Goal: Task Accomplishment & Management: Complete application form

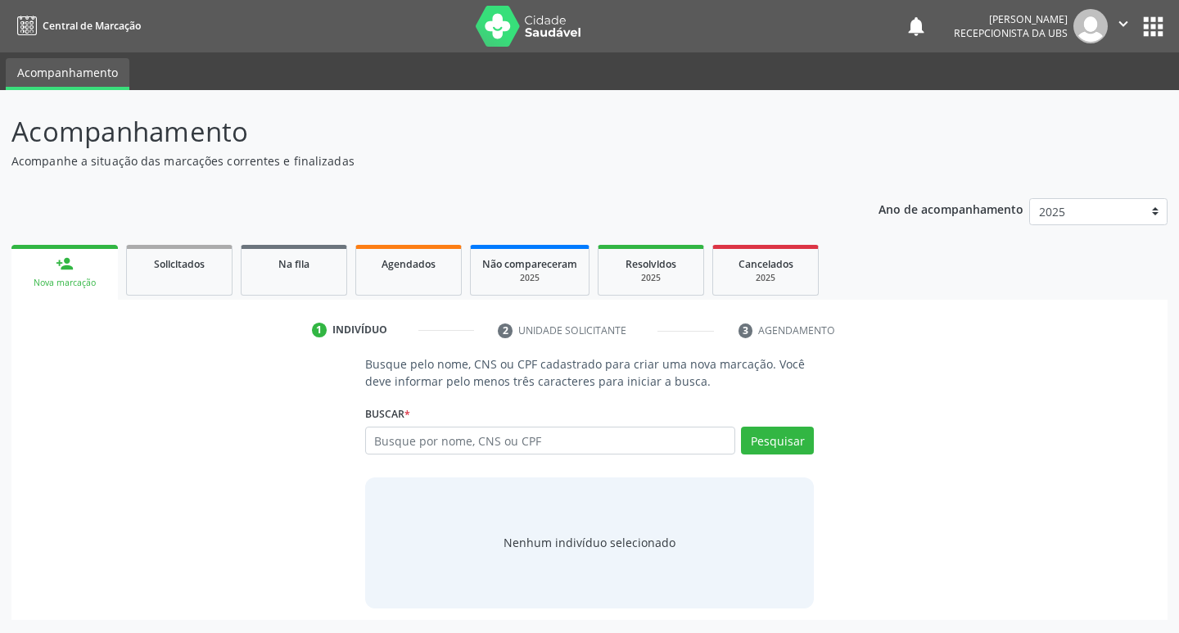
click at [92, 277] on div "Nova marcação" at bounding box center [64, 283] width 83 height 12
click at [451, 439] on input "text" at bounding box center [550, 440] width 371 height 28
click at [457, 442] on input "text" at bounding box center [550, 440] width 371 height 28
type input "706702526297319"
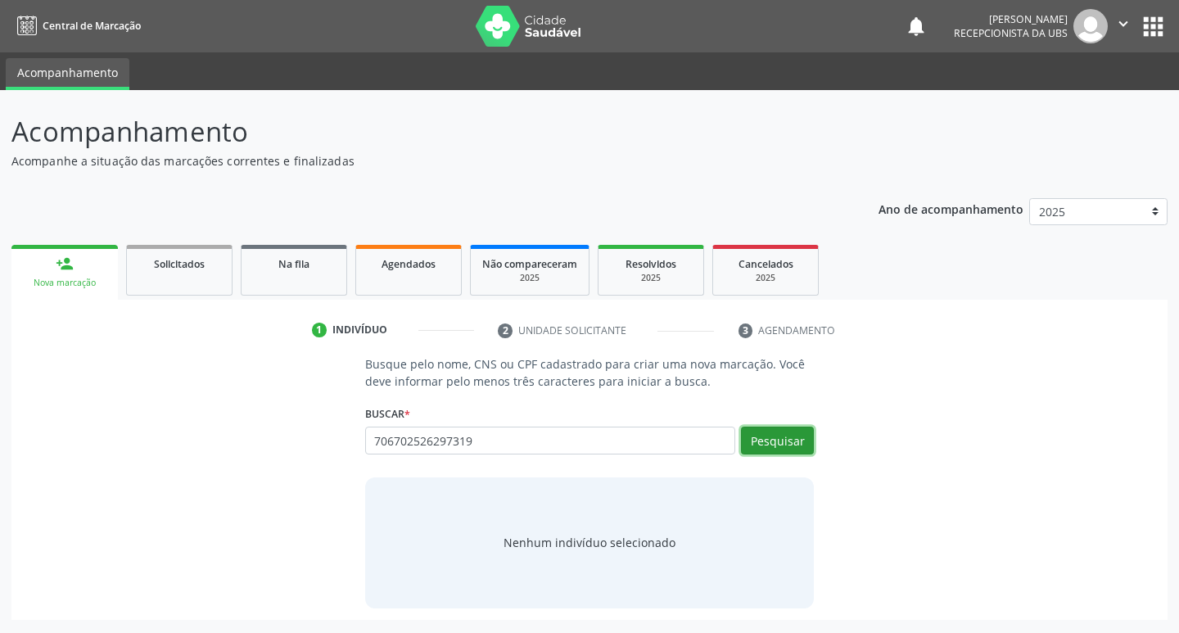
click at [761, 452] on button "Pesquisar" at bounding box center [777, 440] width 73 height 28
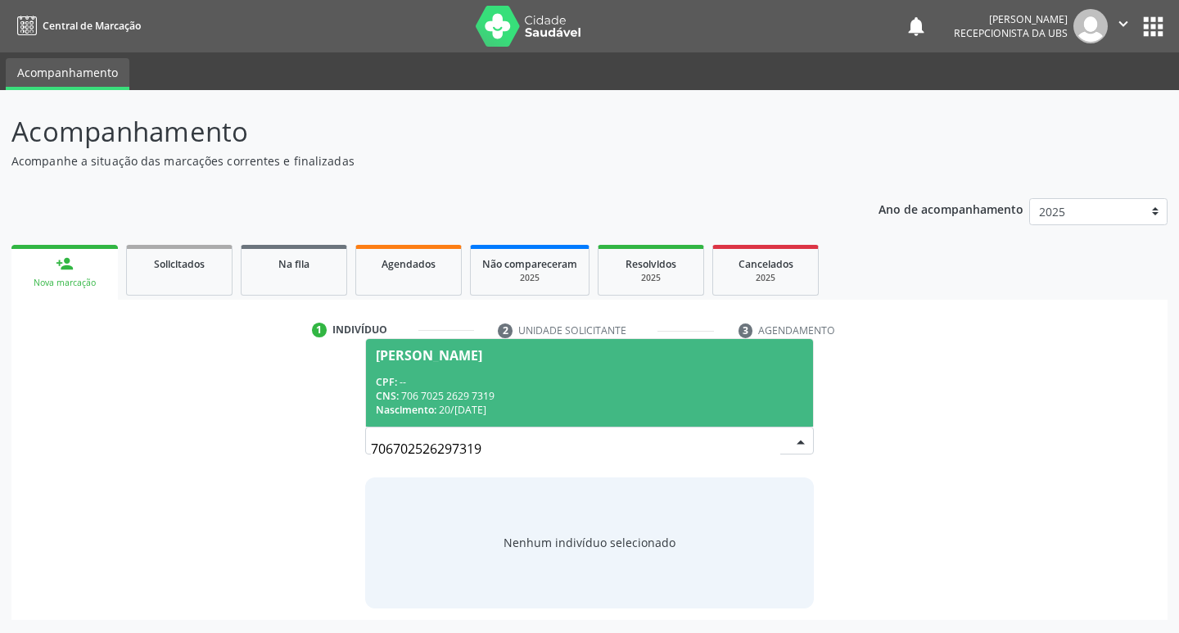
click at [530, 376] on div "CPF: --" at bounding box center [590, 382] width 428 height 14
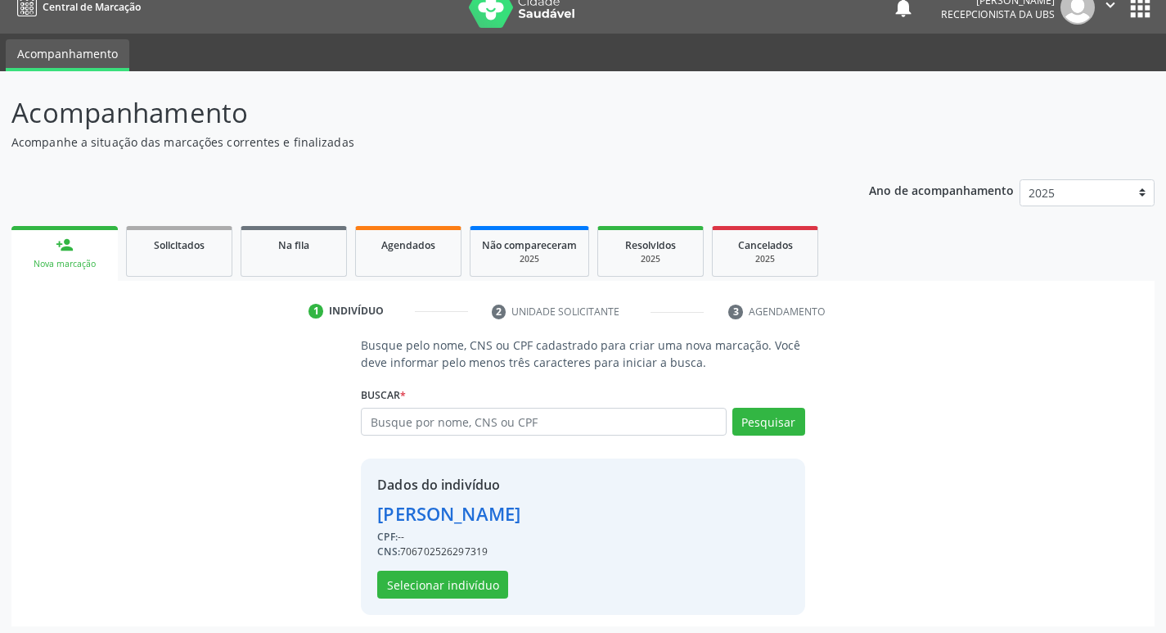
scroll to position [24, 0]
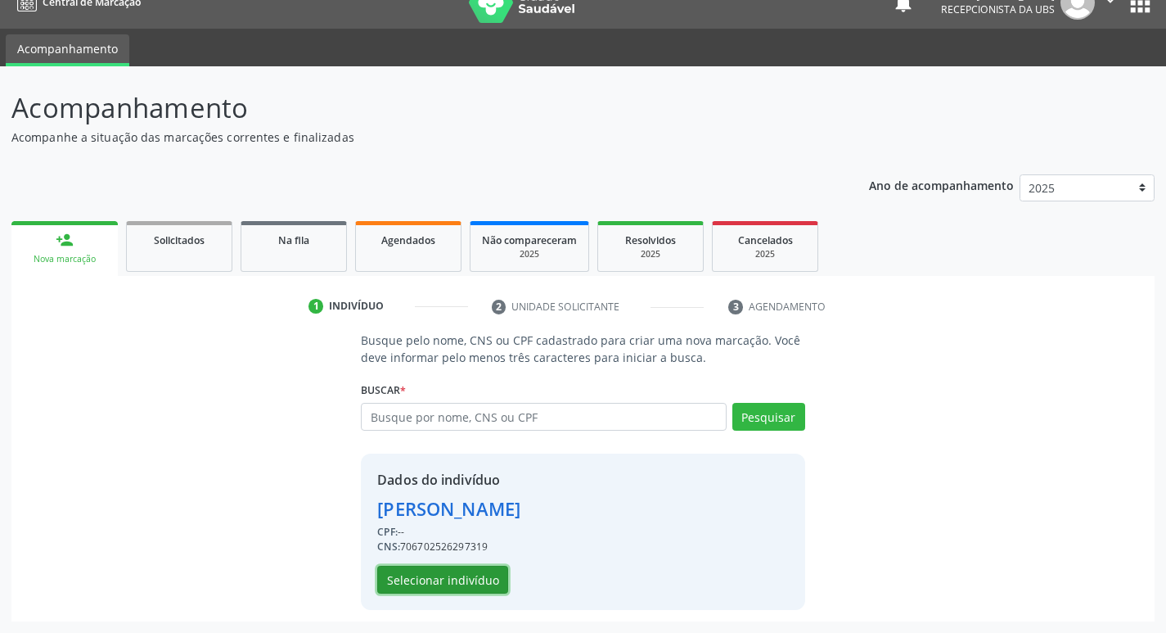
click at [482, 580] on button "Selecionar indivíduo" at bounding box center [442, 580] width 131 height 28
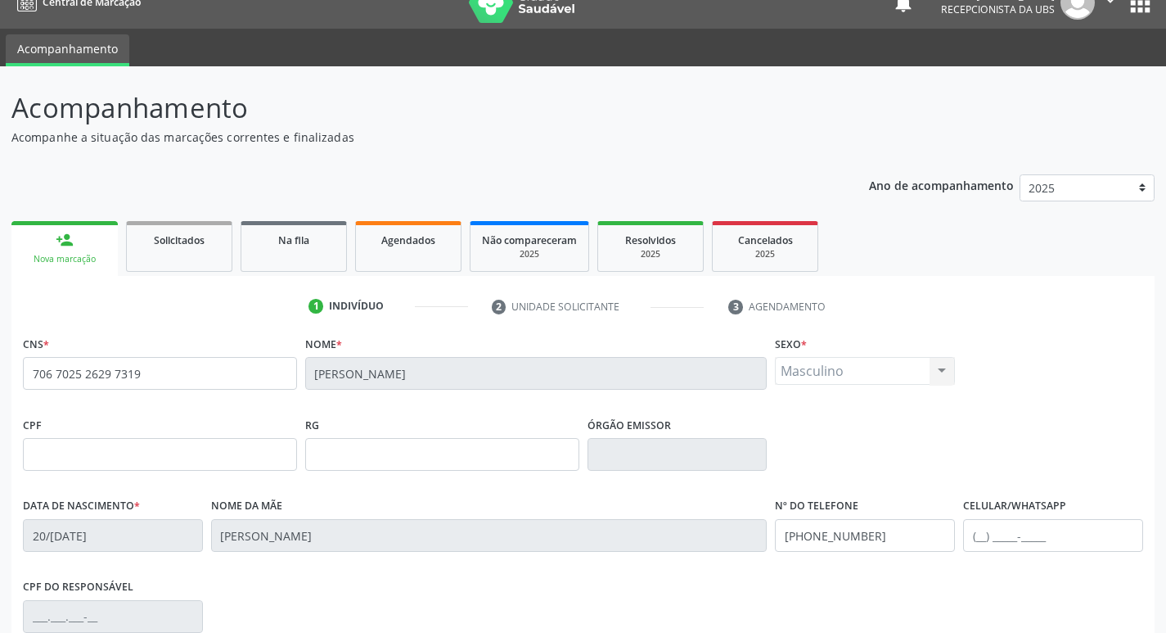
scroll to position [255, 0]
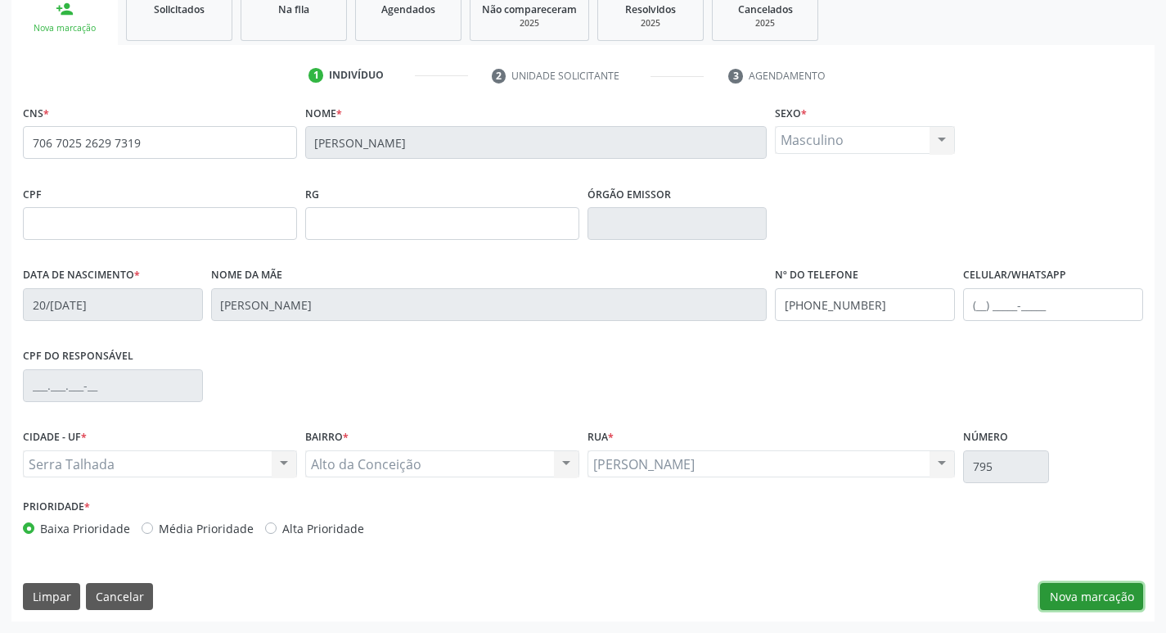
click at [1072, 591] on button "Nova marcação" at bounding box center [1091, 597] width 103 height 28
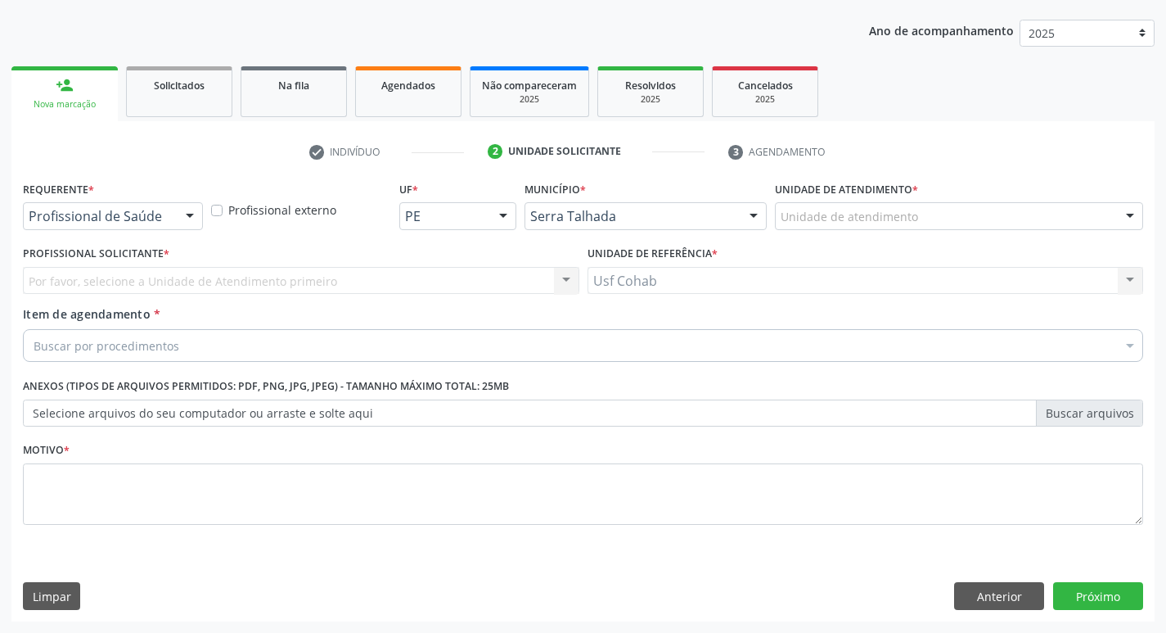
scroll to position [178, 0]
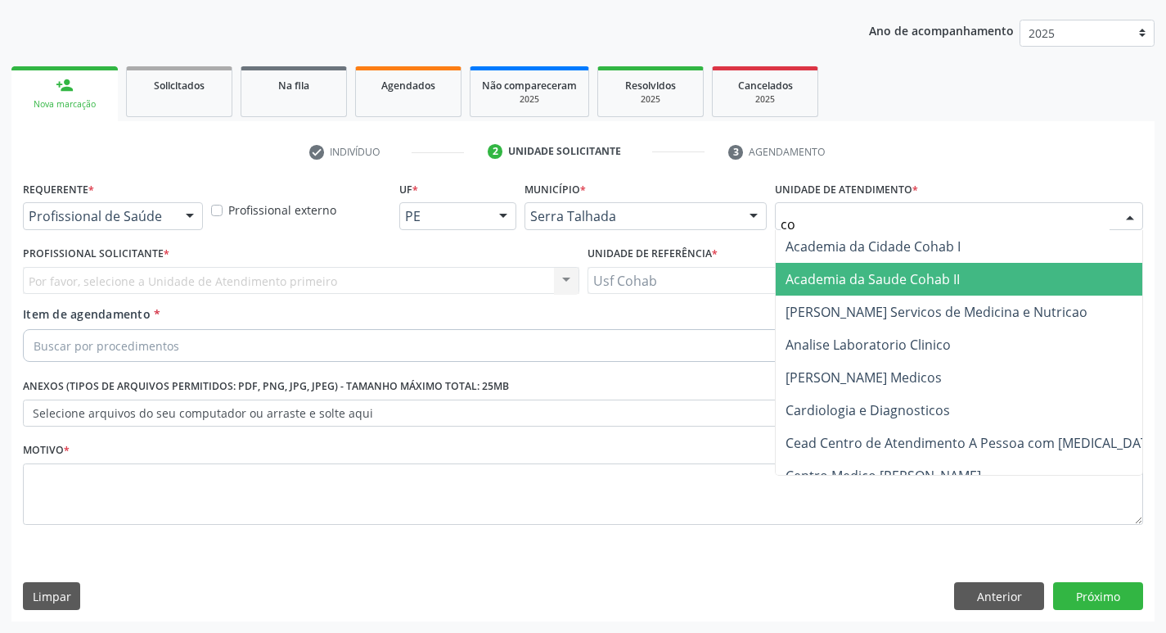
type input "coh"
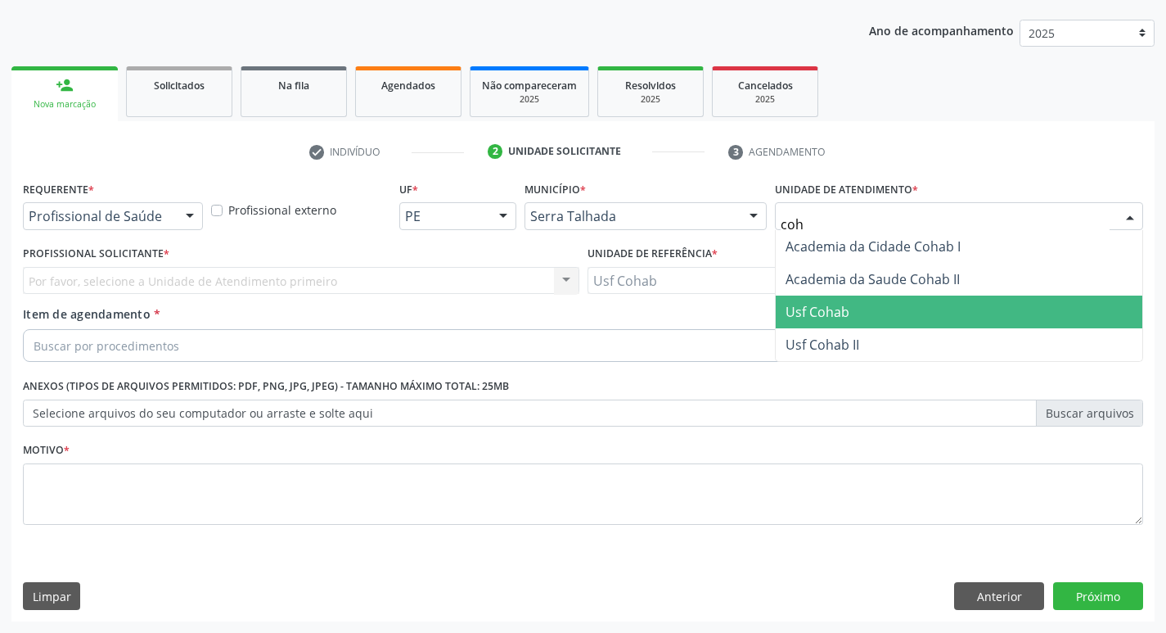
click at [827, 312] on span "Usf Cohab" at bounding box center [818, 312] width 64 height 18
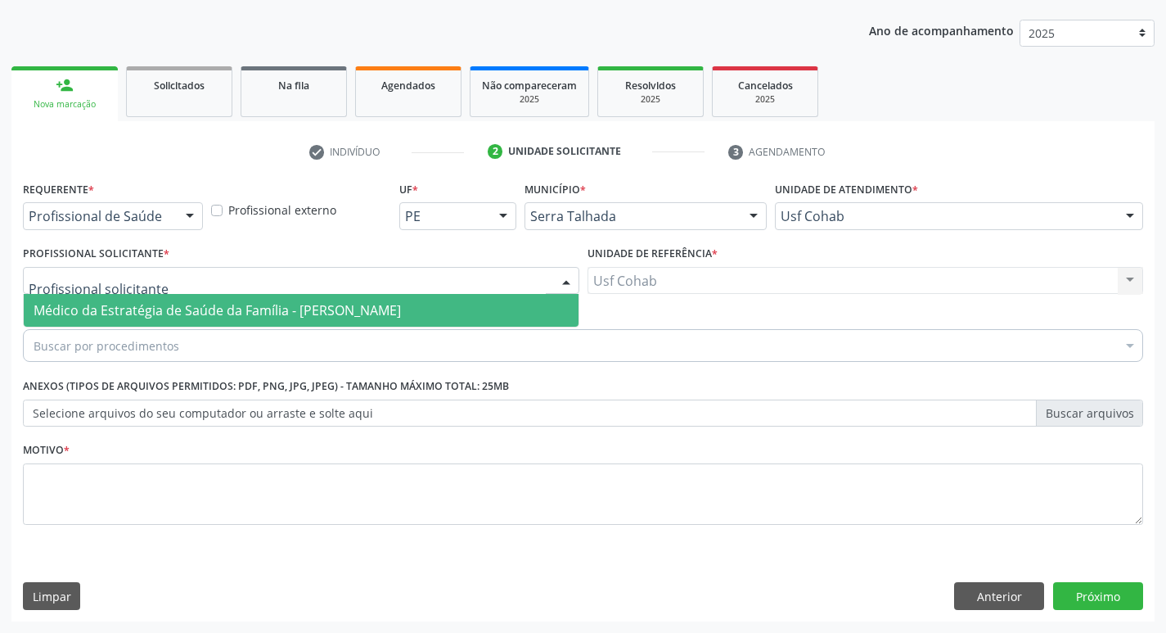
click at [139, 310] on span "Médico da Estratégia de Saúde da Família - [PERSON_NAME]" at bounding box center [217, 310] width 367 height 18
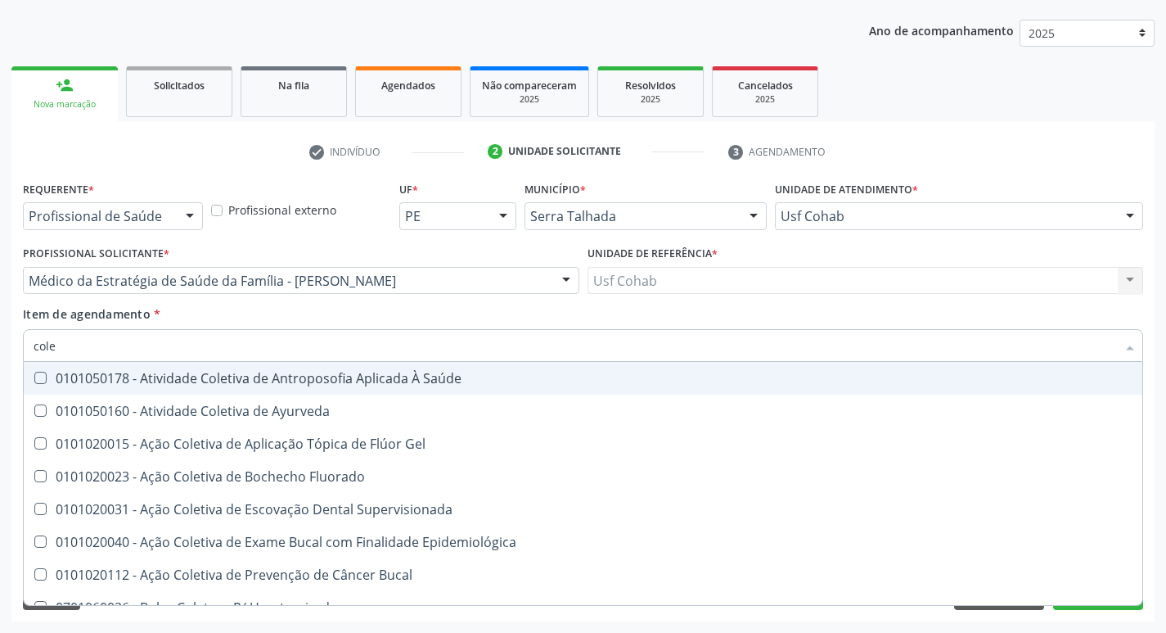
type input "coles"
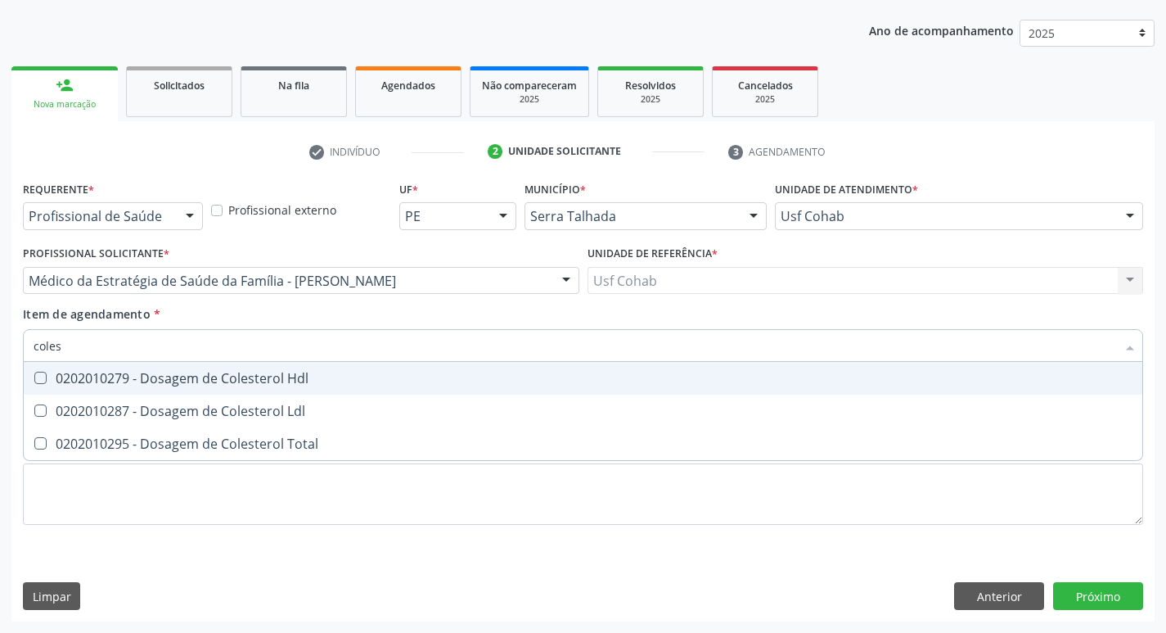
click at [44, 379] on Hdl at bounding box center [40, 378] width 12 height 12
click at [34, 379] on Hdl "checkbox" at bounding box center [29, 377] width 11 height 11
checkbox Hdl "true"
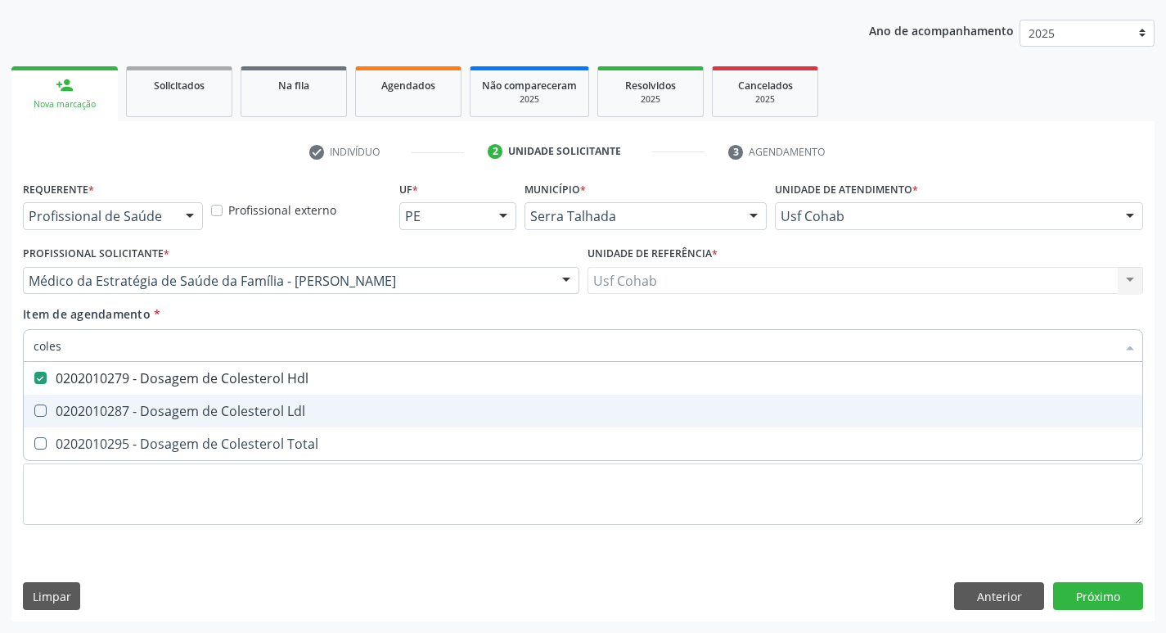
click at [45, 402] on span "0202010287 - Dosagem de Colesterol Ldl" at bounding box center [583, 410] width 1119 height 33
checkbox Ldl "true"
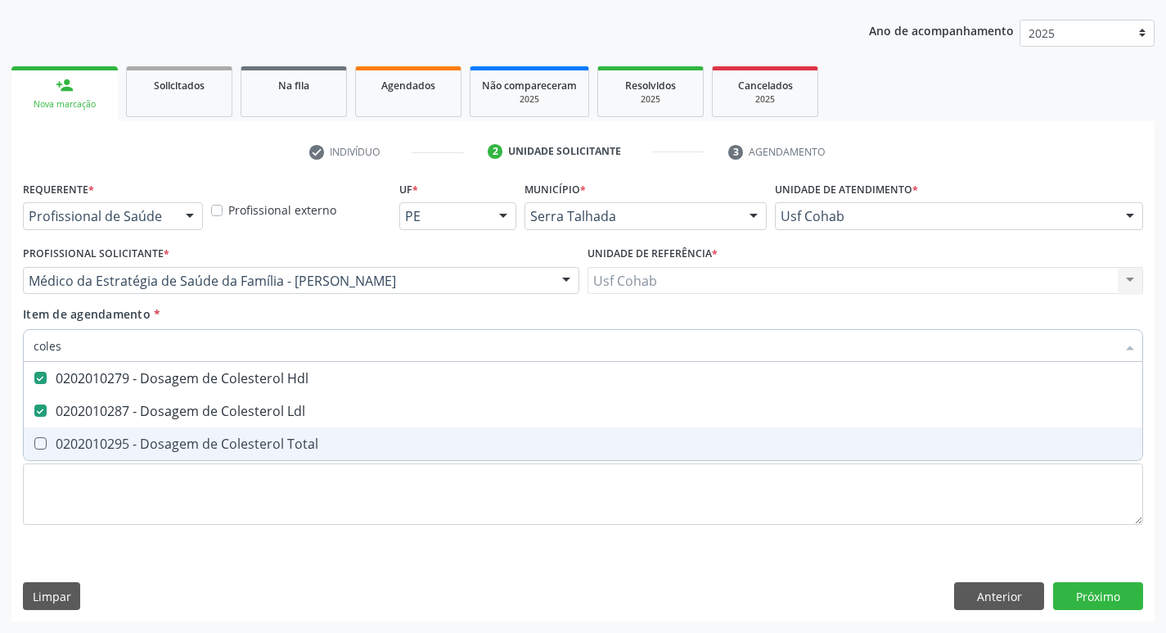
click at [34, 446] on div at bounding box center [30, 443] width 12 height 13
checkbox Total "true"
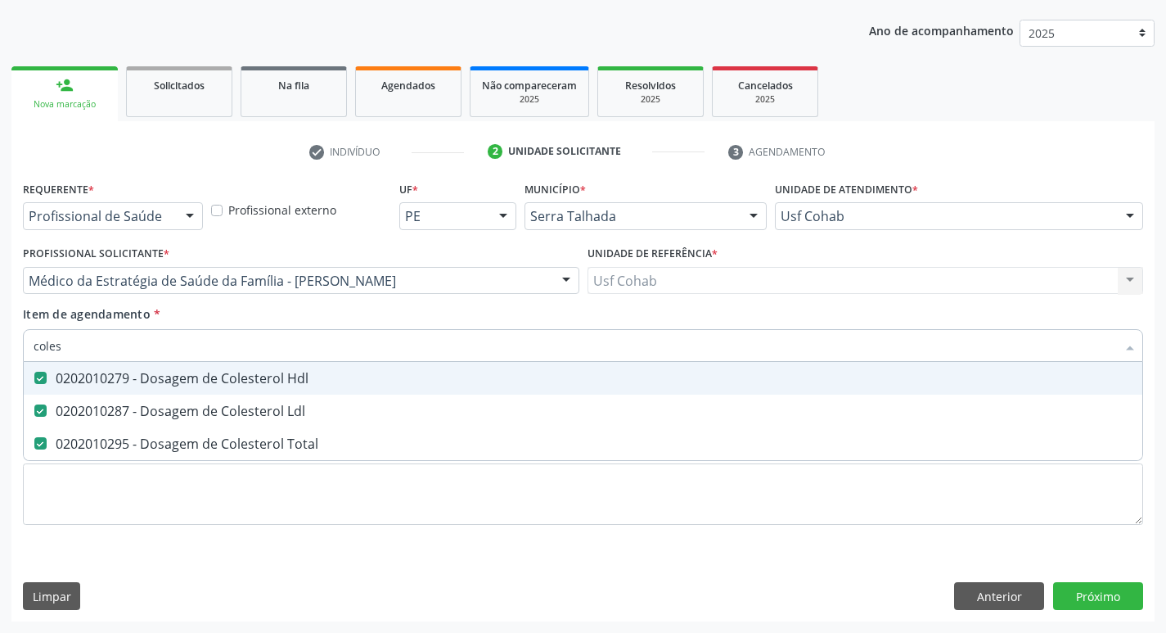
drag, startPoint x: 81, startPoint y: 341, endPoint x: 0, endPoint y: 340, distance: 81.0
click at [0, 340] on div "Acompanhamento Acompanhe a situação das marcações correntes e finalizadas Relat…" at bounding box center [583, 272] width 1166 height 721
checkbox Hdl "false"
checkbox Ldl "false"
checkbox Total "false"
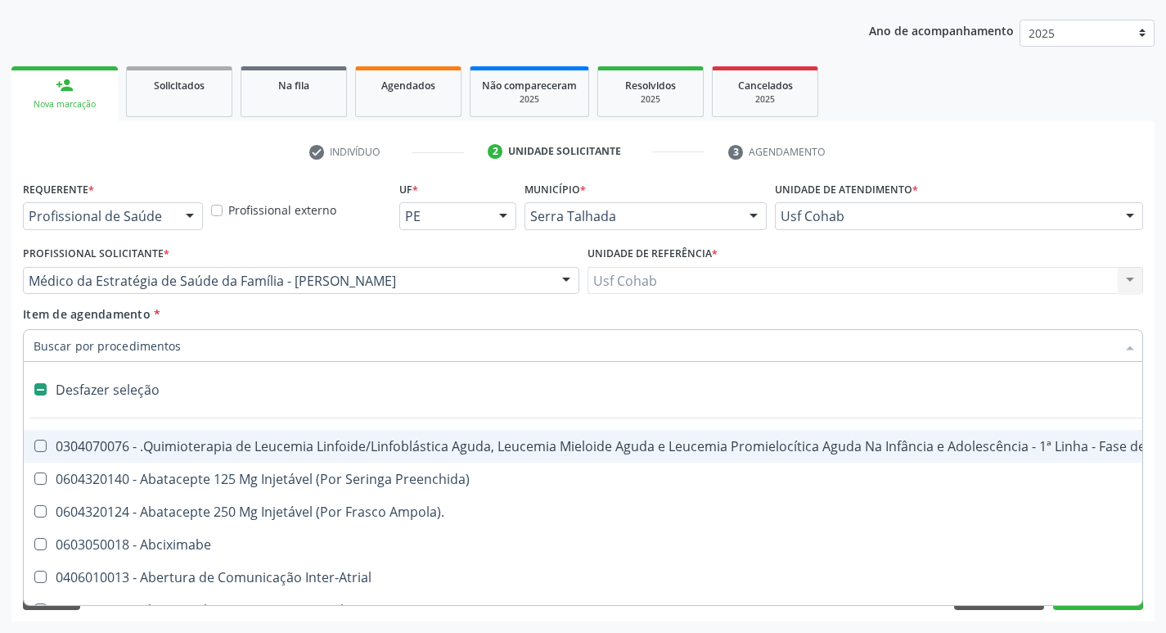
click at [79, 350] on input "Item de agendamento *" at bounding box center [575, 345] width 1083 height 33
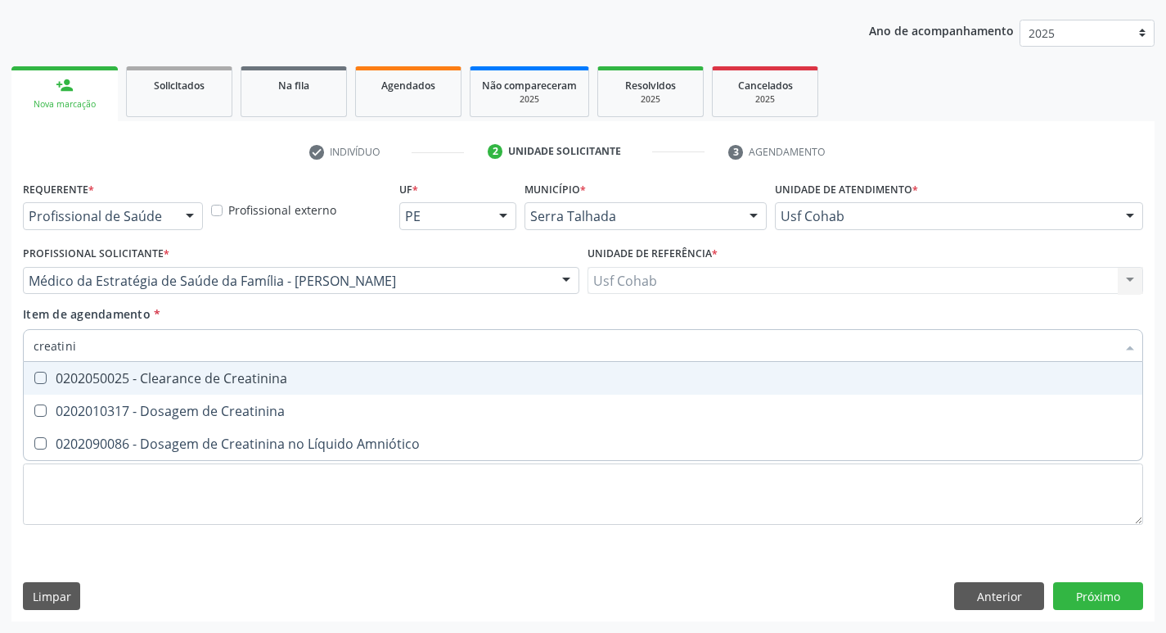
type input "creatinin"
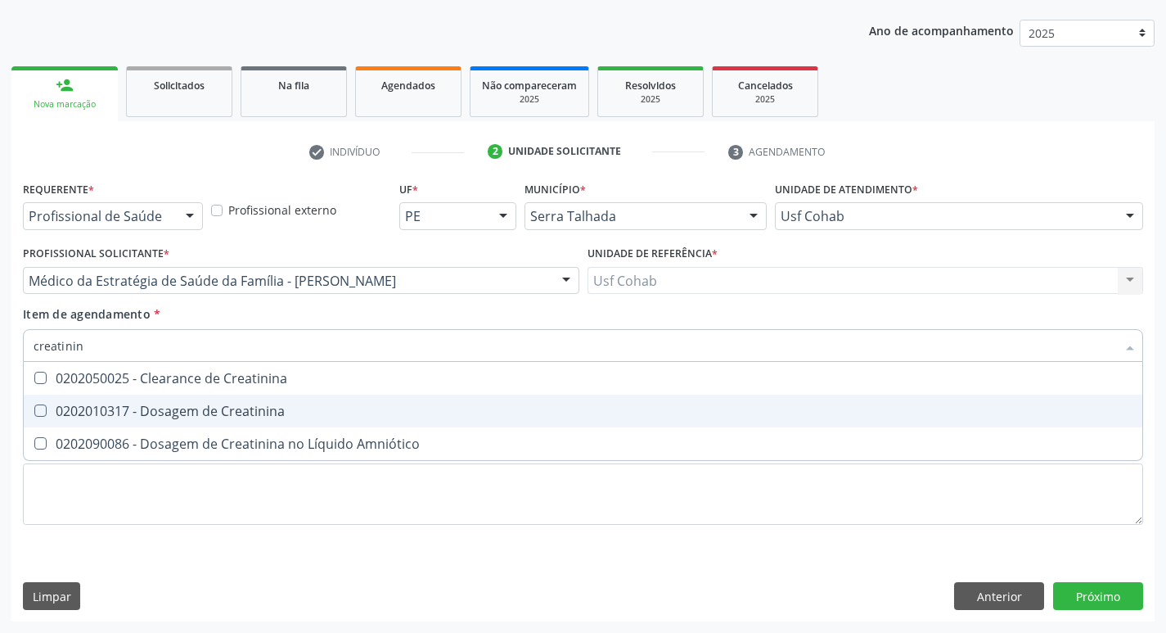
click at [45, 403] on span "0202010317 - Dosagem de Creatinina" at bounding box center [583, 410] width 1119 height 33
checkbox Creatinina "true"
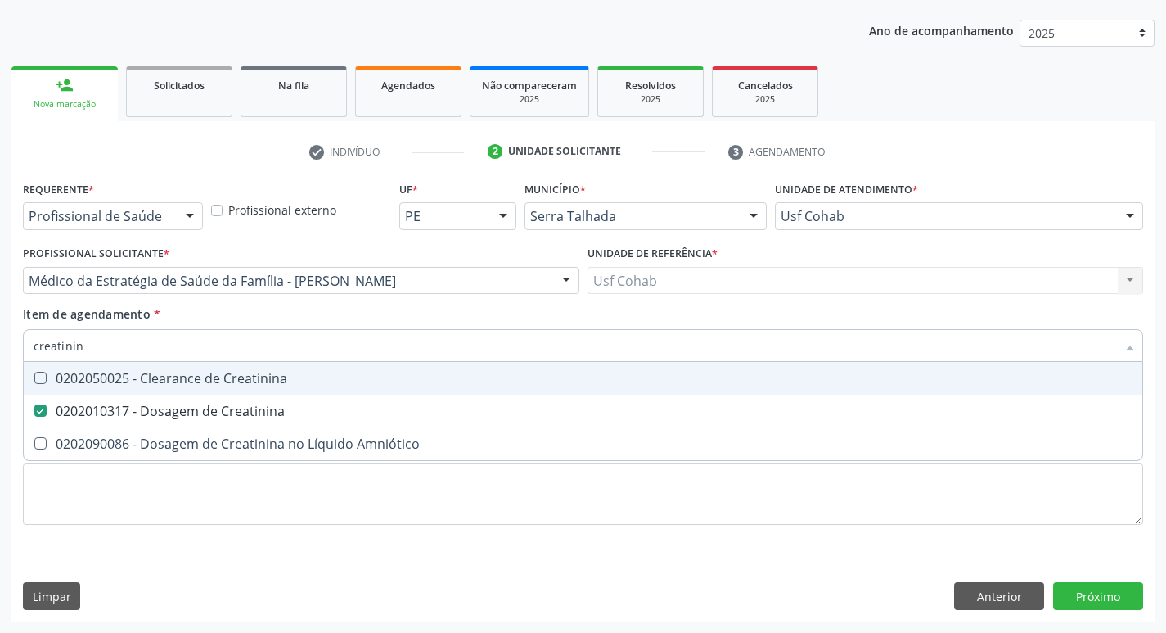
drag, startPoint x: 102, startPoint y: 349, endPoint x: 0, endPoint y: 345, distance: 102.4
click at [0, 345] on div "Acompanhamento Acompanhe a situação das marcações correntes e finalizadas Relat…" at bounding box center [583, 272] width 1166 height 721
checkbox Creatinina "false"
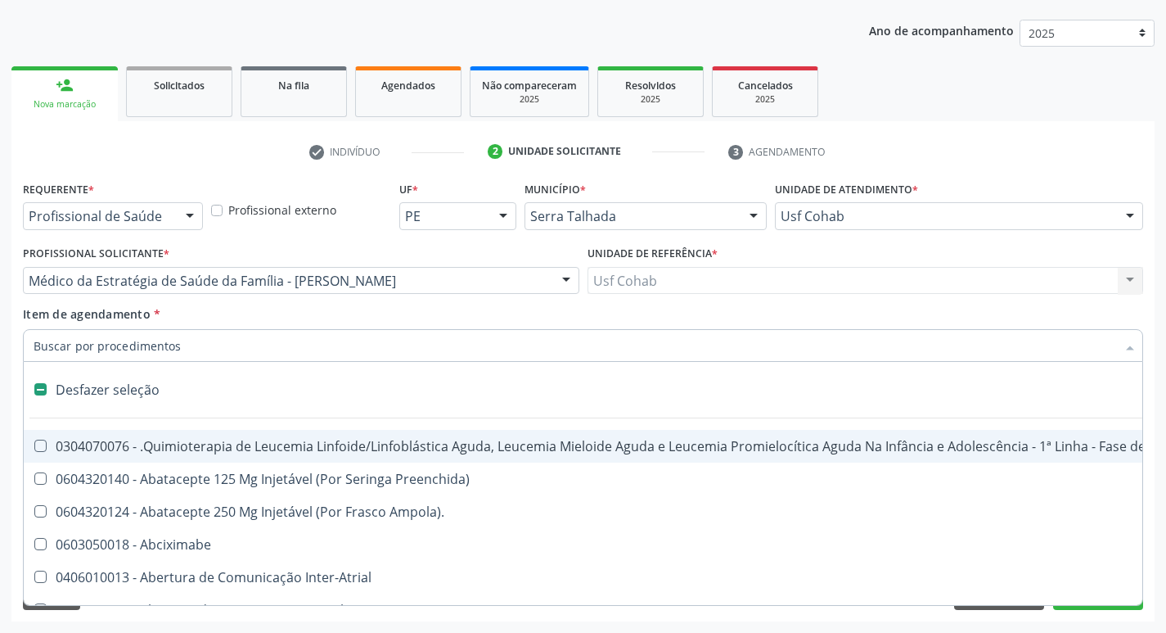
type input "g"
checkbox Doses\) "true"
checkbox Inalante\) "true"
checkbox Bursectomia "true"
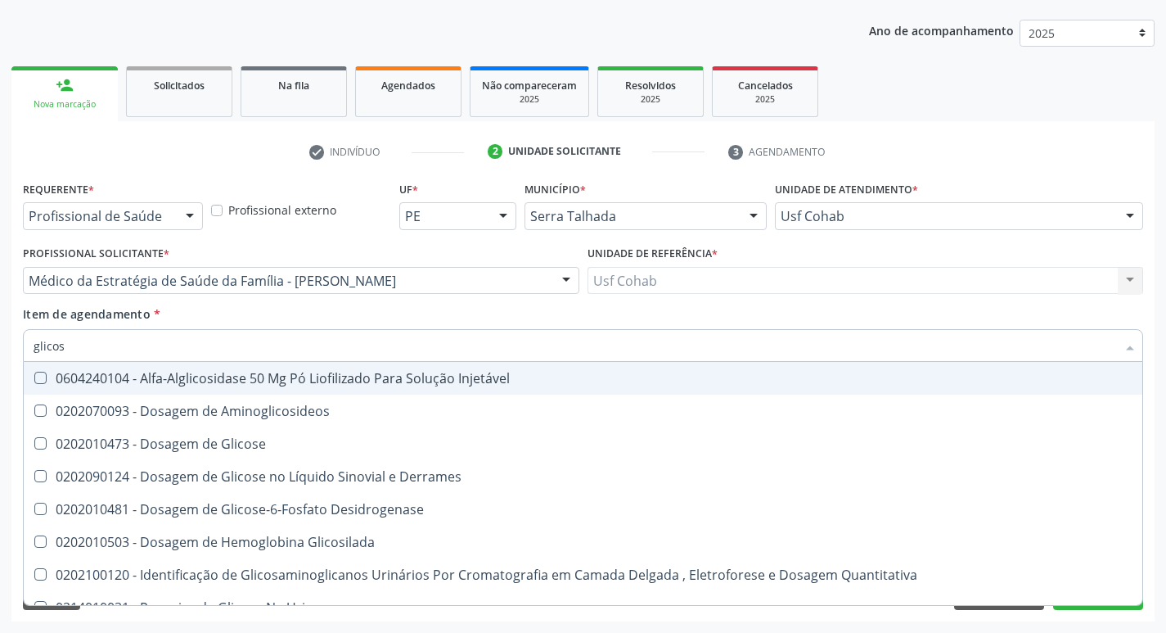
type input "glicose"
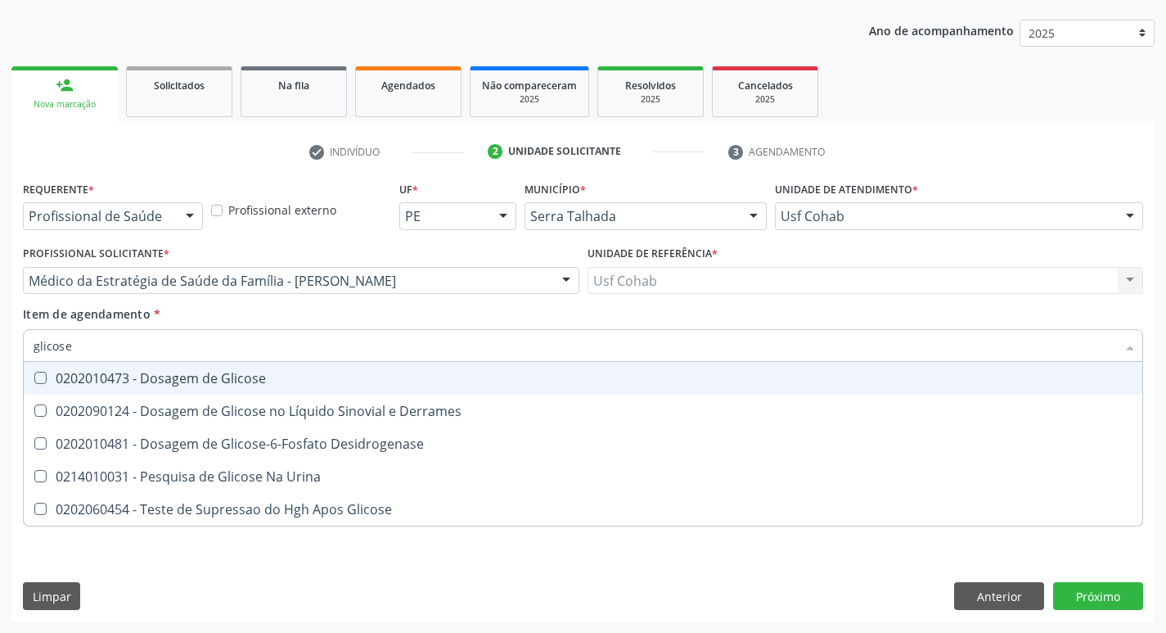
click at [35, 372] on Glicose at bounding box center [40, 378] width 12 height 12
click at [34, 372] on Glicose "checkbox" at bounding box center [29, 377] width 11 height 11
checkbox Glicose "true"
drag, startPoint x: 102, startPoint y: 341, endPoint x: 0, endPoint y: 337, distance: 102.4
click at [0, 337] on div "Acompanhamento Acompanhe a situação das marcações correntes e finalizadas Relat…" at bounding box center [583, 272] width 1166 height 721
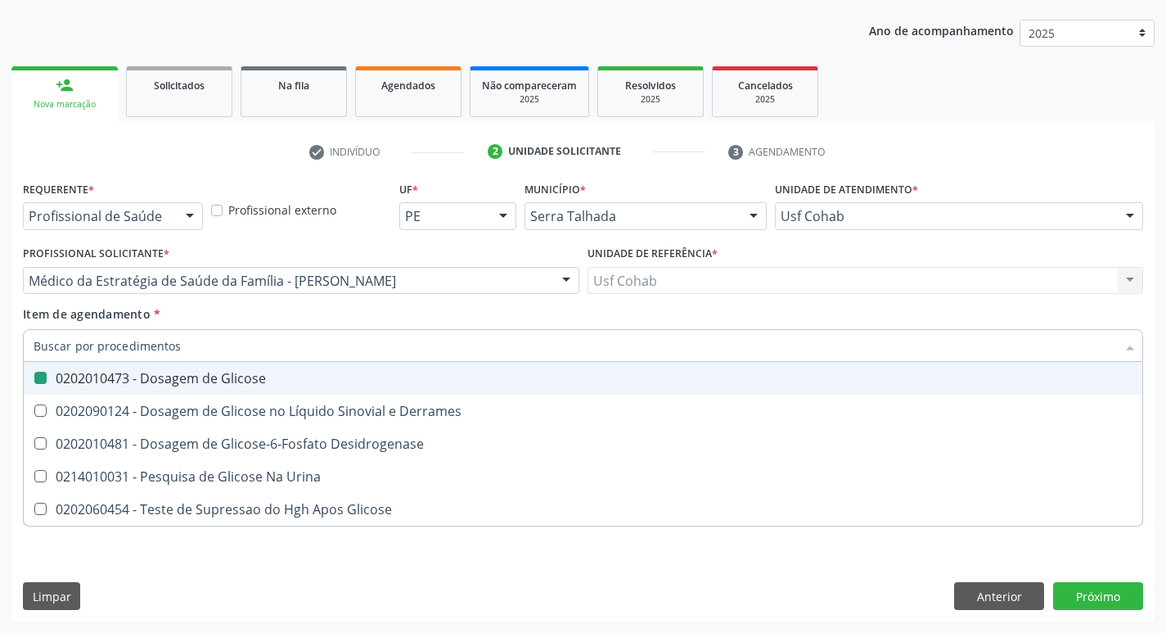
checkbox Glicose "false"
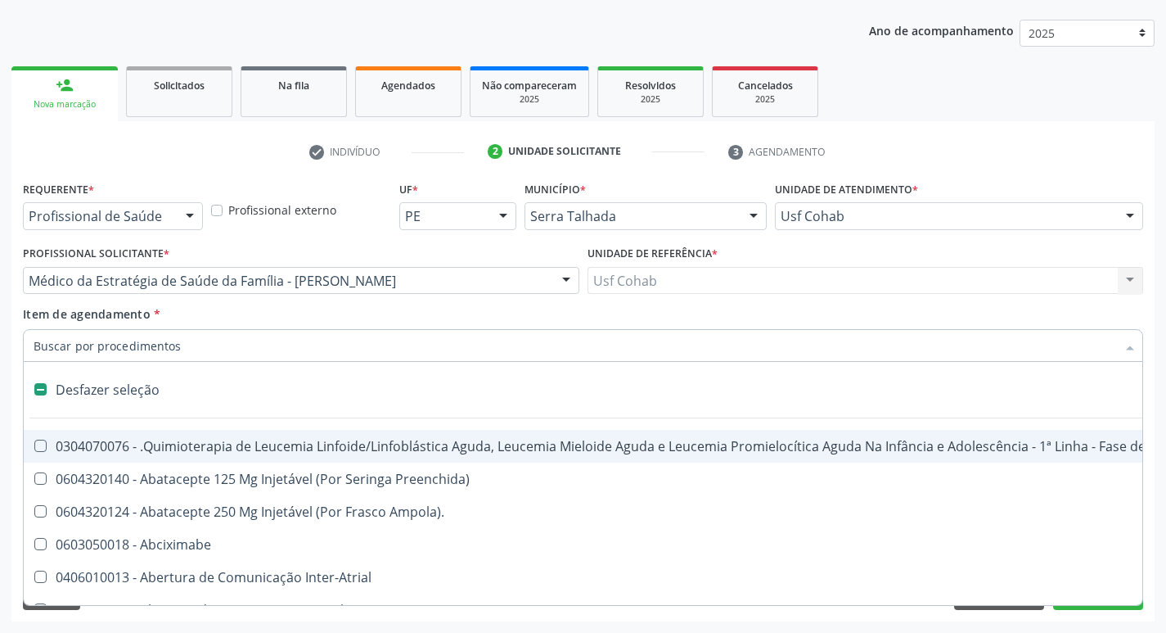
type input "h"
checkbox A "true"
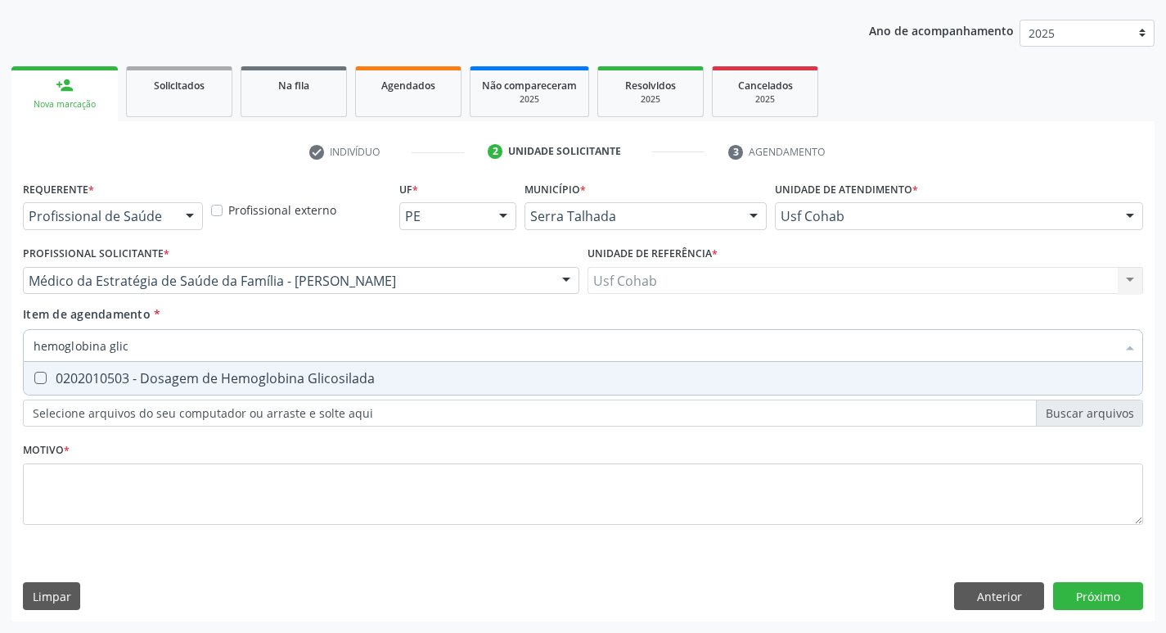
type input "hemoglobina gli"
click at [33, 375] on div at bounding box center [30, 378] width 12 height 13
checkbox Glicosilada "true"
drag, startPoint x: 131, startPoint y: 345, endPoint x: 0, endPoint y: 340, distance: 131.0
click at [0, 340] on div "Acompanhamento Acompanhe a situação das marcações correntes e finalizadas Relat…" at bounding box center [583, 272] width 1166 height 721
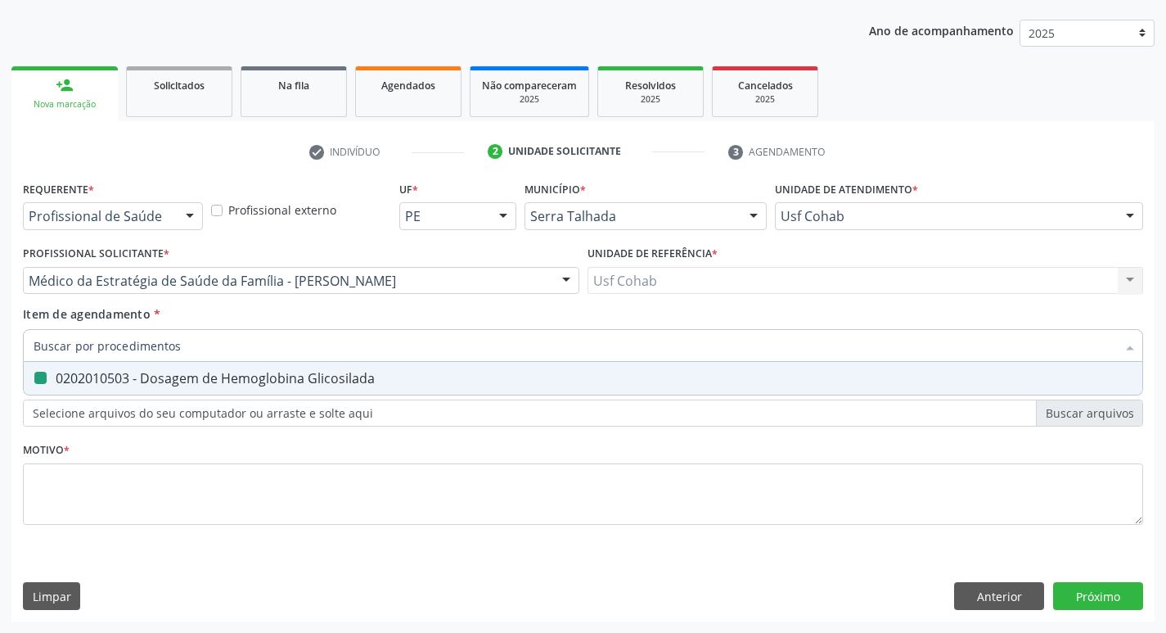
checkbox Glicosilada "false"
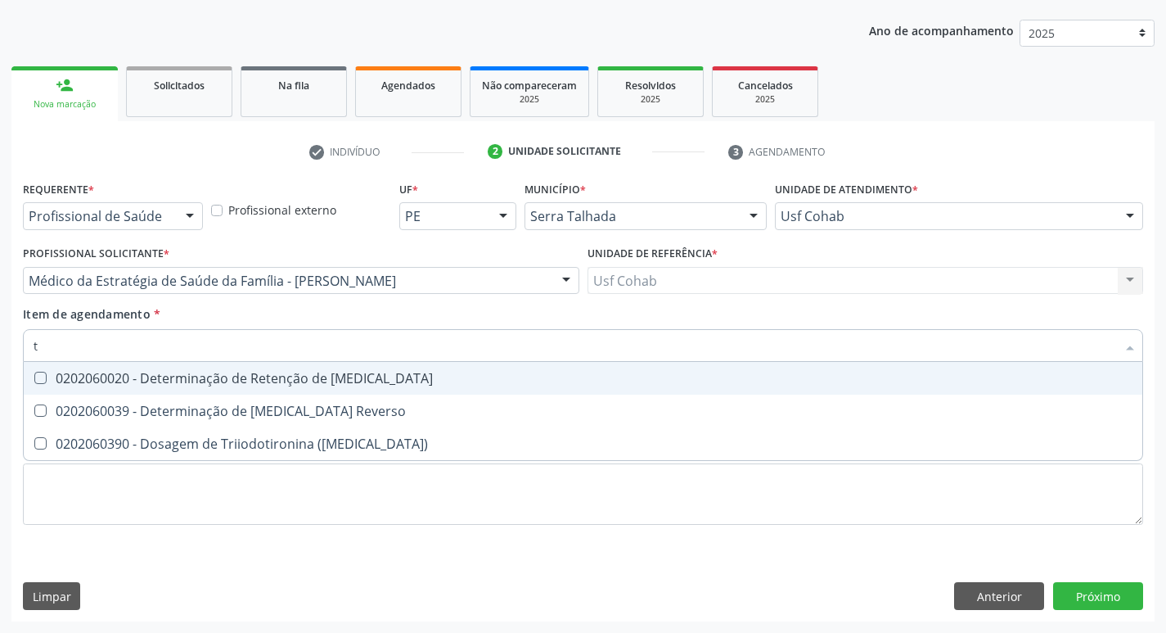
type input "[MEDICAL_DATA]"
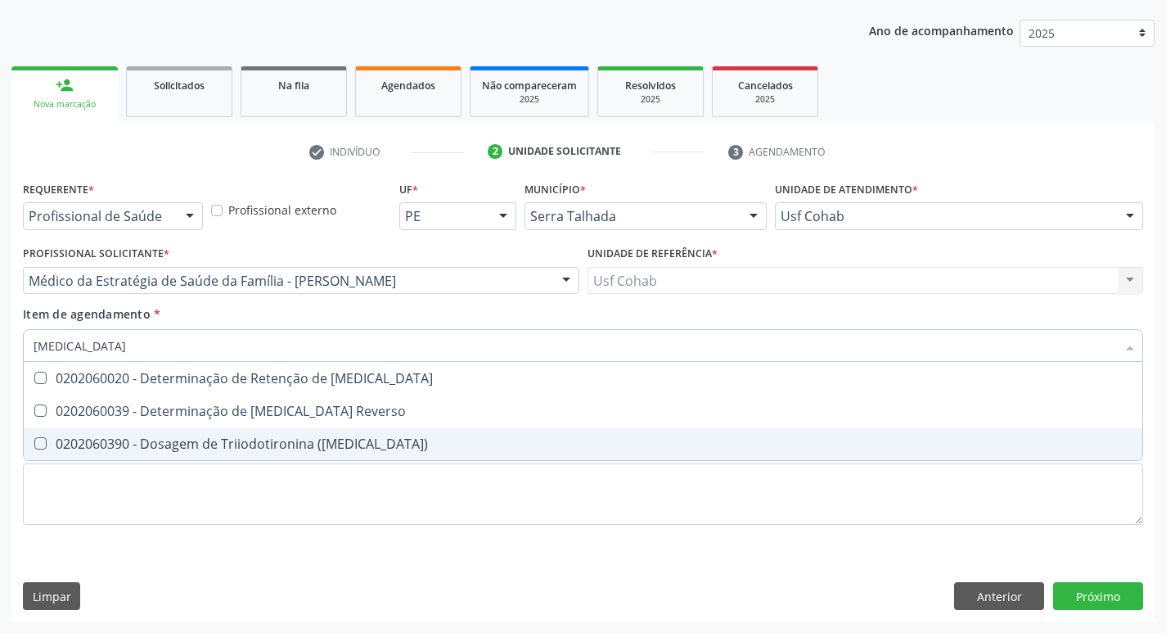
click at [47, 445] on div "0202060390 - Dosagem de Triiodotironina ([MEDICAL_DATA])" at bounding box center [583, 443] width 1099 height 13
checkbox \(T3\) "true"
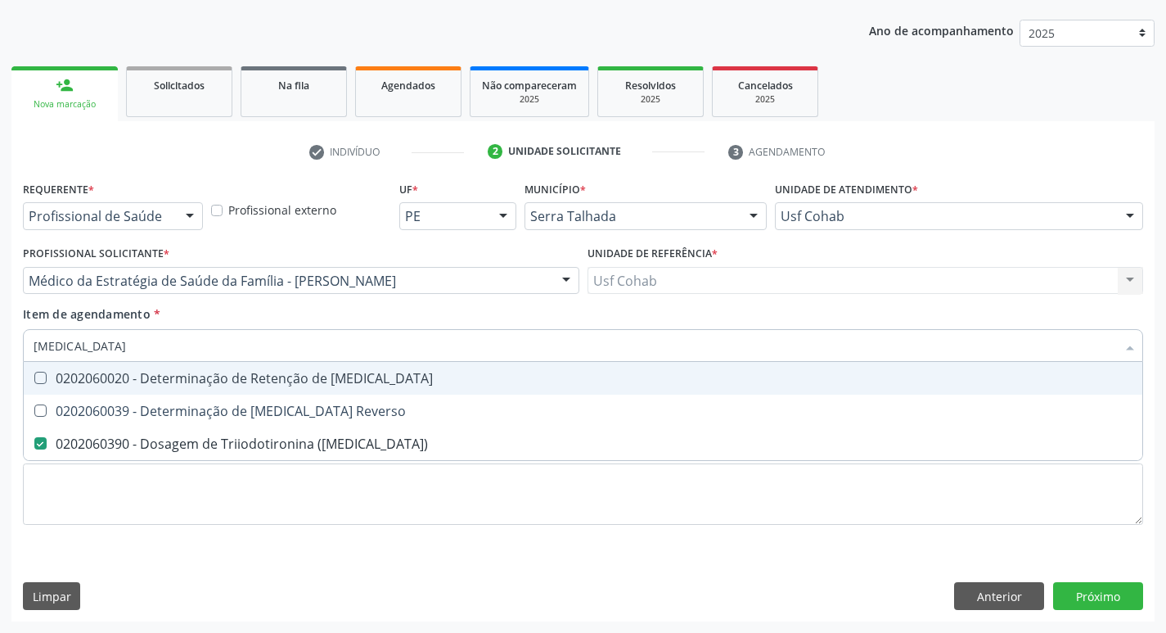
type input "t"
checkbox \(T3\) "false"
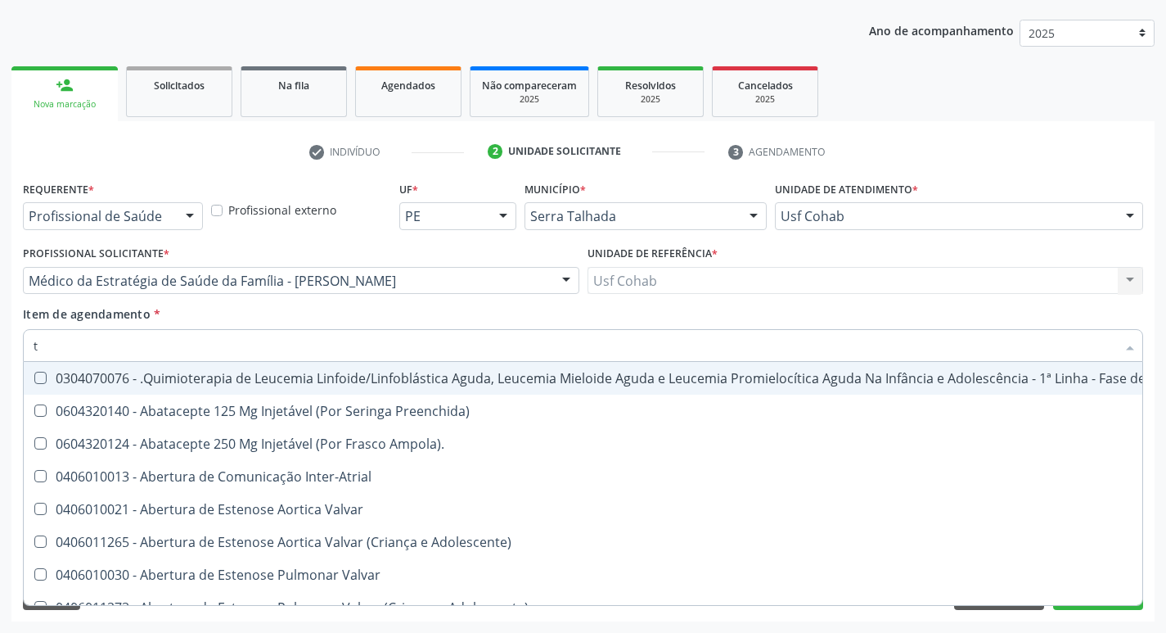
type input "t4"
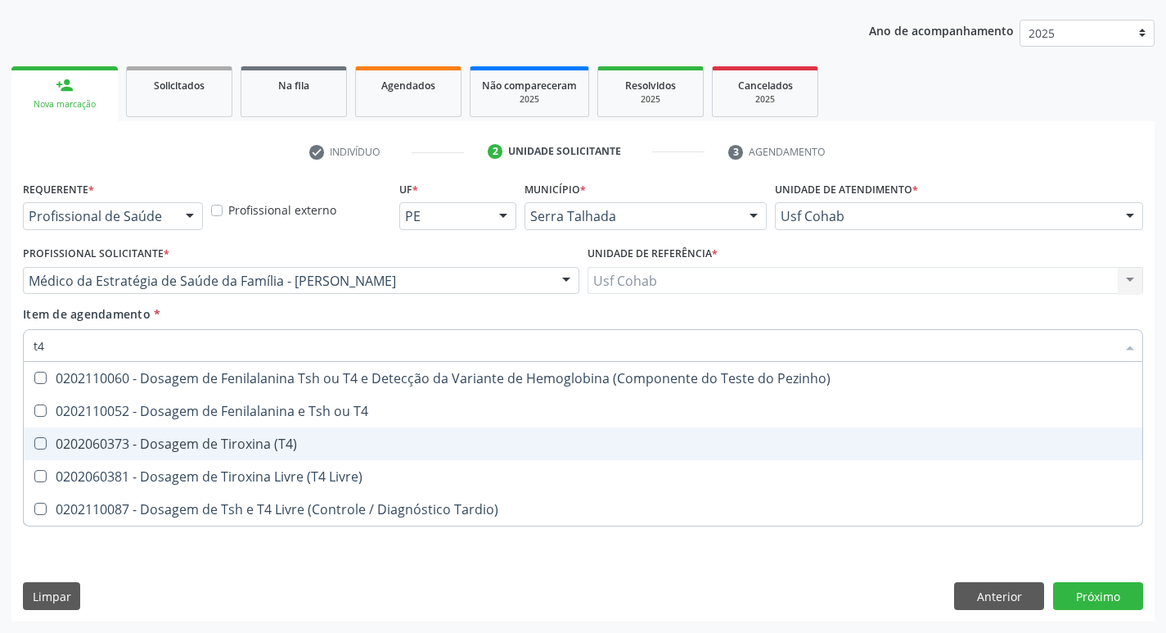
click at [42, 449] on \(T4\) at bounding box center [40, 443] width 12 height 12
click at [34, 449] on \(T4\) "checkbox" at bounding box center [29, 443] width 11 height 11
checkbox \(T4\) "true"
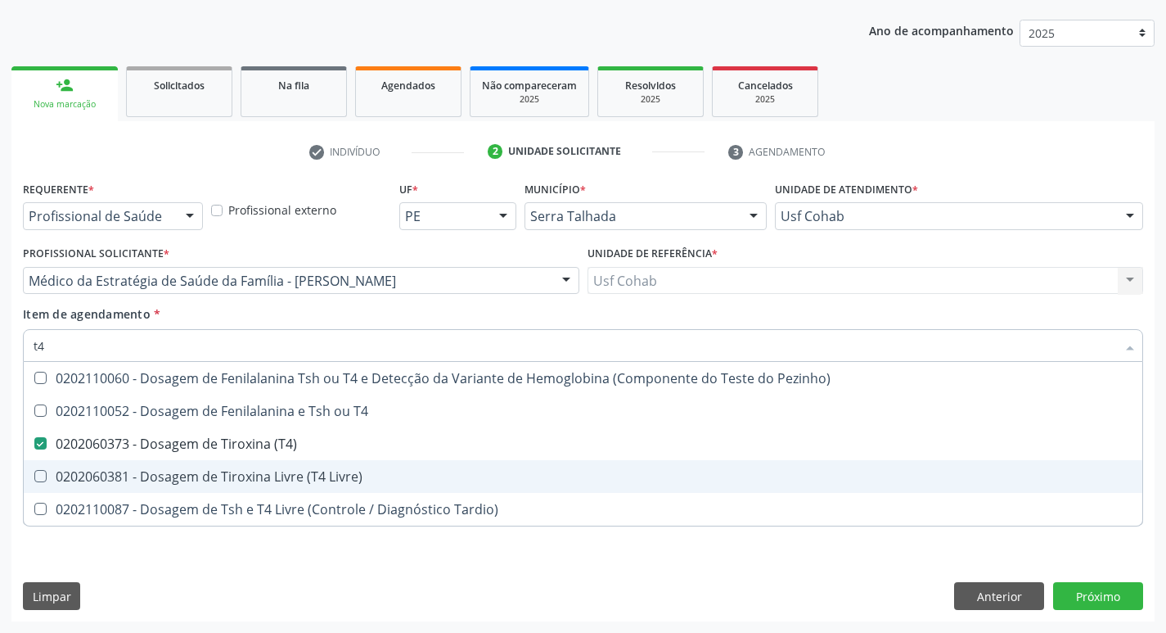
click at [42, 473] on Livre\) at bounding box center [40, 476] width 12 height 12
click at [34, 473] on Livre\) "checkbox" at bounding box center [29, 476] width 11 height 11
checkbox Livre\) "true"
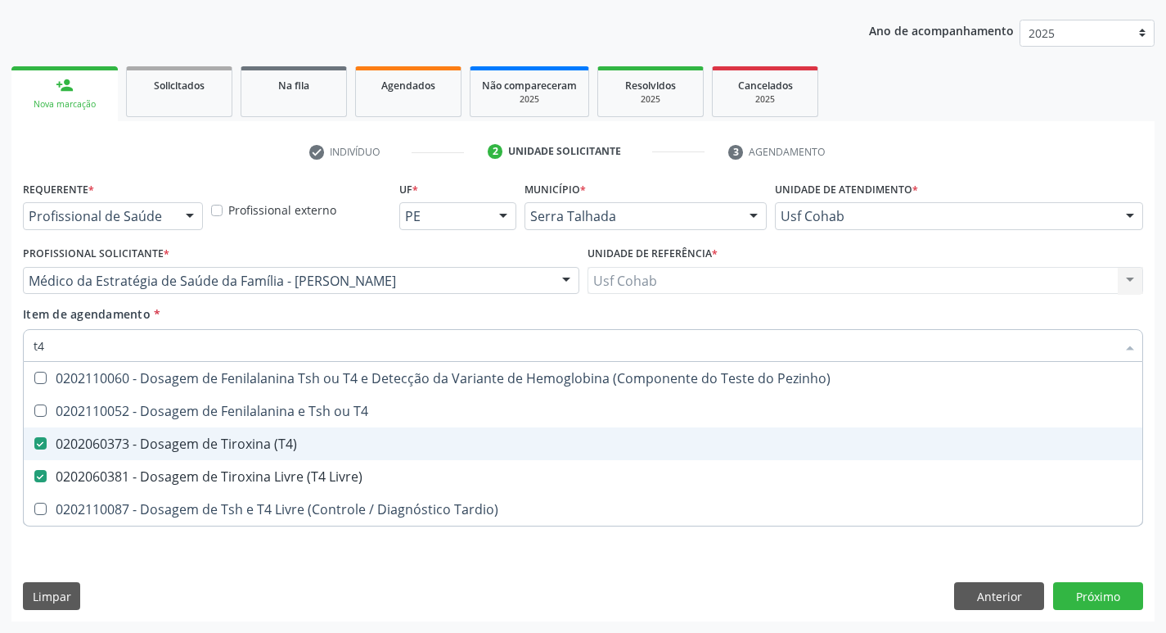
click at [45, 440] on \(T4\) at bounding box center [40, 443] width 12 height 12
click at [34, 440] on \(T4\) "checkbox" at bounding box center [29, 443] width 11 height 11
checkbox \(T4\) "false"
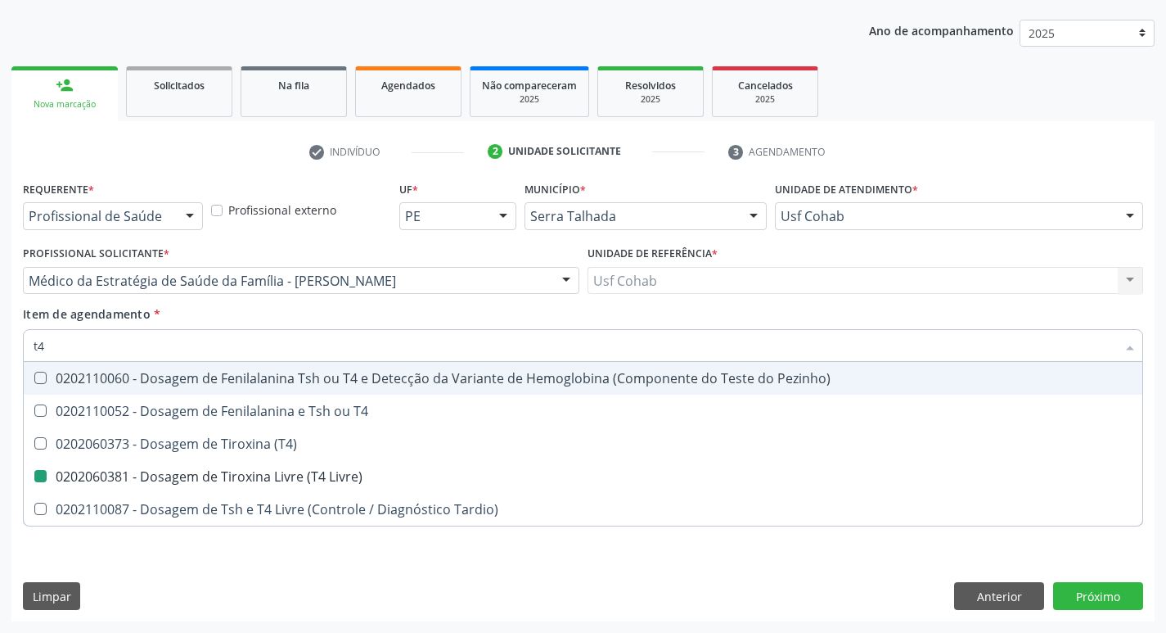
type input "t"
checkbox Livre\) "false"
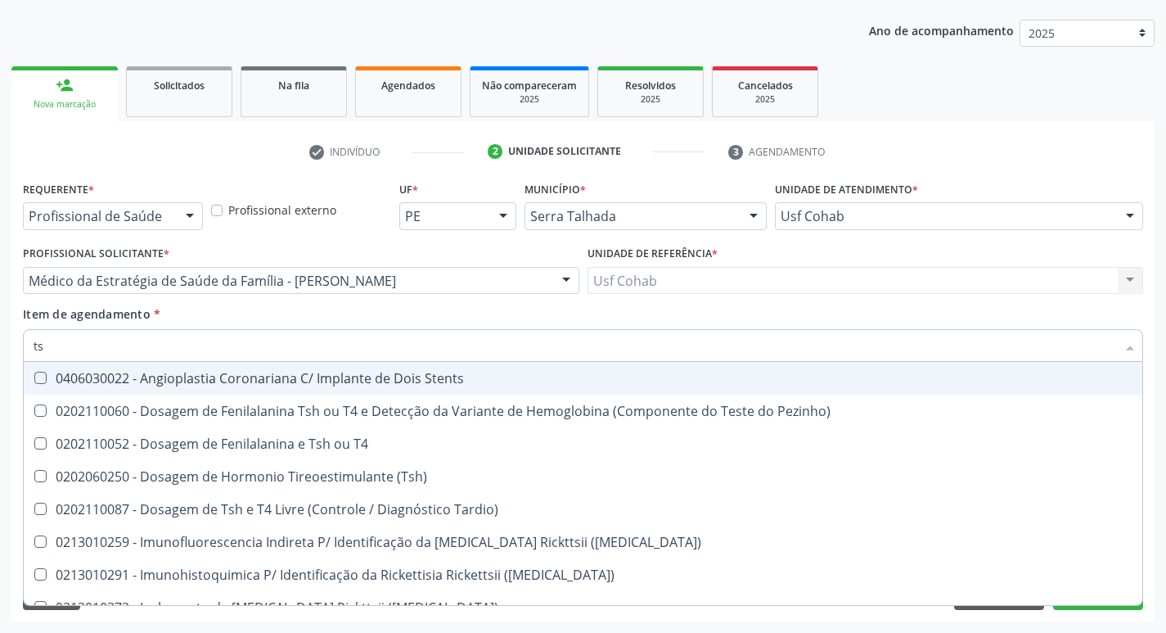
type input "tsh"
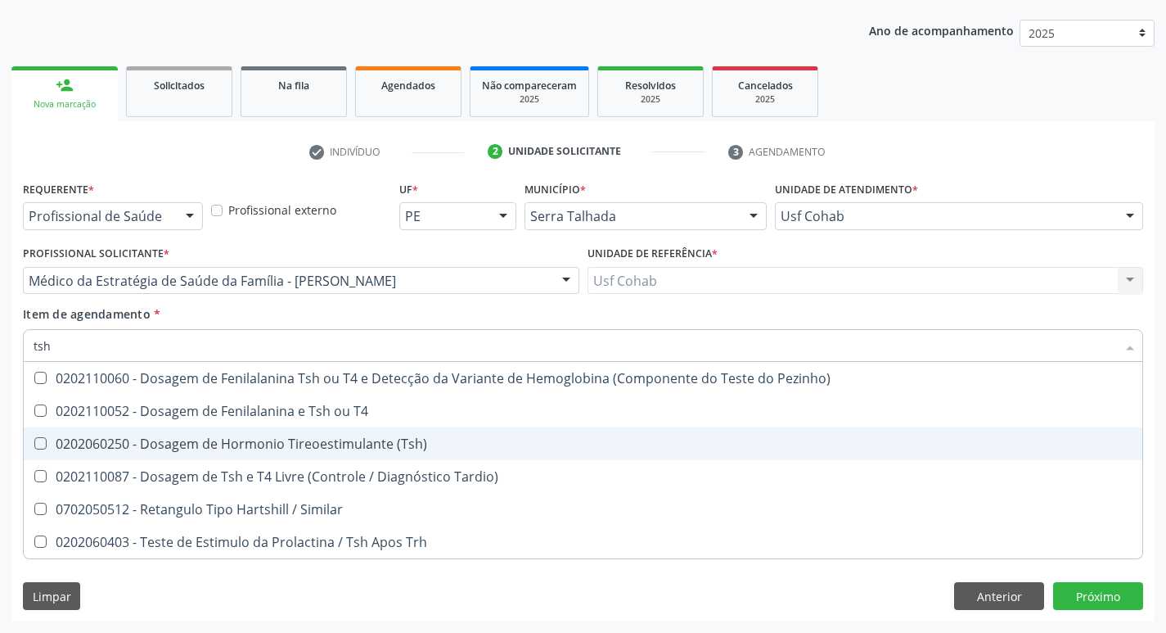
click at [33, 446] on div at bounding box center [30, 443] width 12 height 13
checkbox \(Tsh\) "true"
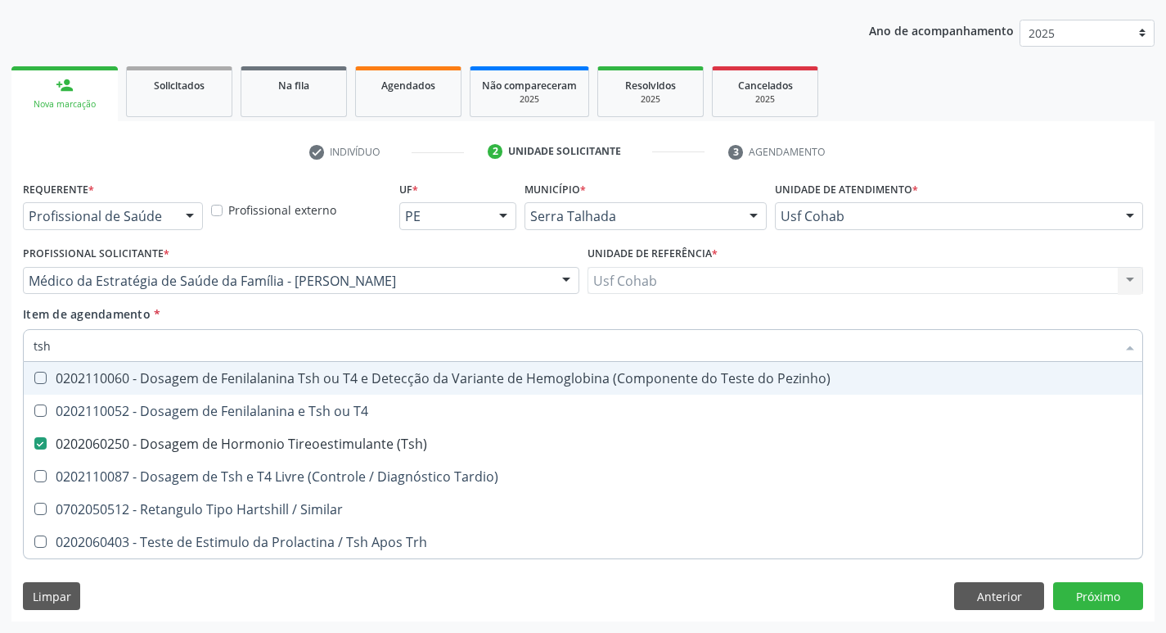
type input "ts"
checkbox \(Tsh\) "false"
checkbox Tardio\) "true"
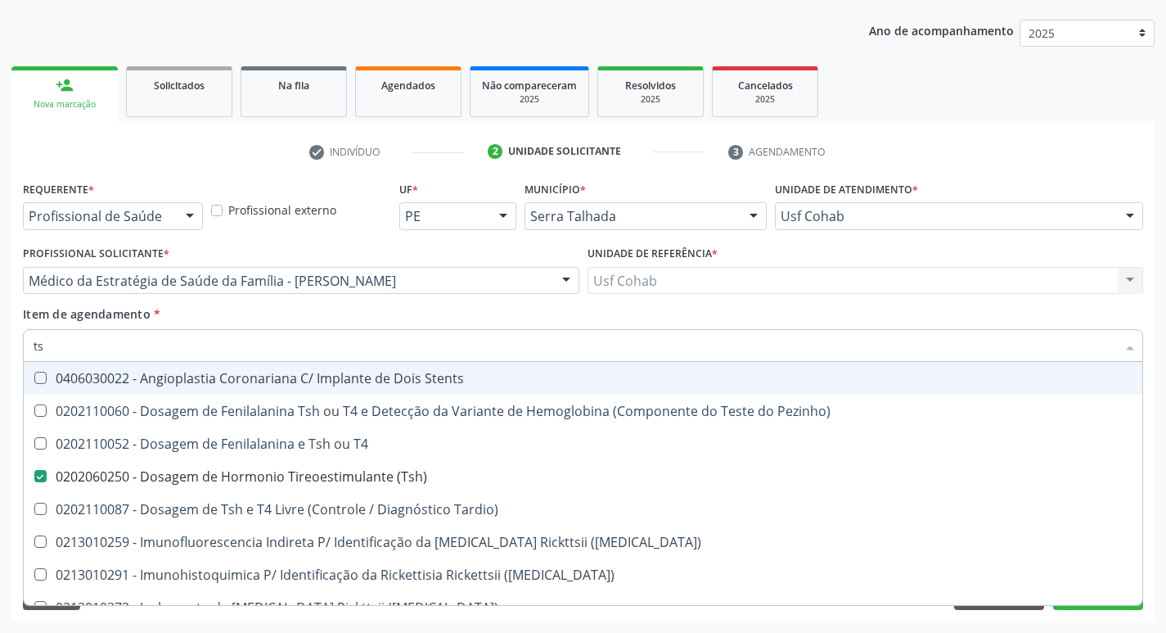
type input "t"
checkbox \(Tsh\) "false"
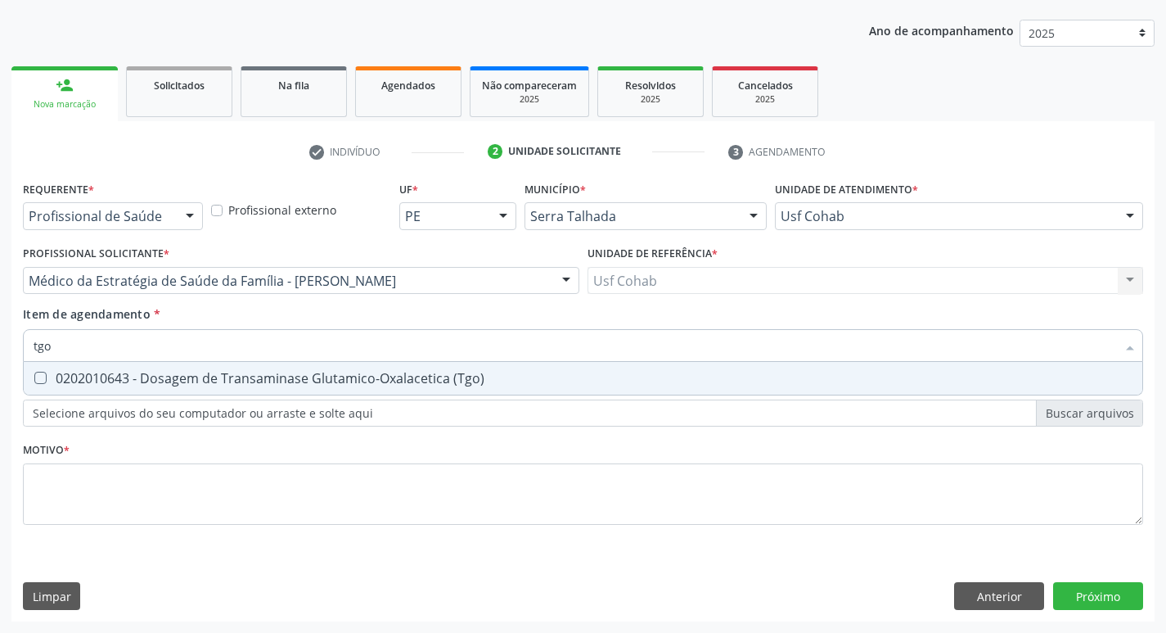
type input "tg"
click at [43, 369] on span "0202010643 - Dosagem de Transaminase Glutamico-Oxalacetica (Tgo)" at bounding box center [583, 378] width 1119 height 33
checkbox \(Tgo\) "true"
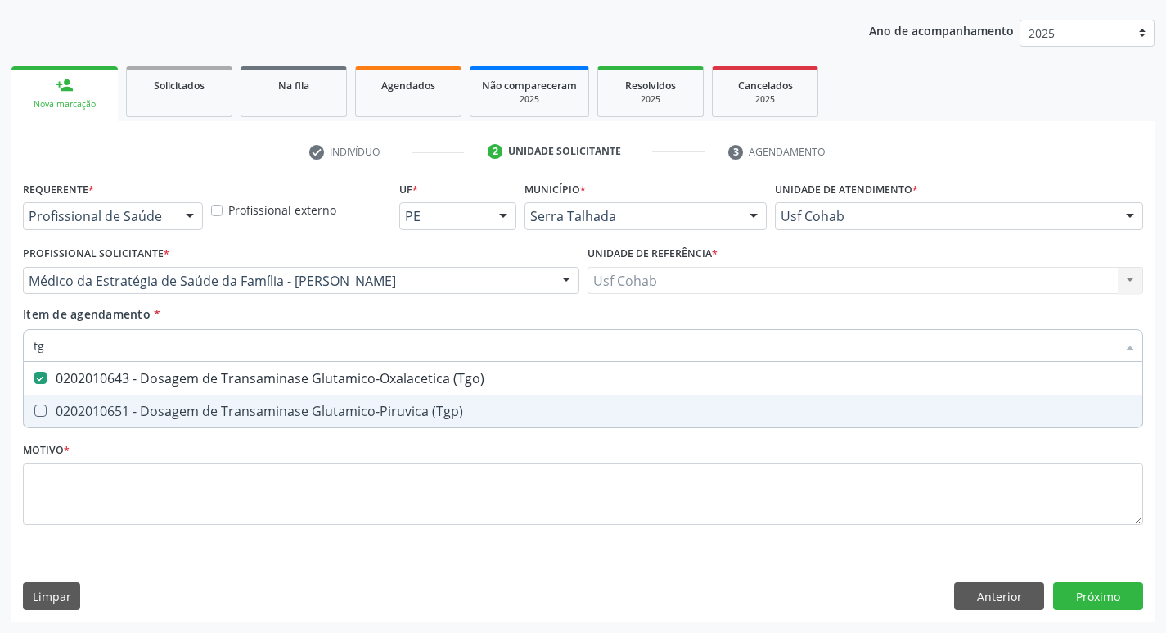
click at [40, 407] on \(Tgp\) at bounding box center [40, 410] width 12 height 12
click at [34, 407] on \(Tgp\) "checkbox" at bounding box center [29, 410] width 11 height 11
checkbox \(Tgp\) "true"
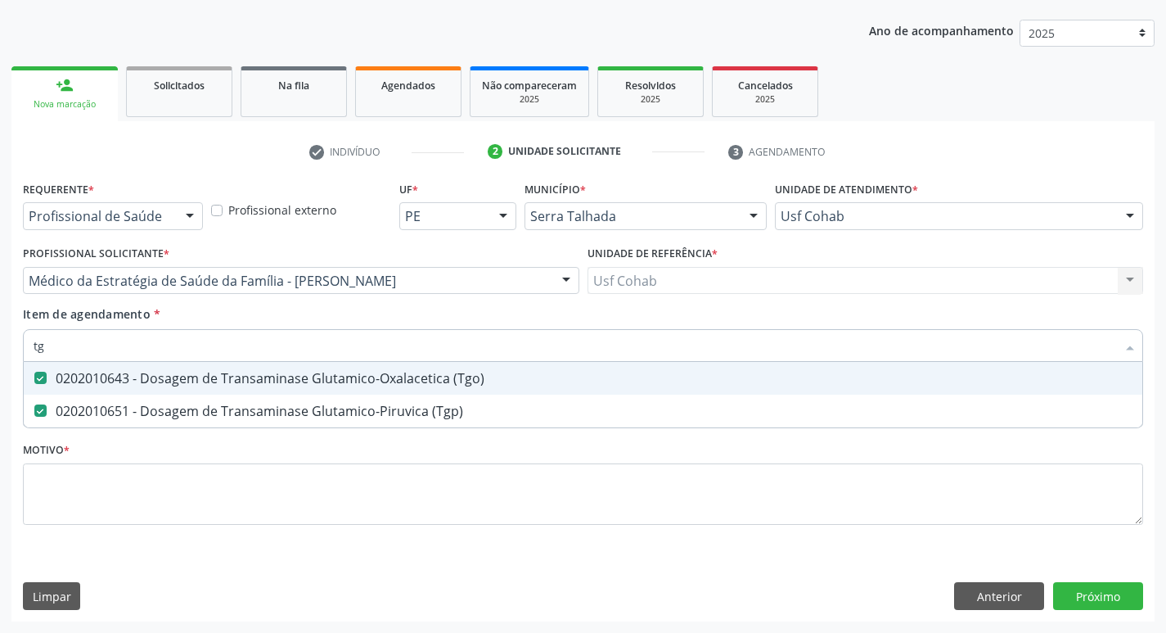
drag, startPoint x: 76, startPoint y: 349, endPoint x: 0, endPoint y: 356, distance: 76.4
click at [0, 356] on div "Acompanhamento Acompanhe a situação das marcações correntes e finalizadas Relat…" at bounding box center [583, 272] width 1166 height 721
checkbox \(Tgo\) "false"
checkbox \(Tgp\) "false"
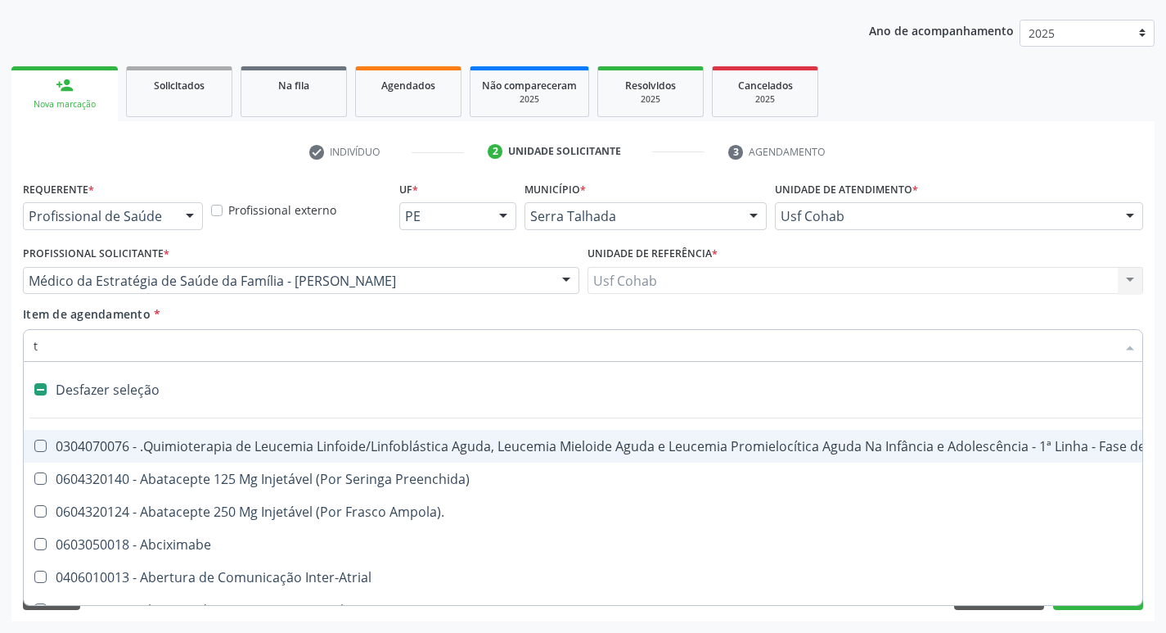
type input "tr"
checkbox Horas "true"
checkbox Remoção "true"
checkbox Turno\) "true"
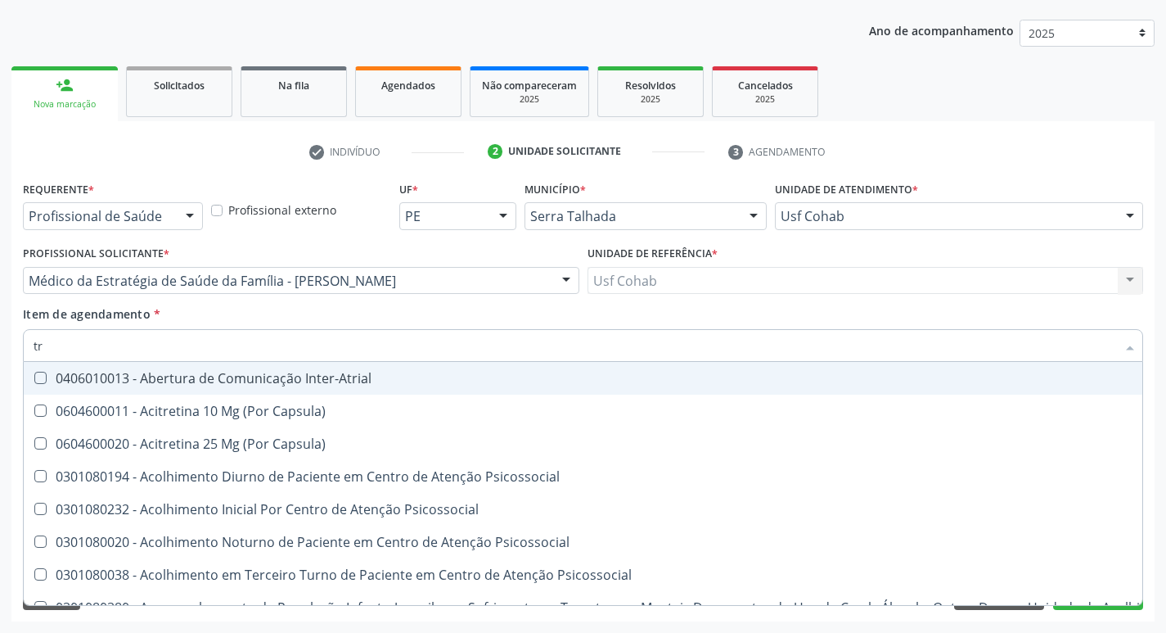
type input "tri"
checkbox A "true"
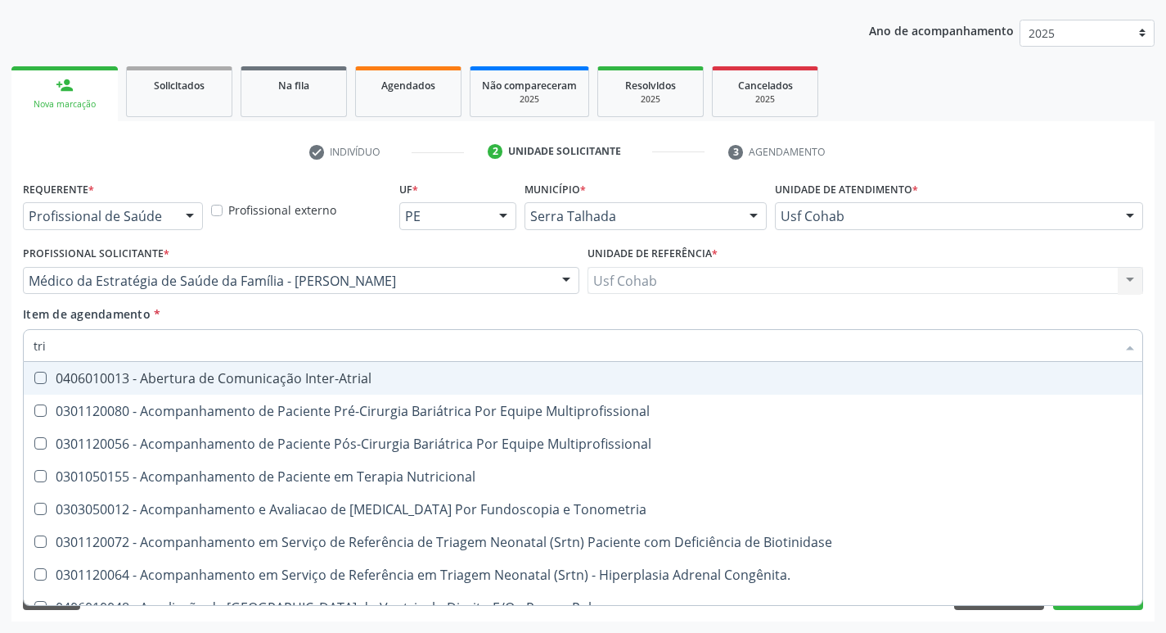
type input "trig"
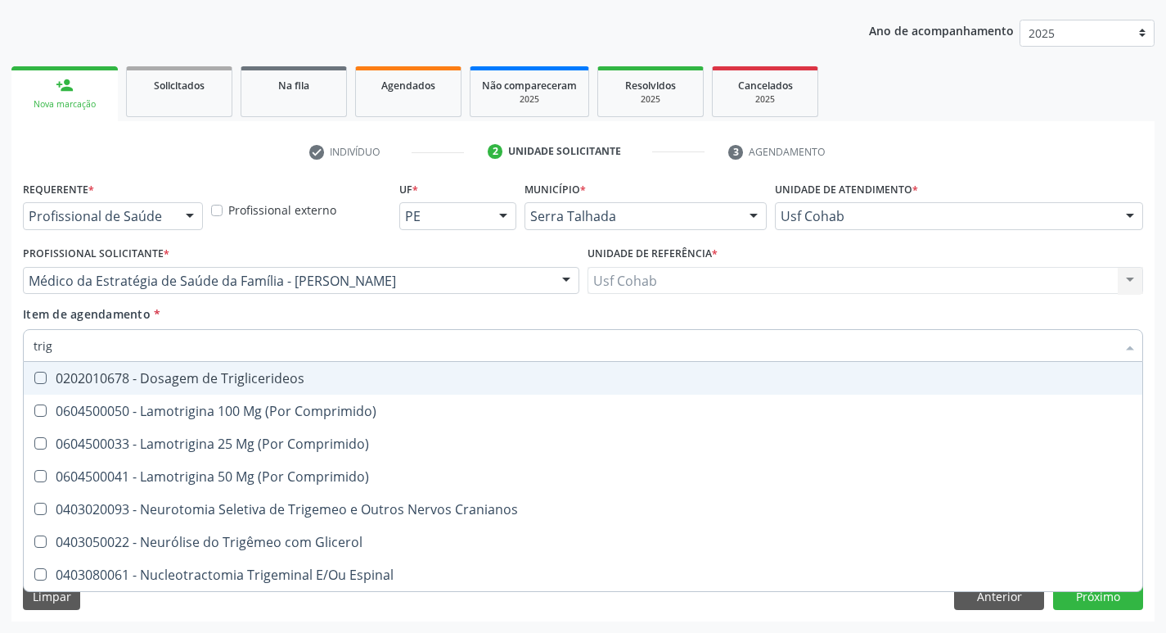
click at [43, 372] on Triglicerideos at bounding box center [40, 378] width 12 height 12
click at [34, 372] on Triglicerideos "checkbox" at bounding box center [29, 377] width 11 height 11
checkbox Triglicerideos "true"
drag, startPoint x: 74, startPoint y: 349, endPoint x: 0, endPoint y: 345, distance: 73.8
click at [0, 345] on div "Acompanhamento Acompanhe a situação das marcações correntes e finalizadas Relat…" at bounding box center [583, 272] width 1166 height 721
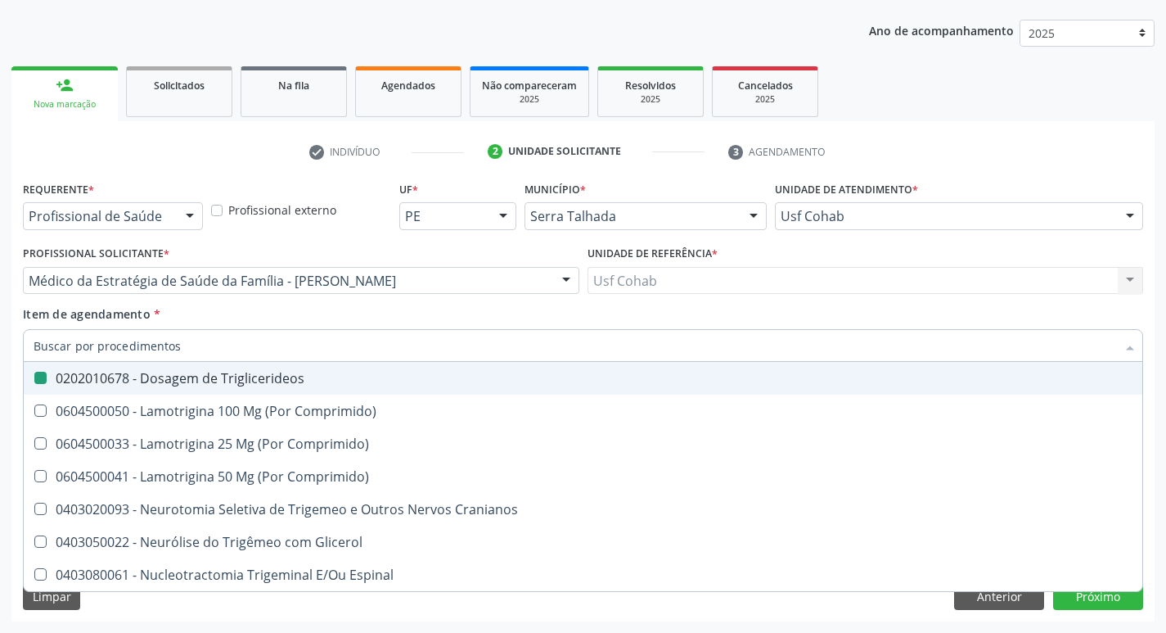
checkbox Triglicerideos "false"
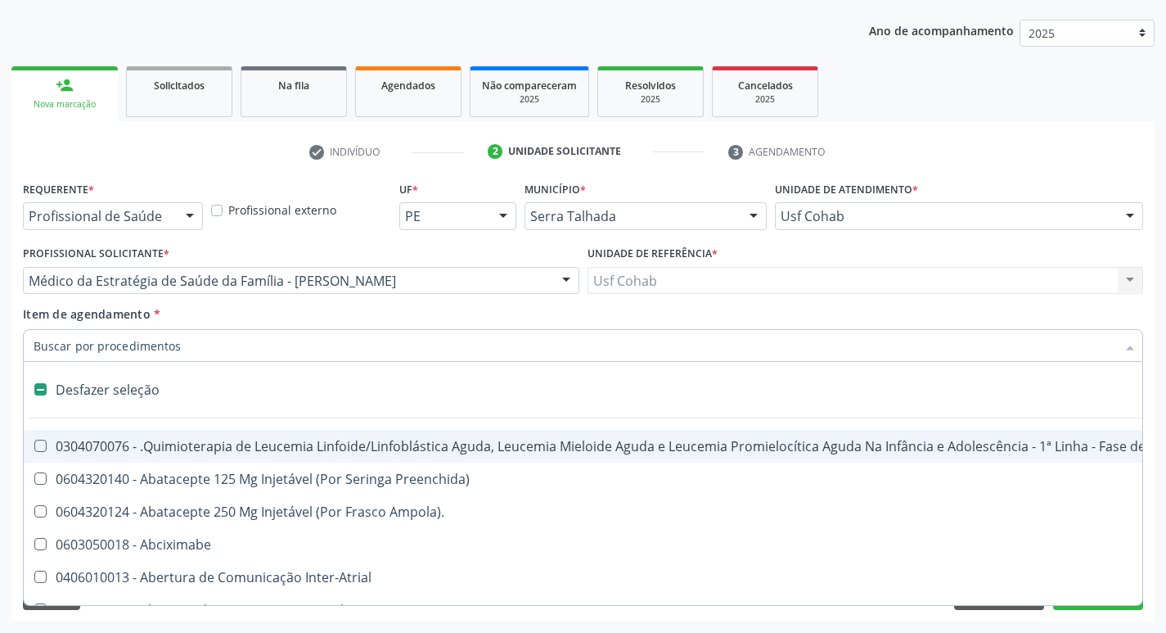
type input "h"
checkbox A "true"
checkbox Coagulação\ "true"
checkbox Psicodiagnóstico "true"
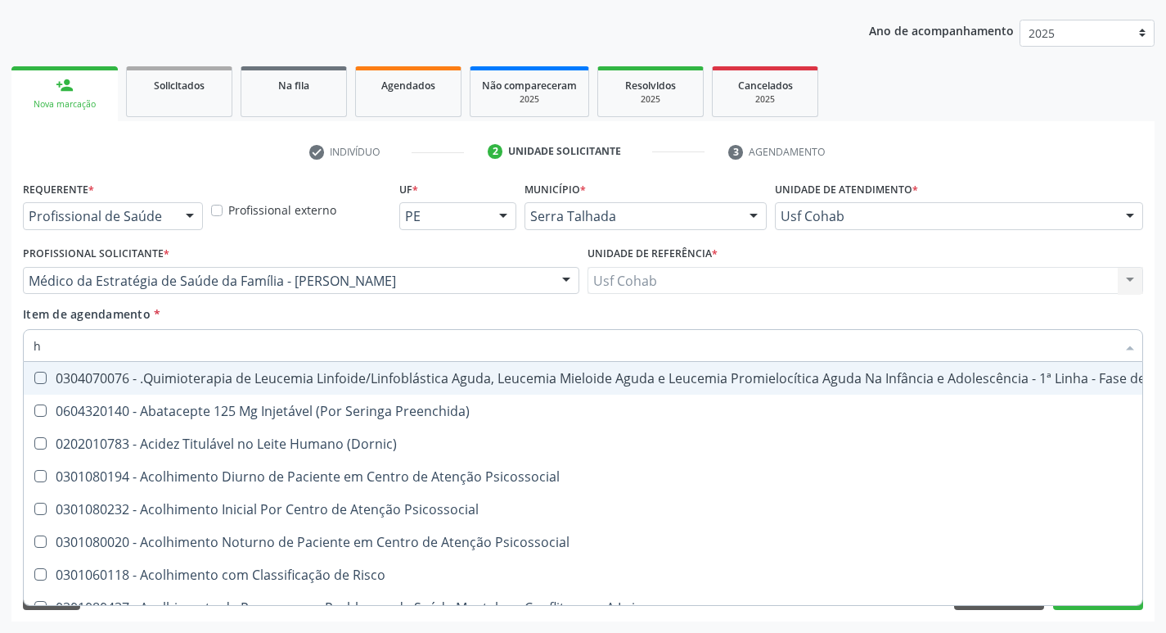
type input "he"
checkbox Pulmão "true"
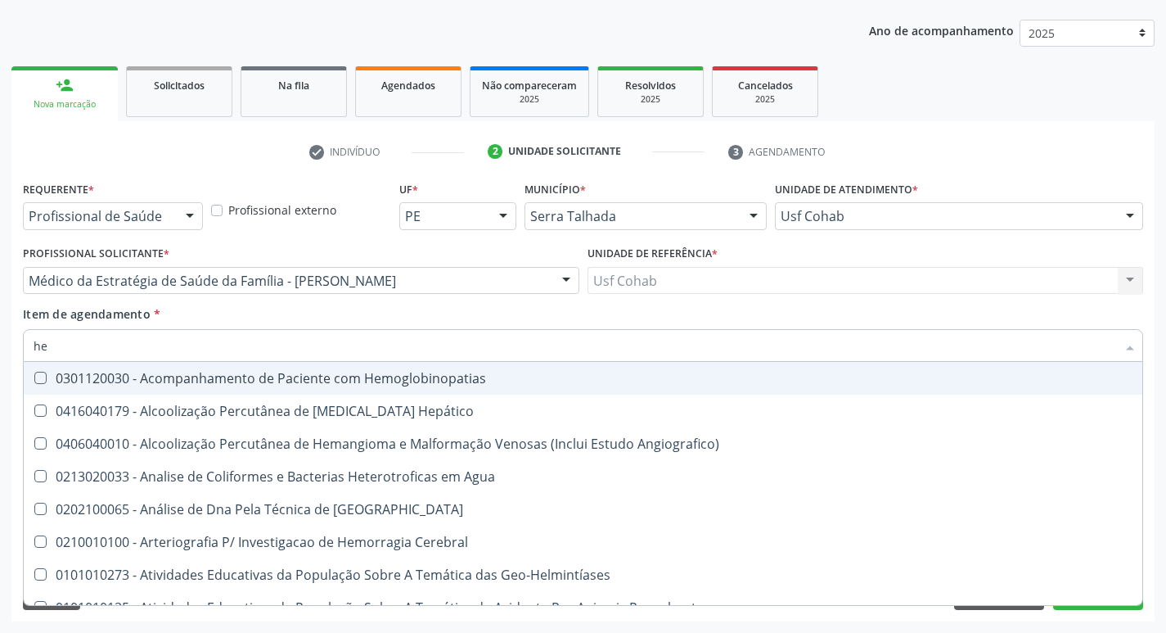
type input "hem"
checkbox \(Qualitativo\) "true"
checkbox Glicosilada "false"
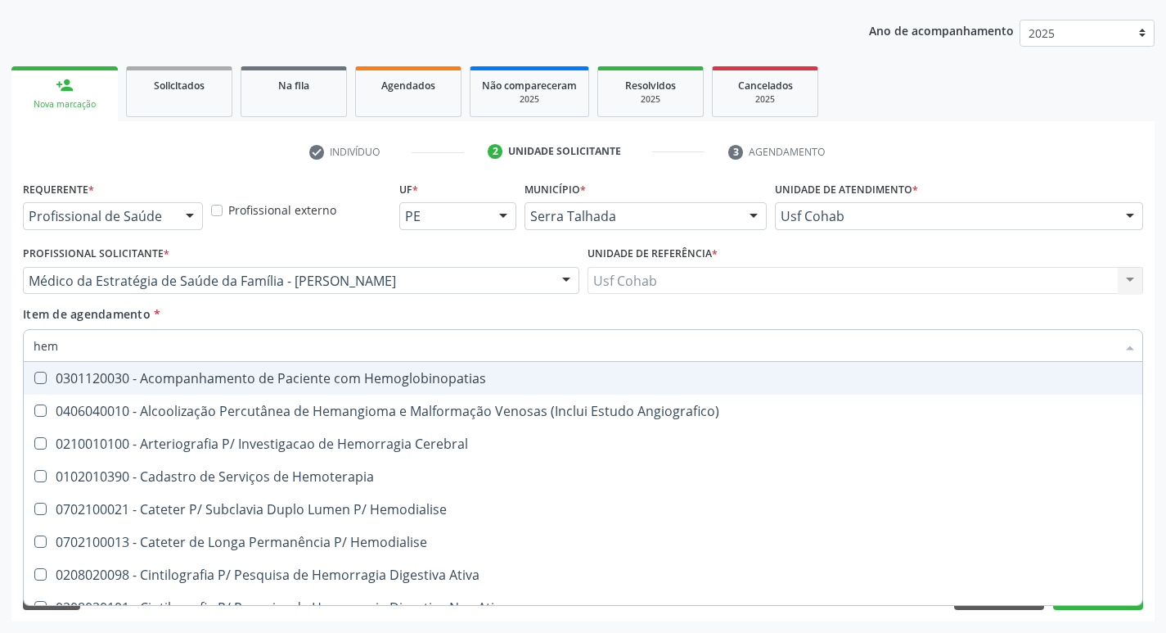
type input "hemo"
checkbox Hemacias "true"
checkbox Glicosilada "false"
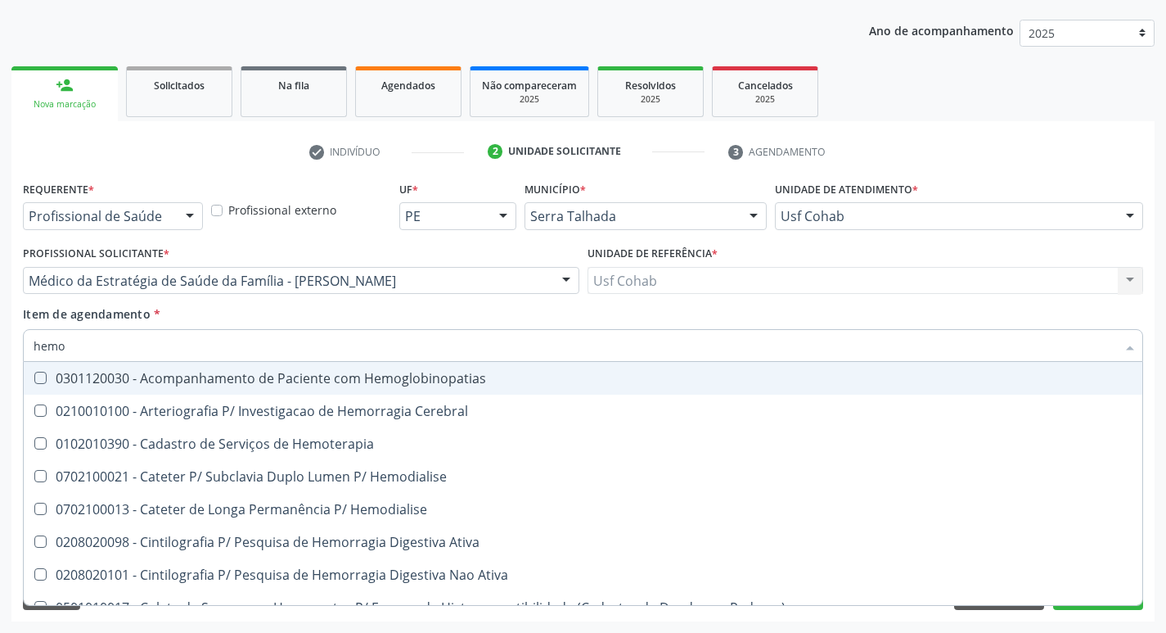
type input "hemog"
checkbox Tardio\) "true"
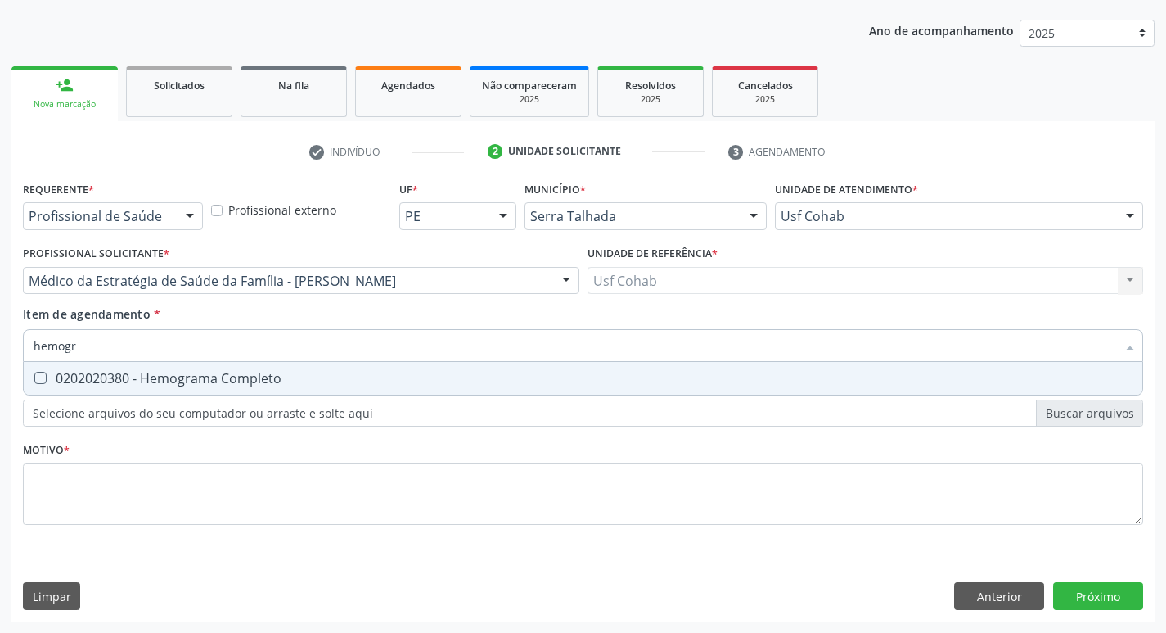
type input "hemogra"
click at [38, 379] on Completo at bounding box center [40, 378] width 12 height 12
click at [34, 379] on Completo "checkbox" at bounding box center [29, 377] width 11 height 11
checkbox Completo "true"
drag, startPoint x: 129, startPoint y: 345, endPoint x: 0, endPoint y: 345, distance: 129.3
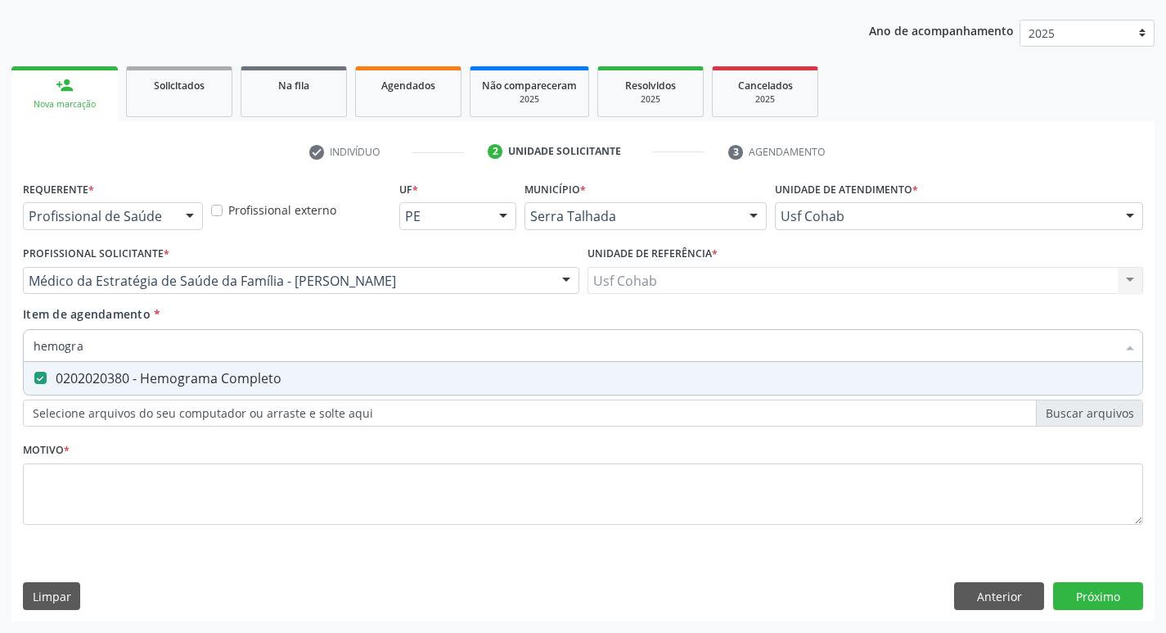
click at [0, 345] on div "Acompanhamento Acompanhe a situação das marcações correntes e finalizadas Relat…" at bounding box center [583, 272] width 1166 height 721
checkbox Completo "false"
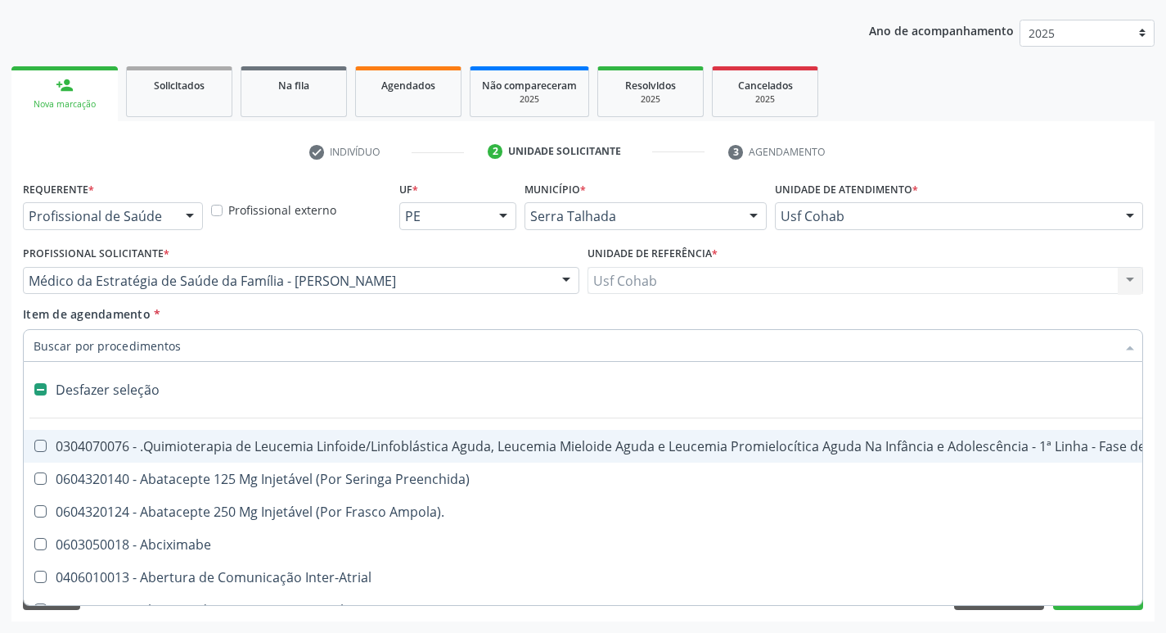
type input "u"
checkbox Ml\) "true"
checkbox Colecistectomia "true"
checkbox Doadora\) "true"
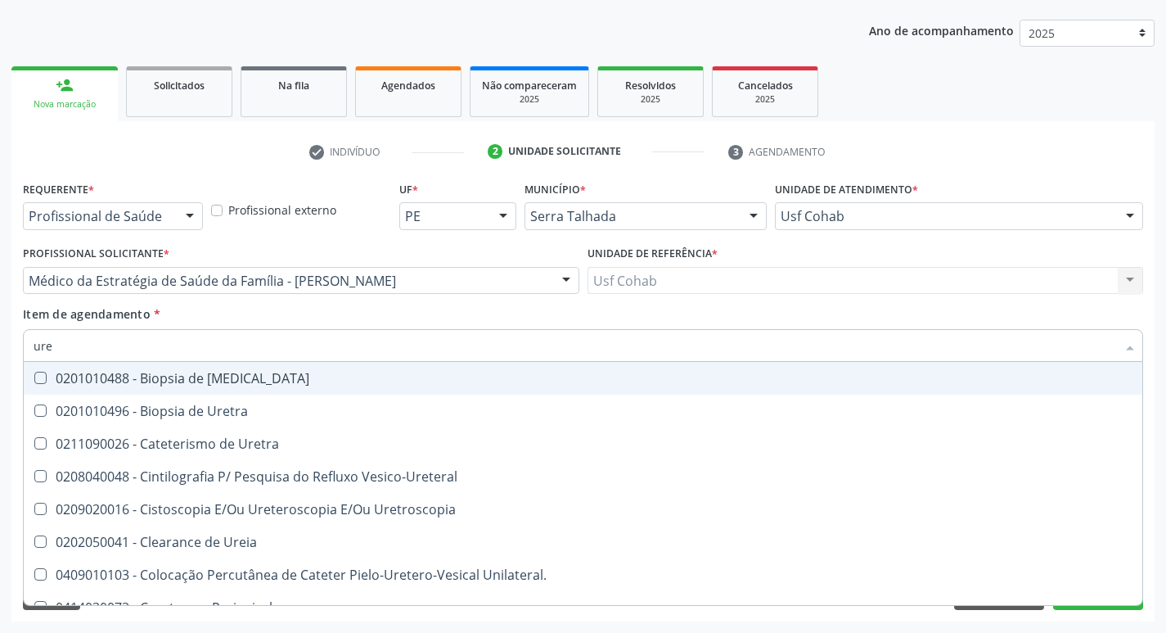
type input "urei"
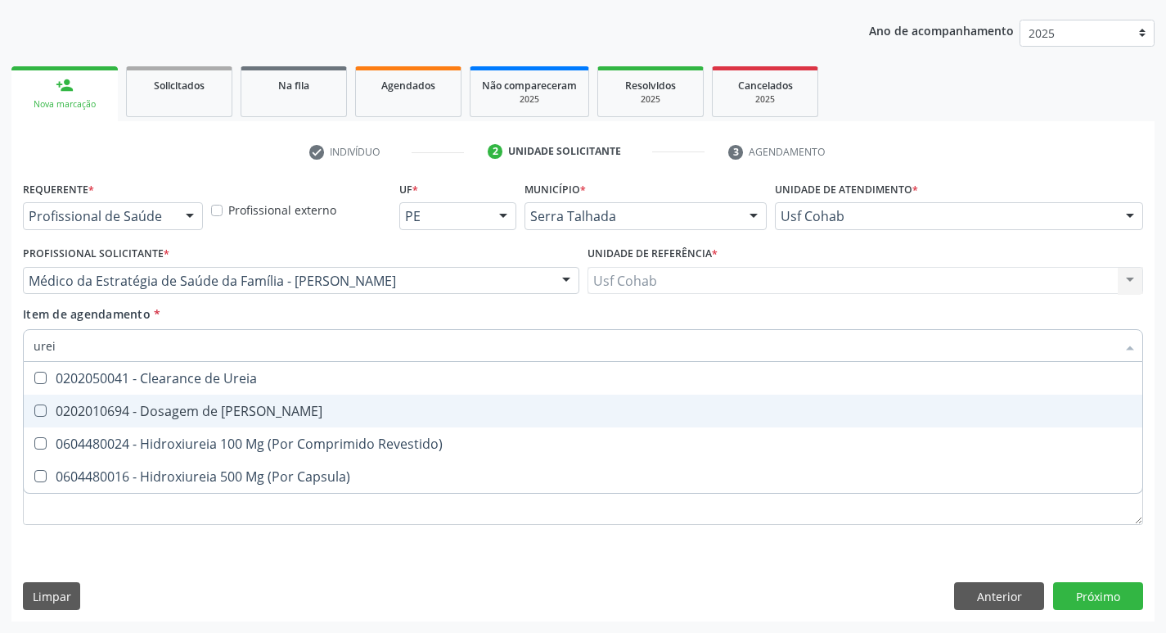
click at [39, 404] on Ureia at bounding box center [40, 410] width 12 height 12
click at [34, 405] on Ureia "checkbox" at bounding box center [29, 410] width 11 height 11
checkbox Ureia "true"
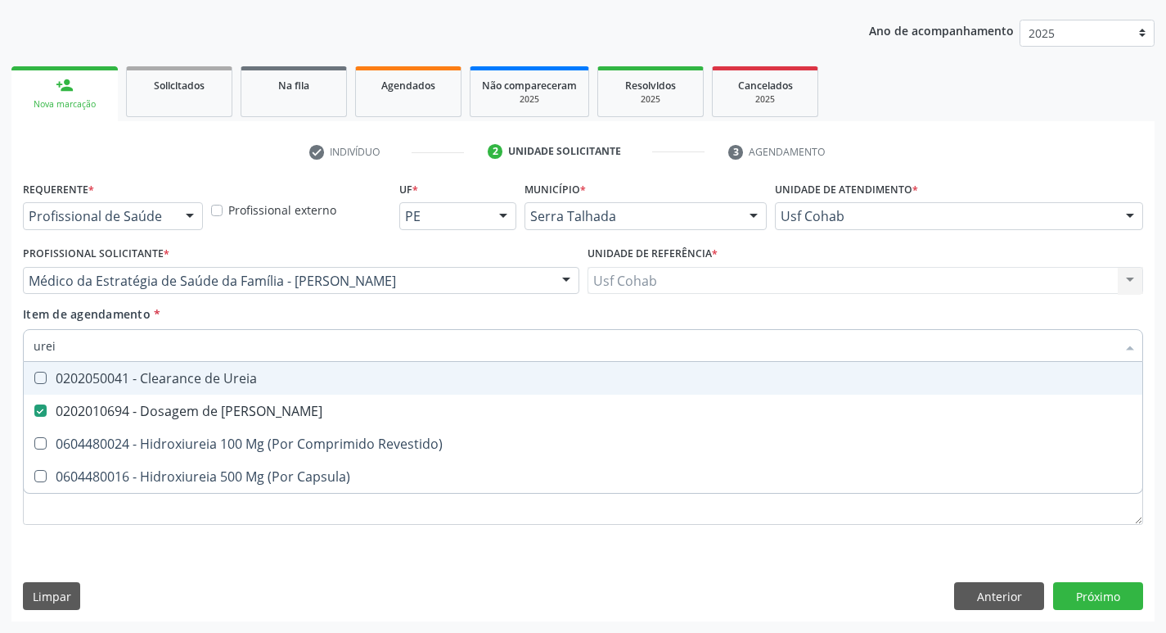
drag, startPoint x: 38, startPoint y: 351, endPoint x: 0, endPoint y: 355, distance: 37.9
click at [0, 355] on div "Acompanhamento Acompanhe a situação das marcações correntes e finalizadas Relat…" at bounding box center [583, 272] width 1166 height 721
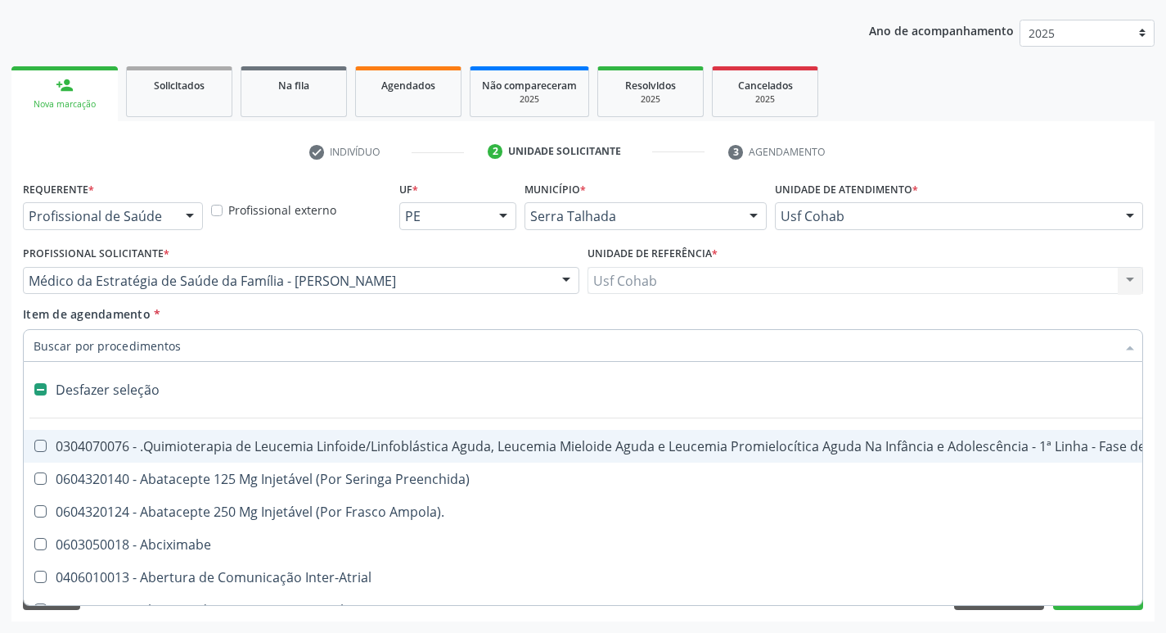
click at [11, 401] on div "Requerente * Profissional de Saúde Profissional de Saúde Paciente Nenhum result…" at bounding box center [582, 399] width 1143 height 444
checkbox Preenchida\) "true"
checkbox Ampola\)\ "true"
checkbox Abciximabe "true"
checkbox Inter-Atrial "true"
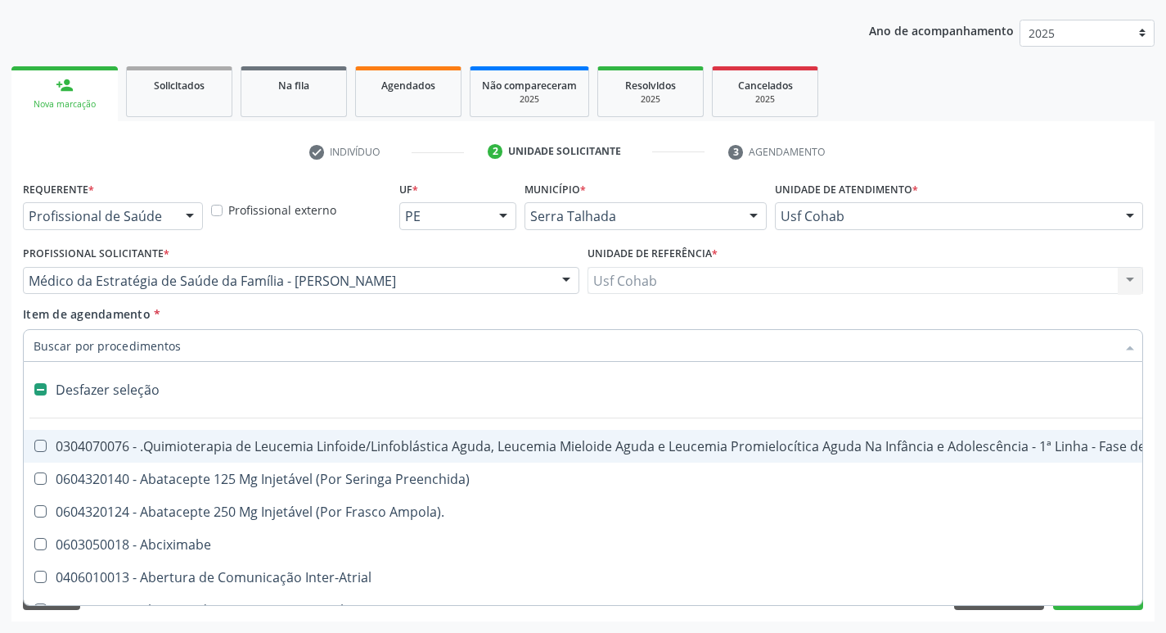
checkbox Valvar "true"
checkbox Adolescente\) "true"
checkbox Valvar "true"
checkbox Adolescente\) "true"
checkbox Paciente\) "true"
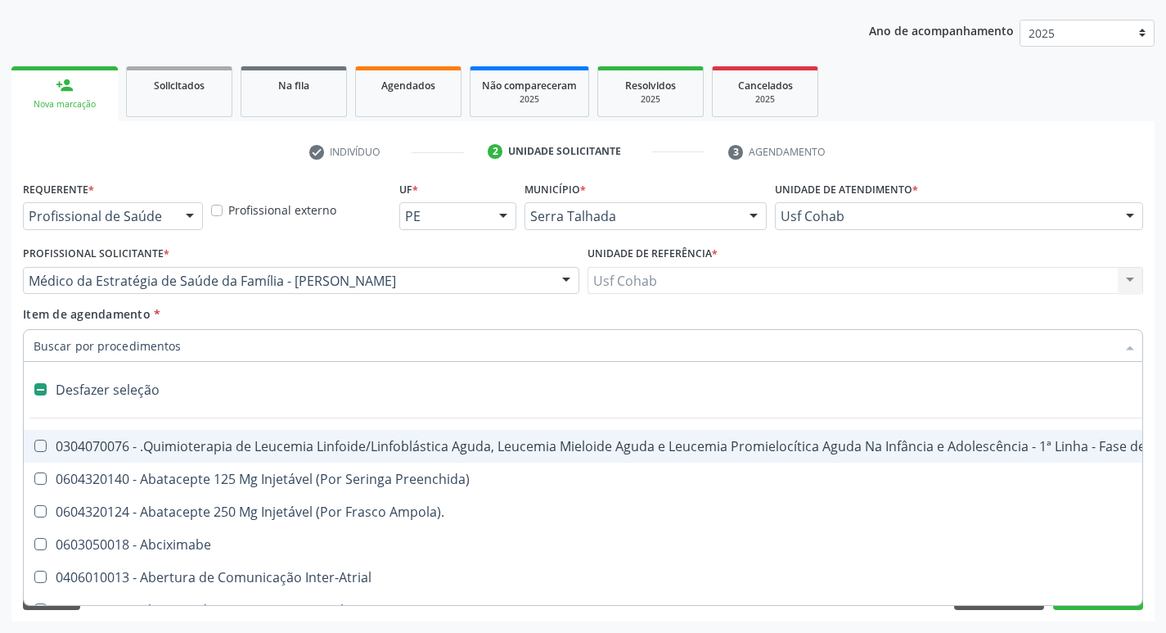
checkbox Dente\) "true"
checkbox Comprimido\) "true"
checkbox \(Dornic\) "true"
checkbox Capsula\) "true"
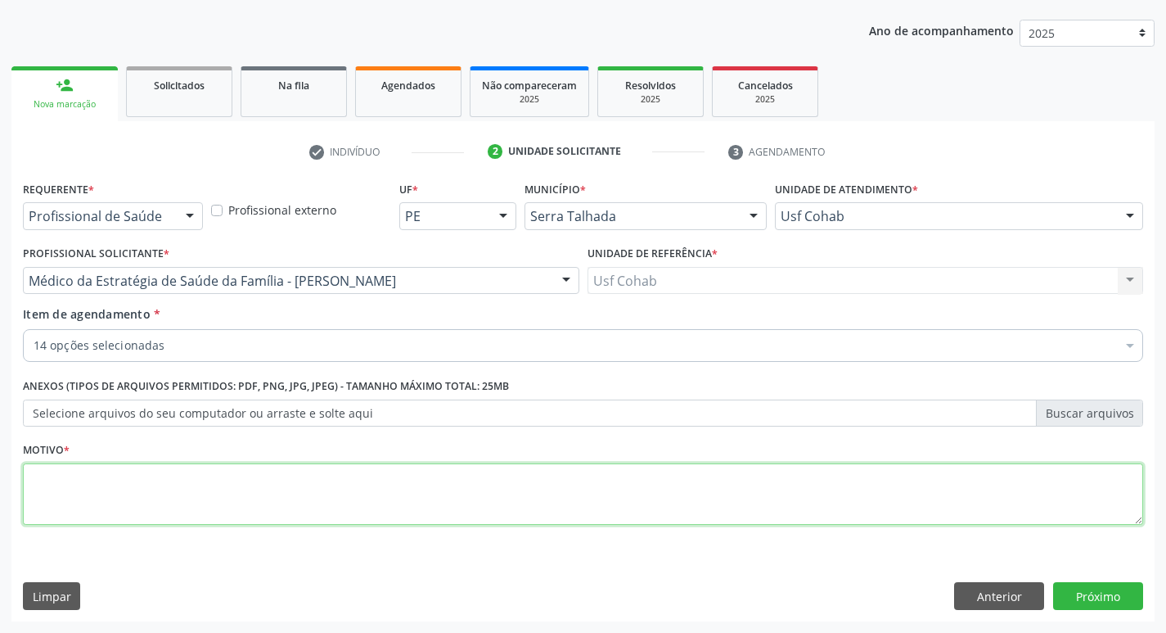
click at [106, 489] on textarea at bounding box center [583, 494] width 1120 height 62
type textarea "rastreio"
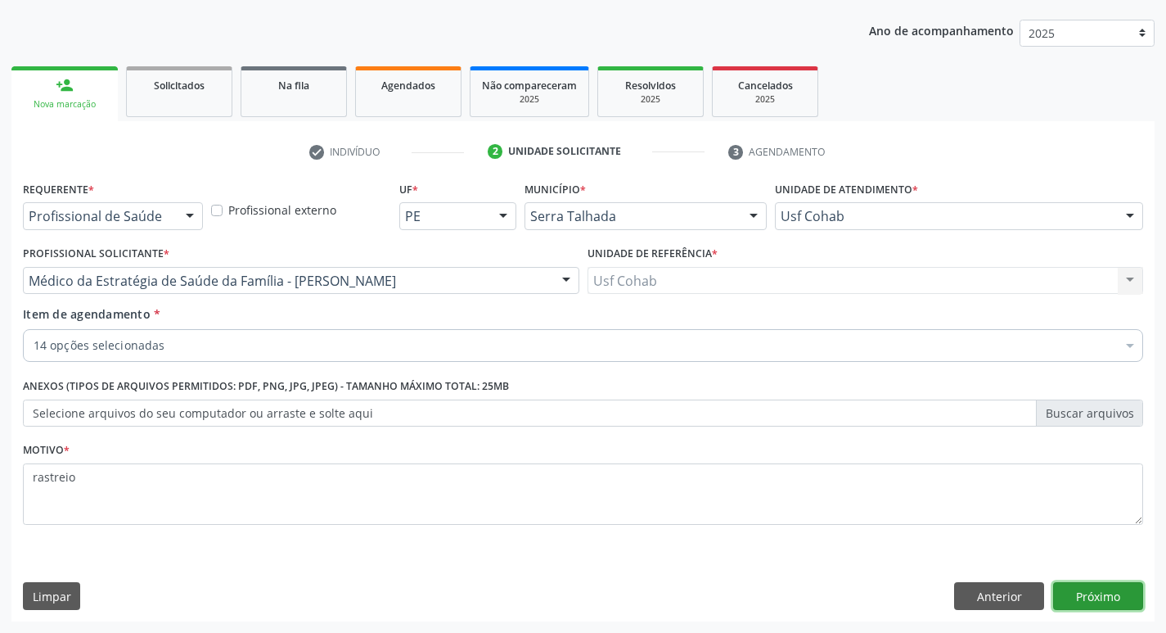
click at [1102, 593] on button "Próximo" at bounding box center [1098, 596] width 90 height 28
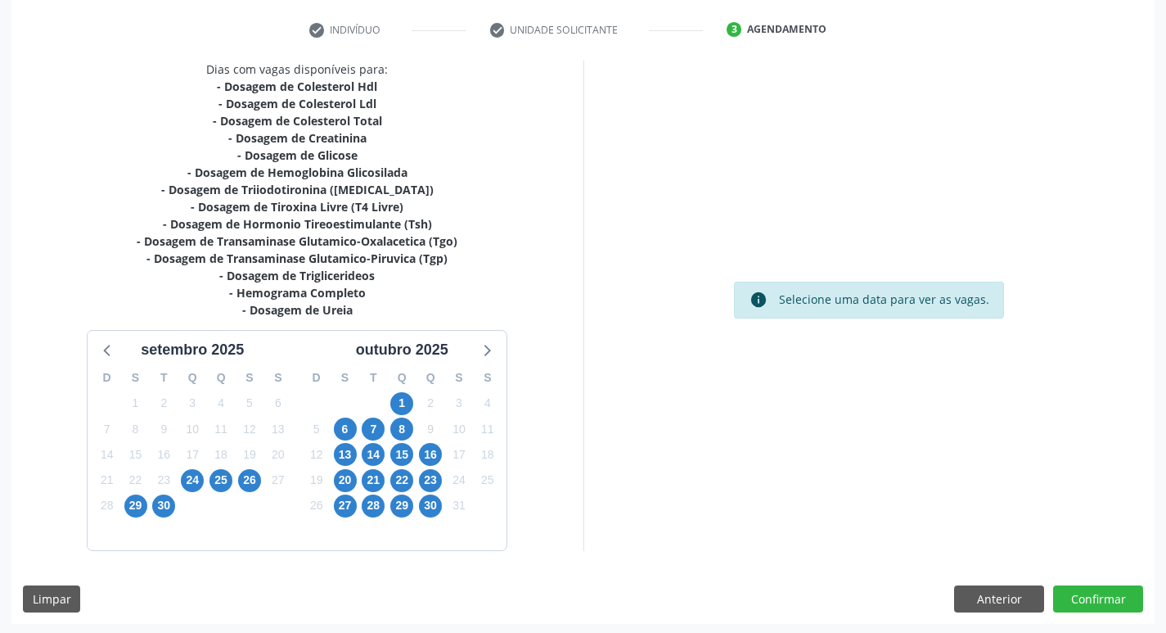
scroll to position [303, 0]
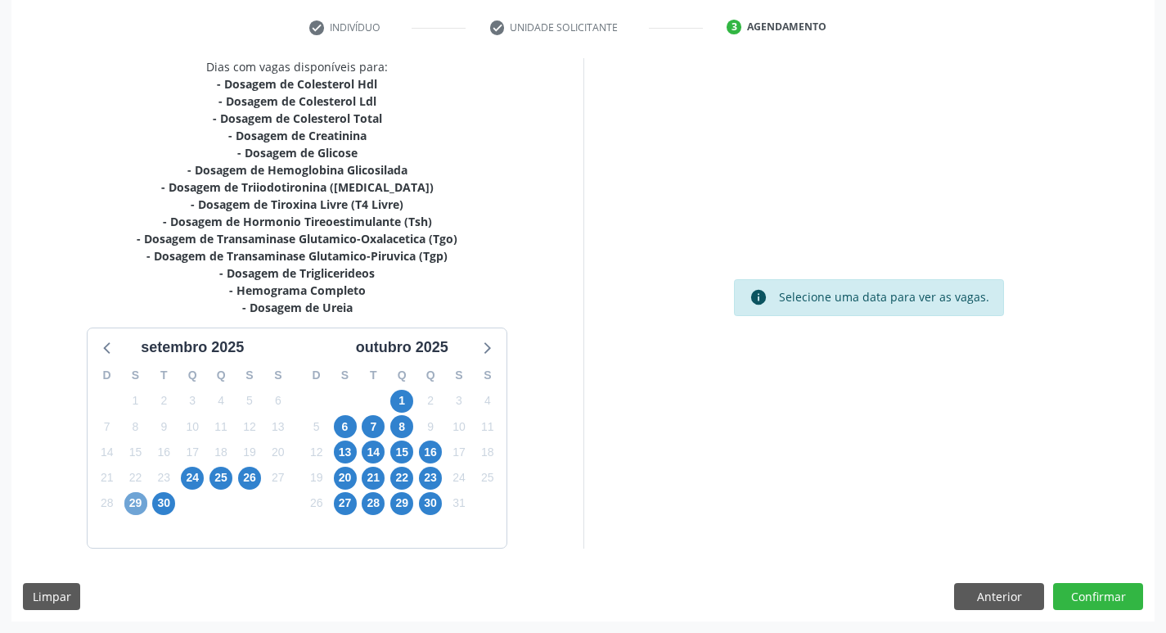
click at [143, 498] on span "29" at bounding box center [135, 503] width 23 height 23
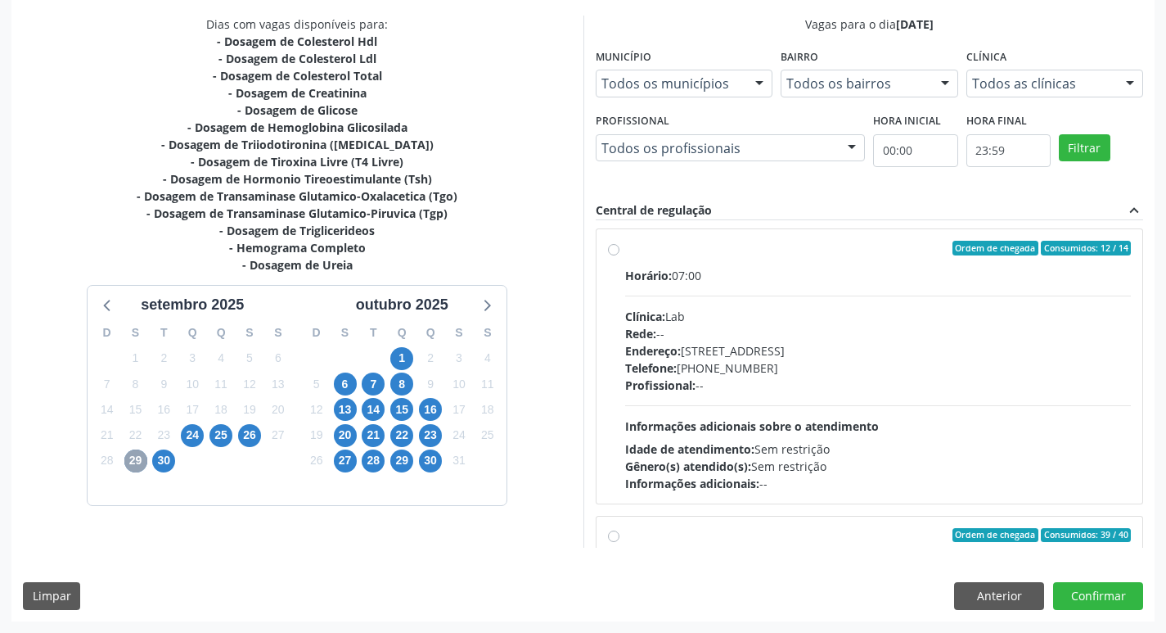
scroll to position [0, 0]
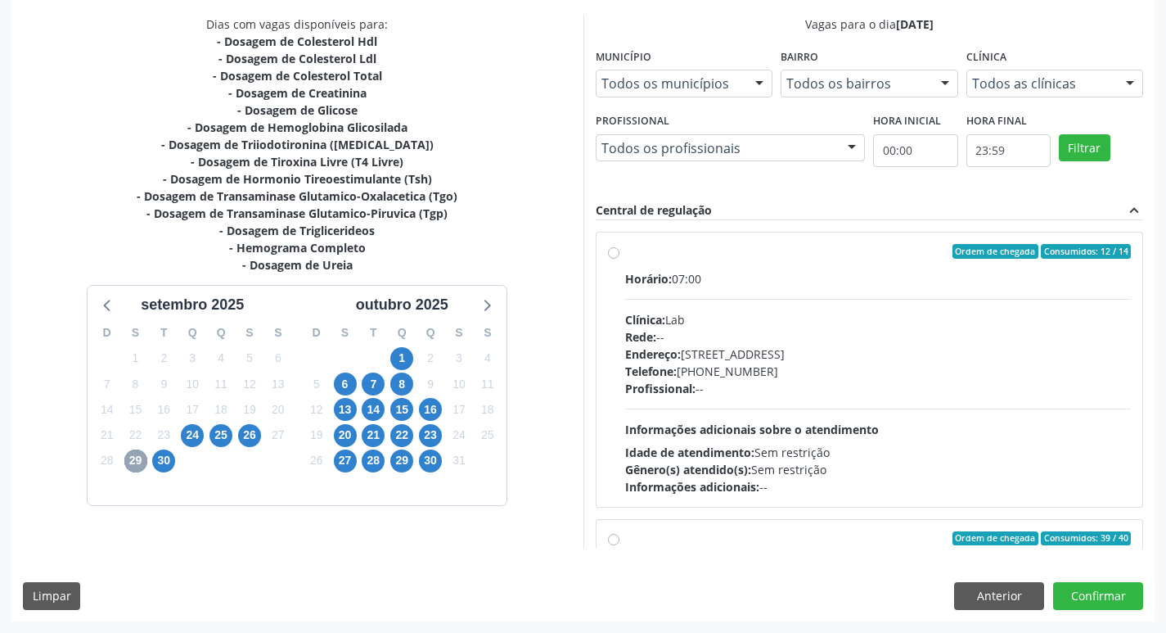
click at [130, 462] on span "29" at bounding box center [135, 460] width 23 height 23
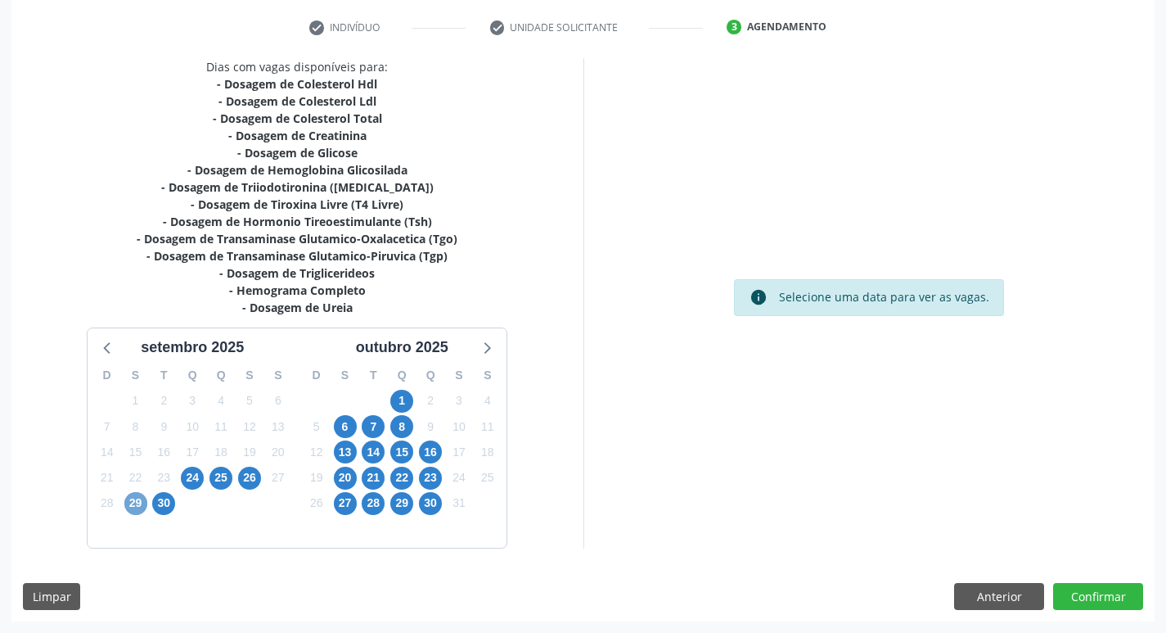
scroll to position [303, 0]
click at [971, 602] on button "Anterior" at bounding box center [999, 597] width 90 height 28
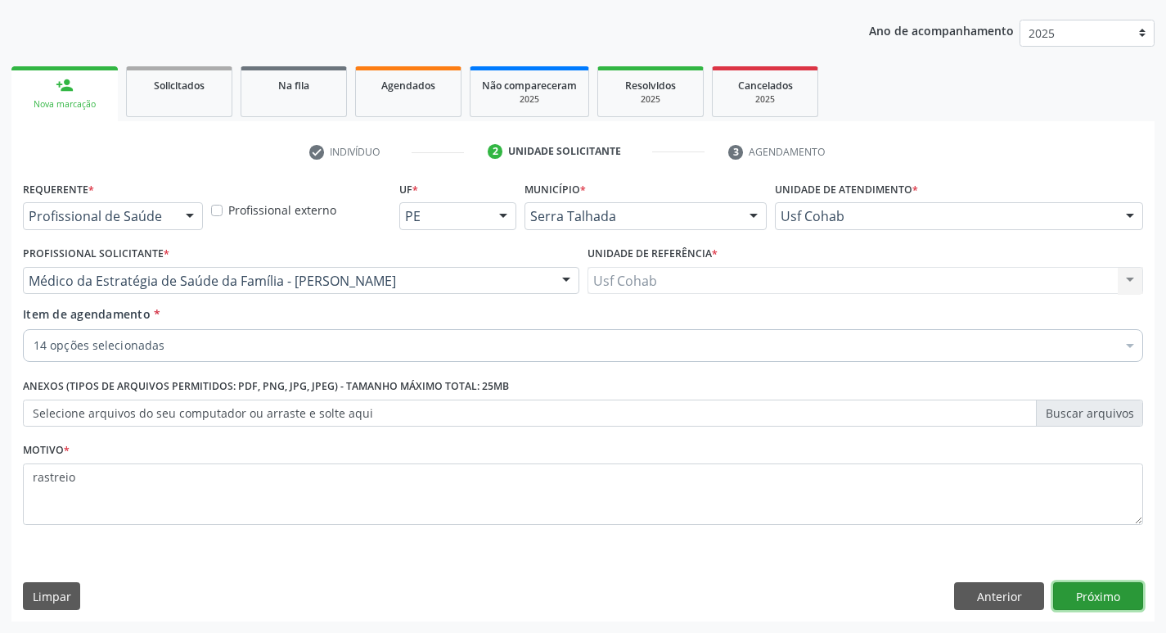
click at [1110, 602] on button "Próximo" at bounding box center [1098, 596] width 90 height 28
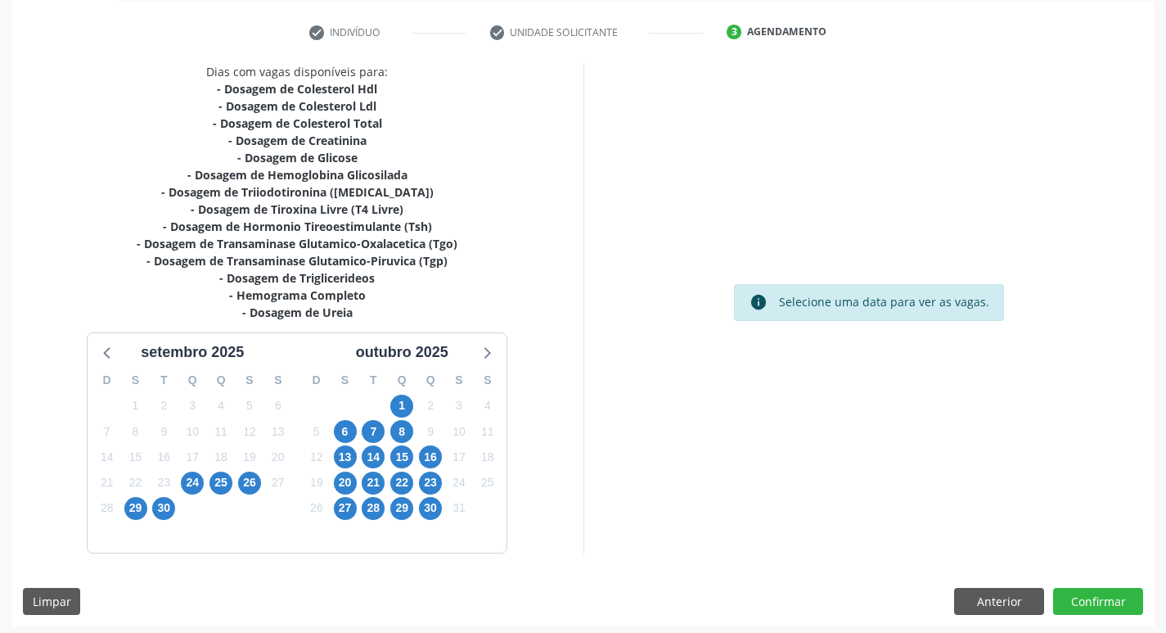
scroll to position [303, 0]
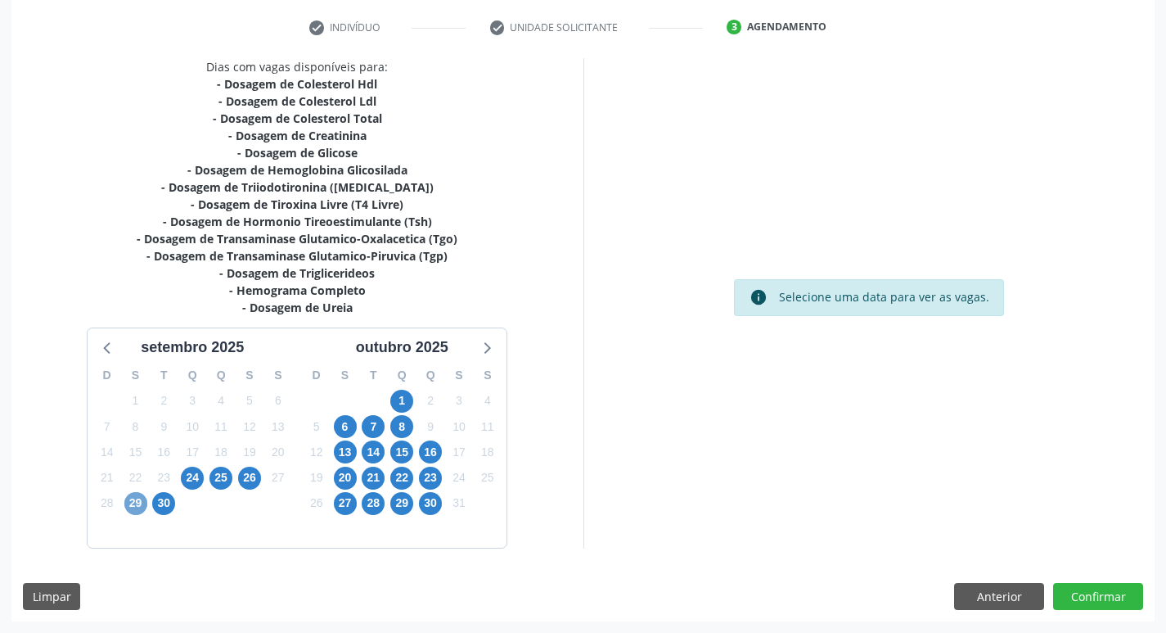
click at [131, 508] on span "29" at bounding box center [135, 503] width 23 height 23
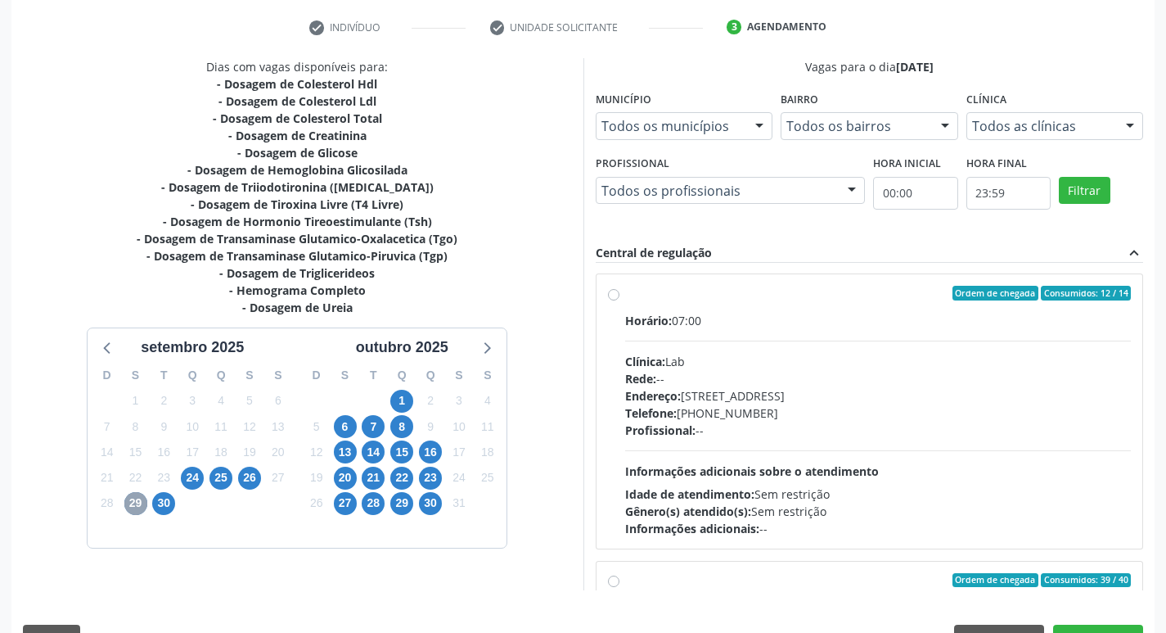
scroll to position [0, 0]
click at [134, 491] on div "29" at bounding box center [135, 502] width 23 height 25
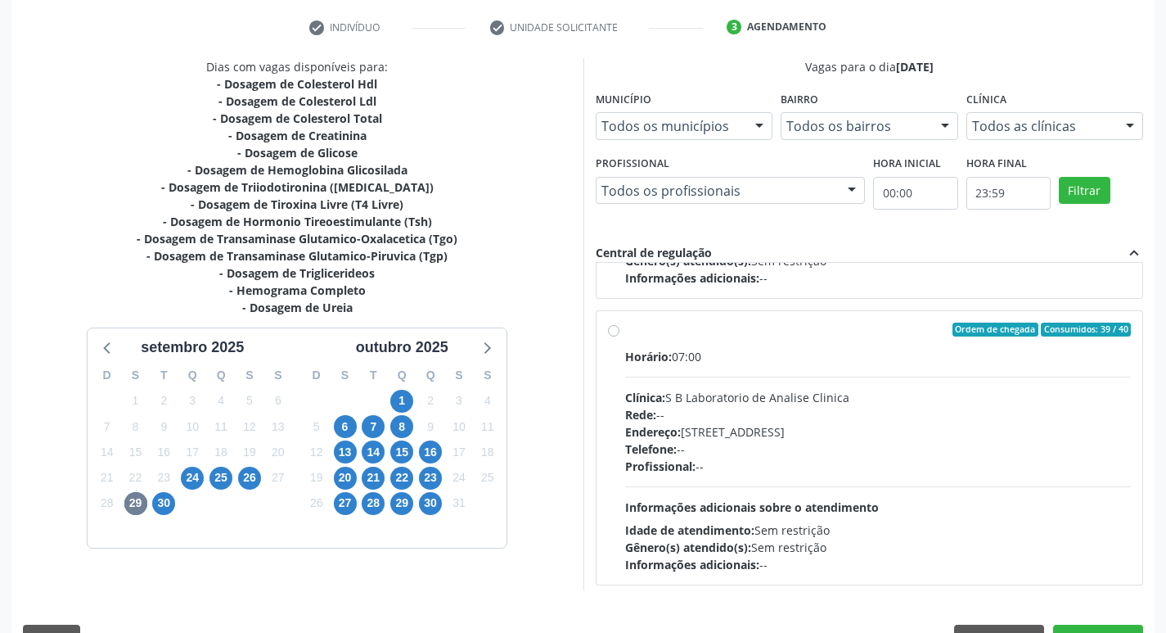
scroll to position [258, 0]
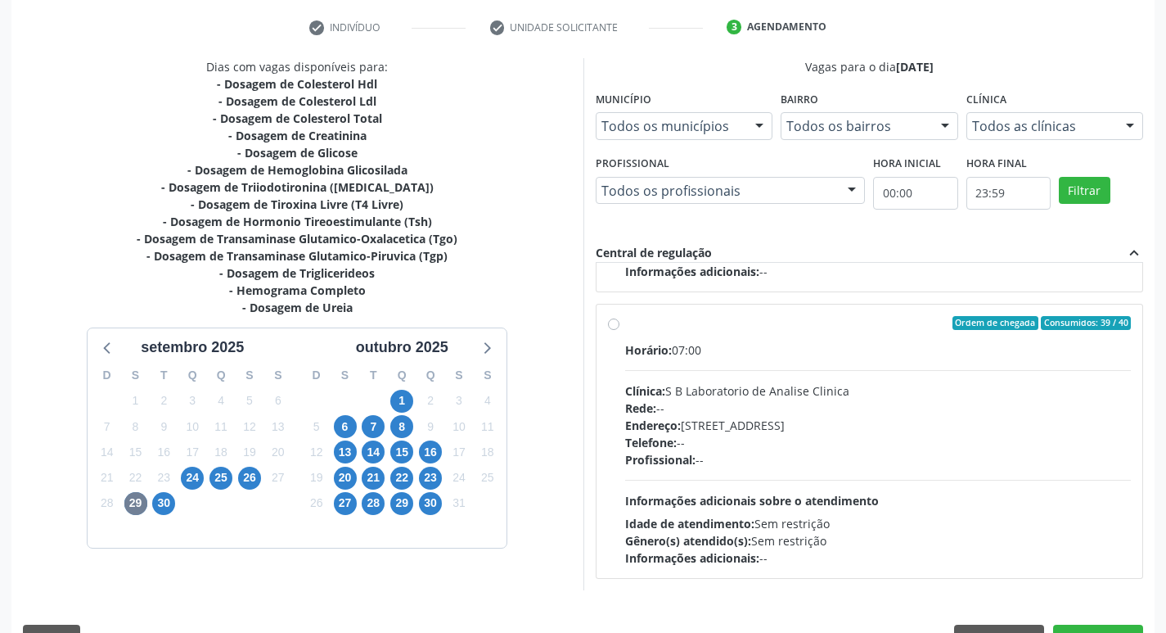
click at [1165, 623] on div "Acompanhamento Acompanhe a situação das marcações correntes e finalizadas Relat…" at bounding box center [583, 231] width 1166 height 888
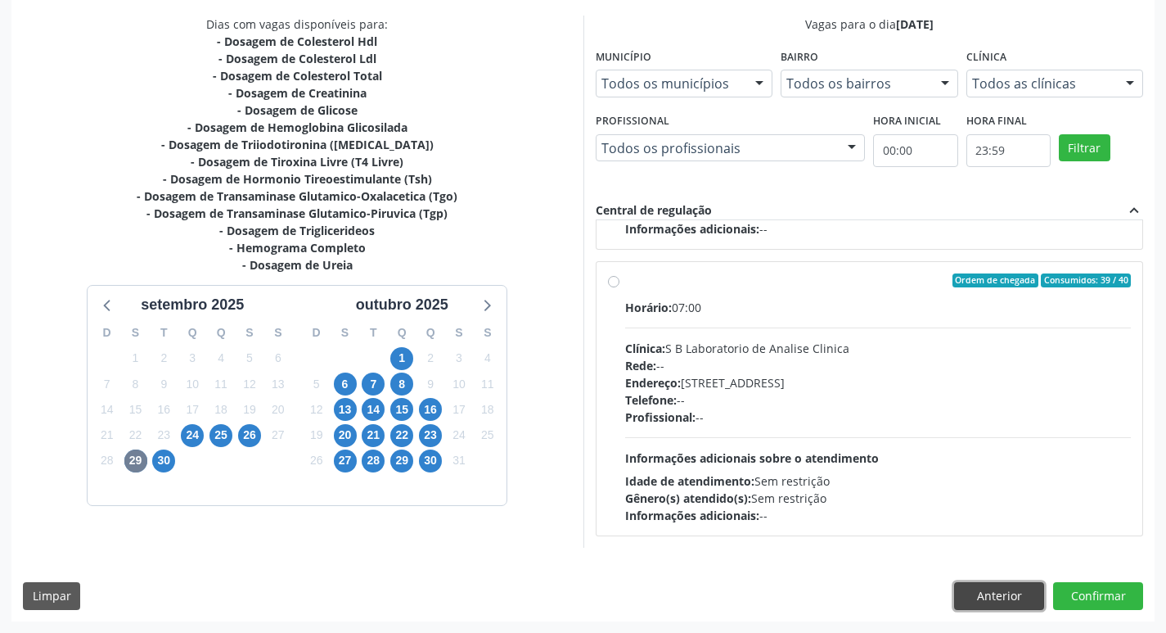
click at [1008, 602] on button "Anterior" at bounding box center [999, 596] width 90 height 28
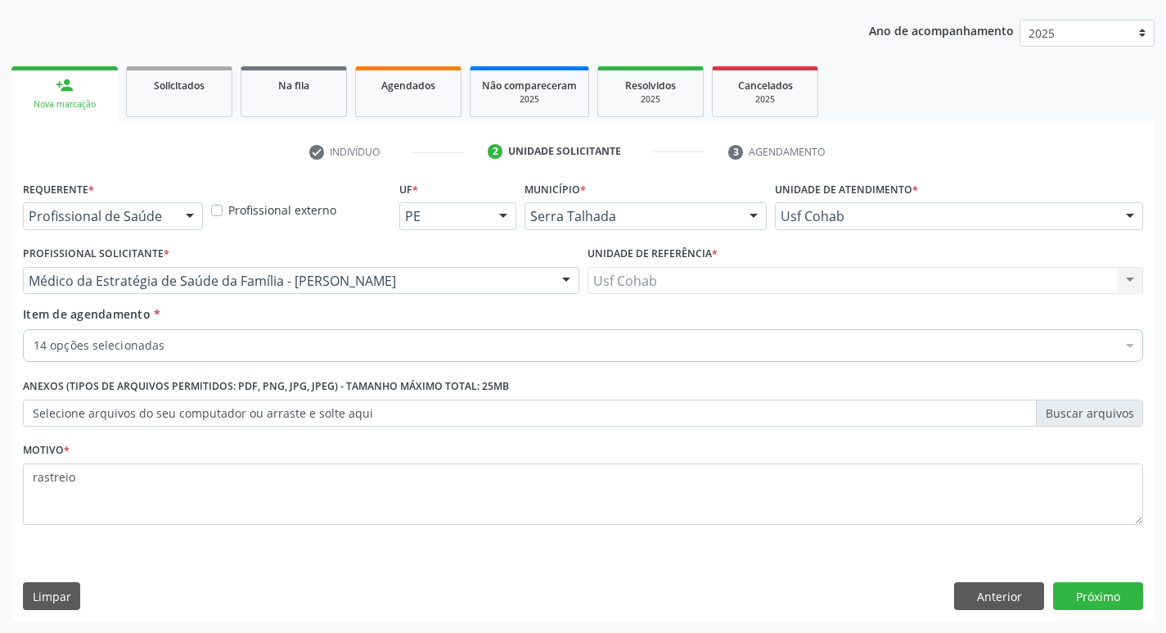
scroll to position [178, 0]
click at [1080, 597] on button "Próximo" at bounding box center [1098, 596] width 90 height 28
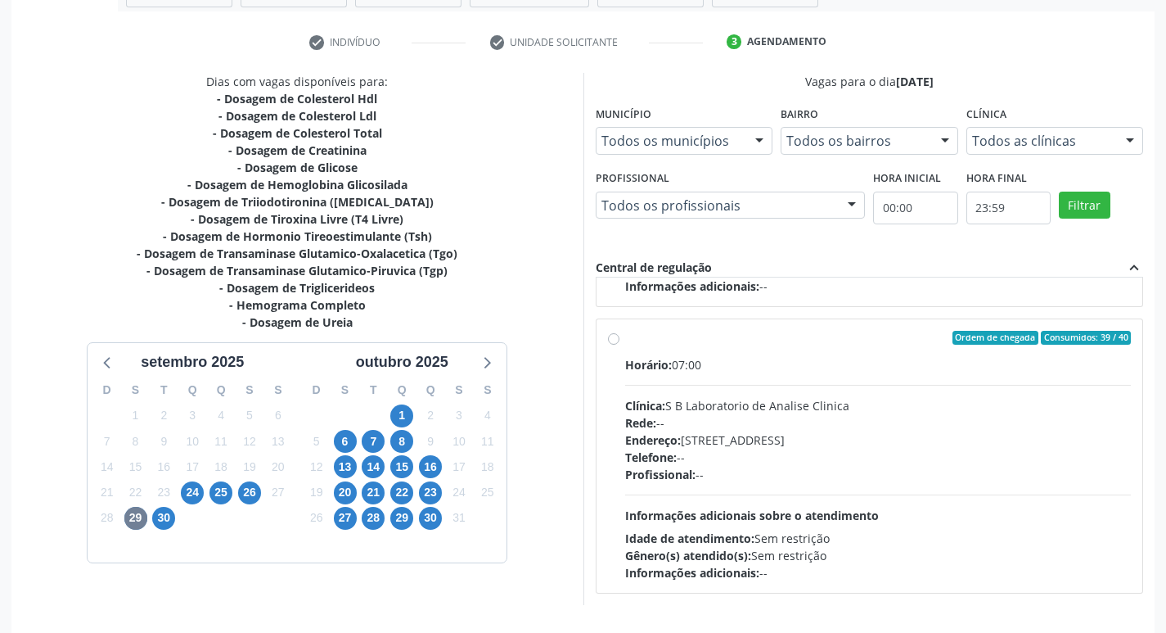
scroll to position [345, 0]
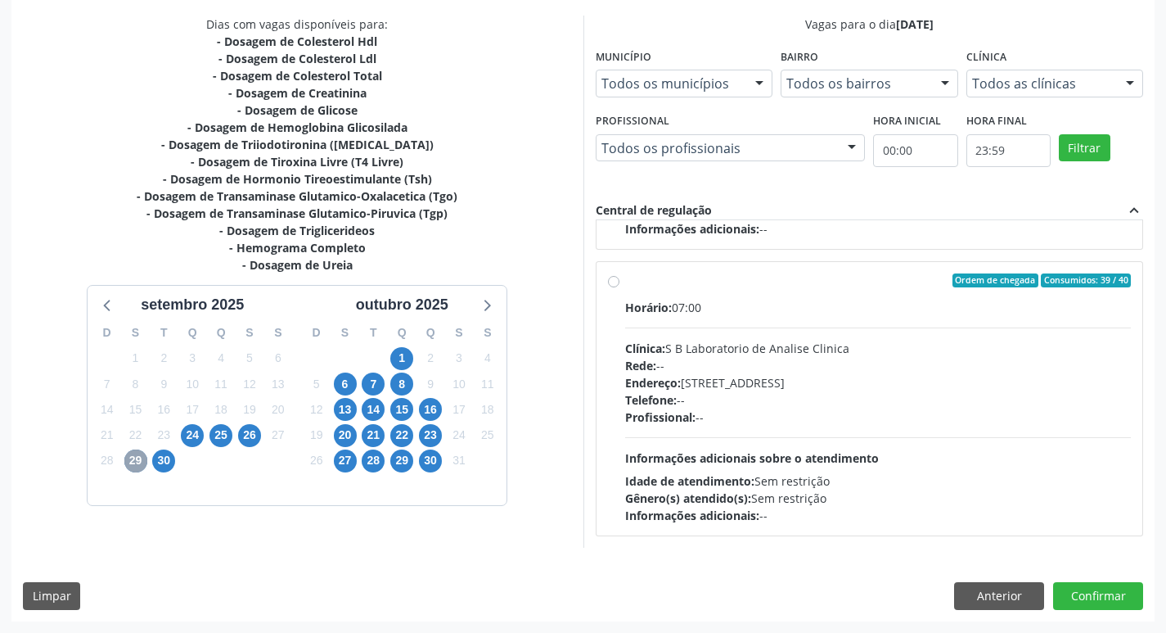
click at [135, 468] on span "29" at bounding box center [135, 460] width 23 height 23
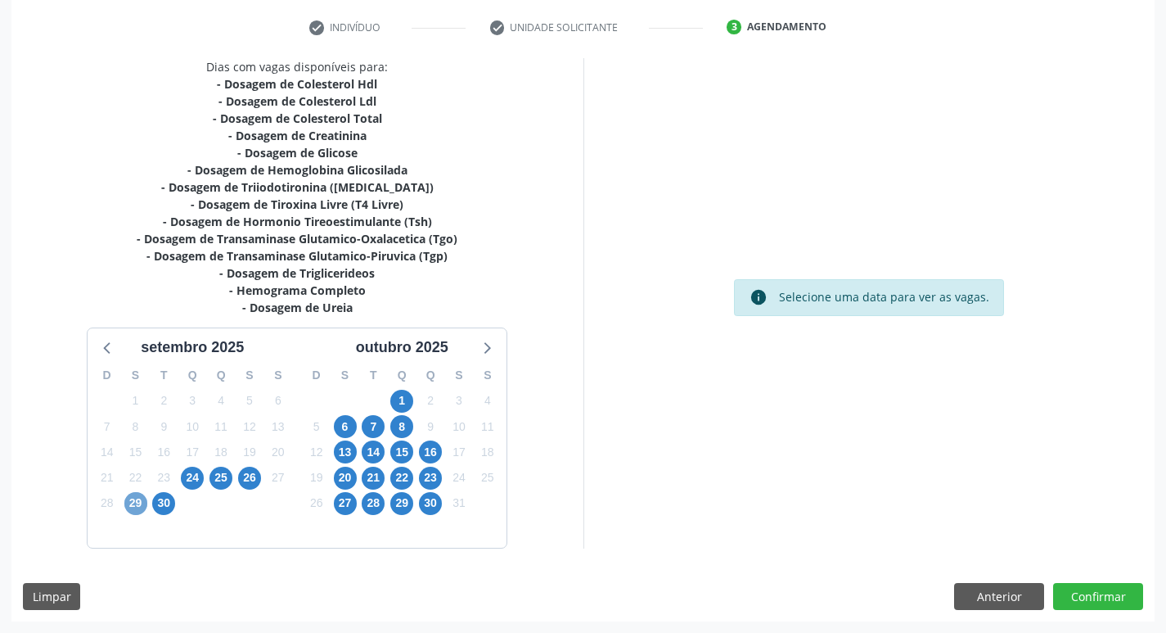
click at [133, 507] on span "29" at bounding box center [135, 503] width 23 height 23
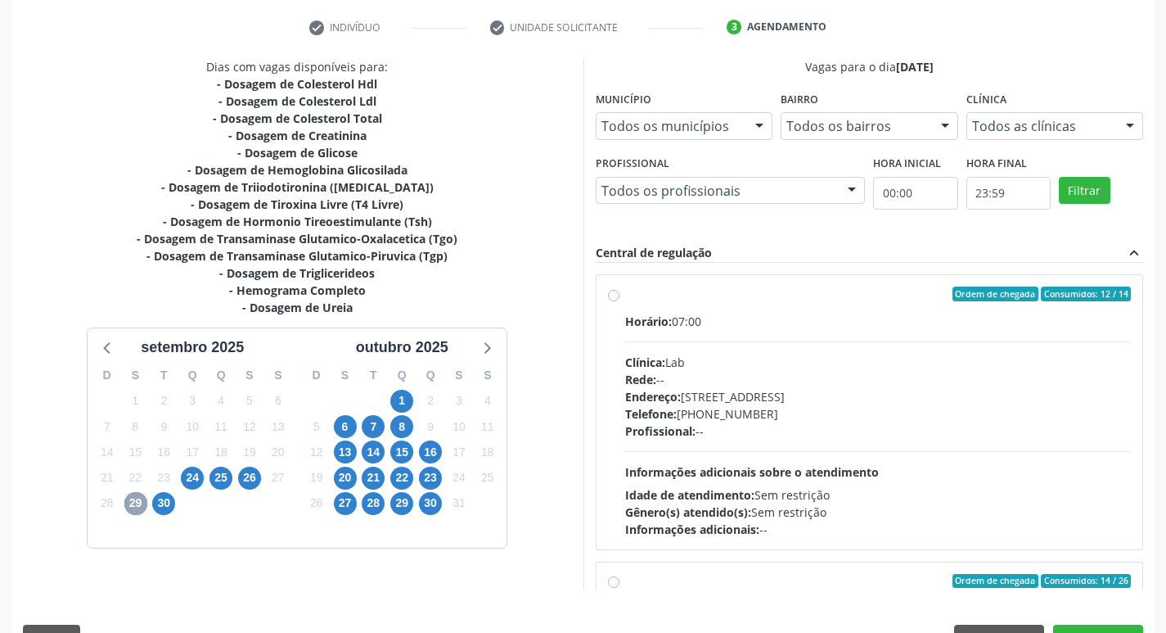
scroll to position [345, 0]
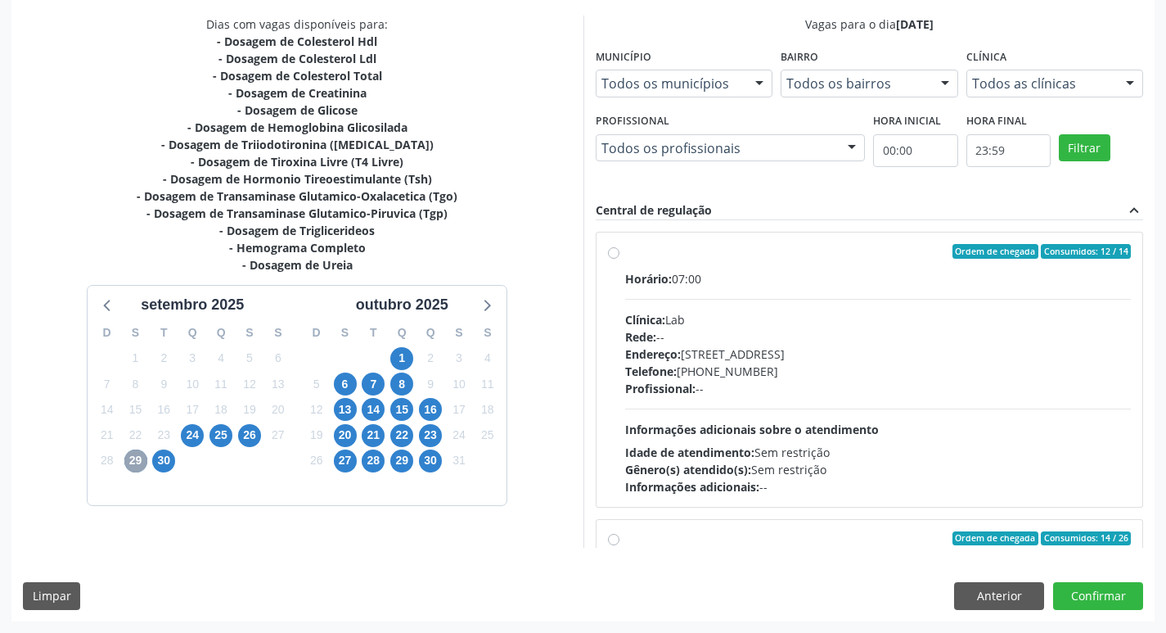
click at [139, 466] on span "29" at bounding box center [135, 460] width 23 height 23
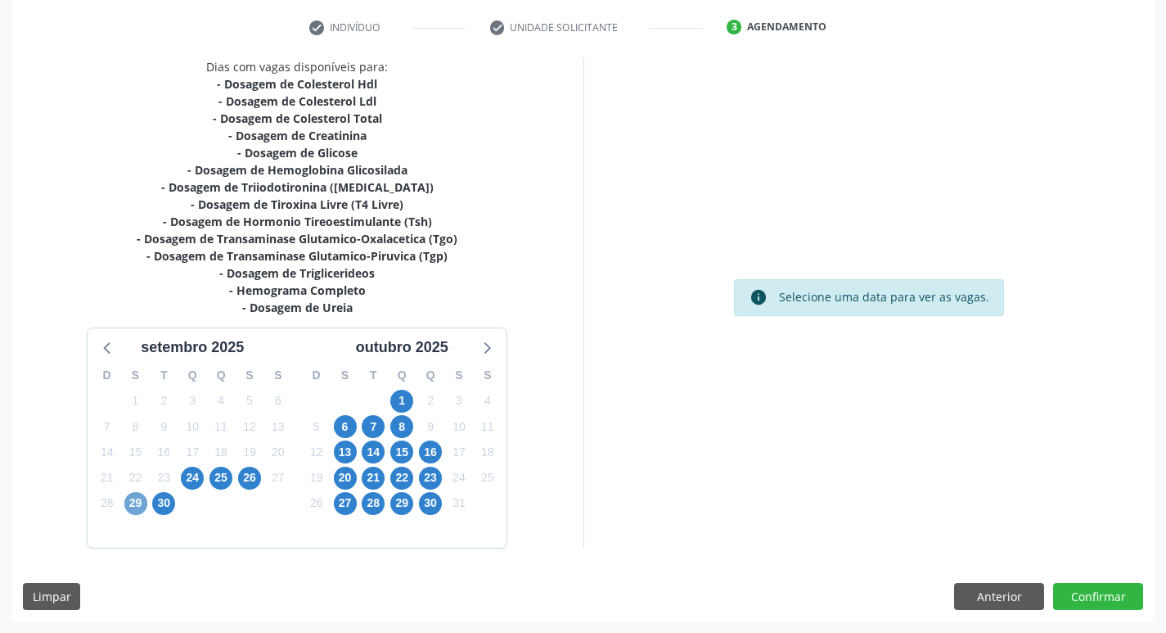
scroll to position [303, 0]
click at [138, 502] on span "29" at bounding box center [135, 503] width 23 height 23
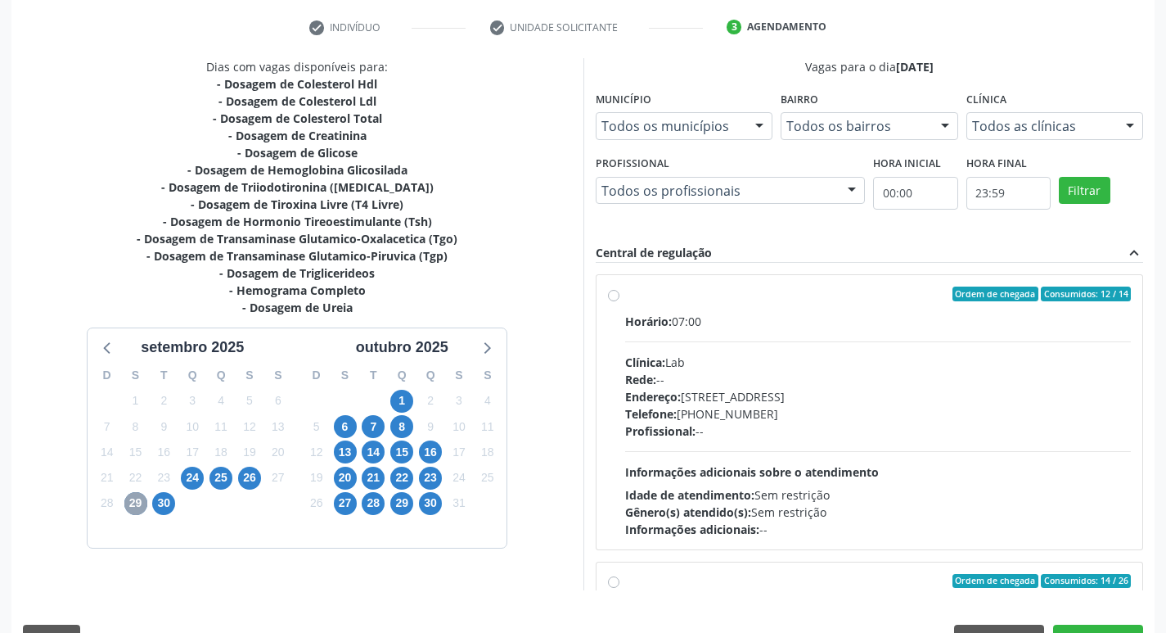
scroll to position [345, 0]
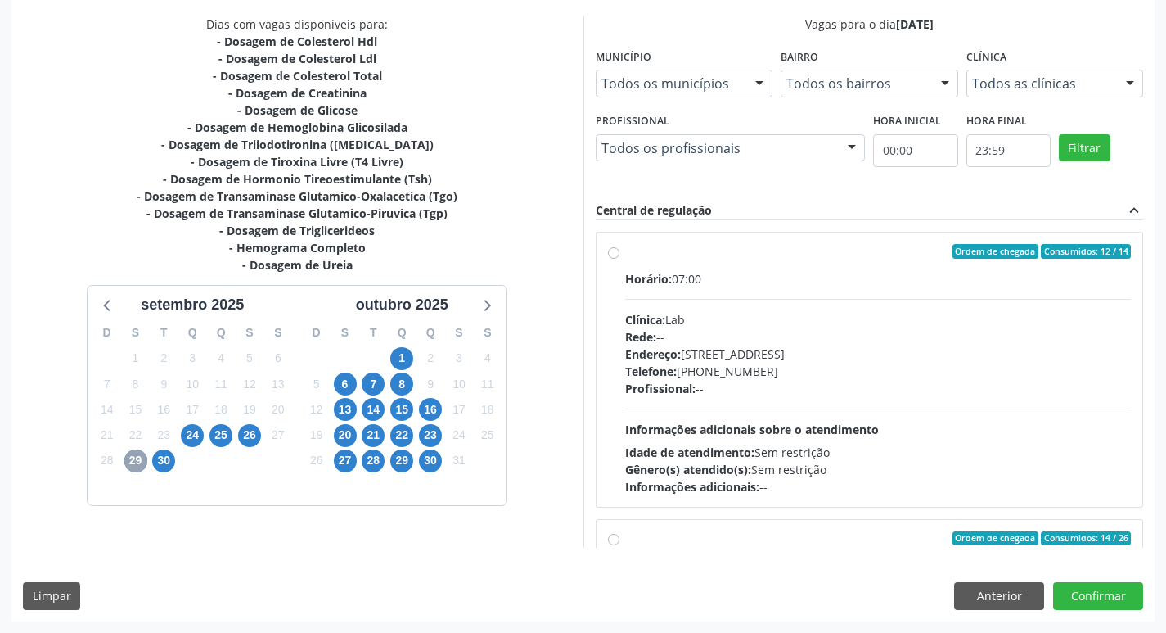
click at [136, 467] on span "29" at bounding box center [135, 460] width 23 height 23
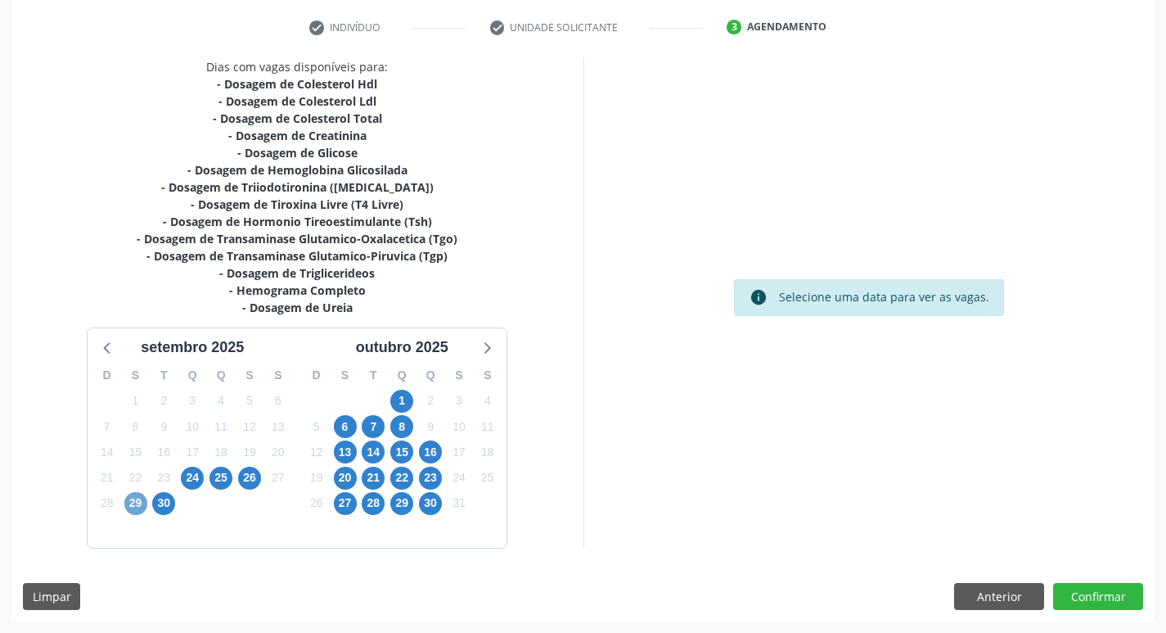
scroll to position [303, 0]
click at [139, 503] on span "29" at bounding box center [135, 503] width 23 height 23
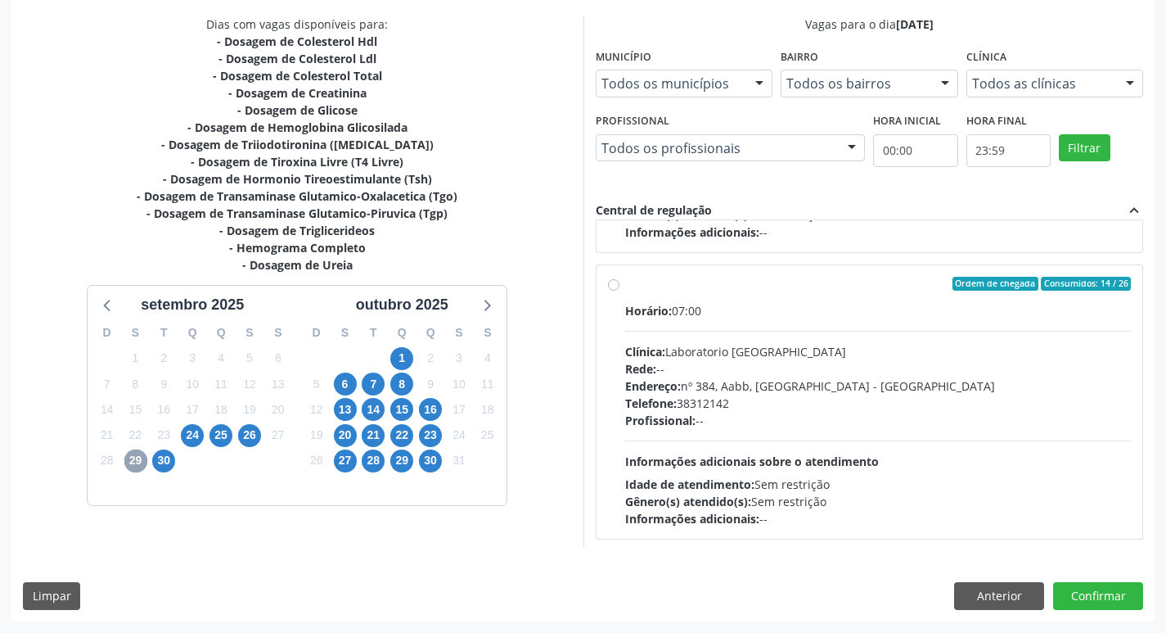
scroll to position [258, 0]
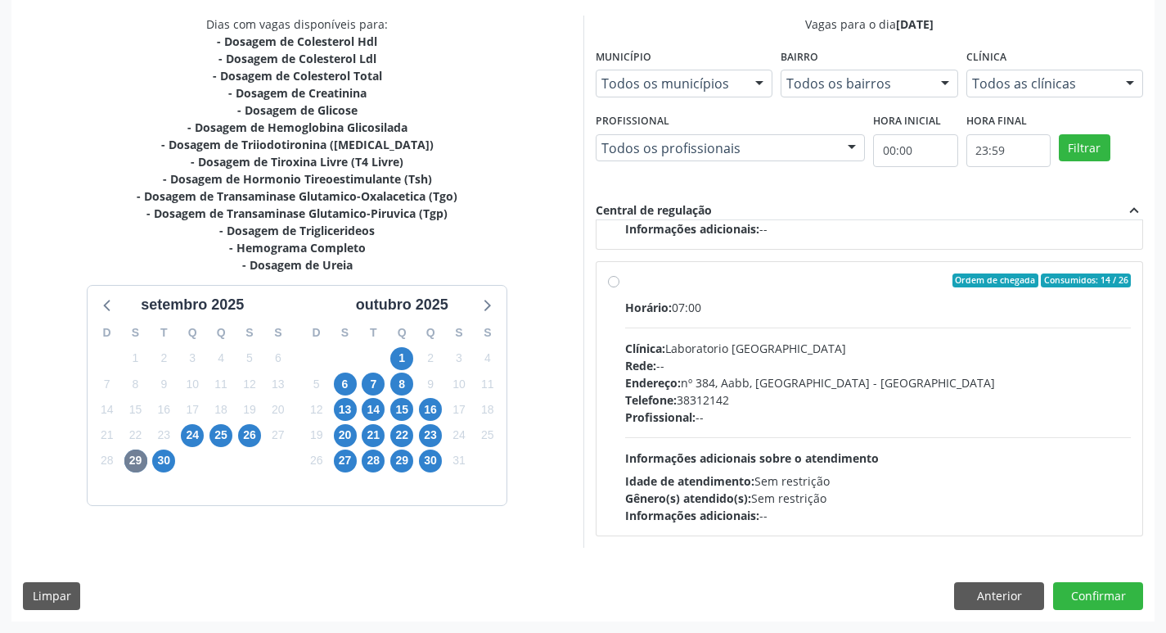
click at [625, 286] on label "Ordem de chegada Consumidos: 14 / 26 Horário: 07:00 Clínica: Laboratorio Sao Fr…" at bounding box center [878, 398] width 507 height 251
click at [613, 286] on input "Ordem de chegada Consumidos: 14 / 26 Horário: 07:00 Clínica: Laboratorio Sao Fr…" at bounding box center [613, 280] width 11 height 15
radio input "true"
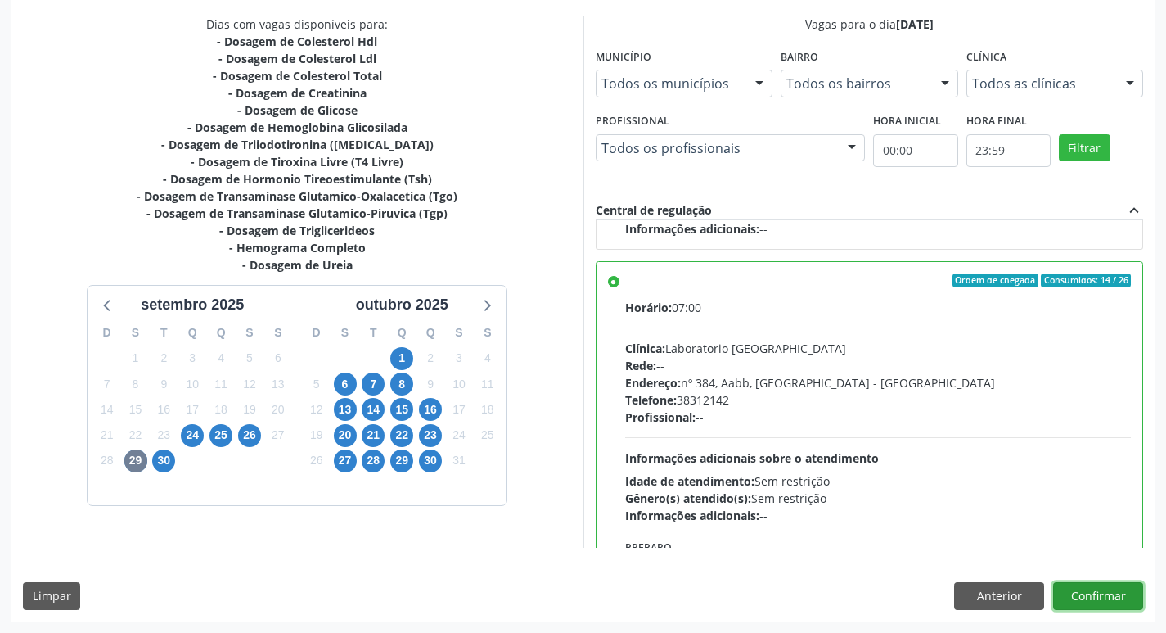
click at [1086, 597] on button "Confirmar" at bounding box center [1098, 596] width 90 height 28
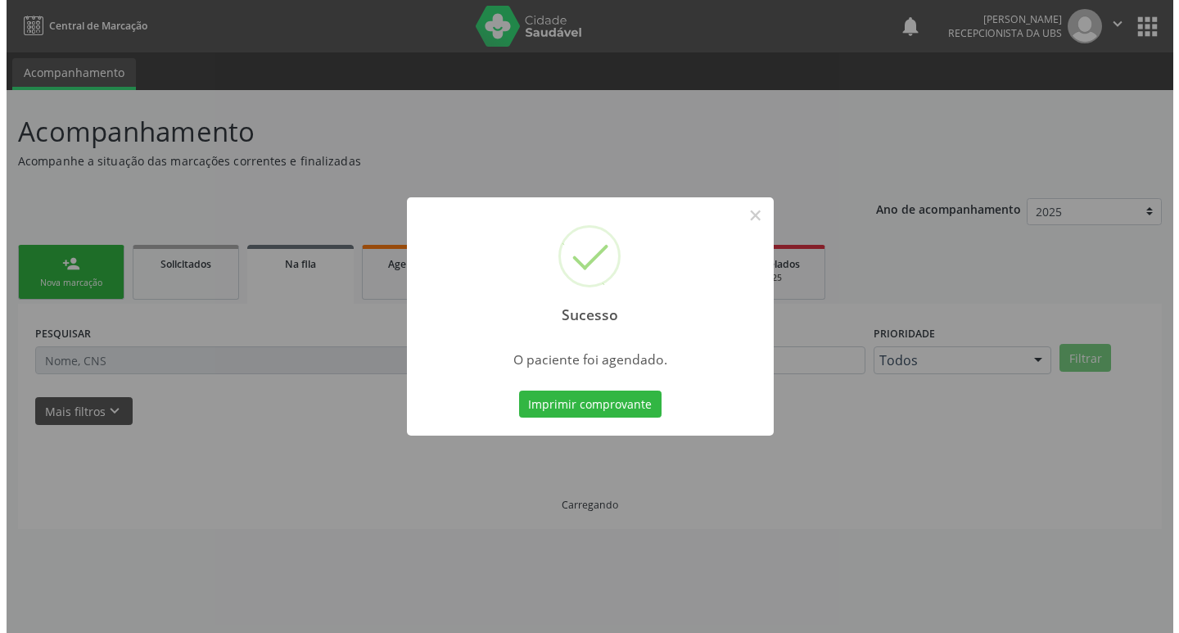
scroll to position [0, 0]
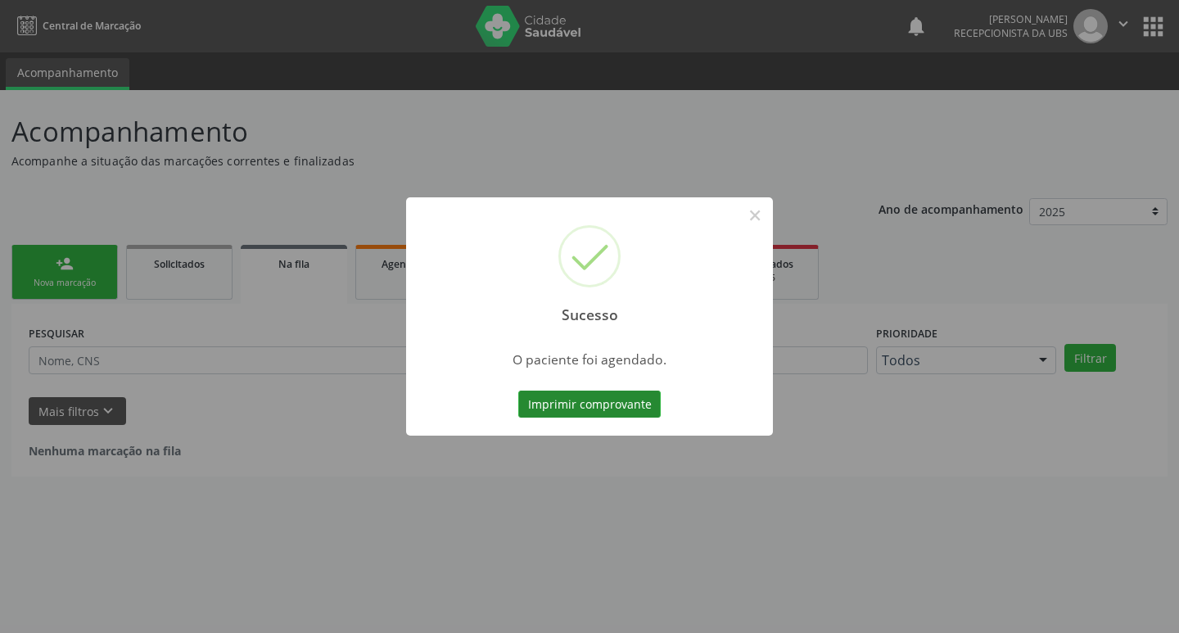
click at [628, 411] on button "Imprimir comprovante" at bounding box center [589, 404] width 142 height 28
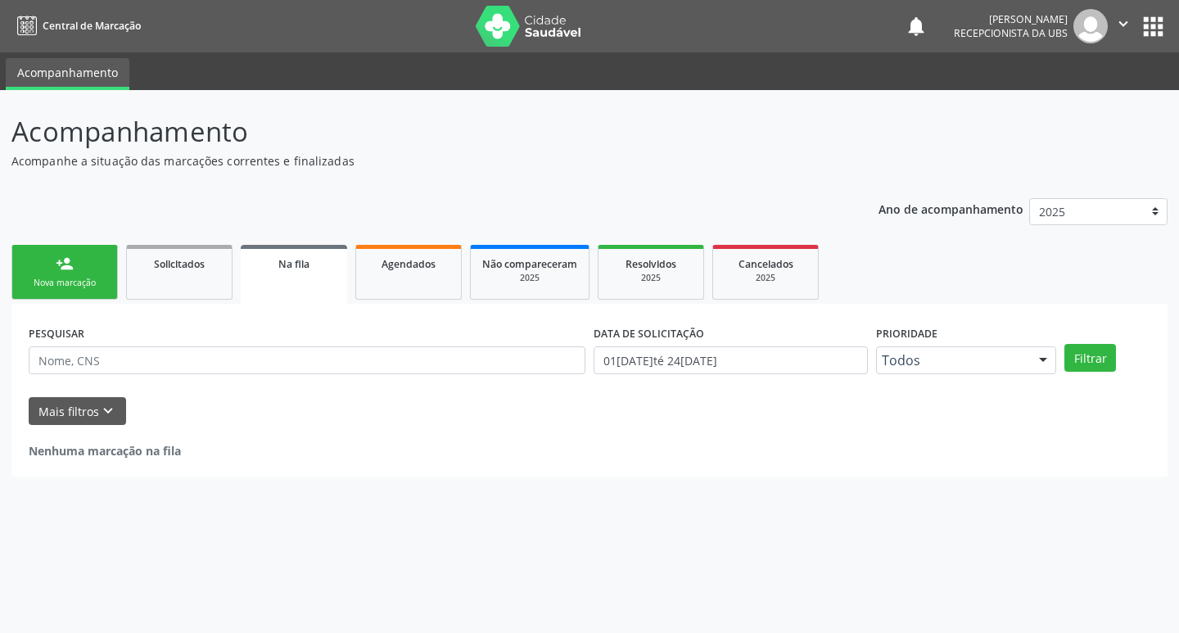
click at [94, 266] on link "person_add Nova marcação" at bounding box center [64, 272] width 106 height 55
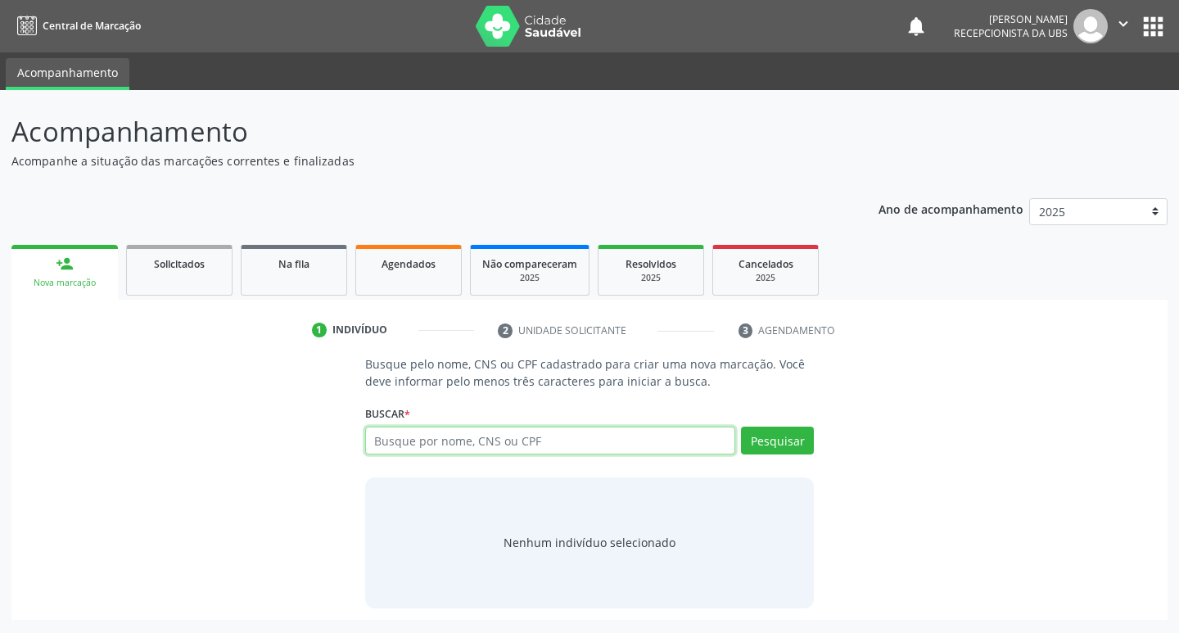
click at [475, 438] on input "text" at bounding box center [550, 440] width 371 height 28
click at [428, 447] on input "text" at bounding box center [550, 440] width 371 height 28
type input "835503010938410"
click at [779, 444] on button "Pesquisar" at bounding box center [777, 440] width 73 height 28
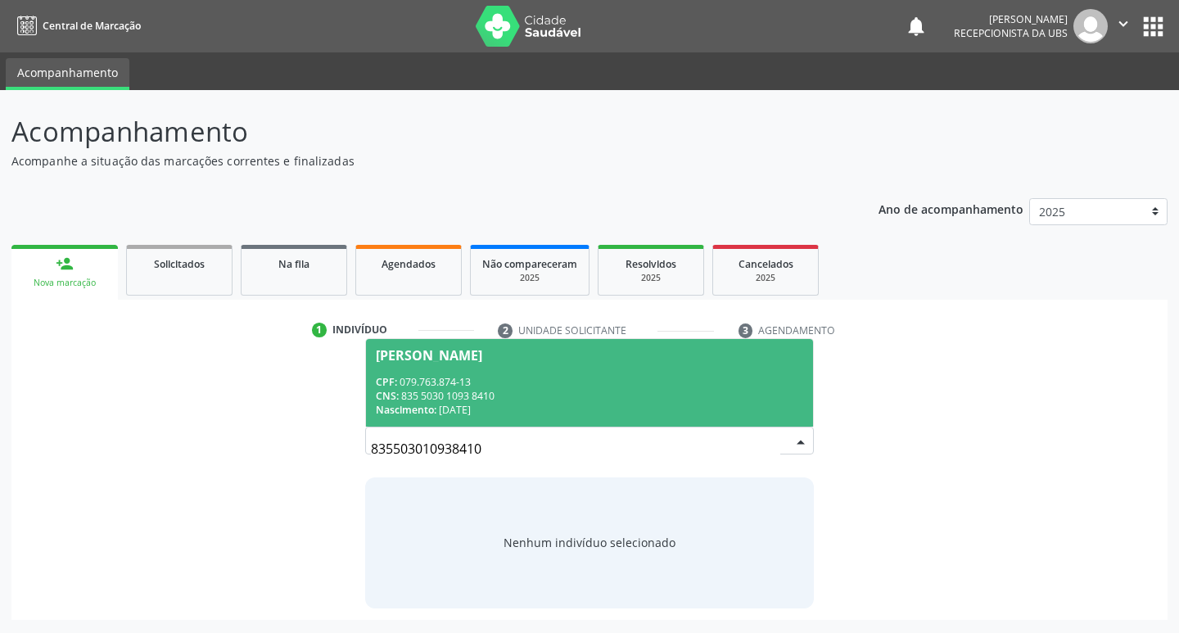
click at [572, 381] on div "CPF: 079.763.874-13" at bounding box center [590, 382] width 428 height 14
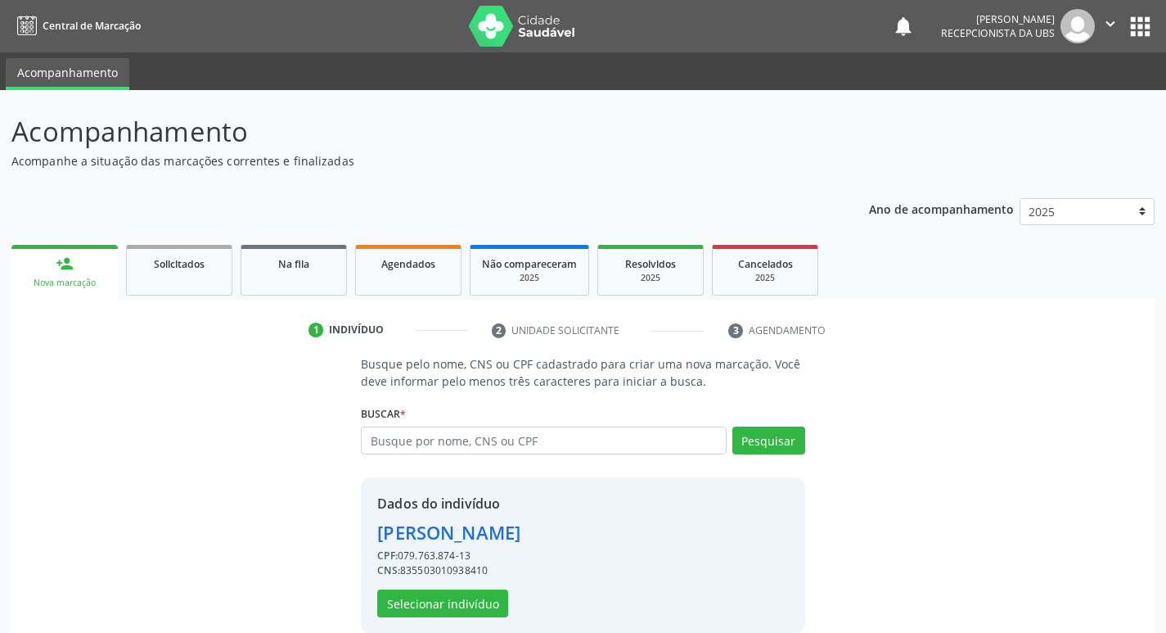
scroll to position [24, 0]
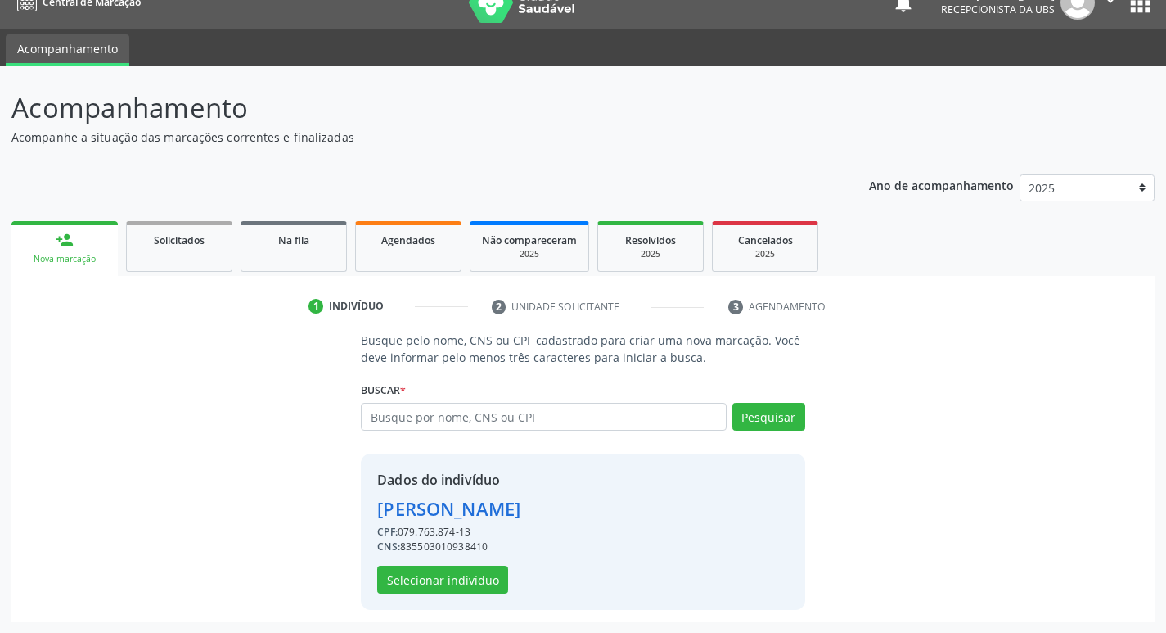
click at [521, 530] on div "CPF: 079.763.874-13" at bounding box center [448, 532] width 143 height 15
click at [475, 574] on button "Selecionar indivíduo" at bounding box center [442, 580] width 131 height 28
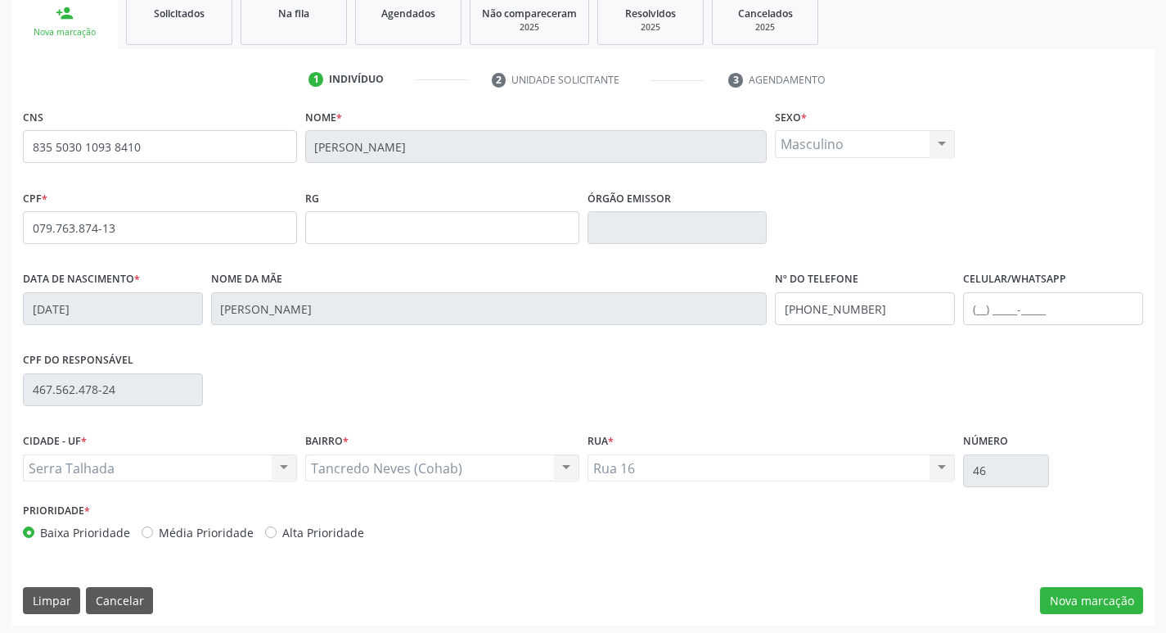
scroll to position [255, 0]
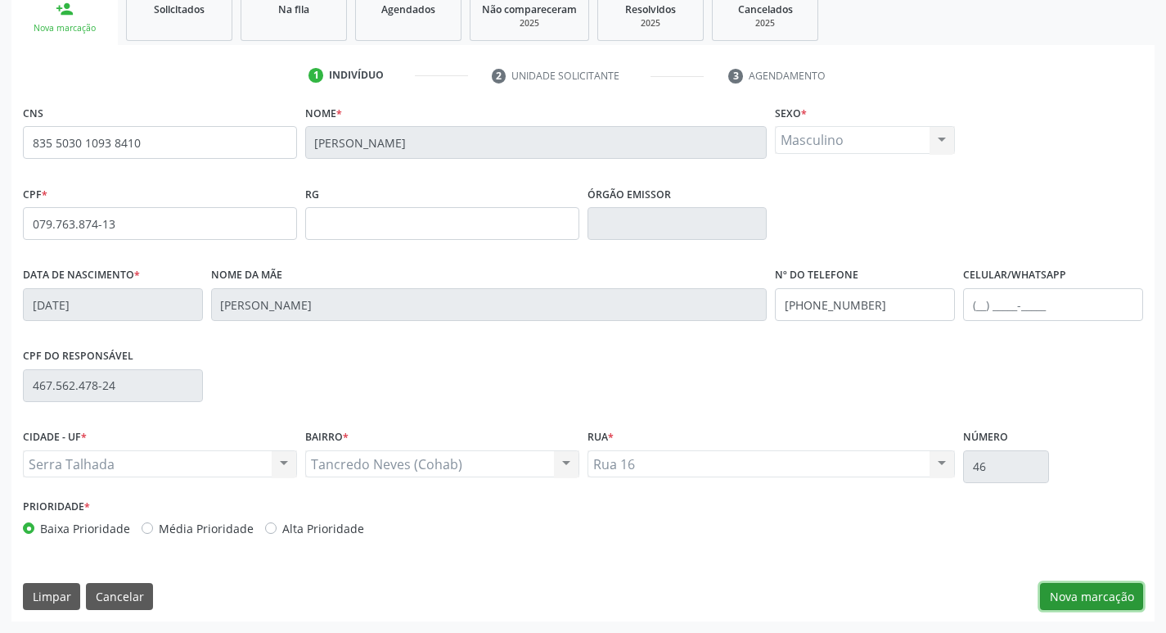
click at [1084, 594] on button "Nova marcação" at bounding box center [1091, 597] width 103 height 28
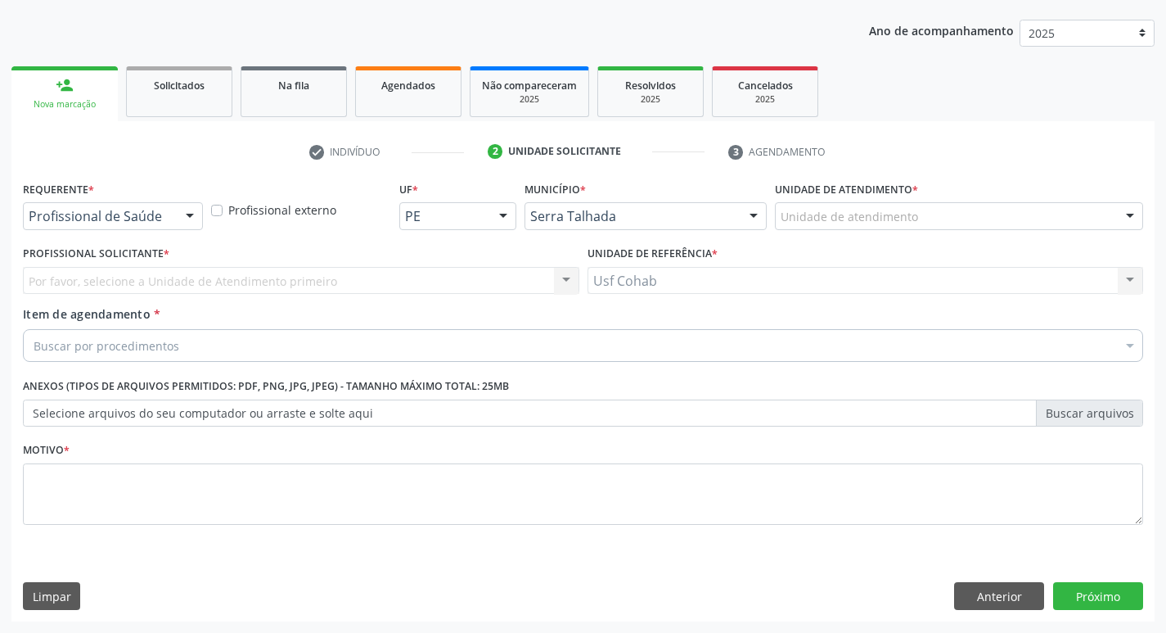
scroll to position [178, 0]
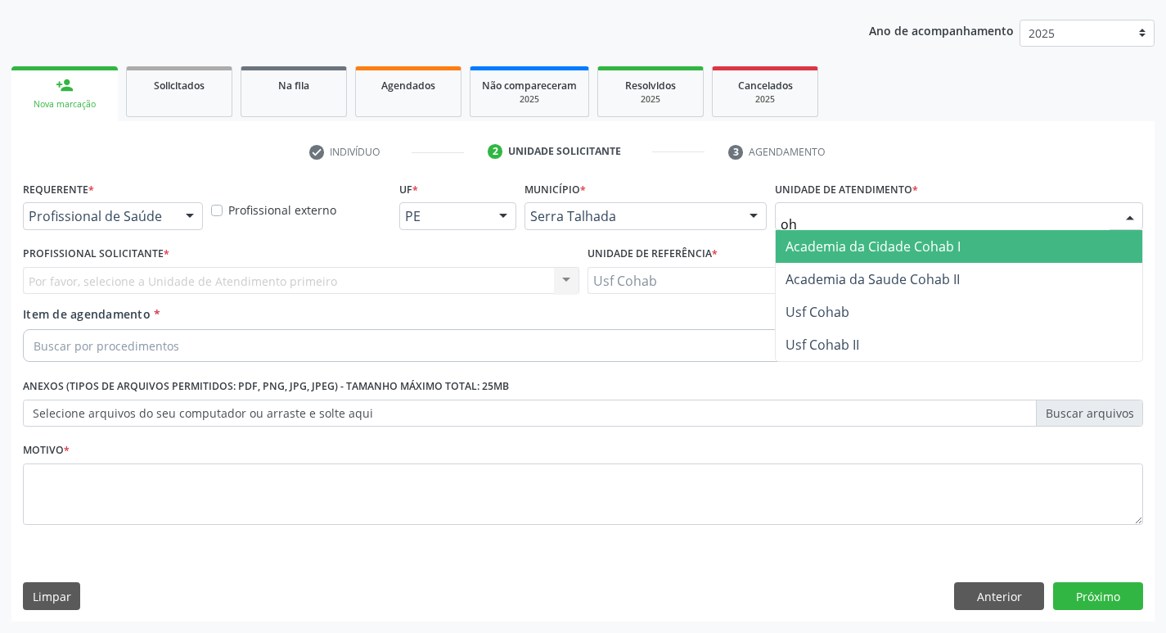
type input "oha"
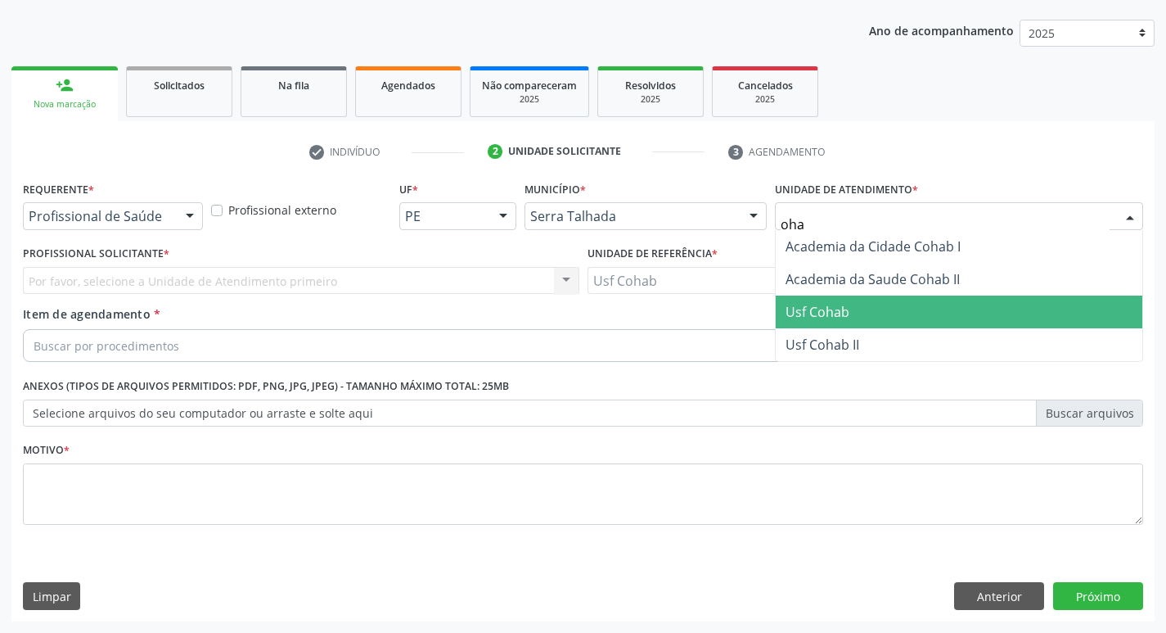
click at [839, 322] on span "Usf Cohab" at bounding box center [959, 311] width 367 height 33
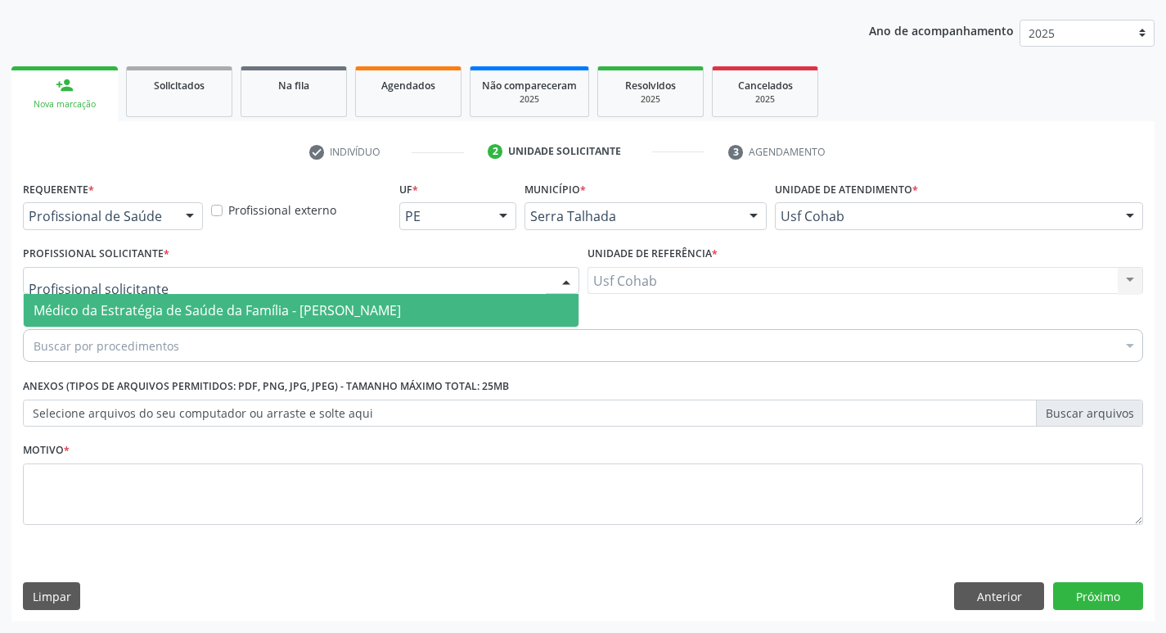
click at [247, 286] on div at bounding box center [301, 281] width 557 height 28
click at [247, 305] on span "Médico da Estratégia de Saúde da Família - [PERSON_NAME]" at bounding box center [217, 310] width 367 height 18
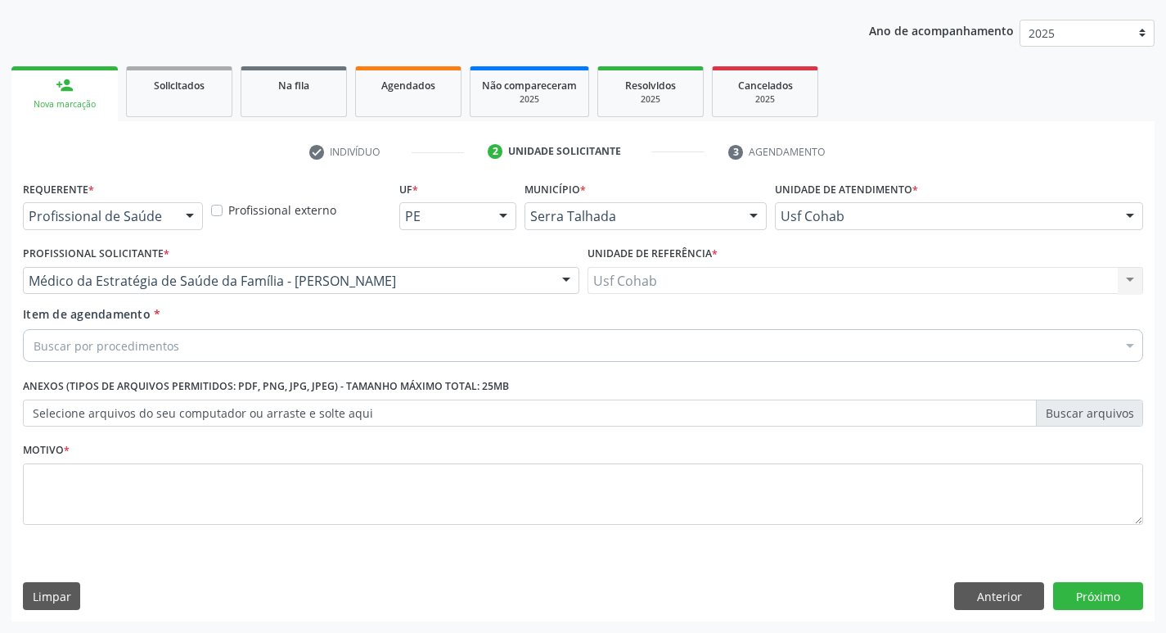
click at [209, 353] on div "Buscar por procedimentos" at bounding box center [583, 345] width 1120 height 33
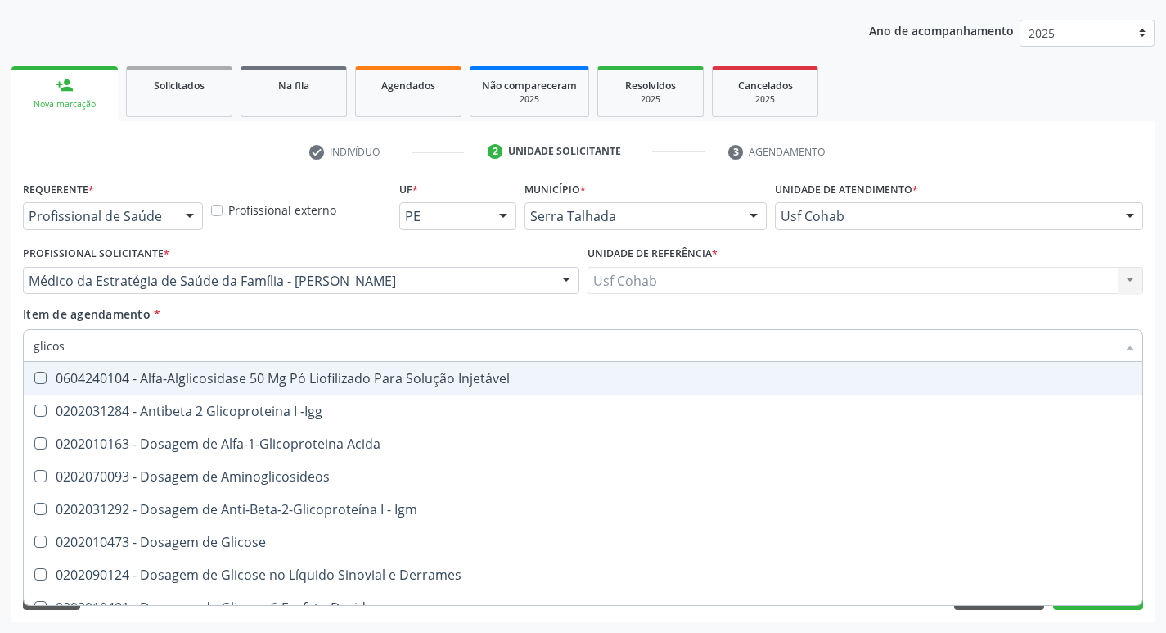
type input "glicose"
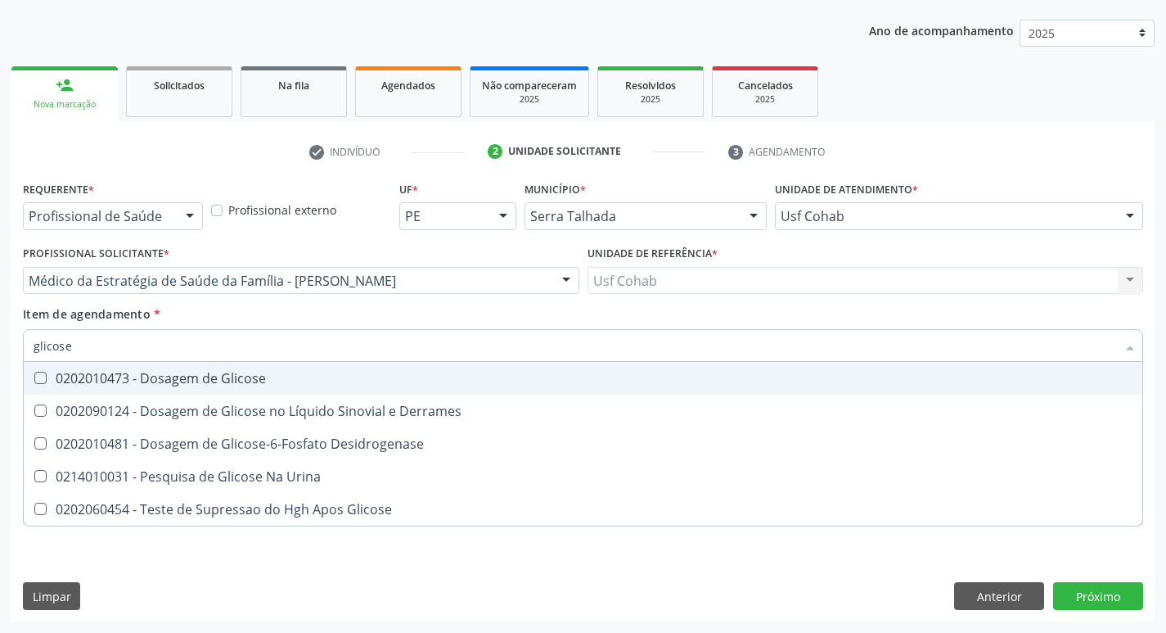
click at [34, 381] on Glicose at bounding box center [40, 378] width 12 height 12
click at [34, 381] on Glicose "checkbox" at bounding box center [29, 377] width 11 height 11
checkbox Glicose "true"
drag, startPoint x: 128, startPoint y: 349, endPoint x: 0, endPoint y: 353, distance: 128.6
click at [0, 353] on div "Acompanhamento Acompanhe a situação das marcações correntes e finalizadas Relat…" at bounding box center [583, 272] width 1166 height 721
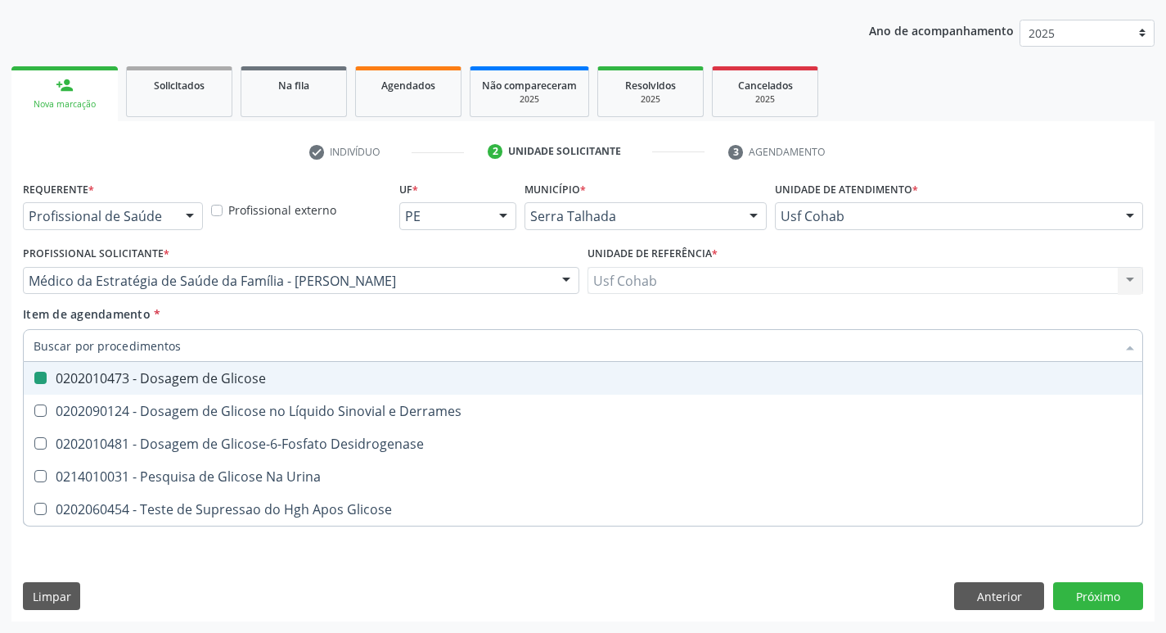
checkbox Glicose "false"
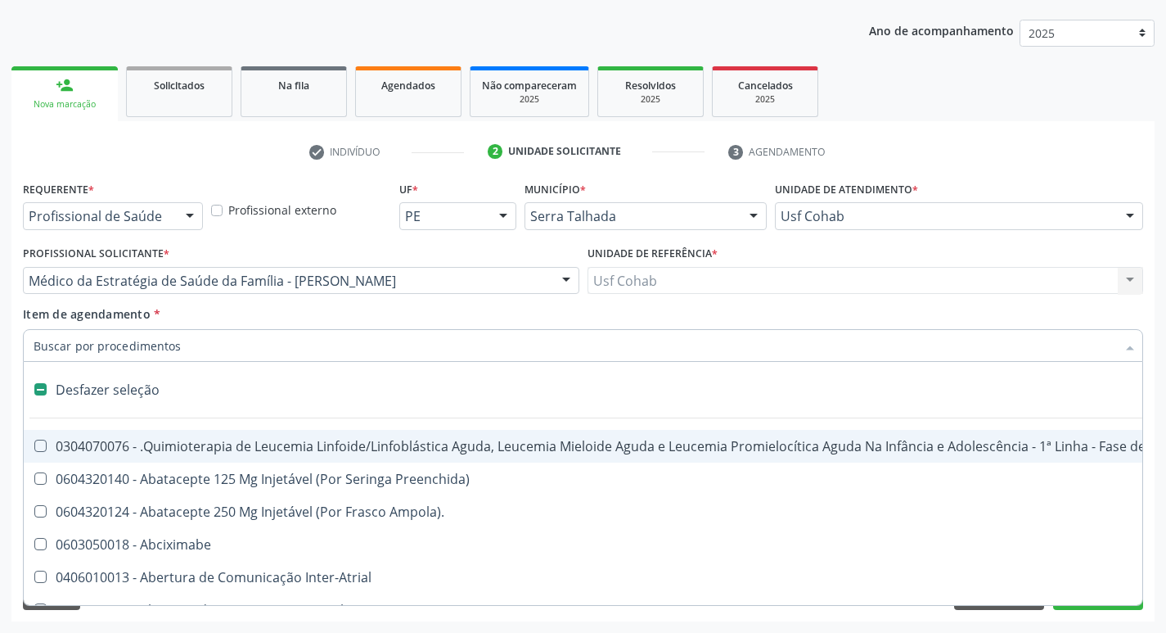
click at [73, 353] on input "Item de agendamento *" at bounding box center [575, 345] width 1083 height 33
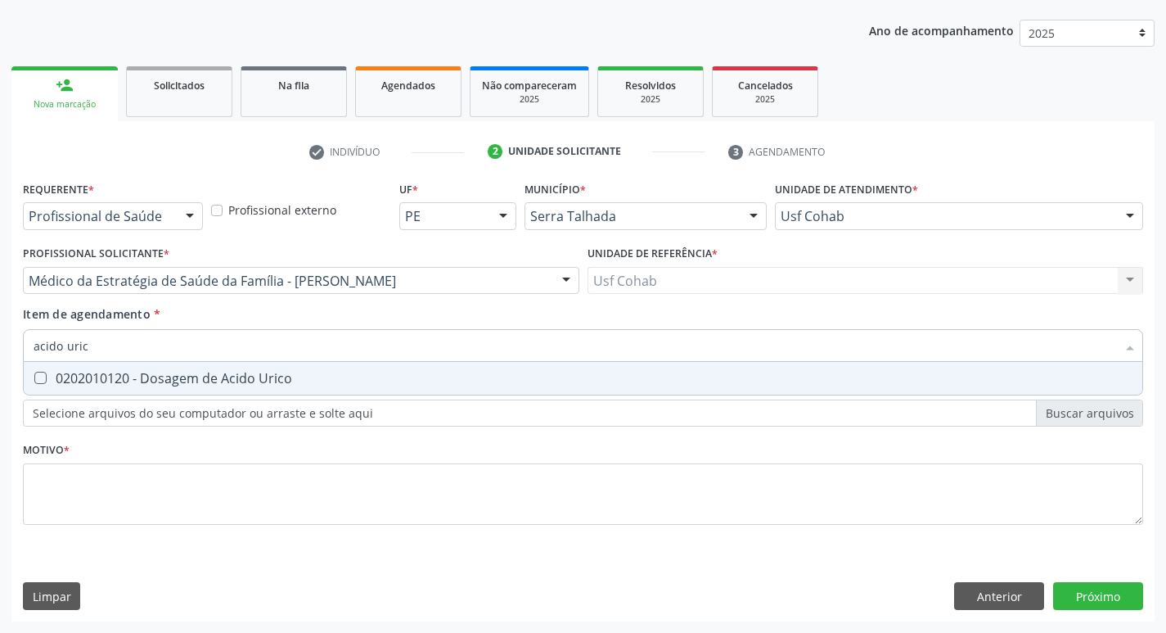
type input "acido urico"
click at [47, 374] on div "0202010120 - Dosagem de Acido Urico" at bounding box center [583, 378] width 1099 height 13
checkbox Urico "true"
drag, startPoint x: 126, startPoint y: 349, endPoint x: 0, endPoint y: 350, distance: 126.1
click at [0, 350] on div "Acompanhamento Acompanhe a situação das marcações correntes e finalizadas Relat…" at bounding box center [583, 272] width 1166 height 721
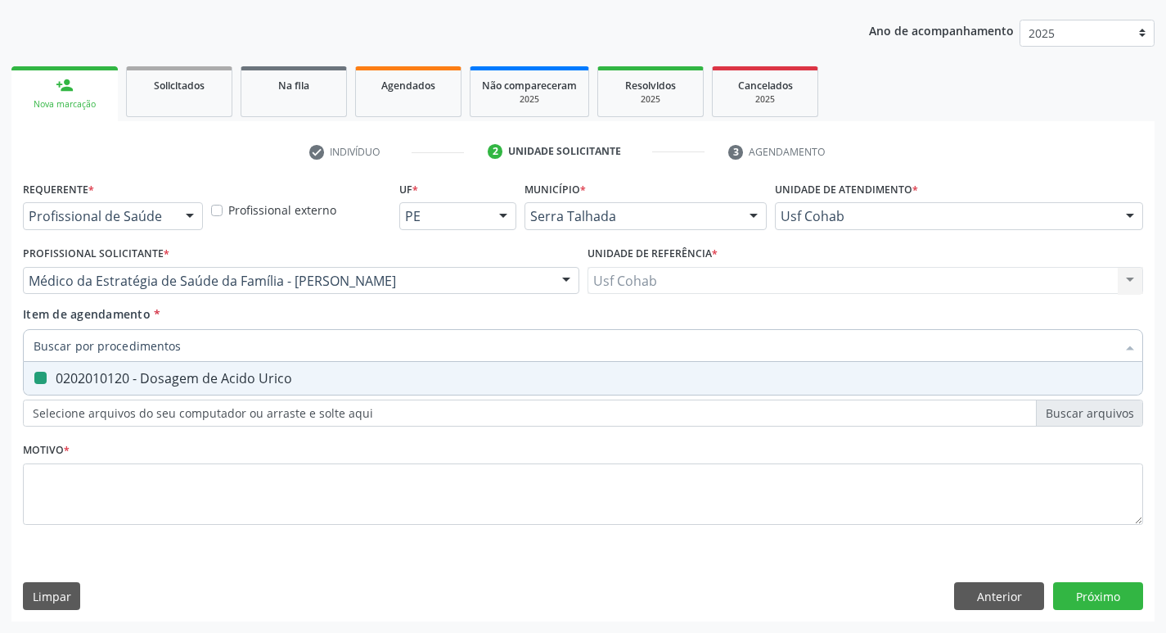
checkbox Urico "false"
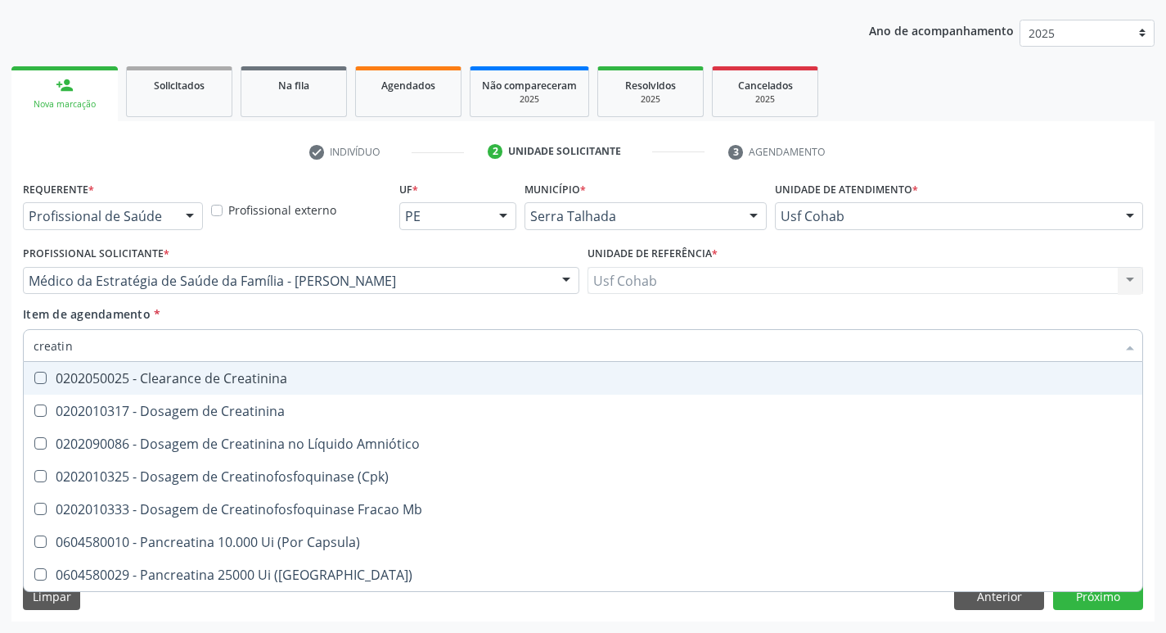
type input "creatini"
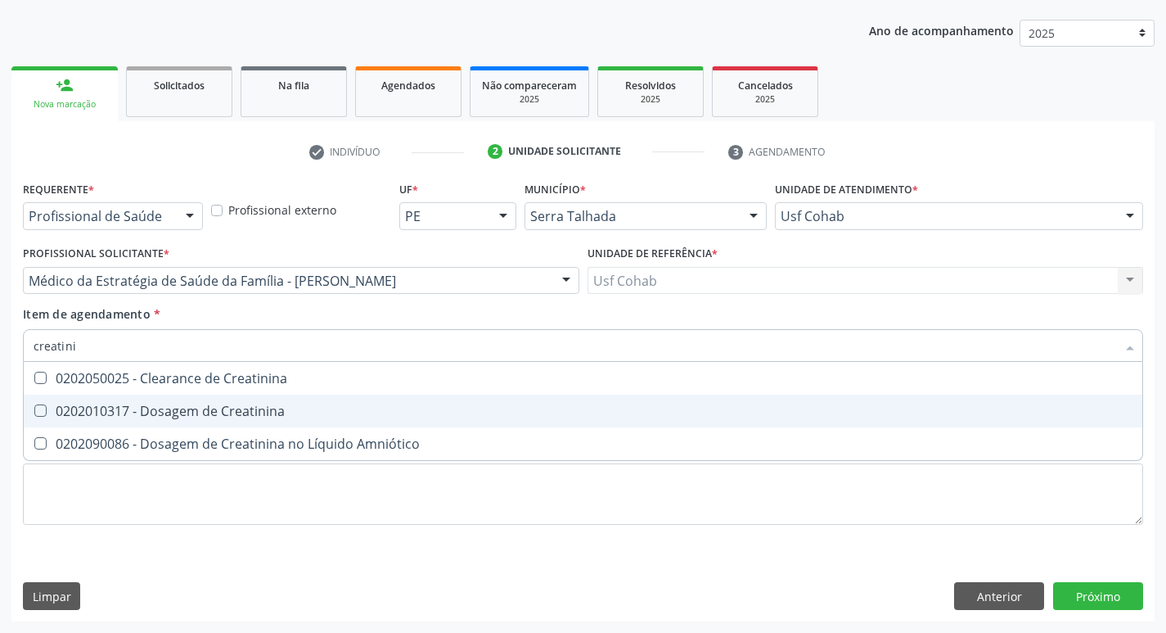
click at [43, 409] on Creatinina at bounding box center [40, 410] width 12 height 12
click at [34, 409] on Creatinina "checkbox" at bounding box center [29, 410] width 11 height 11
checkbox Creatinina "true"
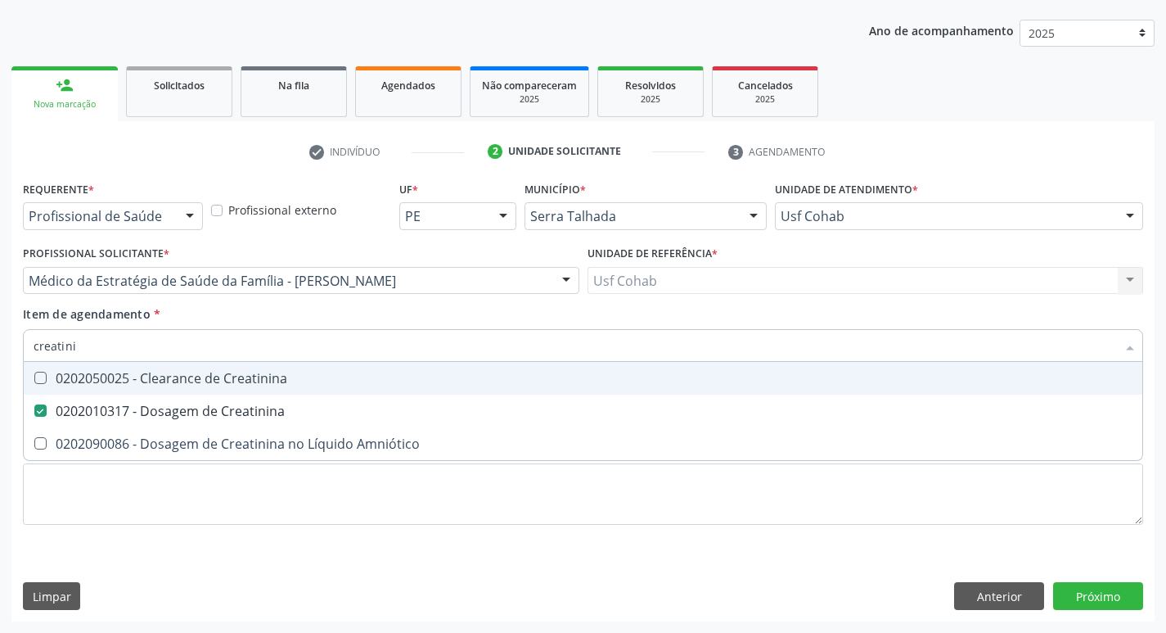
drag, startPoint x: 101, startPoint y: 353, endPoint x: 0, endPoint y: 354, distance: 100.7
click at [0, 354] on div "Acompanhamento Acompanhe a situação das marcações correntes e finalizadas Relat…" at bounding box center [583, 272] width 1166 height 721
checkbox Creatinina "false"
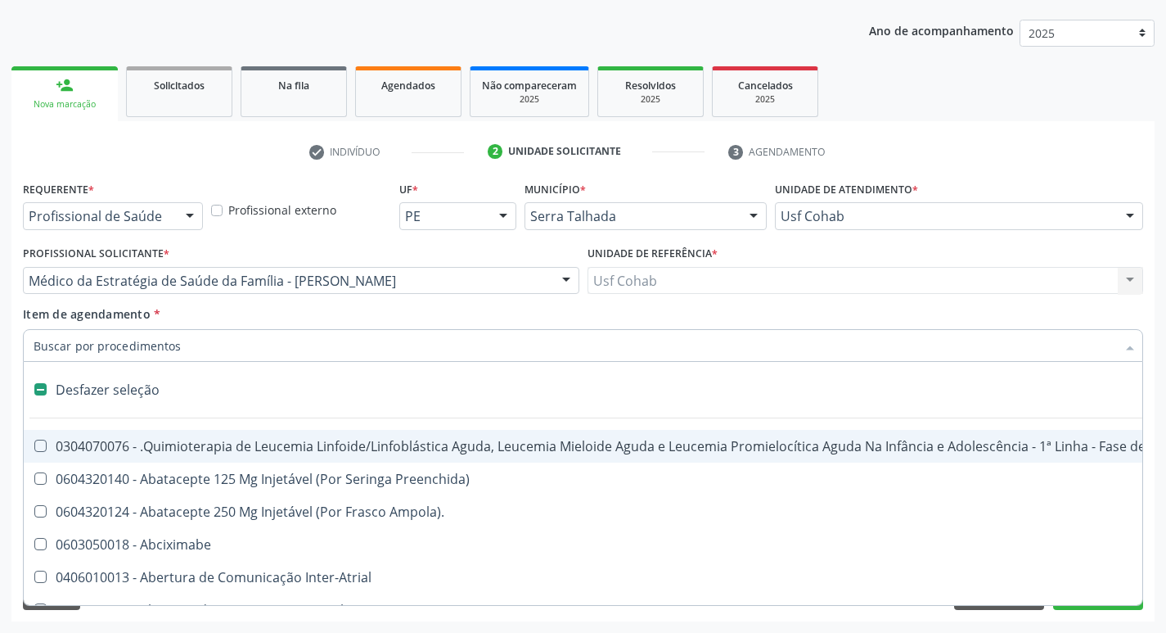
type input "u"
checkbox Cistometro "true"
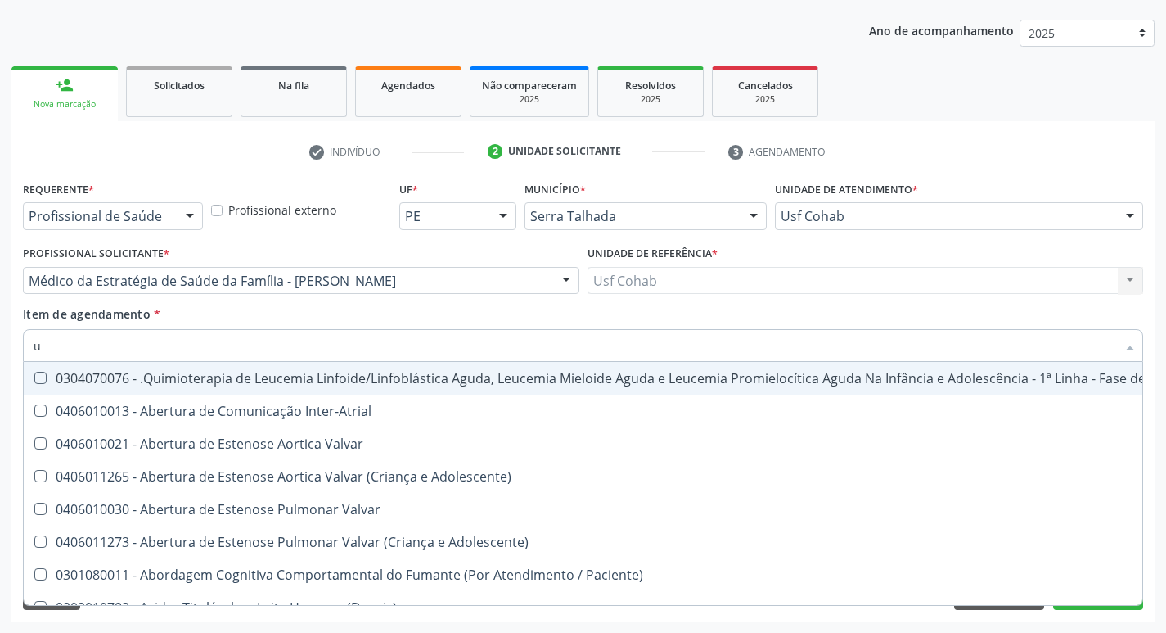
type input "ur"
checkbox Níveis "true"
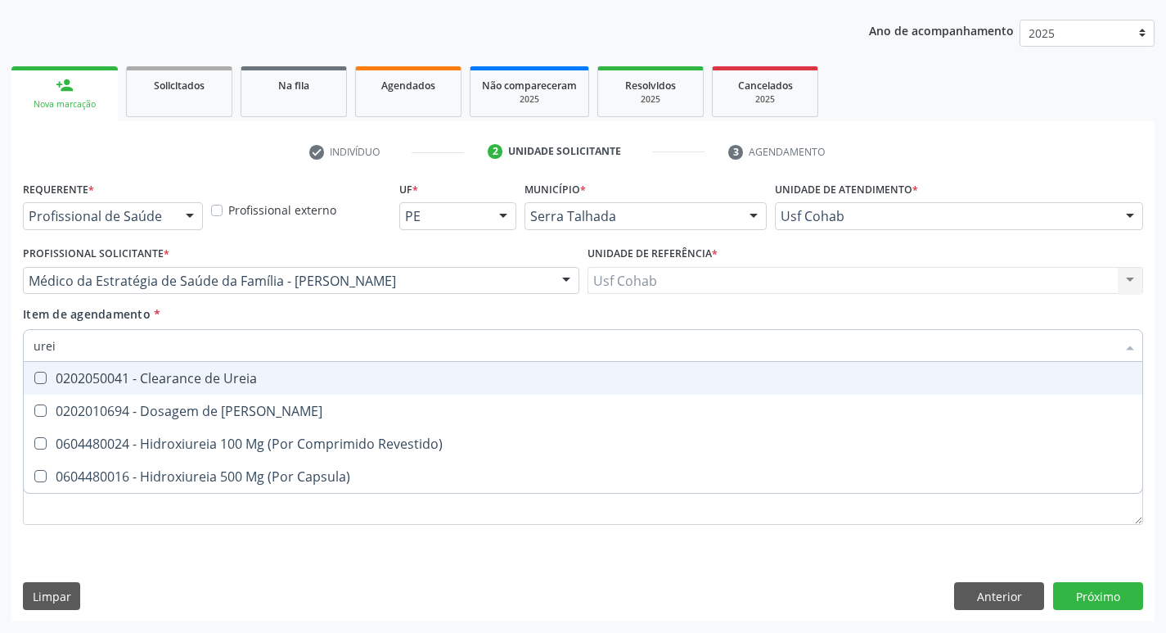
type input "ureia"
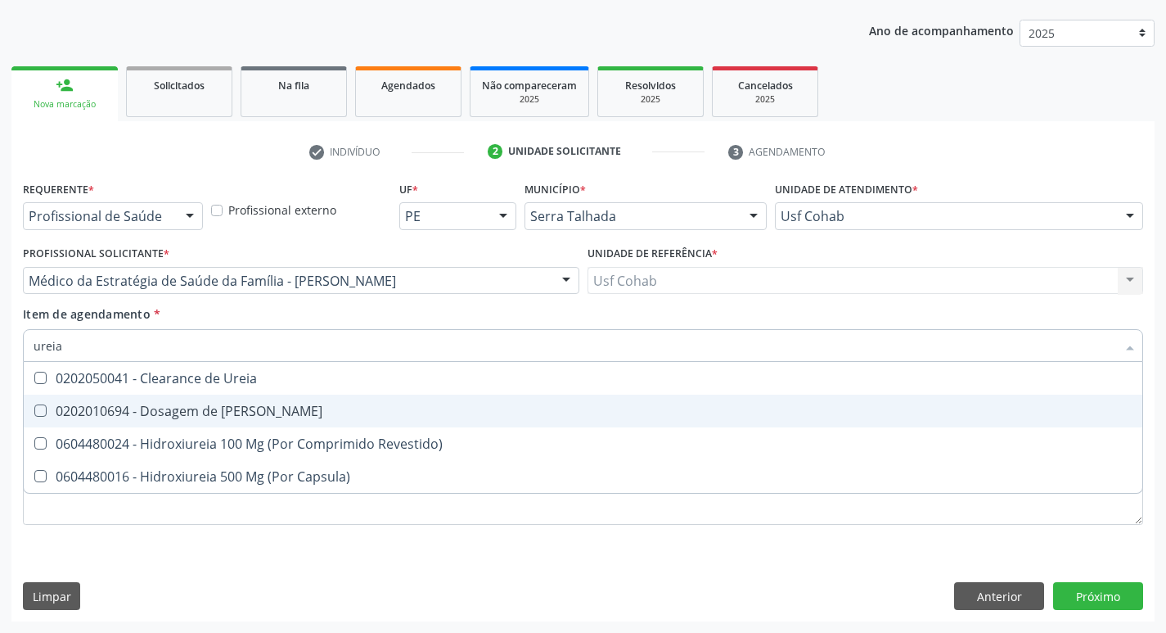
click at [36, 411] on Ureia at bounding box center [40, 410] width 12 height 12
click at [34, 411] on Ureia "checkbox" at bounding box center [29, 410] width 11 height 11
checkbox Ureia "true"
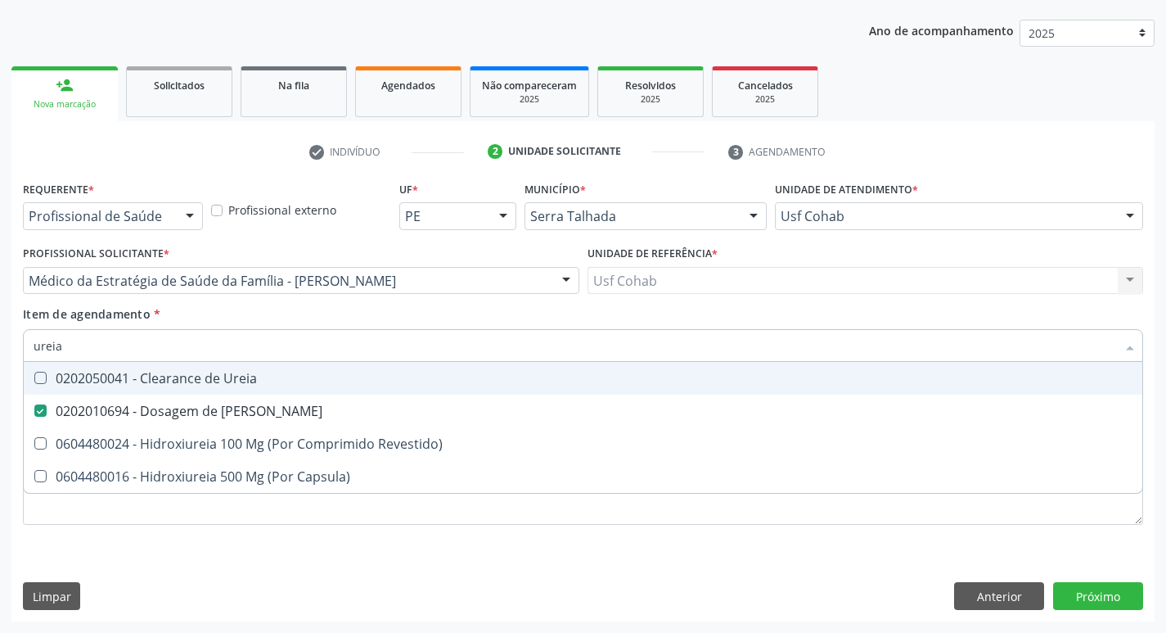
drag, startPoint x: 79, startPoint y: 343, endPoint x: 0, endPoint y: 343, distance: 78.6
click at [0, 343] on div "Acompanhamento Acompanhe a situação das marcações correntes e finalizadas Relat…" at bounding box center [583, 272] width 1166 height 721
checkbox Ureia "false"
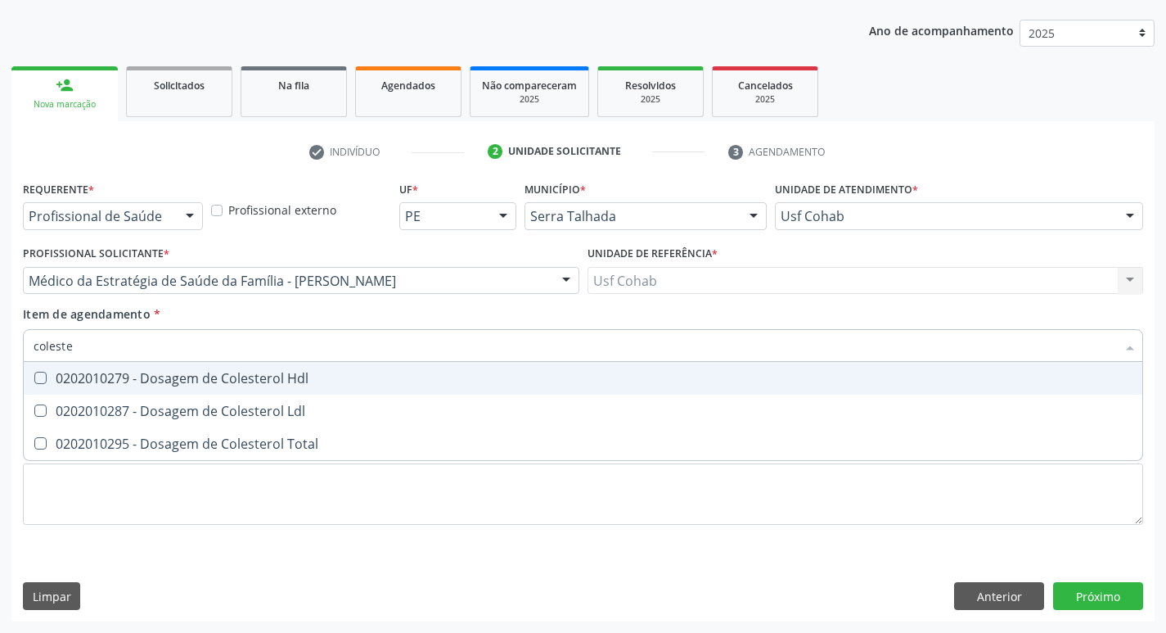
type input "colester"
click at [43, 385] on span "0202010279 - Dosagem de Colesterol Hdl" at bounding box center [583, 378] width 1119 height 33
checkbox Hdl "true"
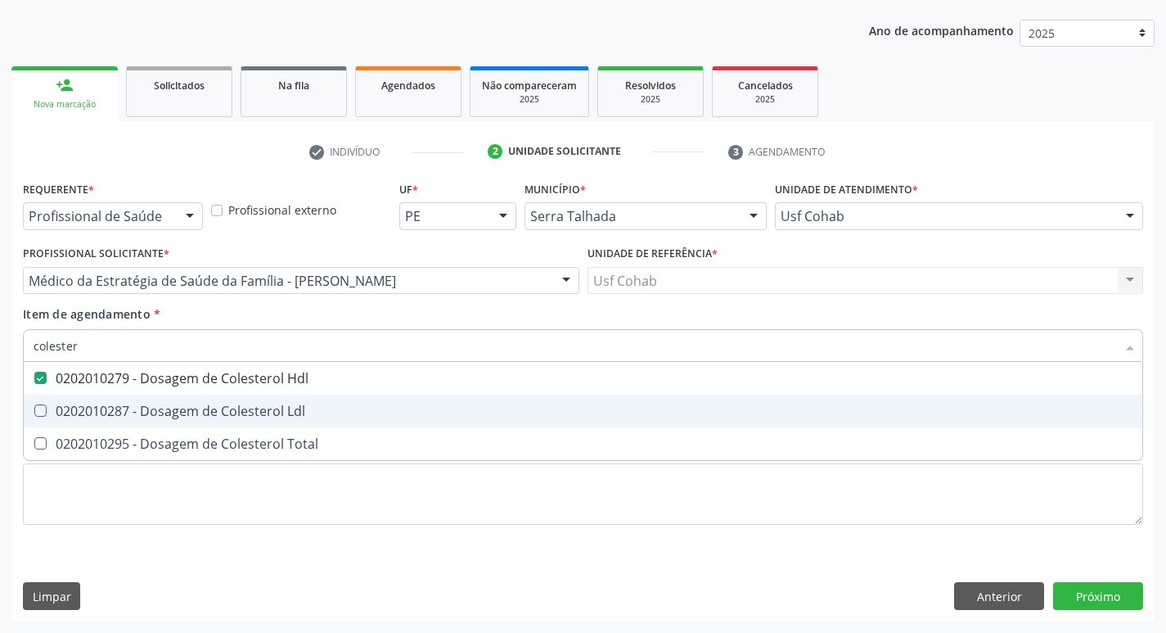
click at [42, 412] on Ldl at bounding box center [40, 410] width 12 height 12
click at [34, 412] on Ldl "checkbox" at bounding box center [29, 410] width 11 height 11
checkbox Ldl "true"
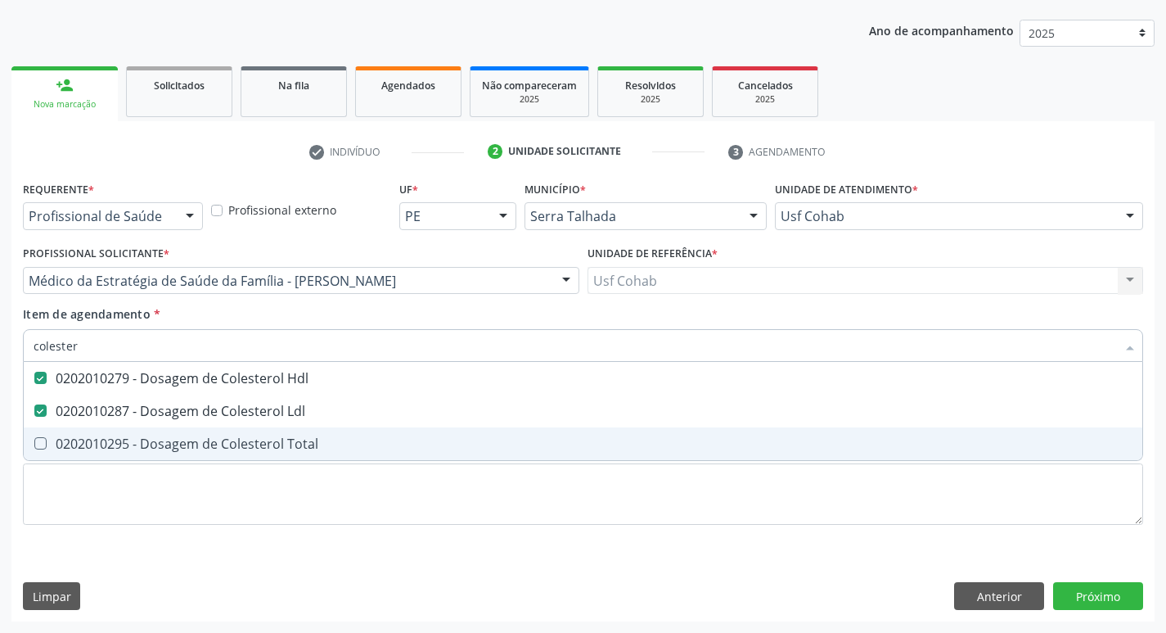
click at [42, 447] on Total at bounding box center [40, 443] width 12 height 12
click at [34, 447] on Total "checkbox" at bounding box center [29, 443] width 11 height 11
checkbox Total "true"
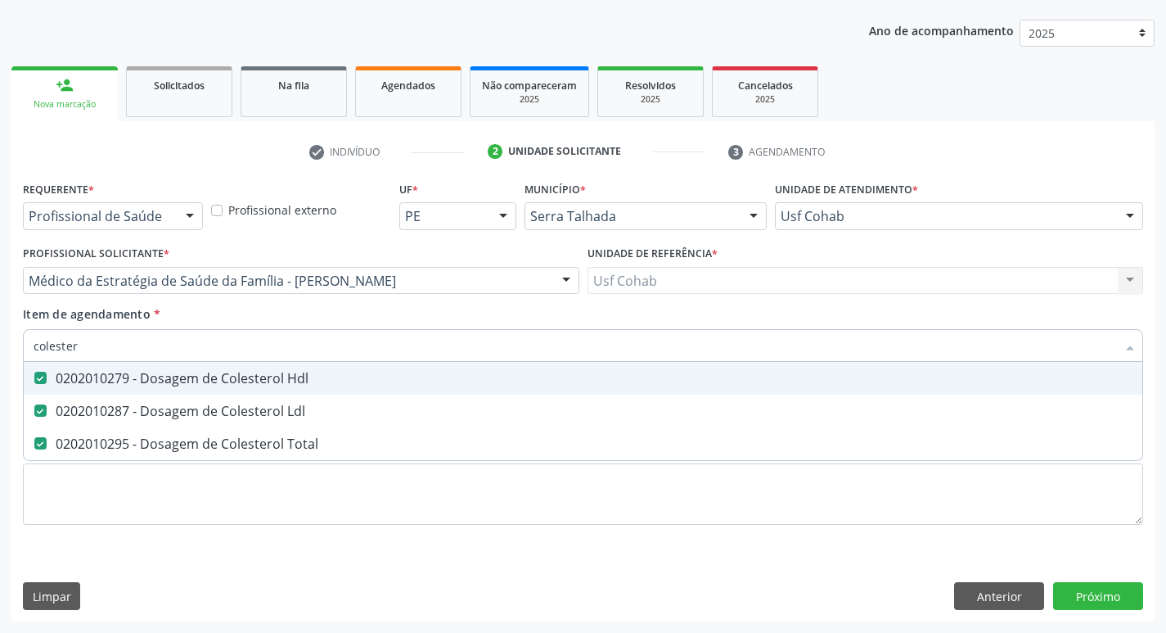
drag, startPoint x: 102, startPoint y: 351, endPoint x: 0, endPoint y: 351, distance: 102.3
click at [0, 351] on div "Acompanhamento Acompanhe a situação das marcações correntes e finalizadas Relat…" at bounding box center [583, 272] width 1166 height 721
checkbox Hdl "false"
checkbox Ldl "false"
checkbox Total "false"
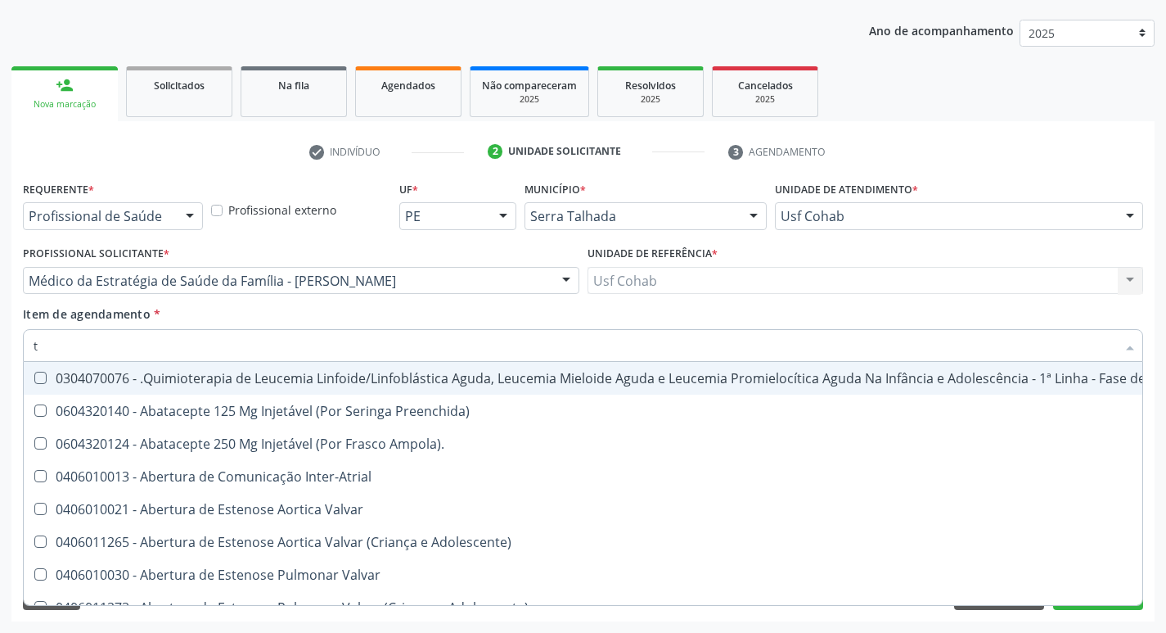
type input "tg"
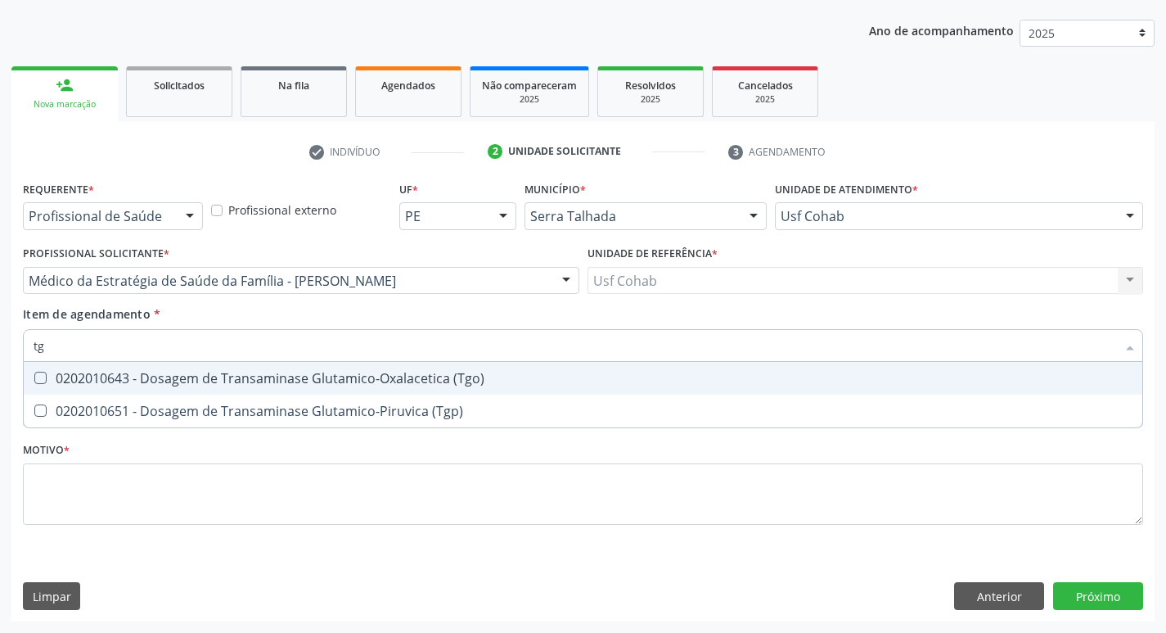
click at [45, 374] on \(Tgo\) at bounding box center [40, 378] width 12 height 12
click at [34, 374] on \(Tgo\) "checkbox" at bounding box center [29, 377] width 11 height 11
checkbox \(Tgo\) "true"
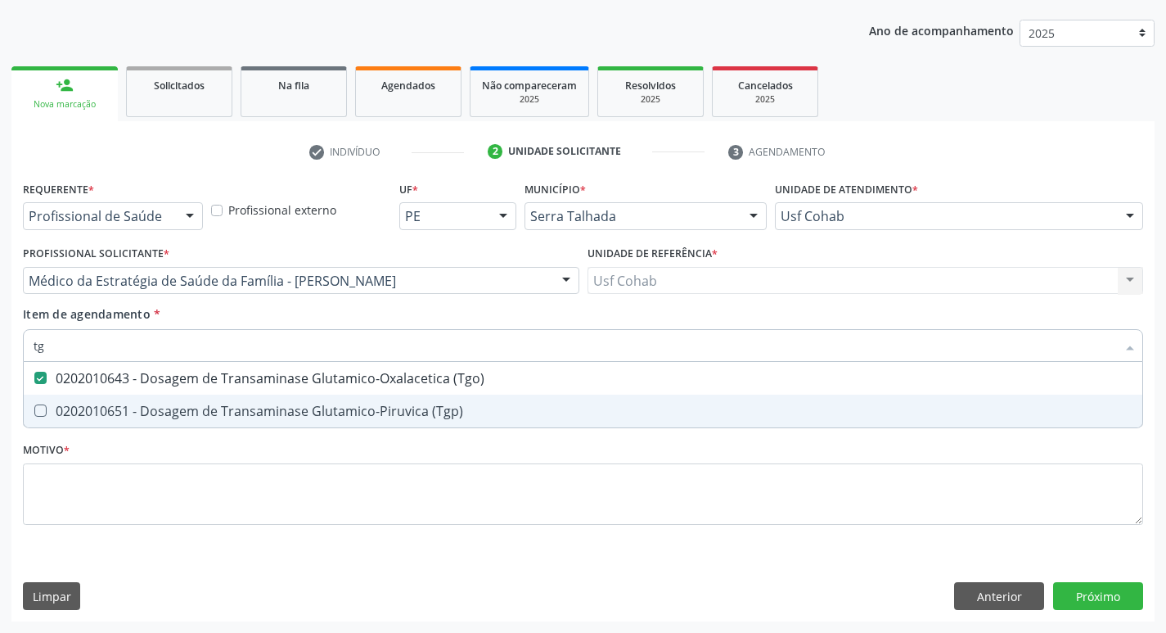
click at [40, 412] on \(Tgp\) at bounding box center [40, 410] width 12 height 12
click at [34, 412] on \(Tgp\) "checkbox" at bounding box center [29, 410] width 11 height 11
checkbox \(Tgp\) "true"
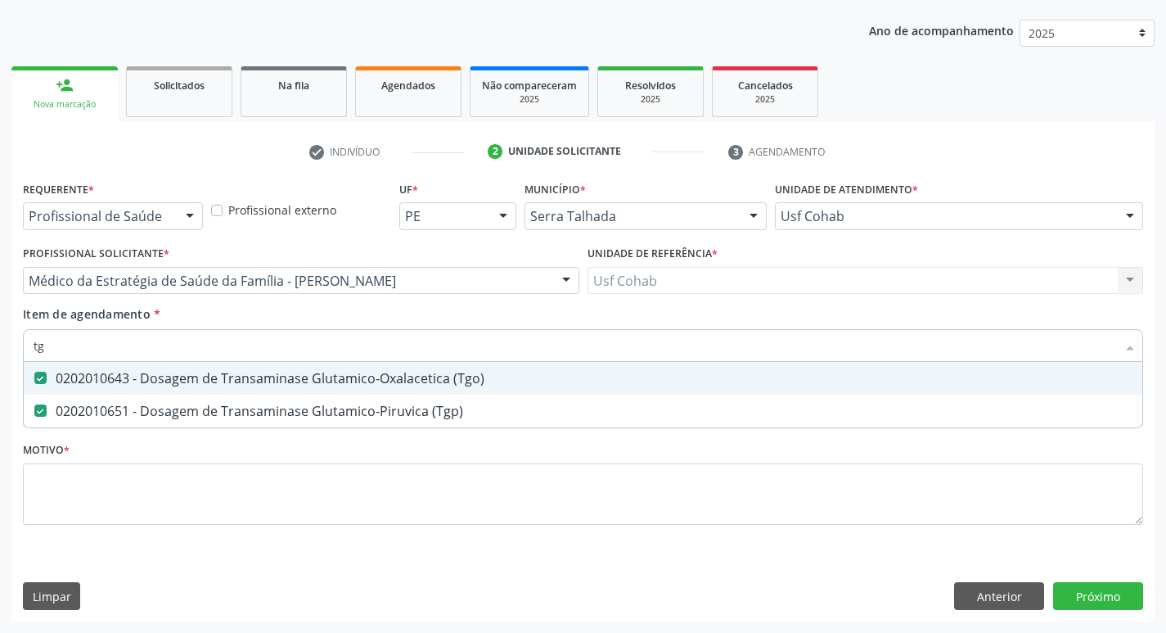
drag, startPoint x: 82, startPoint y: 335, endPoint x: 0, endPoint y: 347, distance: 82.8
click at [0, 347] on div "Acompanhamento Acompanhe a situação das marcações correntes e finalizadas Relat…" at bounding box center [583, 272] width 1166 height 721
checkbox \(Tgo\) "false"
checkbox \(Tgp\) "false"
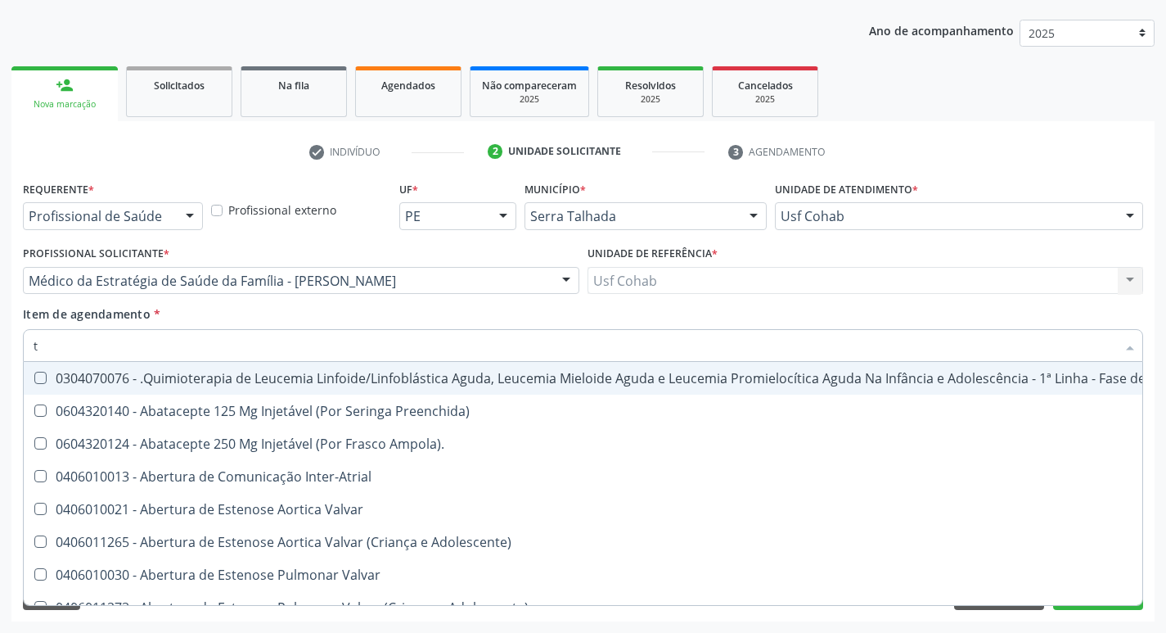
type input "tr"
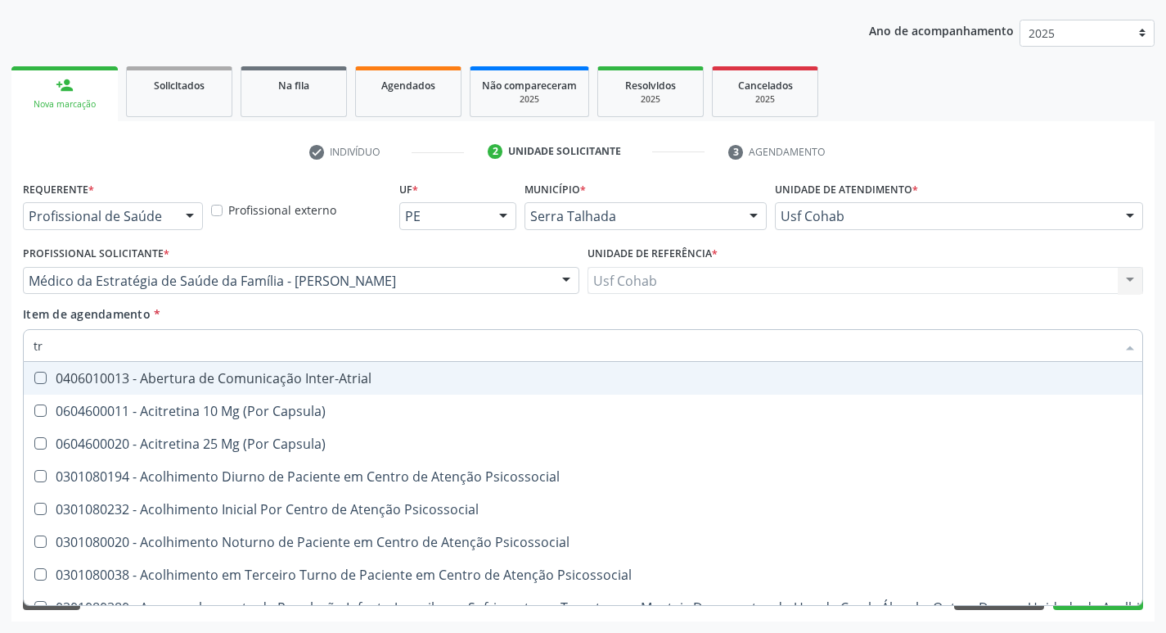
checkbox \(Tgo\) "true"
checkbox \(Tgp\) "true"
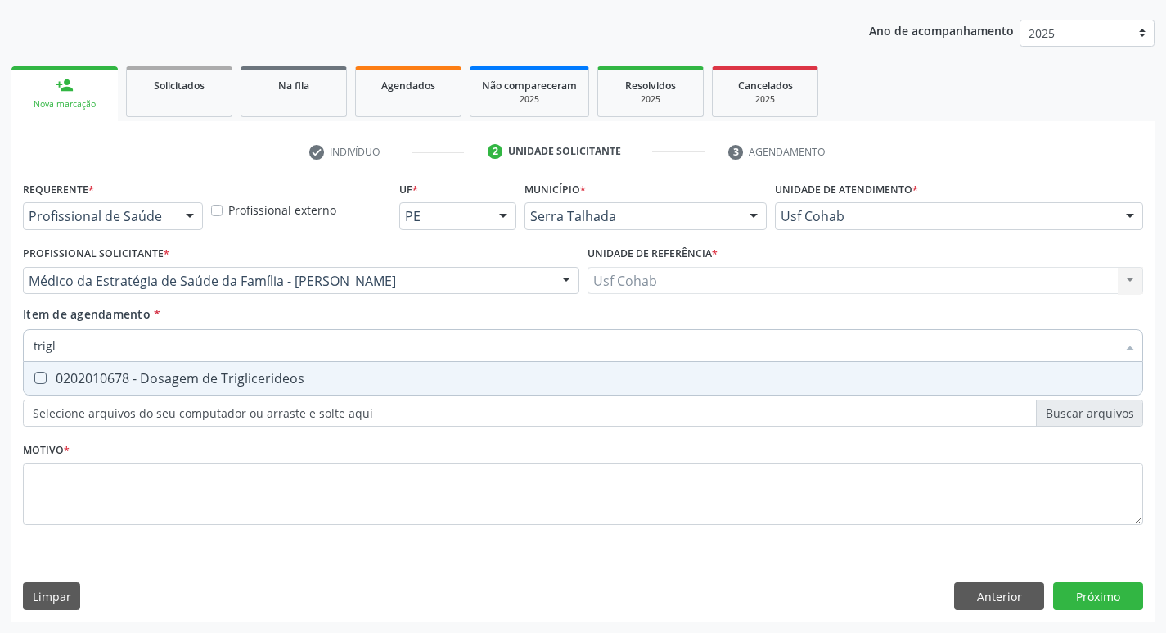
type input "trigli"
click at [39, 381] on Triglicerideos at bounding box center [40, 378] width 12 height 12
click at [34, 381] on Triglicerideos "checkbox" at bounding box center [29, 377] width 11 height 11
checkbox Triglicerideos "true"
drag, startPoint x: 91, startPoint y: 345, endPoint x: 0, endPoint y: 346, distance: 90.9
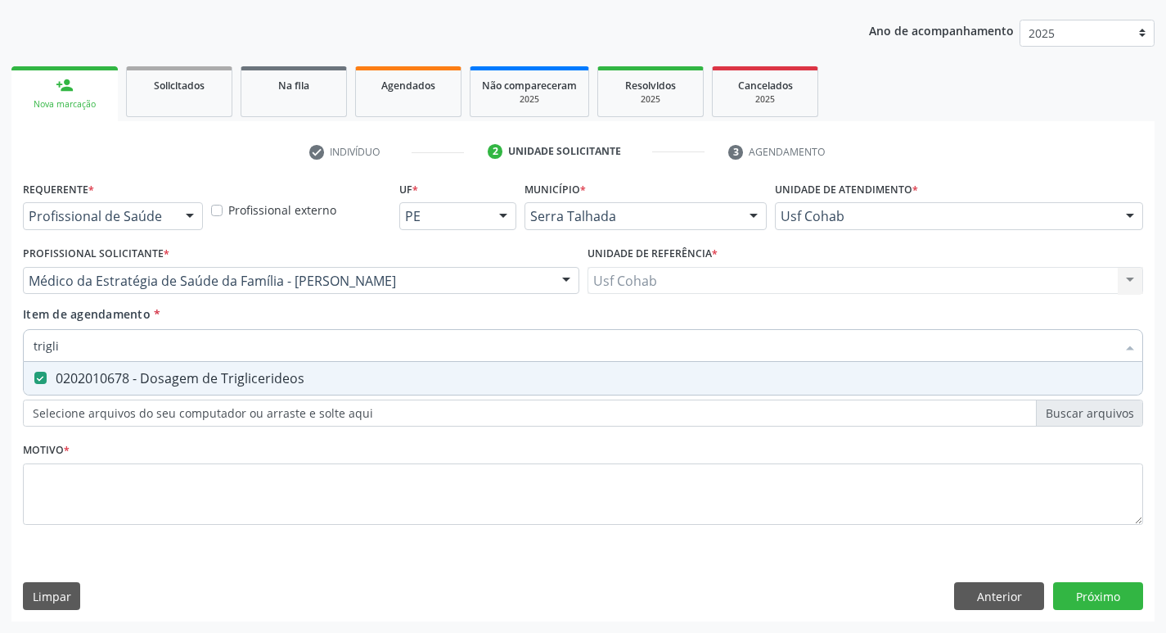
click at [0, 346] on div "Acompanhamento Acompanhe a situação das marcações correntes e finalizadas Relat…" at bounding box center [583, 272] width 1166 height 721
checkbox Triglicerideos "false"
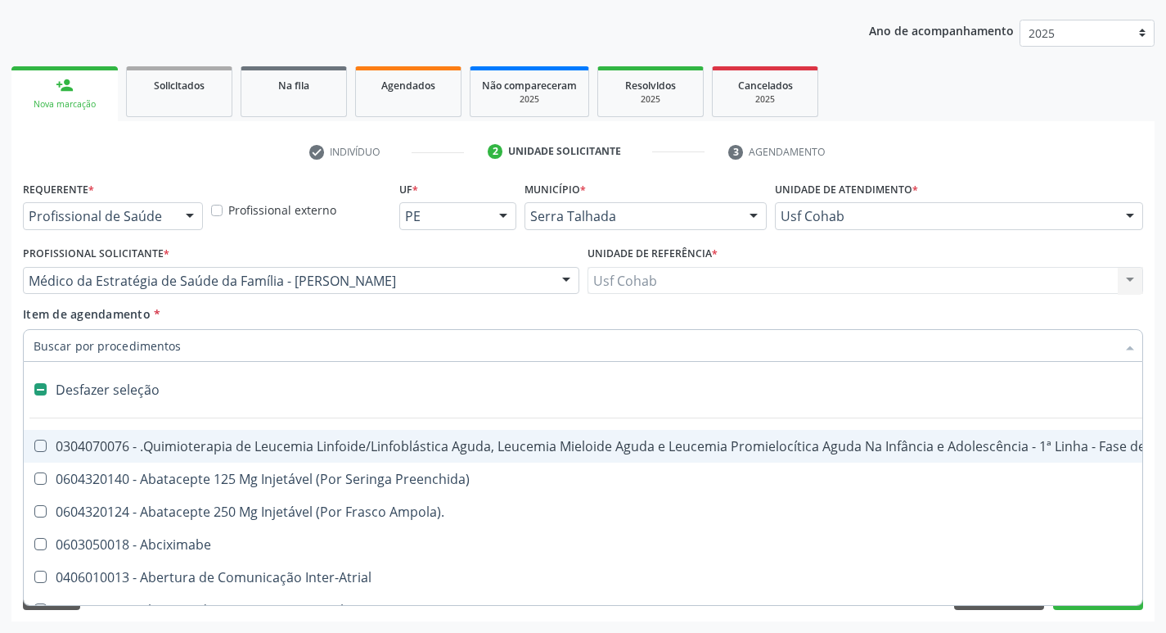
type input "h"
checkbox A "true"
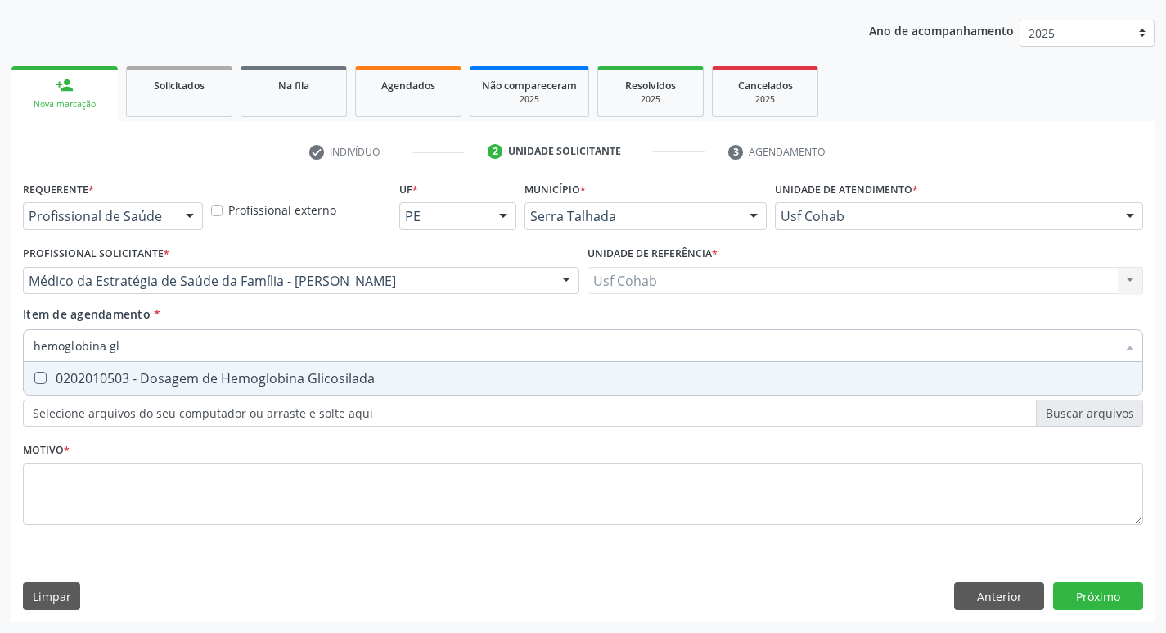
type input "hemoglobina gli"
click at [47, 382] on div "0202010503 - Dosagem de Hemoglobina Glicosilada" at bounding box center [583, 378] width 1099 height 13
checkbox Glicosilada "true"
drag, startPoint x: 137, startPoint y: 353, endPoint x: 0, endPoint y: 337, distance: 137.6
click at [0, 337] on div "Acompanhamento Acompanhe a situação das marcações correntes e finalizadas Relat…" at bounding box center [583, 272] width 1166 height 721
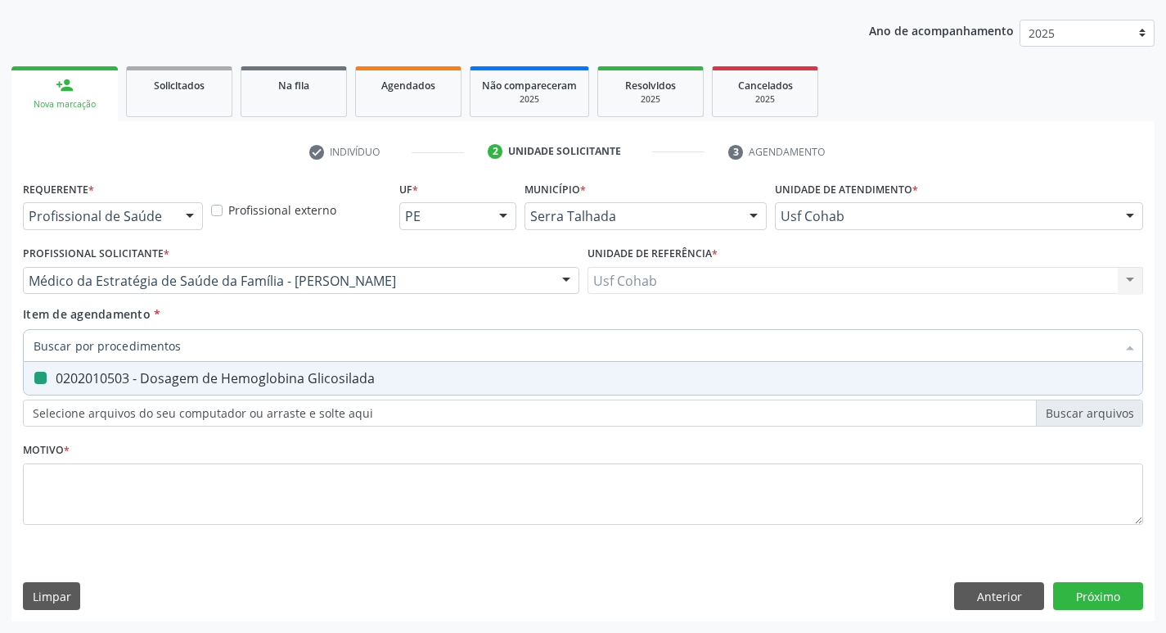
checkbox Glicosilada "false"
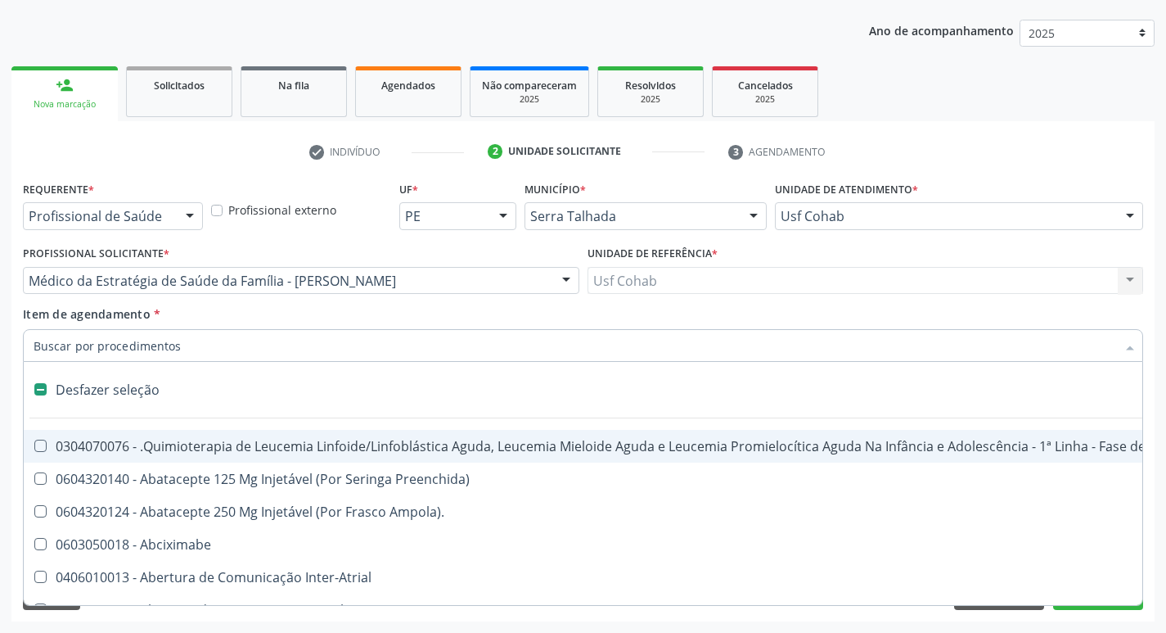
type input "h"
checkbox A "true"
checkbox Coagulação\ "true"
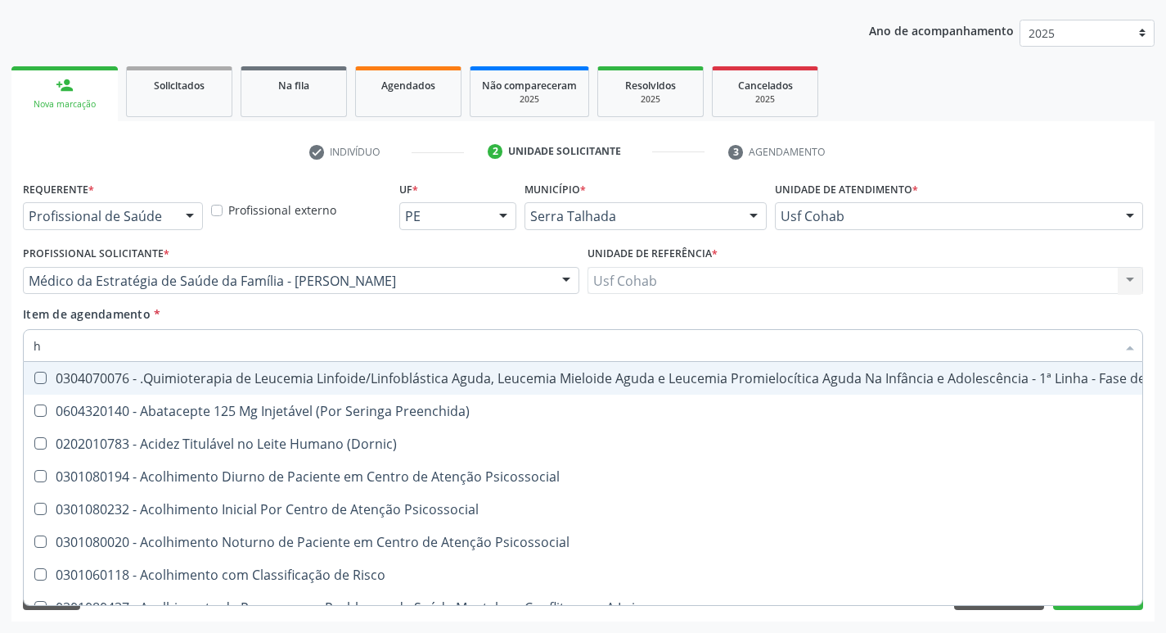
type input "he"
checkbox Pulmão "true"
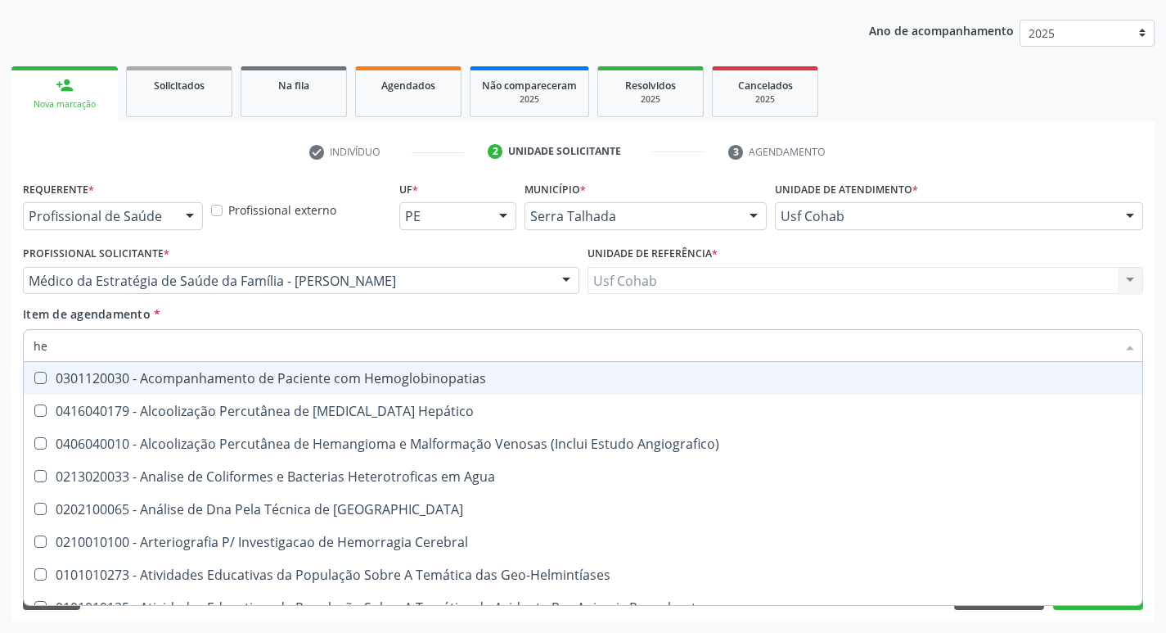
type input "hem"
checkbox \(Qualitativo\) "true"
checkbox Glicosilada "false"
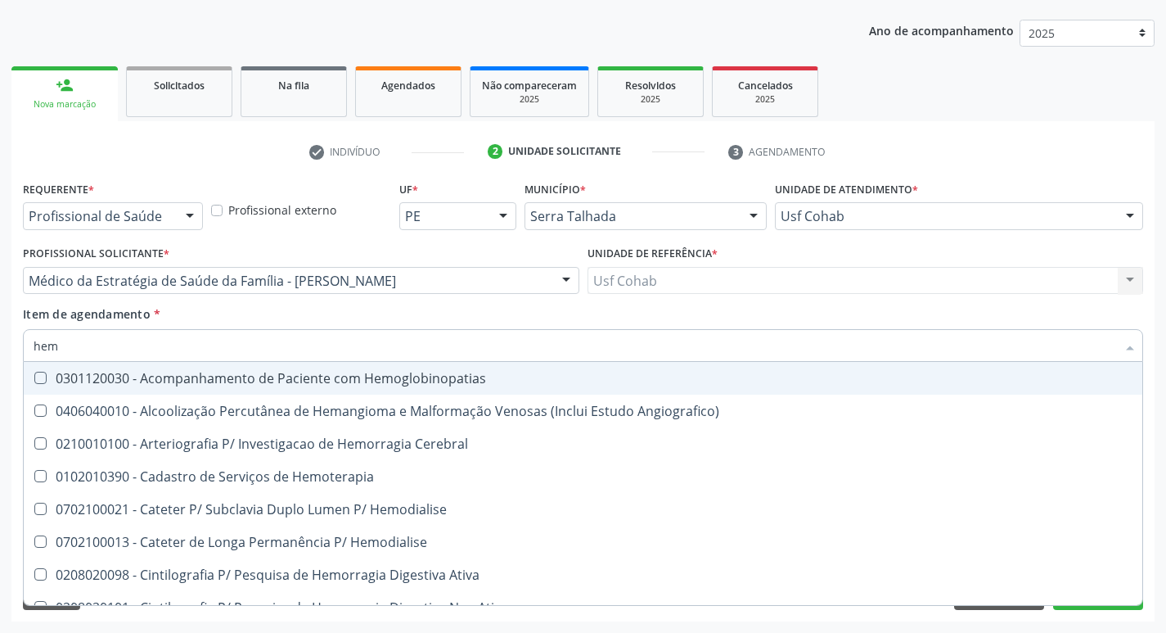
type input "hemo"
checkbox Hemacias "true"
checkbox Glicosilada "false"
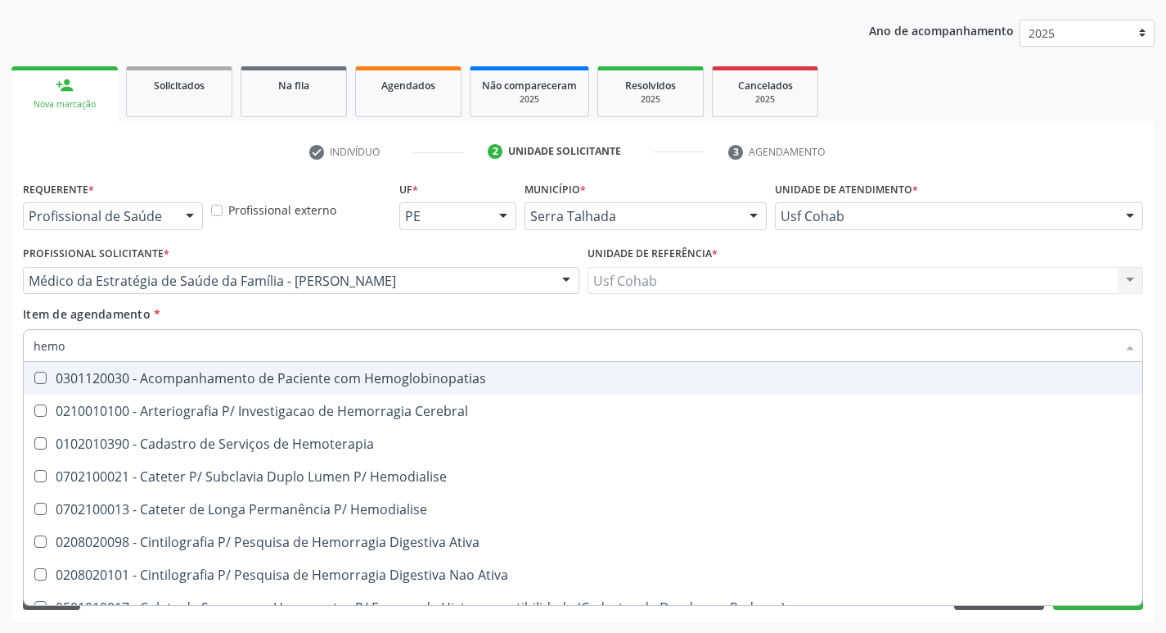
type input "hemog"
checkbox Tardio\) "true"
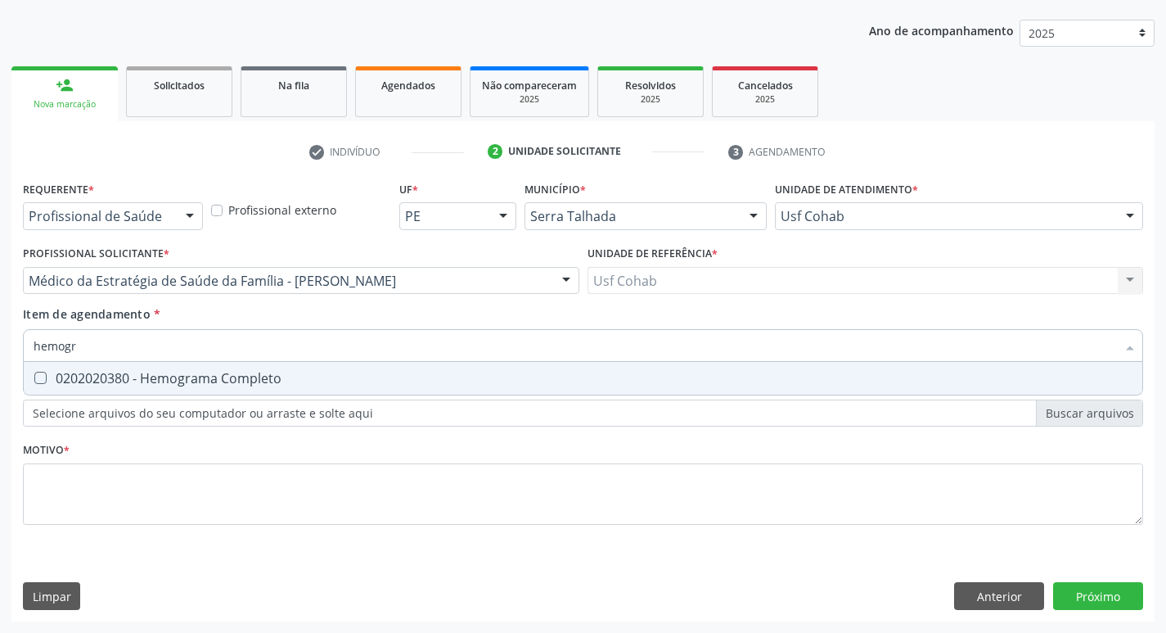
type input "hemogra"
click at [35, 373] on Completo at bounding box center [40, 378] width 12 height 12
click at [34, 373] on Completo "checkbox" at bounding box center [29, 377] width 11 height 11
checkbox Completo "true"
drag, startPoint x: 103, startPoint y: 345, endPoint x: 0, endPoint y: 345, distance: 103.1
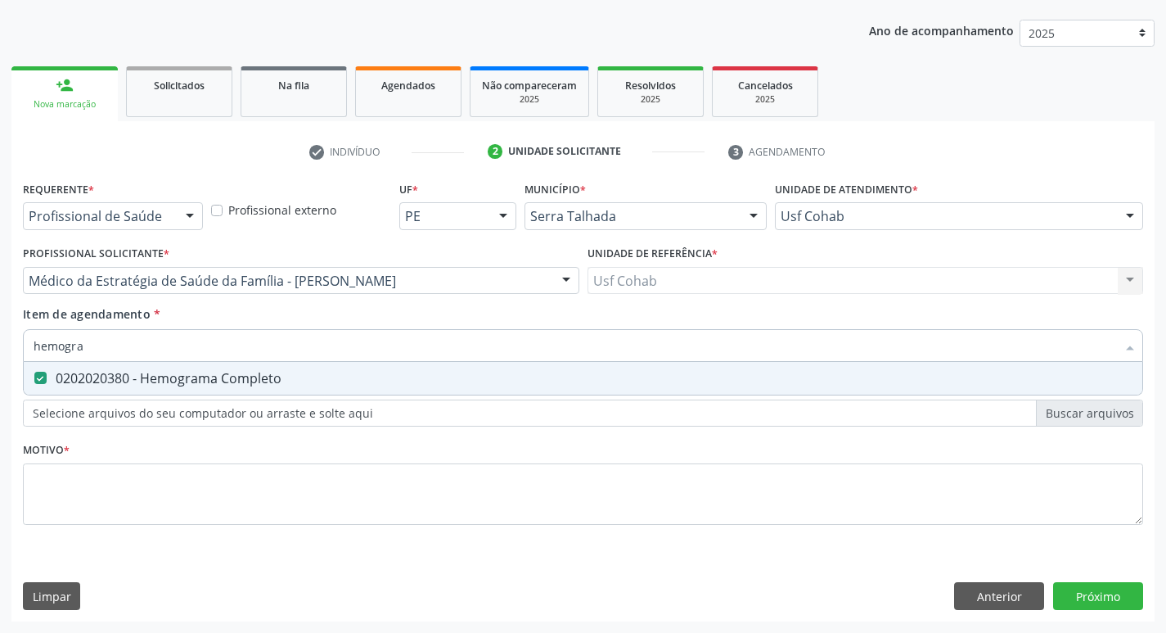
click at [0, 345] on div "Acompanhamento Acompanhe a situação das marcações correntes e finalizadas Relat…" at bounding box center [583, 272] width 1166 height 721
checkbox Completo "false"
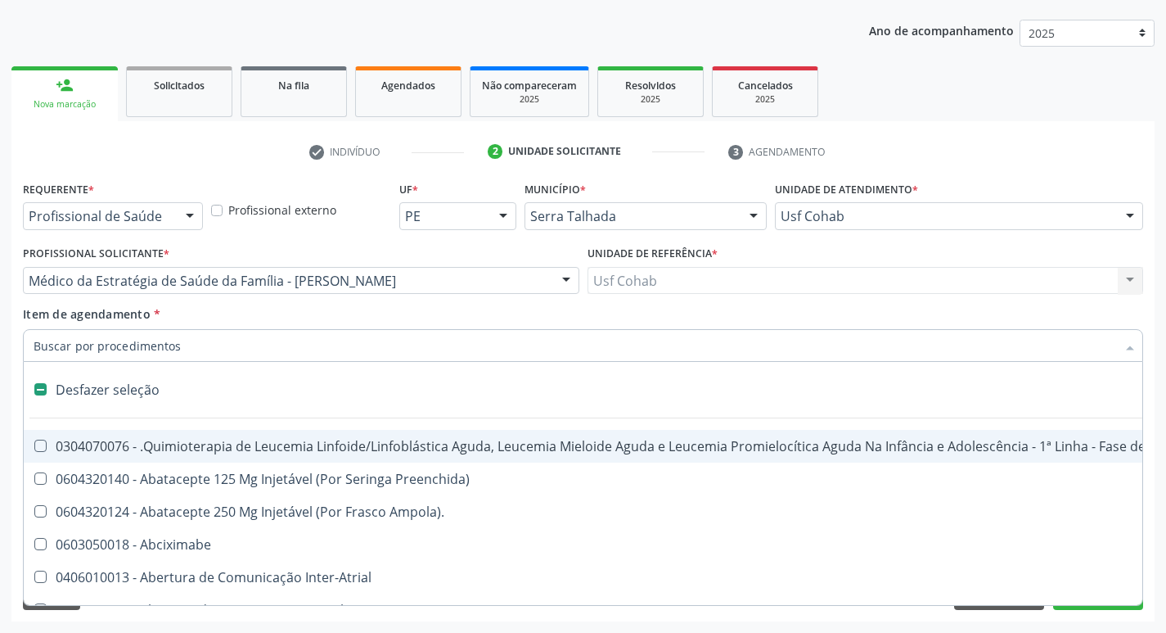
click at [151, 349] on input "Item de agendamento *" at bounding box center [575, 345] width 1083 height 33
type input "u"
checkbox Cistometro "true"
checkbox Colecistectomia "true"
checkbox Doadora\) "true"
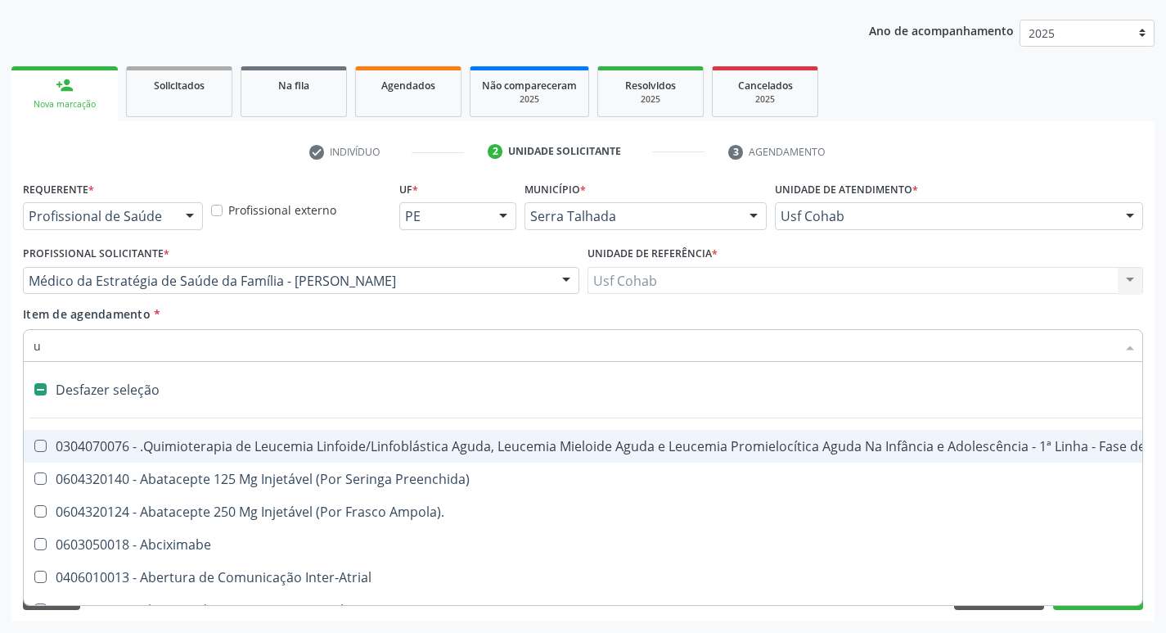
checkbox Leprae "true"
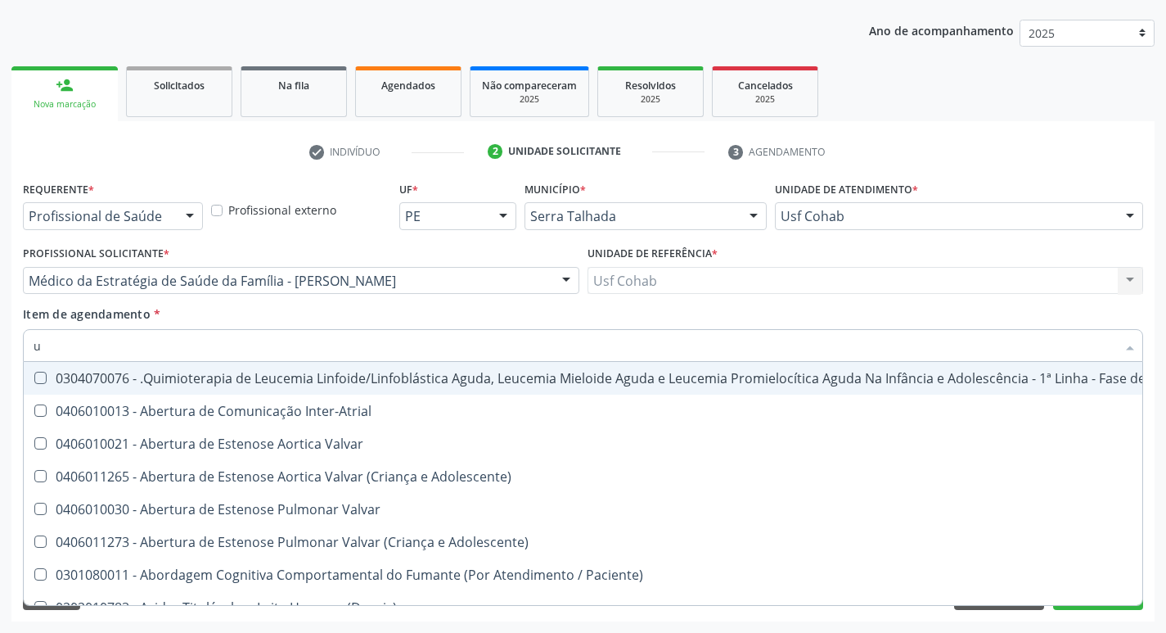
type input "ur"
checkbox Níveis "true"
checkbox Nível "true"
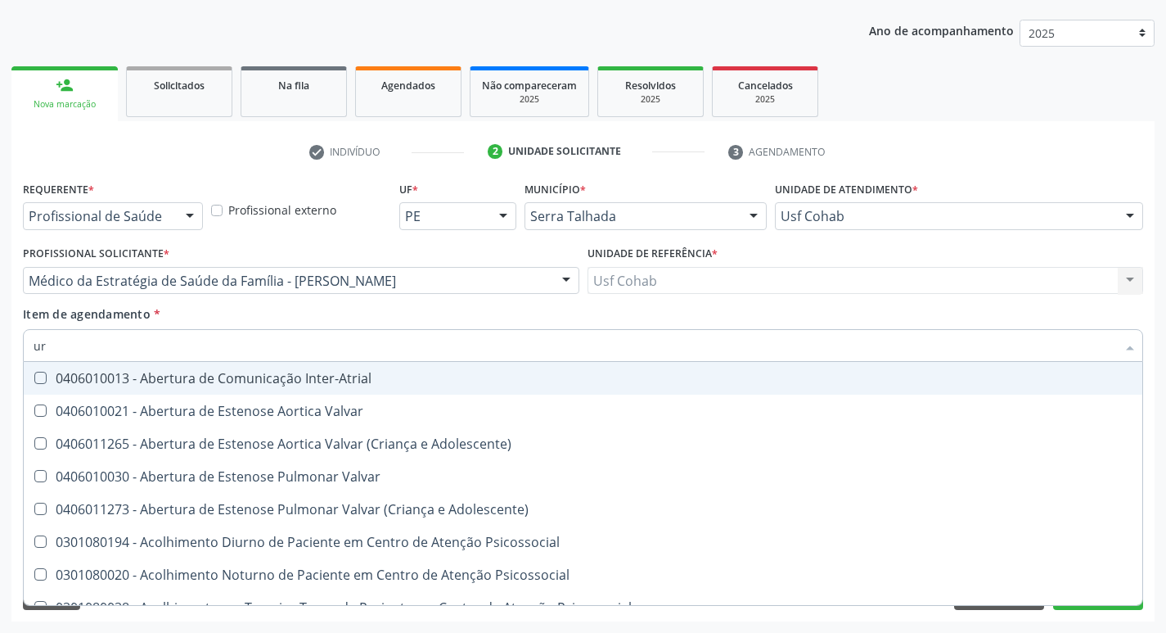
type input "uri"
checkbox B "true"
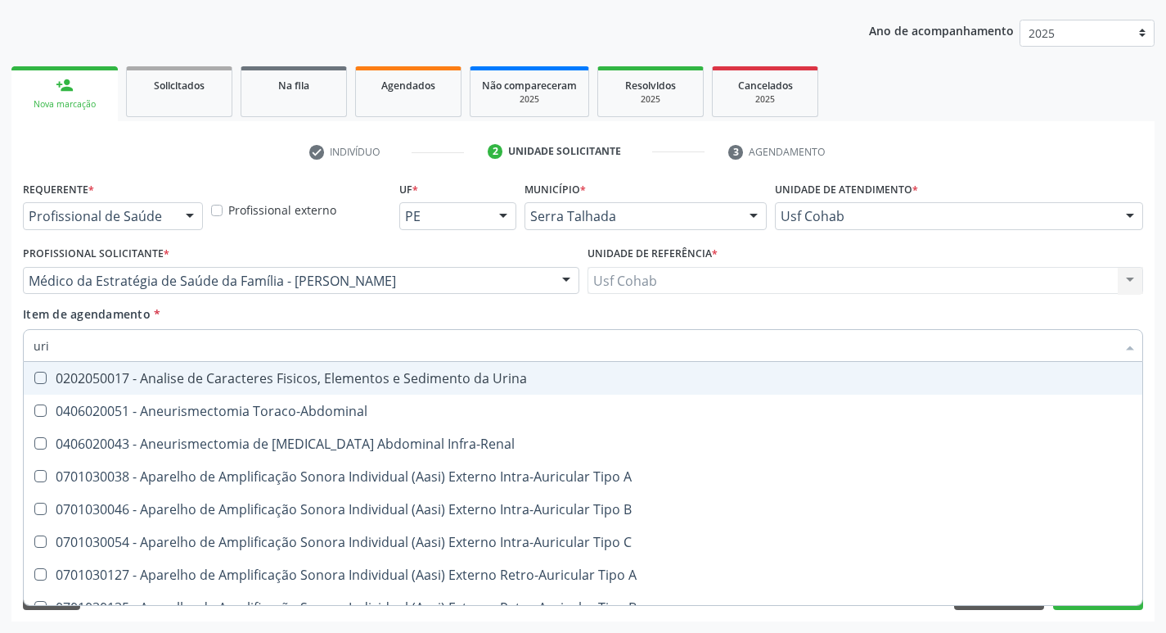
type input "urin"
checkbox Urico "false"
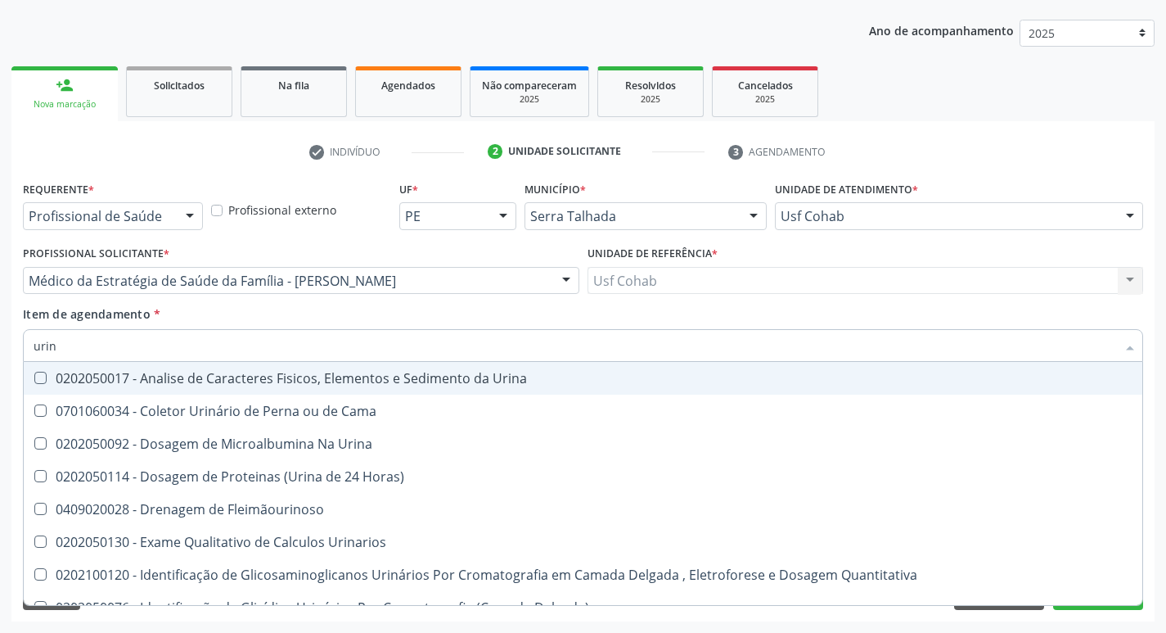
type input "urina"
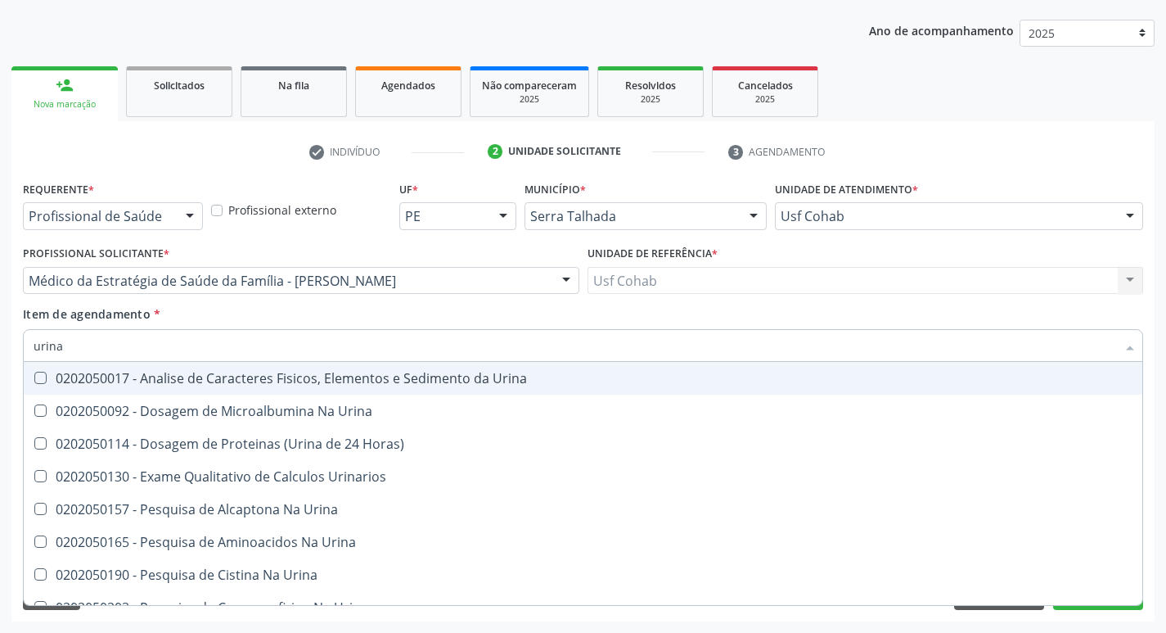
click at [50, 376] on div "0202050017 - Analise de Caracteres Fisicos, Elementos e Sedimento da Urina" at bounding box center [583, 378] width 1099 height 13
checkbox Urina "true"
drag, startPoint x: 70, startPoint y: 345, endPoint x: 22, endPoint y: 345, distance: 48.3
click at [22, 345] on div "Item de agendamento * [PERSON_NAME] seleção 0202050017 - Analise de Caracteres …" at bounding box center [583, 336] width 1129 height 63
checkbox Urina "false"
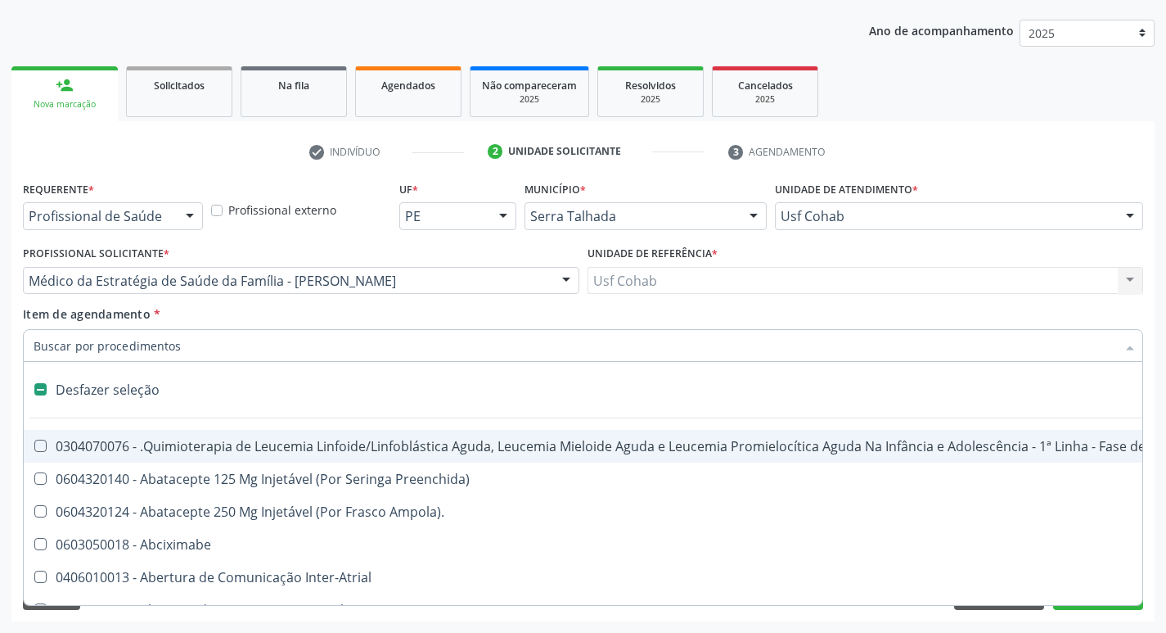
type input "o"
checkbox Agua "true"
checkbox Urina "false"
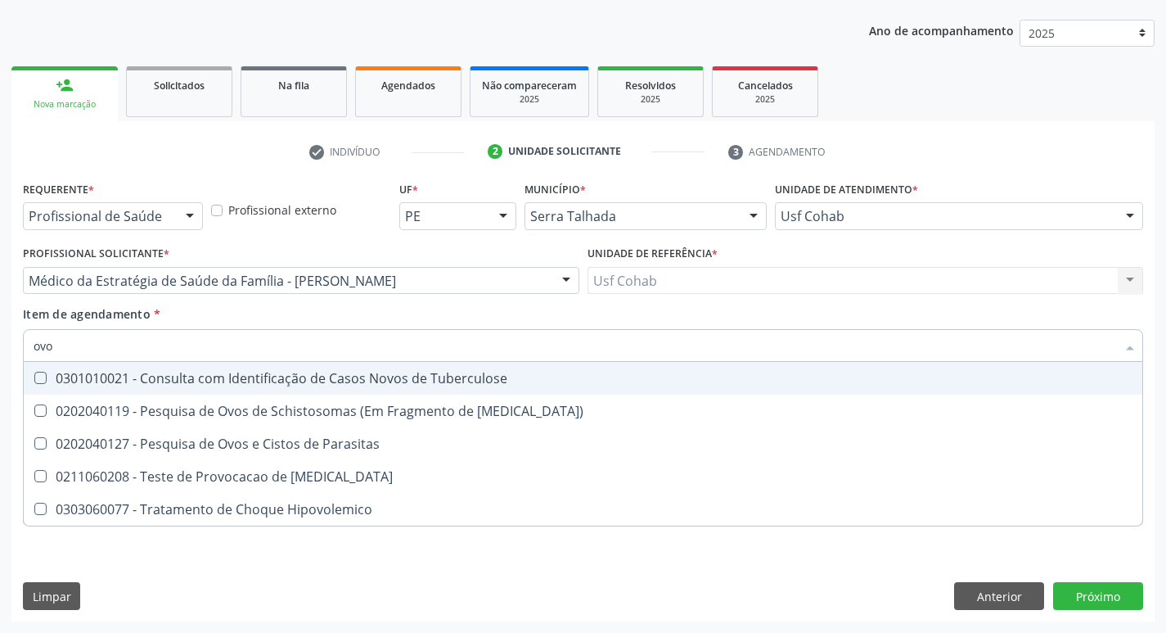
type input "ovos"
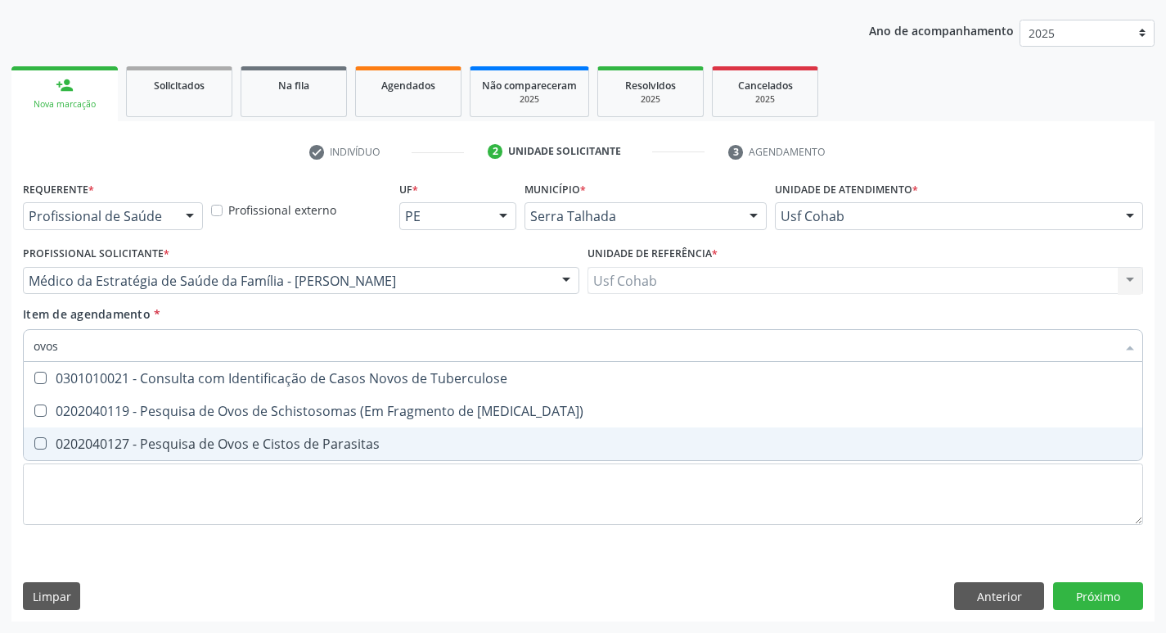
click at [38, 442] on Parasitas at bounding box center [40, 443] width 12 height 12
click at [34, 442] on Parasitas "checkbox" at bounding box center [29, 443] width 11 height 11
checkbox Parasitas "true"
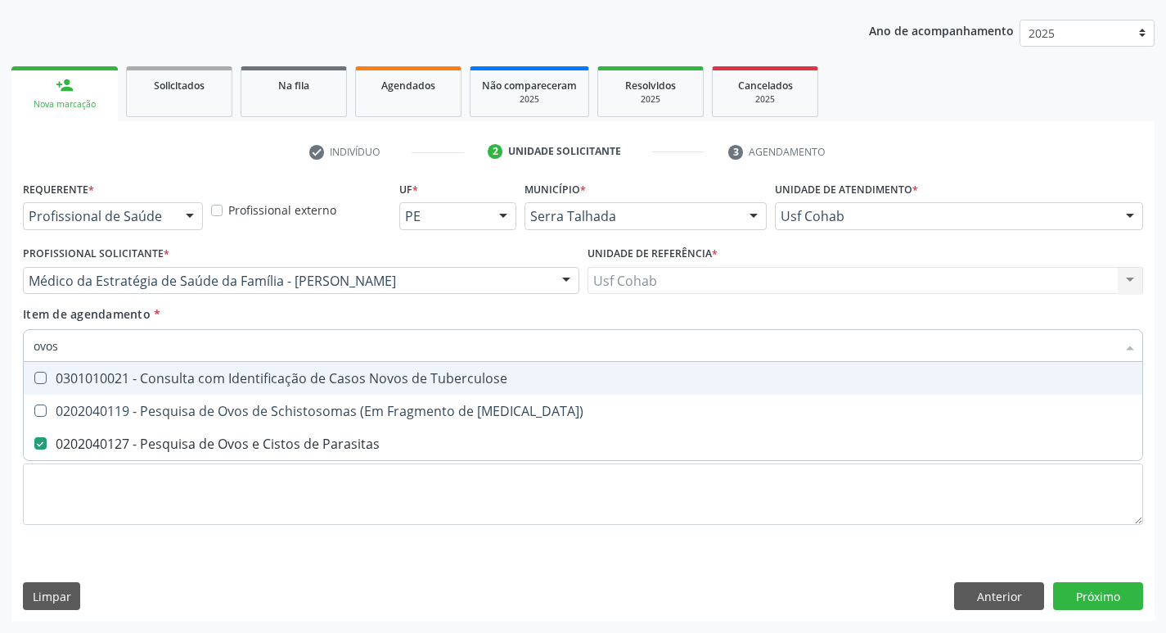
drag, startPoint x: 74, startPoint y: 343, endPoint x: 1, endPoint y: 347, distance: 73.8
click at [0, 347] on div "Acompanhamento Acompanhe a situação das marcações correntes e finalizadas Relat…" at bounding box center [583, 272] width 1166 height 721
checkbox Parasitas "false"
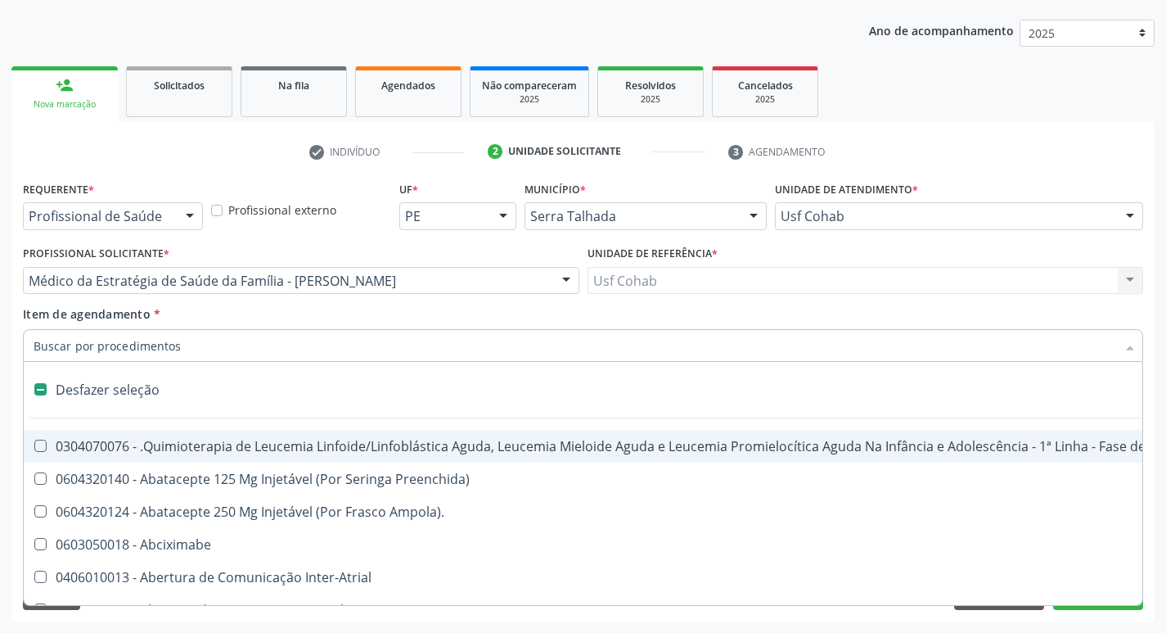
click at [110, 350] on input "Item de agendamento *" at bounding box center [575, 345] width 1083 height 33
type input "t"
checkbox Reto "true"
checkbox Urina "false"
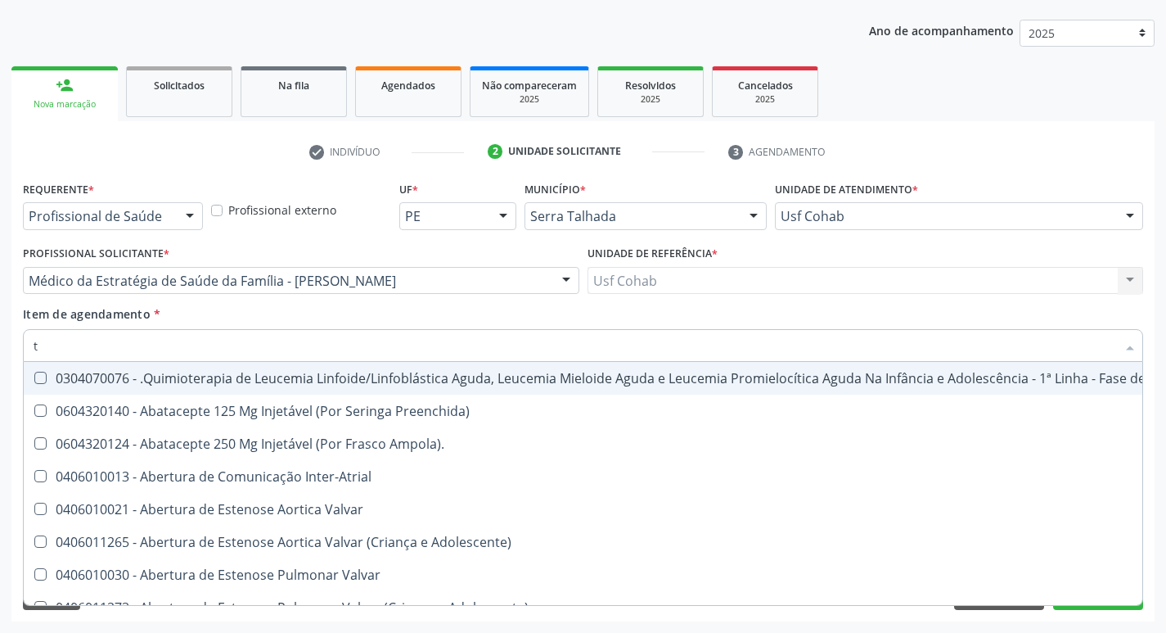
type input "[MEDICAL_DATA]"
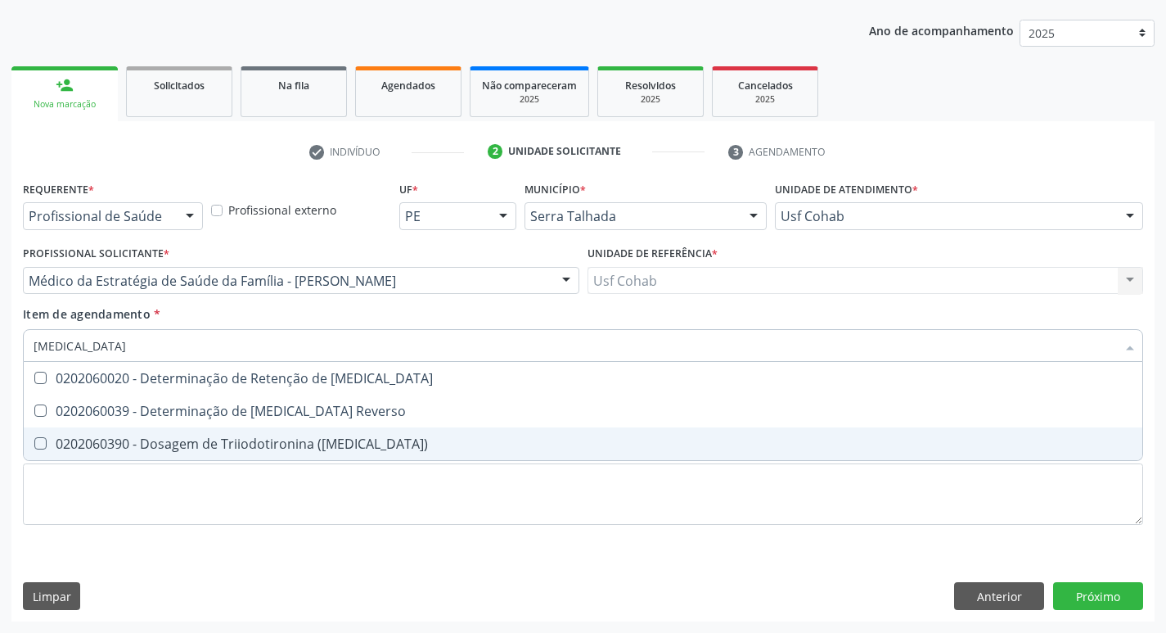
click at [38, 445] on \(T3\) at bounding box center [40, 443] width 12 height 12
click at [34, 445] on \(T3\) "checkbox" at bounding box center [29, 443] width 11 height 11
checkbox \(T3\) "true"
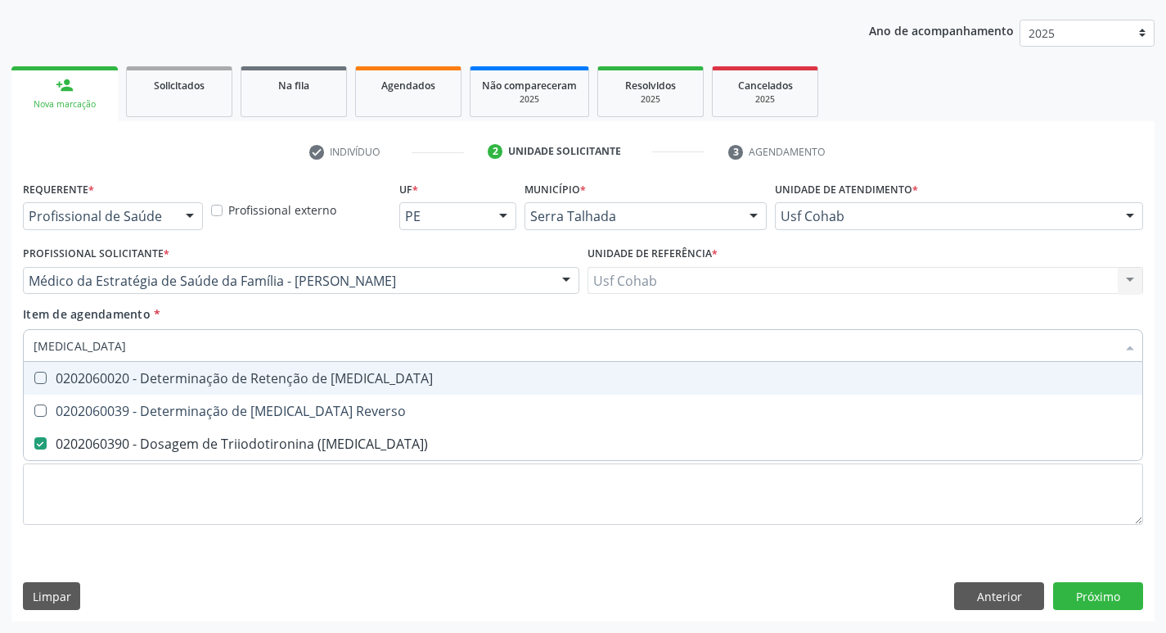
type input "t"
checkbox \(T3\) "false"
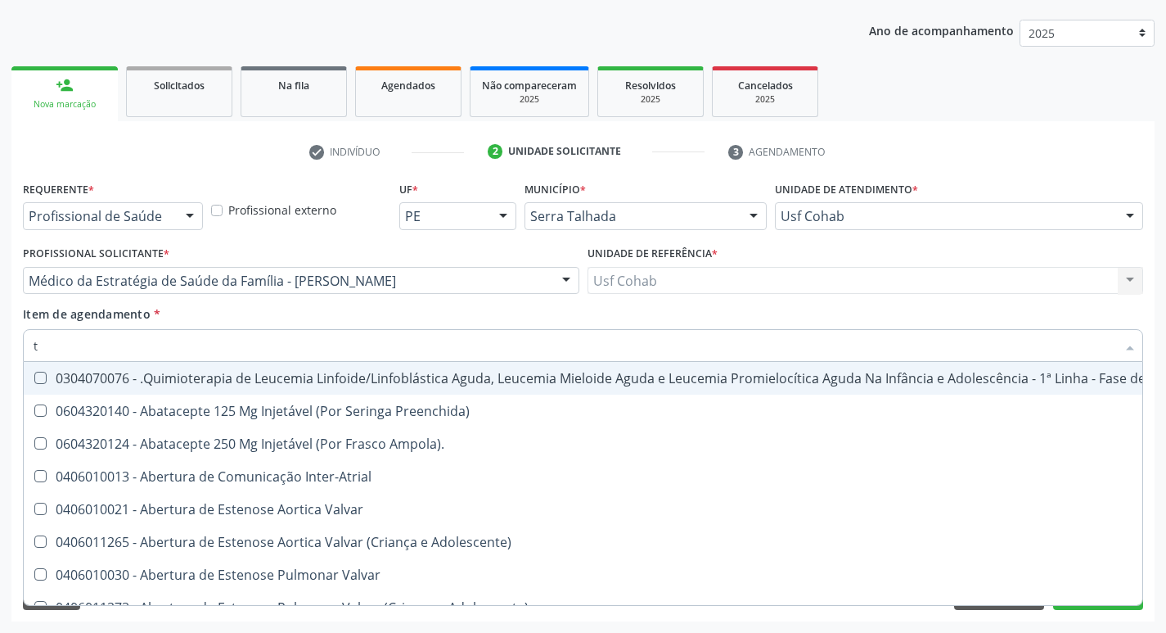
type input "t4"
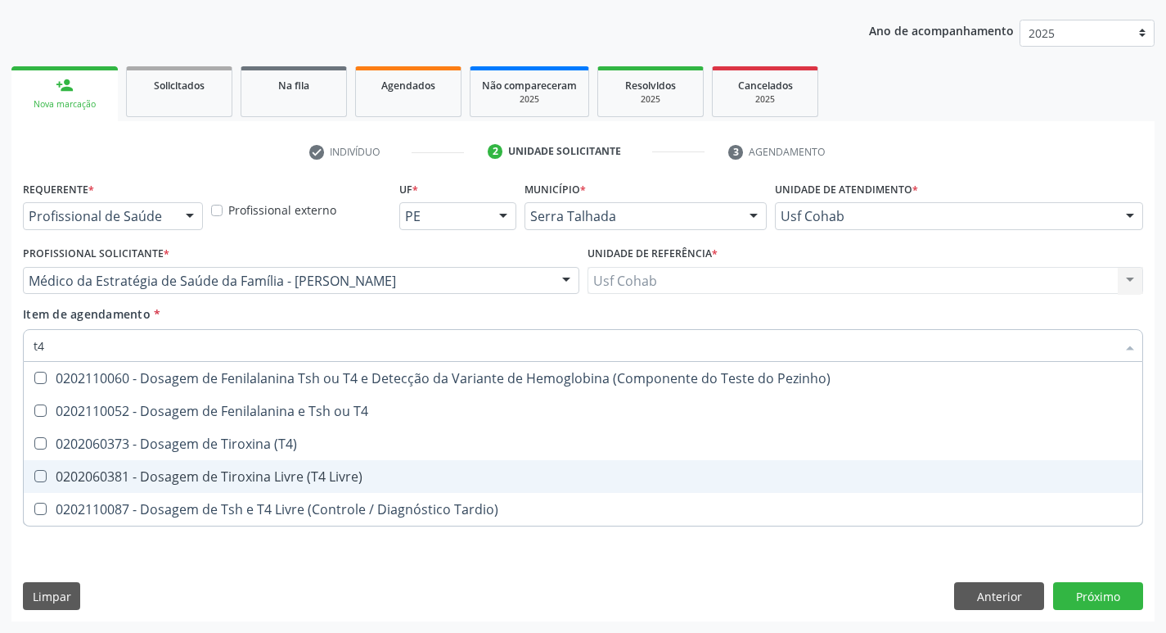
click at [36, 476] on Livre\) at bounding box center [40, 476] width 12 height 12
click at [34, 476] on Livre\) "checkbox" at bounding box center [29, 476] width 11 height 11
checkbox Livre\) "true"
type input "t"
checkbox Livre\) "false"
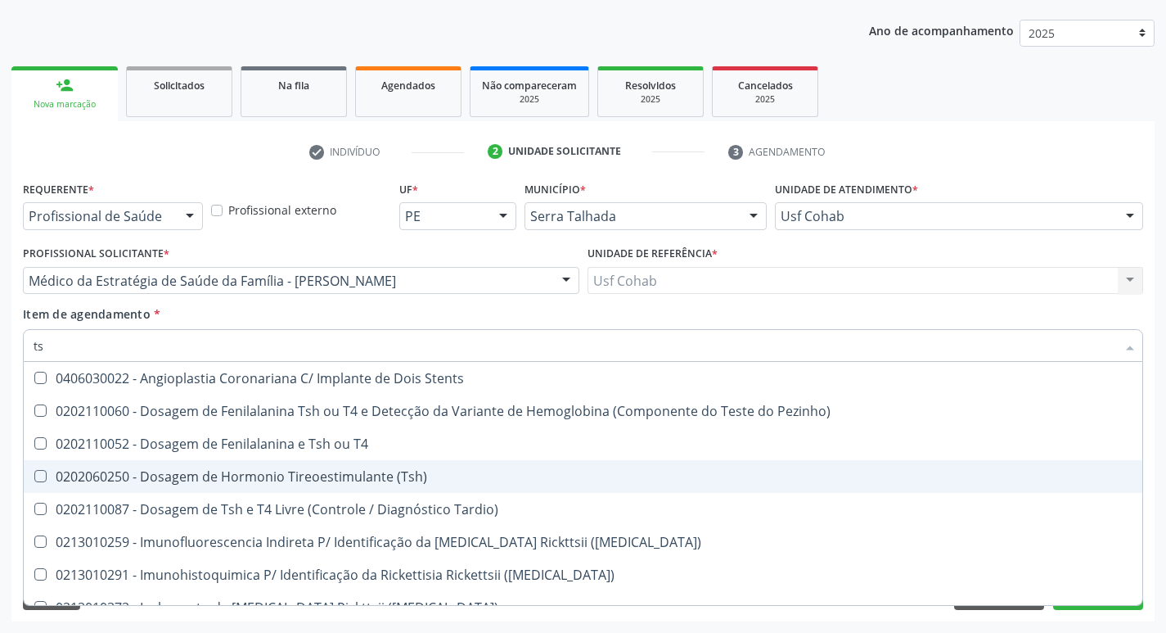
type input "tsh"
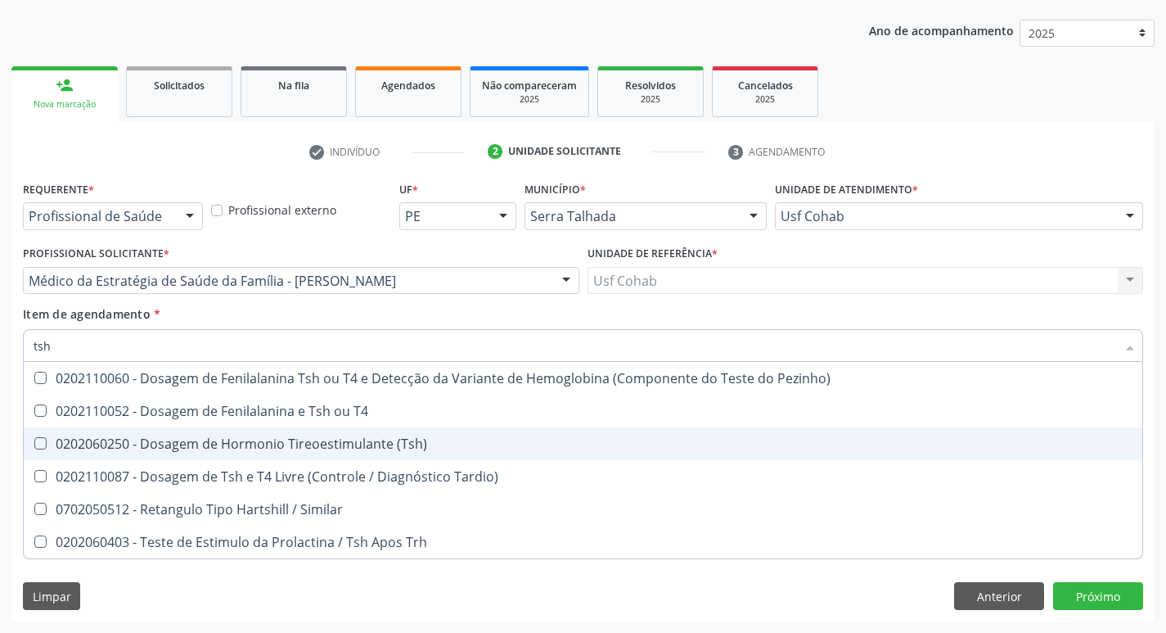
click at [43, 449] on \(Tsh\) at bounding box center [40, 443] width 12 height 12
click at [34, 449] on \(Tsh\) "checkbox" at bounding box center [29, 443] width 11 height 11
checkbox \(Tsh\) "true"
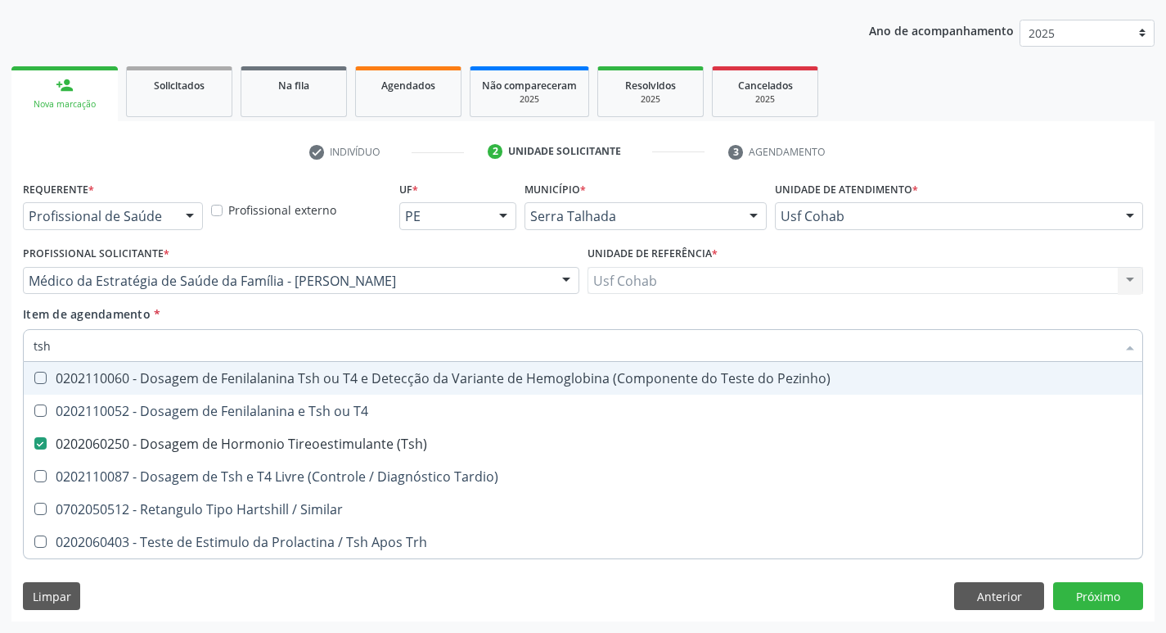
drag, startPoint x: 61, startPoint y: 353, endPoint x: 0, endPoint y: 353, distance: 60.6
click at [0, 353] on div "Acompanhamento Acompanhe a situação das marcações correntes e finalizadas Relat…" at bounding box center [583, 272] width 1166 height 721
click at [6, 407] on div "Acompanhamento Acompanhe a situação das marcações correntes e finalizadas Relat…" at bounding box center [583, 272] width 1166 height 721
checkbox T4 "true"
checkbox Tardio\) "true"
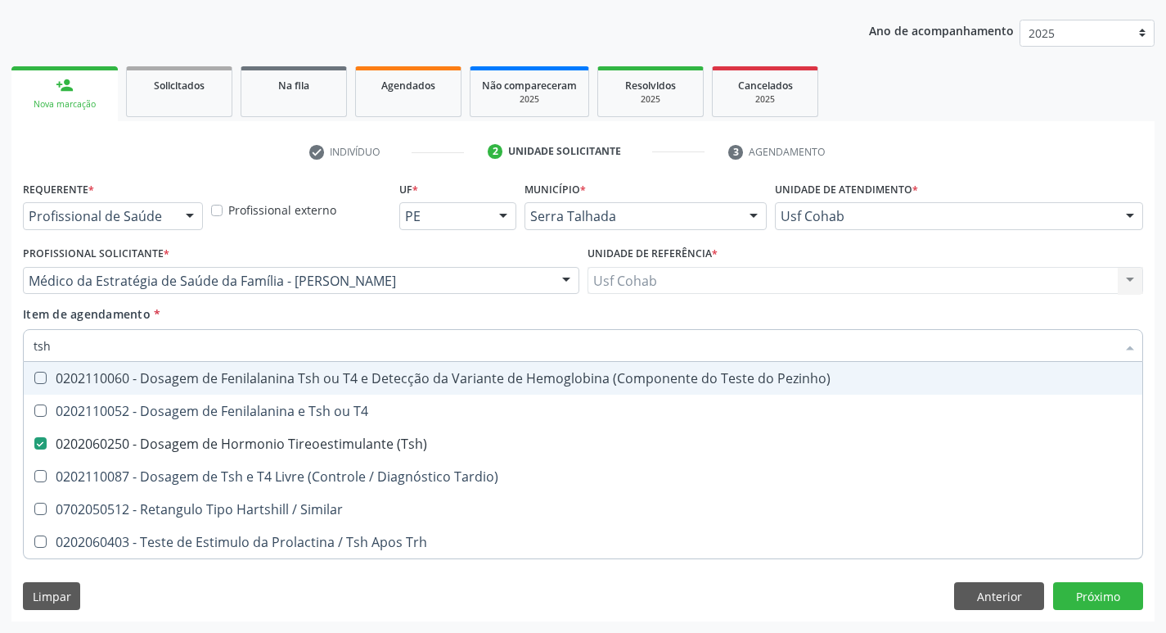
checkbox Similar "true"
checkbox Trh "true"
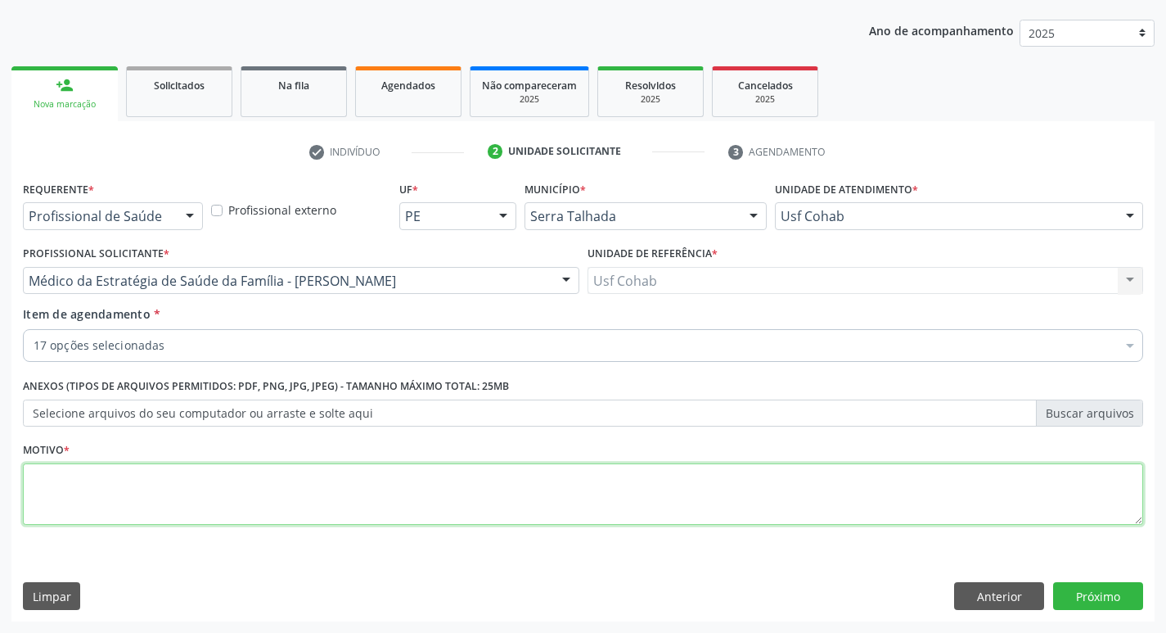
click at [157, 473] on textarea at bounding box center [583, 494] width 1120 height 62
type textarea "rastreio"
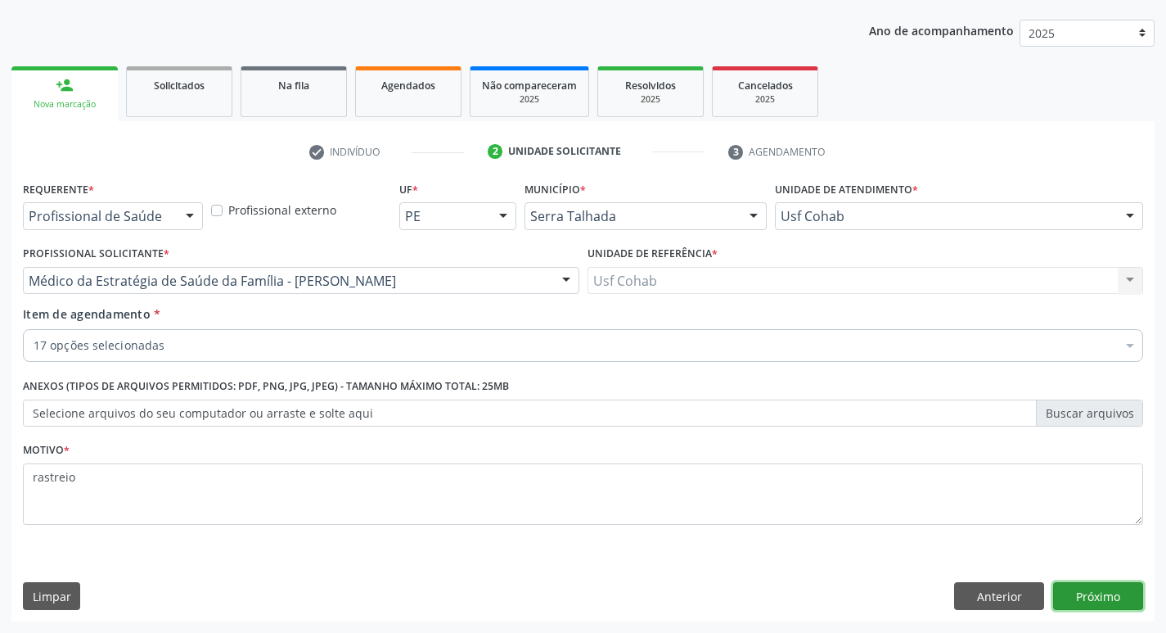
click at [1093, 590] on button "Próximo" at bounding box center [1098, 596] width 90 height 28
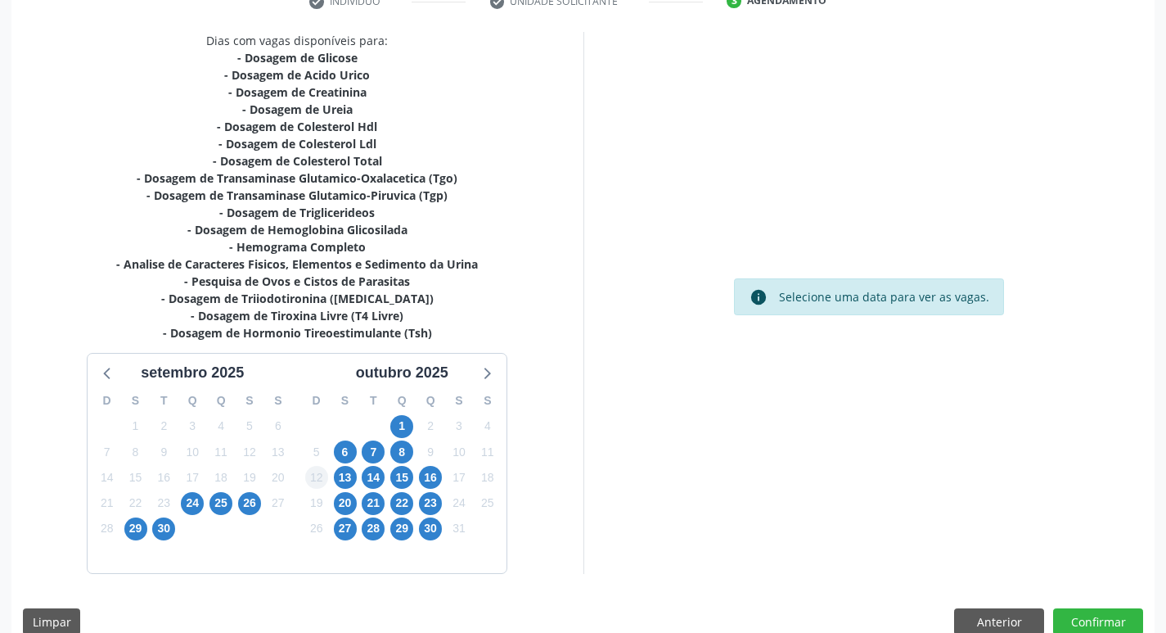
scroll to position [354, 0]
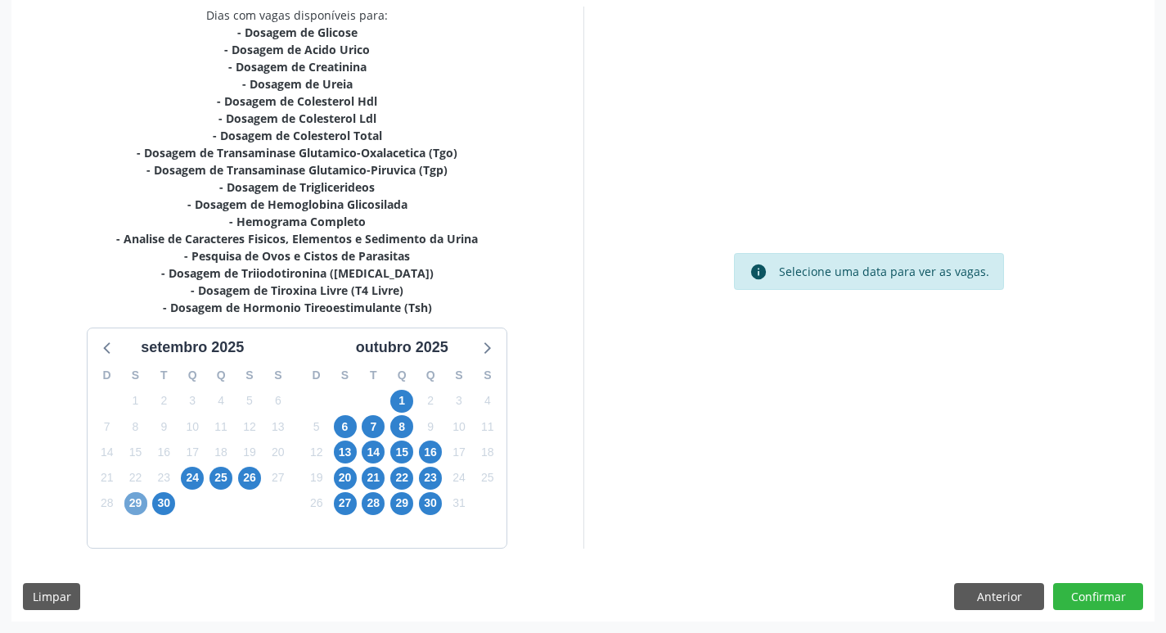
click at [137, 506] on span "29" at bounding box center [135, 503] width 23 height 23
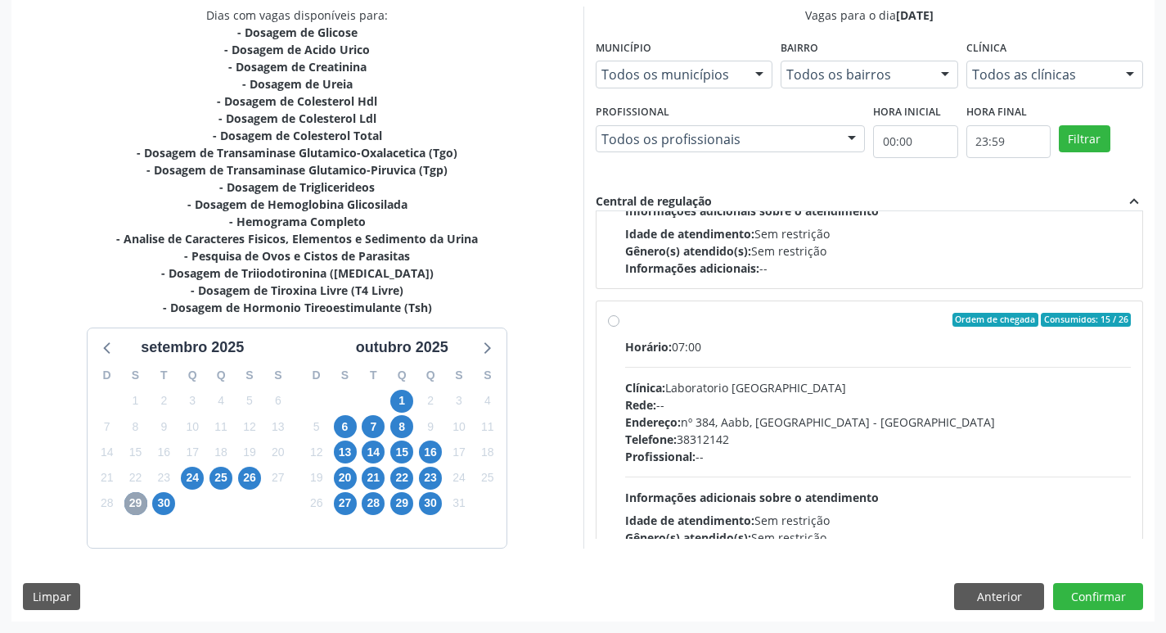
scroll to position [246, 0]
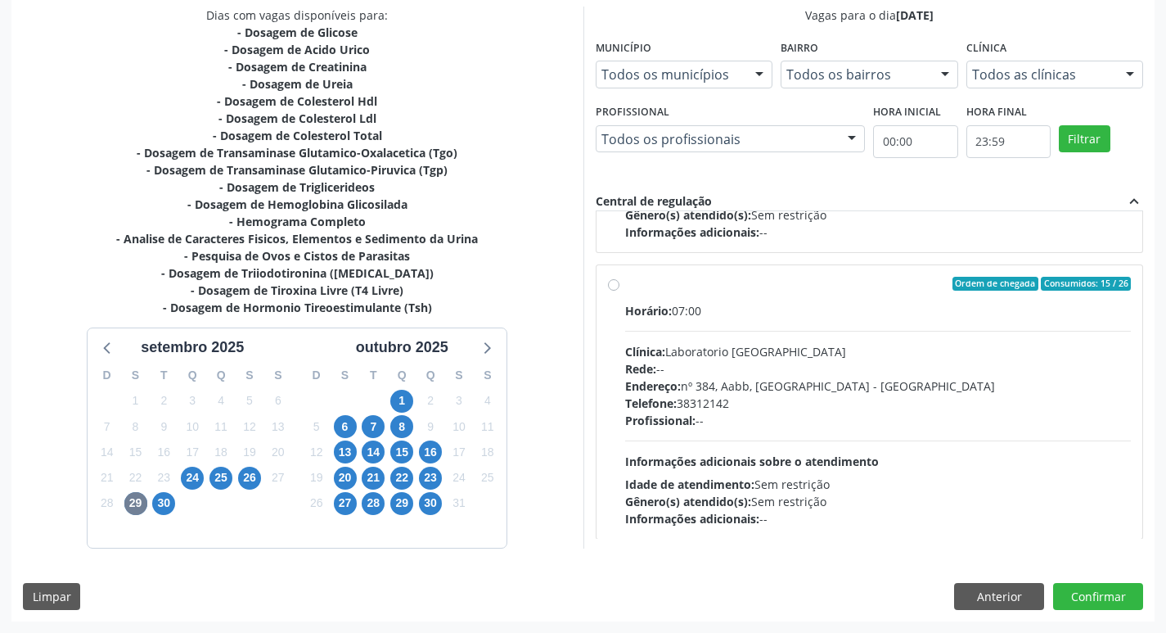
click at [625, 288] on label "Ordem de chegada Consumidos: 15 / 26 Horário: 07:00 Clínica: Laboratorio [GEOGR…" at bounding box center [878, 402] width 507 height 251
click at [617, 288] on input "Ordem de chegada Consumidos: 15 / 26 Horário: 07:00 Clínica: Laboratorio [GEOGR…" at bounding box center [613, 284] width 11 height 15
radio input "true"
click at [1098, 595] on button "Confirmar" at bounding box center [1098, 597] width 90 height 28
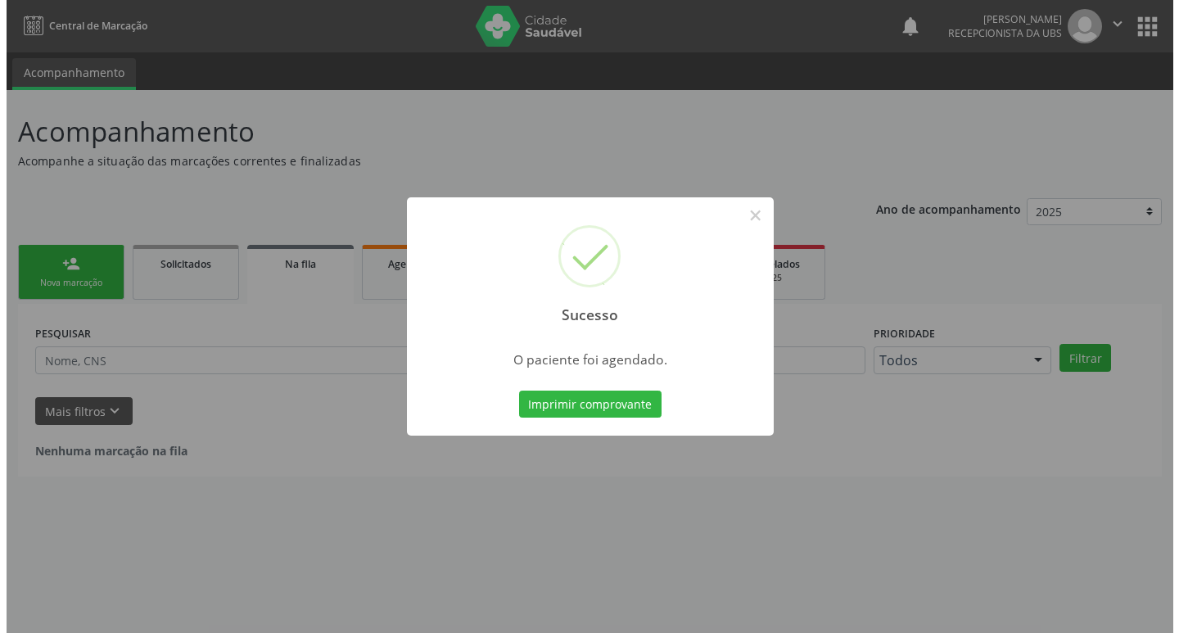
scroll to position [0, 0]
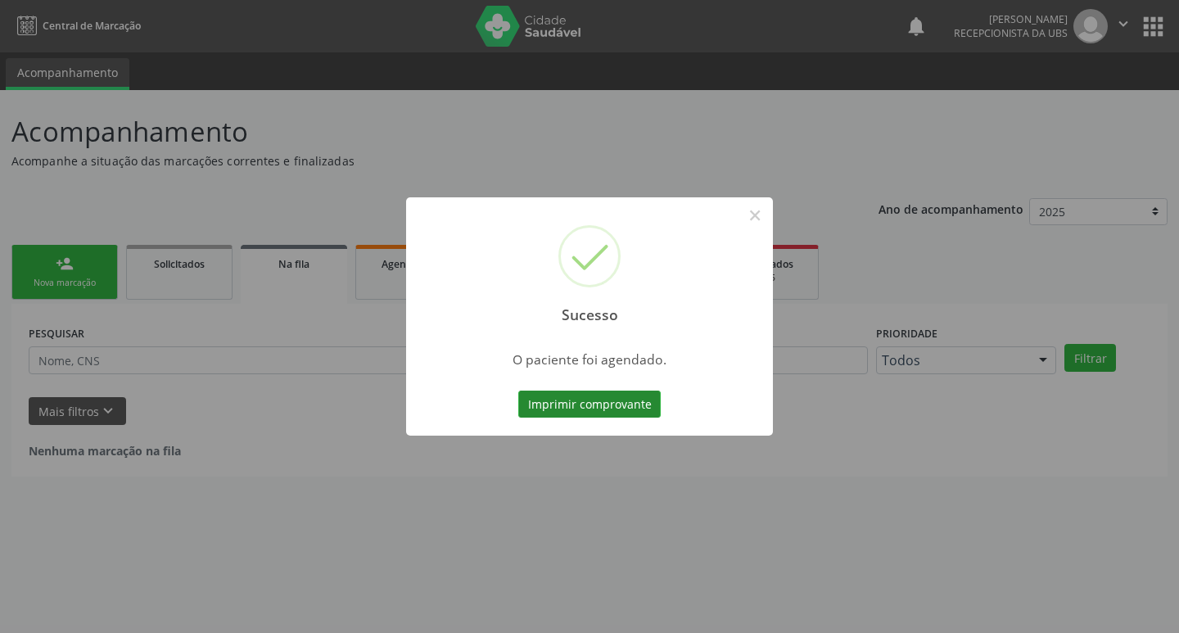
click at [608, 414] on button "Imprimir comprovante" at bounding box center [589, 404] width 142 height 28
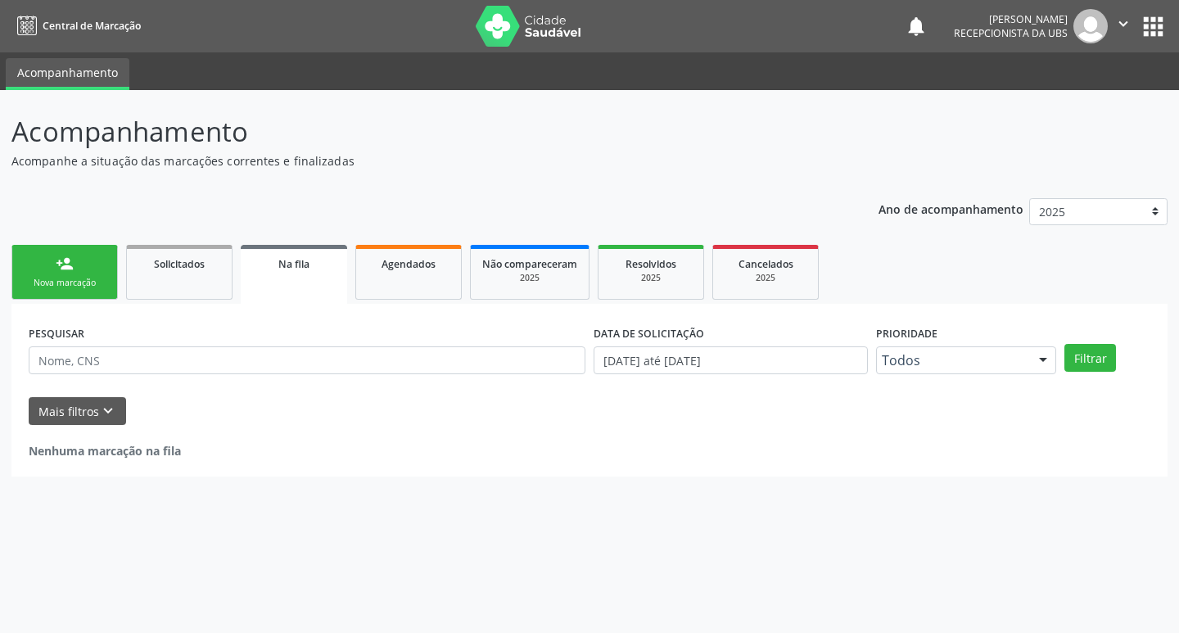
click at [91, 286] on div "Nova marcação" at bounding box center [65, 283] width 82 height 12
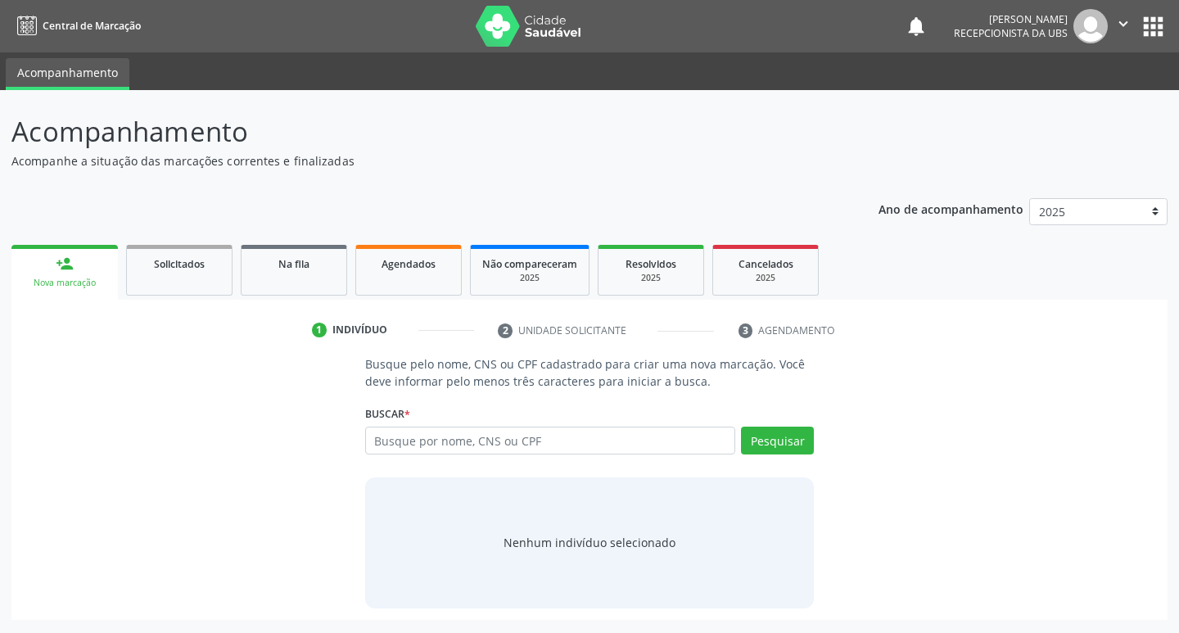
click at [164, 362] on div "Busque pelo nome, CNS ou CPF cadastrado para criar uma nova marcação. Você deve…" at bounding box center [589, 481] width 1133 height 252
click at [443, 444] on input "text" at bounding box center [550, 440] width 371 height 28
type input "706807718531828"
click at [753, 431] on button "Pesquisar" at bounding box center [777, 440] width 73 height 28
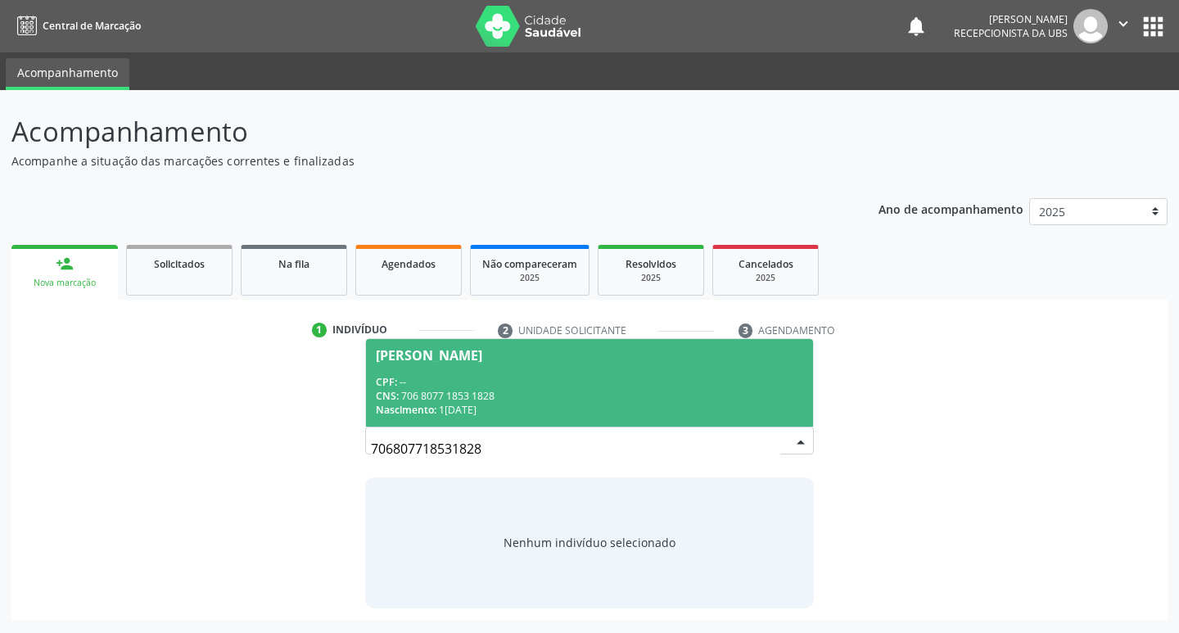
click at [571, 407] on div "Nascimento: 15/06/2019" at bounding box center [590, 410] width 428 height 14
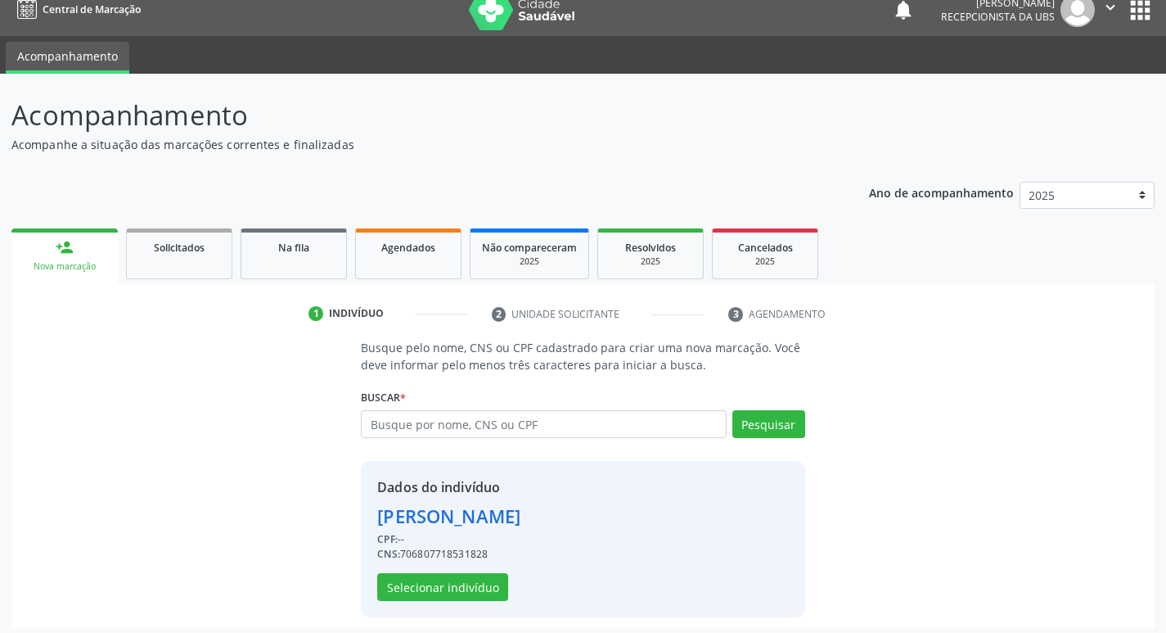
scroll to position [24, 0]
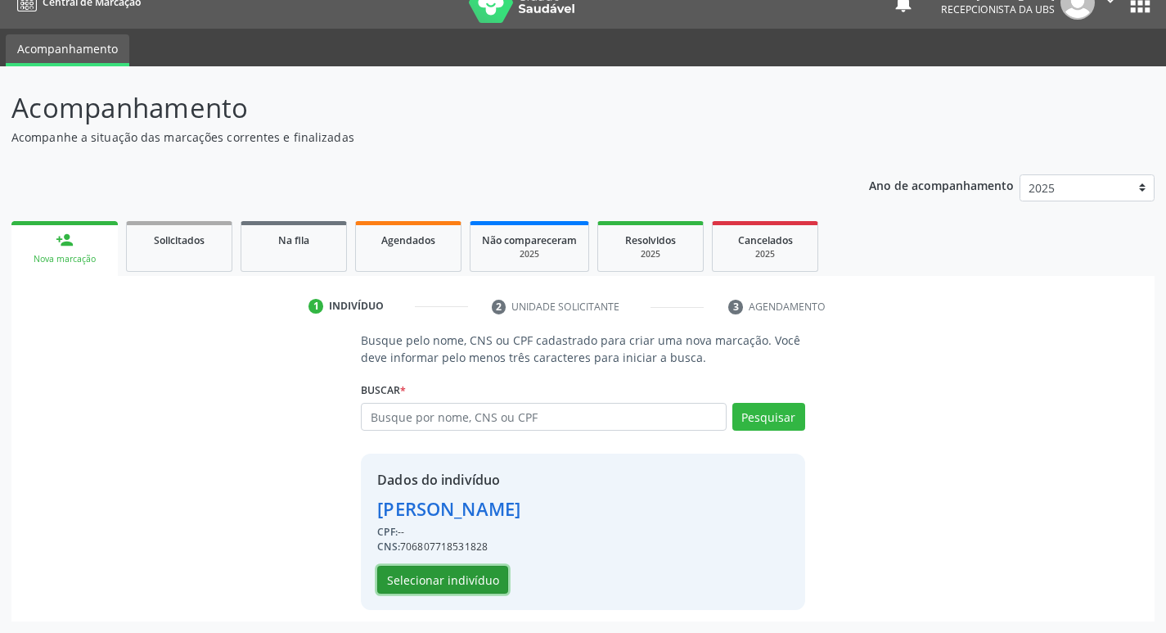
click at [453, 579] on button "Selecionar indivíduo" at bounding box center [442, 580] width 131 height 28
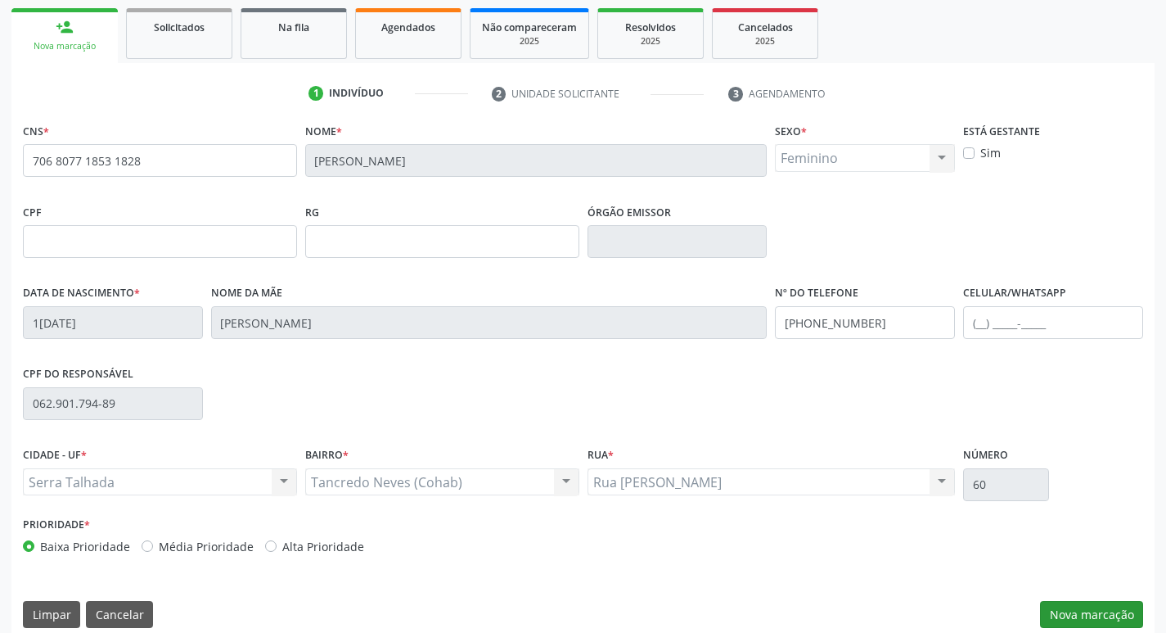
scroll to position [255, 0]
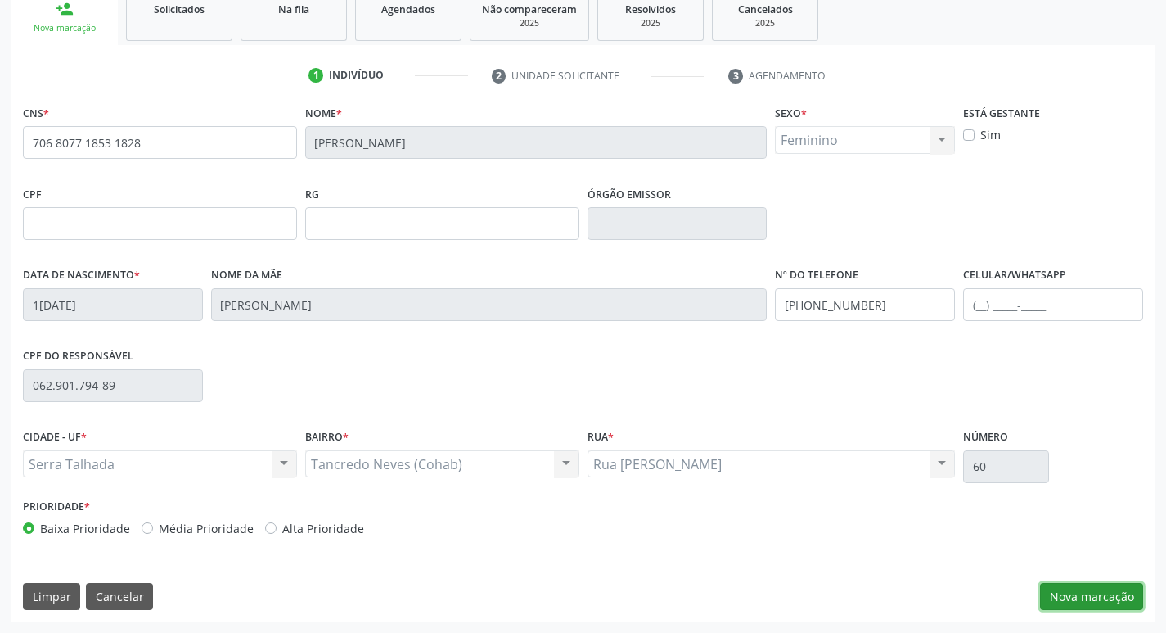
click at [1070, 591] on button "Nova marcação" at bounding box center [1091, 597] width 103 height 28
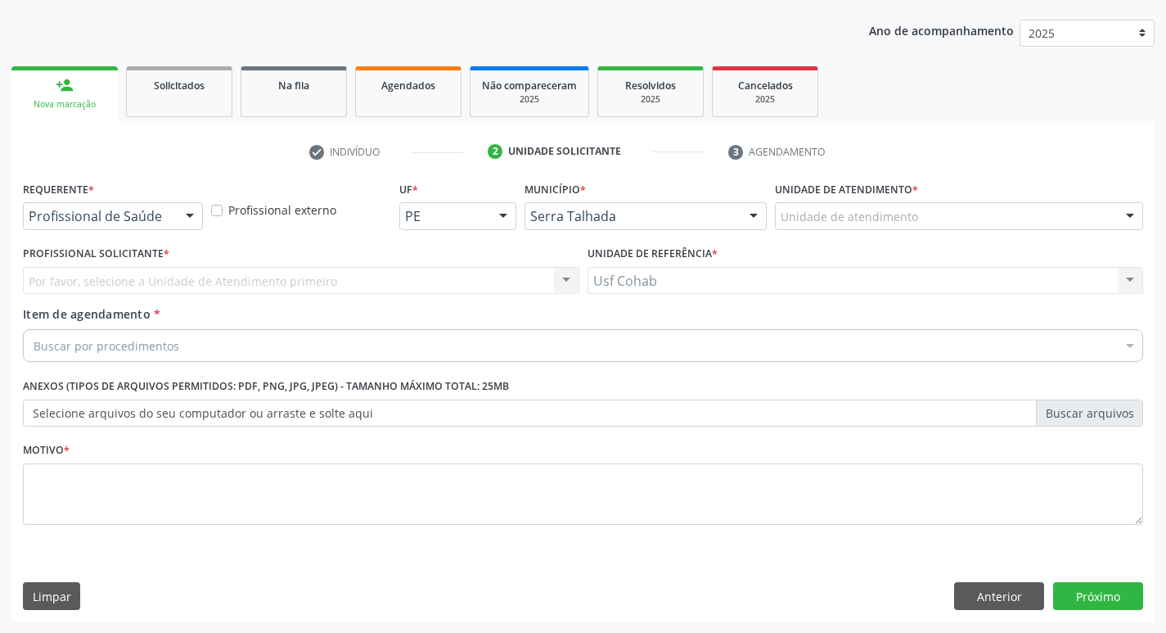
scroll to position [178, 0]
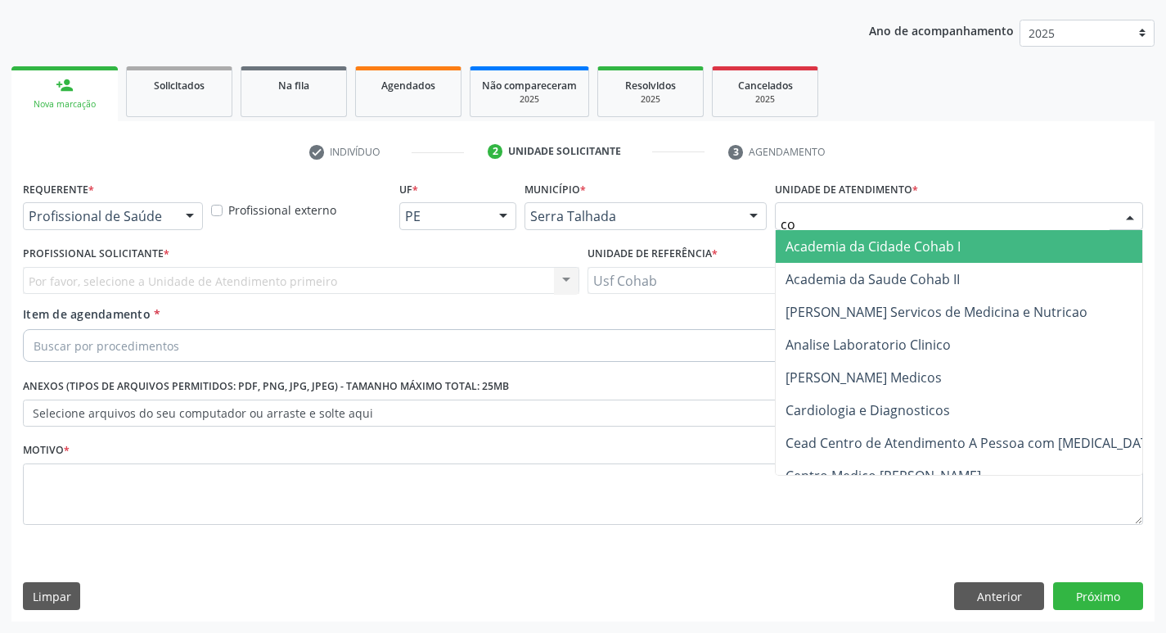
type input "coh"
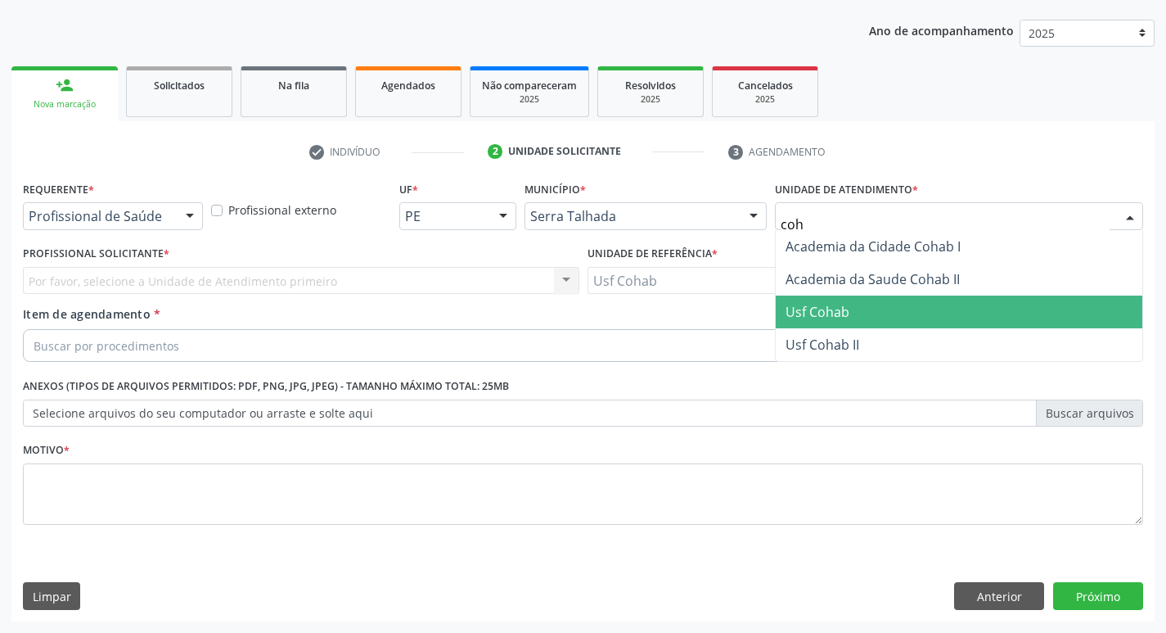
click at [824, 324] on span "Usf Cohab" at bounding box center [959, 311] width 367 height 33
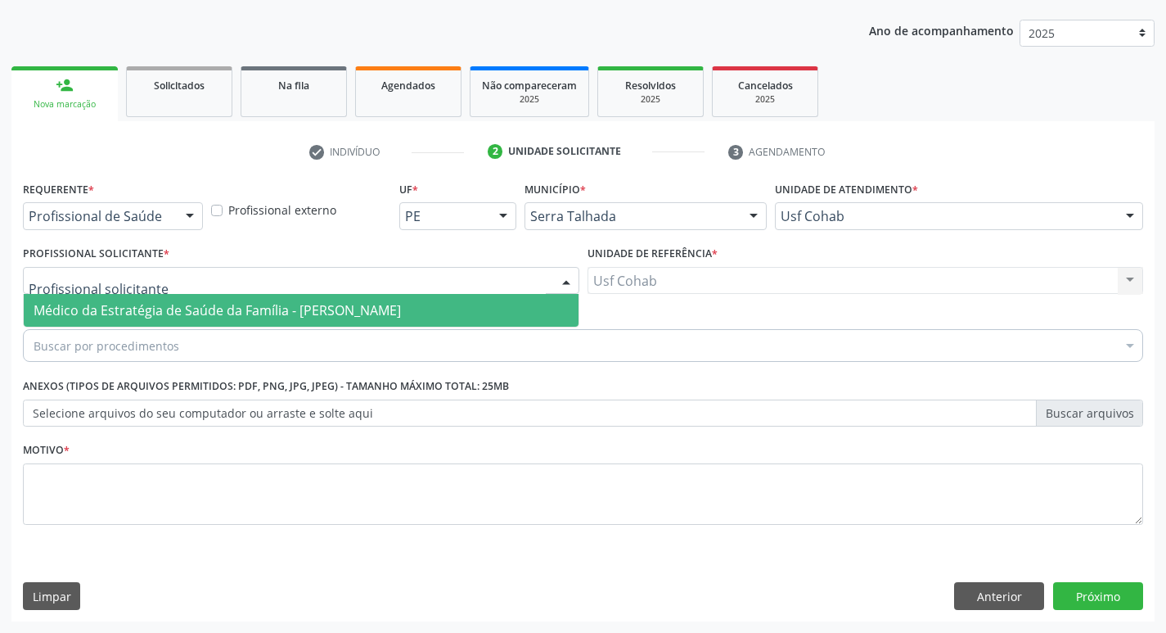
click at [102, 304] on span "Médico da Estratégia de Saúde da Família - [PERSON_NAME]" at bounding box center [217, 310] width 367 height 18
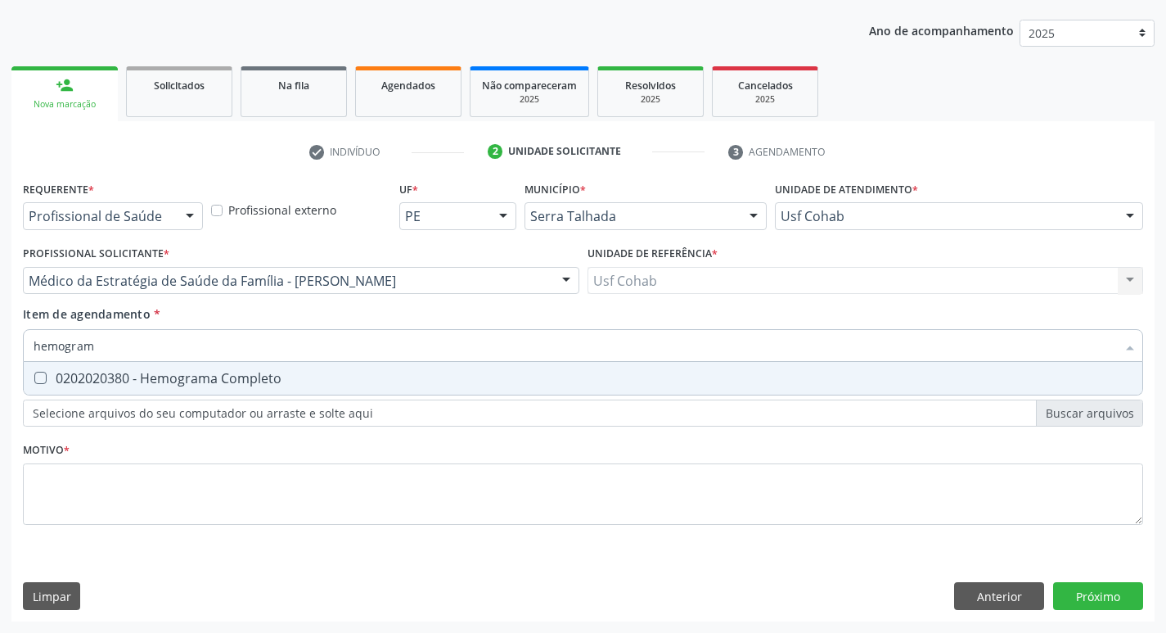
type input "hemograma"
click at [43, 376] on Completo at bounding box center [40, 378] width 12 height 12
click at [34, 376] on Completo "checkbox" at bounding box center [29, 377] width 11 height 11
checkbox Completo "true"
drag, startPoint x: 114, startPoint y: 348, endPoint x: 0, endPoint y: 351, distance: 113.8
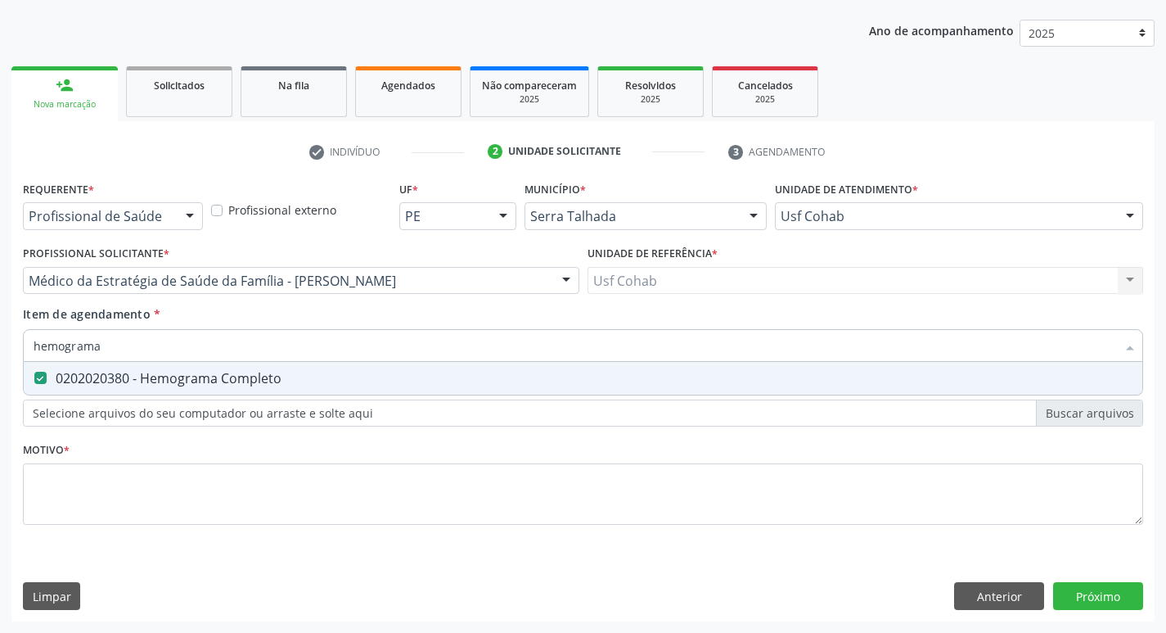
click at [0, 351] on div "Acompanhamento Acompanhe a situação das marcações correntes e finalizadas Relat…" at bounding box center [583, 272] width 1166 height 721
checkbox Completo "false"
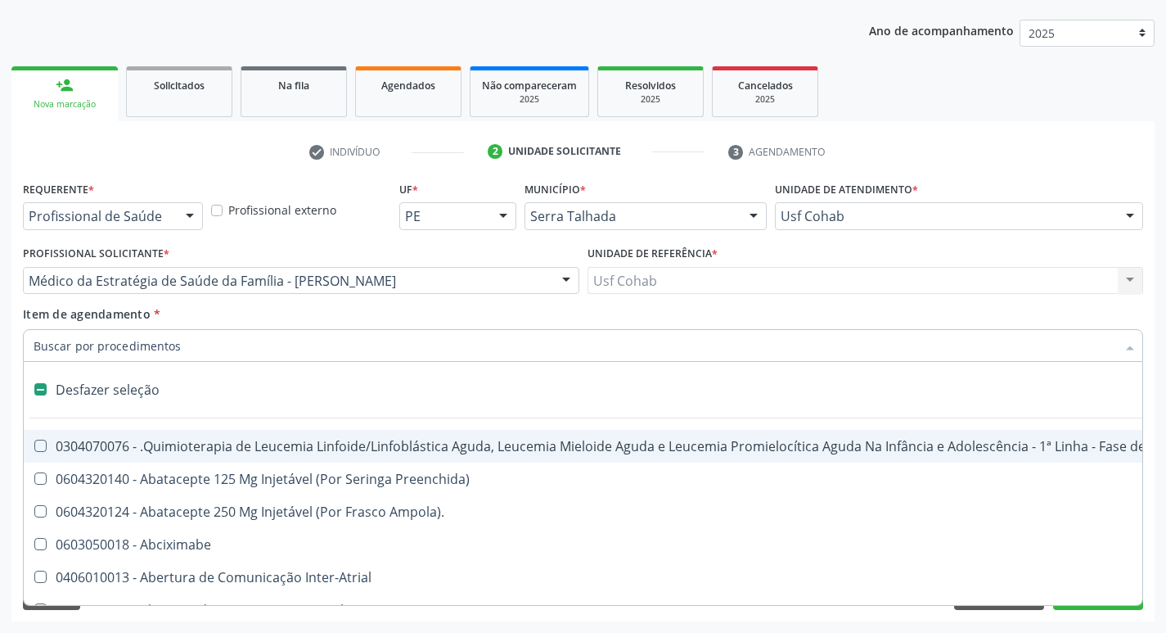
click at [83, 349] on input "Item de agendamento *" at bounding box center [575, 345] width 1083 height 33
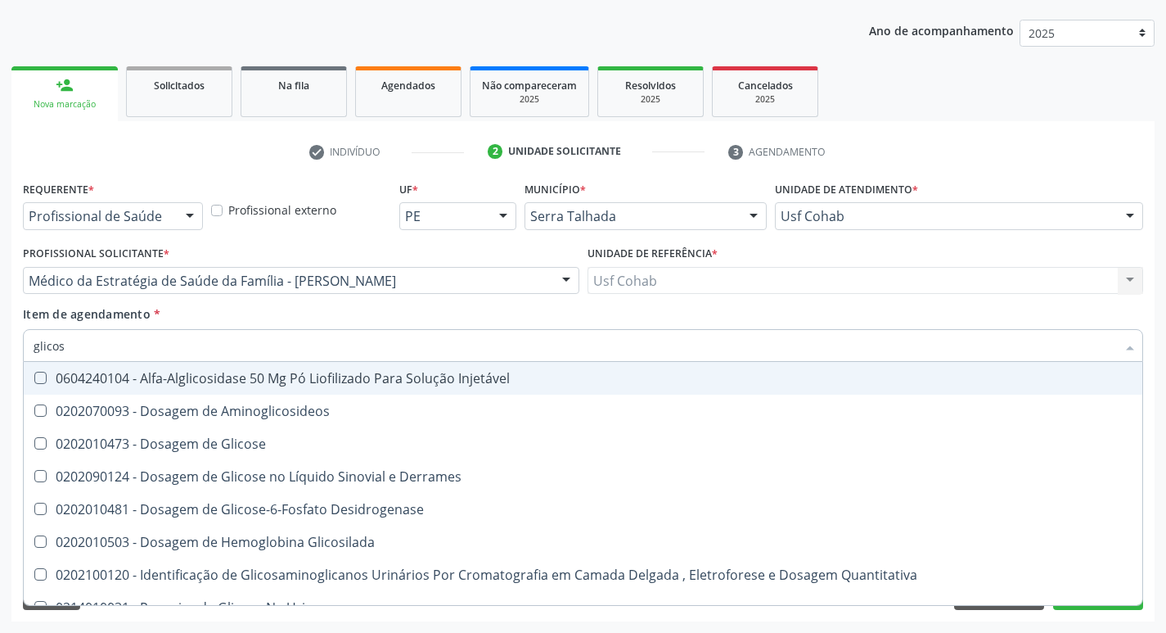
type input "glicose"
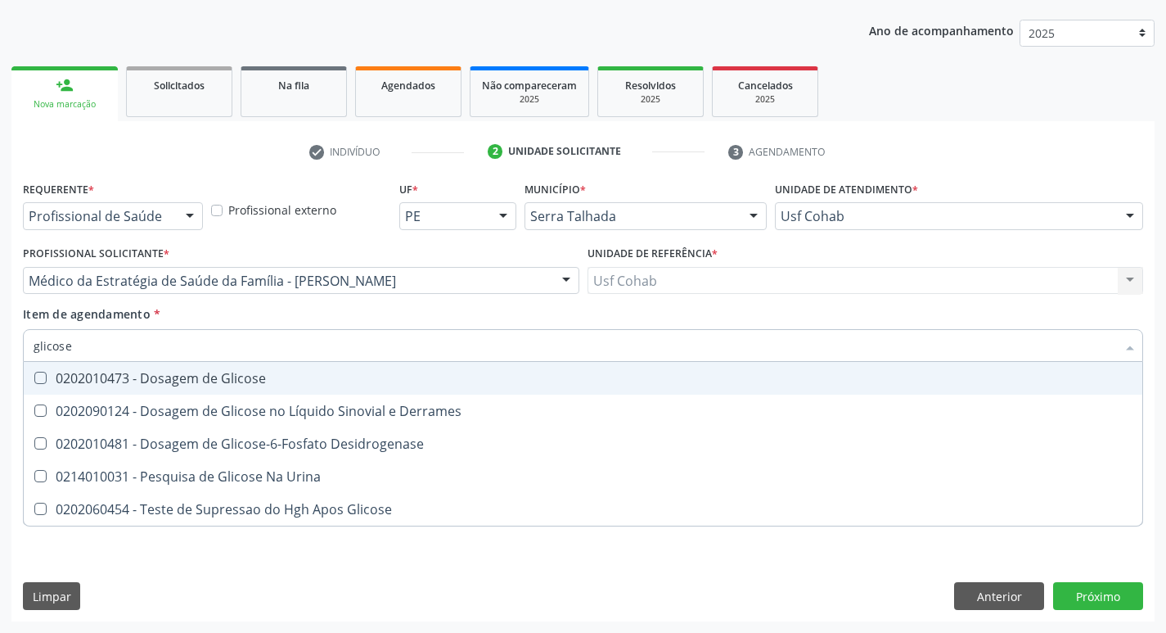
click at [47, 385] on span "0202010473 - Dosagem de Glicose" at bounding box center [583, 378] width 1119 height 33
checkbox Glicose "true"
drag, startPoint x: 90, startPoint y: 351, endPoint x: 0, endPoint y: 350, distance: 90.0
click at [0, 353] on div "Acompanhamento Acompanhe a situação das marcações correntes e finalizadas Relat…" at bounding box center [583, 272] width 1166 height 721
checkbox Glicose "false"
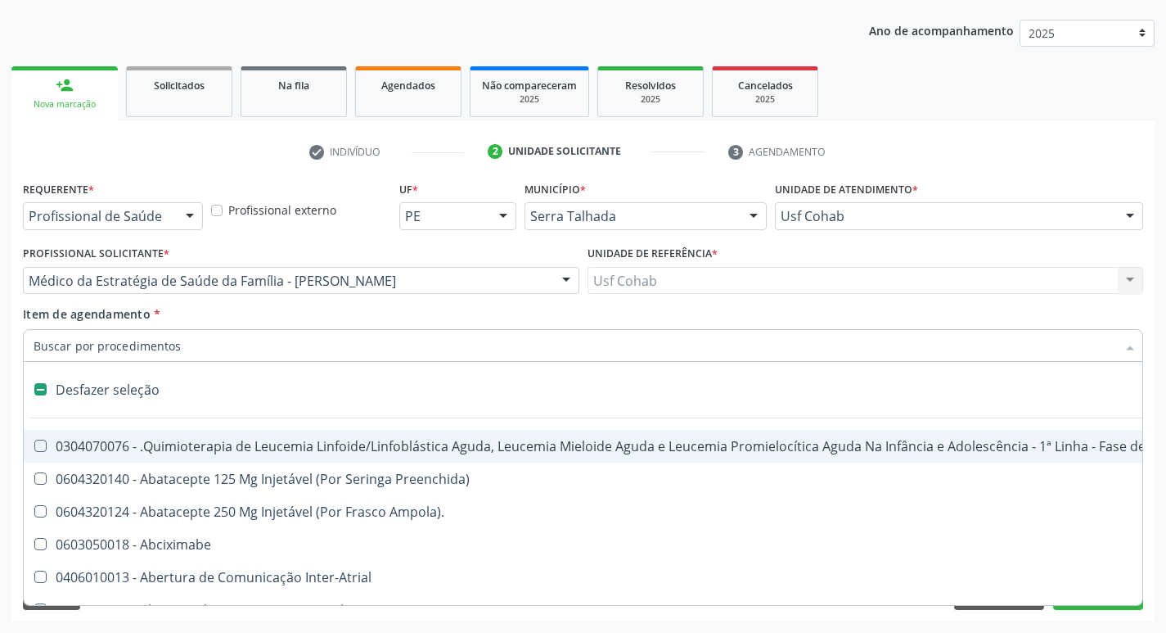
click at [125, 347] on input "Item de agendamento *" at bounding box center [575, 345] width 1083 height 33
type input "h"
checkbox Queimados\) "true"
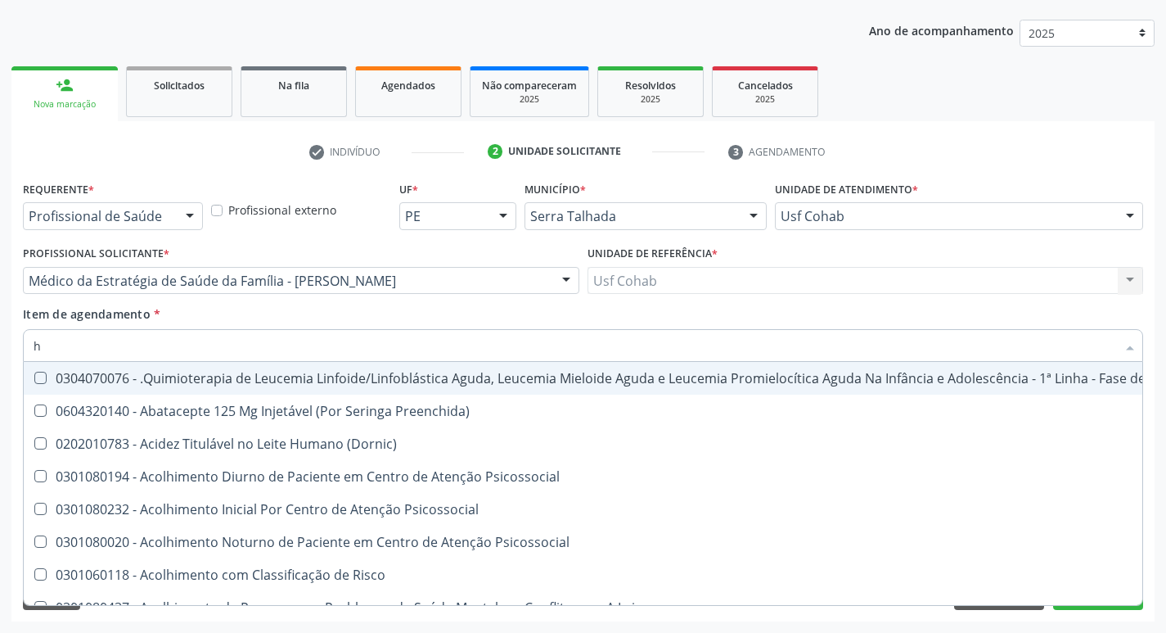
type input "he"
checkbox Removível "true"
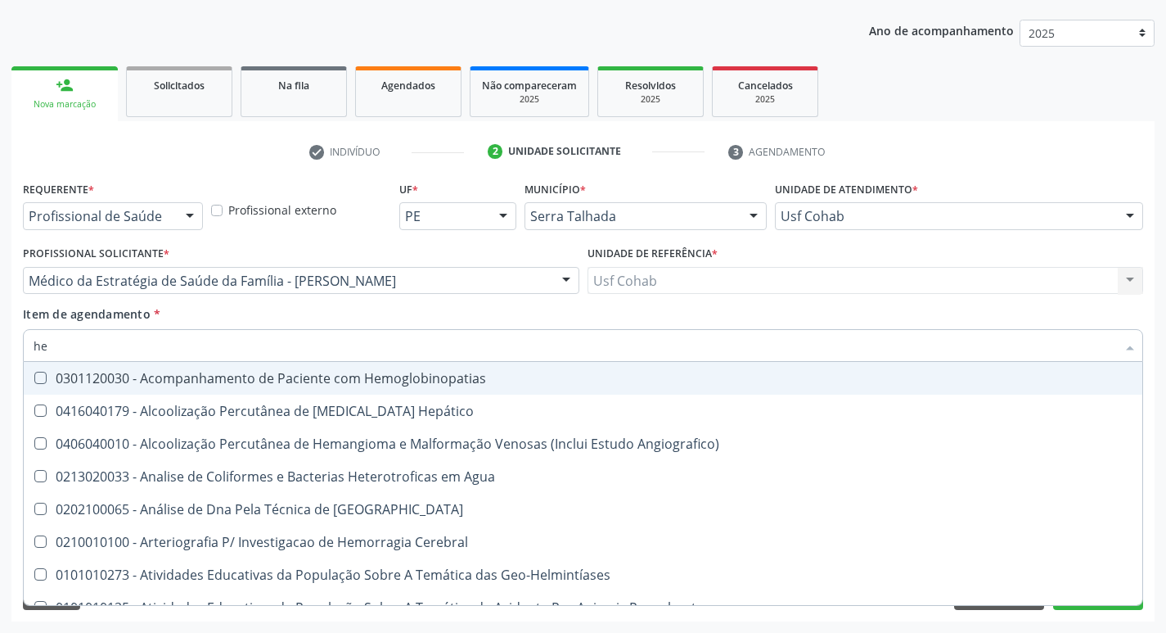
type input "hem"
checkbox II "true"
checkbox Completo "false"
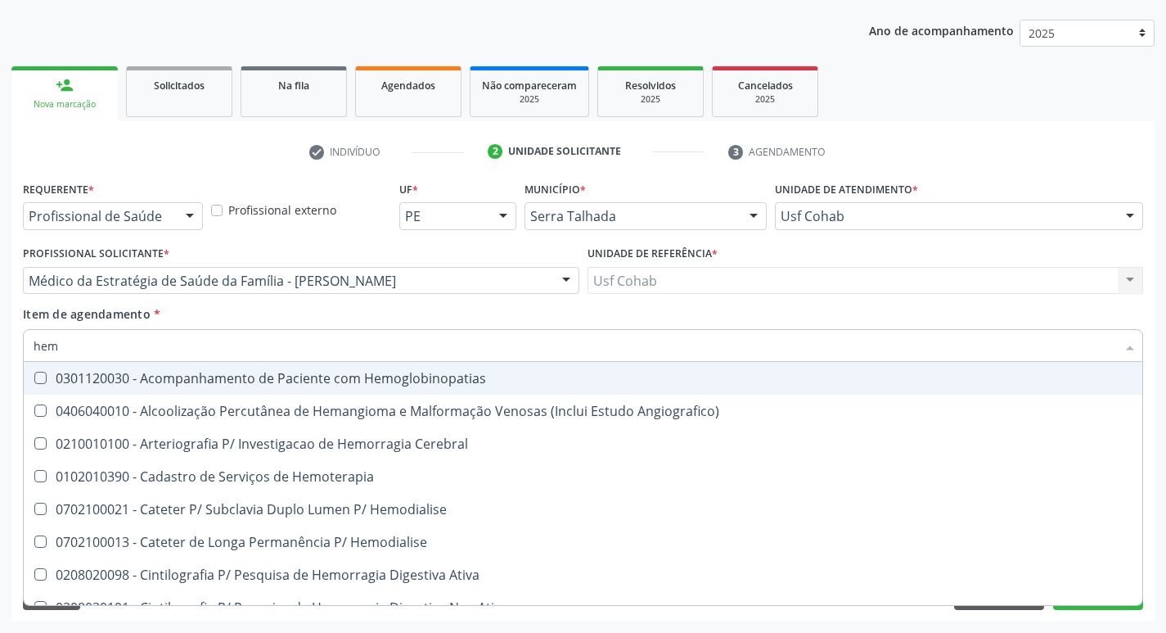
type input "hemo"
checkbox Retro-Retal "true"
checkbox Completo "false"
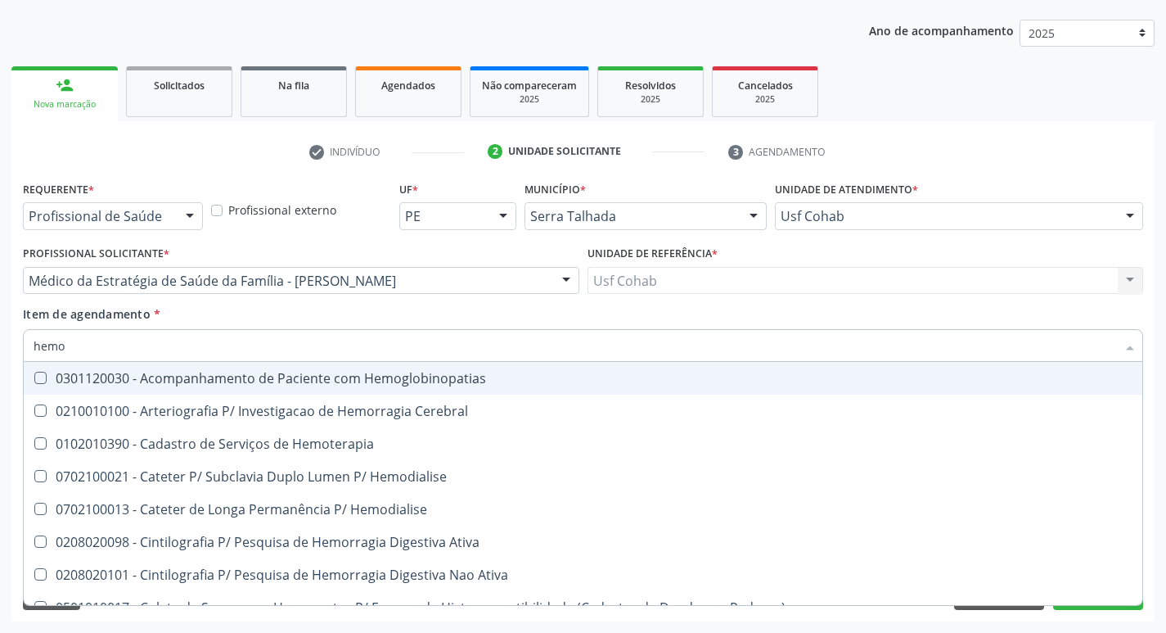
type input "hemog"
checkbox Carboxi-Hemoglobina "true"
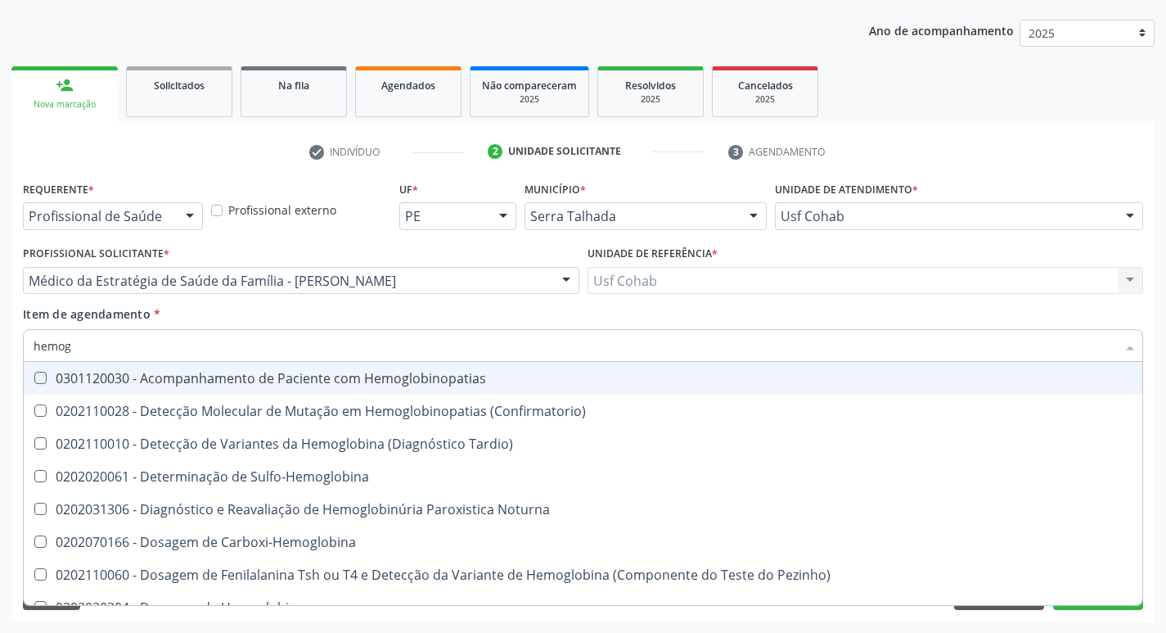
type input "hemogl"
checkbox Completo "false"
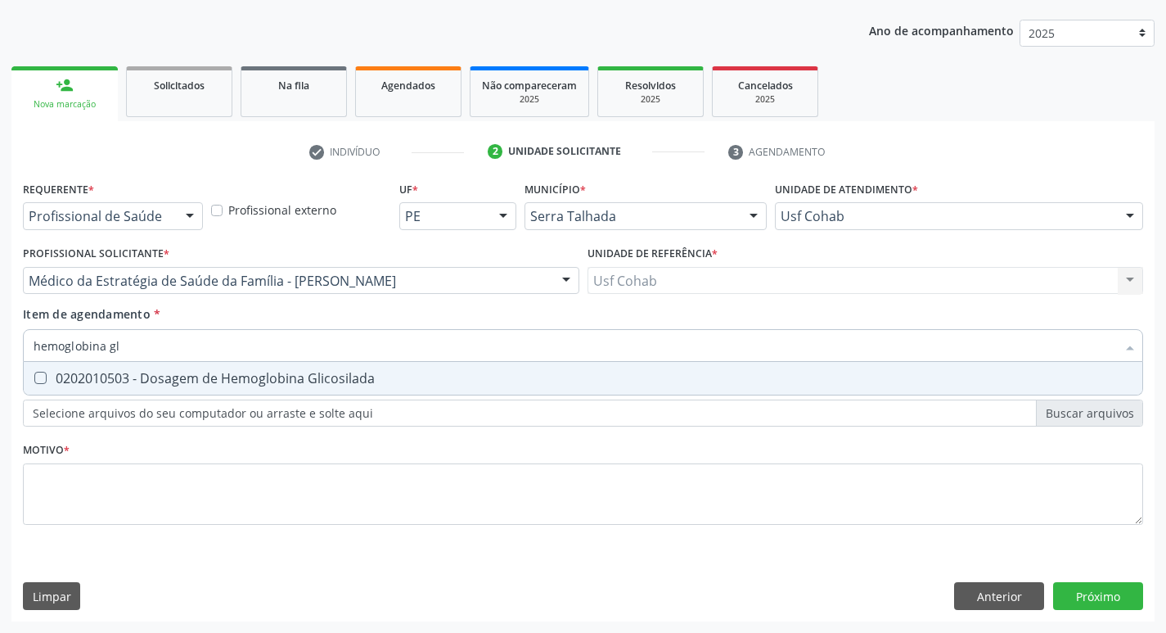
type input "hemoglobina gli"
click at [33, 375] on div at bounding box center [30, 378] width 12 height 13
checkbox Glicosilada "true"
drag, startPoint x: 133, startPoint y: 358, endPoint x: 0, endPoint y: 350, distance: 133.6
click at [0, 350] on div "Acompanhamento Acompanhe a situação das marcações correntes e finalizadas Relat…" at bounding box center [583, 272] width 1166 height 721
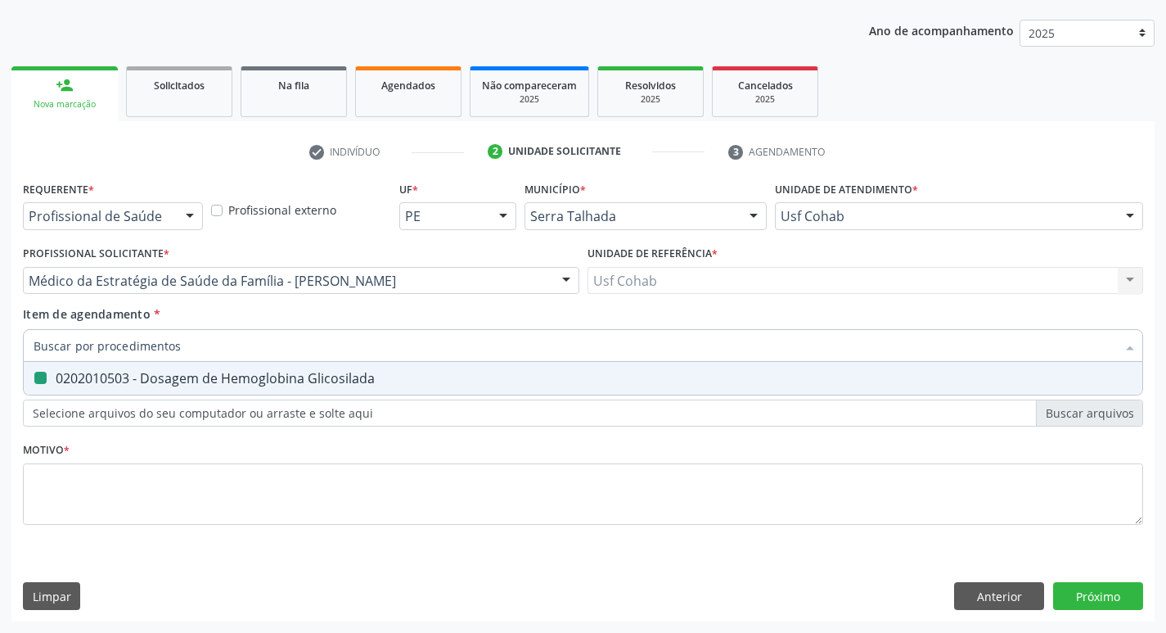
checkbox Glicosilada "false"
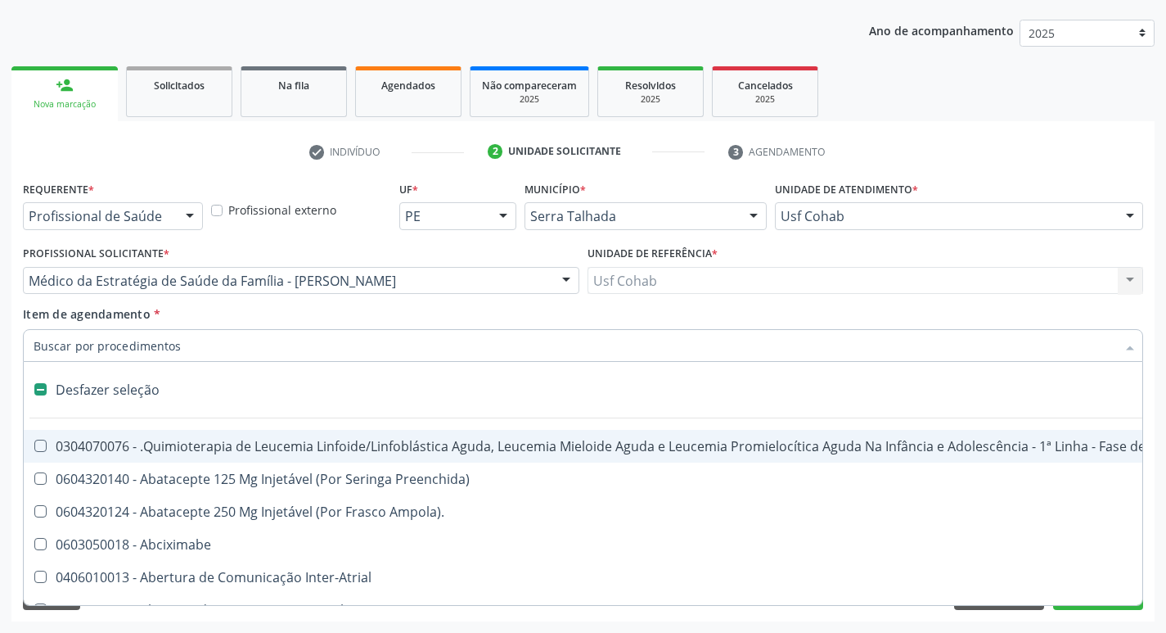
click at [65, 348] on input "Item de agendamento *" at bounding box center [575, 345] width 1083 height 33
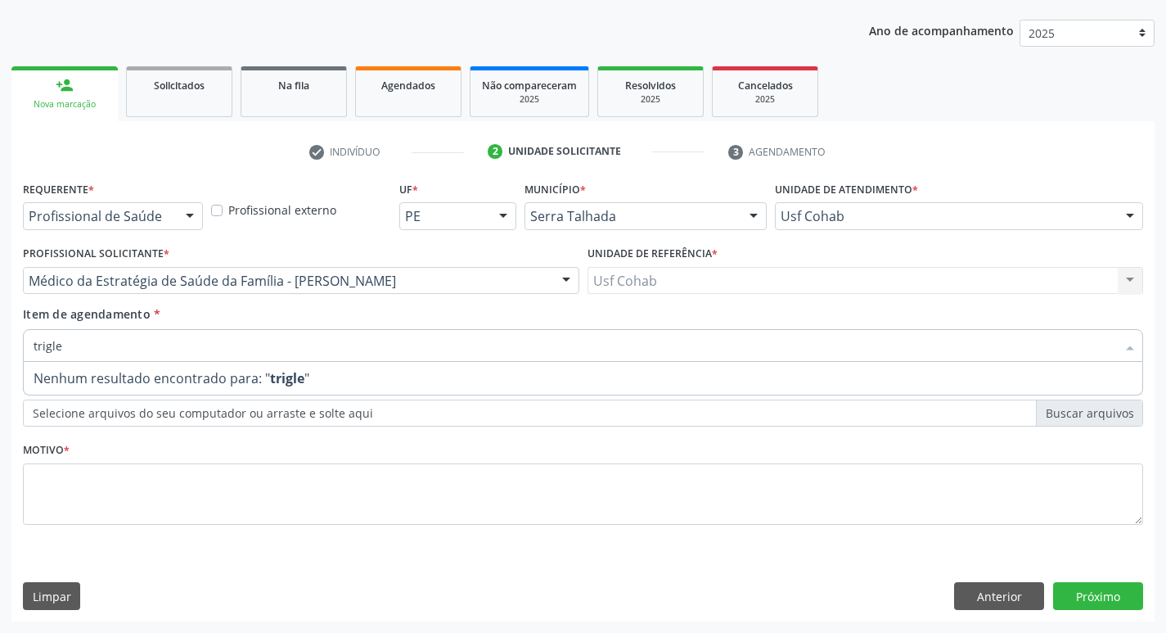
type input "trigl"
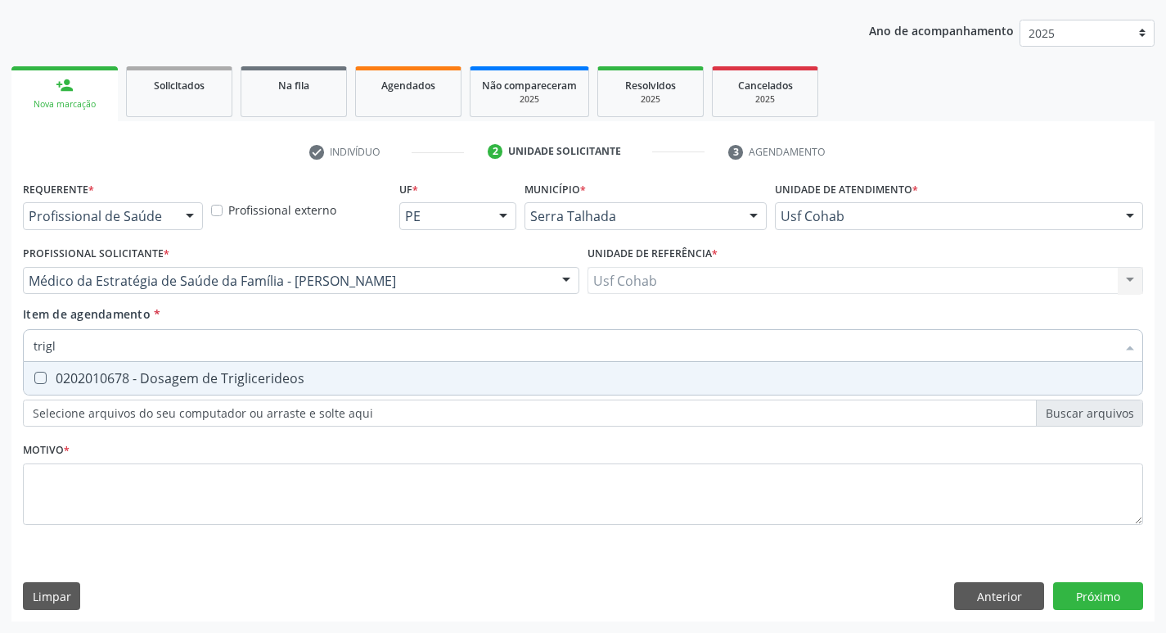
click at [43, 377] on Triglicerideos at bounding box center [40, 378] width 12 height 12
click at [34, 377] on Triglicerideos "checkbox" at bounding box center [29, 377] width 11 height 11
checkbox Triglicerideos "true"
drag, startPoint x: 78, startPoint y: 347, endPoint x: 0, endPoint y: 349, distance: 77.8
click at [0, 349] on div "Acompanhamento Acompanhe a situação das marcações correntes e finalizadas Relat…" at bounding box center [583, 272] width 1166 height 721
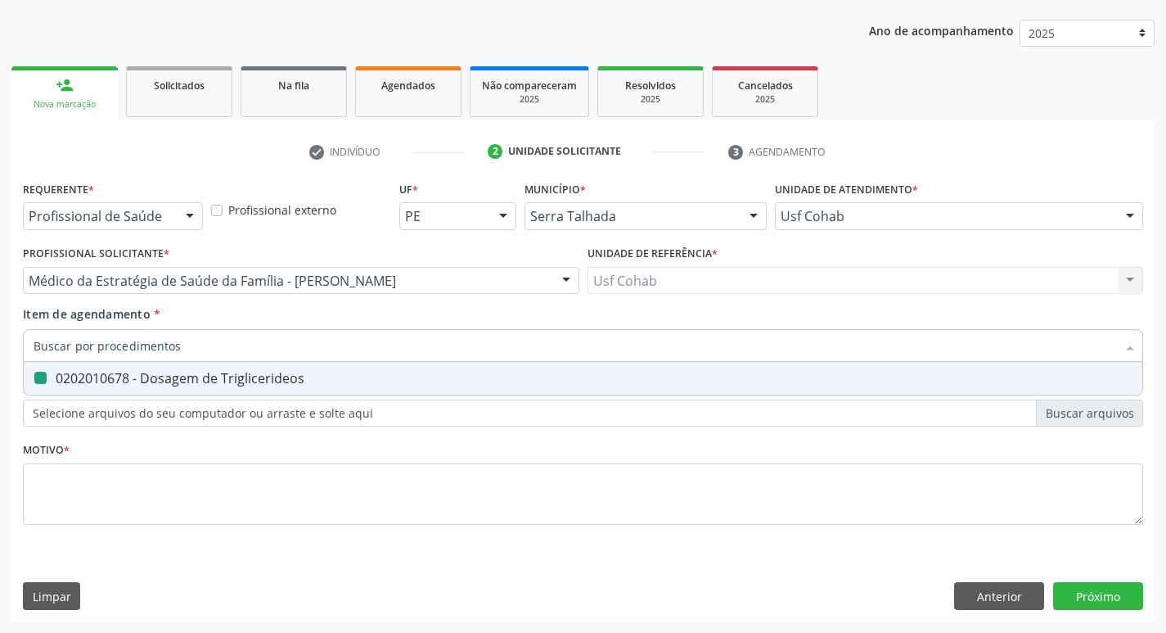
checkbox Triglicerideos "false"
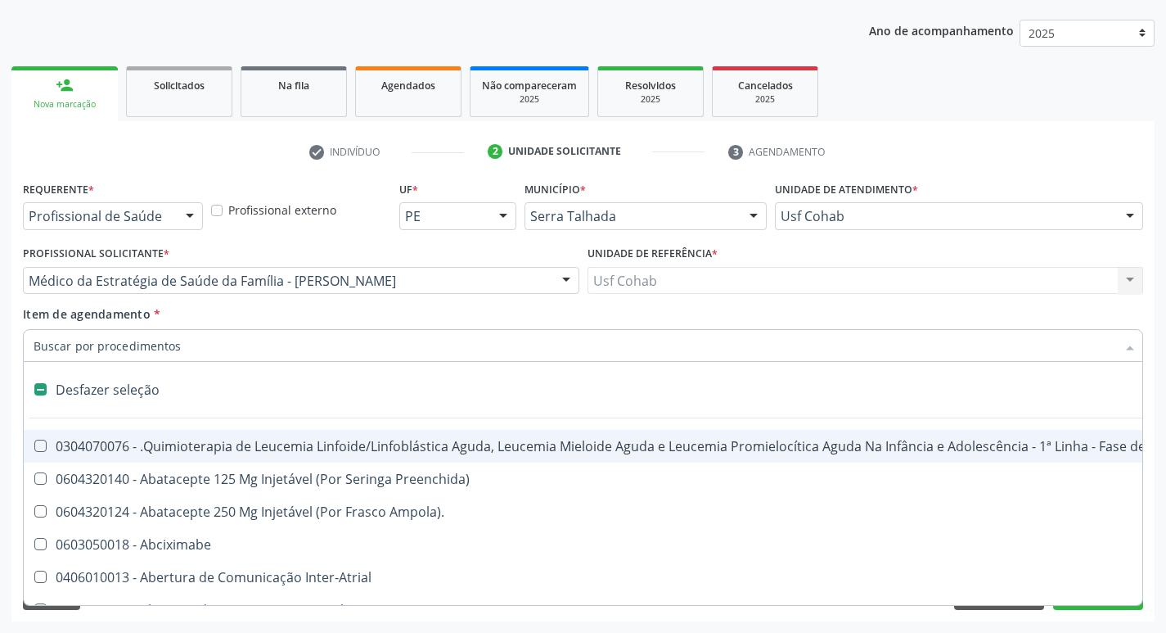
click at [61, 350] on input "Item de agendamento *" at bounding box center [575, 345] width 1083 height 33
type input "h"
checkbox Coagulação\ "true"
checkbox Queimados\) "true"
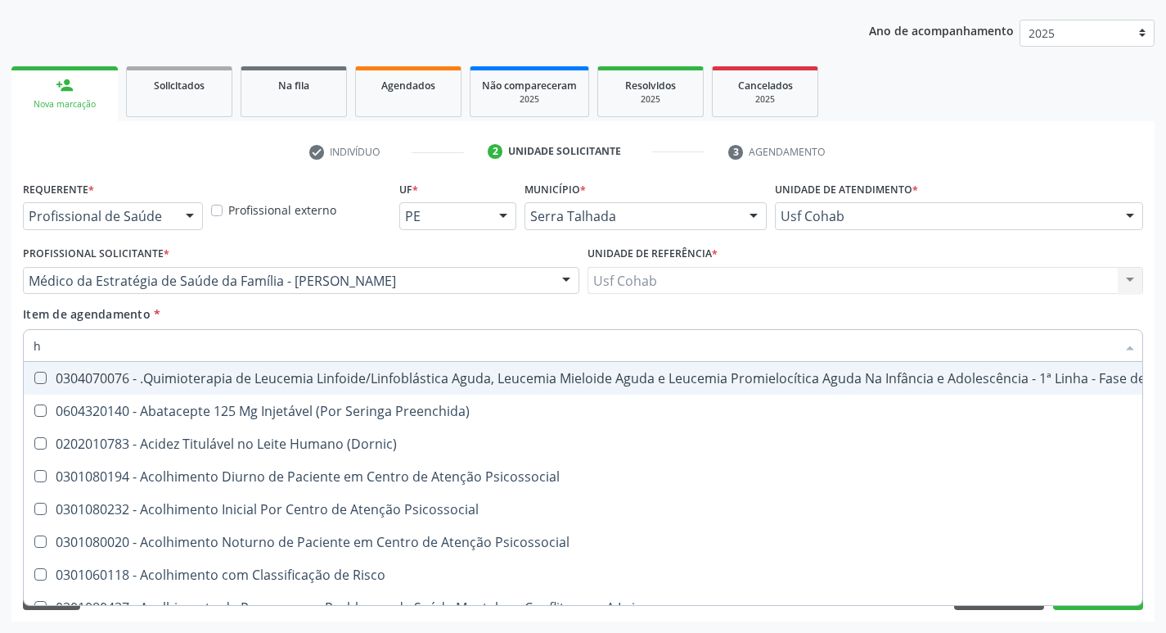
type input "he"
checkbox Pulmão "true"
checkbox Removível "true"
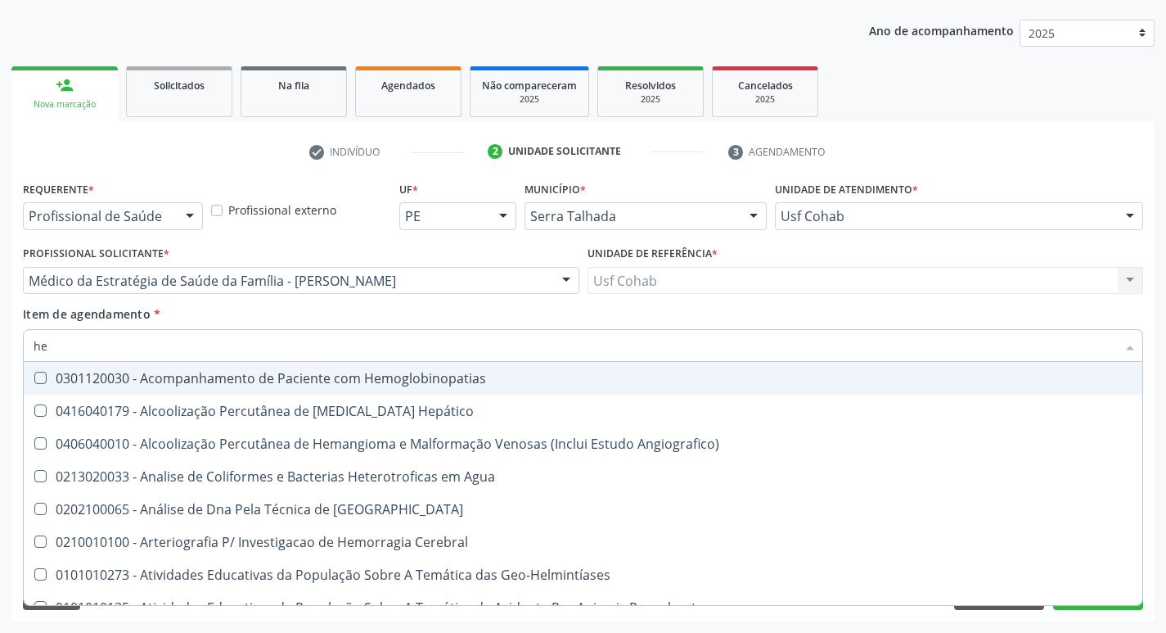
type input "hem"
checkbox \(Qualitativo\) "true"
checkbox Glicosilada "false"
checkbox II "true"
checkbox Completo "false"
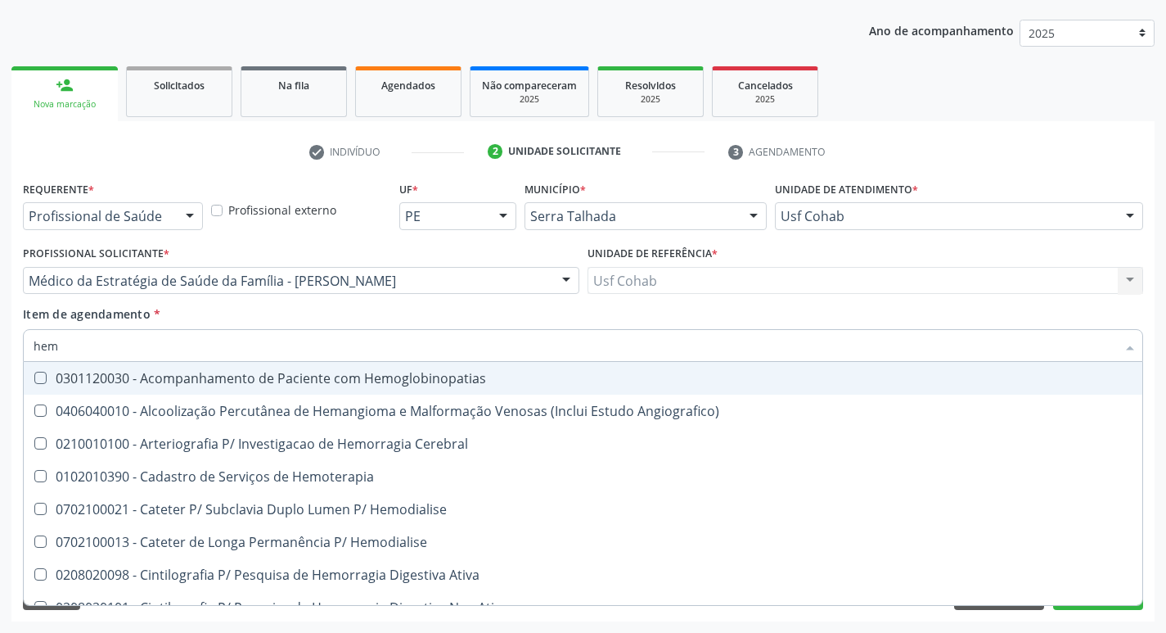
type input "hemo"
checkbox Hemacias "true"
checkbox Glicosilada "false"
checkbox Retro-Retal "true"
checkbox Completo "false"
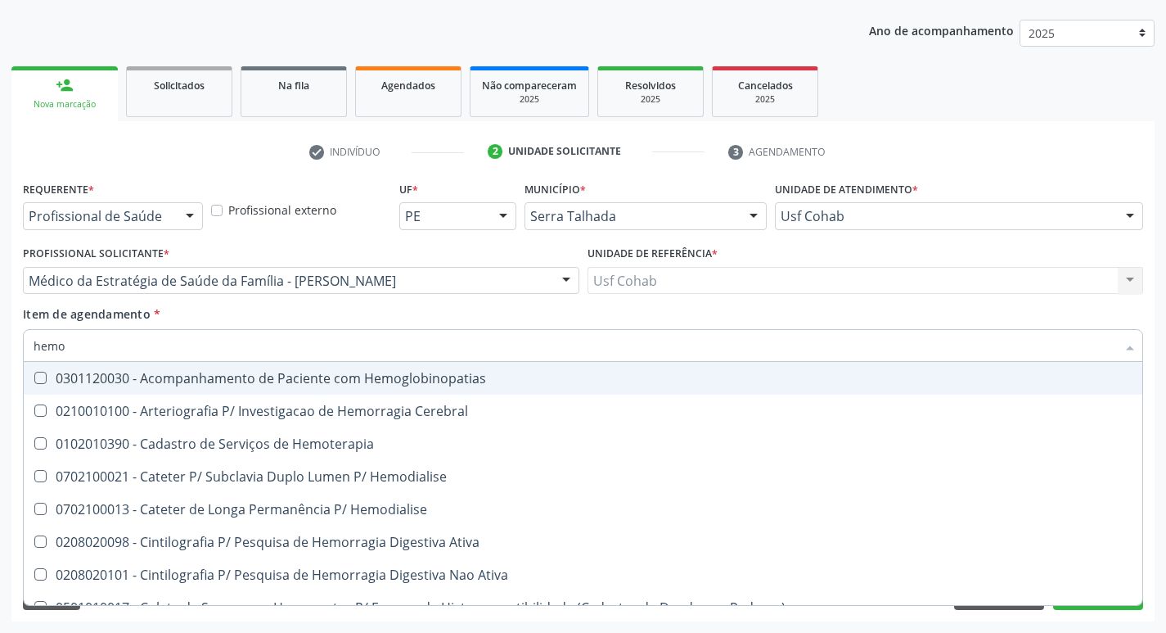
type input "hemog"
checkbox Tardio\) "true"
checkbox Carboxi-Hemoglobina "true"
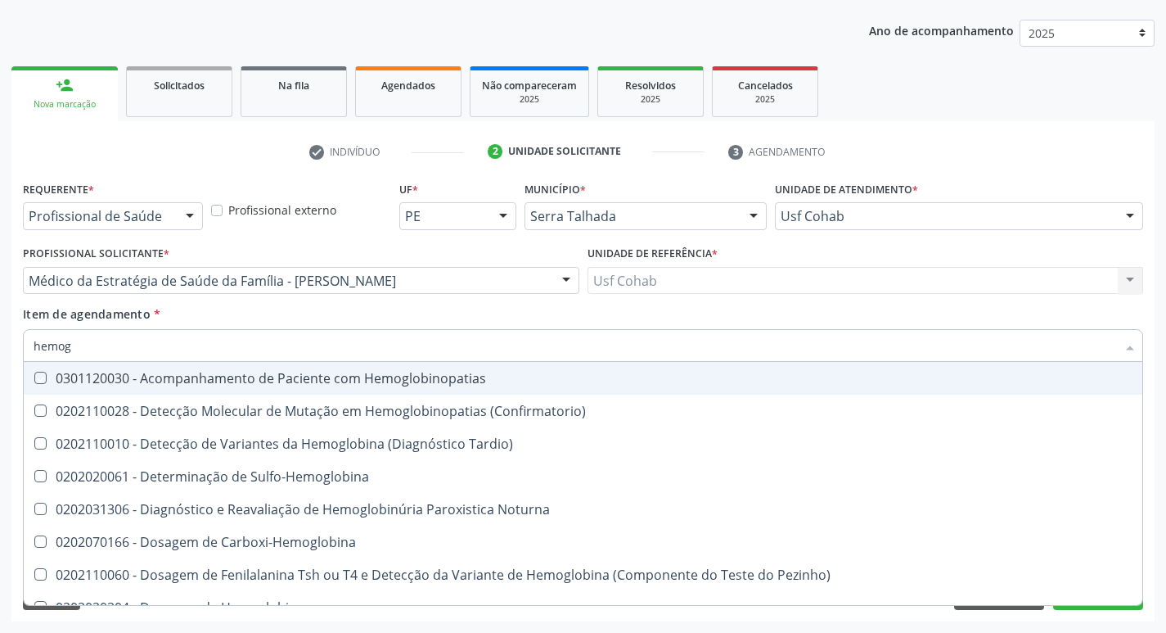
type input "hemogr"
checkbox Hemoglobinopatias "true"
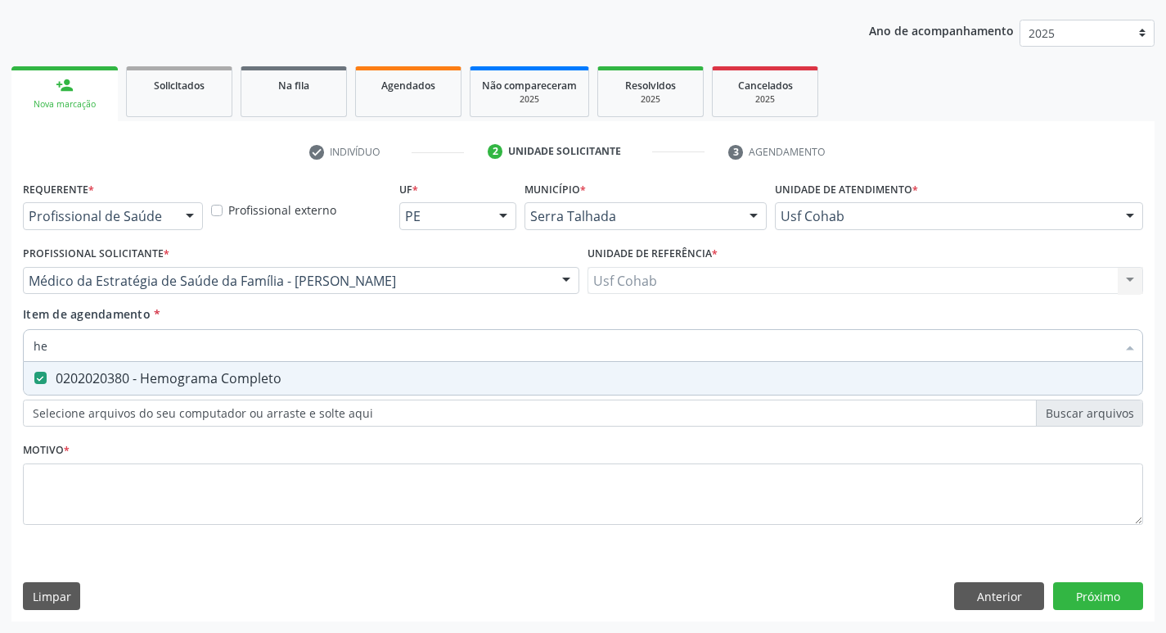
type input "h"
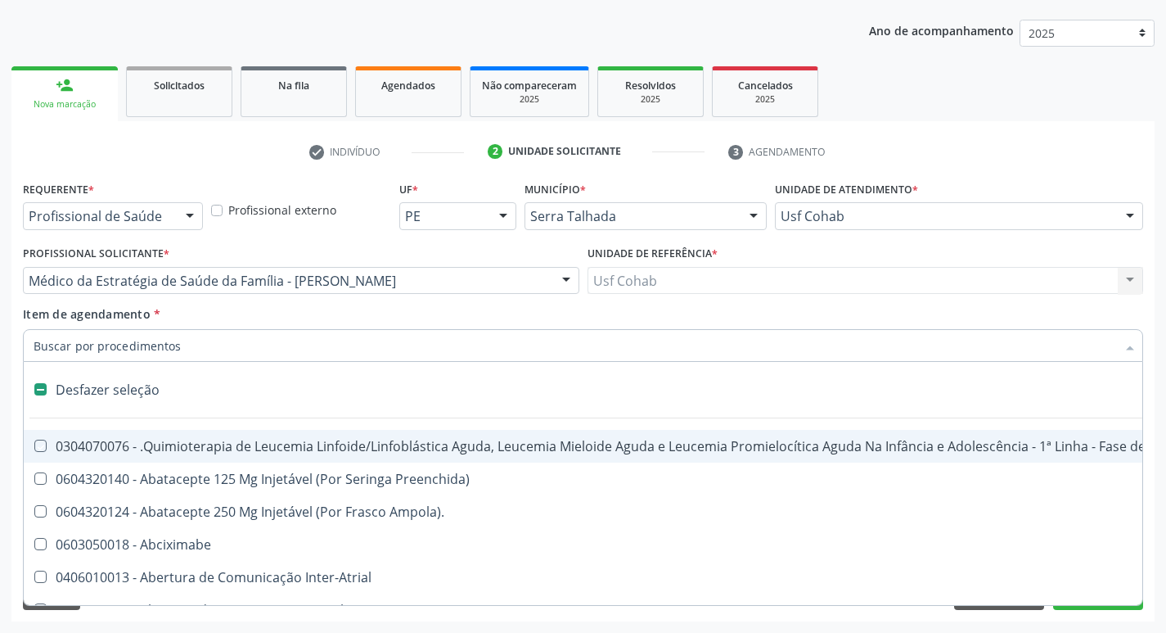
checkbox Manutenção "false"
click at [97, 353] on input "Item de agendamento *" at bounding box center [575, 345] width 1083 height 33
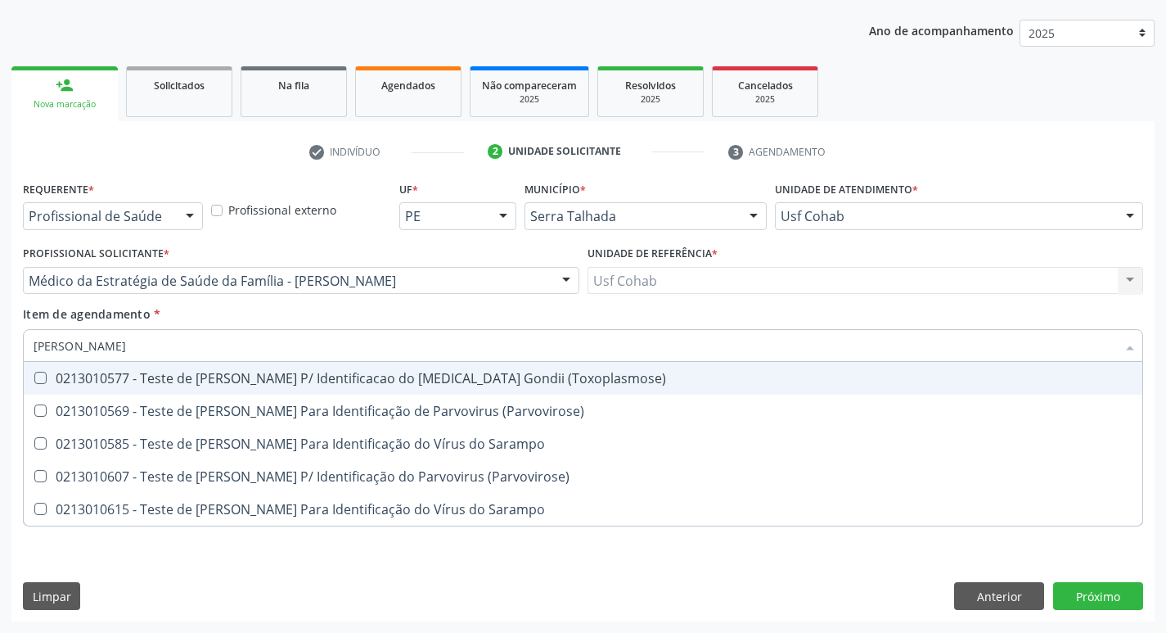
type input "elisa igm"
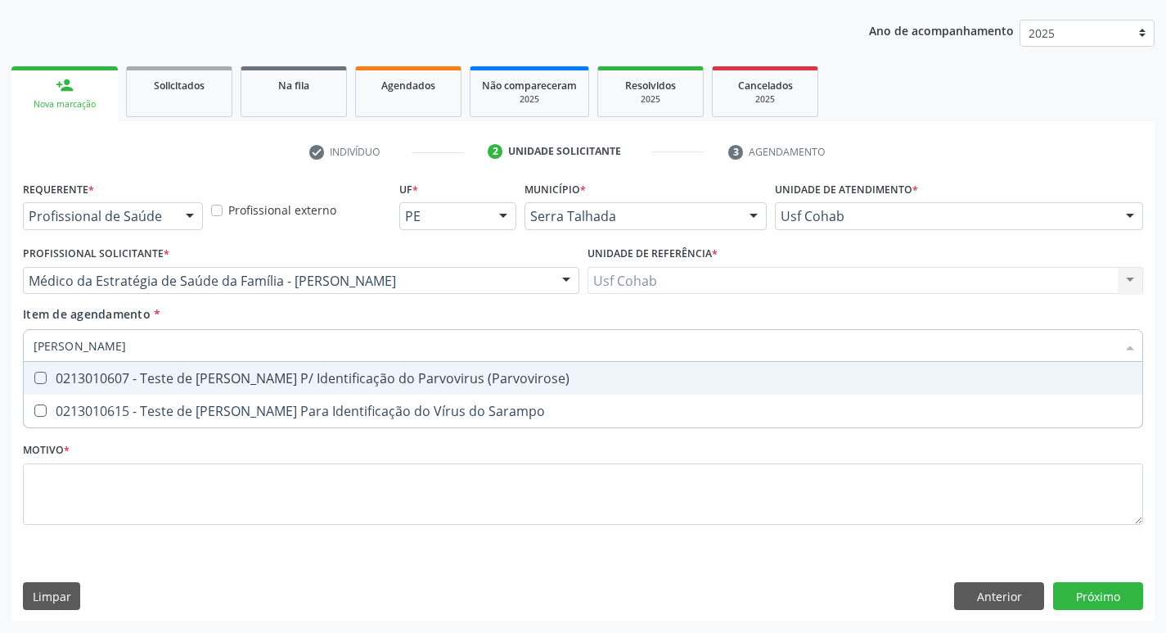
drag, startPoint x: 63, startPoint y: 348, endPoint x: 0, endPoint y: 349, distance: 63.0
click at [0, 349] on div "Acompanhamento Acompanhe a situação das marcações correntes e finalizadas Relat…" at bounding box center [583, 272] width 1166 height 721
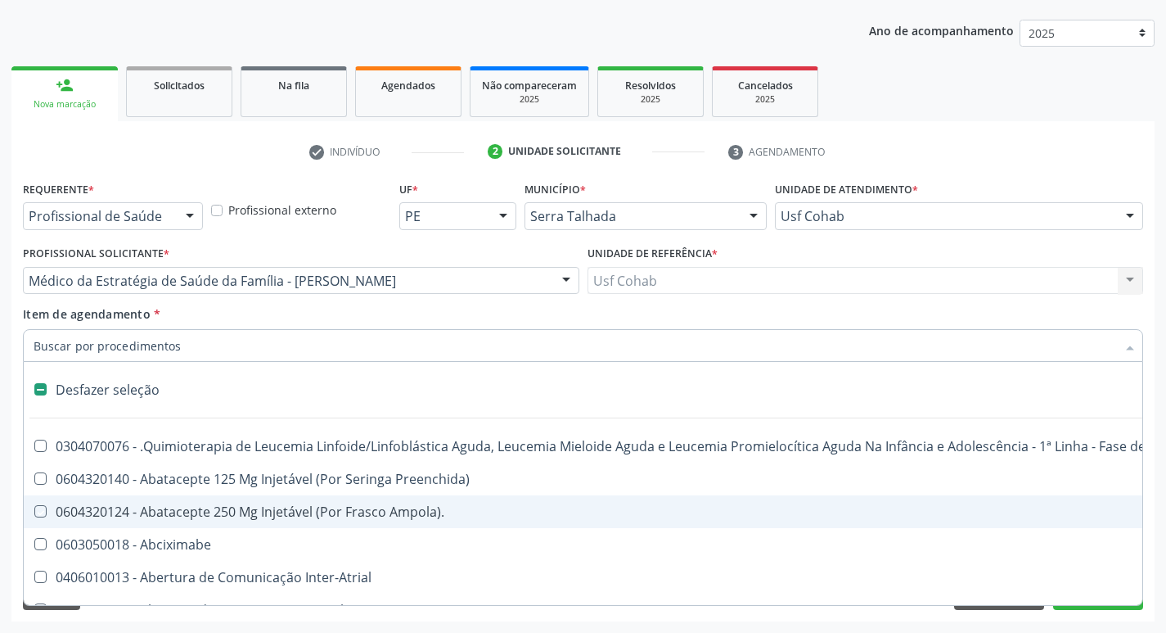
click at [1152, 521] on div "Requerente * Profissional de Saúde Profissional de Saúde Paciente Nenhum result…" at bounding box center [582, 399] width 1143 height 444
checkbox Preenchida\) "true"
checkbox Ampola\)\ "true"
checkbox Abciximabe "true"
checkbox Inter-Atrial "true"
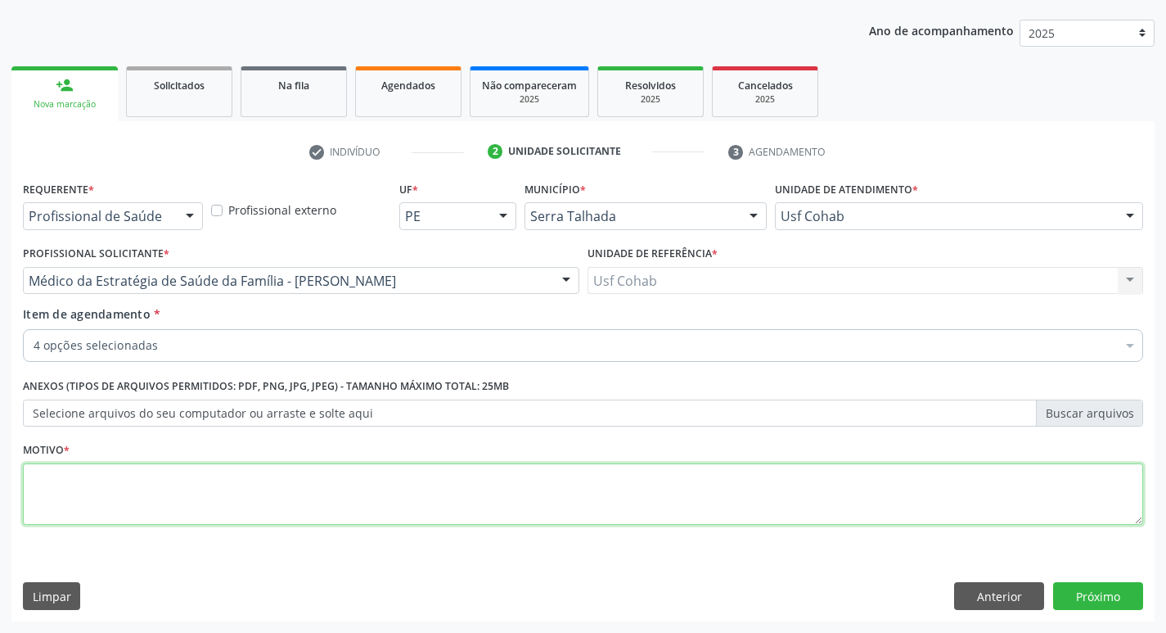
click at [115, 476] on textarea at bounding box center [583, 494] width 1120 height 62
type textarea "rastreio"
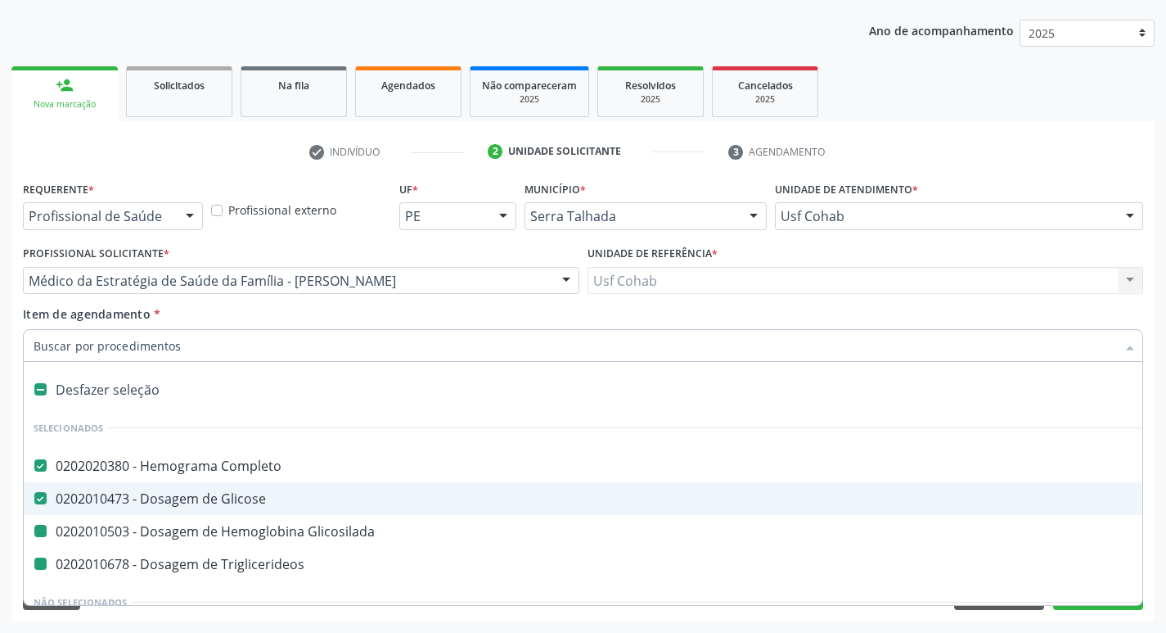
type input "p"
checkbox Glicosilada "false"
checkbox Triglicerideos "false"
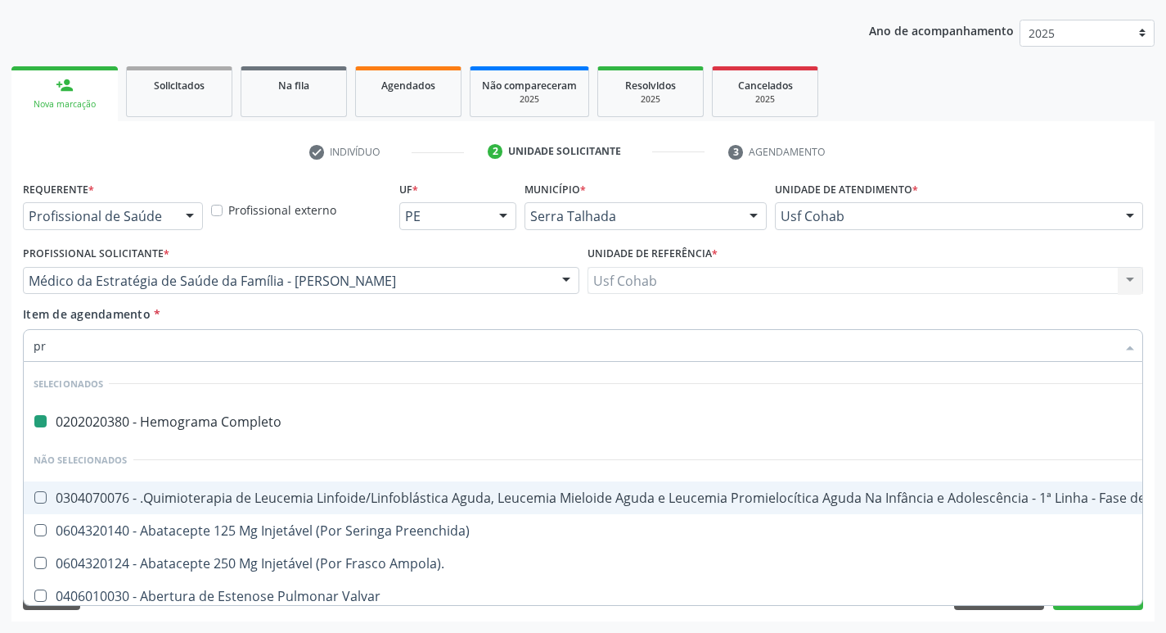
type input "pro"
checkbox Completo "false"
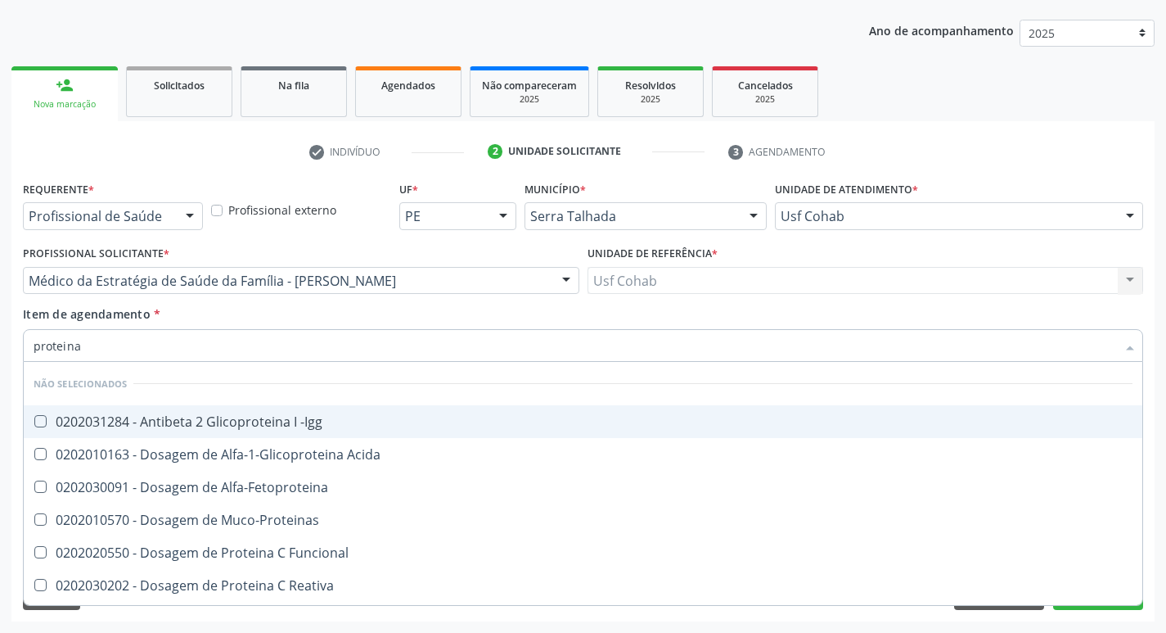
type input "proteina c"
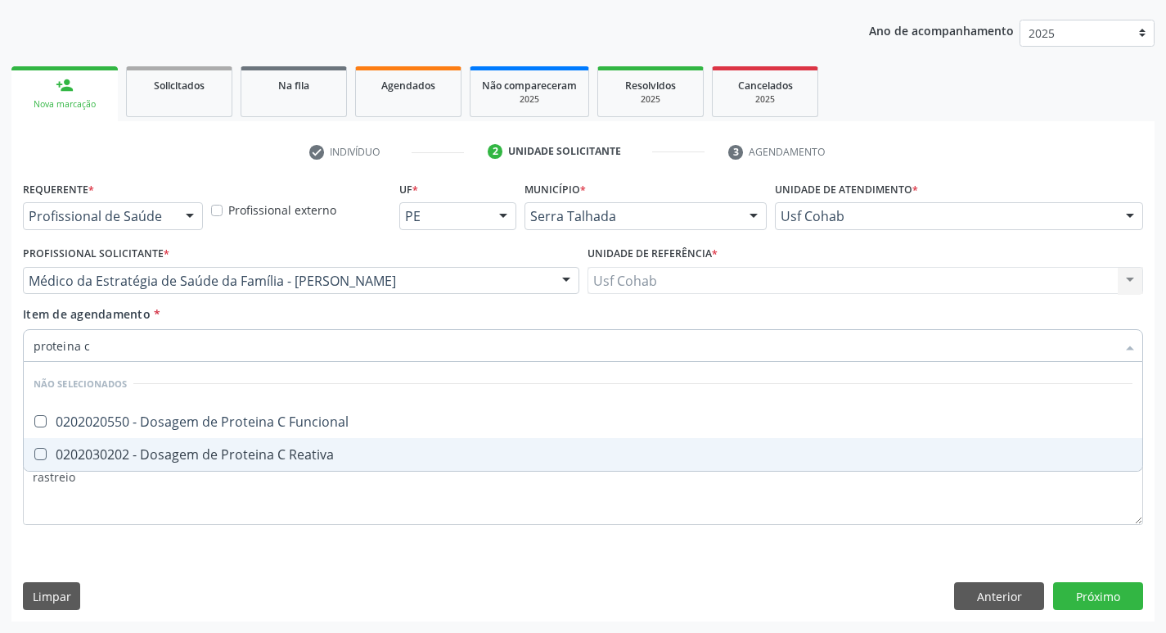
click at [46, 454] on Reativa at bounding box center [40, 454] width 12 height 12
click at [34, 454] on Reativa "checkbox" at bounding box center [29, 454] width 11 height 11
checkbox Reativa "true"
click at [1101, 590] on div "Requerente * Profissional de Saúde Profissional de Saúde Paciente Nenhum result…" at bounding box center [582, 399] width 1143 height 444
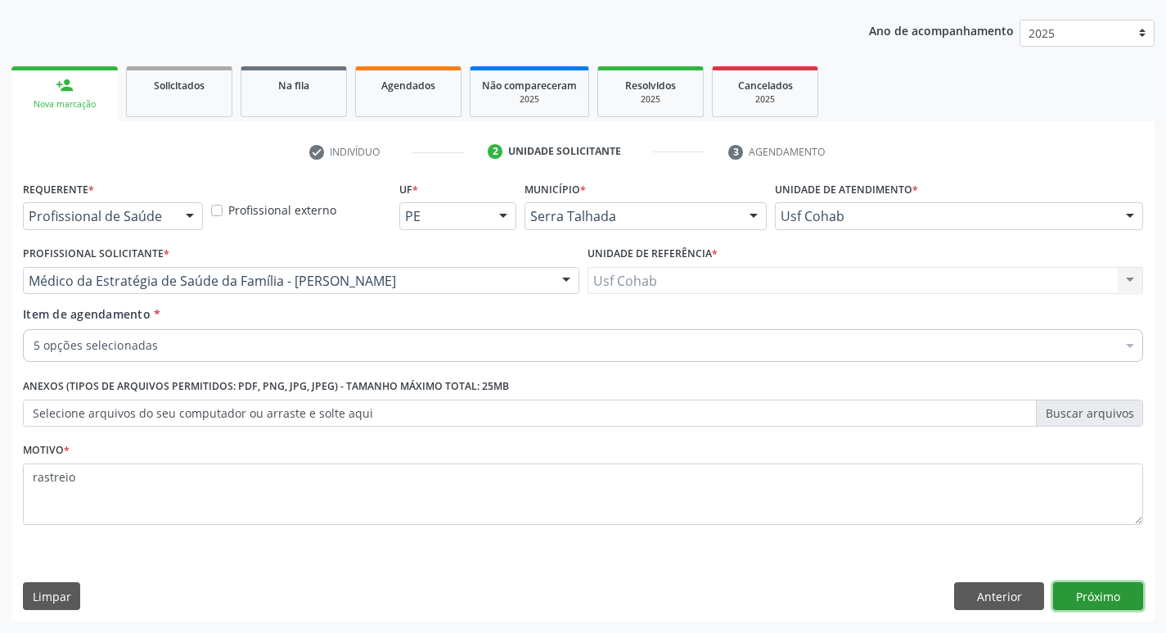
click at [1062, 589] on button "Próximo" at bounding box center [1098, 596] width 90 height 28
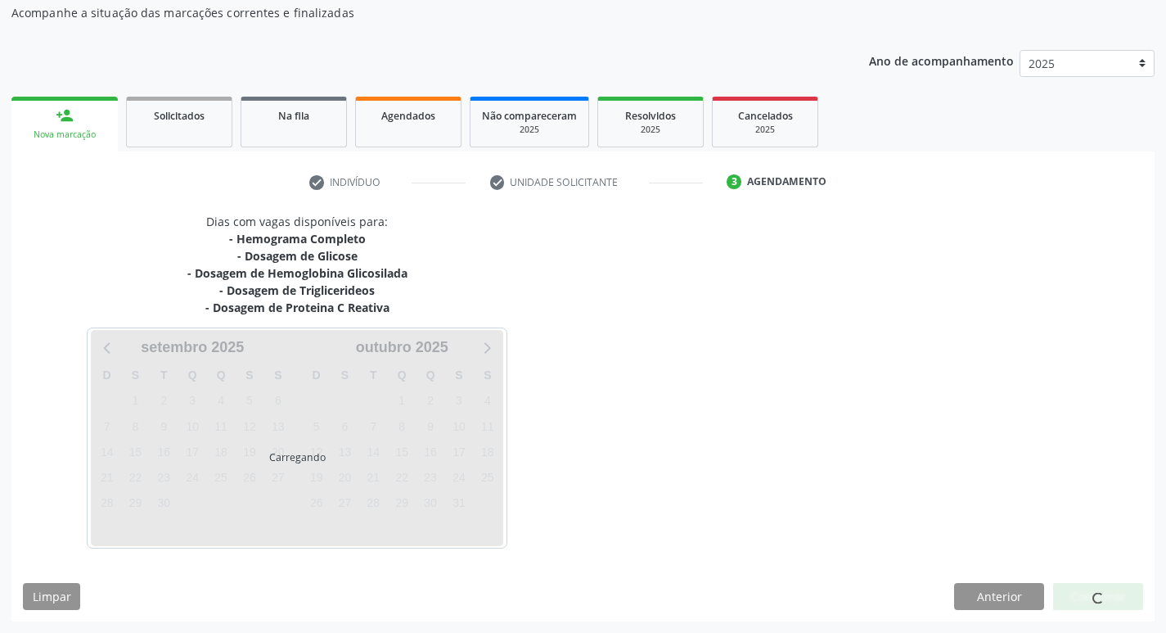
scroll to position [148, 0]
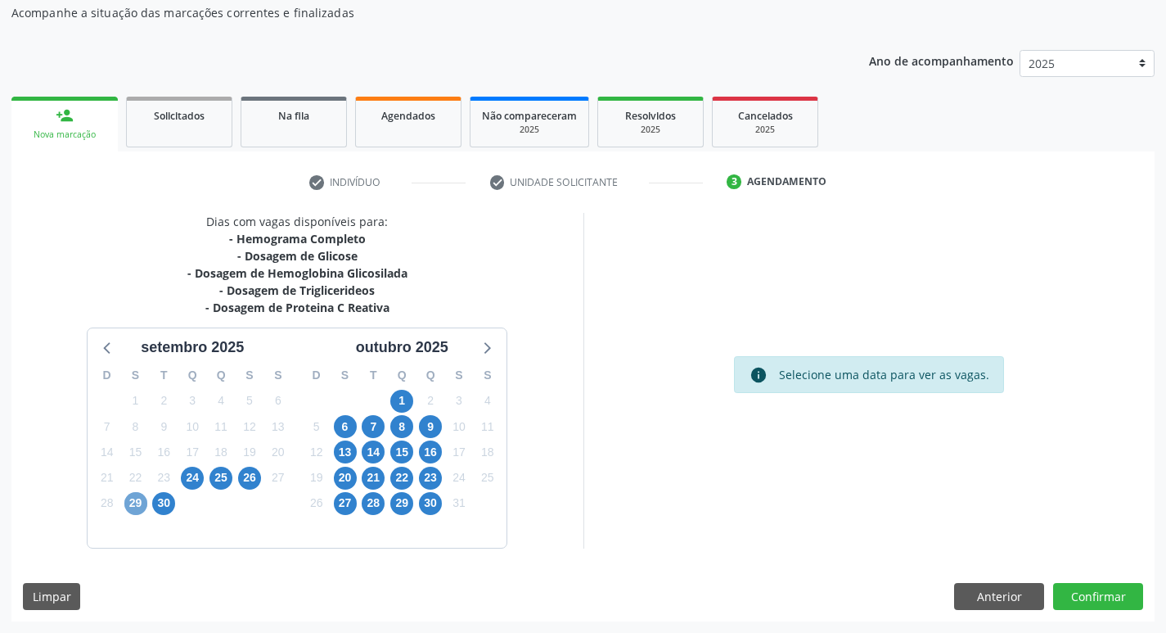
click at [139, 507] on span "29" at bounding box center [135, 503] width 23 height 23
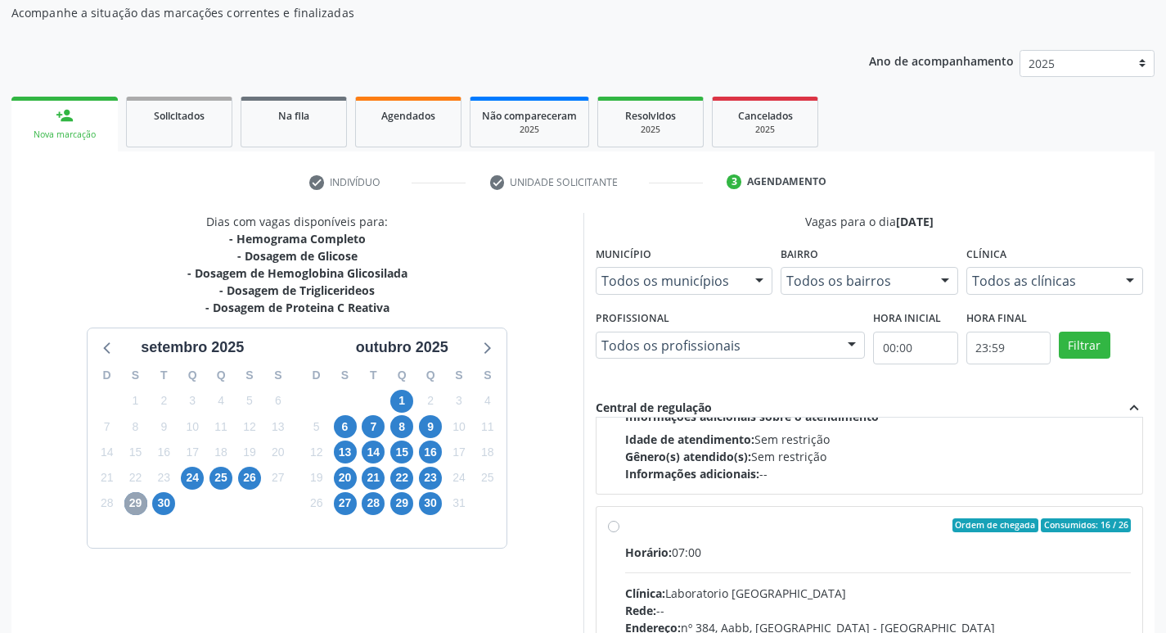
scroll to position [258, 0]
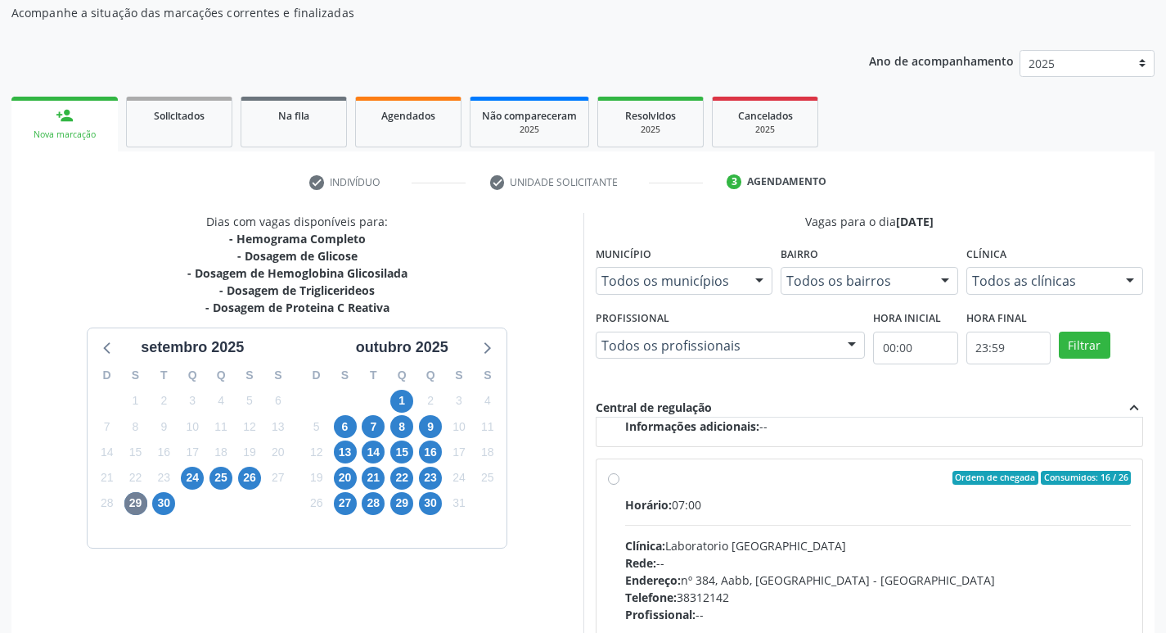
click at [625, 483] on label "Ordem de chegada Consumidos: 16 / 26 Horário: 07:00 Clínica: Laboratorio Sao Fr…" at bounding box center [878, 596] width 507 height 251
click at [615, 483] on input "Ordem de chegada Consumidos: 16 / 26 Horário: 07:00 Clínica: Laboratorio Sao Fr…" at bounding box center [613, 478] width 11 height 15
radio input "true"
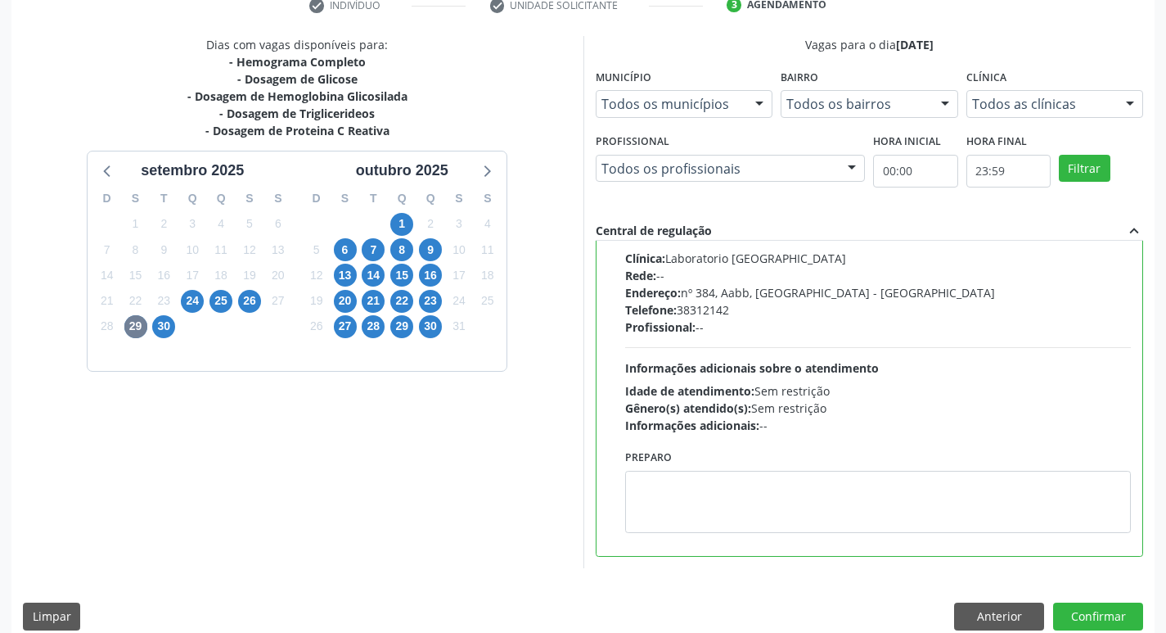
scroll to position [345, 0]
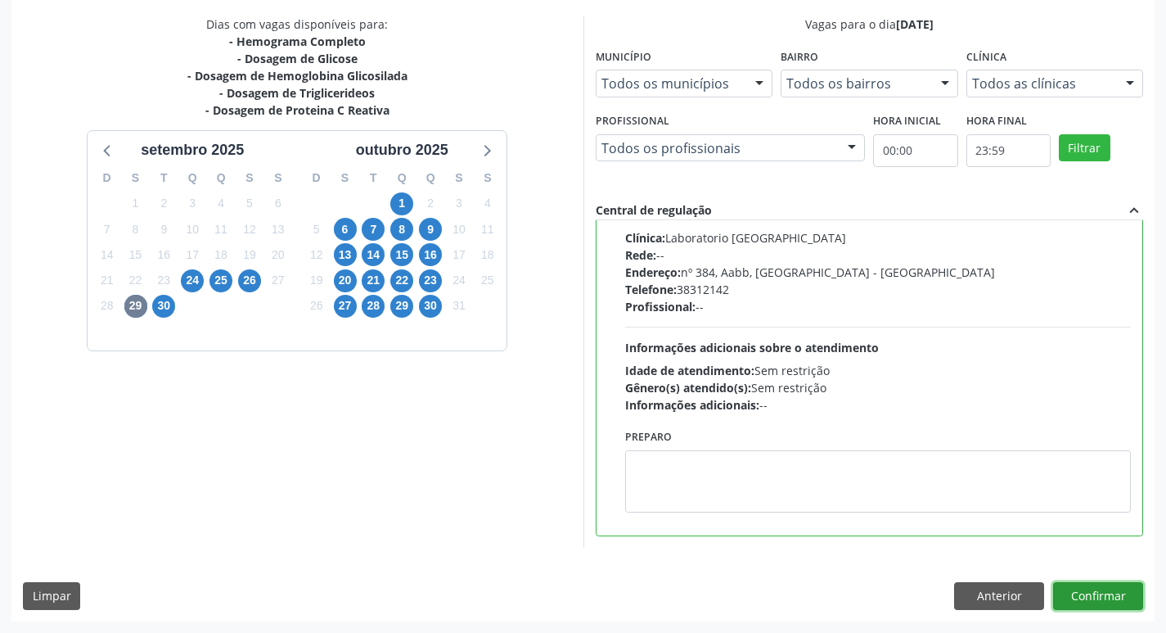
click at [1115, 600] on button "Confirmar" at bounding box center [1098, 596] width 90 height 28
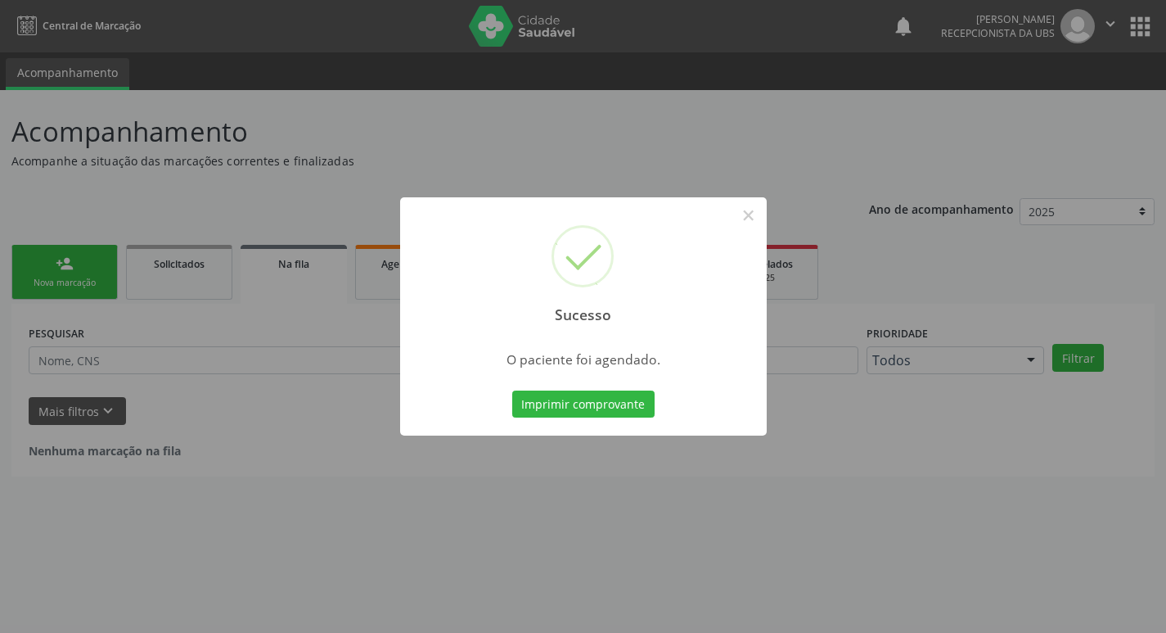
scroll to position [0, 0]
click at [576, 411] on button "Imprimir comprovante" at bounding box center [589, 404] width 142 height 28
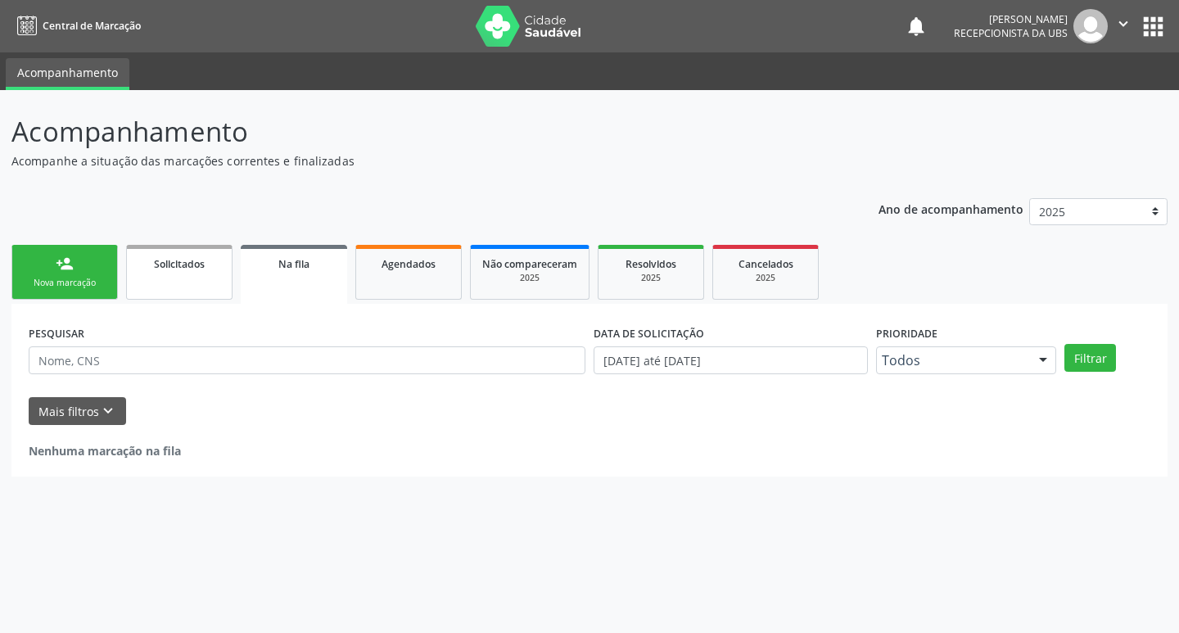
click at [169, 286] on link "Solicitados" at bounding box center [179, 272] width 106 height 55
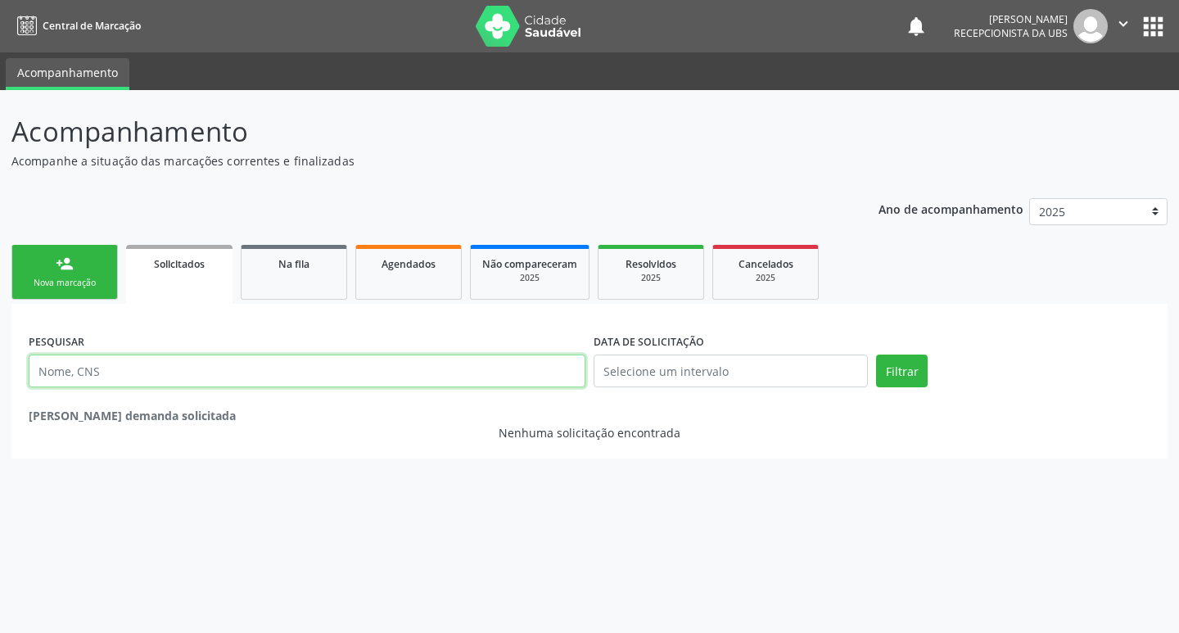
click at [174, 363] on input "text" at bounding box center [307, 370] width 557 height 33
click at [179, 374] on input "text" at bounding box center [307, 370] width 557 height 33
click at [244, 375] on input "text" at bounding box center [307, 370] width 557 height 33
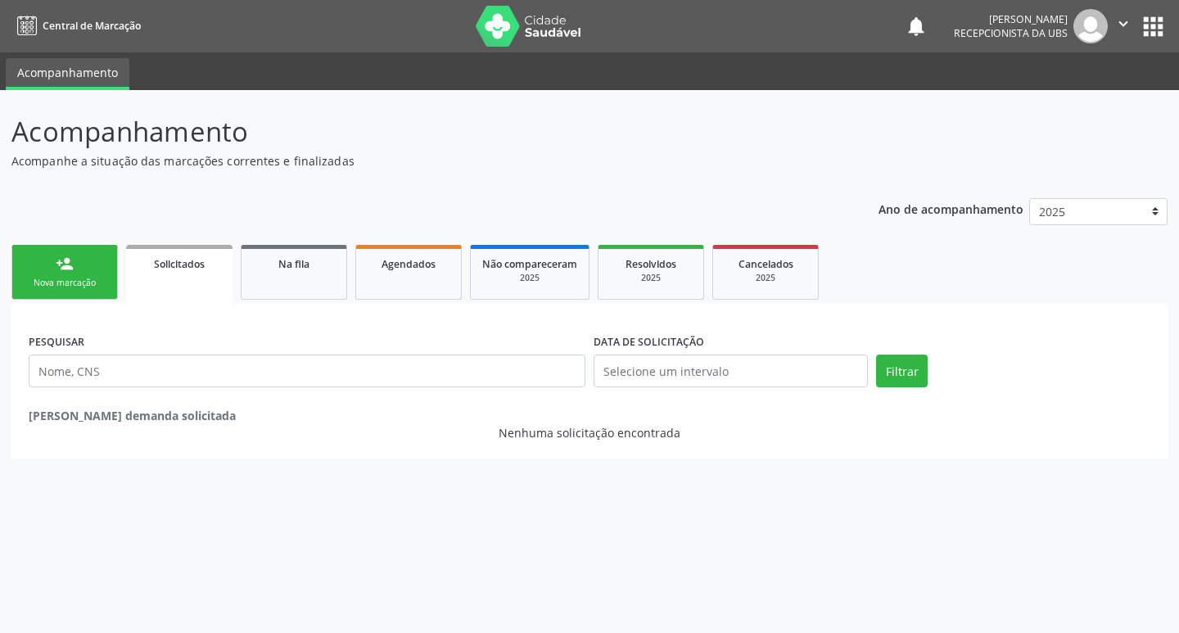
click at [78, 294] on link "person_add Nova marcação" at bounding box center [64, 272] width 106 height 55
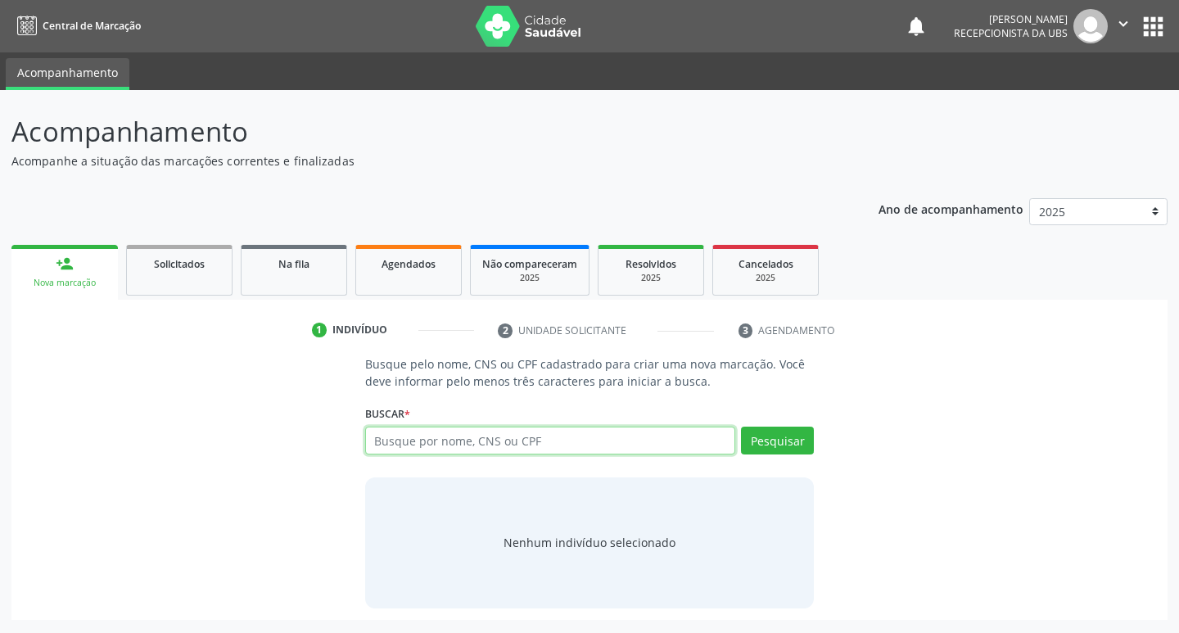
click at [557, 441] on input "text" at bounding box center [550, 440] width 371 height 28
type input "706902152447234"
click at [764, 442] on button "Pesquisar" at bounding box center [777, 440] width 73 height 28
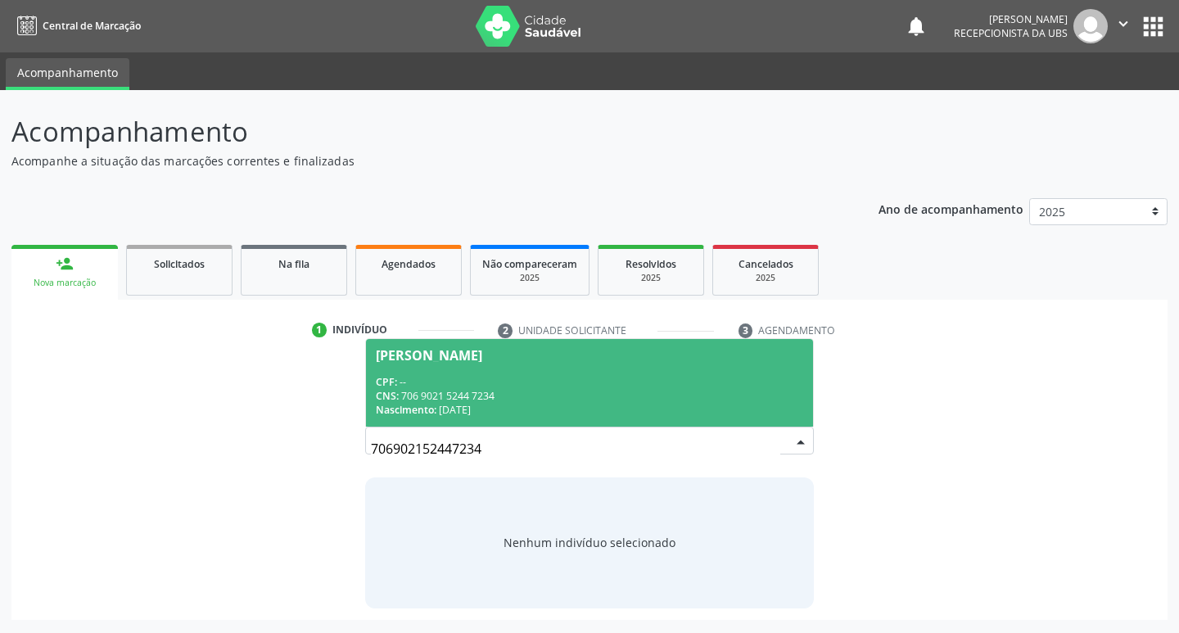
click at [565, 385] on div "CPF: --" at bounding box center [590, 382] width 428 height 14
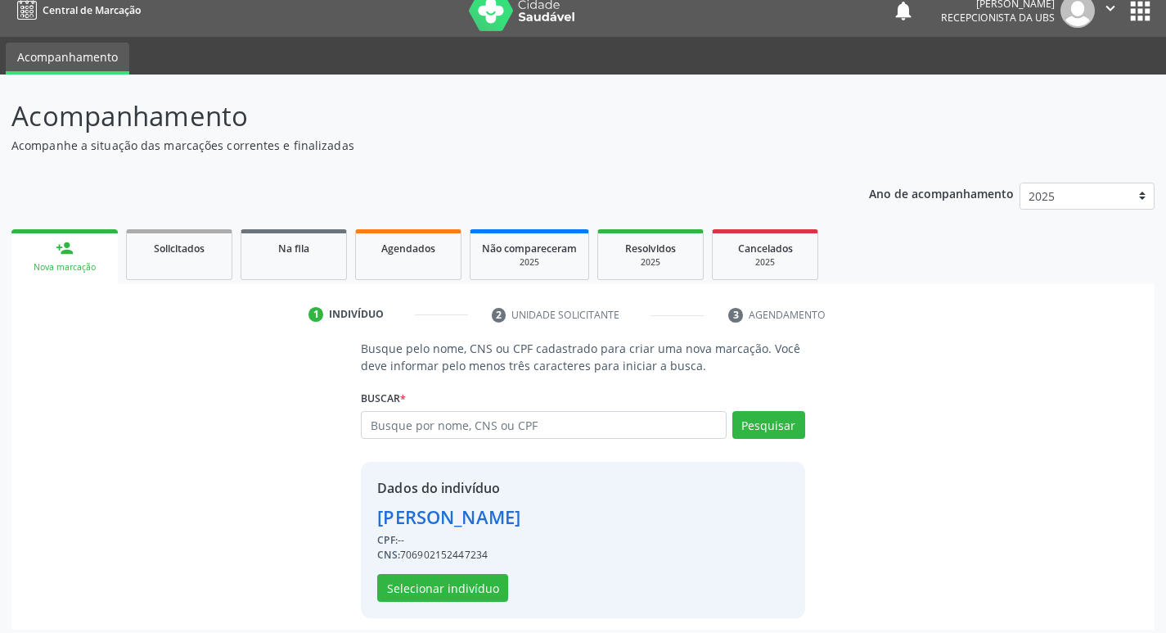
scroll to position [24, 0]
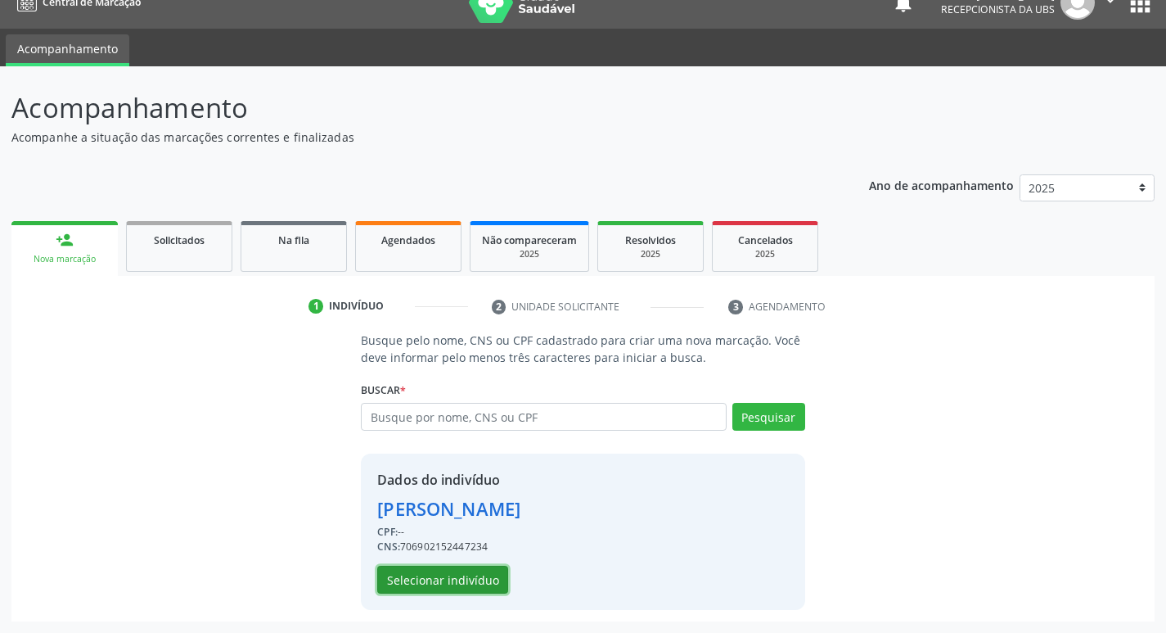
click at [469, 584] on button "Selecionar indivíduo" at bounding box center [442, 580] width 131 height 28
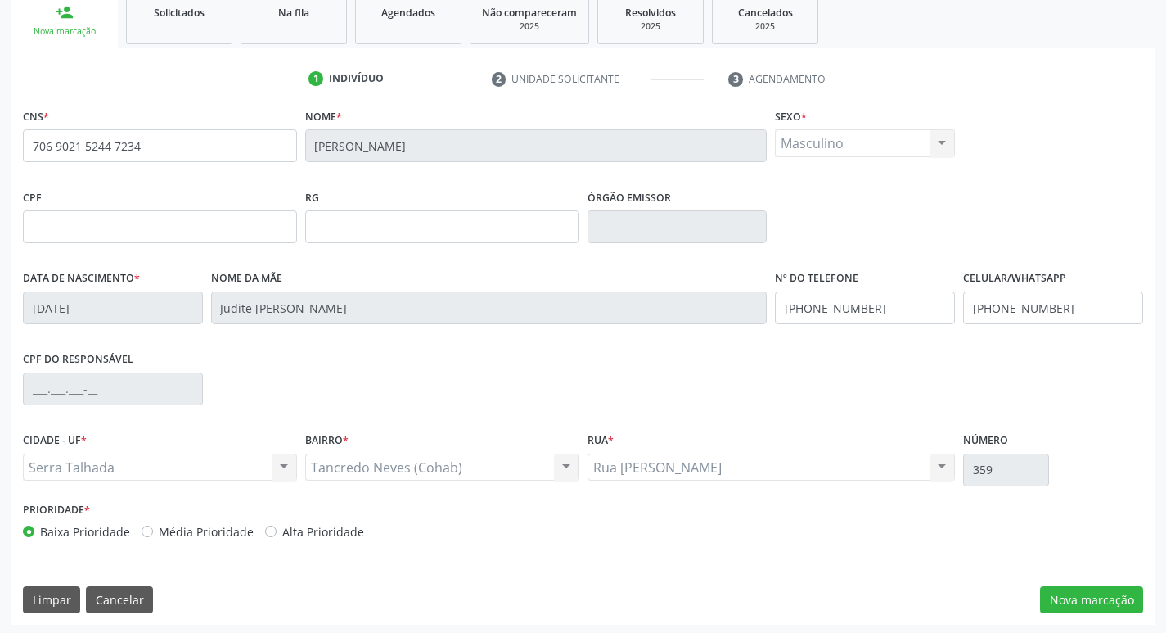
scroll to position [255, 0]
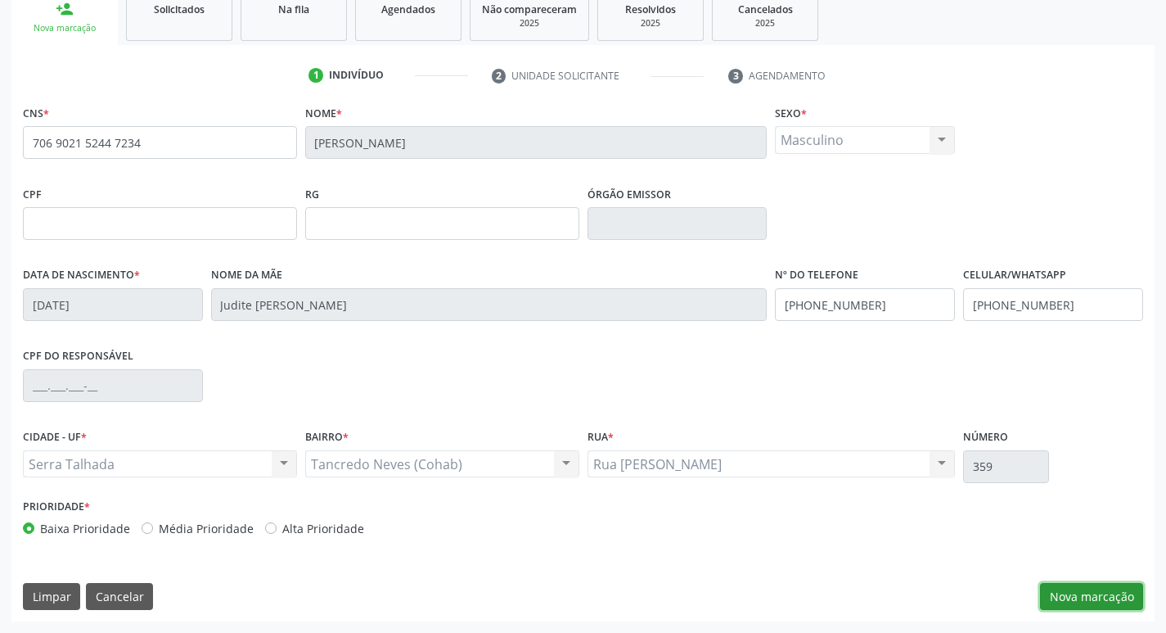
click at [1104, 598] on button "Nova marcação" at bounding box center [1091, 597] width 103 height 28
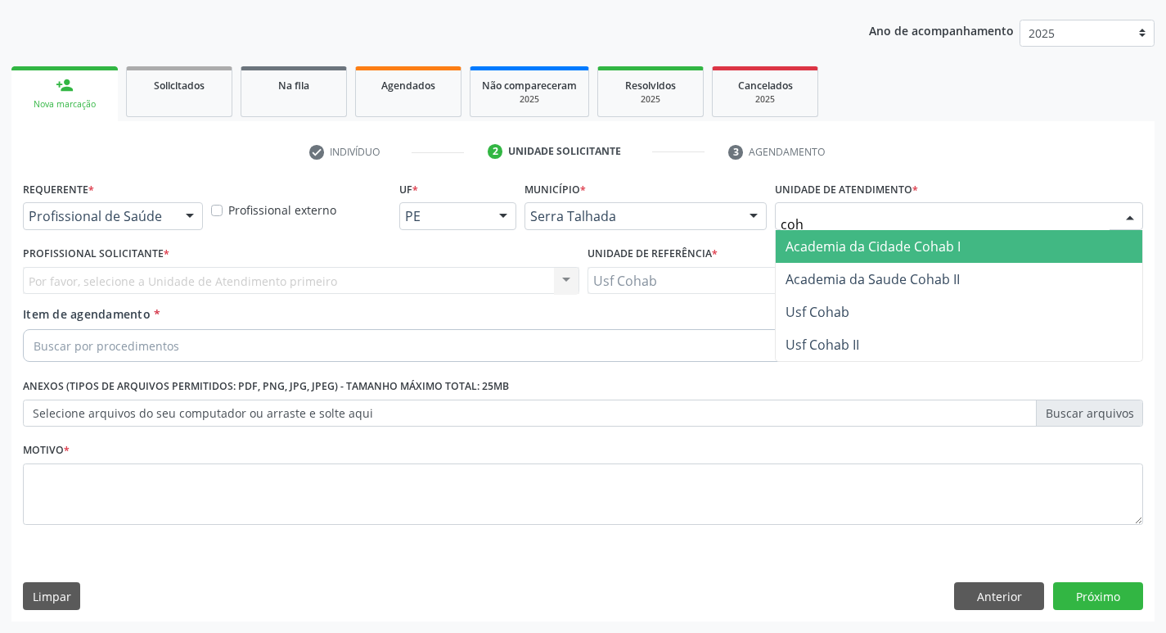
type input "coha"
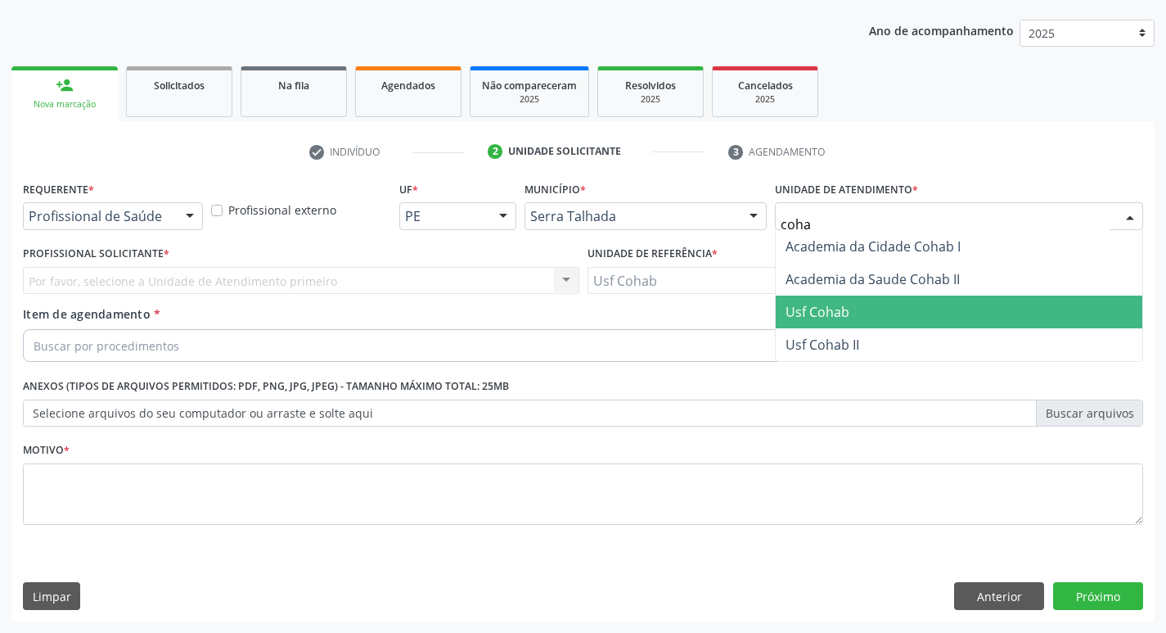
click at [850, 307] on span "Usf Cohab" at bounding box center [959, 311] width 367 height 33
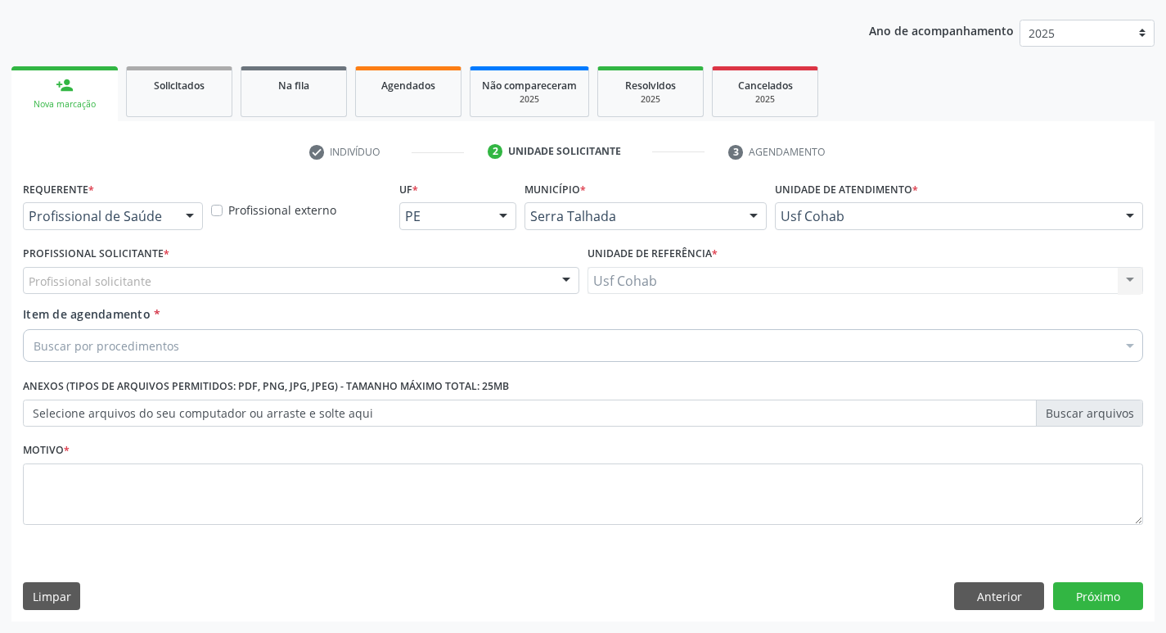
click at [251, 282] on div "Profissional solicitante" at bounding box center [301, 281] width 557 height 28
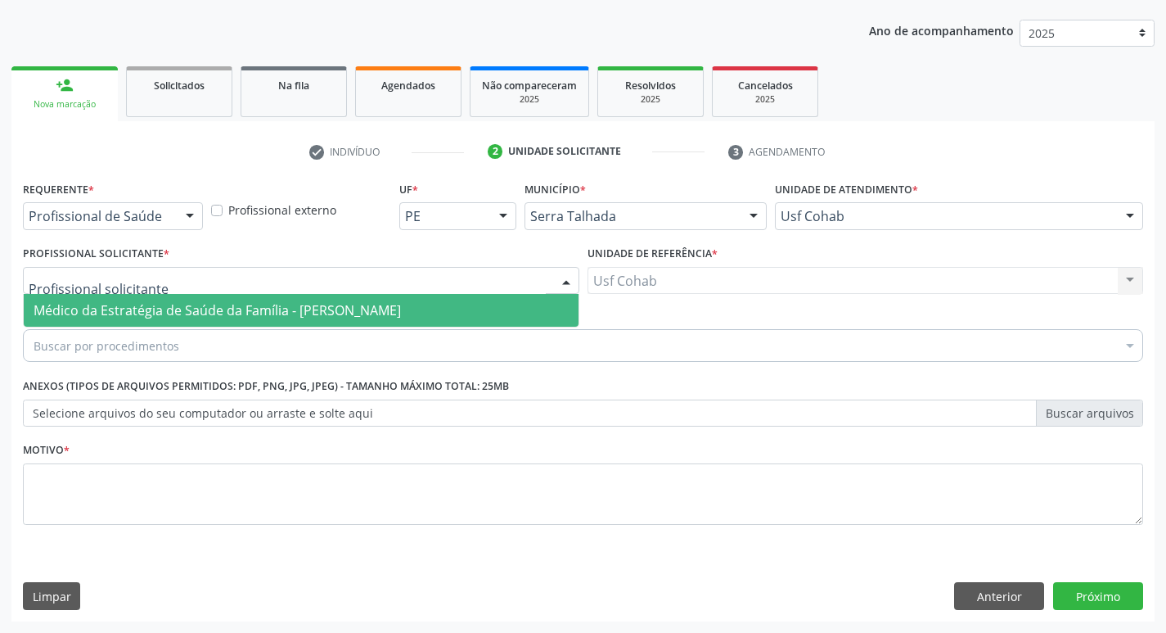
click at [241, 306] on span "Médico da Estratégia de Saúde da Família - [PERSON_NAME]" at bounding box center [217, 310] width 367 height 18
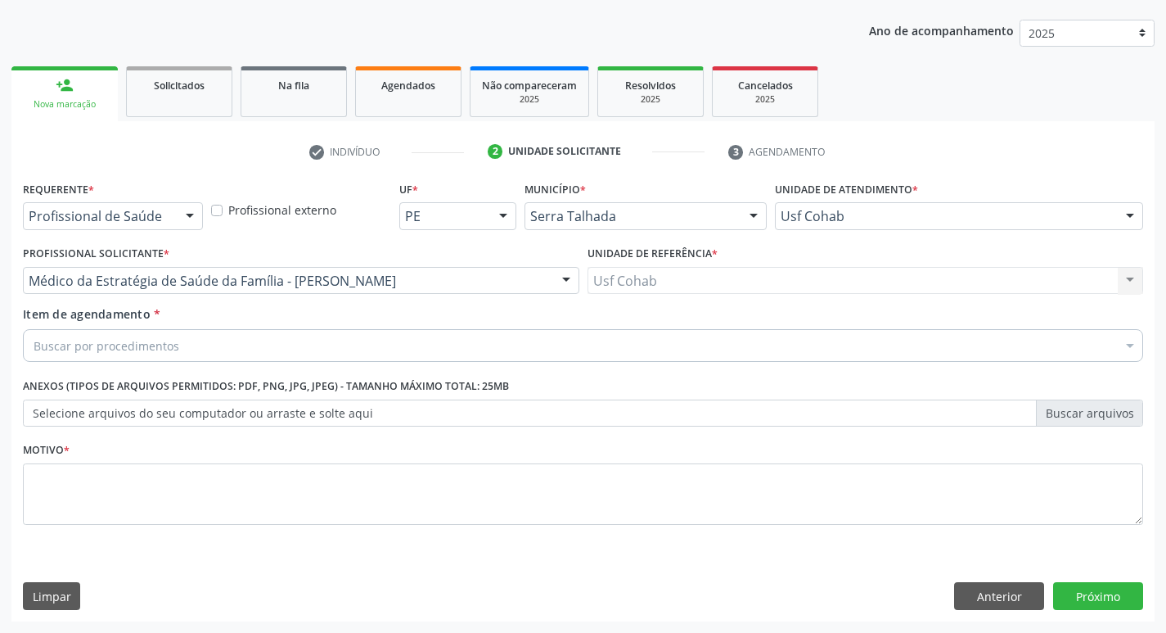
click at [209, 348] on div "Buscar por procedimentos" at bounding box center [583, 345] width 1120 height 33
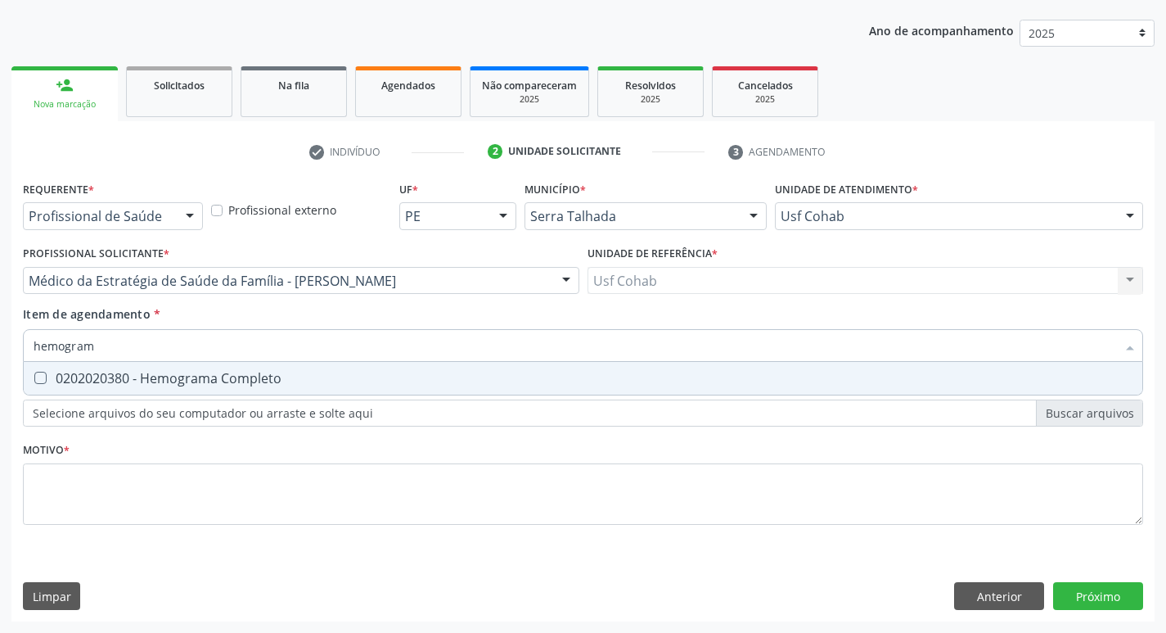
type input "hemograma"
click at [46, 384] on div "0202020380 - Hemograma Completo" at bounding box center [583, 378] width 1099 height 13
checkbox Completo "true"
click at [0, 343] on div "Acompanhamento Acompanhe a situação das marcações correntes e finalizadas Relat…" at bounding box center [583, 272] width 1166 height 721
checkbox Completo "false"
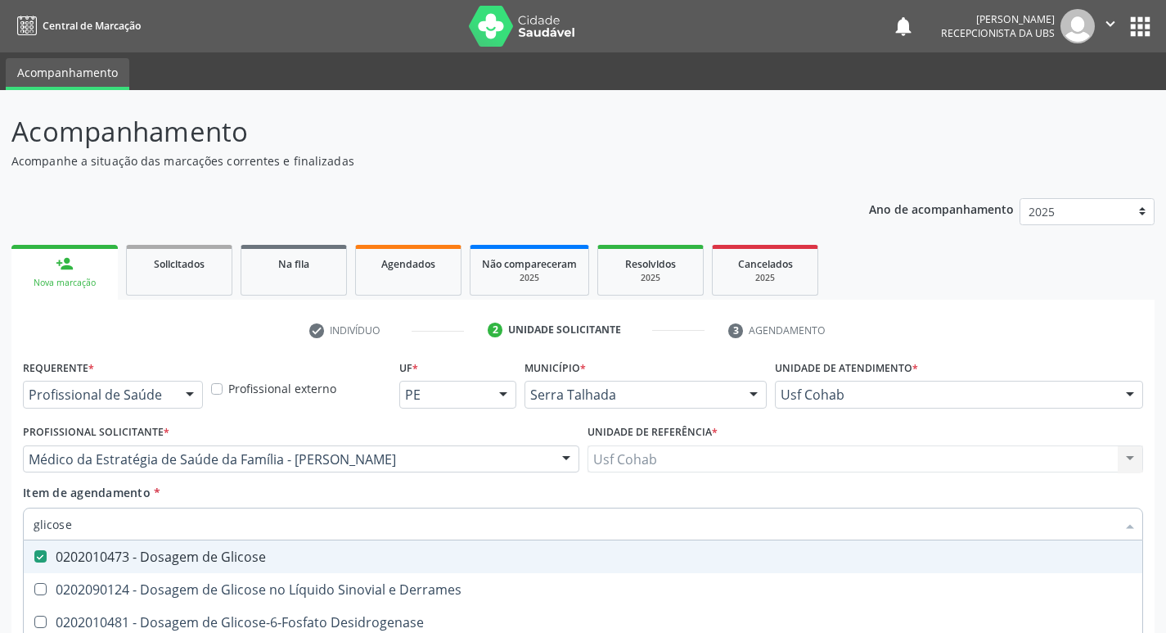
scroll to position [178, 0]
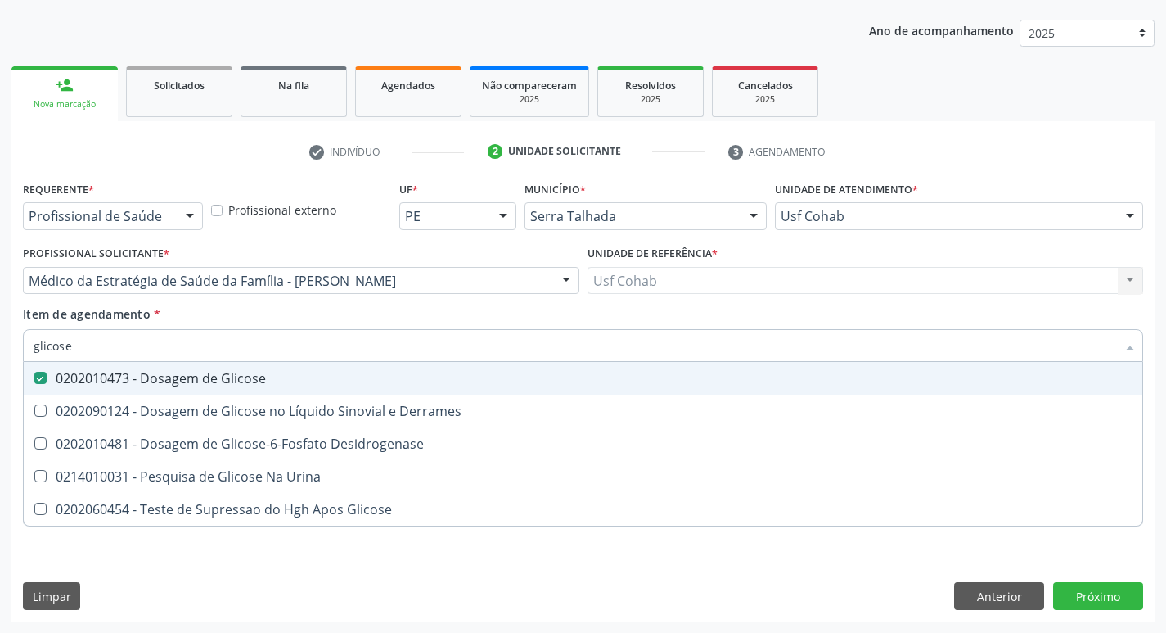
click at [0, 347] on div "Acompanhamento Acompanhe a situação das marcações correntes e finalizadas Relat…" at bounding box center [583, 272] width 1166 height 721
checkbox Glicose "false"
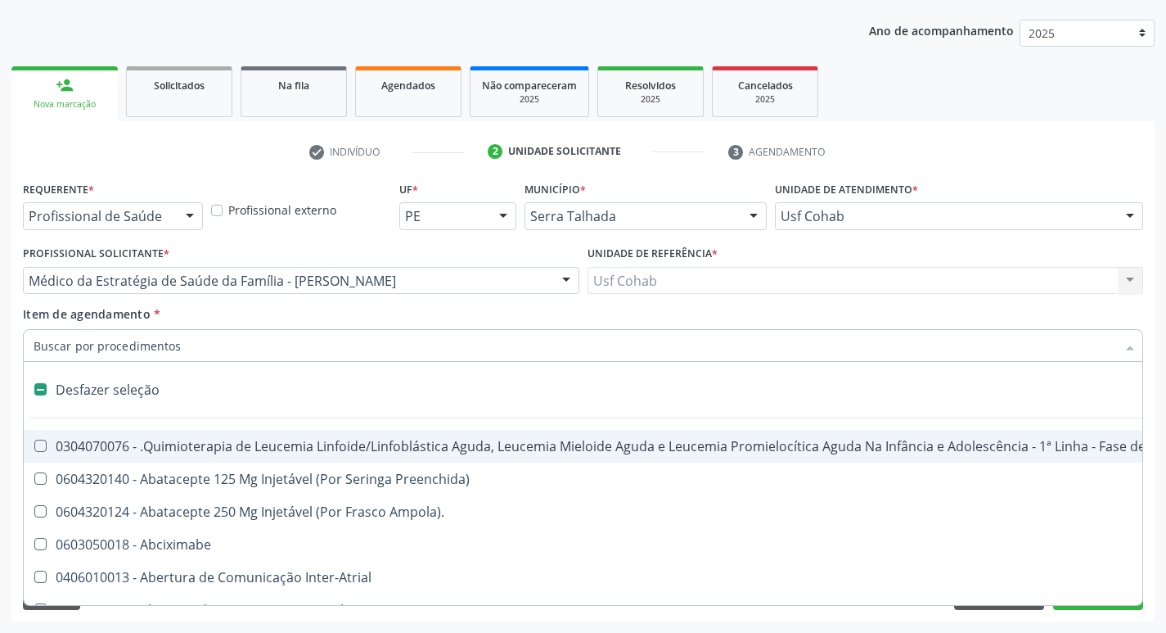
type input "h"
checkbox Queimados\) "true"
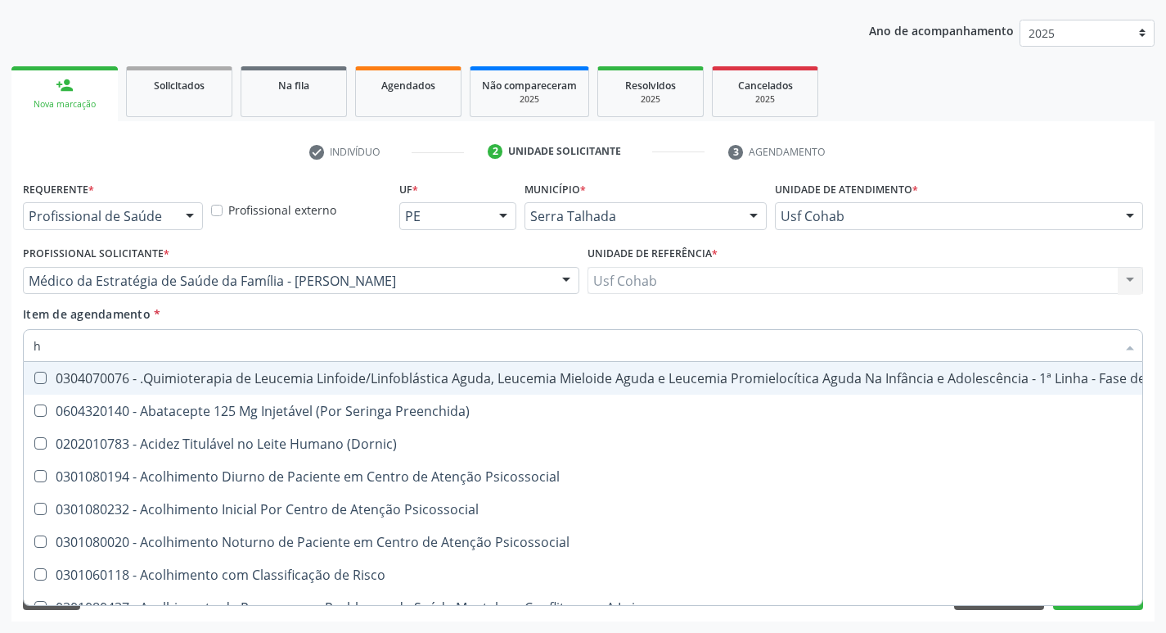
type input "he"
checkbox Removível "true"
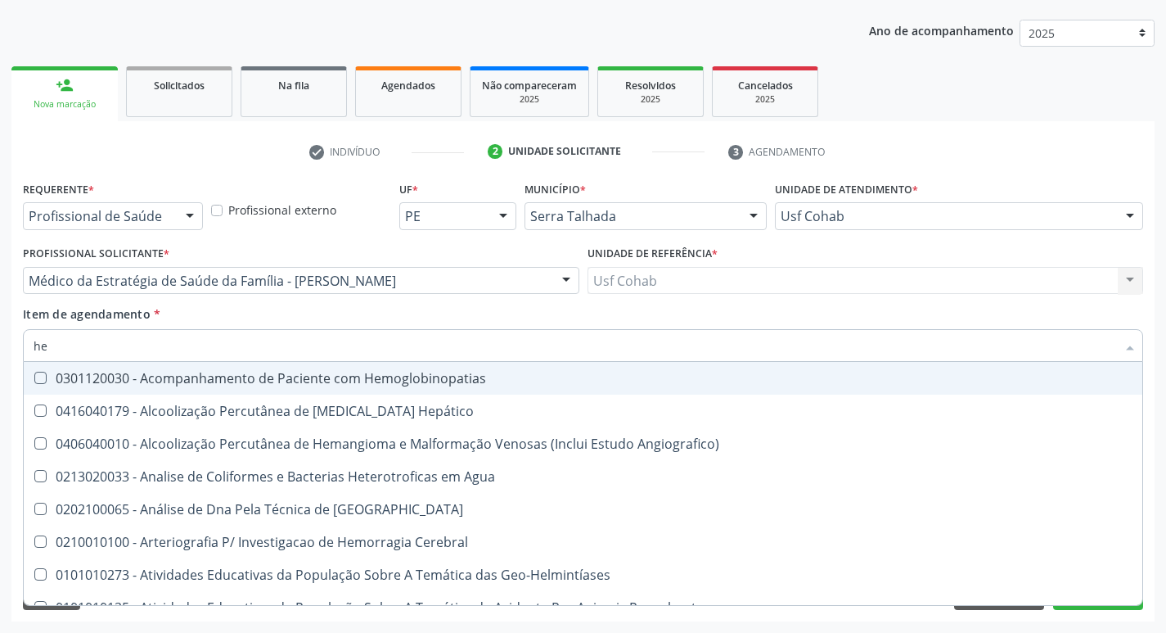
type input "hem"
checkbox II "true"
checkbox Completo "false"
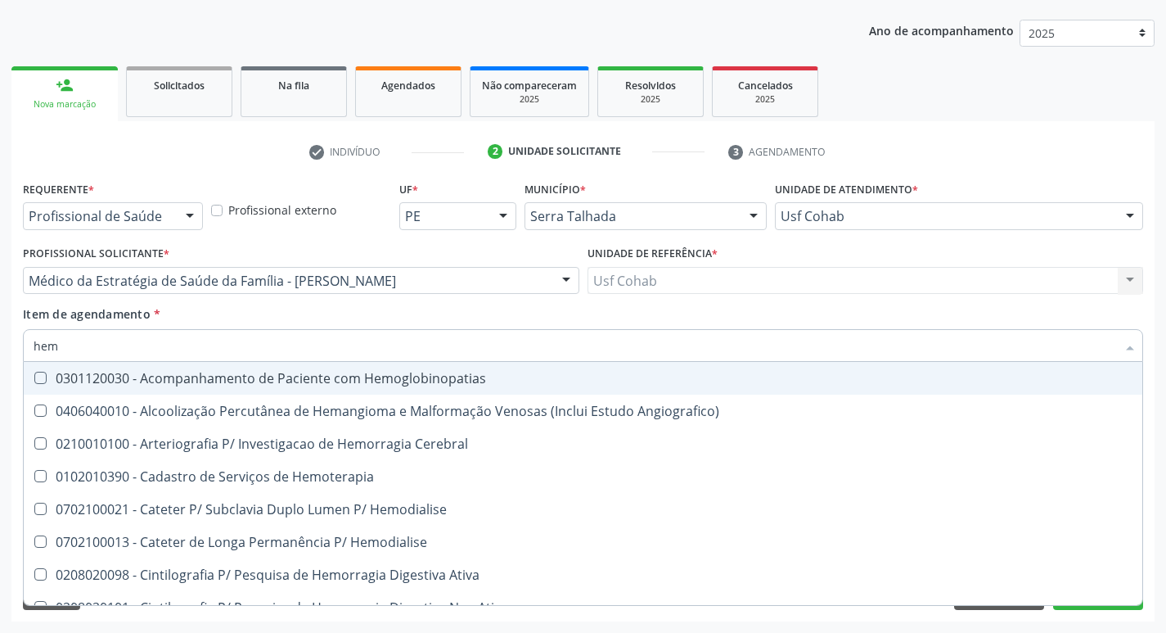
type input "hemo"
checkbox Retro-Retal "true"
checkbox Completo "false"
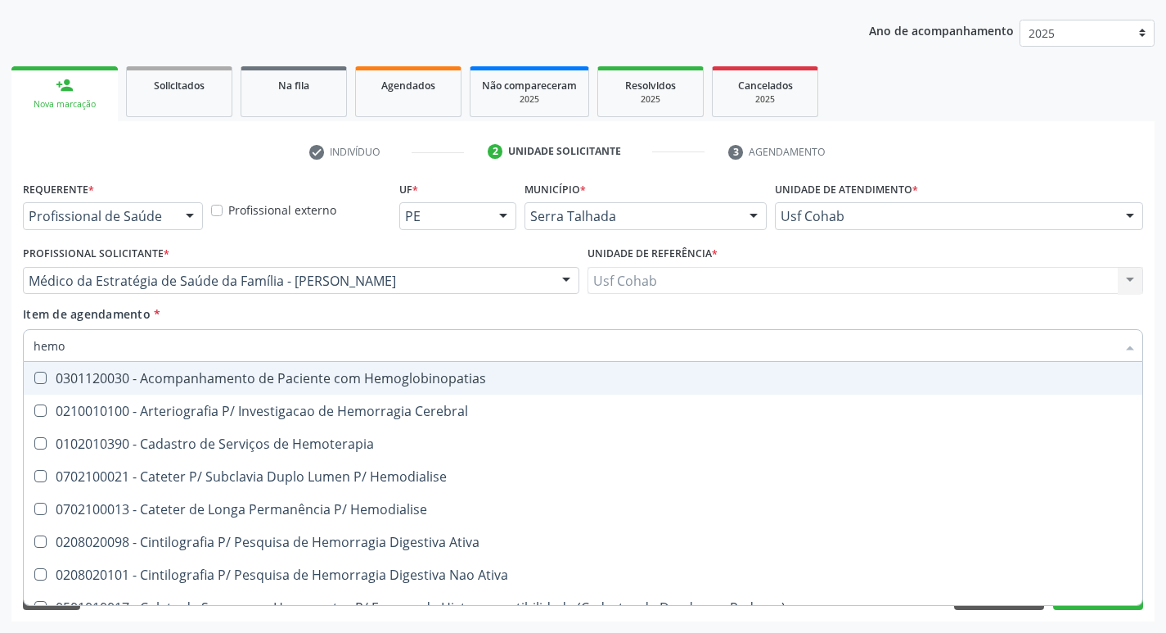
type input "hemog"
checkbox Carboxi-Hemoglobina "true"
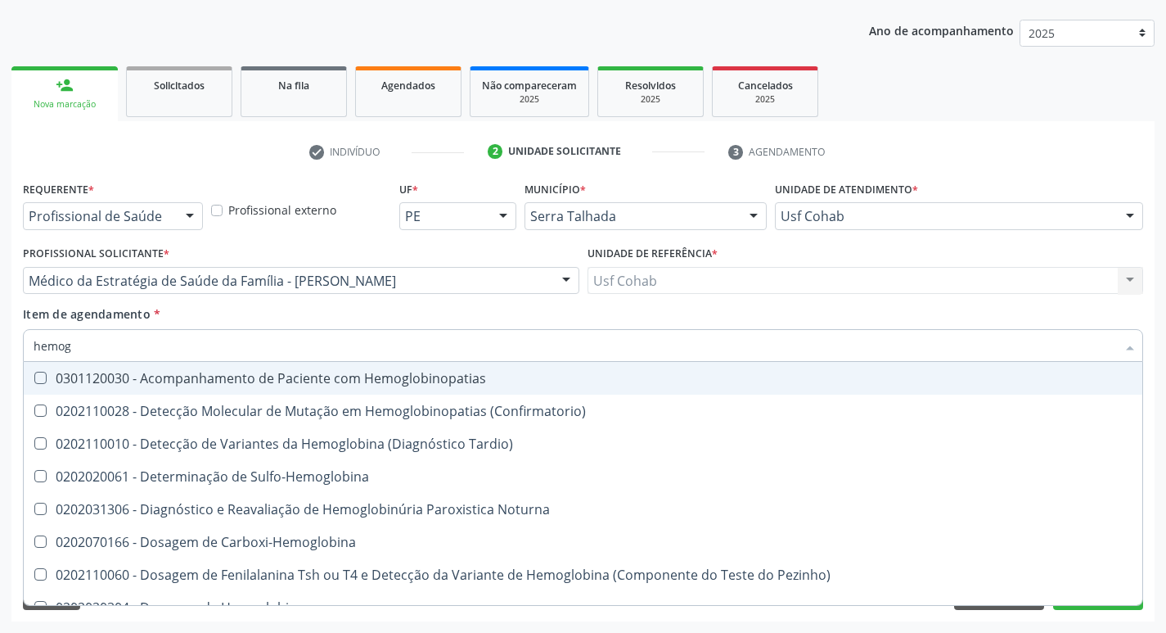
type input "hemogl"
checkbox Completo "false"
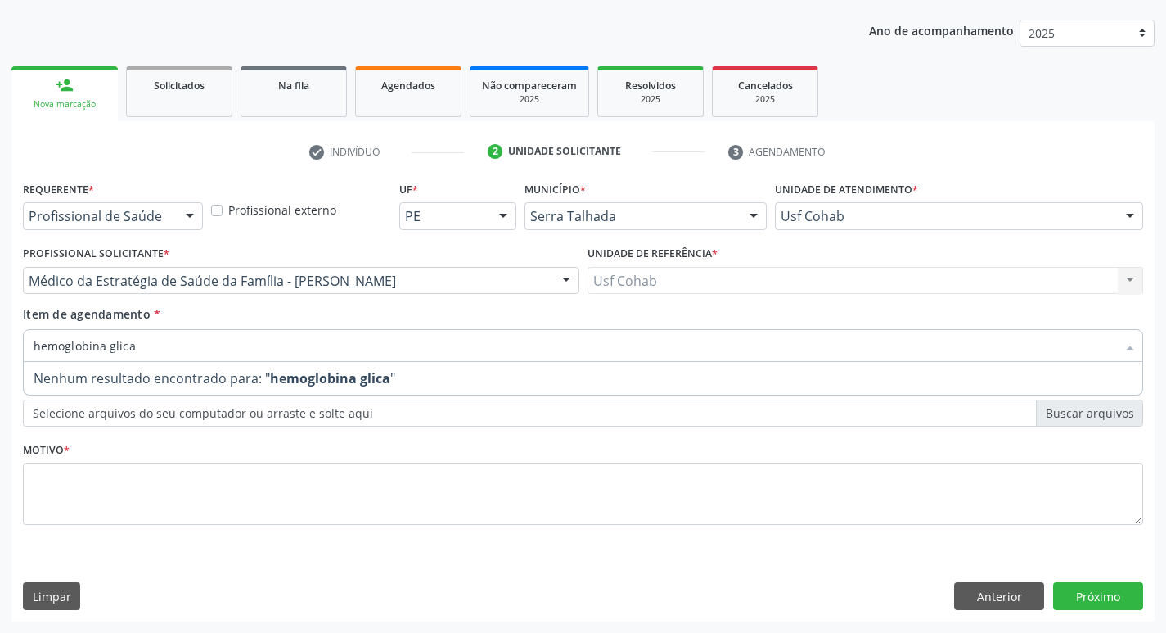
type input "hemoglobina glic"
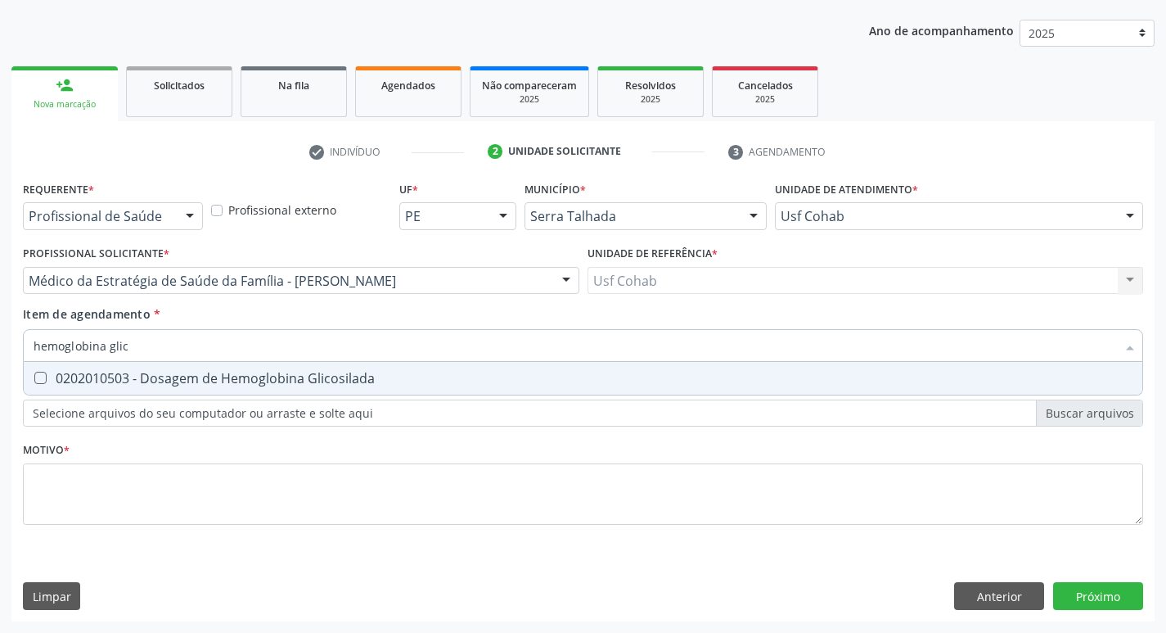
click at [41, 384] on Glicosilada at bounding box center [40, 378] width 12 height 12
click at [34, 383] on Glicosilada "checkbox" at bounding box center [29, 377] width 11 height 11
checkbox Glicosilada "true"
drag, startPoint x: 151, startPoint y: 350, endPoint x: 0, endPoint y: 350, distance: 151.4
click at [0, 350] on div "Acompanhamento Acompanhe a situação das marcações correntes e finalizadas Relat…" at bounding box center [583, 272] width 1166 height 721
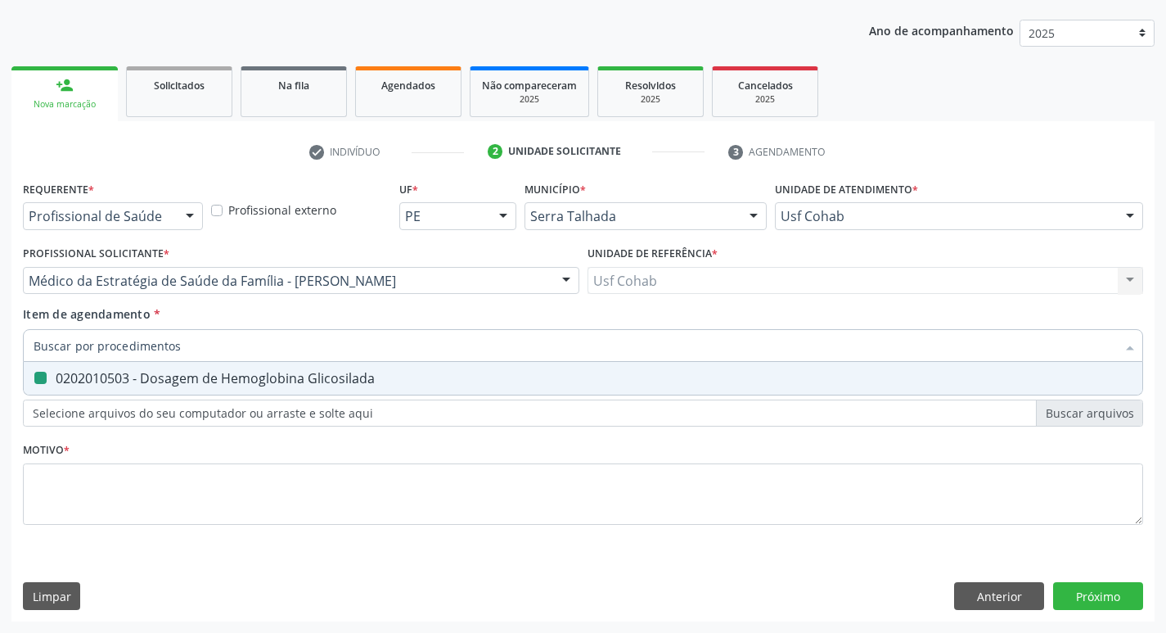
checkbox Glicosilada "false"
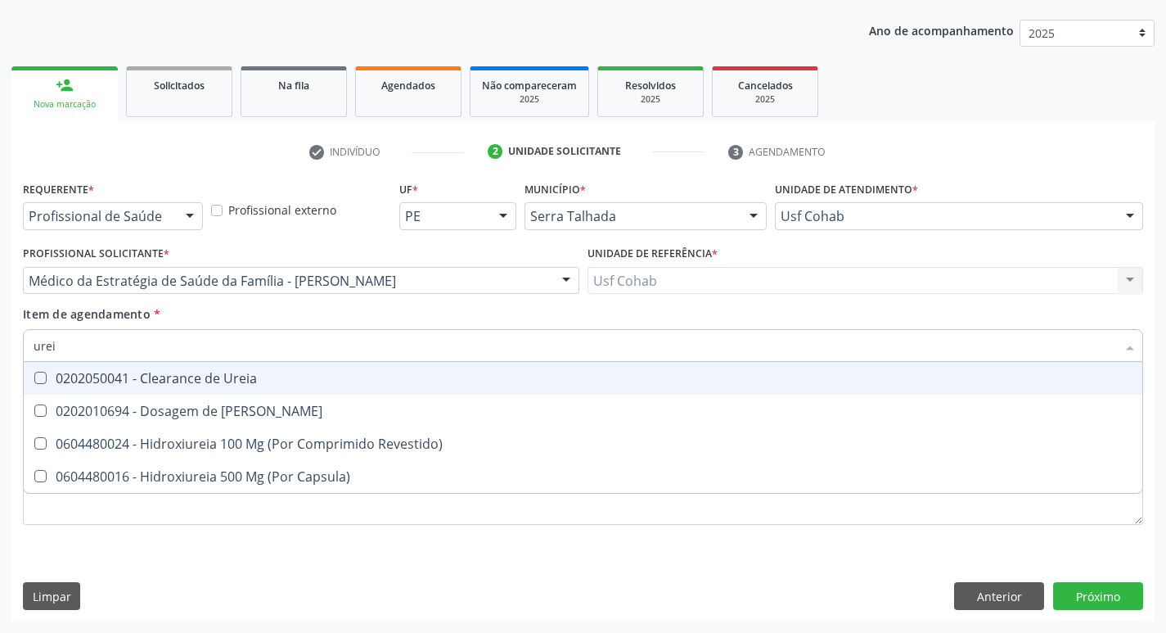
type input "ureia"
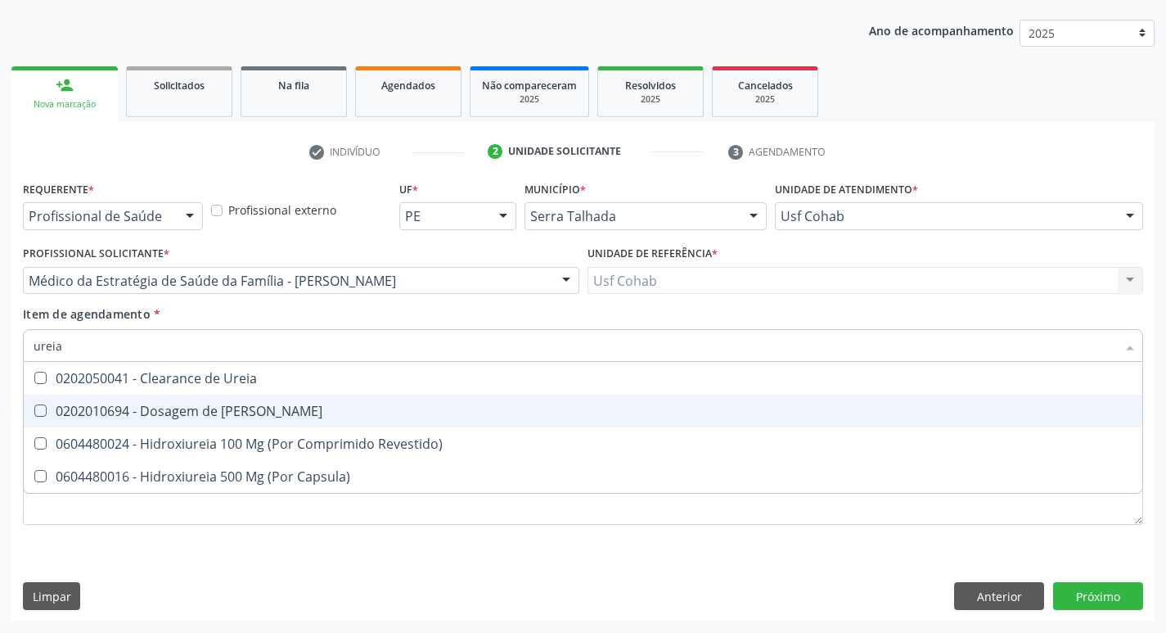
click at [41, 410] on Ureia at bounding box center [40, 410] width 12 height 12
click at [34, 410] on Ureia "checkbox" at bounding box center [29, 410] width 11 height 11
checkbox Ureia "true"
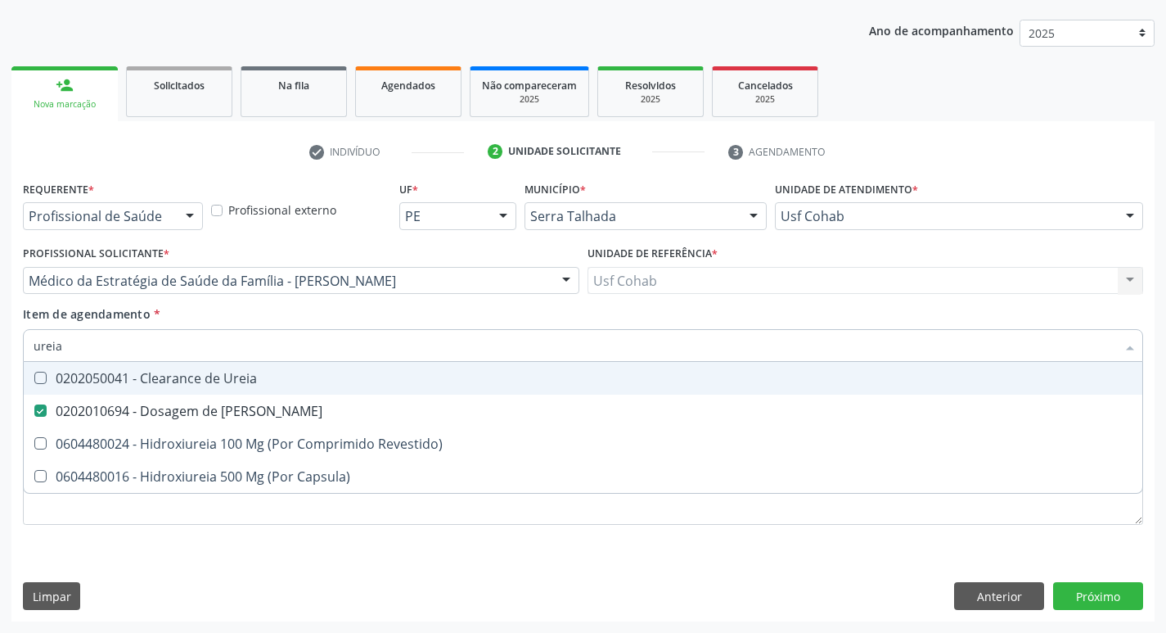
drag, startPoint x: 64, startPoint y: 346, endPoint x: 0, endPoint y: 340, distance: 64.2
click at [0, 340] on div "Acompanhamento Acompanhe a situação das marcações correntes e finalizadas Relat…" at bounding box center [583, 272] width 1166 height 721
checkbox Ureia "false"
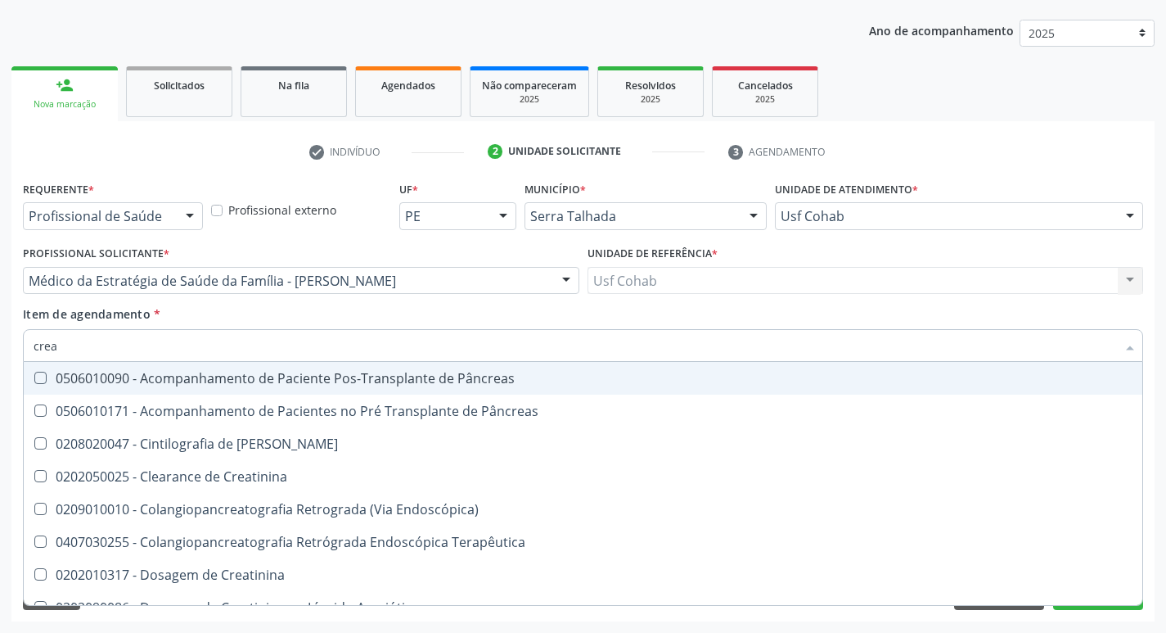
type input "creat"
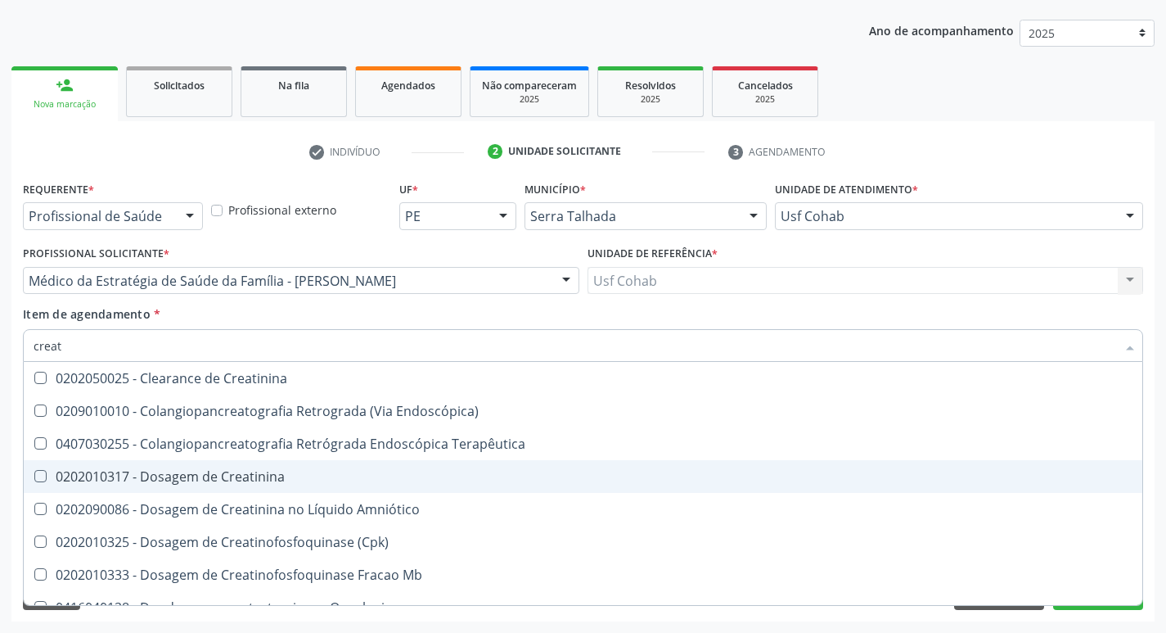
click at [41, 474] on Creatinina at bounding box center [40, 476] width 12 height 12
click at [34, 474] on Creatinina "checkbox" at bounding box center [29, 476] width 11 height 11
checkbox Creatinina "true"
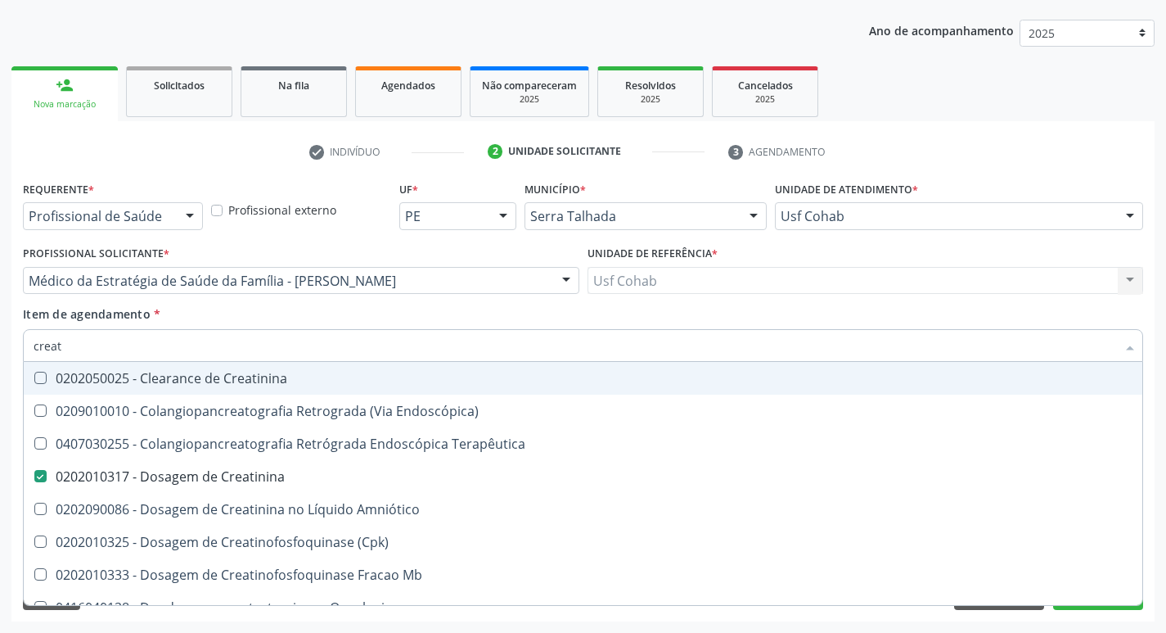
drag, startPoint x: 23, startPoint y: 345, endPoint x: 0, endPoint y: 344, distance: 23.0
click at [0, 344] on div "Acompanhamento Acompanhe a situação das marcações correntes e finalizadas Relat…" at bounding box center [583, 272] width 1166 height 721
checkbox Creatinina "false"
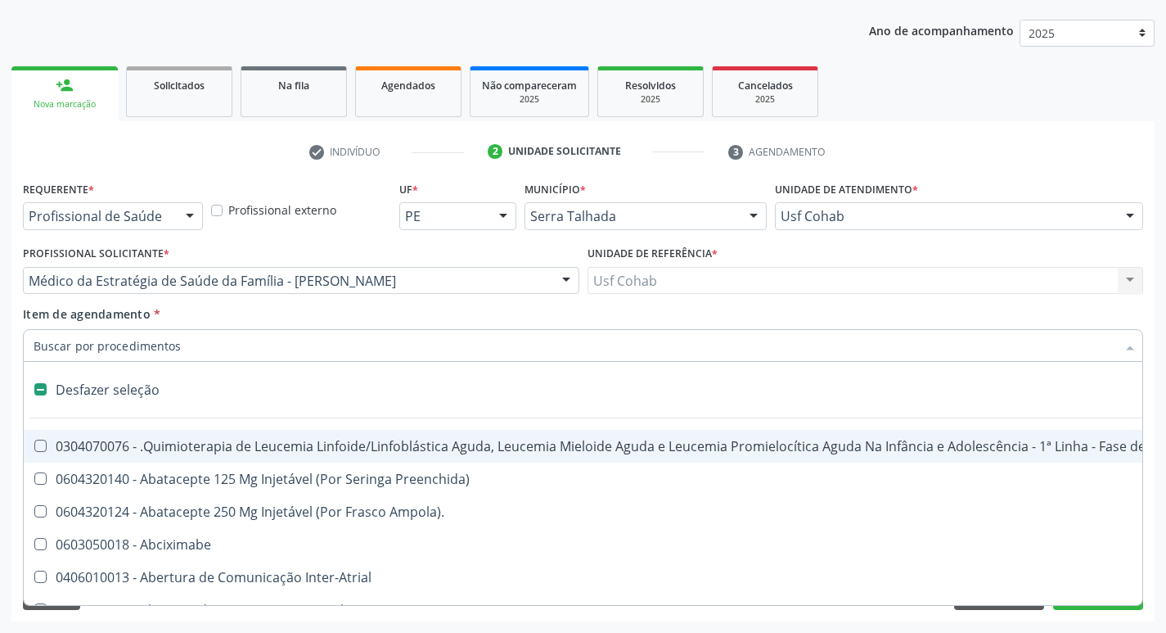
click at [16, 369] on div "Requerente * Profissional de Saúde Profissional de Saúde Paciente Nenhum result…" at bounding box center [582, 399] width 1143 height 444
checkbox Preenchida\) "true"
checkbox Ampola\)\ "true"
checkbox Abciximabe "true"
checkbox Inter-Atrial "true"
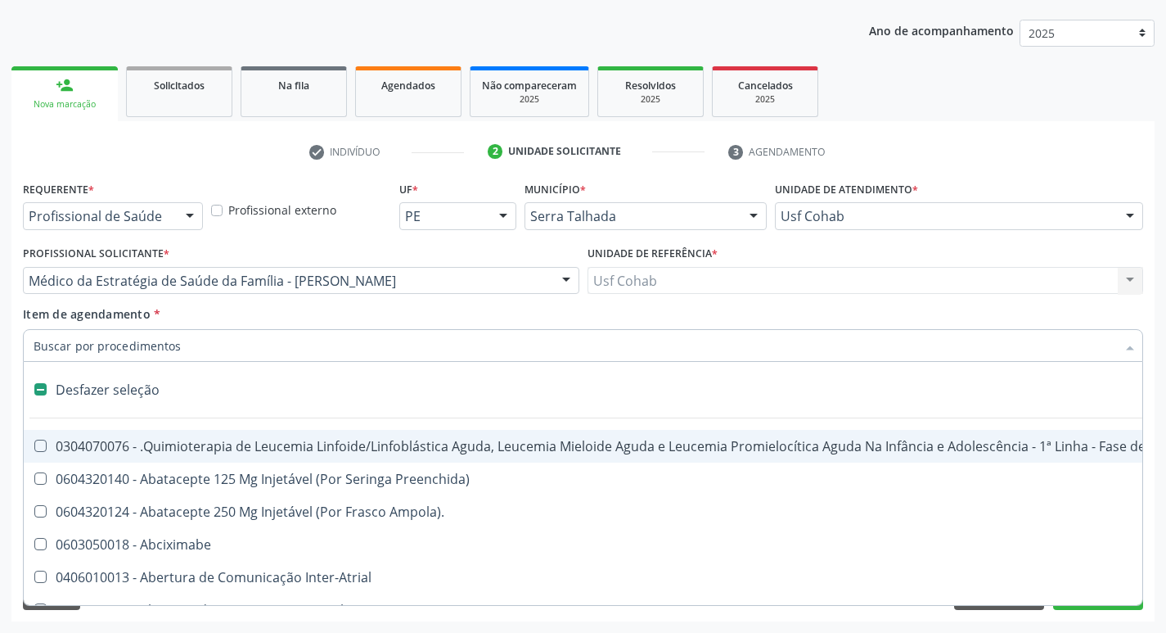
checkbox Valvar "true"
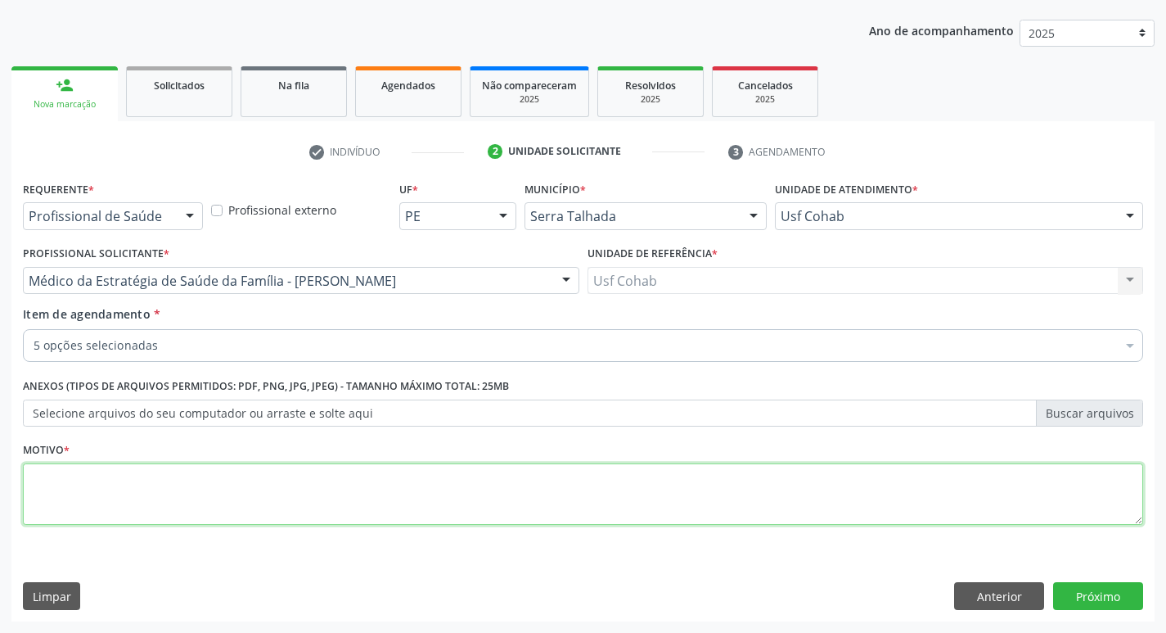
click at [130, 485] on textarea at bounding box center [583, 494] width 1120 height 62
click at [52, 485] on textarea at bounding box center [583, 494] width 1120 height 62
type textarea "rastreio"
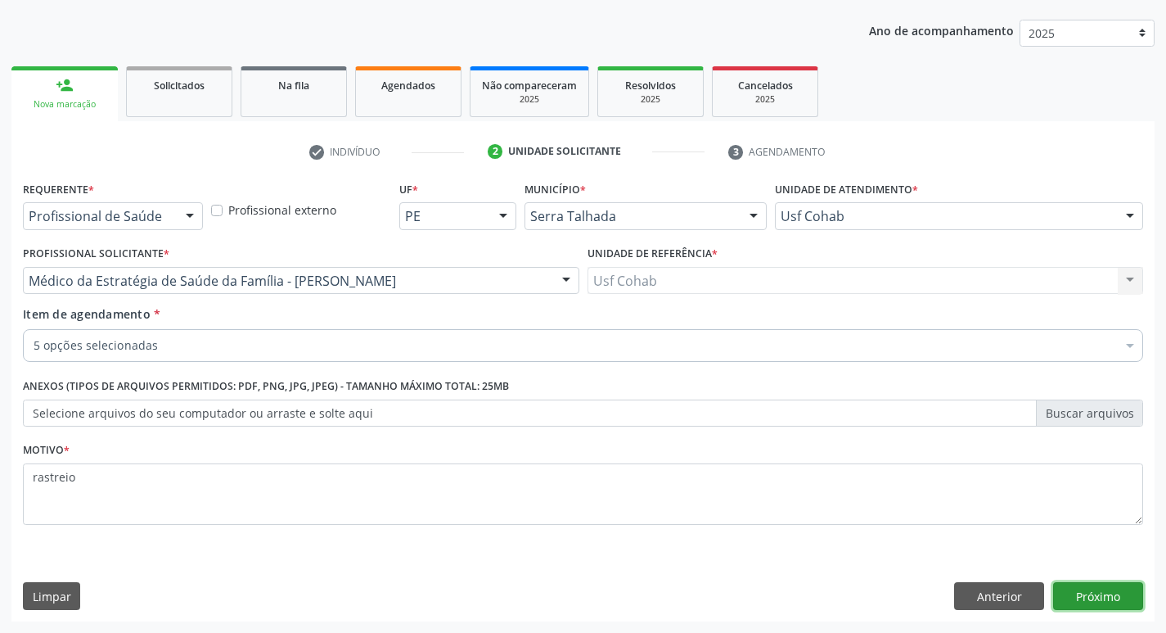
click at [1092, 603] on button "Próximo" at bounding box center [1098, 596] width 90 height 28
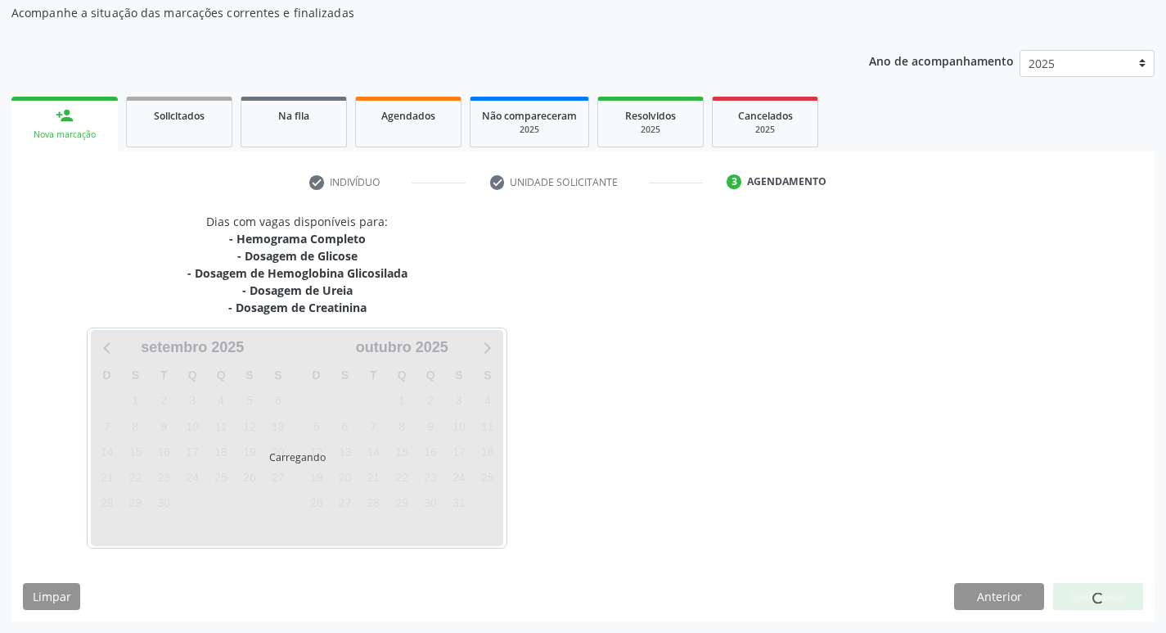
scroll to position [148, 0]
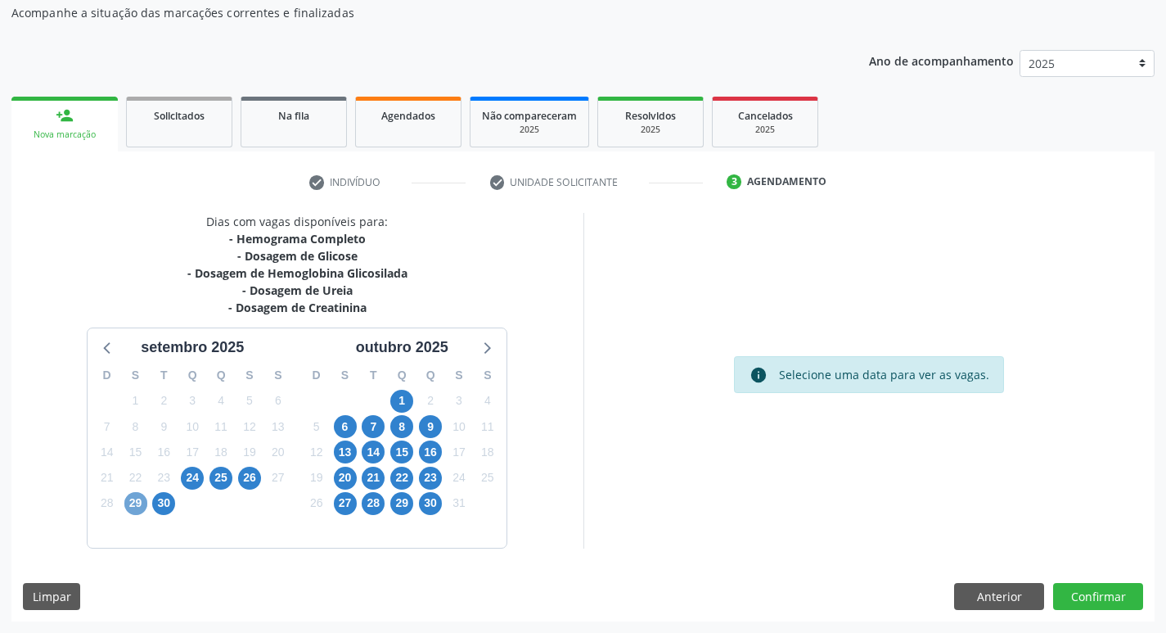
click at [130, 506] on span "29" at bounding box center [135, 503] width 23 height 23
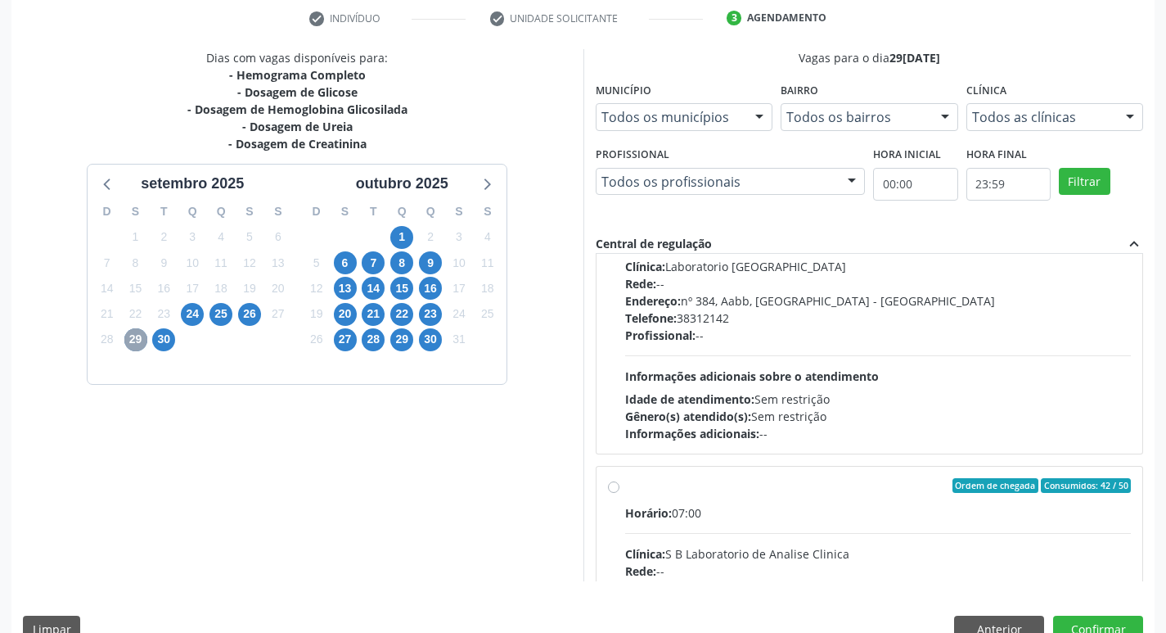
scroll to position [300, 0]
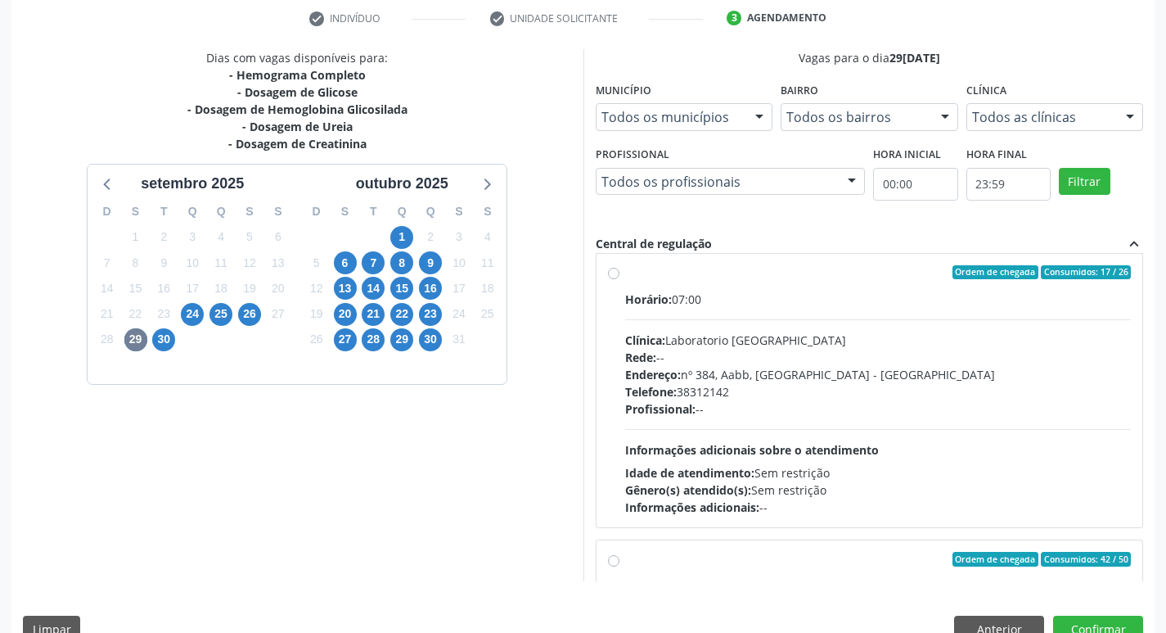
click at [625, 277] on label "Ordem de chegada Consumidos: 17 / 26 Horário: 07:00 Clínica: Laboratorio Sao Fr…" at bounding box center [878, 390] width 507 height 251
click at [612, 277] on input "Ordem de chegada Consumidos: 17 / 26 Horário: 07:00 Clínica: Laboratorio Sao Fr…" at bounding box center [613, 272] width 11 height 15
radio input "true"
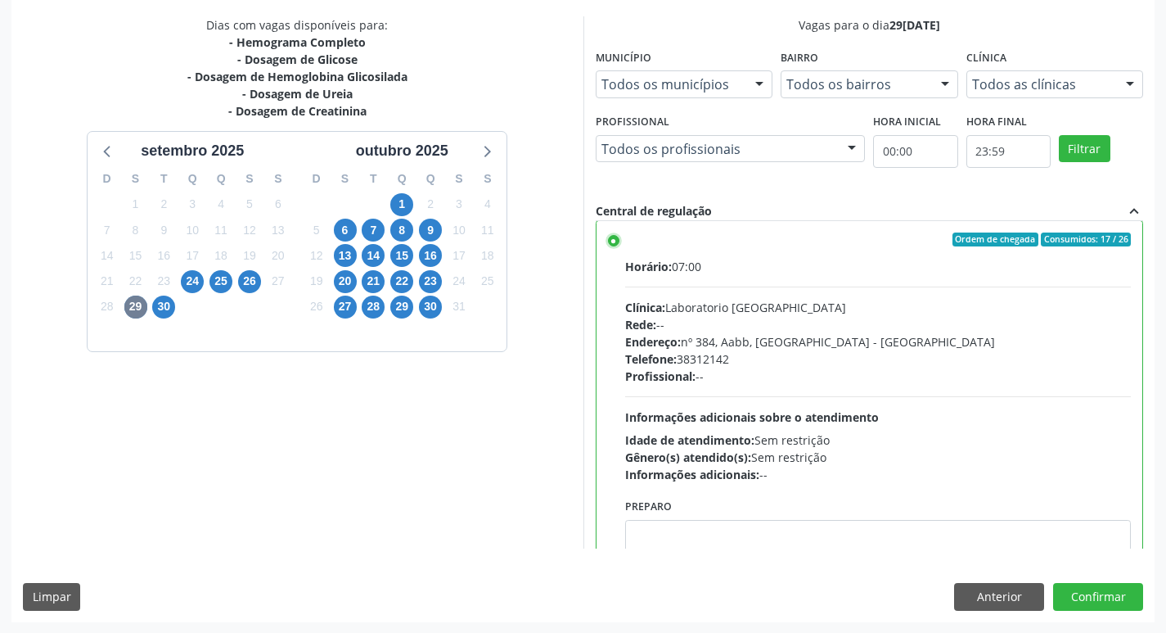
scroll to position [345, 0]
click at [1109, 594] on button "Confirmar" at bounding box center [1098, 596] width 90 height 28
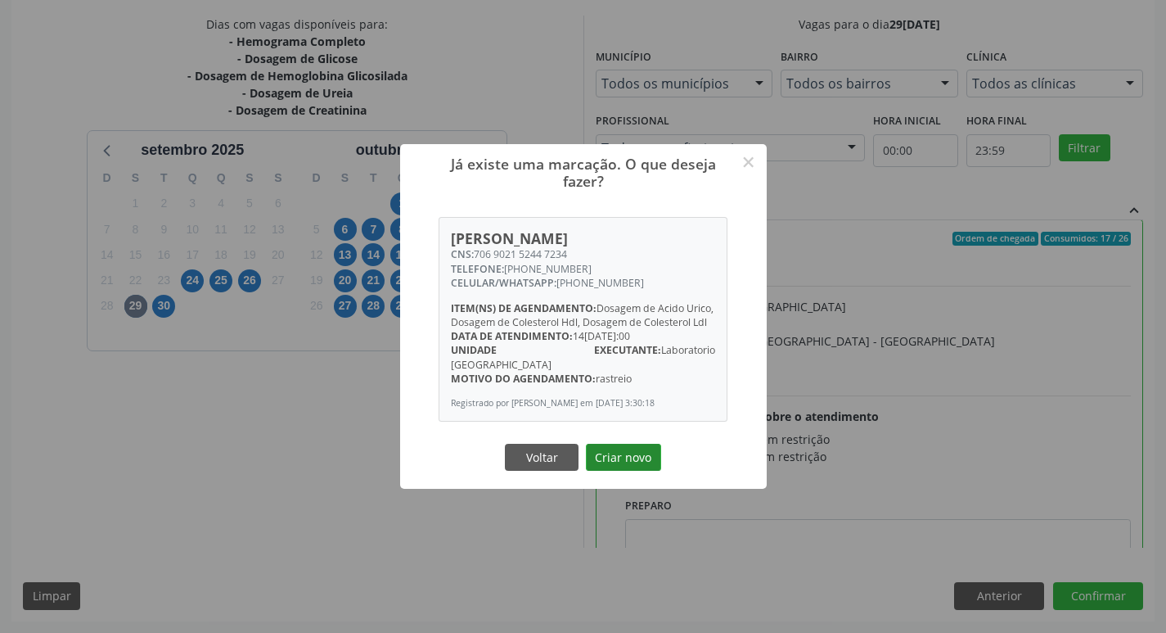
click at [623, 471] on button "Criar novo" at bounding box center [623, 458] width 75 height 28
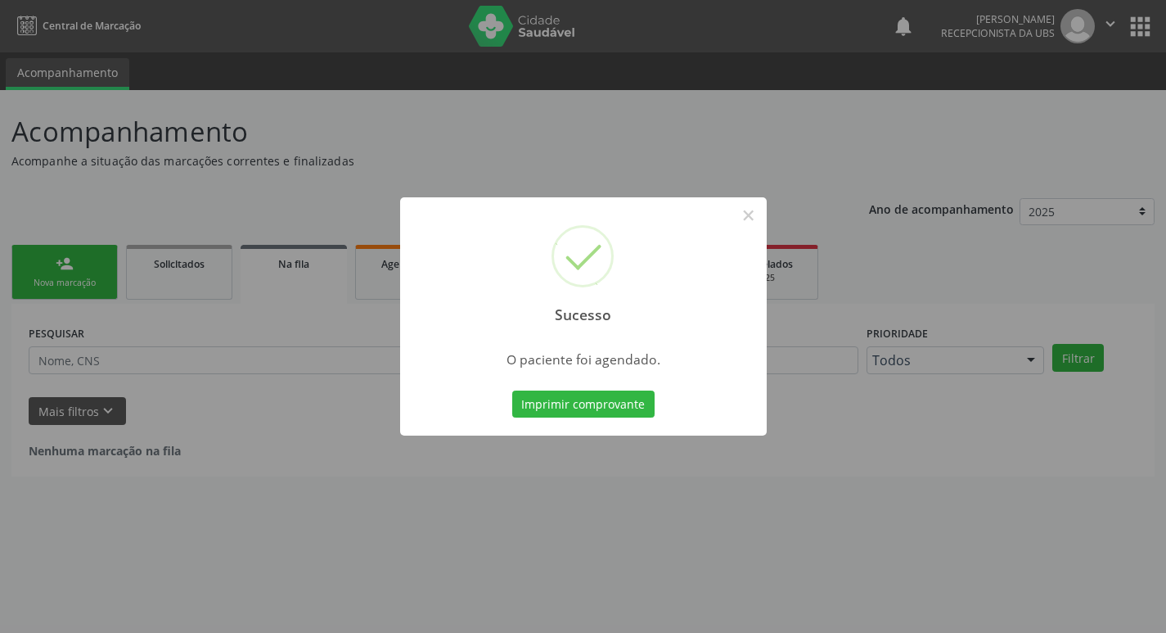
scroll to position [0, 0]
click at [615, 404] on button "Imprimir comprovante" at bounding box center [589, 404] width 142 height 28
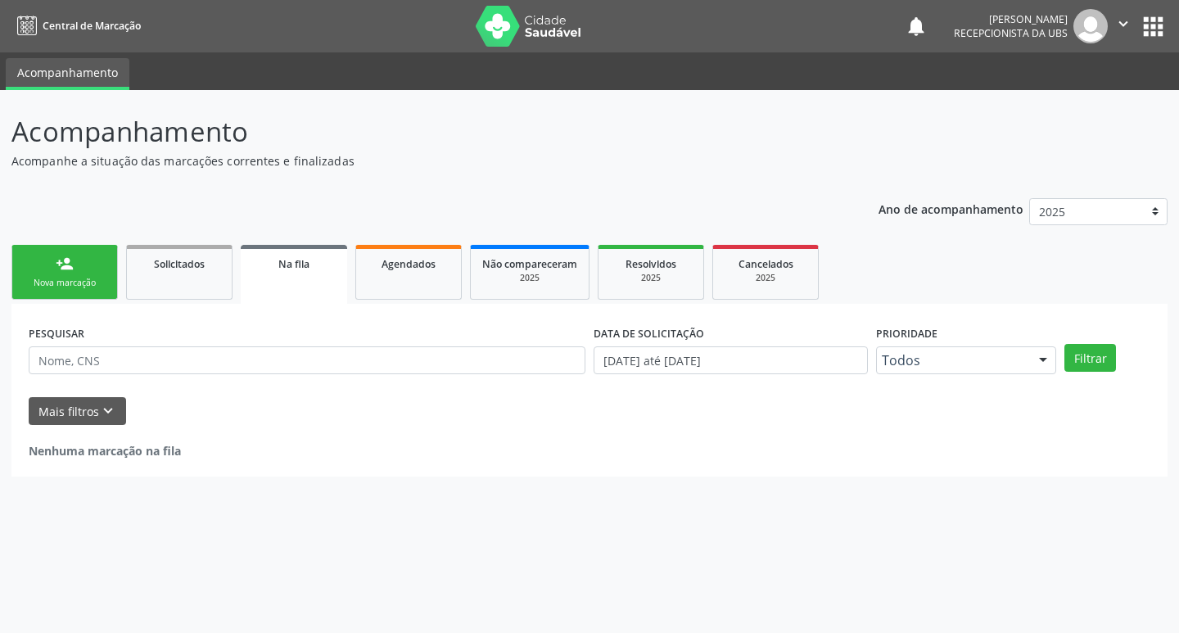
click at [80, 281] on div "Nova marcação" at bounding box center [65, 283] width 82 height 12
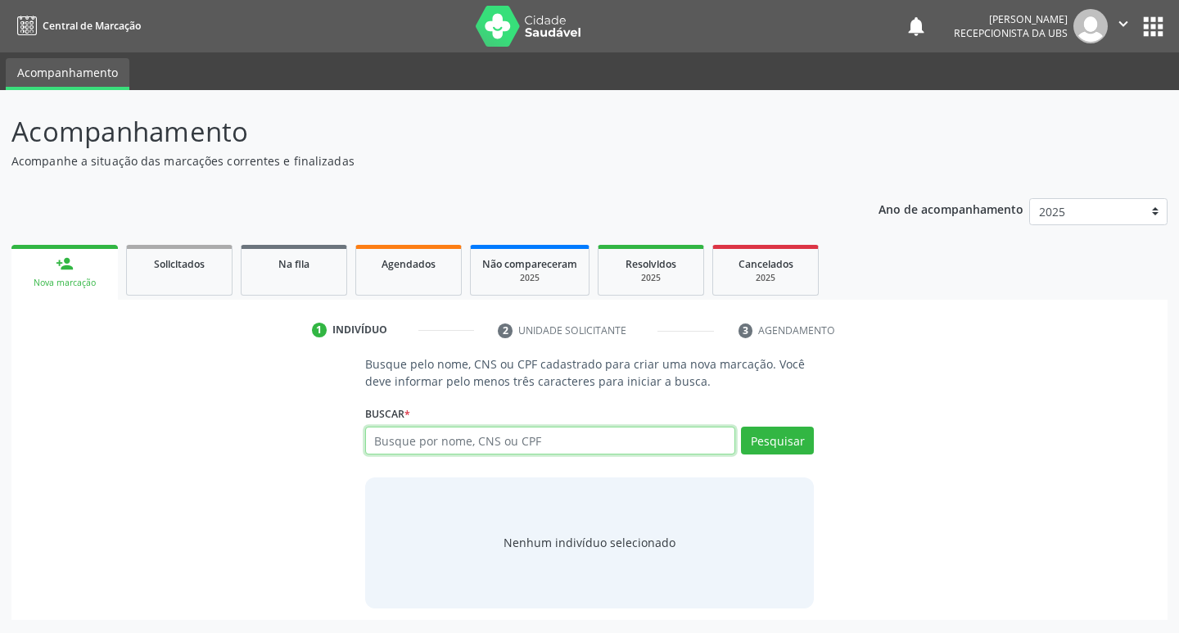
click at [526, 438] on input "text" at bounding box center [550, 440] width 371 height 28
type input "705608407873616"
click at [765, 441] on button "Pesquisar" at bounding box center [777, 440] width 73 height 28
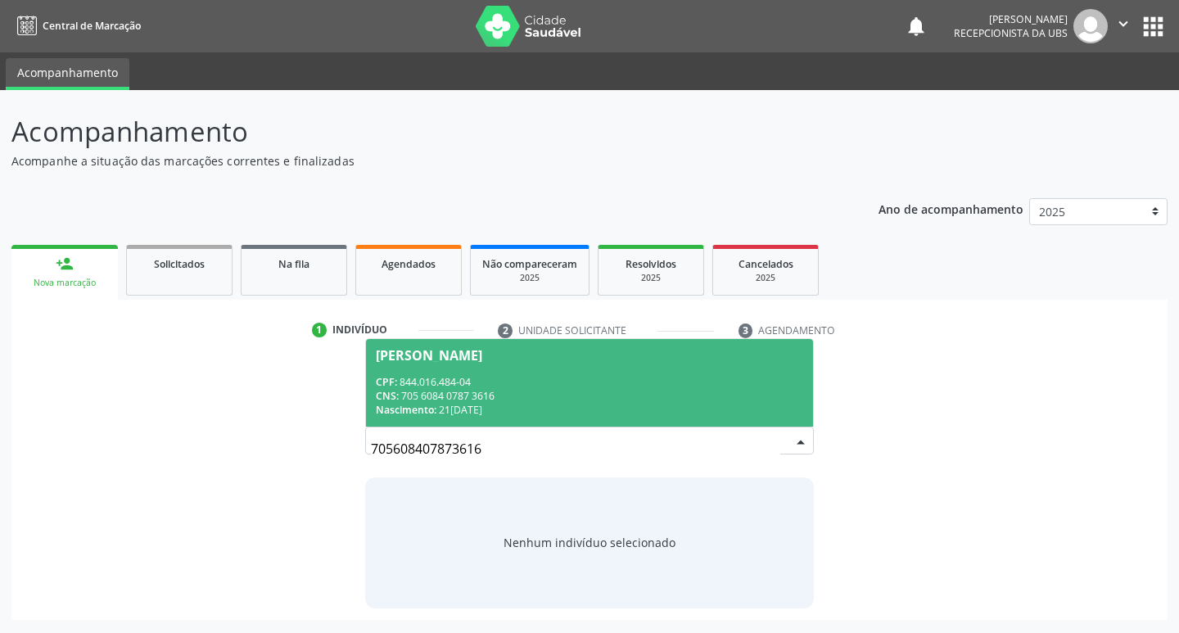
click at [550, 392] on div "CNS: 705 6084 0787 3616" at bounding box center [590, 396] width 428 height 14
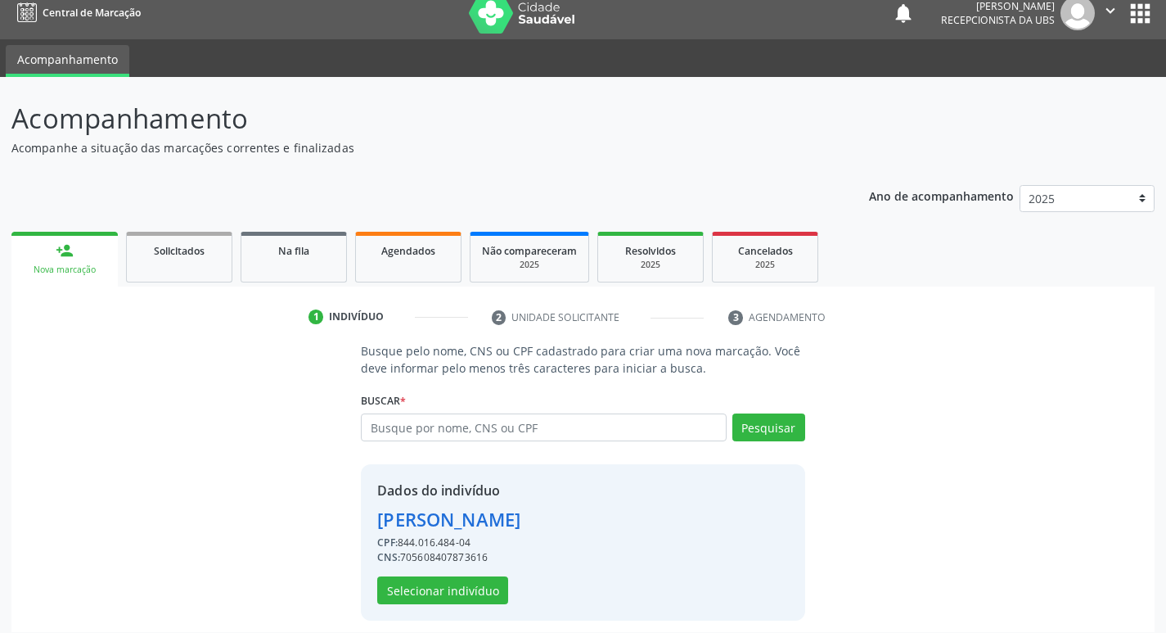
scroll to position [24, 0]
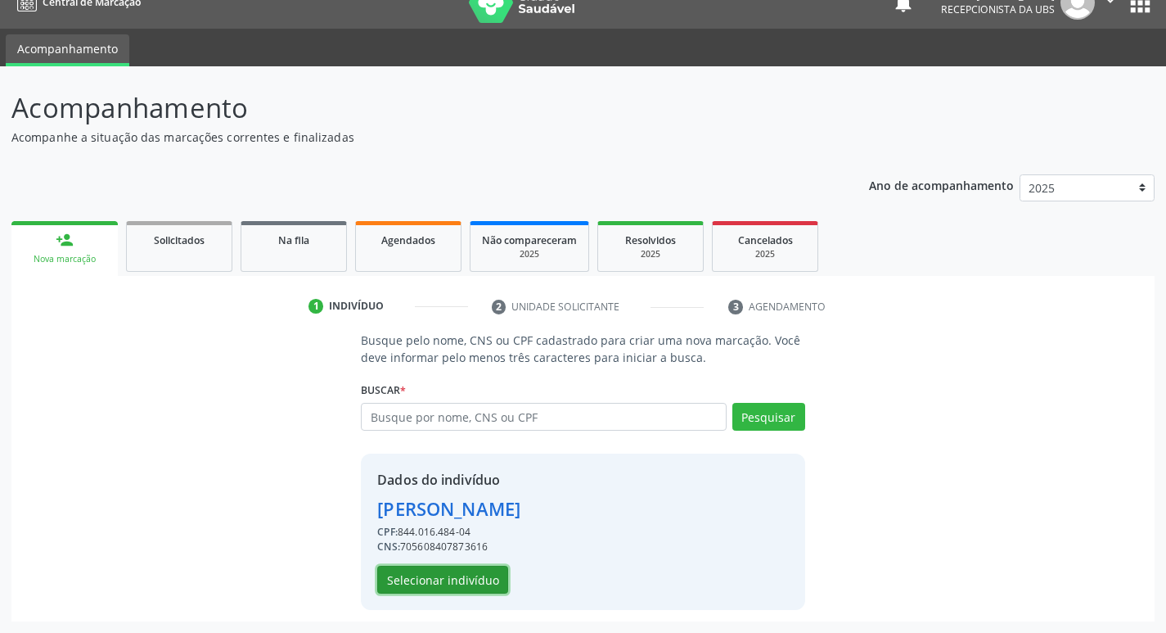
click at [458, 579] on button "Selecionar indivíduo" at bounding box center [442, 580] width 131 height 28
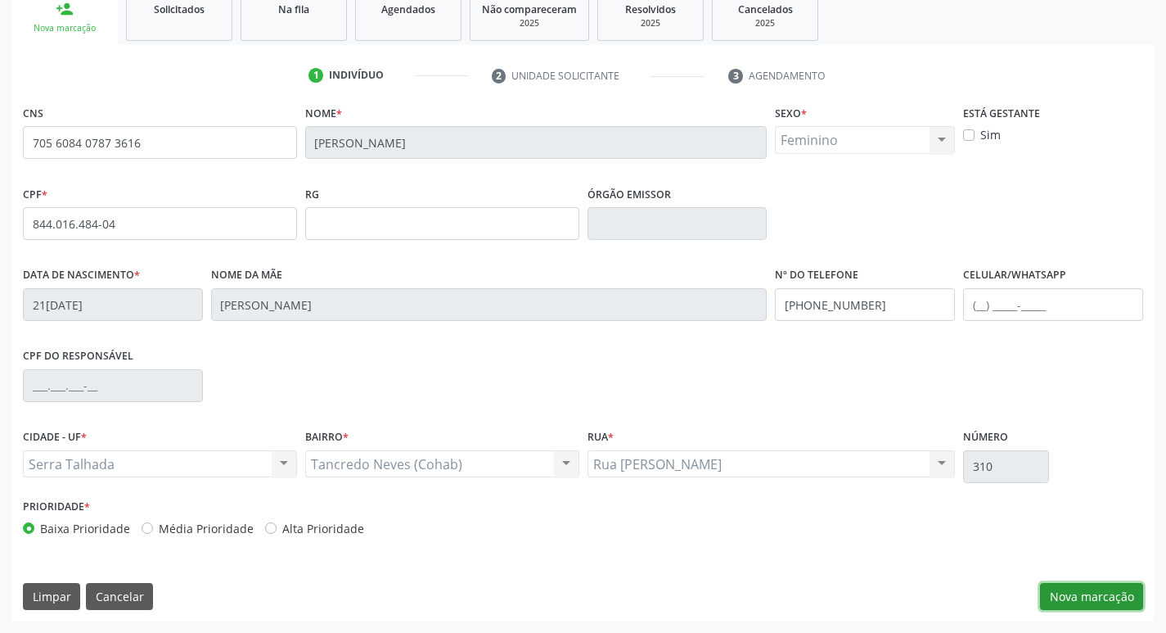
click at [1098, 602] on button "Nova marcação" at bounding box center [1091, 597] width 103 height 28
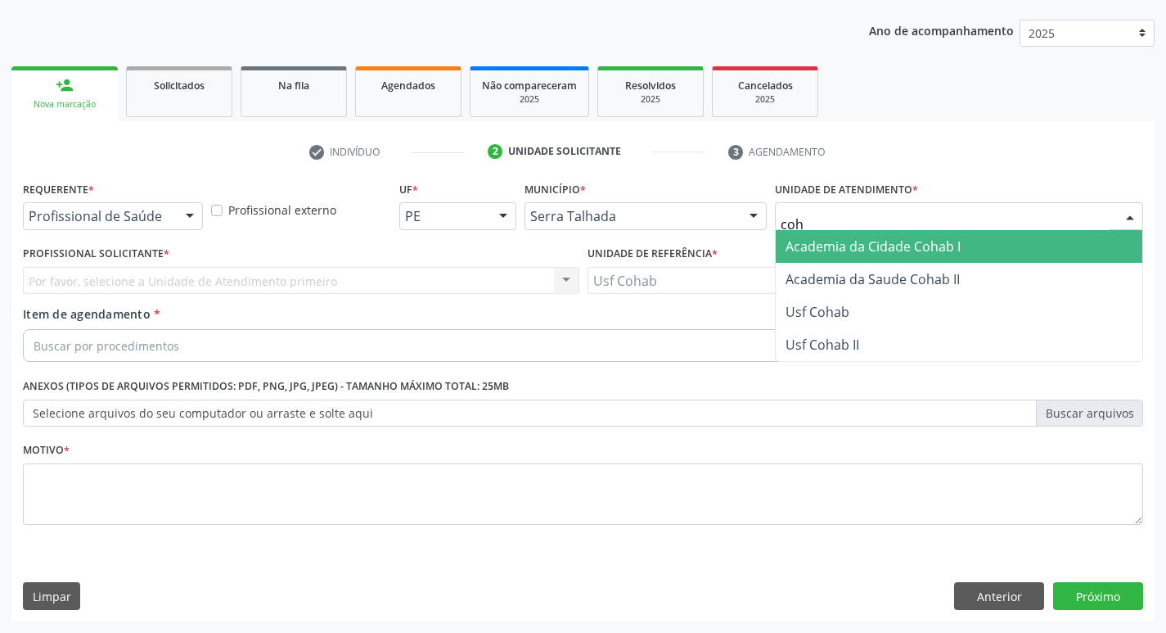
type input "coha"
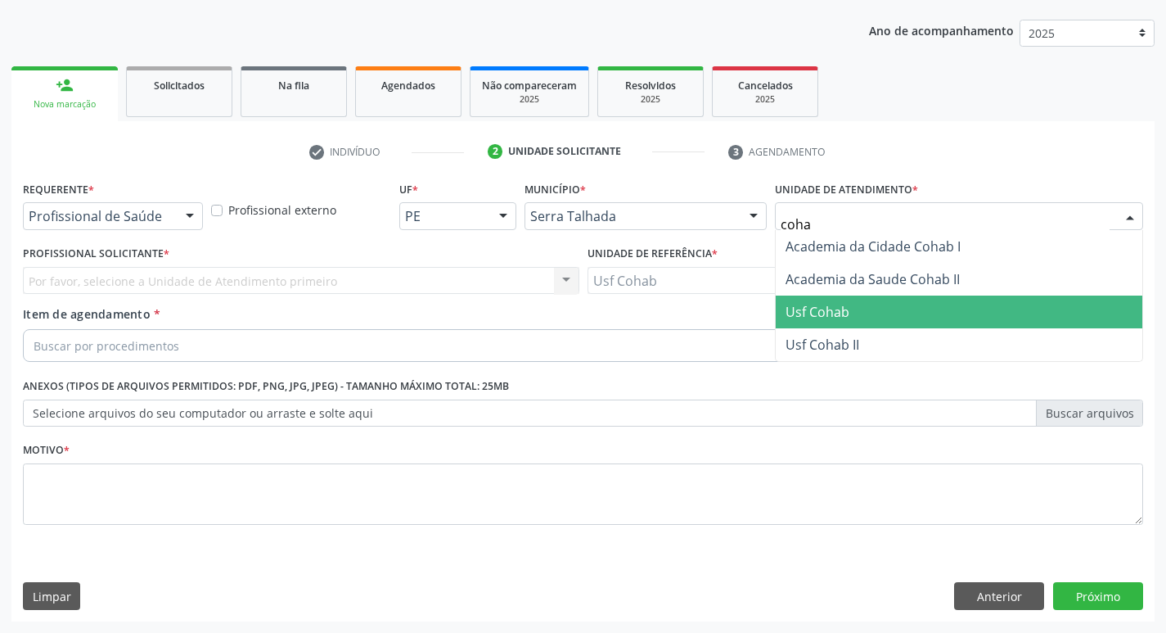
click at [841, 322] on span "Usf Cohab" at bounding box center [959, 311] width 367 height 33
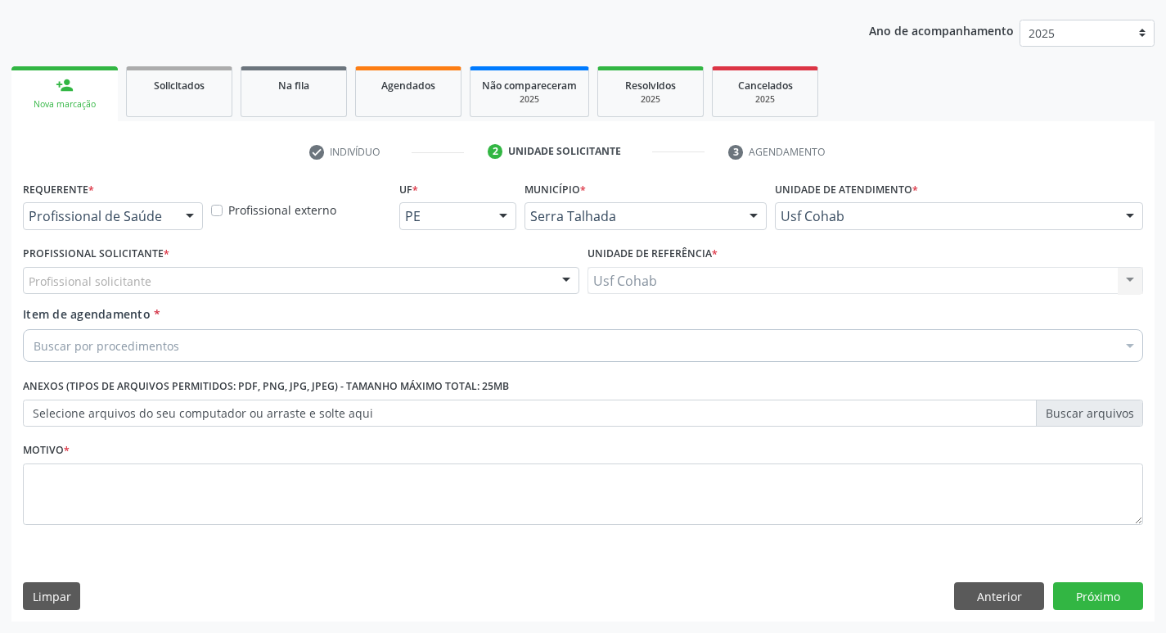
click at [192, 276] on div "Profissional solicitante" at bounding box center [301, 281] width 557 height 28
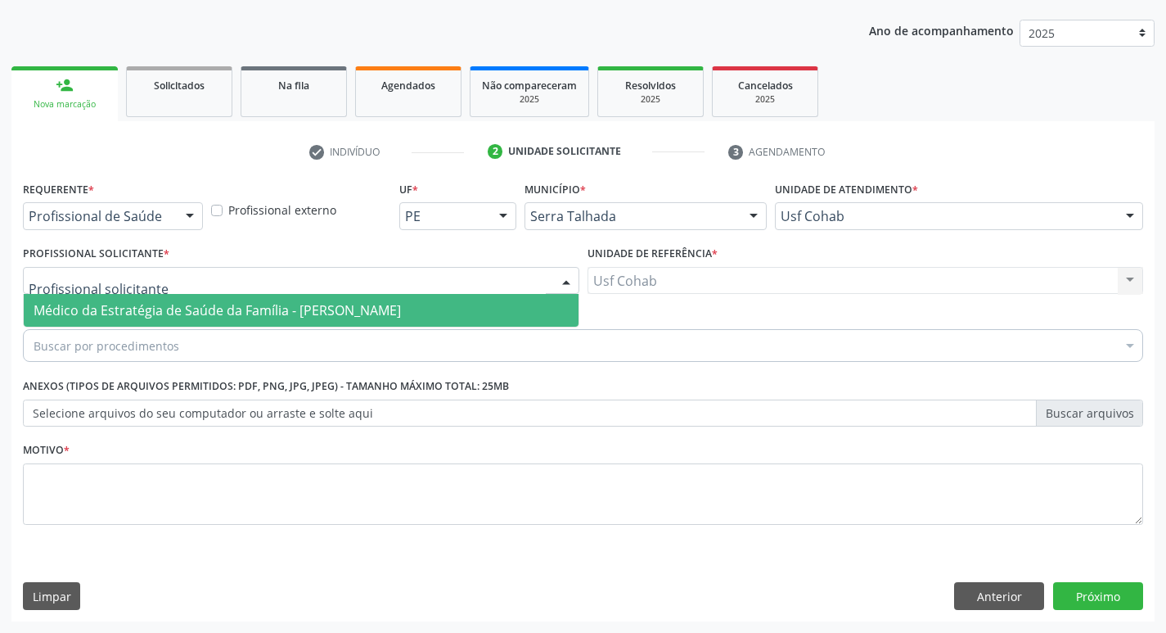
click at [193, 309] on span "Médico da Estratégia de Saúde da Família - [PERSON_NAME]" at bounding box center [217, 310] width 367 height 18
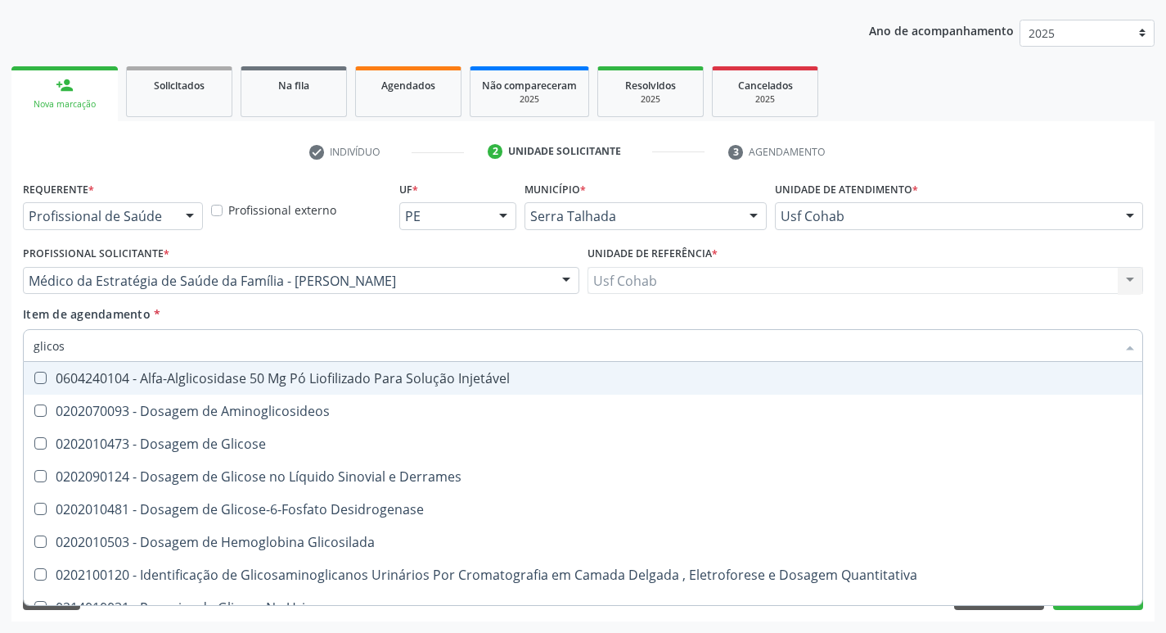
type input "glicose"
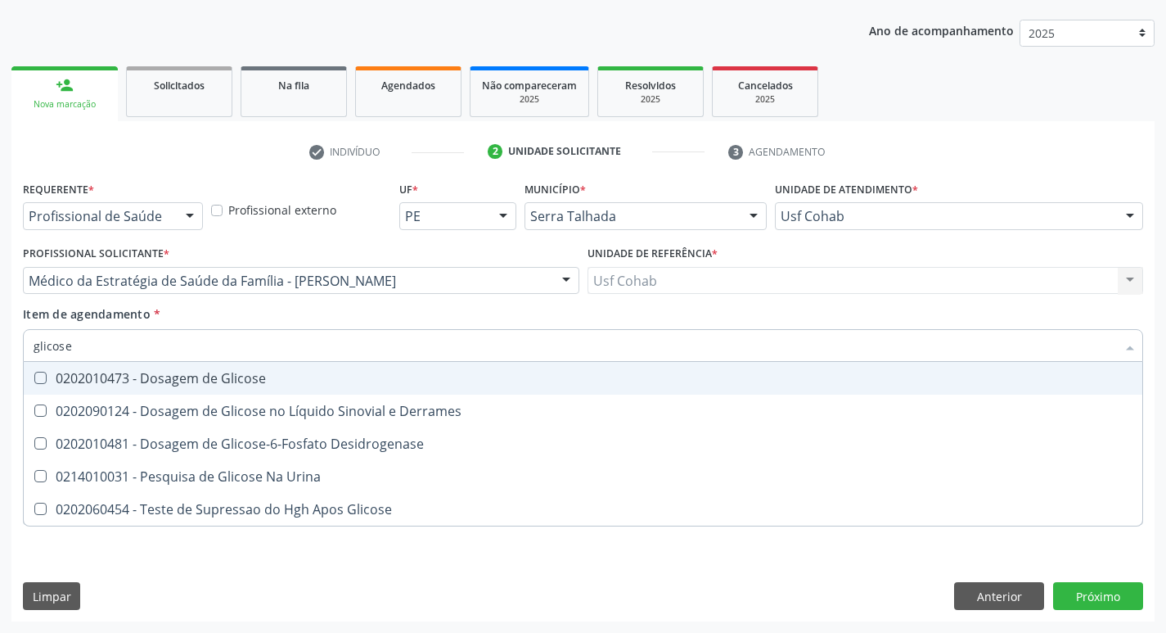
click at [43, 373] on Glicose at bounding box center [40, 378] width 12 height 12
click at [34, 373] on Glicose "checkbox" at bounding box center [29, 377] width 11 height 11
checkbox Glicose "true"
drag, startPoint x: 100, startPoint y: 346, endPoint x: 0, endPoint y: 354, distance: 100.2
click at [0, 354] on div "Acompanhamento Acompanhe a situação das marcações correntes e finalizadas Relat…" at bounding box center [583, 272] width 1166 height 721
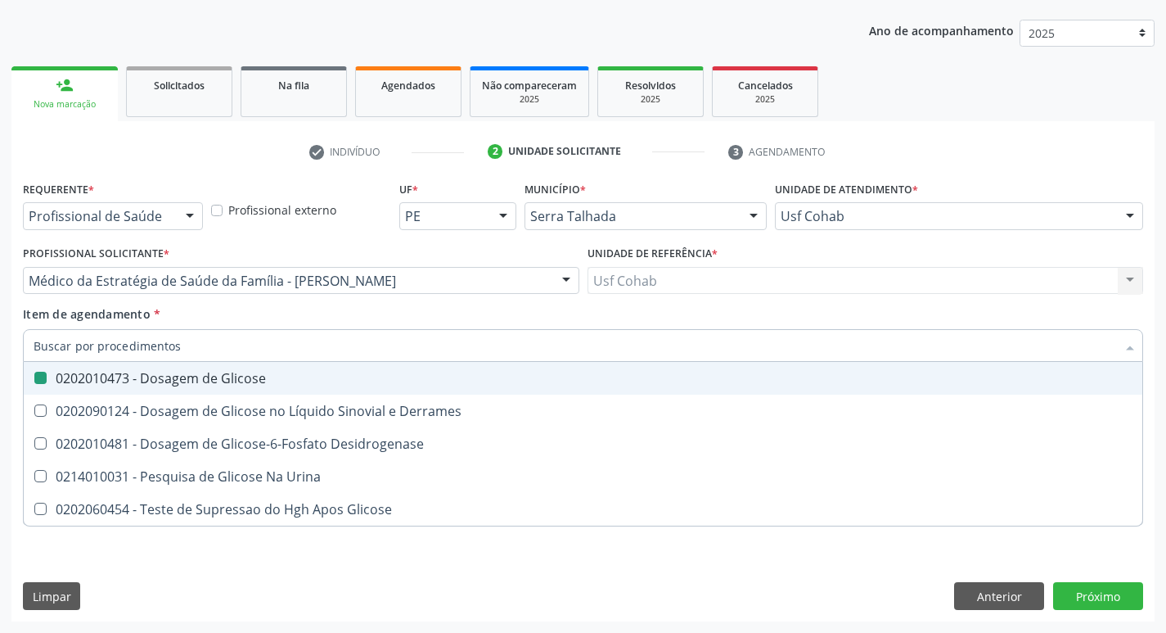
checkbox Glicose "false"
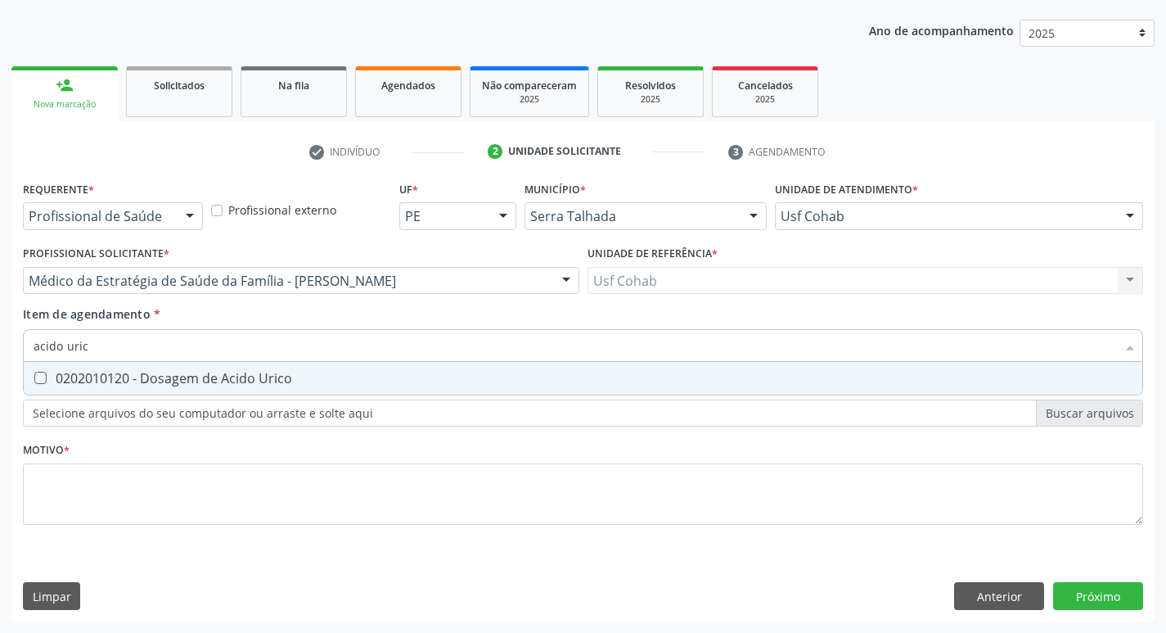
type input "acido urico"
click at [34, 377] on Urico at bounding box center [40, 378] width 12 height 12
click at [34, 377] on Urico "checkbox" at bounding box center [29, 377] width 11 height 11
checkbox Urico "true"
drag, startPoint x: 115, startPoint y: 354, endPoint x: 0, endPoint y: 347, distance: 114.8
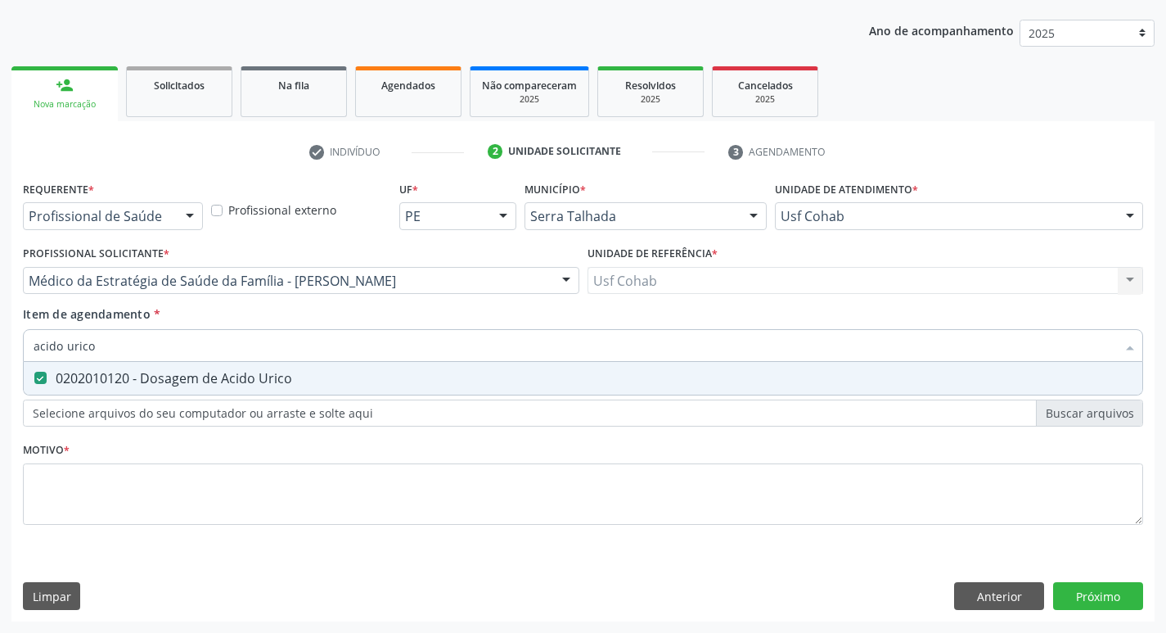
click at [0, 347] on div "Acompanhamento Acompanhe a situação das marcações correntes e finalizadas Relat…" at bounding box center [583, 272] width 1166 height 721
checkbox Urico "false"
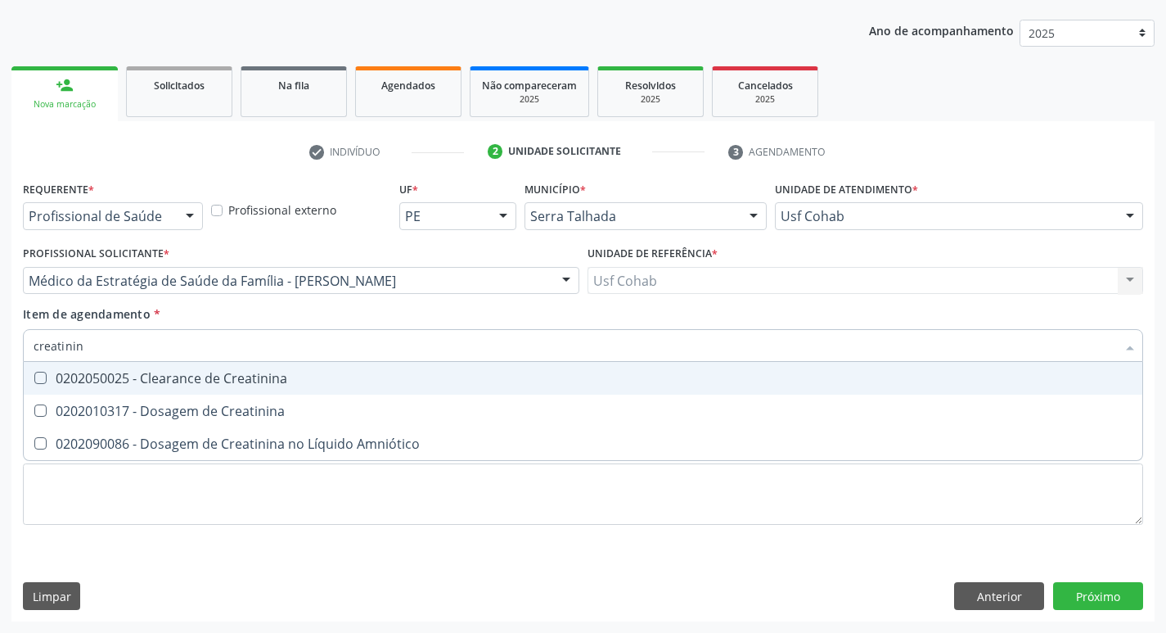
type input "creatinina"
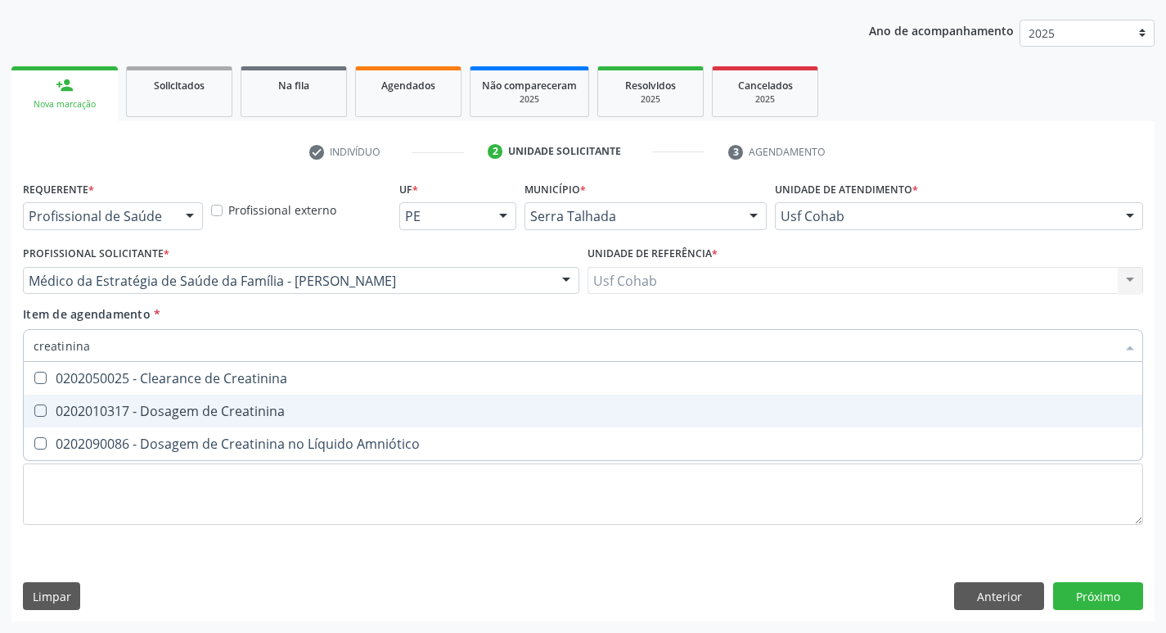
click at [53, 419] on span "0202010317 - Dosagem de Creatinina" at bounding box center [583, 410] width 1119 height 33
checkbox Creatinina "true"
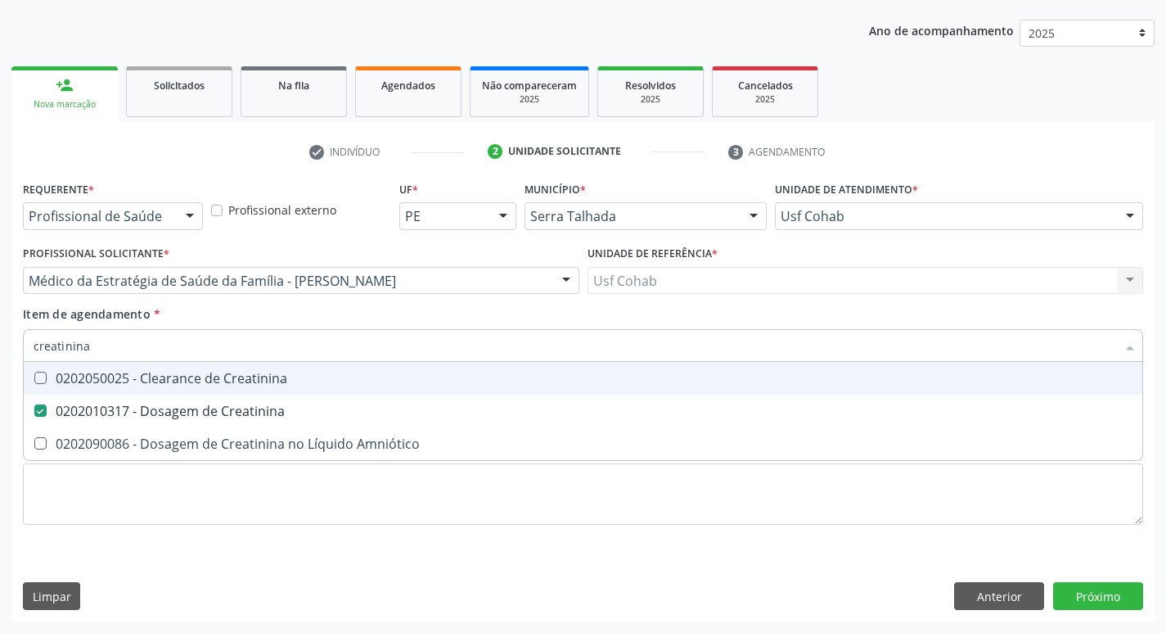
drag, startPoint x: 110, startPoint y: 354, endPoint x: 0, endPoint y: 335, distance: 111.3
click at [0, 335] on div "Acompanhamento Acompanhe a situação das marcações correntes e finalizadas Relat…" at bounding box center [583, 272] width 1166 height 721
checkbox Creatinina "false"
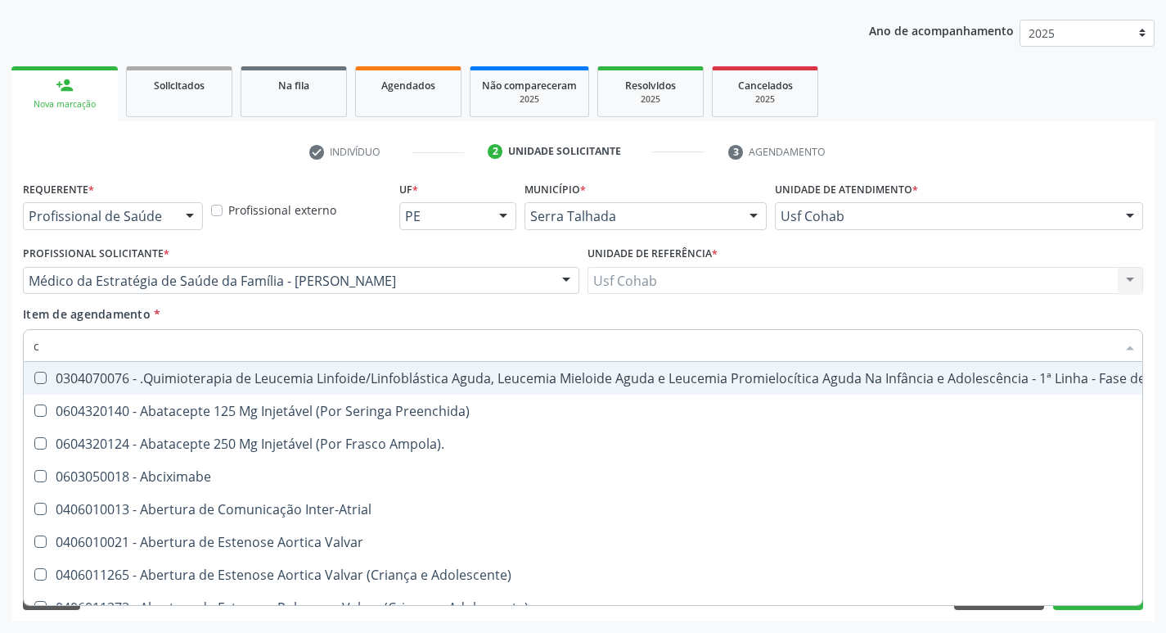
type input "co"
checkbox Coclear "true"
checkbox Tempo "true"
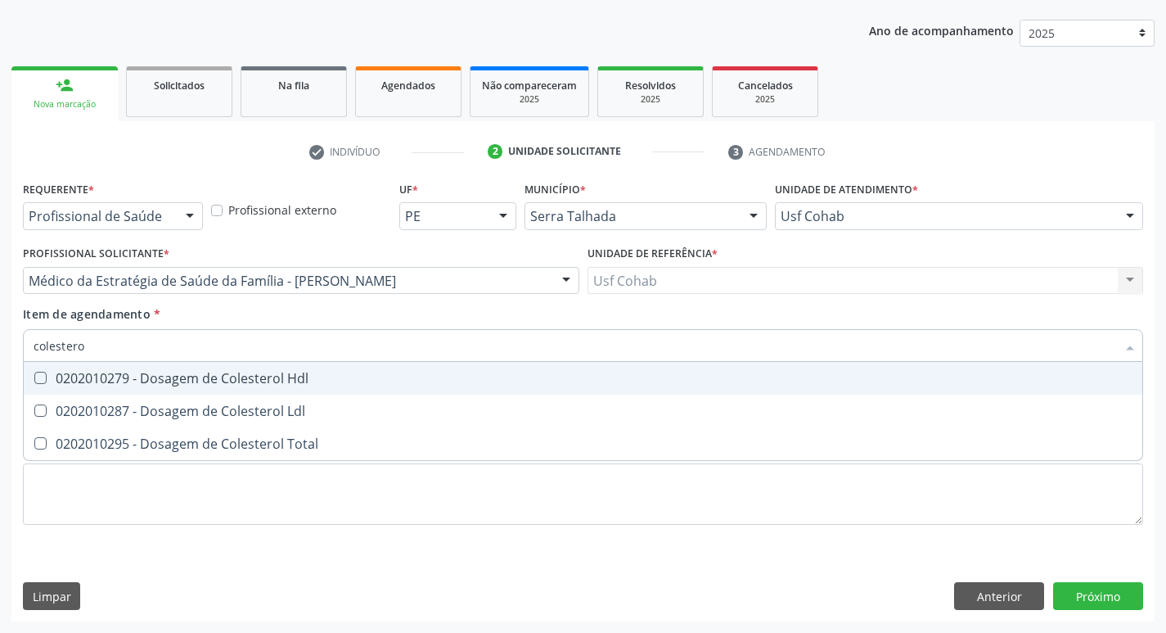
type input "colesterol"
click at [44, 380] on Hdl at bounding box center [40, 378] width 12 height 12
click at [34, 380] on Hdl "checkbox" at bounding box center [29, 377] width 11 height 11
checkbox Hdl "true"
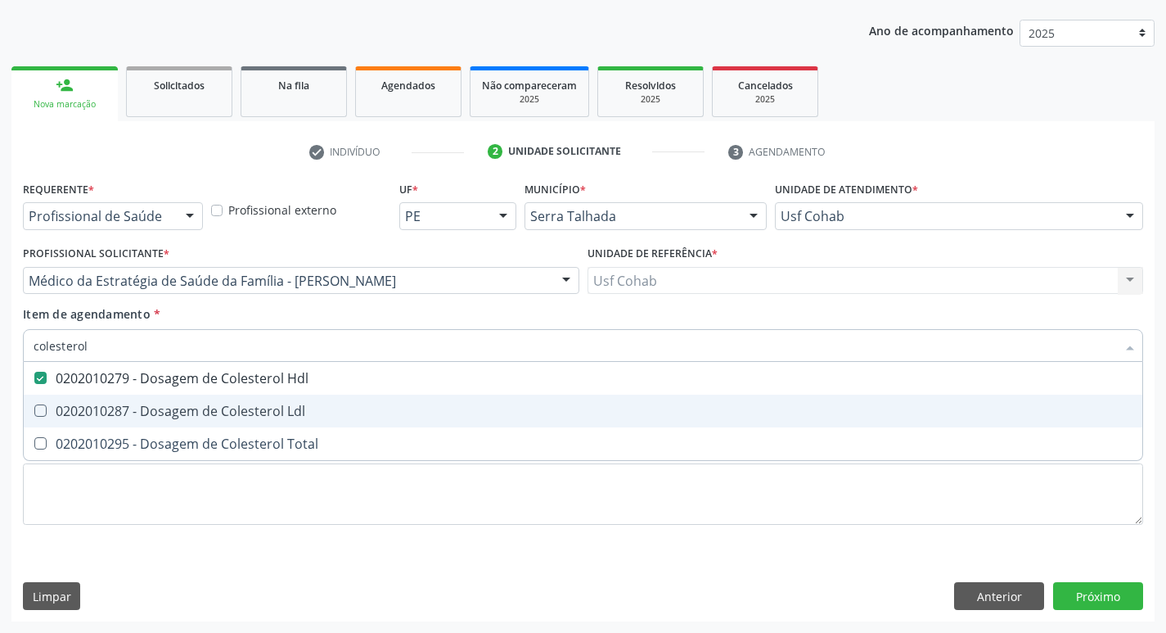
click at [43, 406] on Ldl at bounding box center [40, 410] width 12 height 12
click at [34, 406] on Ldl "checkbox" at bounding box center [29, 410] width 11 height 11
checkbox Ldl "true"
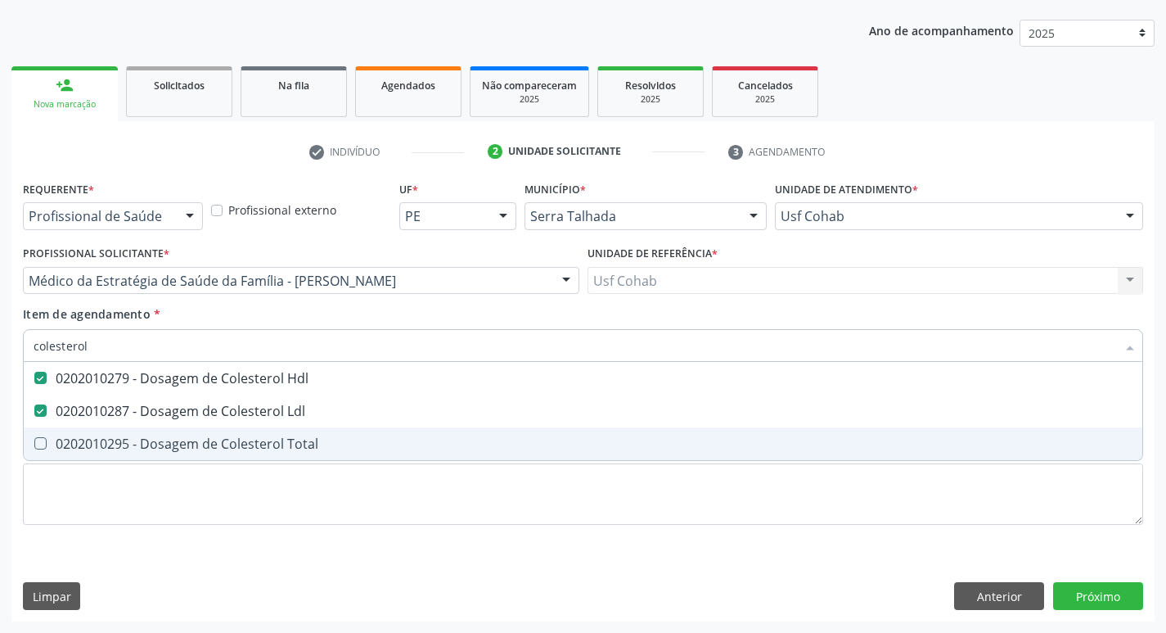
click at [43, 442] on Total at bounding box center [40, 443] width 12 height 12
click at [34, 442] on Total "checkbox" at bounding box center [29, 443] width 11 height 11
checkbox Total "true"
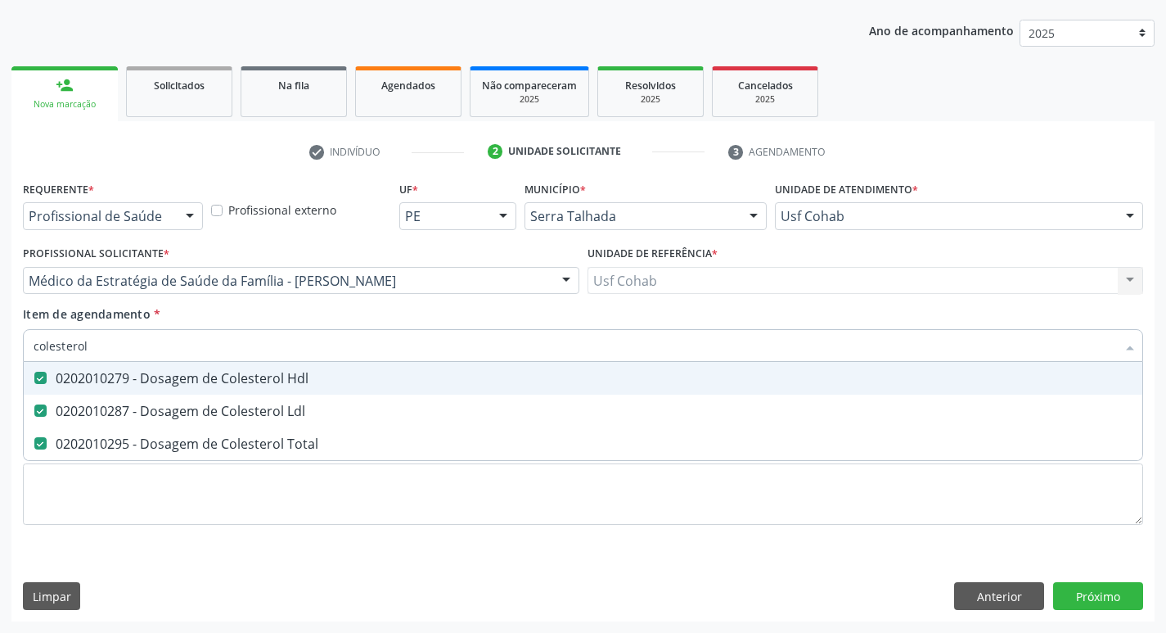
drag, startPoint x: 123, startPoint y: 335, endPoint x: 1, endPoint y: 309, distance: 124.7
click at [0, 339] on div "Acompanhamento Acompanhe a situação das marcações correntes e finalizadas Relat…" at bounding box center [583, 272] width 1166 height 721
checkbox Hdl "false"
checkbox Ldl "false"
checkbox Total "false"
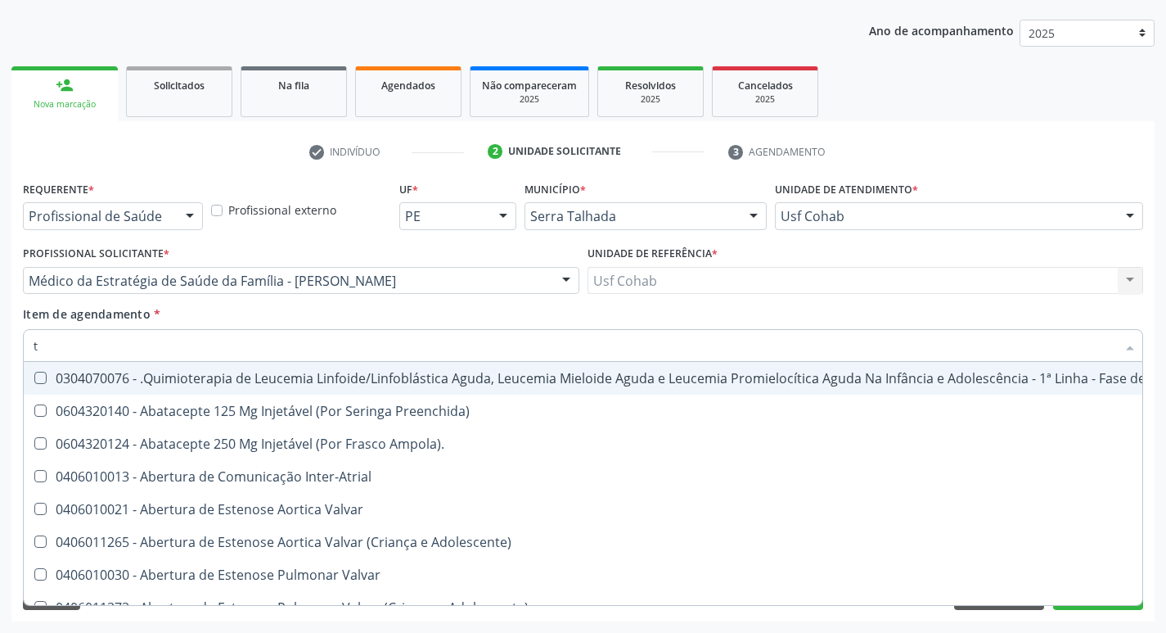
type input "tg"
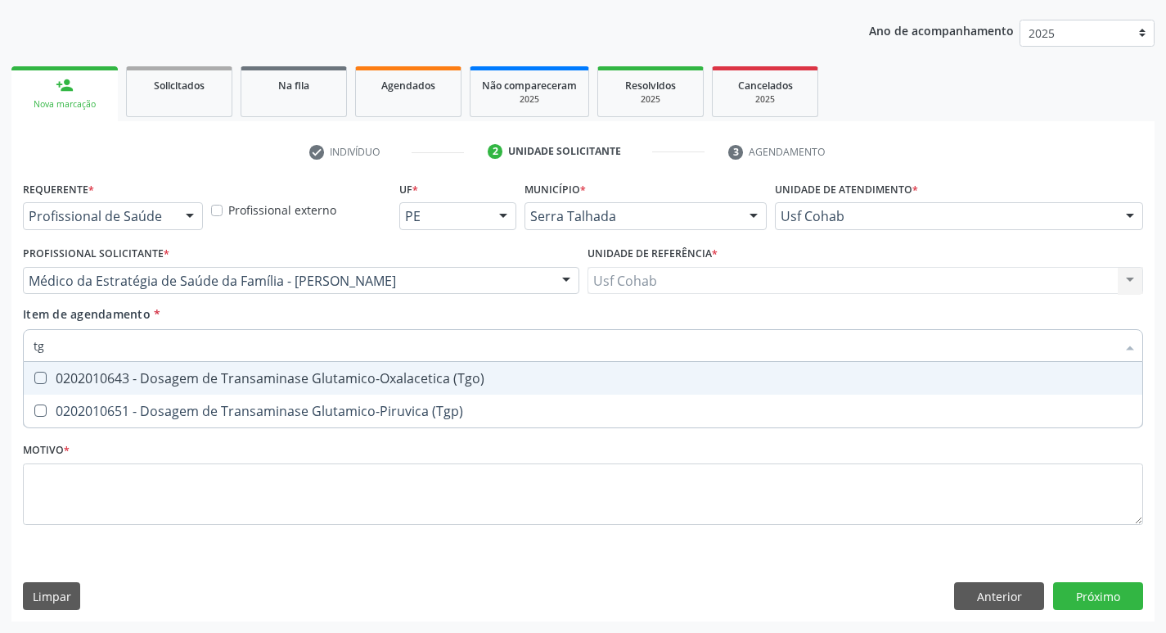
click at [50, 374] on div "0202010643 - Dosagem de Transaminase Glutamico-Oxalacetica (Tgo)" at bounding box center [583, 378] width 1099 height 13
checkbox \(Tgo\) "true"
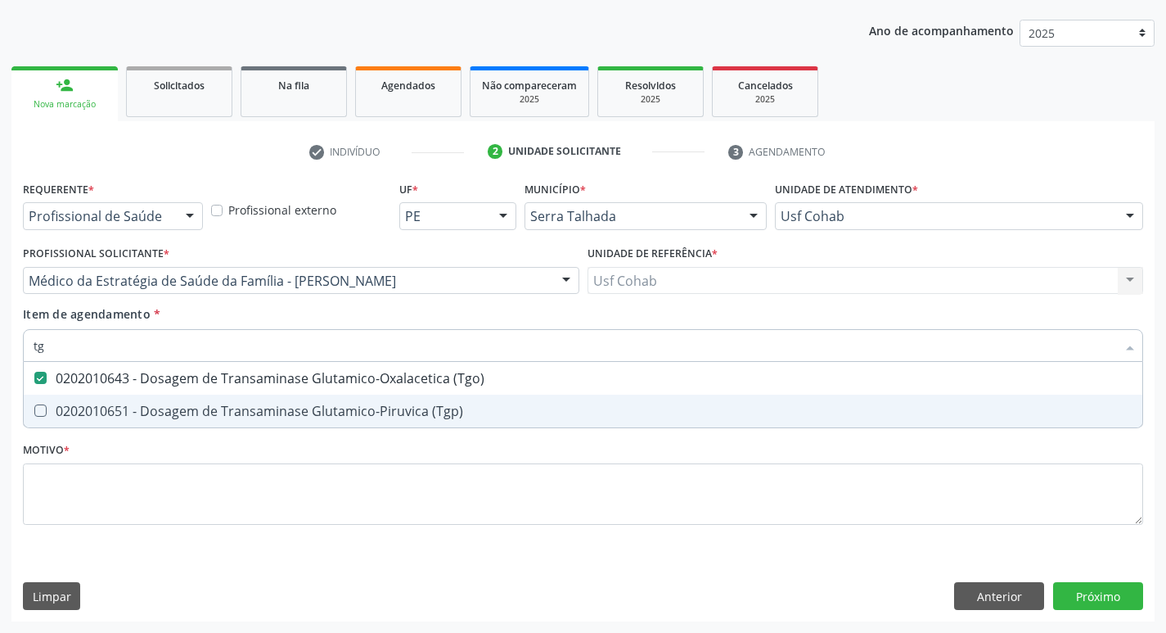
click at [42, 417] on div "0202010651 - Dosagem de Transaminase Glutamico-Piruvica (Tgp)" at bounding box center [583, 410] width 1099 height 13
checkbox \(Tgp\) "true"
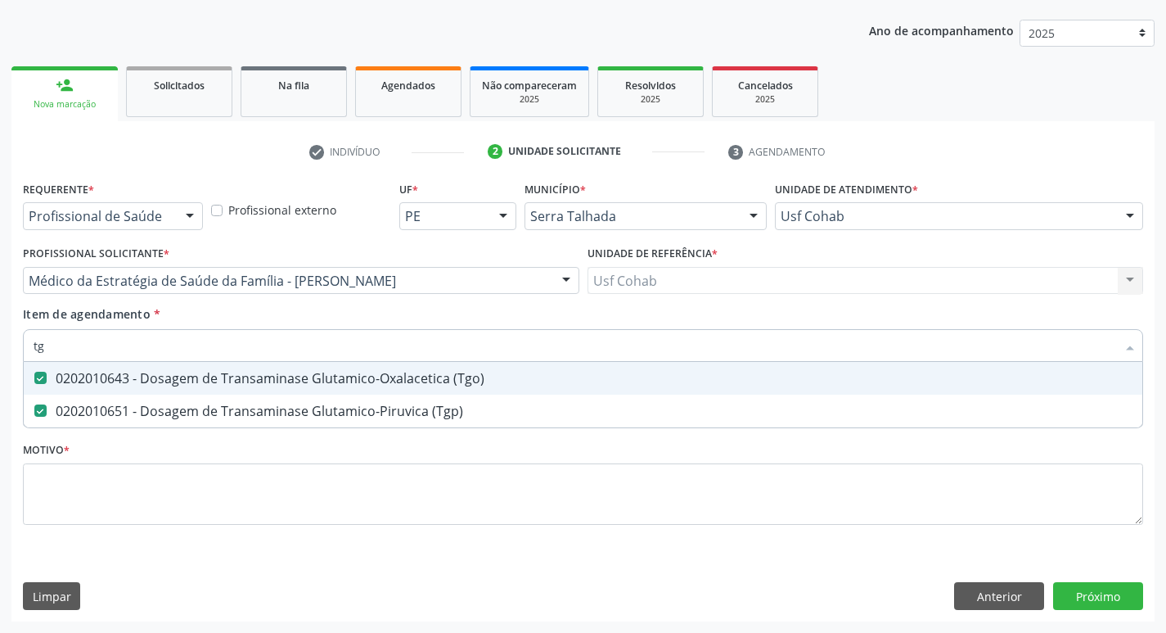
drag, startPoint x: 65, startPoint y: 349, endPoint x: 0, endPoint y: 337, distance: 65.8
click at [0, 340] on div "Acompanhamento Acompanhe a situação das marcações correntes e finalizadas Relat…" at bounding box center [583, 272] width 1166 height 721
checkbox \(Tgo\) "false"
checkbox \(Tgp\) "false"
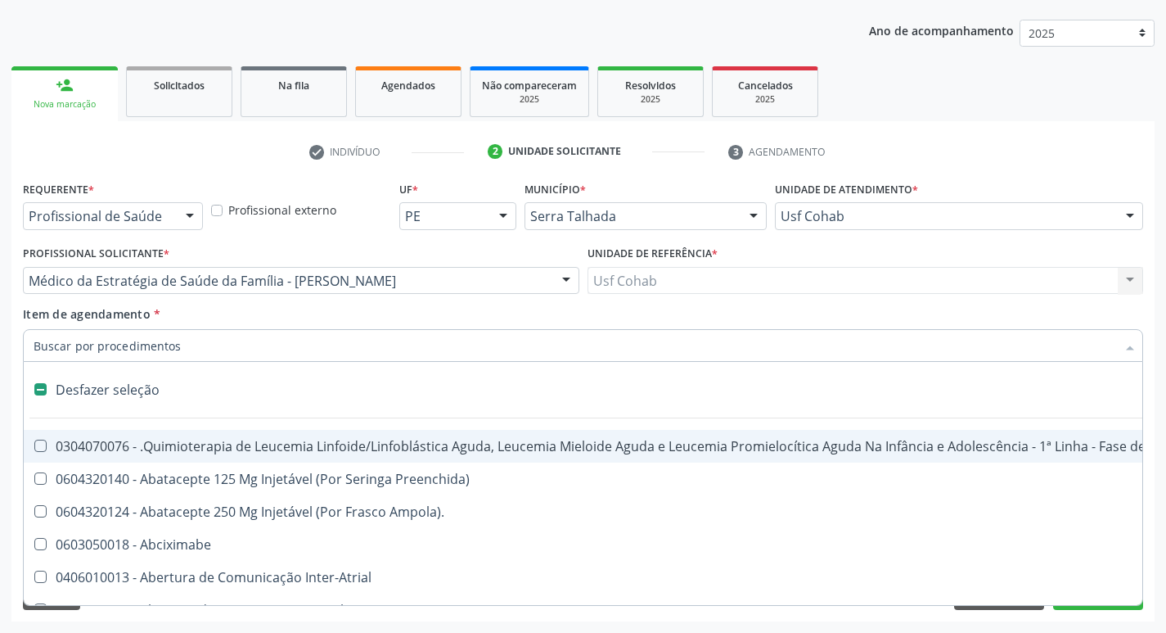
type input "h"
checkbox A "true"
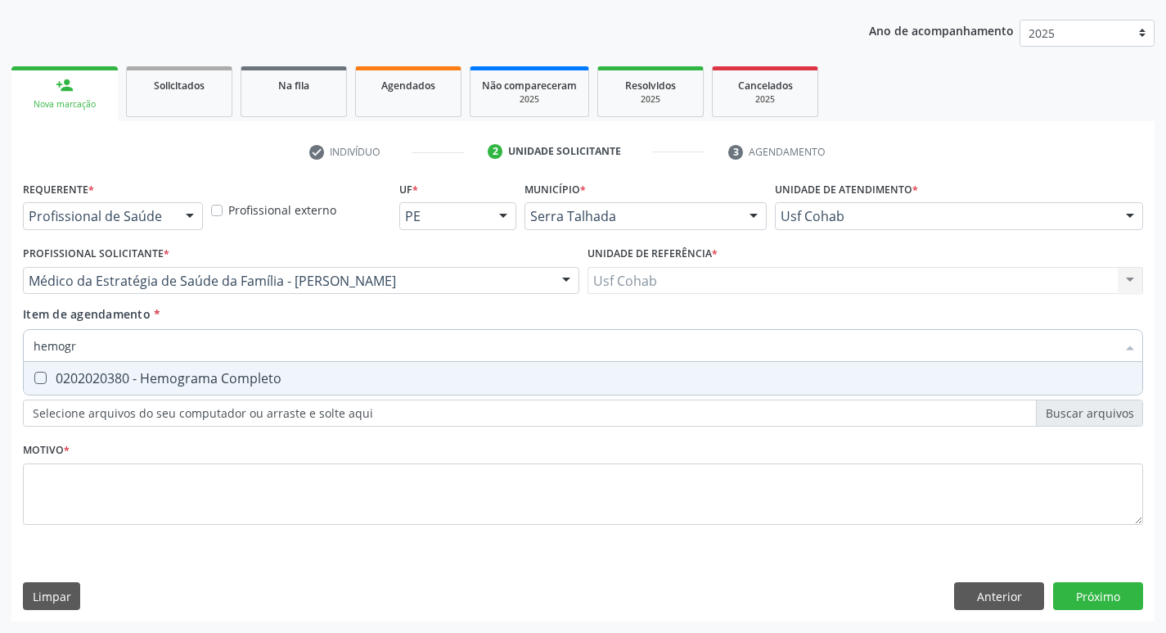
type input "hemogra"
click at [42, 376] on Completo at bounding box center [40, 378] width 12 height 12
click at [34, 376] on Completo "checkbox" at bounding box center [29, 377] width 11 height 11
checkbox Completo "true"
drag, startPoint x: 100, startPoint y: 345, endPoint x: 0, endPoint y: 346, distance: 99.9
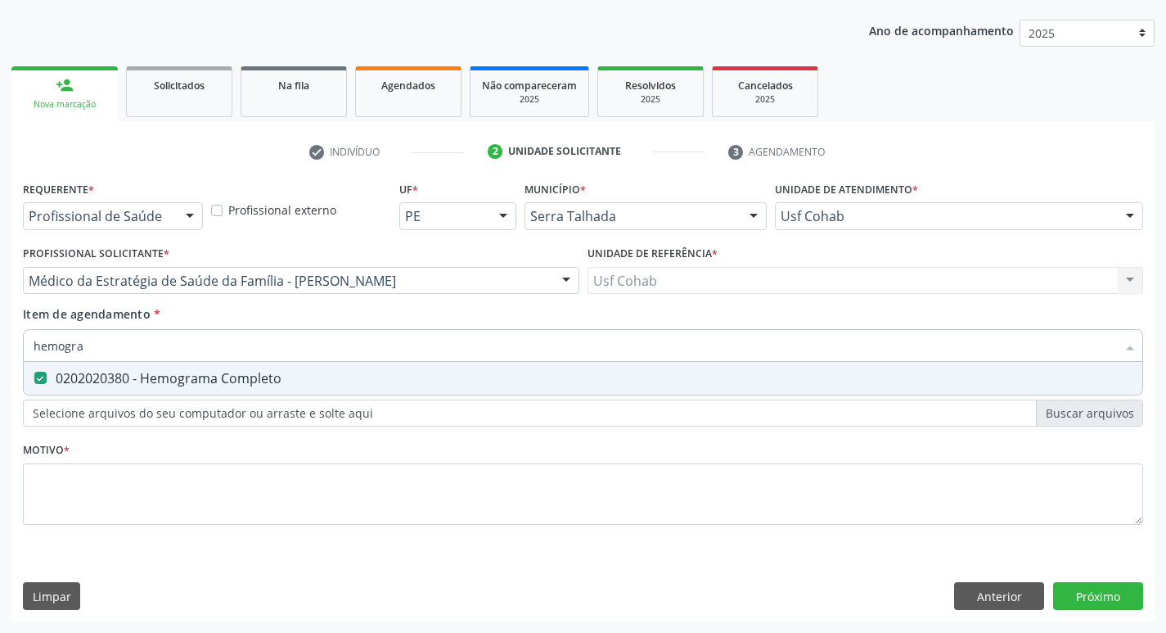
click at [0, 346] on div "Acompanhamento Acompanhe a situação das marcações correntes e finalizadas Relat…" at bounding box center [583, 272] width 1166 height 721
checkbox Completo "false"
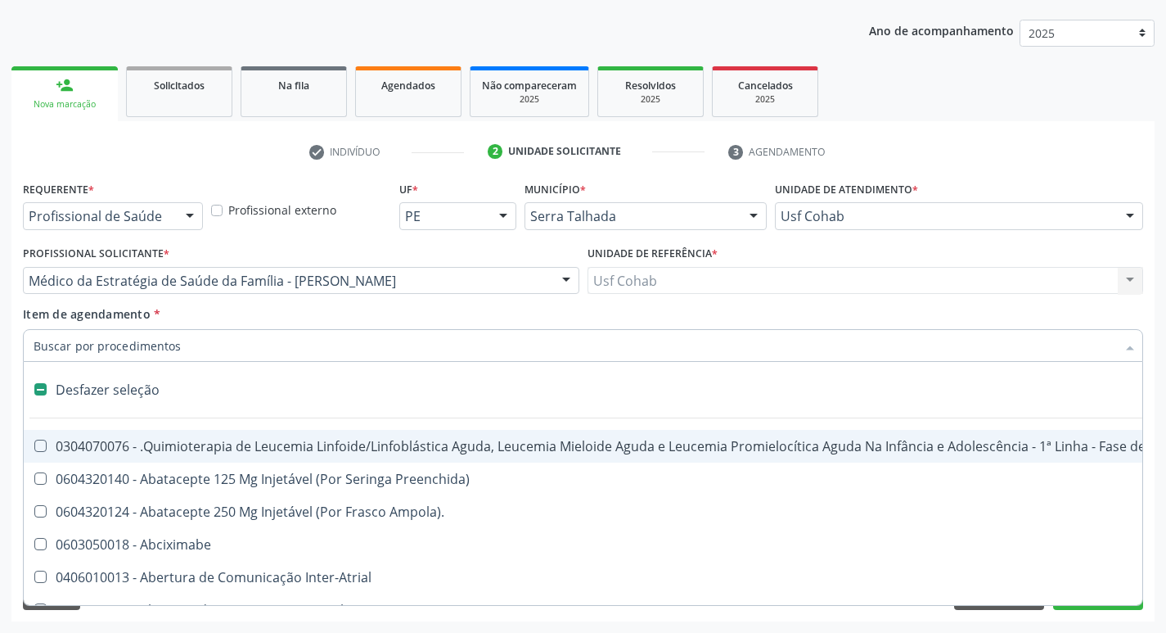
click at [15, 388] on div "Requerente * Profissional de Saúde Profissional de Saúde Paciente Nenhum result…" at bounding box center [582, 399] width 1143 height 444
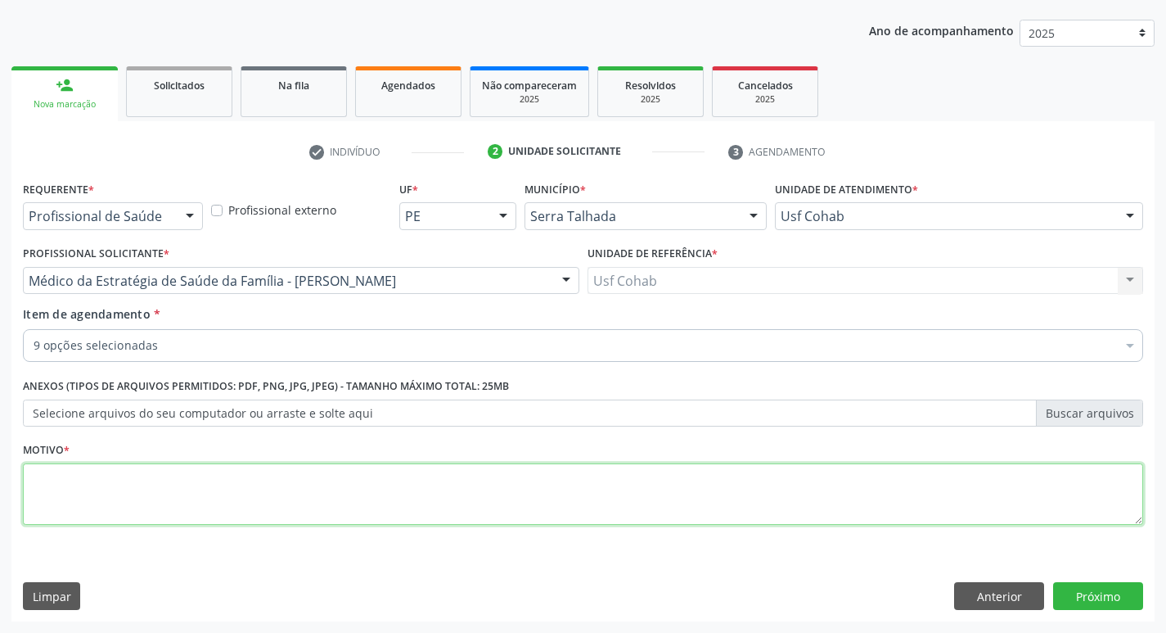
click at [162, 490] on textarea at bounding box center [583, 494] width 1120 height 62
type textarea "rastreio"
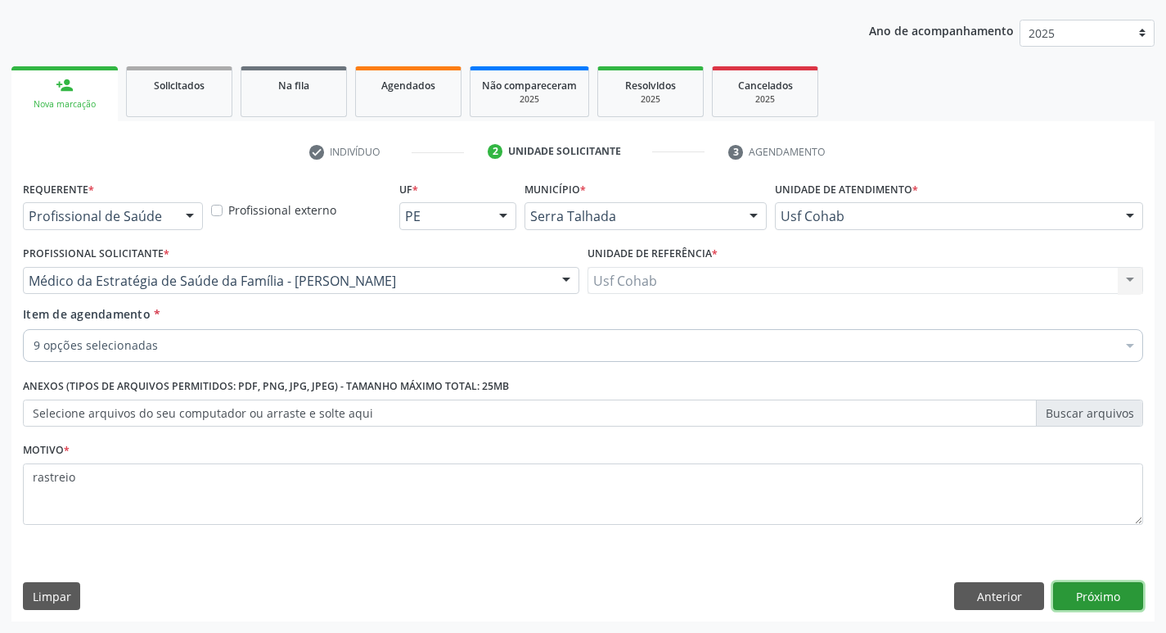
click at [1104, 602] on button "Próximo" at bounding box center [1098, 596] width 90 height 28
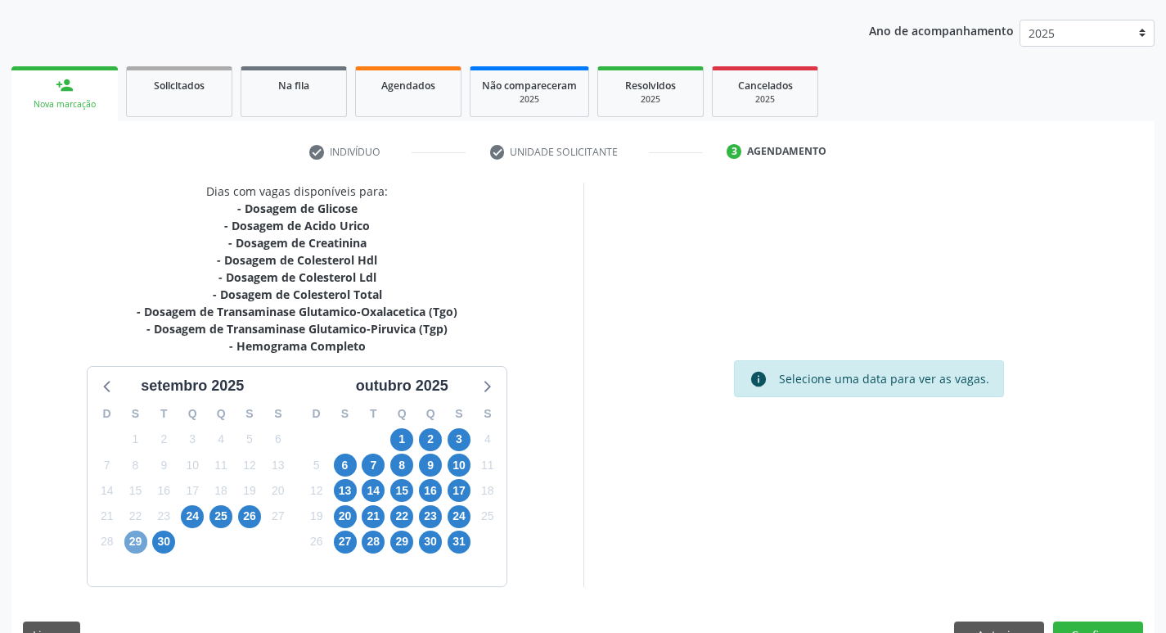
click at [125, 545] on span "29" at bounding box center [135, 541] width 23 height 23
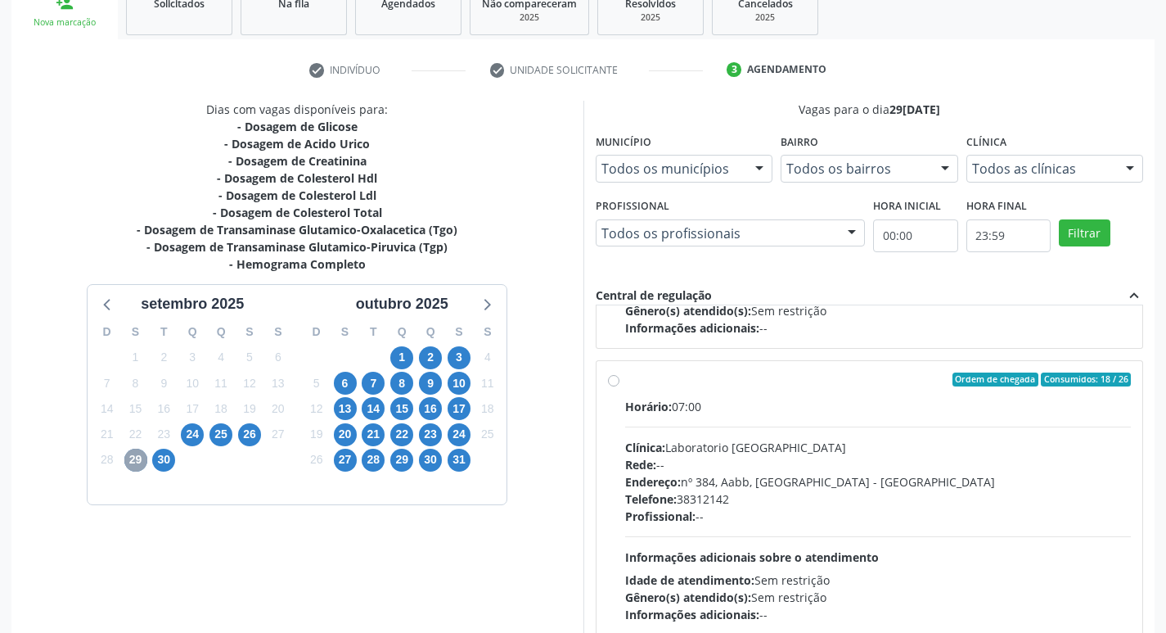
scroll to position [246, 0]
click at [625, 380] on label "Ordem de chegada Consumidos: 18 / 26 Horário: 07:00 Clínica: Laboratorio Sao Fr…" at bounding box center [878, 496] width 507 height 251
click at [617, 380] on input "Ordem de chegada Consumidos: 18 / 26 Horário: 07:00 Clínica: Laboratorio Sao Fr…" at bounding box center [613, 378] width 11 height 15
radio input "true"
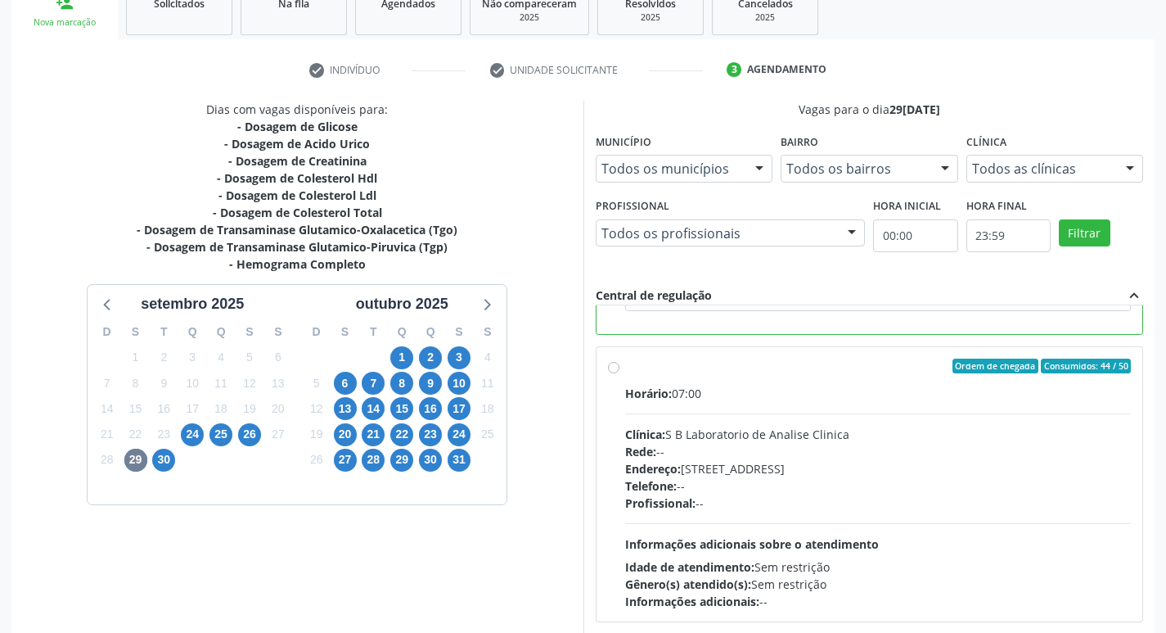
scroll to position [345, 0]
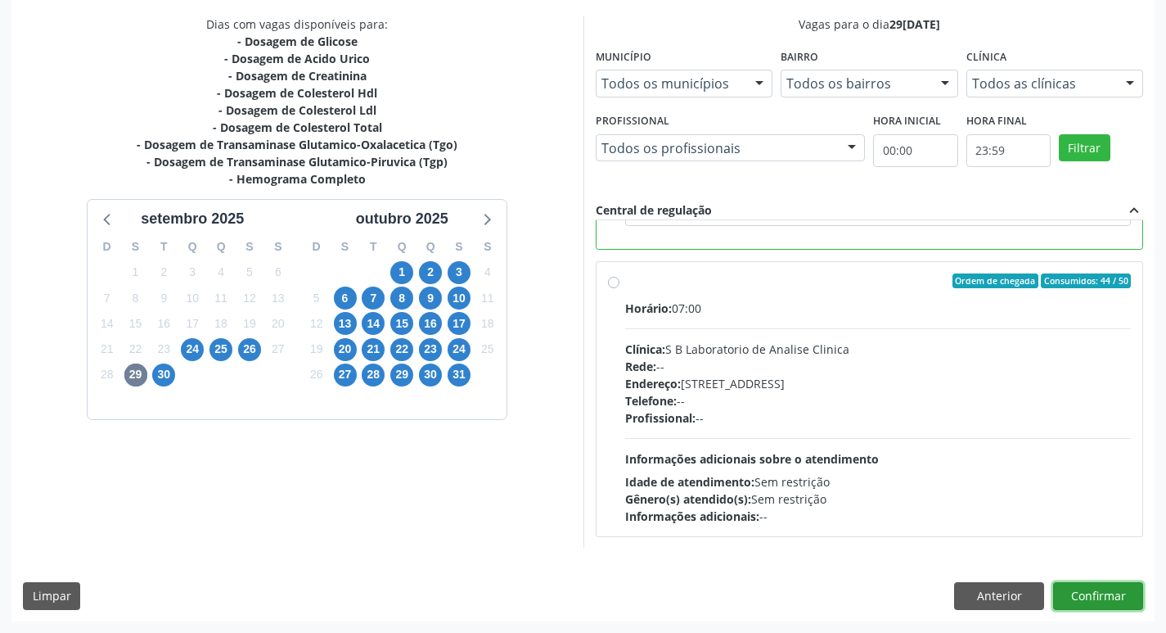
click at [1114, 597] on button "Confirmar" at bounding box center [1098, 596] width 90 height 28
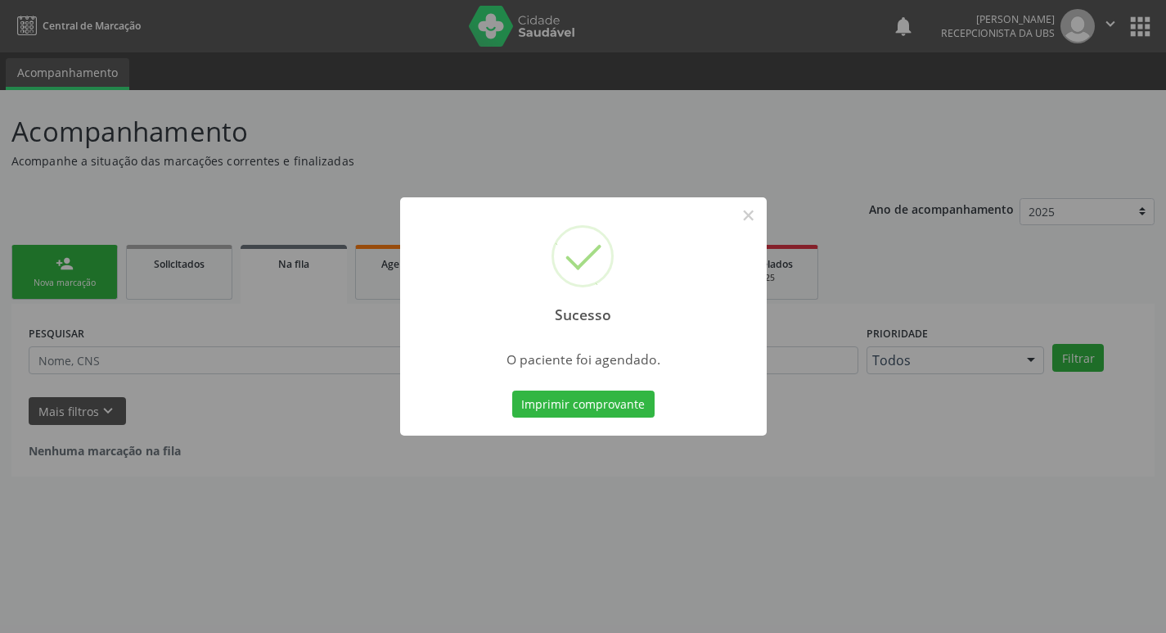
scroll to position [0, 0]
click at [570, 400] on button "Imprimir comprovante" at bounding box center [589, 404] width 142 height 28
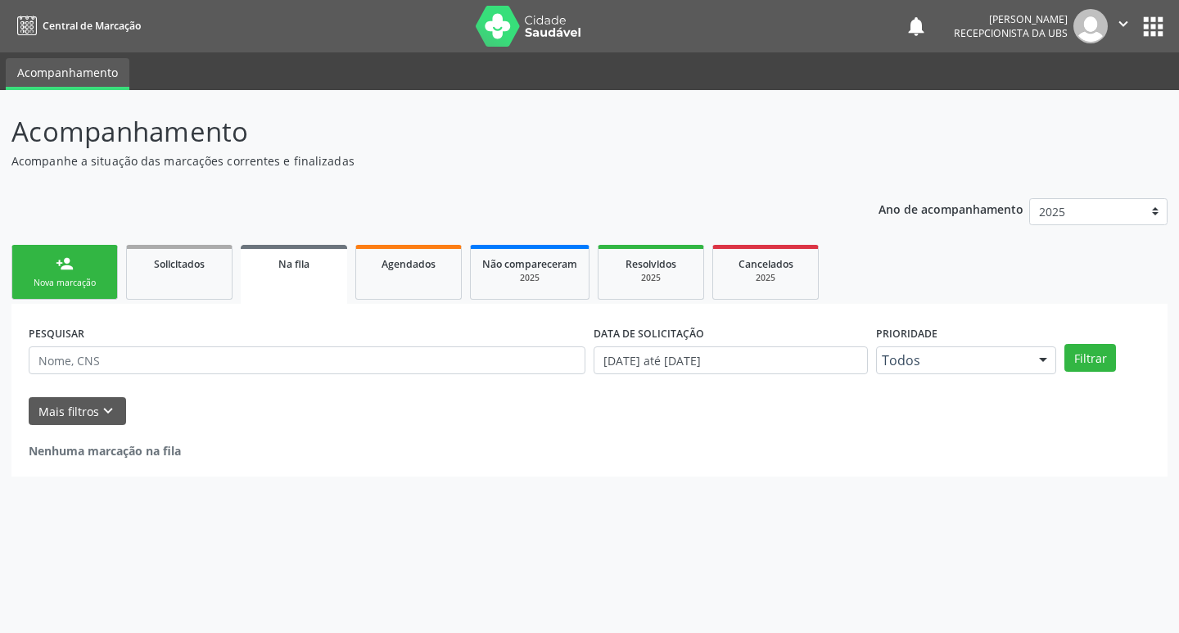
click at [83, 286] on div "Nova marcação" at bounding box center [65, 283] width 82 height 12
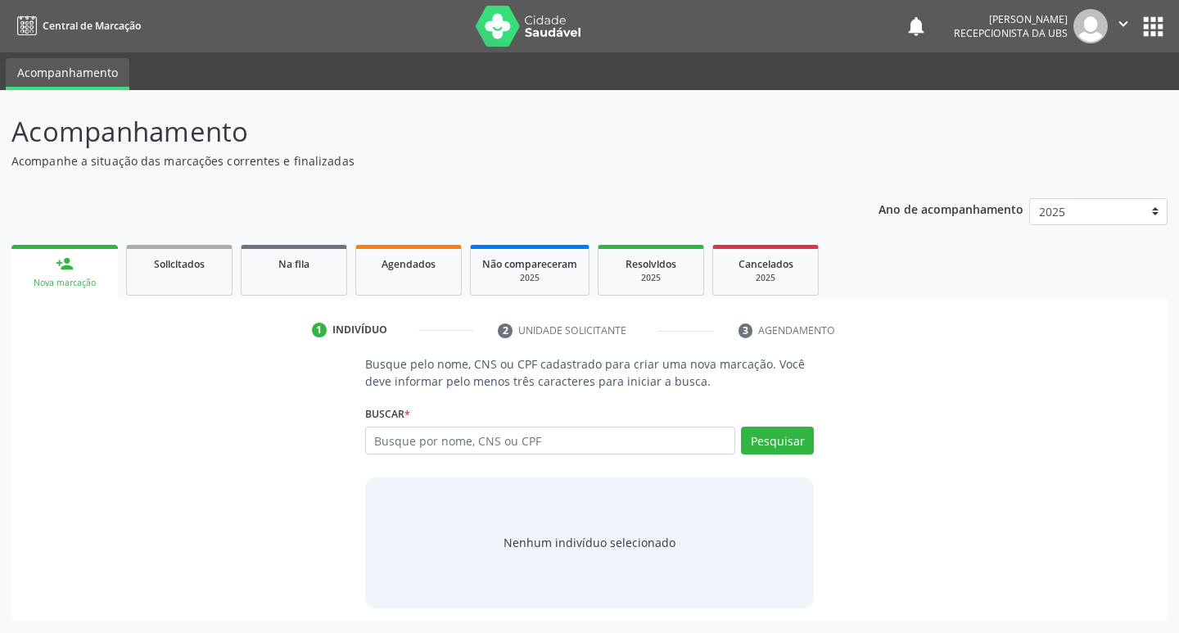
click at [83, 286] on div "Nova marcação" at bounding box center [64, 283] width 83 height 12
click at [468, 440] on input "text" at bounding box center [550, 440] width 371 height 28
type input "209136224480007"
click at [757, 441] on button "Pesquisar" at bounding box center [777, 440] width 73 height 28
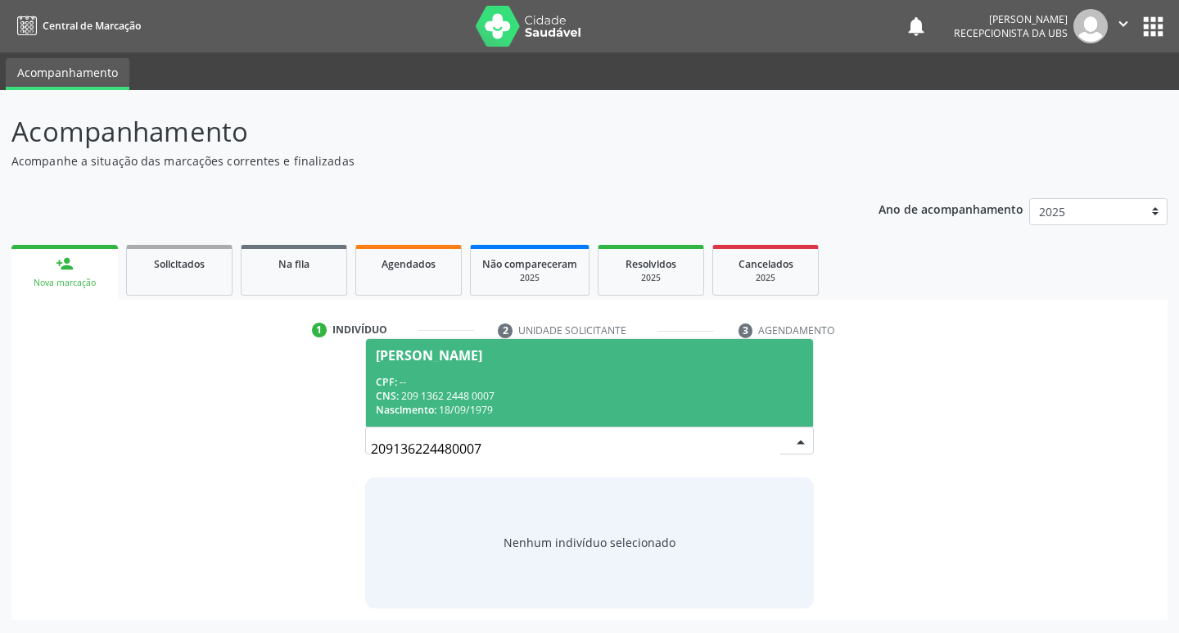
click at [539, 382] on div "CPF: --" at bounding box center [590, 382] width 428 height 14
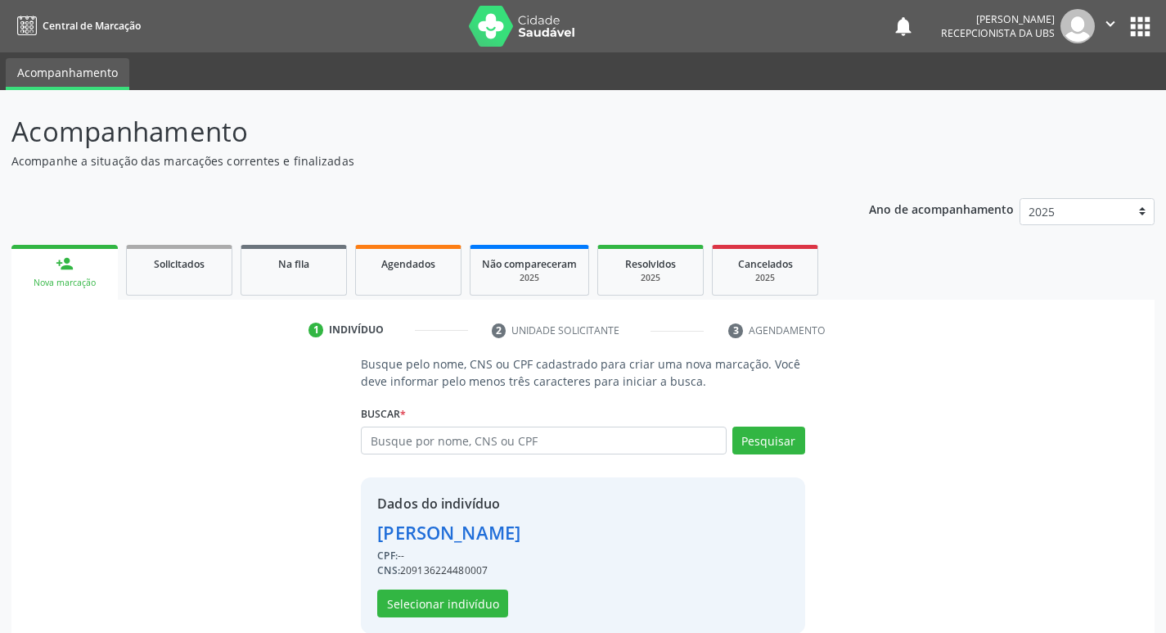
scroll to position [24, 0]
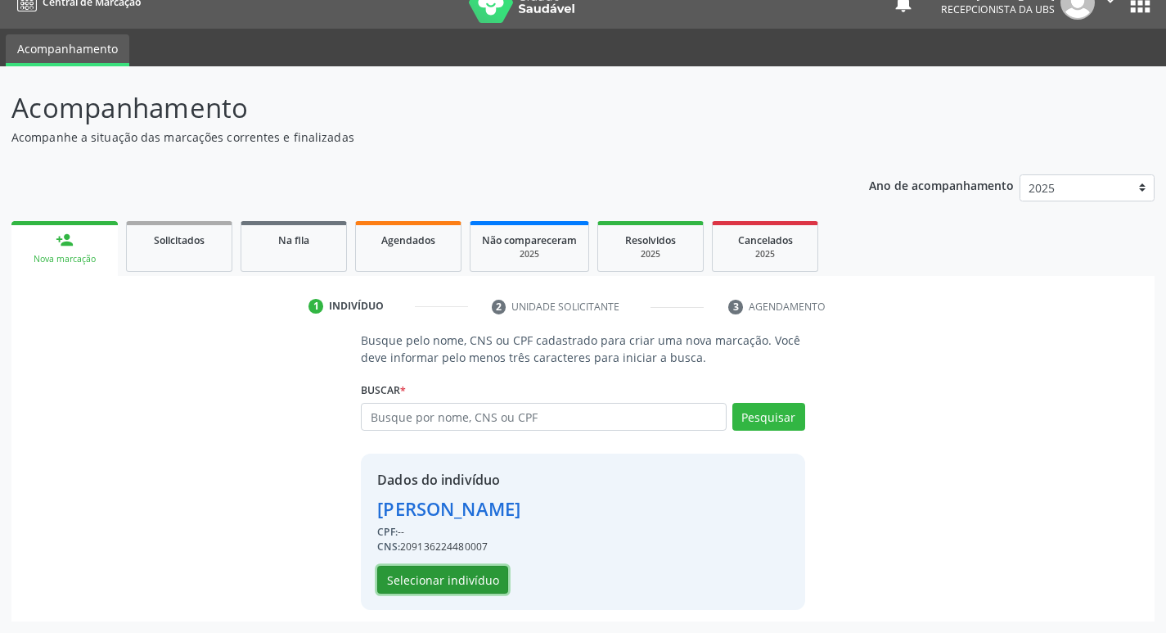
click at [417, 582] on button "Selecionar indivíduo" at bounding box center [442, 580] width 131 height 28
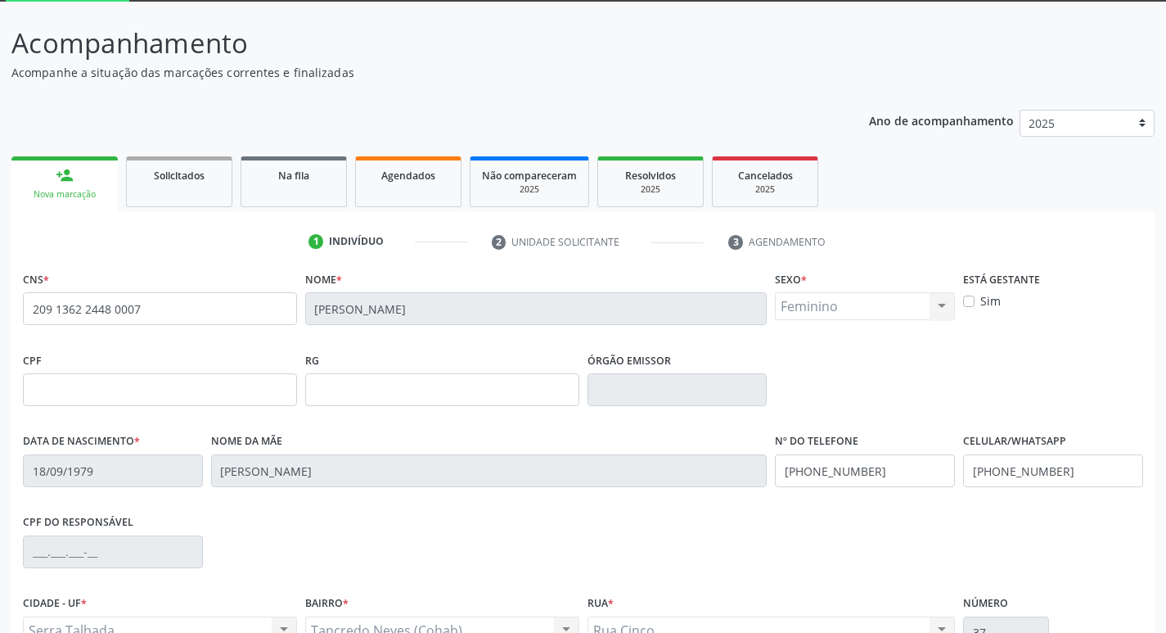
scroll to position [255, 0]
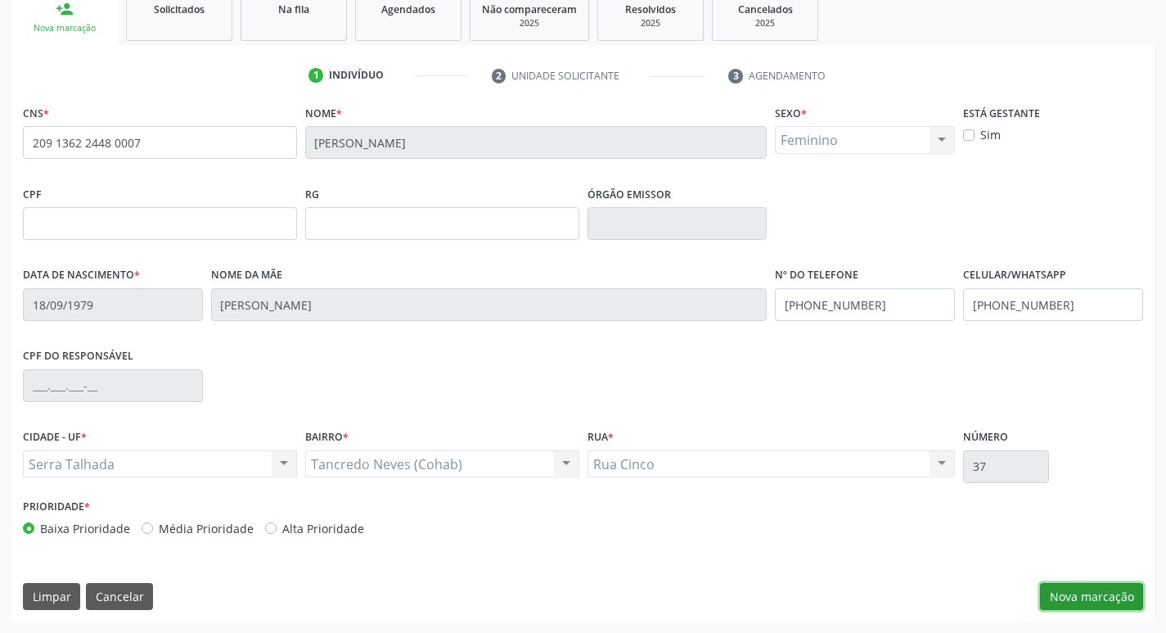
click at [1062, 593] on button "Nova marcação" at bounding box center [1091, 597] width 103 height 28
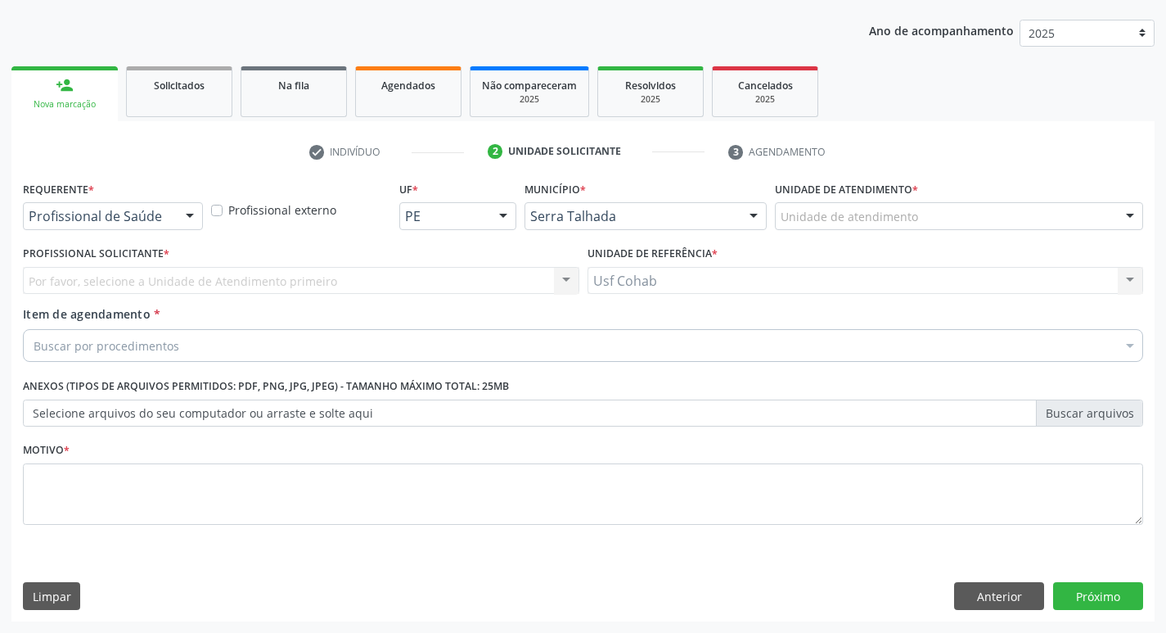
scroll to position [178, 0]
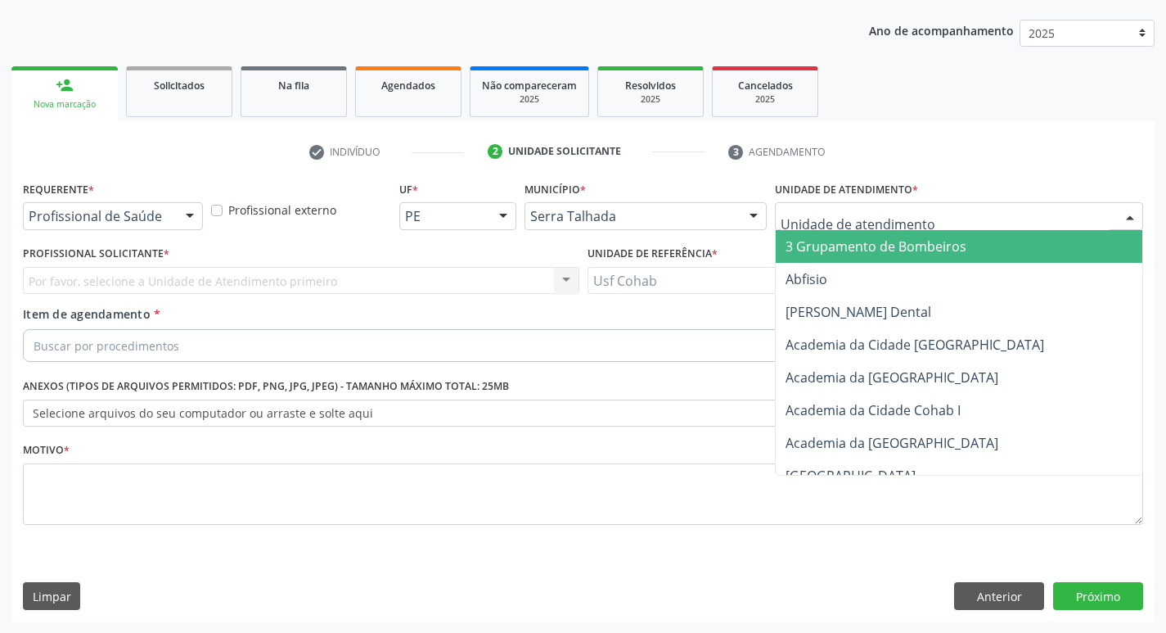
click at [1122, 216] on div at bounding box center [1130, 217] width 25 height 28
click at [934, 217] on input "text" at bounding box center [945, 224] width 329 height 33
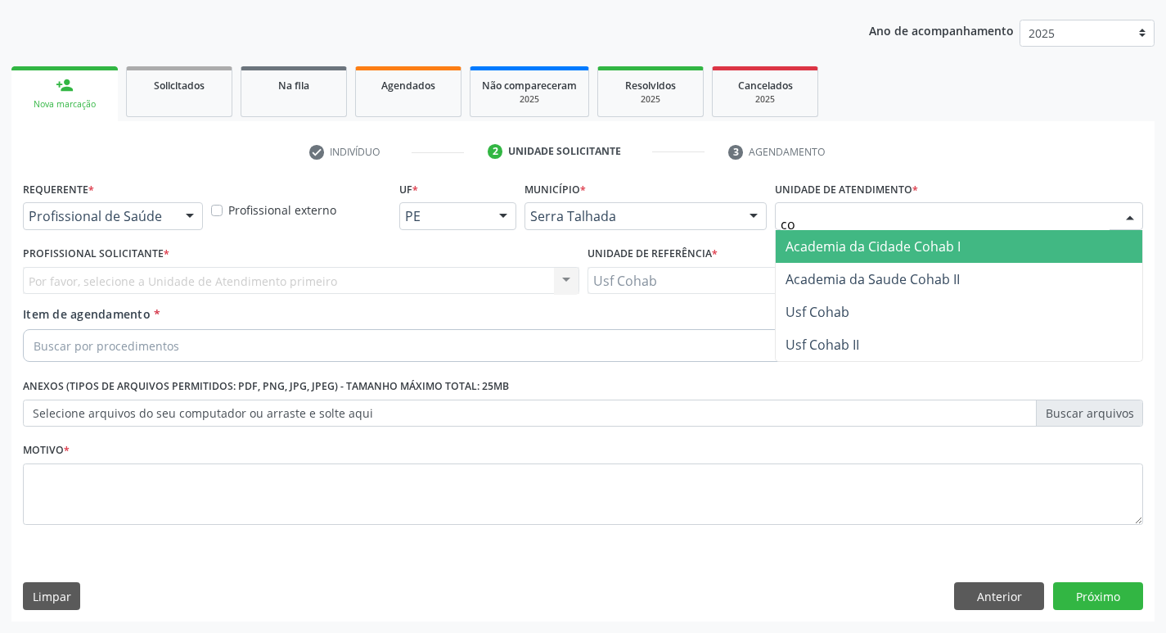
type input "coh"
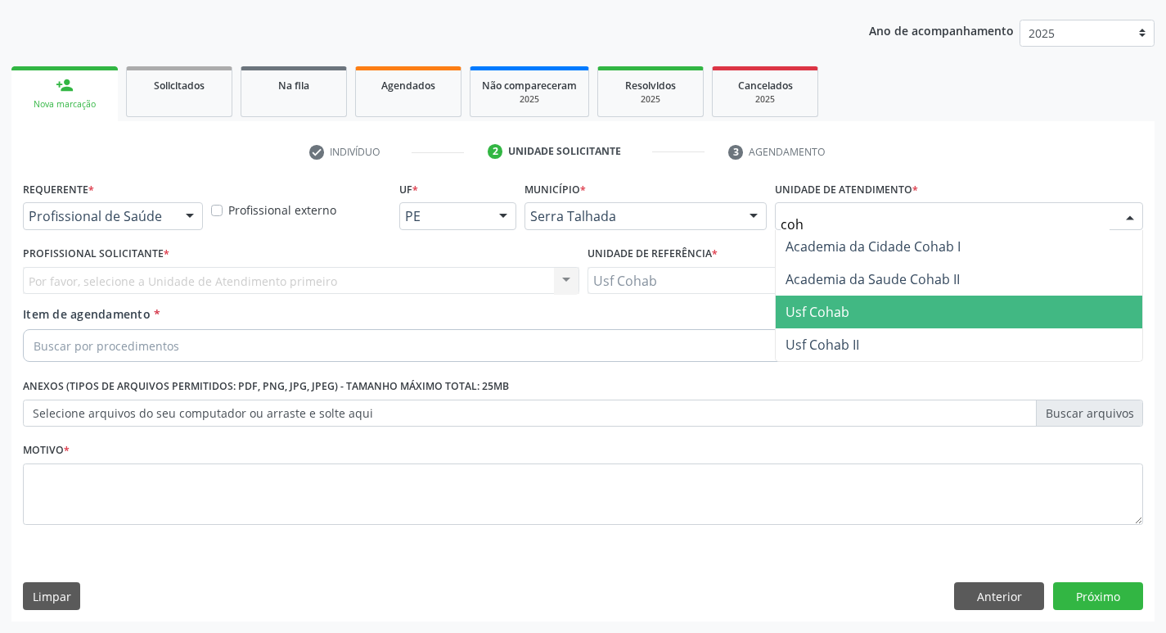
click at [869, 309] on span "Usf Cohab" at bounding box center [959, 311] width 367 height 33
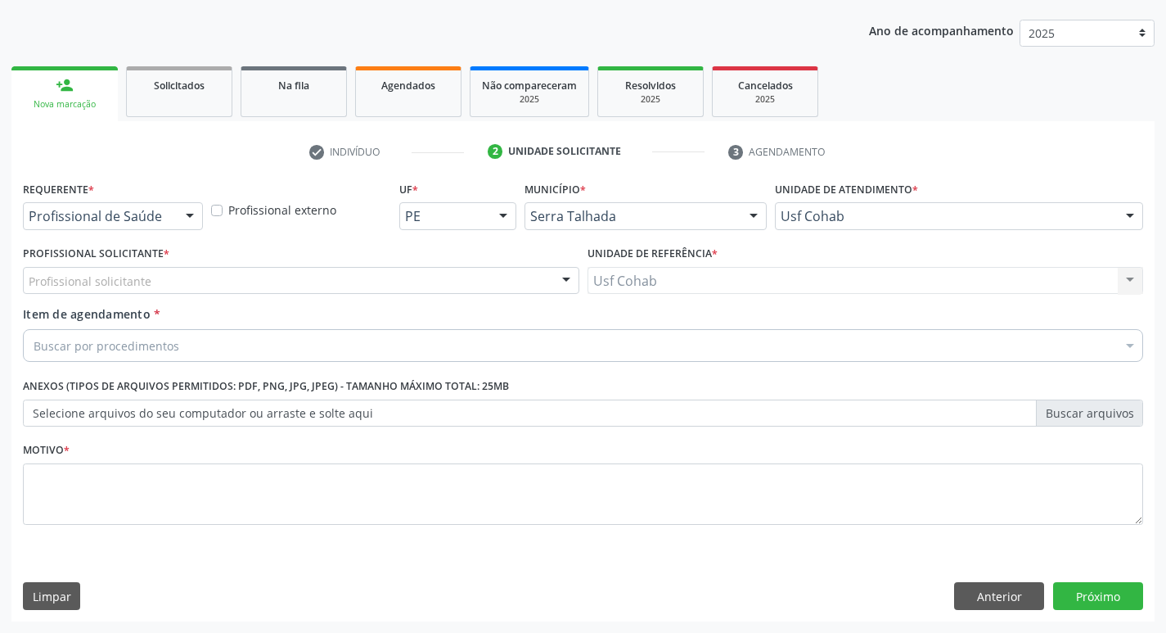
click at [190, 281] on div "Profissional solicitante" at bounding box center [301, 281] width 557 height 28
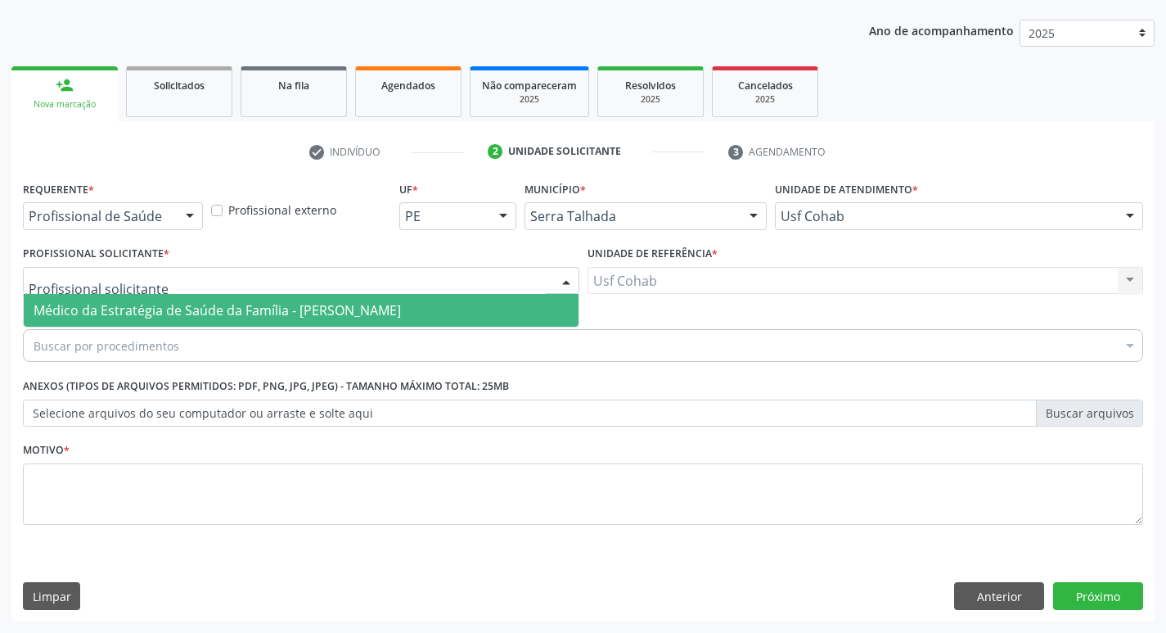
click at [186, 307] on span "Médico da Estratégia de Saúde da Família - [PERSON_NAME]" at bounding box center [217, 310] width 367 height 18
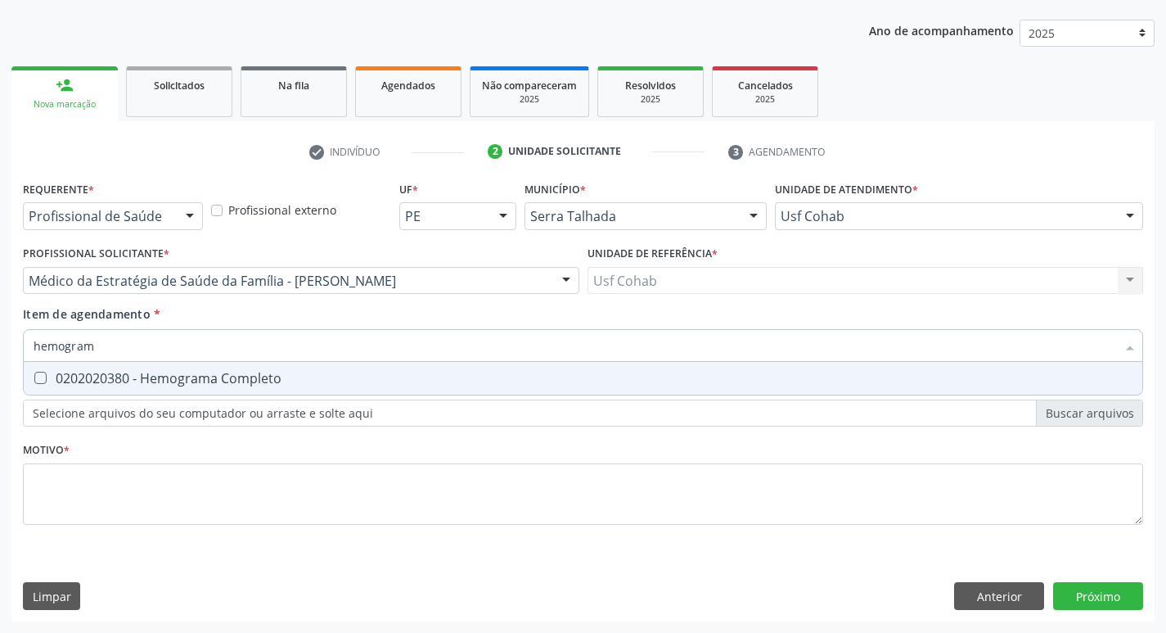
type input "hemograma"
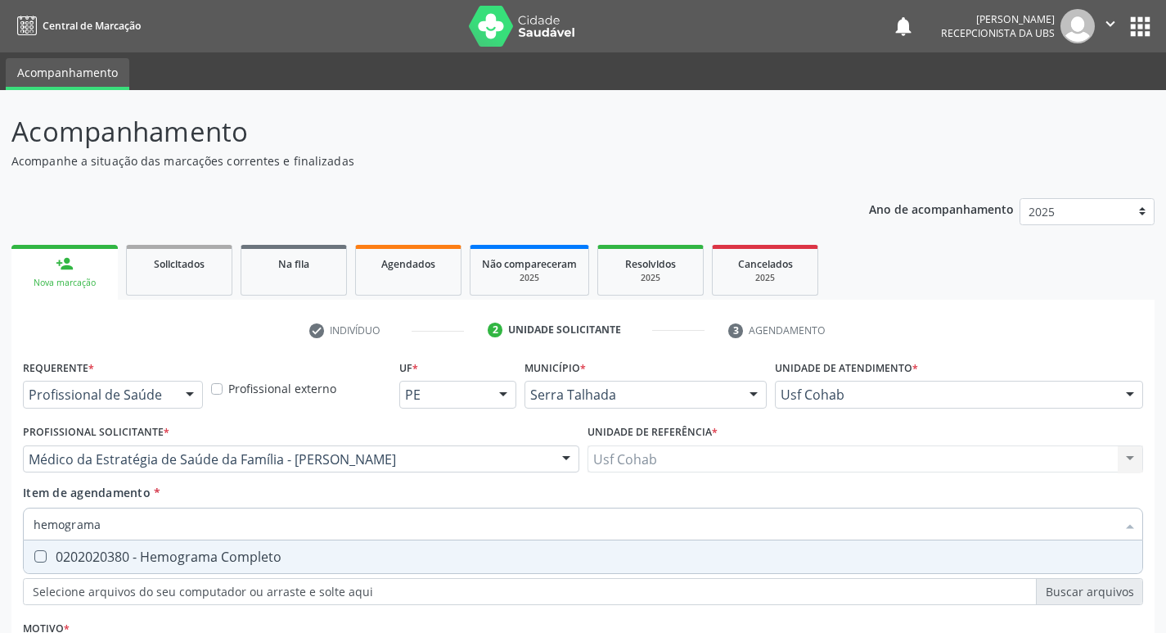
scroll to position [178, 0]
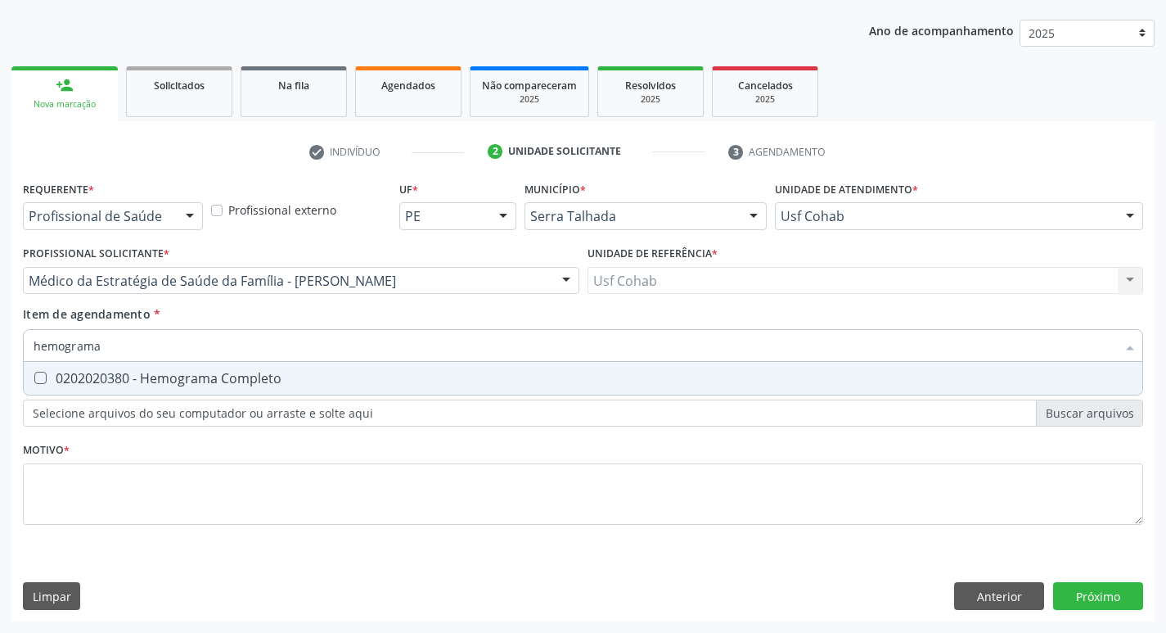
click at [51, 384] on div "0202020380 - Hemograma Completo" at bounding box center [583, 378] width 1099 height 13
checkbox Completo "true"
drag, startPoint x: 136, startPoint y: 354, endPoint x: 0, endPoint y: 337, distance: 136.8
click at [0, 337] on div "Acompanhamento Acompanhe a situação das marcações correntes e finalizadas Relat…" at bounding box center [583, 272] width 1166 height 721
checkbox Completo "false"
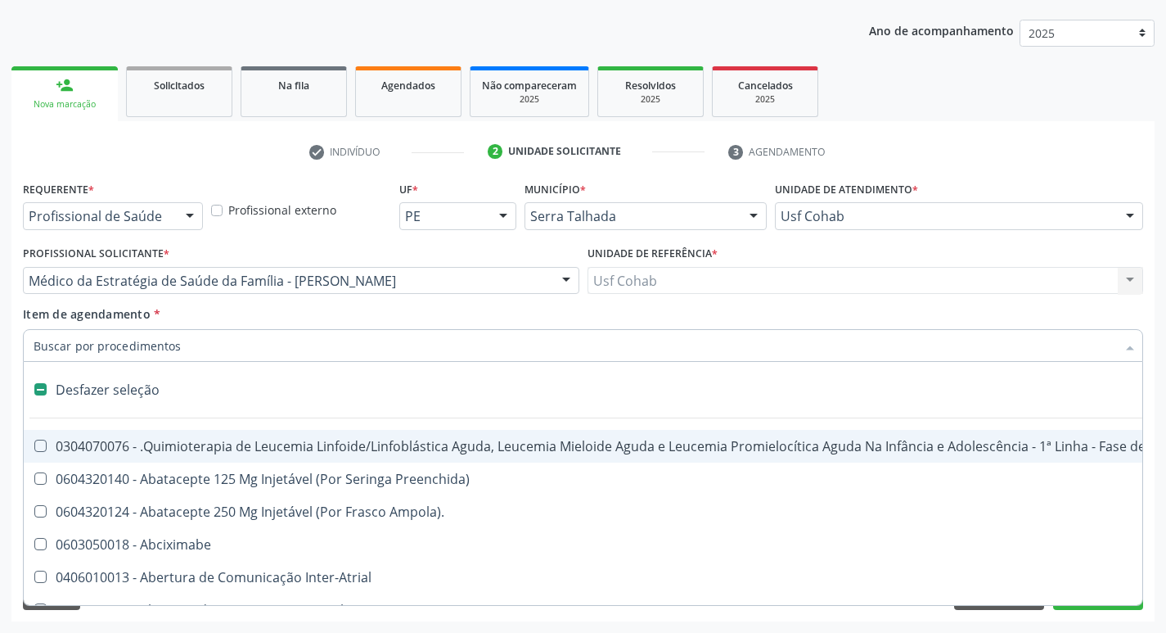
click at [151, 344] on input "Item de agendamento *" at bounding box center [575, 345] width 1083 height 33
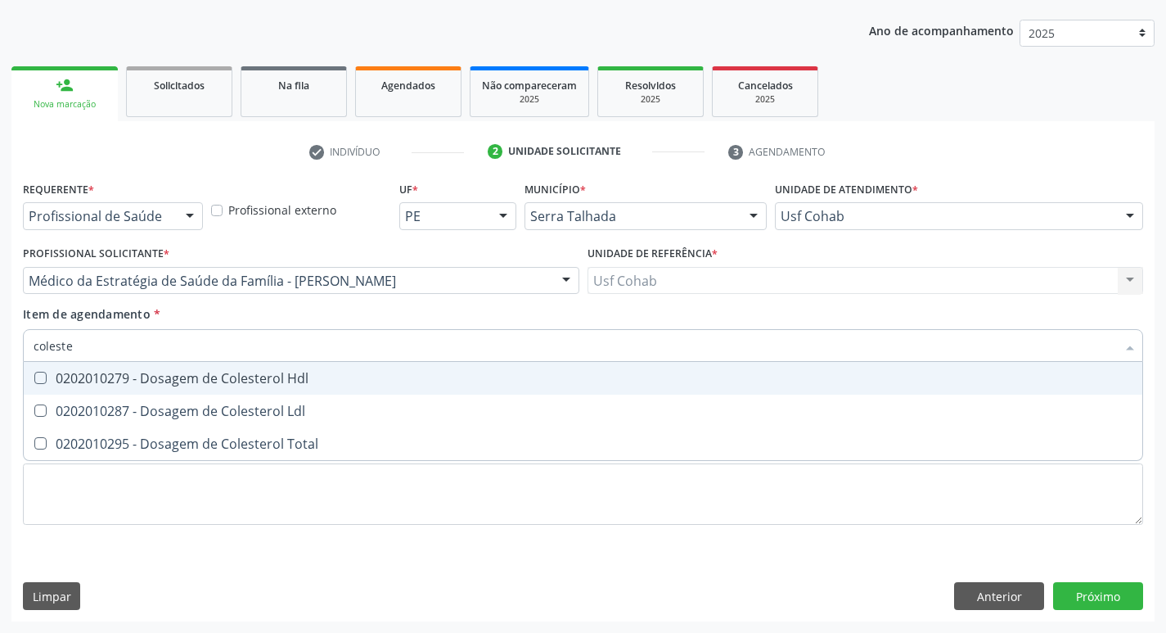
type input "colester"
click at [50, 381] on div "0202010279 - Dosagem de Colesterol Hdl" at bounding box center [583, 378] width 1099 height 13
checkbox Hdl "true"
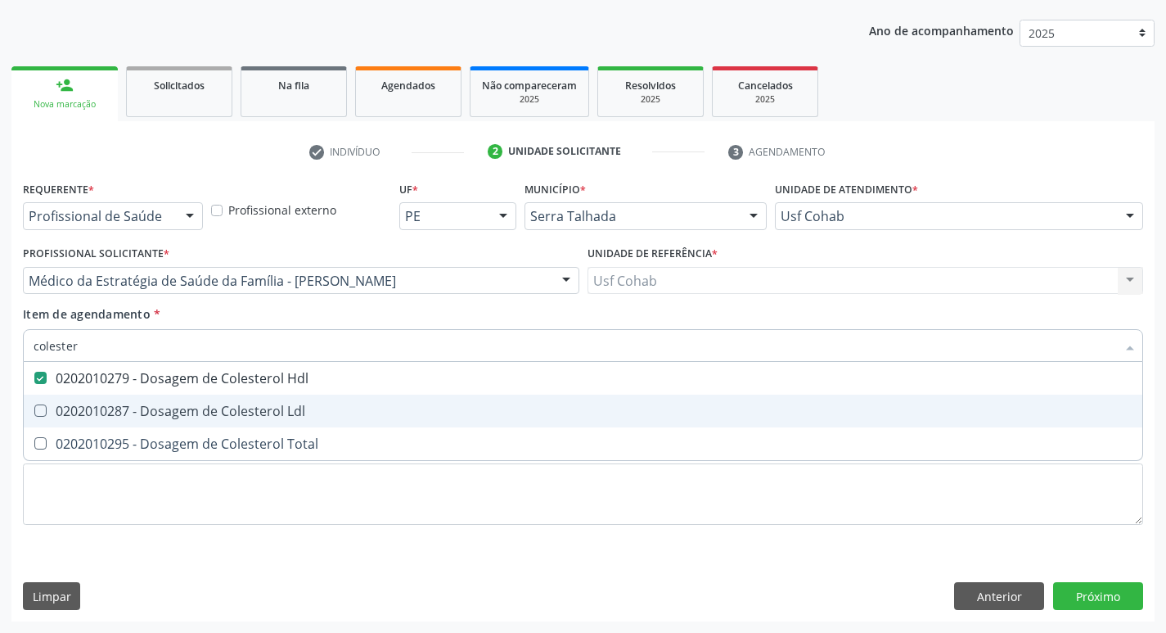
click at [44, 410] on Ldl at bounding box center [40, 410] width 12 height 12
click at [34, 410] on Ldl "checkbox" at bounding box center [29, 410] width 11 height 11
checkbox Ldl "true"
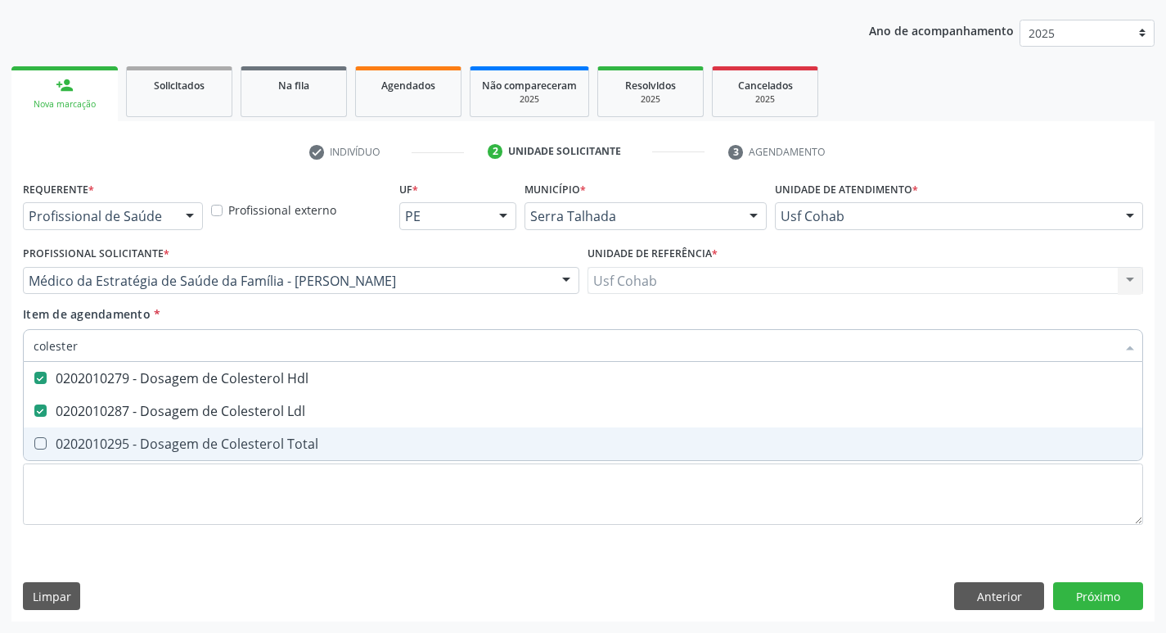
click at [37, 444] on Total at bounding box center [40, 443] width 12 height 12
click at [34, 444] on Total "checkbox" at bounding box center [29, 443] width 11 height 11
checkbox Total "true"
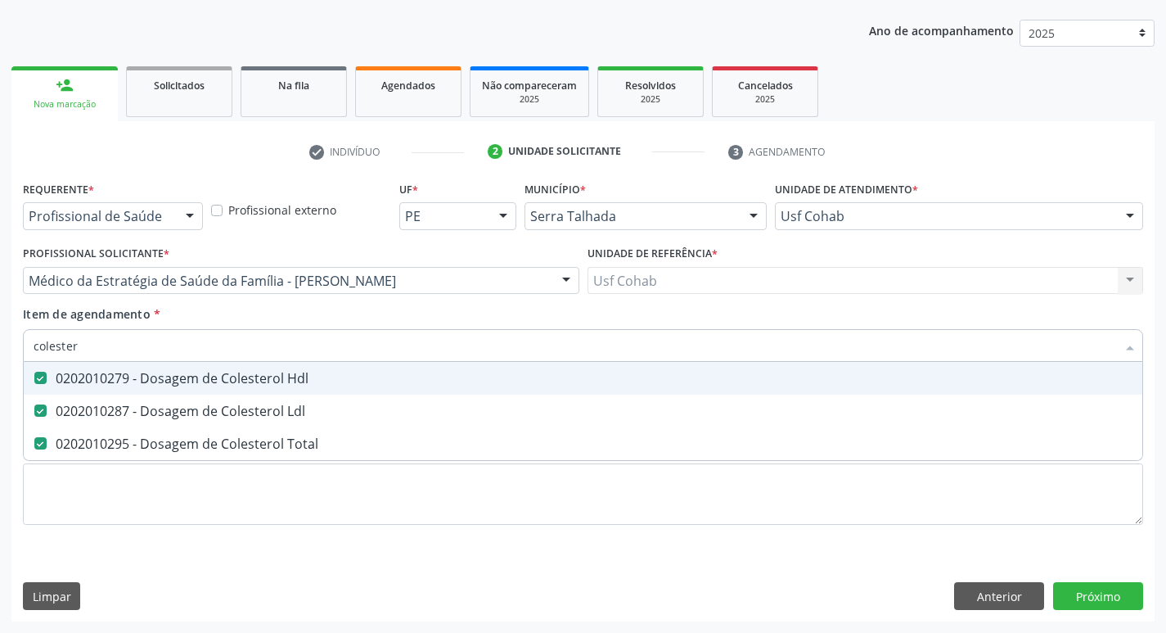
drag, startPoint x: 91, startPoint y: 354, endPoint x: 2, endPoint y: 352, distance: 89.2
click at [0, 352] on div "Acompanhamento Acompanhe a situação das marcações correntes e finalizadas Relat…" at bounding box center [583, 272] width 1166 height 721
checkbox Hdl "false"
checkbox Ldl "false"
checkbox Total "false"
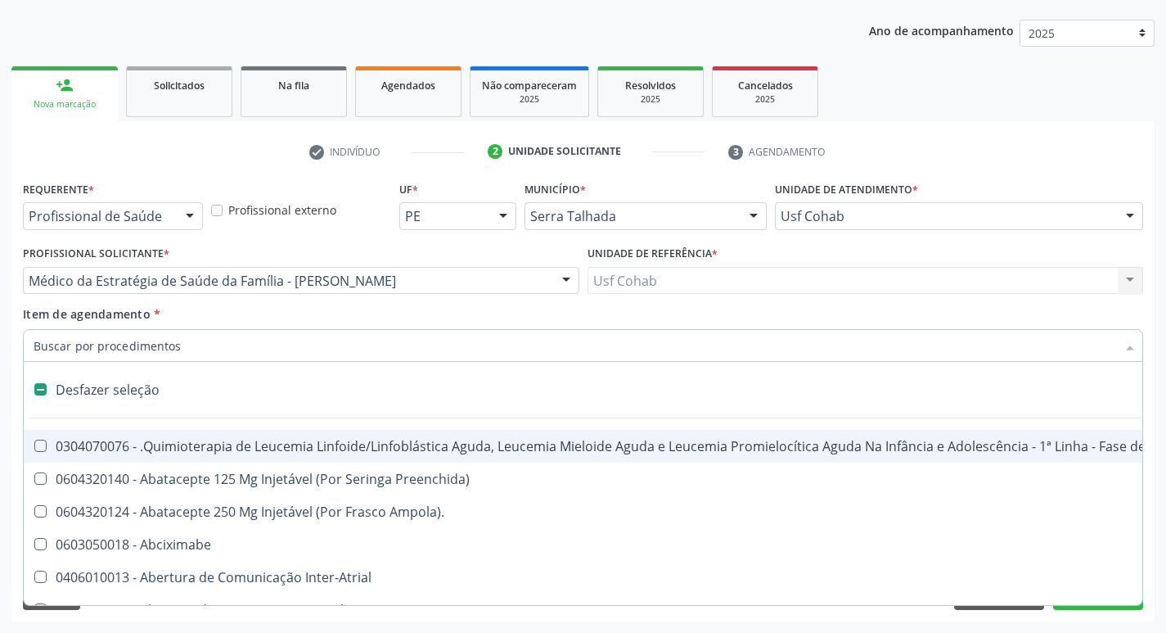
click at [107, 351] on input "Item de agendamento *" at bounding box center [575, 345] width 1083 height 33
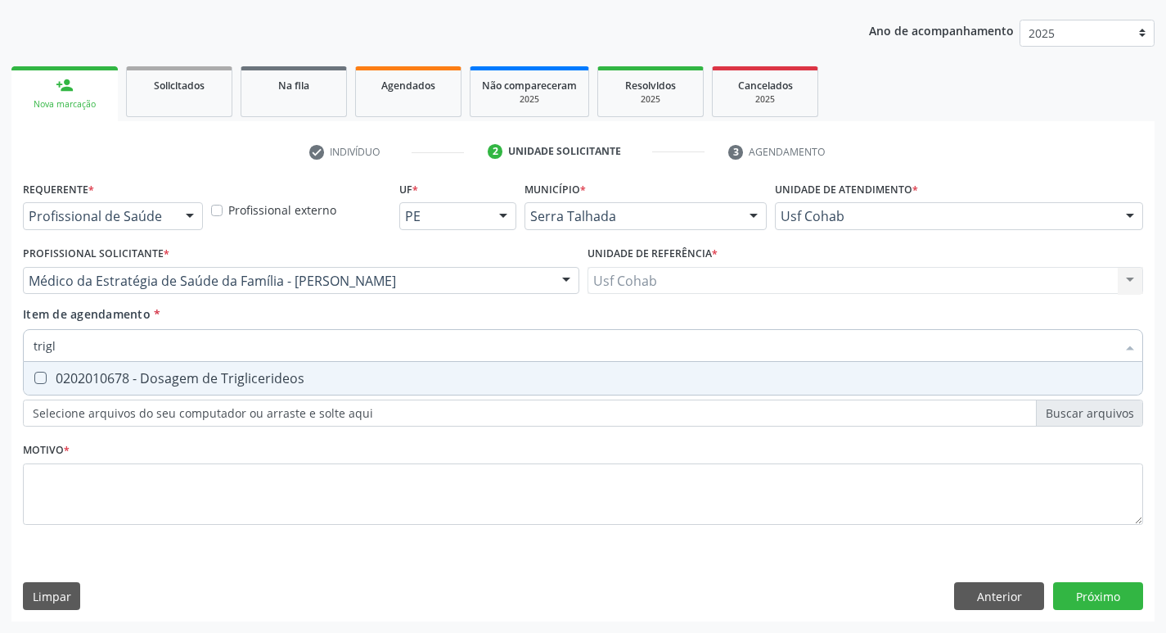
type input "trigli"
click at [31, 367] on span "0202010678 - Dosagem de Triglicerideos" at bounding box center [583, 378] width 1119 height 33
checkbox Triglicerideos "true"
drag, startPoint x: 89, startPoint y: 340, endPoint x: 0, endPoint y: 344, distance: 89.3
click at [0, 344] on div "Acompanhamento Acompanhe a situação das marcações correntes e finalizadas Relat…" at bounding box center [583, 272] width 1166 height 721
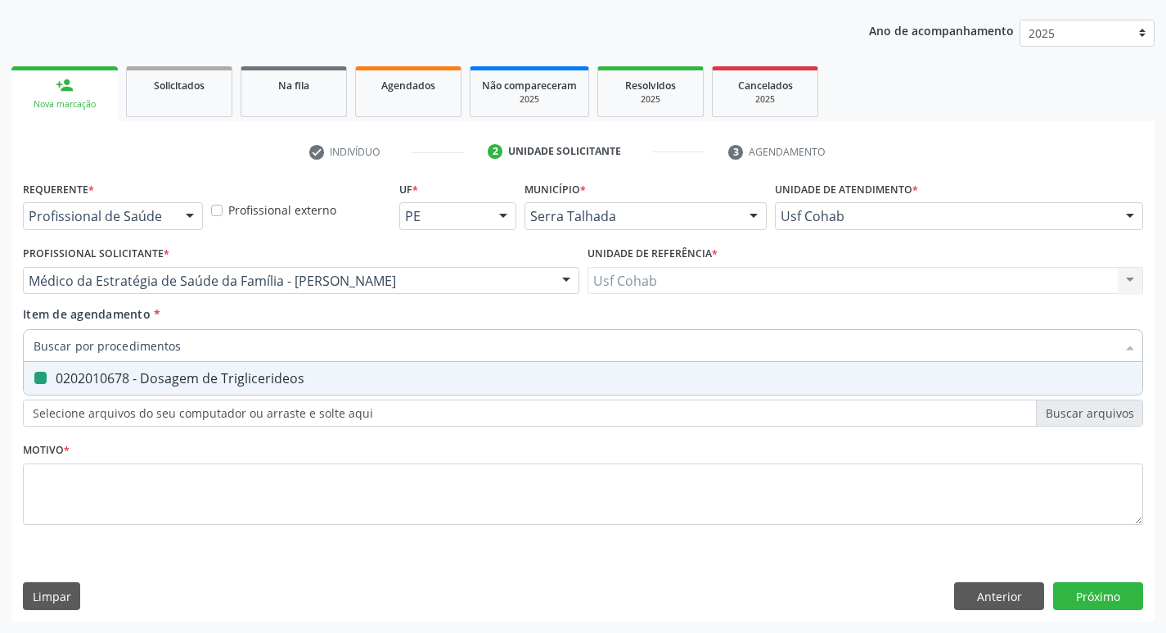
checkbox Triglicerideos "false"
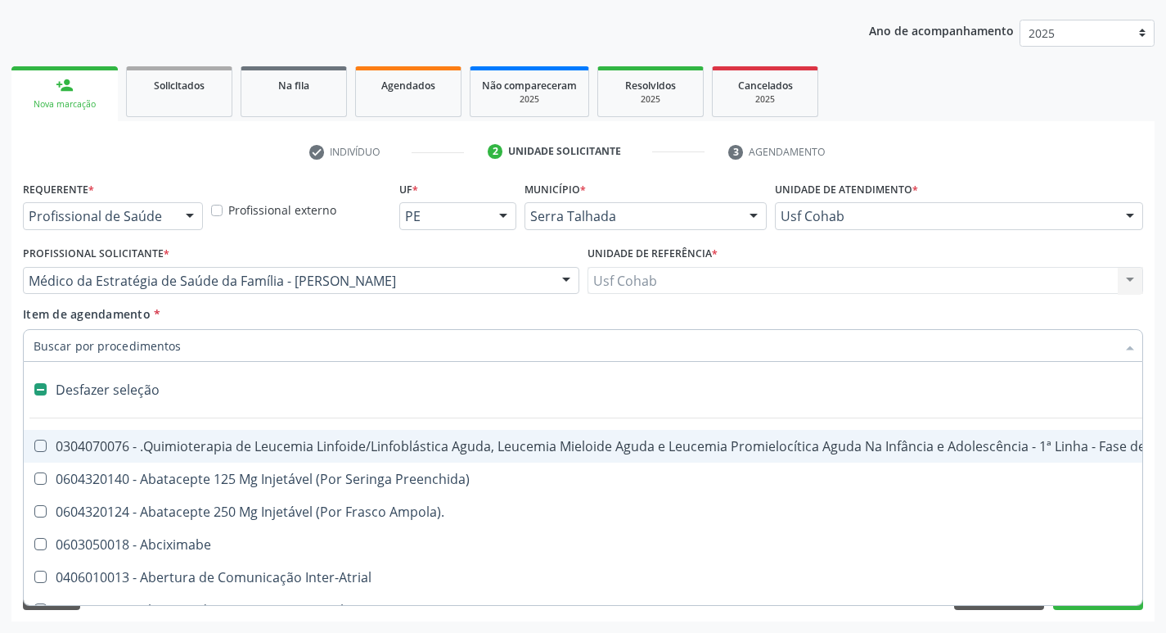
click at [148, 349] on input "Item de agendamento *" at bounding box center [575, 345] width 1083 height 33
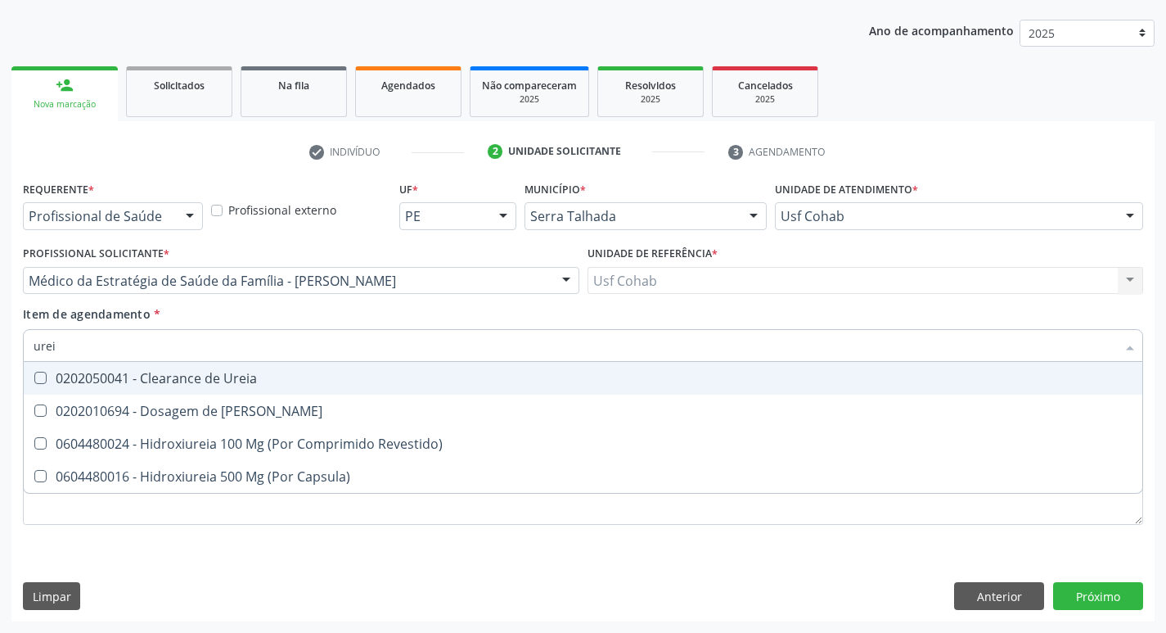
type input "ureia"
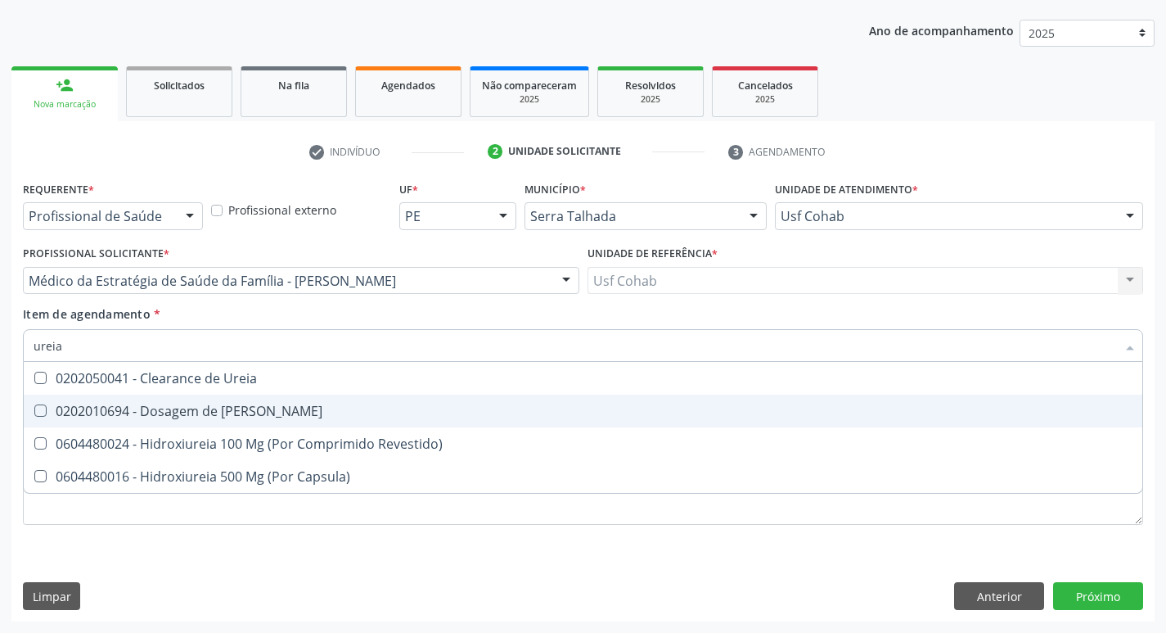
click at [42, 415] on Ureia at bounding box center [40, 410] width 12 height 12
click at [34, 415] on Ureia "checkbox" at bounding box center [29, 410] width 11 height 11
checkbox Ureia "true"
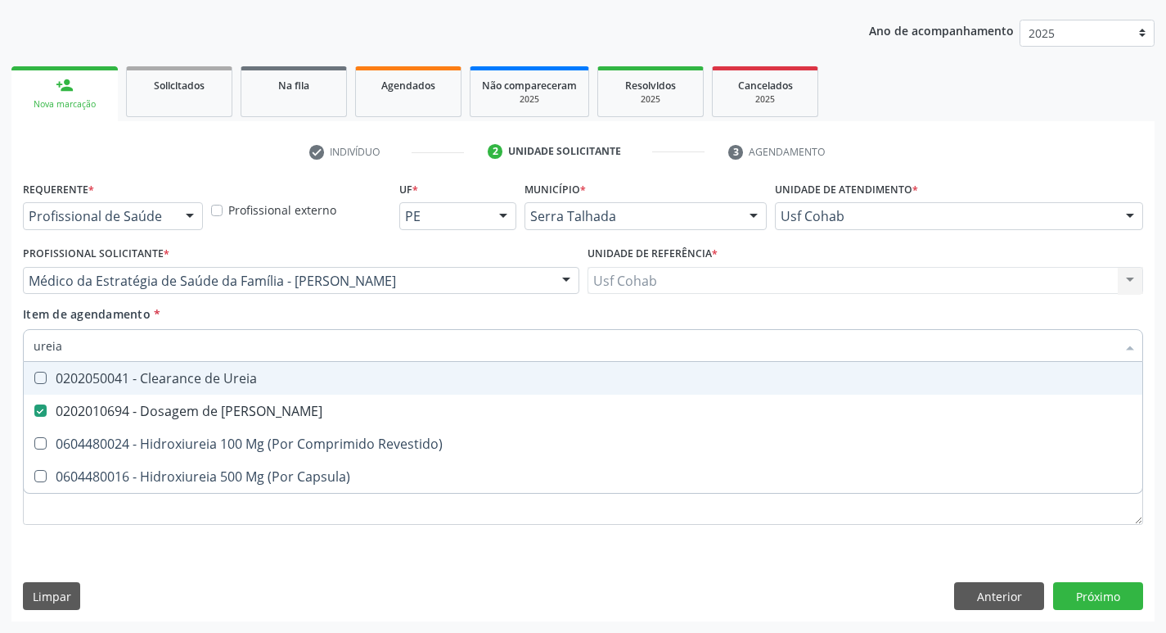
drag, startPoint x: 89, startPoint y: 348, endPoint x: 0, endPoint y: 347, distance: 89.2
click at [0, 347] on div "Acompanhamento Acompanhe a situação das marcações correntes e finalizadas Relat…" at bounding box center [583, 272] width 1166 height 721
checkbox Ureia "false"
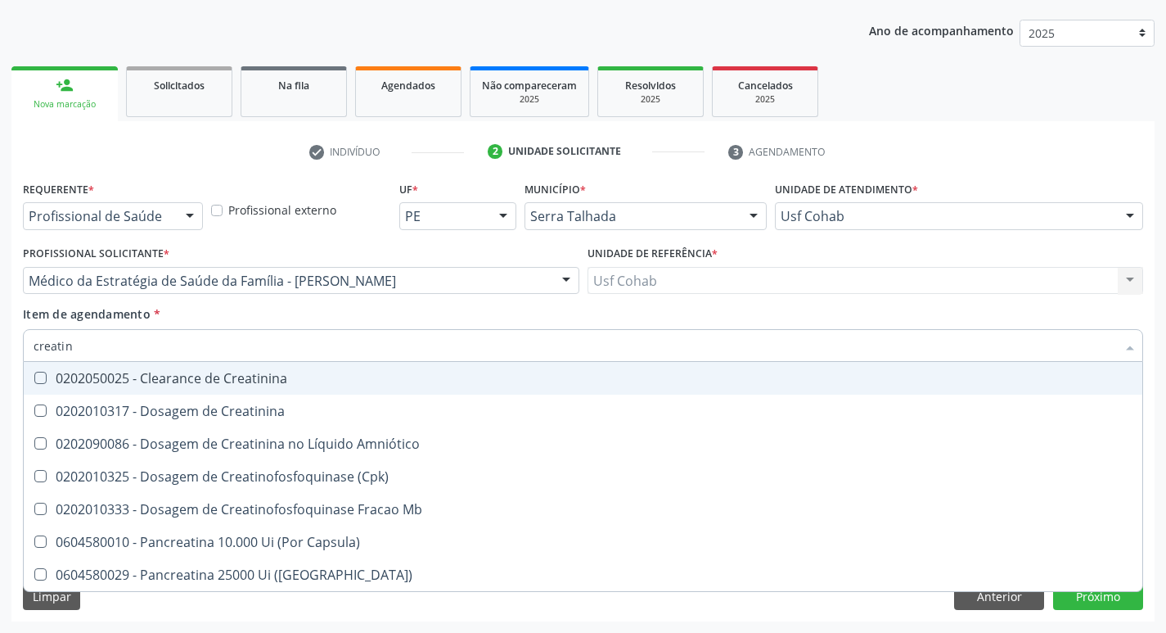
type input "creatini"
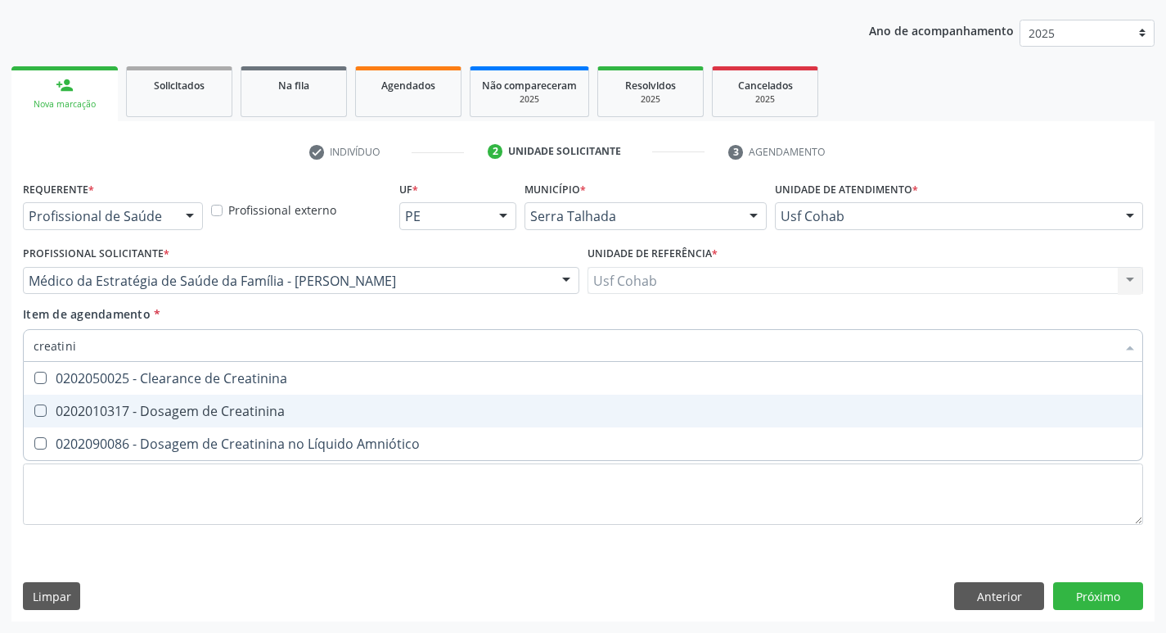
click at [38, 411] on Creatinina at bounding box center [40, 410] width 12 height 12
click at [34, 411] on Creatinina "checkbox" at bounding box center [29, 410] width 11 height 11
checkbox Creatinina "true"
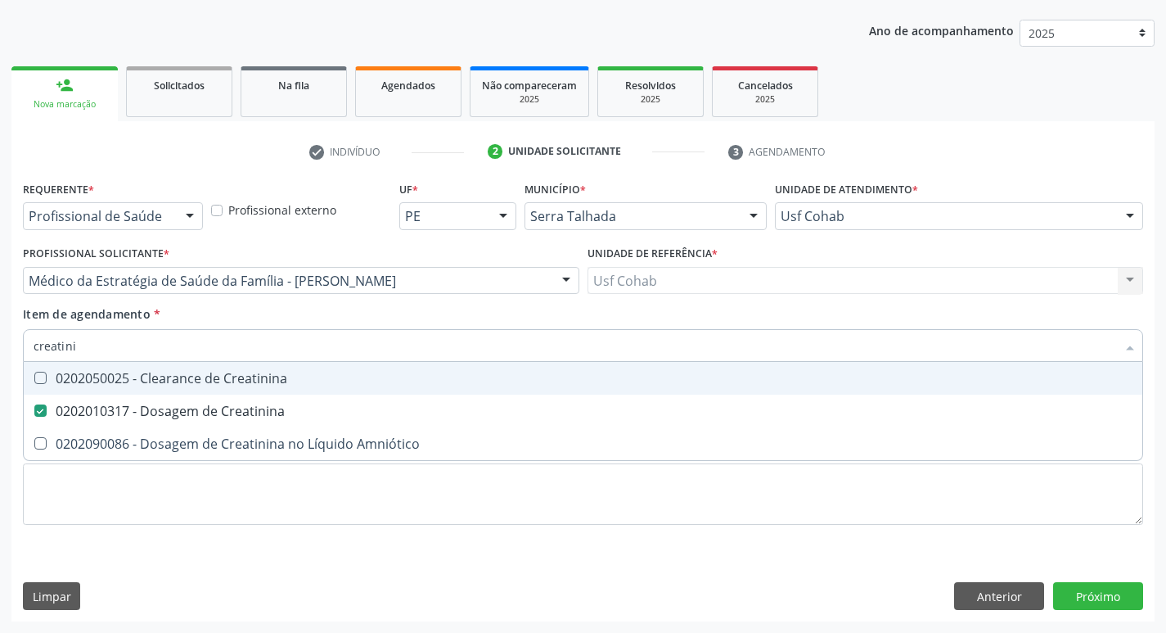
drag, startPoint x: 92, startPoint y: 354, endPoint x: 0, endPoint y: 340, distance: 92.6
click at [0, 340] on div "Acompanhamento Acompanhe a situação das marcações correntes e finalizadas Relat…" at bounding box center [583, 272] width 1166 height 721
checkbox Creatinina "false"
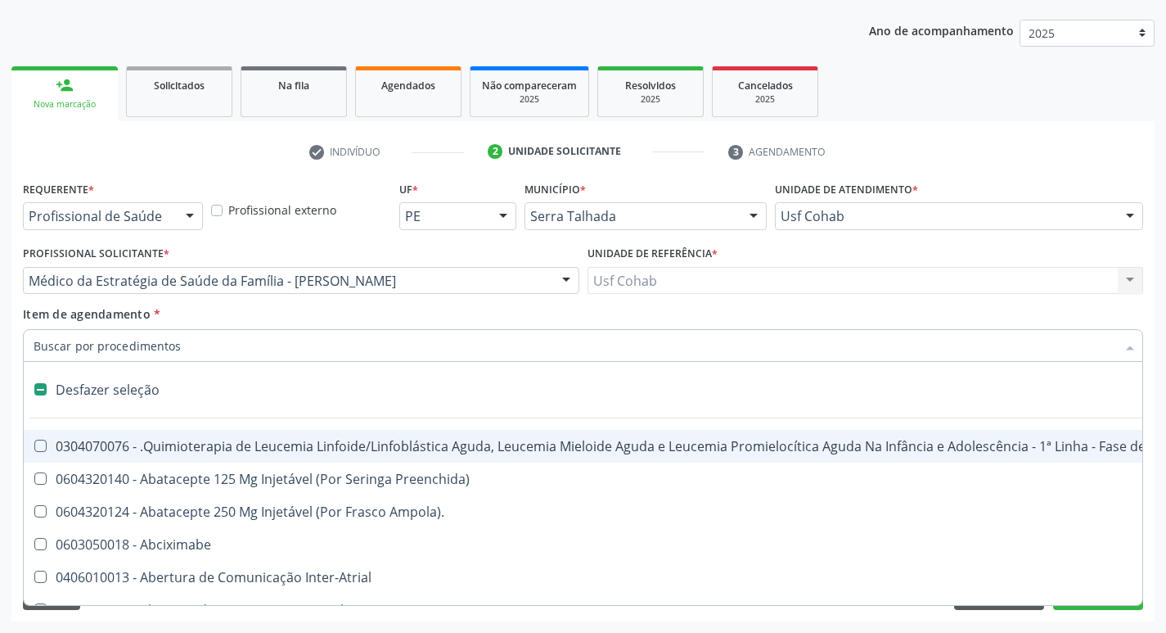
type input "g"
checkbox Doses\) "true"
checkbox Inalante\) "true"
checkbox Bursectomia "true"
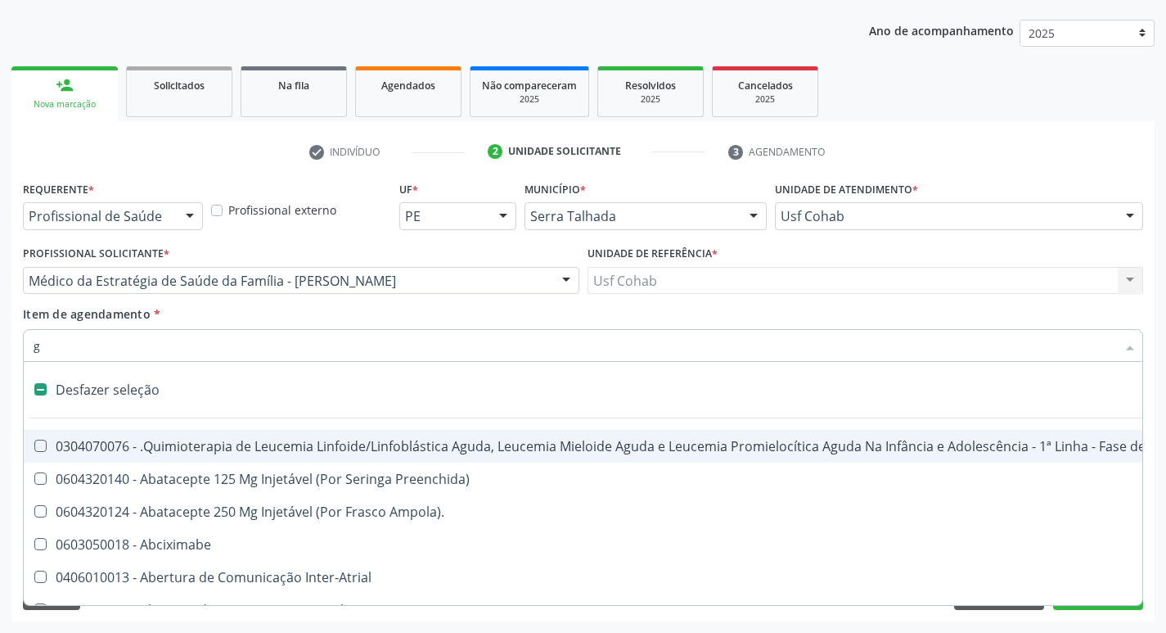
checkbox Inteiro "true"
checkbox \(Ventriculografia\) "true"
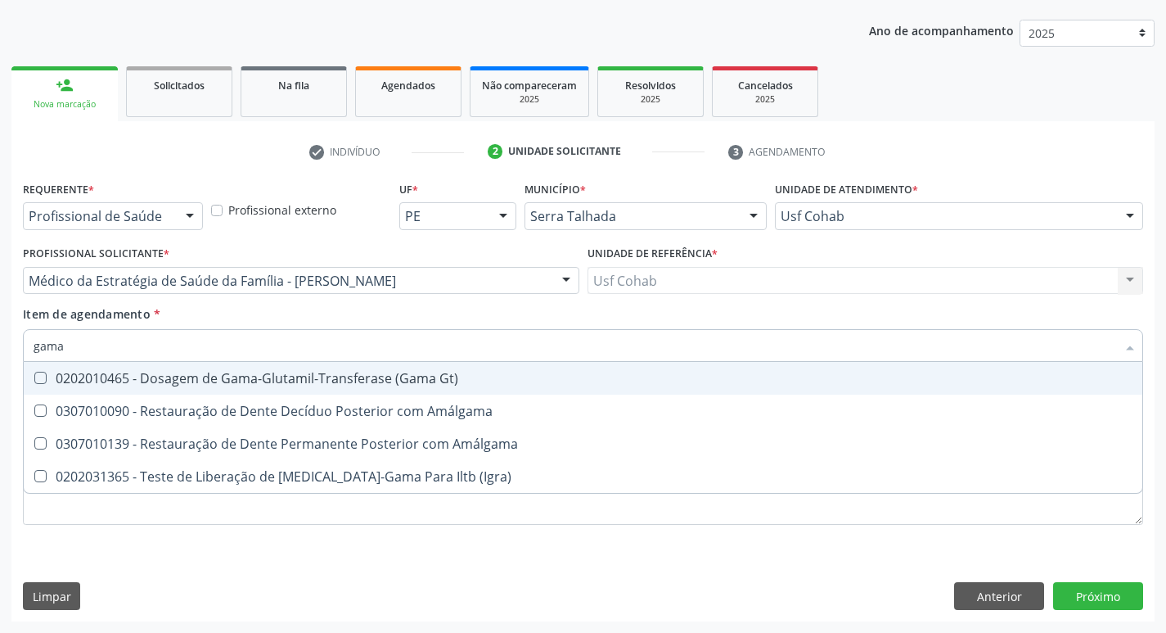
type input "gama g"
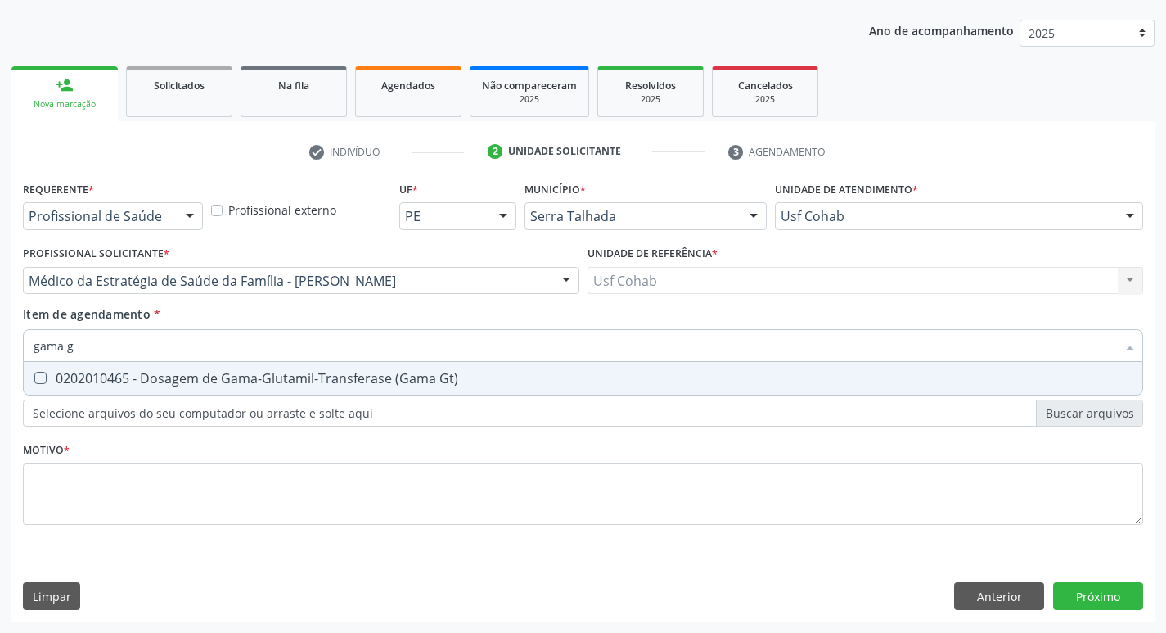
drag, startPoint x: 110, startPoint y: 358, endPoint x: 0, endPoint y: 358, distance: 109.7
click at [0, 358] on div "Acompanhamento Acompanhe a situação das marcações correntes e finalizadas Relat…" at bounding box center [583, 272] width 1166 height 721
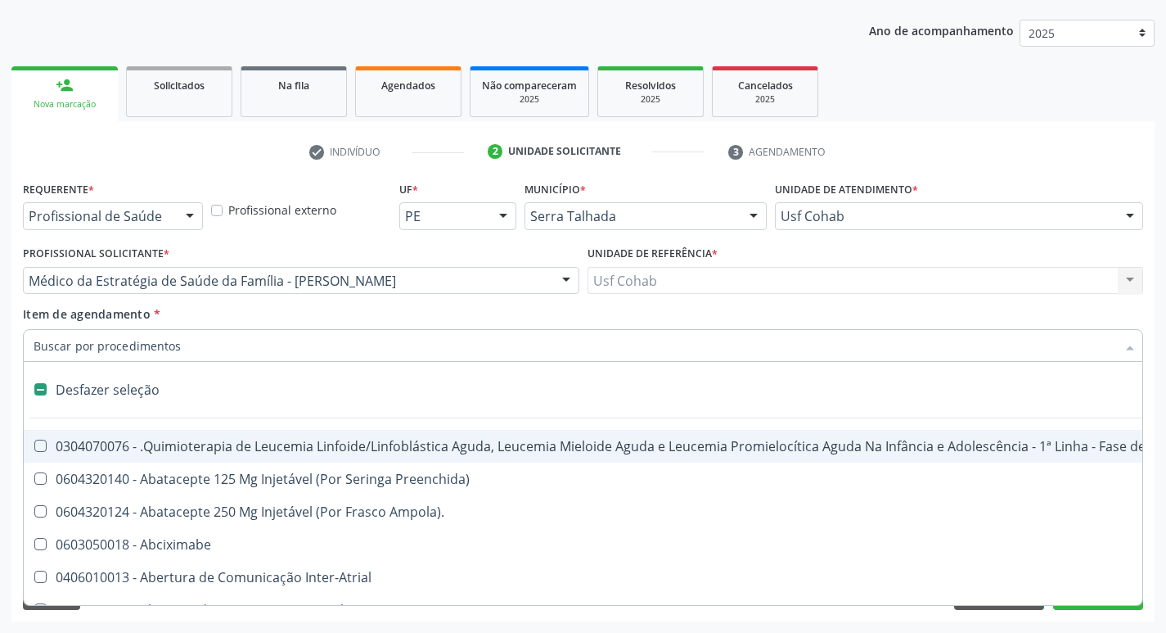
type input "h"
checkbox A "true"
checkbox Queimados\) "true"
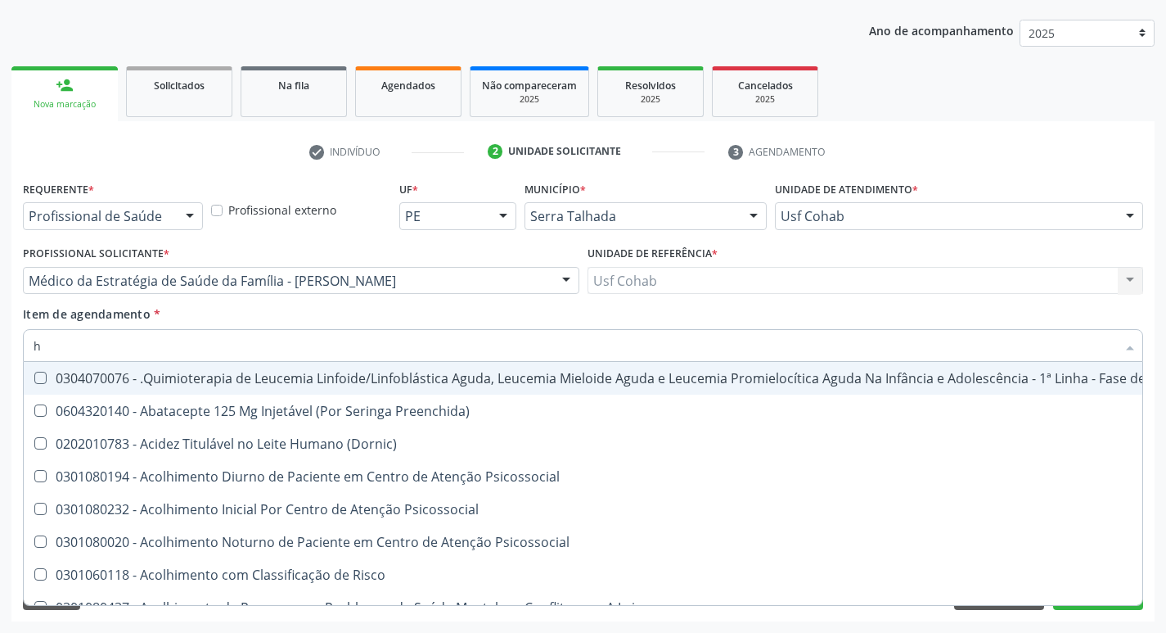
type input "he"
checkbox Removível "true"
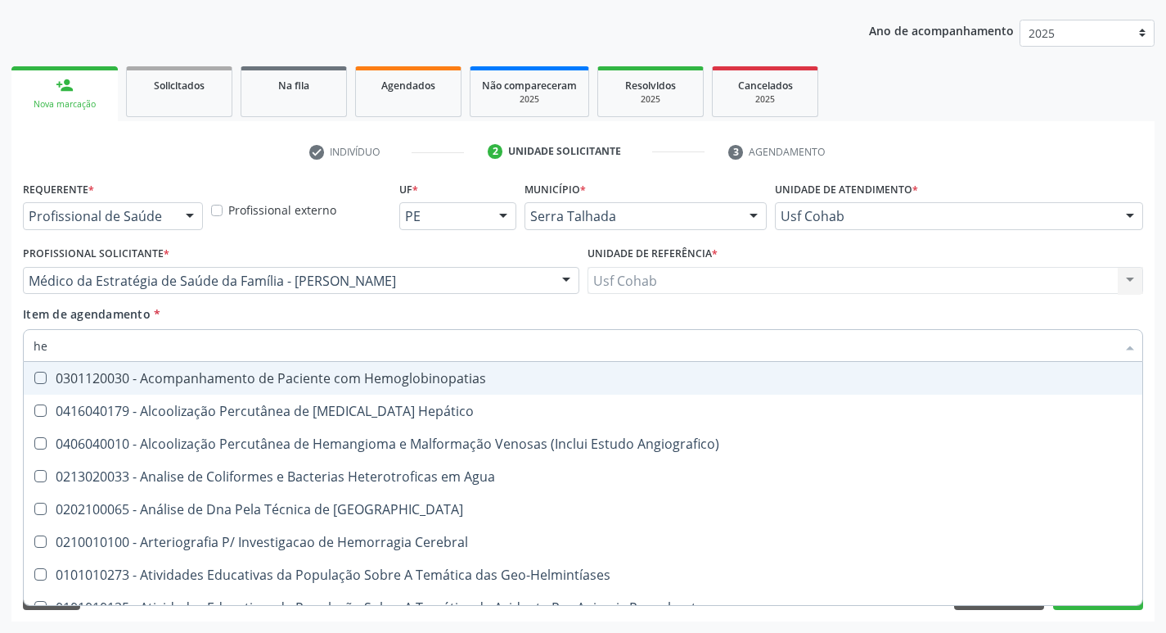
type input "hem"
checkbox II "true"
checkbox Completo "false"
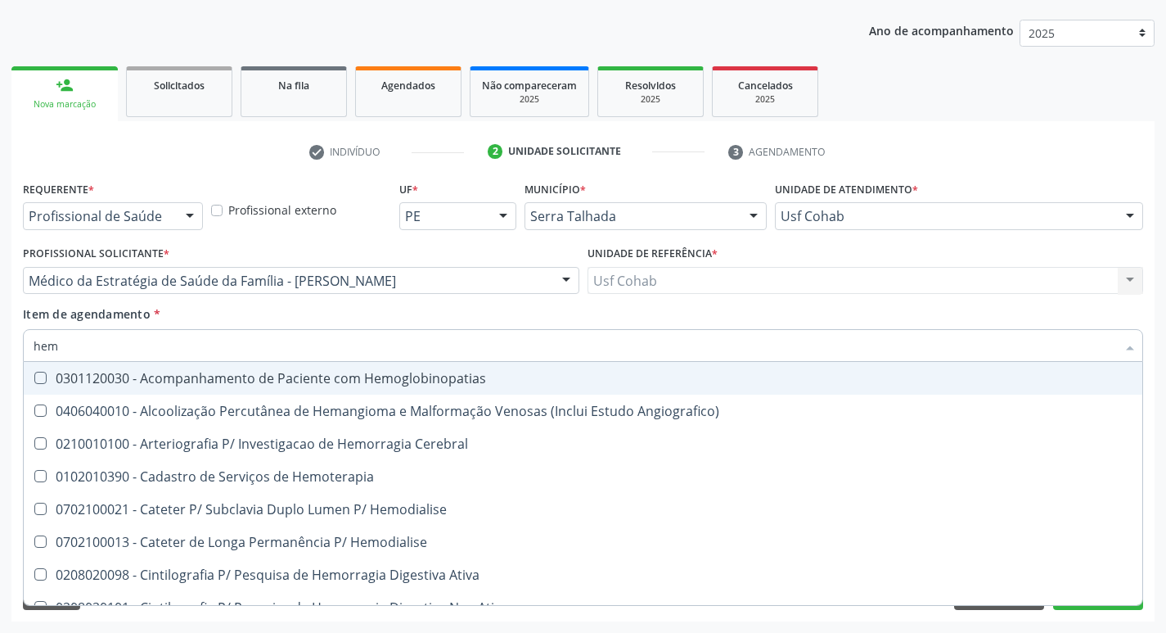
type input "hemo"
checkbox Retro-Retal "true"
checkbox Completo "false"
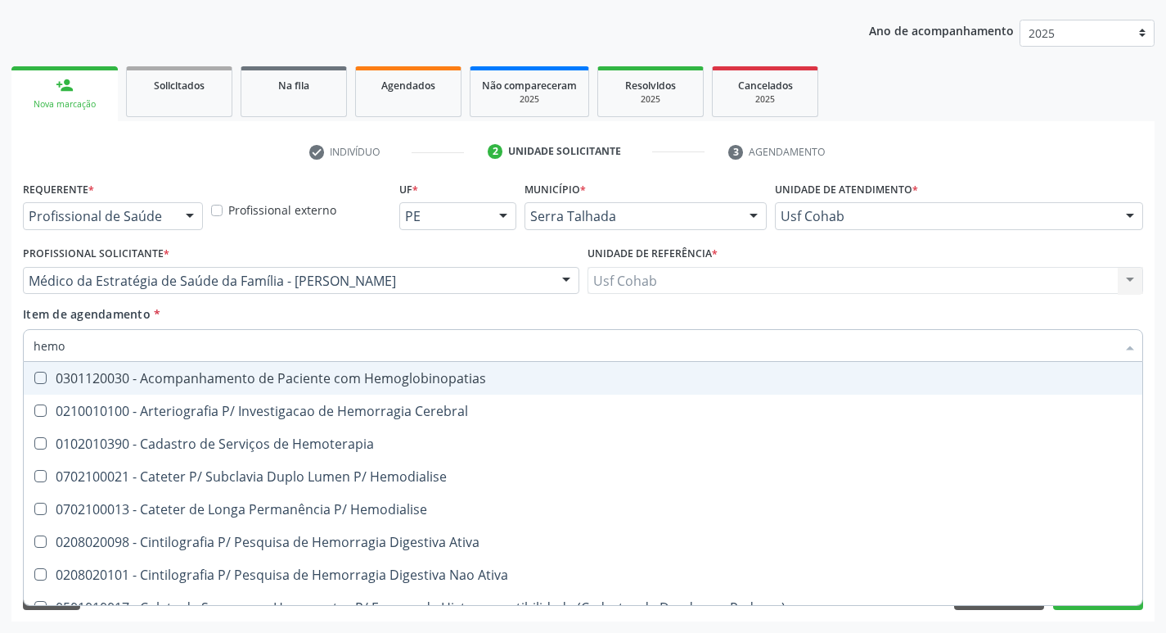
type input "hem"
checkbox Completo "false"
checkbox Elástica "true"
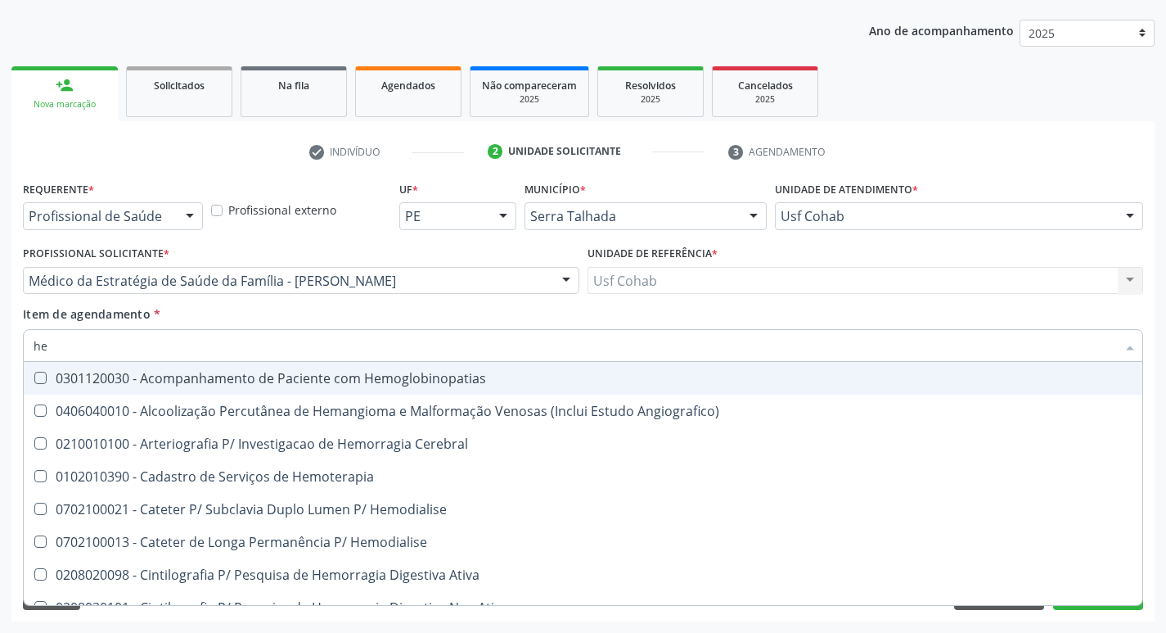
type input "h"
checkbox Completo "false"
checkbox Orgaos "false"
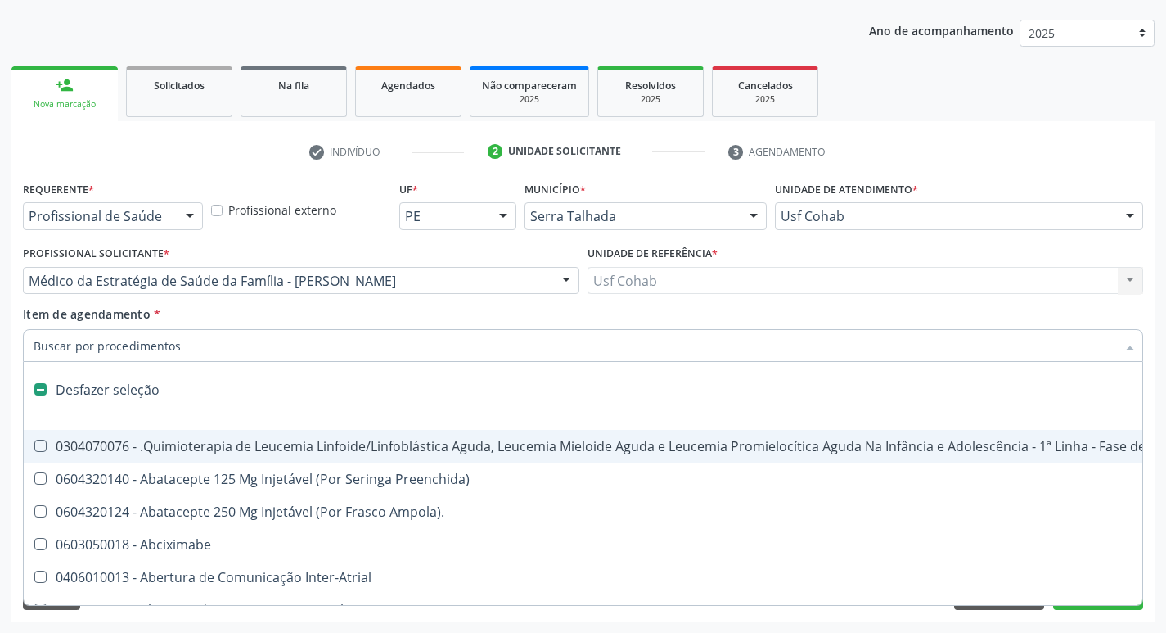
type input "g"
checkbox Doses\) "true"
checkbox Inalante\) "true"
checkbox Bursectomia "true"
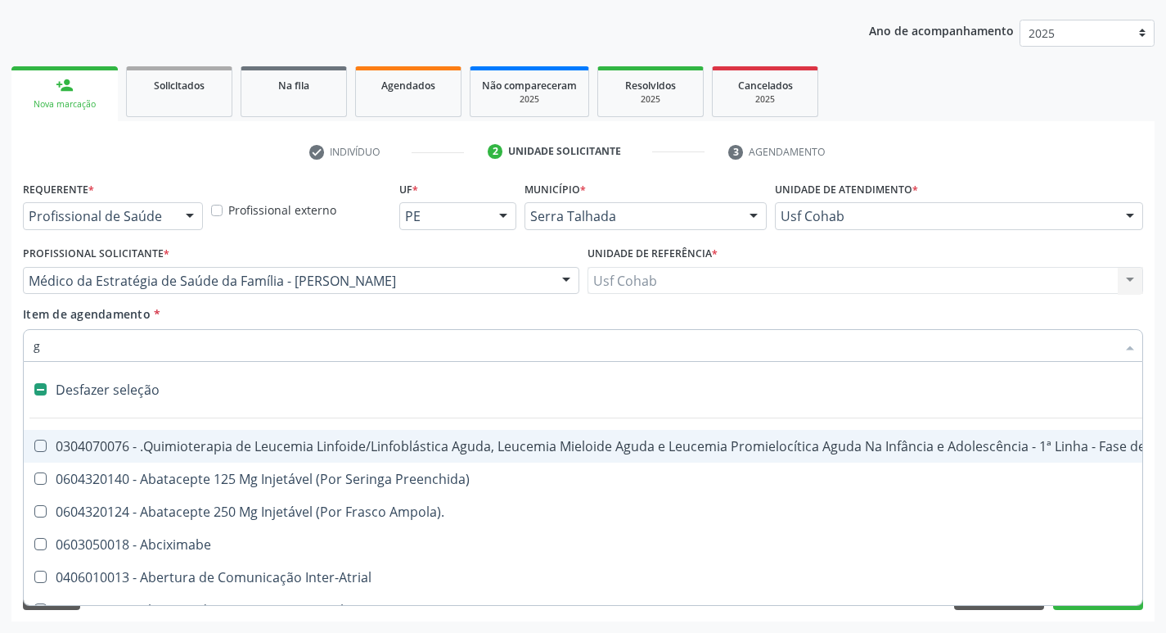
checkbox Inteiro "true"
checkbox \(Ventriculografia\) "true"
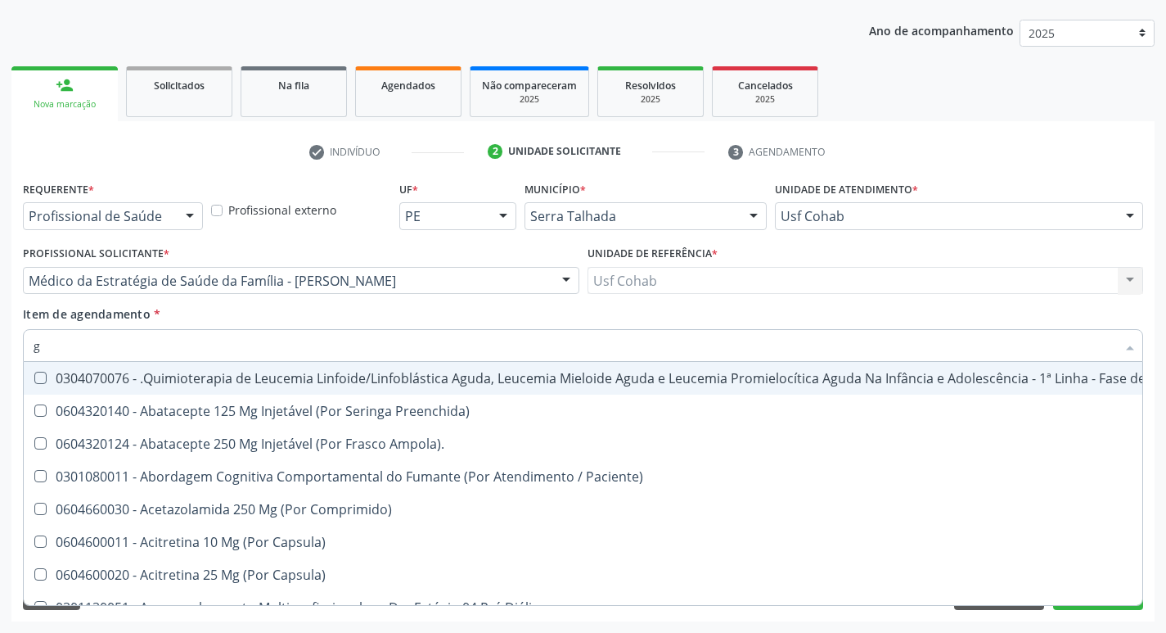
type input "gl"
checkbox Pé "true"
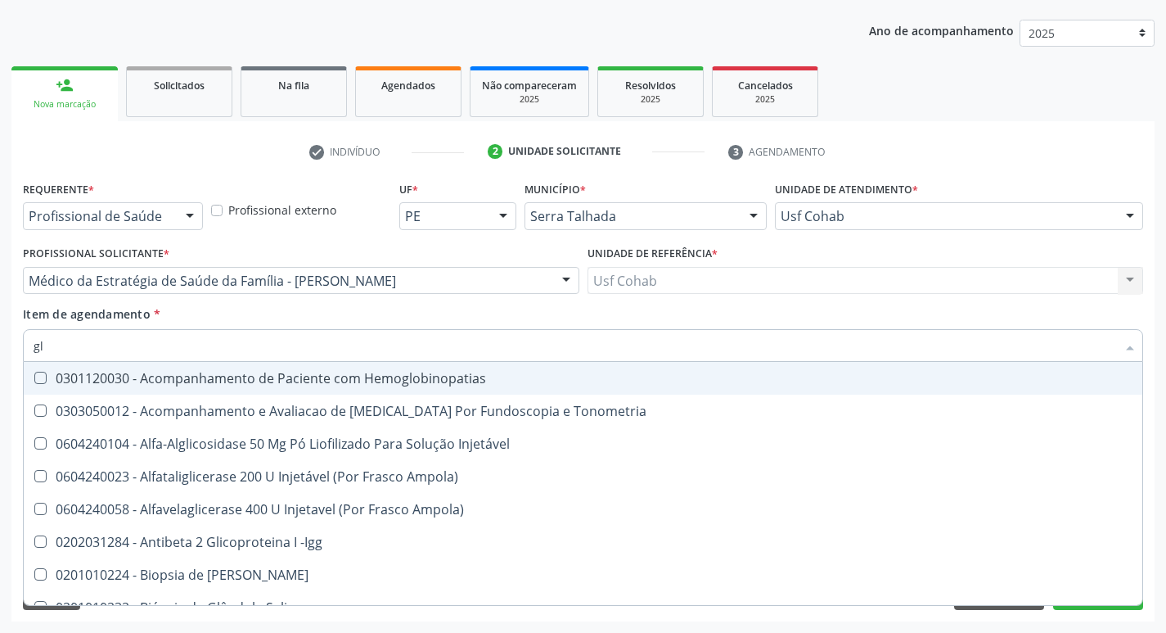
type input "gli"
checkbox Glomerular "true"
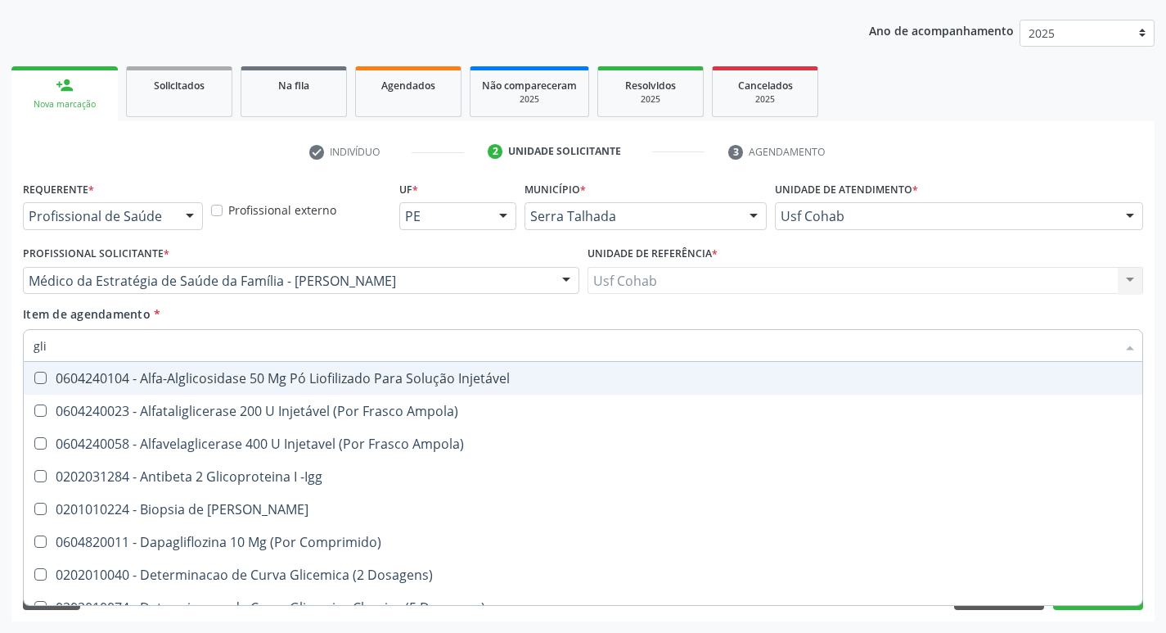
type input "glic"
checkbox Derrames "true"
checkbox Triglicerideos "false"
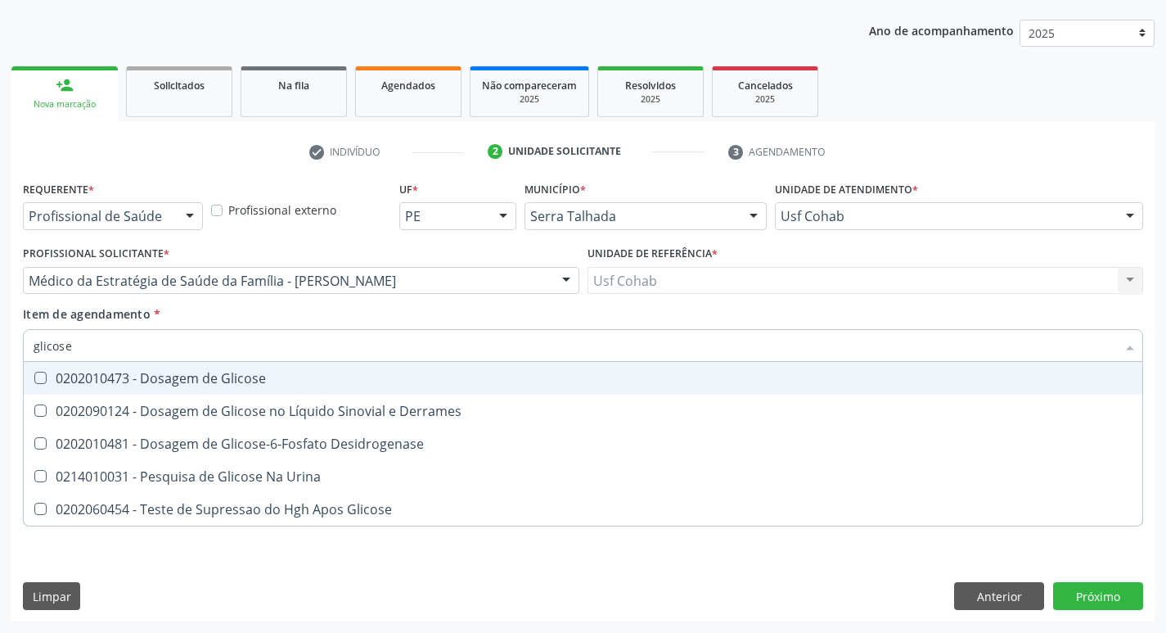
type input "glicose"
click at [45, 383] on Glicose at bounding box center [40, 378] width 12 height 12
click at [34, 383] on Glicose "checkbox" at bounding box center [29, 377] width 11 height 11
checkbox Glicose "true"
drag, startPoint x: 126, startPoint y: 348, endPoint x: 0, endPoint y: 348, distance: 126.0
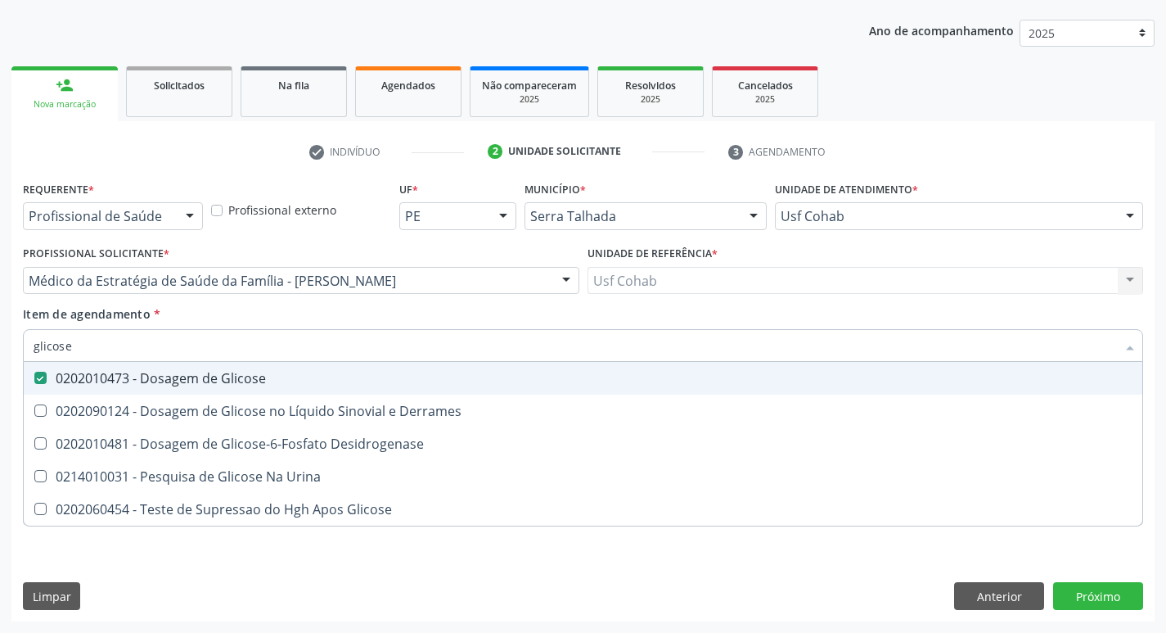
click at [0, 348] on div "Acompanhamento Acompanhe a situação das marcações correntes e finalizadas Relat…" at bounding box center [583, 272] width 1166 height 721
checkbox Glicose "false"
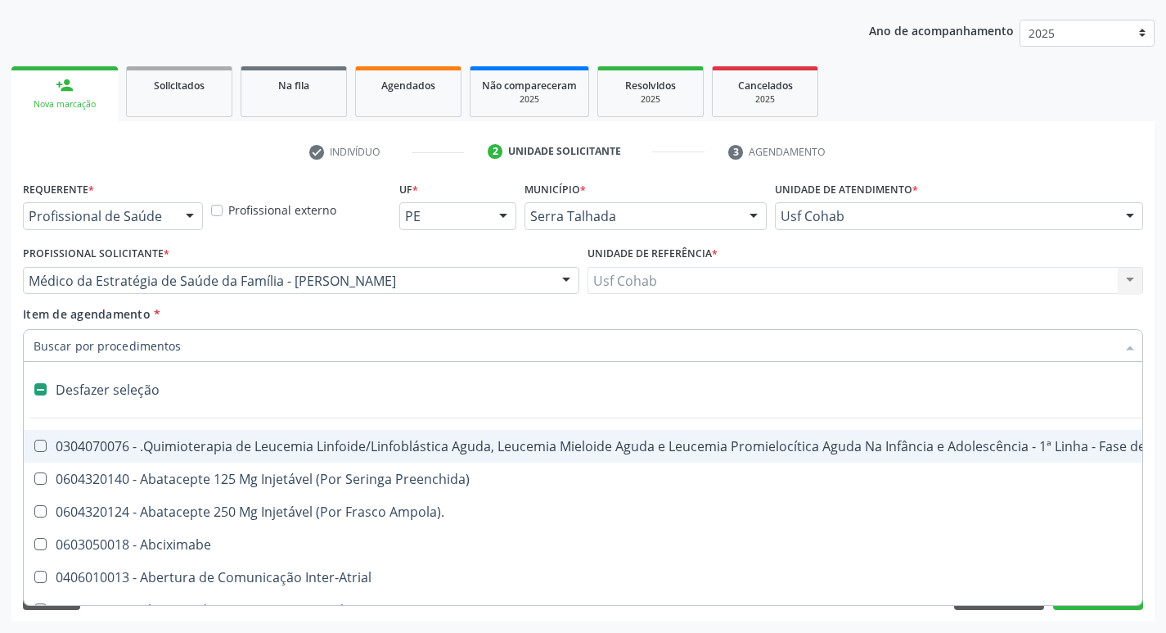
click at [92, 345] on input "Item de agendamento *" at bounding box center [575, 345] width 1083 height 33
type input "h"
checkbox A "true"
checkbox Queimados\) "true"
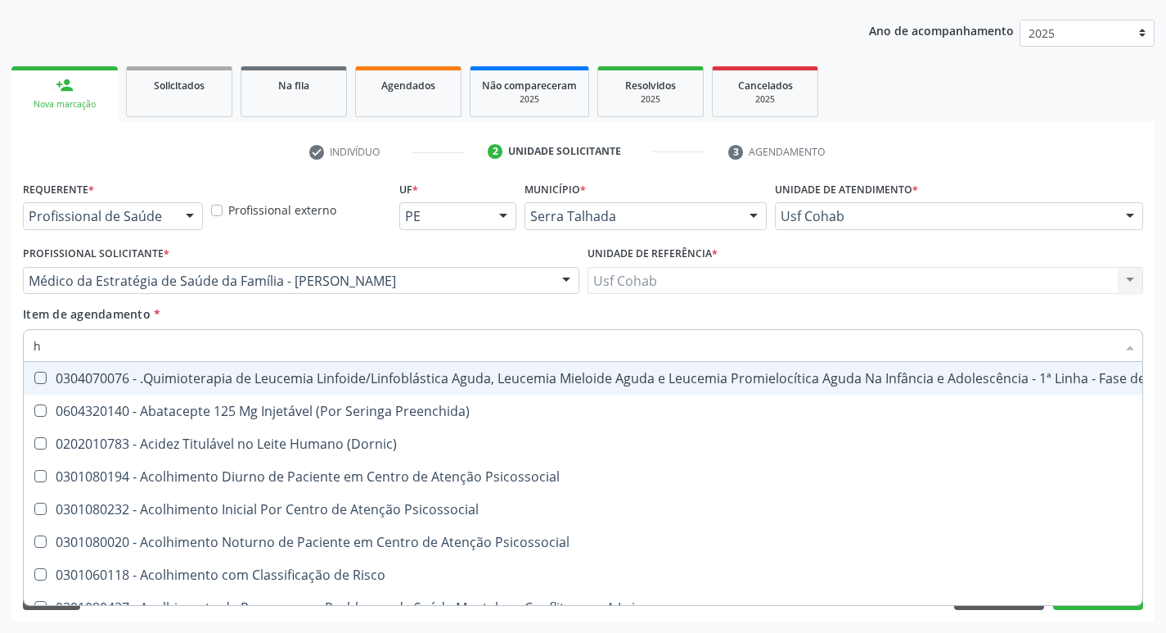
type input "he"
checkbox Removível "true"
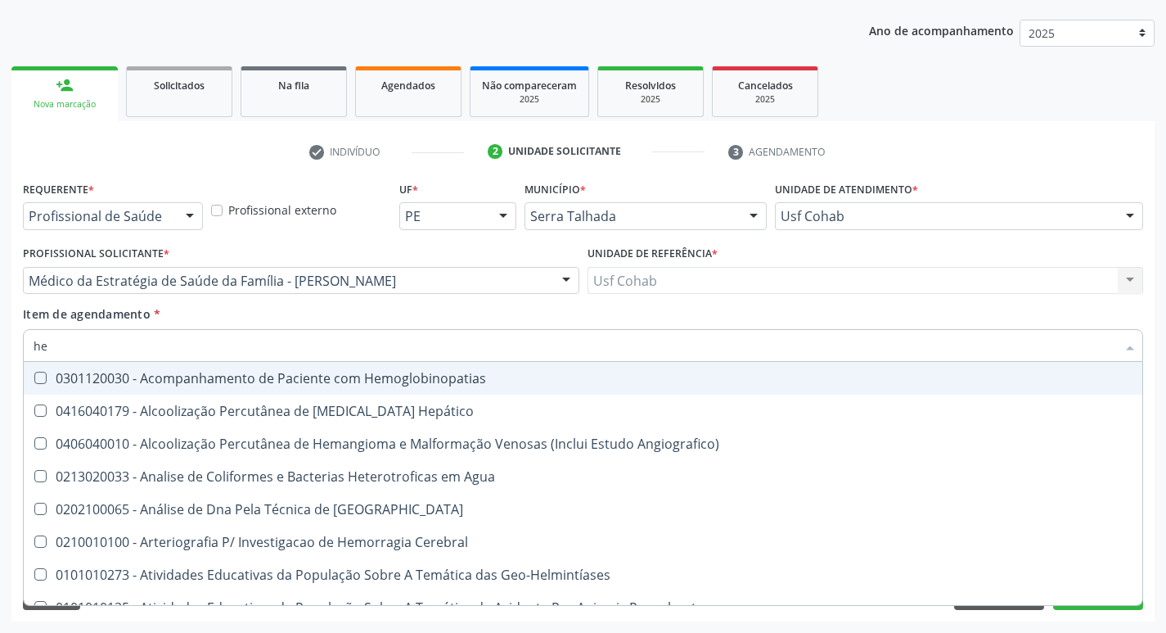
type input "hem"
checkbox II "true"
type input "hemo"
checkbox Hemácias "true"
checkbox II "false"
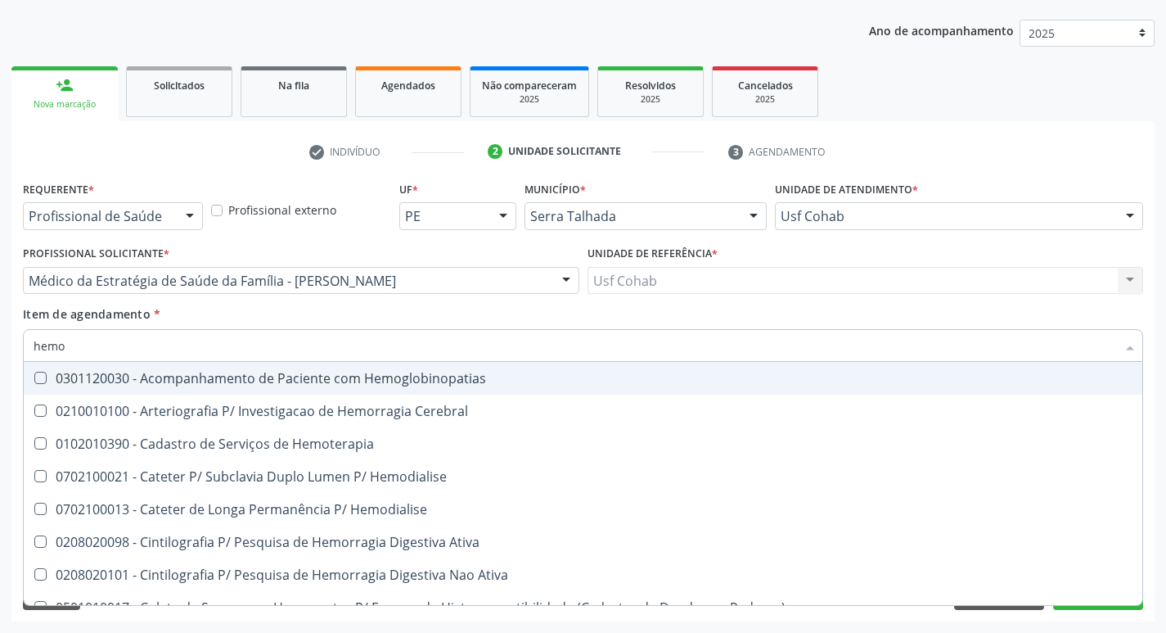
type input "hemog"
checkbox Carboxi-Hemoglobina "true"
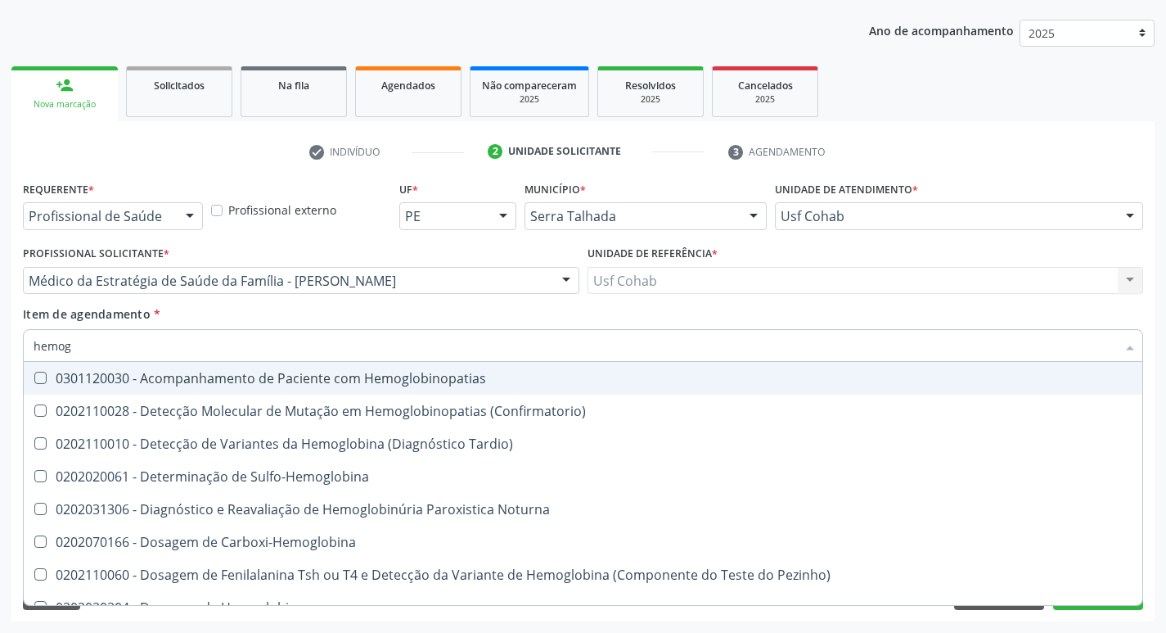
type input "hemogl"
checkbox Completo "false"
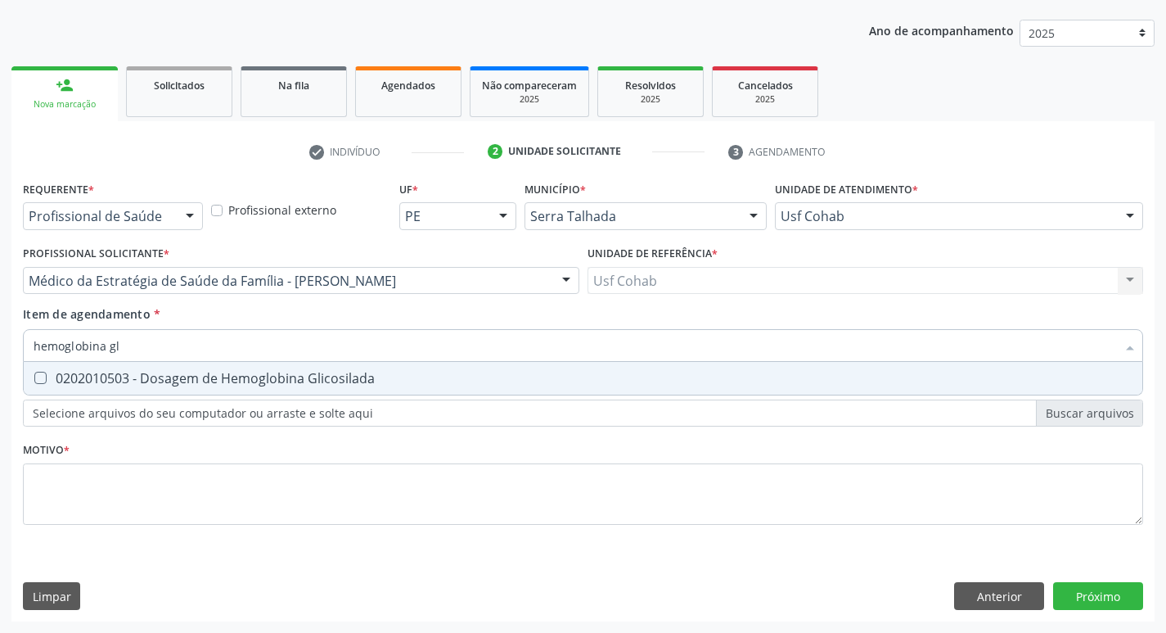
type input "hemoglobina gli"
click at [34, 375] on Glicosilada at bounding box center [40, 378] width 12 height 12
click at [34, 375] on Glicosilada "checkbox" at bounding box center [29, 377] width 11 height 11
checkbox Glicosilada "true"
drag, startPoint x: 159, startPoint y: 354, endPoint x: 0, endPoint y: 358, distance: 158.9
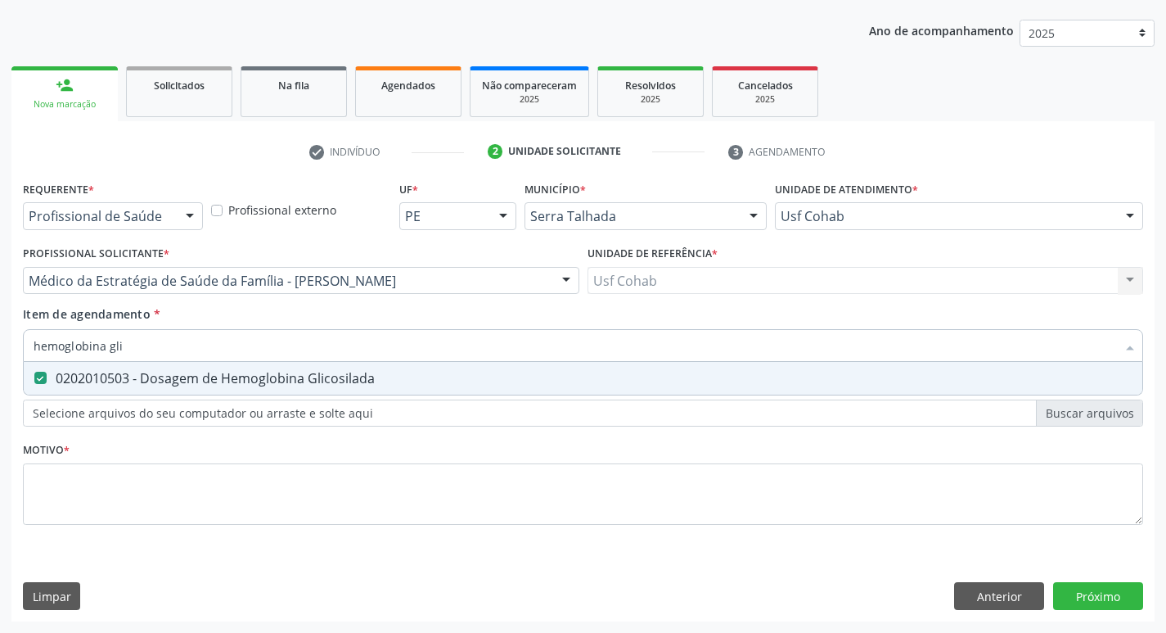
click at [0, 358] on div "Acompanhamento Acompanhe a situação das marcações correntes e finalizadas Relat…" at bounding box center [583, 272] width 1166 height 721
checkbox Glicosilada "false"
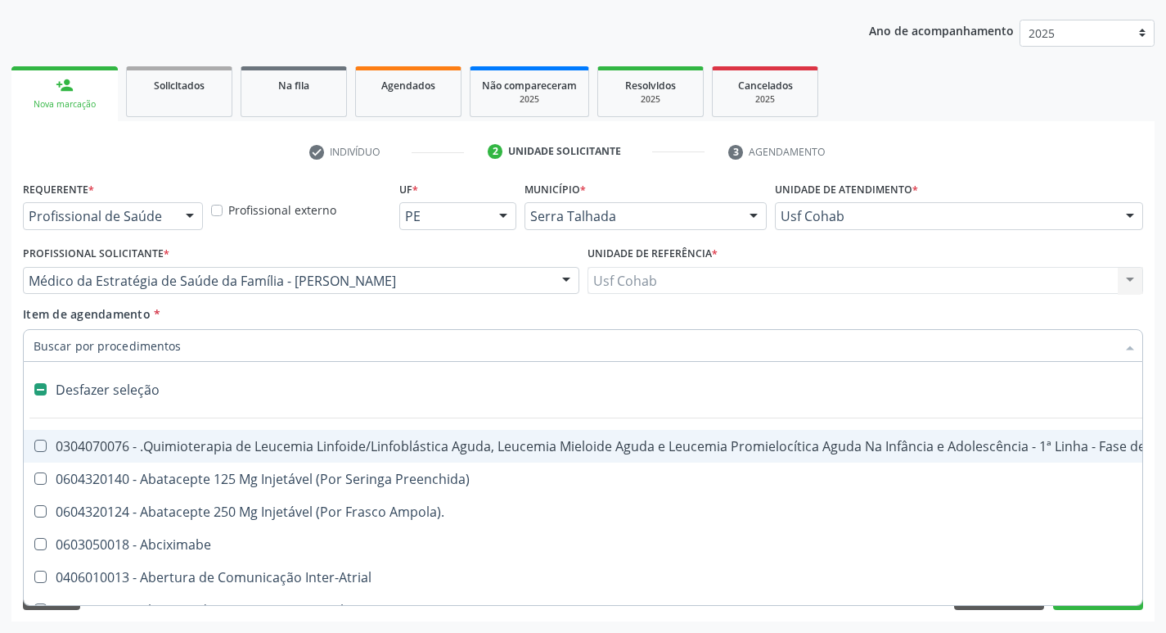
click at [859, 403] on div "Desfazer seleção" at bounding box center [671, 389] width 1294 height 33
click at [903, 350] on input "Item de agendamento *" at bounding box center [575, 345] width 1083 height 33
click at [390, 347] on input "Item de agendamento *" at bounding box center [575, 345] width 1083 height 33
click at [442, 345] on input "Item de agendamento *" at bounding box center [575, 345] width 1083 height 33
click at [10, 335] on div "Acompanhamento Acompanhe a situação das marcações correntes e finalizadas Relat…" at bounding box center [583, 272] width 1166 height 721
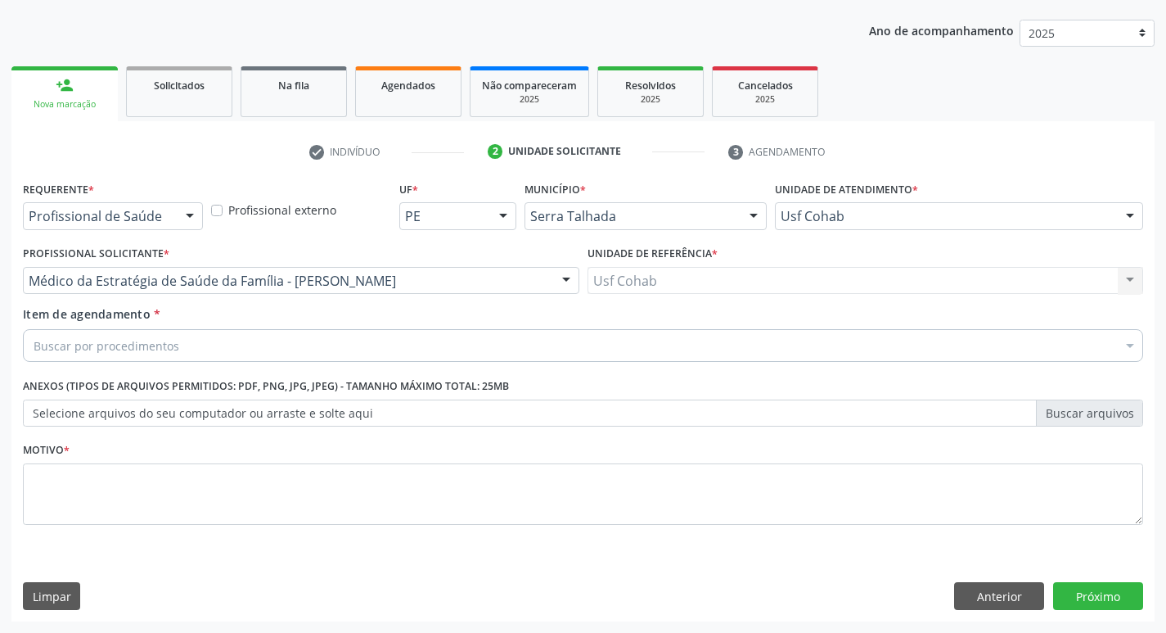
click at [244, 415] on label "Selecione arquivos do seu computador ou arraste e solte aqui" at bounding box center [583, 413] width 1120 height 28
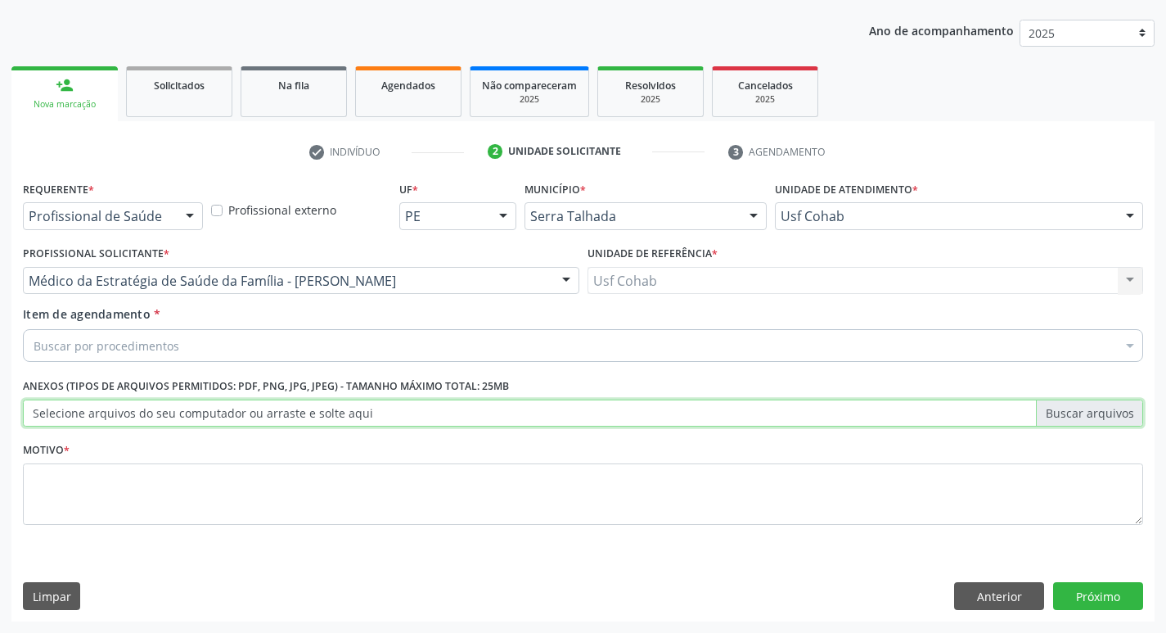
click at [244, 415] on input "Selecione arquivos do seu computador ou arraste e solte aqui" at bounding box center [583, 413] width 1120 height 28
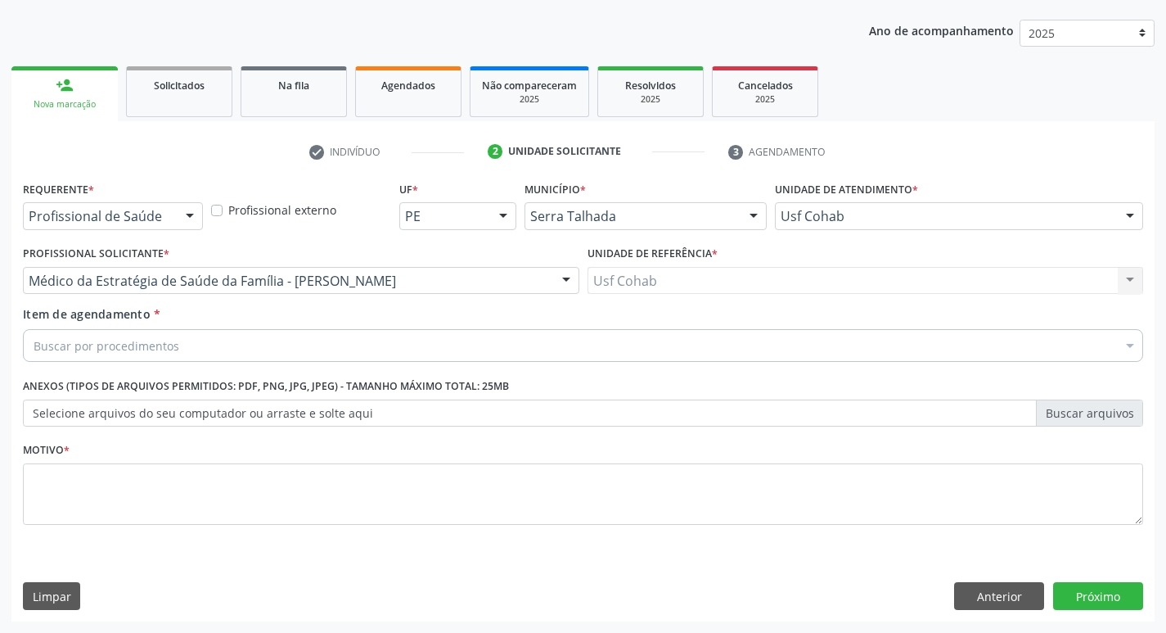
click at [452, 414] on label "Selecione arquivos do seu computador ou arraste e solte aqui" at bounding box center [583, 413] width 1120 height 28
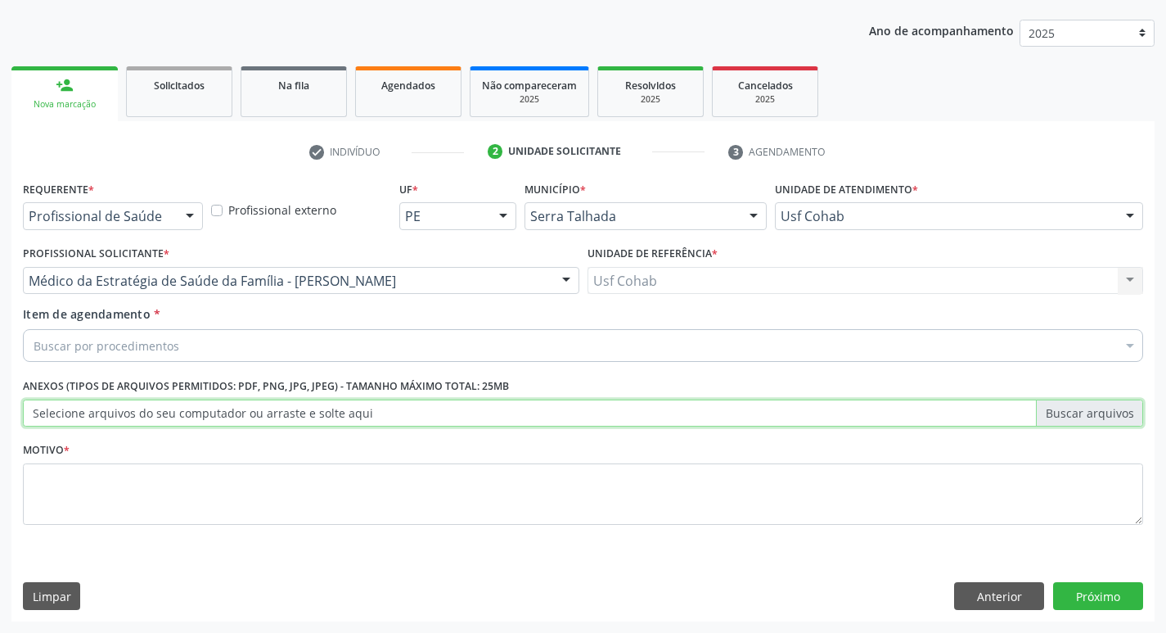
click at [452, 414] on input "Selecione arquivos do seu computador ou arraste e solte aqui" at bounding box center [583, 413] width 1120 height 28
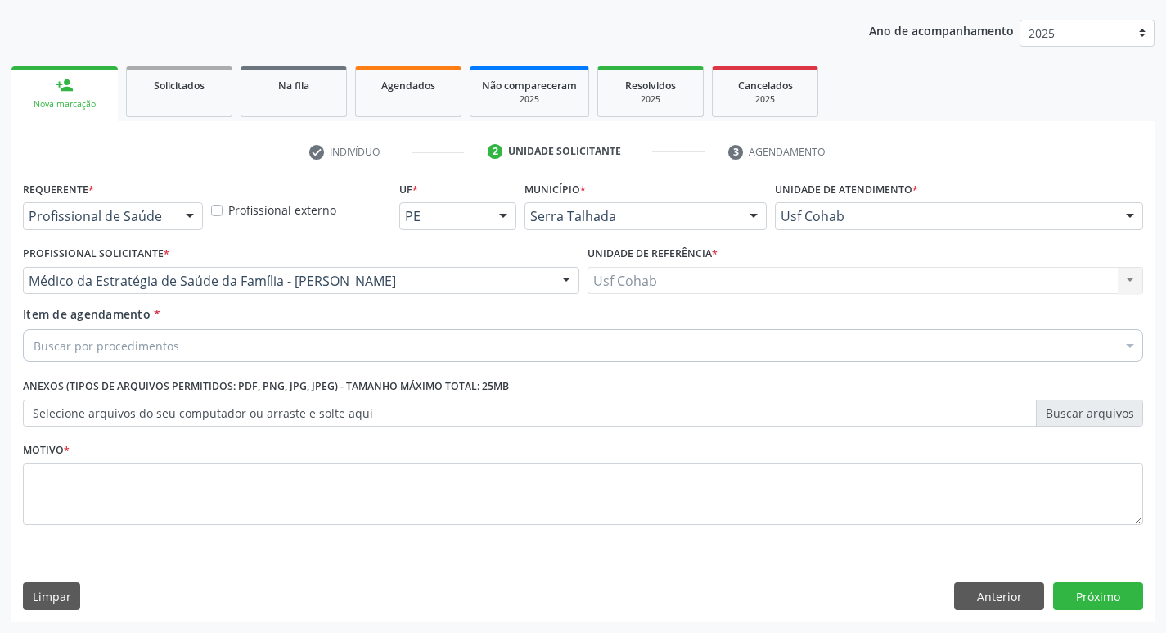
click at [986, 422] on label "Selecione arquivos do seu computador ou arraste e solte aqui" at bounding box center [583, 413] width 1120 height 28
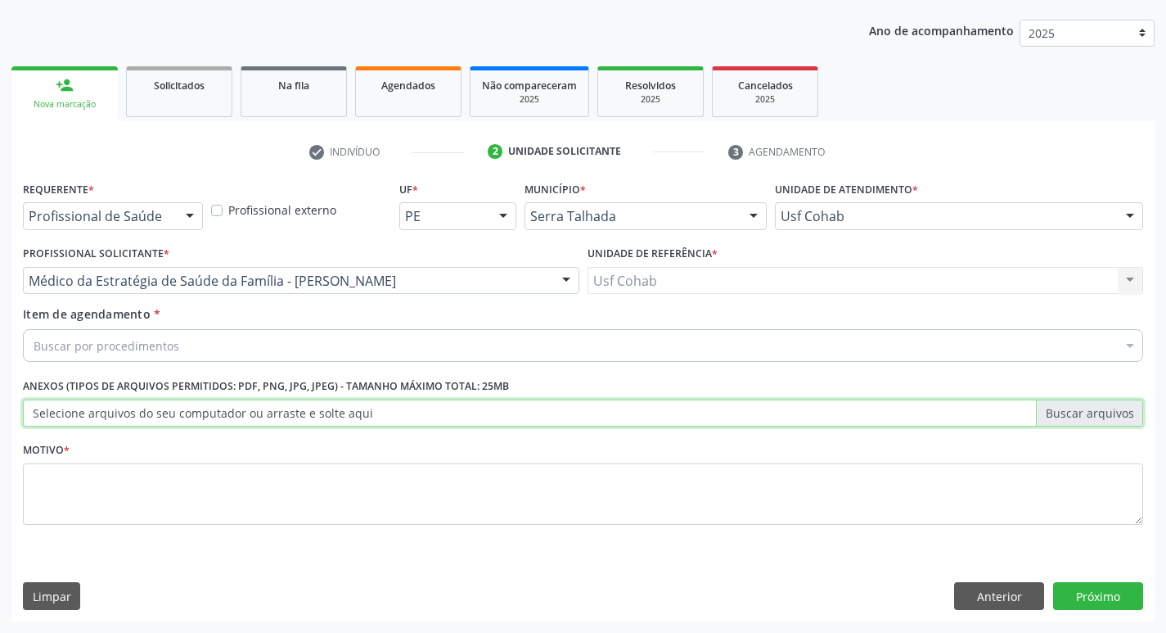
click at [986, 422] on input "Selecione arquivos do seu computador ou arraste e solte aqui" at bounding box center [583, 413] width 1120 height 28
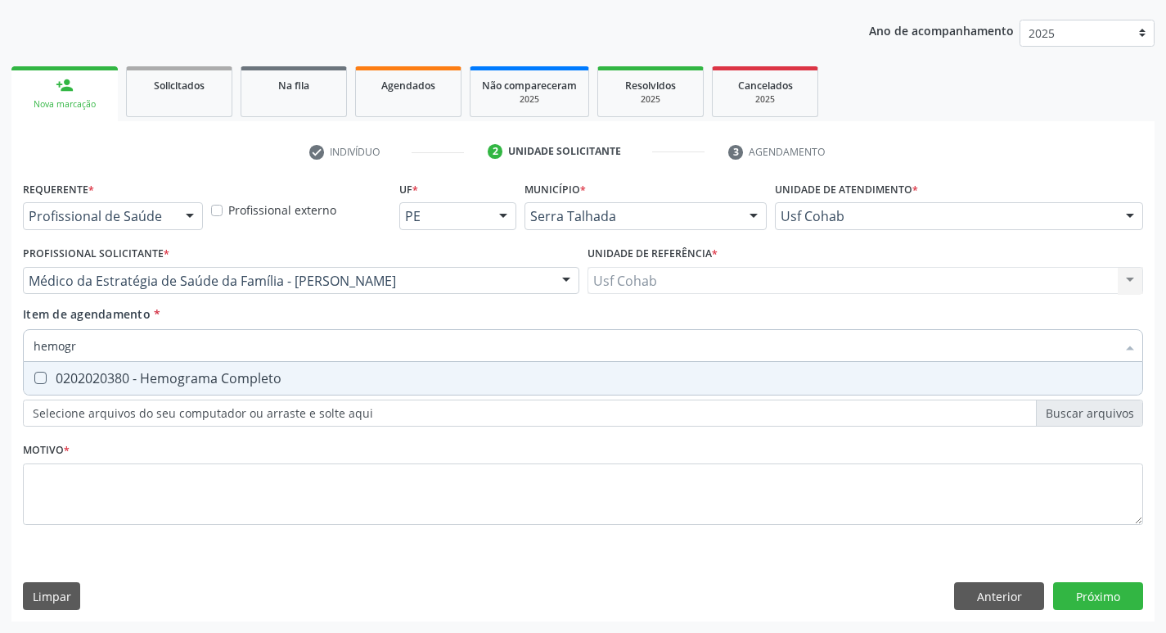
type input "hemogra"
click at [36, 382] on Completo at bounding box center [40, 378] width 12 height 12
click at [34, 382] on Completo "checkbox" at bounding box center [29, 377] width 11 height 11
checkbox Completo "true"
drag, startPoint x: 95, startPoint y: 343, endPoint x: 0, endPoint y: 345, distance: 95.0
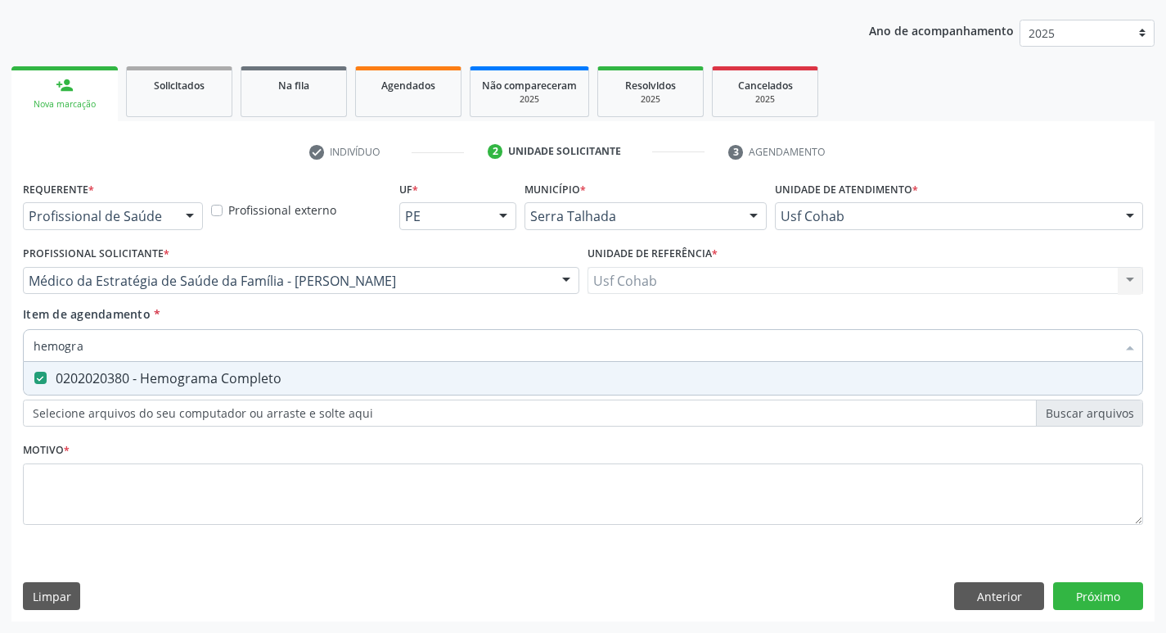
click at [0, 345] on div "Acompanhamento Acompanhe a situação das marcações correntes e finalizadas Relat…" at bounding box center [583, 272] width 1166 height 721
checkbox Completo "false"
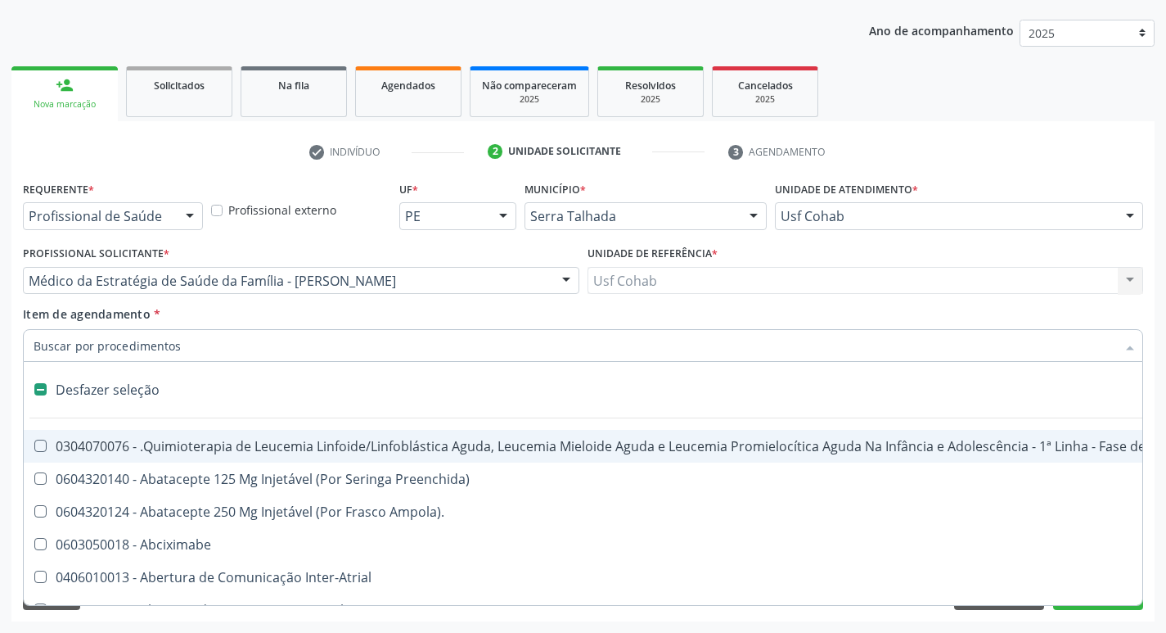
click at [88, 352] on input "Item de agendamento *" at bounding box center [575, 345] width 1083 height 33
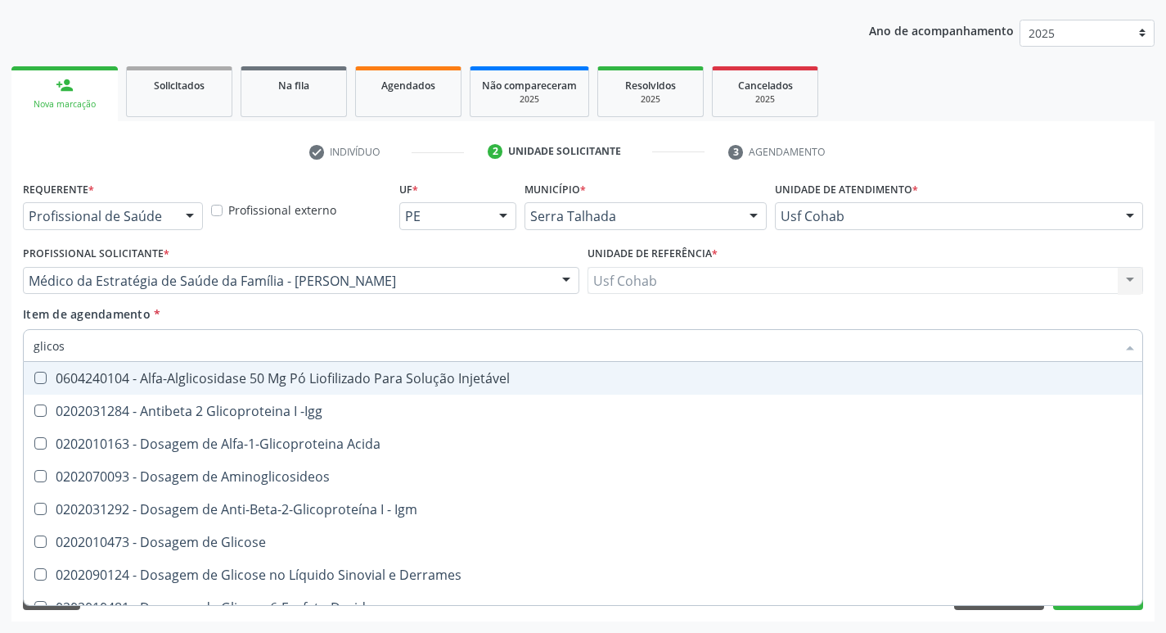
type input "glicose"
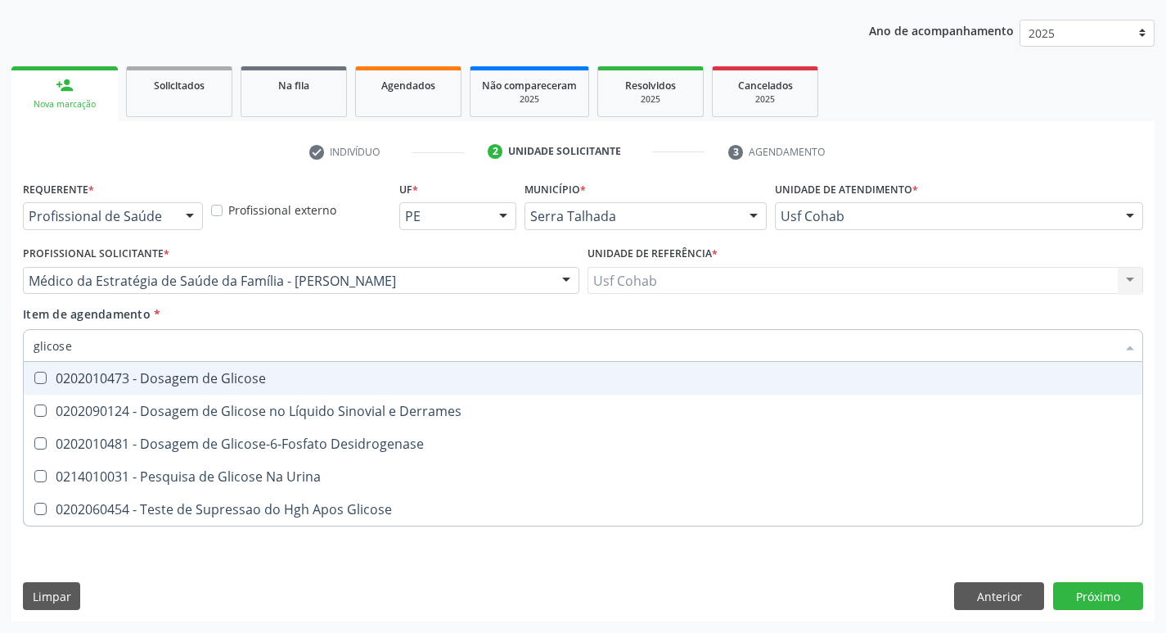
click at [43, 381] on Glicose at bounding box center [40, 378] width 12 height 12
click at [34, 381] on Glicose "checkbox" at bounding box center [29, 377] width 11 height 11
checkbox Glicose "true"
drag, startPoint x: 107, startPoint y: 354, endPoint x: 0, endPoint y: 340, distance: 108.1
click at [0, 340] on div "Acompanhamento Acompanhe a situação das marcações correntes e finalizadas Relat…" at bounding box center [583, 272] width 1166 height 721
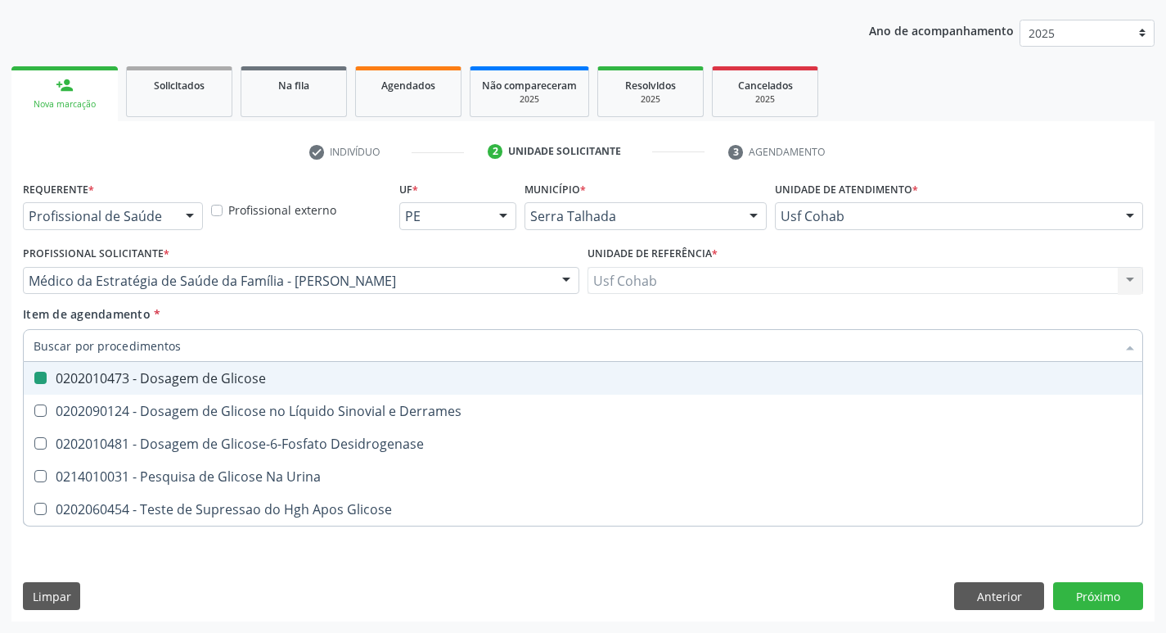
checkbox Glicose "false"
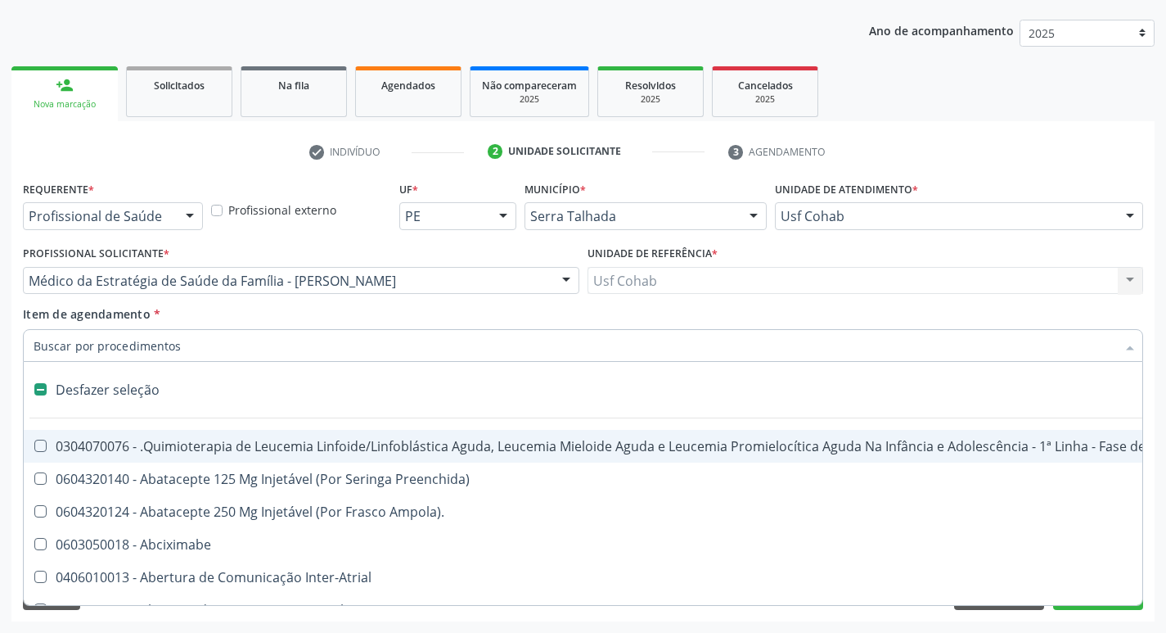
click at [84, 340] on input "Item de agendamento *" at bounding box center [575, 345] width 1083 height 33
type input "h"
checkbox Queimados\) "true"
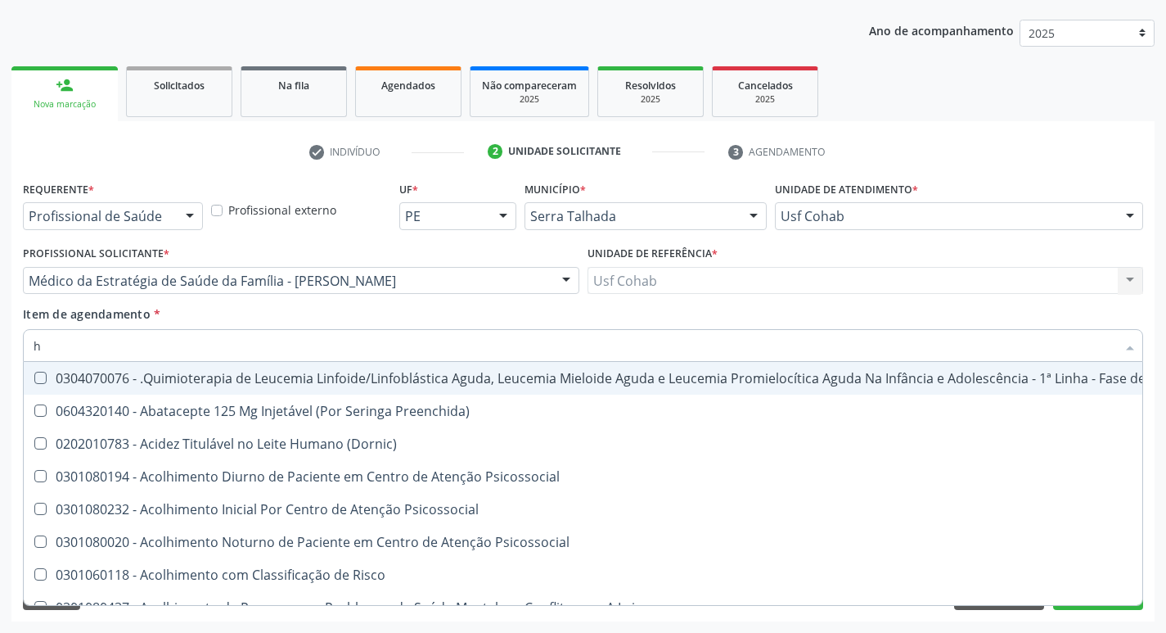
type input "he"
checkbox Removível "true"
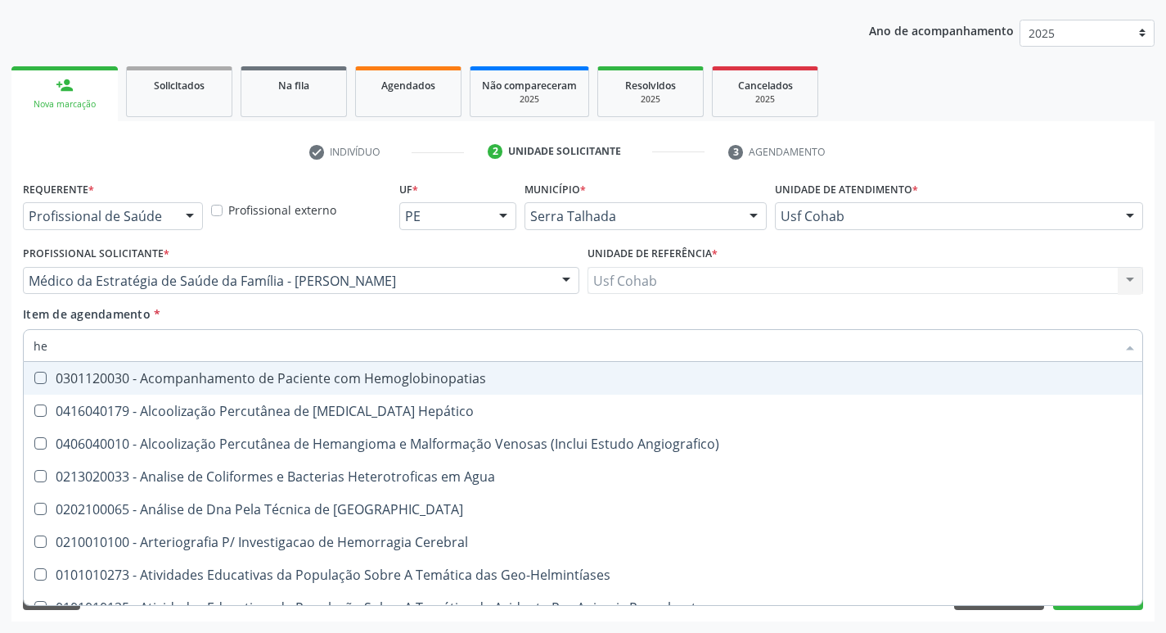
type input "hem"
checkbox II "true"
checkbox Completo "false"
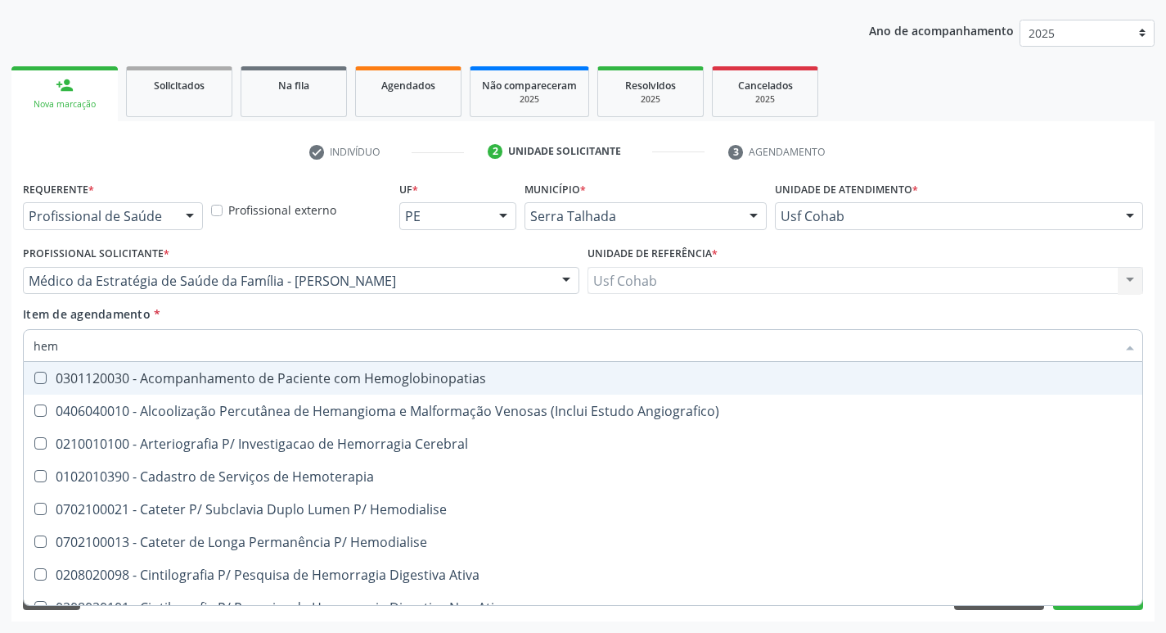
type input "hemo"
checkbox Retro-Retal "true"
checkbox Completo "false"
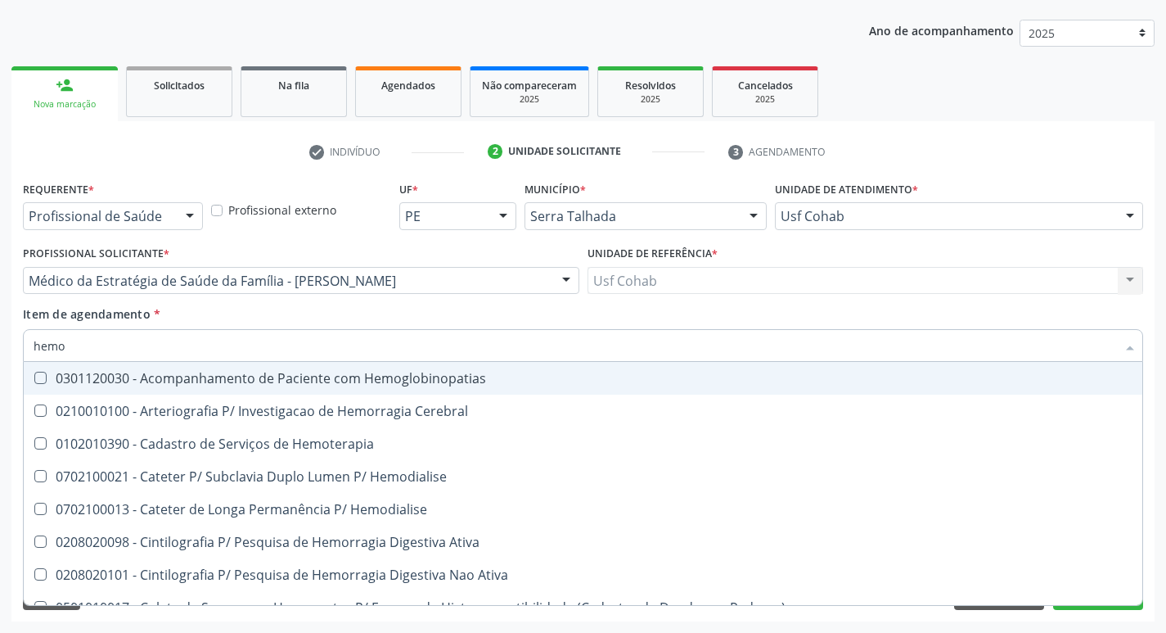
type input "hemog"
checkbox Carboxi-Hemoglobina "true"
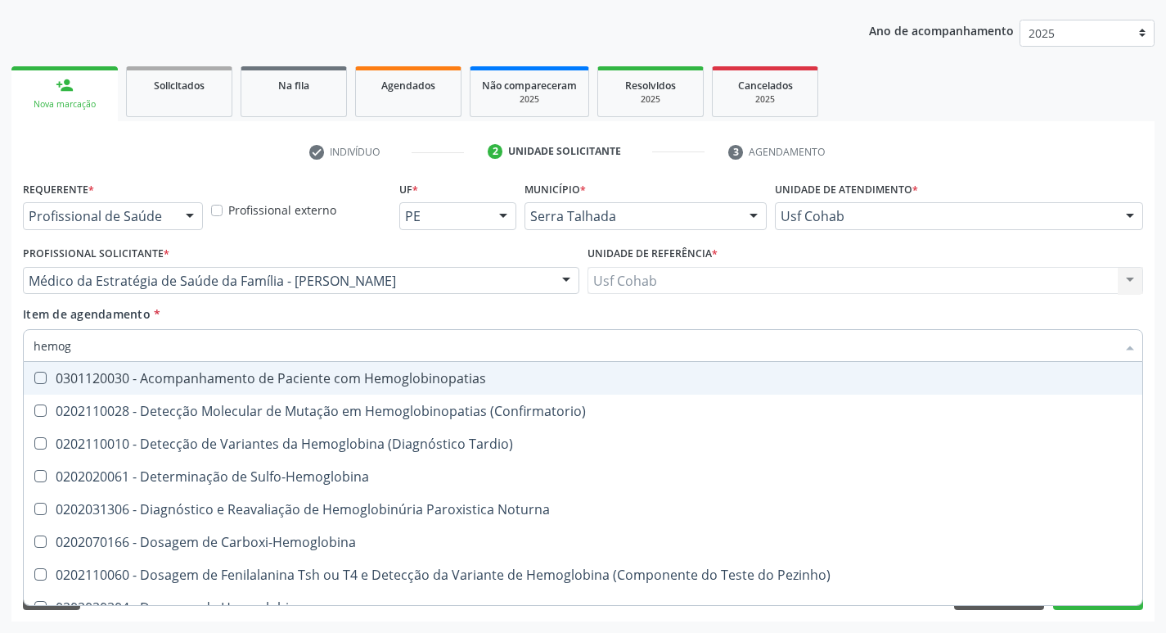
type input "hemogl"
checkbox Completo "false"
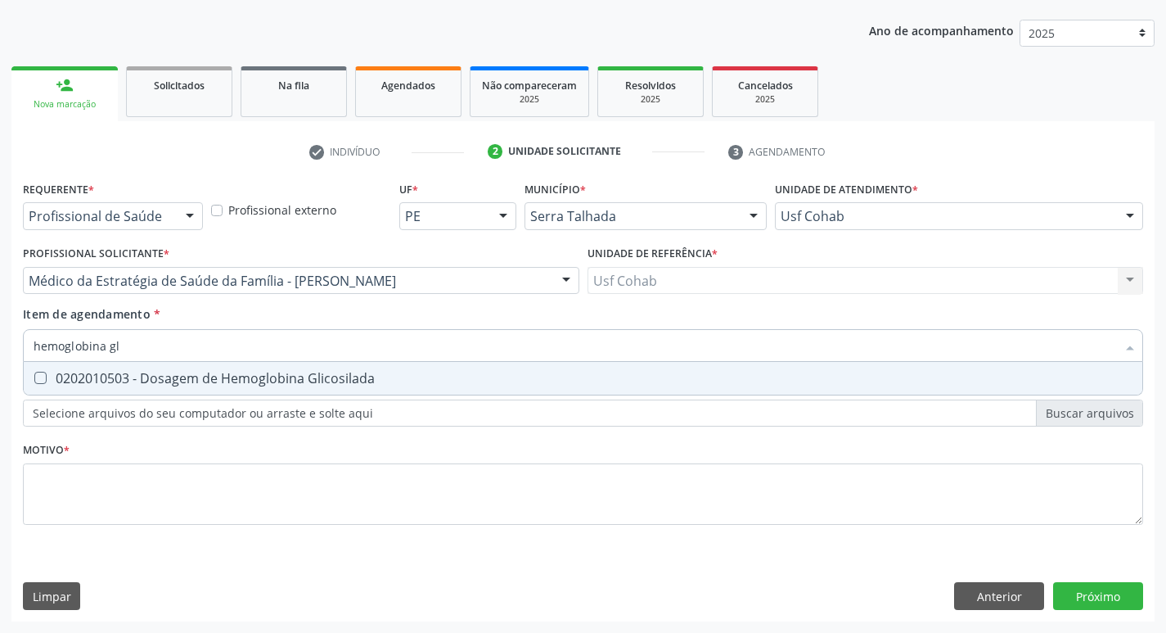
type input "hemoglobina gli"
click at [37, 372] on Glicosilada at bounding box center [40, 378] width 12 height 12
click at [34, 372] on Glicosilada "checkbox" at bounding box center [29, 377] width 11 height 11
checkbox Glicosilada "true"
drag, startPoint x: 137, startPoint y: 337, endPoint x: 0, endPoint y: 353, distance: 138.4
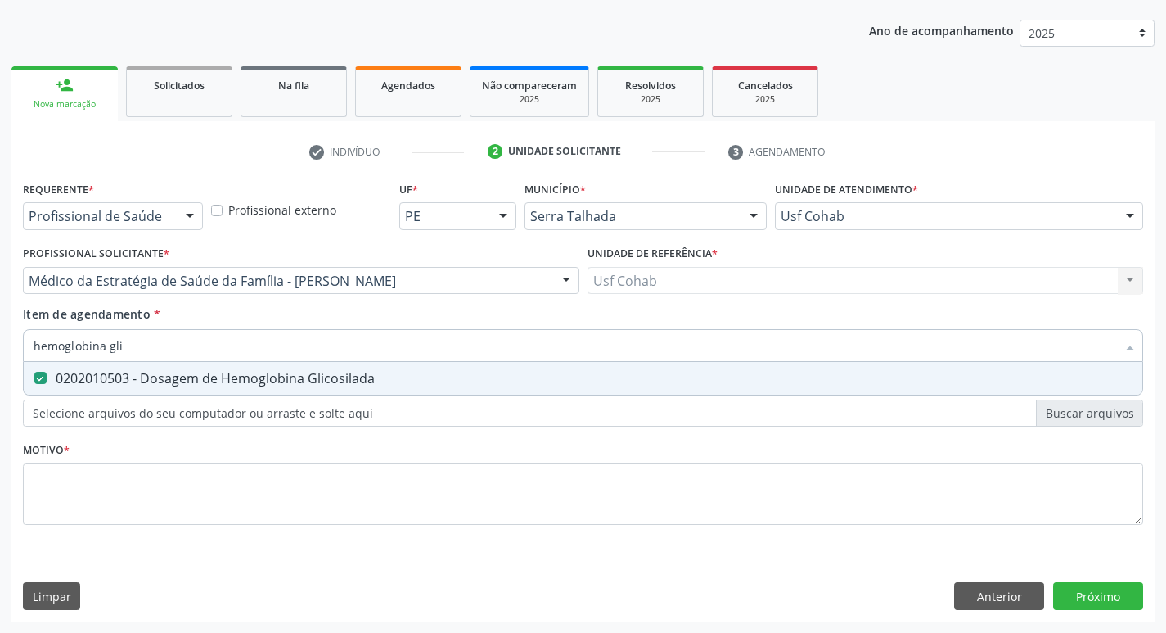
click at [0, 353] on div "Acompanhamento Acompanhe a situação das marcações correntes e finalizadas Relat…" at bounding box center [583, 272] width 1166 height 721
checkbox Glicosilada "false"
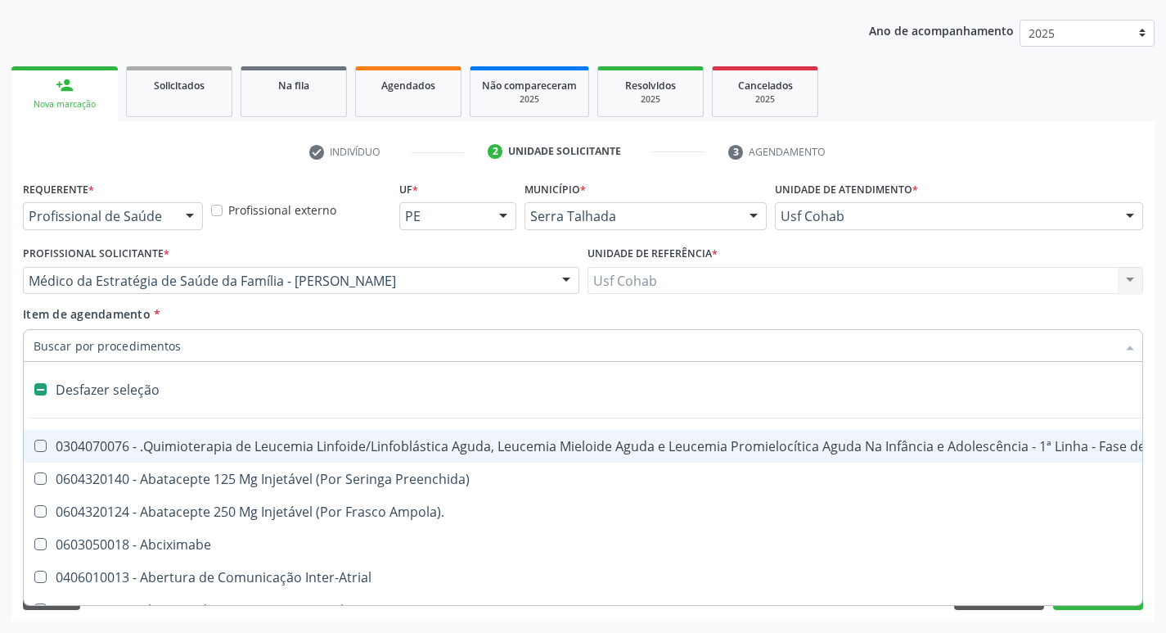
click at [106, 349] on input "Item de agendamento *" at bounding box center [575, 345] width 1083 height 33
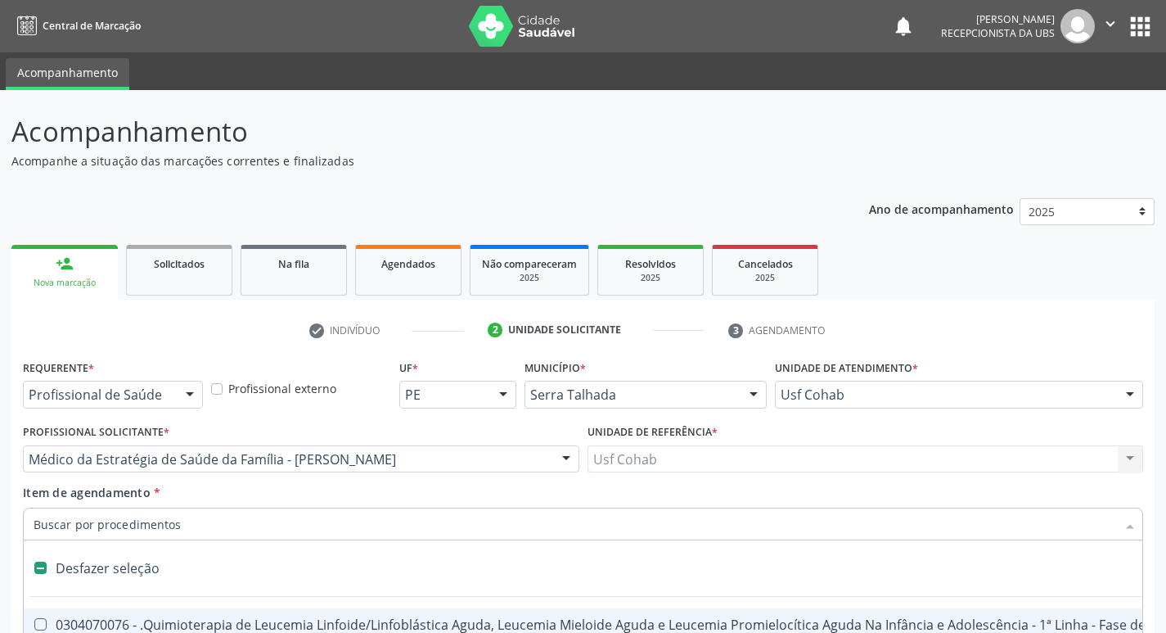
scroll to position [178, 0]
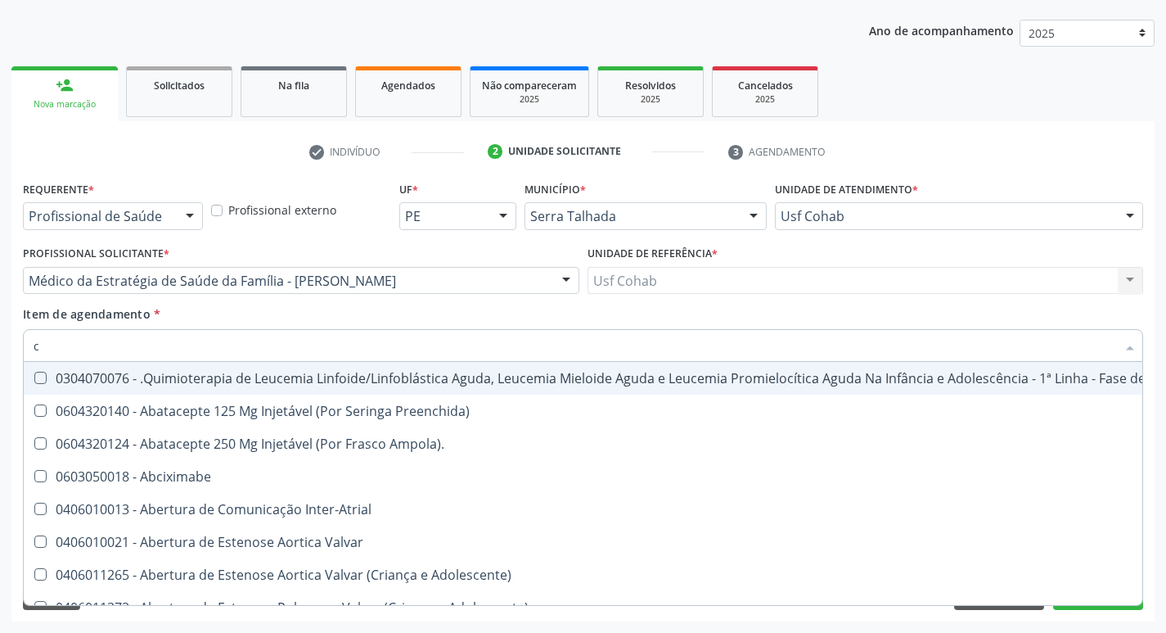
type input "co"
checkbox Tempo "true"
checkbox Indireta "true"
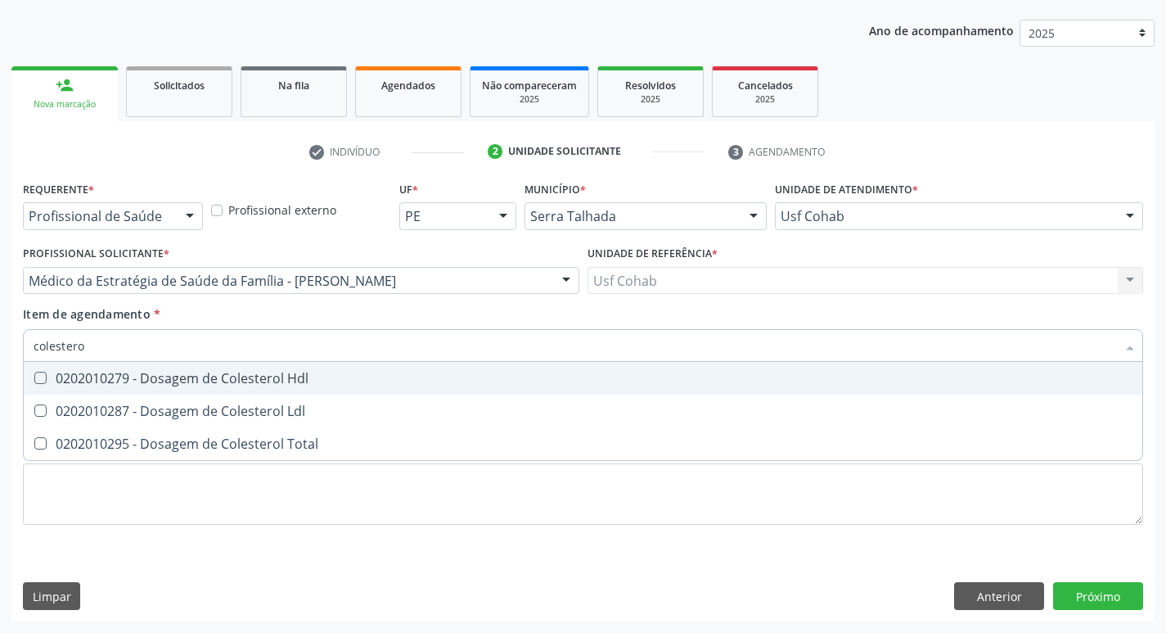
type input "colesterol"
click at [35, 375] on Hdl at bounding box center [40, 378] width 12 height 12
click at [34, 375] on Hdl "checkbox" at bounding box center [29, 377] width 11 height 11
checkbox Hdl "true"
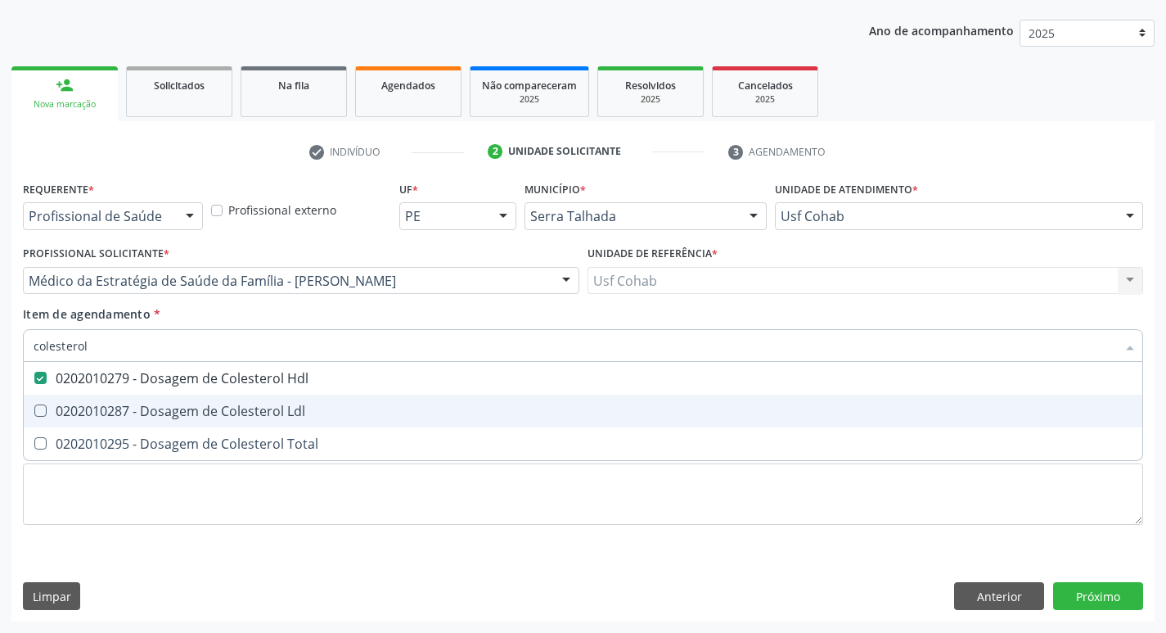
click at [39, 411] on Ldl at bounding box center [40, 410] width 12 height 12
click at [34, 411] on Ldl "checkbox" at bounding box center [29, 410] width 11 height 11
checkbox Ldl "true"
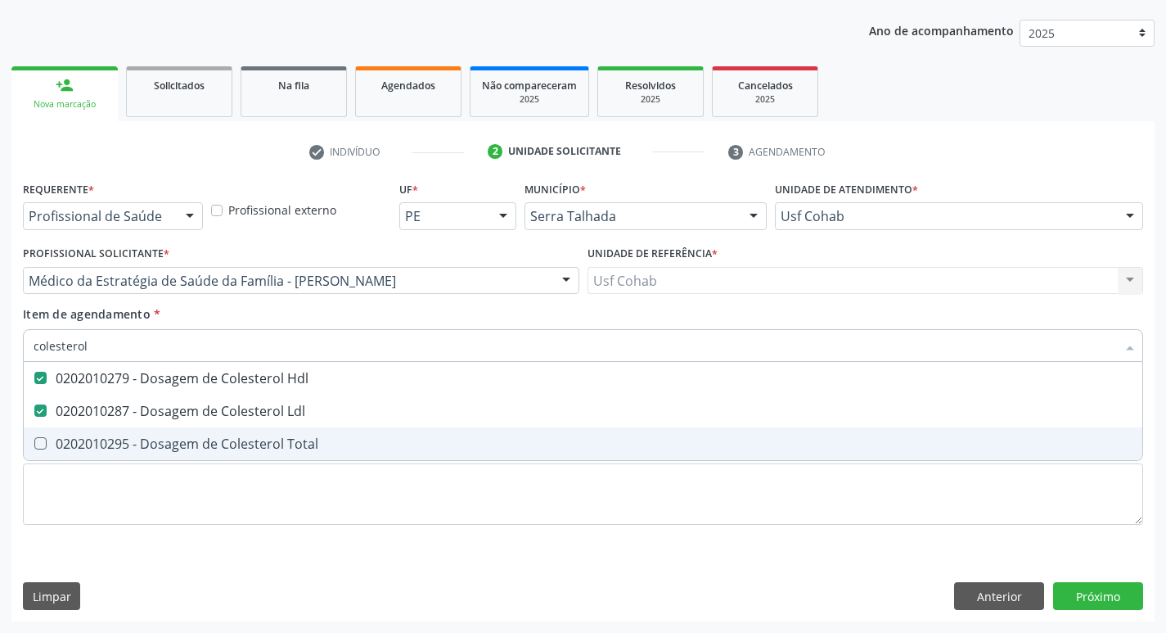
click at [43, 444] on Total at bounding box center [40, 443] width 12 height 12
click at [34, 444] on Total "checkbox" at bounding box center [29, 443] width 11 height 11
checkbox Total "true"
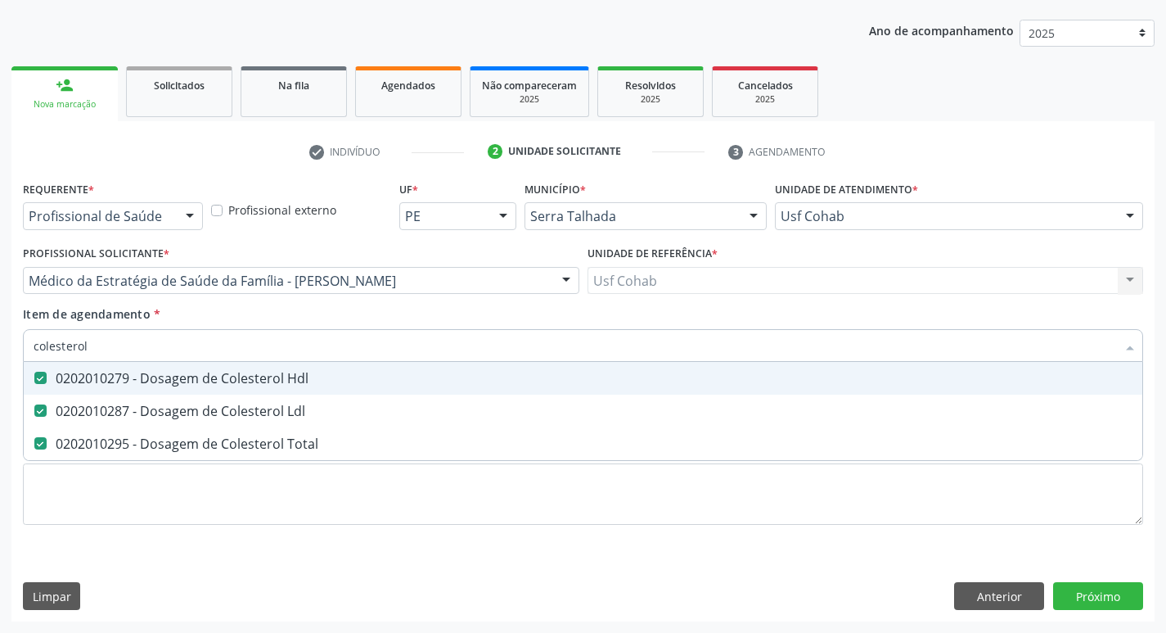
drag, startPoint x: 113, startPoint y: 345, endPoint x: 0, endPoint y: 345, distance: 112.9
click at [0, 345] on div "Acompanhamento Acompanhe a situação das marcações correntes e finalizadas Relat…" at bounding box center [583, 272] width 1166 height 721
checkbox Hdl "false"
checkbox Ldl "false"
checkbox Total "false"
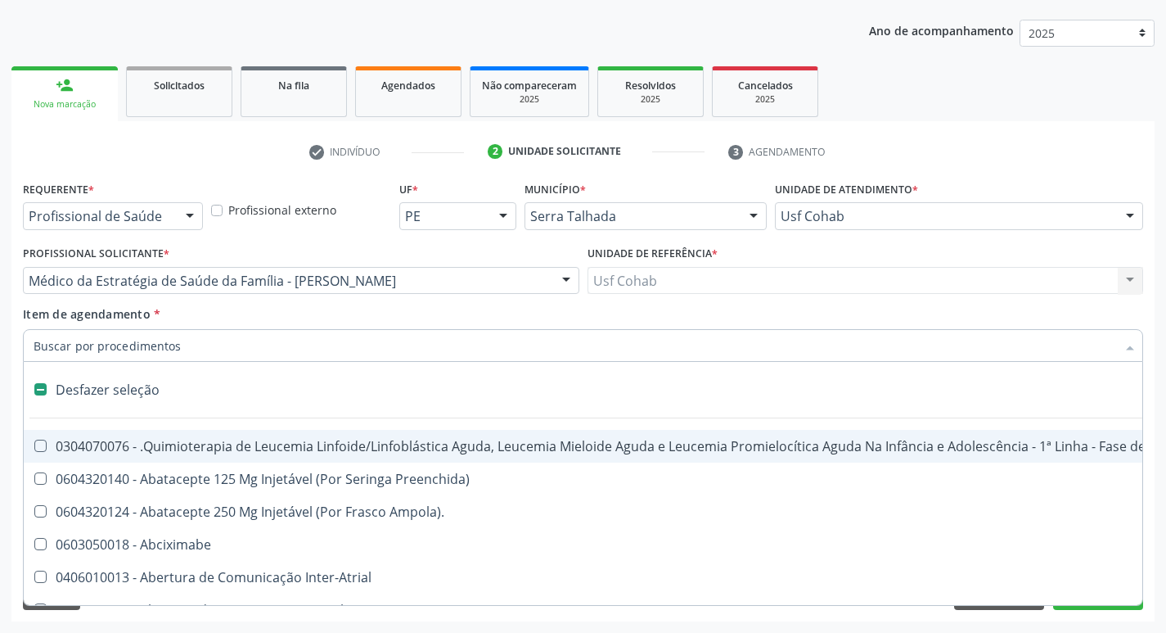
click at [123, 352] on input "Item de agendamento *" at bounding box center [575, 345] width 1083 height 33
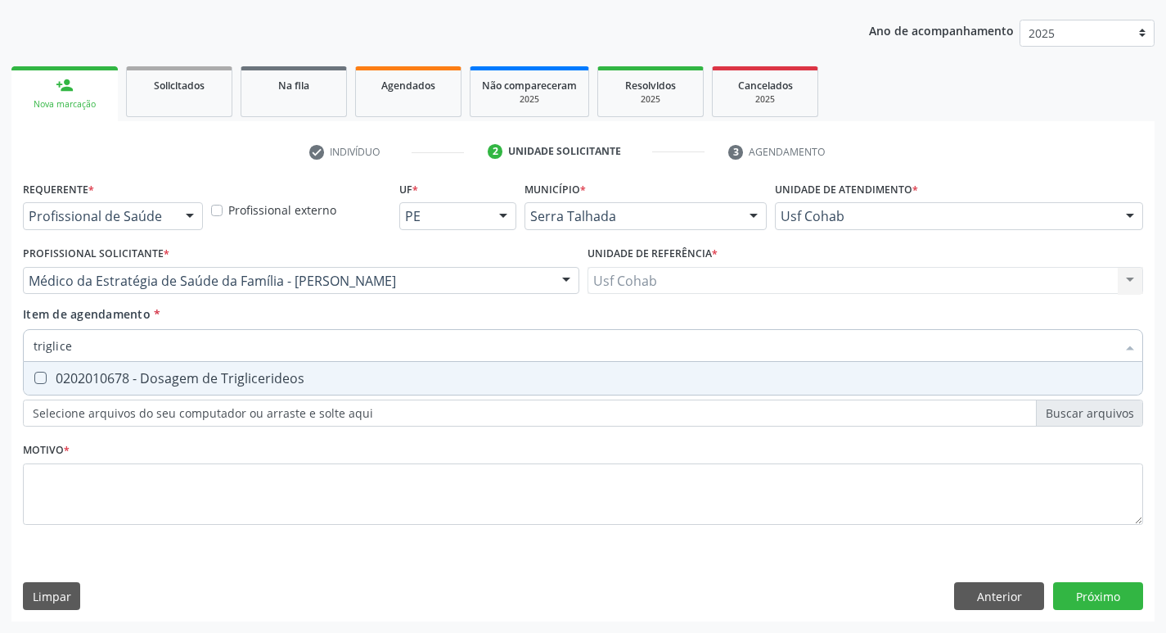
type input "triglicer"
click at [33, 371] on span "0202010678 - Dosagem de Triglicerideos" at bounding box center [583, 378] width 1119 height 33
checkbox Triglicerideos "true"
drag, startPoint x: 108, startPoint y: 350, endPoint x: 0, endPoint y: 347, distance: 108.1
click at [0, 347] on div "Acompanhamento Acompanhe a situação das marcações correntes e finalizadas Relat…" at bounding box center [583, 272] width 1166 height 721
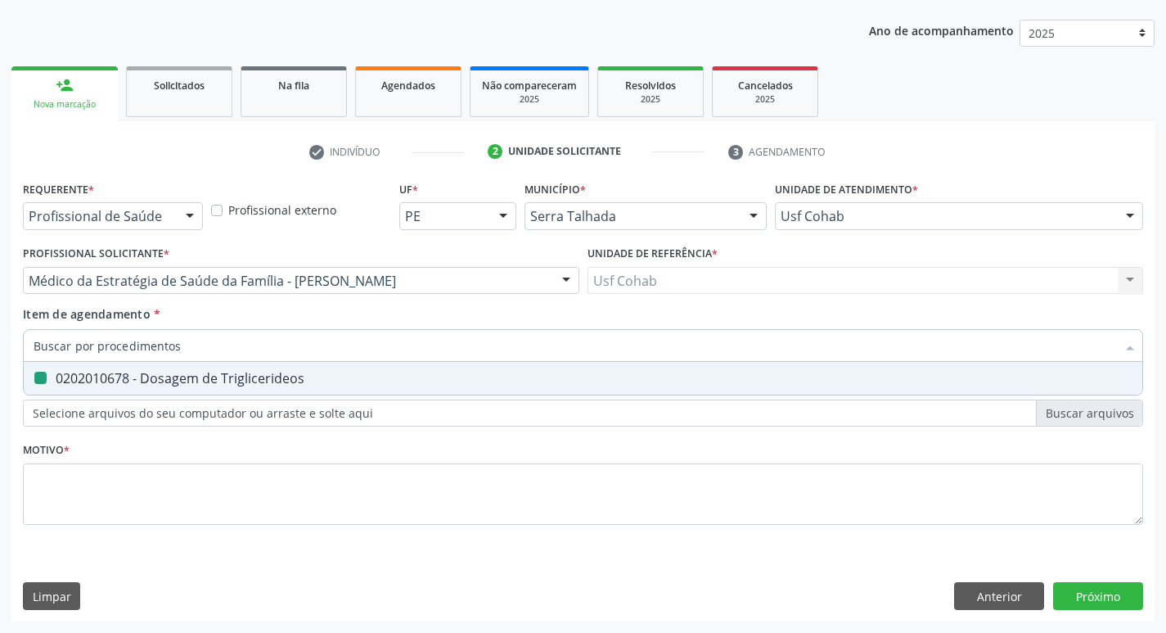
checkbox Triglicerideos "false"
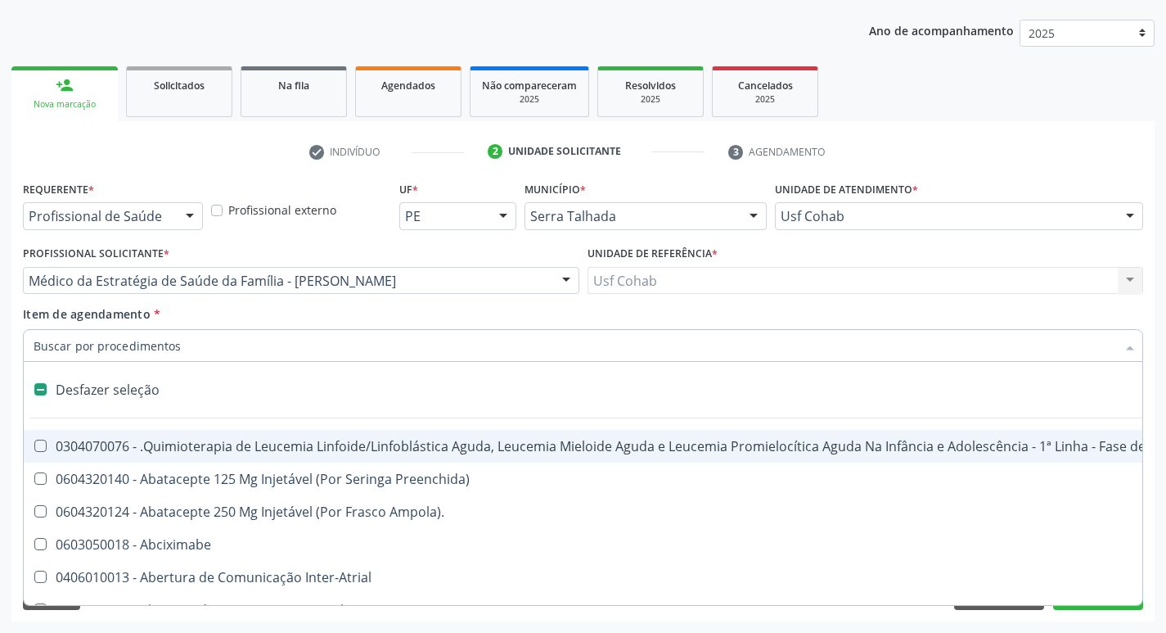
click at [163, 354] on input "Item de agendamento *" at bounding box center [575, 345] width 1083 height 33
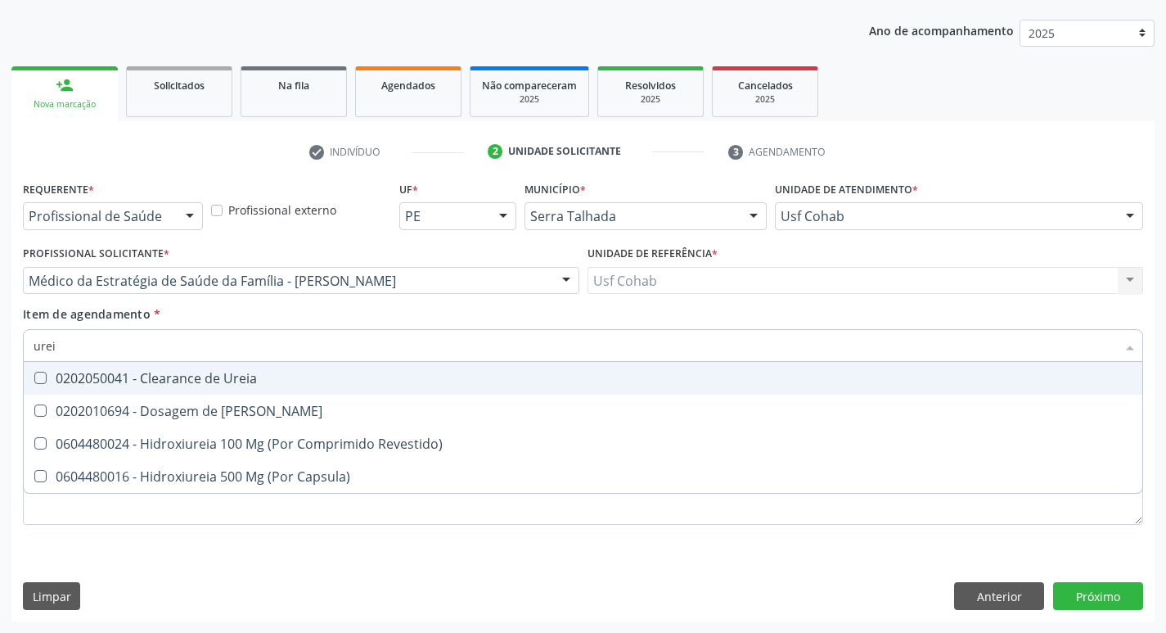
type input "ureia"
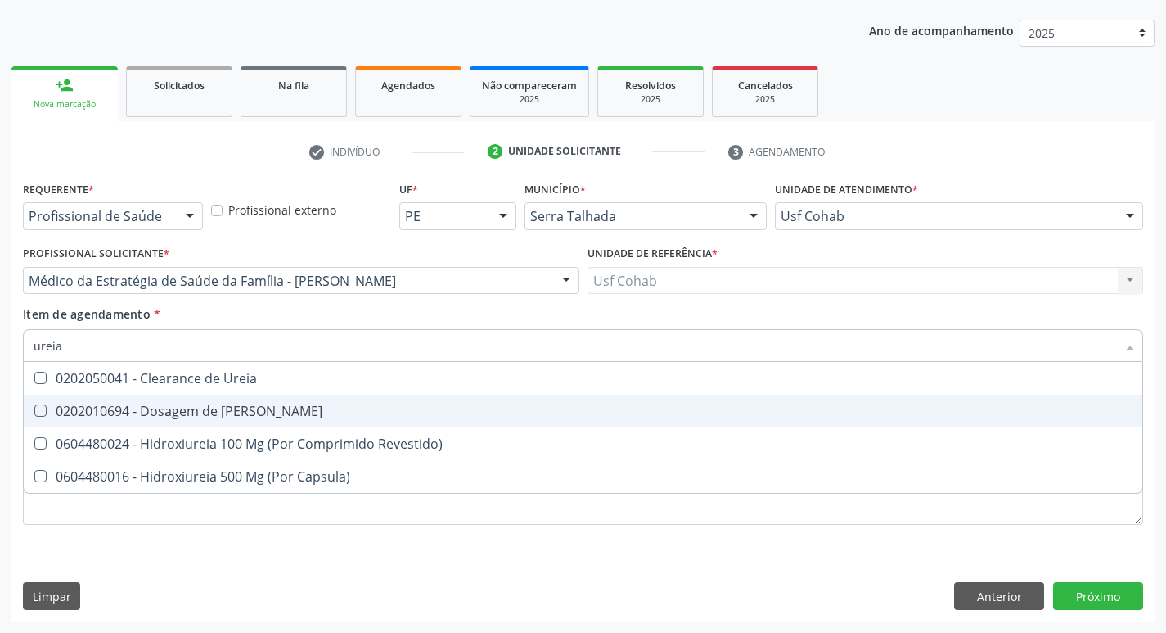
click at [40, 408] on Ureia at bounding box center [40, 410] width 12 height 12
click at [34, 408] on Ureia "checkbox" at bounding box center [29, 410] width 11 height 11
checkbox Ureia "true"
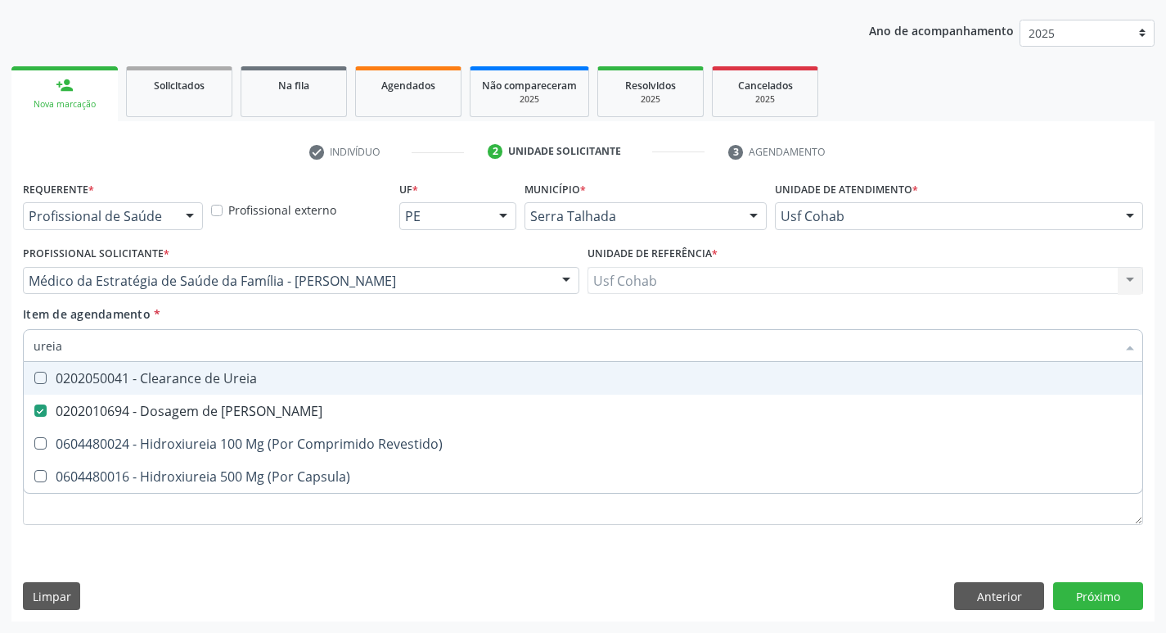
drag, startPoint x: 87, startPoint y: 339, endPoint x: 0, endPoint y: 344, distance: 86.9
click at [0, 344] on div "Acompanhamento Acompanhe a situação das marcações correntes e finalizadas Relat…" at bounding box center [583, 272] width 1166 height 721
checkbox Ureia "false"
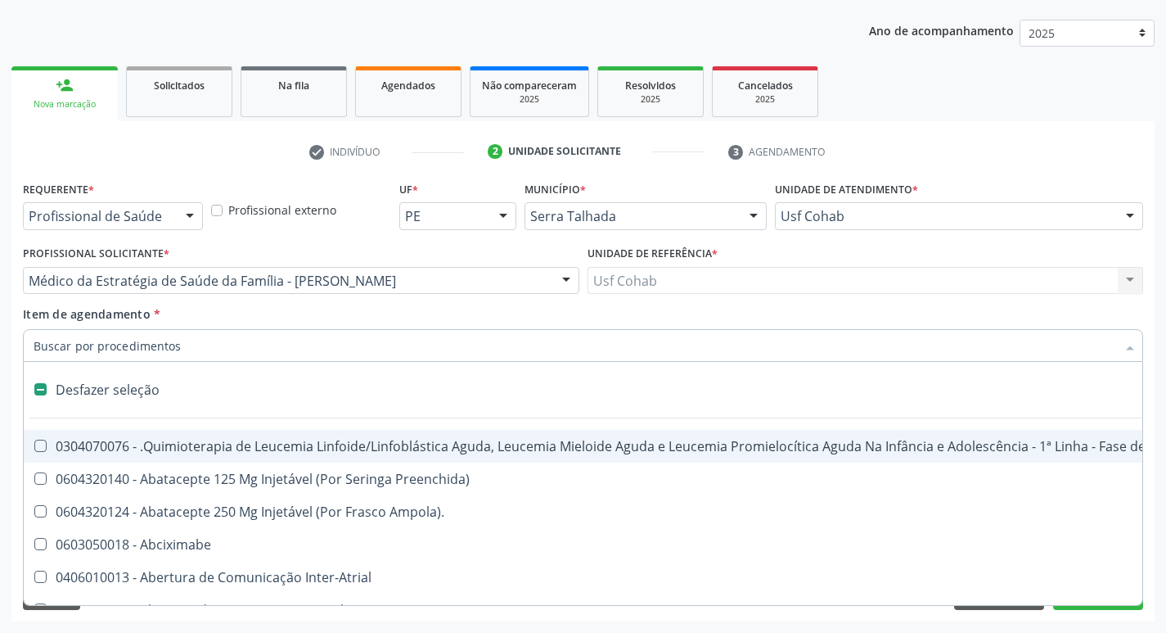
click at [145, 349] on input "Item de agendamento *" at bounding box center [575, 345] width 1083 height 33
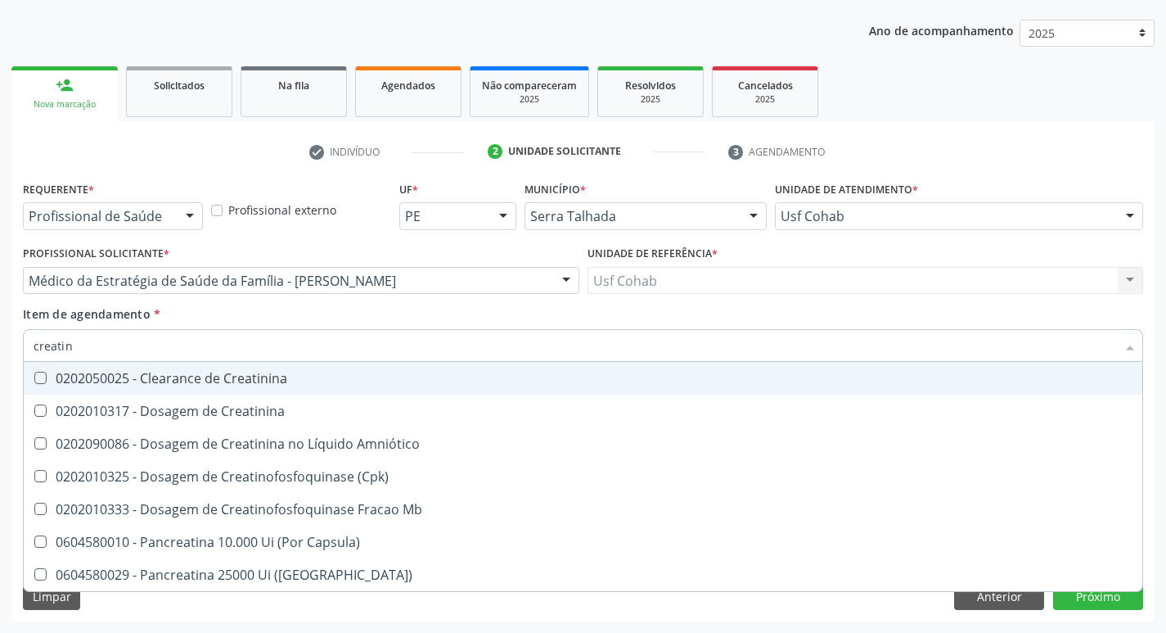
type input "creatini"
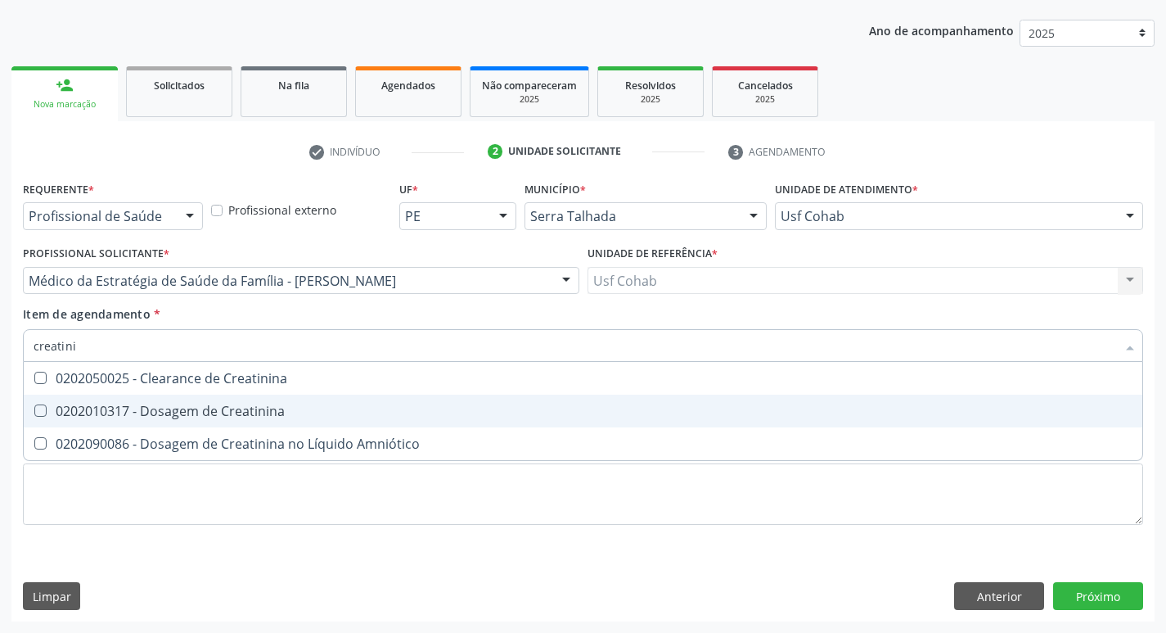
click at [47, 407] on div "0202010317 - Dosagem de Creatinina" at bounding box center [583, 410] width 1099 height 13
checkbox Creatinina "true"
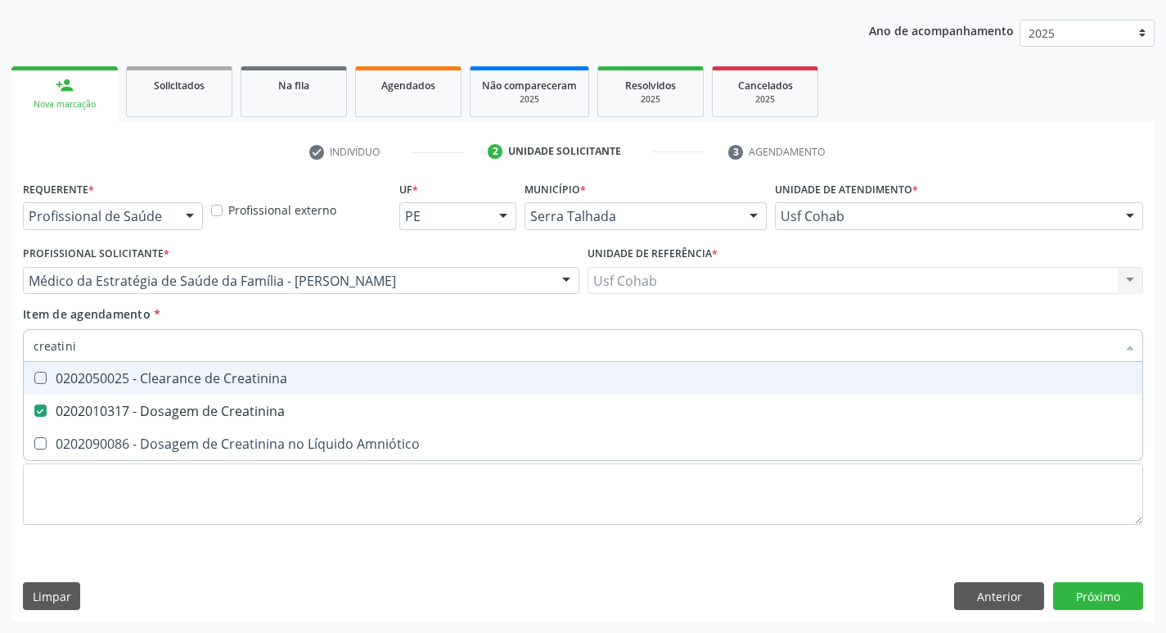
drag, startPoint x: 97, startPoint y: 343, endPoint x: 0, endPoint y: 341, distance: 97.4
click at [0, 345] on div "Acompanhamento Acompanhe a situação das marcações correntes e finalizadas Relat…" at bounding box center [583, 272] width 1166 height 721
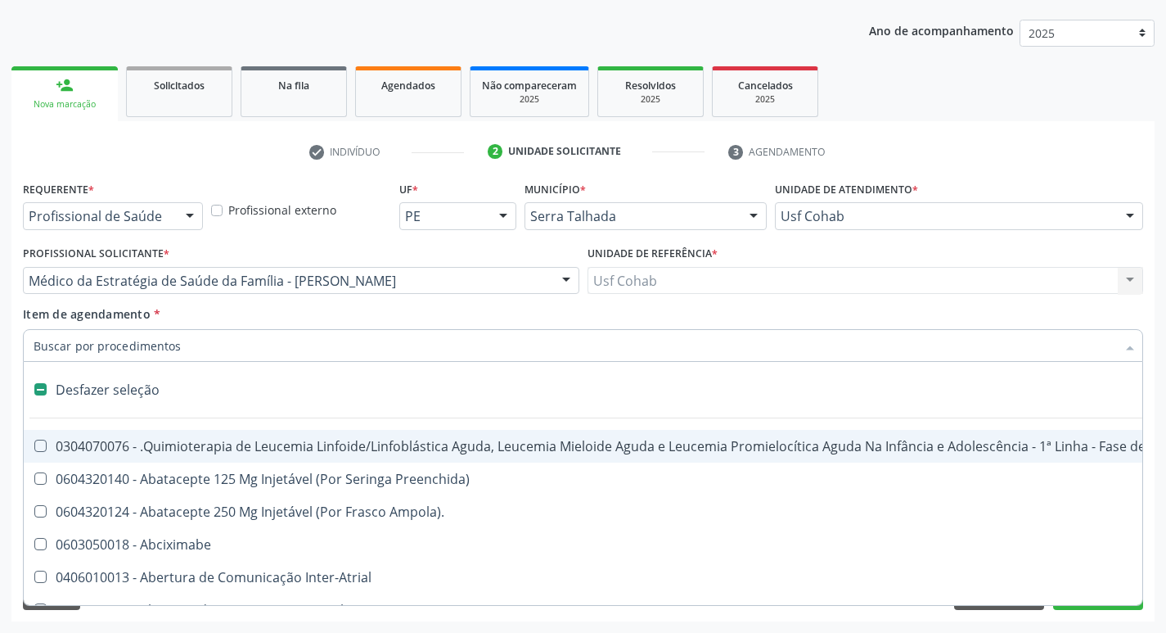
click at [163, 339] on input "Item de agendamento *" at bounding box center [575, 345] width 1083 height 33
click at [16, 393] on div "Requerente * Profissional de Saúde Profissional de Saúde Paciente Nenhum result…" at bounding box center [582, 399] width 1143 height 444
checkbox Preenchida\) "true"
checkbox Ampola\)\ "true"
checkbox Abciximabe "true"
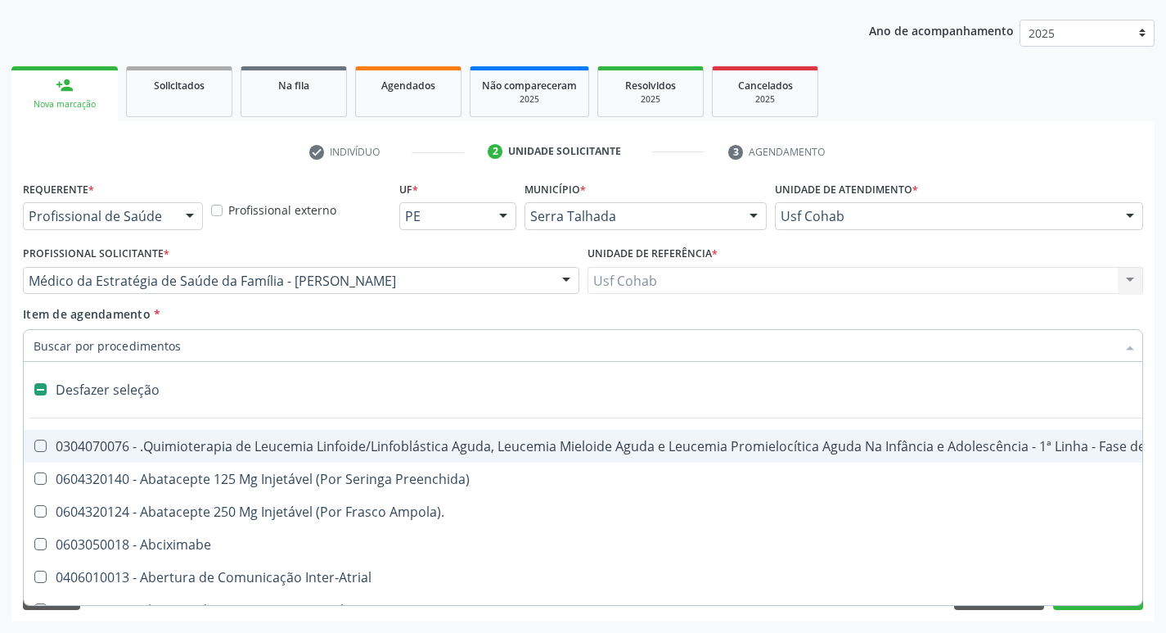
checkbox Inter-Atrial "true"
checkbox Valvar "true"
checkbox Adolescente\) "true"
checkbox Valvar "true"
checkbox Adolescente\) "true"
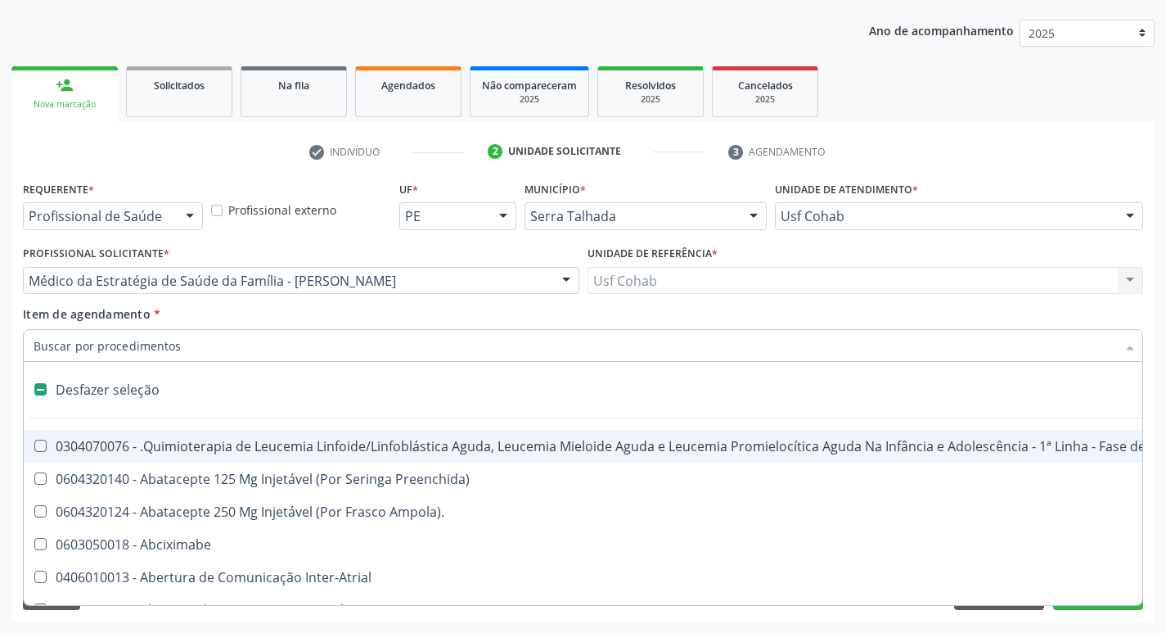
checkbox Paciente\) "true"
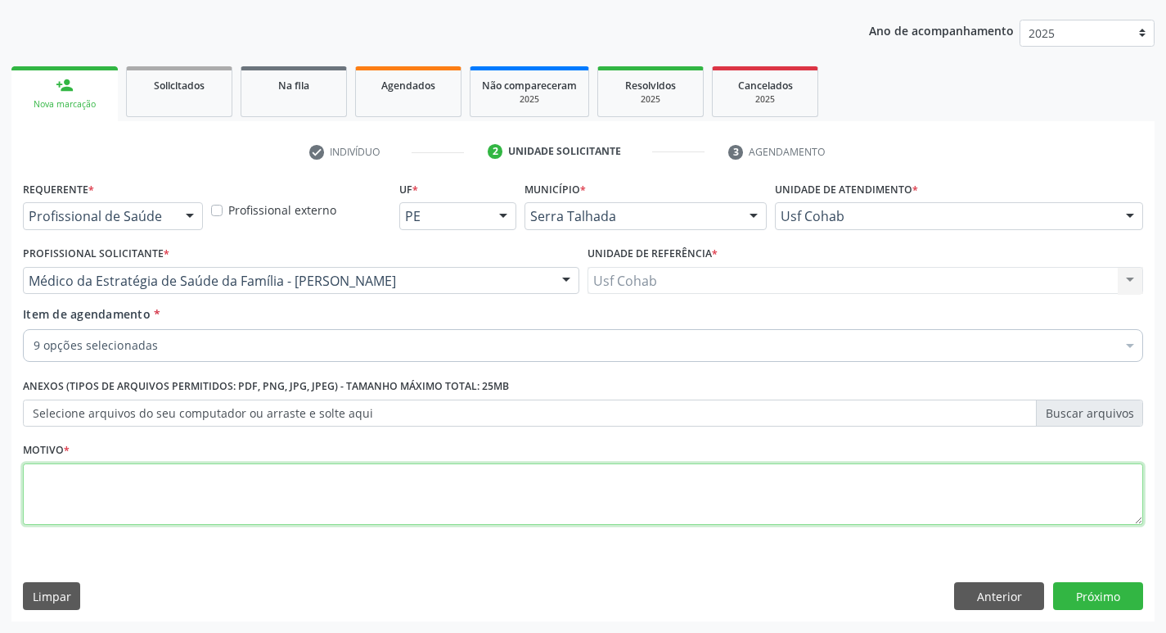
click at [118, 503] on textarea at bounding box center [583, 494] width 1120 height 62
type textarea "rastreio"
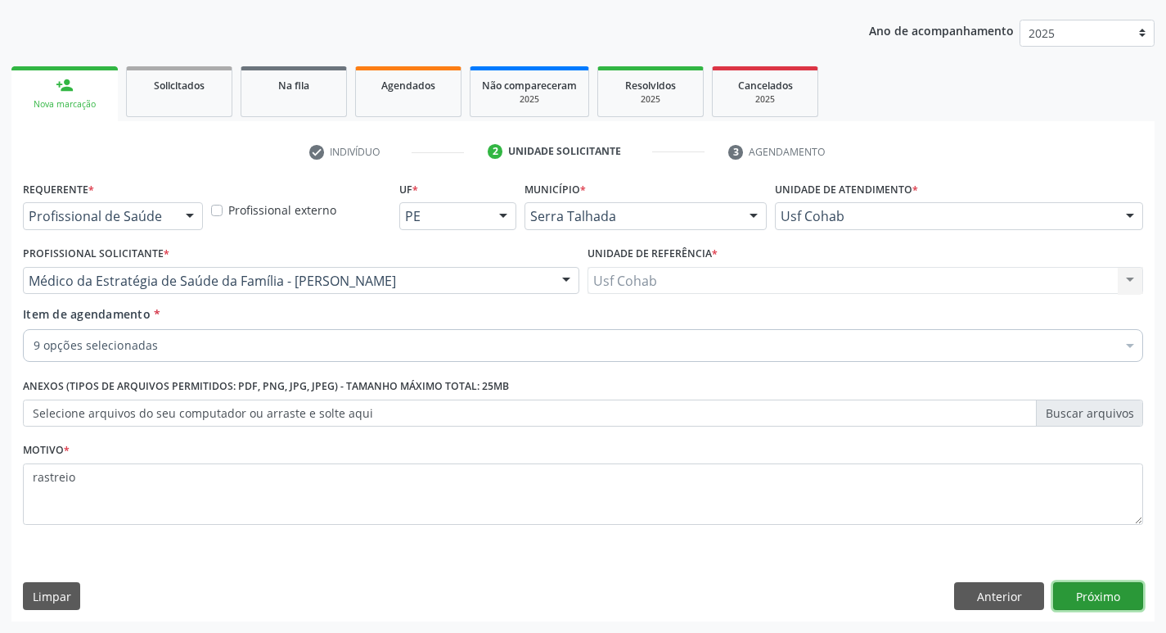
click at [1077, 592] on button "Próximo" at bounding box center [1098, 596] width 90 height 28
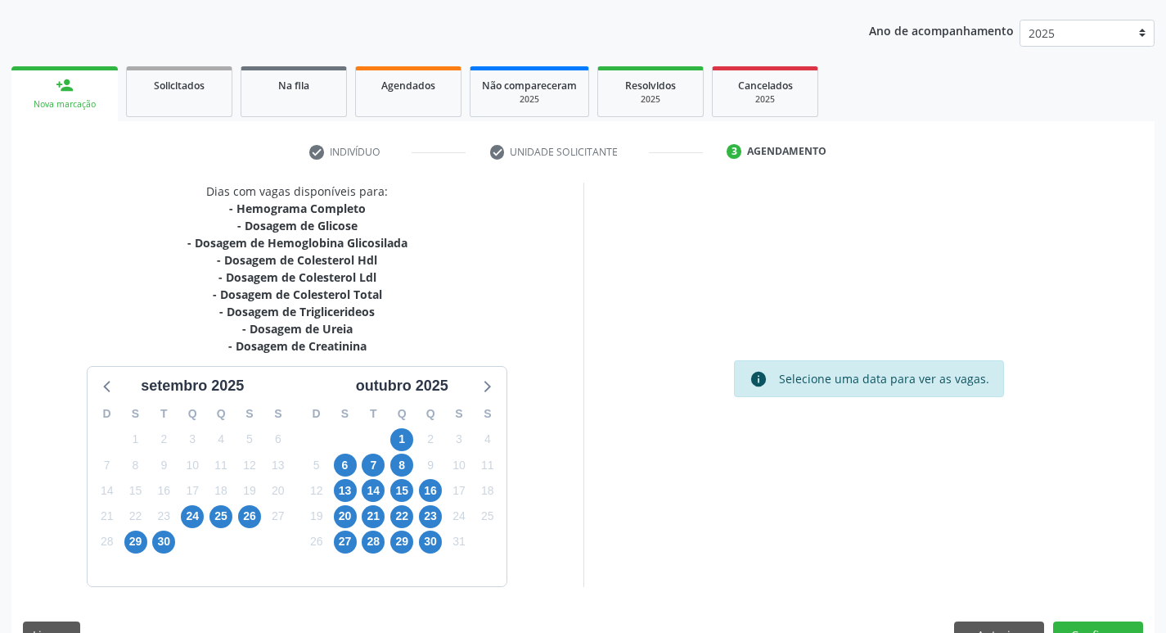
scroll to position [217, 0]
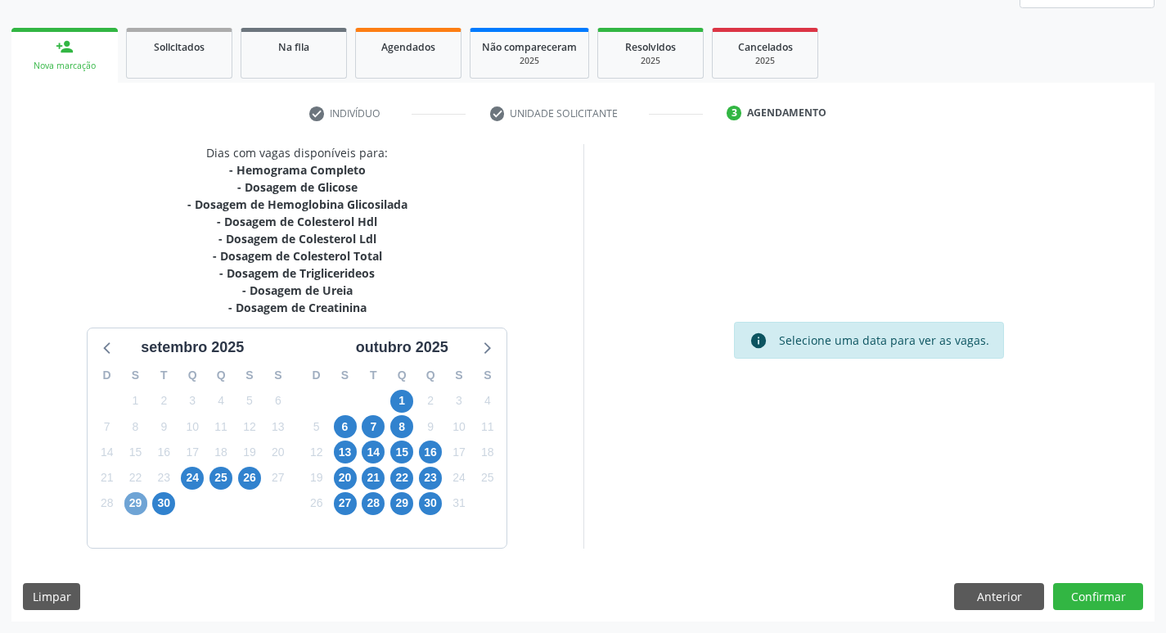
click at [137, 505] on span "29" at bounding box center [135, 503] width 23 height 23
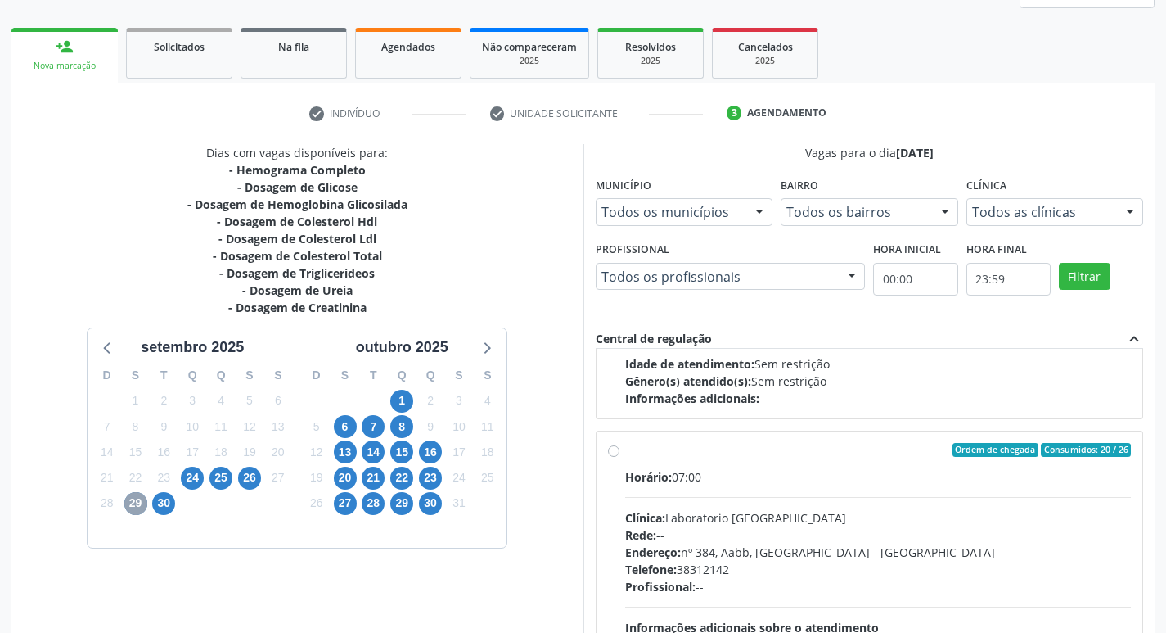
scroll to position [246, 0]
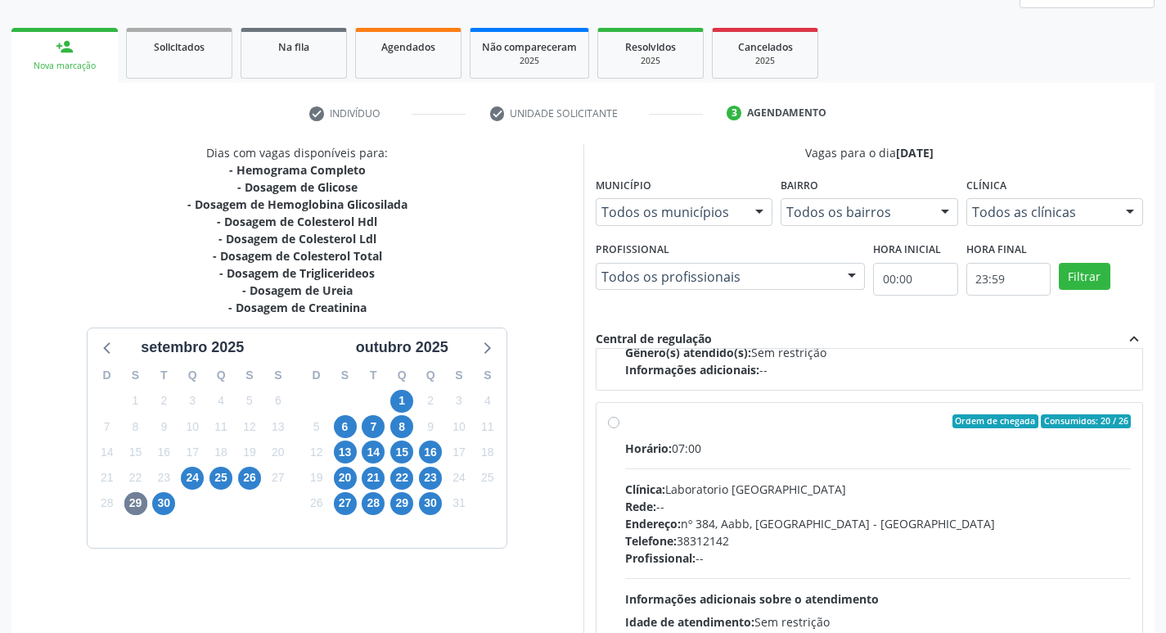
click at [625, 424] on label "Ordem de chegada Consumidos: 20 / 26 Horário: 07:00 Clínica: Laboratorio Sao Fr…" at bounding box center [878, 539] width 507 height 251
click at [617, 424] on input "Ordem de chegada Consumidos: 20 / 26 Horário: 07:00 Clínica: Laboratorio Sao Fr…" at bounding box center [613, 421] width 11 height 15
radio input "true"
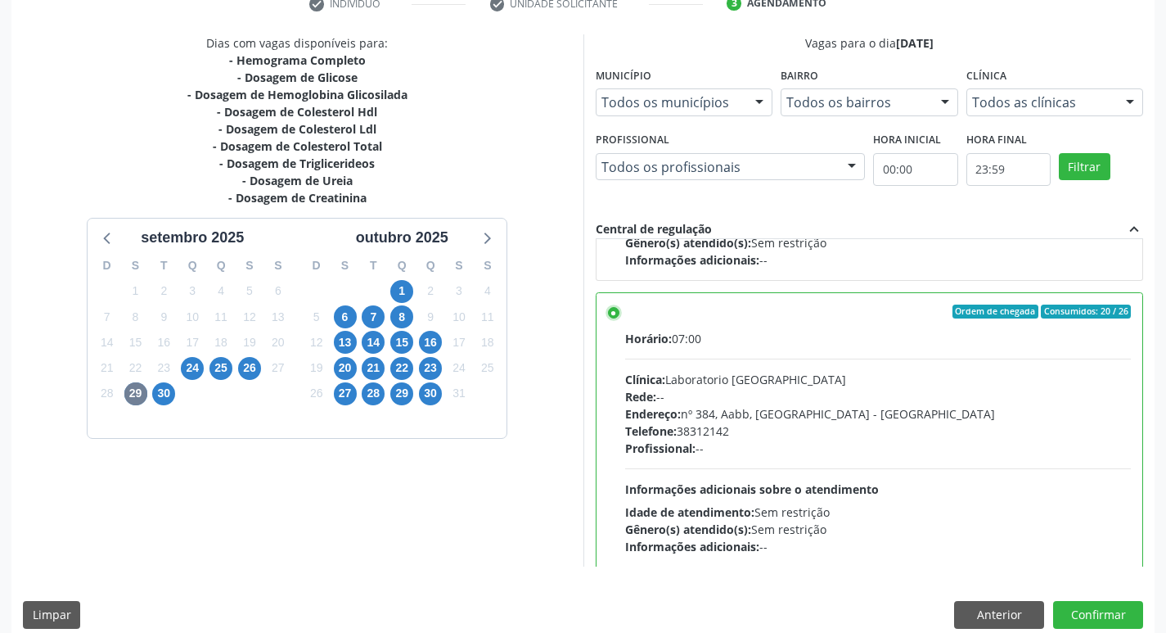
scroll to position [345, 0]
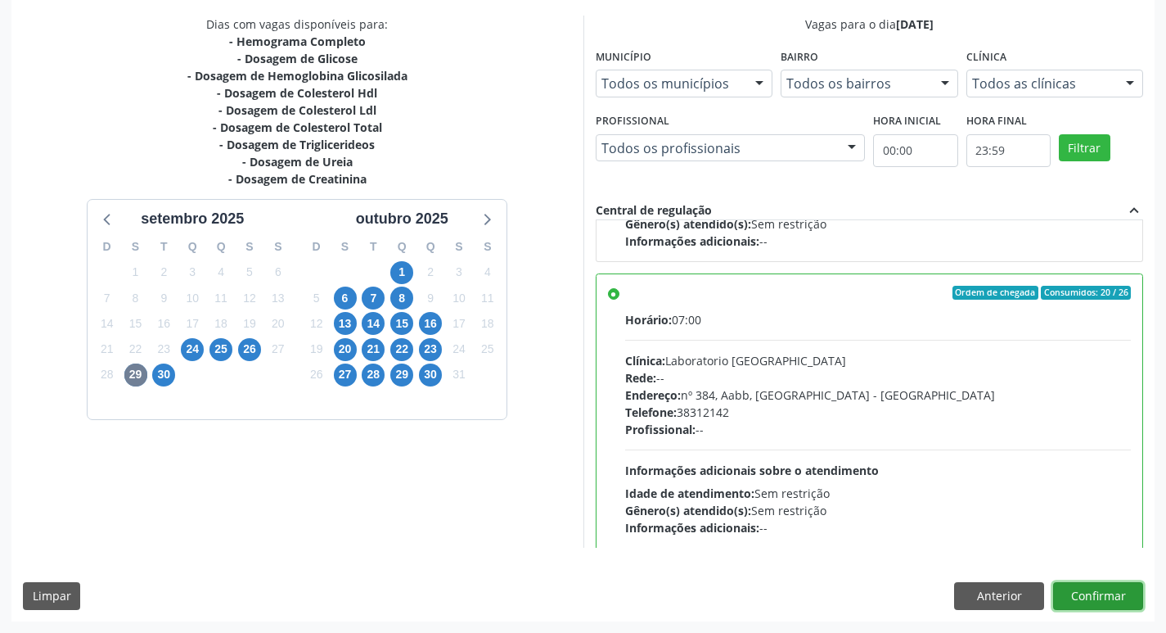
click at [1102, 592] on button "Confirmar" at bounding box center [1098, 596] width 90 height 28
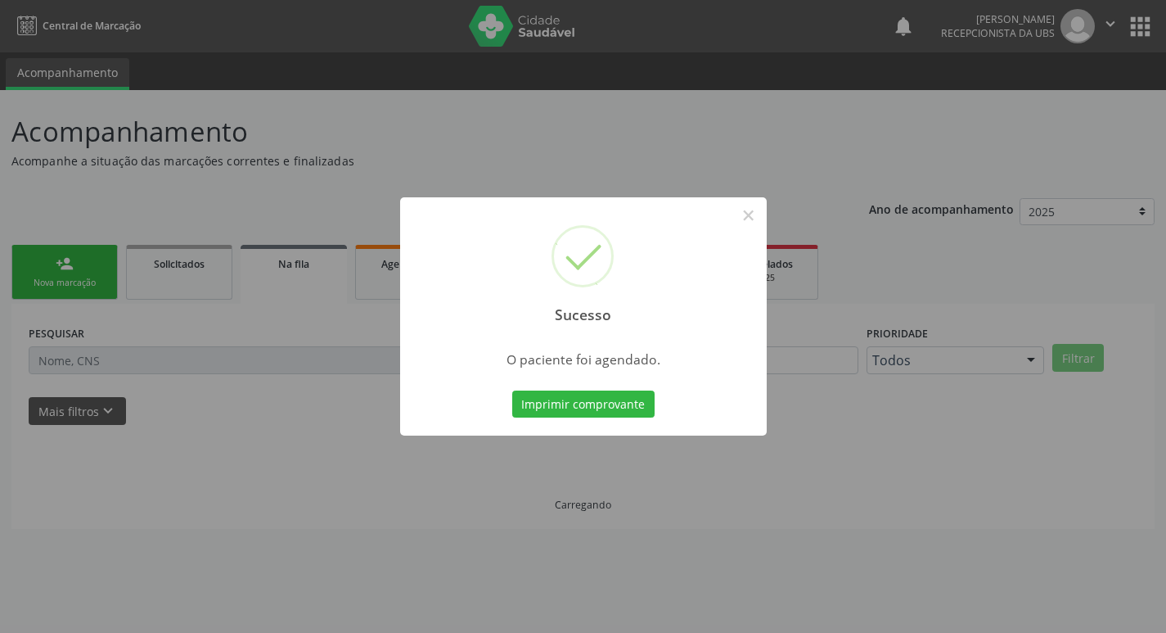
scroll to position [0, 0]
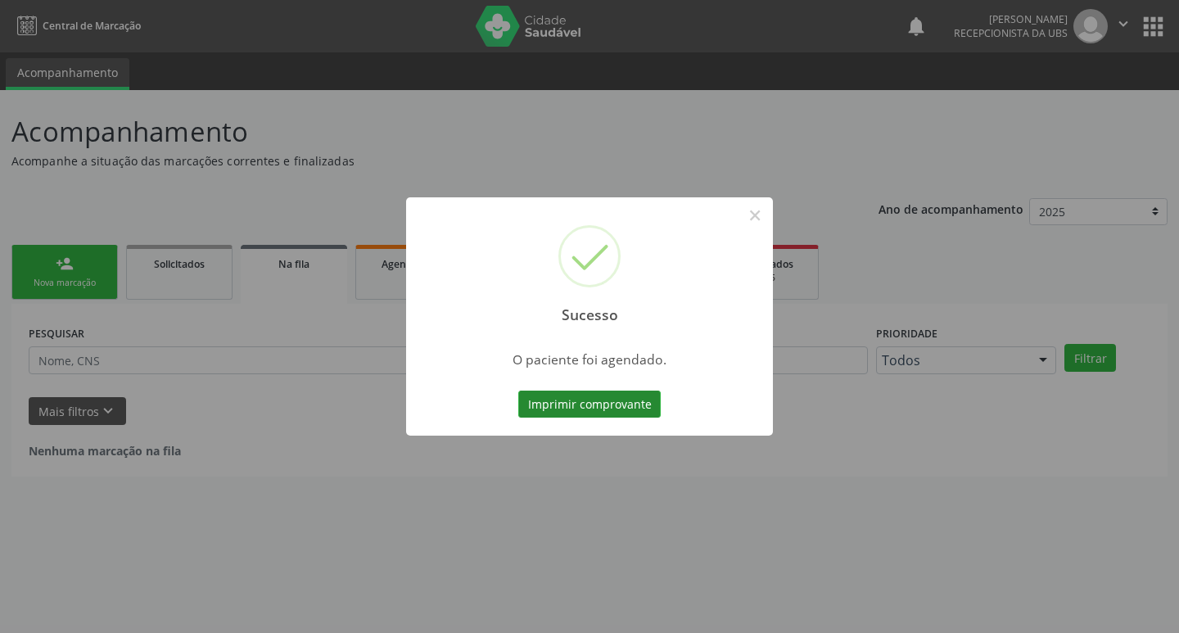
click at [594, 403] on button "Imprimir comprovante" at bounding box center [589, 404] width 142 height 28
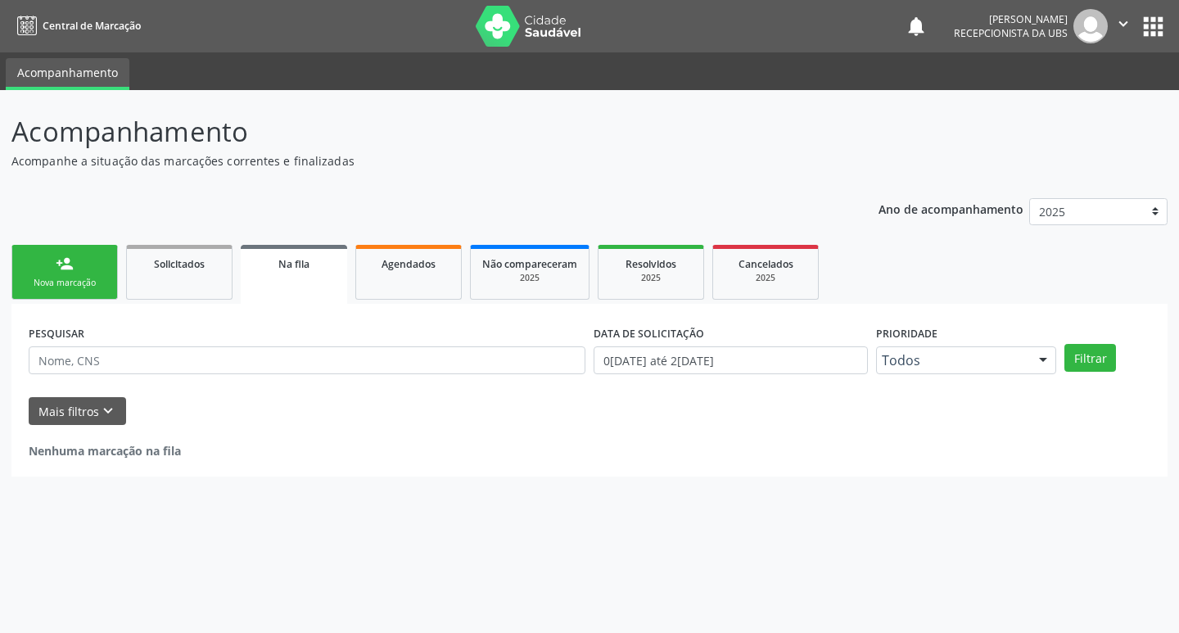
click at [83, 284] on div "Nova marcação" at bounding box center [65, 283] width 82 height 12
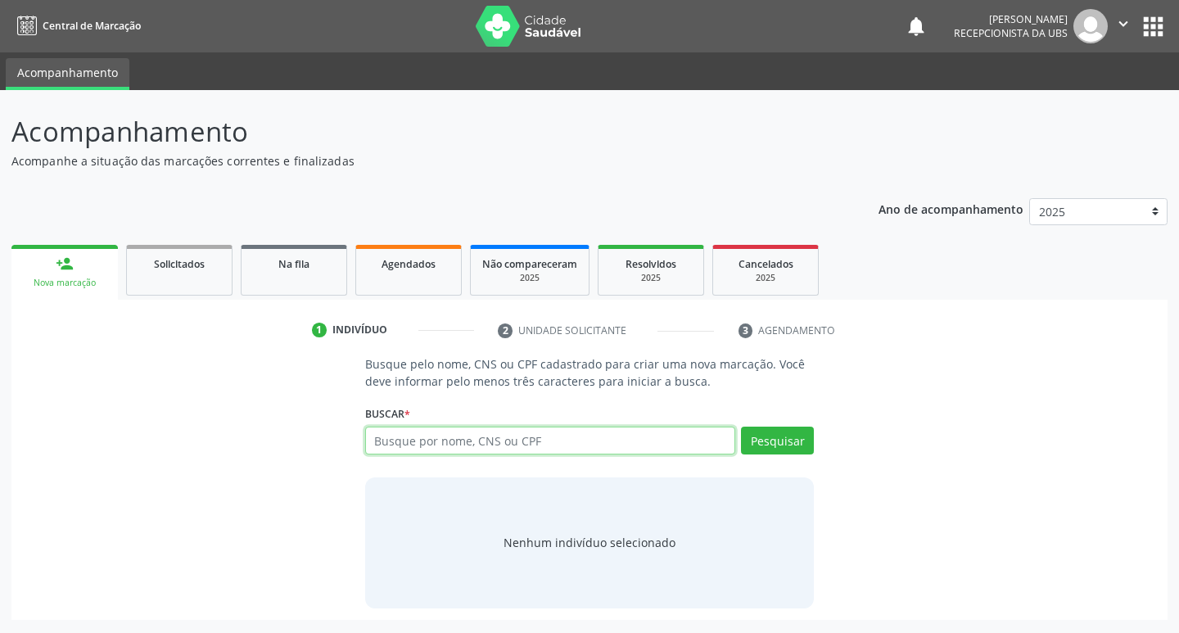
click at [413, 441] on input "text" at bounding box center [550, 440] width 371 height 28
type input "70560746053513"
click at [785, 440] on button "Pesquisar" at bounding box center [777, 440] width 73 height 28
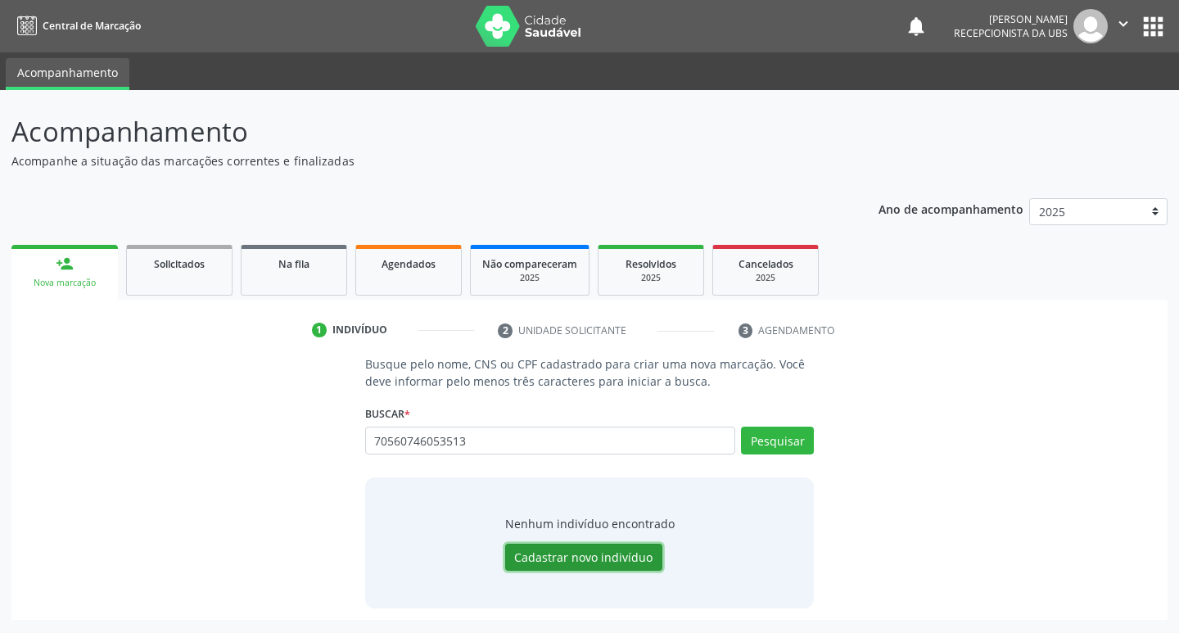
click at [600, 558] on button "Cadastrar novo indivíduo" at bounding box center [583, 557] width 157 height 28
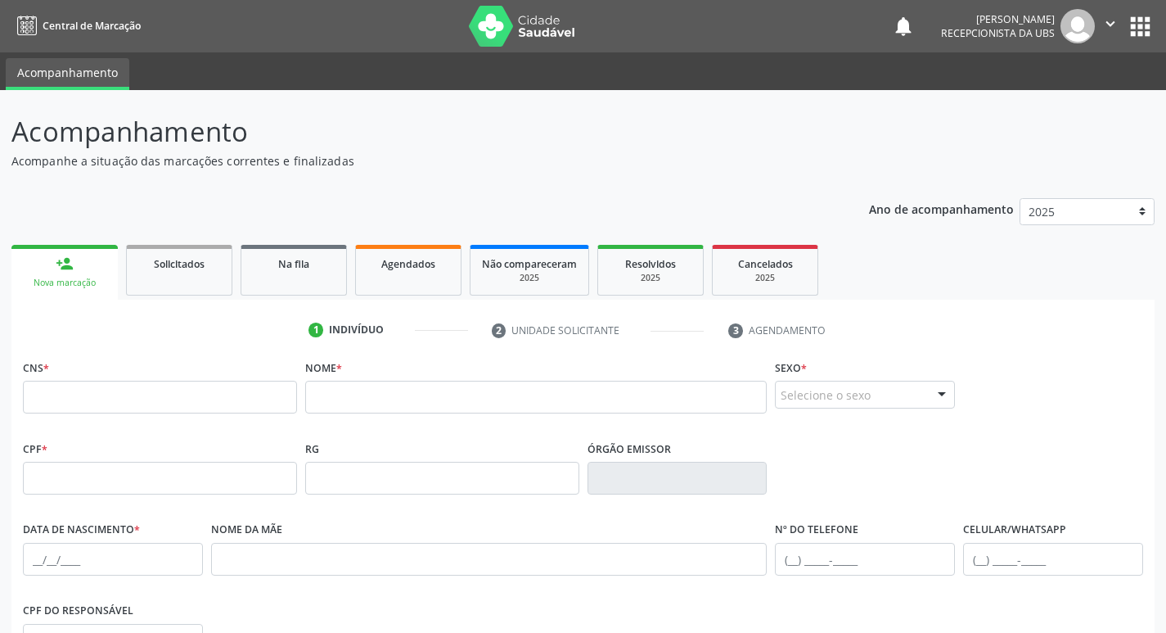
click at [88, 266] on link "person_add Nova marcação" at bounding box center [64, 272] width 106 height 55
click at [89, 266] on link "person_add Nova marcação" at bounding box center [64, 272] width 106 height 55
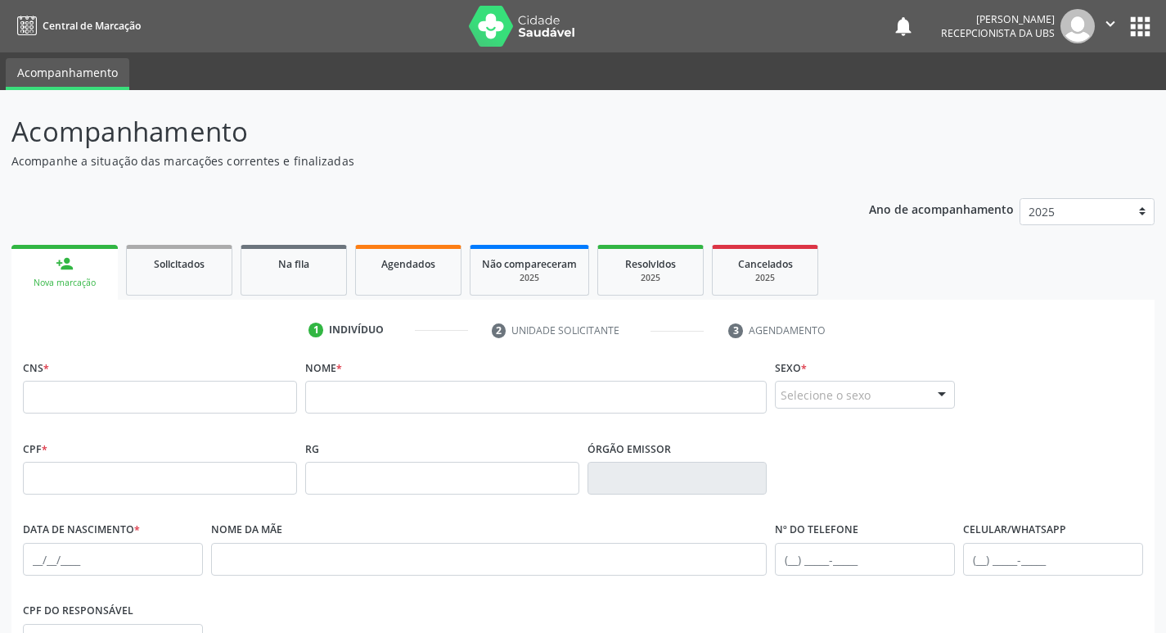
click at [89, 266] on link "person_add Nova marcação" at bounding box center [64, 272] width 106 height 55
click at [173, 277] on link "Solicitados" at bounding box center [179, 270] width 106 height 51
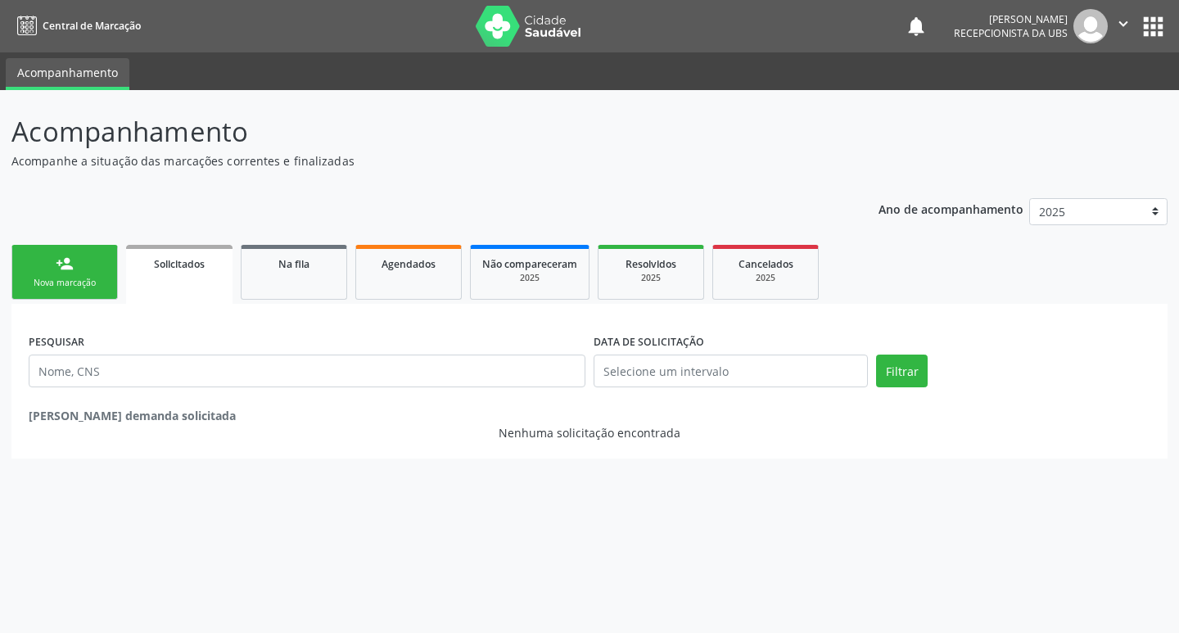
click at [92, 290] on link "person_add Nova marcação" at bounding box center [64, 272] width 106 height 55
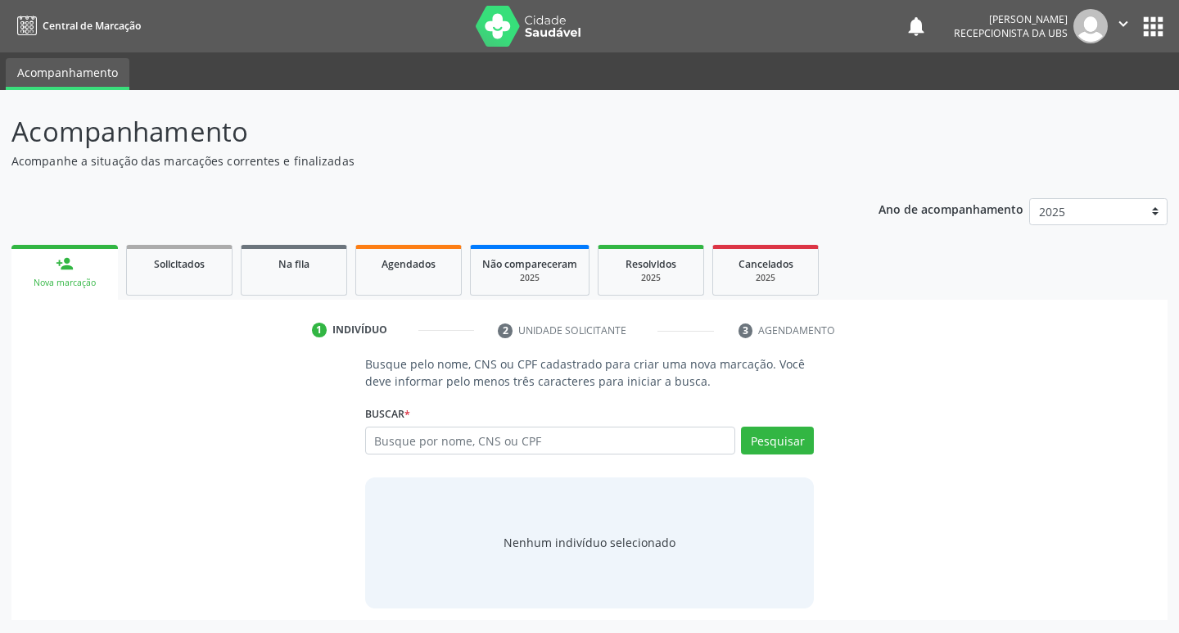
click at [55, 261] on link "person_add Nova marcação" at bounding box center [64, 272] width 106 height 55
click at [446, 451] on input "text" at bounding box center [550, 440] width 371 height 28
type input "705607466053513"
click at [784, 447] on button "Pesquisar" at bounding box center [777, 440] width 73 height 28
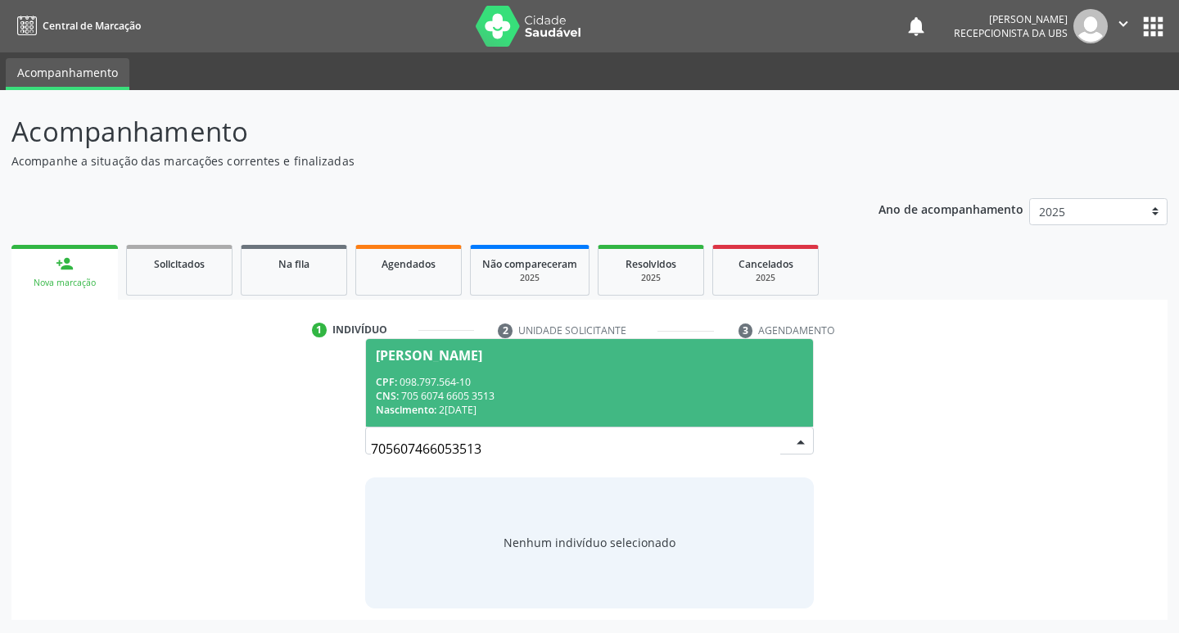
click at [510, 376] on div "CPF: 098.797.564-10" at bounding box center [590, 382] width 428 height 14
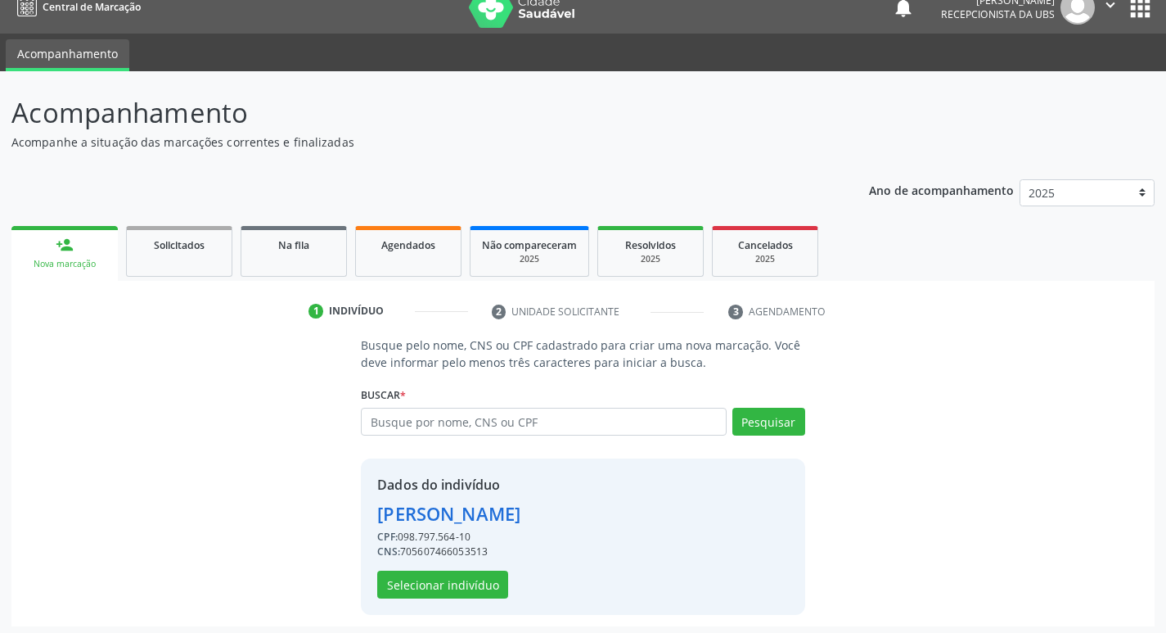
scroll to position [24, 0]
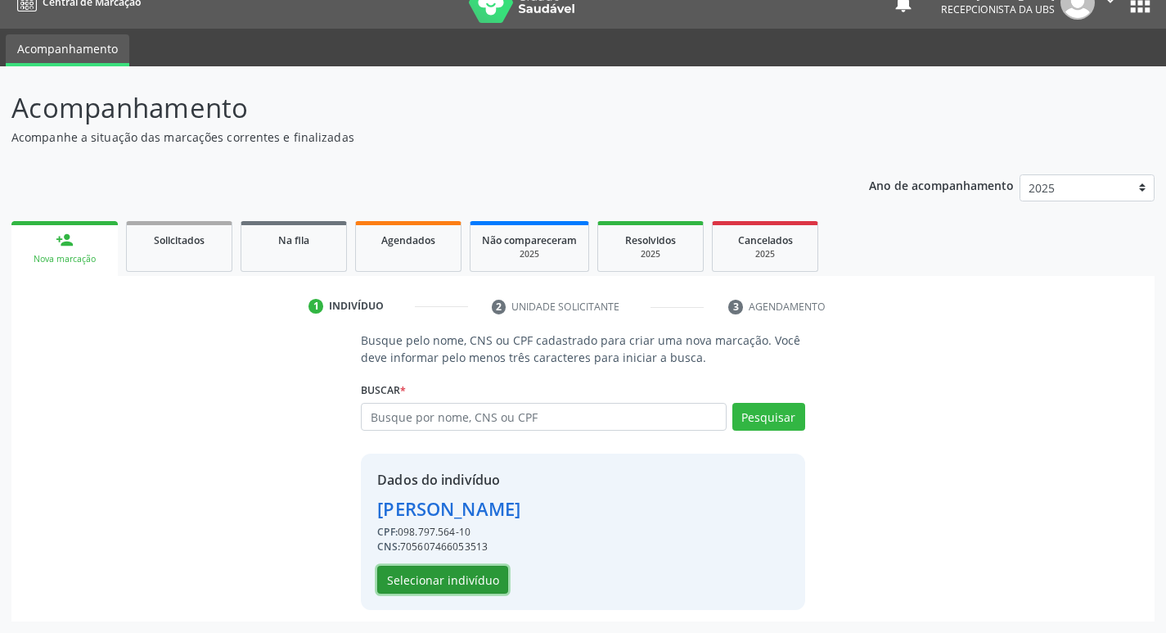
click at [462, 574] on button "Selecionar indivíduo" at bounding box center [442, 580] width 131 height 28
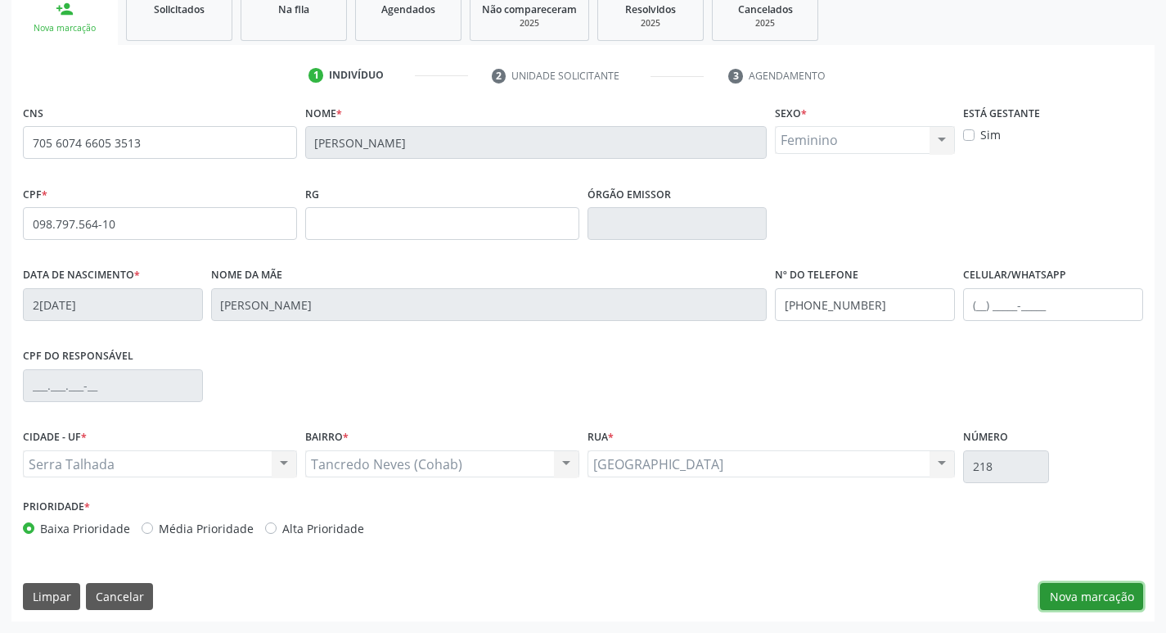
click at [1083, 609] on button "Nova marcação" at bounding box center [1091, 597] width 103 height 28
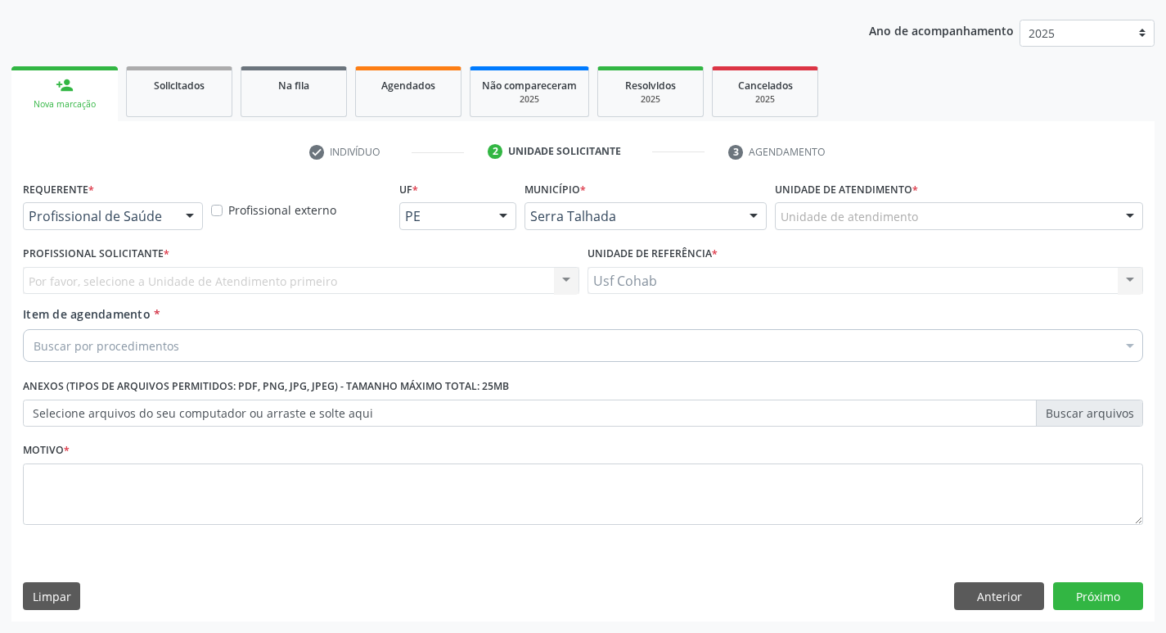
click at [941, 218] on div "Unidade de atendimento" at bounding box center [959, 216] width 368 height 28
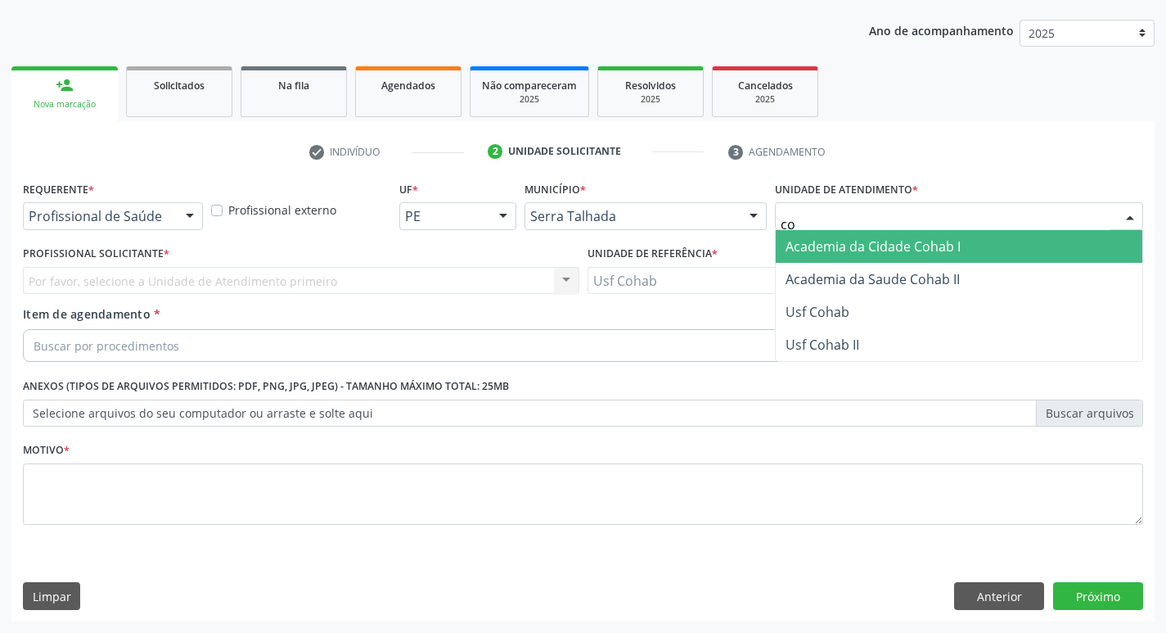
type input "coh"
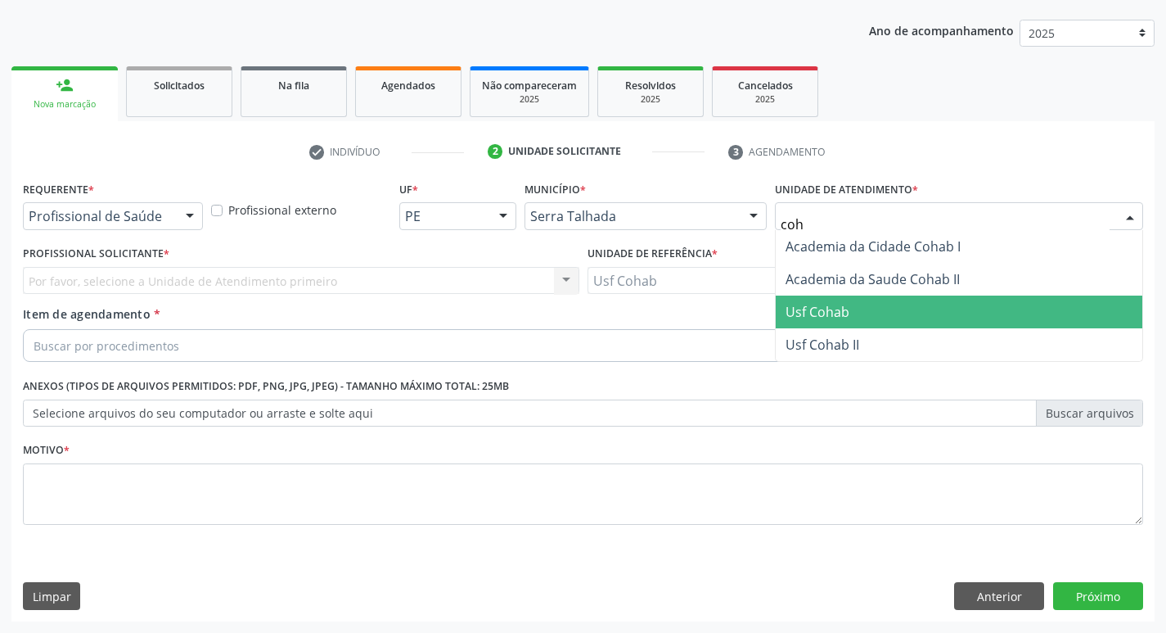
click at [877, 310] on span "Usf Cohab" at bounding box center [959, 311] width 367 height 33
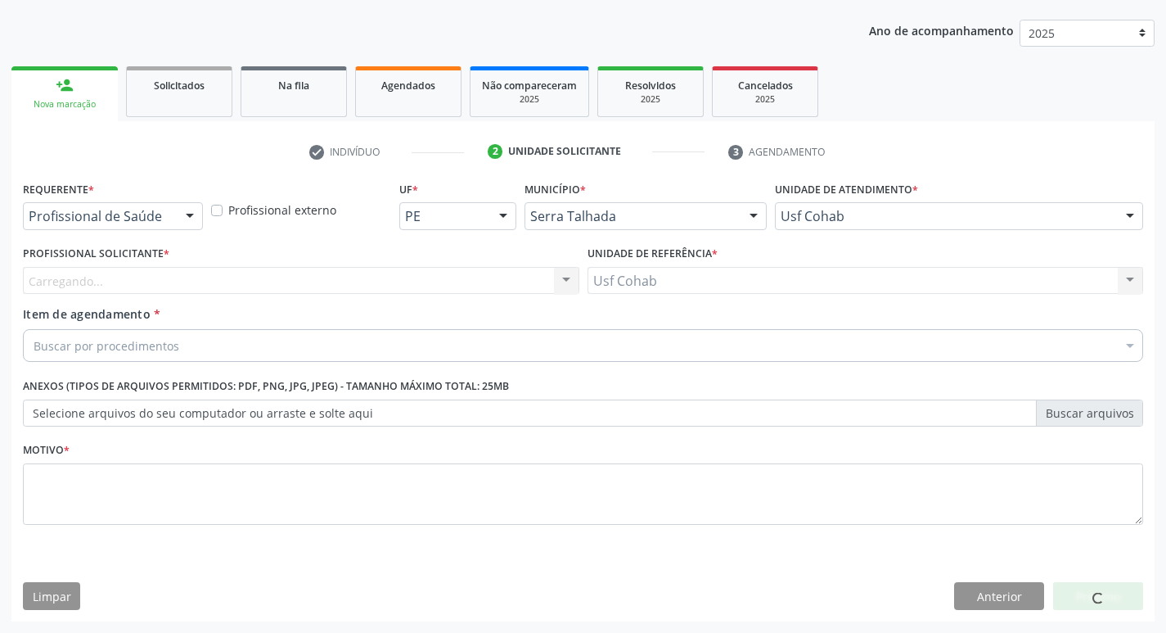
click at [119, 278] on div "Carregando... Nenhum resultado encontrado para: " " Não há nenhuma opção para s…" at bounding box center [301, 281] width 557 height 28
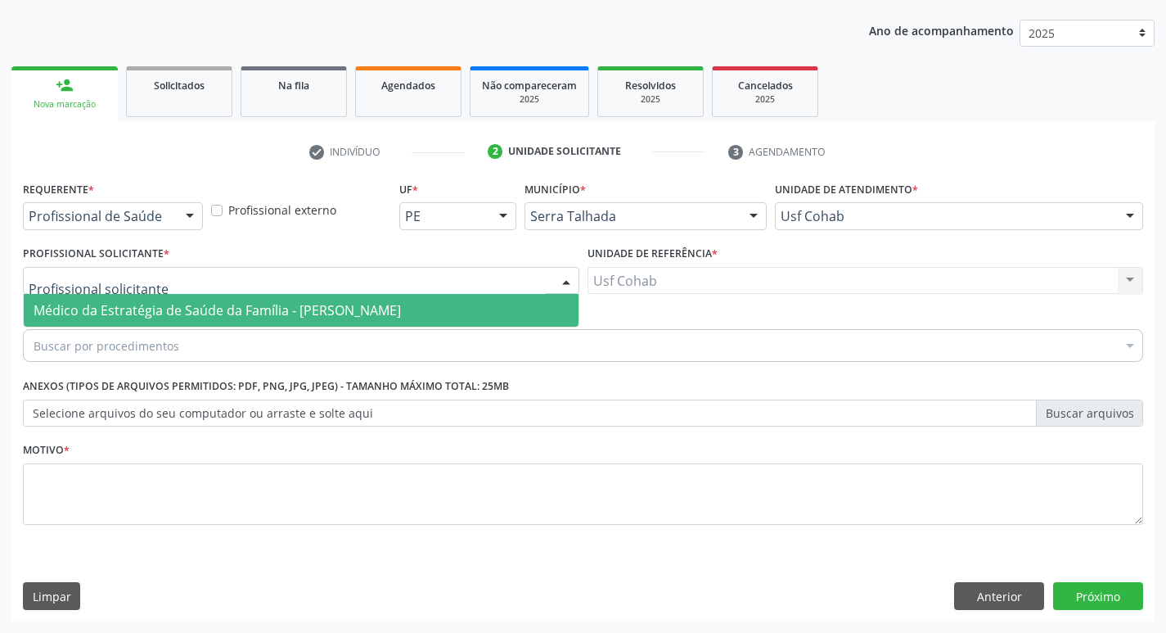
click at [120, 298] on span "Médico da Estratégia de Saúde da Família - [PERSON_NAME]" at bounding box center [301, 310] width 555 height 33
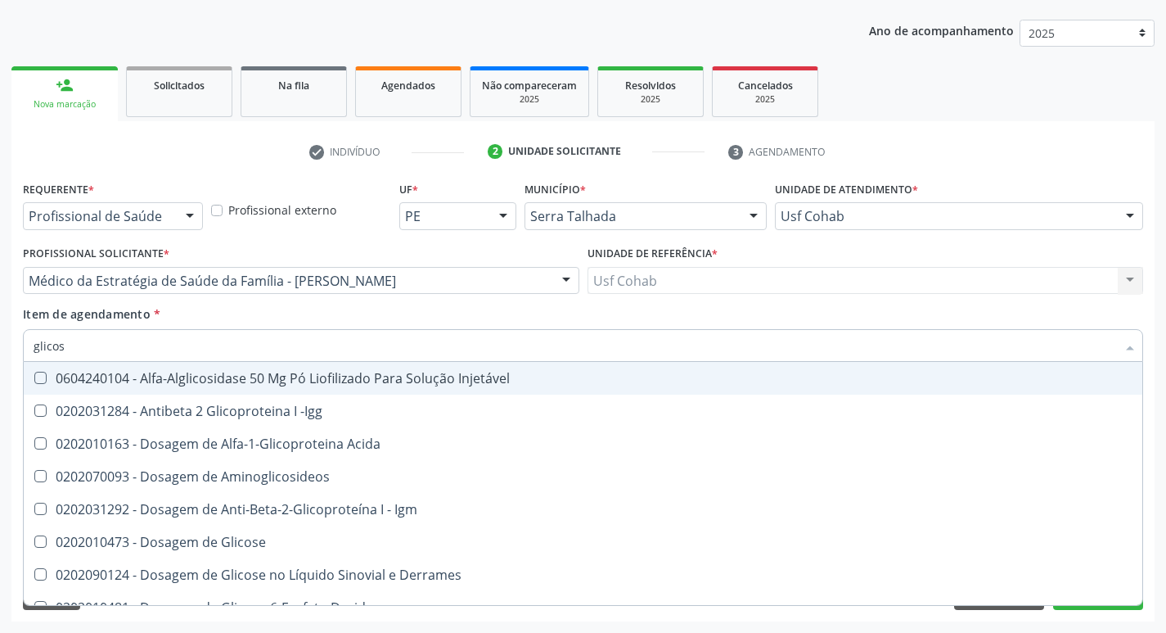
type input "glicose"
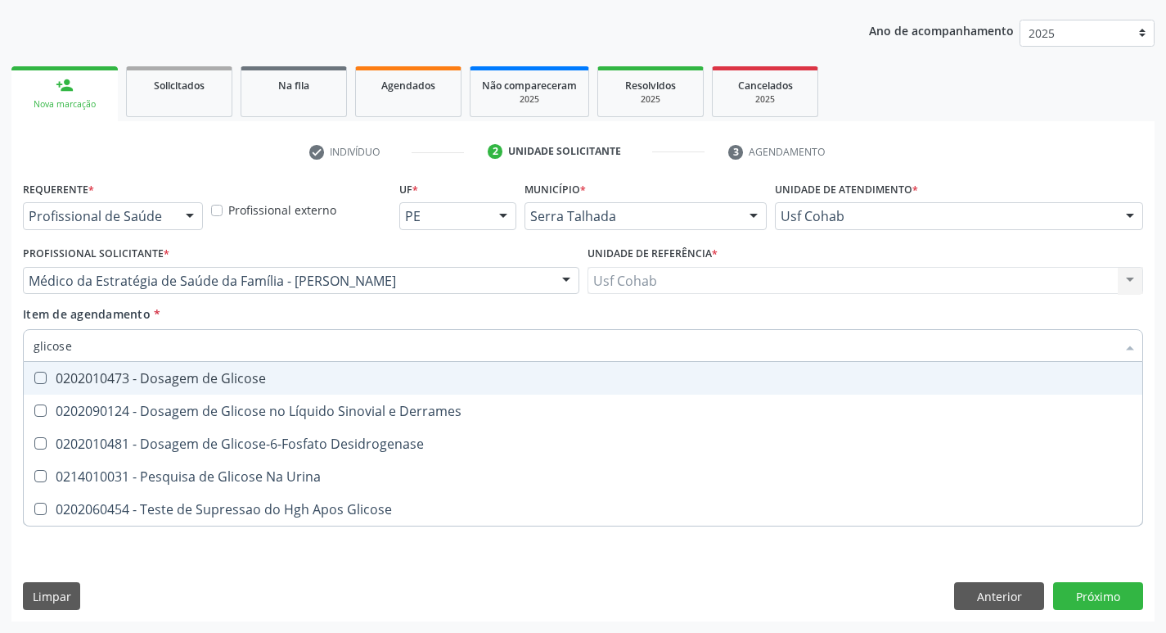
click at [42, 375] on Glicose at bounding box center [40, 378] width 12 height 12
click at [34, 375] on Glicose "checkbox" at bounding box center [29, 377] width 11 height 11
checkbox Glicose "true"
drag, startPoint x: 82, startPoint y: 340, endPoint x: 0, endPoint y: 352, distance: 82.8
click at [0, 352] on div "Acompanhamento Acompanhe a situação das marcações correntes e finalizadas Relat…" at bounding box center [583, 272] width 1166 height 721
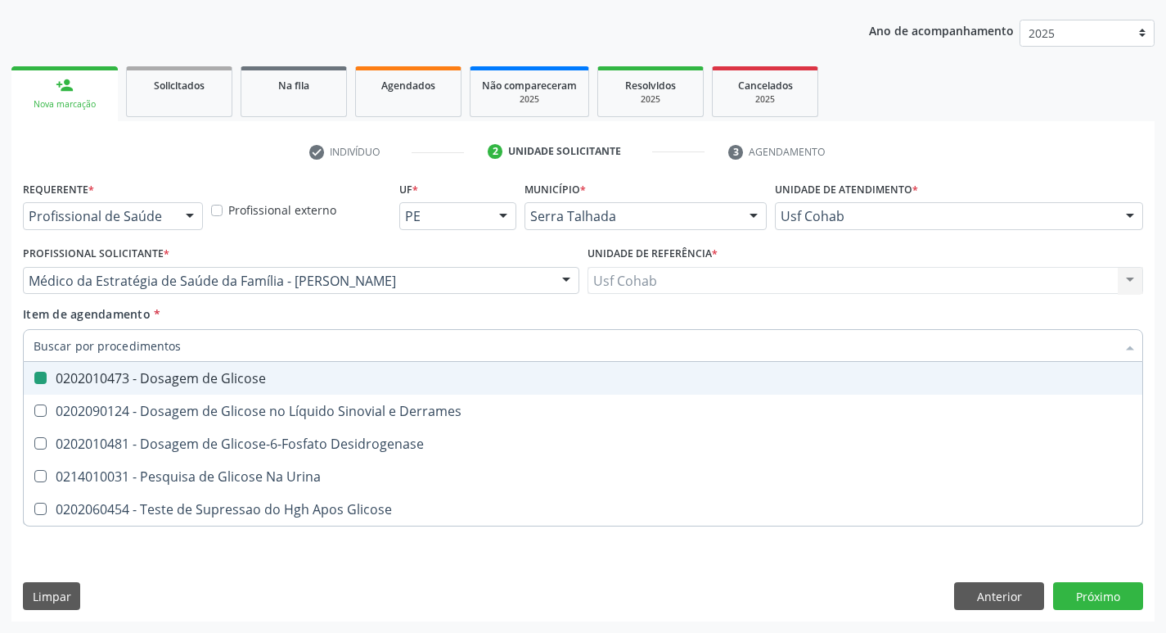
checkbox Glicose "false"
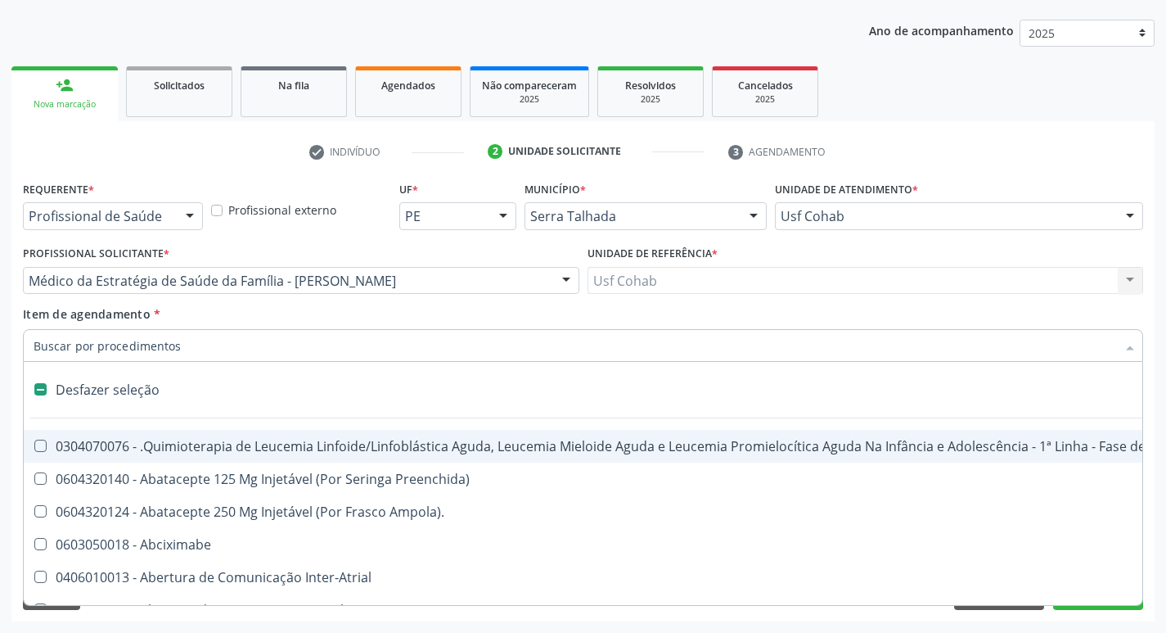
click at [56, 349] on input "Item de agendamento *" at bounding box center [575, 345] width 1083 height 33
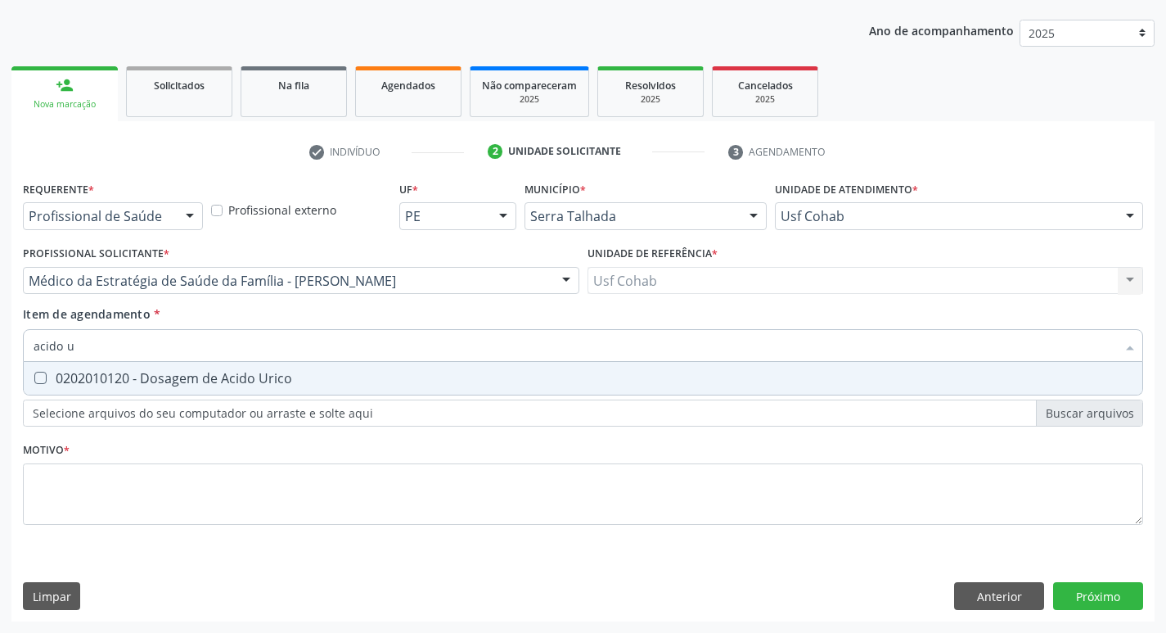
type input "acido ur"
click at [38, 370] on span "0202010120 - Dosagem de Acido Urico" at bounding box center [583, 378] width 1119 height 33
checkbox Urico "true"
drag, startPoint x: 96, startPoint y: 355, endPoint x: 0, endPoint y: 362, distance: 96.0
click at [0, 362] on div "Acompanhamento Acompanhe a situação das marcações correntes e finalizadas Relat…" at bounding box center [583, 272] width 1166 height 721
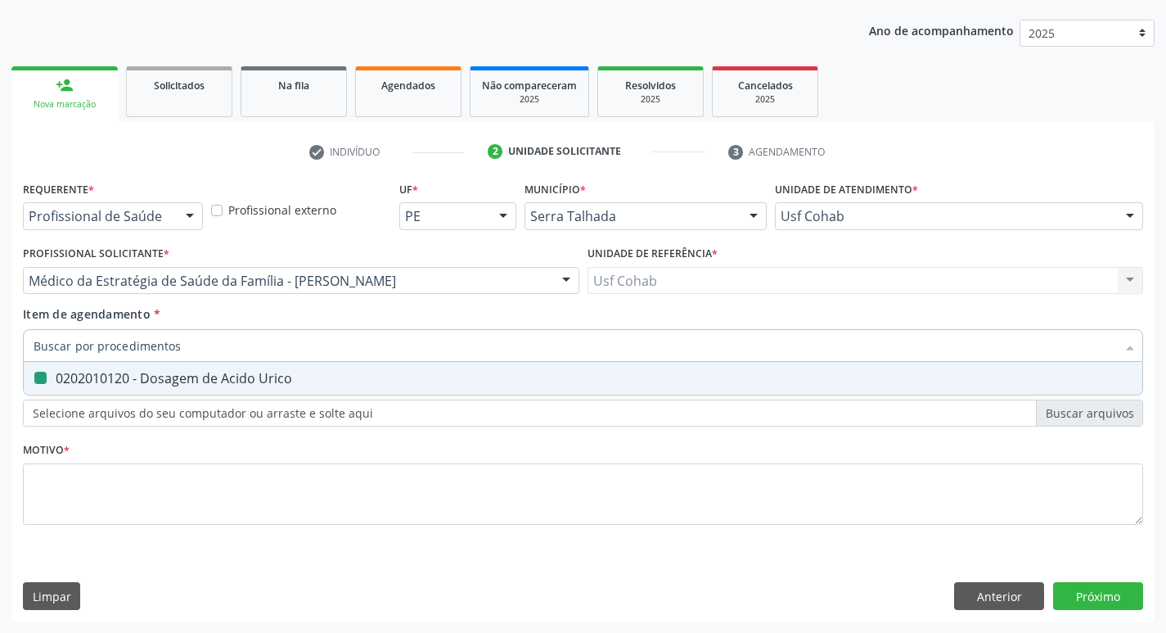
checkbox Urico "false"
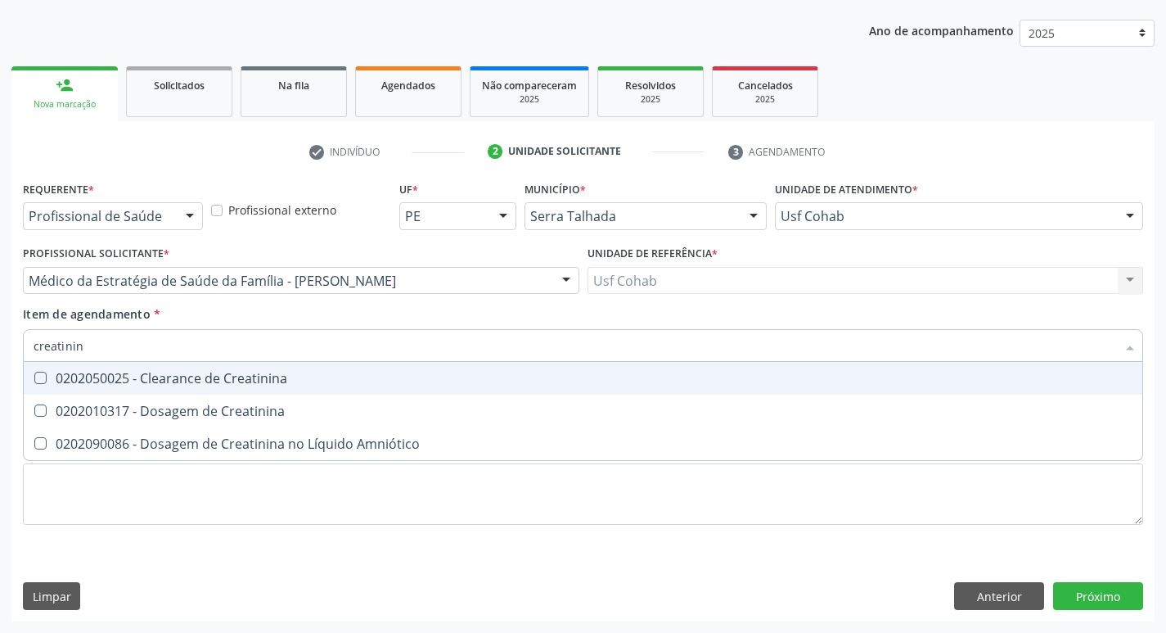
type input "creatinina"
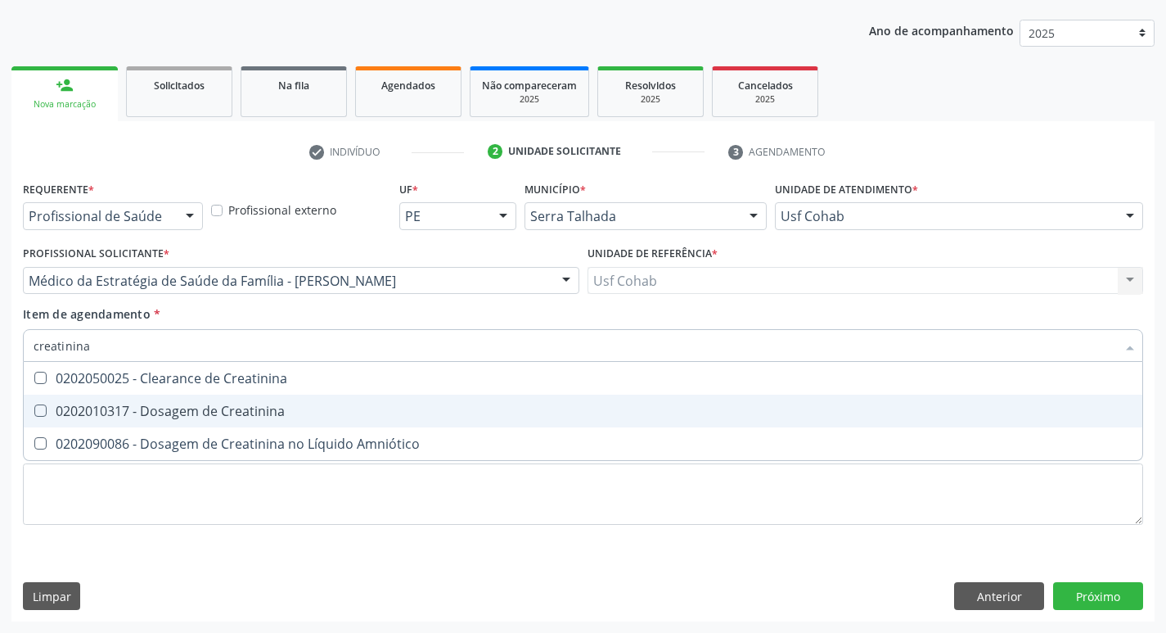
click at [32, 412] on div at bounding box center [30, 410] width 12 height 13
checkbox Creatinina "true"
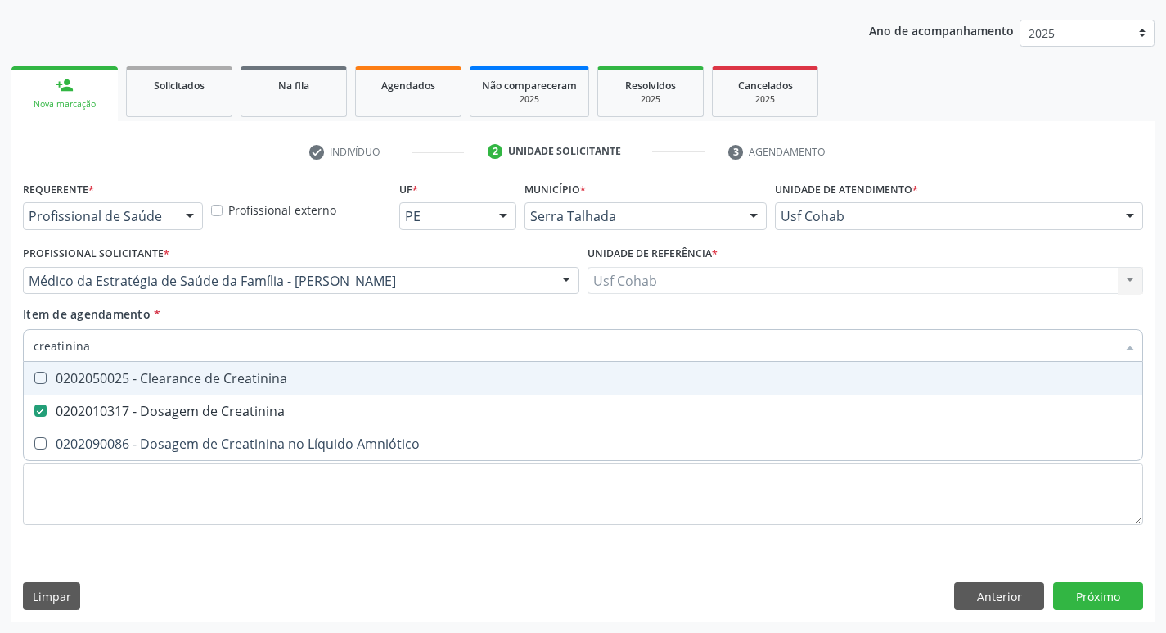
drag, startPoint x: 115, startPoint y: 350, endPoint x: 0, endPoint y: 333, distance: 116.7
click at [0, 335] on div "Acompanhamento Acompanhe a situação das marcações correntes e finalizadas Relat…" at bounding box center [583, 272] width 1166 height 721
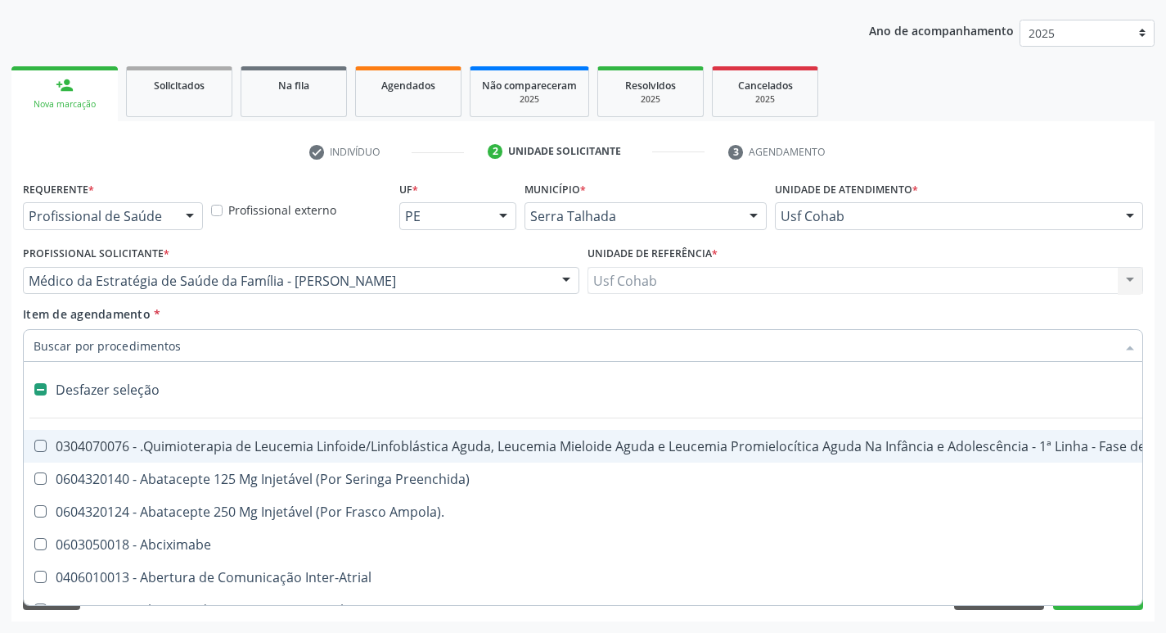
checkbox Preenchida\) "false"
type input "u"
checkbox Cistometro "true"
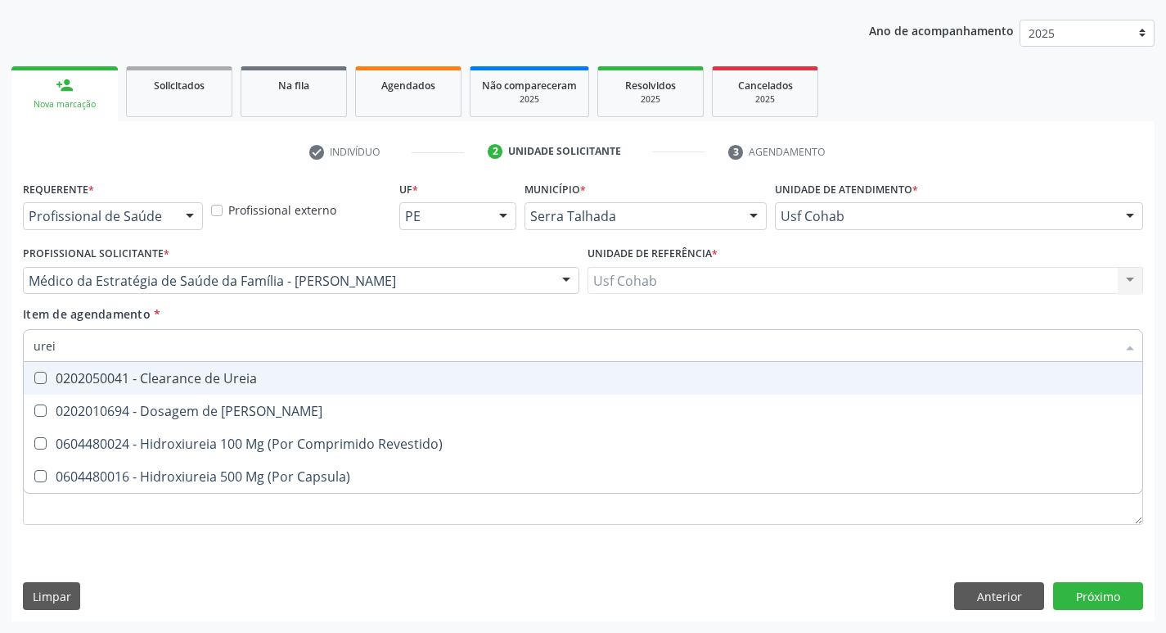
type input "ureia"
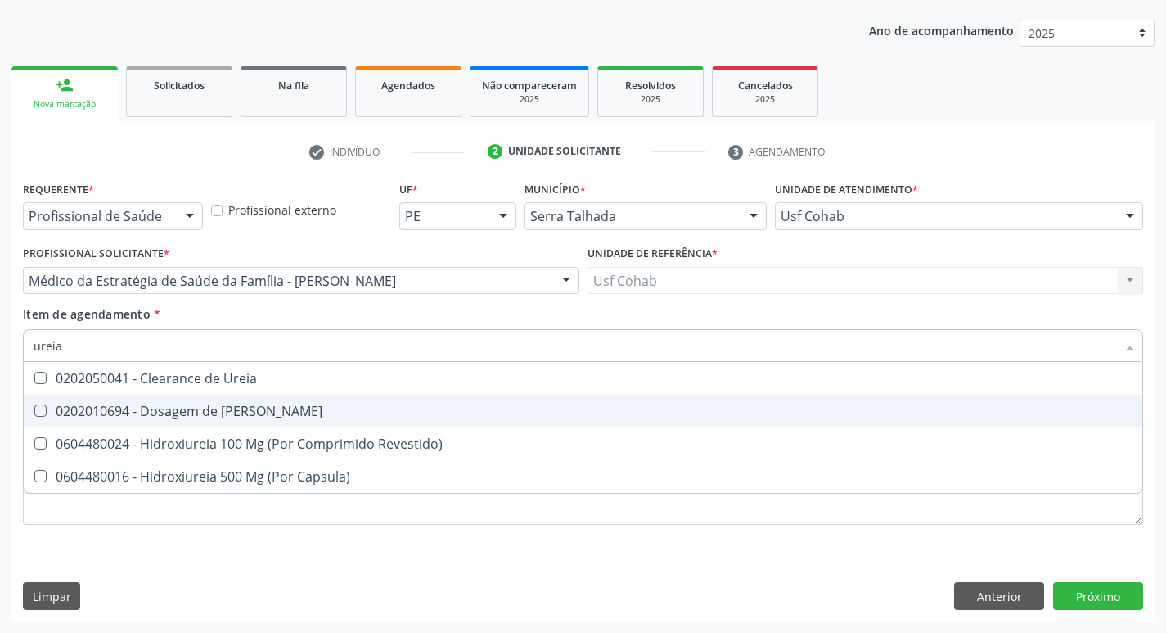
click at [37, 415] on Ureia at bounding box center [40, 410] width 12 height 12
click at [34, 415] on Ureia "checkbox" at bounding box center [29, 410] width 11 height 11
checkbox Ureia "true"
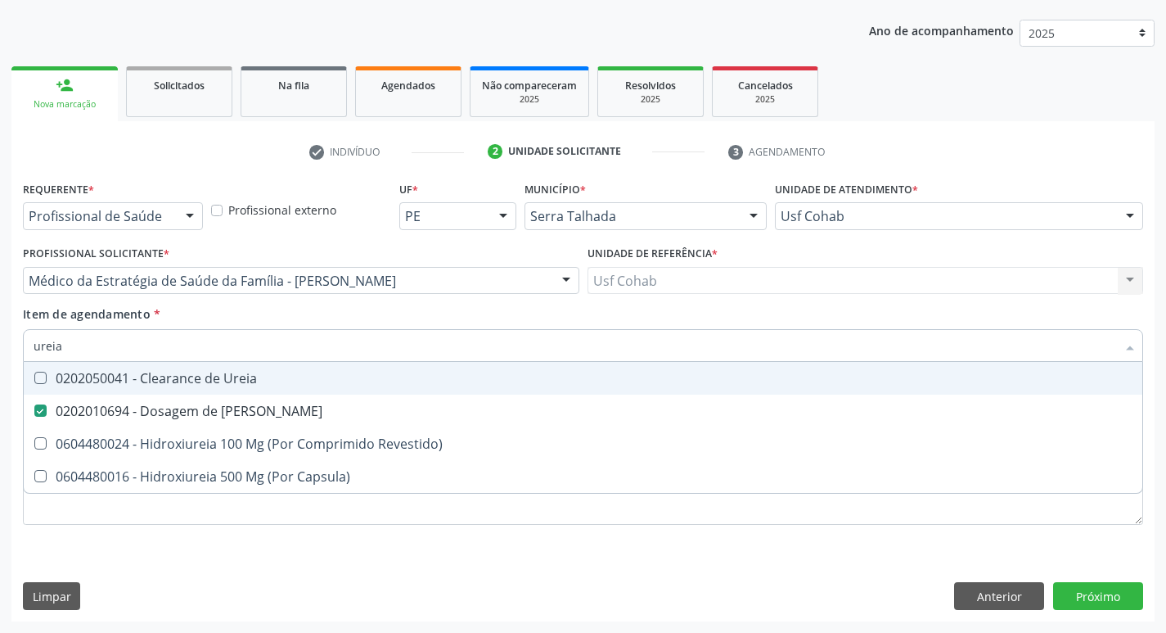
drag, startPoint x: 73, startPoint y: 343, endPoint x: 0, endPoint y: 345, distance: 72.9
click at [0, 345] on div "Acompanhamento Acompanhe a situação das marcações correntes e finalizadas Relat…" at bounding box center [583, 272] width 1166 height 721
checkbox Ureia "false"
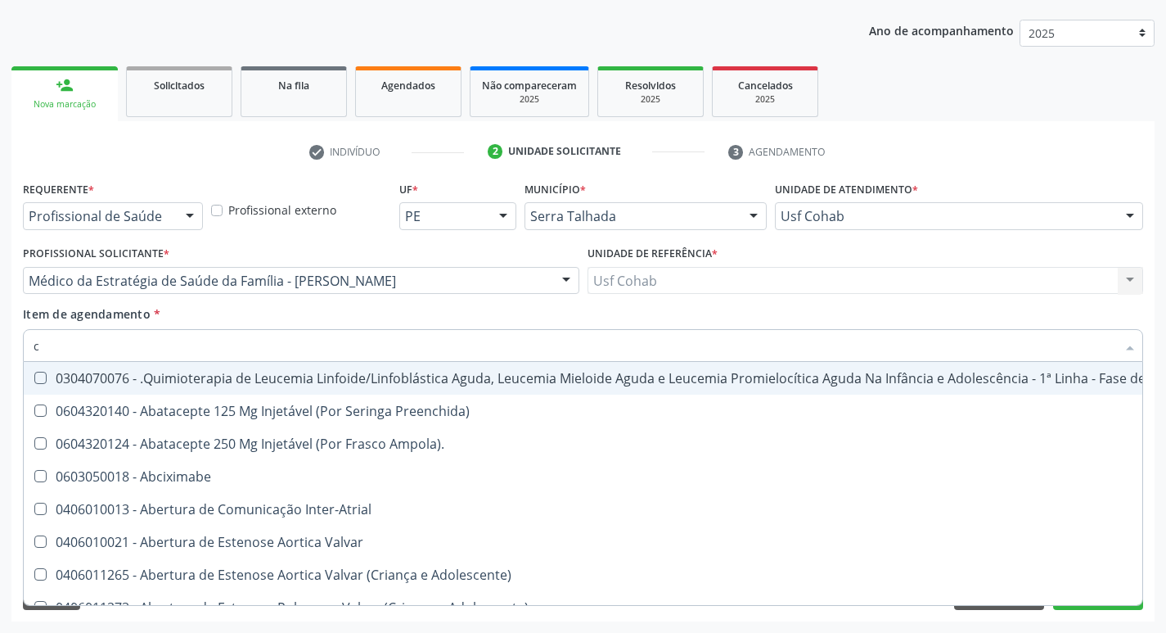
type input "co"
checkbox Coclear "true"
checkbox Tempo "true"
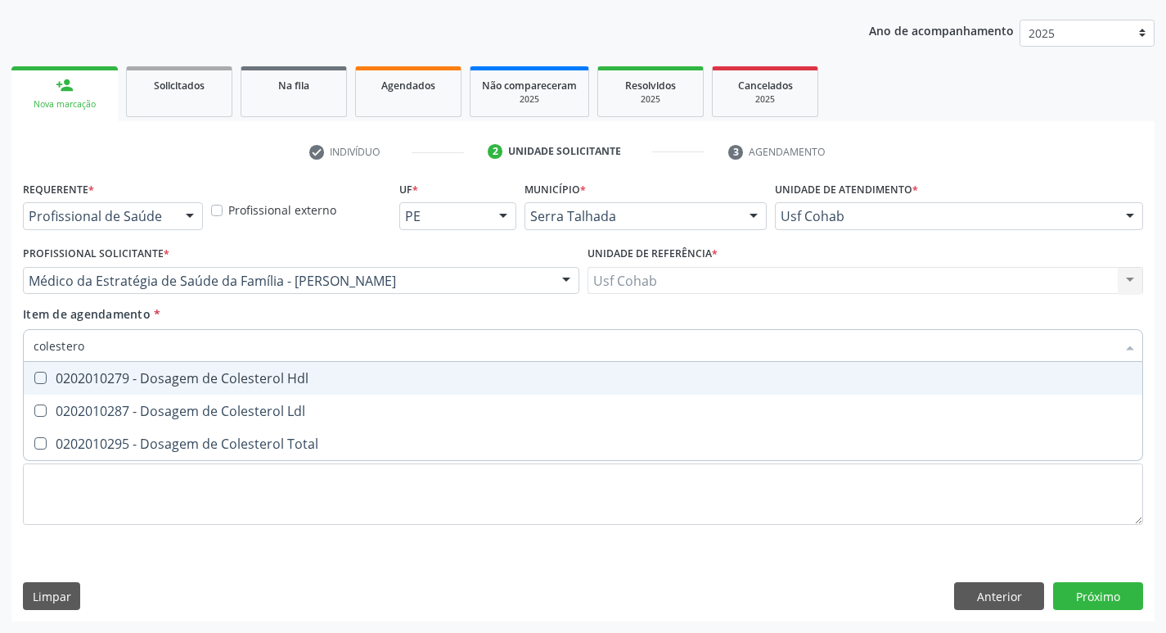
type input "colesterol"
click at [47, 372] on div "0202010279 - Dosagem de Colesterol Hdl" at bounding box center [583, 378] width 1099 height 13
checkbox Hdl "true"
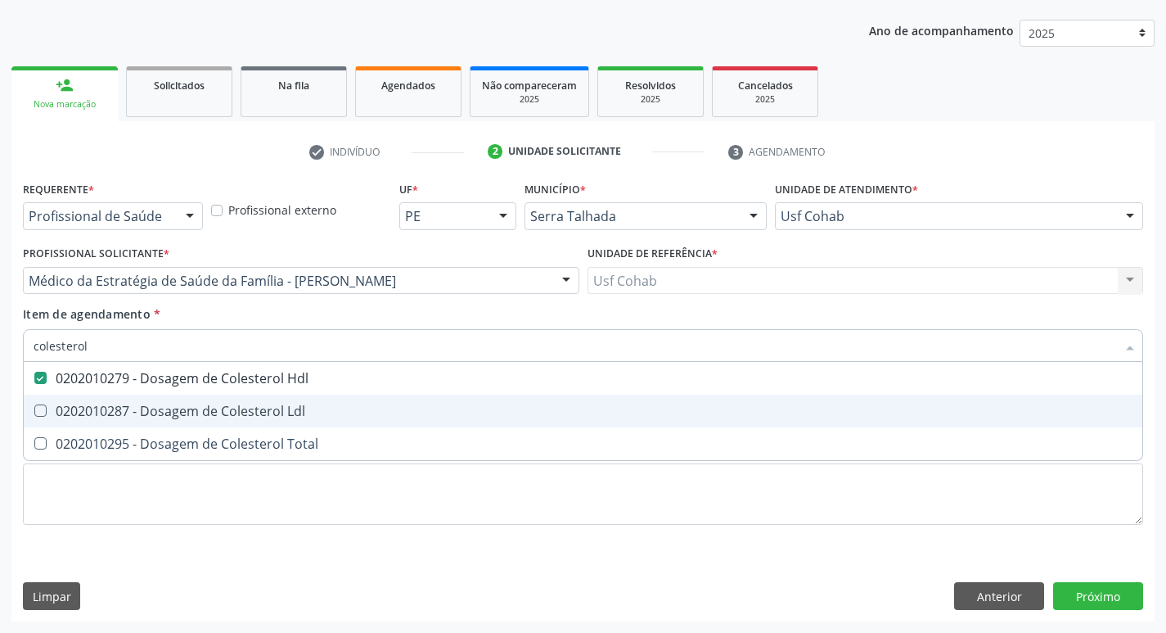
click at [36, 409] on Ldl at bounding box center [40, 410] width 12 height 12
click at [34, 409] on Ldl "checkbox" at bounding box center [29, 410] width 11 height 11
checkbox Ldl "true"
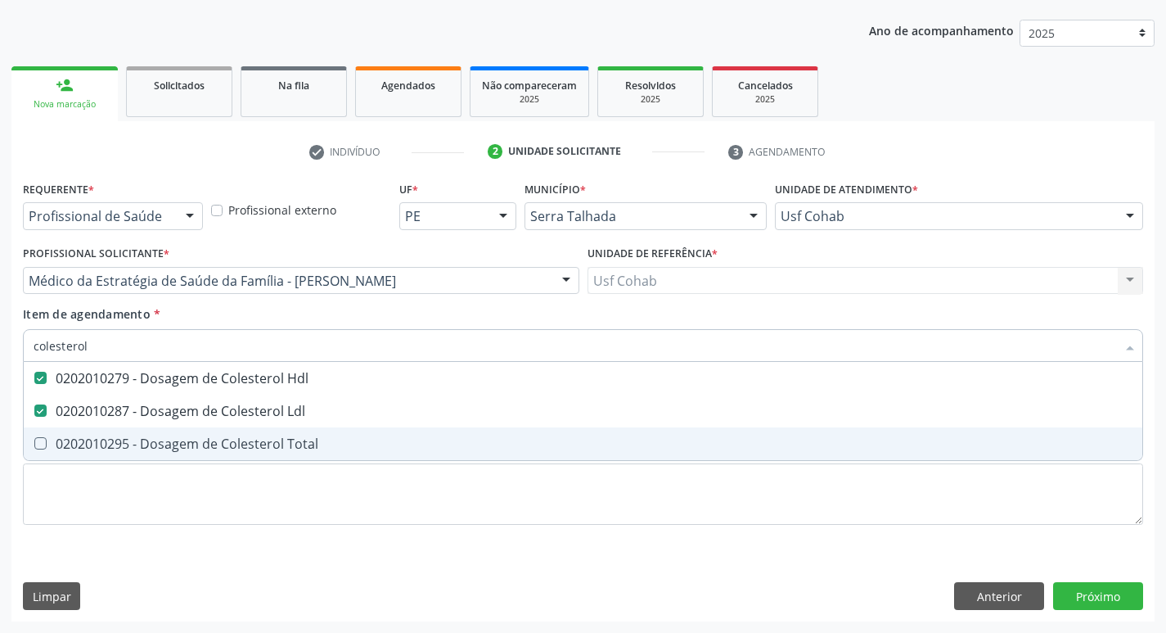
click at [43, 454] on span "0202010295 - Dosagem de Colesterol Total" at bounding box center [583, 443] width 1119 height 33
checkbox Total "true"
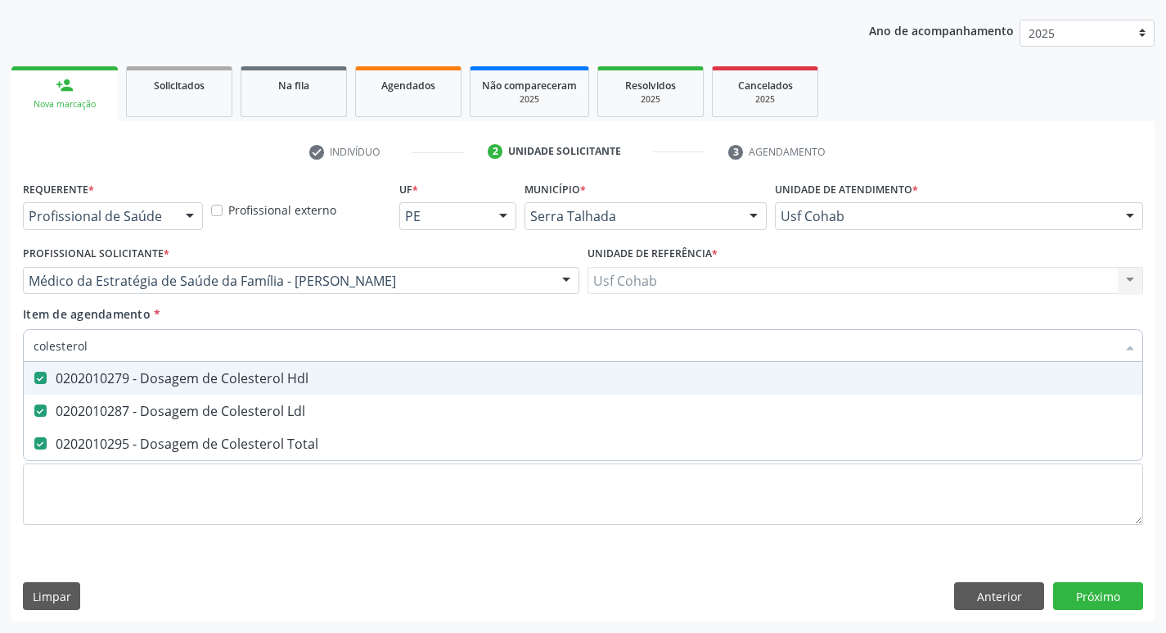
drag, startPoint x: 117, startPoint y: 348, endPoint x: 0, endPoint y: 349, distance: 117.0
click at [0, 349] on div "Acompanhamento Acompanhe a situação das marcações correntes e finalizadas Relat…" at bounding box center [583, 272] width 1166 height 721
checkbox Hdl "false"
checkbox Ldl "false"
checkbox Total "false"
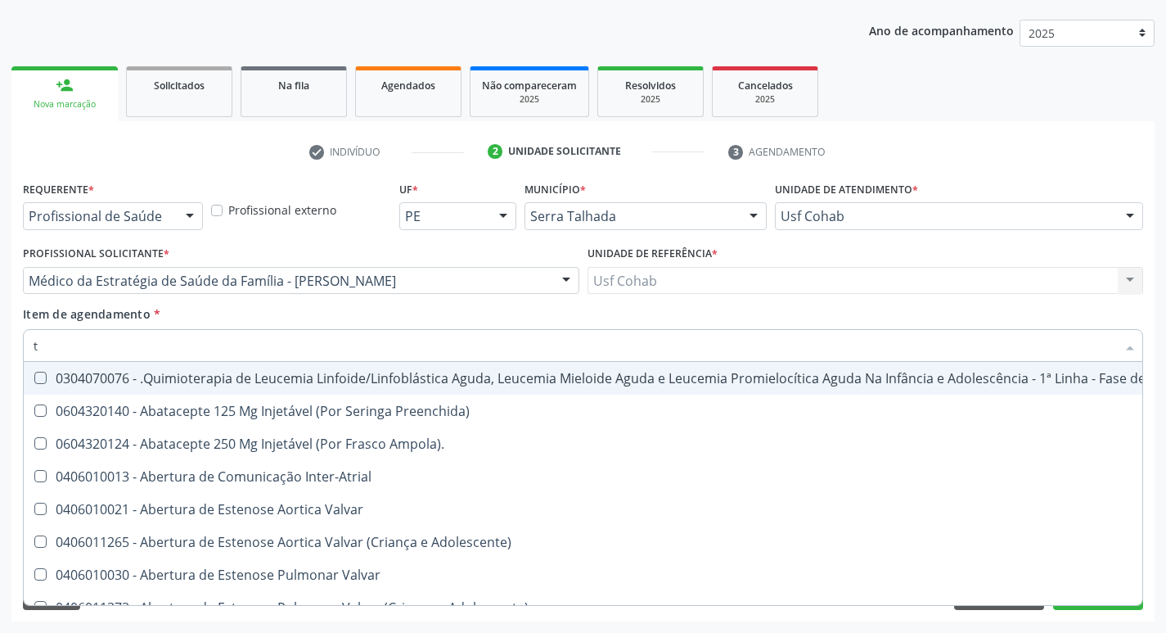
type input "tg"
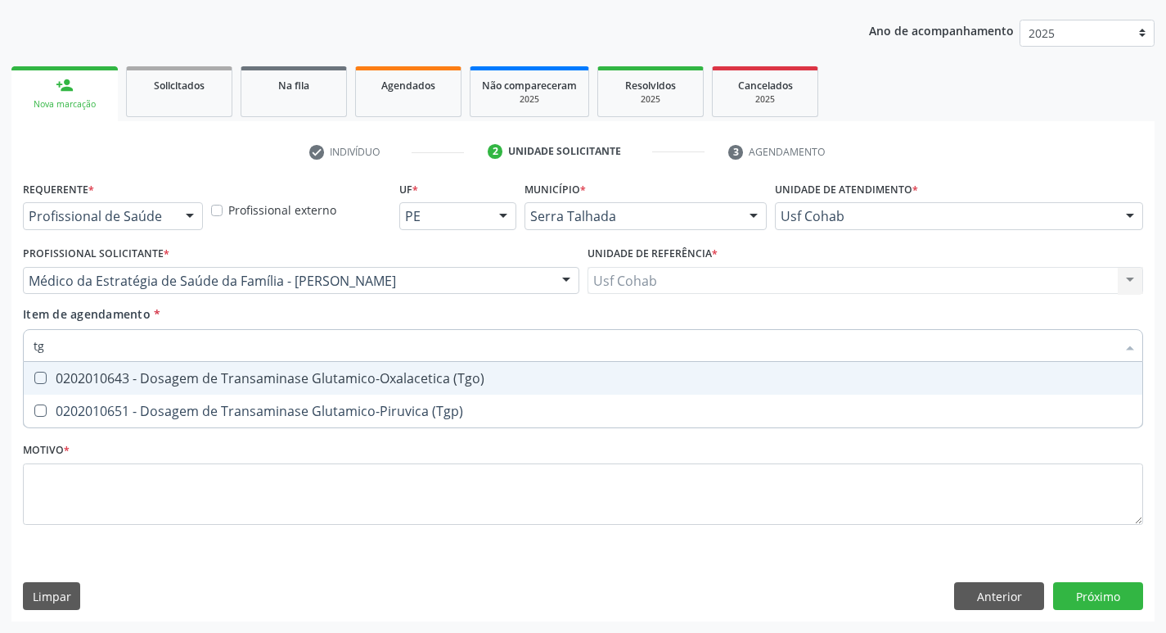
click at [42, 380] on \(Tgo\) at bounding box center [40, 378] width 12 height 12
click at [34, 380] on \(Tgo\) "checkbox" at bounding box center [29, 377] width 11 height 11
checkbox \(Tgo\) "true"
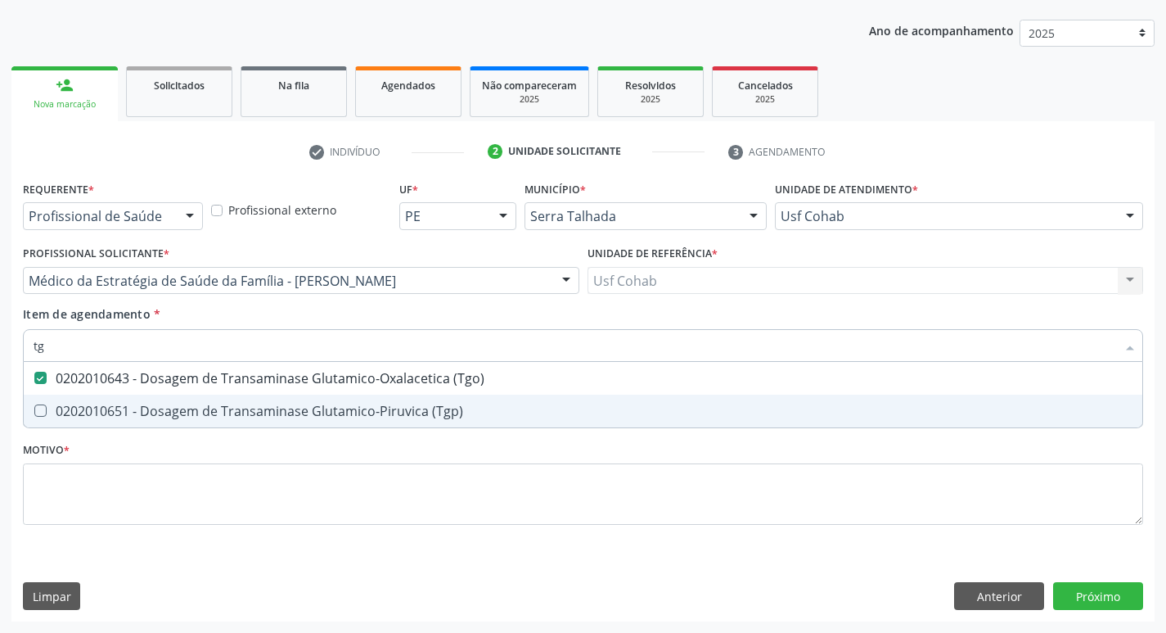
click at [38, 408] on \(Tgp\) at bounding box center [40, 410] width 12 height 12
click at [34, 408] on \(Tgp\) "checkbox" at bounding box center [29, 410] width 11 height 11
checkbox \(Tgp\) "true"
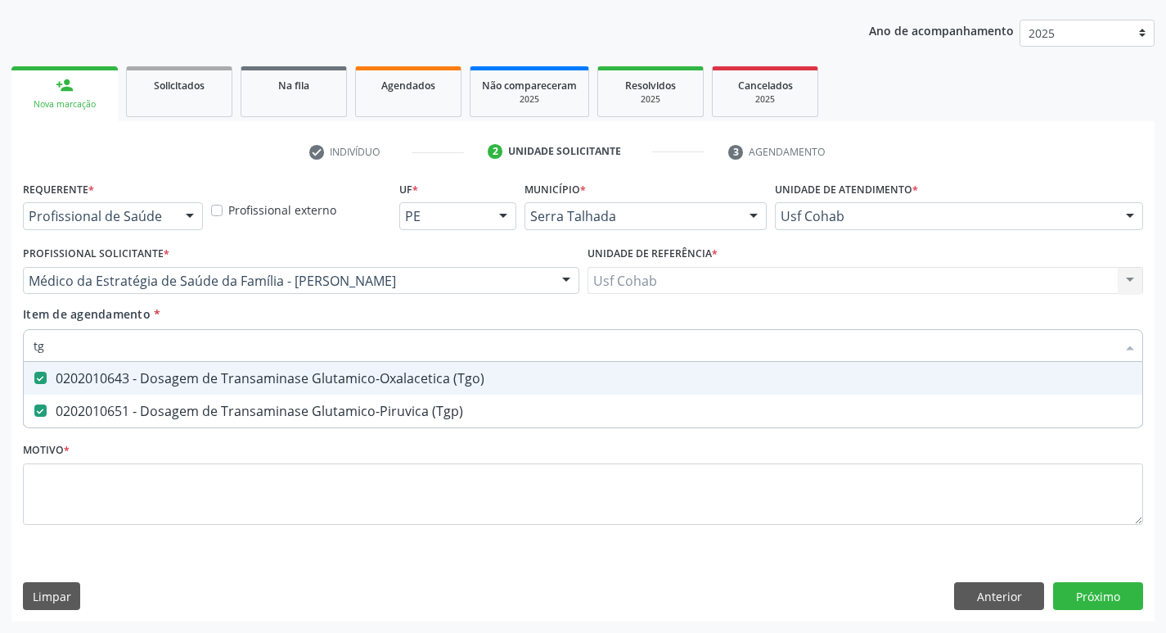
drag, startPoint x: 59, startPoint y: 340, endPoint x: 0, endPoint y: 354, distance: 60.5
click at [0, 354] on div "Acompanhamento Acompanhe a situação das marcações correntes e finalizadas Relat…" at bounding box center [583, 272] width 1166 height 721
checkbox \(Tgo\) "false"
checkbox \(Tgp\) "false"
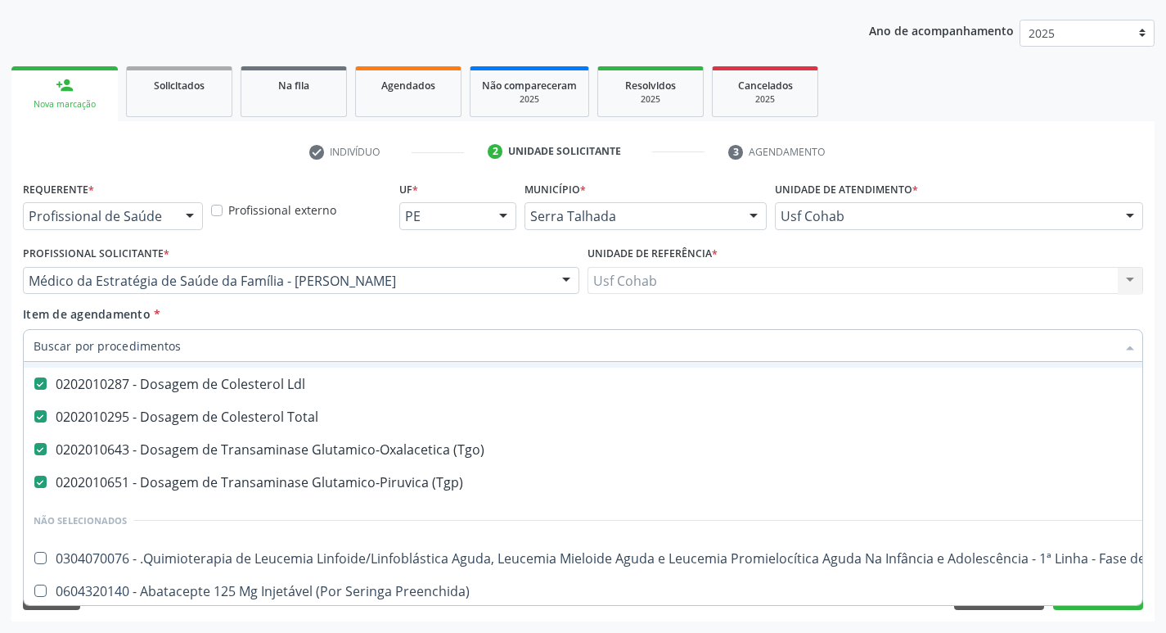
scroll to position [164, 0]
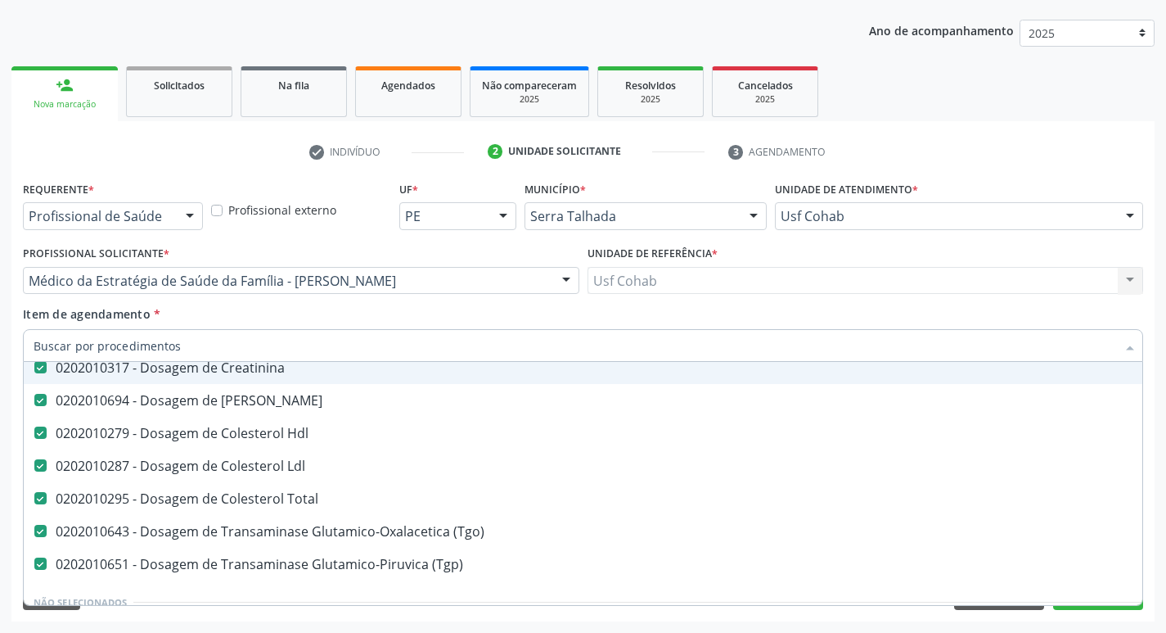
click at [245, 349] on input "Item de agendamento *" at bounding box center [575, 345] width 1083 height 33
type input "t"
checkbox \(Tgo\) "false"
checkbox \(Tgp\) "false"
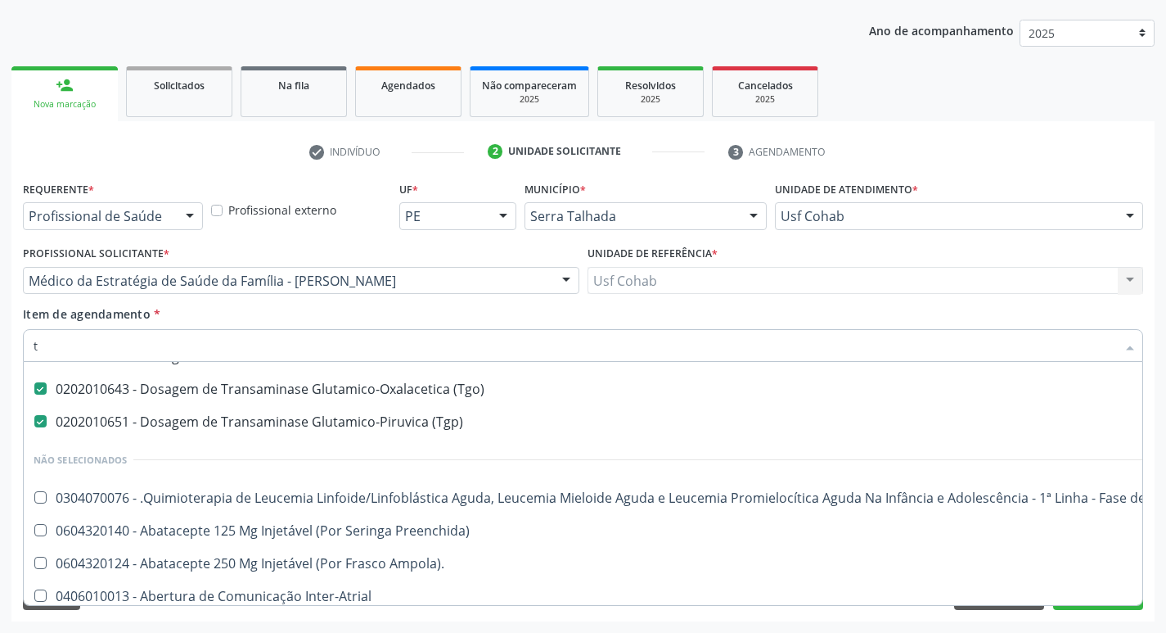
scroll to position [119, 0]
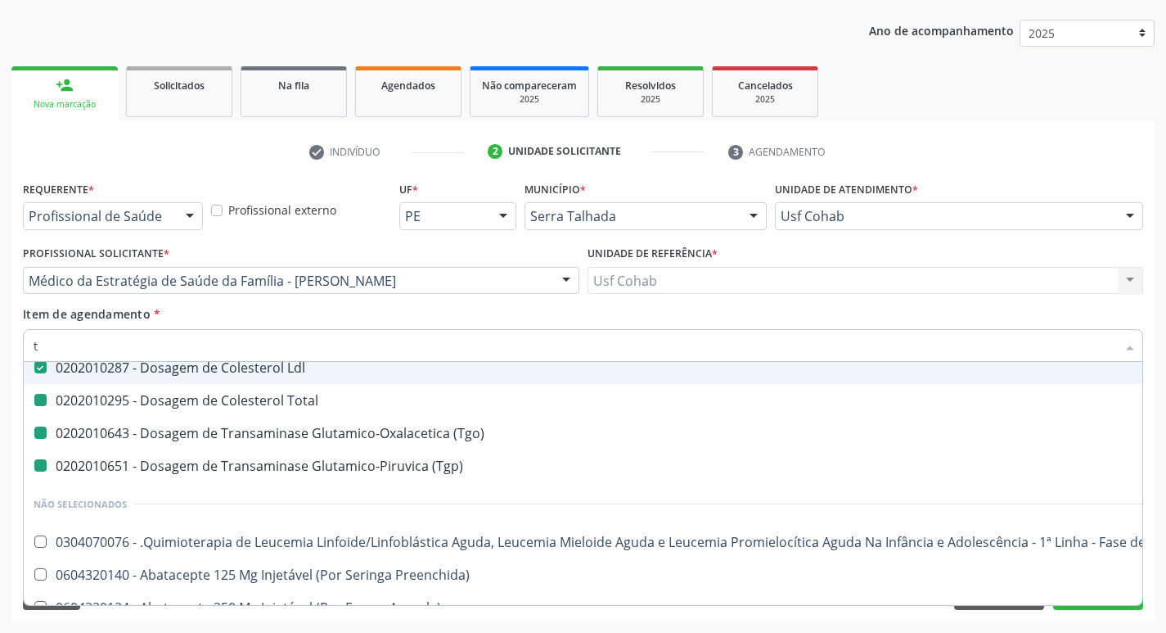
type input "tr"
checkbox Total "false"
checkbox \(Tgo\) "false"
checkbox \(Tgp\) "false"
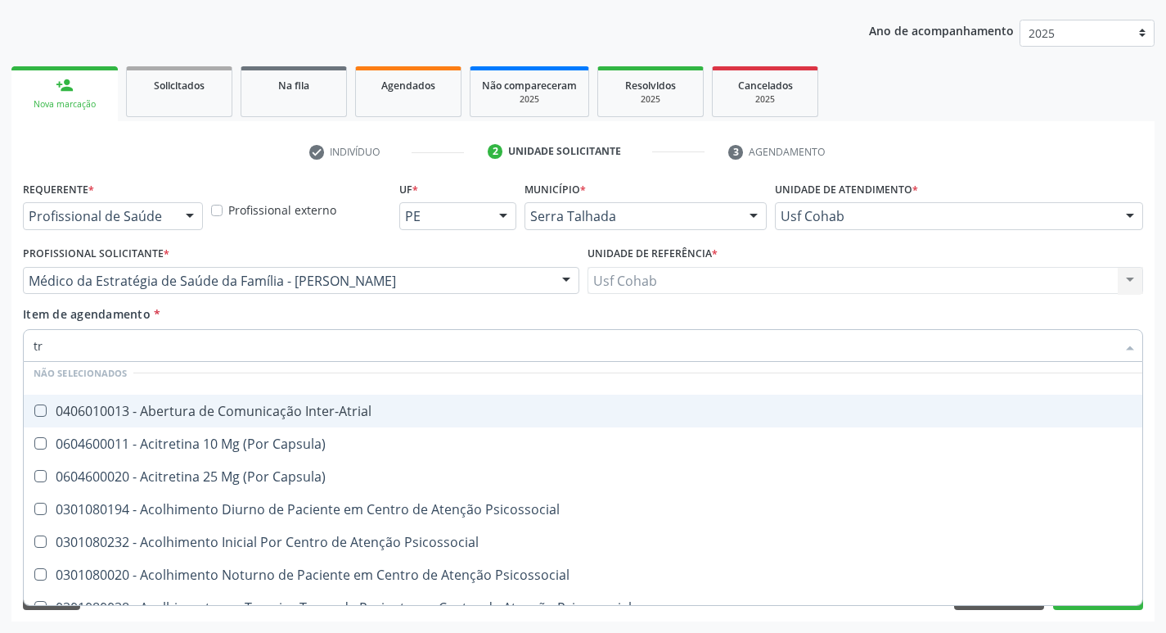
type input "tri"
checkbox \(Tgo\) "false"
checkbox \(Tgp\) "false"
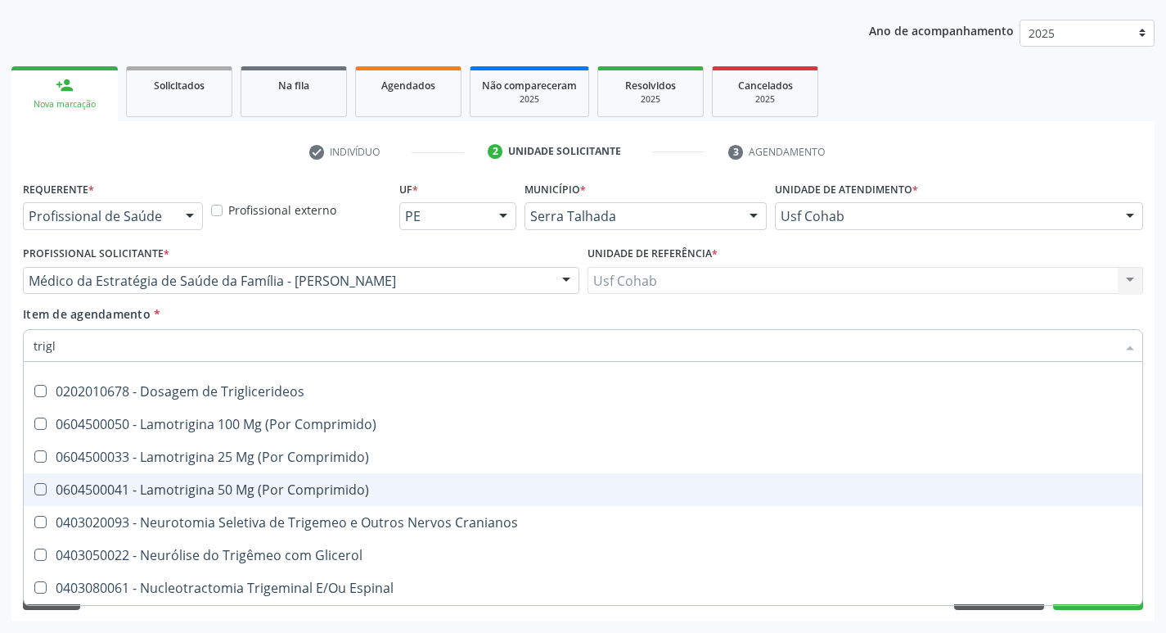
scroll to position [0, 0]
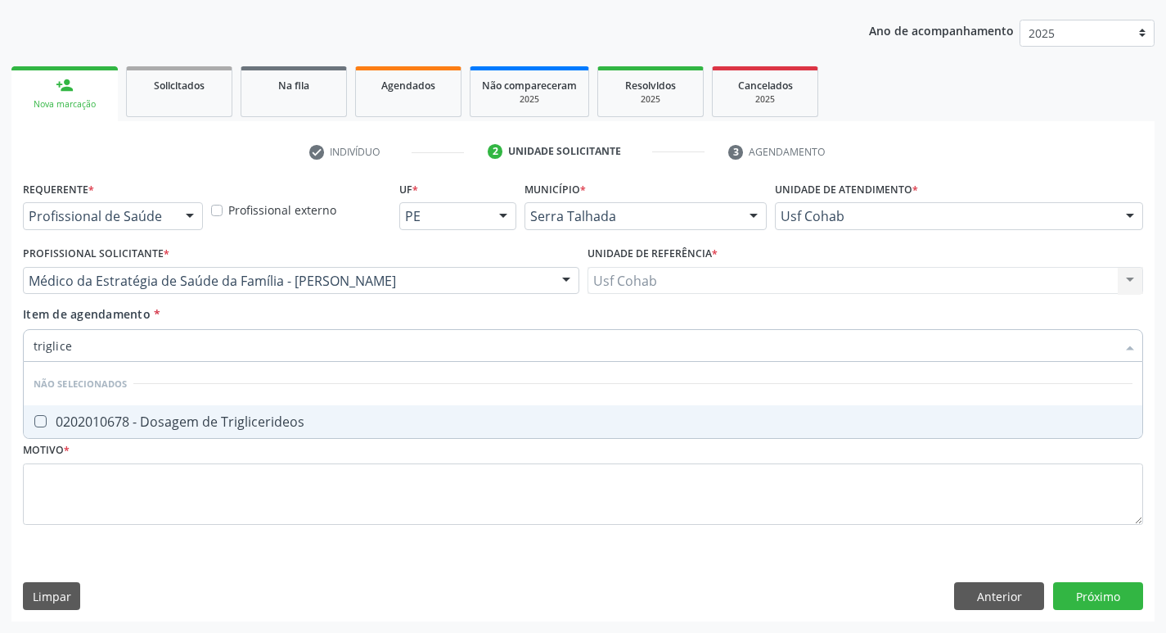
type input "triglicer"
click at [30, 419] on div at bounding box center [30, 421] width 12 height 13
checkbox Triglicerideos "true"
drag, startPoint x: 93, startPoint y: 345, endPoint x: 0, endPoint y: 345, distance: 93.3
click at [0, 345] on div "Acompanhamento Acompanhe a situação das marcações correntes e finalizadas Relat…" at bounding box center [583, 272] width 1166 height 721
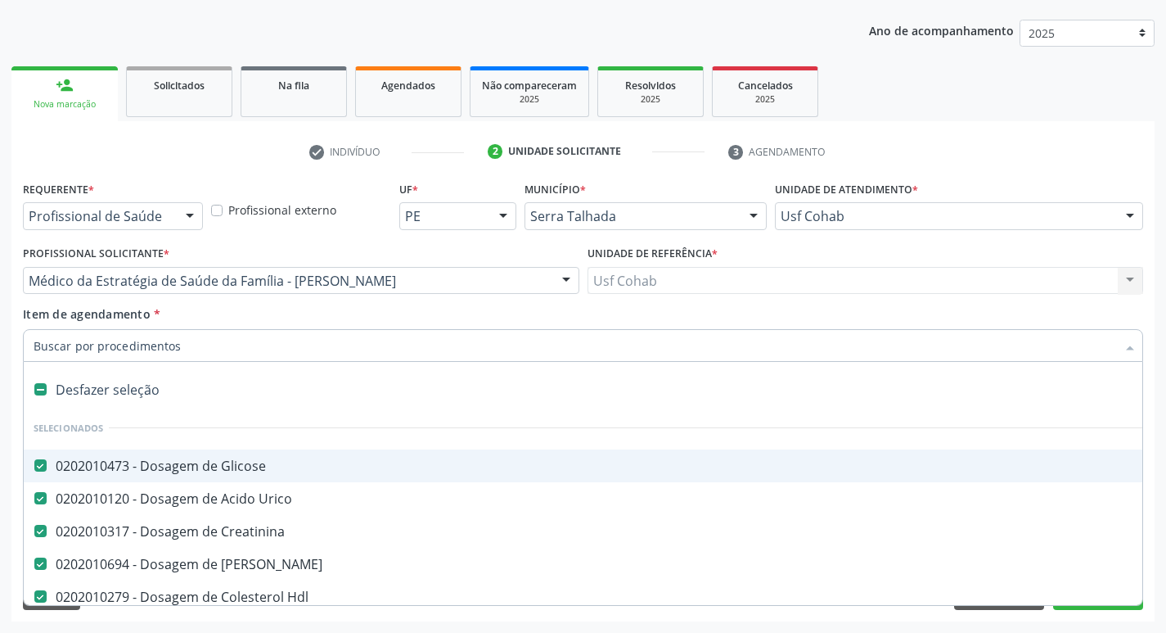
type input "h"
checkbox Creatinina "false"
checkbox Ureia "false"
checkbox Hdl "false"
checkbox Ldl "false"
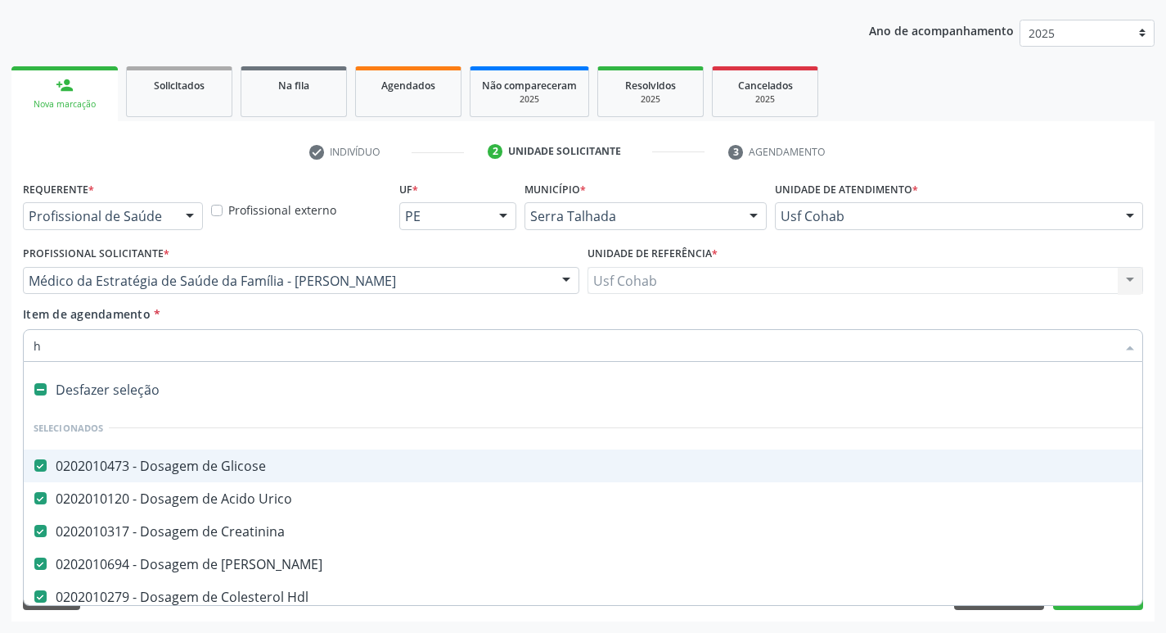
checkbox Total "false"
checkbox \(Tgo\) "false"
checkbox \(Tgp\) "false"
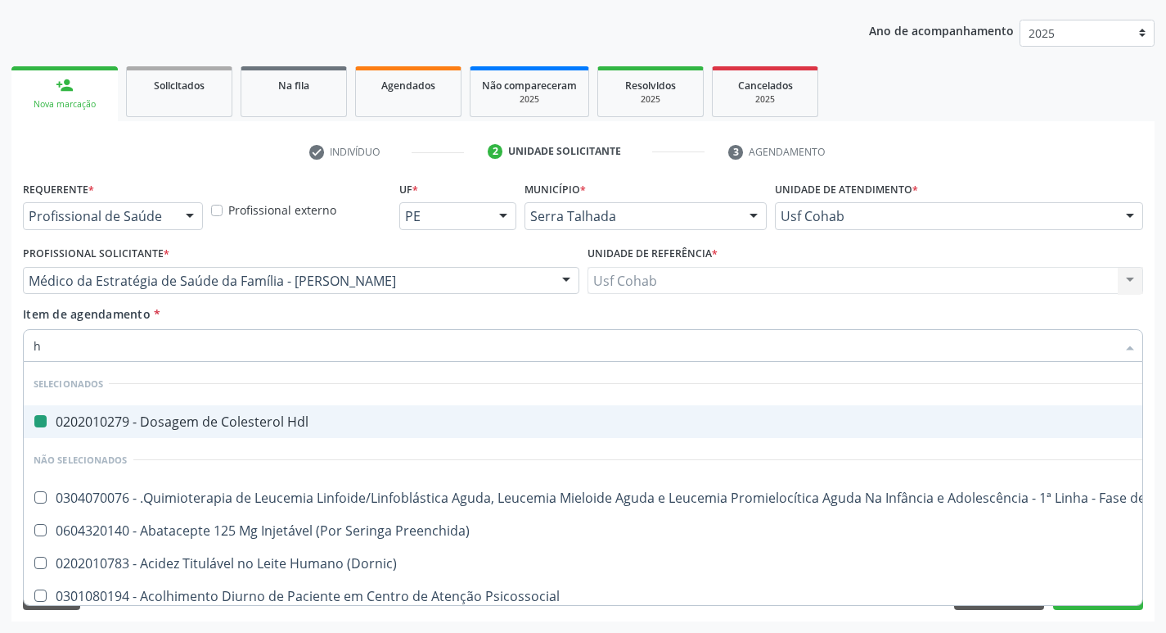
type input "he"
checkbox Hdl "false"
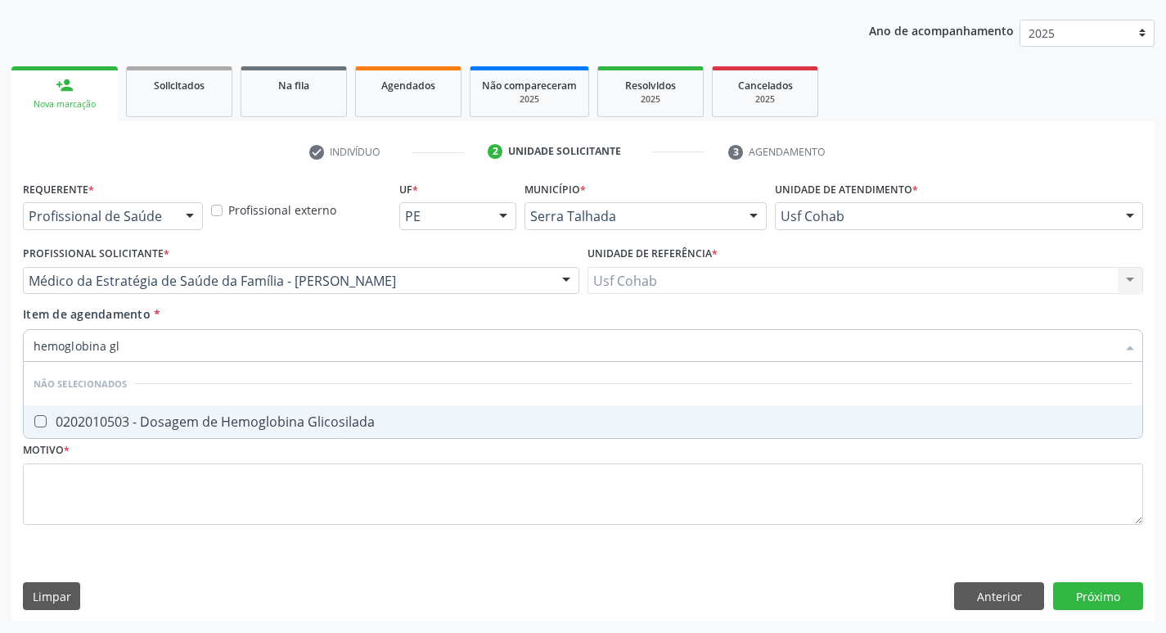
type input "hemoglobina gli"
click at [43, 418] on Glicosilada at bounding box center [40, 421] width 12 height 12
click at [34, 418] on Glicosilada "checkbox" at bounding box center [29, 421] width 11 height 11
checkbox Glicosilada "true"
drag, startPoint x: 151, startPoint y: 350, endPoint x: 0, endPoint y: 345, distance: 150.7
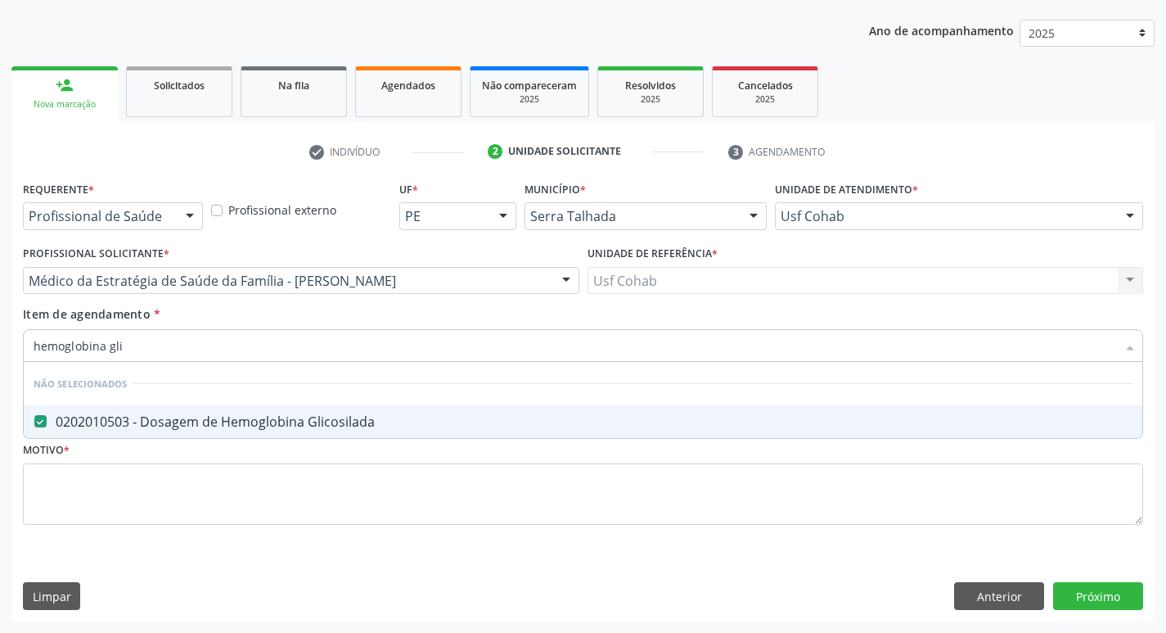
click at [0, 345] on div "Acompanhamento Acompanhe a situação das marcações correntes e finalizadas Relat…" at bounding box center [583, 272] width 1166 height 721
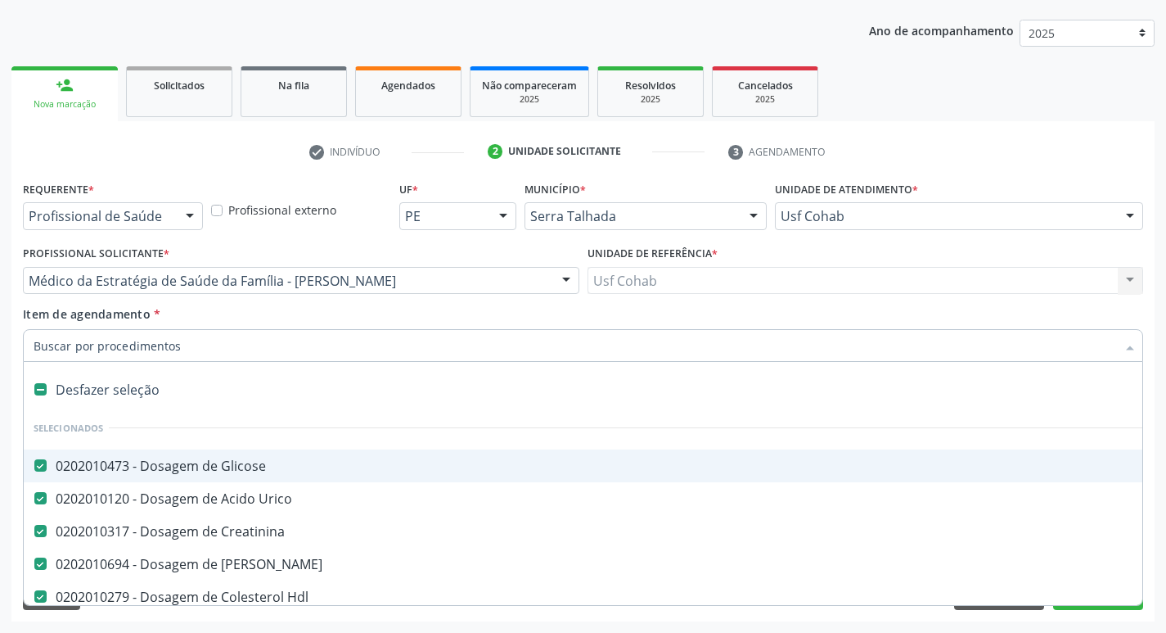
click at [101, 349] on input "Item de agendamento *" at bounding box center [575, 345] width 1083 height 33
click at [151, 350] on input "Item de agendamento *" at bounding box center [575, 345] width 1083 height 33
type input "h"
checkbox Creatinina "false"
checkbox Ureia "false"
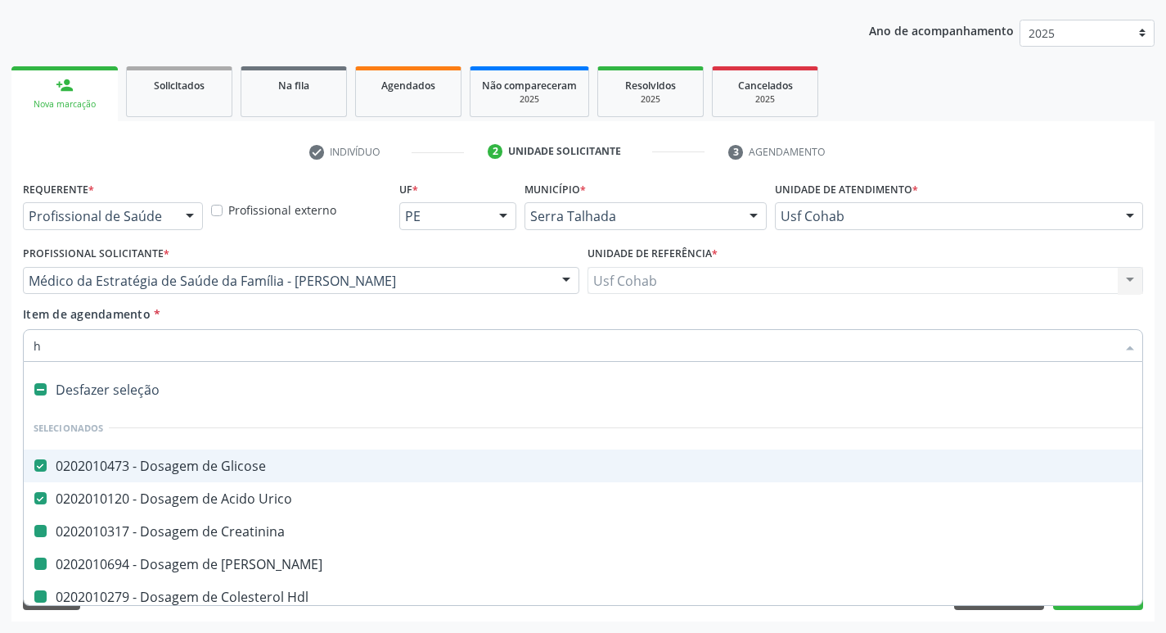
checkbox Hdl "false"
checkbox Ldl "false"
checkbox Total "false"
checkbox \(Tgo\) "false"
checkbox \(Tgp\) "false"
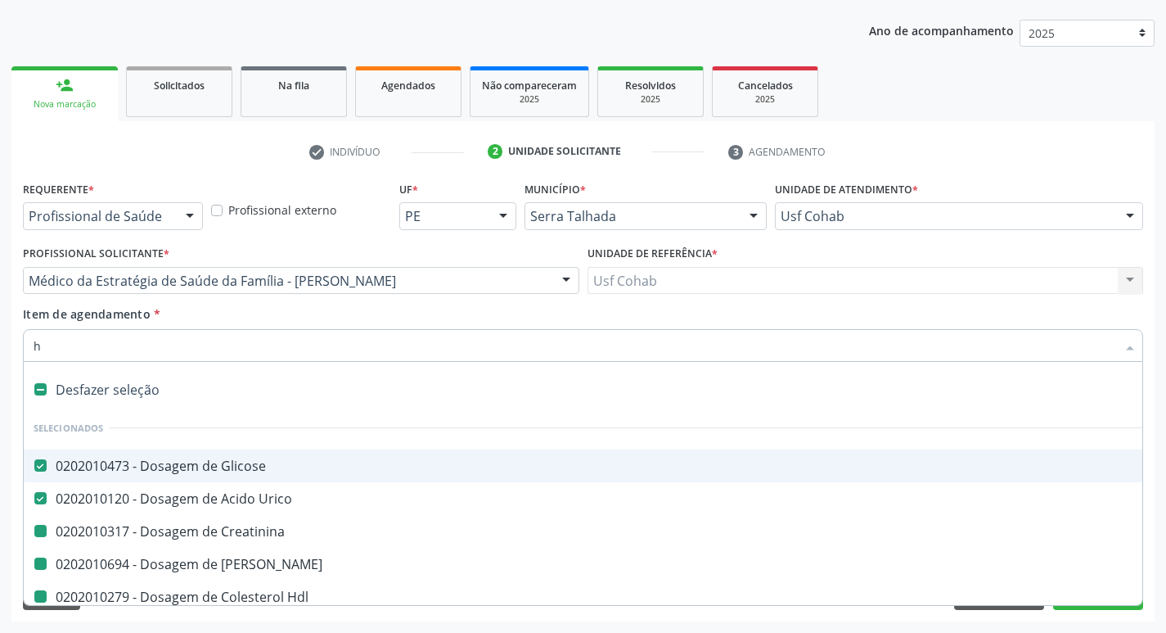
checkbox Apendicectomia "true"
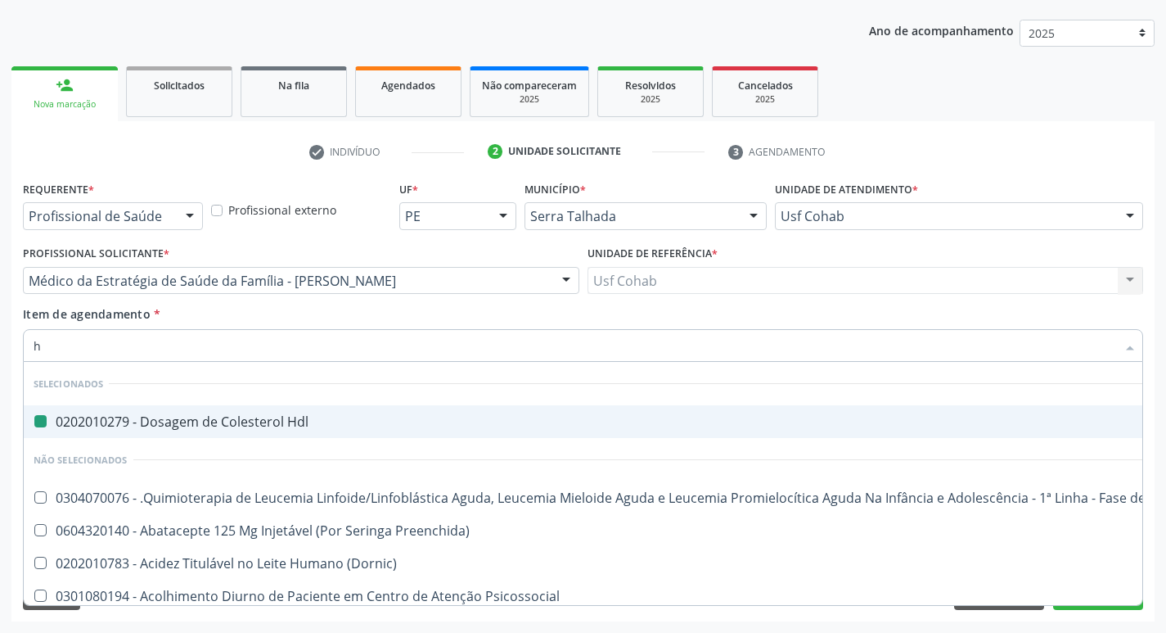
type input "he"
checkbox Hdl "false"
checkbox Coração "true"
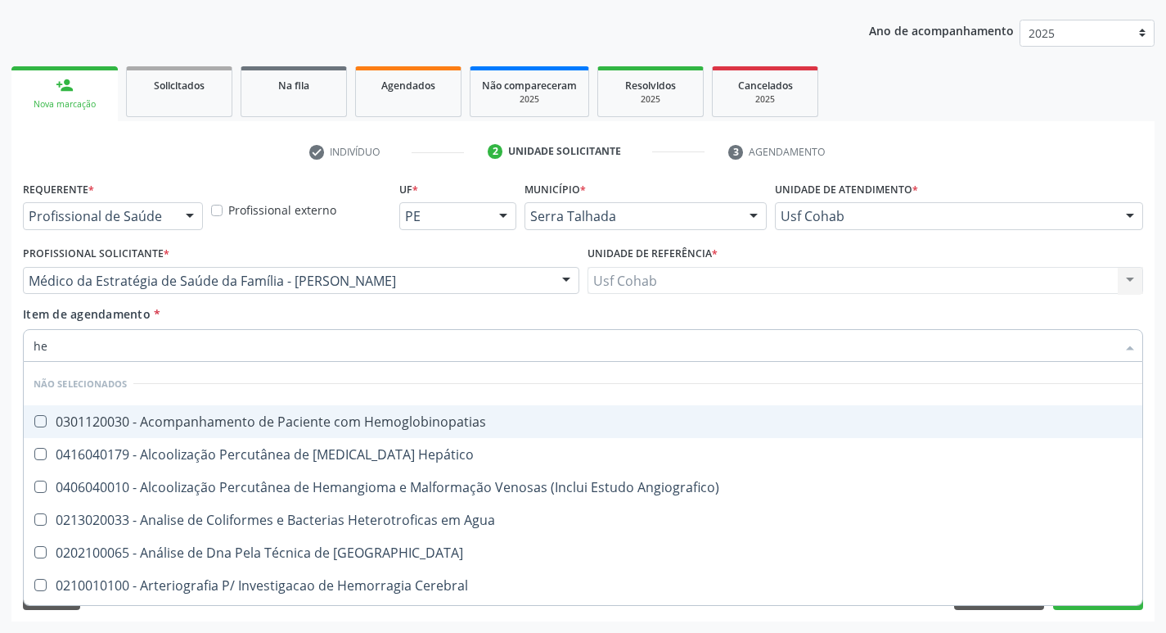
type input "hem"
checkbox \(Qualitativo\) "true"
checkbox Glicosilada "false"
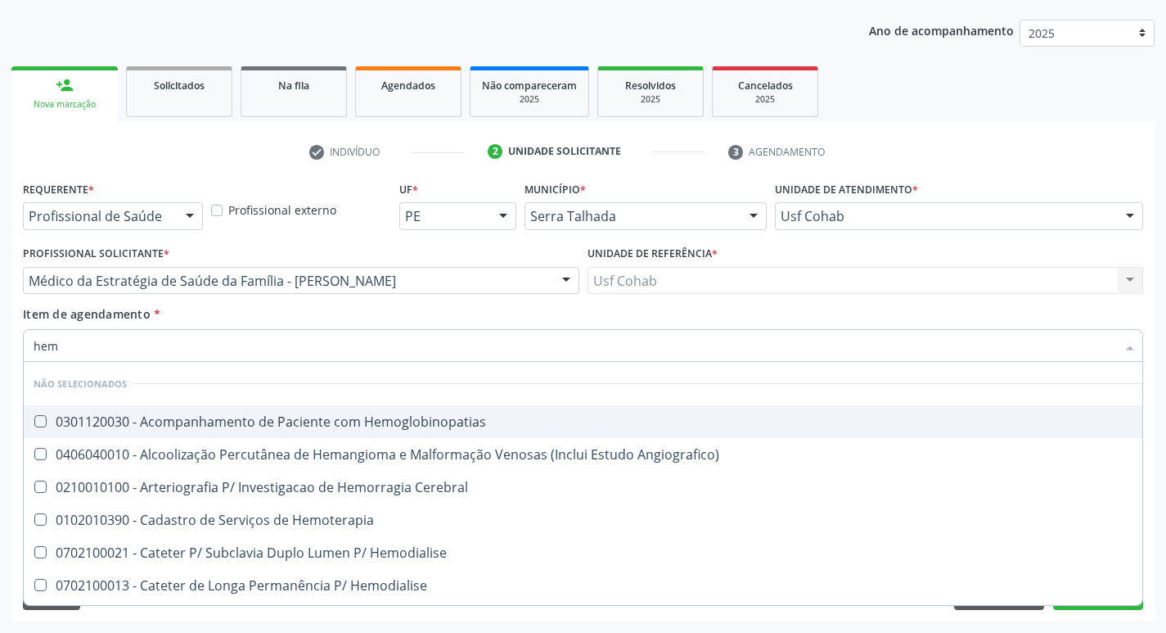
type input "hemo"
checkbox Hemacias "true"
checkbox Glicosilada "false"
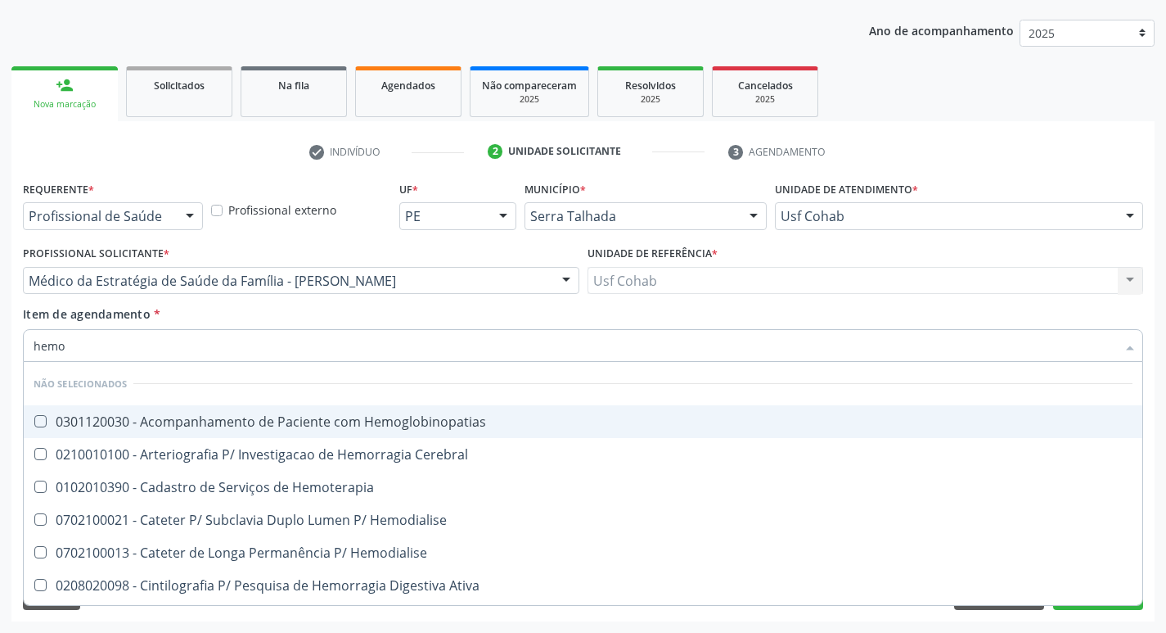
type input "hemog"
checkbox Tardio\) "true"
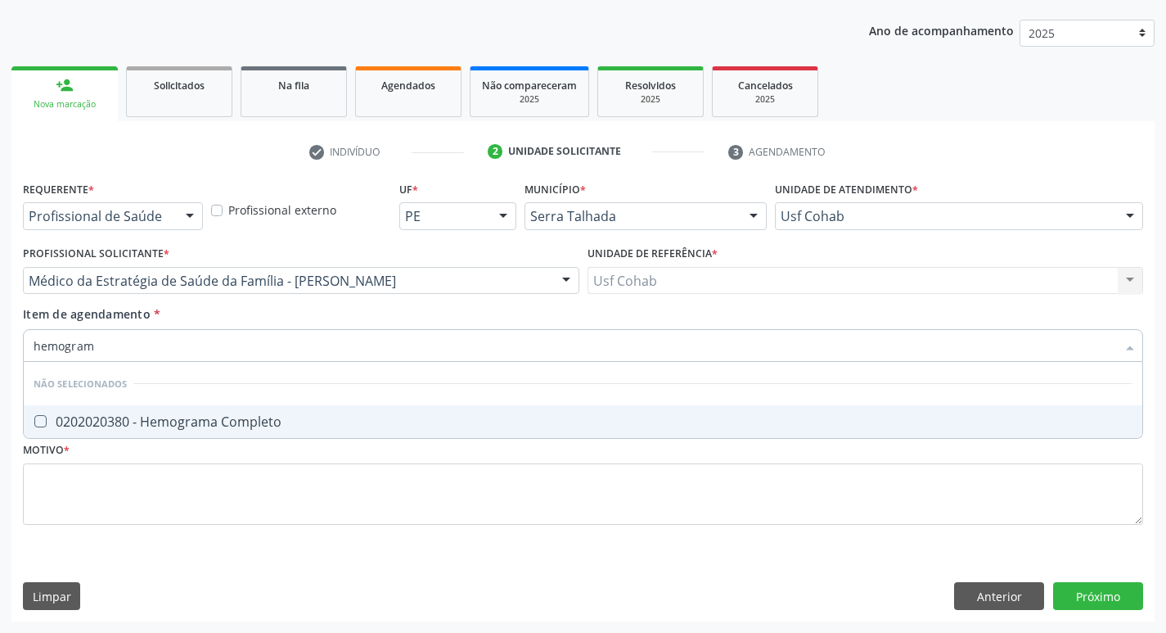
type input "hemograma"
click at [37, 413] on span "0202020380 - Hemograma Completo" at bounding box center [583, 421] width 1119 height 33
checkbox Completo "true"
drag, startPoint x: 123, startPoint y: 351, endPoint x: 0, endPoint y: 341, distance: 123.2
click at [0, 341] on div "Acompanhamento Acompanhe a situação das marcações correntes e finalizadas Relat…" at bounding box center [583, 272] width 1166 height 721
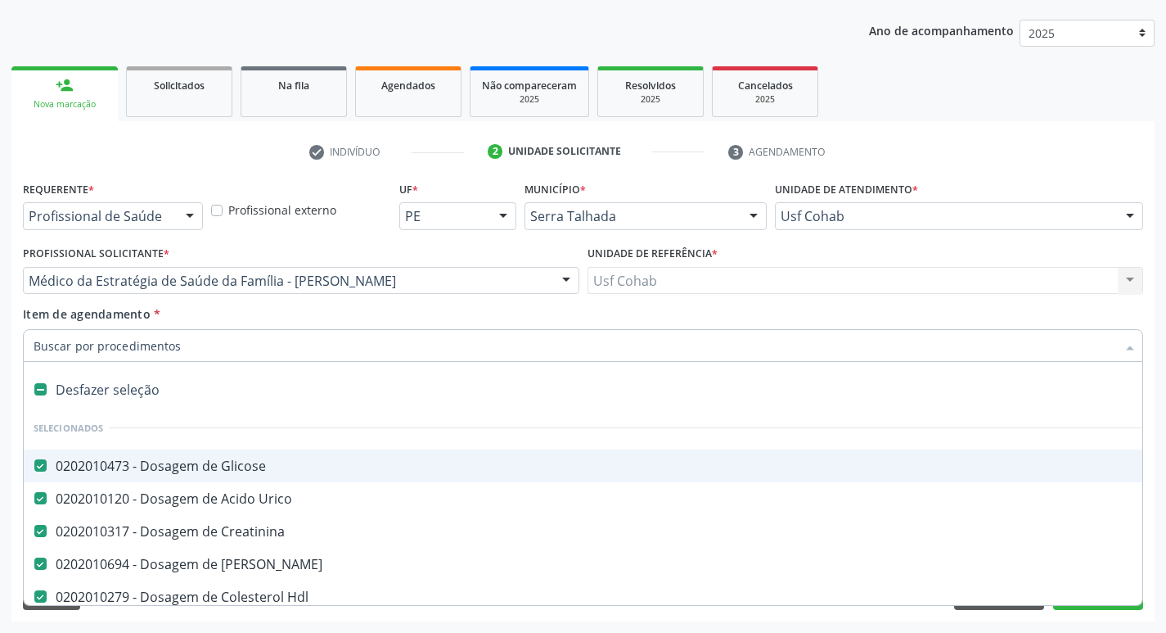
click at [88, 343] on input "Item de agendamento *" at bounding box center [575, 345] width 1083 height 33
type input "u"
checkbox Ldl "false"
checkbox Total "false"
checkbox \(Tgo\) "false"
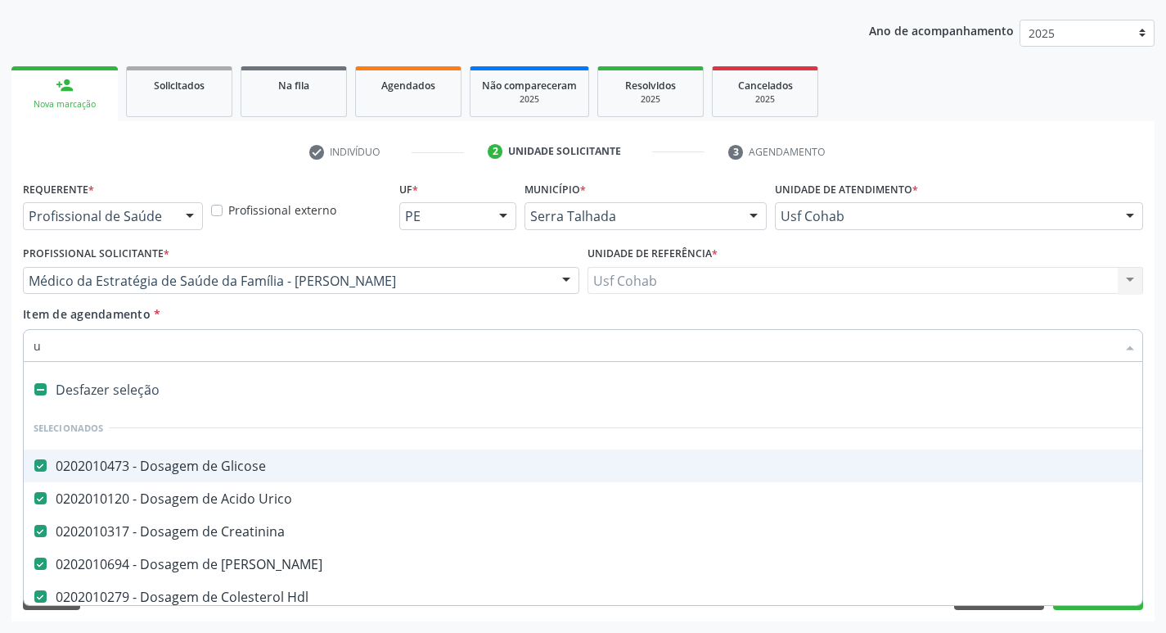
checkbox \(Tgp\) "false"
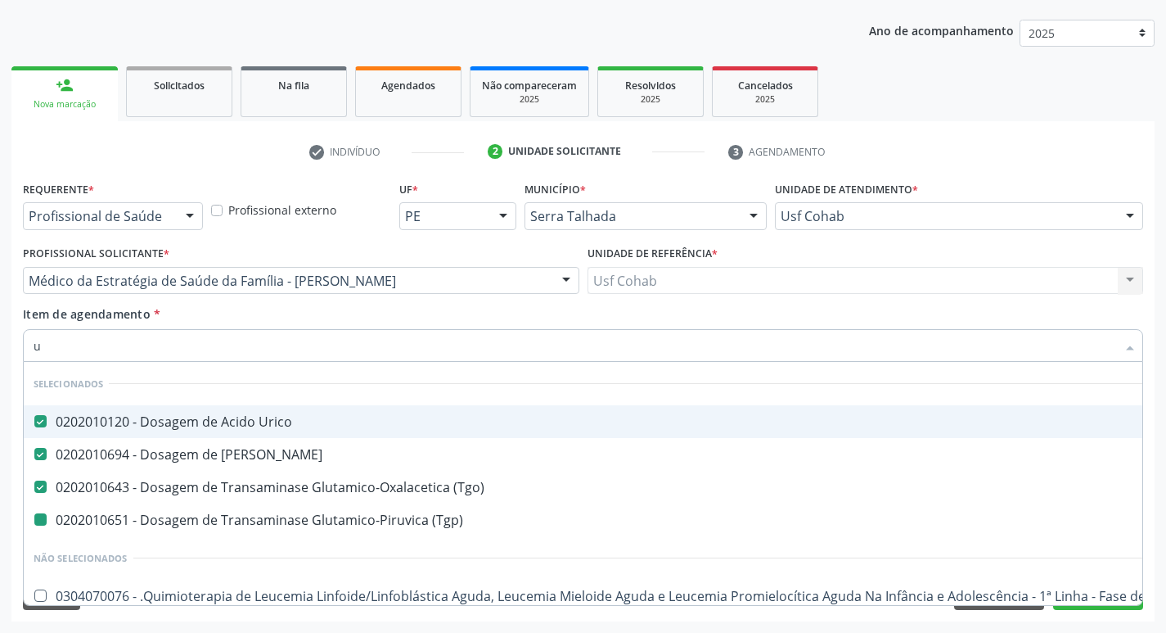
type input "ur"
checkbox \(Tgp\) "false"
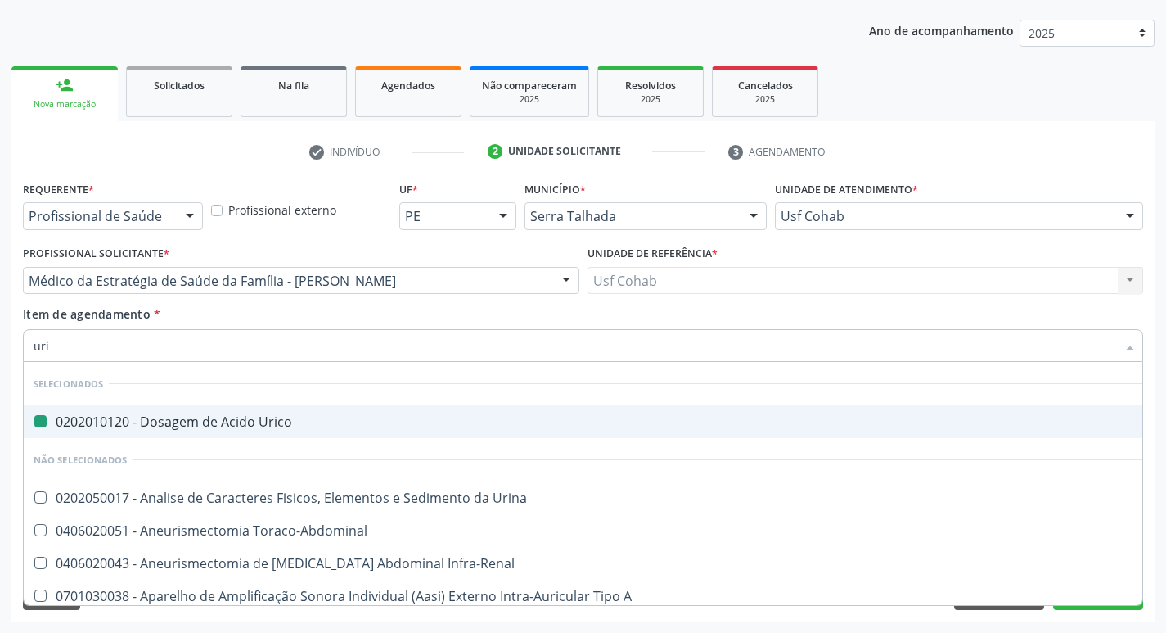
type input "urin"
checkbox Urico "false"
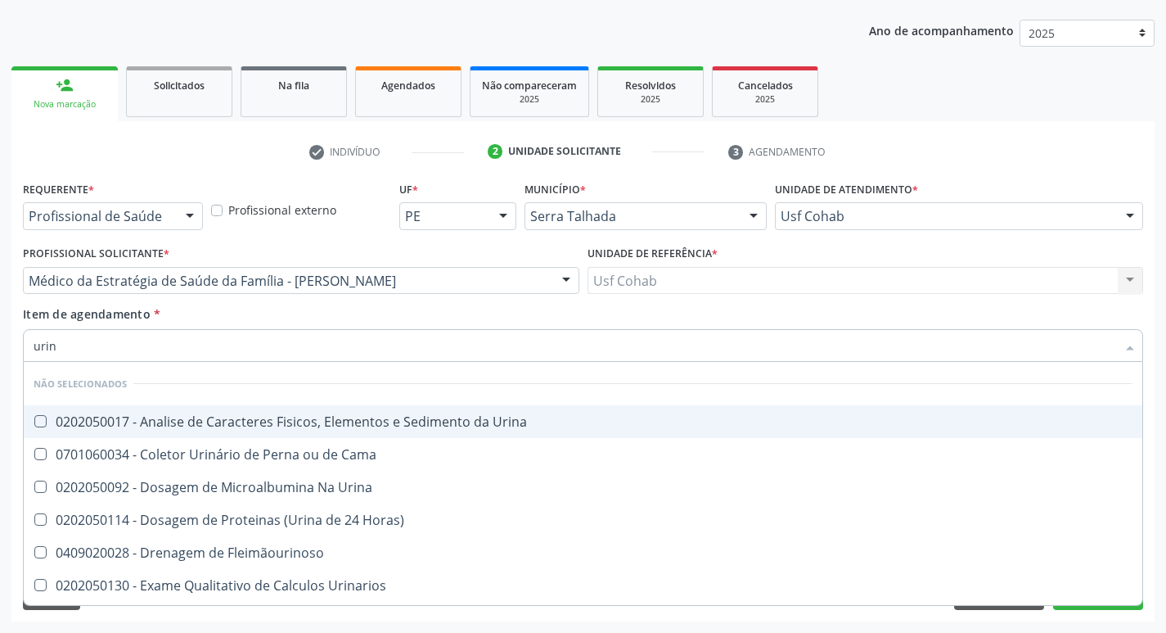
type input "urina"
click at [42, 421] on Urina at bounding box center [40, 421] width 12 height 12
click at [34, 421] on Urina "checkbox" at bounding box center [29, 421] width 11 height 11
checkbox Urina "true"
drag, startPoint x: 106, startPoint y: 353, endPoint x: 0, endPoint y: 340, distance: 106.3
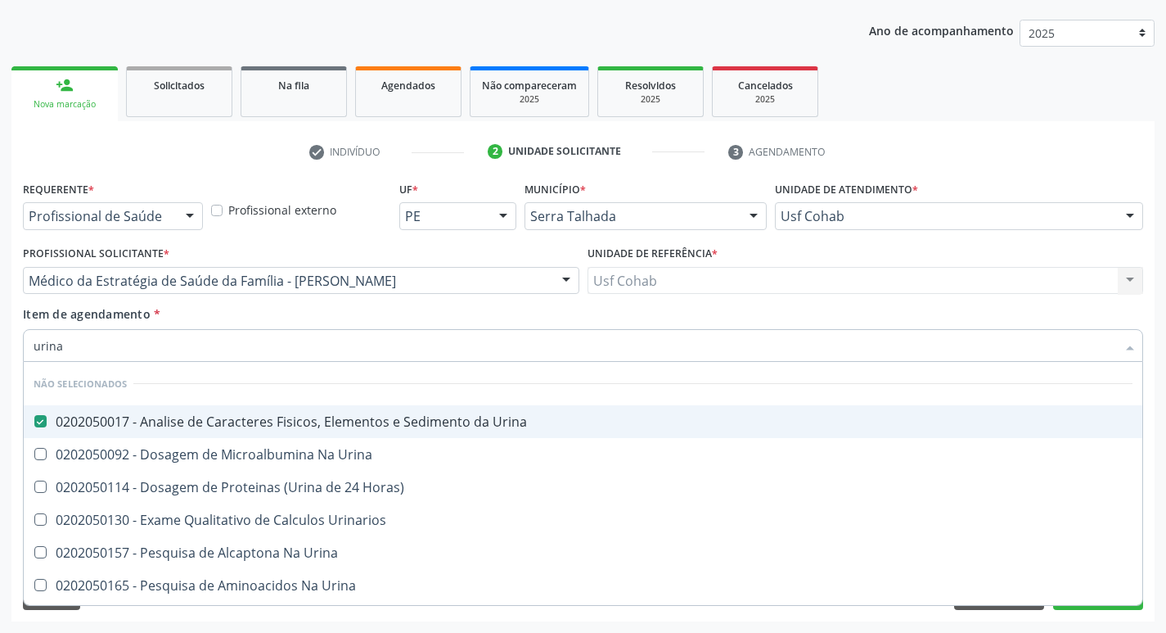
click at [0, 340] on div "Acompanhamento Acompanhe a situação das marcações correntes e finalizadas Relat…" at bounding box center [583, 272] width 1166 height 721
checkbox Urinarios "true"
checkbox Urina "true"
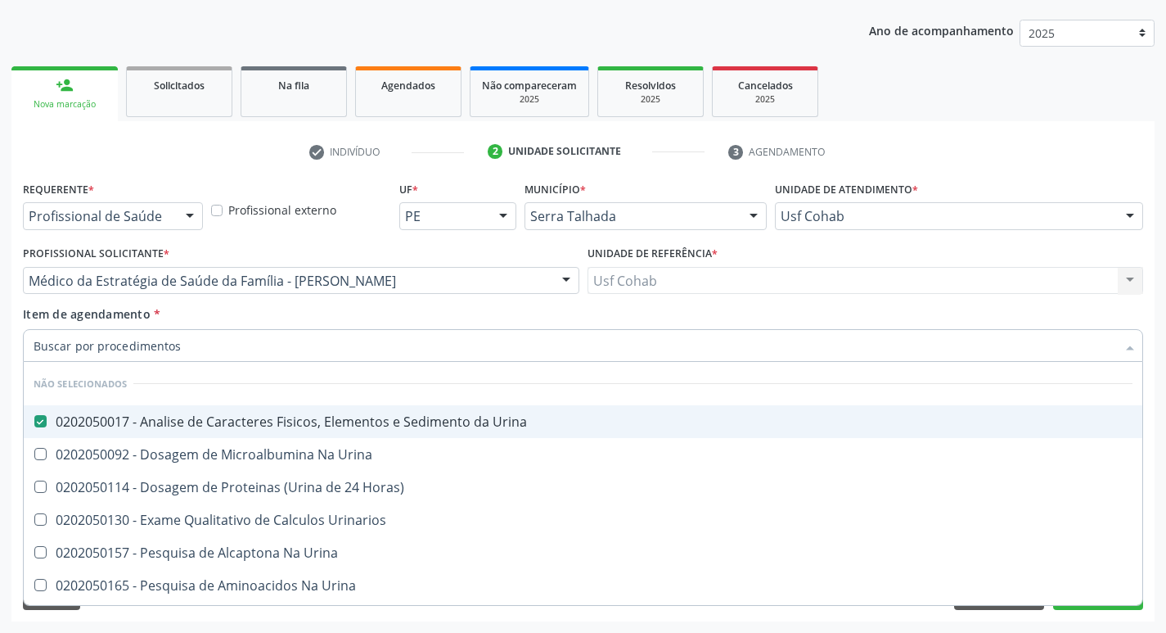
checkbox Urina "true"
checkbox Horas\) "true"
checkbox Urina "true"
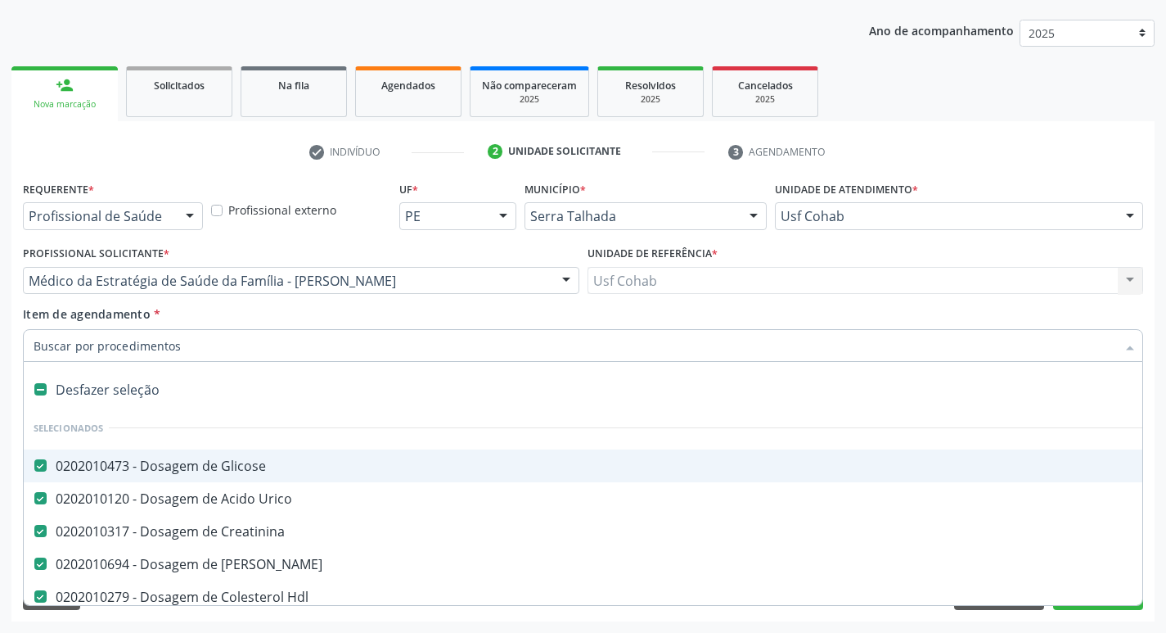
click at [79, 348] on input "Item de agendamento *" at bounding box center [575, 345] width 1083 height 33
type input "o"
checkbox Agua "true"
checkbox Urina "false"
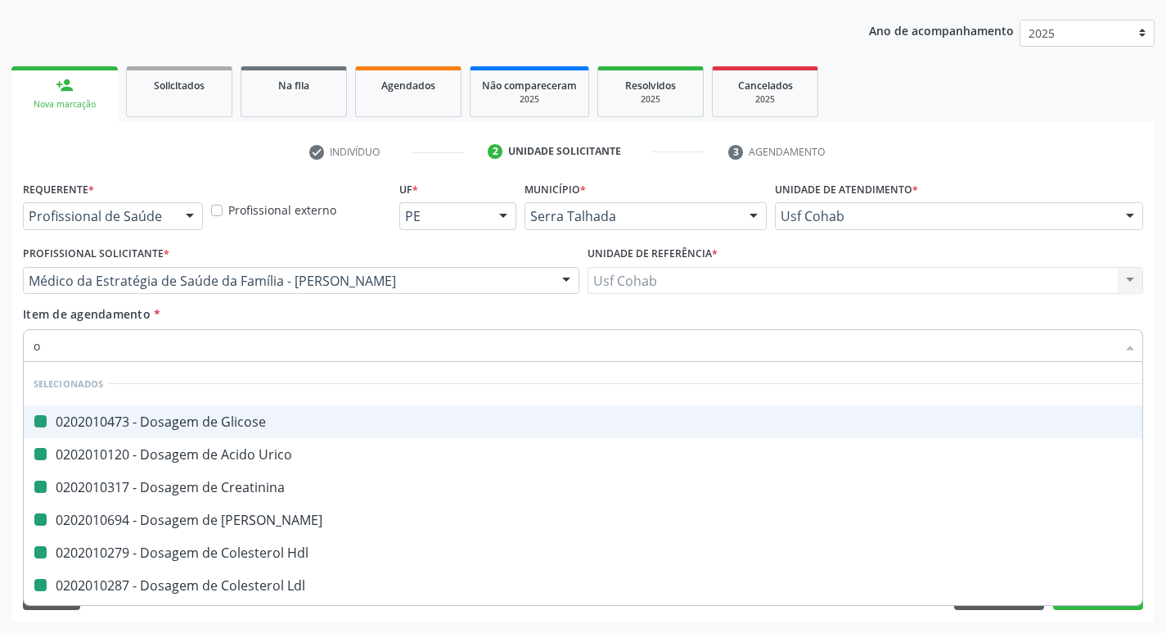
type input "ob"
checkbox Glicose "false"
checkbox Ureia "false"
checkbox Ldl "false"
checkbox Total "false"
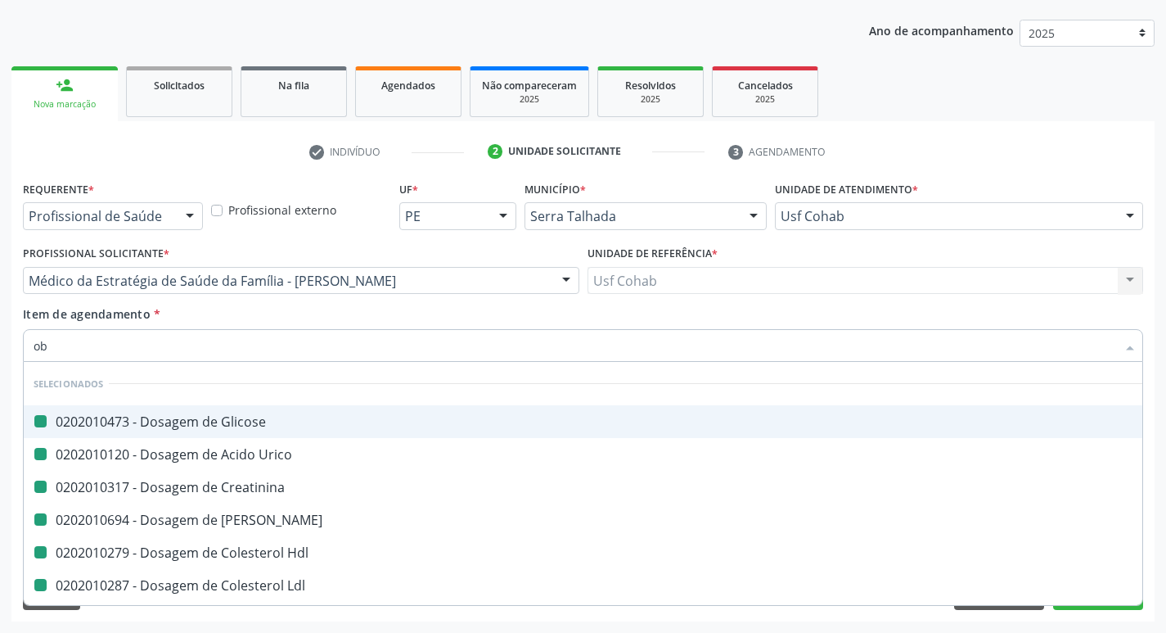
checkbox \(Tgo\) "false"
checkbox \(Tgp\) "false"
checkbox Hdl "false"
checkbox Creatinina "false"
checkbox Urico "false"
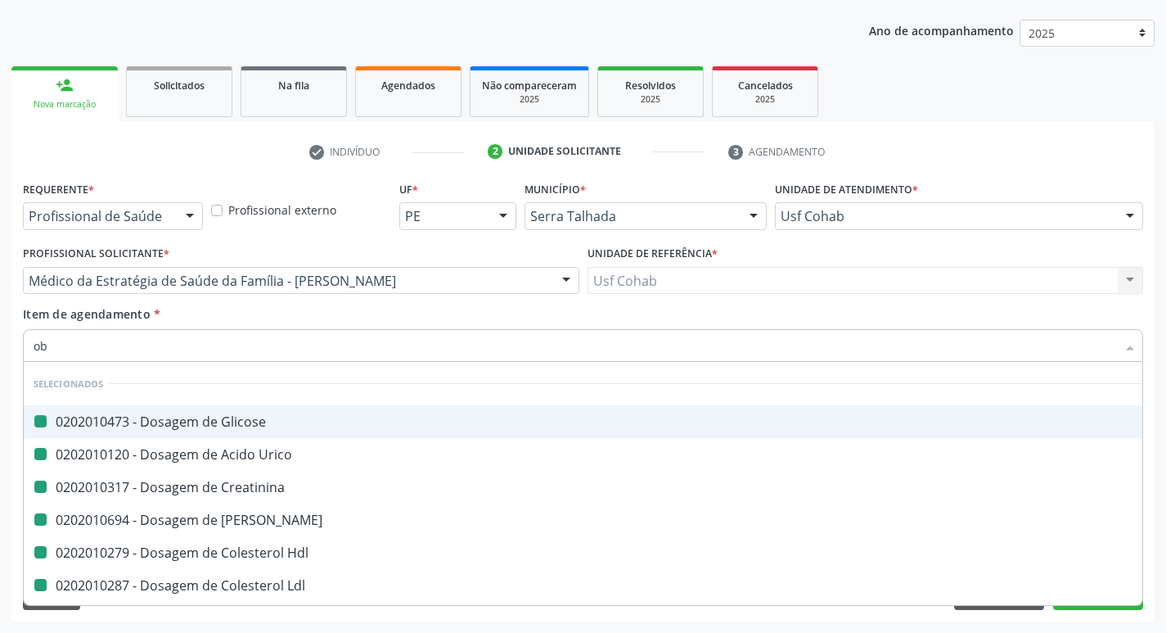
checkbox Trabalho "true"
checkbox Urina "false"
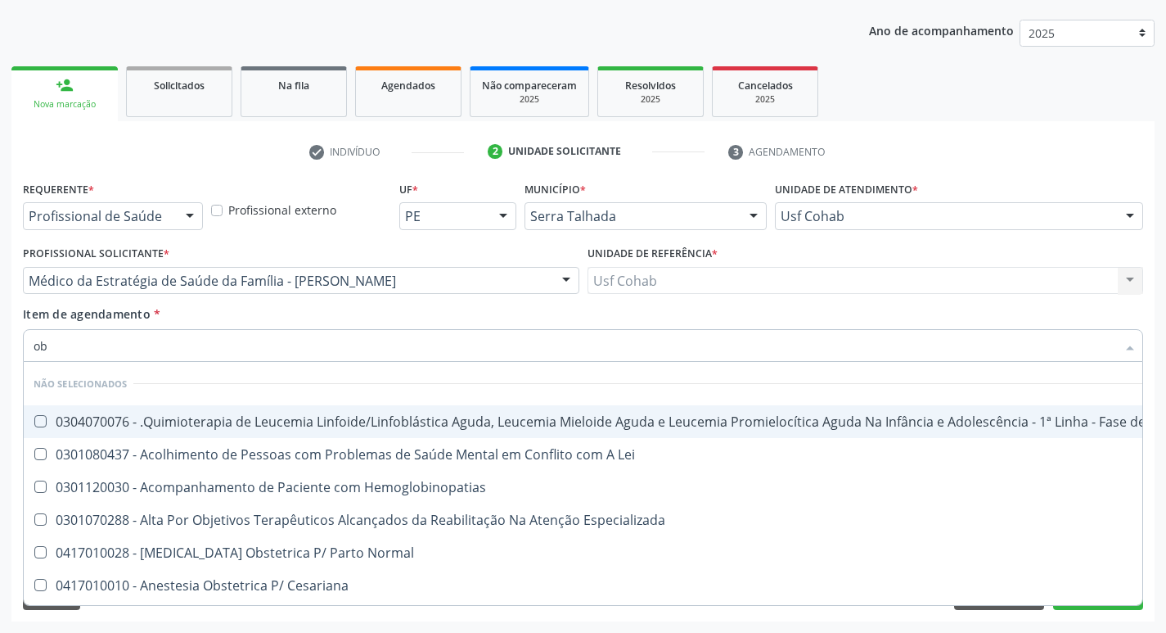
type input "o"
checkbox Manutenção "true"
checkbox Especializada "true"
checkbox Cesariana "true"
checkbox Risco "true"
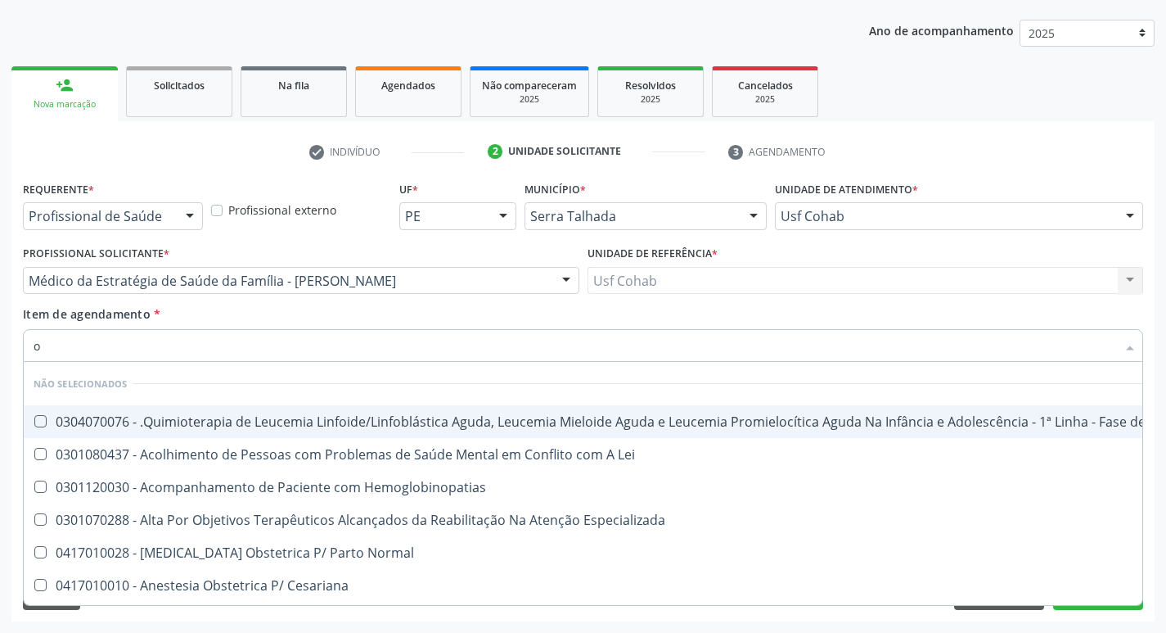
checkbox Recoberto "true"
checkbox Normal "true"
checkbox Hemoglobinopatias "true"
checkbox Lei "true"
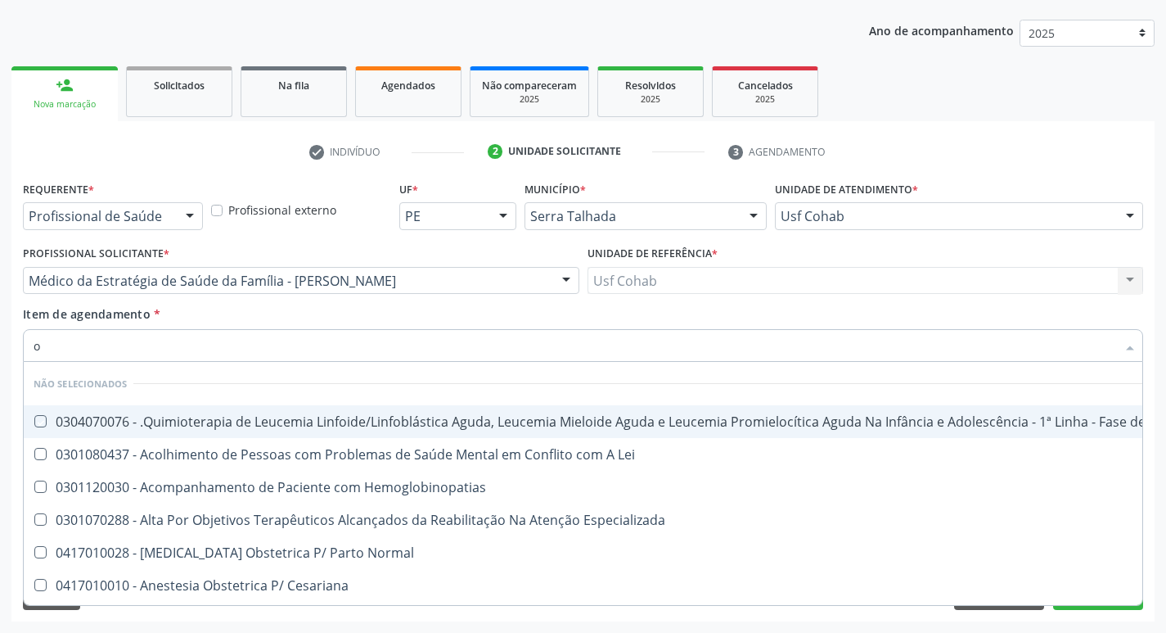
checkbox Glicosilada "false"
checkbox Aids "true"
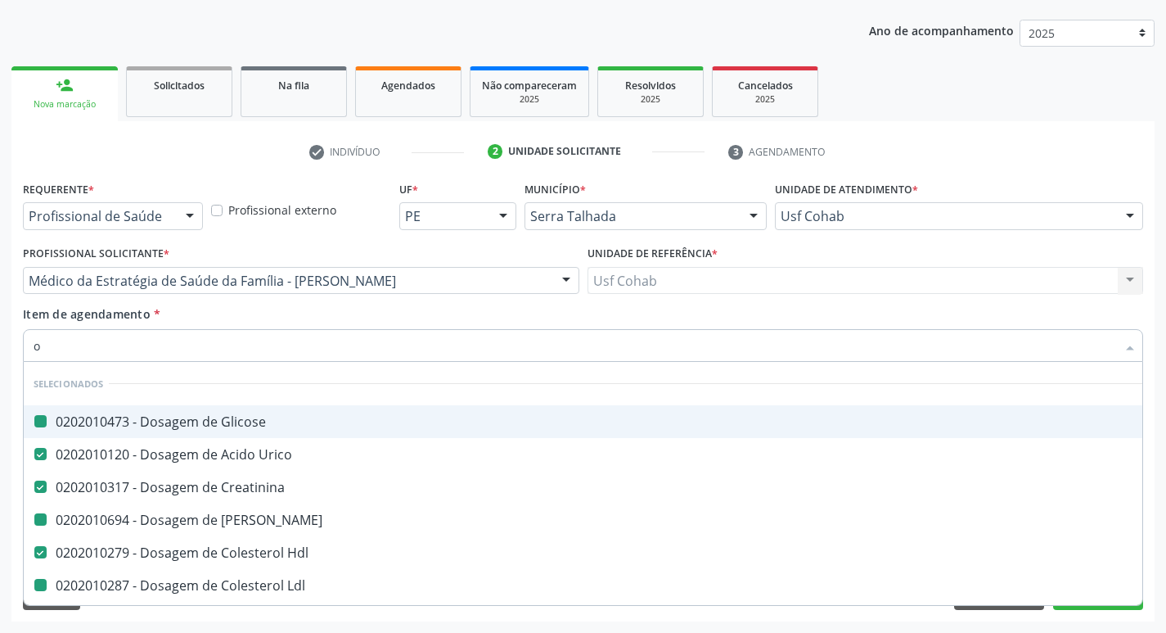
type input "ov"
checkbox Glicose "false"
checkbox Ureia "false"
checkbox Ldl "false"
checkbox Total "false"
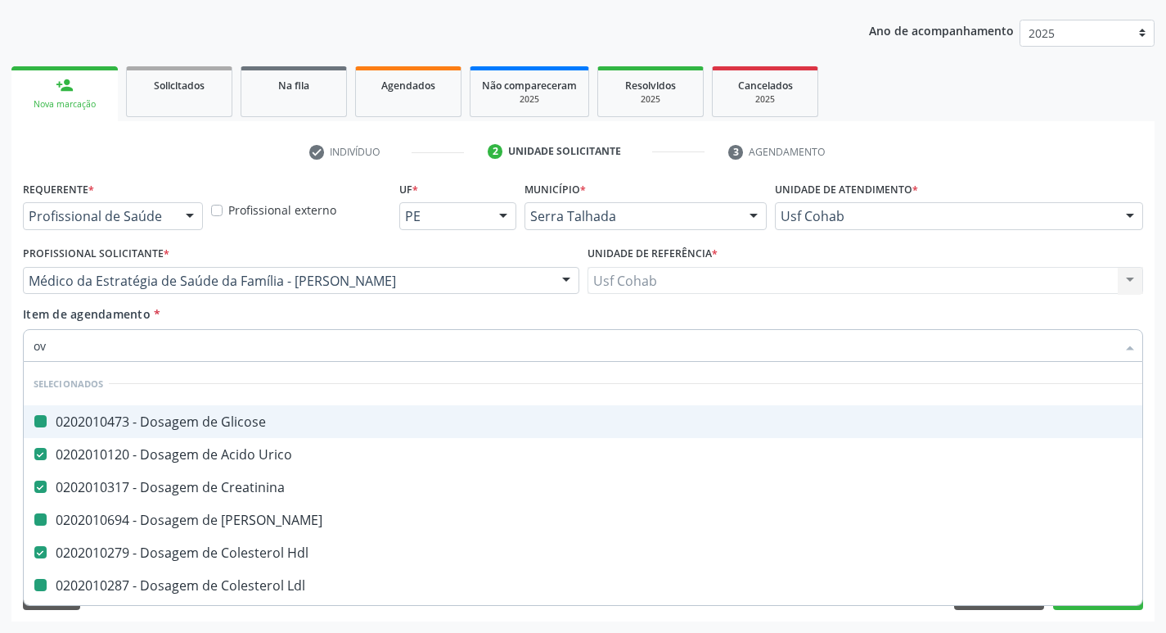
checkbox \(Tgo\) "false"
checkbox \(Tgp\) "false"
checkbox Hdl "false"
checkbox Creatinina "false"
checkbox Urico "false"
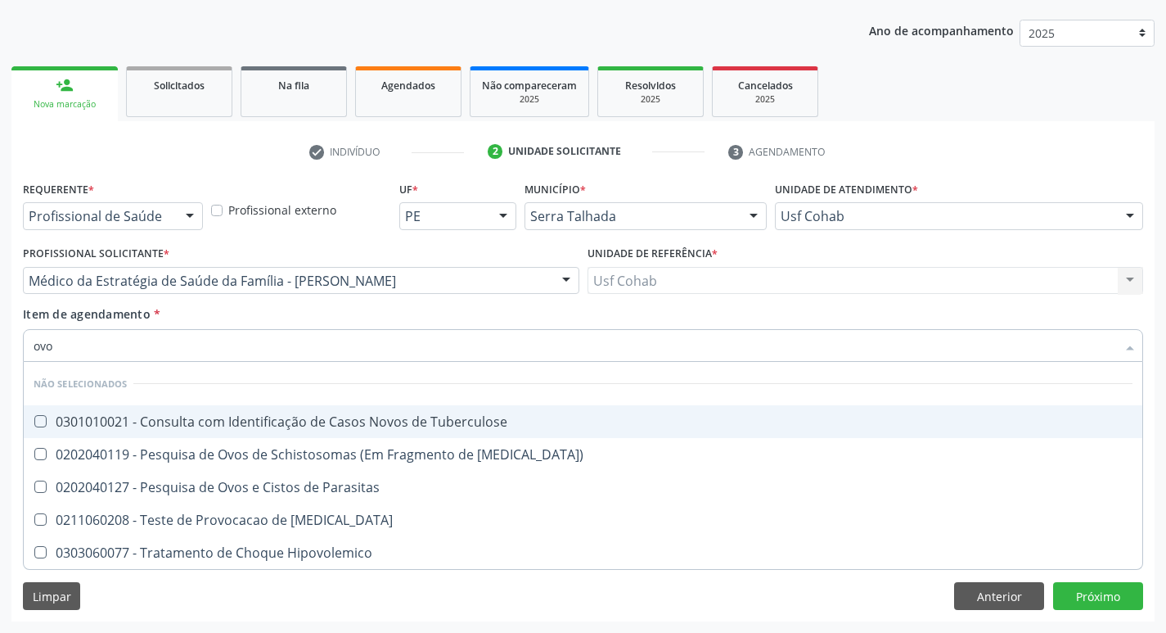
type input "ovos"
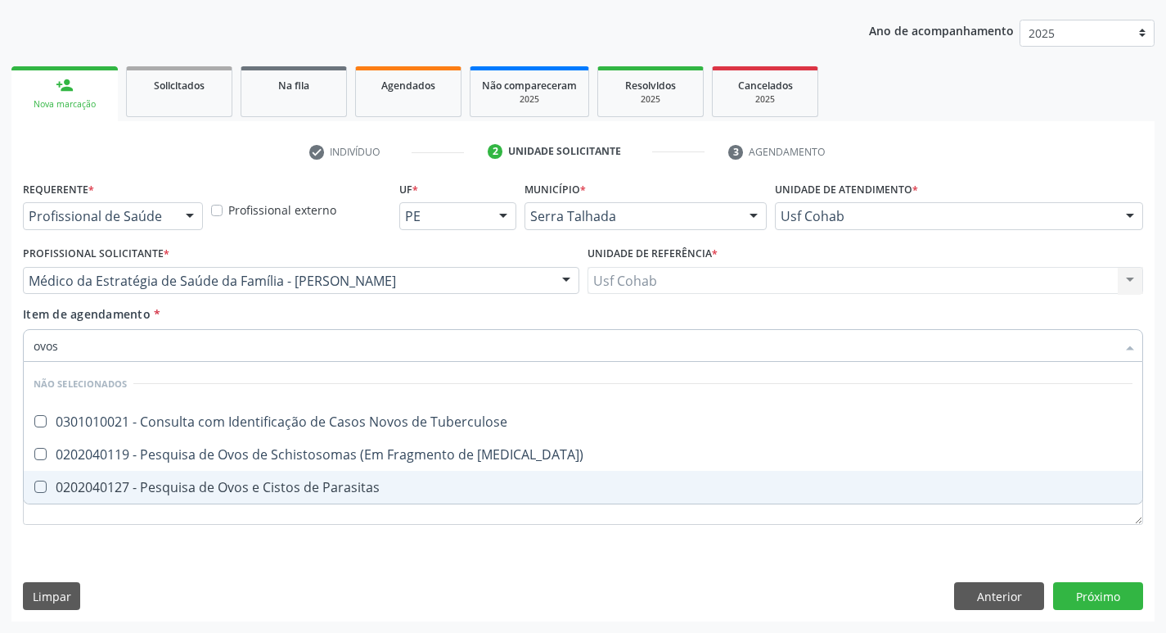
click at [43, 492] on Parasitas at bounding box center [40, 486] width 12 height 12
click at [34, 492] on Parasitas "checkbox" at bounding box center [29, 486] width 11 height 11
checkbox Parasitas "true"
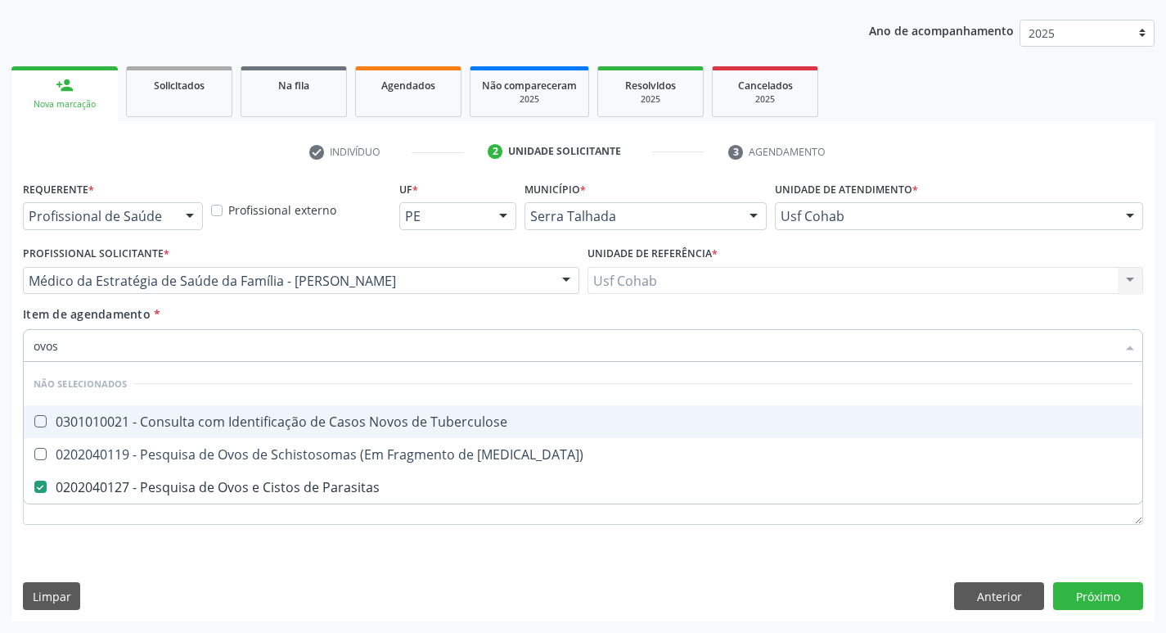
drag, startPoint x: 102, startPoint y: 353, endPoint x: 0, endPoint y: 333, distance: 104.2
click at [0, 333] on div "Acompanhamento Acompanhe a situação das marcações correntes e finalizadas Relat…" at bounding box center [583, 272] width 1166 height 721
checkbox Tuberculose "true"
checkbox Mucosa\) "true"
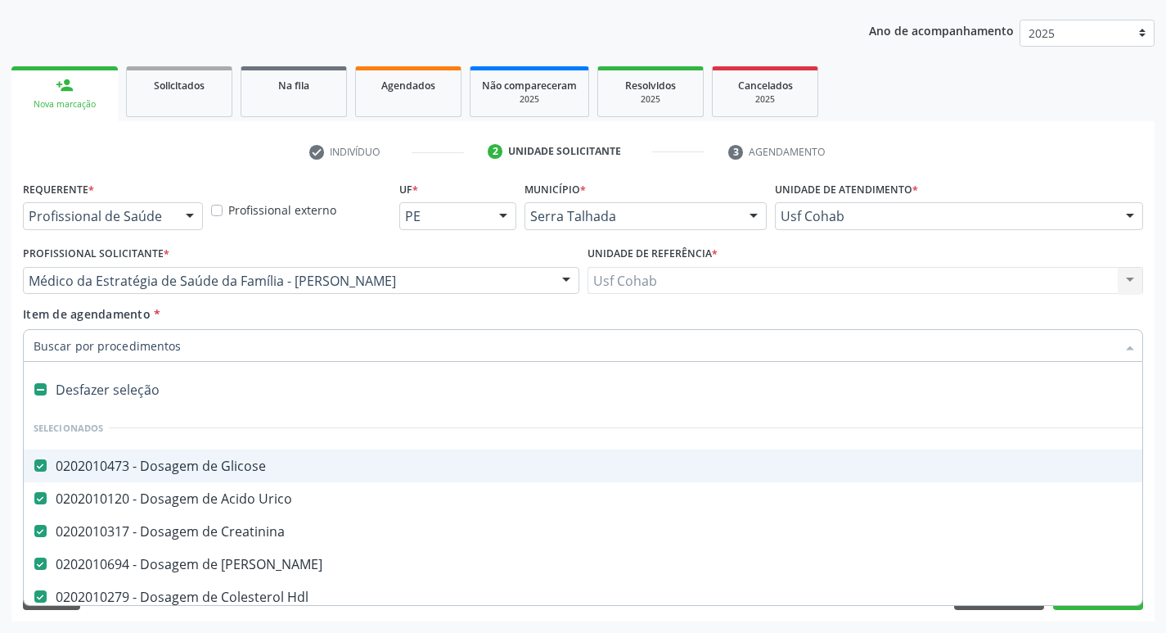
click at [79, 346] on input "Item de agendamento *" at bounding box center [575, 345] width 1083 height 33
type input "t"
checkbox \(Tgo\) "false"
checkbox \(Tgp\) "false"
checkbox Punho "true"
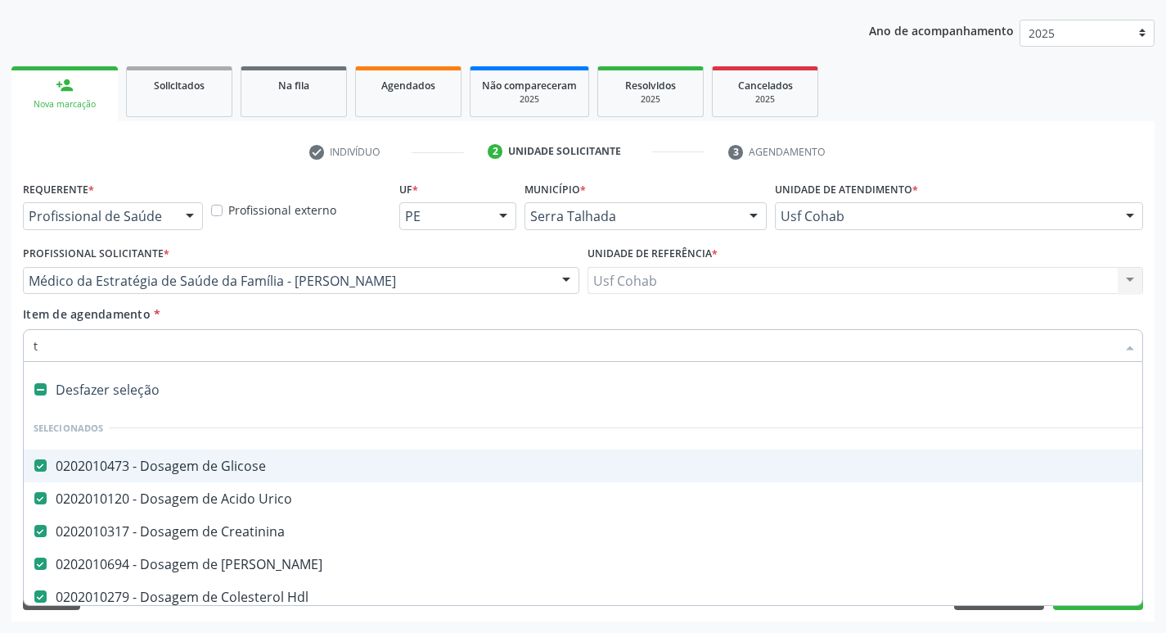
checkbox Urina "false"
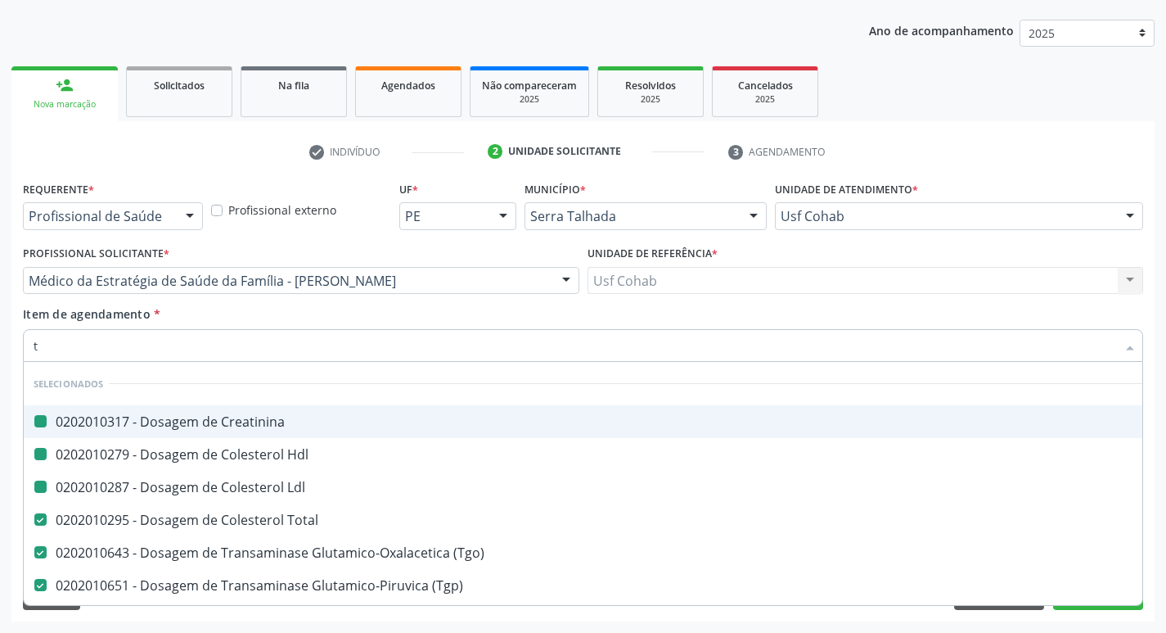
type input "t3"
checkbox Creatinina "false"
checkbox Ldl "false"
checkbox Hdl "false"
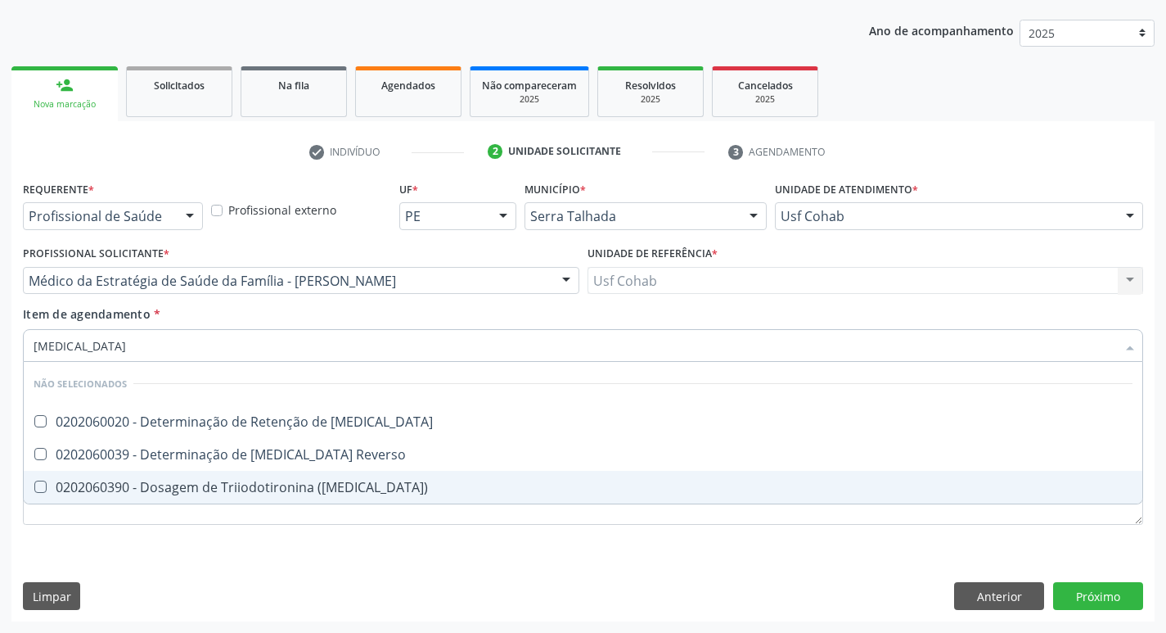
click at [40, 486] on \(T3\) at bounding box center [40, 486] width 12 height 12
click at [34, 486] on \(T3\) "checkbox" at bounding box center [29, 486] width 11 height 11
checkbox \(T3\) "true"
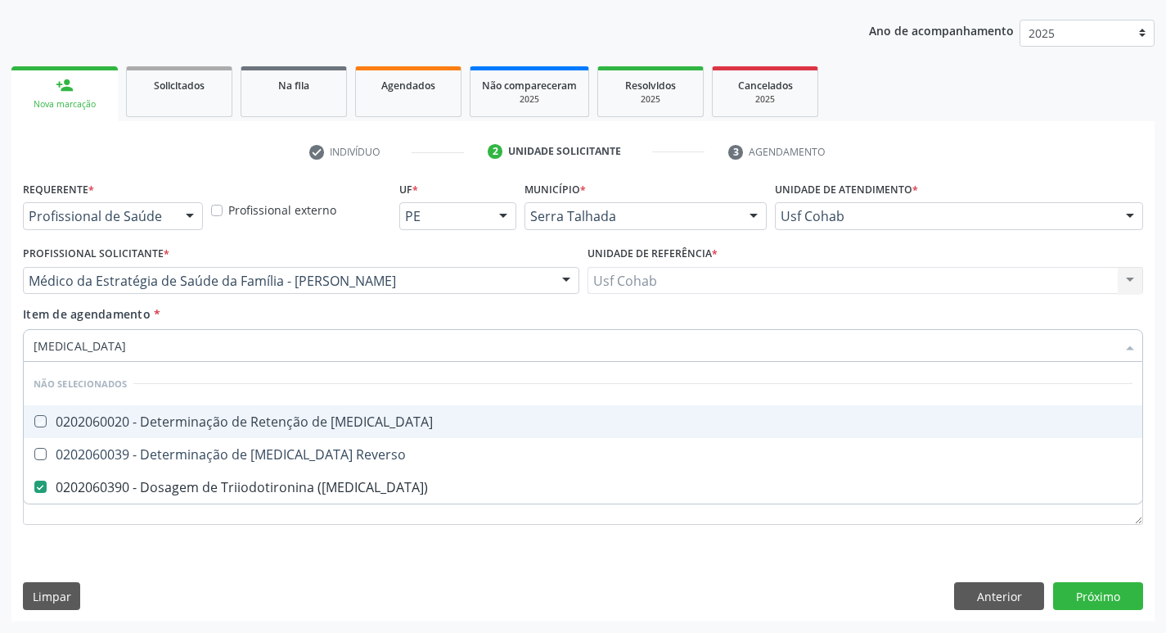
type input "t"
checkbox T3 "true"
checkbox Reverso "true"
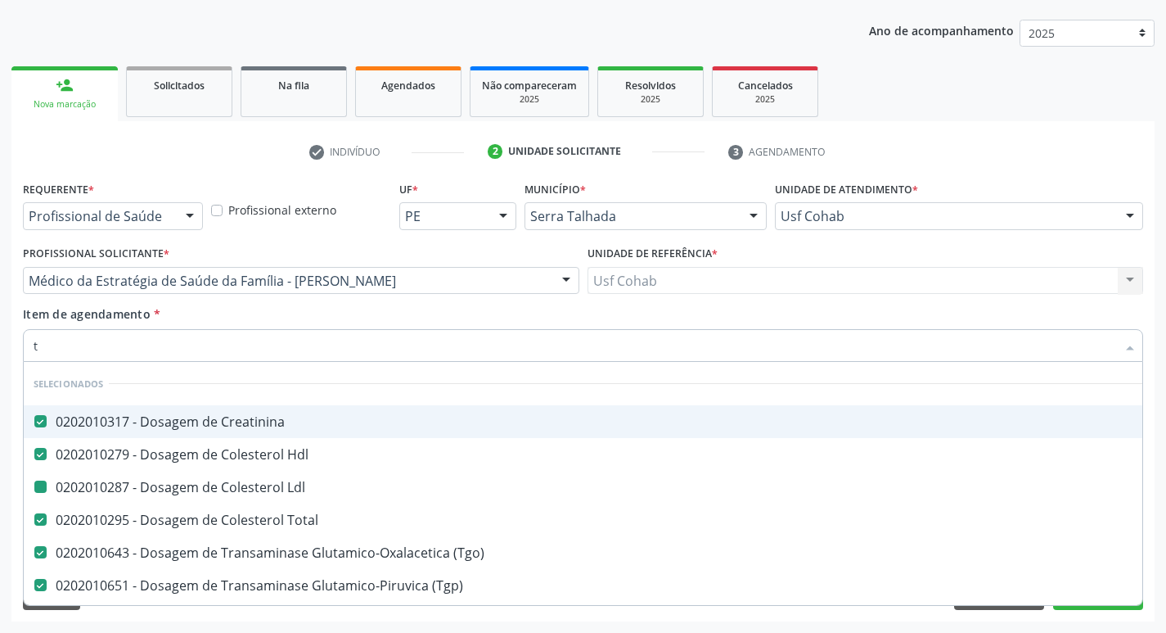
type input "t4"
checkbox Creatinina "false"
checkbox Ldl "false"
checkbox Hdl "false"
checkbox Total "false"
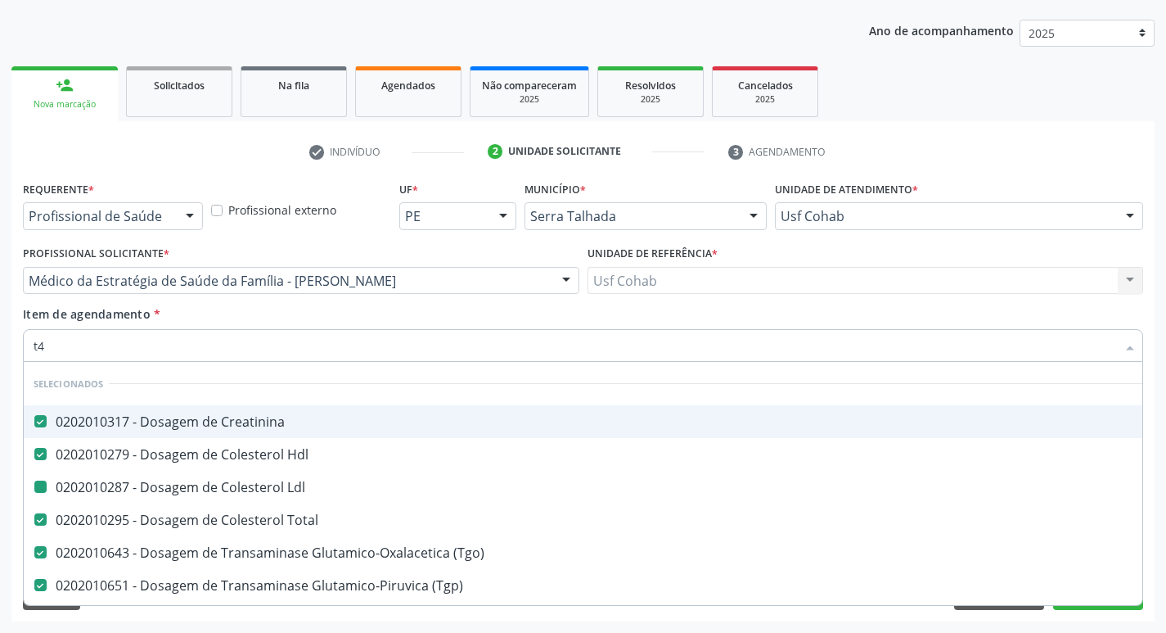
checkbox \(Tgo\) "false"
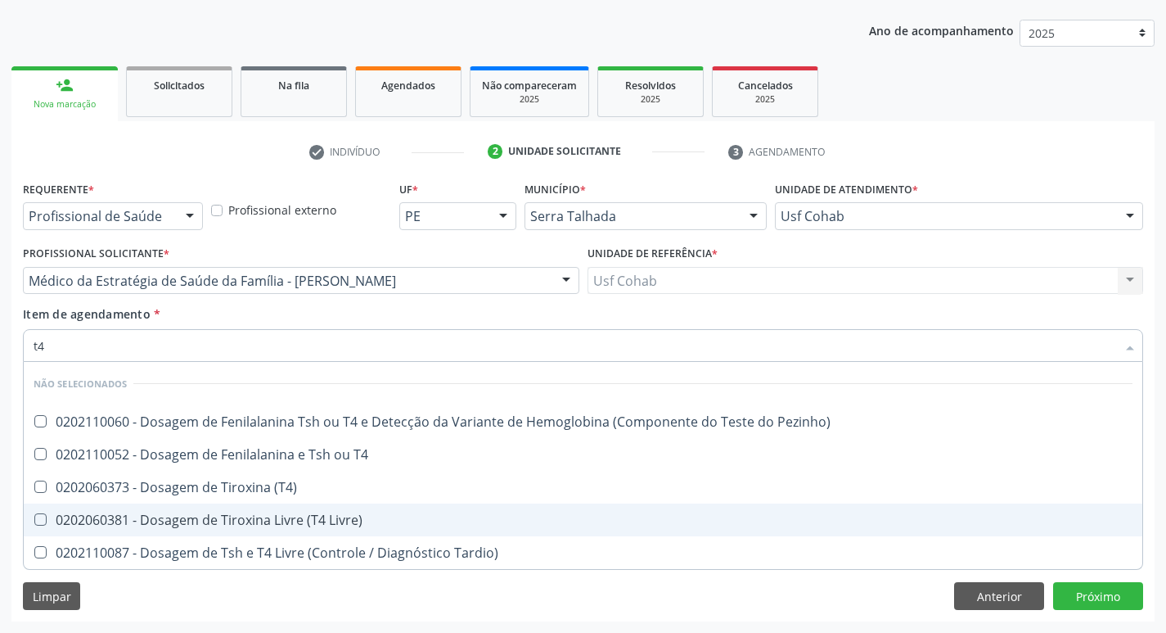
click at [38, 521] on Livre\) at bounding box center [40, 519] width 12 height 12
click at [34, 521] on Livre\) "checkbox" at bounding box center [29, 519] width 11 height 11
checkbox Livre\) "true"
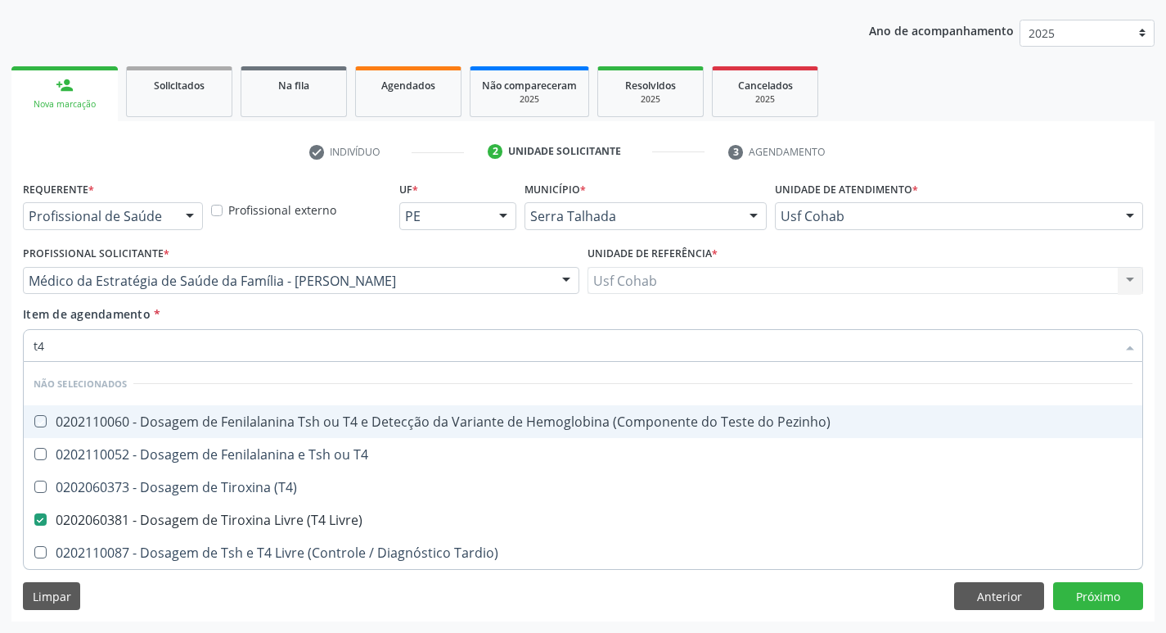
type input "t"
checkbox Pezinho\) "true"
checkbox \(T4\) "true"
checkbox T4 "true"
checkbox Tardio\) "true"
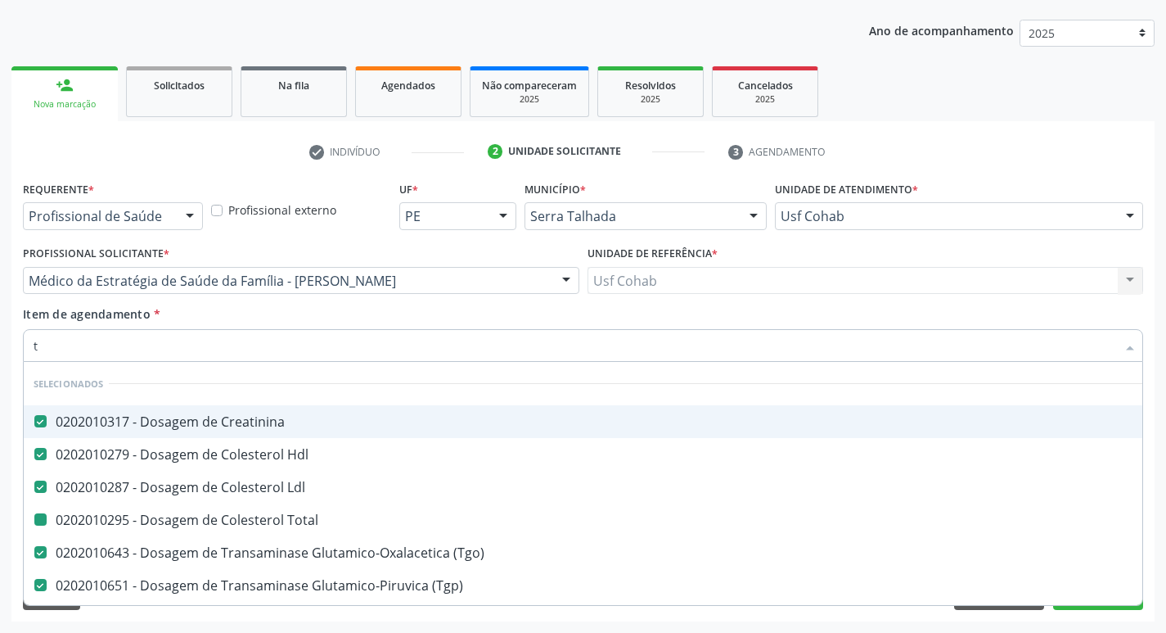
type input "ts"
checkbox Creatinina "false"
checkbox Ldl "false"
checkbox Hdl "false"
checkbox Total "false"
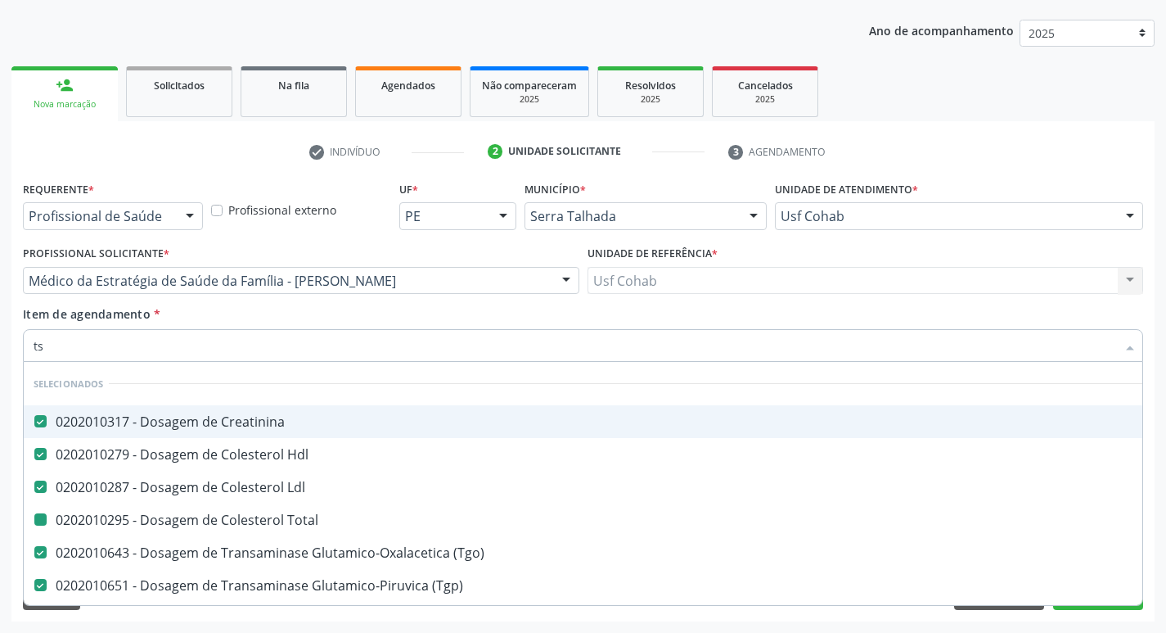
checkbox \(Tgo\) "false"
checkbox \(Tgp\) "false"
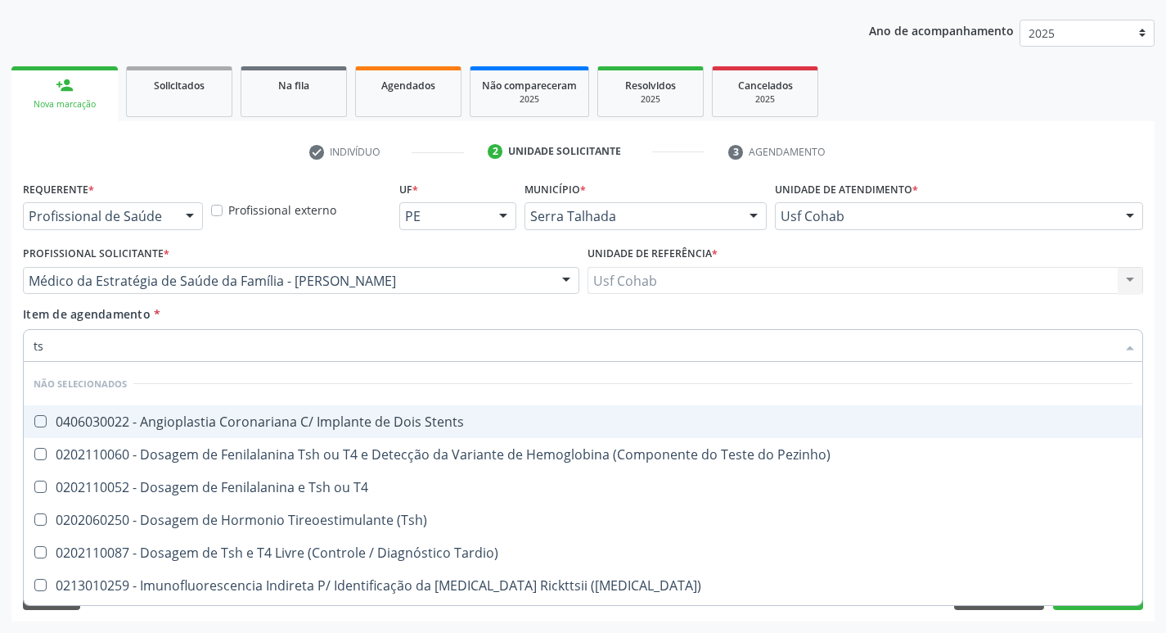
type input "tsh"
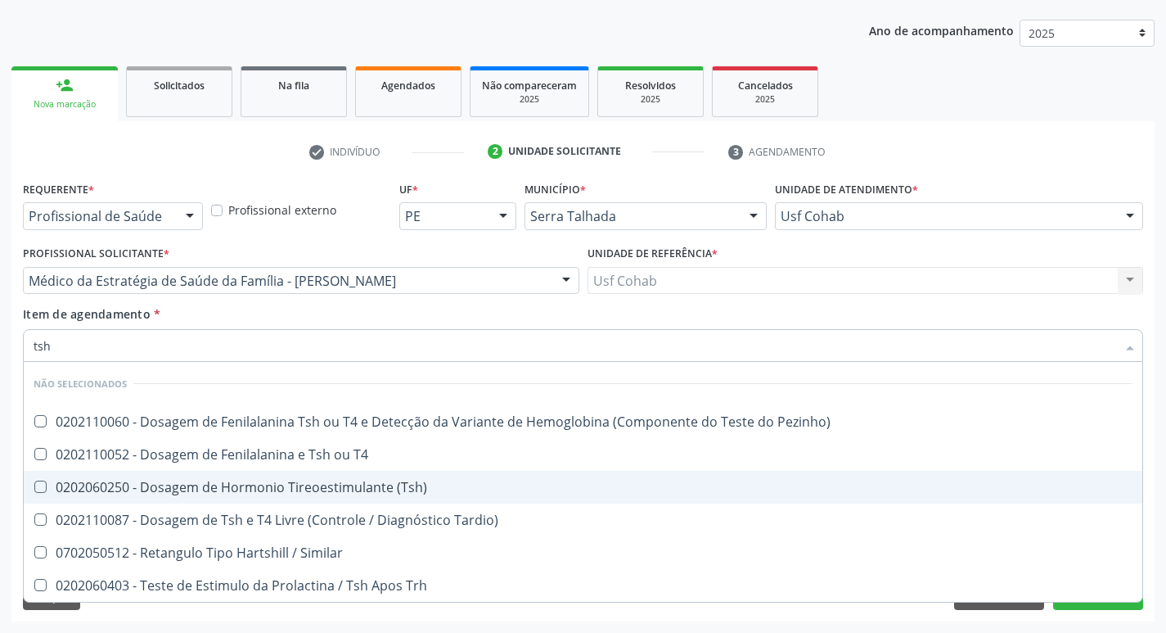
click at [44, 493] on div "0202060250 - Dosagem de Hormonio Tireoestimulante (Tsh)" at bounding box center [583, 486] width 1099 height 13
checkbox \(Tsh\) "true"
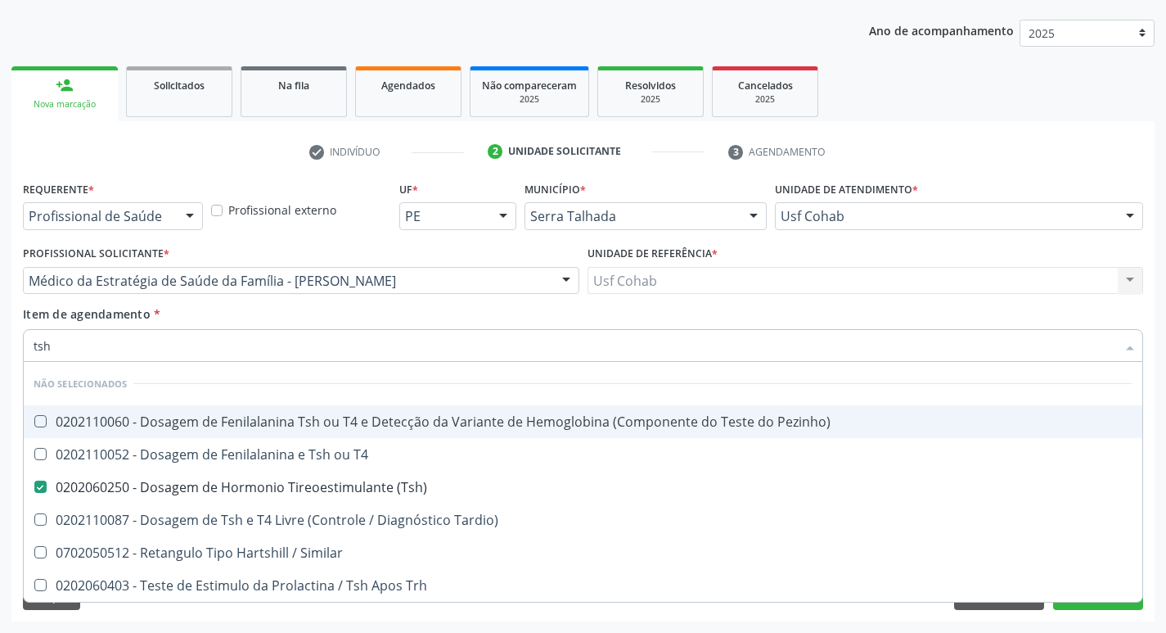
type input "ts"
checkbox \(Tsh\) "false"
checkbox Tardio\) "true"
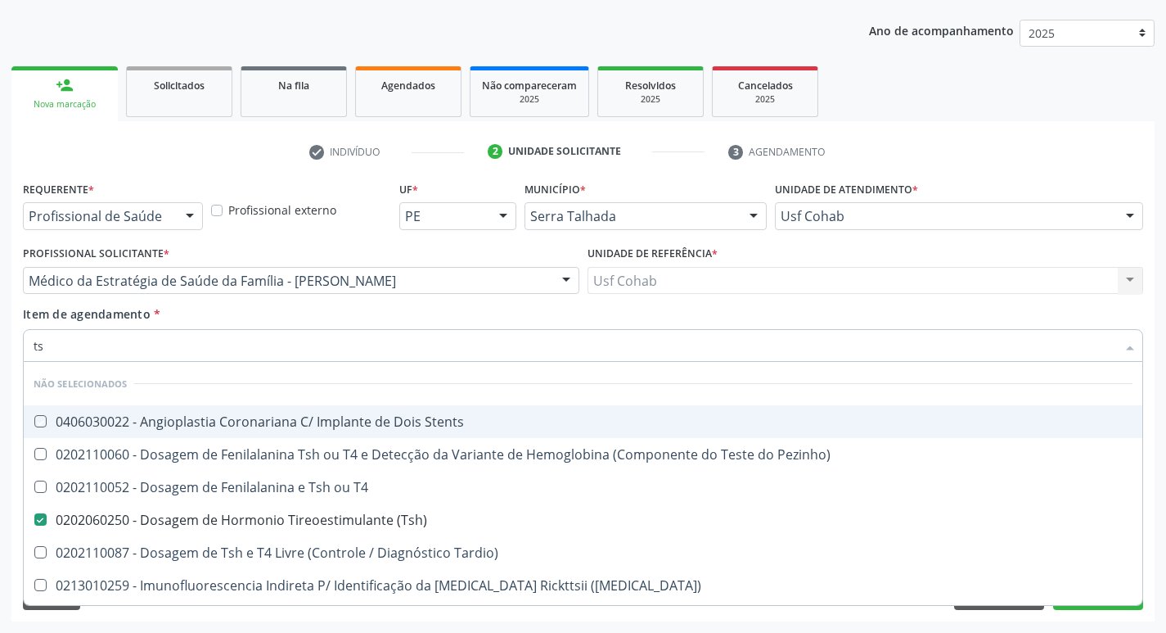
type input "t"
checkbox Stents "true"
checkbox T4 "true"
checkbox Pezinho\) "true"
checkbox Tardio\) "true"
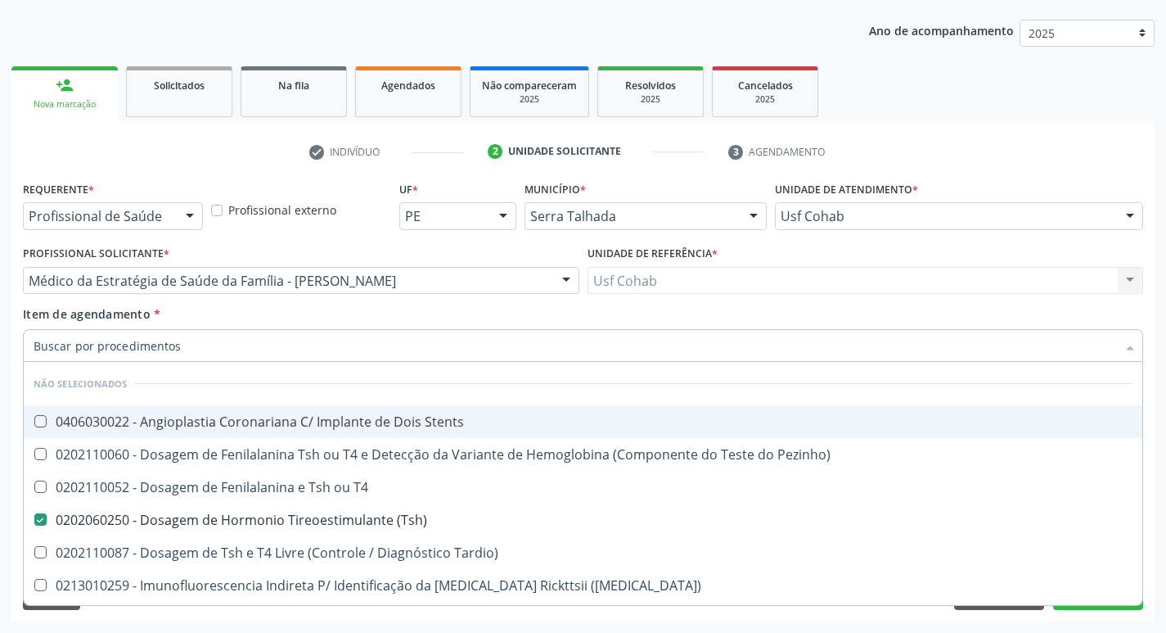
checkbox Maculosa\) "true"
checkbox Aço "true"
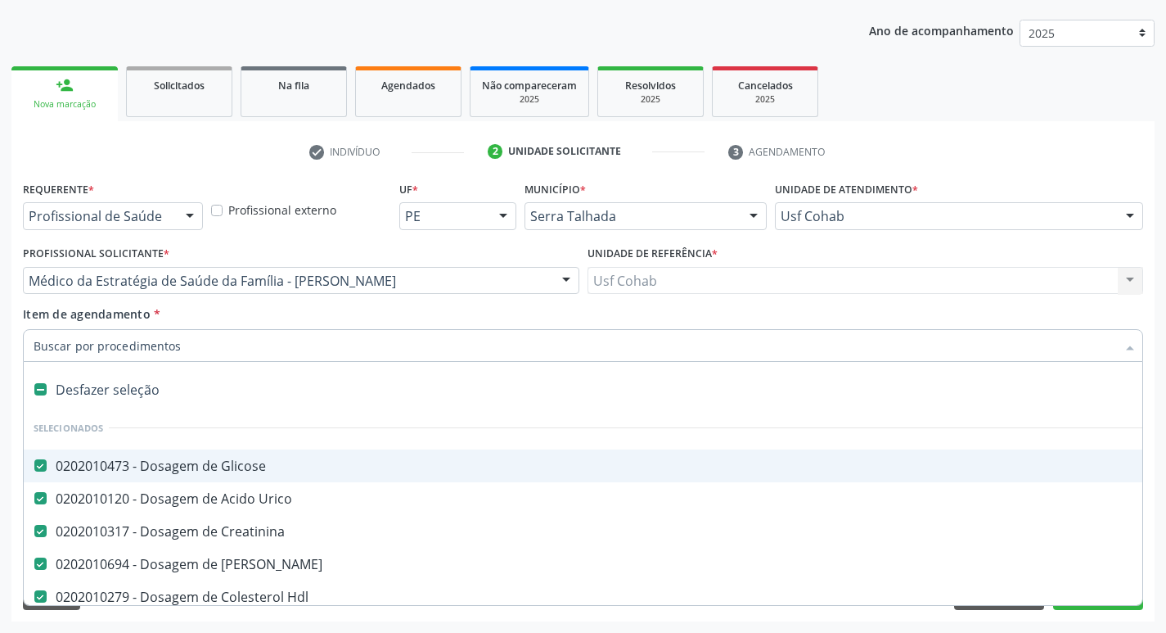
click at [20, 408] on div "Anexos (Tipos de arquivos permitidos: PDF, PNG, JPG, JPEG) - Tamanho máximo tot…" at bounding box center [583, 406] width 1129 height 64
click at [1155, 520] on div "Acompanhamento Acompanhe a situação das marcações correntes e finalizadas Relat…" at bounding box center [583, 272] width 1166 height 721
checkbox Manutenção "true"
checkbox Preenchida\) "true"
checkbox Ampola\)\ "true"
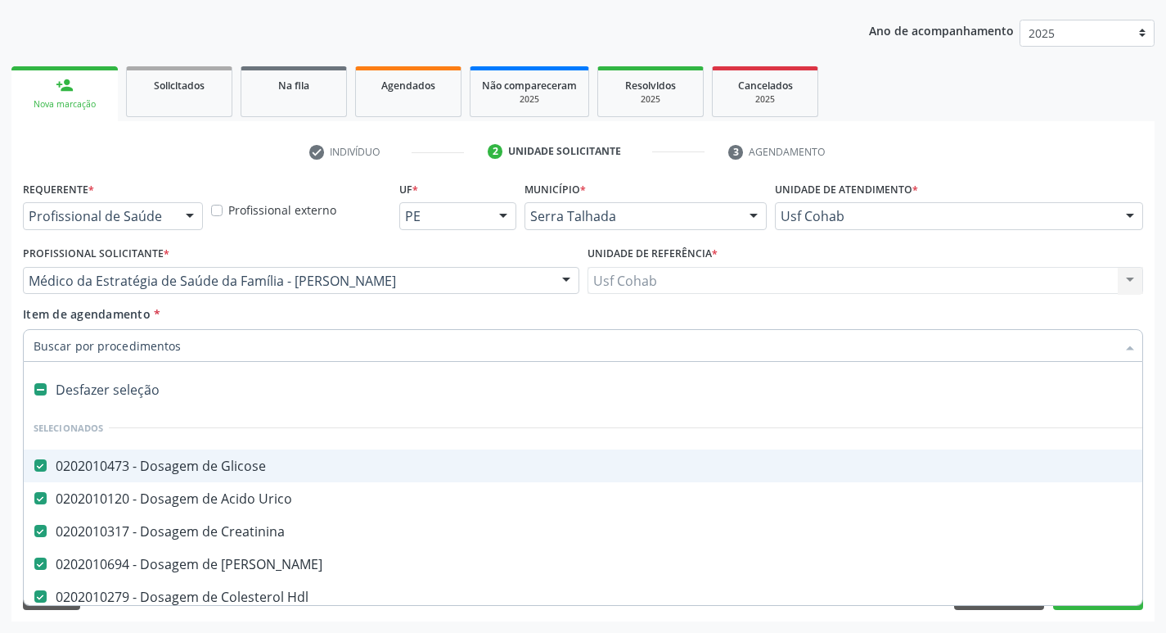
checkbox Abciximabe "true"
checkbox Inter-Atrial "true"
checkbox Valvar "true"
checkbox Adolescente\) "true"
checkbox Urina "false"
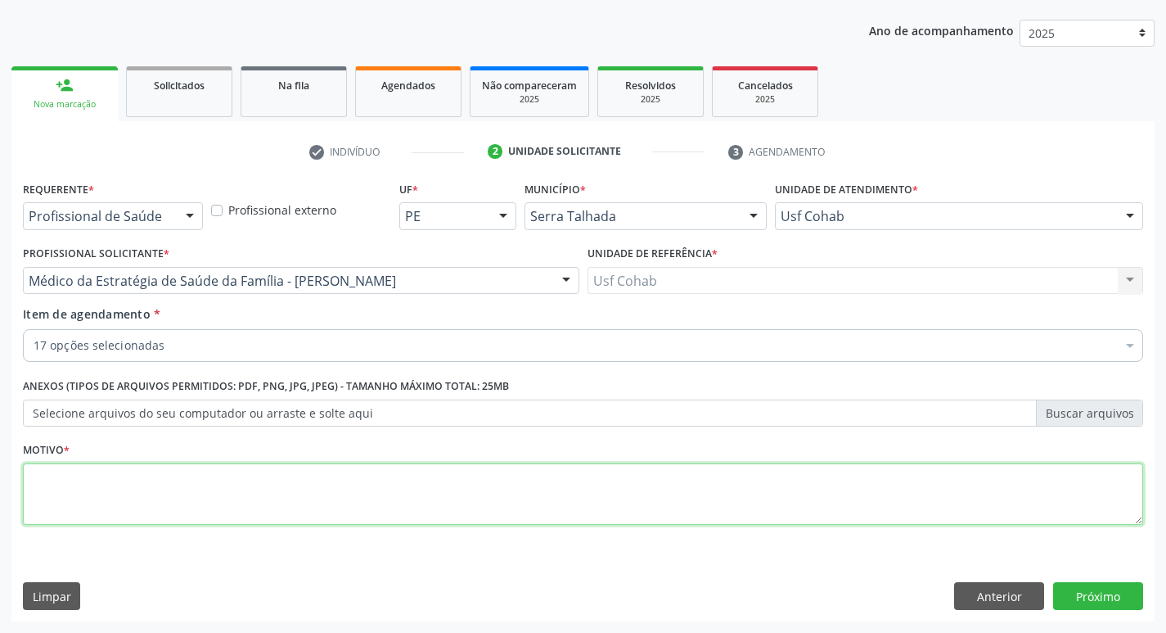
click at [104, 481] on textarea at bounding box center [583, 494] width 1120 height 62
type textarea "rastreio"
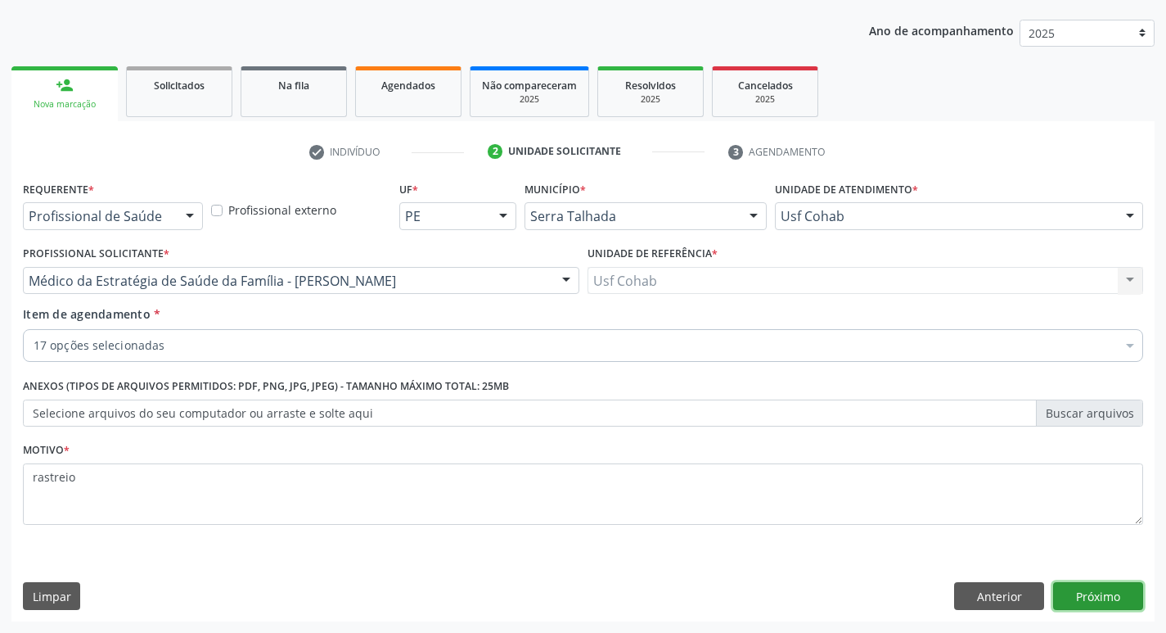
click at [1109, 591] on button "Próximo" at bounding box center [1098, 596] width 90 height 28
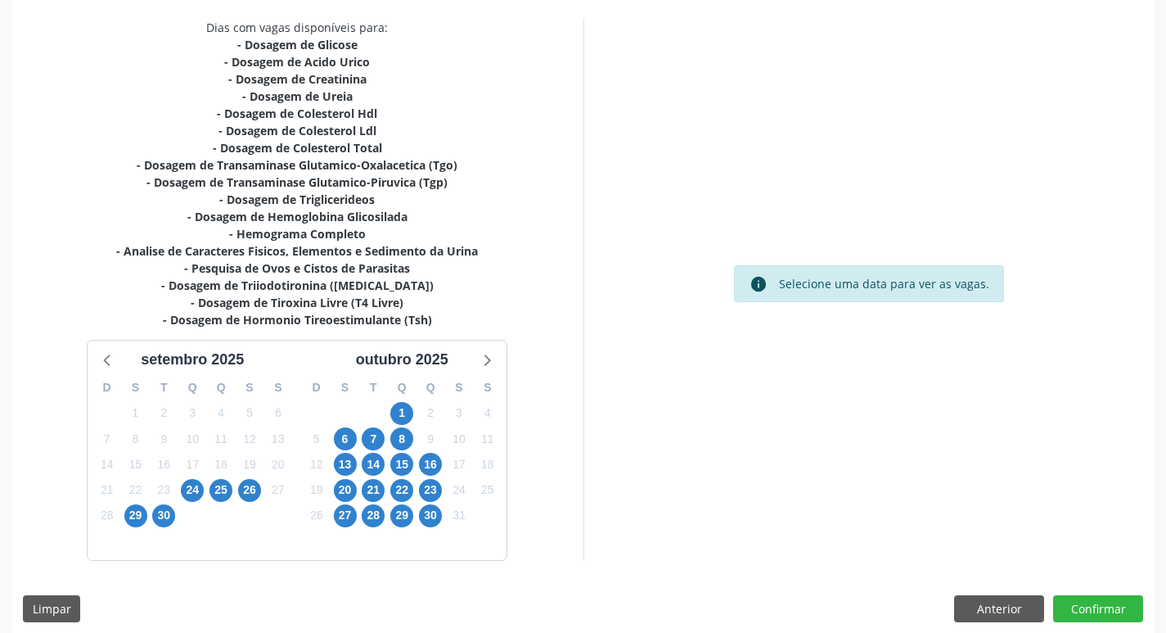
scroll to position [354, 0]
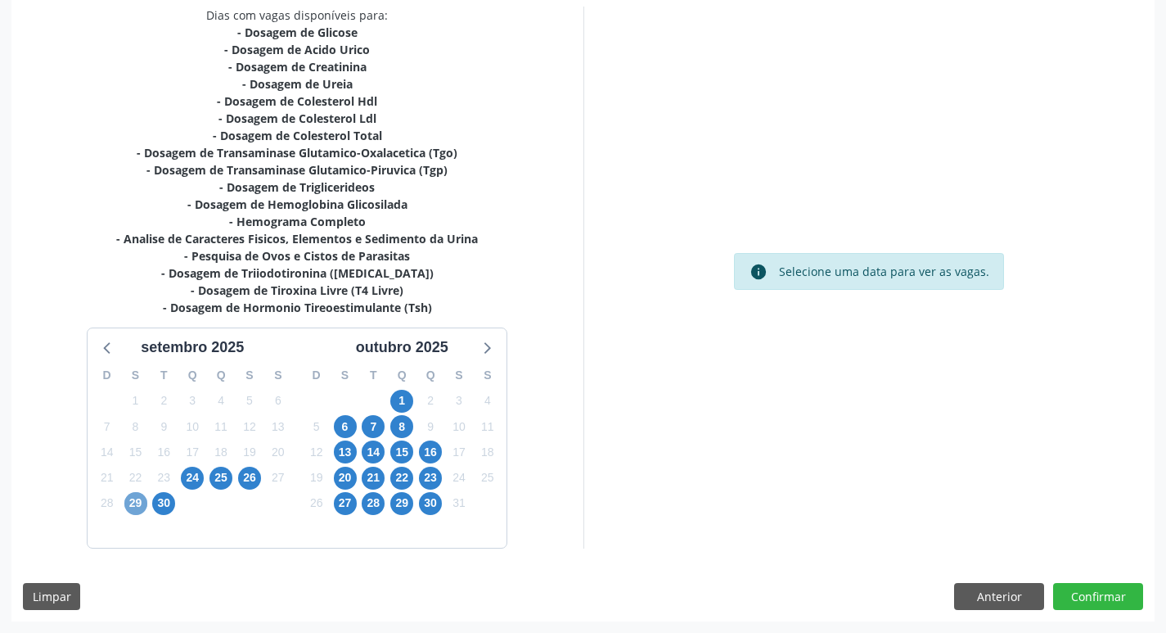
click at [136, 504] on span "29" at bounding box center [135, 503] width 23 height 23
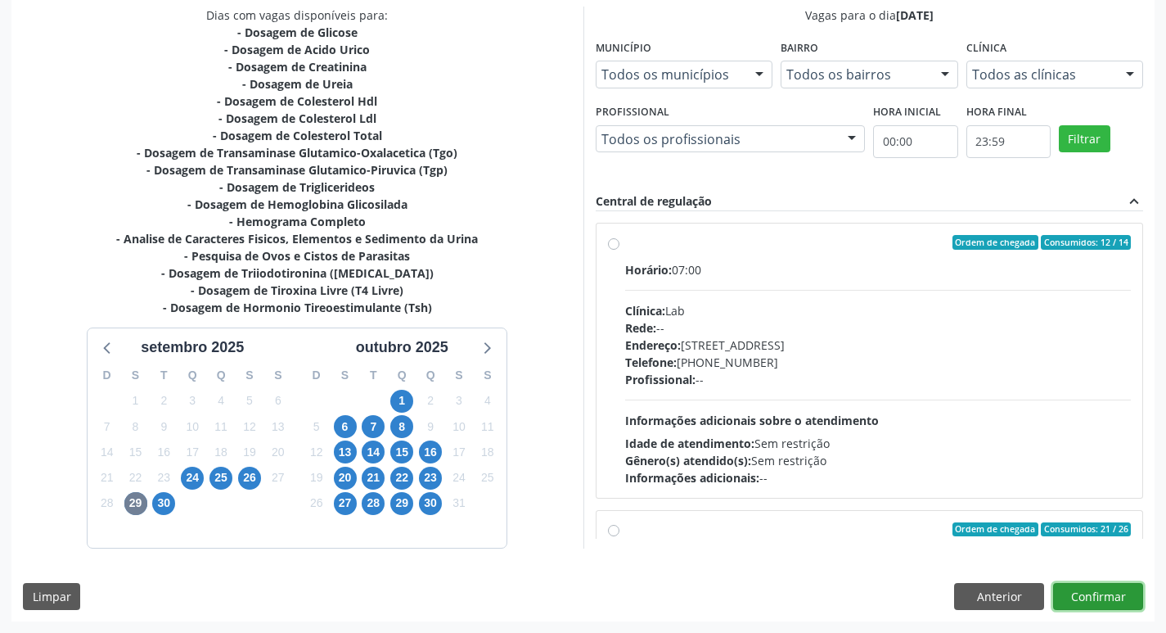
click at [1101, 596] on button "Confirmar" at bounding box center [1098, 597] width 90 height 28
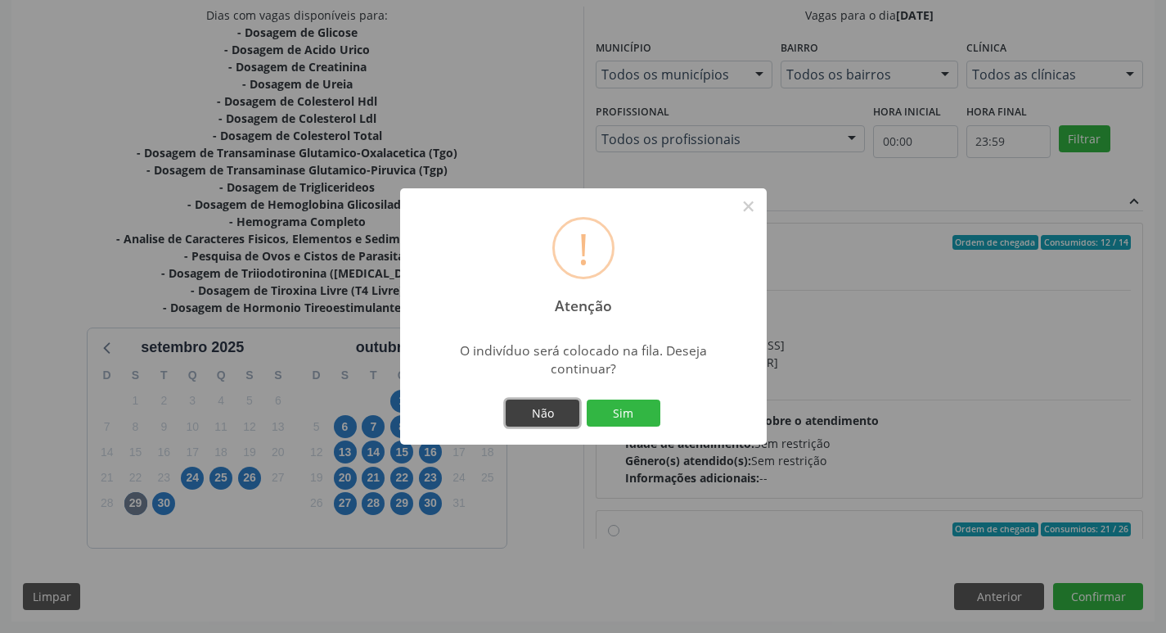
click at [538, 411] on button "Não" at bounding box center [543, 413] width 74 height 28
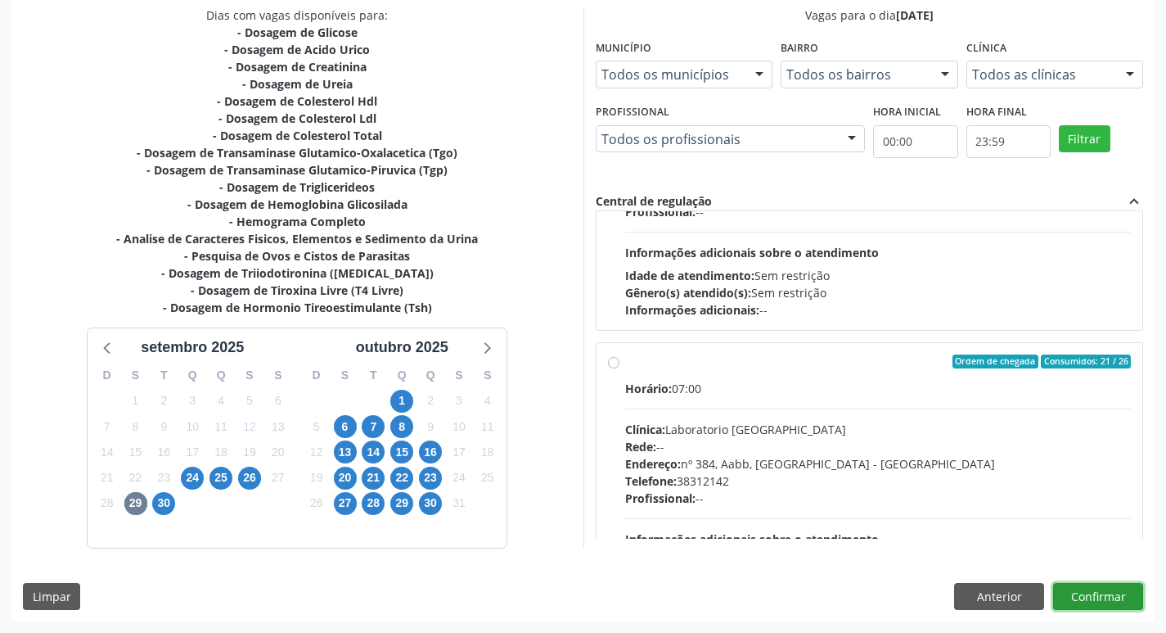
scroll to position [246, 0]
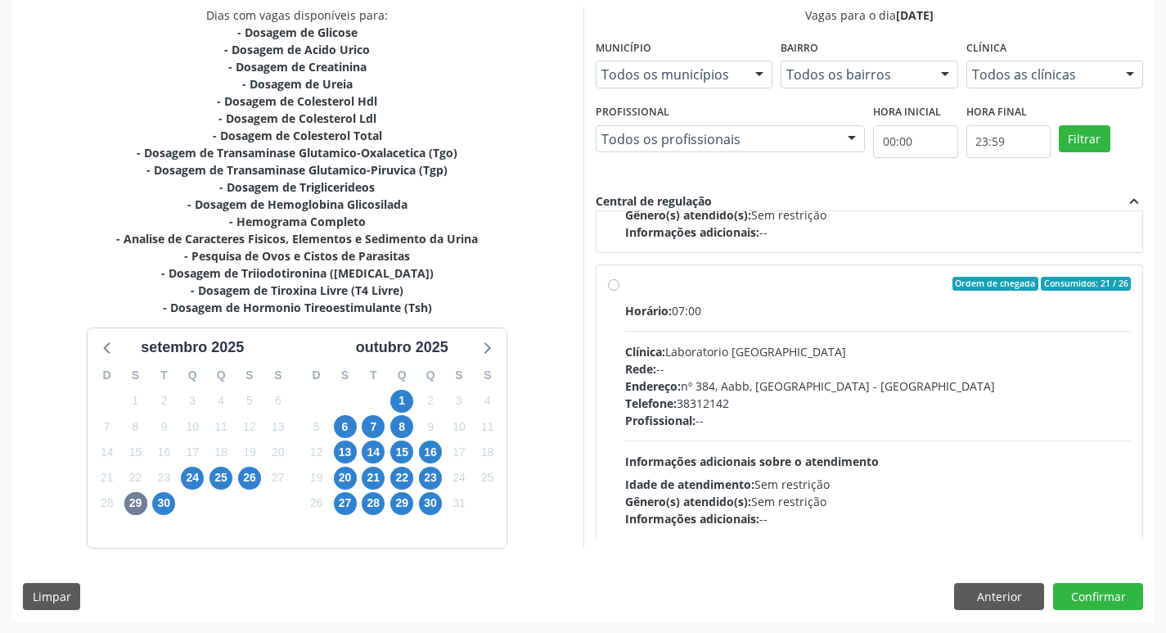
click at [625, 282] on label "Ordem de chegada Consumidos: 21 / 26 Horário: 07:00 Clínica: Laboratorio Sao Fr…" at bounding box center [878, 402] width 507 height 251
click at [615, 282] on input "Ordem de chegada Consumidos: 21 / 26 Horário: 07:00 Clínica: Laboratorio Sao Fr…" at bounding box center [613, 284] width 11 height 15
radio input "true"
click at [1110, 601] on button "Confirmar" at bounding box center [1098, 597] width 90 height 28
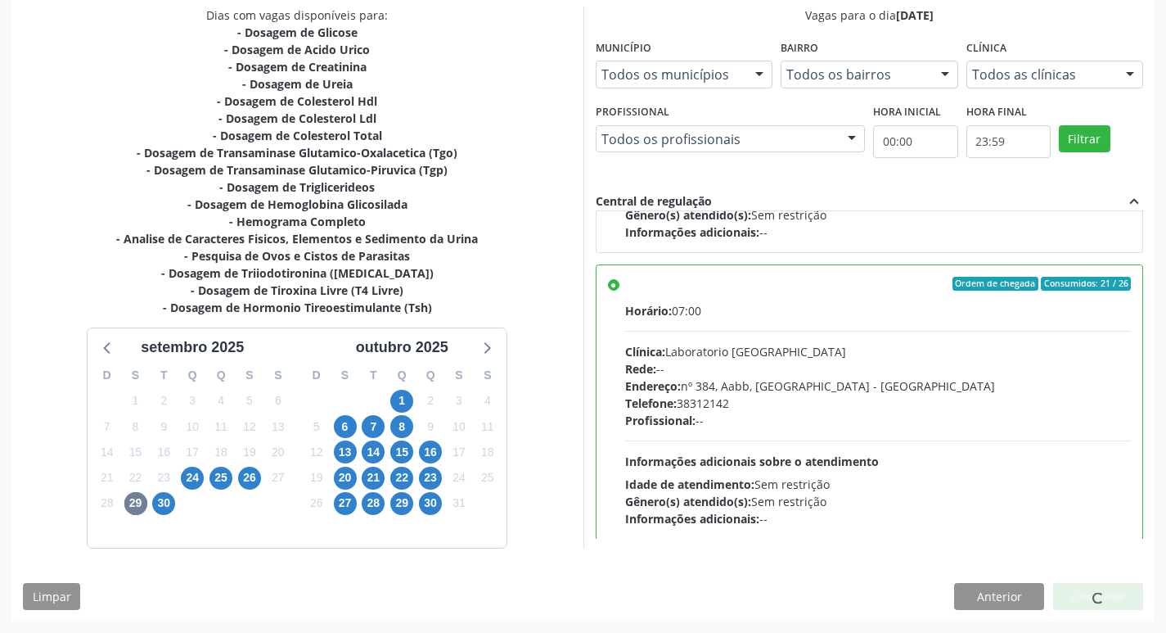
scroll to position [0, 0]
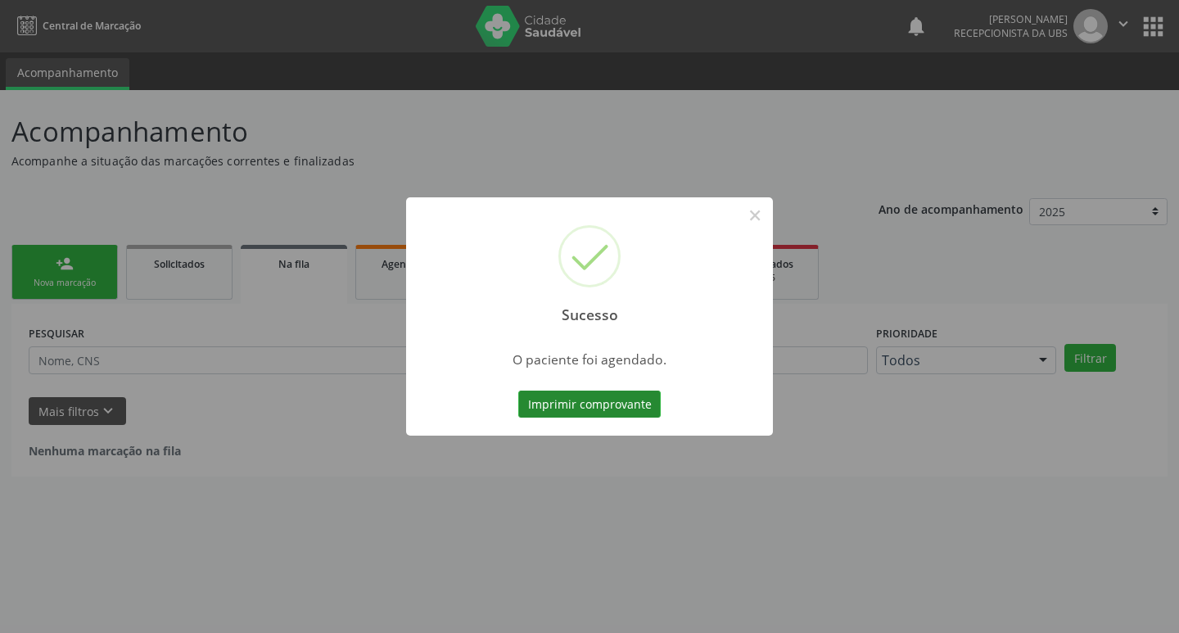
click at [591, 409] on button "Imprimir comprovante" at bounding box center [589, 404] width 142 height 28
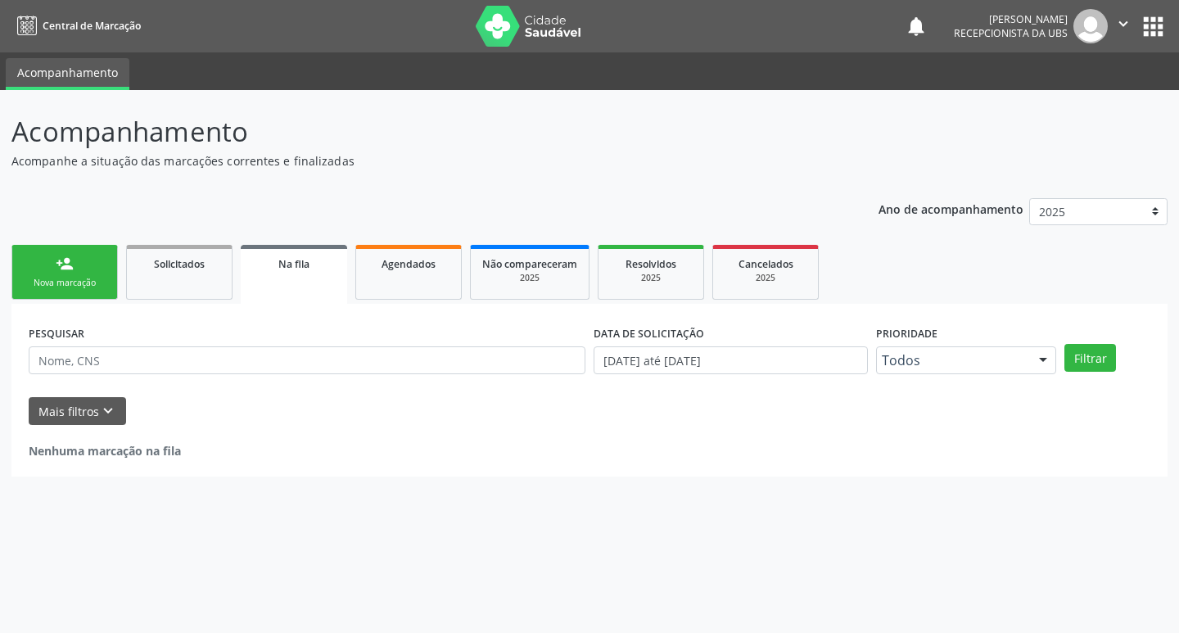
click at [97, 286] on div "Nova marcação" at bounding box center [65, 283] width 82 height 12
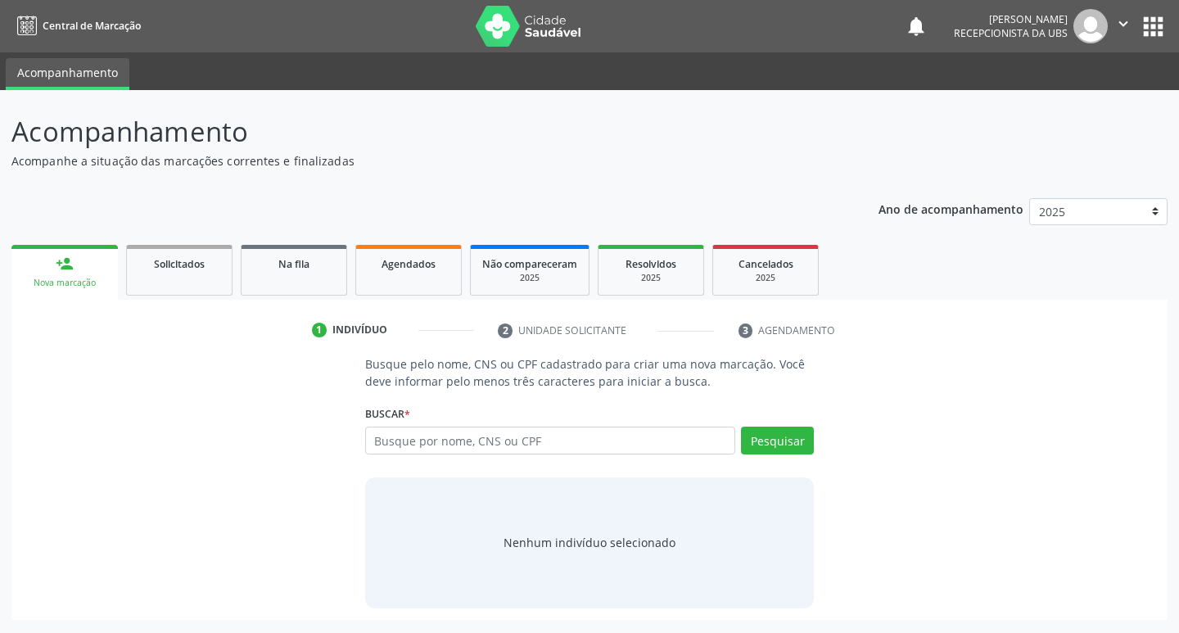
click at [97, 286] on div "Nova marcação" at bounding box center [64, 283] width 83 height 12
click at [505, 442] on input "text" at bounding box center [550, 440] width 371 height 28
type input "700006541962906"
click at [761, 449] on button "Pesquisar" at bounding box center [777, 440] width 73 height 28
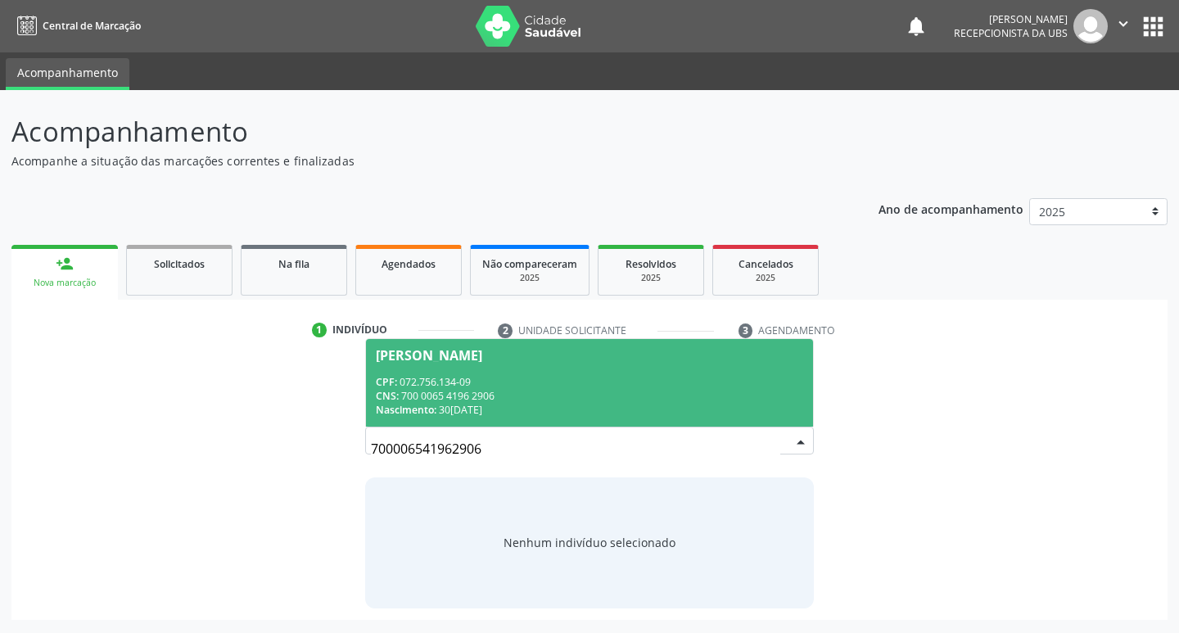
click at [536, 383] on div "CPF: 072.756.134-09" at bounding box center [590, 382] width 428 height 14
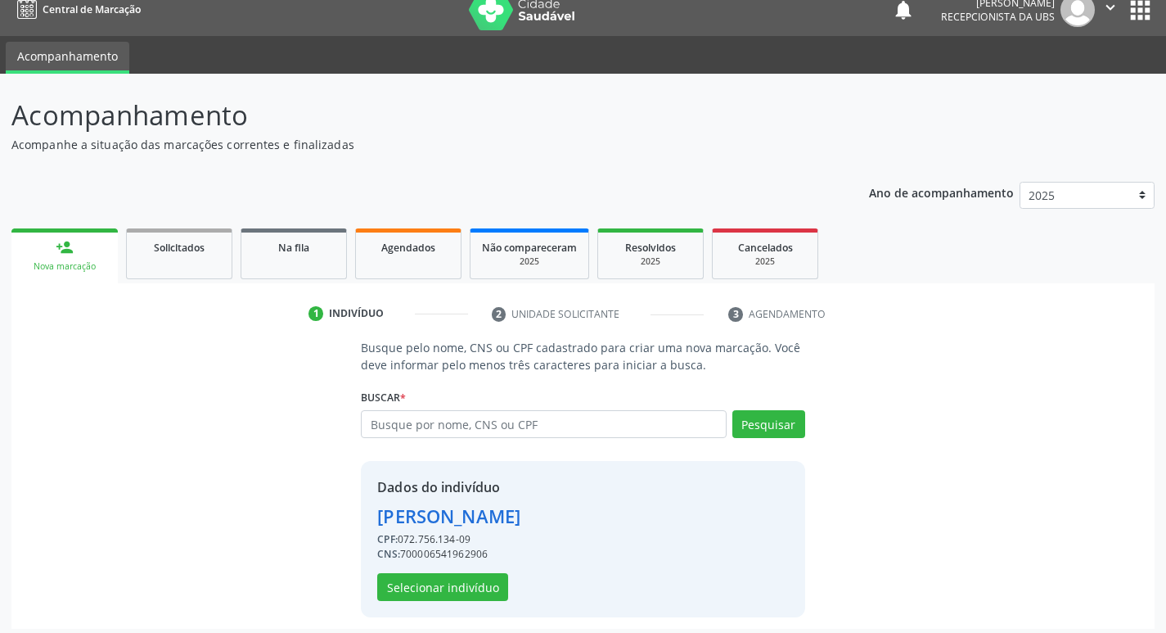
scroll to position [24, 0]
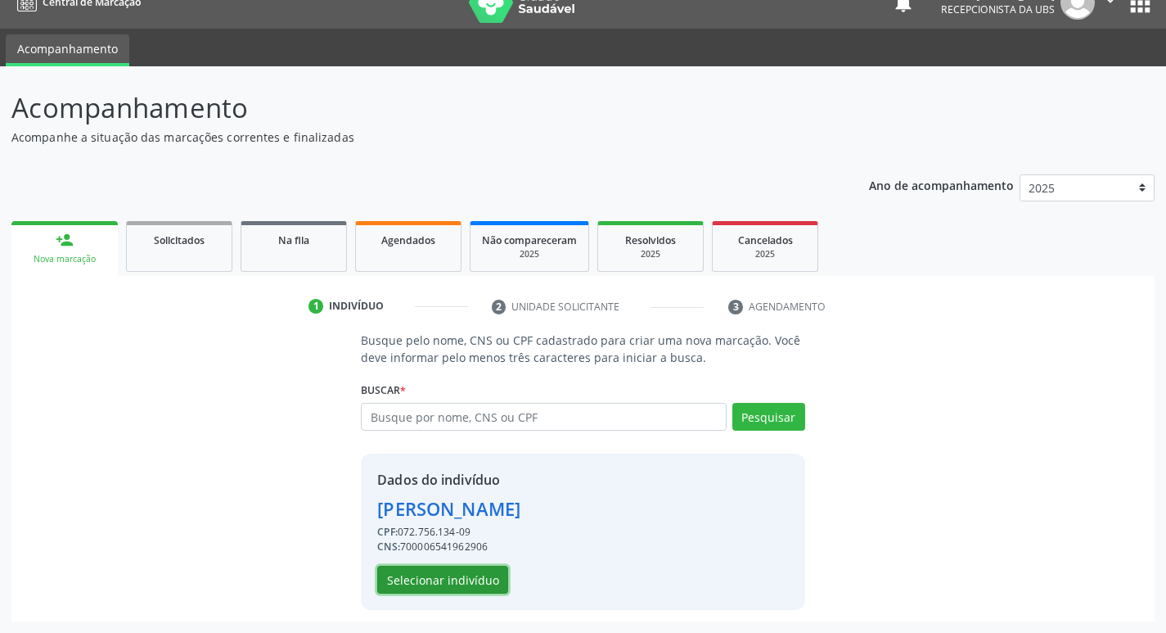
click at [471, 567] on button "Selecionar indivíduo" at bounding box center [442, 580] width 131 height 28
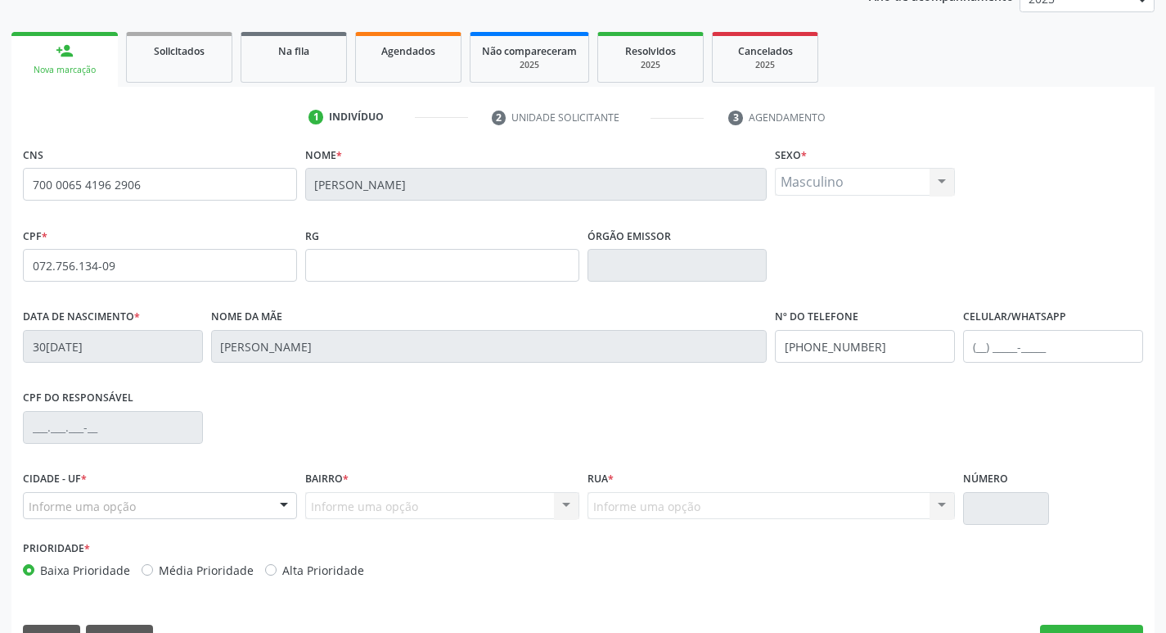
scroll to position [255, 0]
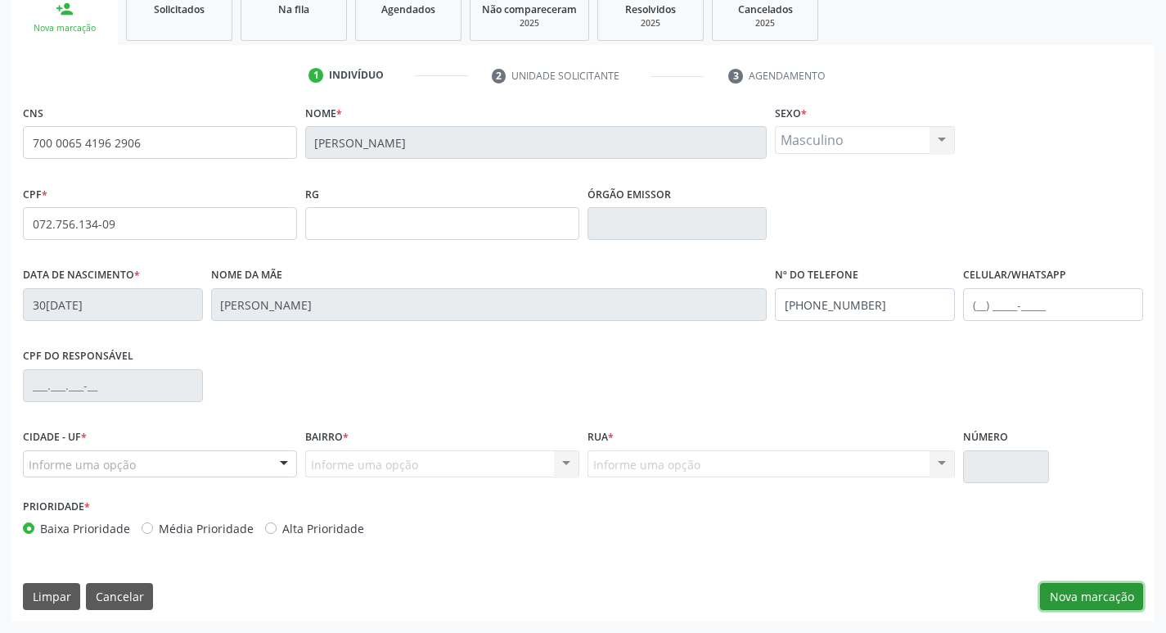
click at [1071, 591] on button "Nova marcação" at bounding box center [1091, 597] width 103 height 28
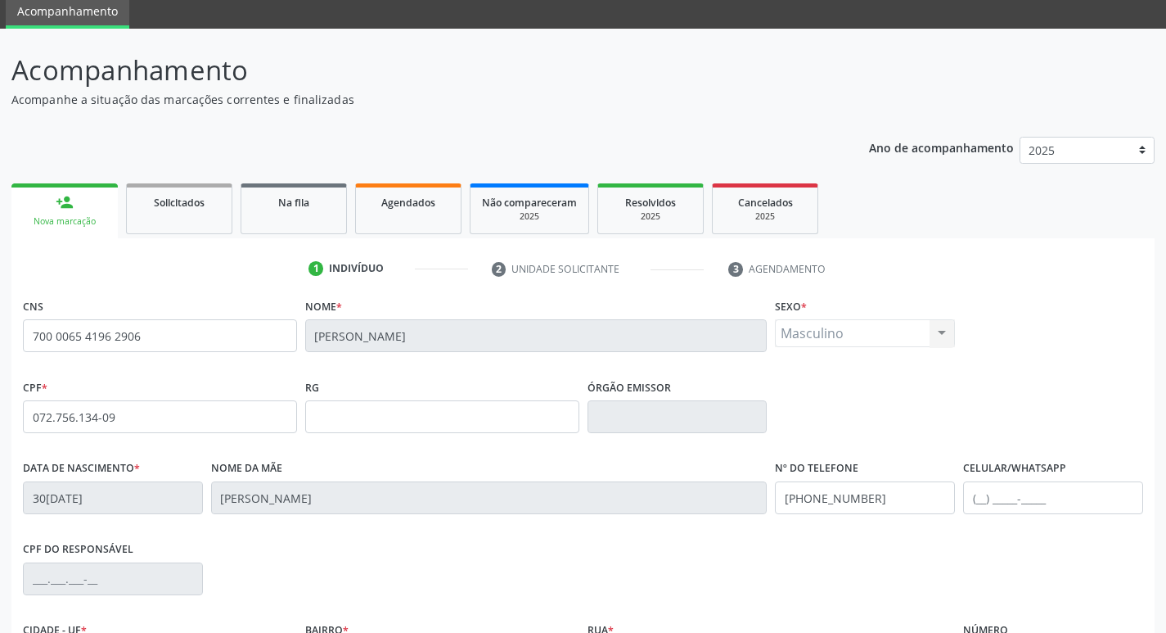
scroll to position [268, 0]
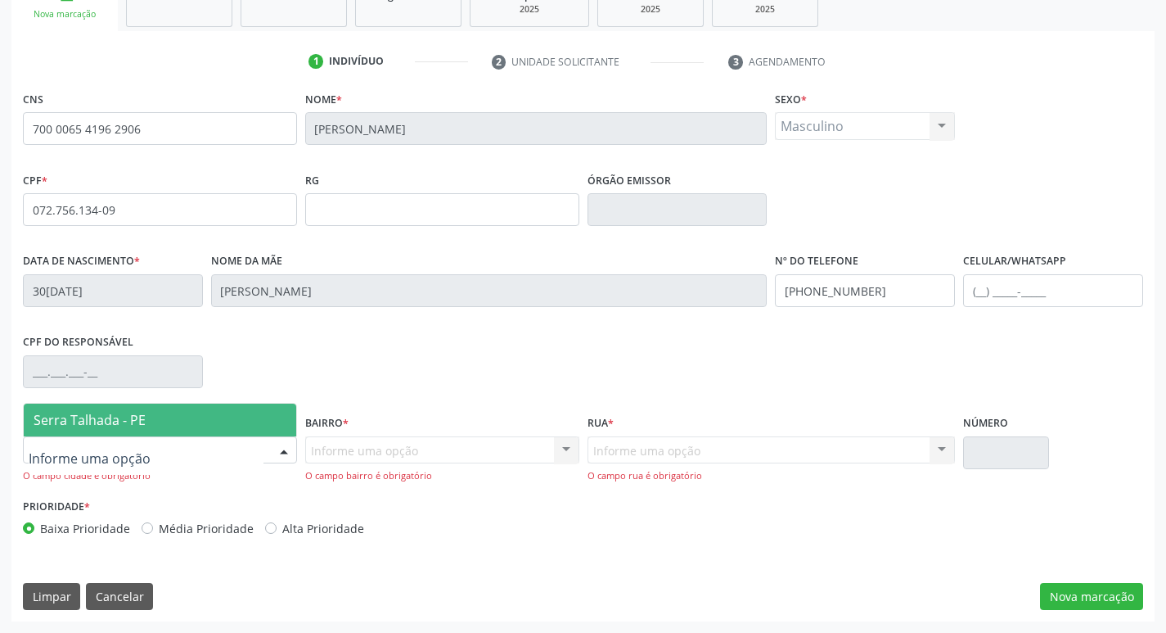
click at [222, 456] on div at bounding box center [160, 450] width 274 height 28
click at [169, 420] on span "Serra Talhada - PE" at bounding box center [160, 419] width 273 height 33
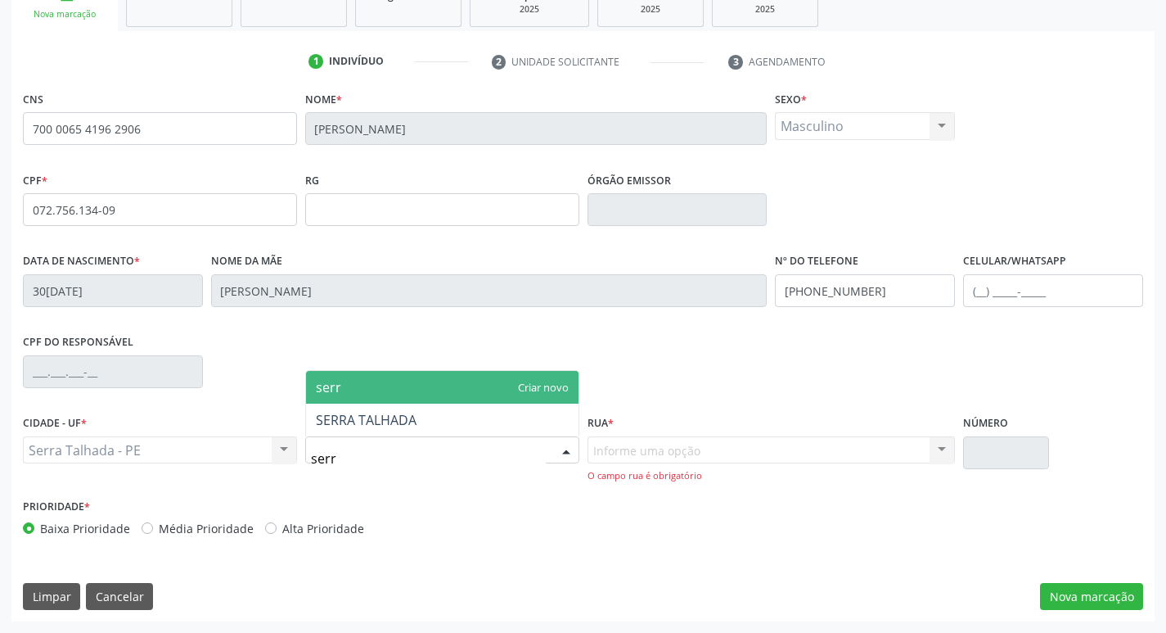
type input "serra"
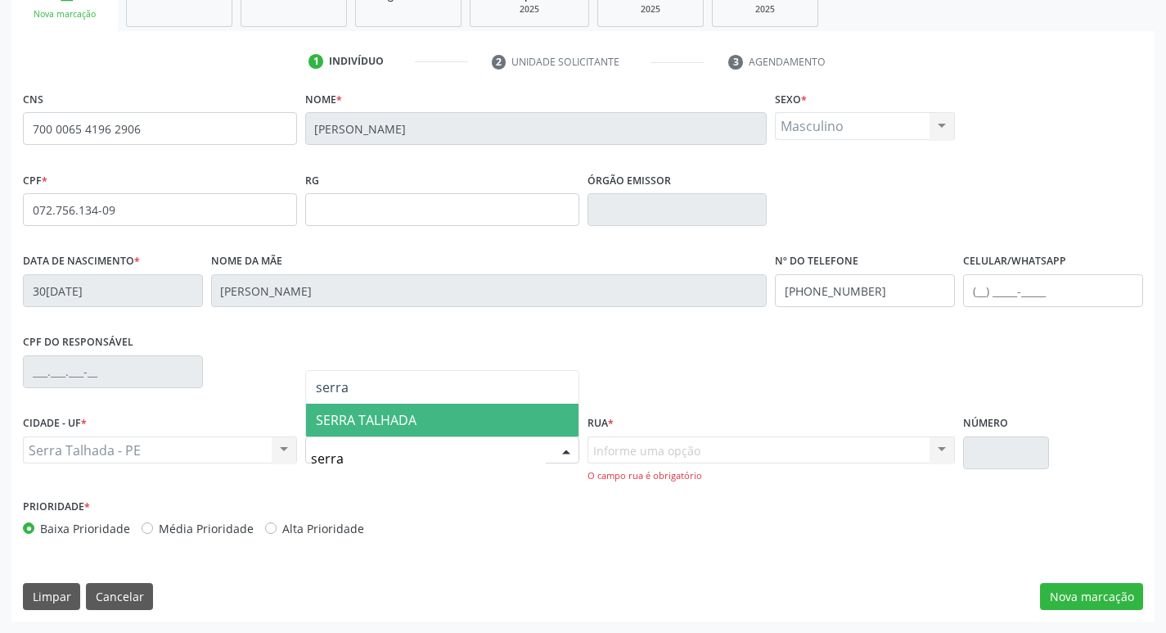
click at [396, 424] on span "SERRA TALHADA" at bounding box center [366, 420] width 101 height 18
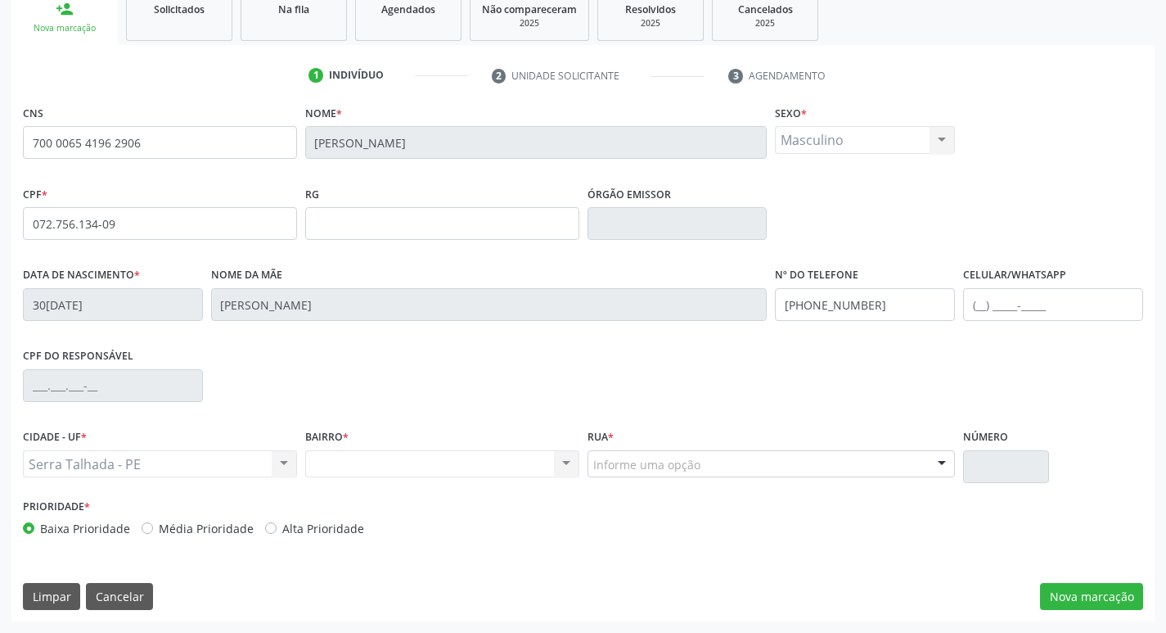
scroll to position [255, 0]
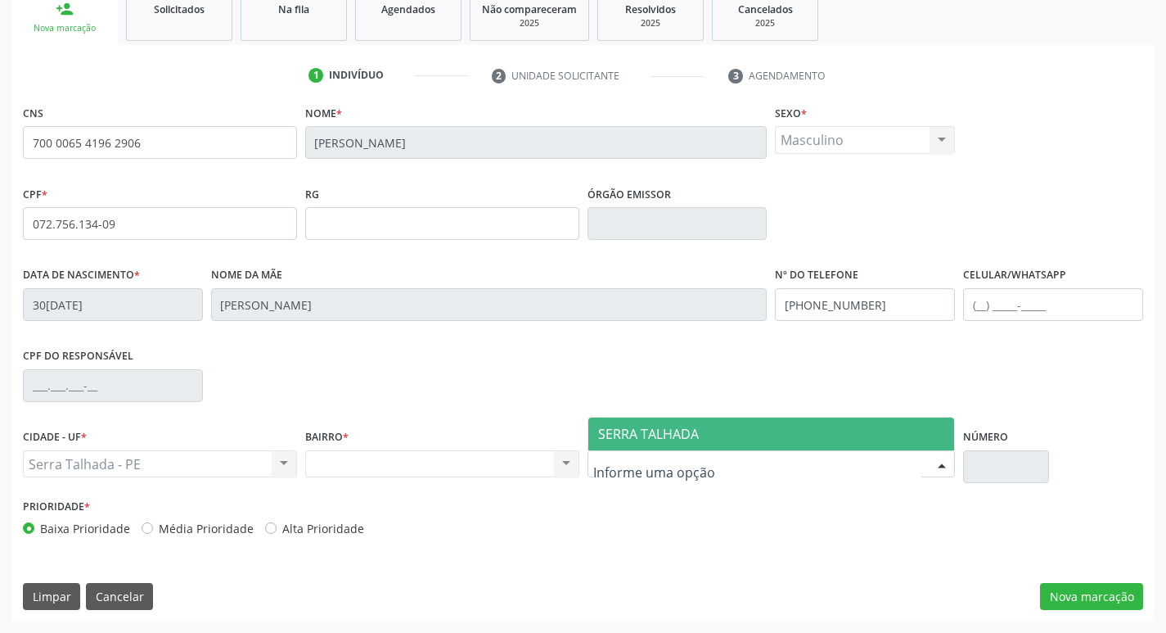
click at [636, 436] on span "SERRA TALHADA" at bounding box center [648, 434] width 101 height 18
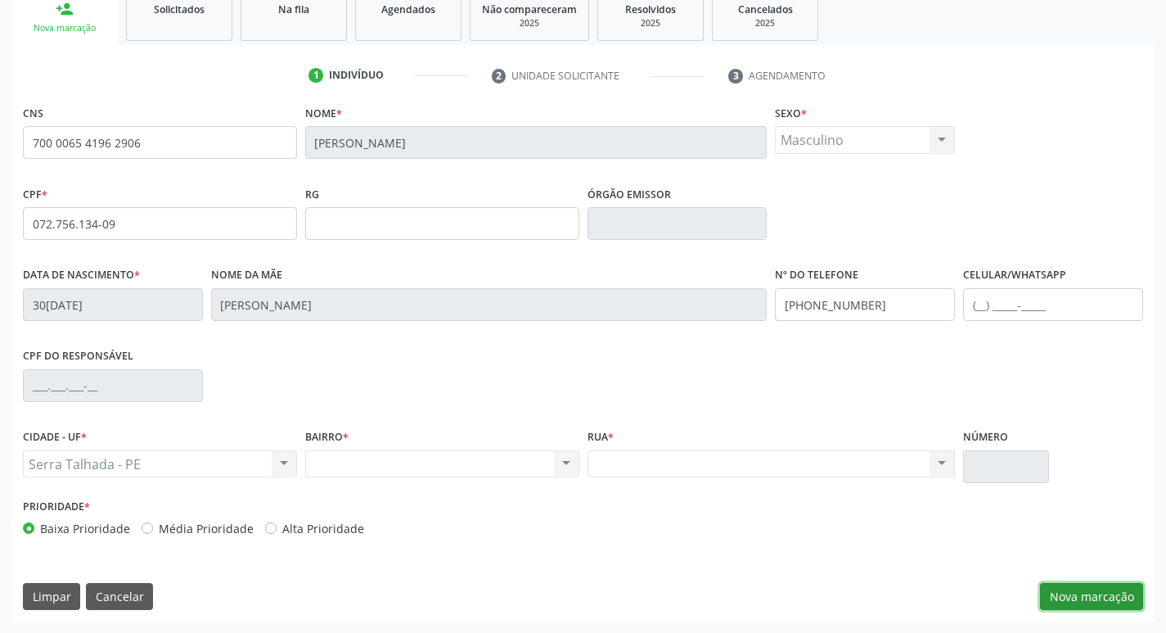
click at [1075, 588] on button "Nova marcação" at bounding box center [1091, 597] width 103 height 28
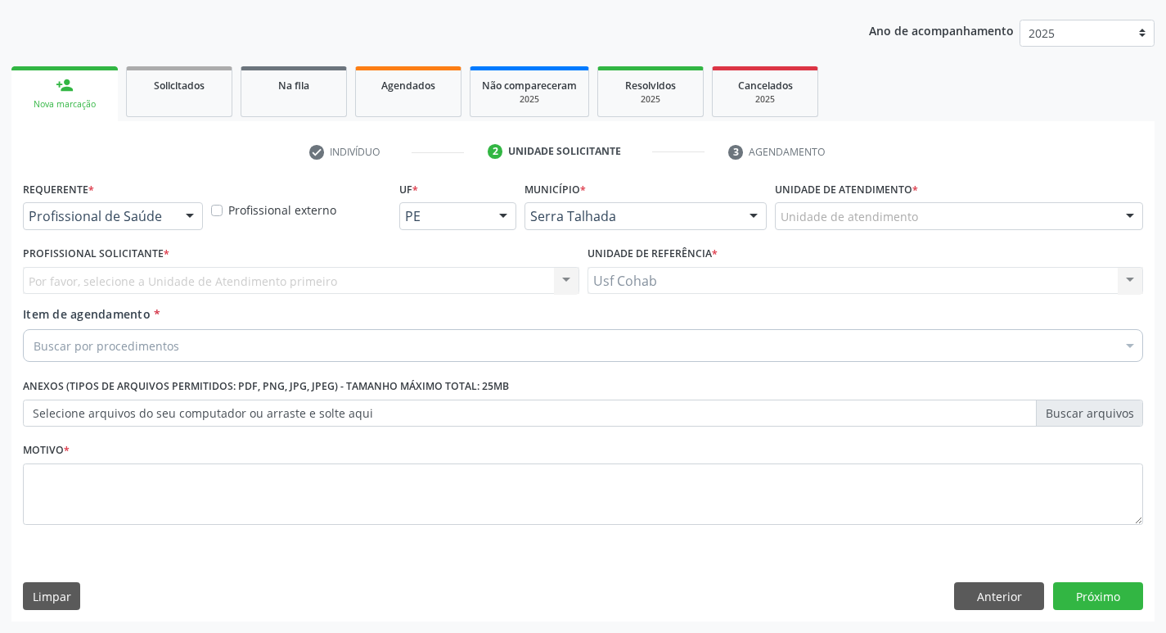
scroll to position [178, 0]
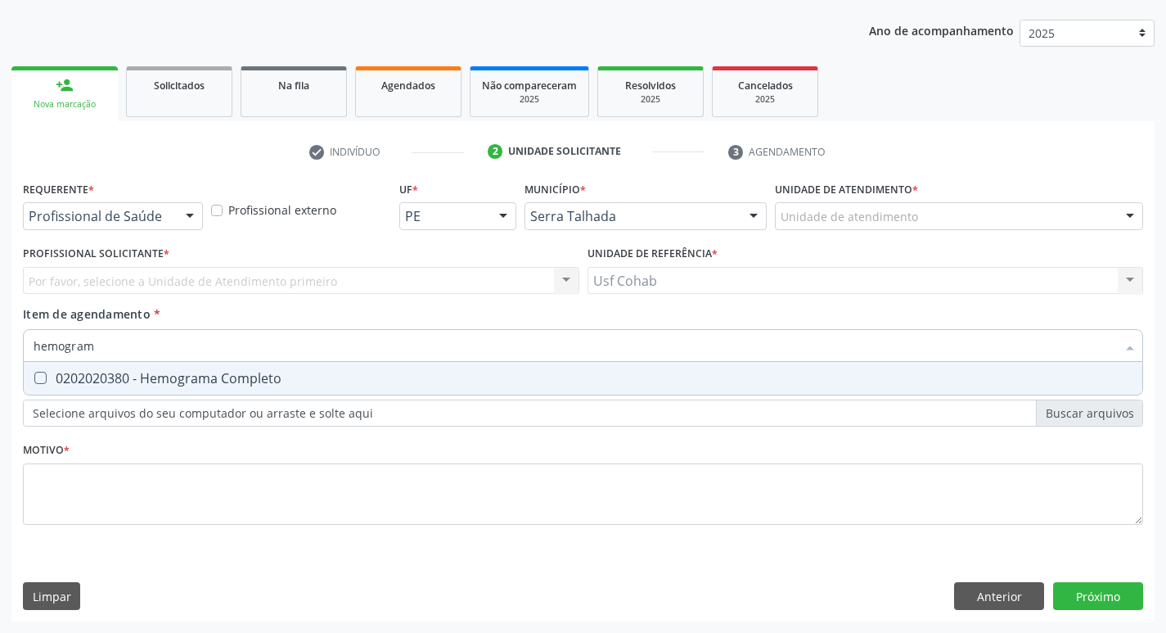
type input "hemograma"
click at [25, 378] on div at bounding box center [30, 378] width 12 height 13
checkbox Completo "true"
drag, startPoint x: 128, startPoint y: 340, endPoint x: 0, endPoint y: 340, distance: 127.7
click at [0, 340] on div "Acompanhamento Acompanhe a situação das marcações correntes e finalizadas Relat…" at bounding box center [583, 272] width 1166 height 721
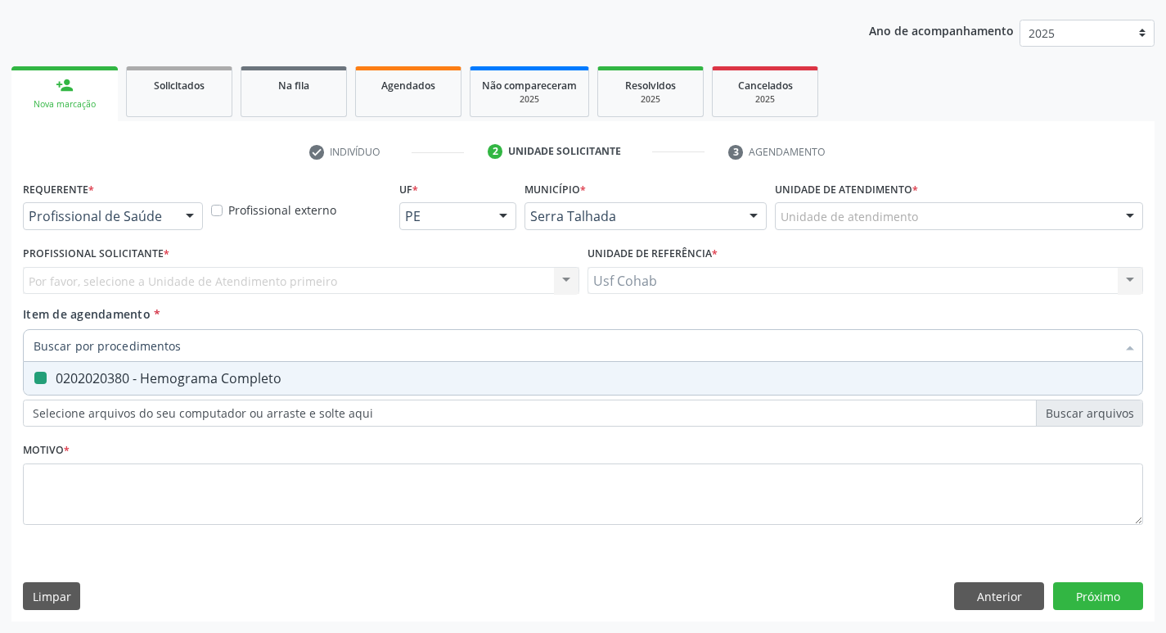
checkbox Completo "false"
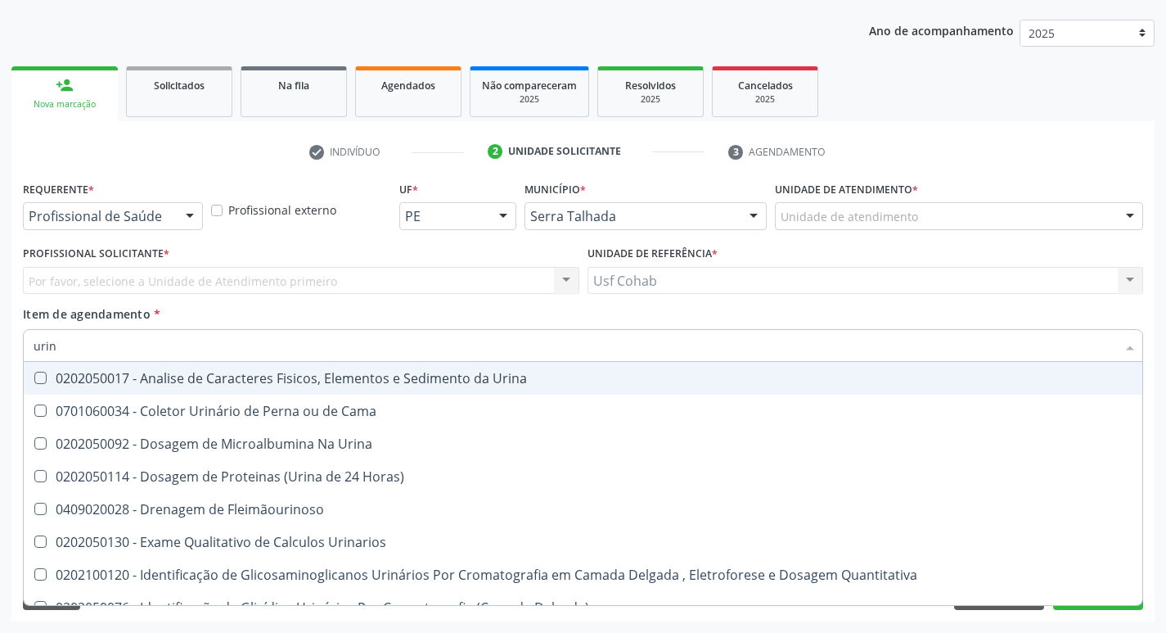
type input "urina"
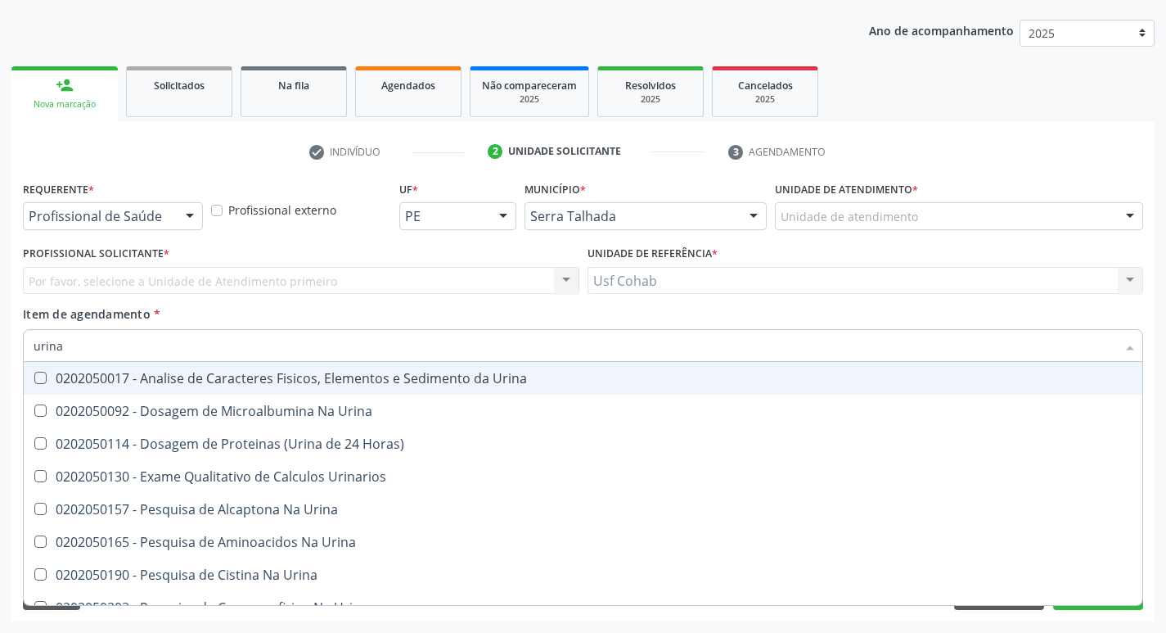
click at [47, 375] on div "0202050017 - Analise de Caracteres Fisicos, Elementos e Sedimento da Urina" at bounding box center [583, 378] width 1099 height 13
checkbox Urina "true"
drag, startPoint x: 79, startPoint y: 346, endPoint x: 0, endPoint y: 347, distance: 78.6
click at [0, 347] on div "Acompanhamento Acompanhe a situação das marcações correntes e finalizadas Relat…" at bounding box center [583, 272] width 1166 height 721
checkbox Urina "false"
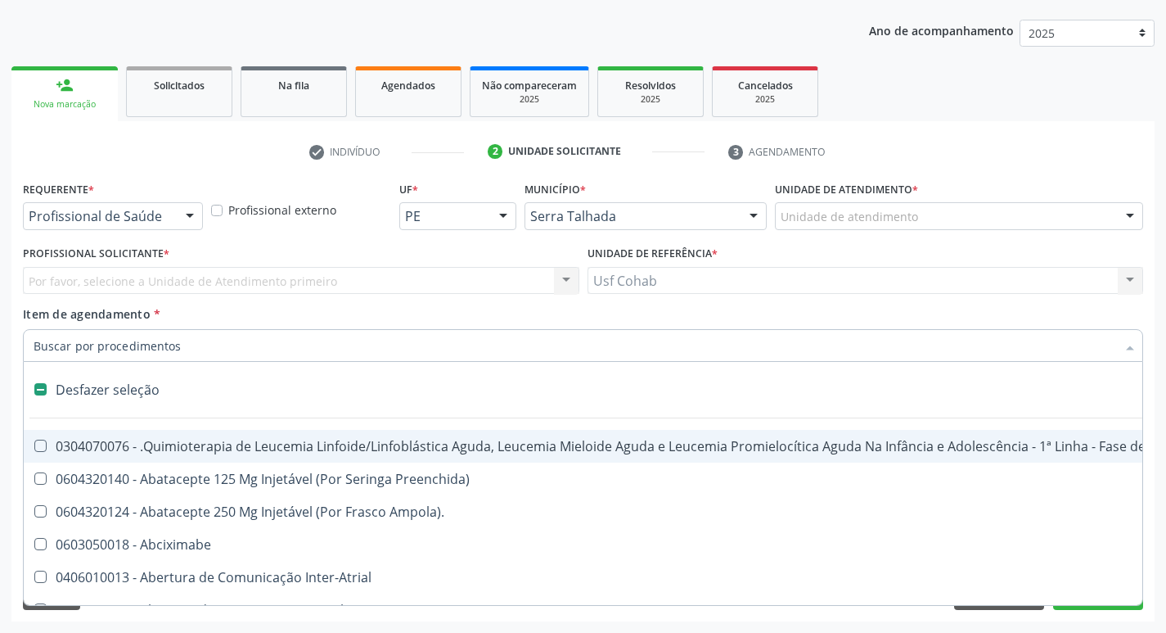
type input "o"
checkbox Agua "true"
checkbox Urina "false"
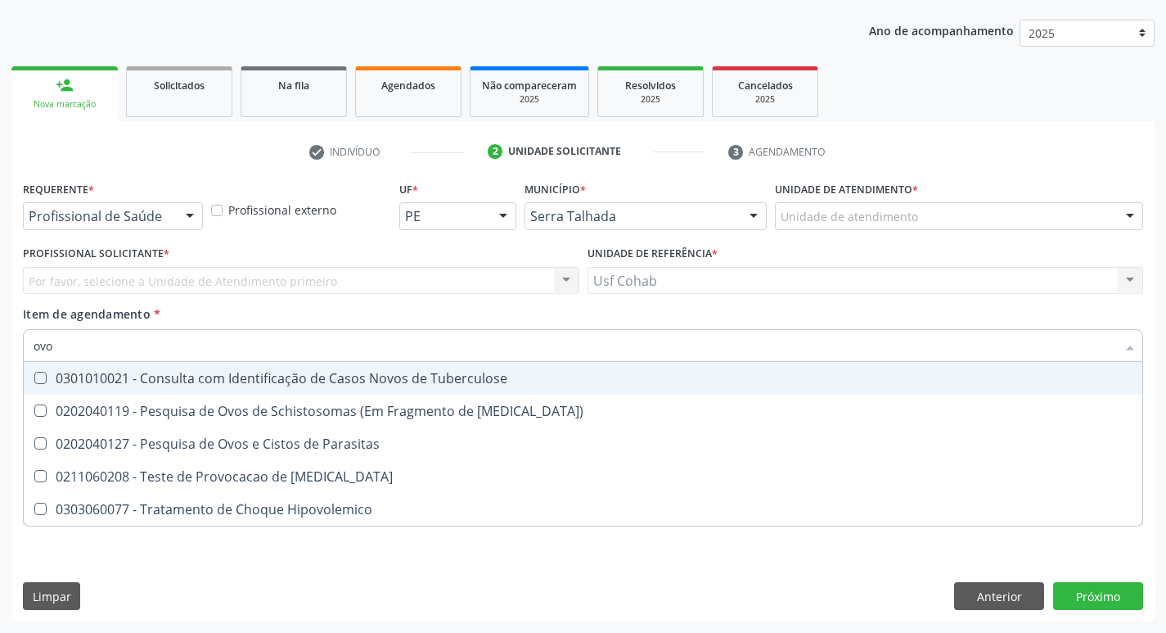
type input "ovos"
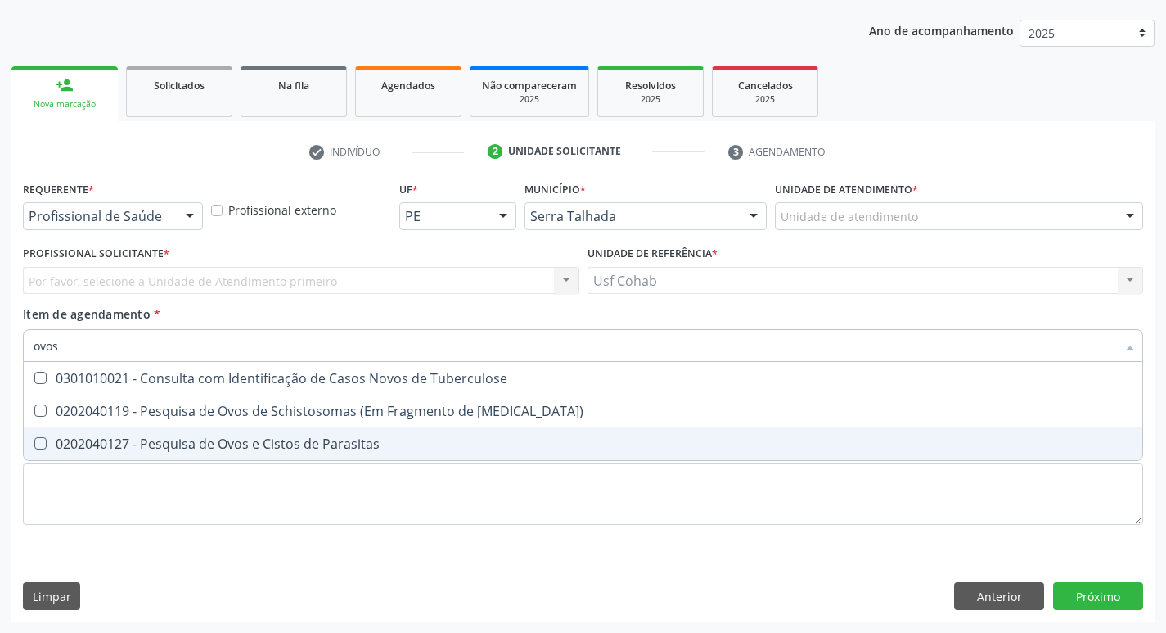
click at [36, 438] on Parasitas at bounding box center [40, 443] width 12 height 12
click at [34, 438] on Parasitas "checkbox" at bounding box center [29, 443] width 11 height 11
checkbox Parasitas "true"
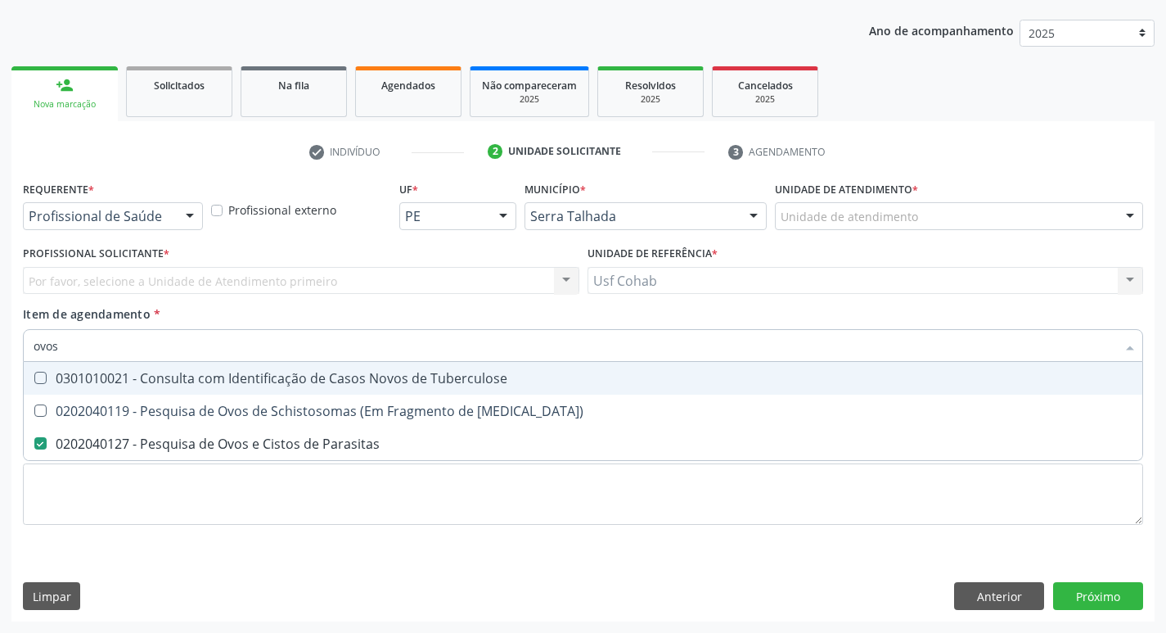
drag, startPoint x: 79, startPoint y: 348, endPoint x: 0, endPoint y: 348, distance: 79.4
click at [0, 348] on div "Acompanhamento Acompanhe a situação das marcações correntes e finalizadas Relat…" at bounding box center [583, 272] width 1166 height 721
checkbox Parasitas "false"
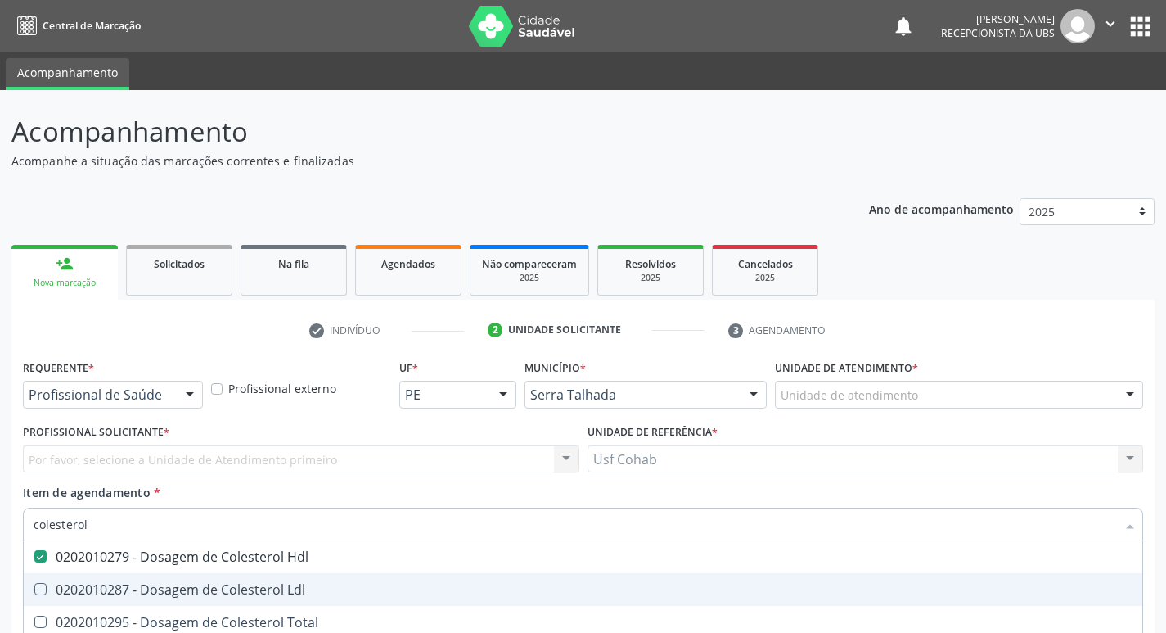
scroll to position [178, 0]
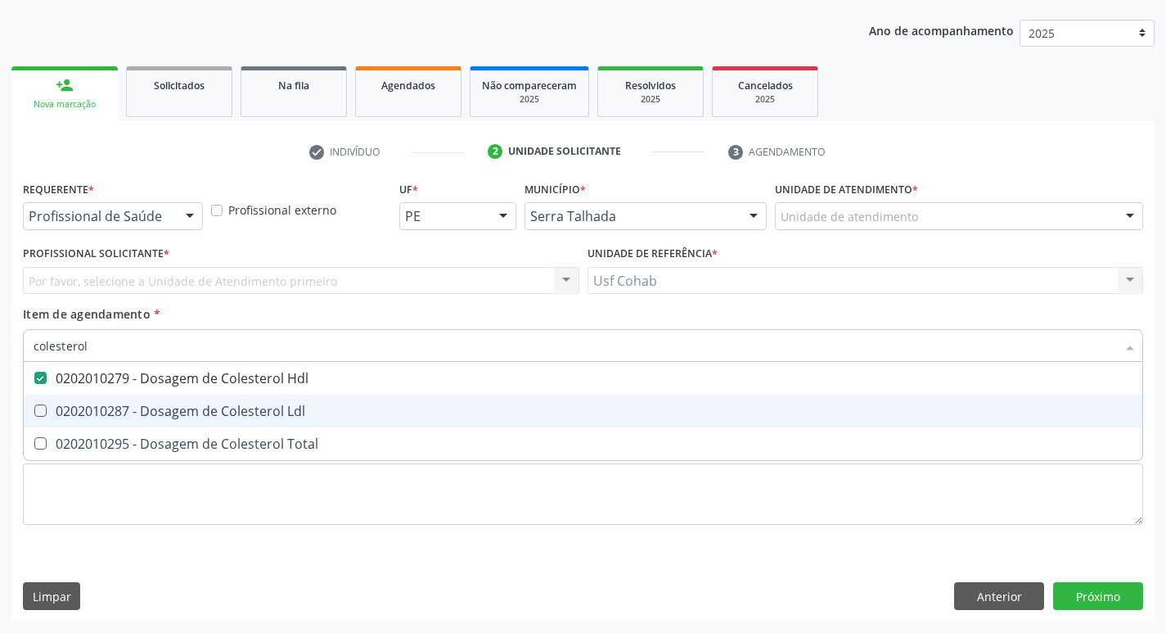
click at [47, 412] on div "0202010287 - Dosagem de Colesterol Ldl" at bounding box center [583, 410] width 1099 height 13
checkbox Ldl "true"
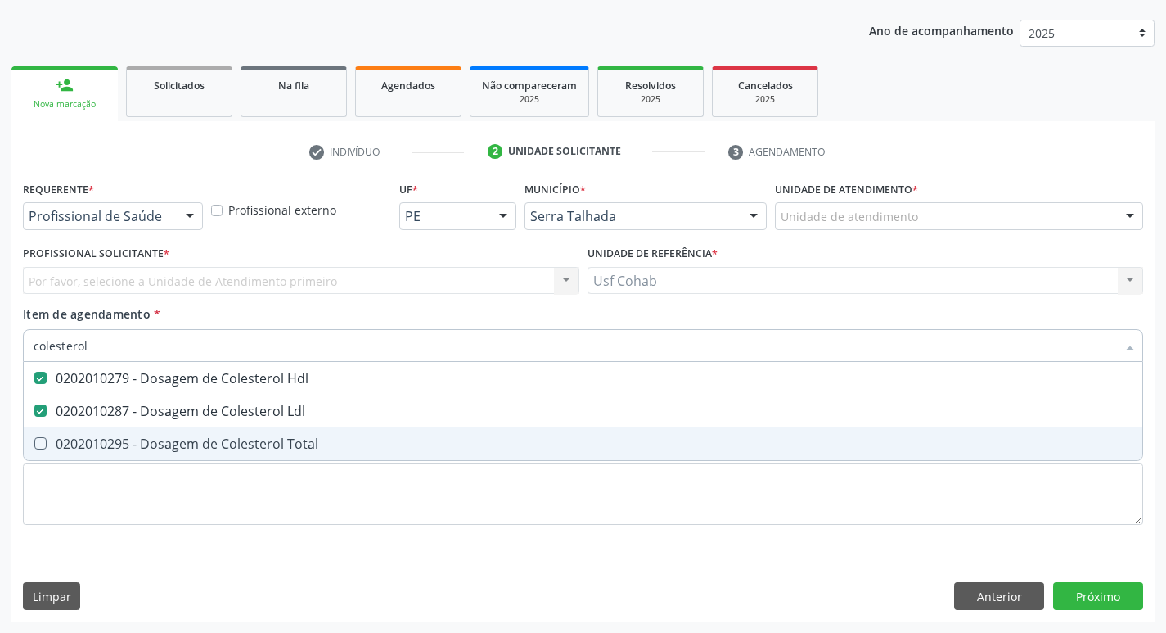
click at [51, 445] on div "0202010295 - Dosagem de Colesterol Total" at bounding box center [583, 443] width 1099 height 13
checkbox Total "true"
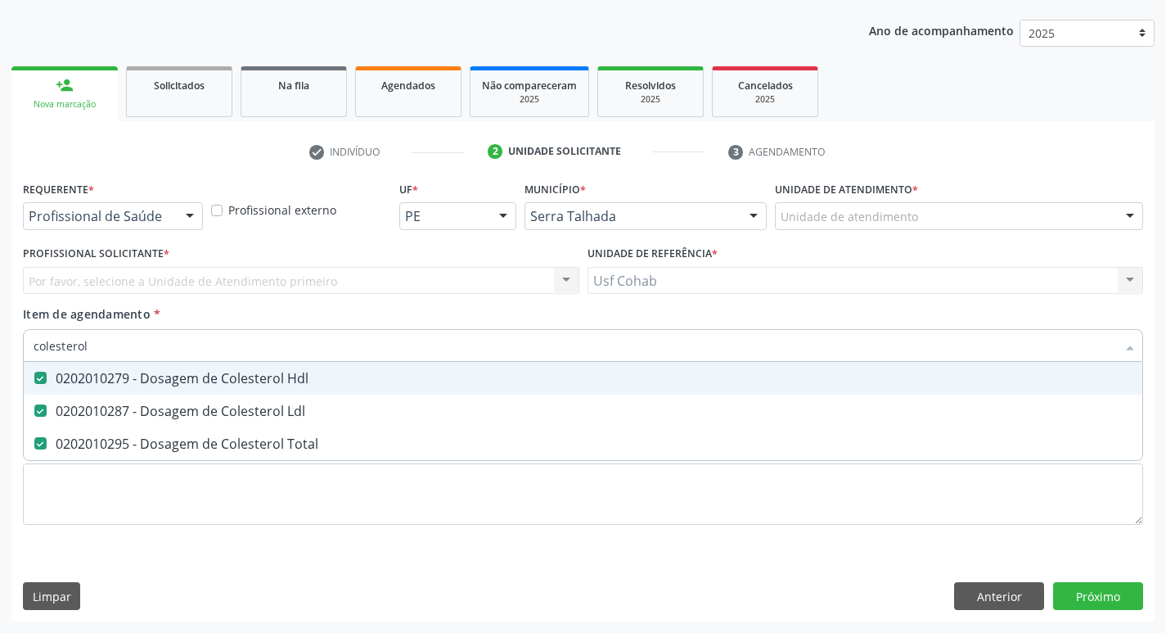
drag, startPoint x: 106, startPoint y: 349, endPoint x: 0, endPoint y: 348, distance: 106.4
click at [0, 348] on div "Acompanhamento Acompanhe a situação das marcações correntes e finalizadas Relat…" at bounding box center [583, 272] width 1166 height 721
checkbox Hdl "false"
checkbox Ldl "false"
checkbox Total "false"
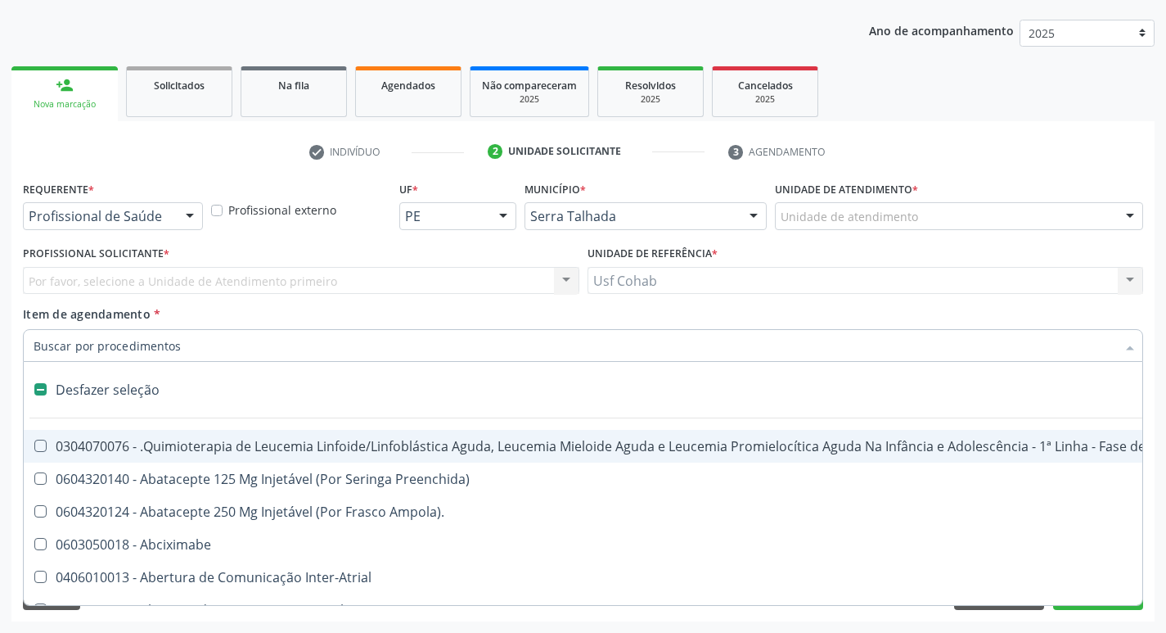
type input "t"
checkbox Reto "true"
checkbox Urina "false"
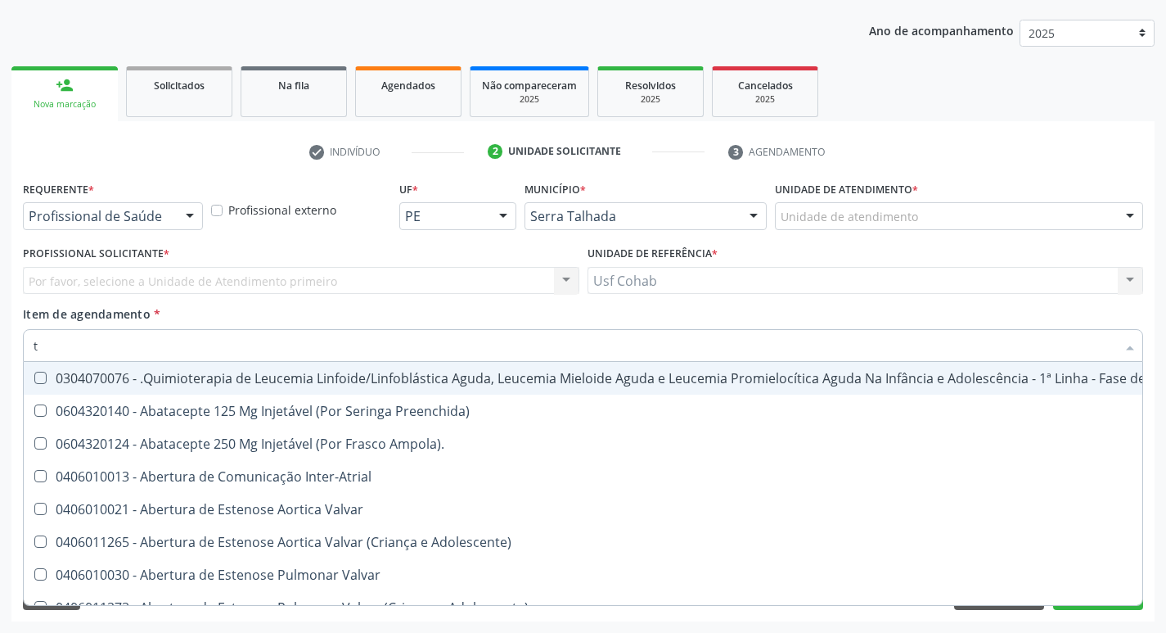
type input "tr"
checkbox Urina "false"
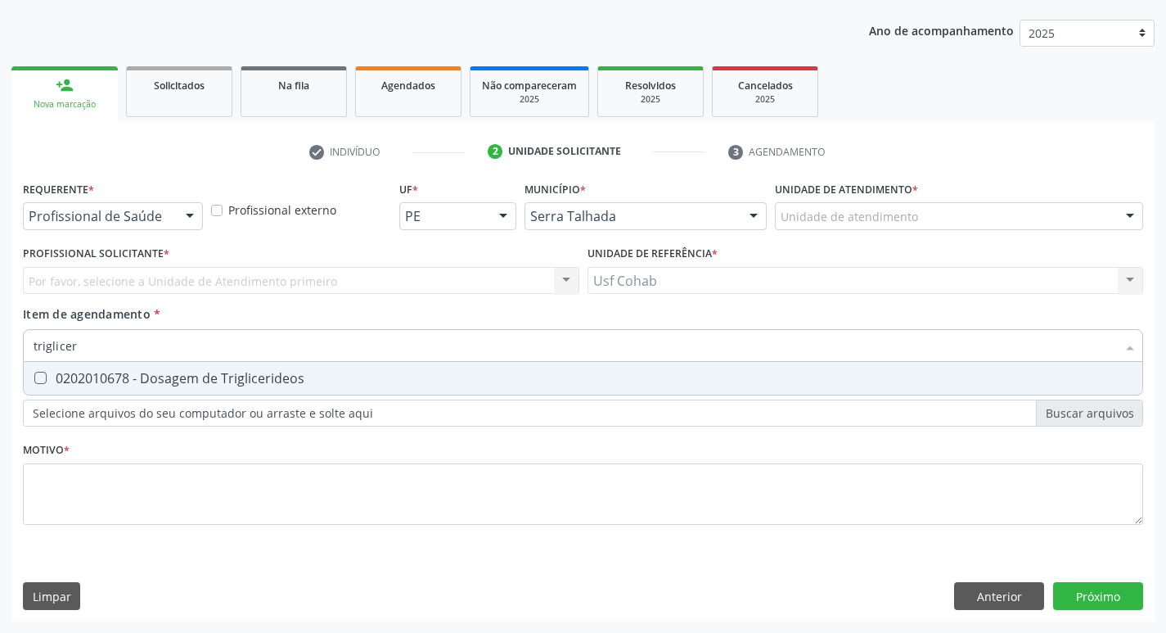
type input "trigliceri"
click at [41, 367] on span "0202010678 - Dosagem de Triglicerideos" at bounding box center [583, 378] width 1119 height 33
checkbox Triglicerideos "true"
drag, startPoint x: 110, startPoint y: 342, endPoint x: 0, endPoint y: 349, distance: 110.7
click at [0, 349] on div "Acompanhamento Acompanhe a situação das marcações correntes e finalizadas Relat…" at bounding box center [583, 272] width 1166 height 721
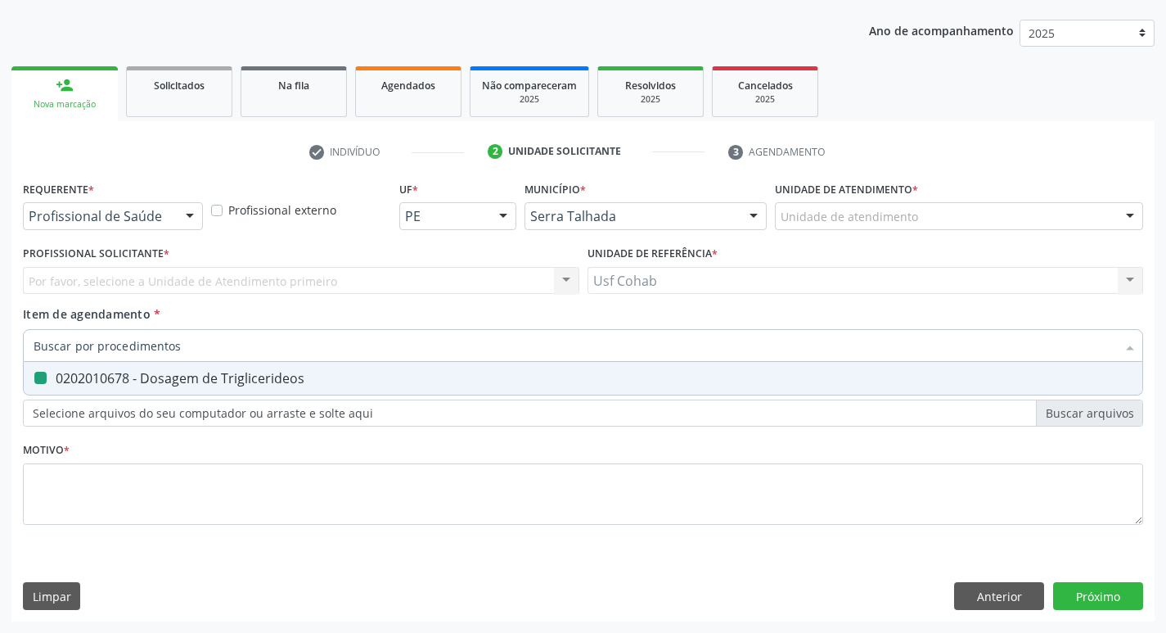
checkbox Triglicerideos "false"
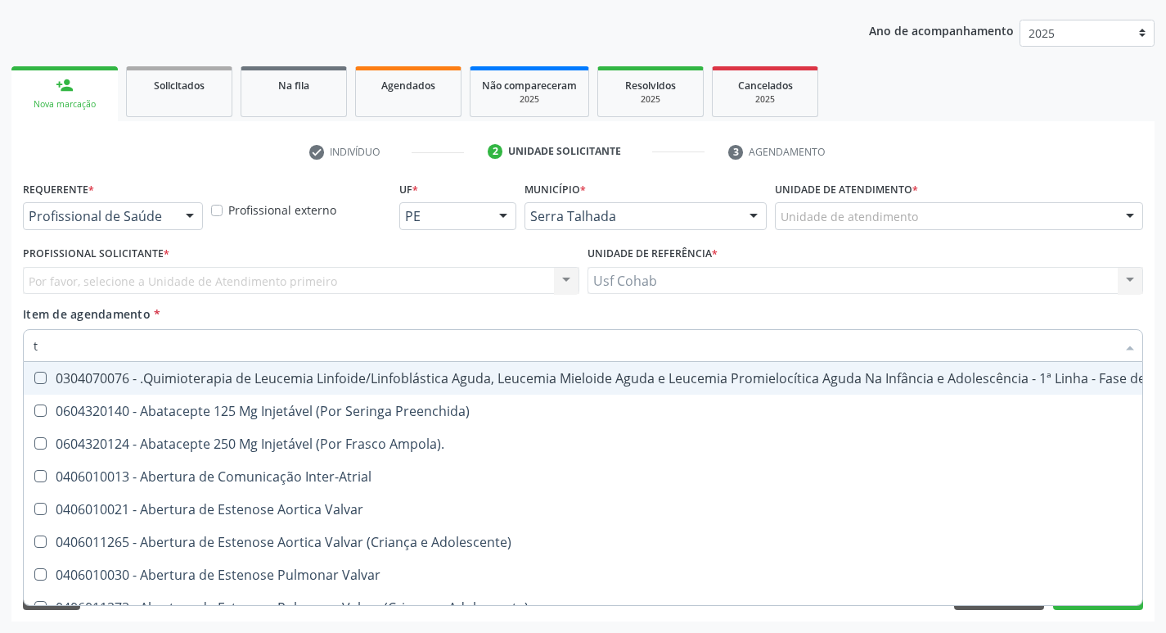
type input "tg"
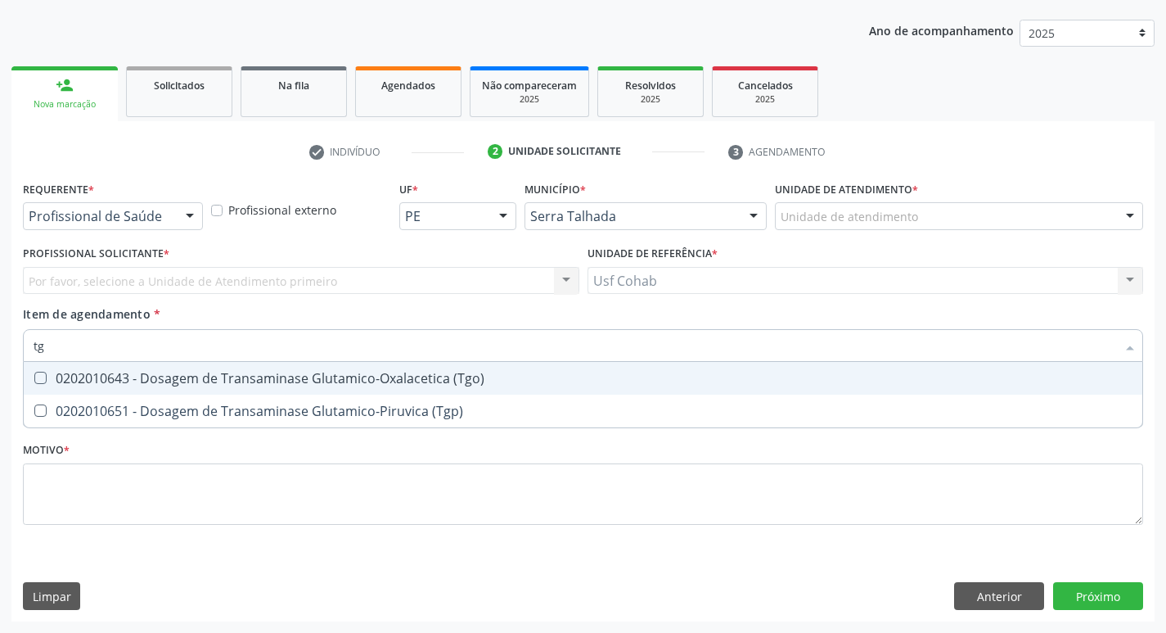
click at [37, 372] on \(Tgo\) at bounding box center [40, 378] width 12 height 12
click at [34, 372] on \(Tgo\) "checkbox" at bounding box center [29, 377] width 11 height 11
checkbox \(Tgo\) "true"
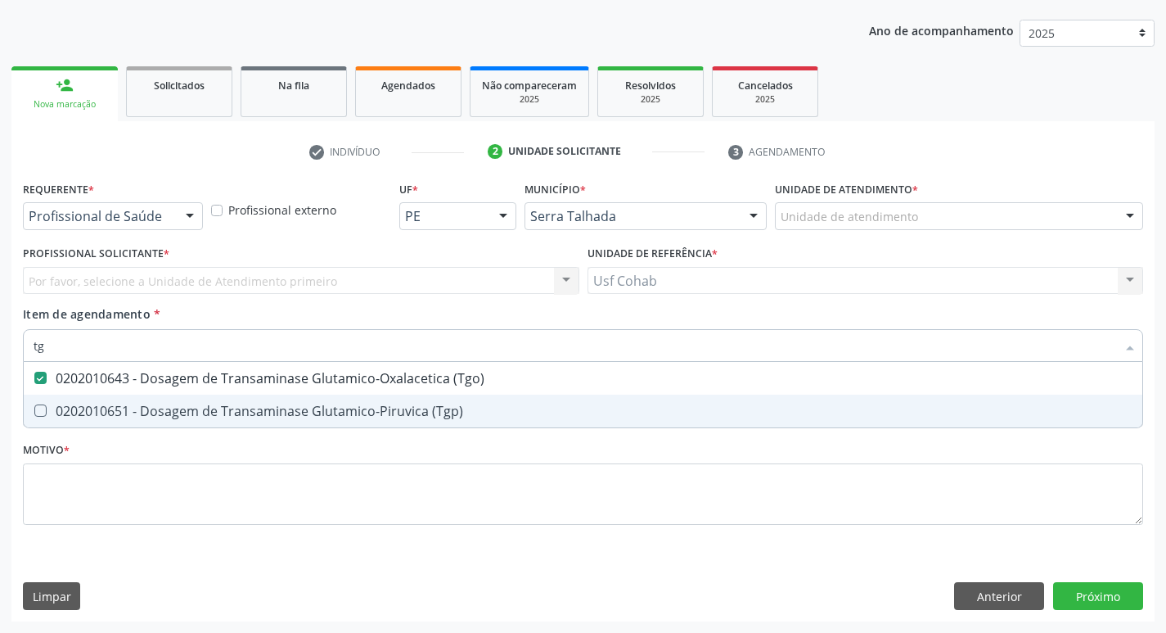
click at [43, 403] on span "0202010651 - Dosagem de Transaminase Glutamico-Piruvica (Tgp)" at bounding box center [583, 410] width 1119 height 33
checkbox \(Tgp\) "true"
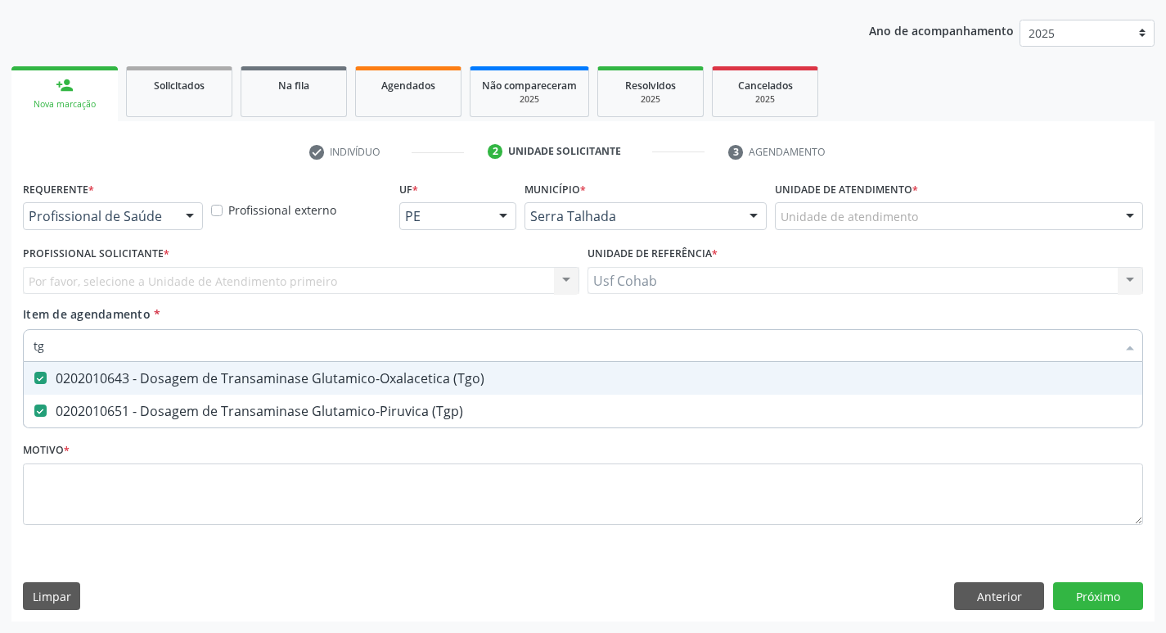
drag, startPoint x: 86, startPoint y: 350, endPoint x: 0, endPoint y: 323, distance: 90.1
click at [0, 326] on div "Acompanhamento Acompanhe a situação das marcações correntes e finalizadas Relat…" at bounding box center [583, 272] width 1166 height 721
checkbox \(Tgo\) "false"
checkbox \(Tgp\) "false"
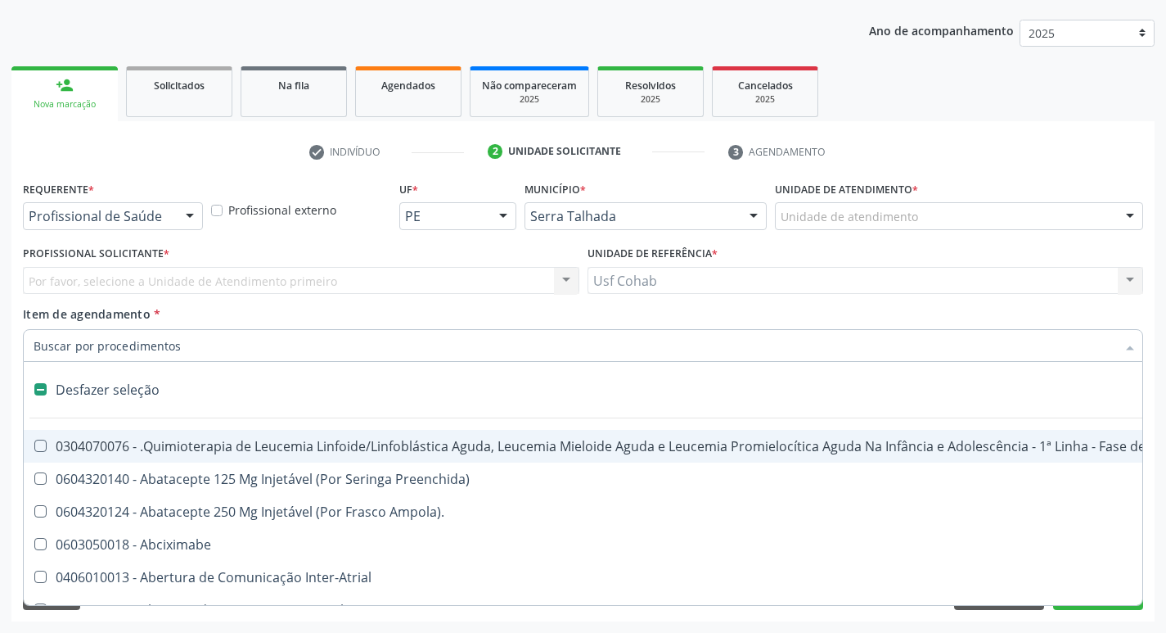
click at [165, 341] on input "Item de agendamento *" at bounding box center [575, 345] width 1083 height 33
type input "t"
checkbox Reto "true"
checkbox Urina "false"
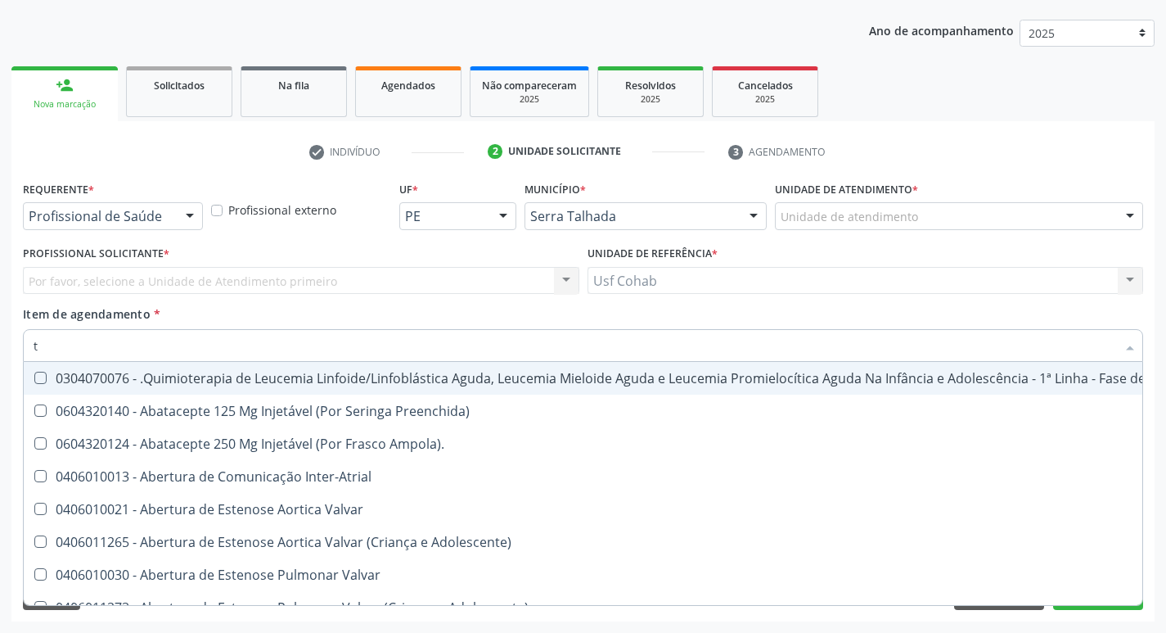
type input "t3"
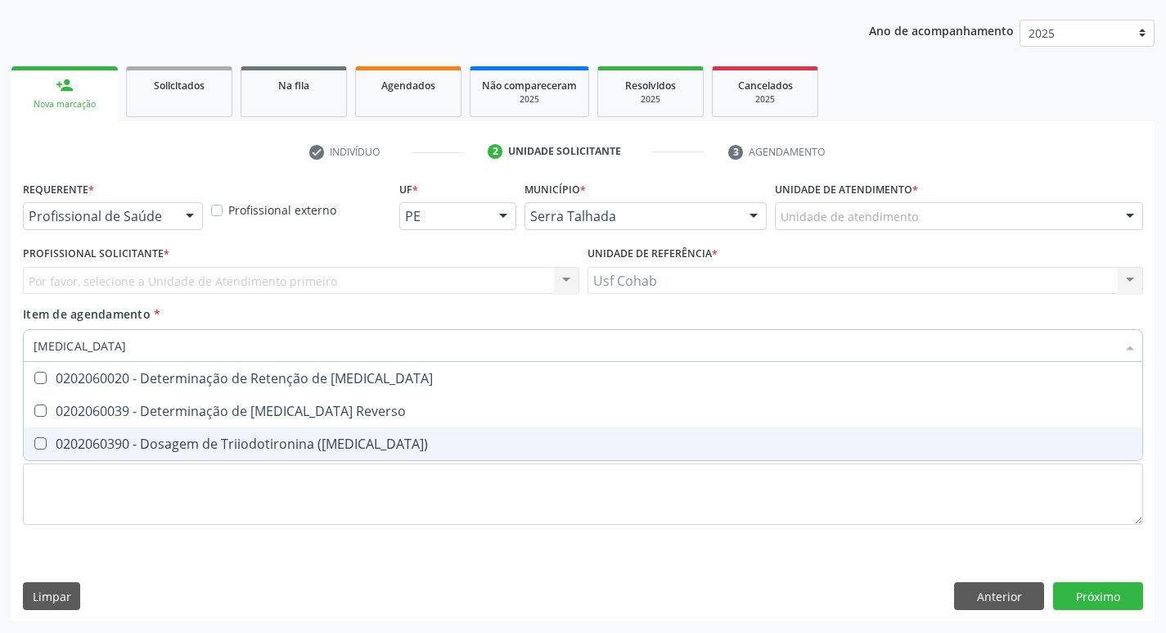
click at [41, 444] on \(T3\) at bounding box center [40, 443] width 12 height 12
click at [34, 444] on \(T3\) "checkbox" at bounding box center [29, 443] width 11 height 11
checkbox \(T3\) "true"
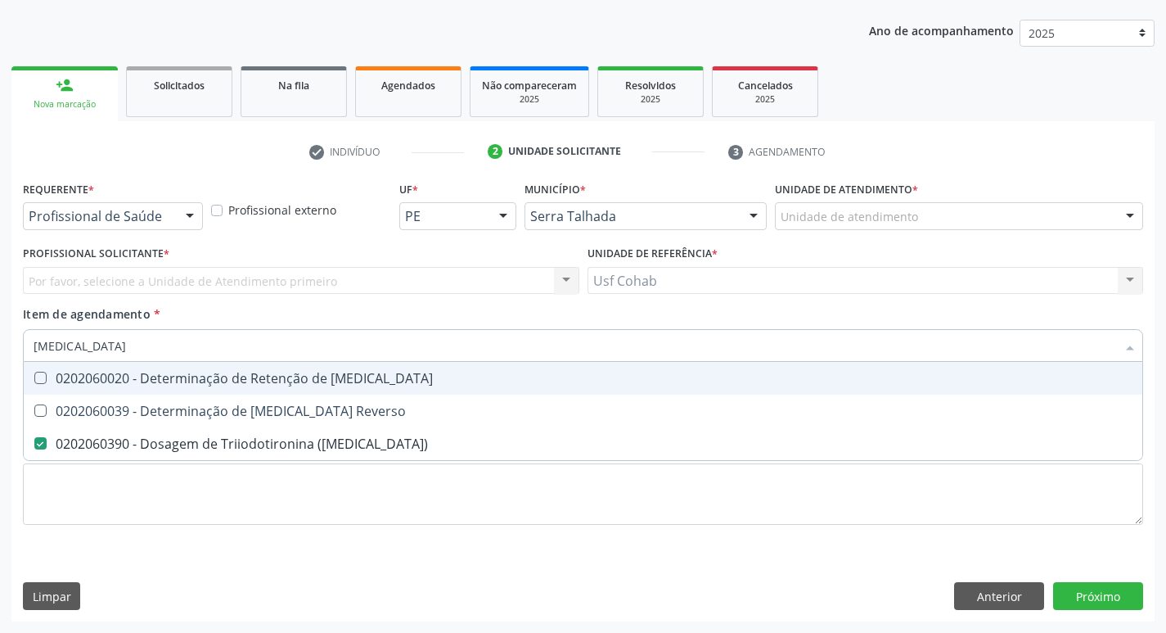
click at [61, 350] on input "t3" at bounding box center [575, 345] width 1083 height 33
type input "t"
checkbox \(T3\) "false"
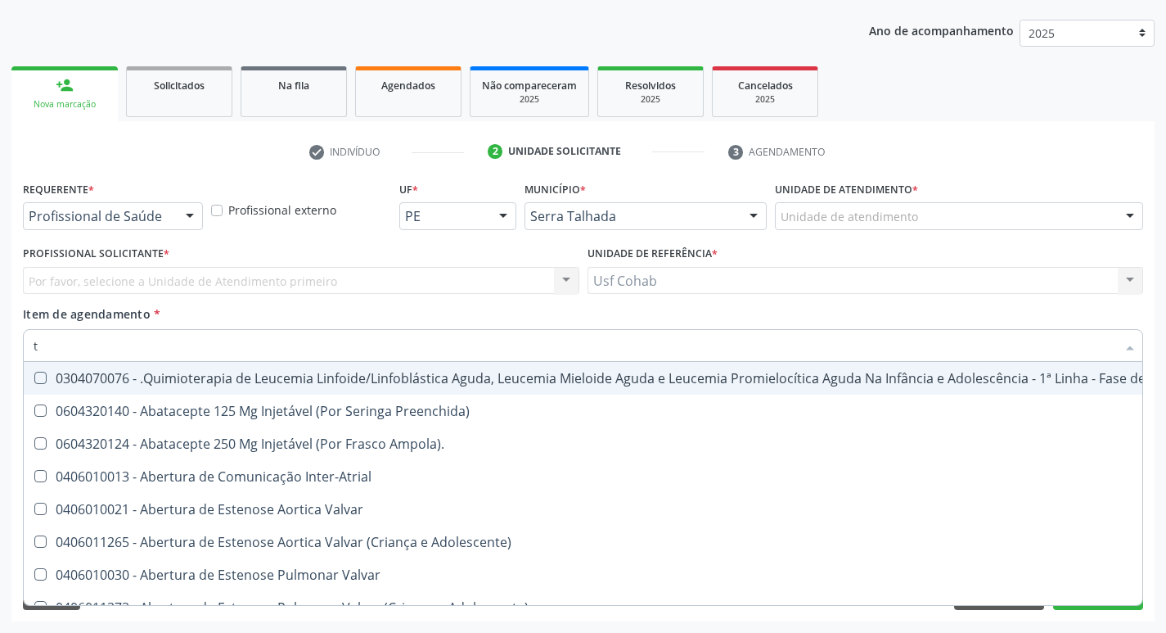
type input "t4"
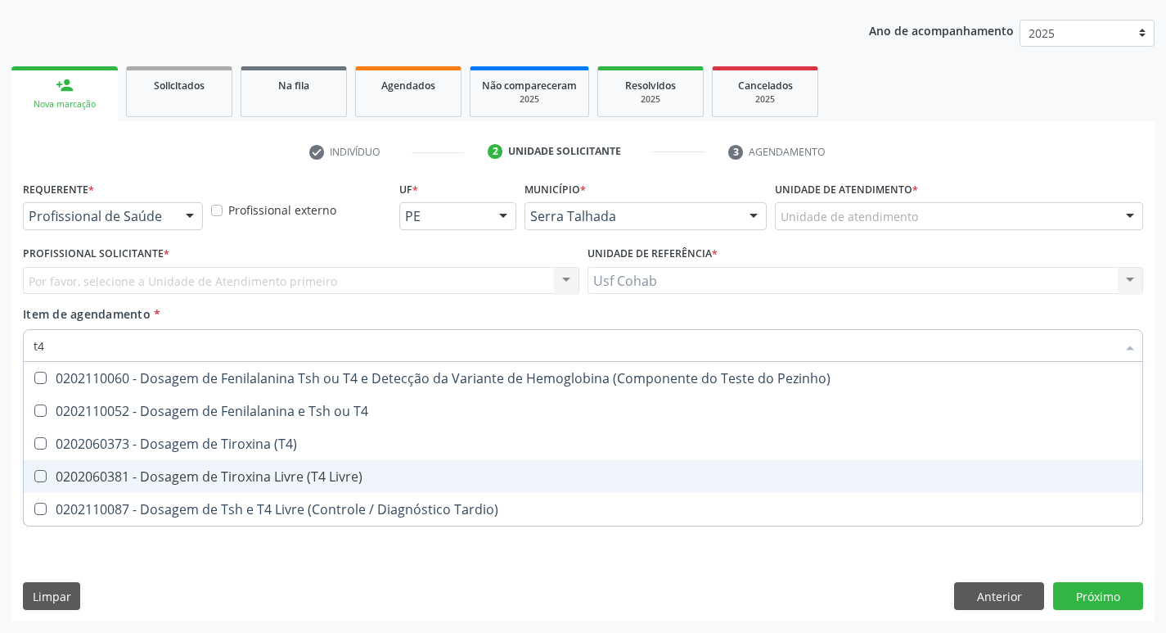
click at [38, 476] on Livre\) at bounding box center [40, 476] width 12 height 12
click at [34, 476] on Livre\) "checkbox" at bounding box center [29, 476] width 11 height 11
checkbox Livre\) "true"
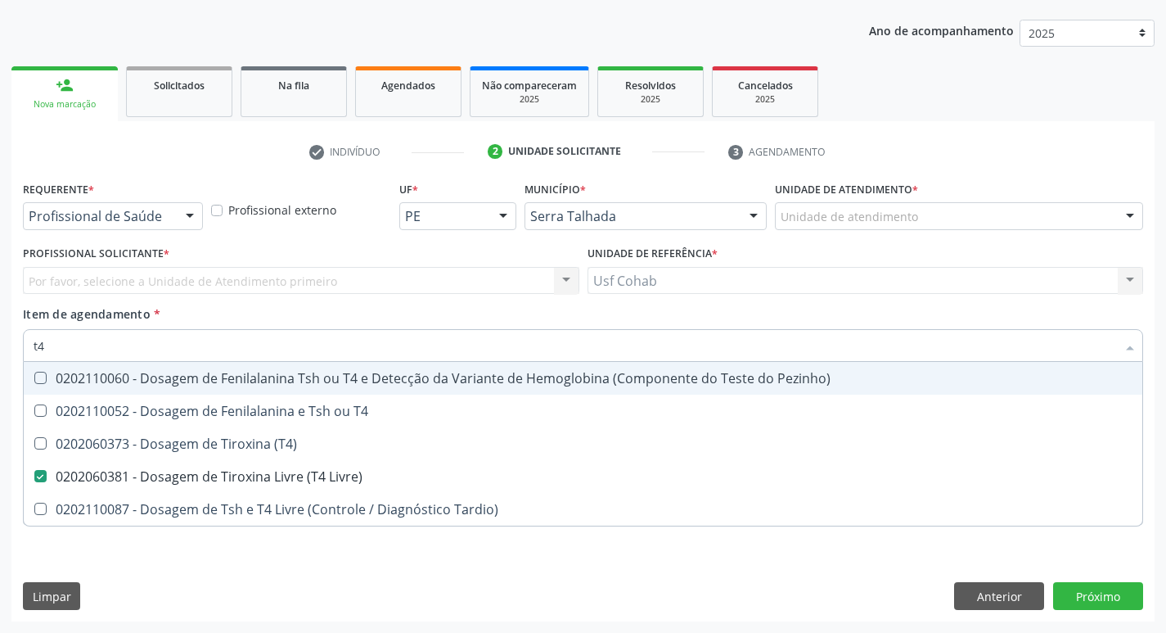
type input "t"
checkbox Livre\) "false"
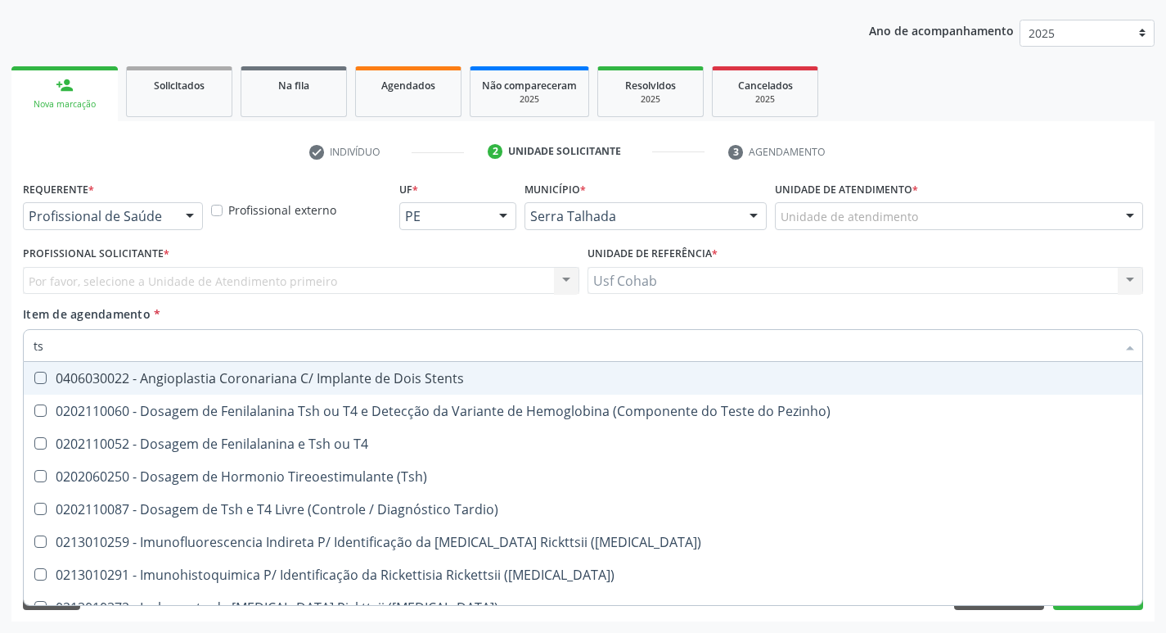
type input "tsh"
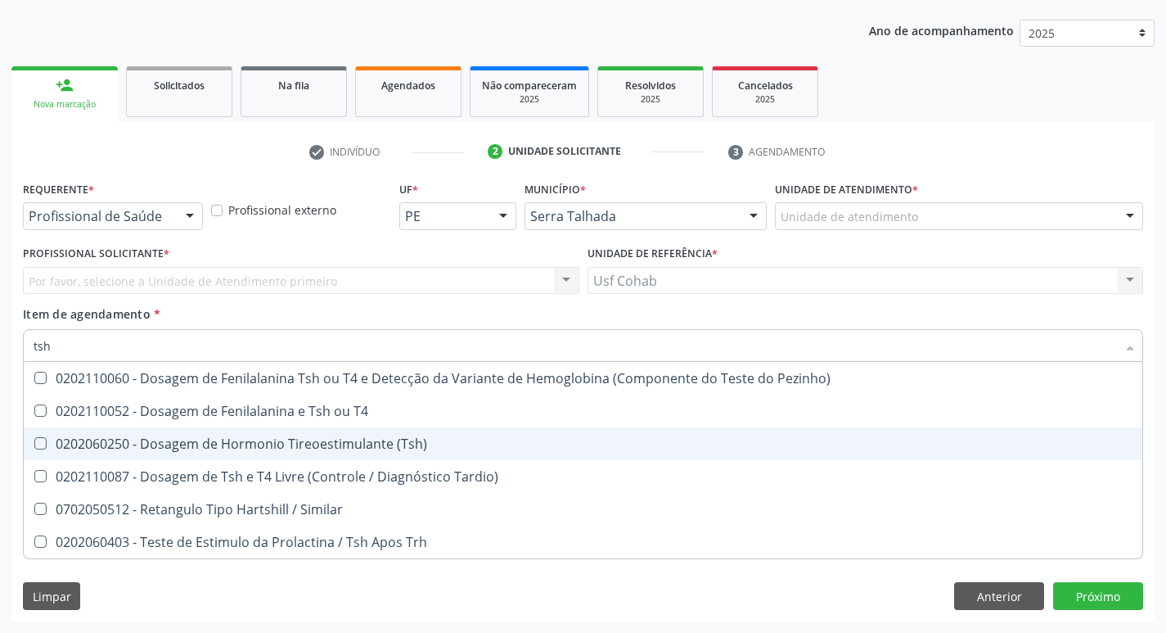
click at [38, 449] on \(Tsh\) at bounding box center [40, 443] width 12 height 12
click at [34, 449] on \(Tsh\) "checkbox" at bounding box center [29, 443] width 11 height 11
checkbox \(Tsh\) "true"
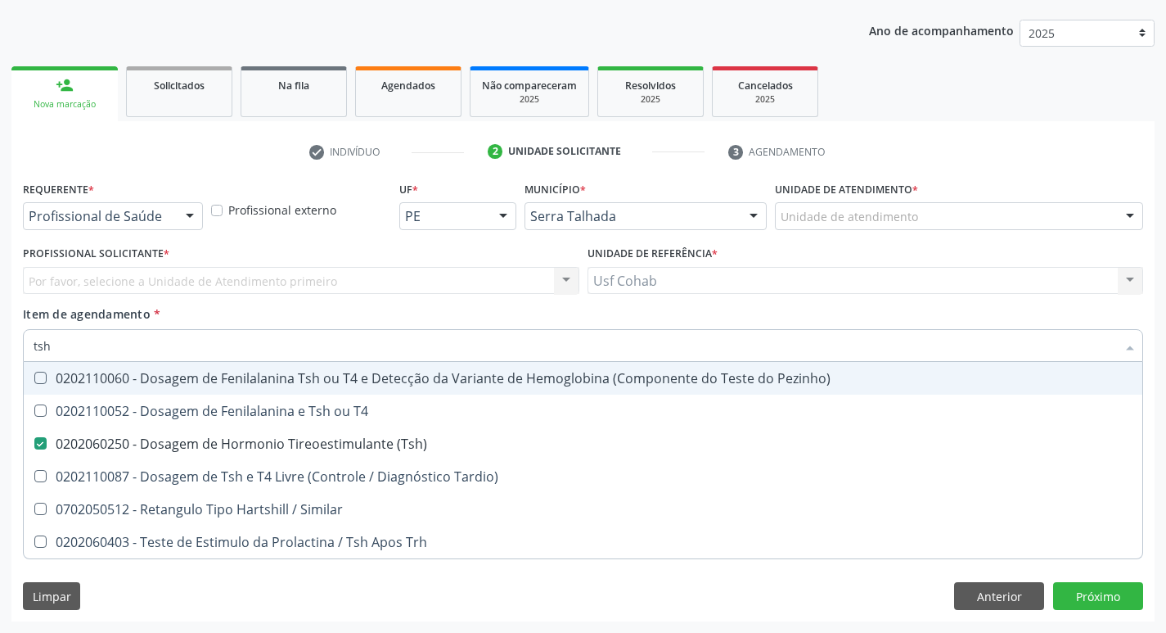
click at [112, 348] on input "tsh" at bounding box center [575, 345] width 1083 height 33
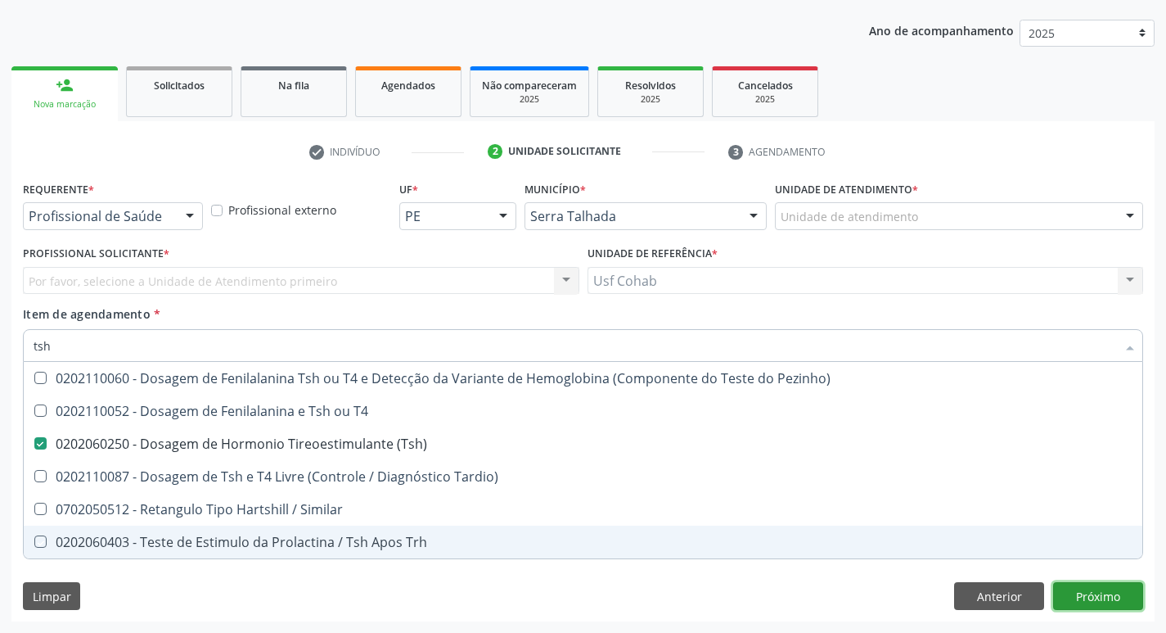
click at [1074, 596] on div "Requerente * Profissional de Saúde Profissional de Saúde Paciente Nenhum result…" at bounding box center [582, 399] width 1143 height 444
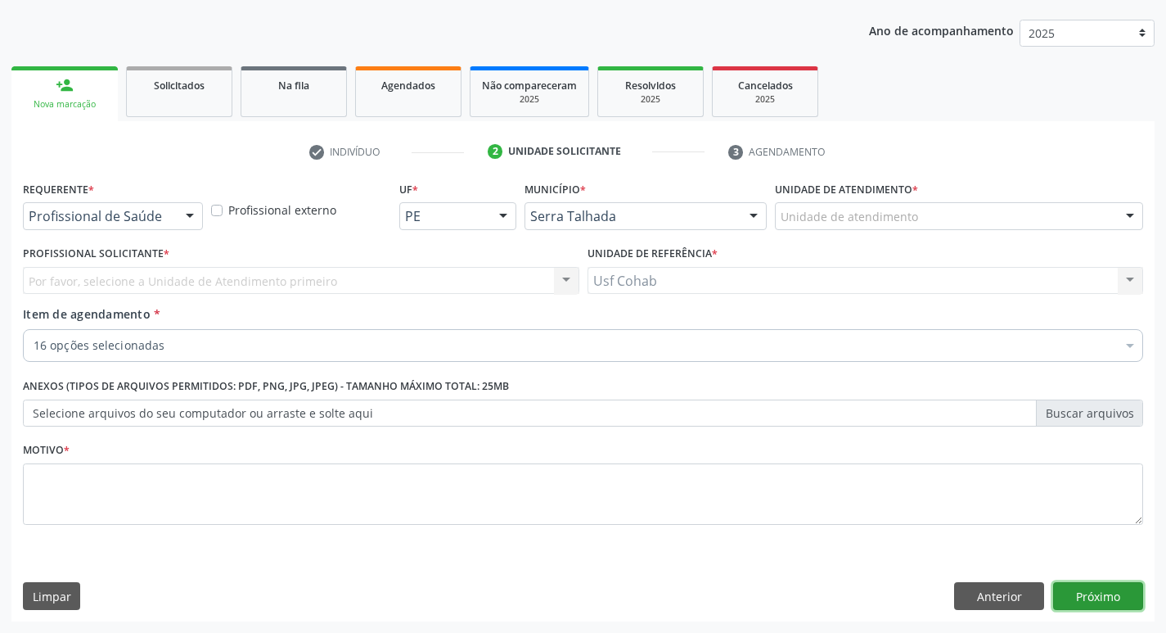
checkbox Completo "true"
checkbox Parasitas "true"
checkbox Glicose "true"
checkbox Ureia "true"
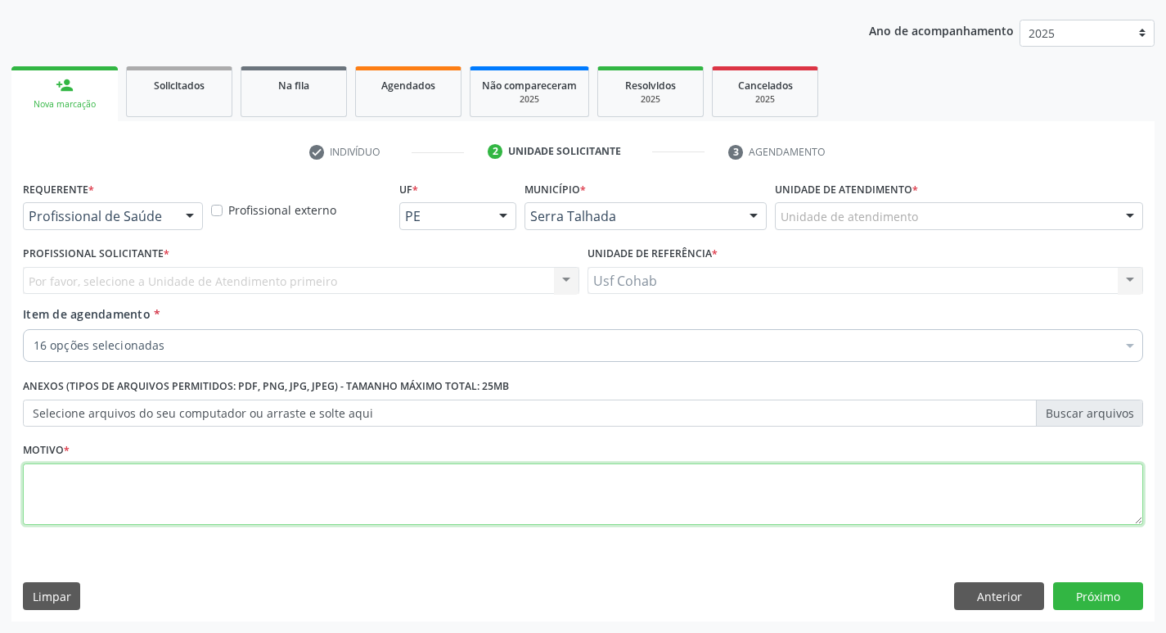
click at [140, 507] on textarea at bounding box center [583, 494] width 1120 height 62
type textarea "rastreio"
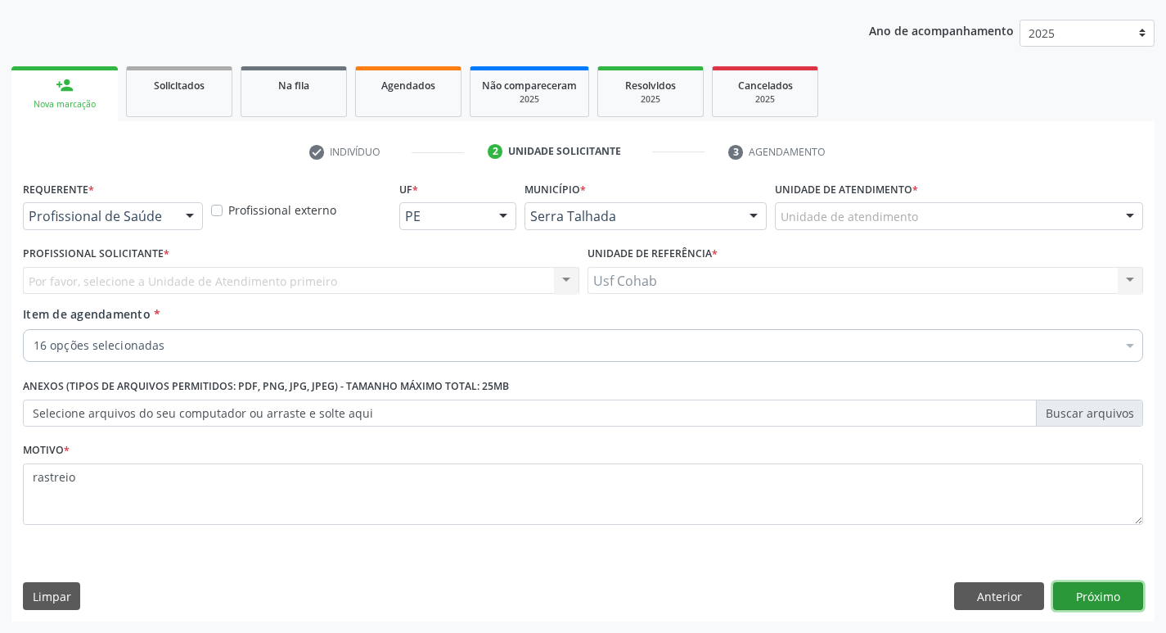
click at [1103, 603] on button "Próximo" at bounding box center [1098, 596] width 90 height 28
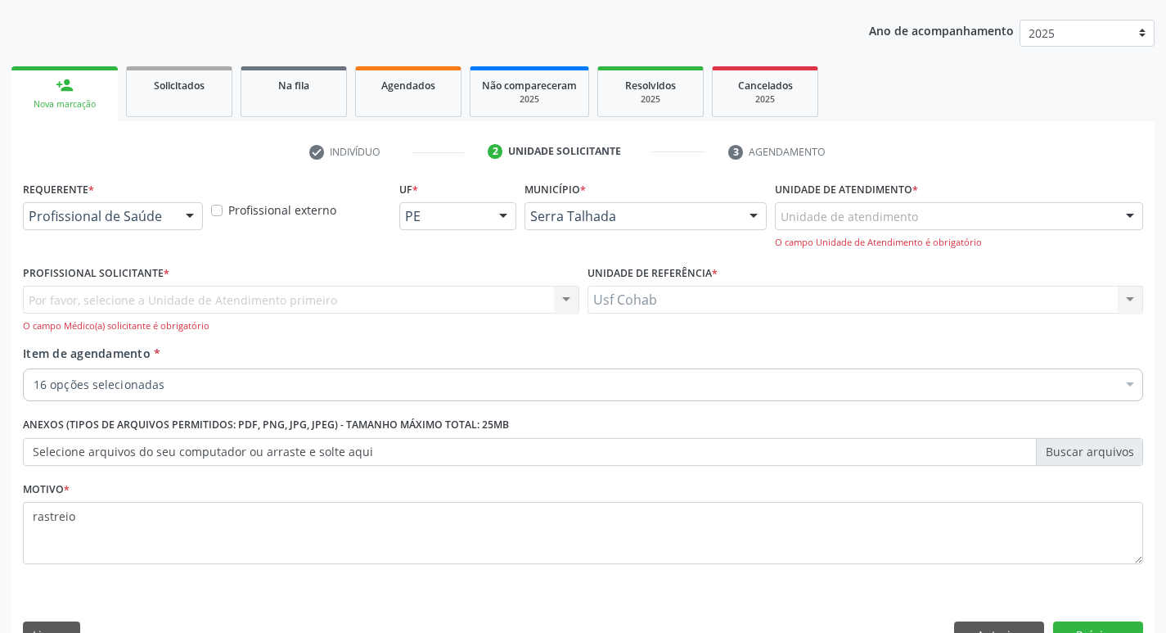
click at [209, 295] on div "Por favor, selecione a Unidade de Atendimento primeiro Nenhum resultado encontr…" at bounding box center [301, 309] width 557 height 47
click at [224, 296] on div "Por favor, selecione a Unidade de Atendimento primeiro Nenhum resultado encontr…" at bounding box center [301, 309] width 557 height 47
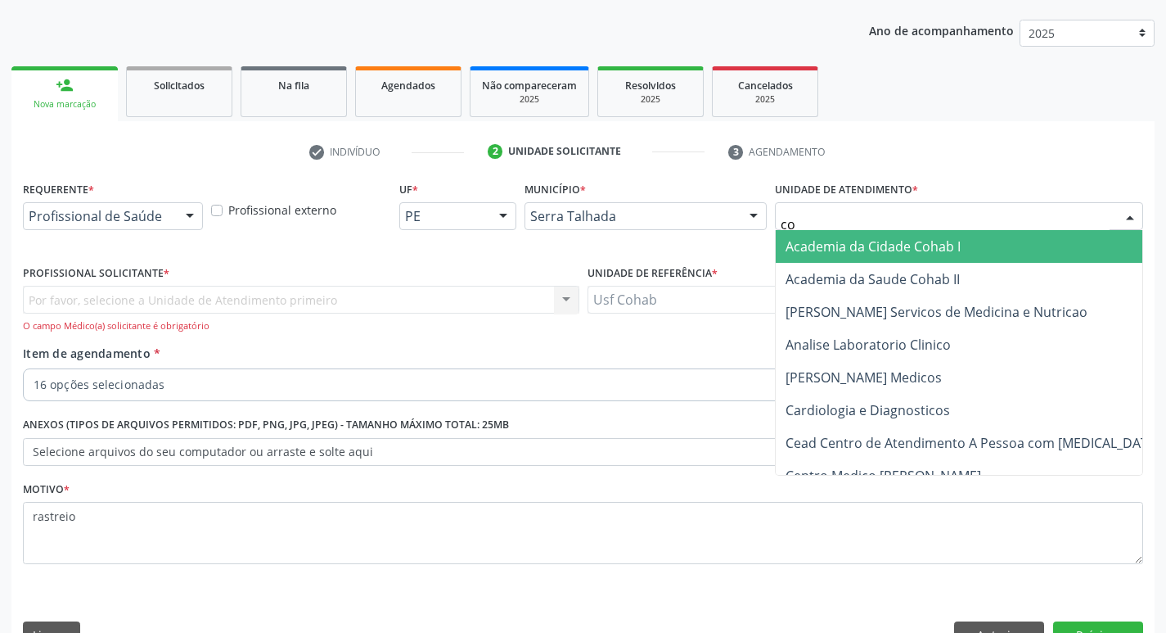
type input "coh"
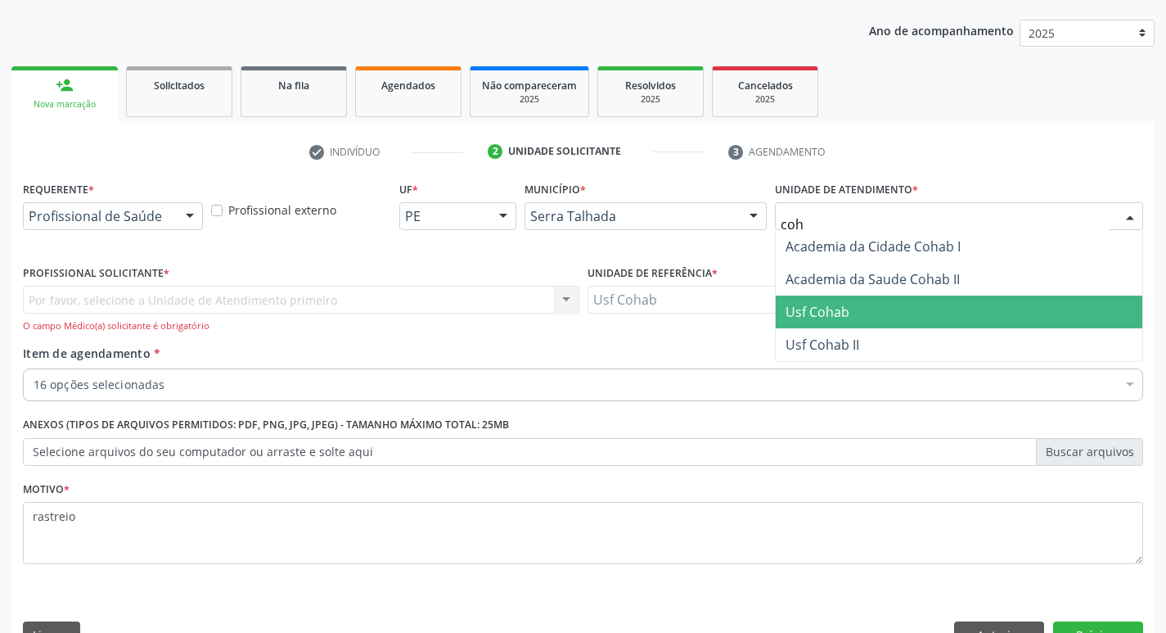
click at [890, 306] on span "Usf Cohab" at bounding box center [959, 311] width 367 height 33
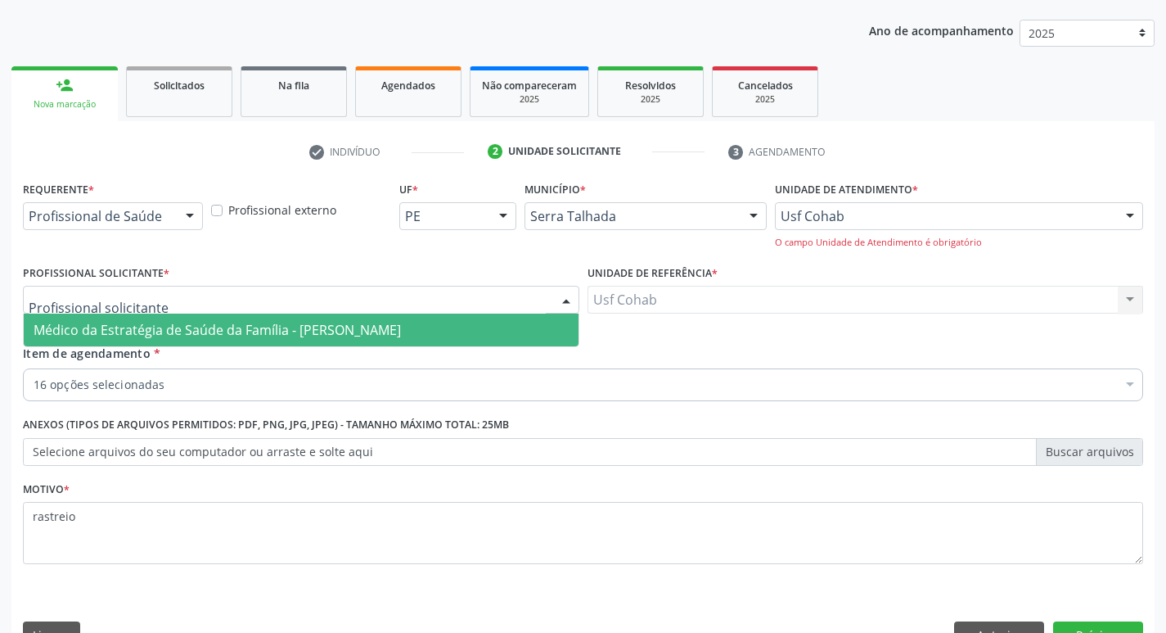
click at [305, 308] on div at bounding box center [301, 300] width 557 height 28
click at [305, 328] on span "Médico da Estratégia de Saúde da Família - [PERSON_NAME]" at bounding box center [217, 330] width 367 height 18
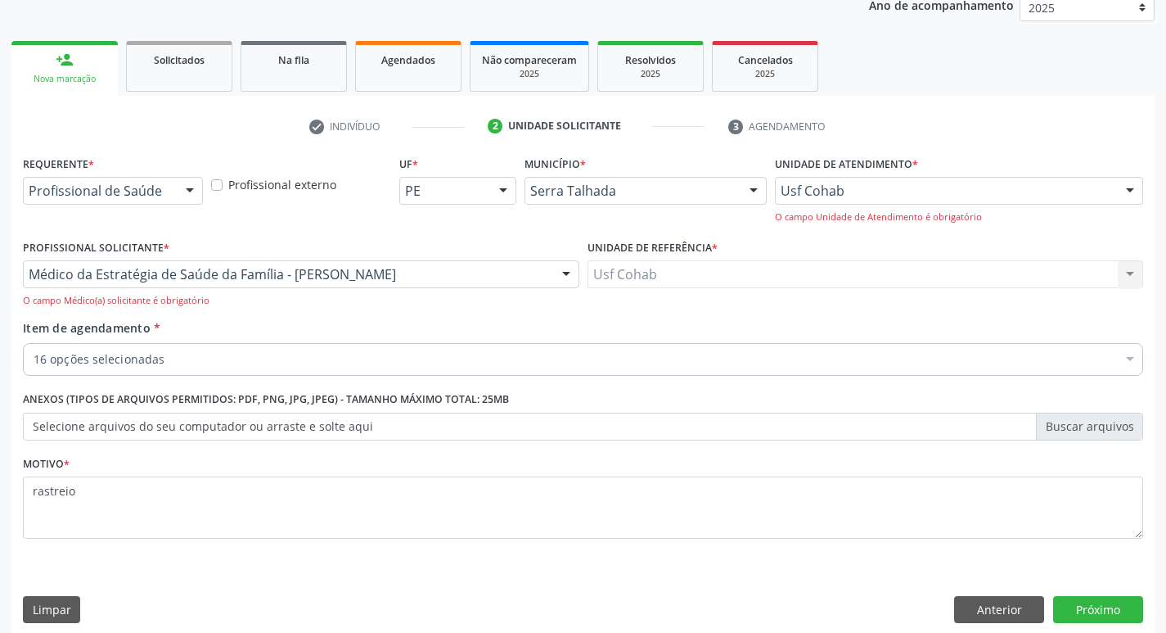
scroll to position [217, 0]
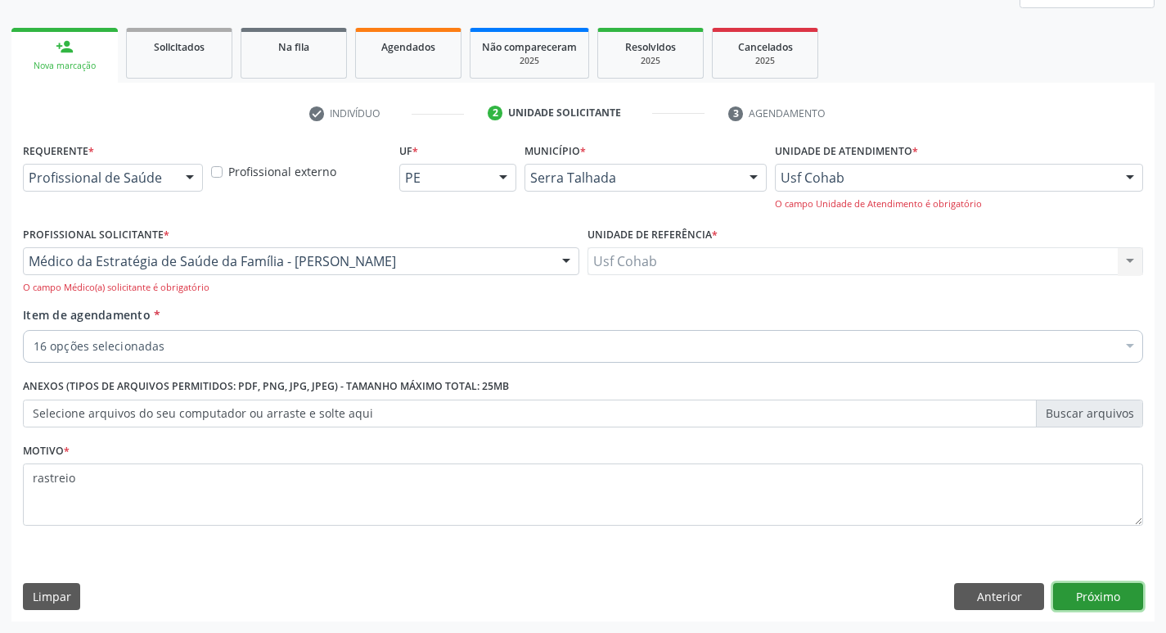
click at [1085, 587] on button "Próximo" at bounding box center [1098, 597] width 90 height 28
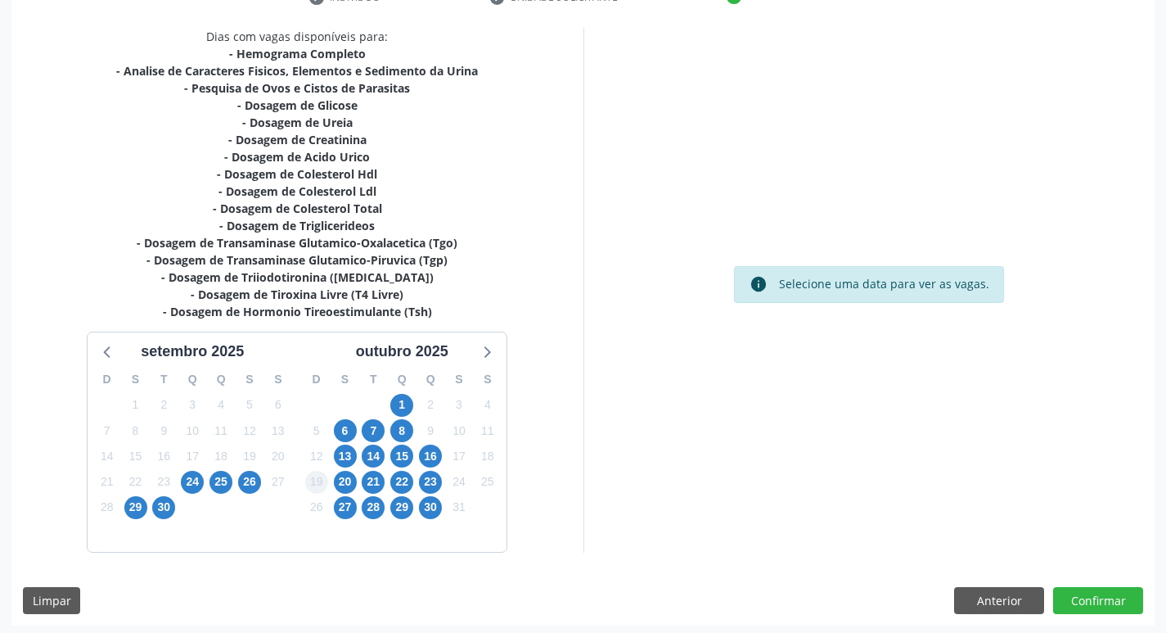
scroll to position [337, 0]
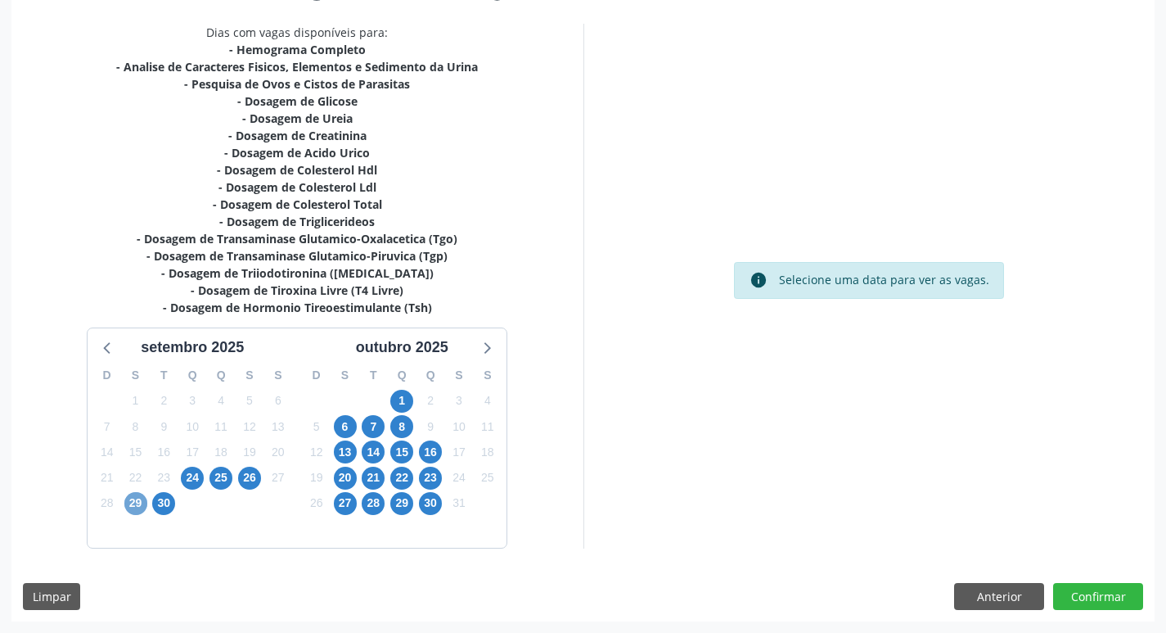
click at [139, 503] on span "29" at bounding box center [135, 503] width 23 height 23
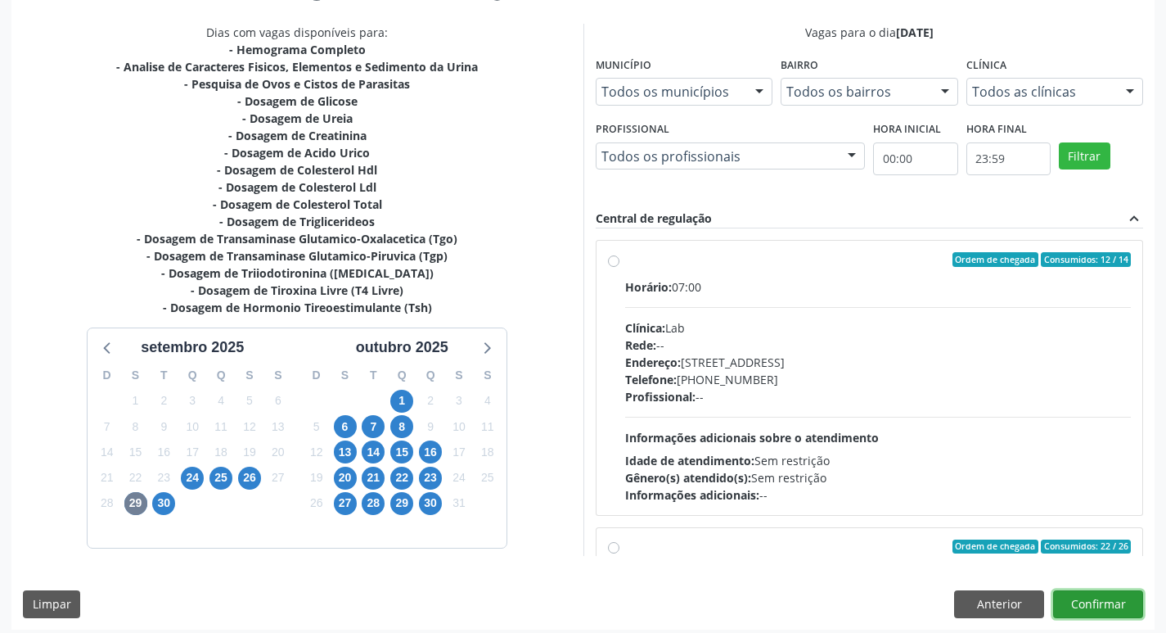
click at [1083, 605] on button "Confirmar" at bounding box center [1098, 604] width 90 height 28
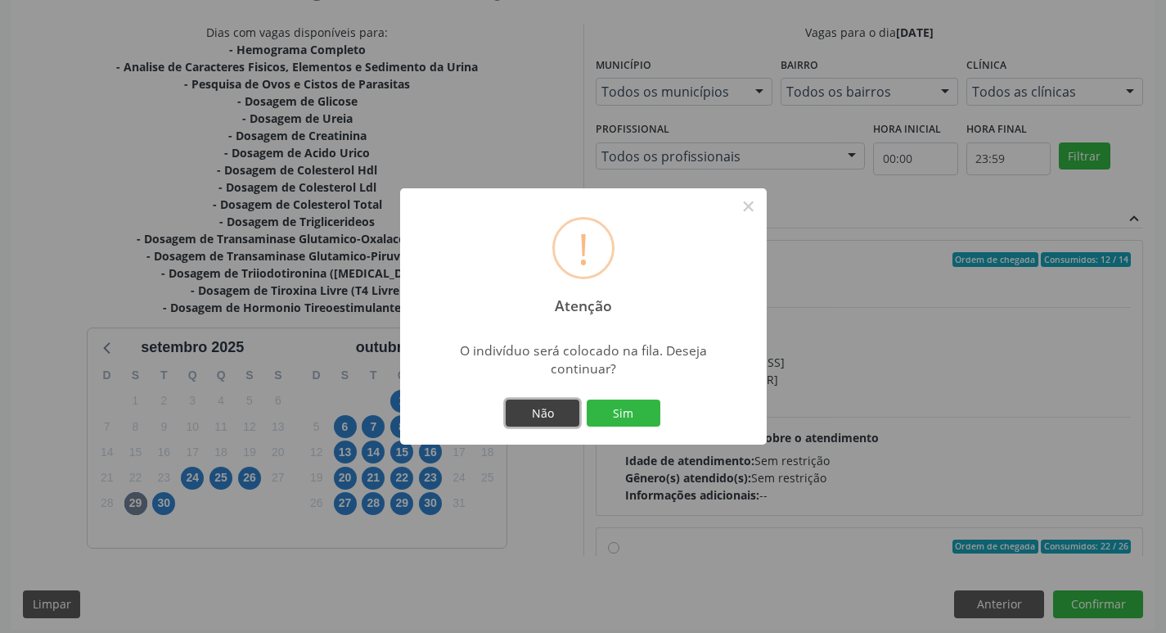
click at [551, 410] on button "Não" at bounding box center [543, 413] width 74 height 28
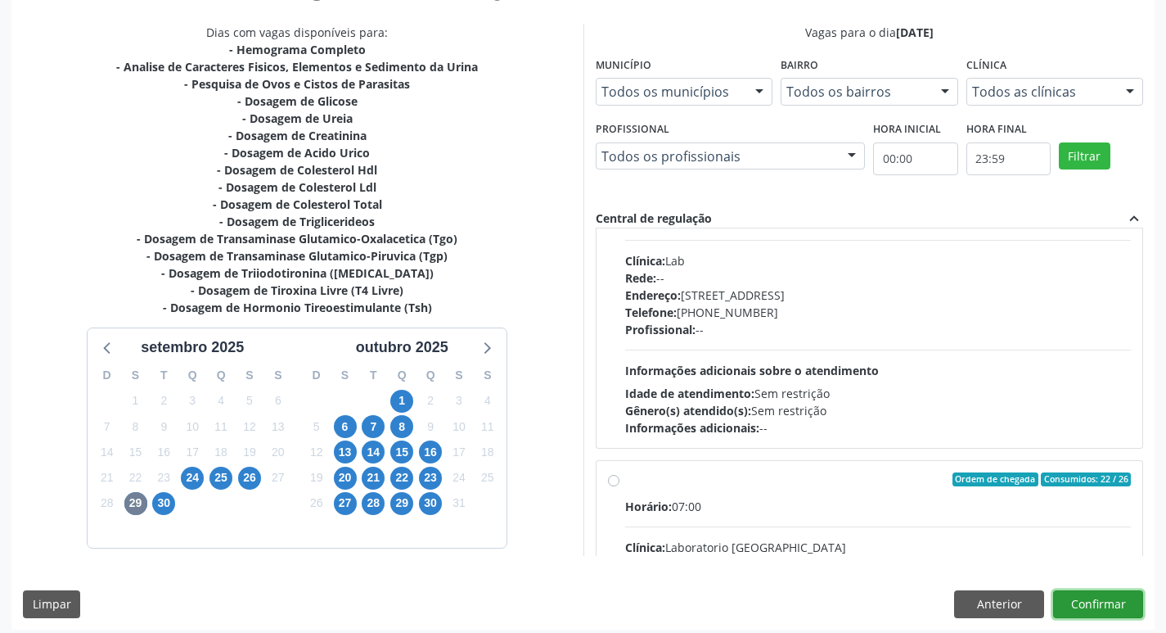
scroll to position [164, 0]
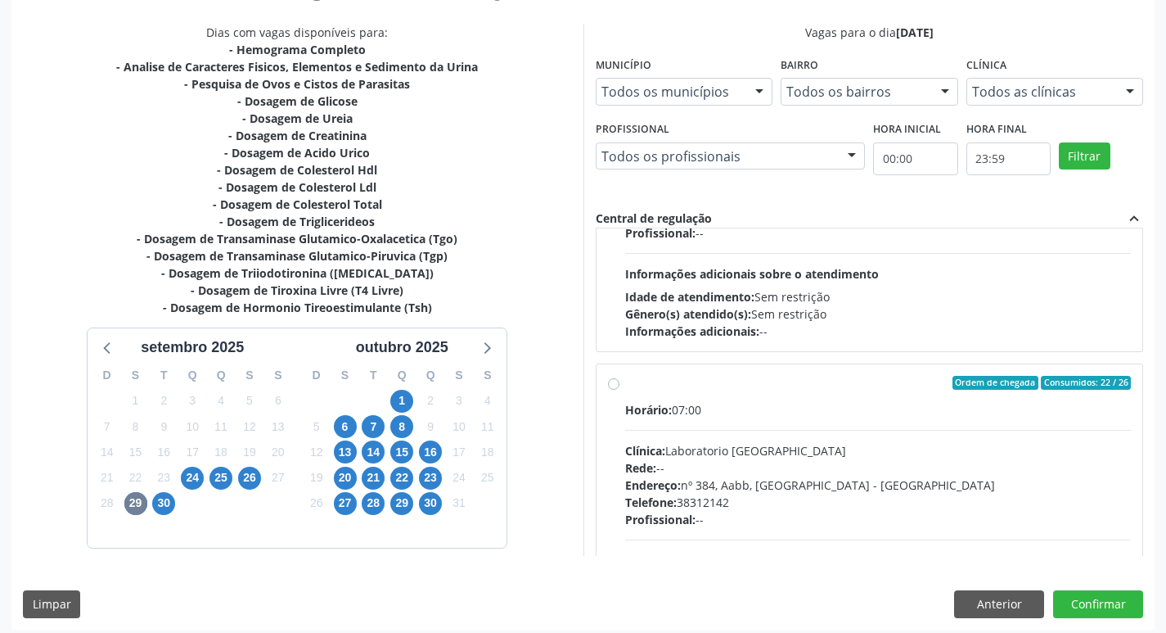
click at [625, 385] on label "Ordem de chegada Consumidos: 22 / 26 Horário: 07:00 Clínica: Laboratorio Sao Fr…" at bounding box center [878, 501] width 507 height 251
click at [616, 385] on input "Ordem de chegada Consumidos: 22 / 26 Horário: 07:00 Clínica: Laboratorio Sao Fr…" at bounding box center [613, 383] width 11 height 15
radio input "true"
click at [1100, 602] on button "Confirmar" at bounding box center [1098, 604] width 90 height 28
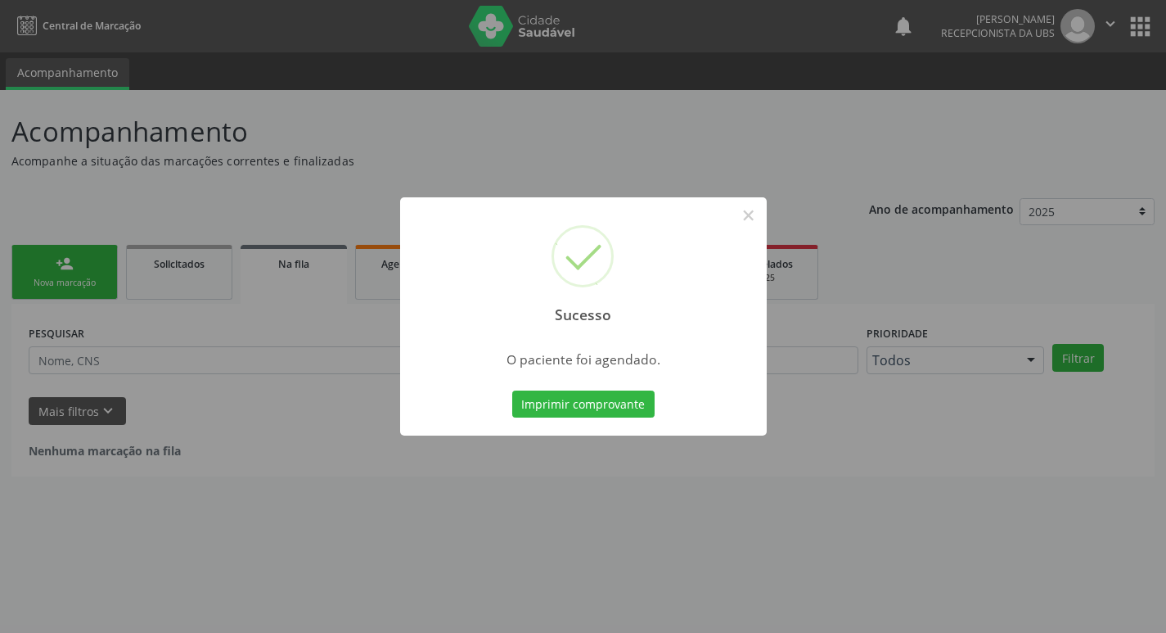
scroll to position [0, 0]
click at [601, 400] on button "Imprimir comprovante" at bounding box center [589, 404] width 142 height 28
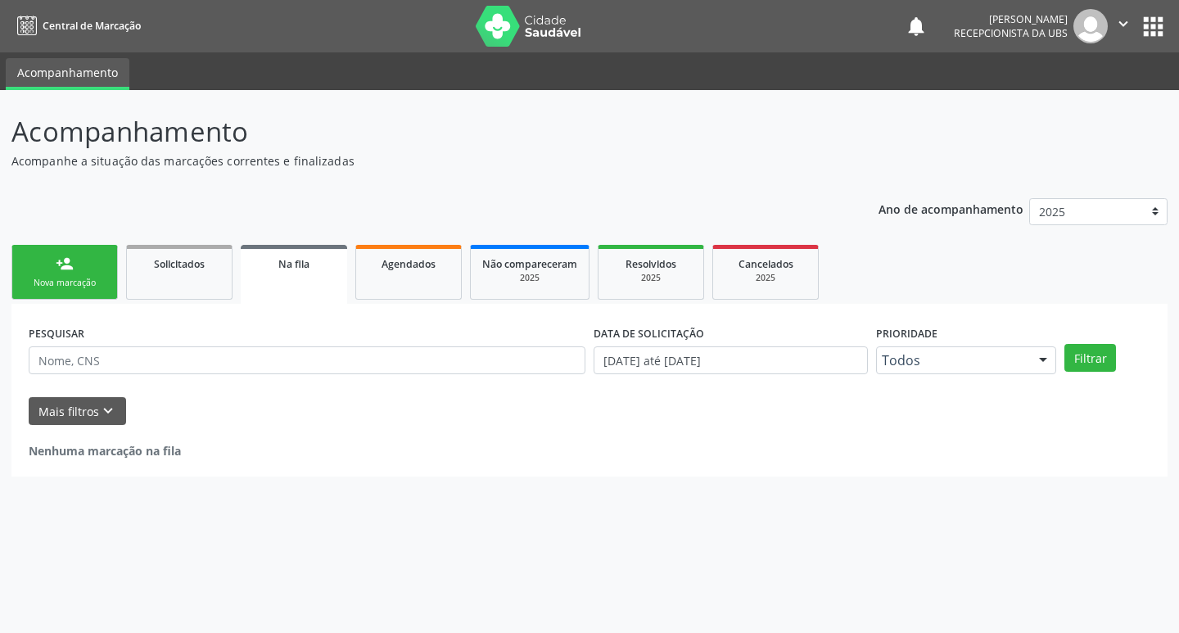
click at [99, 291] on link "person_add Nova marcação" at bounding box center [64, 272] width 106 height 55
click at [100, 279] on div "Nova marcação" at bounding box center [65, 283] width 82 height 12
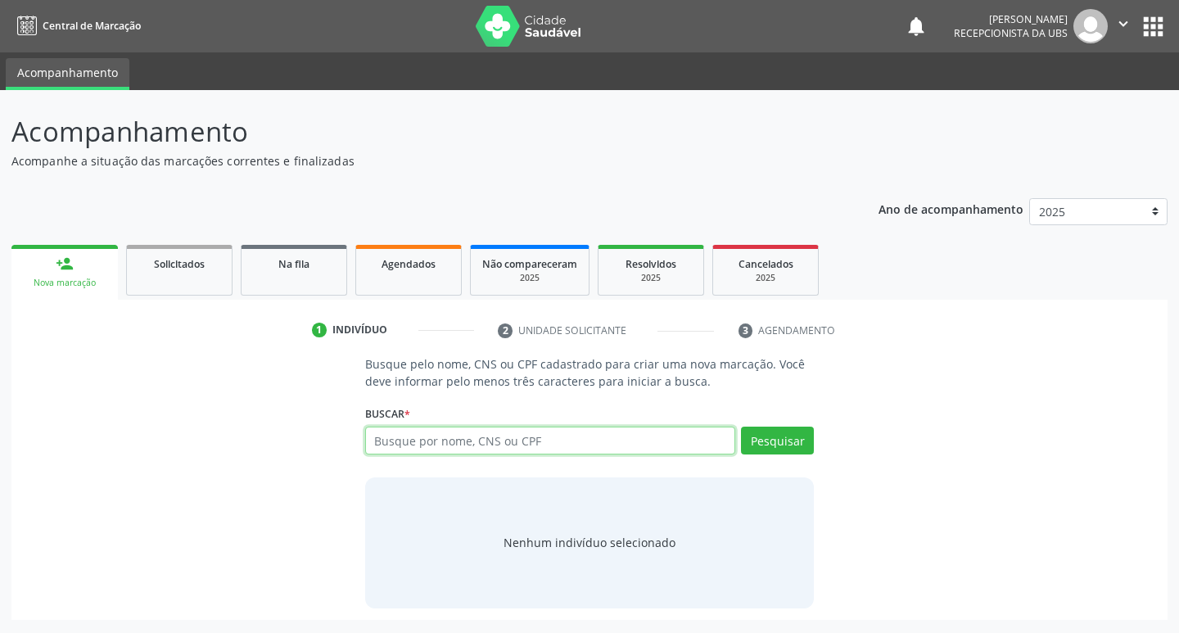
click at [446, 442] on input "text" at bounding box center [550, 440] width 371 height 28
click at [435, 437] on input "text" at bounding box center [550, 440] width 371 height 28
type input "898003236010942"
click at [791, 443] on button "Pesquisar" at bounding box center [777, 440] width 73 height 28
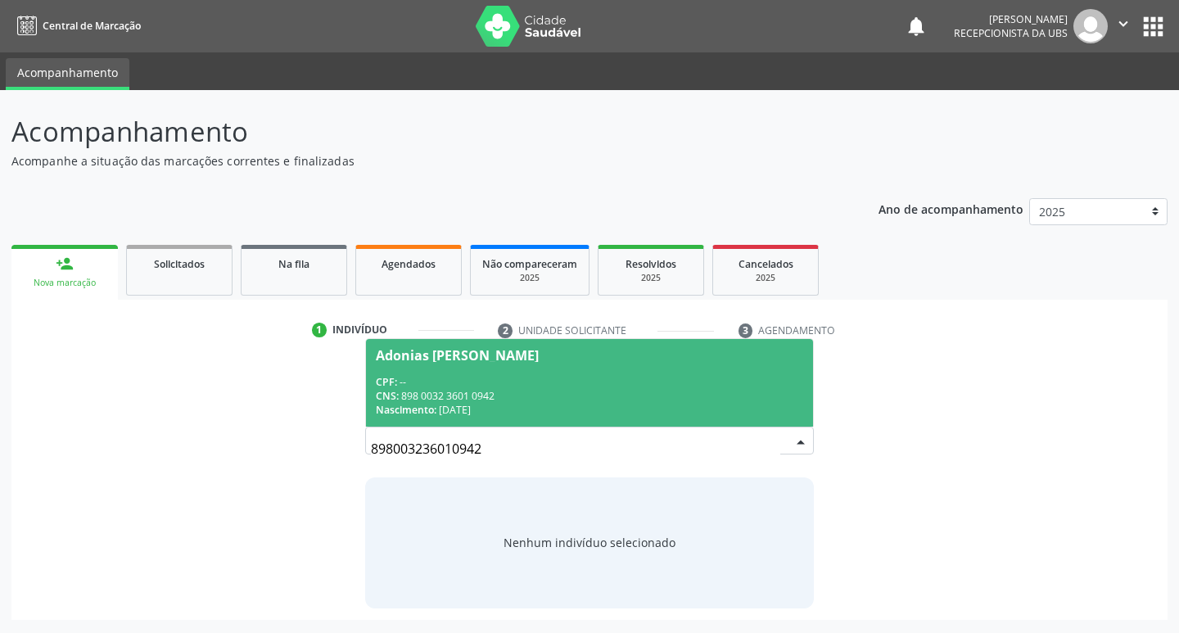
click at [571, 355] on div "Adonias Cirilo de Almeida" at bounding box center [590, 355] width 428 height 13
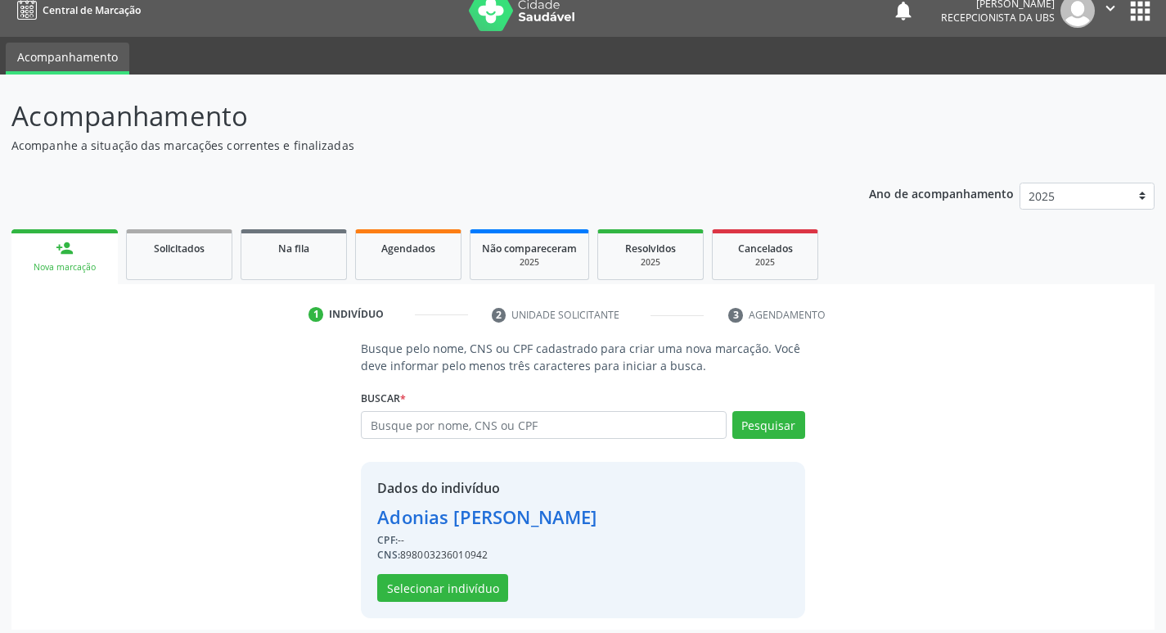
scroll to position [24, 0]
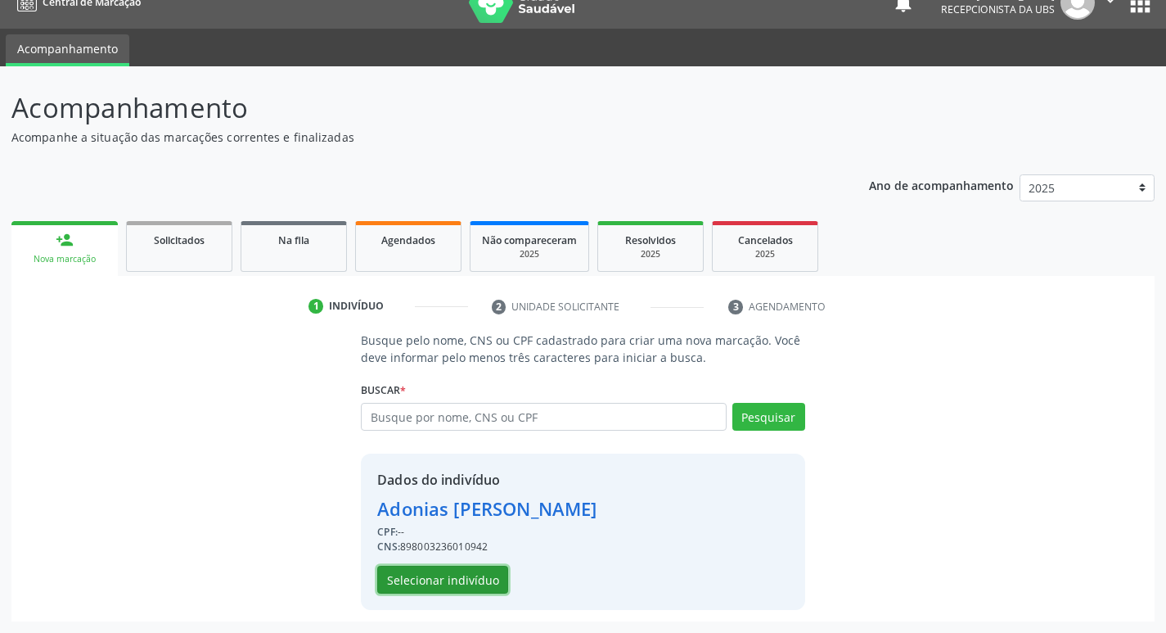
click at [410, 579] on button "Selecionar indivíduo" at bounding box center [442, 580] width 131 height 28
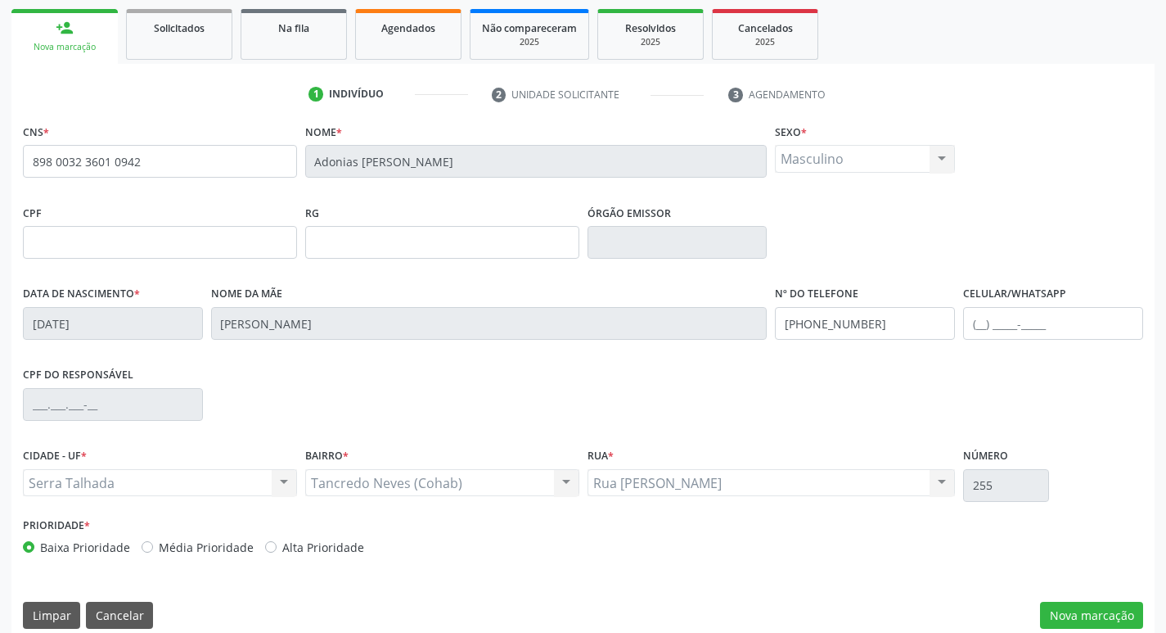
scroll to position [255, 0]
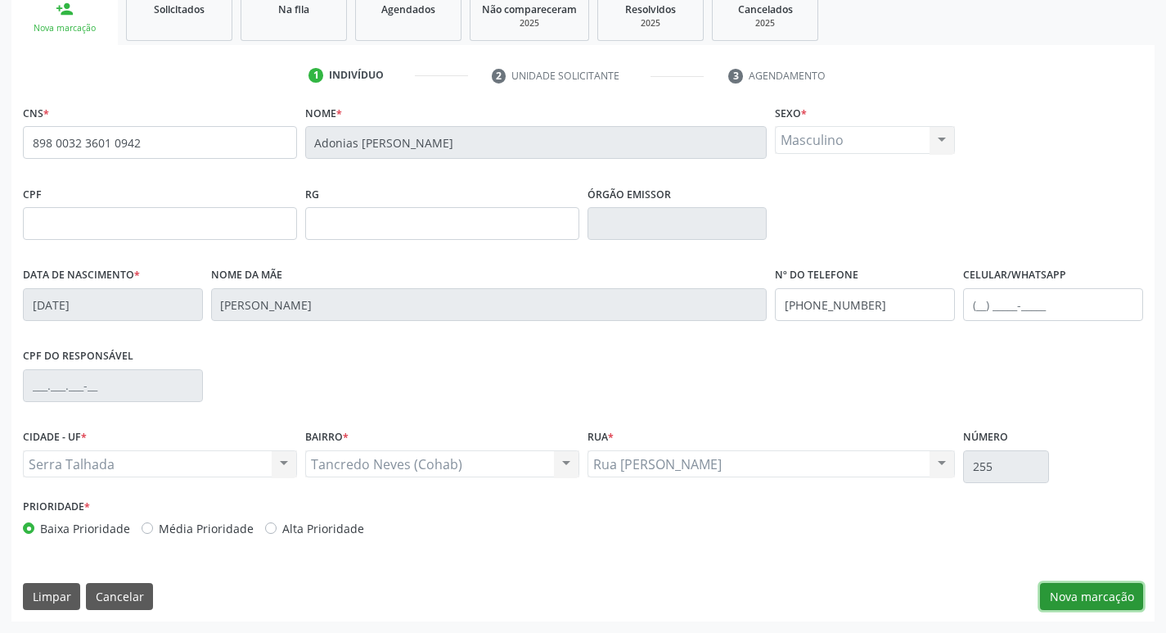
click at [1103, 599] on button "Nova marcação" at bounding box center [1091, 597] width 103 height 28
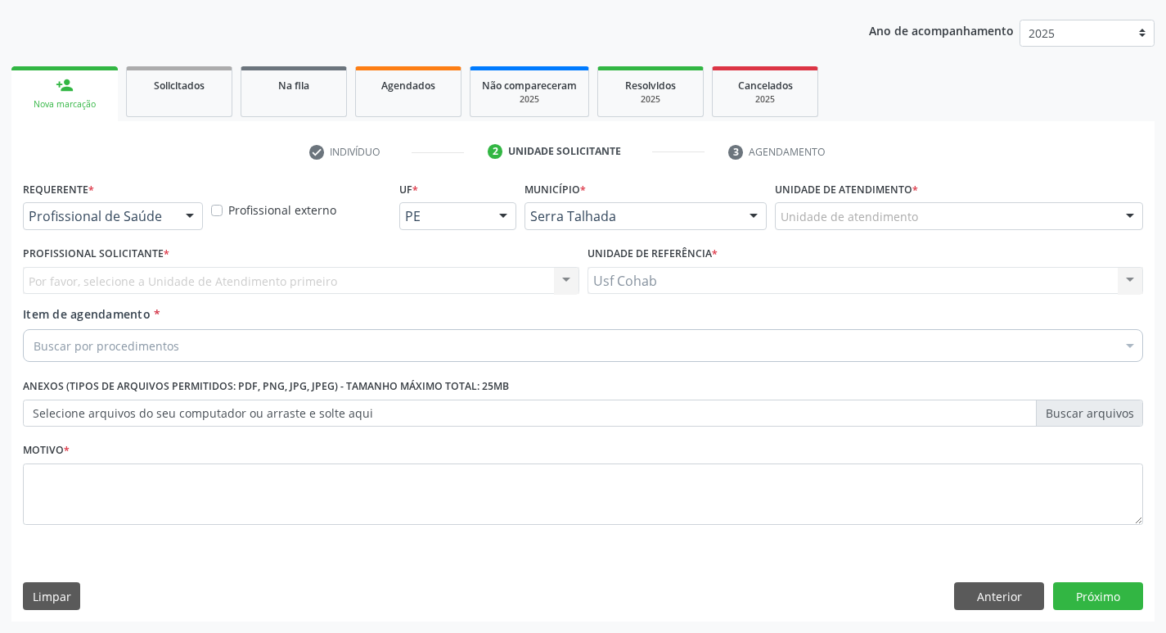
scroll to position [178, 0]
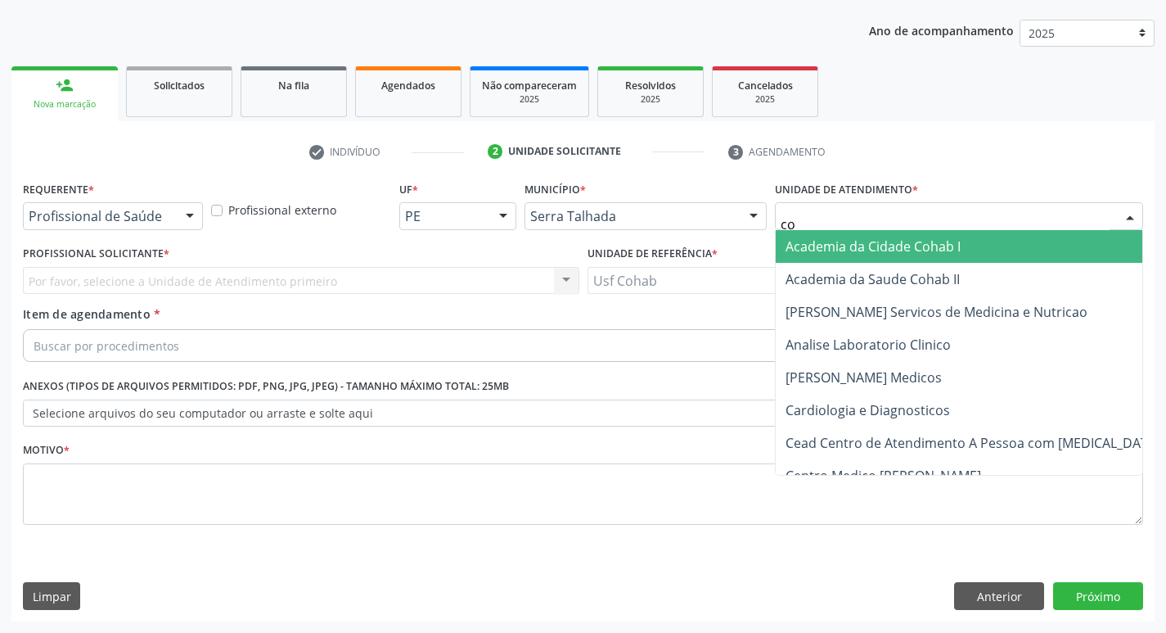
type input "coh"
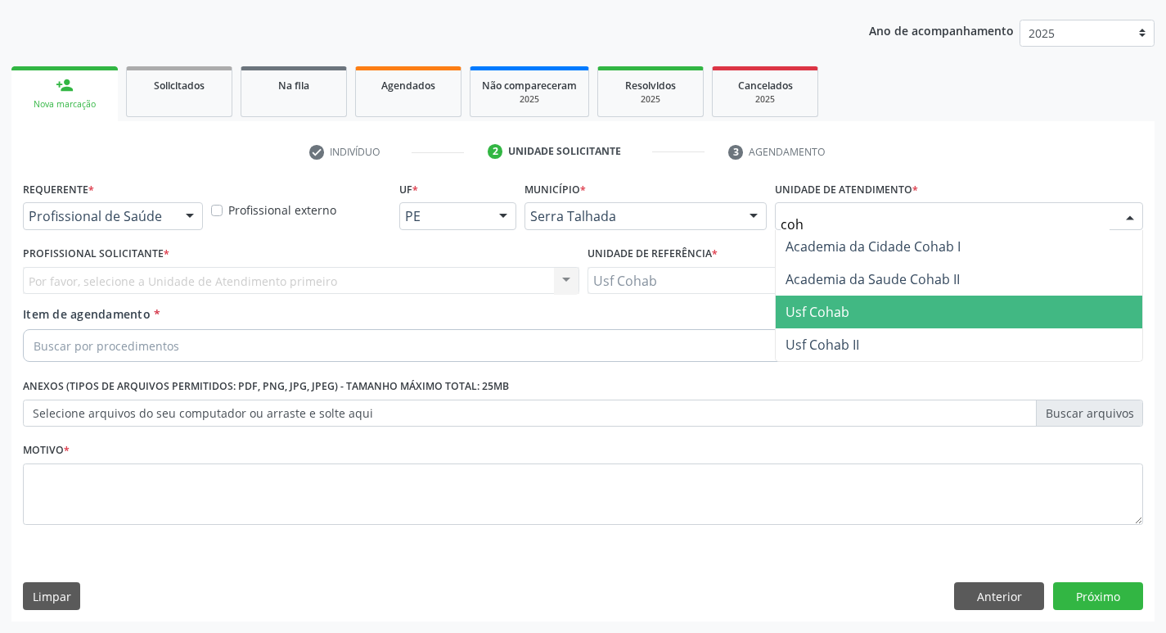
click at [857, 305] on span "Usf Cohab" at bounding box center [959, 311] width 367 height 33
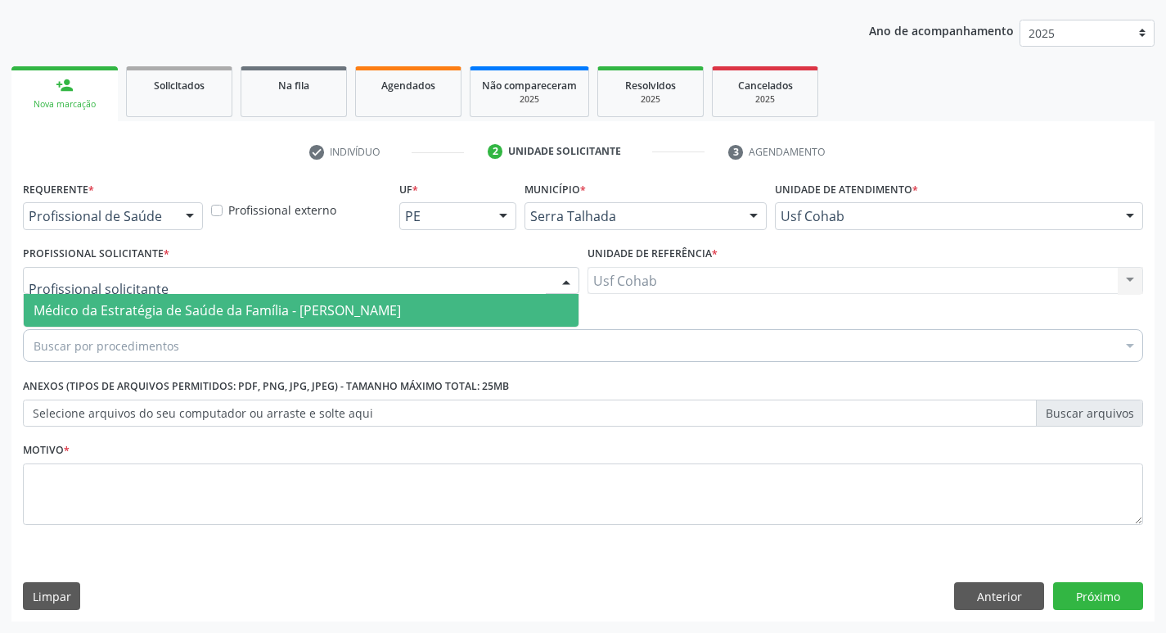
click at [286, 286] on div at bounding box center [301, 281] width 557 height 28
click at [277, 313] on span "Médico da Estratégia de Saúde da Família - [PERSON_NAME]" at bounding box center [217, 310] width 367 height 18
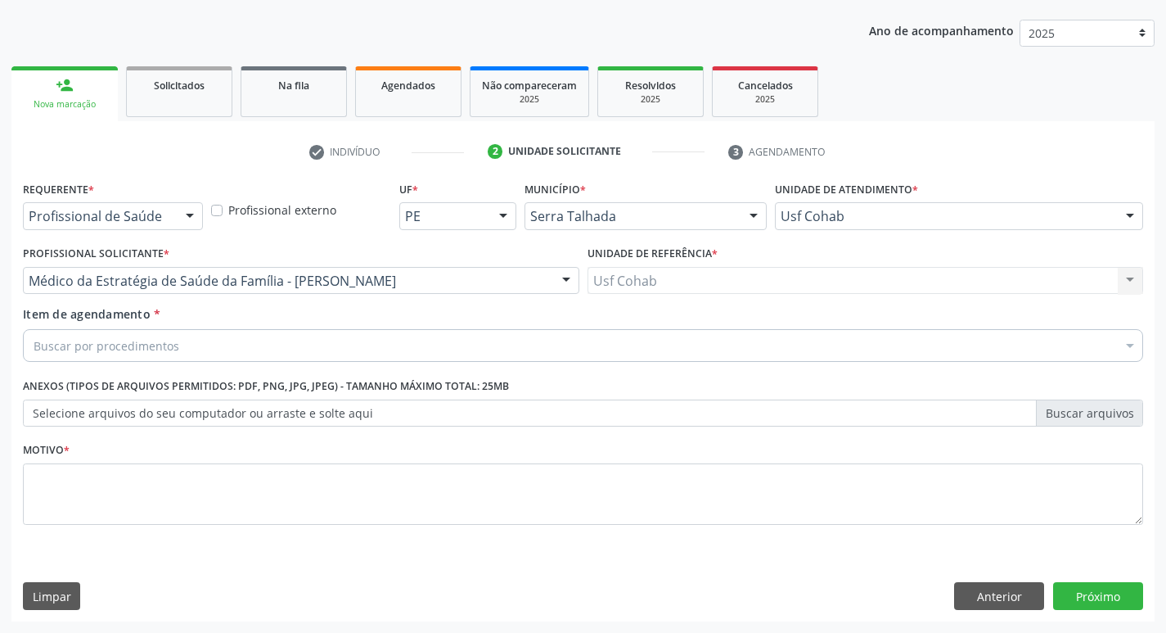
click at [255, 331] on div "Buscar por procedimentos" at bounding box center [583, 345] width 1120 height 33
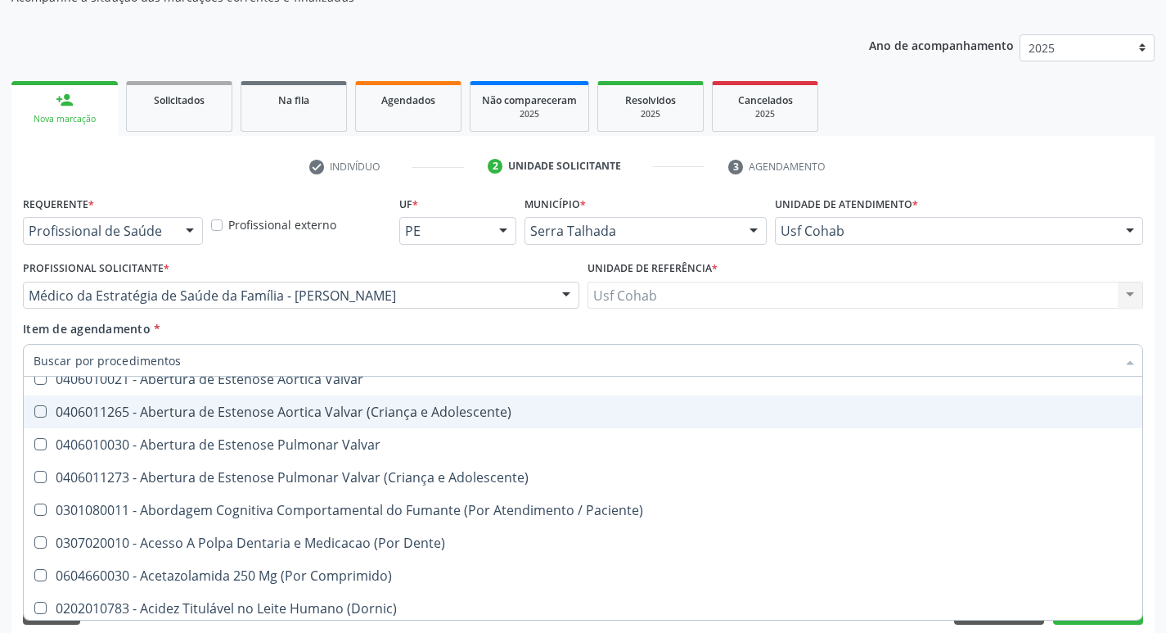
scroll to position [0, 0]
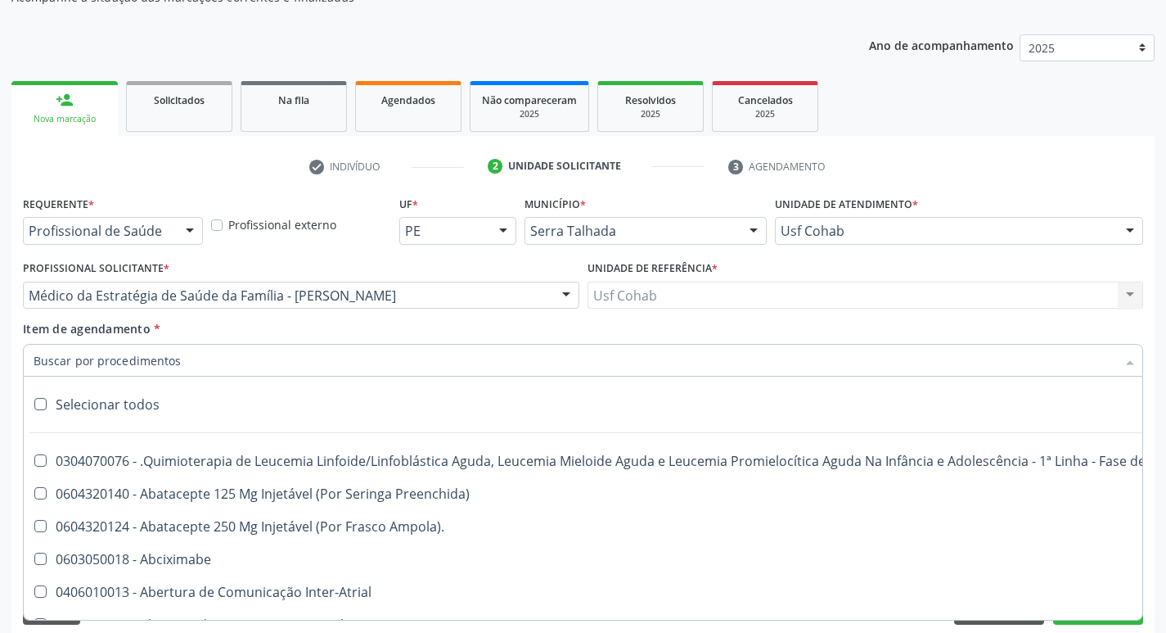
click at [241, 366] on input "Item de agendamento *" at bounding box center [575, 360] width 1083 height 33
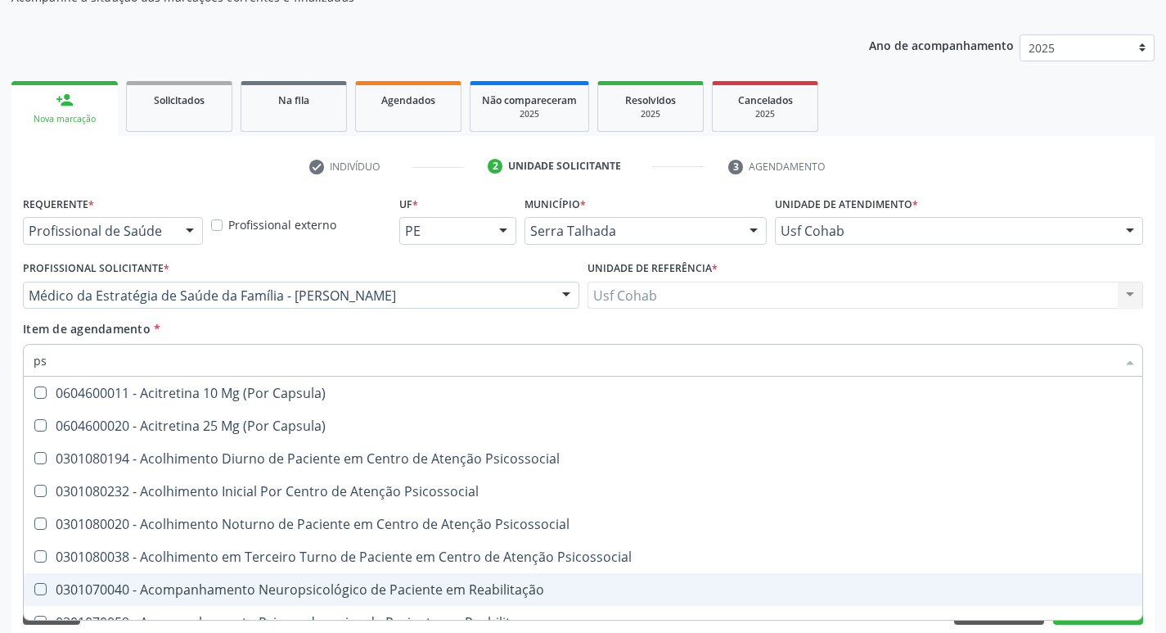
type input "psa"
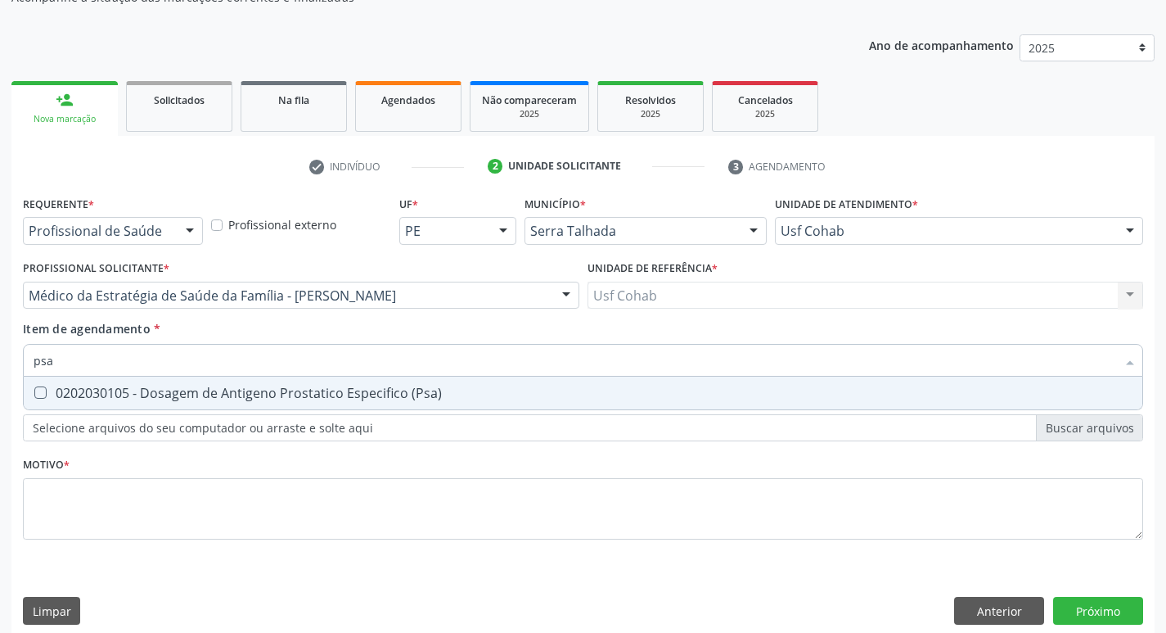
click at [42, 395] on \(Psa\) at bounding box center [40, 392] width 12 height 12
click at [34, 395] on \(Psa\) "checkbox" at bounding box center [29, 392] width 11 height 11
checkbox \(Psa\) "true"
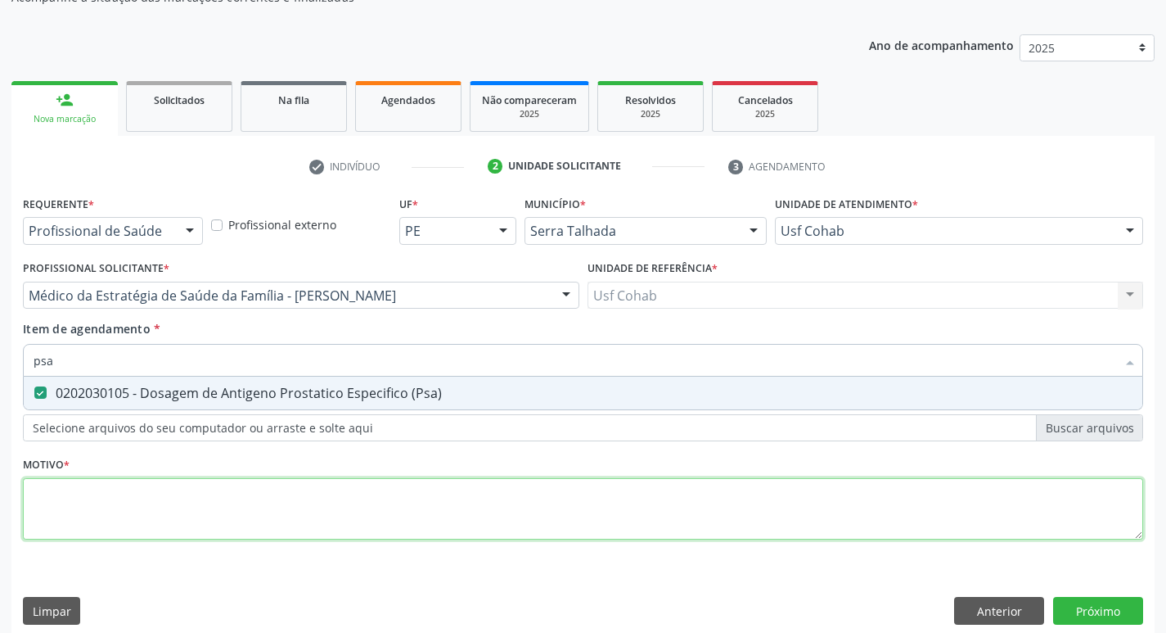
click at [99, 501] on div "Requerente * Profissional de Saúde Profissional de Saúde Paciente Nenhum result…" at bounding box center [583, 377] width 1120 height 371
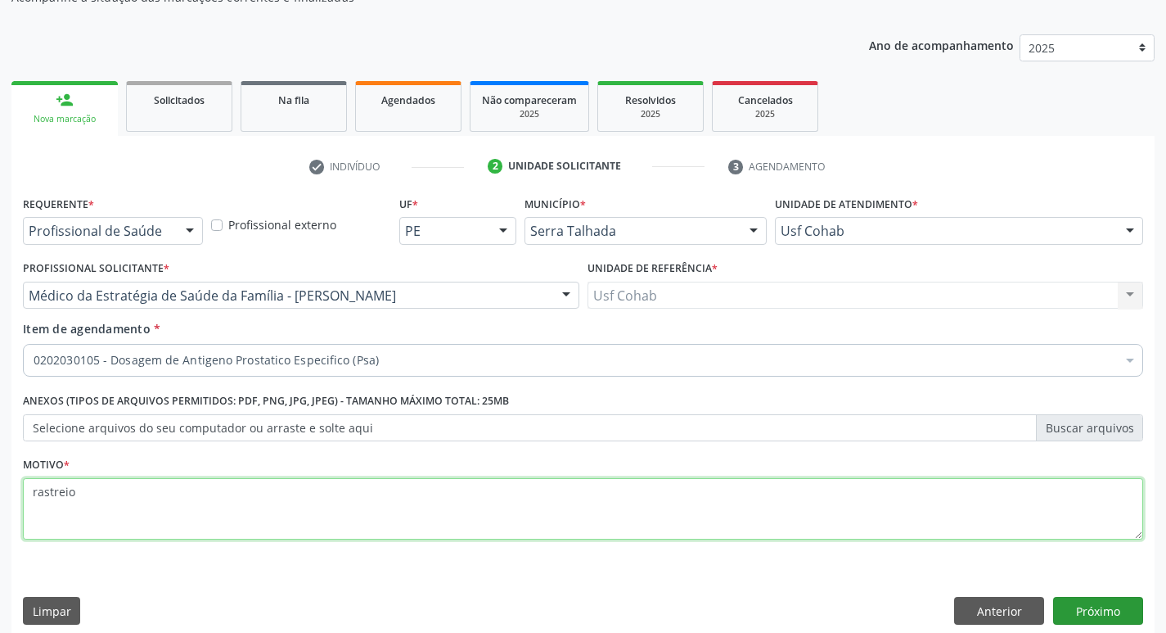
type textarea "rastreio"
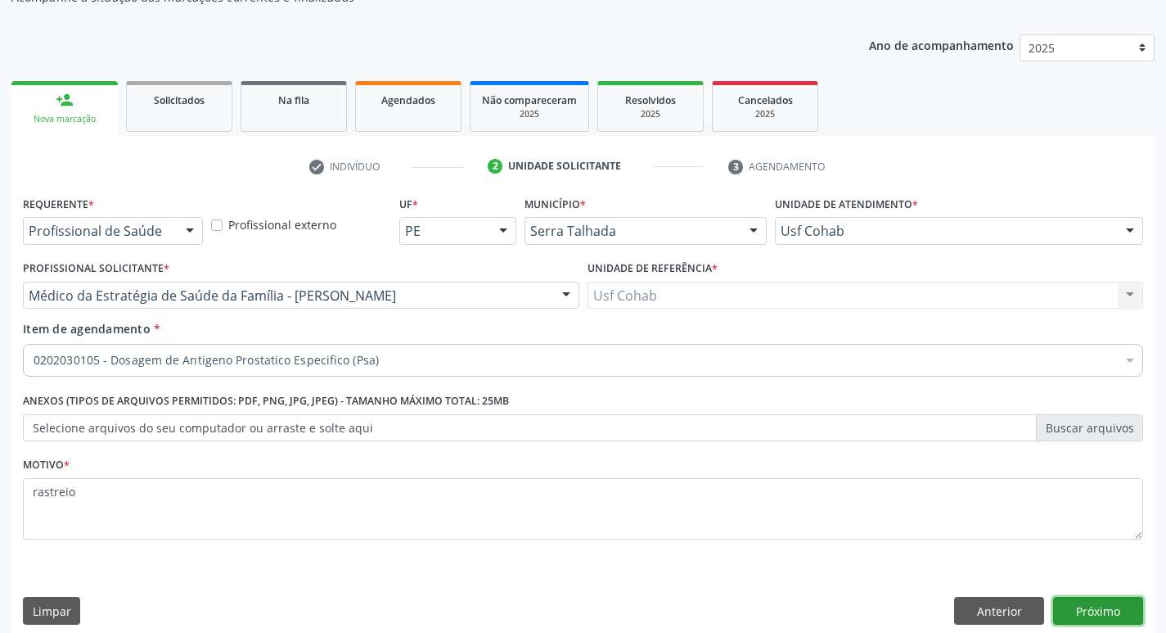
click at [1092, 602] on button "Próximo" at bounding box center [1098, 611] width 90 height 28
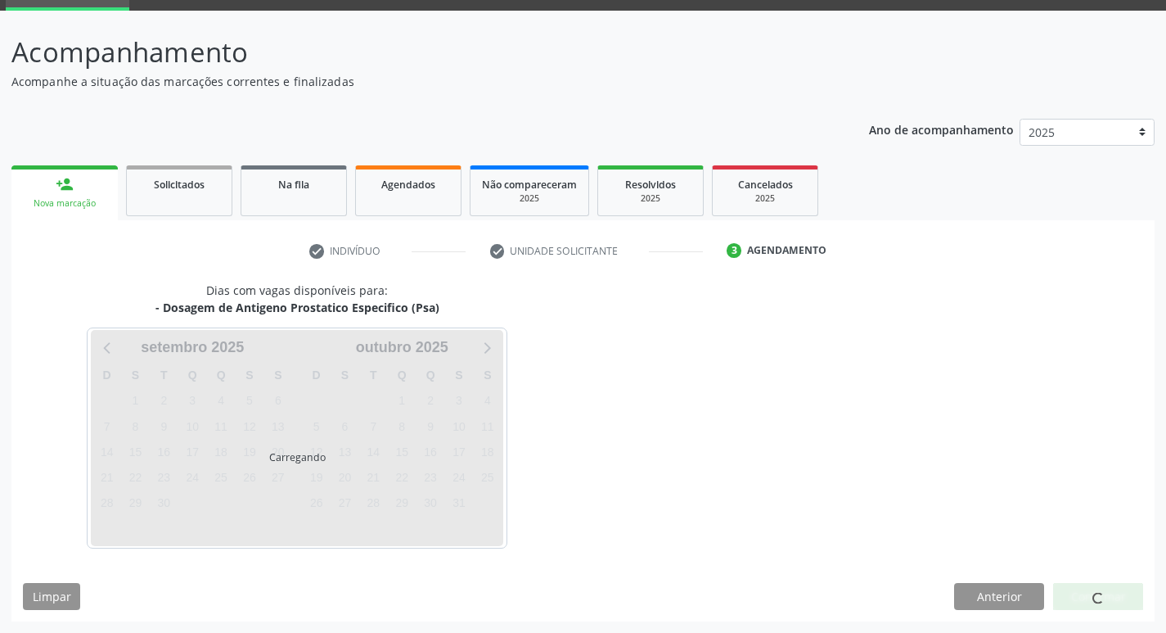
scroll to position [79, 0]
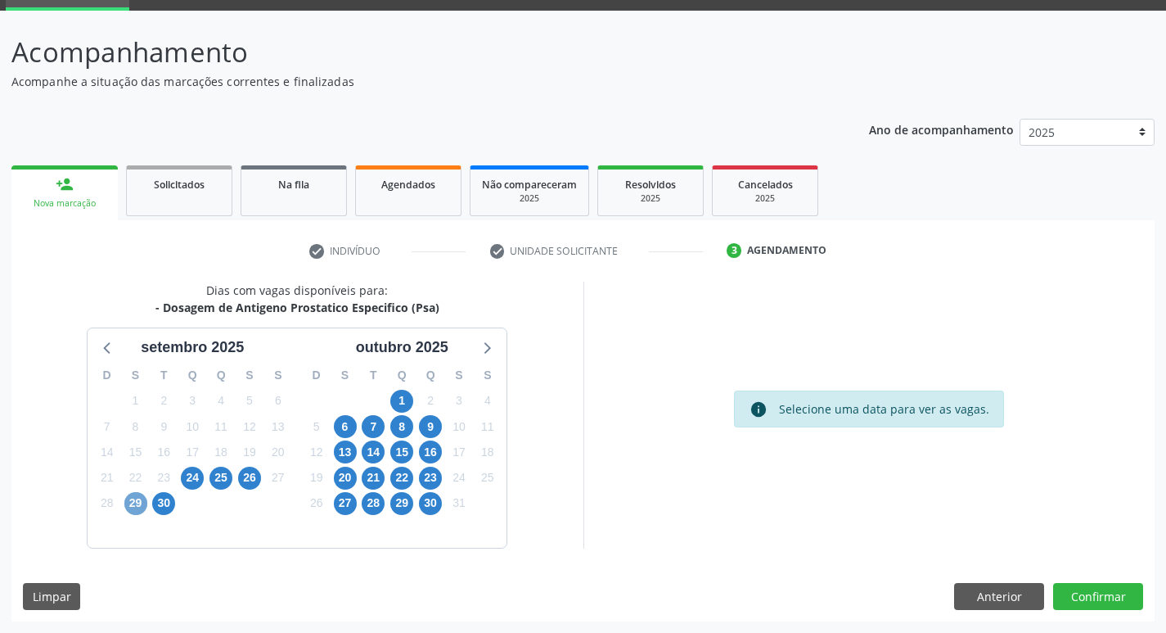
click at [126, 505] on span "29" at bounding box center [135, 503] width 23 height 23
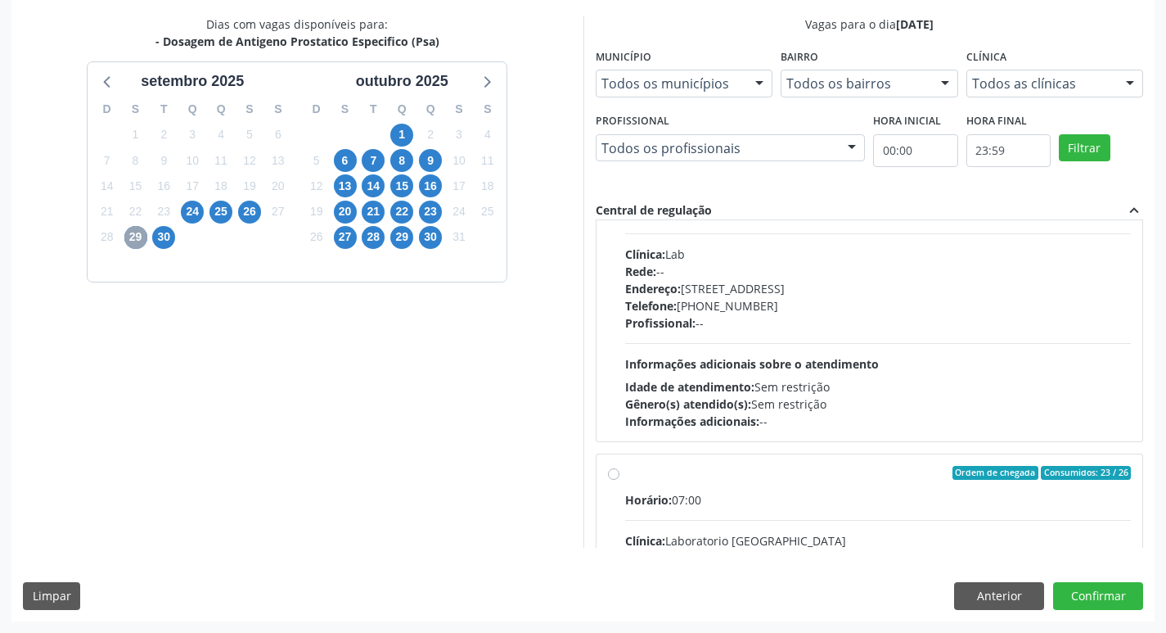
scroll to position [164, 0]
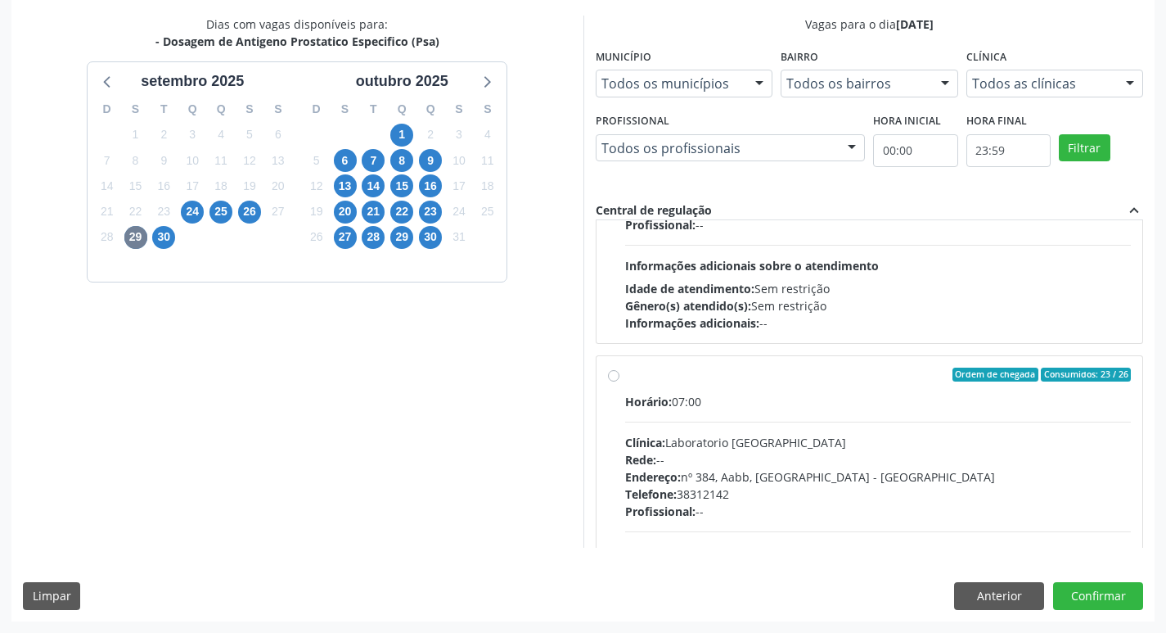
click at [625, 370] on label "Ordem de chegada Consumidos: 23 / 26 Horário: 07:00 Clínica: Laboratorio Sao Fr…" at bounding box center [878, 492] width 507 height 251
click at [613, 370] on input "Ordem de chegada Consumidos: 23 / 26 Horário: 07:00 Clínica: Laboratorio Sao Fr…" at bounding box center [613, 374] width 11 height 15
radio input "true"
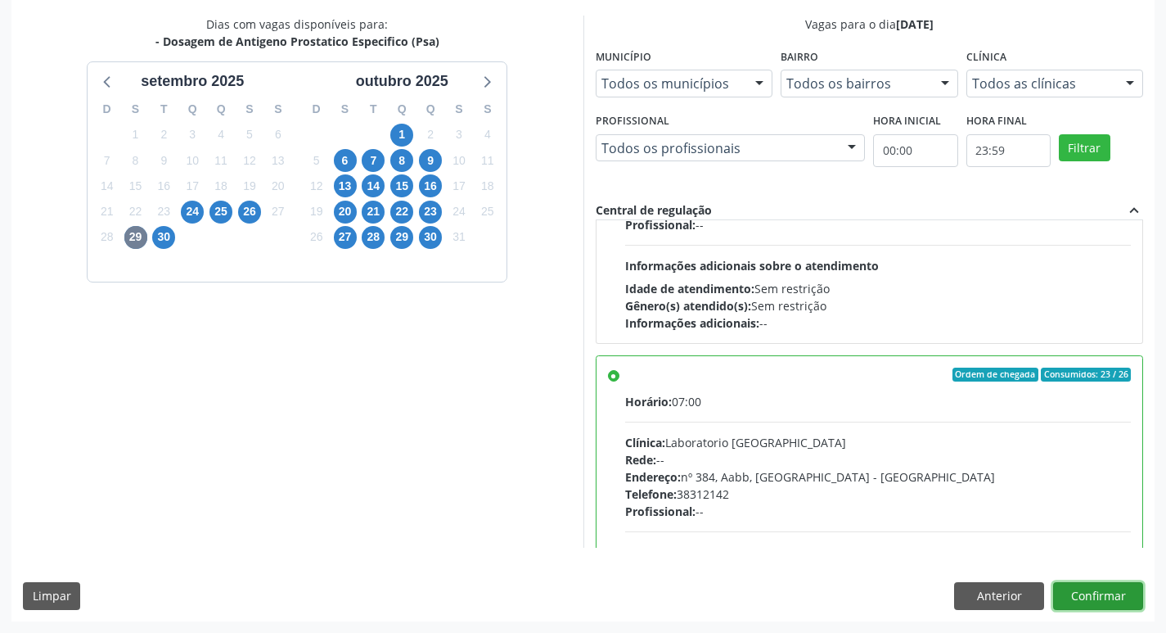
click at [1098, 600] on button "Confirmar" at bounding box center [1098, 596] width 90 height 28
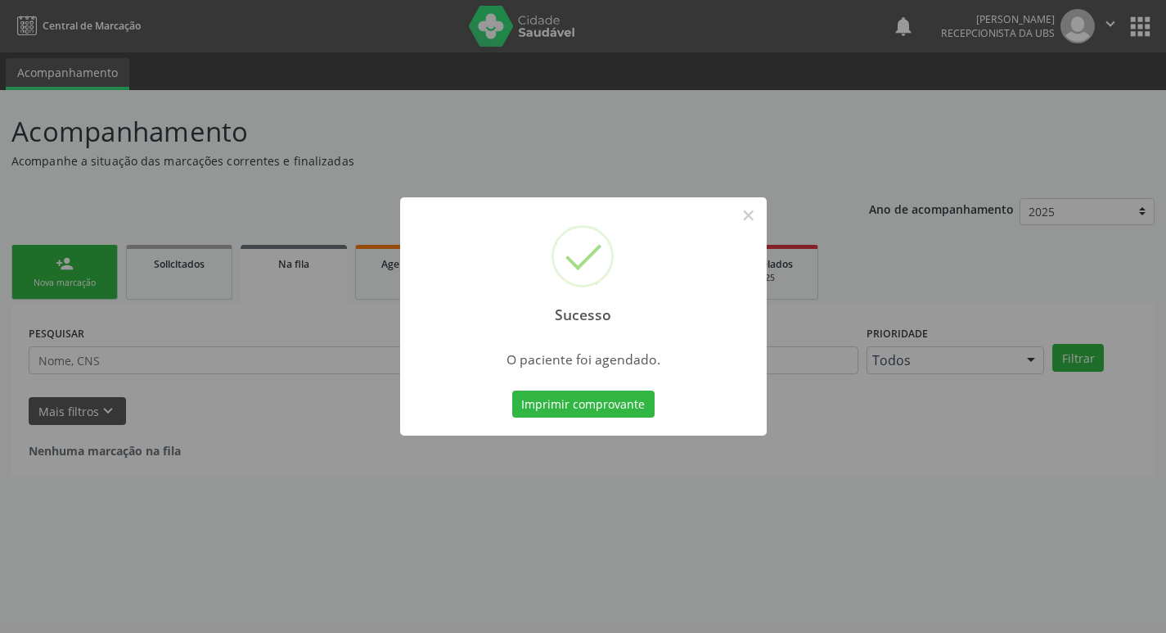
scroll to position [0, 0]
click at [623, 413] on button "Imprimir comprovante" at bounding box center [589, 404] width 142 height 28
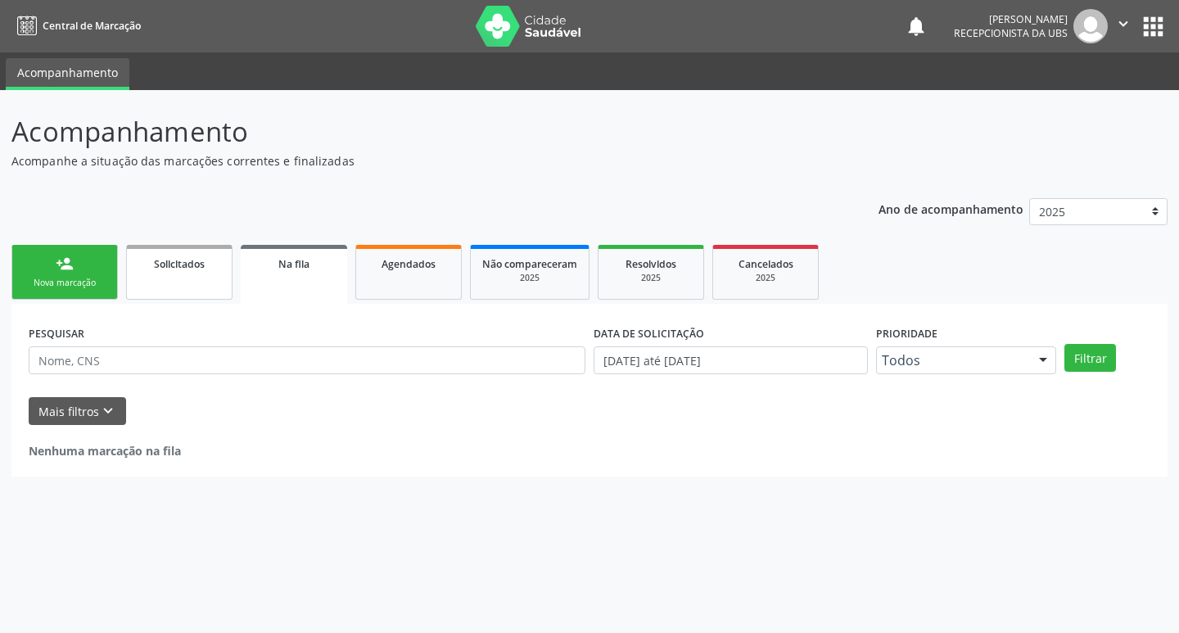
click at [186, 282] on link "Solicitados" at bounding box center [179, 272] width 106 height 55
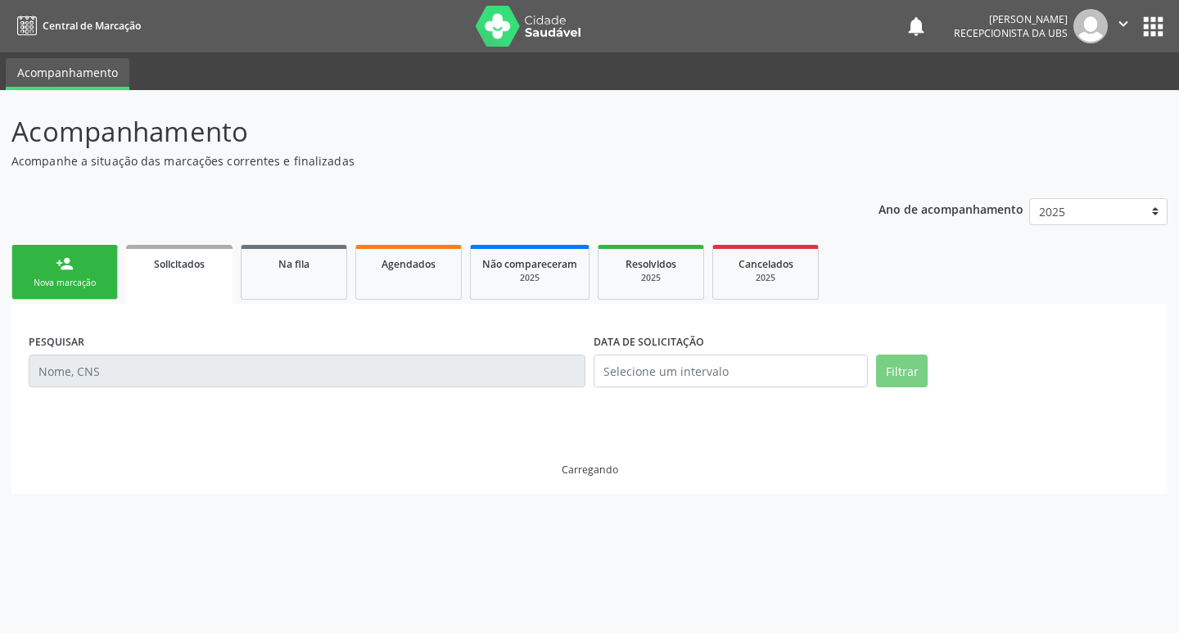
click at [186, 282] on link "Solicitados" at bounding box center [179, 274] width 106 height 59
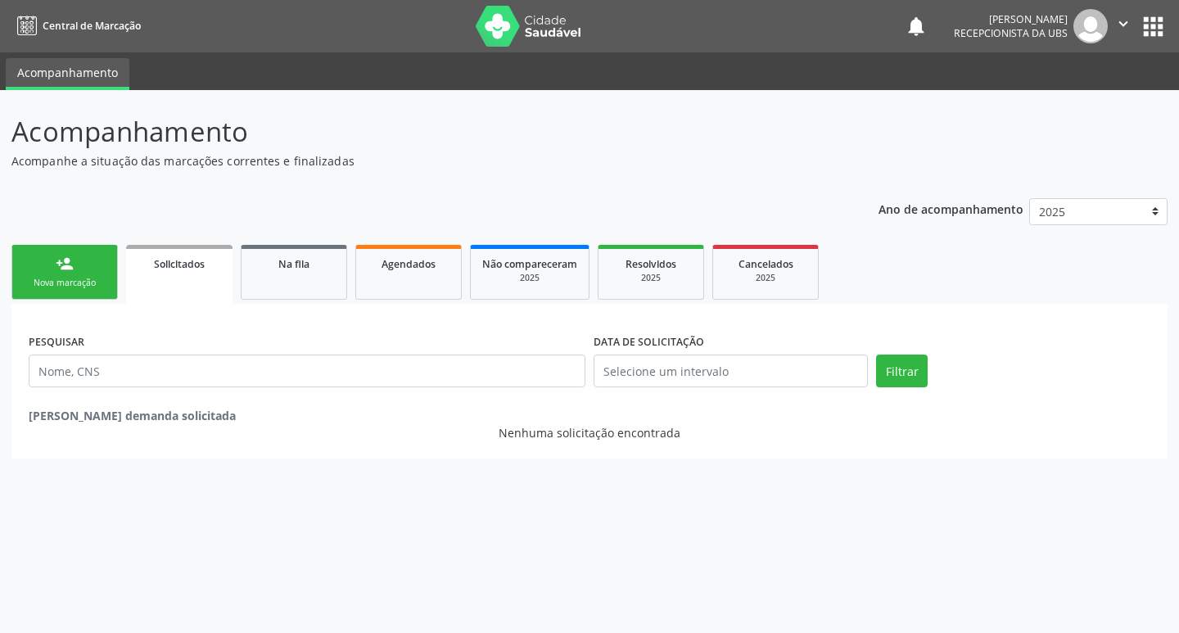
click at [90, 282] on div "Nova marcação" at bounding box center [65, 283] width 82 height 12
click at [101, 283] on div "Nova marcação" at bounding box center [65, 283] width 82 height 12
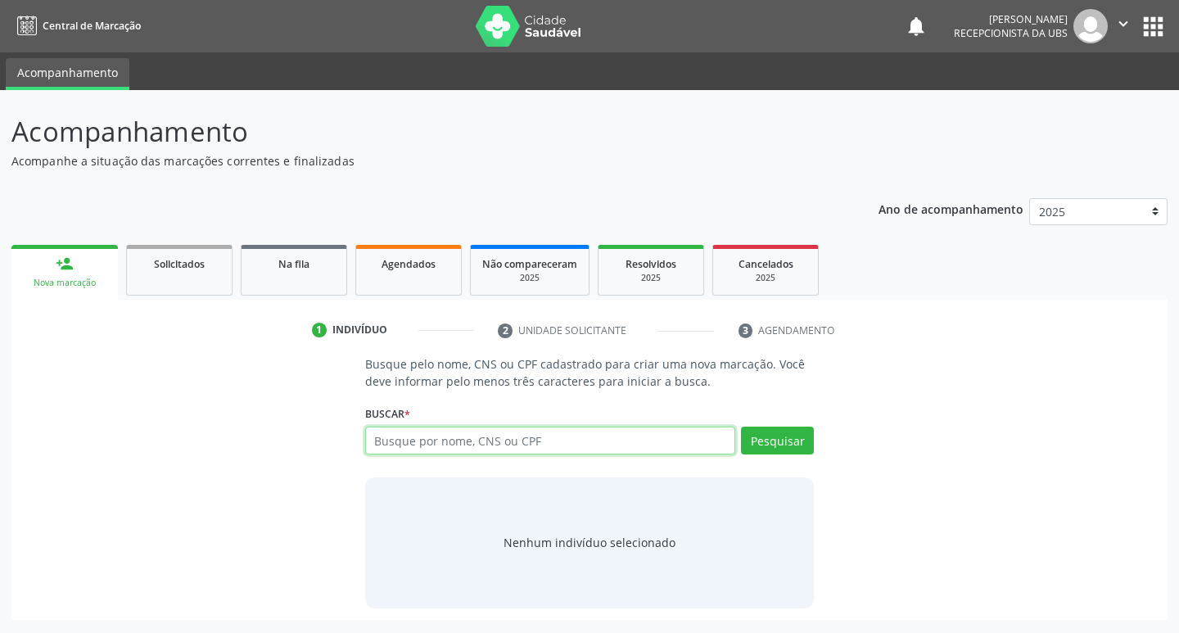
click at [489, 449] on input "text" at bounding box center [550, 440] width 371 height 28
type input "898004013274142"
click at [761, 443] on button "Pesquisar" at bounding box center [777, 440] width 73 height 28
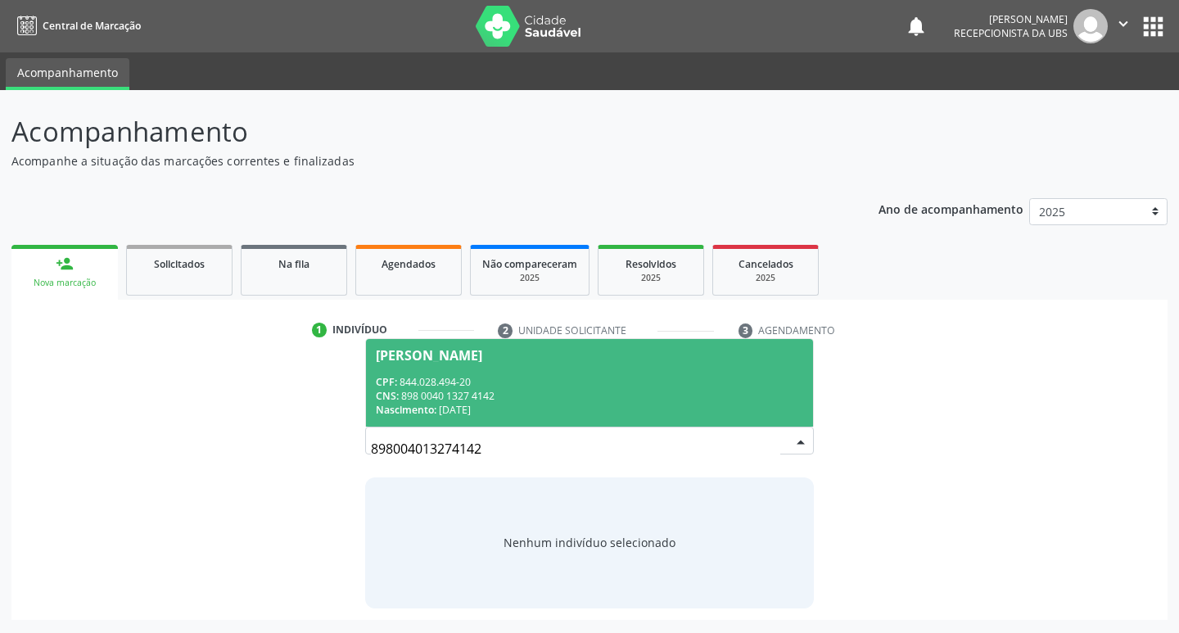
click at [492, 390] on div "CNS: 898 0040 1327 4142" at bounding box center [590, 396] width 428 height 14
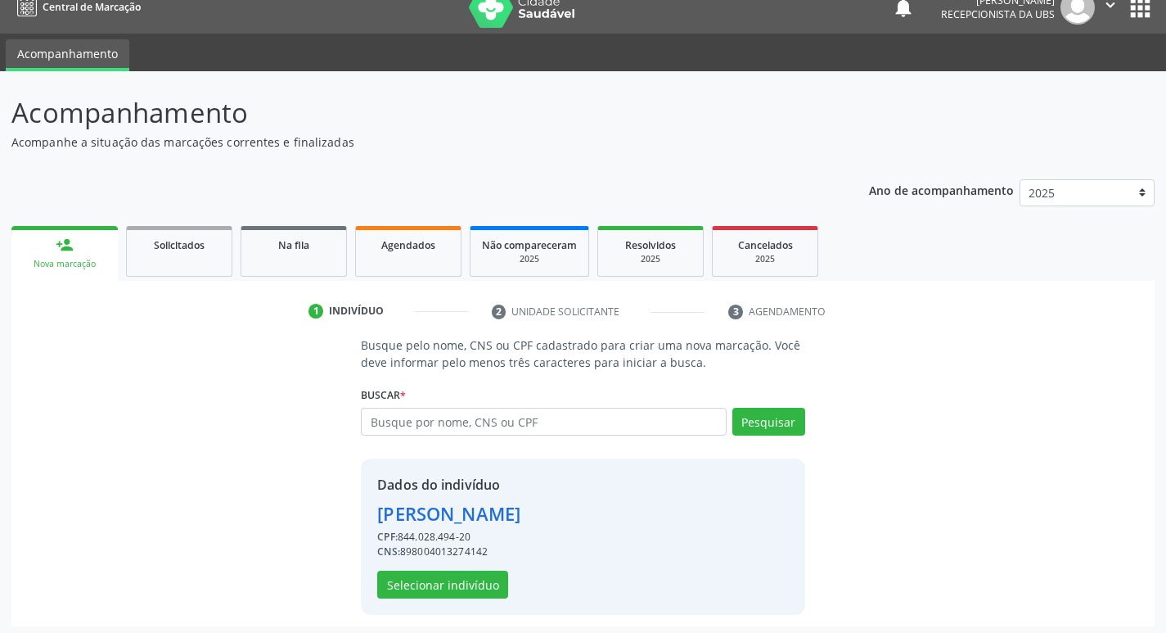
scroll to position [24, 0]
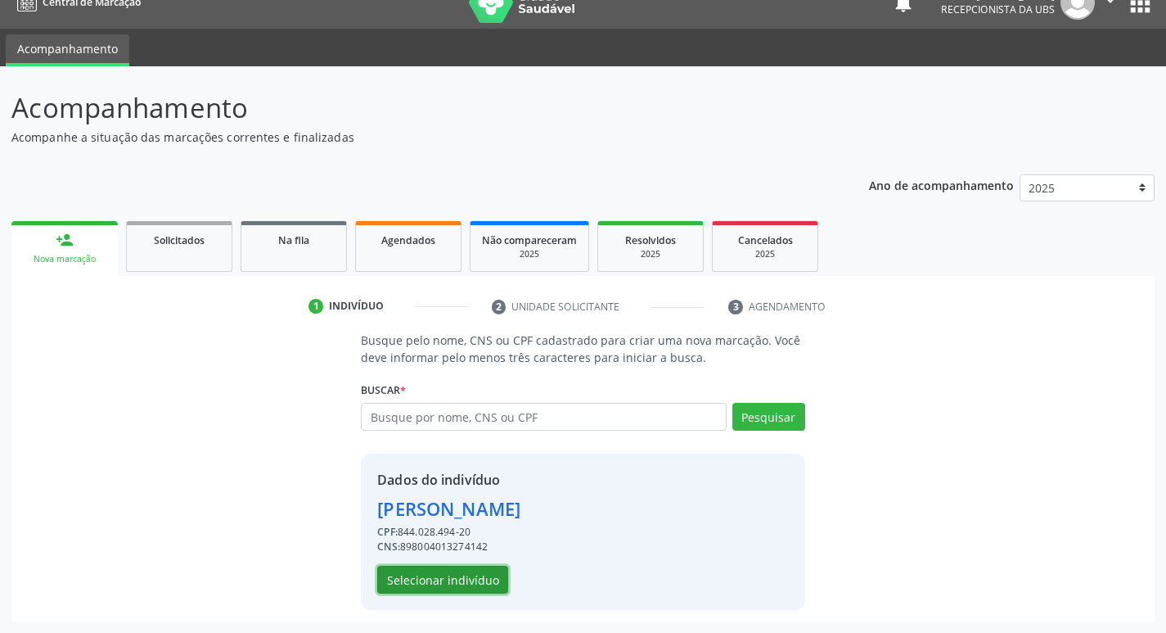
click at [474, 587] on button "Selecionar indivíduo" at bounding box center [442, 580] width 131 height 28
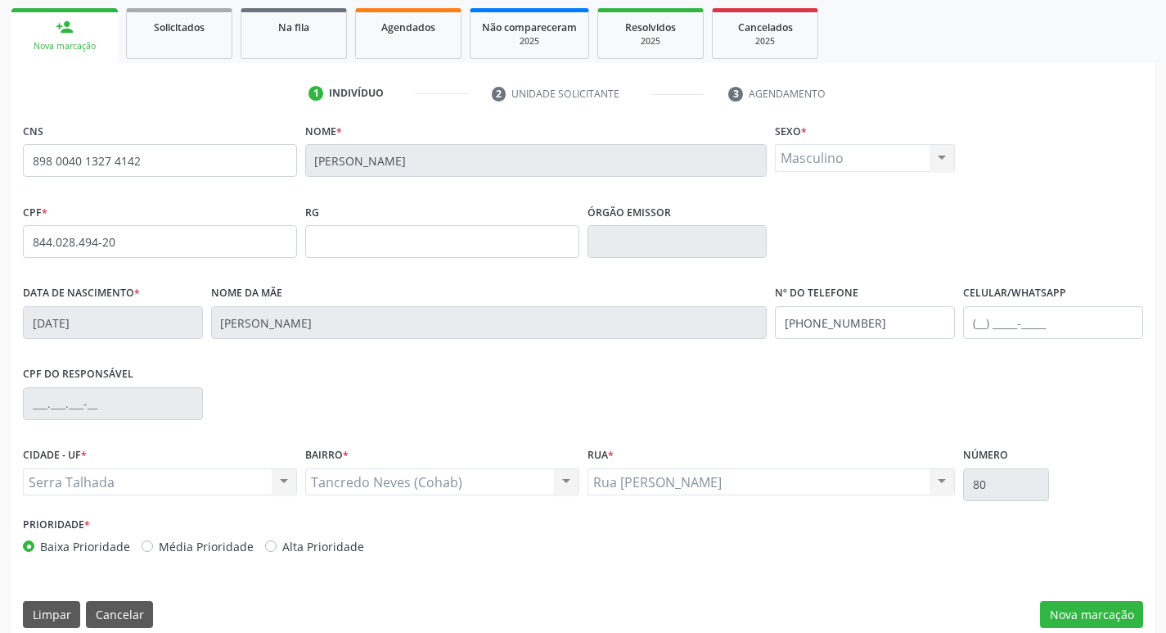
scroll to position [255, 0]
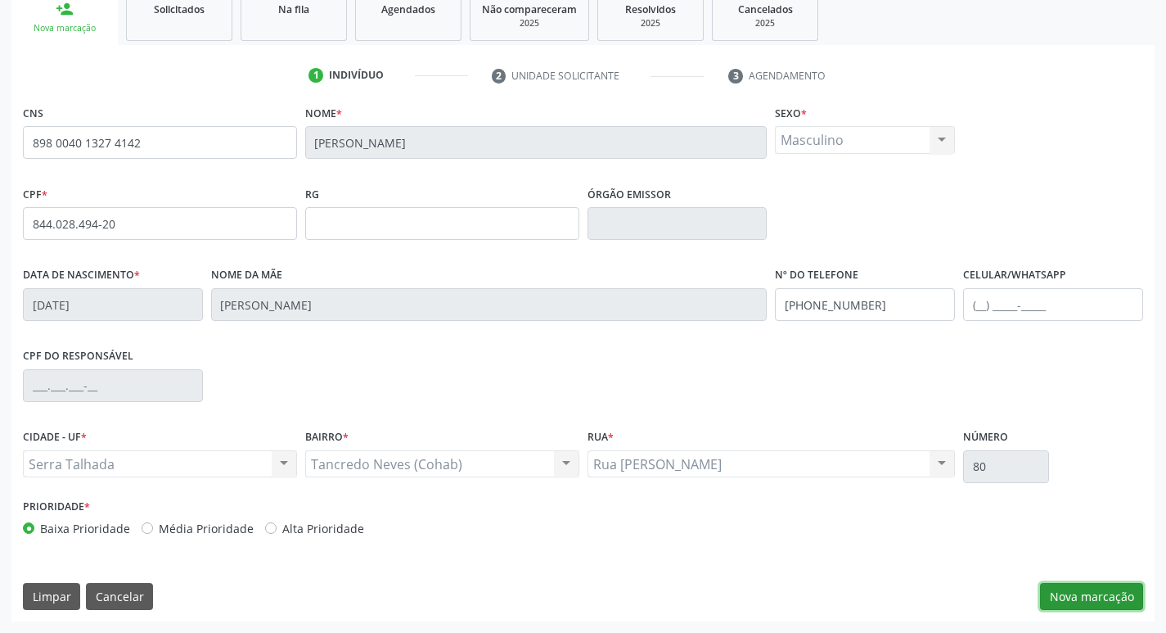
click at [1054, 599] on button "Nova marcação" at bounding box center [1091, 597] width 103 height 28
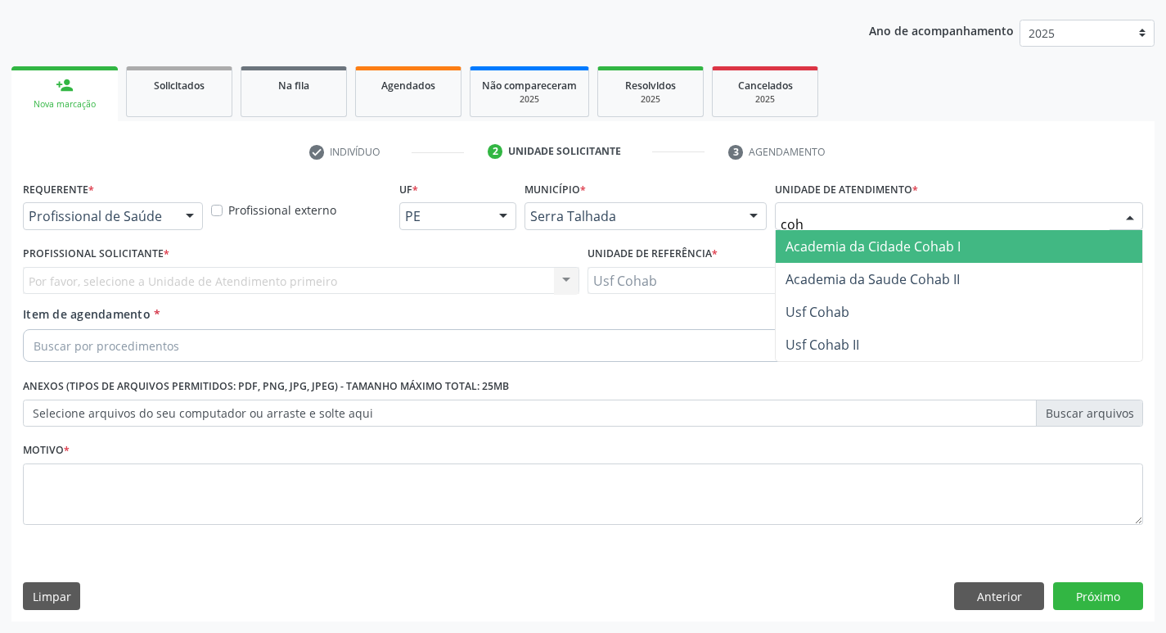
type input "coha"
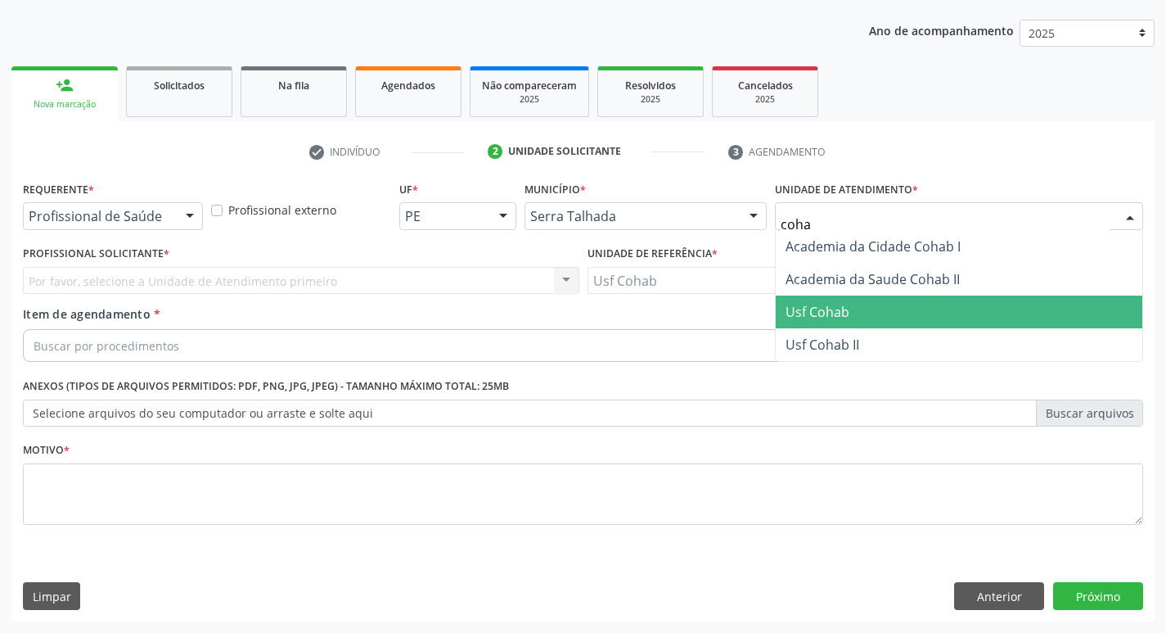
click at [854, 313] on span "Usf Cohab" at bounding box center [959, 311] width 367 height 33
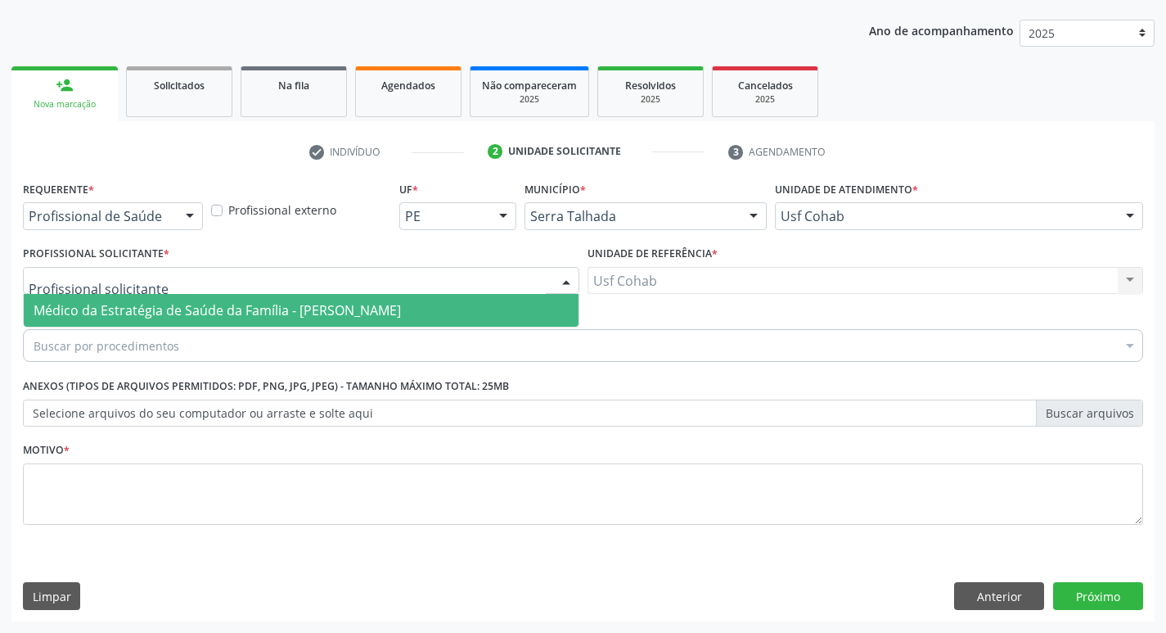
click at [151, 285] on div at bounding box center [301, 281] width 557 height 28
click at [151, 306] on span "Médico da Estratégia de Saúde da Família - [PERSON_NAME]" at bounding box center [217, 310] width 367 height 18
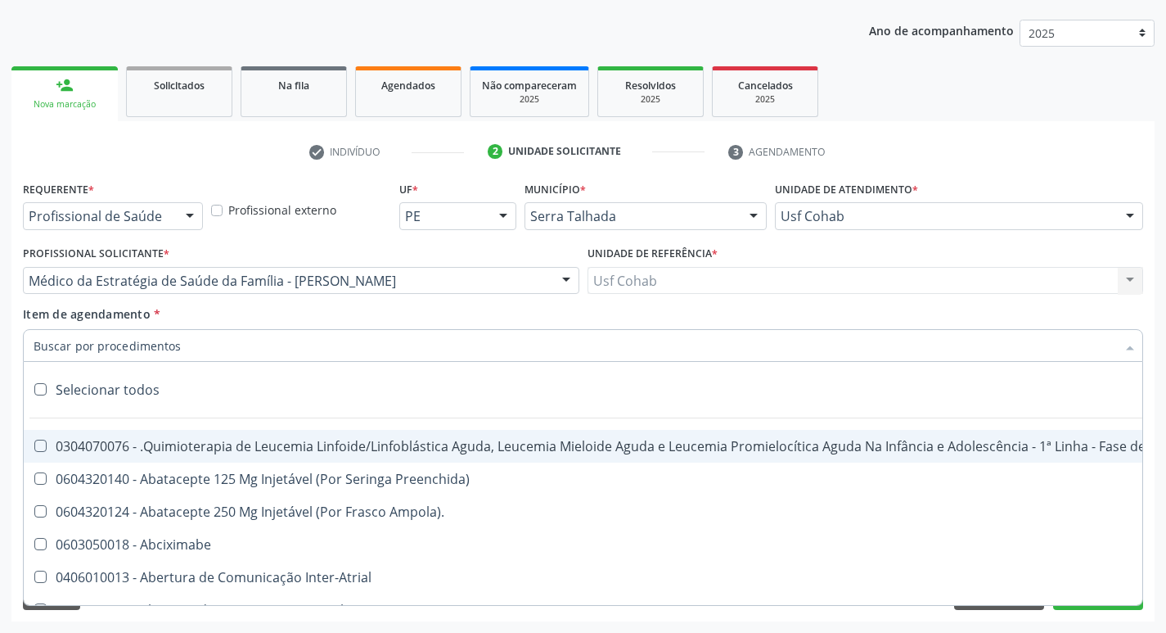
click at [137, 347] on input "Item de agendamento *" at bounding box center [575, 345] width 1083 height 33
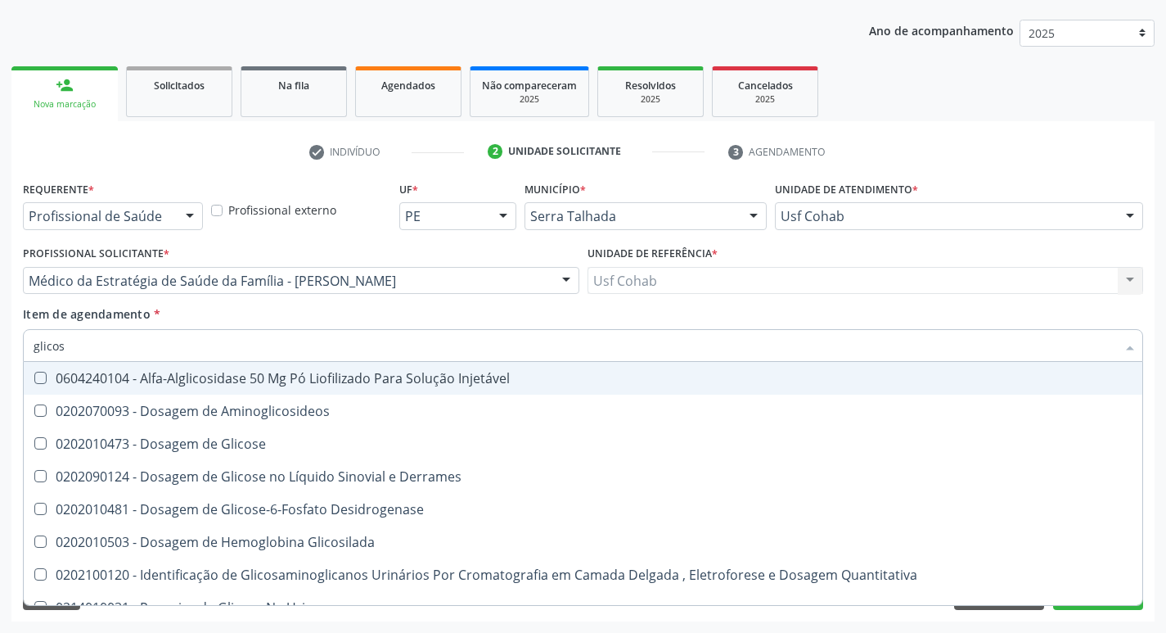
type input "glicose"
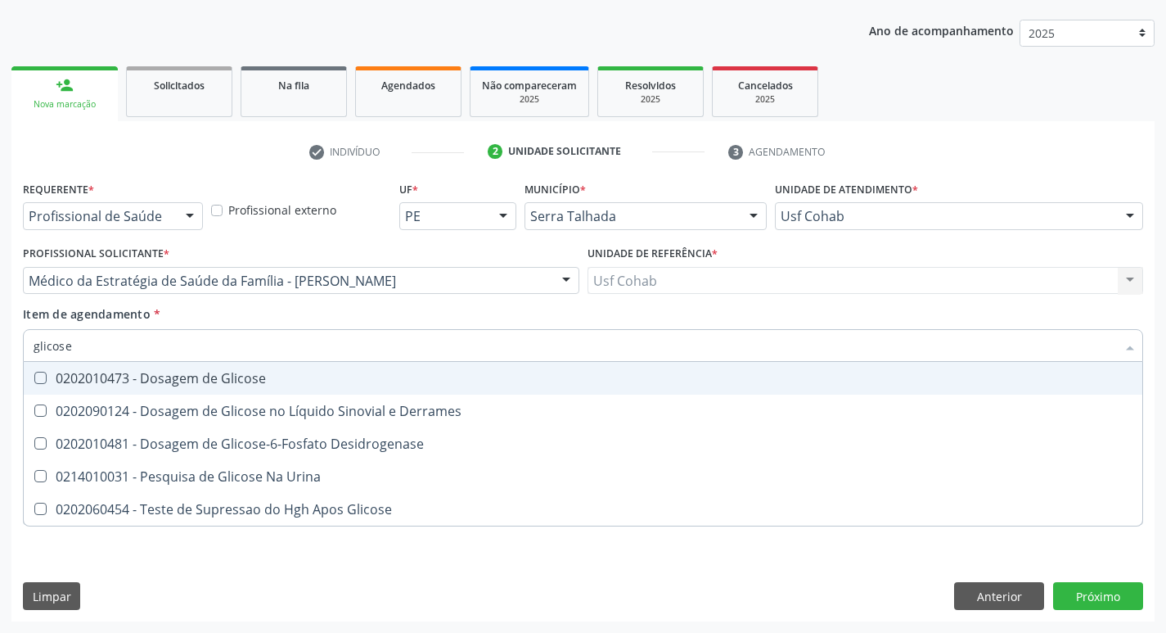
click at [50, 381] on div "0202010473 - Dosagem de Glicose" at bounding box center [583, 378] width 1099 height 13
checkbox Glicose "true"
drag, startPoint x: 74, startPoint y: 334, endPoint x: 0, endPoint y: 345, distance: 74.5
click at [0, 345] on div "Acompanhamento Acompanhe a situação das marcações correntes e finalizadas Relat…" at bounding box center [583, 272] width 1166 height 721
checkbox Glicose "false"
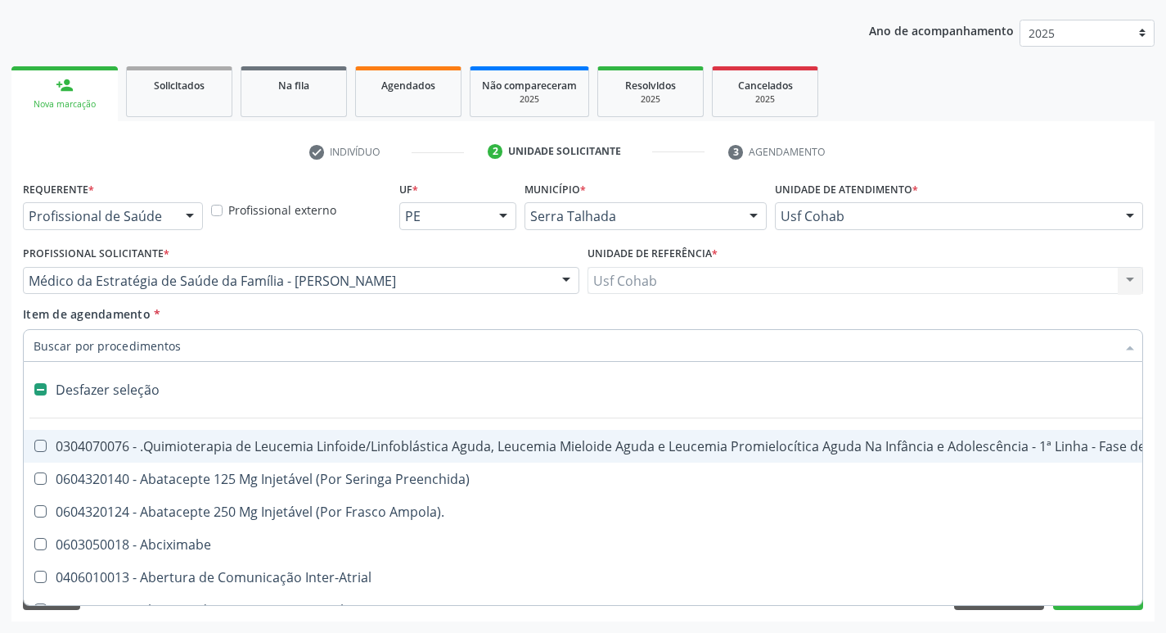
click at [97, 349] on input "Item de agendamento *" at bounding box center [575, 345] width 1083 height 33
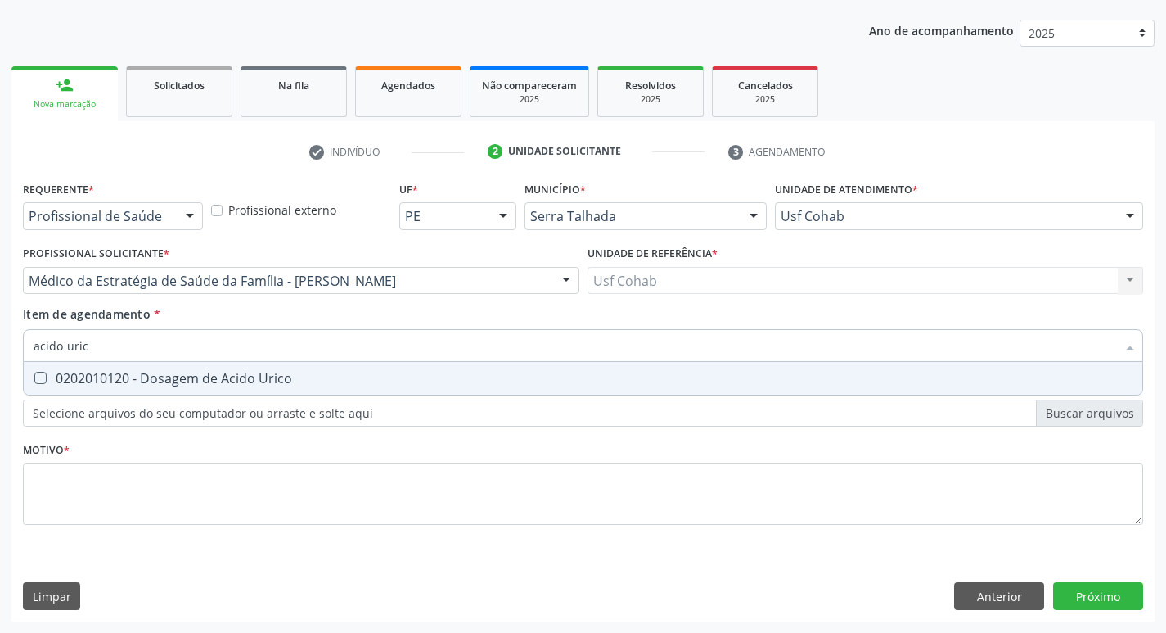
type input "acido urico"
click at [47, 376] on div "0202010120 - Dosagem de Acido Urico" at bounding box center [583, 378] width 1099 height 13
checkbox Urico "true"
drag, startPoint x: 96, startPoint y: 347, endPoint x: 0, endPoint y: 344, distance: 95.8
click at [0, 344] on div "Acompanhamento Acompanhe a situação das marcações correntes e finalizadas Relat…" at bounding box center [583, 272] width 1166 height 721
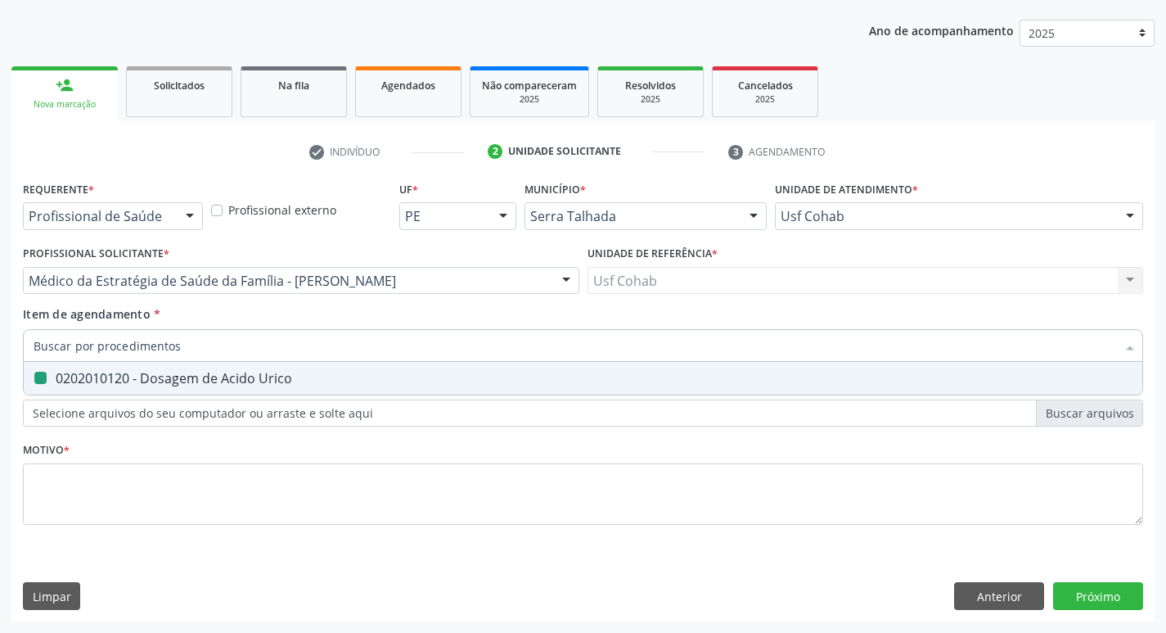
checkbox Urico "false"
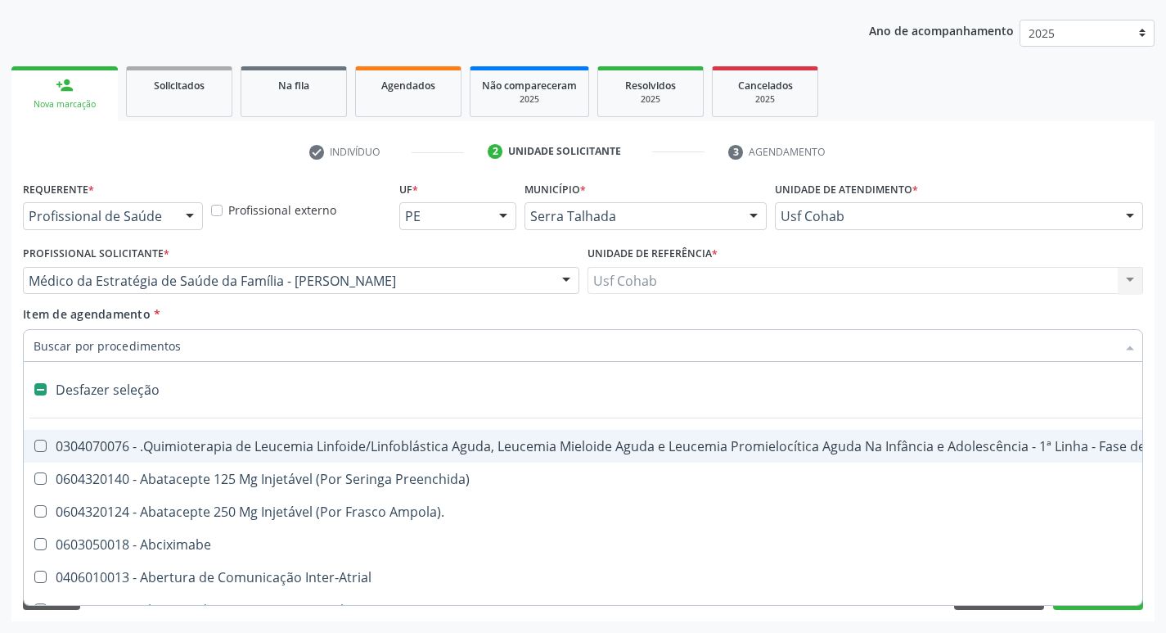
click at [113, 349] on input "Item de agendamento *" at bounding box center [575, 345] width 1083 height 33
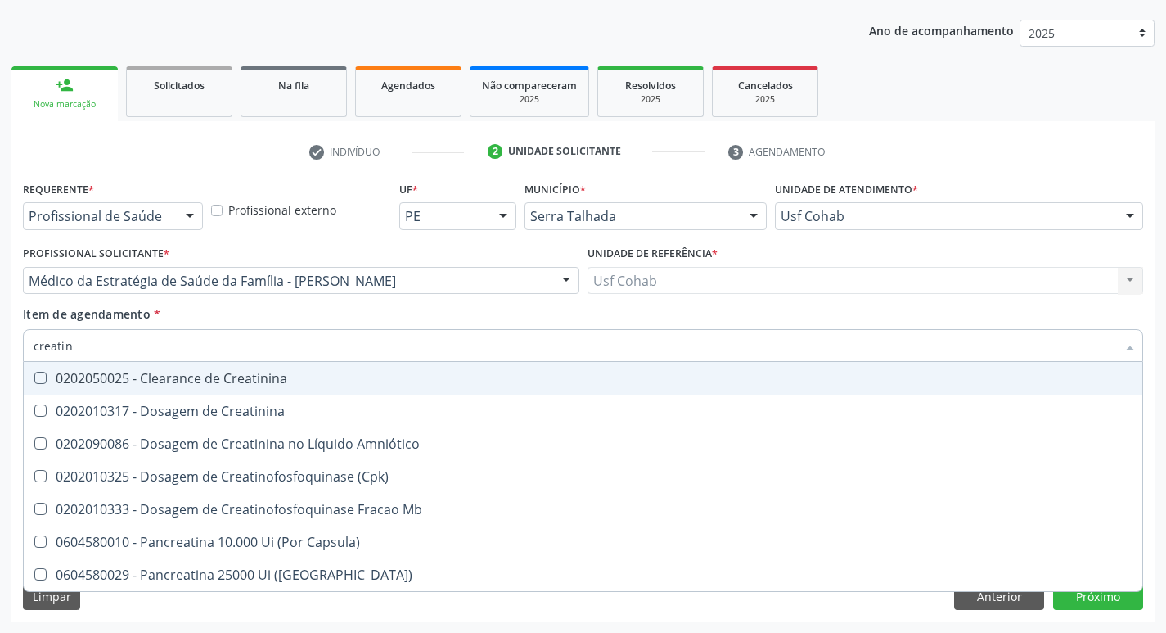
type input "creatini"
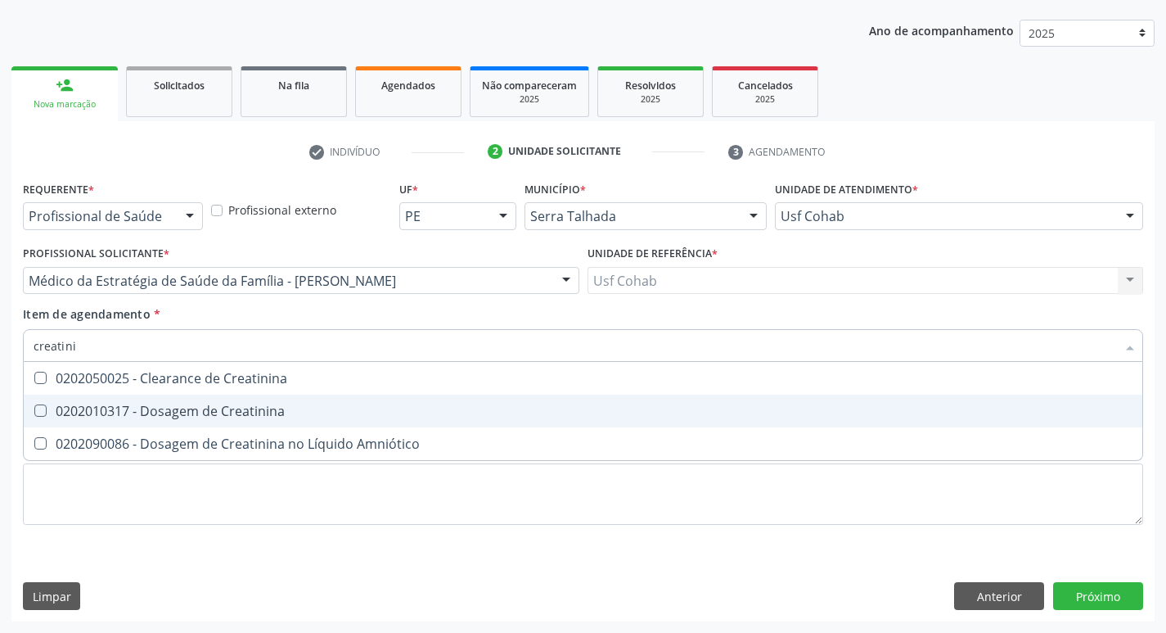
click at [40, 409] on Creatinina at bounding box center [40, 410] width 12 height 12
click at [34, 409] on Creatinina "checkbox" at bounding box center [29, 410] width 11 height 11
checkbox Creatinina "true"
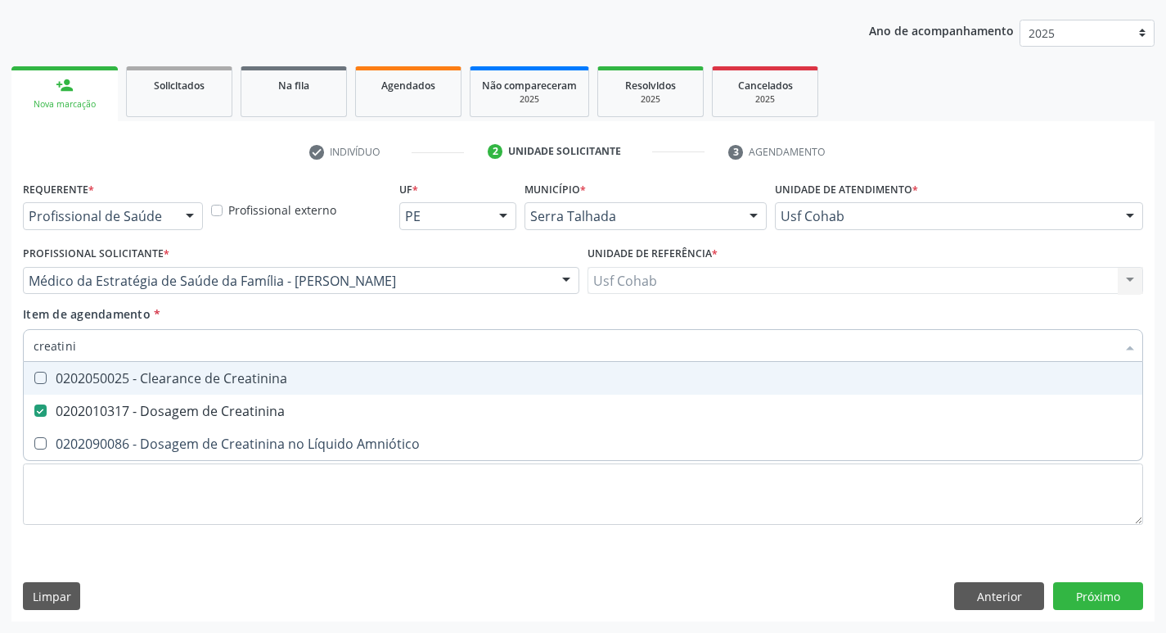
drag, startPoint x: 80, startPoint y: 350, endPoint x: 0, endPoint y: 348, distance: 80.2
click at [0, 348] on div "Acompanhamento Acompanhe a situação das marcações correntes e finalizadas Relat…" at bounding box center [583, 272] width 1166 height 721
checkbox Creatinina "false"
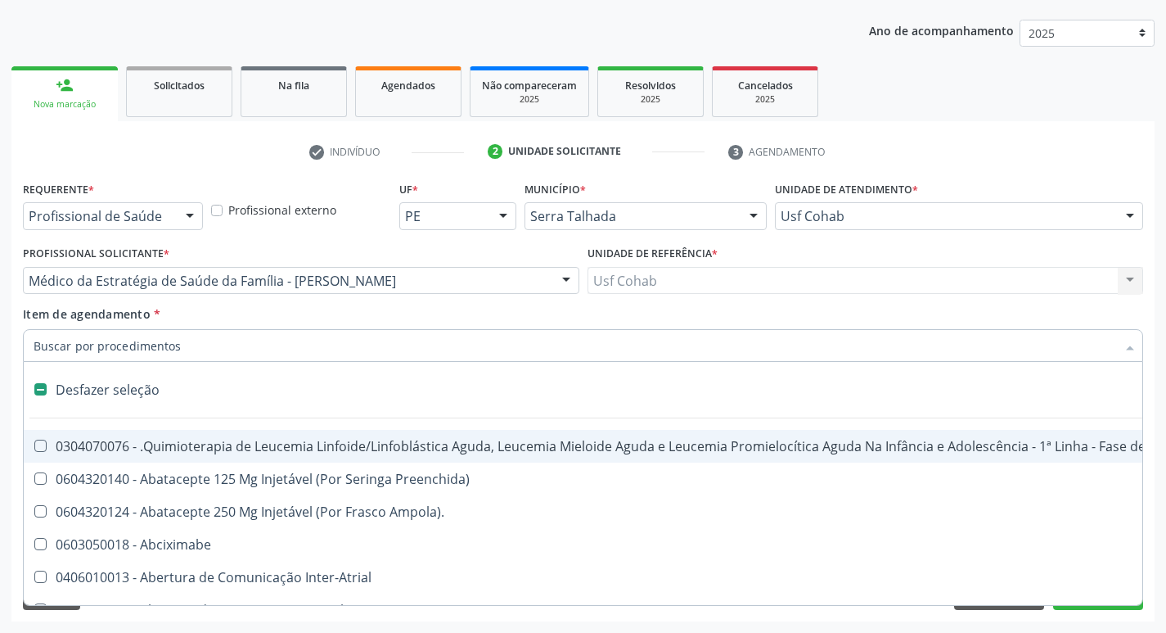
click at [92, 345] on input "Item de agendamento *" at bounding box center [575, 345] width 1083 height 33
type input "u"
checkbox Cistometro "true"
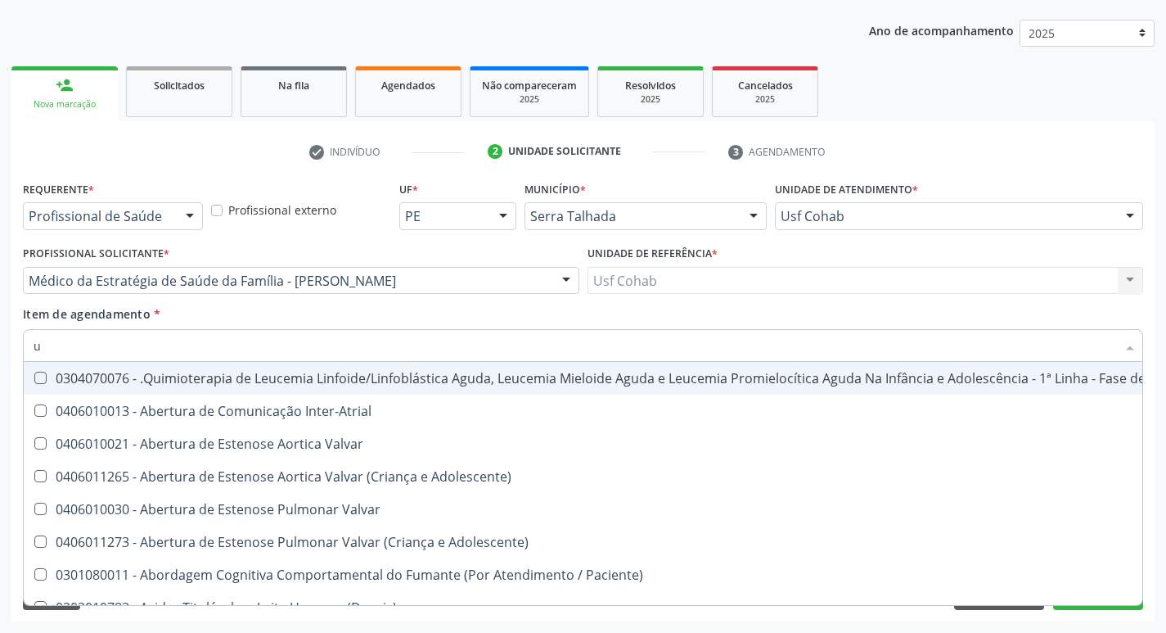
type input "ur"
checkbox Níveis "true"
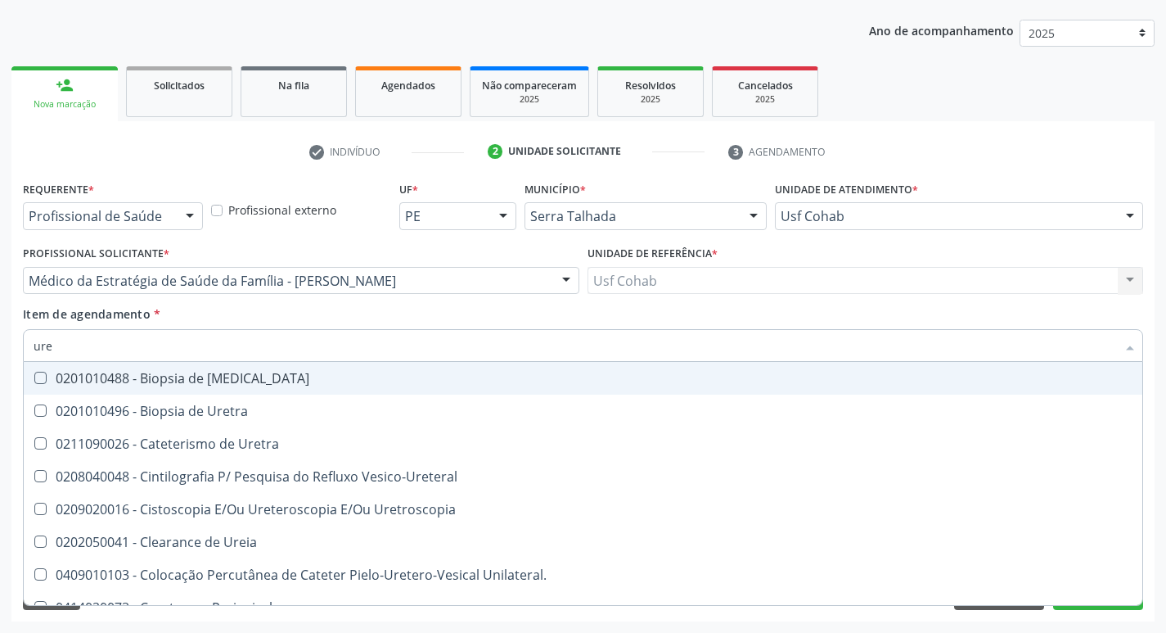
type input "urei"
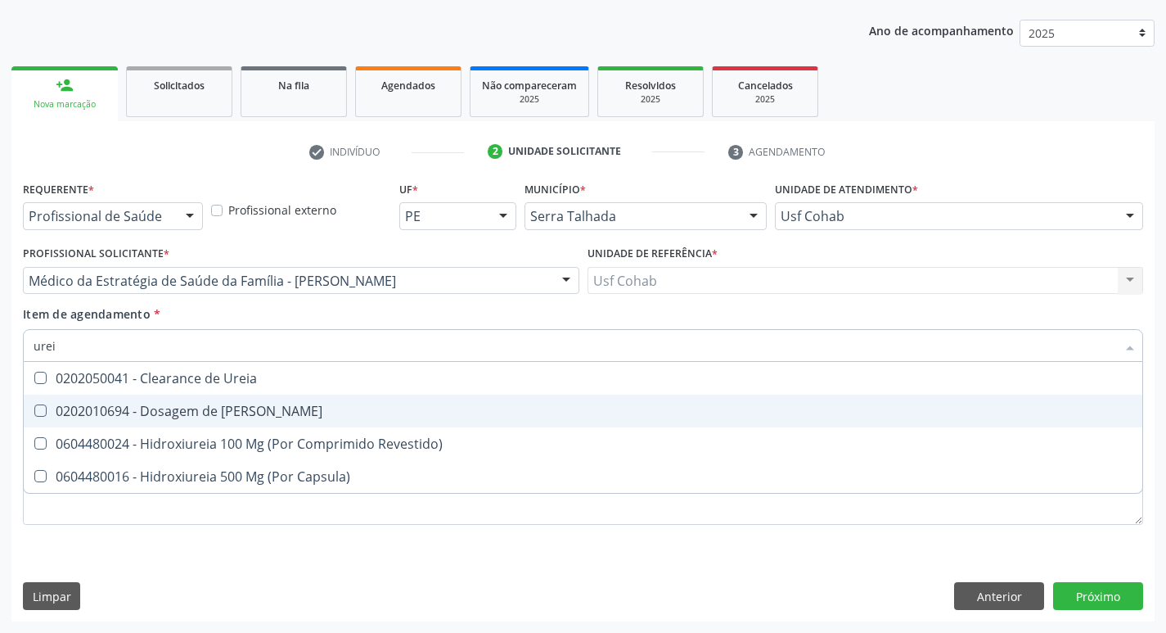
click at [29, 407] on div at bounding box center [30, 410] width 12 height 13
checkbox Ureia "true"
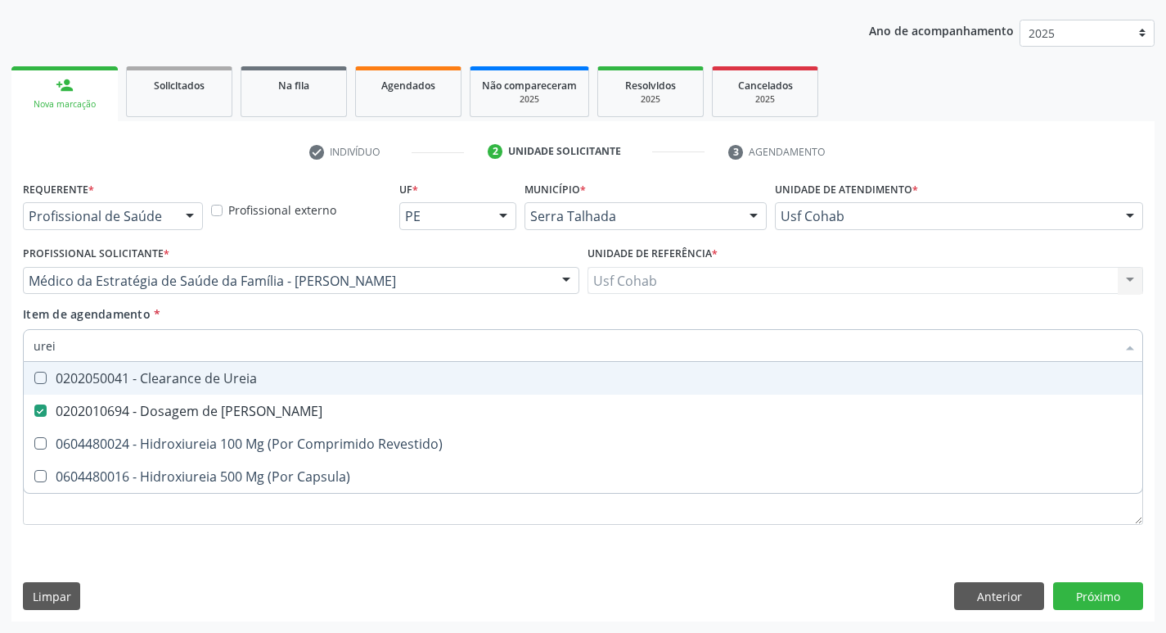
drag, startPoint x: 91, startPoint y: 343, endPoint x: 0, endPoint y: 345, distance: 90.9
click at [0, 345] on div "Acompanhamento Acompanhe a situação das marcações correntes e finalizadas Relat…" at bounding box center [583, 272] width 1166 height 721
checkbox Ureia "false"
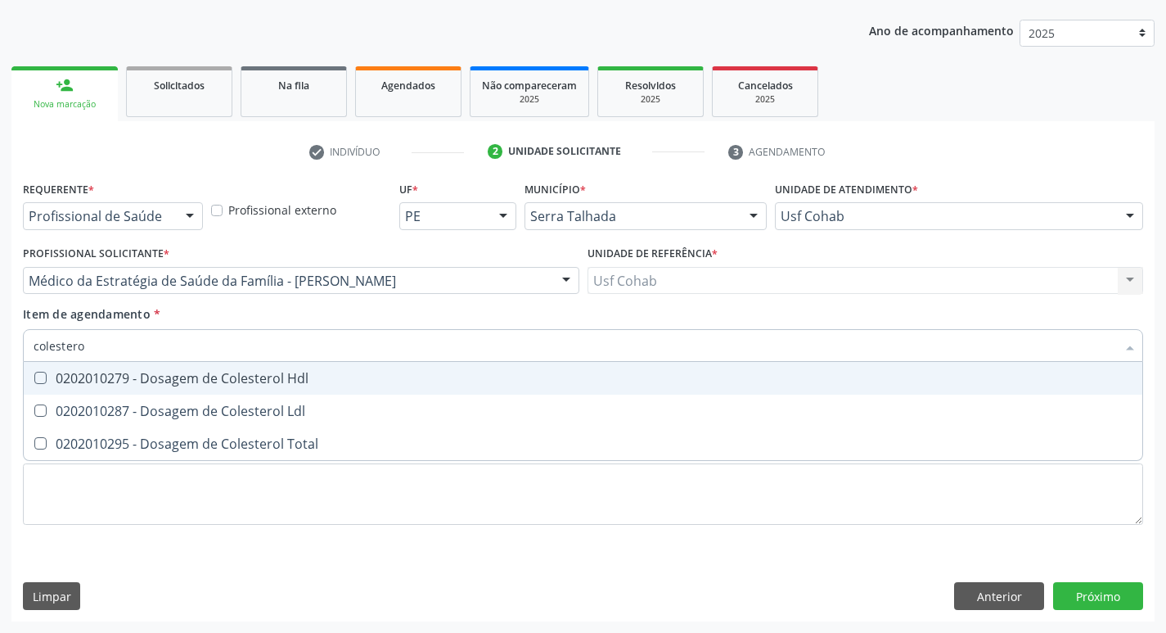
type input "colesterol"
click at [37, 375] on Hdl at bounding box center [40, 378] width 12 height 12
click at [34, 375] on Hdl "checkbox" at bounding box center [29, 377] width 11 height 11
checkbox Hdl "true"
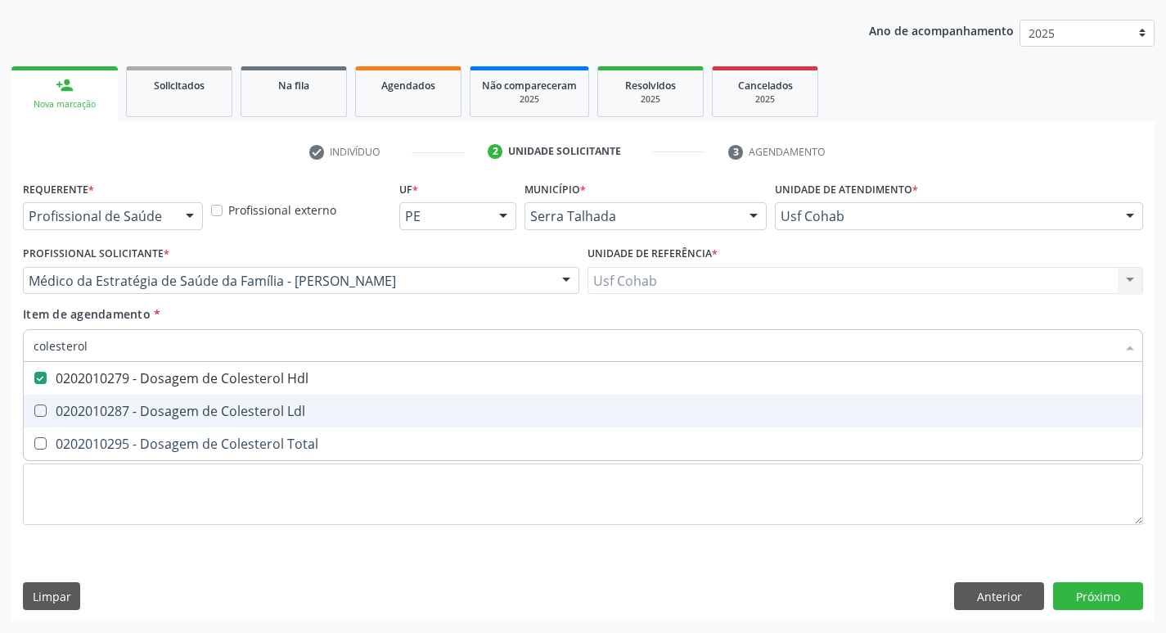
click at [45, 409] on Ldl at bounding box center [40, 410] width 12 height 12
click at [34, 409] on Ldl "checkbox" at bounding box center [29, 410] width 11 height 11
checkbox Ldl "true"
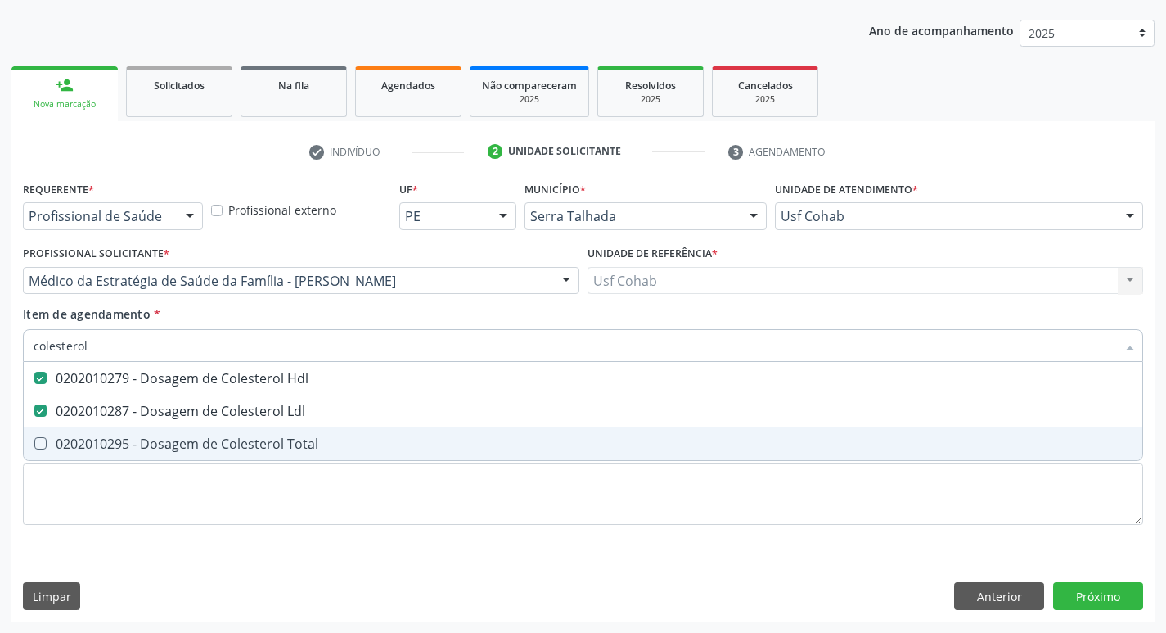
click at [40, 448] on Total at bounding box center [40, 443] width 12 height 12
click at [34, 448] on Total "checkbox" at bounding box center [29, 443] width 11 height 11
checkbox Total "true"
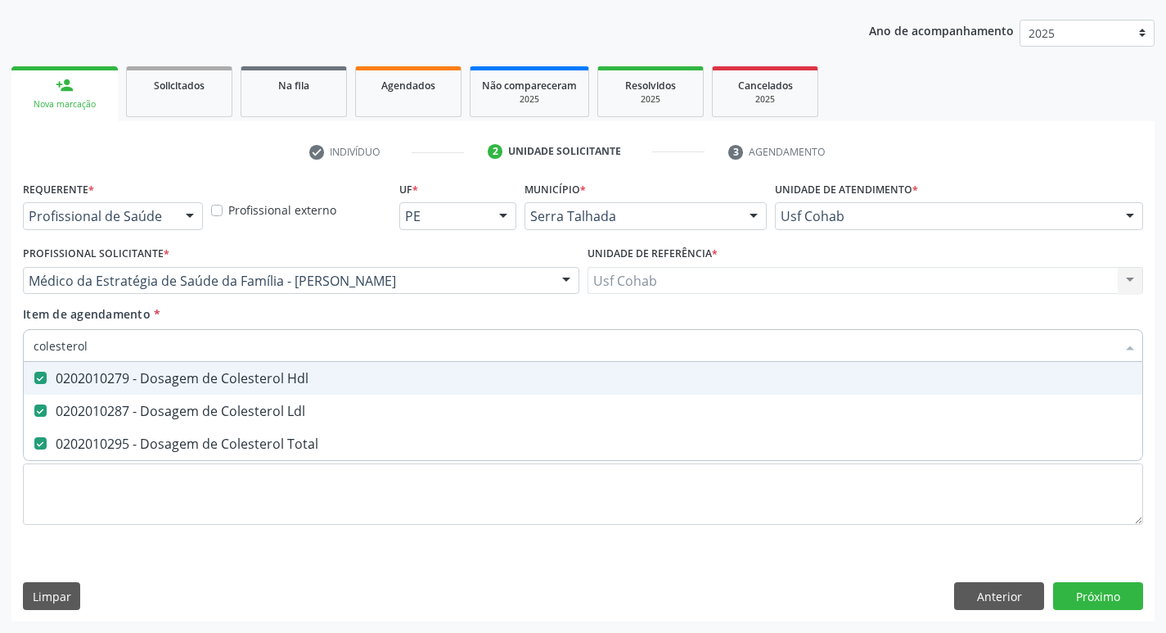
drag, startPoint x: 119, startPoint y: 351, endPoint x: 0, endPoint y: 347, distance: 119.6
click at [0, 347] on div "Acompanhamento Acompanhe a situação das marcações correntes e finalizadas Relat…" at bounding box center [583, 272] width 1166 height 721
checkbox Hdl "false"
checkbox Ldl "false"
checkbox Total "false"
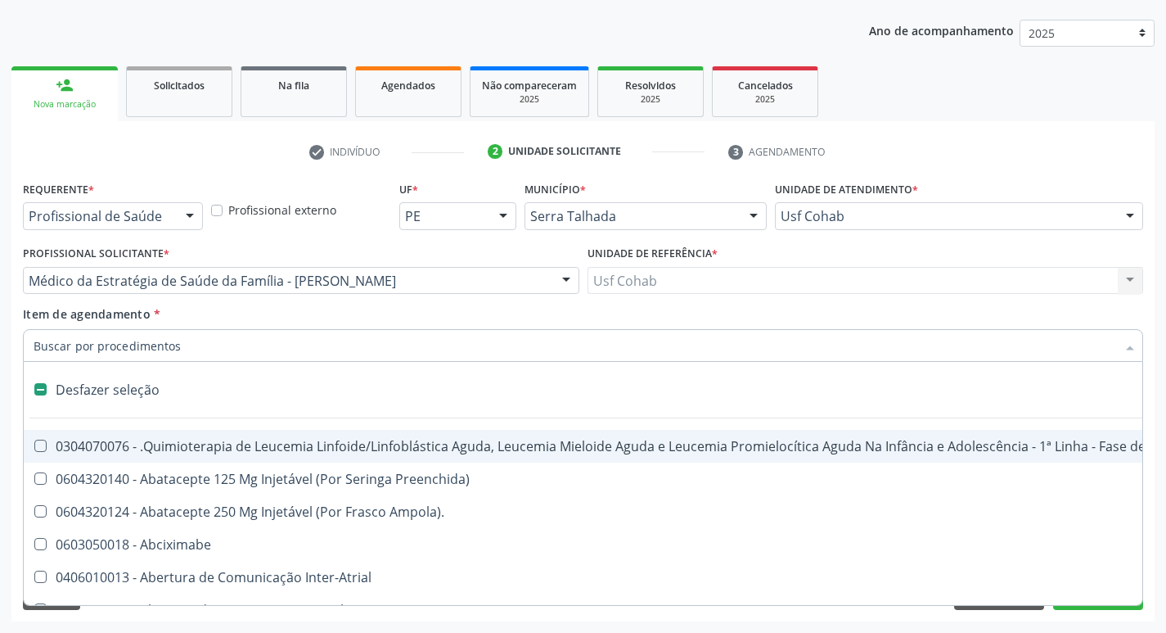
type input "t"
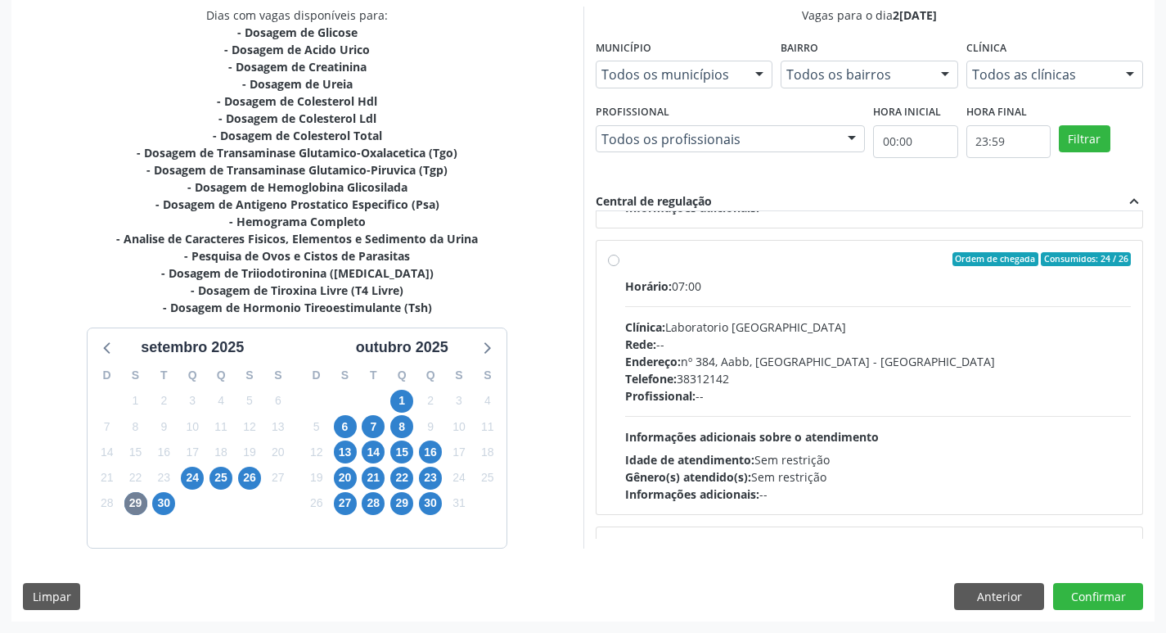
scroll to position [246, 0]
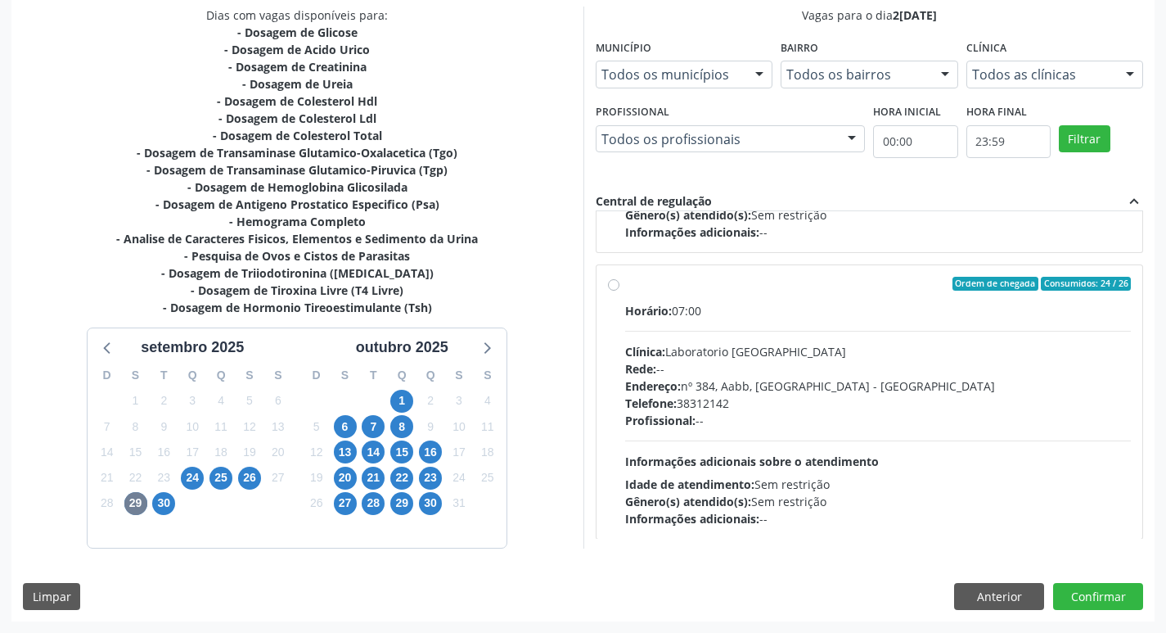
click at [625, 286] on label "Ordem de chegada Consumidos: 24 / 26 Horário: 07:00 Clínica: Laboratorio [GEOGR…" at bounding box center [878, 402] width 507 height 251
click at [615, 286] on input "Ordem de chegada Consumidos: 24 / 26 Horário: 07:00 Clínica: Laboratorio [GEOGR…" at bounding box center [613, 284] width 11 height 15
radio input "true"
click at [1085, 590] on button "Confirmar" at bounding box center [1098, 597] width 90 height 28
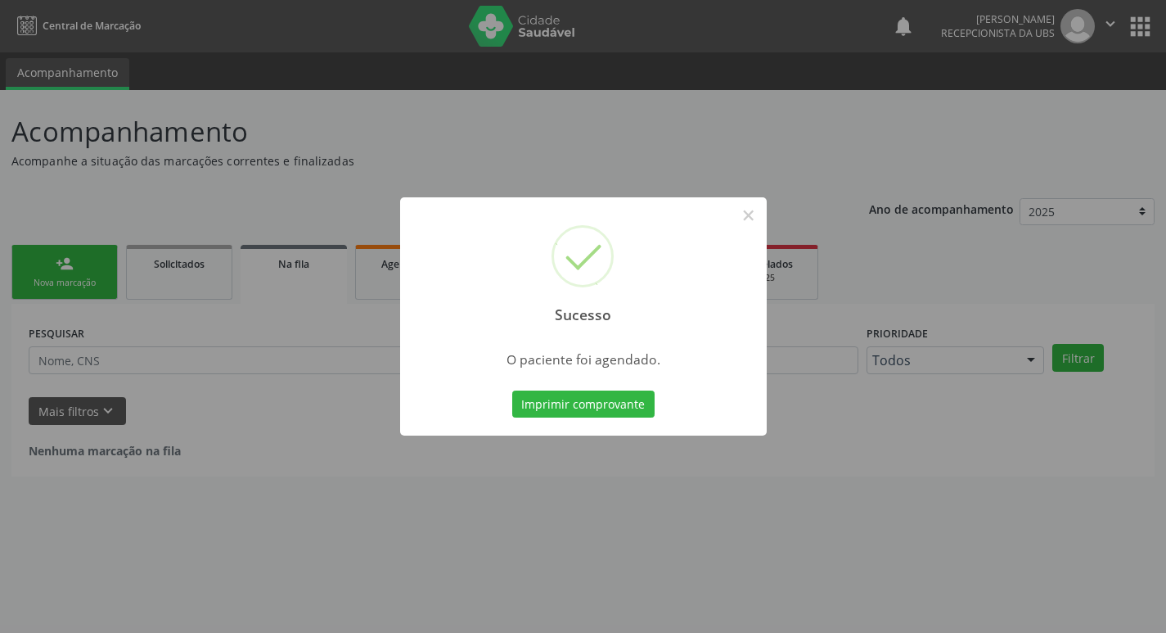
scroll to position [0, 0]
click at [580, 403] on button "Imprimir comprovante" at bounding box center [589, 404] width 142 height 28
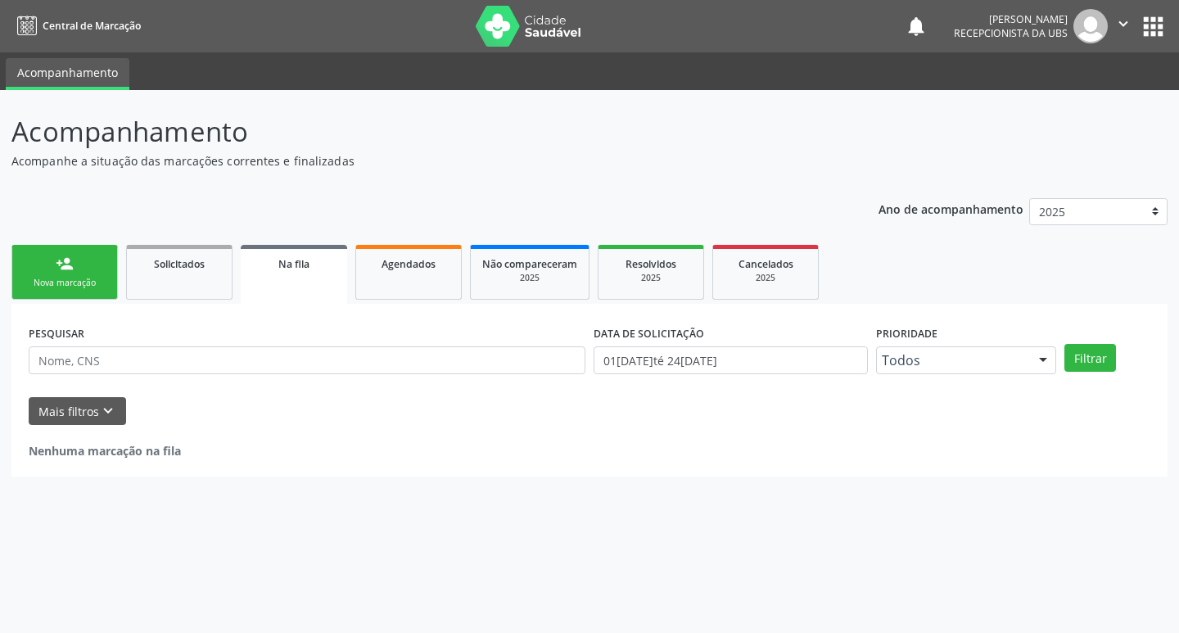
click at [83, 294] on link "person_add Nova marcação" at bounding box center [64, 272] width 106 height 55
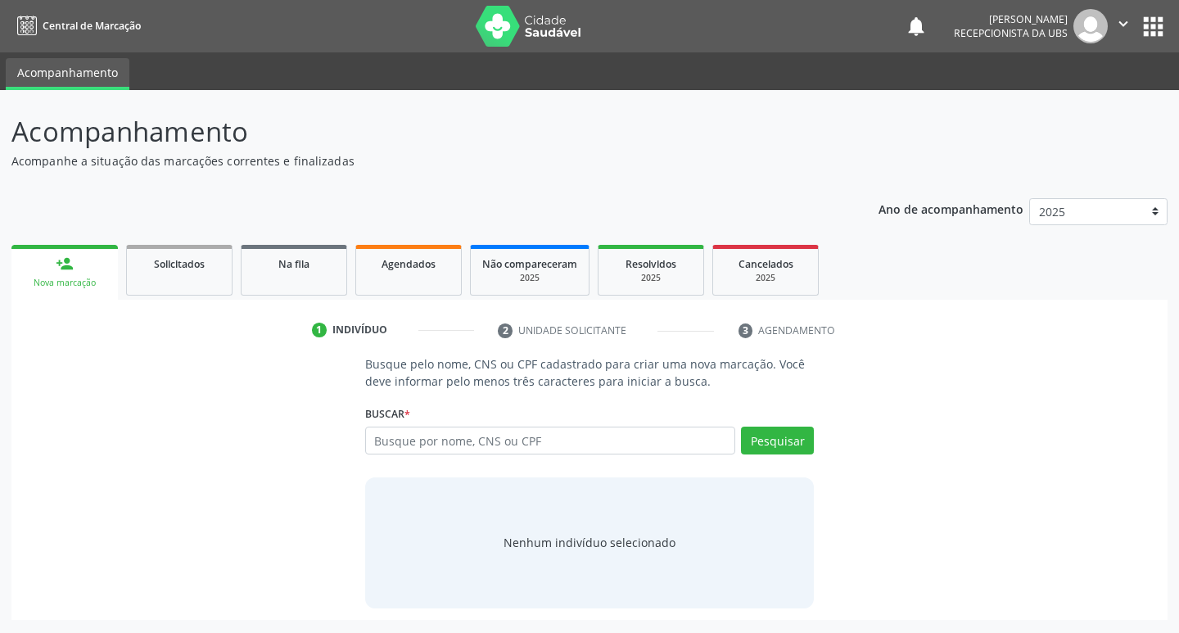
click at [442, 417] on div "Buscar * Busque por nome, CNS ou CPF Nenhum resultado encontrado para: " " Digi…" at bounding box center [589, 433] width 449 height 64
click at [438, 438] on input "text" at bounding box center [550, 440] width 371 height 28
type input "898002997332038"
click at [761, 444] on button "Pesquisar" at bounding box center [777, 440] width 73 height 28
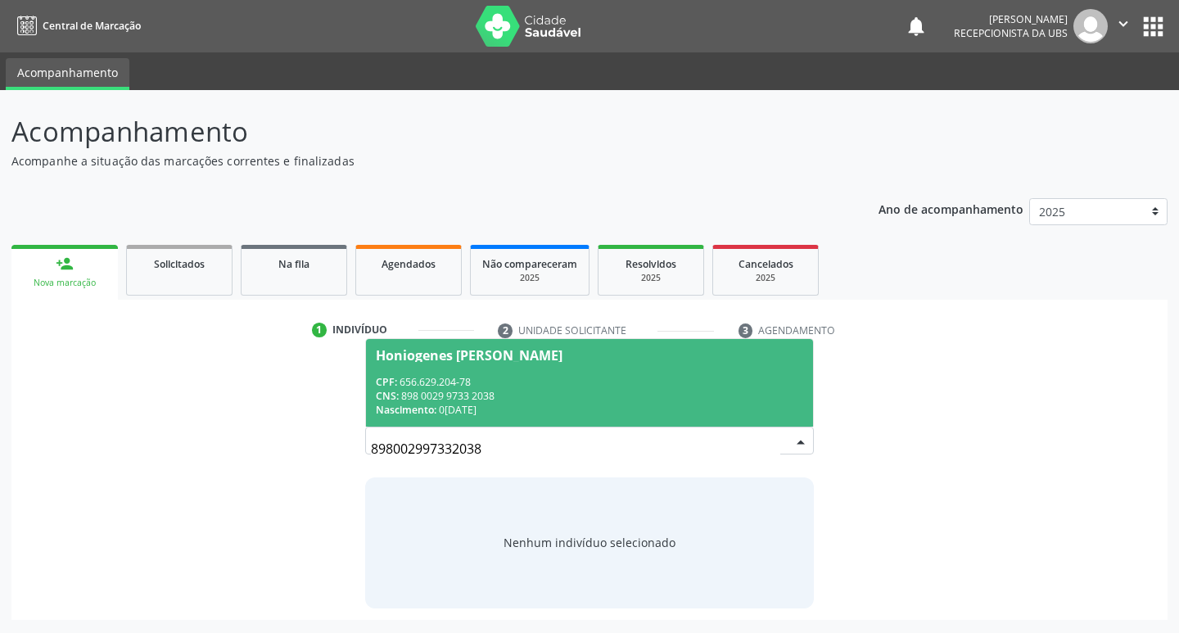
click at [527, 389] on div "CNS: 898 0029 9733 2038" at bounding box center [590, 396] width 428 height 14
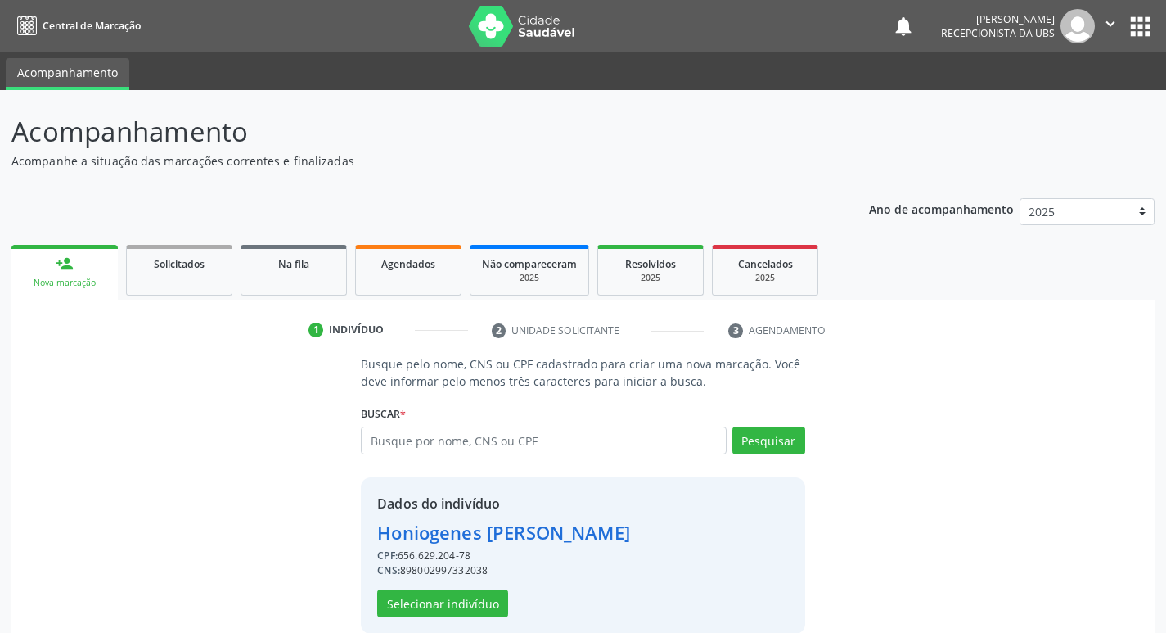
scroll to position [24, 0]
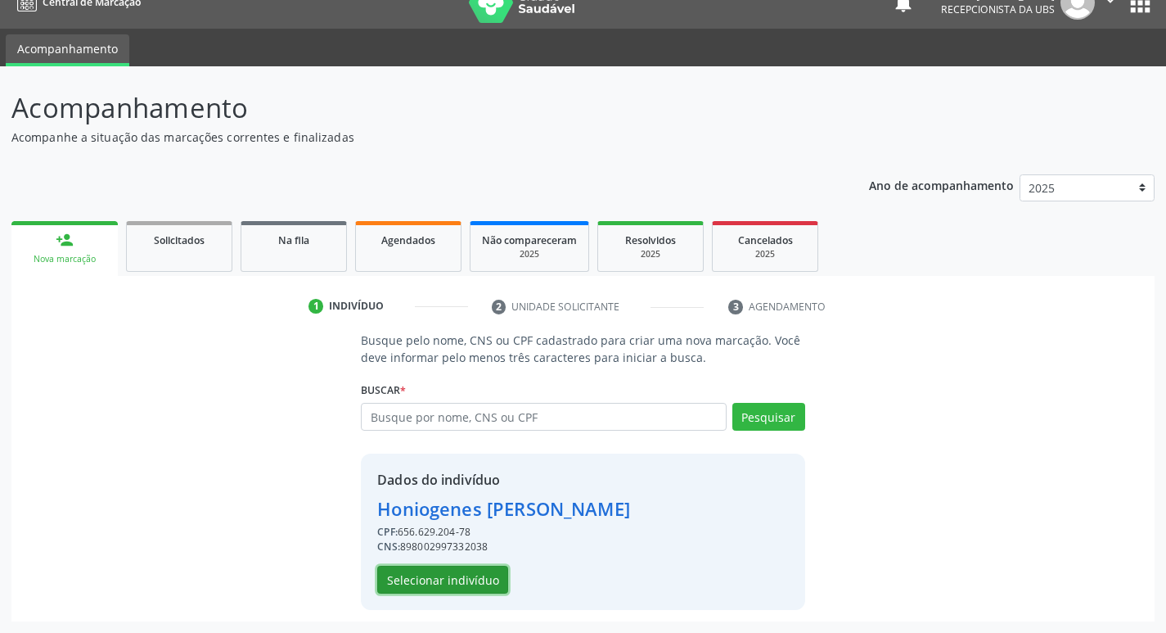
click at [472, 588] on button "Selecionar indivíduo" at bounding box center [442, 580] width 131 height 28
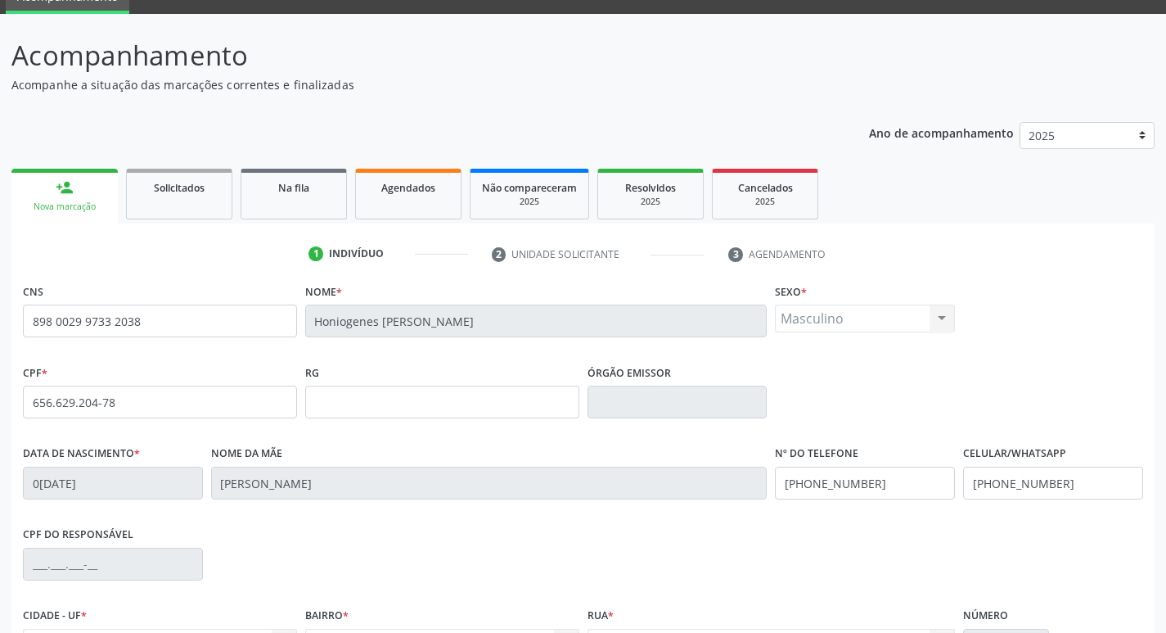
scroll to position [255, 0]
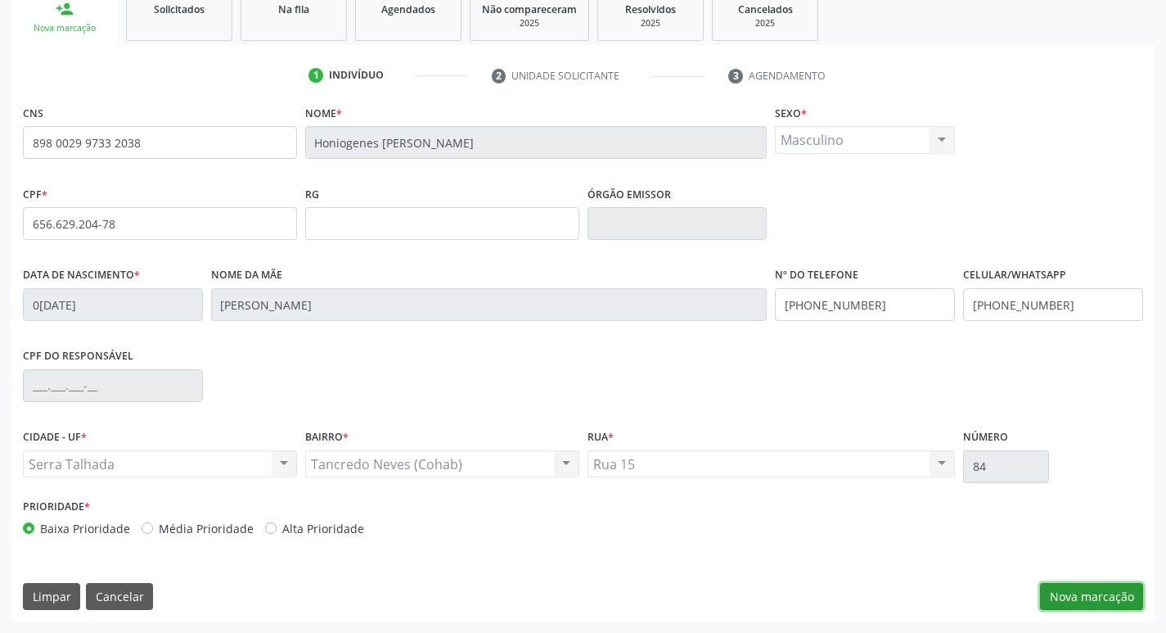
click at [1104, 602] on button "Nova marcação" at bounding box center [1091, 597] width 103 height 28
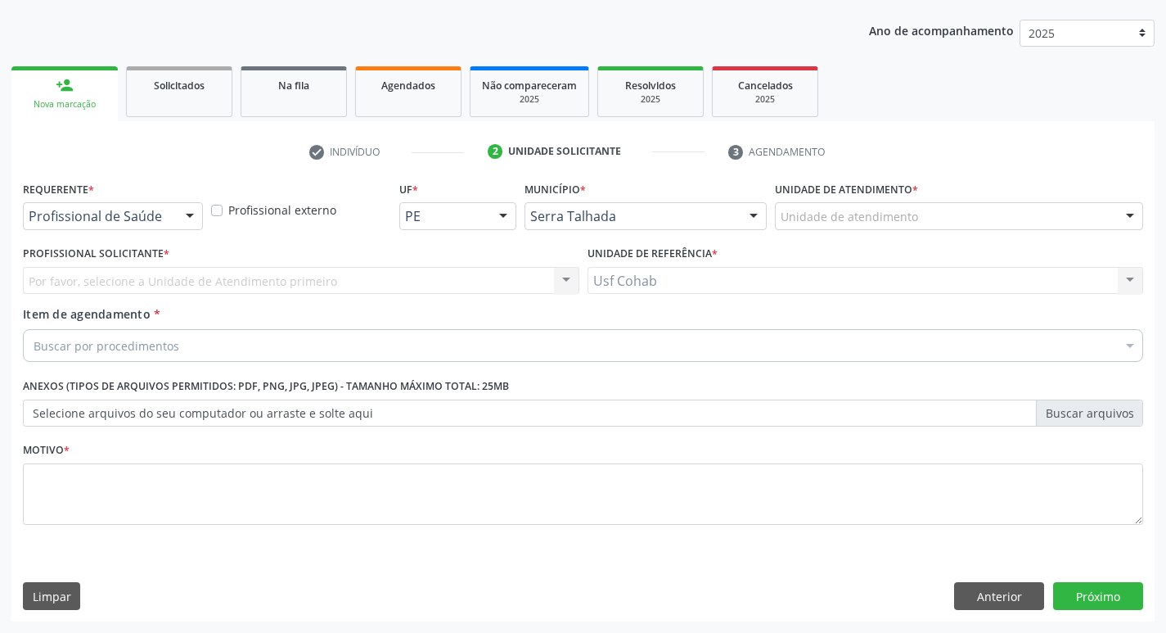
scroll to position [178, 0]
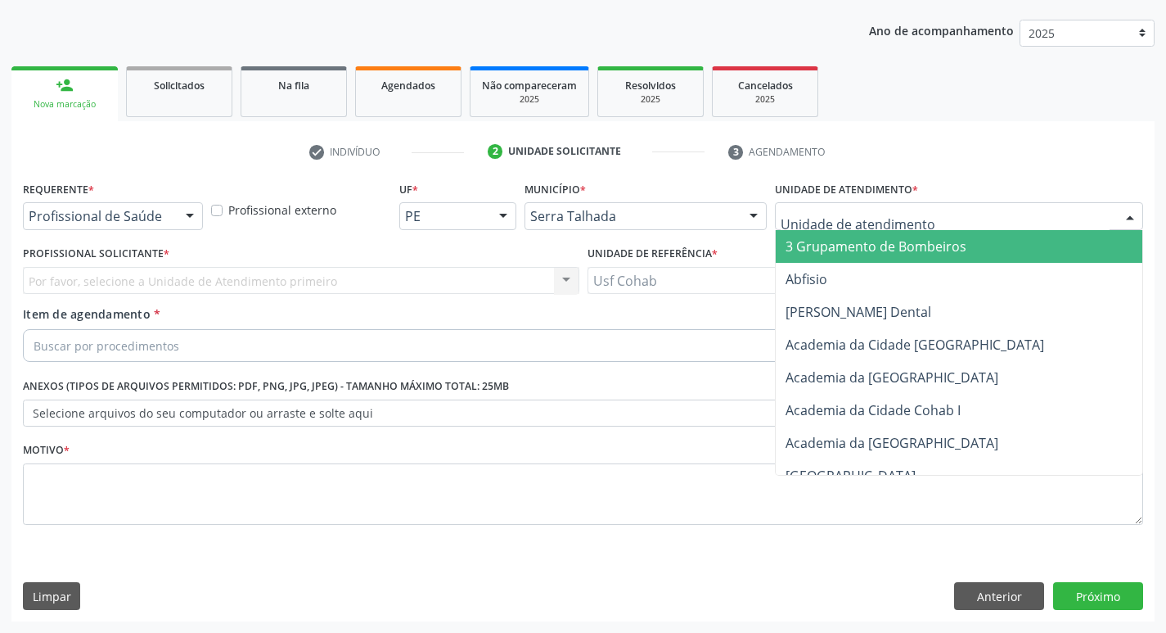
click at [931, 219] on div at bounding box center [959, 216] width 368 height 28
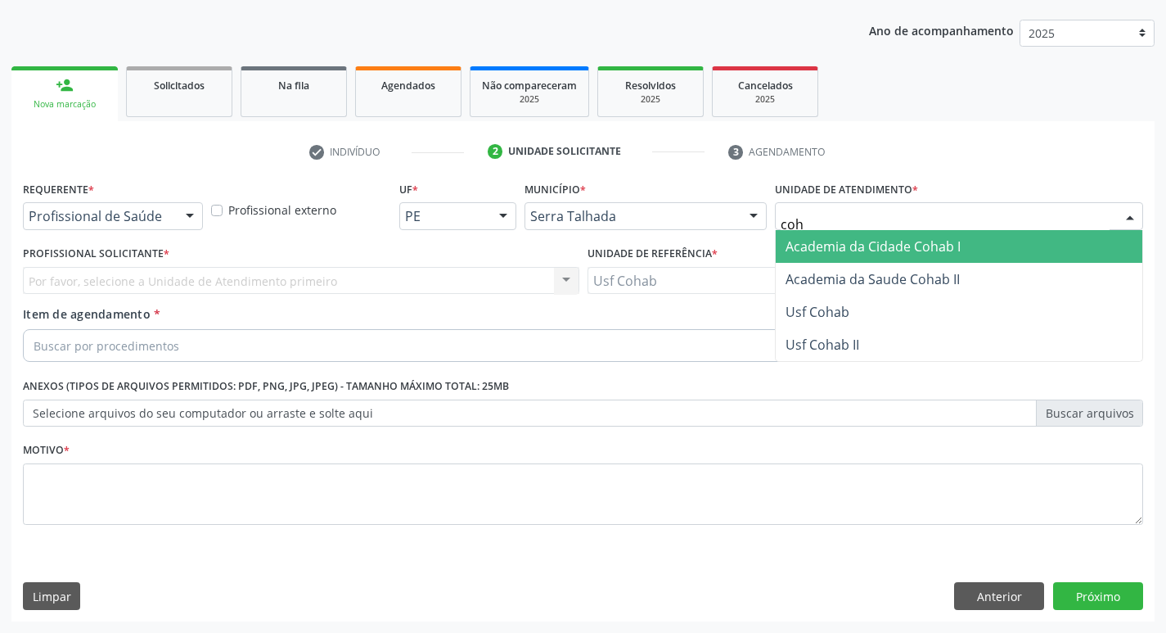
type input "coha"
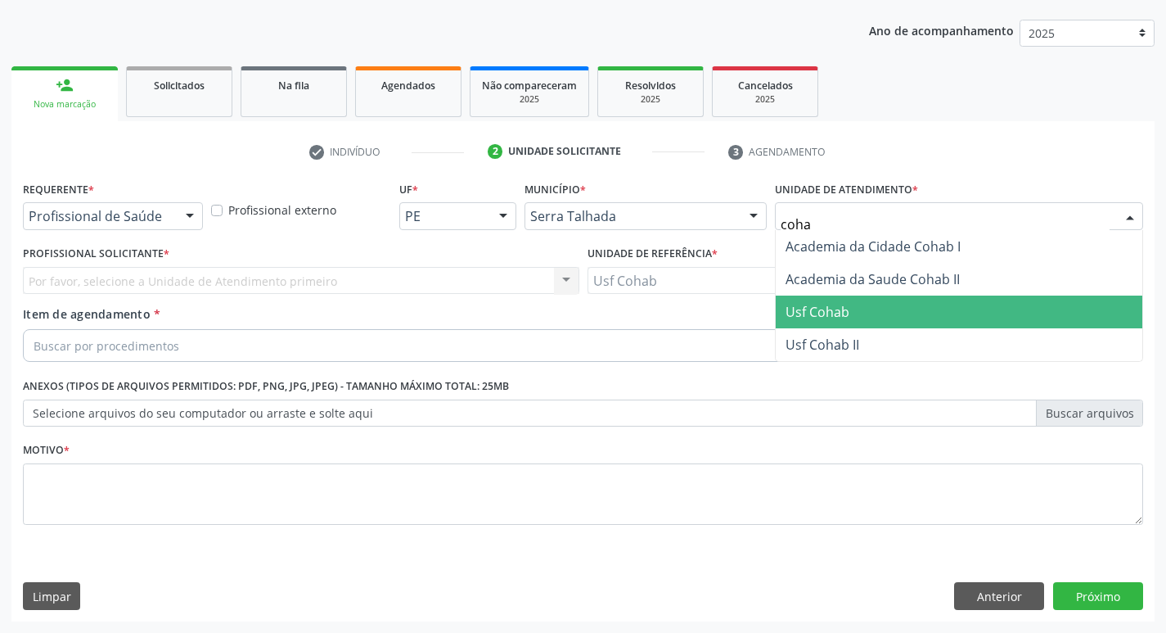
click at [867, 303] on span "Usf Cohab" at bounding box center [959, 311] width 367 height 33
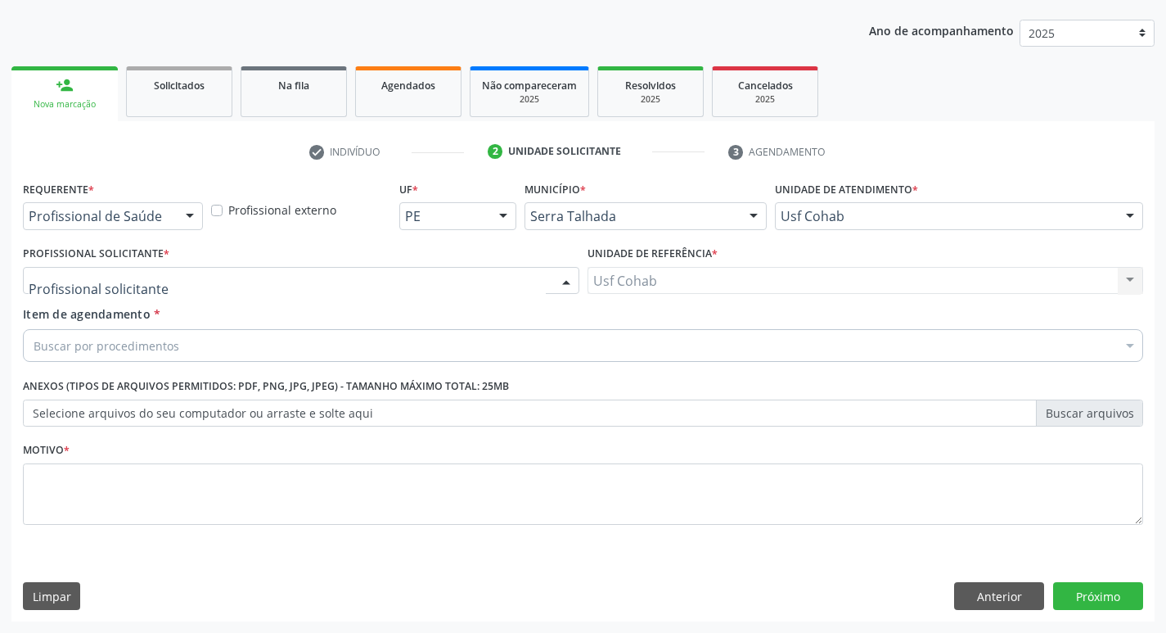
click at [258, 285] on div at bounding box center [301, 281] width 557 height 28
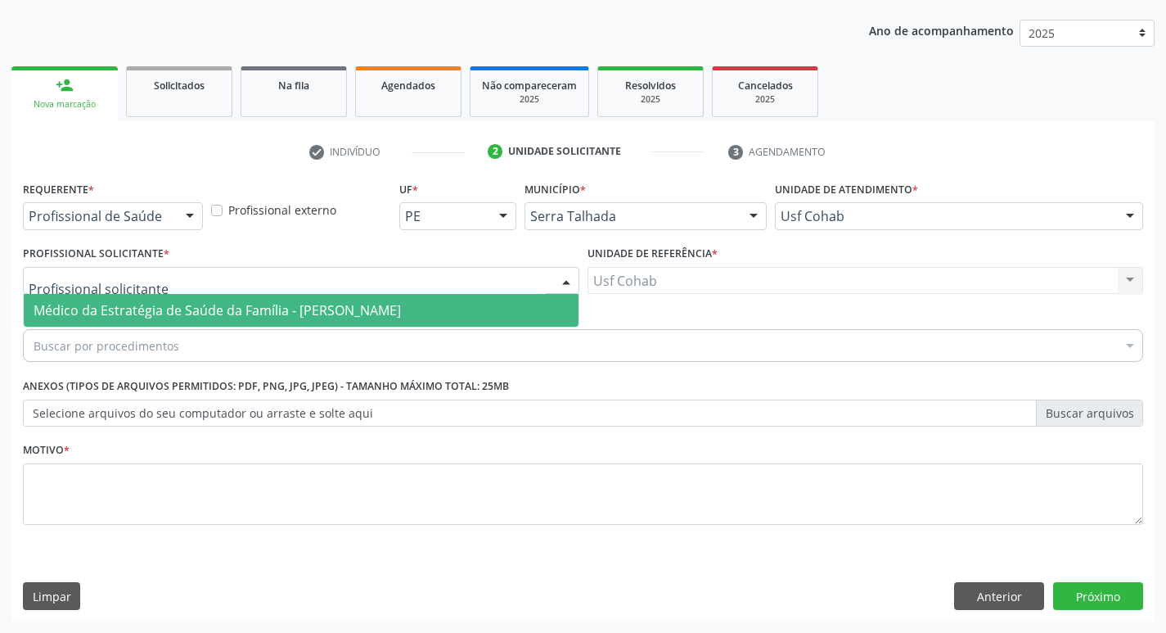
click at [238, 316] on span "Médico da Estratégia de Saúde da Família - [PERSON_NAME]" at bounding box center [217, 310] width 367 height 18
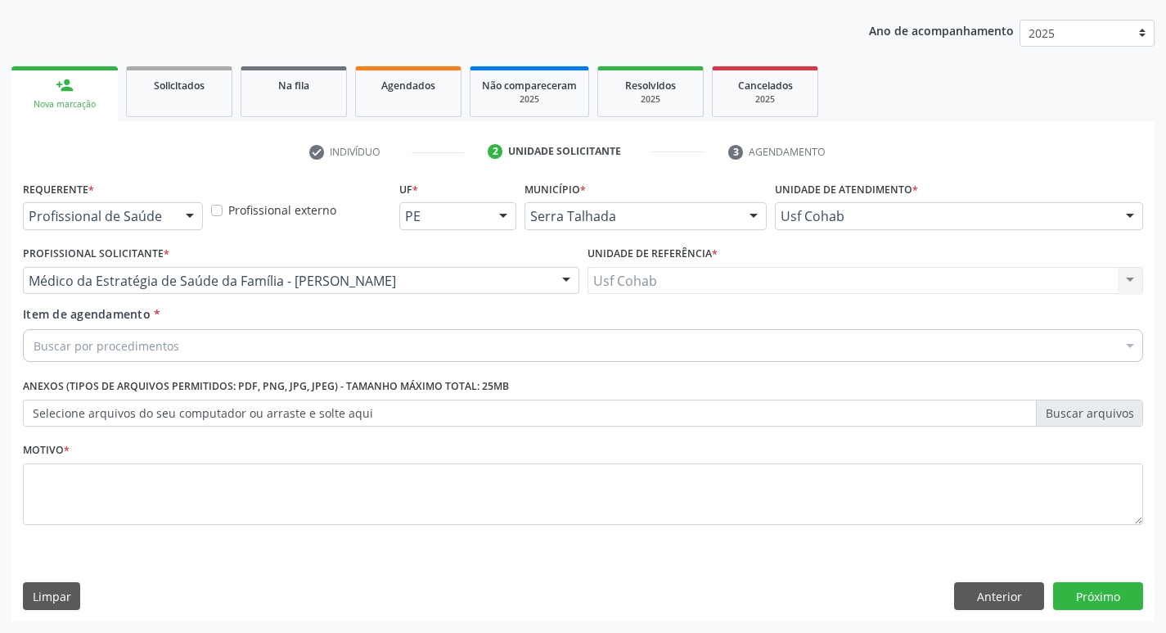
click at [125, 354] on div "Buscar por procedimentos" at bounding box center [583, 345] width 1120 height 33
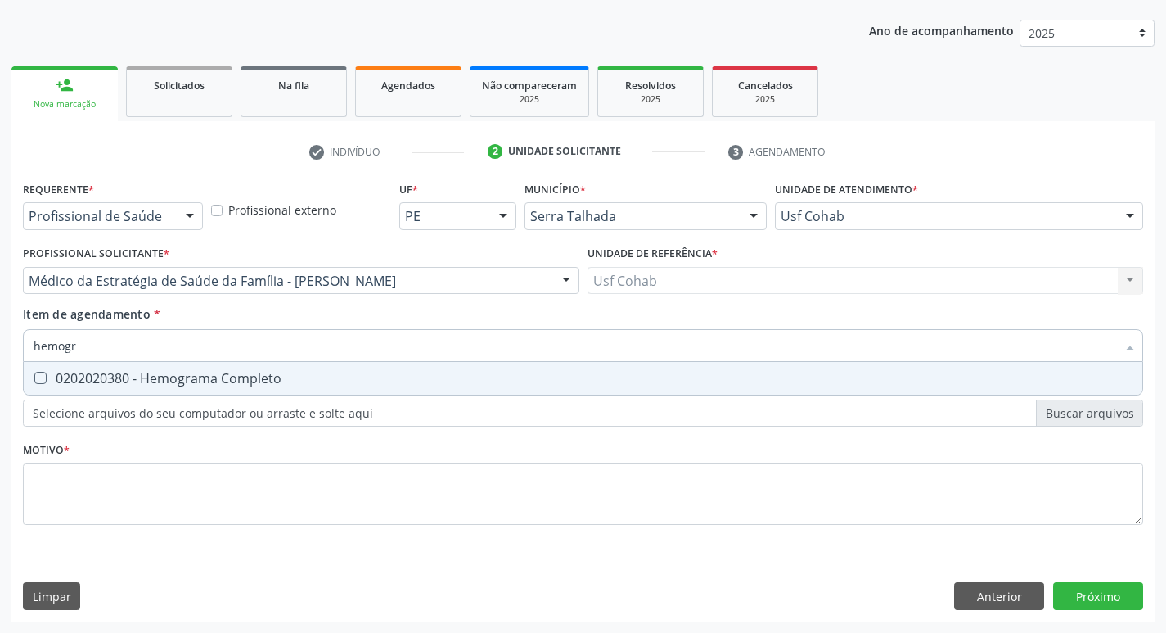
type input "hemogra"
click at [48, 369] on span "0202020380 - Hemograma Completo" at bounding box center [583, 378] width 1119 height 33
checkbox Completo "true"
drag, startPoint x: 107, startPoint y: 350, endPoint x: 0, endPoint y: 350, distance: 107.2
click at [0, 350] on div "Acompanhamento Acompanhe a situação das marcações correntes e finalizadas Relat…" at bounding box center [583, 272] width 1166 height 721
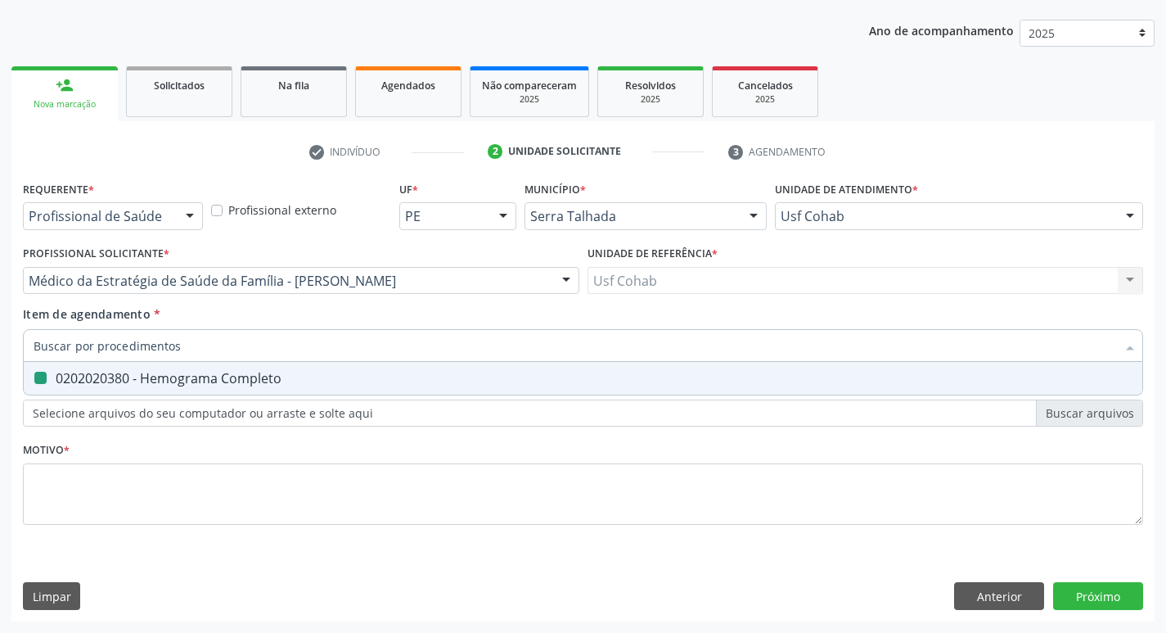
checkbox Completo "false"
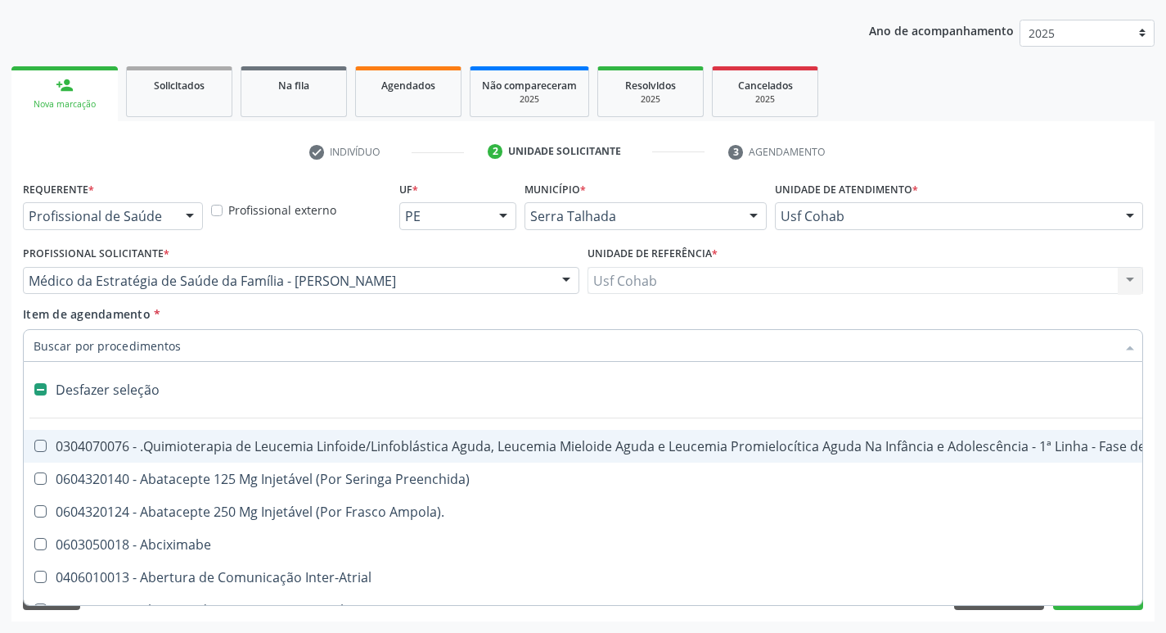
click at [65, 344] on input "Item de agendamento *" at bounding box center [575, 345] width 1083 height 33
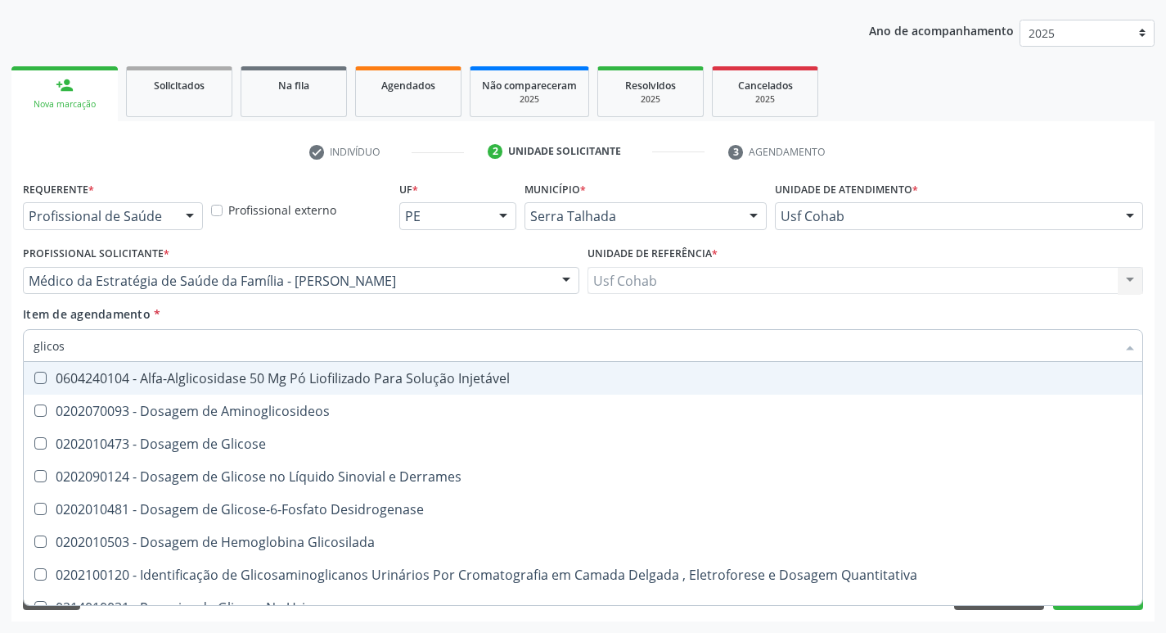
type input "glicose"
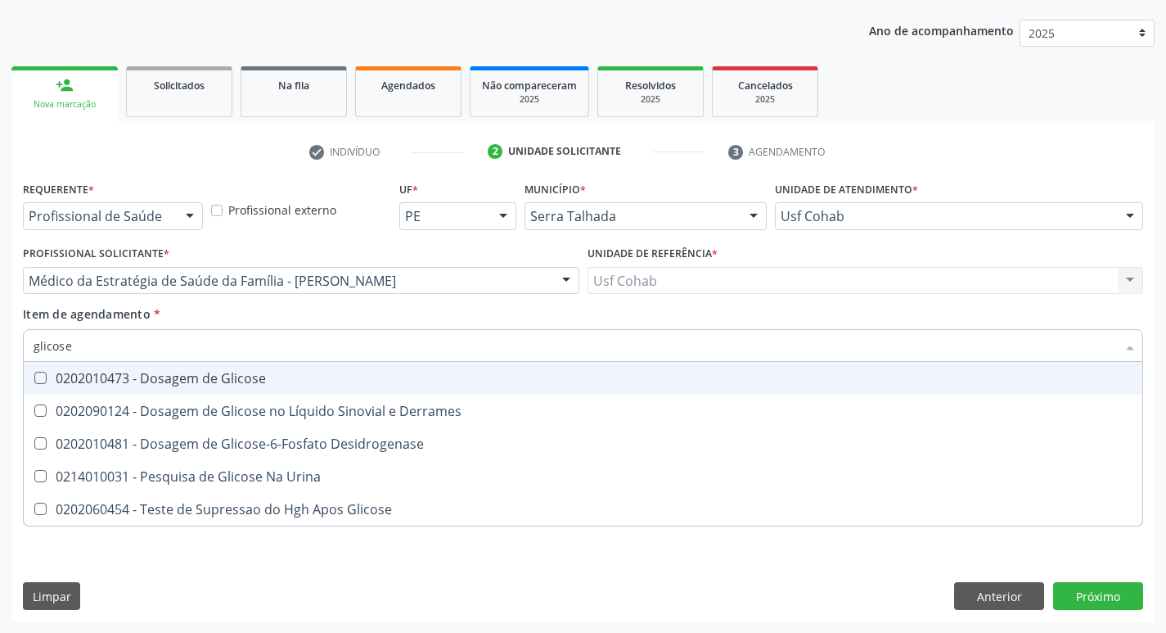
click at [41, 379] on Glicose at bounding box center [40, 378] width 12 height 12
click at [34, 379] on Glicose "checkbox" at bounding box center [29, 377] width 11 height 11
checkbox Glicose "true"
drag, startPoint x: 115, startPoint y: 342, endPoint x: 0, endPoint y: 345, distance: 114.6
click at [0, 345] on div "Acompanhamento Acompanhe a situação das marcações correntes e finalizadas Relat…" at bounding box center [583, 272] width 1166 height 721
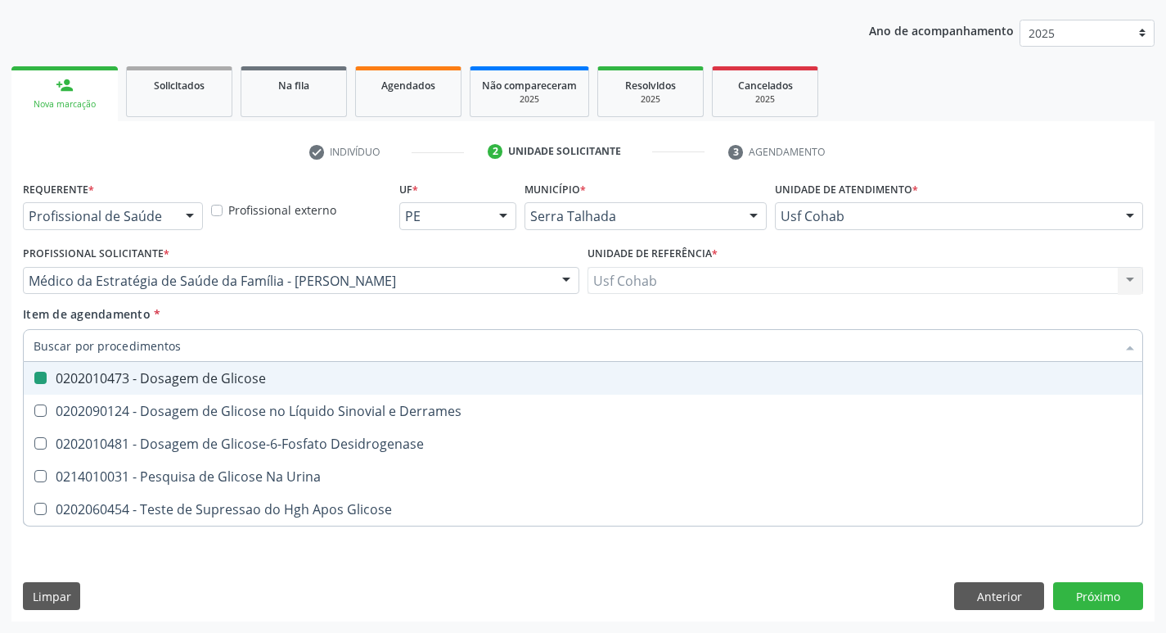
checkbox Glicose "false"
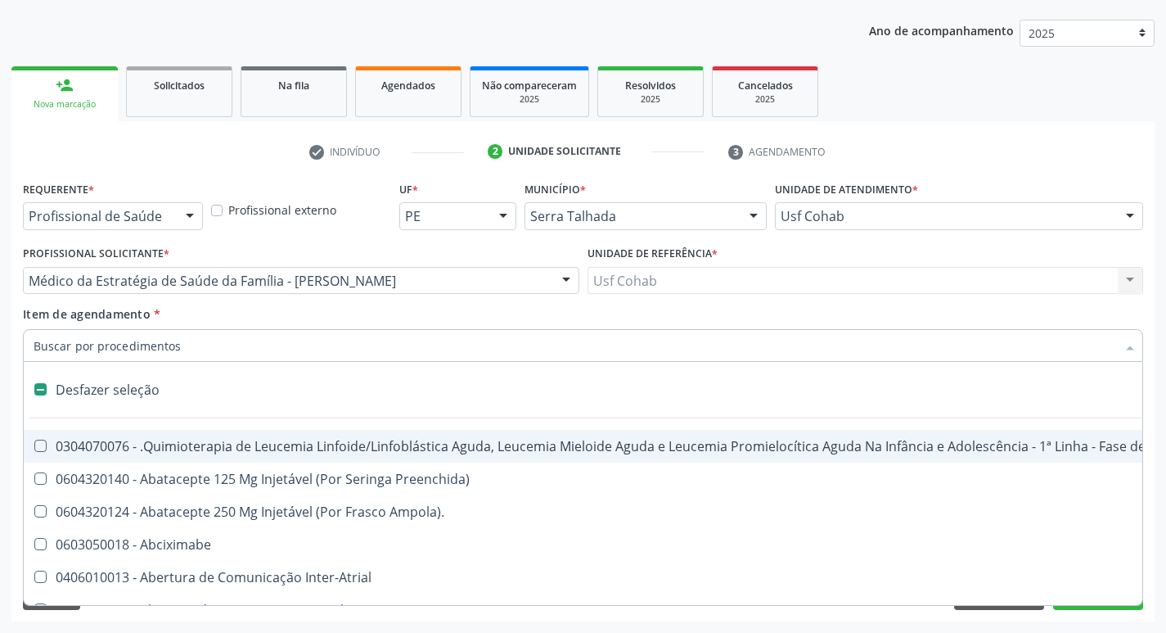
click at [104, 345] on input "Item de agendamento *" at bounding box center [575, 345] width 1083 height 33
type input "h"
checkbox Queimados\) "true"
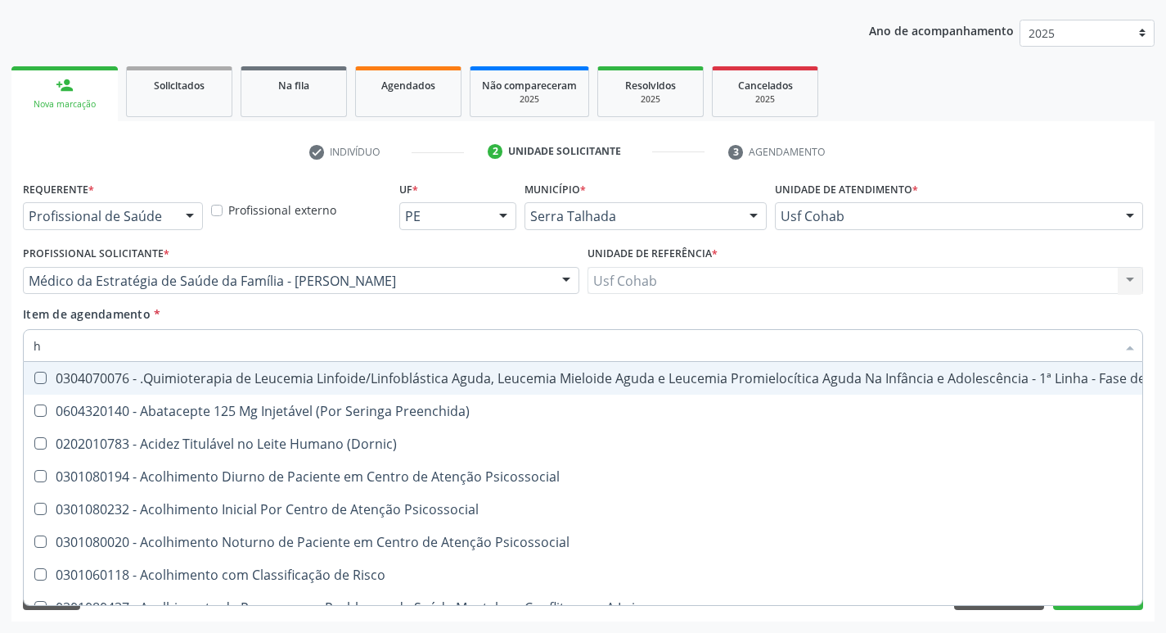
type input "he"
checkbox Removível "true"
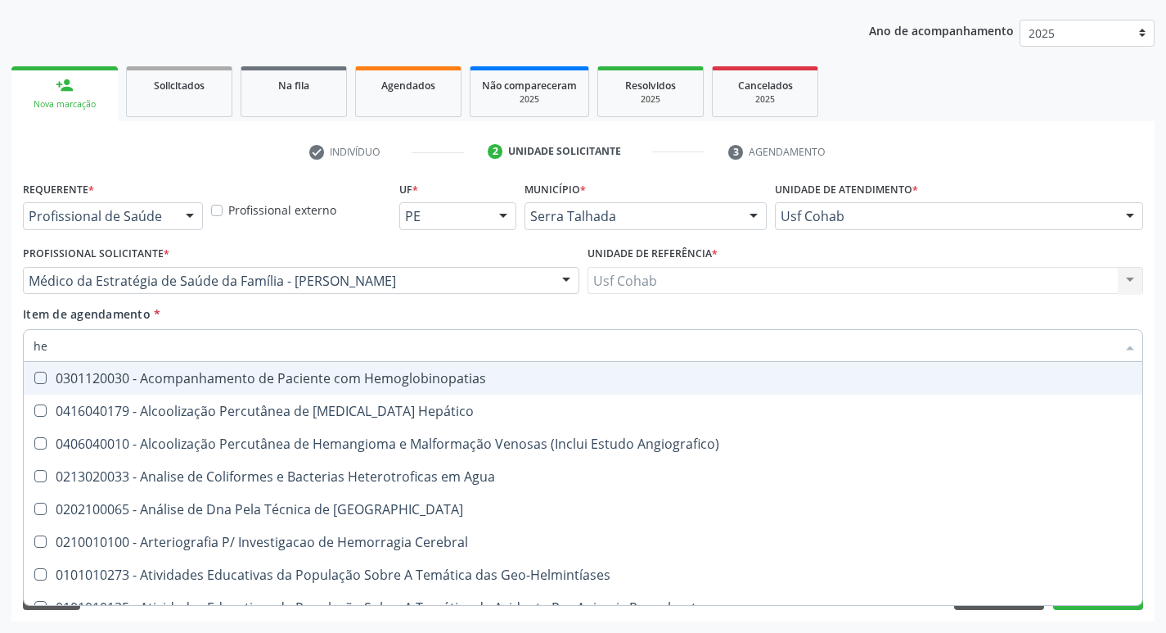
type input "hem"
checkbox II "true"
checkbox Completo "false"
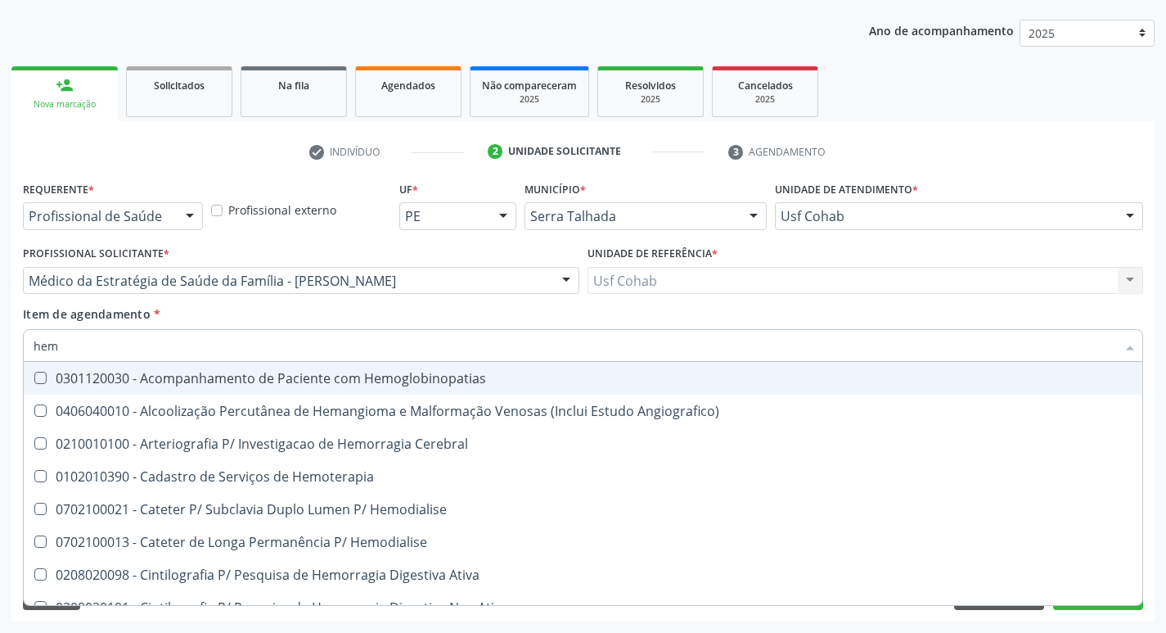
type input "hemo"
checkbox Retro-Retal "true"
checkbox Completo "false"
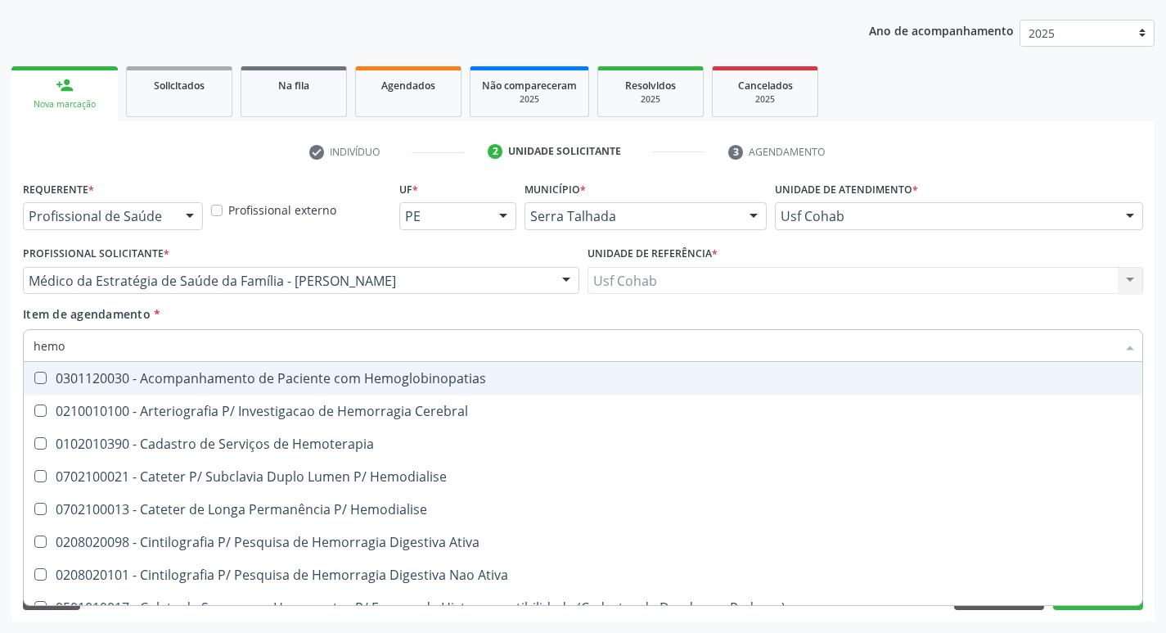
type input "hemog"
checkbox Carboxi-Hemoglobina "true"
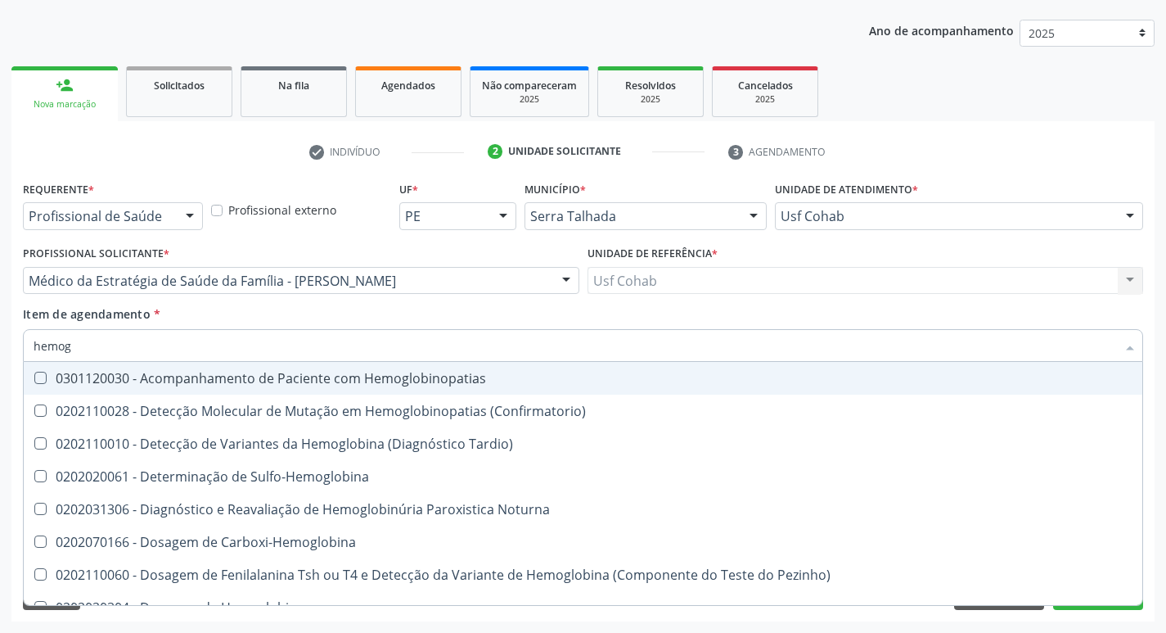
type input "hemogl"
checkbox Completo "false"
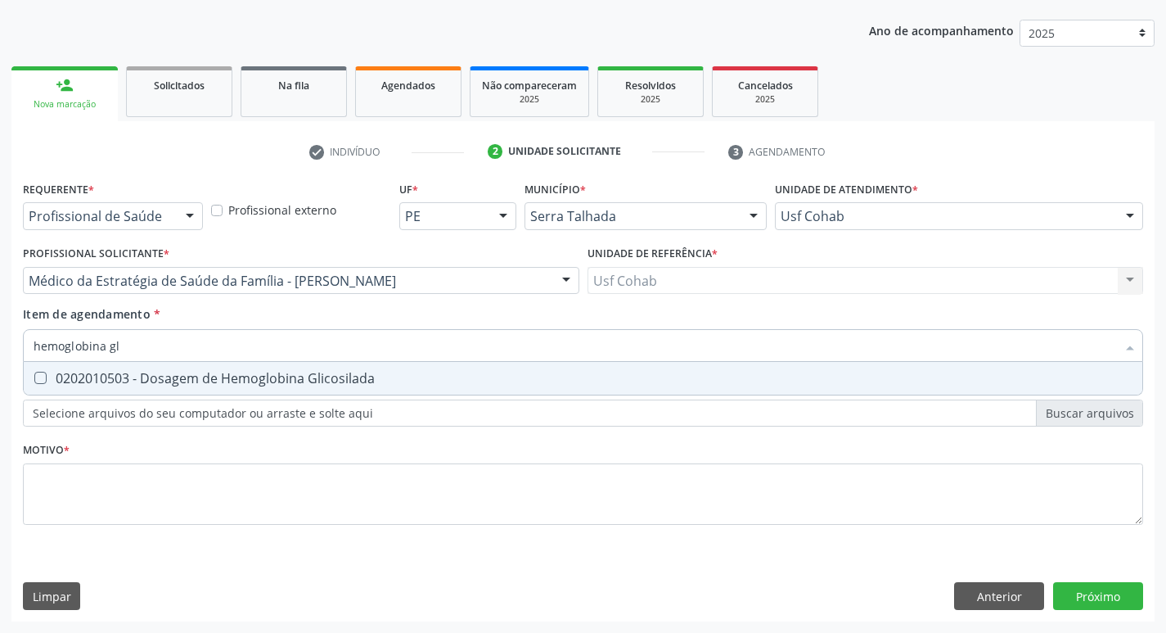
type input "hemoglobina gli"
click at [47, 375] on div "0202010503 - Dosagem de Hemoglobina Glicosilada" at bounding box center [583, 378] width 1099 height 13
checkbox Glicosilada "true"
drag, startPoint x: 132, startPoint y: 352, endPoint x: 0, endPoint y: 358, distance: 131.9
click at [0, 358] on div "Acompanhamento Acompanhe a situação das marcações correntes e finalizadas Relat…" at bounding box center [583, 272] width 1166 height 721
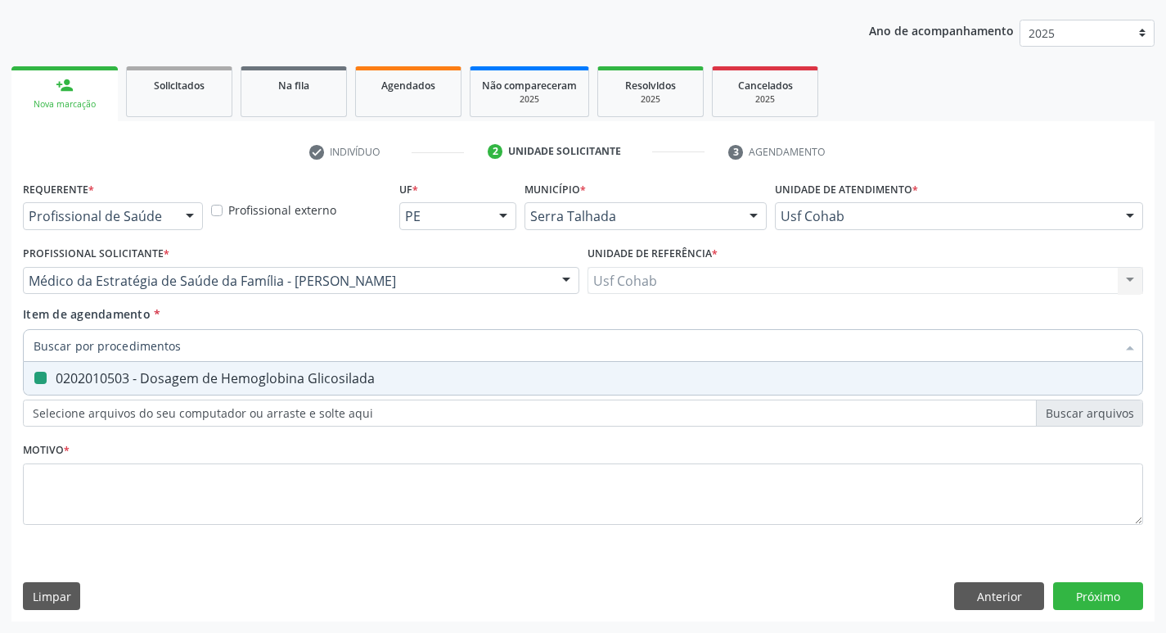
checkbox Glicosilada "false"
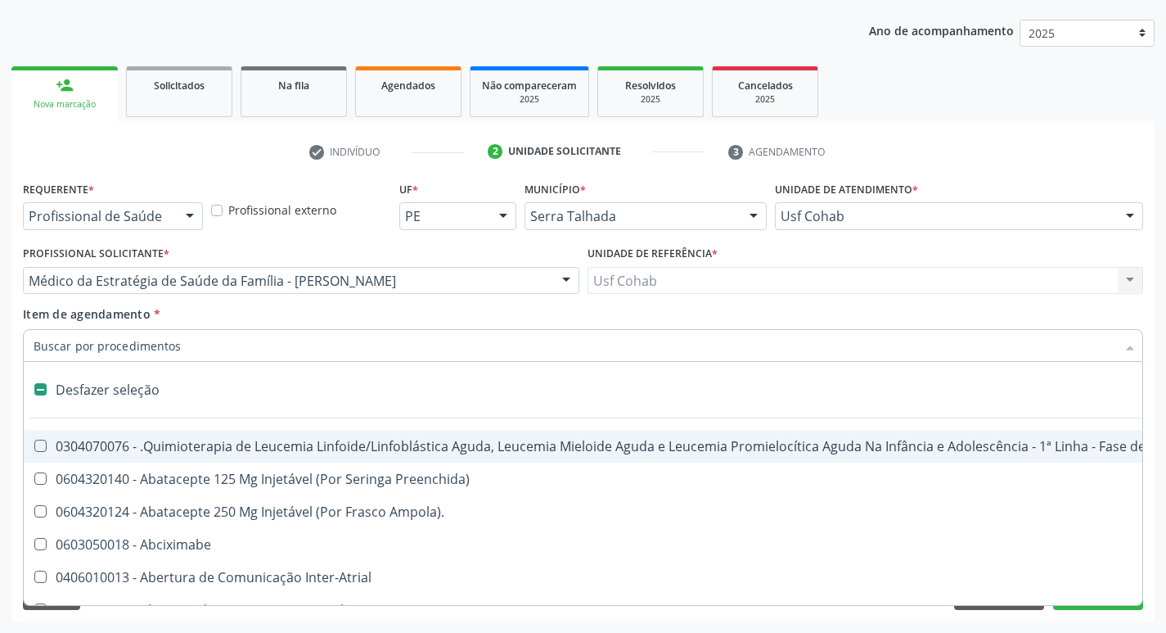
click at [139, 349] on input "Item de agendamento *" at bounding box center [575, 345] width 1083 height 33
type input "2"
checkbox Transjugular "true"
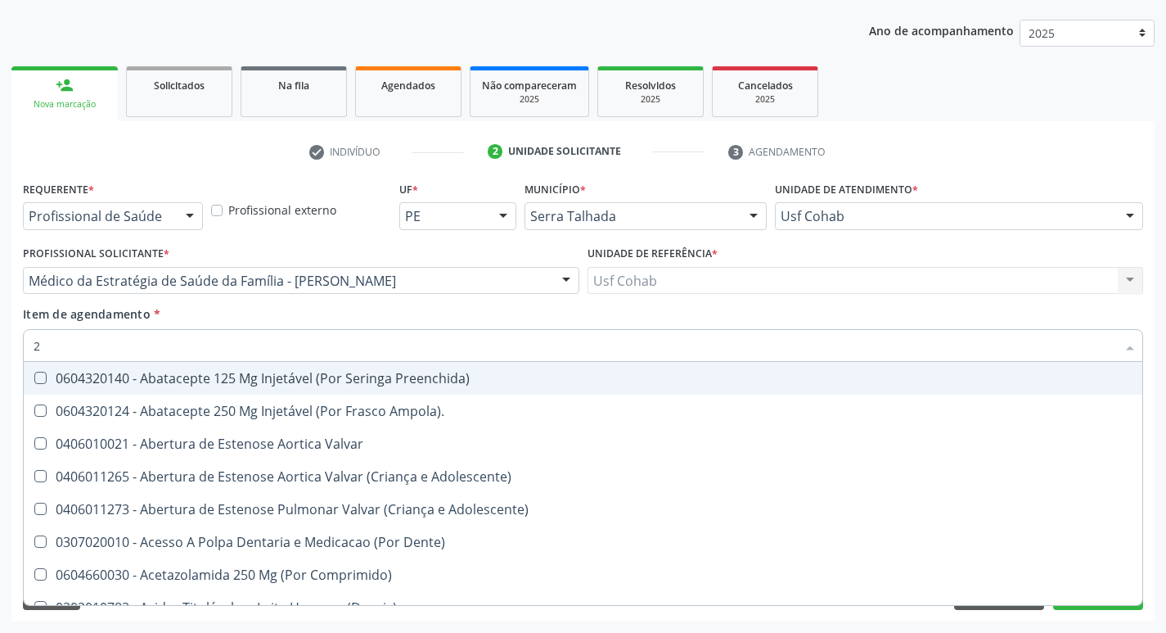
type input "20"
checkbox Coclear "true"
checkbox Cd4 "true"
checkbox Fibrinogenio "true"
checkbox Glicose "false"
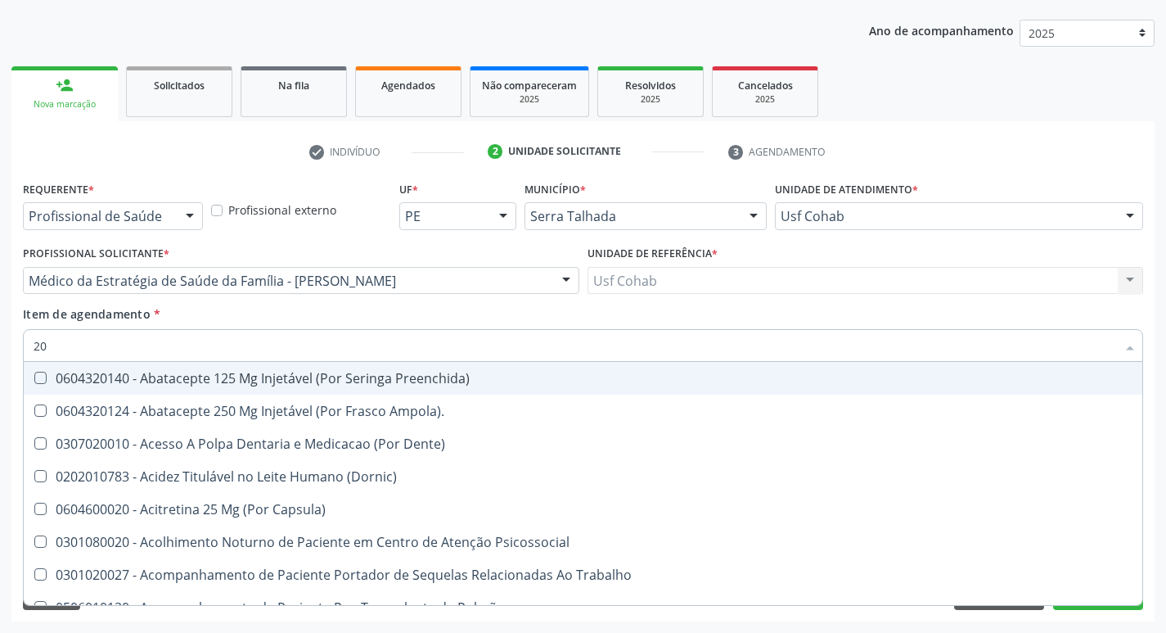
type input "202"
checkbox Boca "true"
checkbox Doses\) "true"
checkbox Herpesvirus "true"
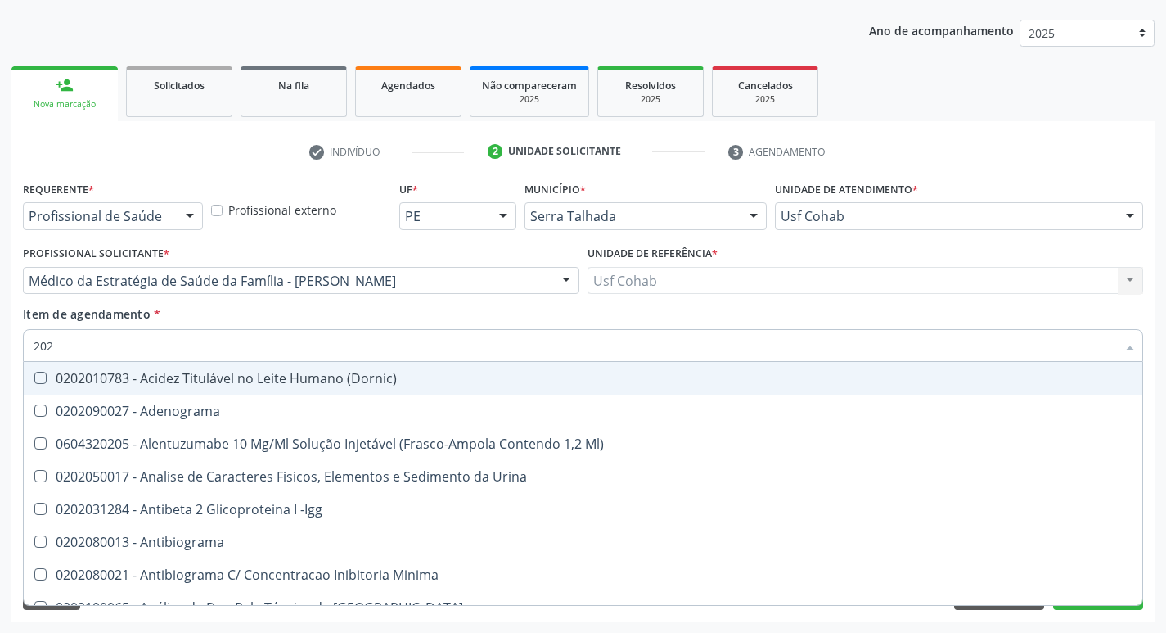
type input "2020"
checkbox X "true"
checkbox Serico "true"
checkbox Glicose "false"
checkbox Glicosilada "false"
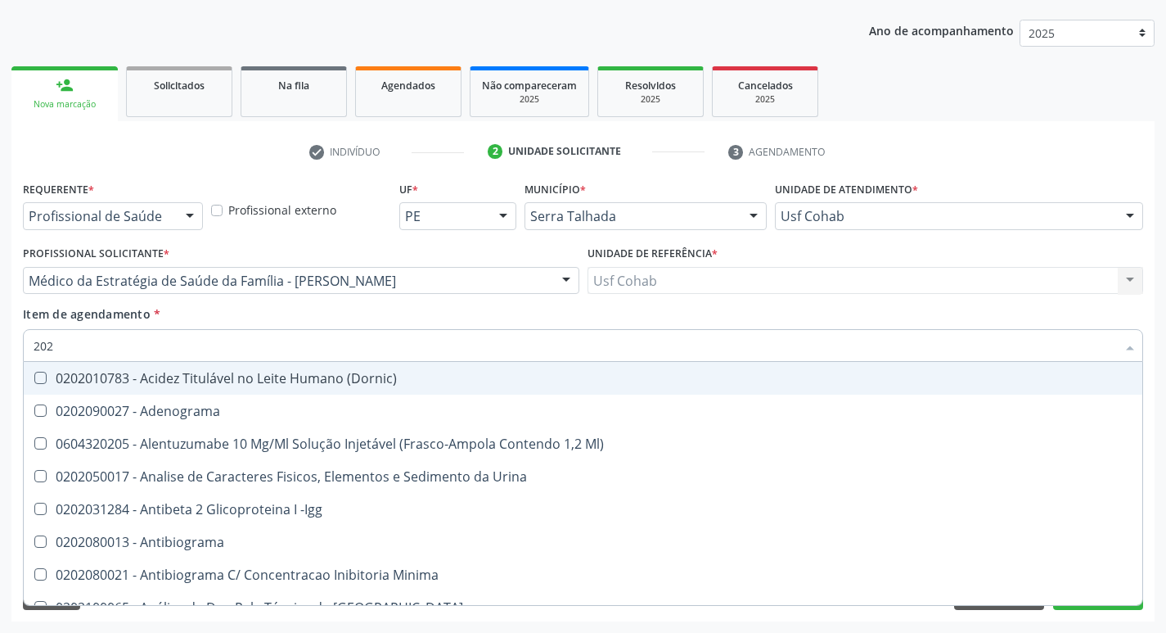
checkbox B12 "true"
checkbox Completo "false"
type input "20202"
checkbox \(Pos-Pasteurização\) "true"
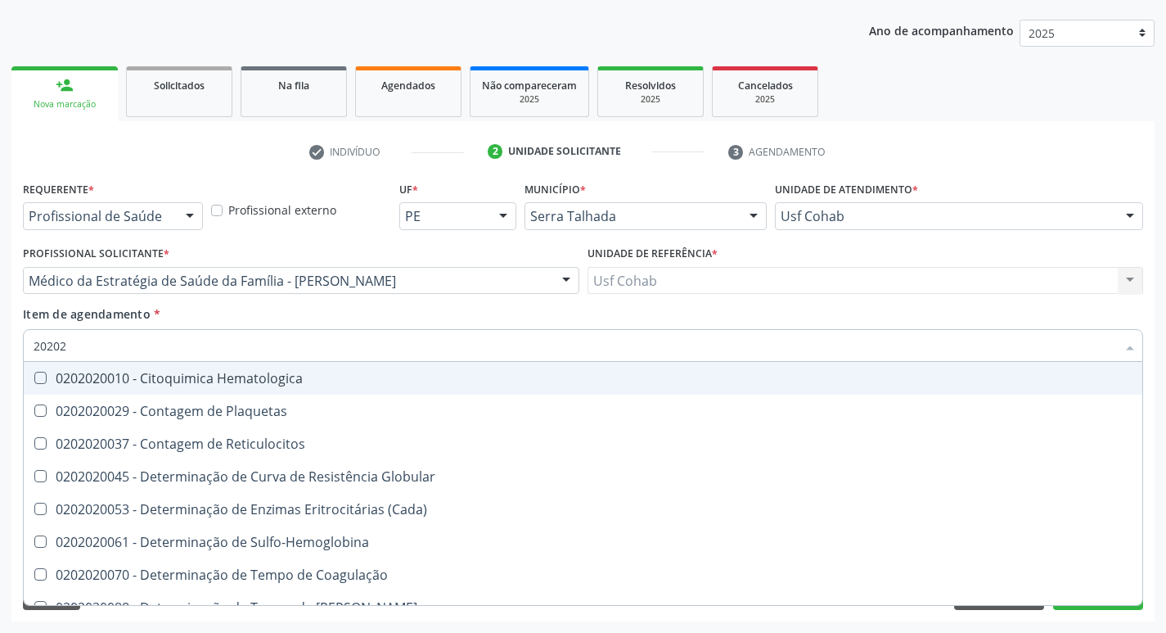
type input "202020"
checkbox Hematocrito "true"
checkbox Completo "false"
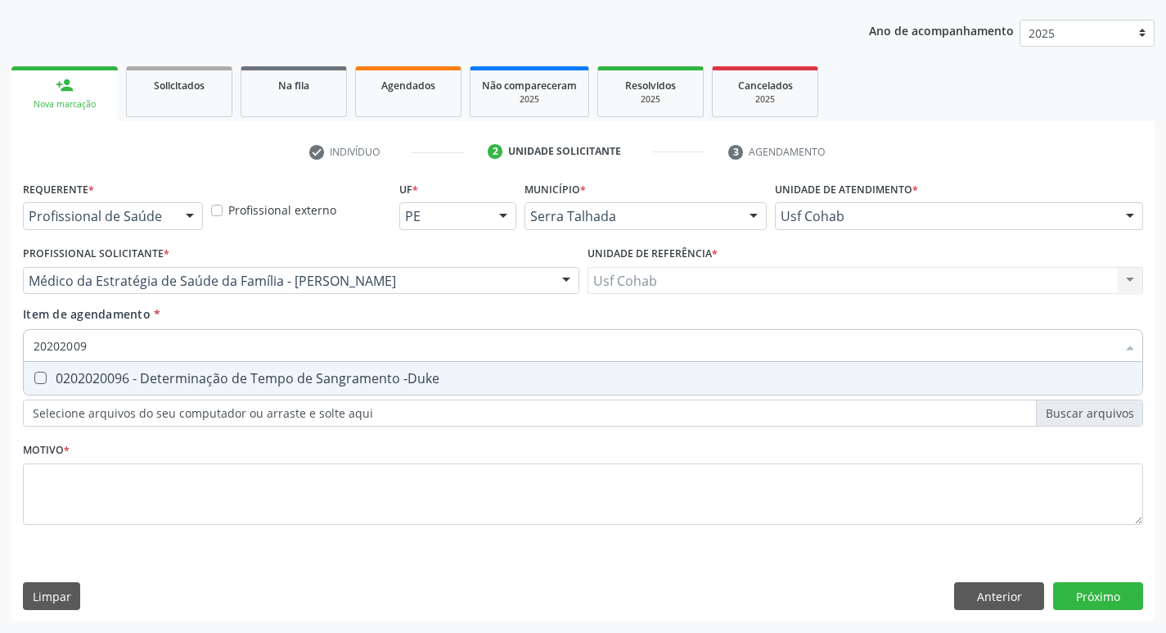
type input "202020096"
click at [38, 381] on -Duke at bounding box center [40, 378] width 12 height 12
click at [34, 381] on -Duke "checkbox" at bounding box center [29, 377] width 11 height 11
checkbox -Duke "true"
drag, startPoint x: 109, startPoint y: 352, endPoint x: 0, endPoint y: 351, distance: 108.9
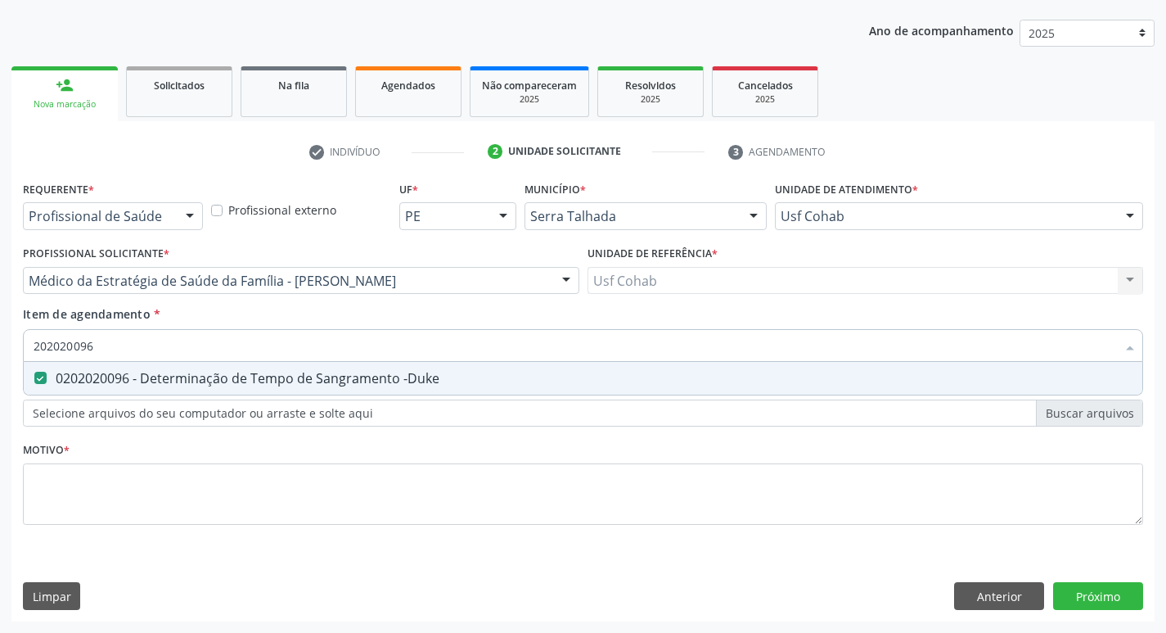
click at [0, 351] on div "Acompanhamento Acompanhe a situação das marcações correntes e finalizadas Relat…" at bounding box center [583, 272] width 1166 height 721
checkbox -Duke "false"
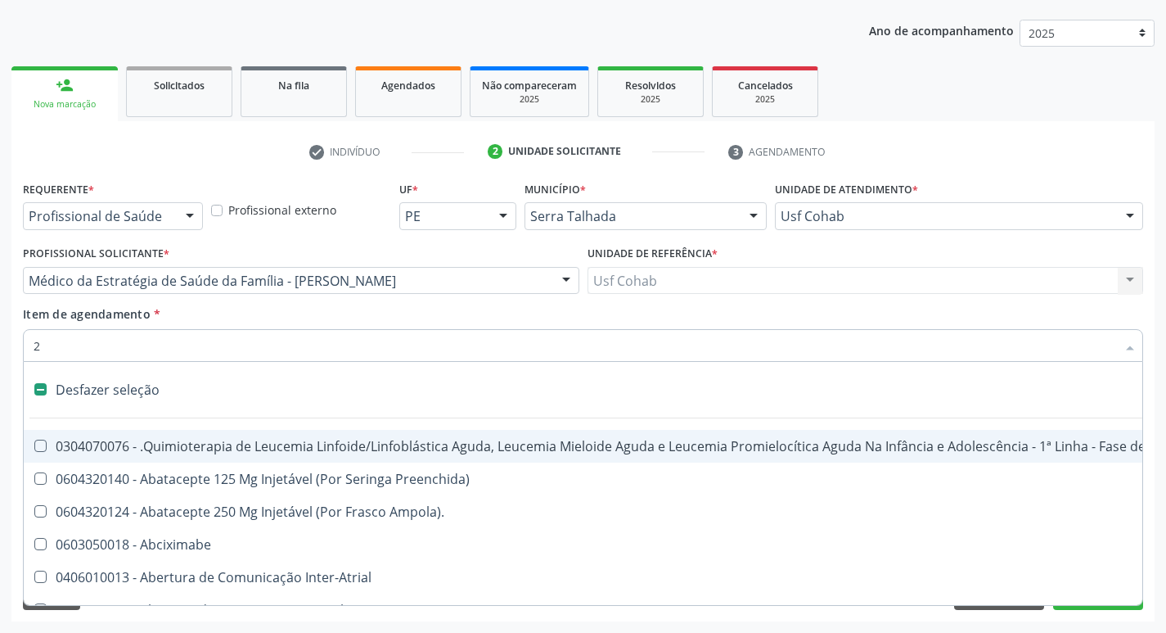
type input "20"
checkbox Metabolismo "true"
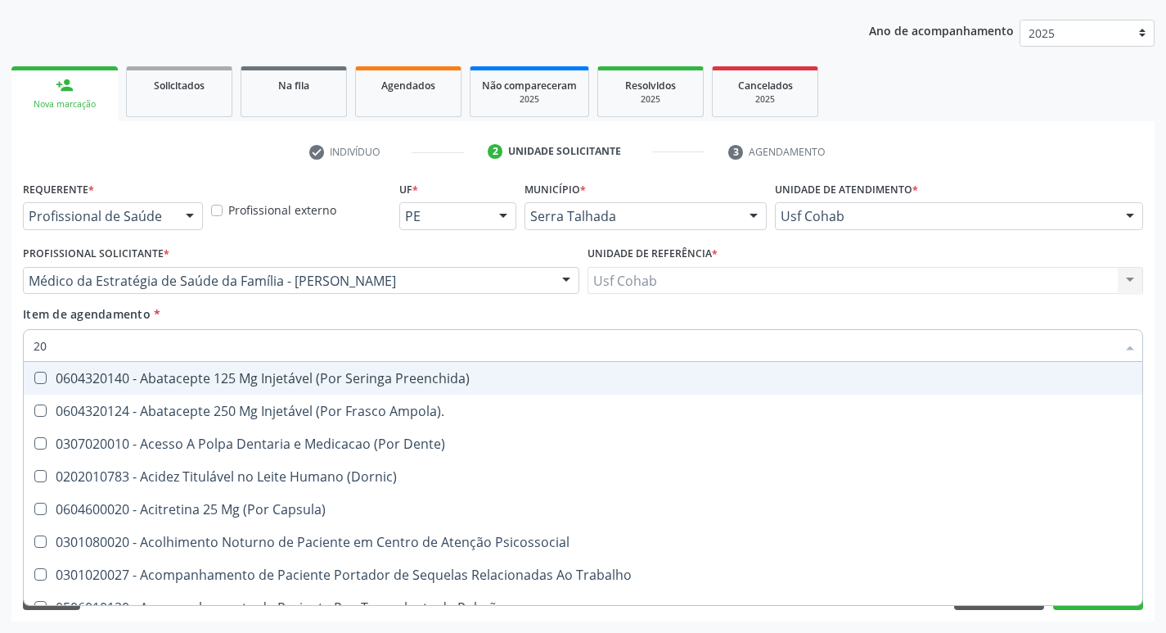
type input "202"
checkbox Nível "true"
checkbox Boca "true"
checkbox Doses\) "true"
checkbox Herpesvirus "true"
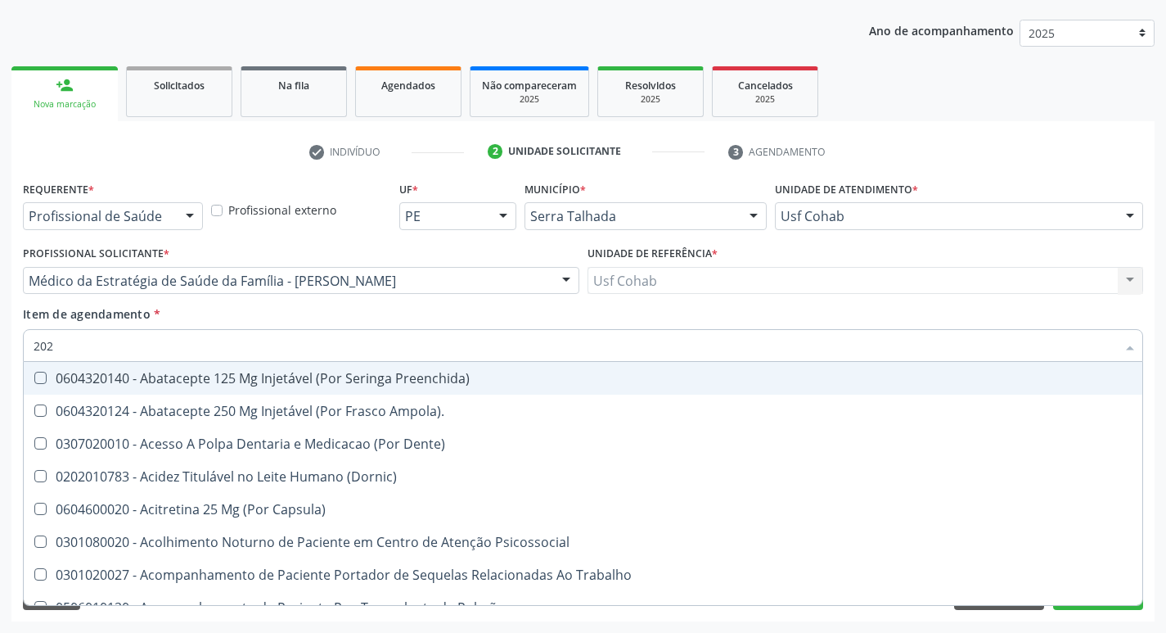
checkbox -Duke "false"
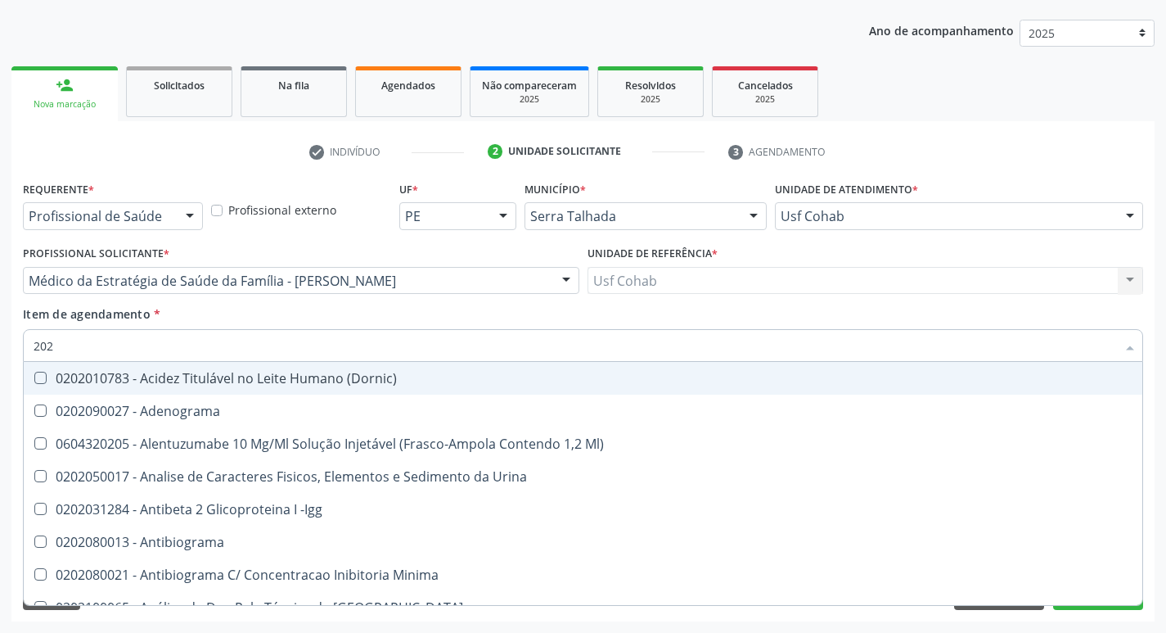
type input "2020"
checkbox \(Ch50\) "true"
checkbox -Duke "false"
checkbox X "true"
checkbox Serico "true"
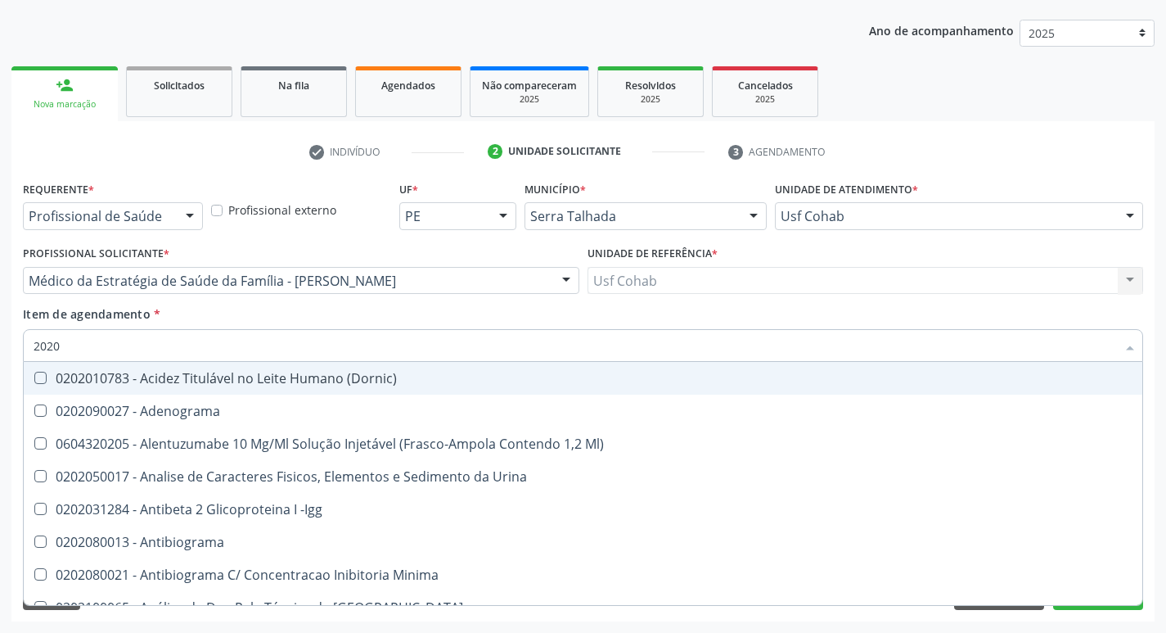
checkbox Glicose "false"
checkbox Glicosilada "false"
checkbox B12 "true"
checkbox Completo "false"
type input "20202"
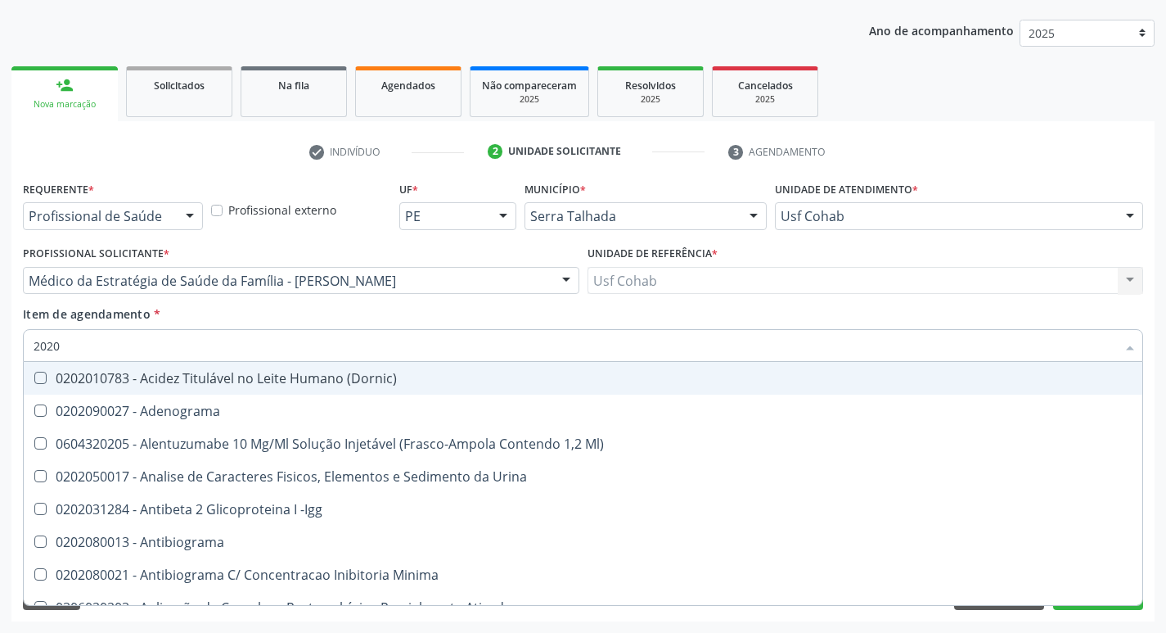
checkbox Saúde "true"
checkbox \(Pos-Pasteurização\) "true"
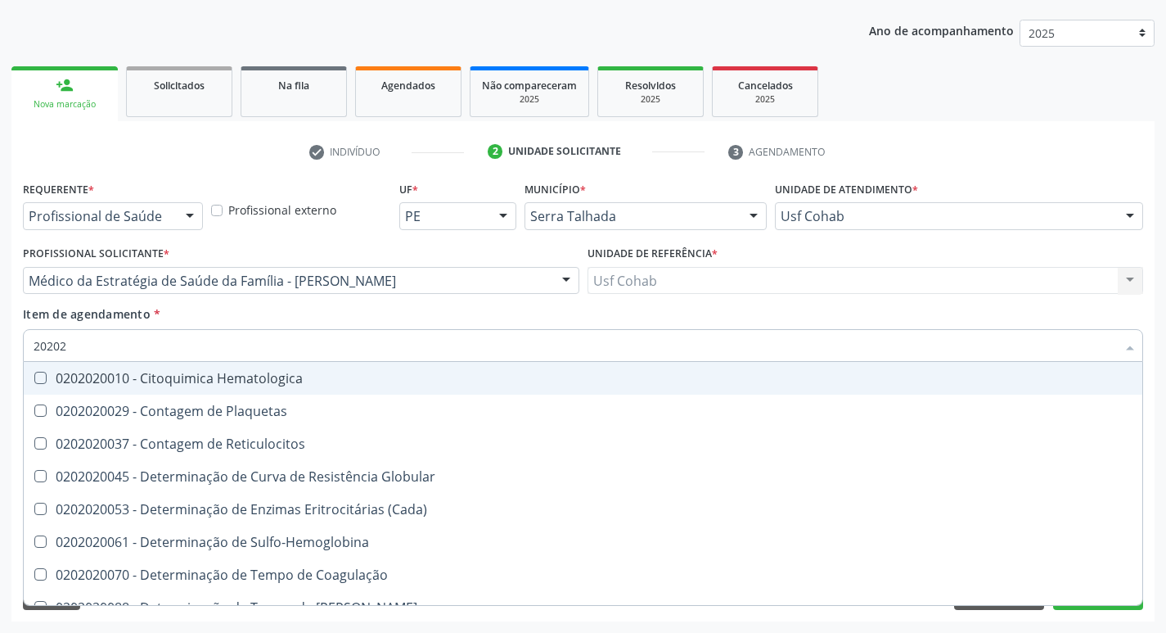
type input "202020"
checkbox Hematocrito "true"
checkbox Completo "false"
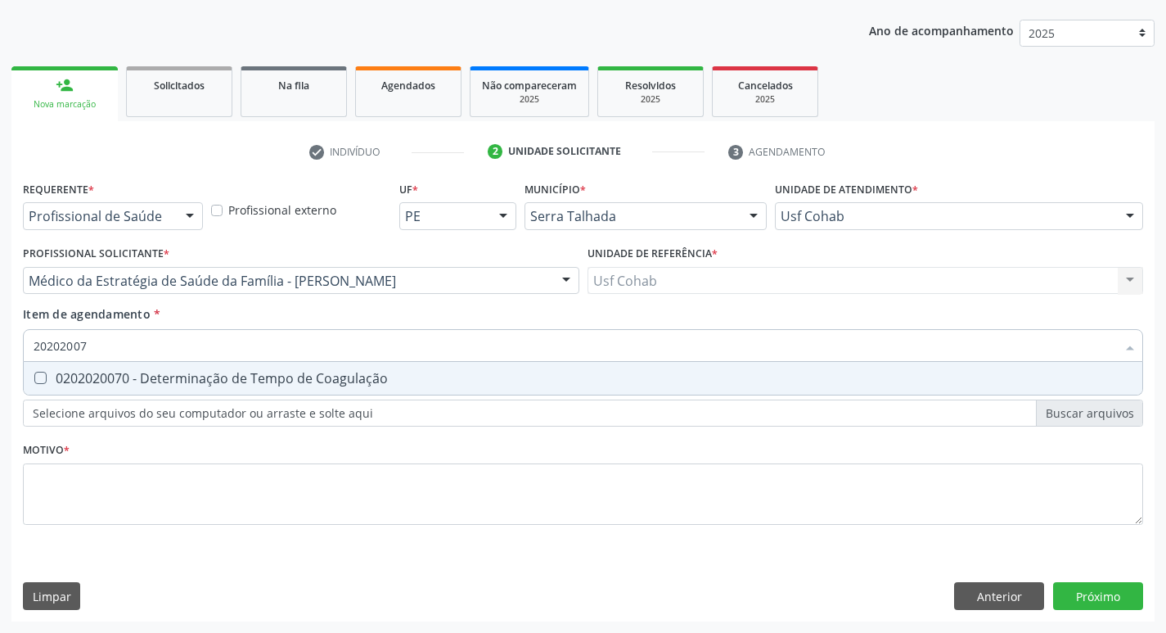
type input "202020070"
click at [40, 376] on Coagulação at bounding box center [40, 378] width 12 height 12
click at [34, 376] on Coagulação "checkbox" at bounding box center [29, 377] width 11 height 11
checkbox Coagulação "true"
drag, startPoint x: 109, startPoint y: 340, endPoint x: 0, endPoint y: 362, distance: 110.9
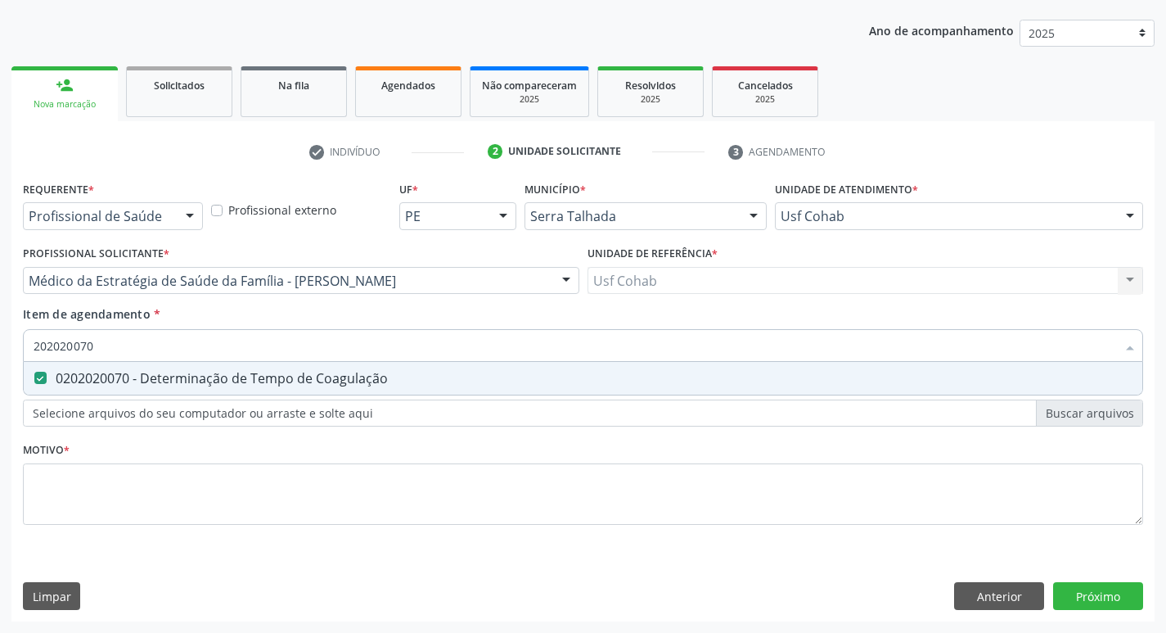
click at [0, 362] on div "Acompanhamento Acompanhe a situação das marcações correntes e finalizadas Relat…" at bounding box center [583, 272] width 1166 height 721
checkbox Coagulação "false"
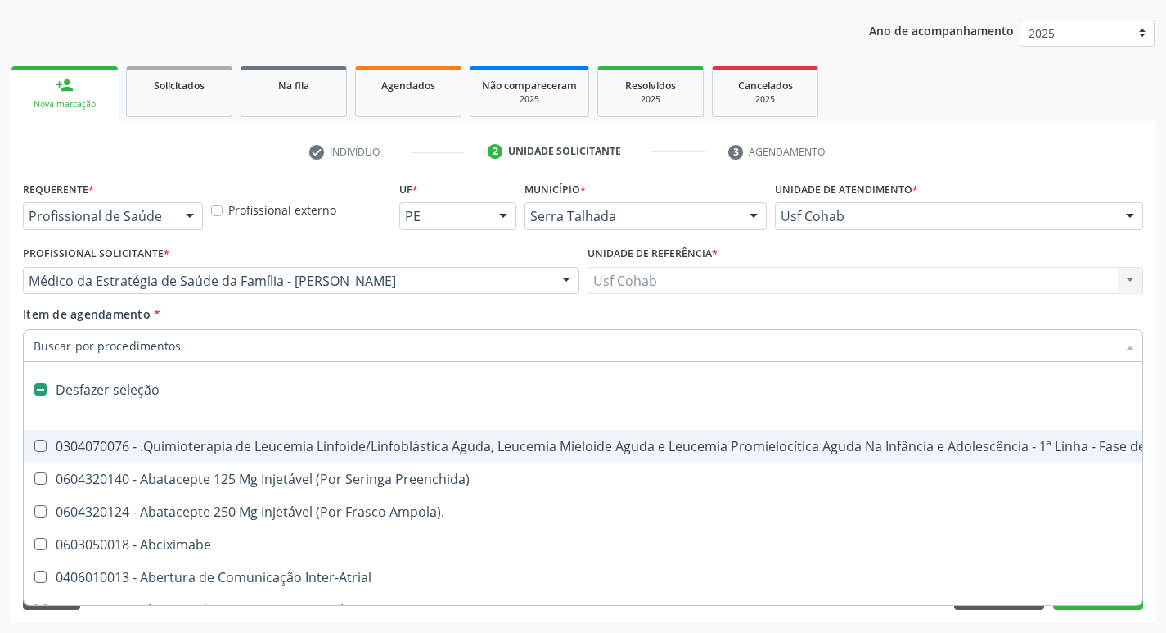
click at [89, 350] on input "Item de agendamento *" at bounding box center [575, 345] width 1083 height 33
type input "2"
checkbox Tempo "true"
checkbox Único "true"
checkbox Transjugular "true"
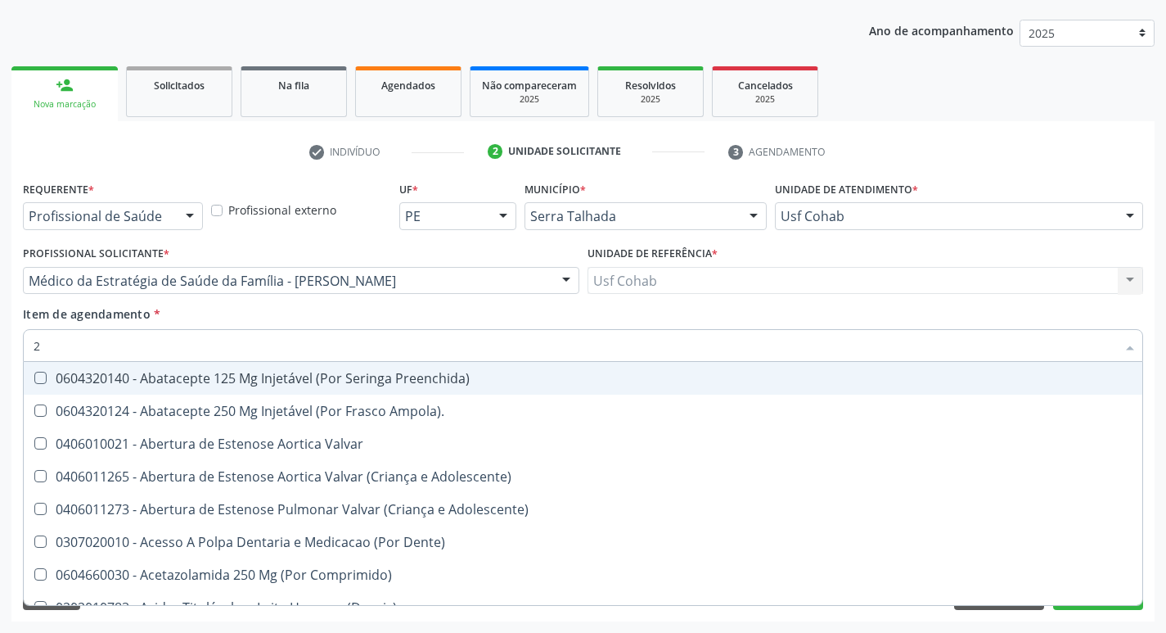
type input "20"
checkbox Esforco "true"
checkbox Osso "true"
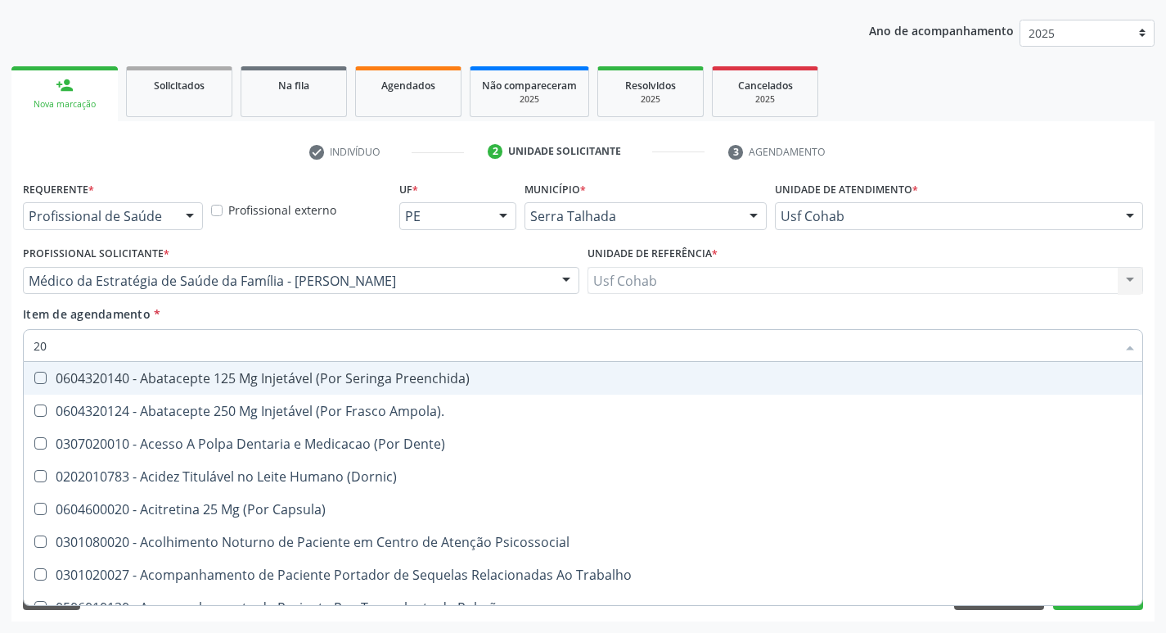
type input "202"
checkbox Lisa "true"
checkbox Nível "true"
checkbox Boca "true"
checkbox Doses\) "true"
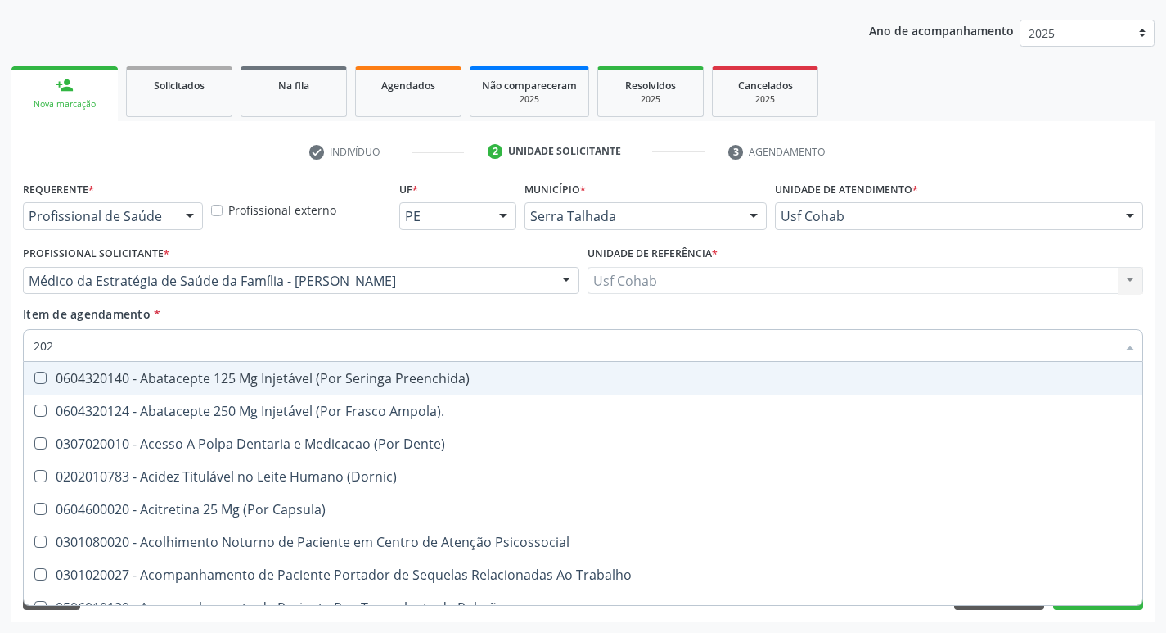
checkbox Herpesvirus "true"
checkbox Coagulação "false"
checkbox -Duke "false"
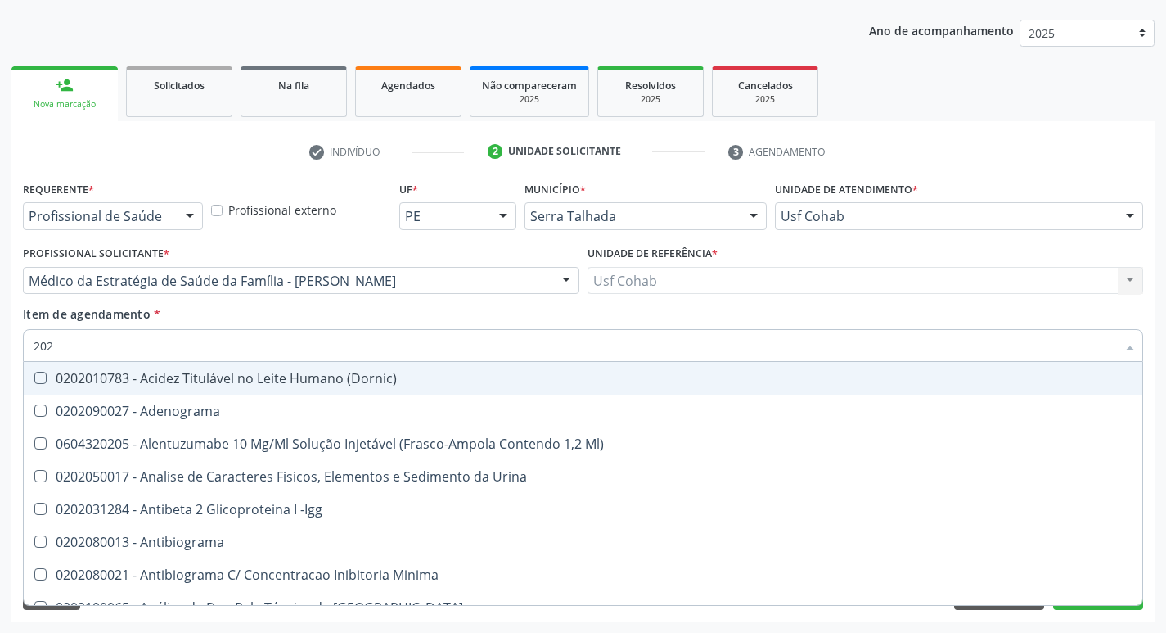
type input "2020"
checkbox Osmolalidade "true"
checkbox \(Ch50\) "true"
checkbox Coagulação "false"
checkbox -Duke "false"
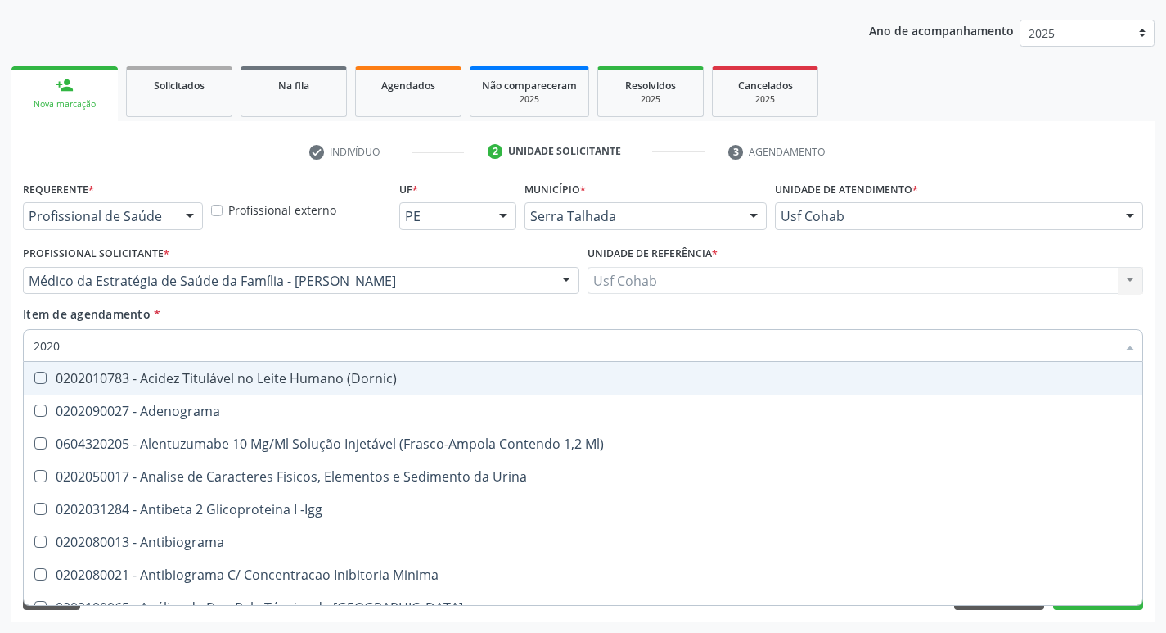
checkbox X "true"
checkbox Serico "true"
checkbox Glicose "false"
checkbox Glicosilada "false"
checkbox B12 "true"
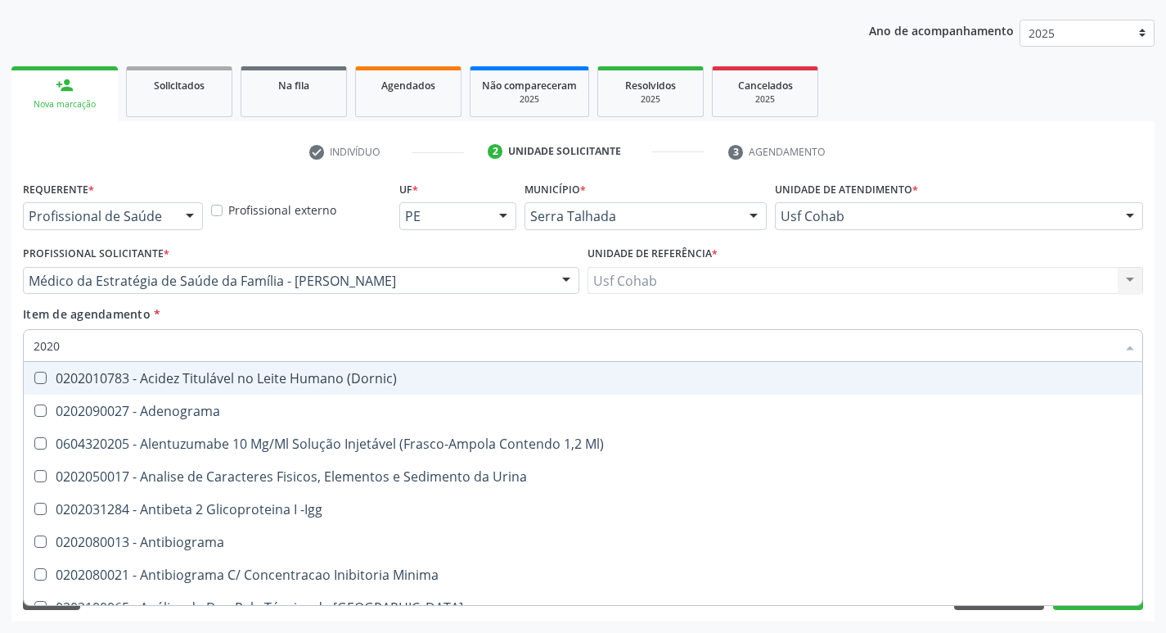
checkbox Completo "false"
type input "20202"
checkbox Minima "true"
checkbox Saúde "true"
checkbox \(Pos-Pasteurização\) "true"
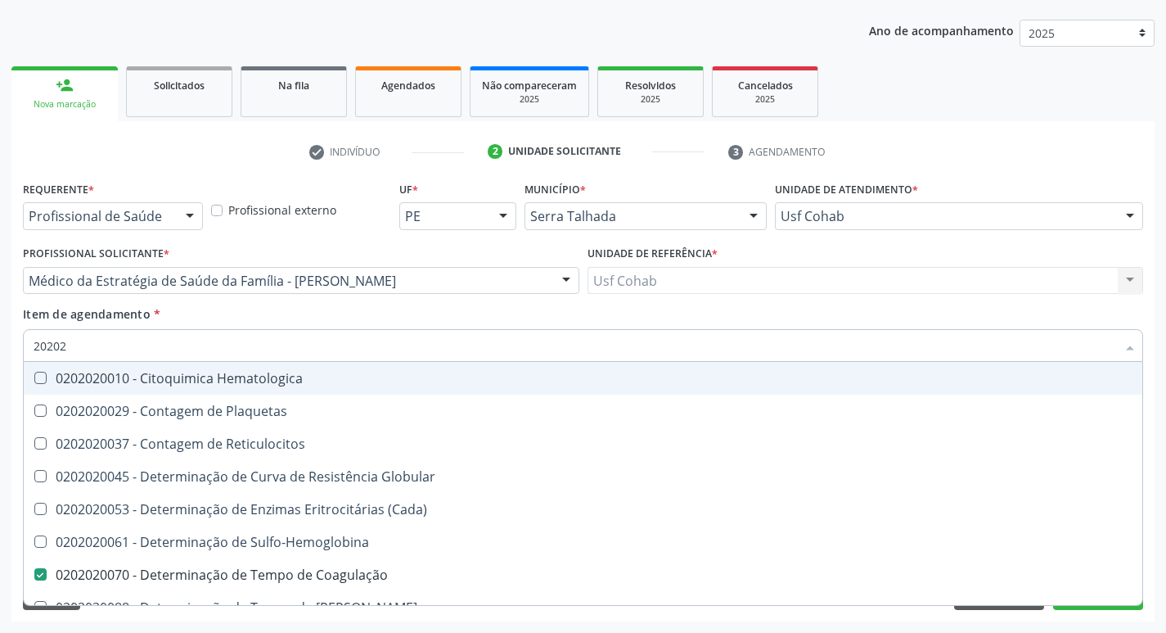
type input "202020"
checkbox Hematocrito "true"
checkbox Completo "false"
type input "2020201"
checkbox Coagulação "false"
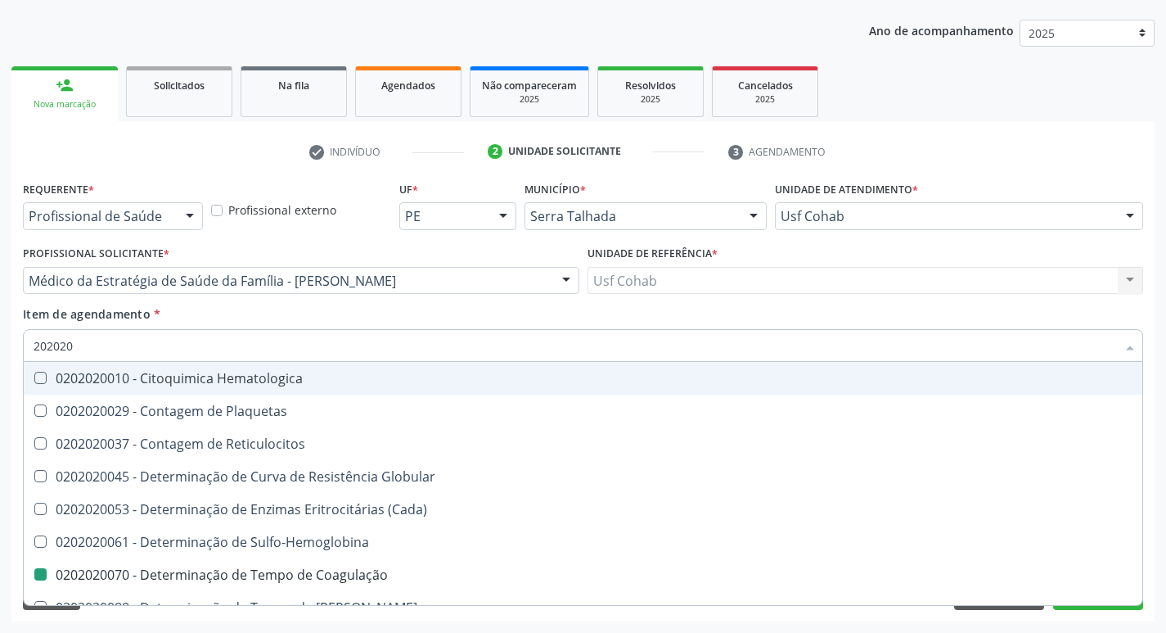
checkbox -Duke "false"
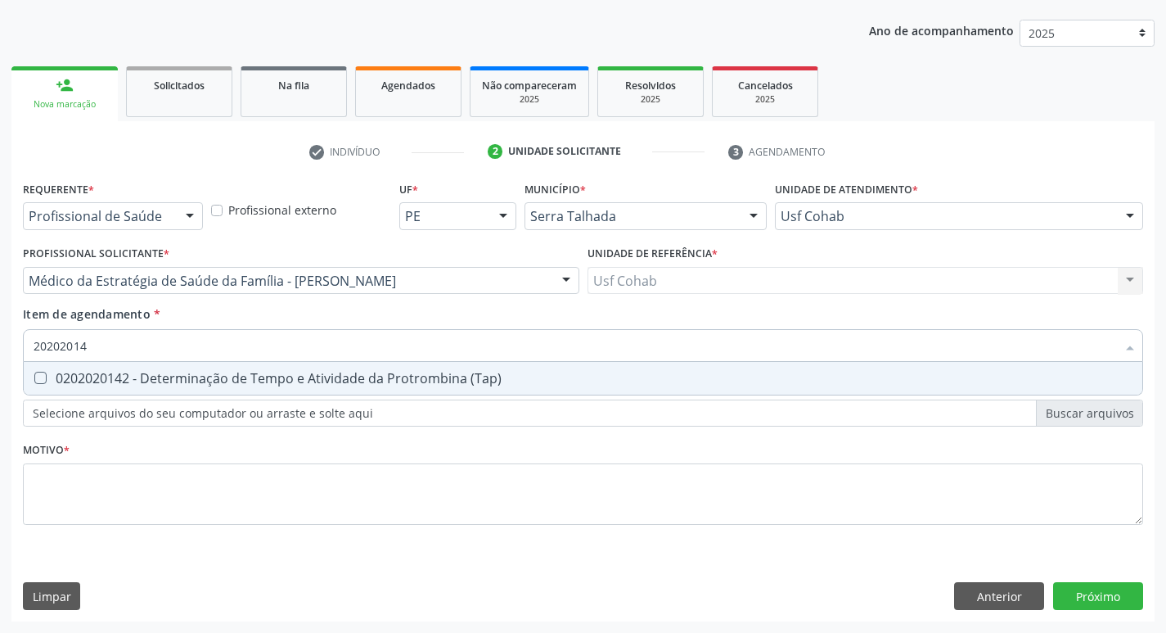
type input "202020142"
click at [45, 381] on \(Tap\) at bounding box center [40, 378] width 12 height 12
click at [34, 381] on \(Tap\) "checkbox" at bounding box center [29, 377] width 11 height 11
checkbox \(Tap\) "true"
drag, startPoint x: 125, startPoint y: 344, endPoint x: 0, endPoint y: 346, distance: 125.2
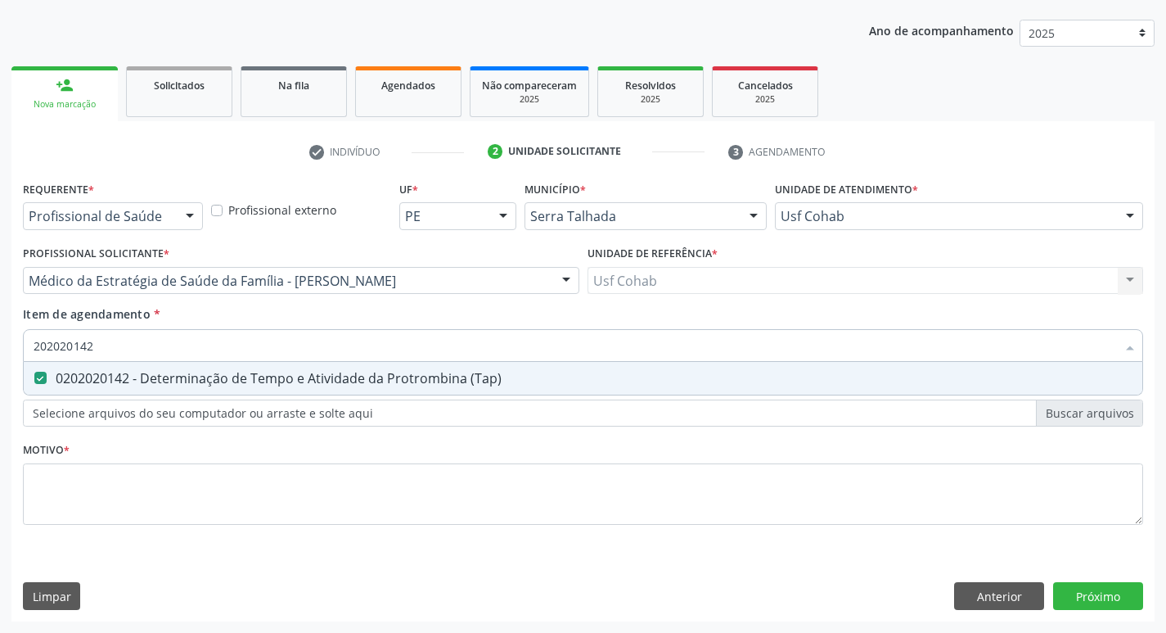
click at [0, 346] on div "Acompanhamento Acompanhe a situação das marcações correntes e finalizadas Relat…" at bounding box center [583, 272] width 1166 height 721
checkbox \(Tap\) "false"
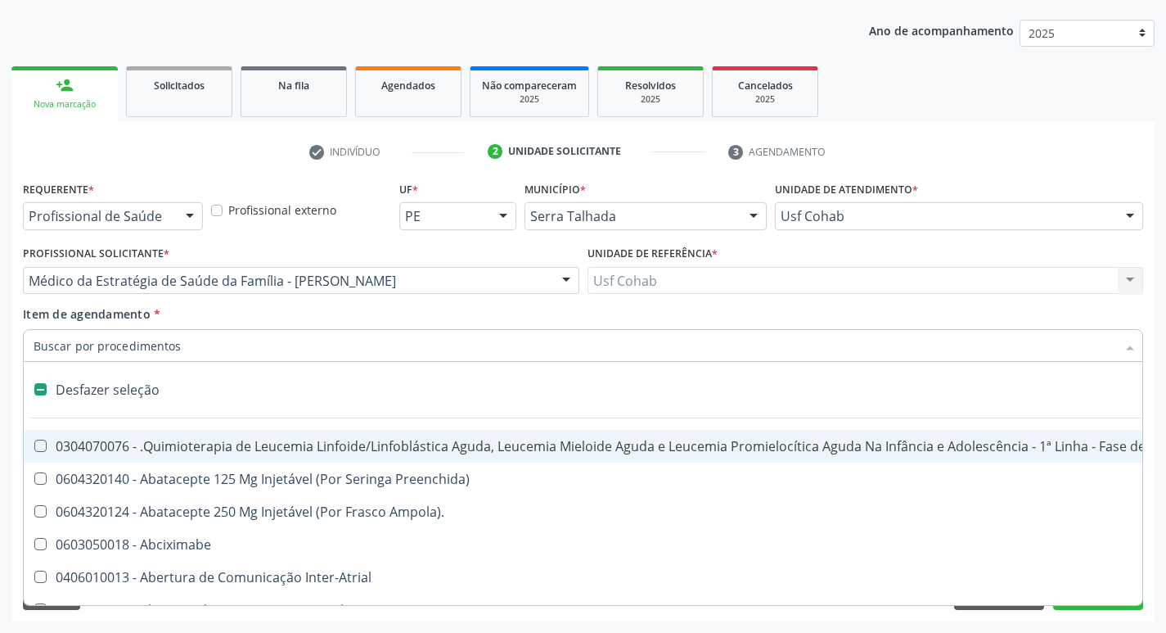
click at [15, 370] on div "Requerente * Profissional de Saúde Profissional de Saúde Paciente Nenhum result…" at bounding box center [582, 399] width 1143 height 444
checkbox Preenchida\) "true"
checkbox Ampola\)\ "true"
checkbox Abciximabe "true"
checkbox Inter-Atrial "true"
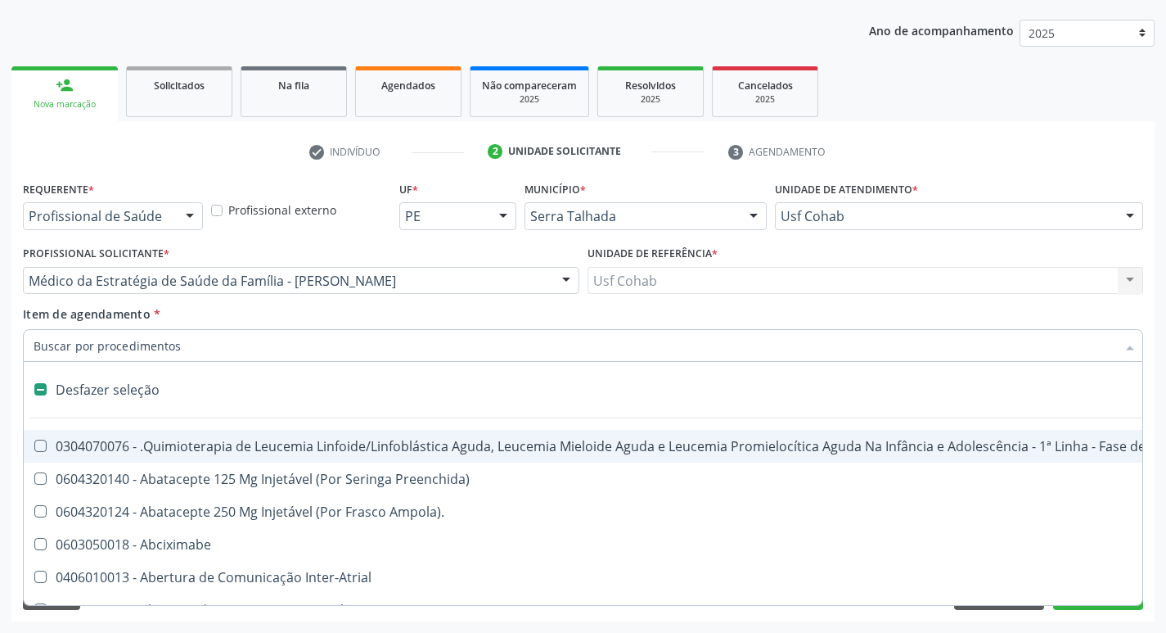
checkbox Valvar "true"
checkbox Adolescente\) "true"
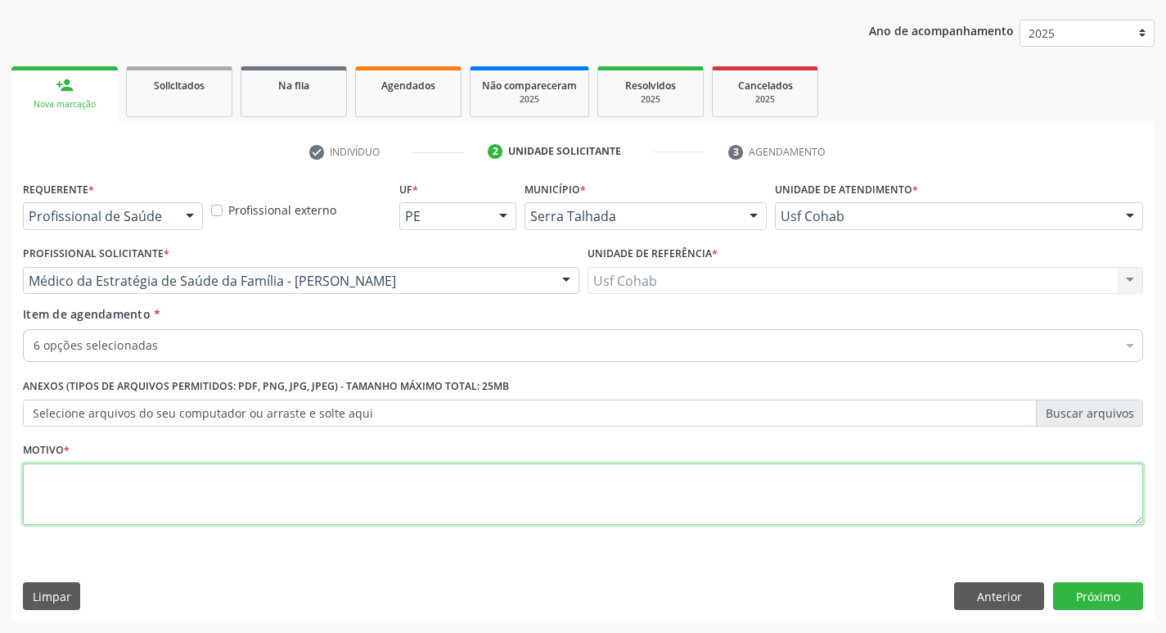
click at [49, 478] on textarea at bounding box center [583, 494] width 1120 height 62
type textarea "rastreio"
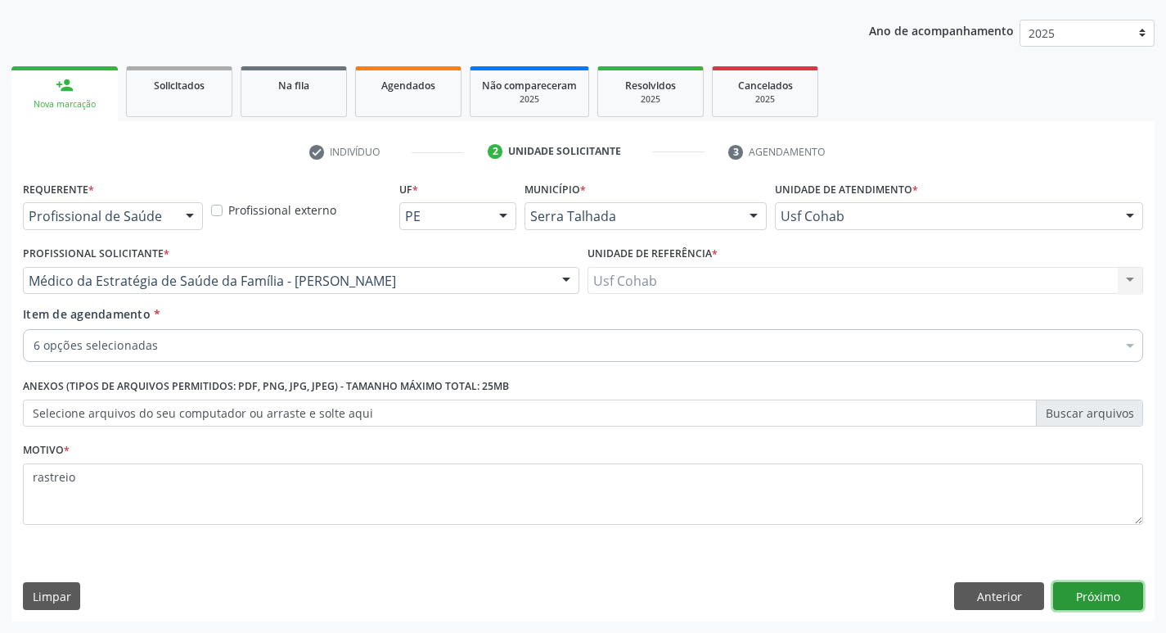
click at [1069, 586] on button "Próximo" at bounding box center [1098, 596] width 90 height 28
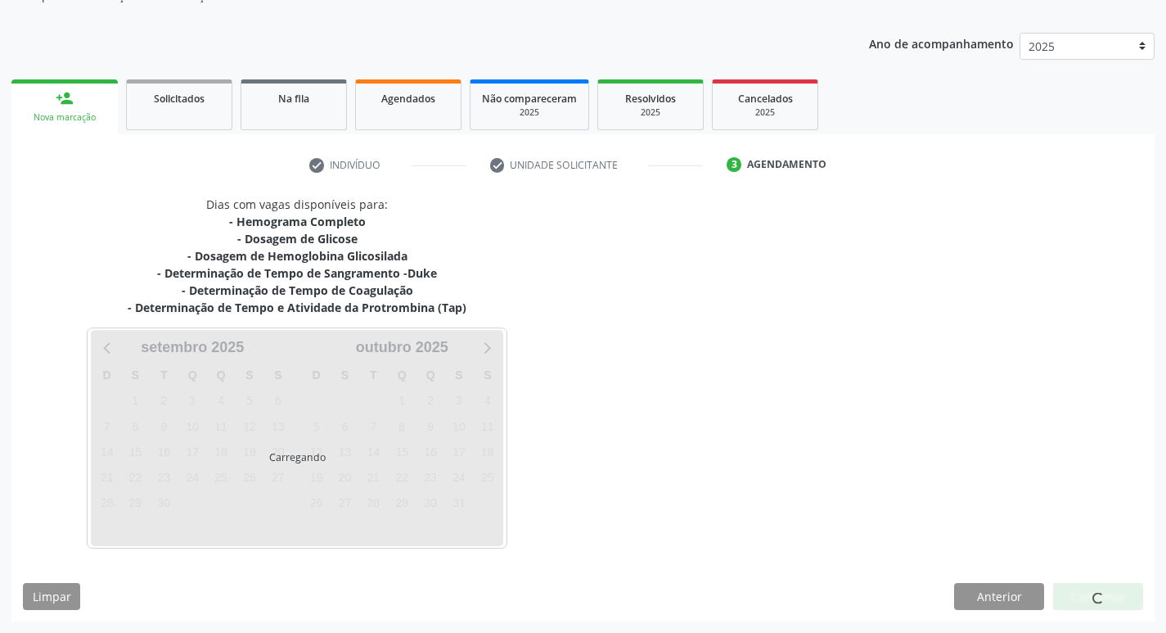
scroll to position [165, 0]
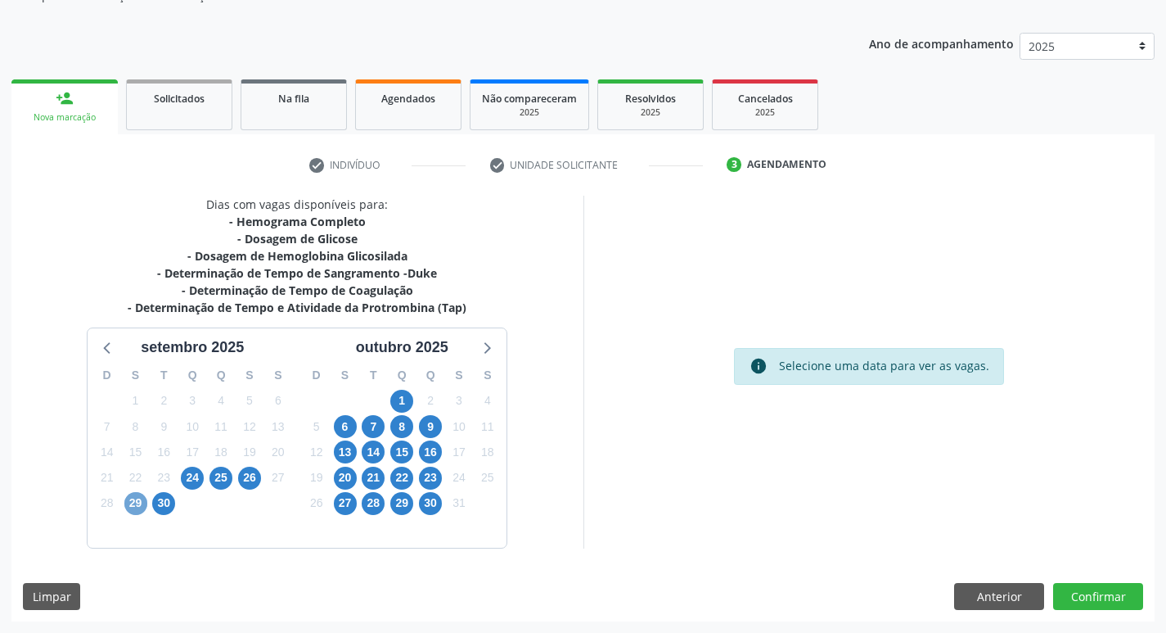
click at [132, 509] on span "29" at bounding box center [135, 503] width 23 height 23
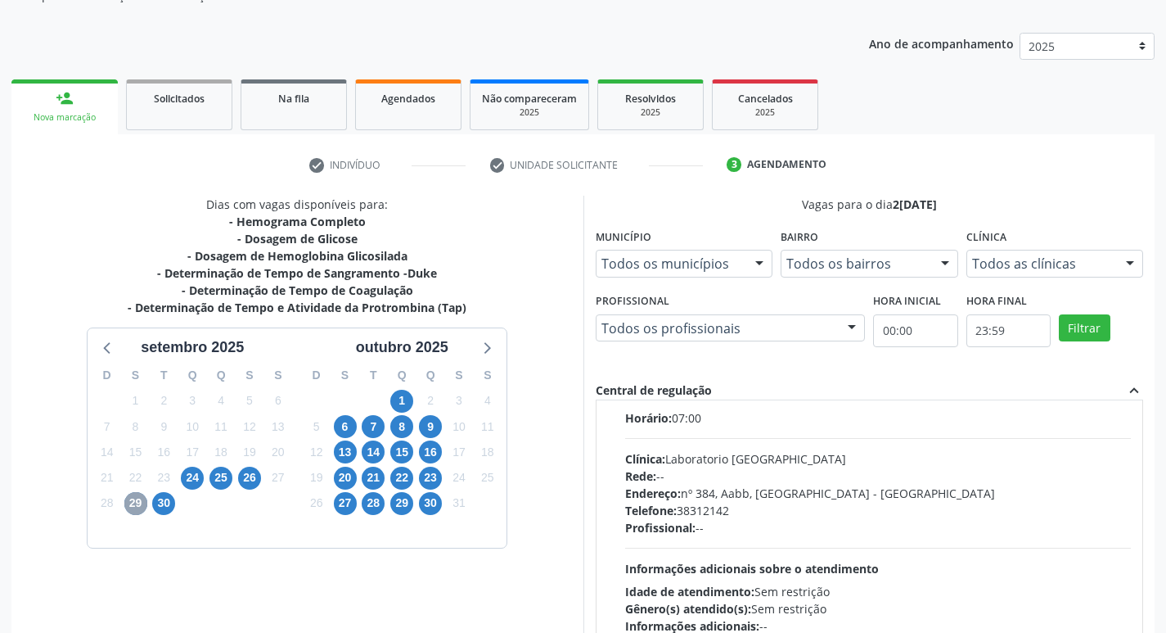
scroll to position [246, 0]
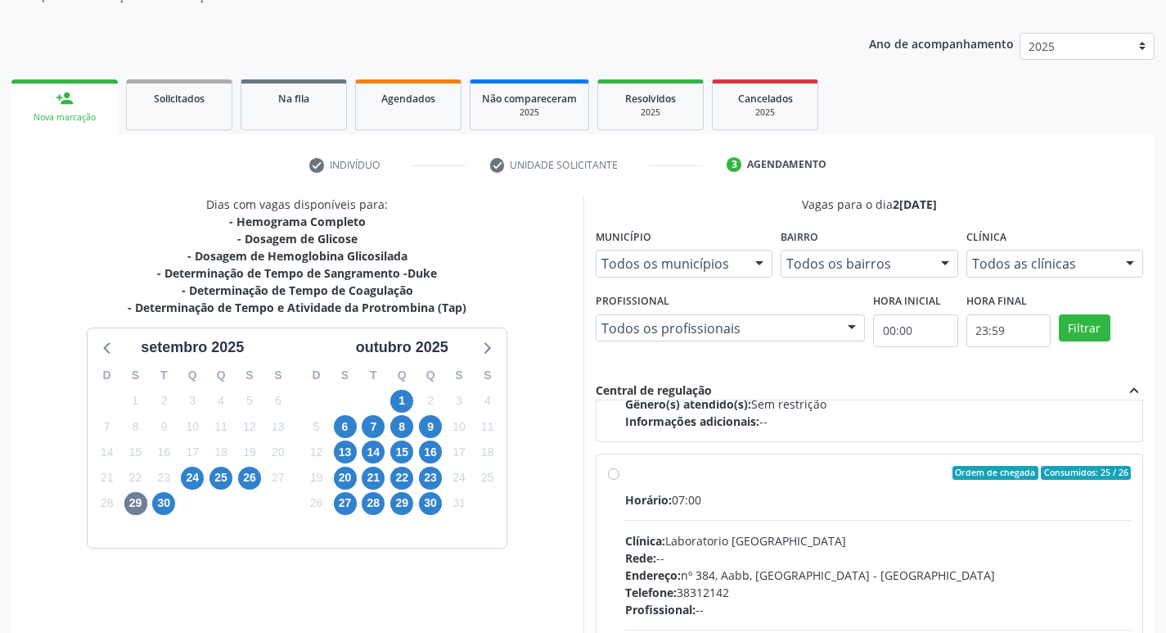
click at [625, 477] on label "Ordem de chegada Consumidos: 25 / 26 Horário: 07:00 Clínica: Laboratorio [GEOGR…" at bounding box center [878, 591] width 507 height 251
click at [616, 477] on input "Ordem de chegada Consumidos: 25 / 26 Horário: 07:00 Clínica: Laboratorio [GEOGR…" at bounding box center [613, 473] width 11 height 15
radio input "true"
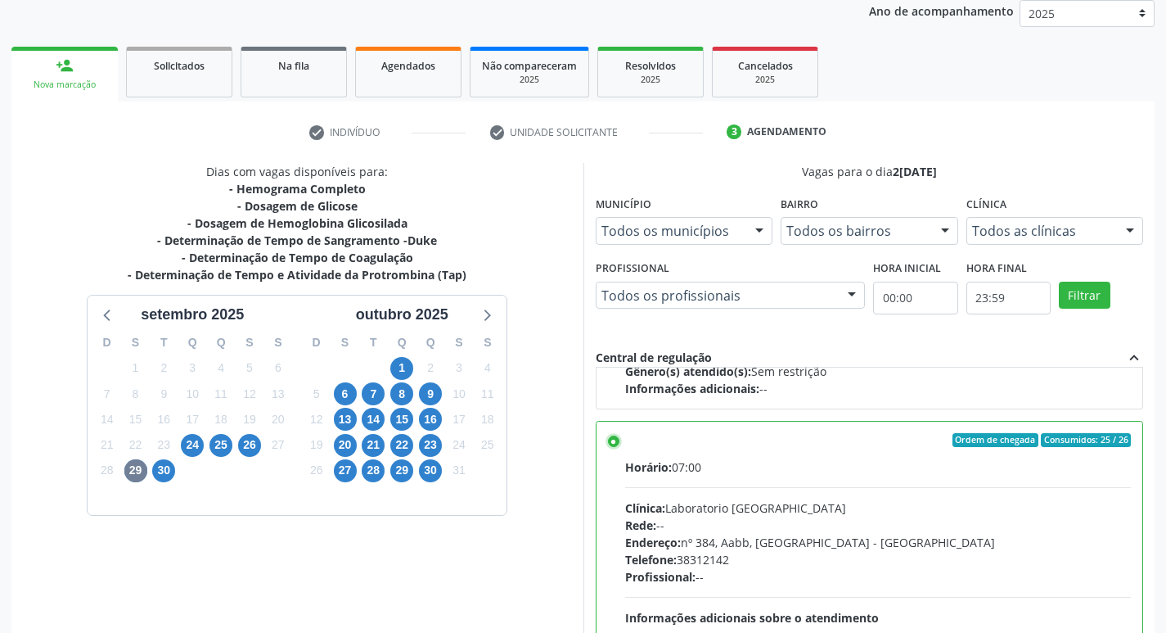
scroll to position [345, 0]
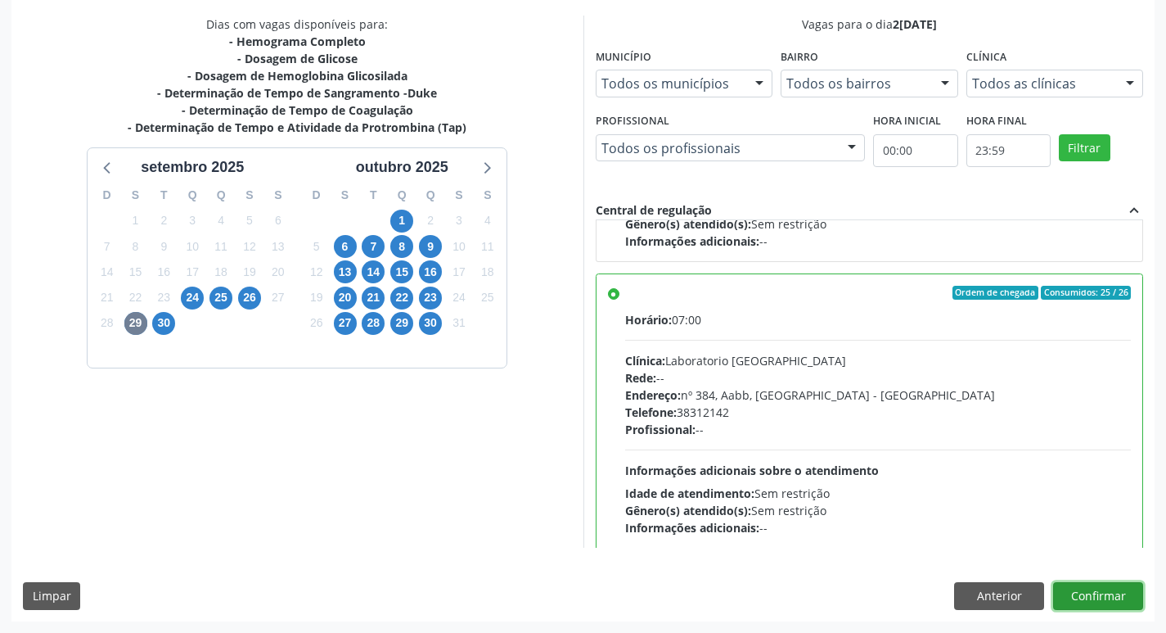
click at [1109, 597] on button "Confirmar" at bounding box center [1098, 596] width 90 height 28
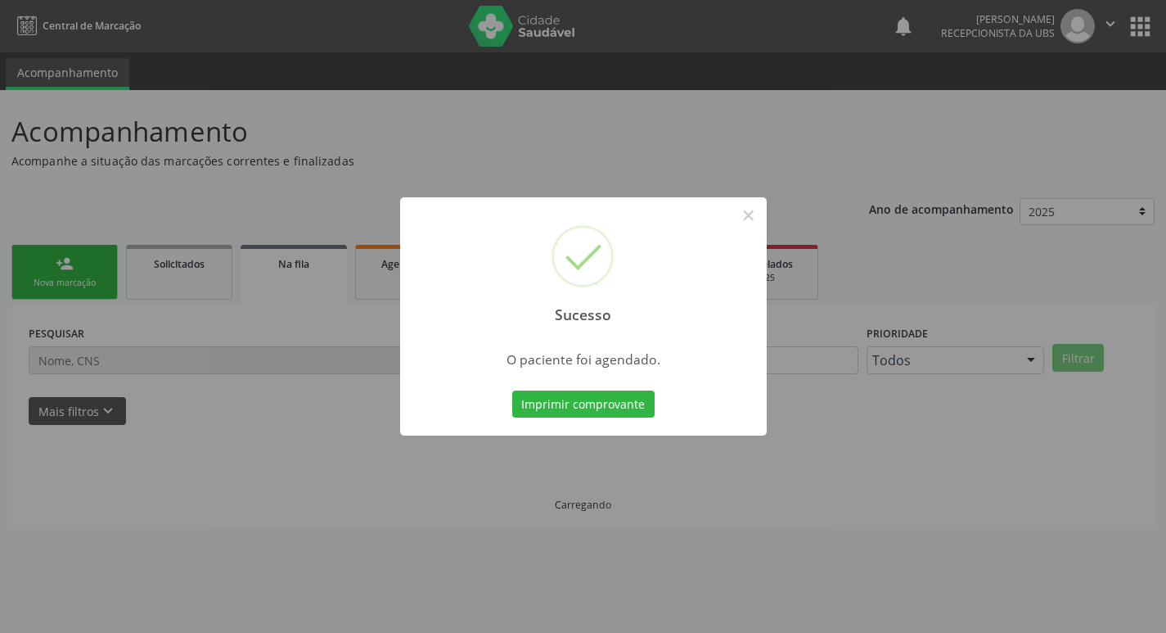
scroll to position [0, 0]
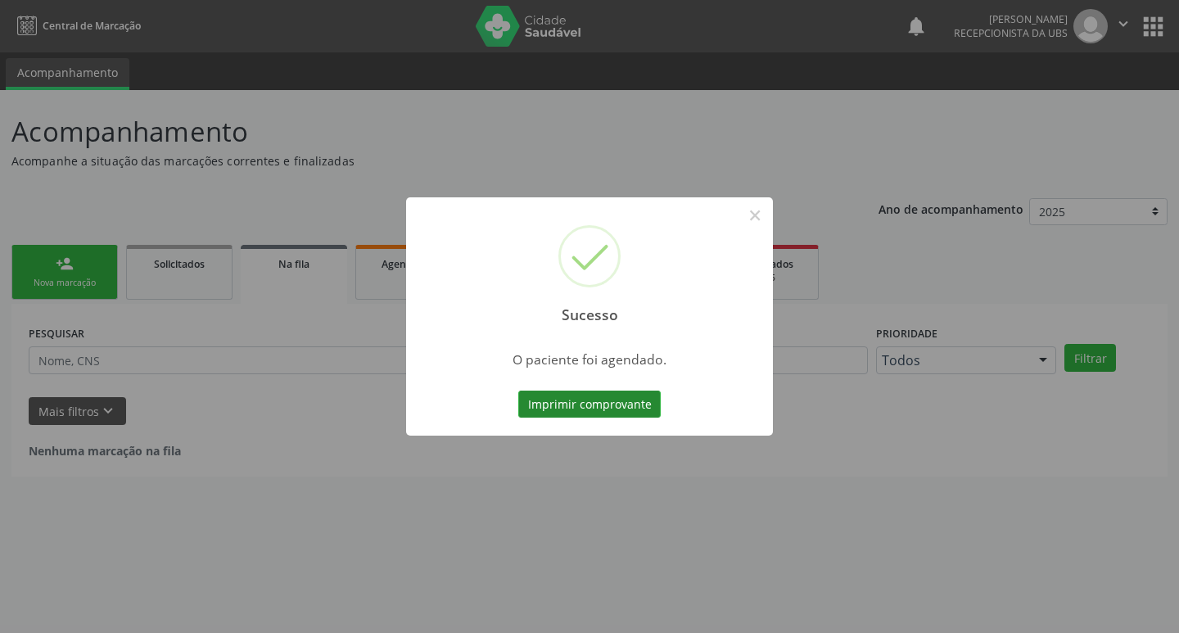
click at [602, 414] on button "Imprimir comprovante" at bounding box center [589, 404] width 142 height 28
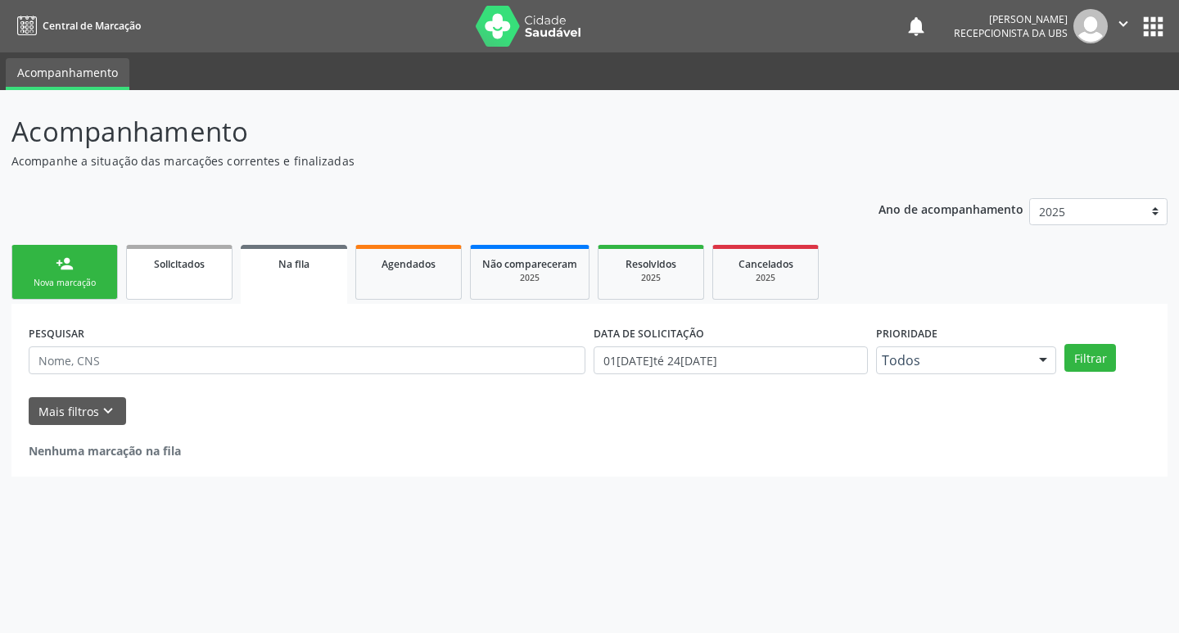
click at [172, 277] on link "Solicitados" at bounding box center [179, 272] width 106 height 55
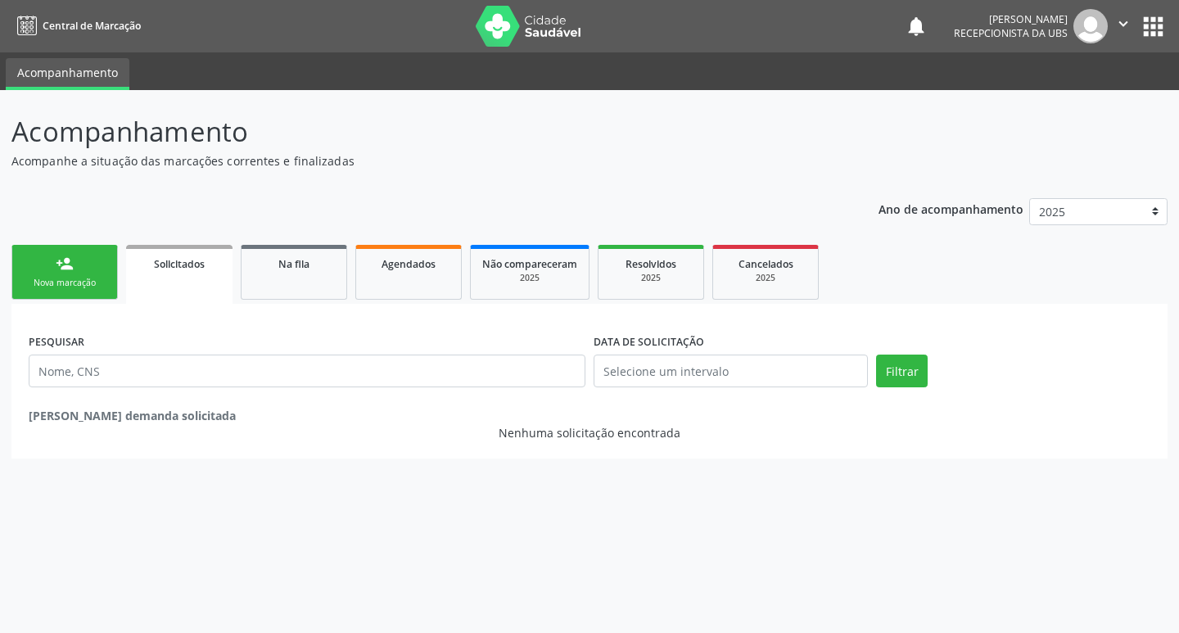
click at [93, 277] on div "Nova marcação" at bounding box center [65, 283] width 82 height 12
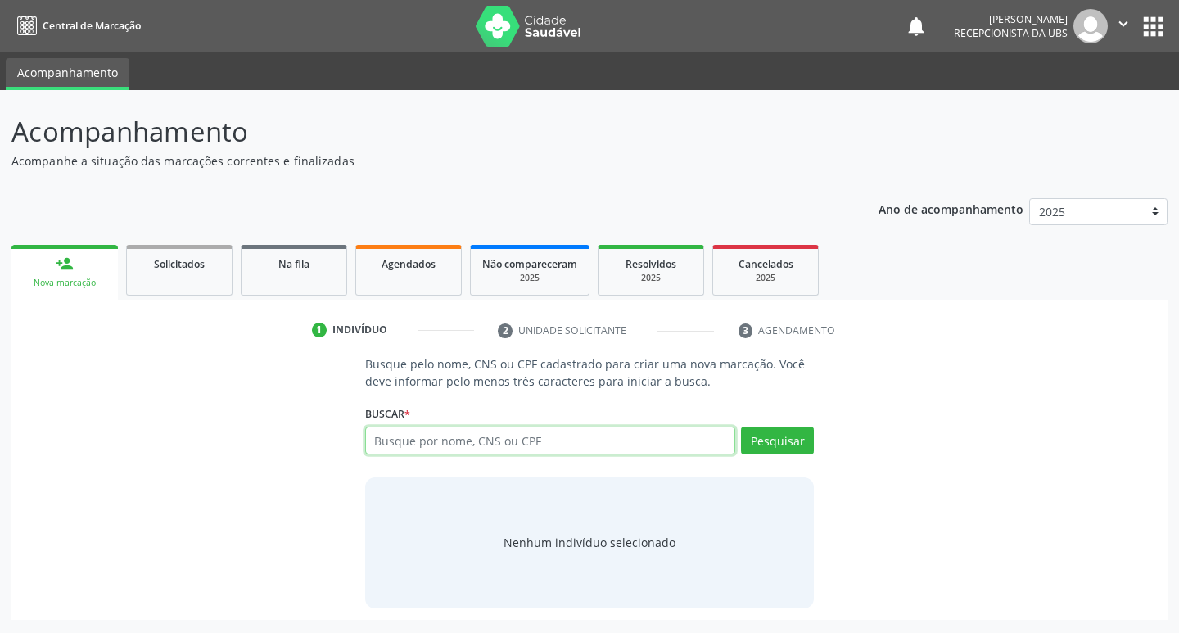
click at [469, 448] on input "text" at bounding box center [550, 440] width 371 height 28
type input "1625863516330004"
click at [752, 431] on button "Pesquisar" at bounding box center [777, 440] width 73 height 28
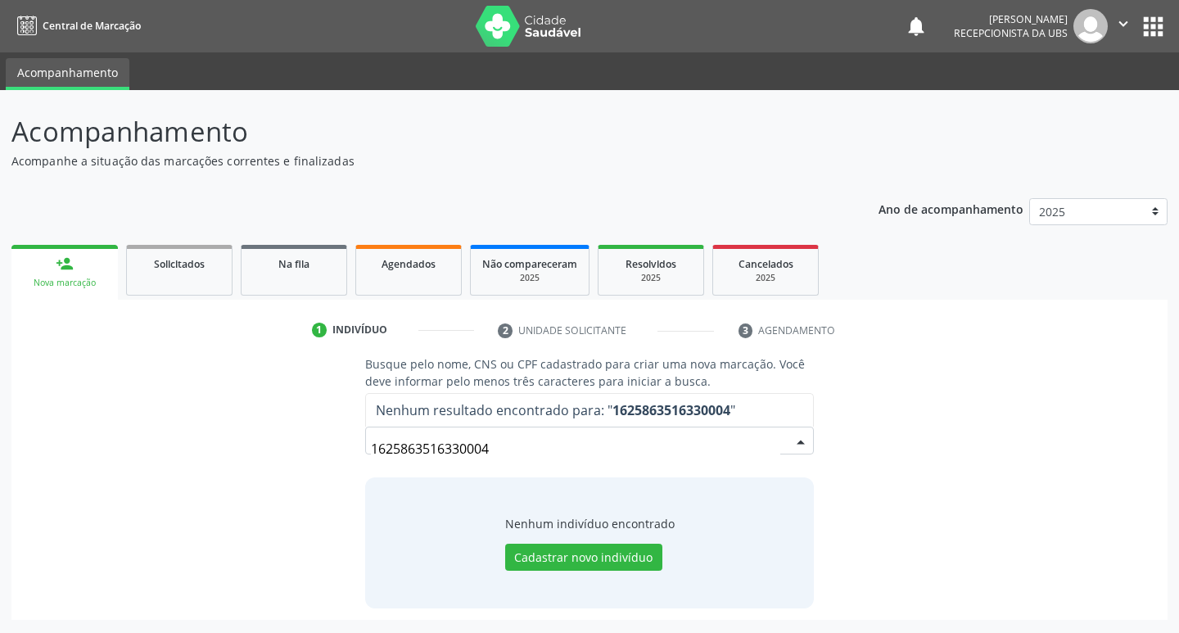
click at [462, 449] on input "1625863516330004" at bounding box center [576, 448] width 410 height 33
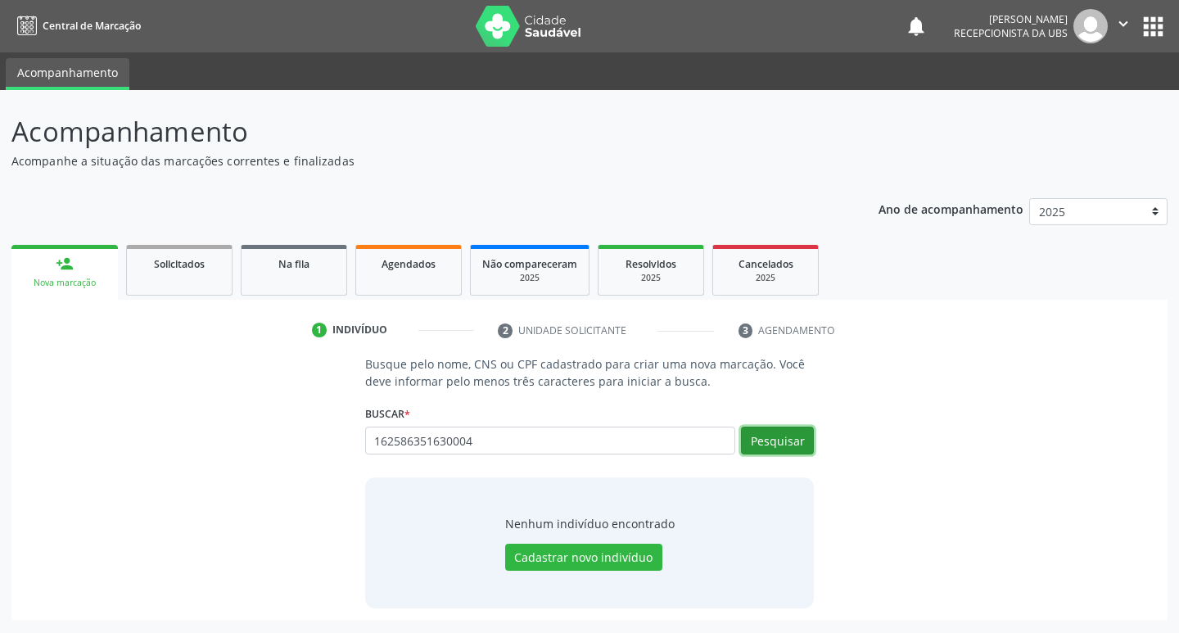
click at [788, 444] on button "Pesquisar" at bounding box center [777, 440] width 73 height 28
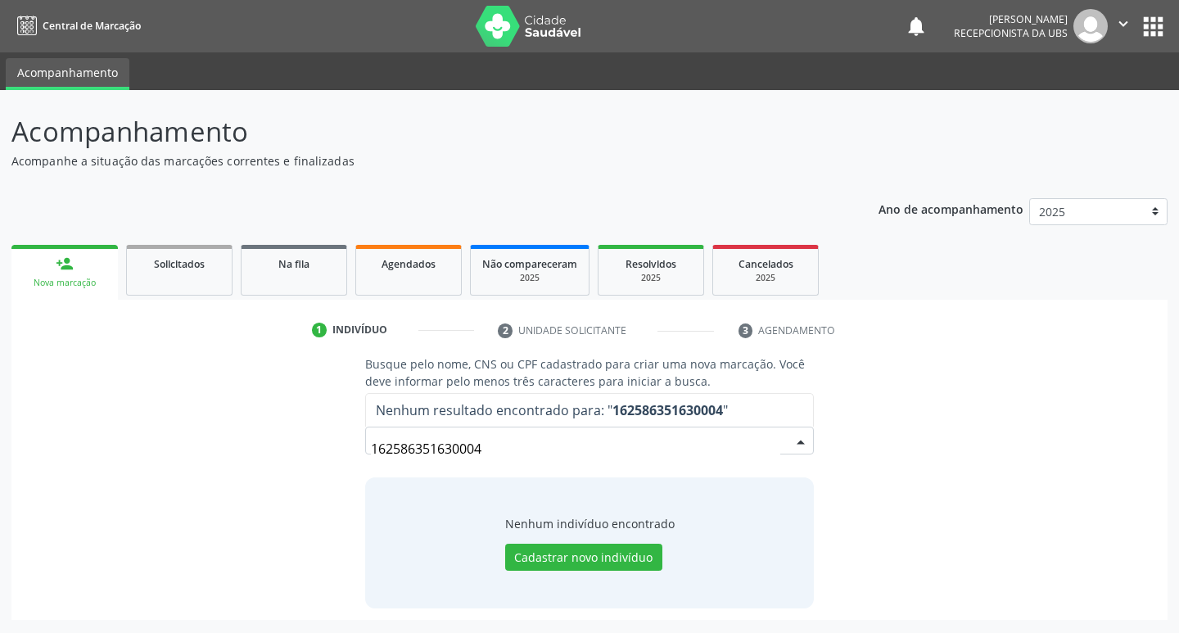
click at [513, 455] on input "162586351630004" at bounding box center [576, 448] width 410 height 33
drag, startPoint x: 497, startPoint y: 453, endPoint x: 293, endPoint y: 452, distance: 203.8
click at [293, 452] on div "Busque pelo nome, CNS ou CPF cadastrado para criar uma nova marcação. Você deve…" at bounding box center [589, 481] width 1133 height 252
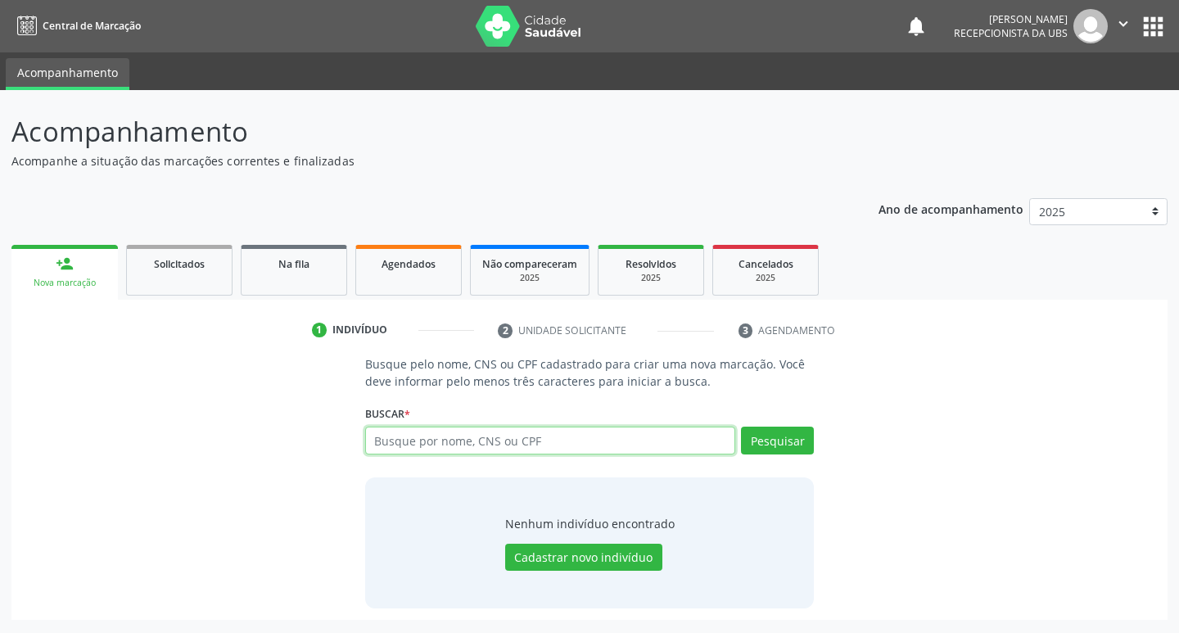
click at [475, 437] on input "text" at bounding box center [550, 440] width 371 height 28
click at [459, 444] on input "7025053" at bounding box center [550, 440] width 371 height 28
type input "702505356358837"
click at [802, 442] on button "Pesquisar" at bounding box center [777, 440] width 73 height 28
type input "702505356358837"
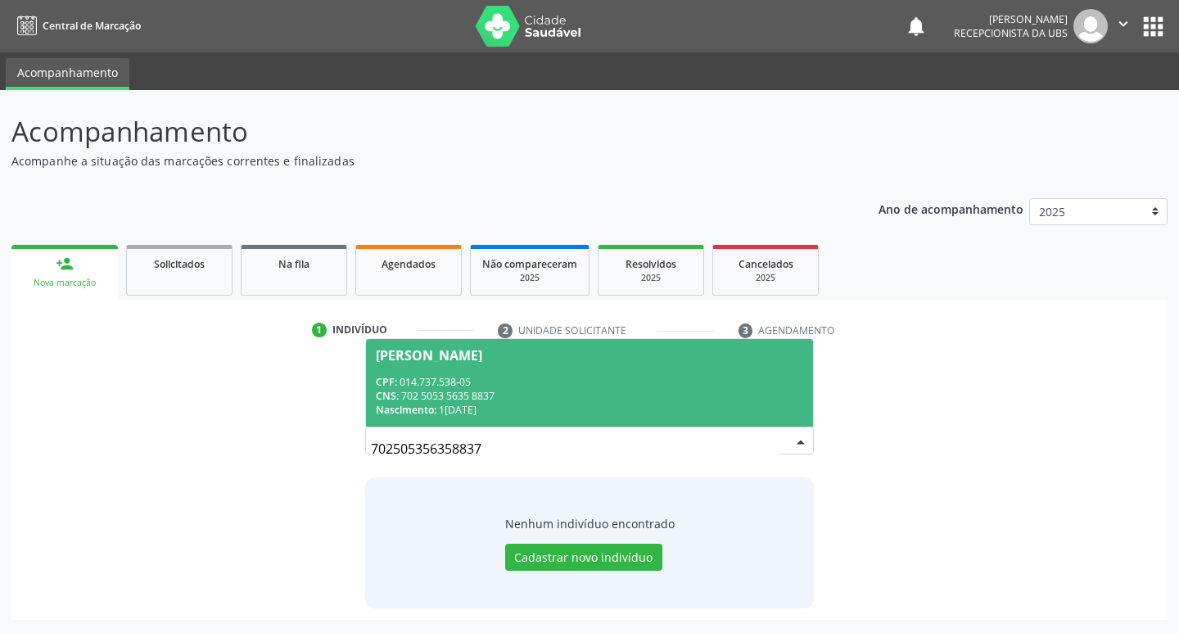
click at [584, 376] on div "CPF: 014.737.538-05" at bounding box center [590, 382] width 428 height 14
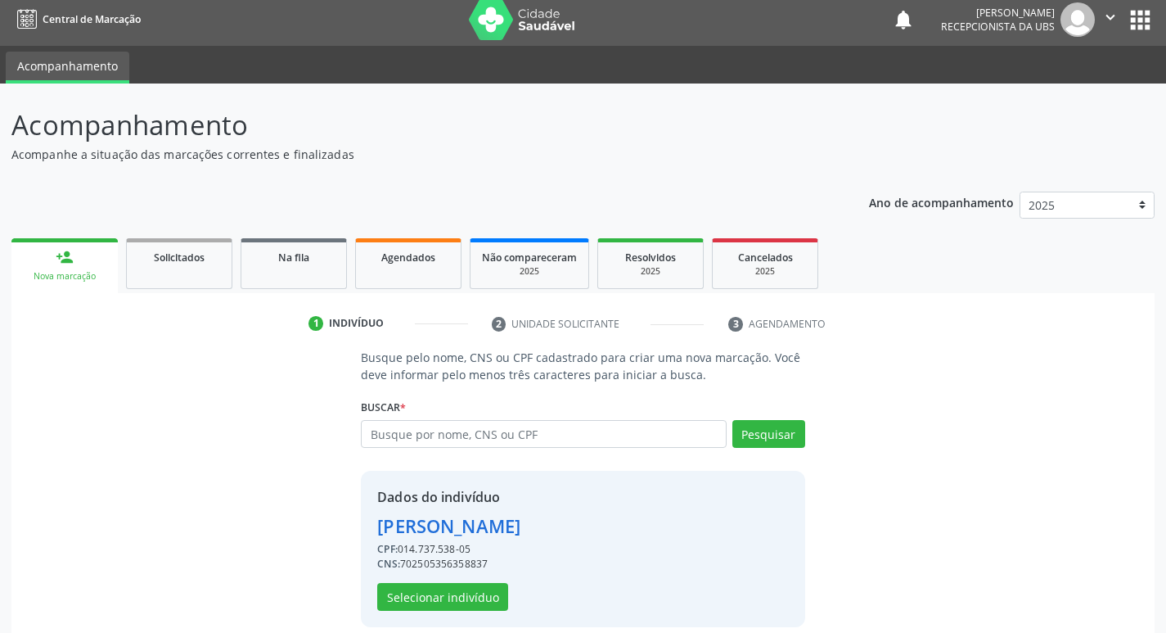
scroll to position [24, 0]
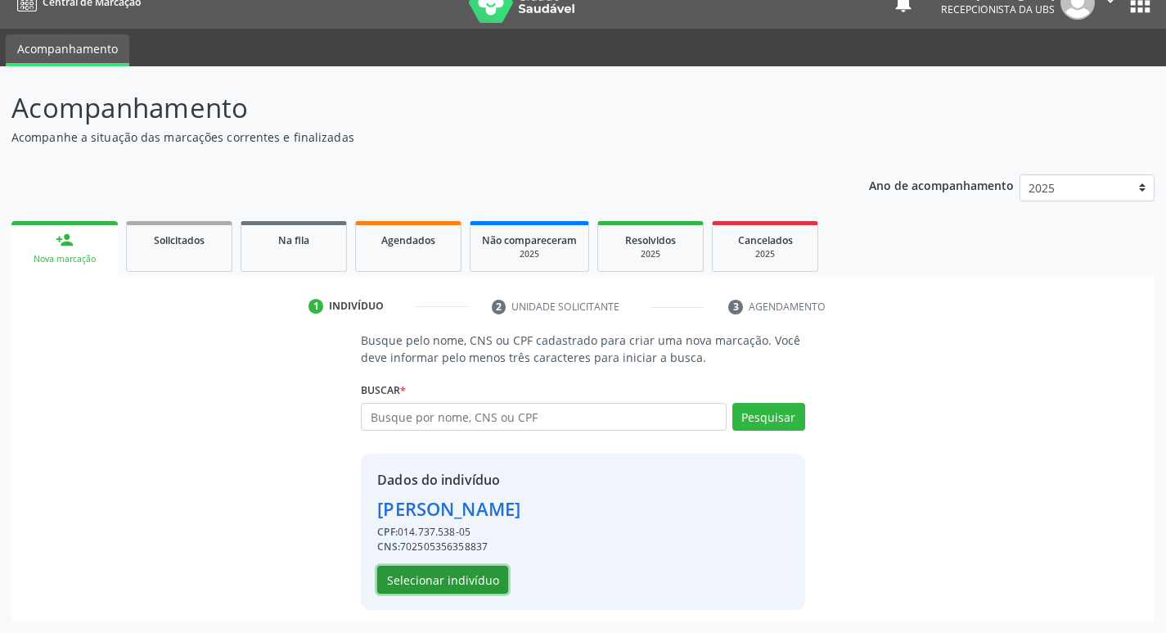
click at [444, 584] on button "Selecionar indivíduo" at bounding box center [442, 580] width 131 height 28
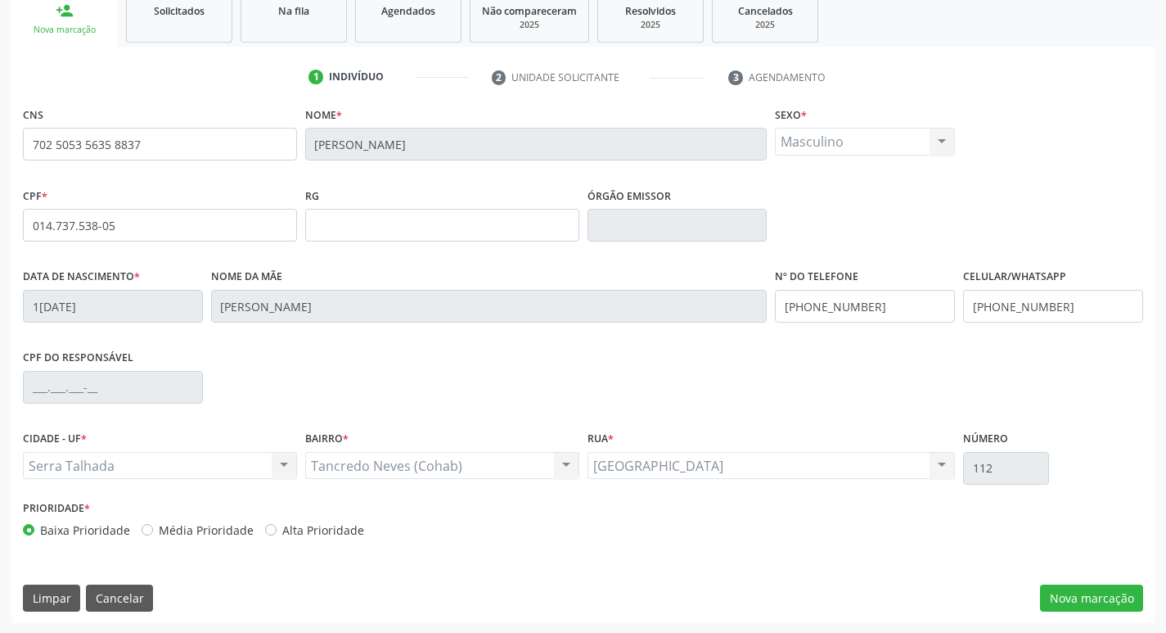
scroll to position [255, 0]
click at [1097, 598] on button "Nova marcação" at bounding box center [1091, 597] width 103 height 28
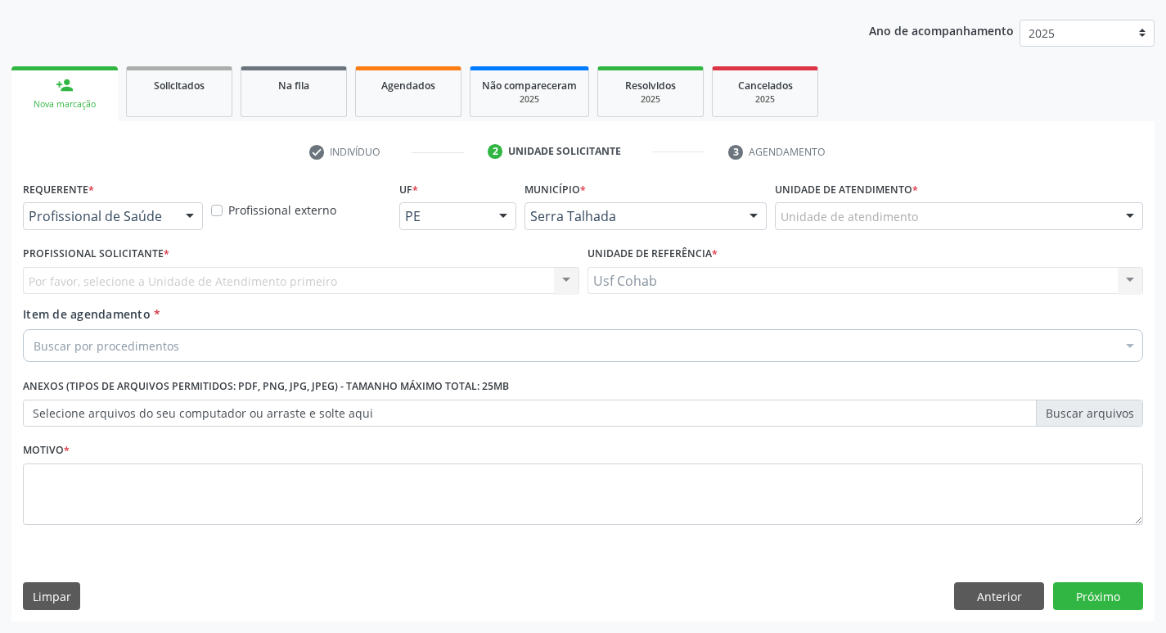
scroll to position [178, 0]
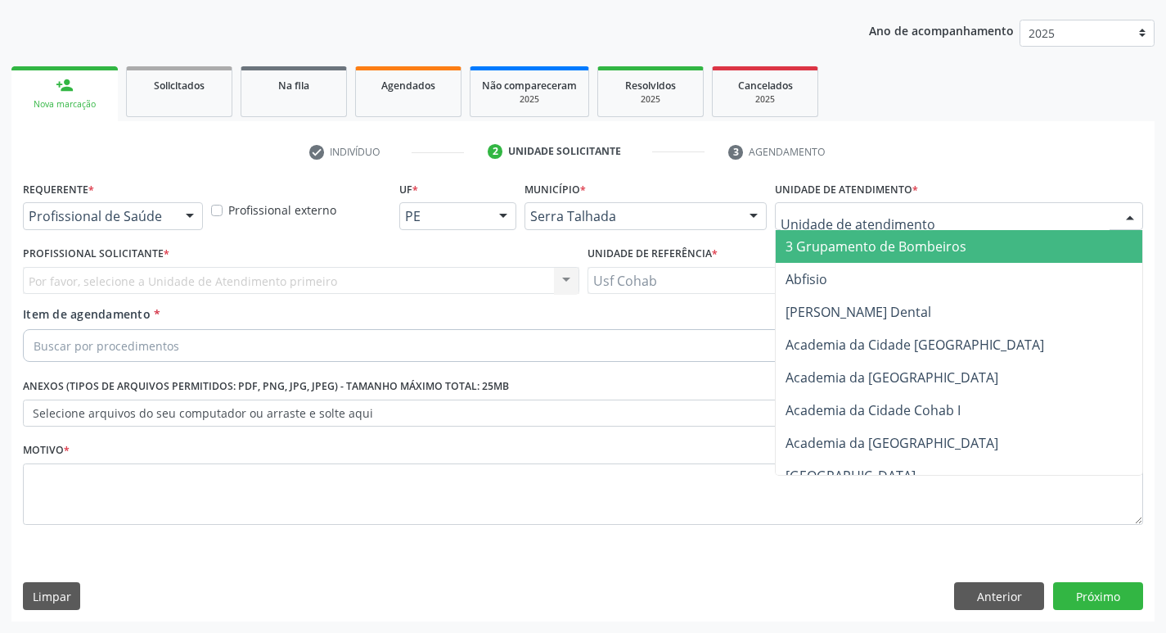
click at [879, 207] on div at bounding box center [959, 216] width 368 height 28
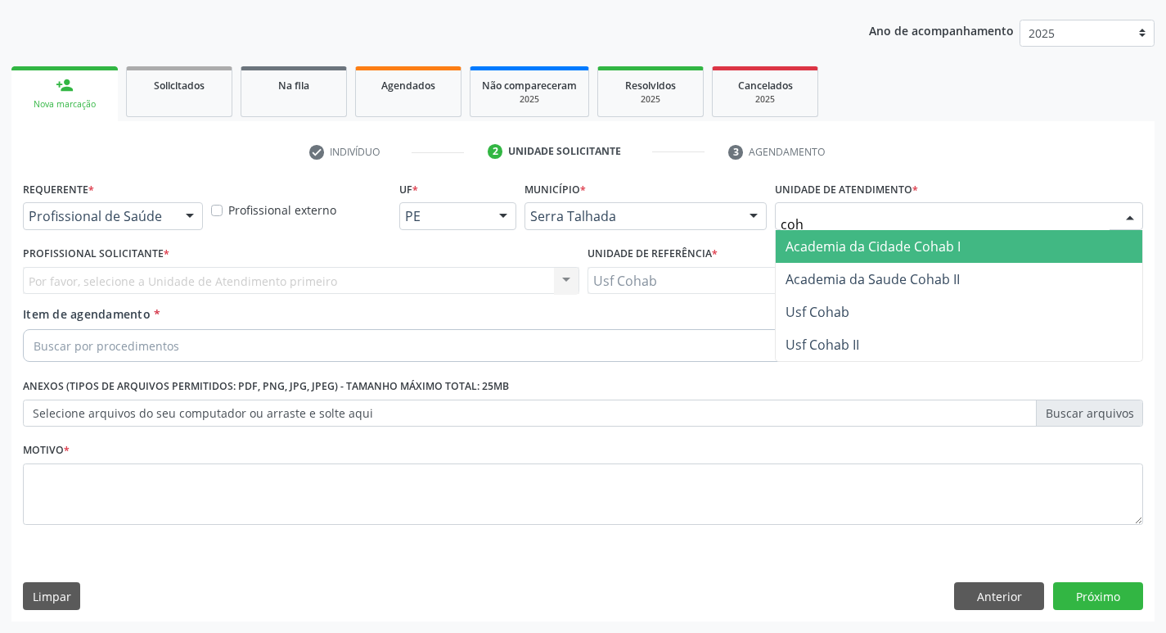
type input "coha"
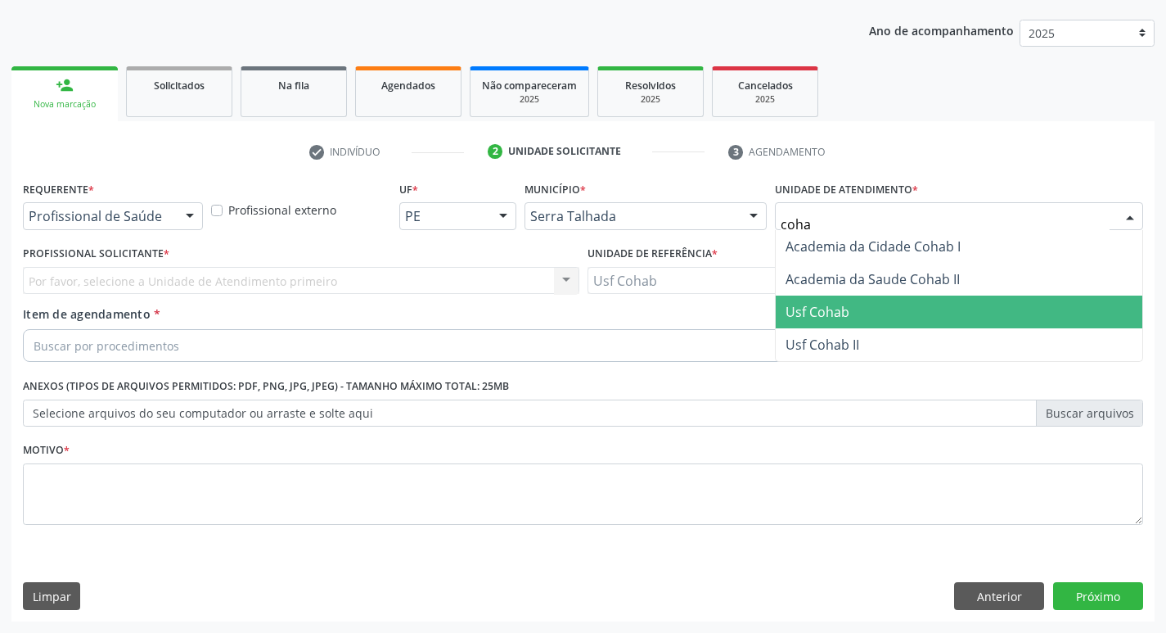
click at [862, 303] on span "Usf Cohab" at bounding box center [959, 311] width 367 height 33
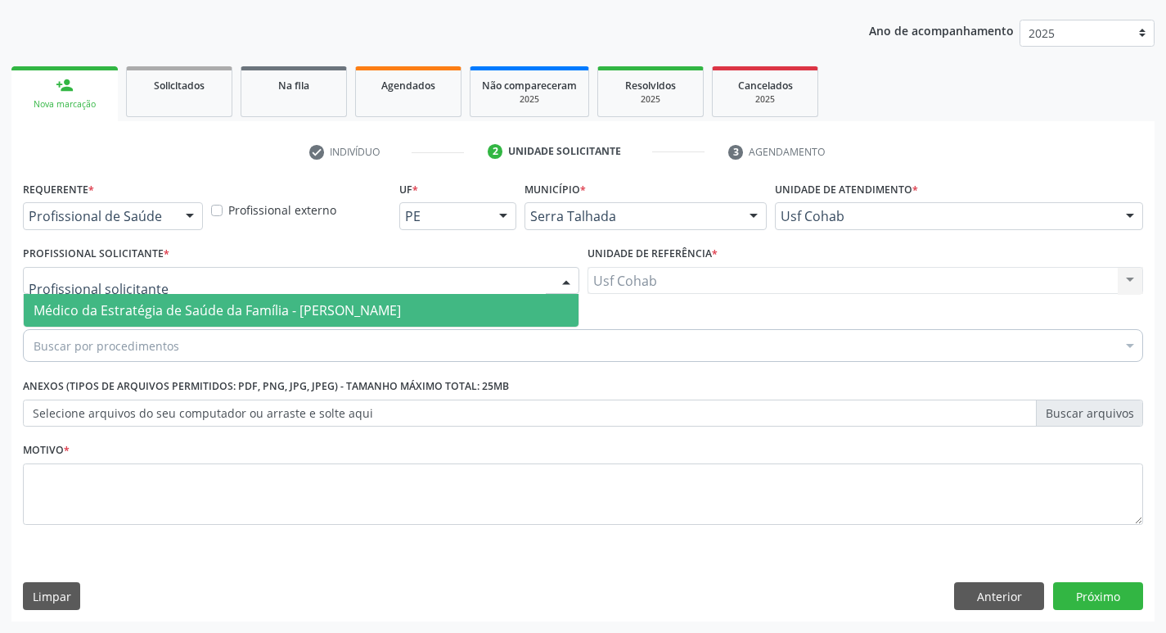
click at [152, 306] on span "Médico da Estratégia de Saúde da Família - [PERSON_NAME]" at bounding box center [217, 310] width 367 height 18
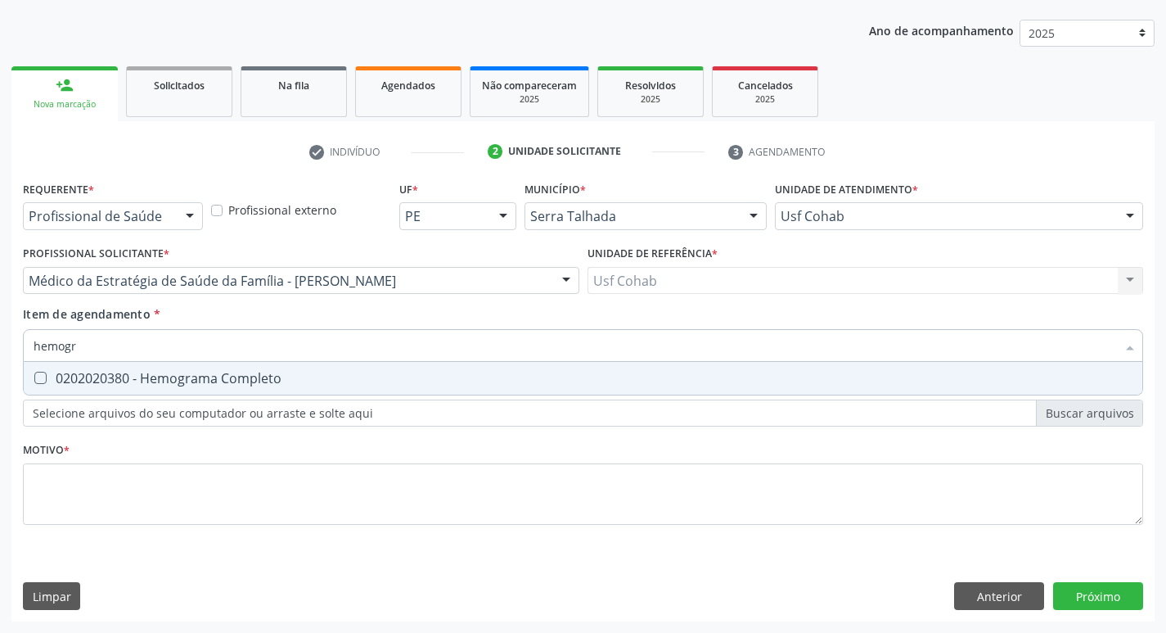
type input "hemogra"
click at [166, 372] on div "0202020380 - Hemograma Completo" at bounding box center [583, 378] width 1099 height 13
checkbox Completo "true"
drag, startPoint x: 160, startPoint y: 345, endPoint x: 0, endPoint y: 337, distance: 160.6
click at [0, 338] on div "Acompanhamento Acompanhe a situação das marcações correntes e finalizadas Relat…" at bounding box center [583, 272] width 1166 height 721
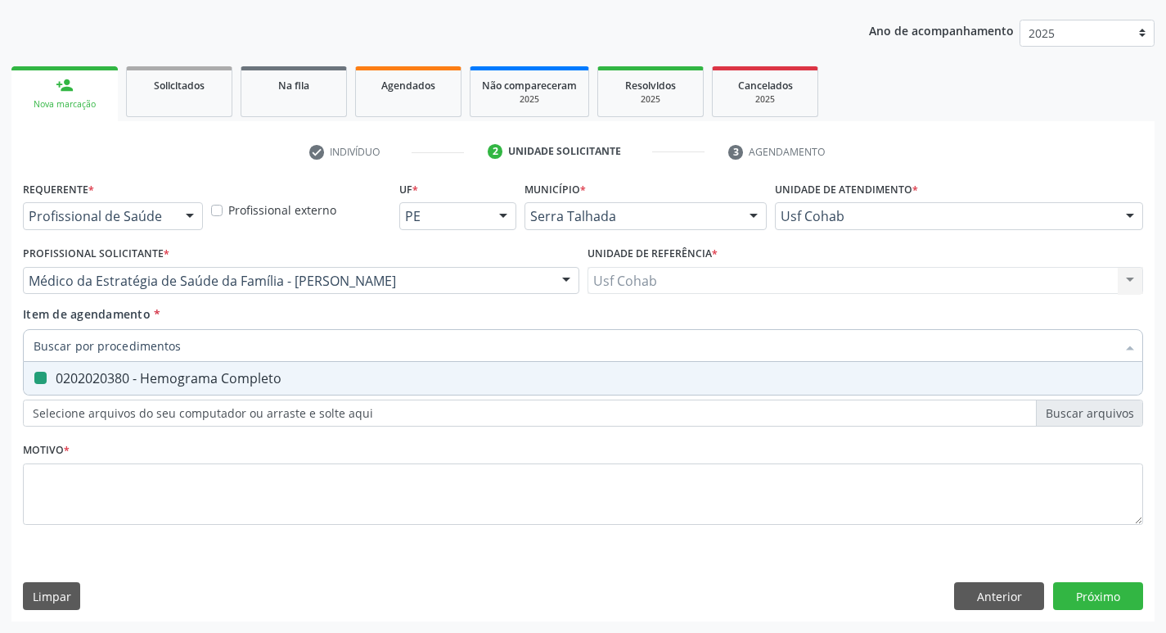
checkbox Completo "false"
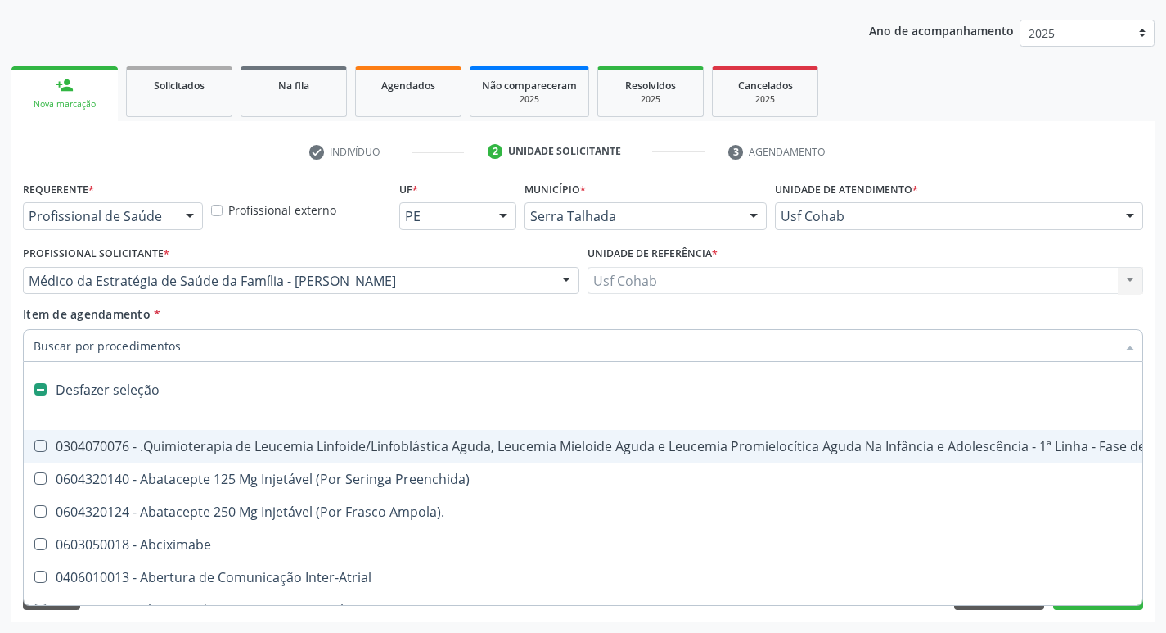
click at [72, 349] on input "Item de agendamento *" at bounding box center [575, 345] width 1083 height 33
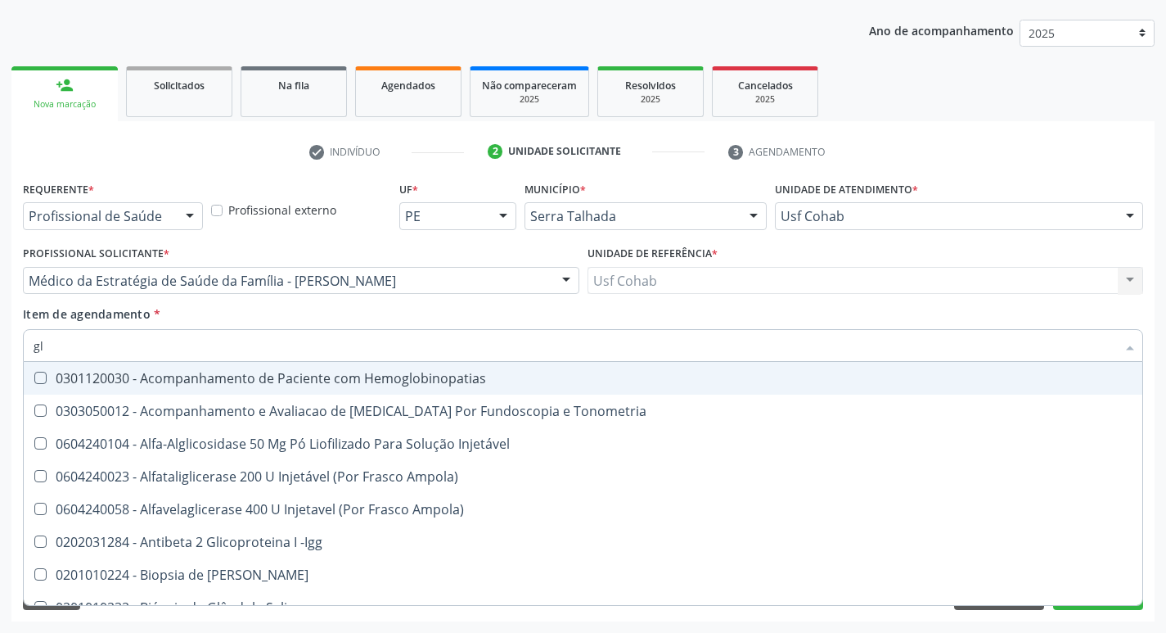
type input "gli"
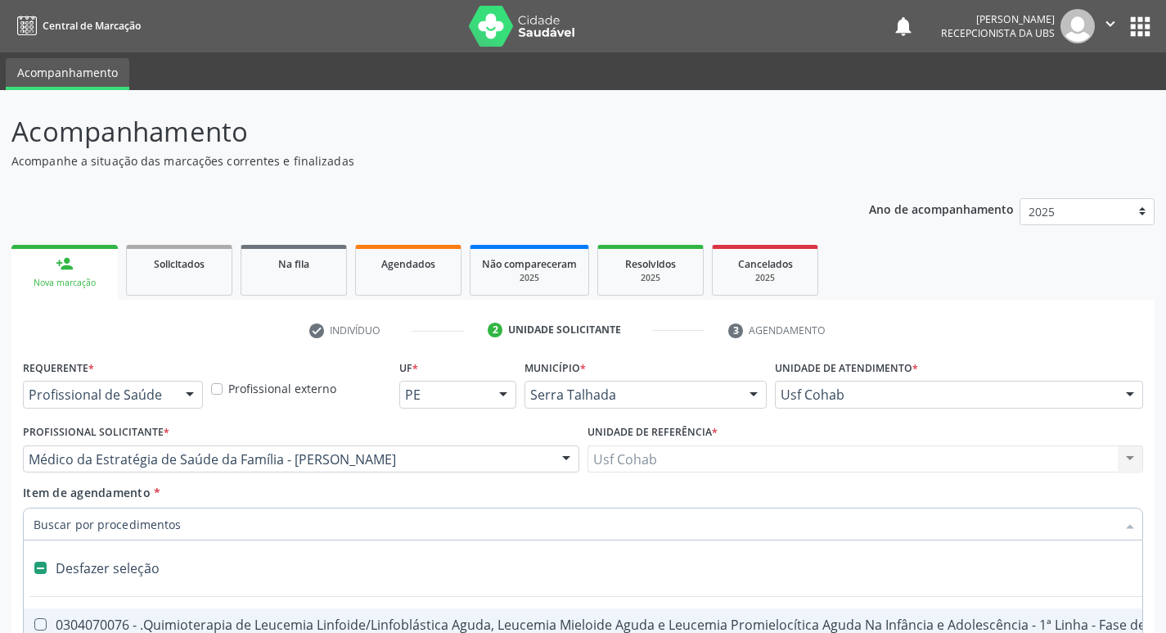
scroll to position [178, 0]
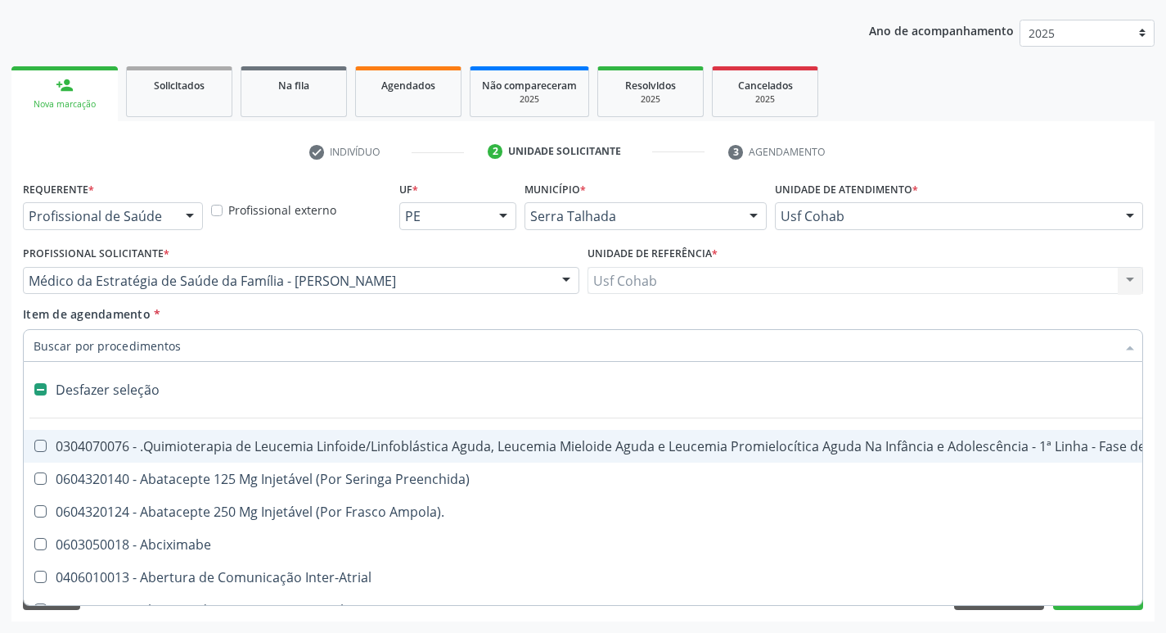
drag, startPoint x: 0, startPoint y: 0, endPoint x: 92, endPoint y: 352, distance: 363.7
click at [92, 352] on input "Item de agendamento *" at bounding box center [575, 345] width 1083 height 33
type input "h"
checkbox Coagulação\ "true"
checkbox Queimados\) "true"
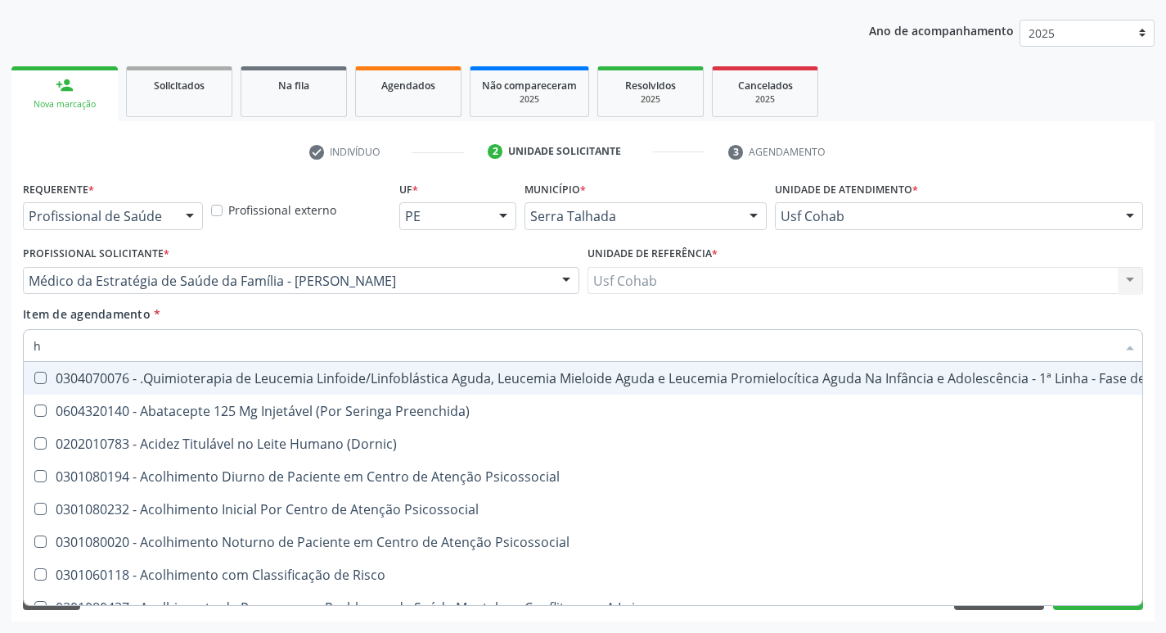
type input "he"
checkbox Pulmão "true"
checkbox Removível "true"
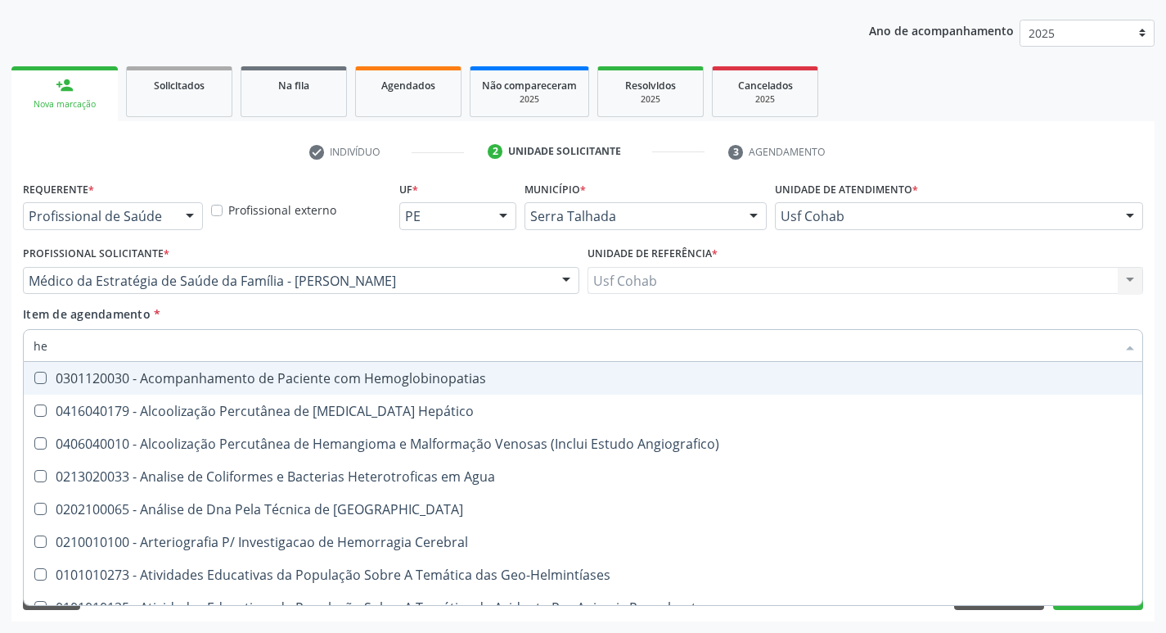
type input "hem"
checkbox \(Qualitativo\) "true"
checkbox Glicosilada "false"
checkbox II "true"
checkbox Completo "false"
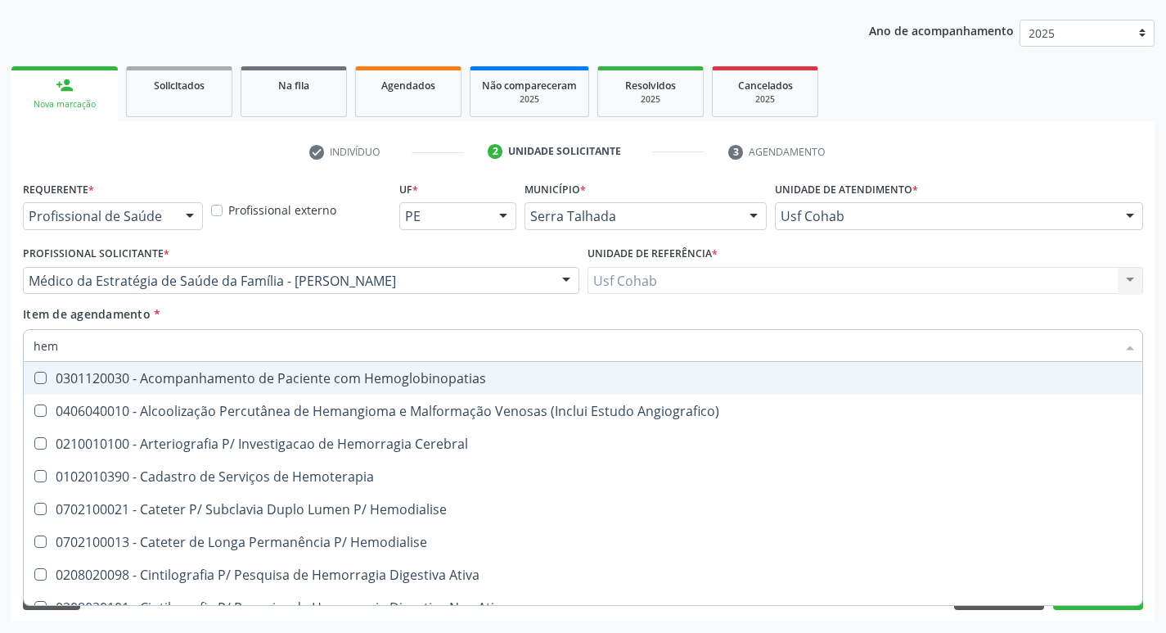
type input "hemo"
checkbox Hemacias "true"
checkbox Glicosilada "false"
checkbox Retro-Retal "true"
checkbox Completo "false"
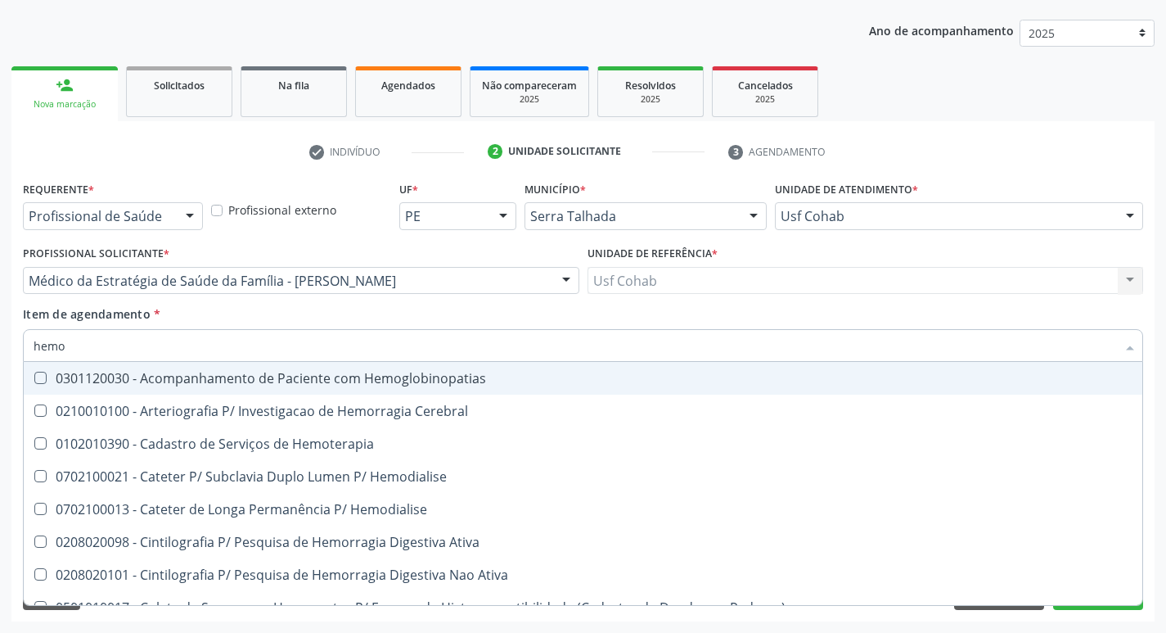
type input "hemog"
checkbox Tardio\) "true"
checkbox Carboxi-Hemoglobina "true"
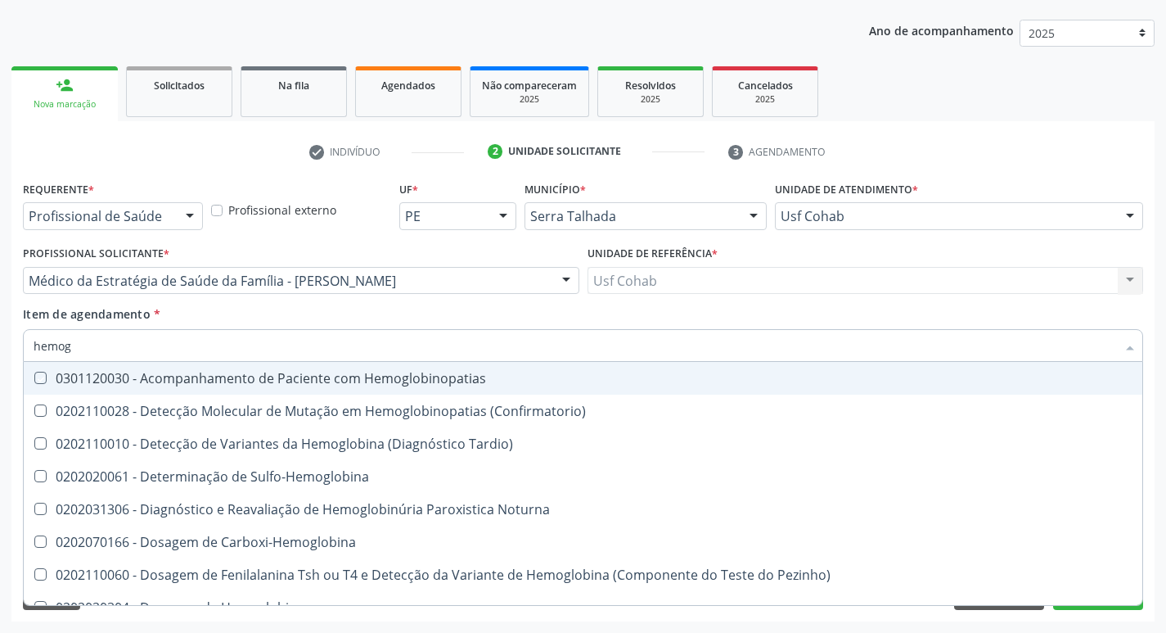
type input "hemogr"
checkbox Hemoglobinopatias "true"
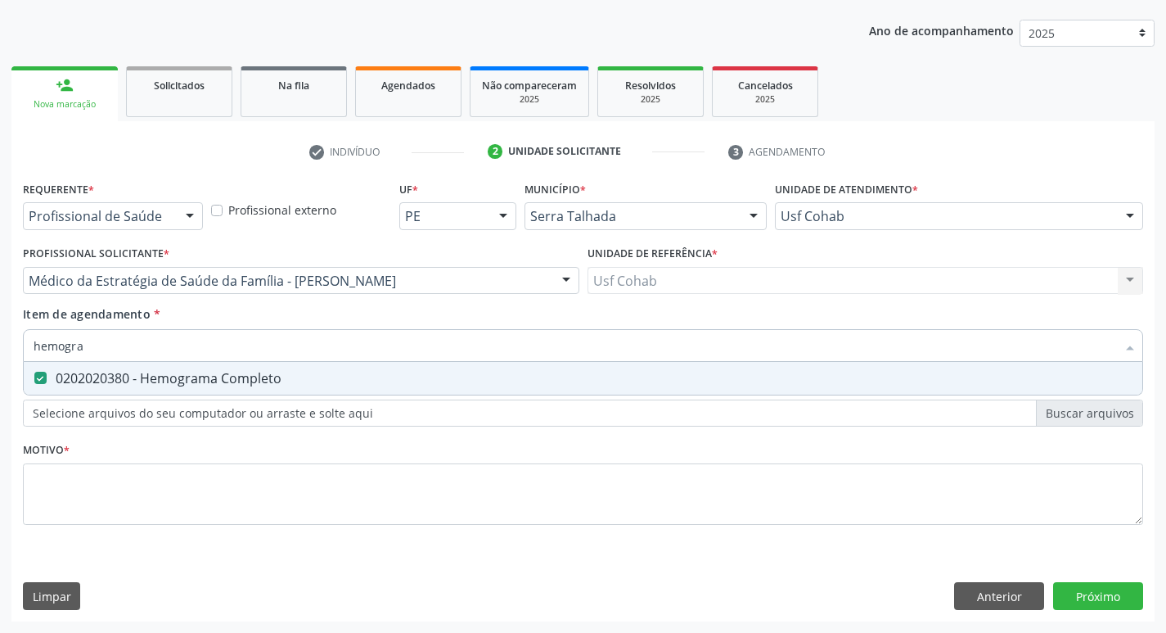
type input "hemogra"
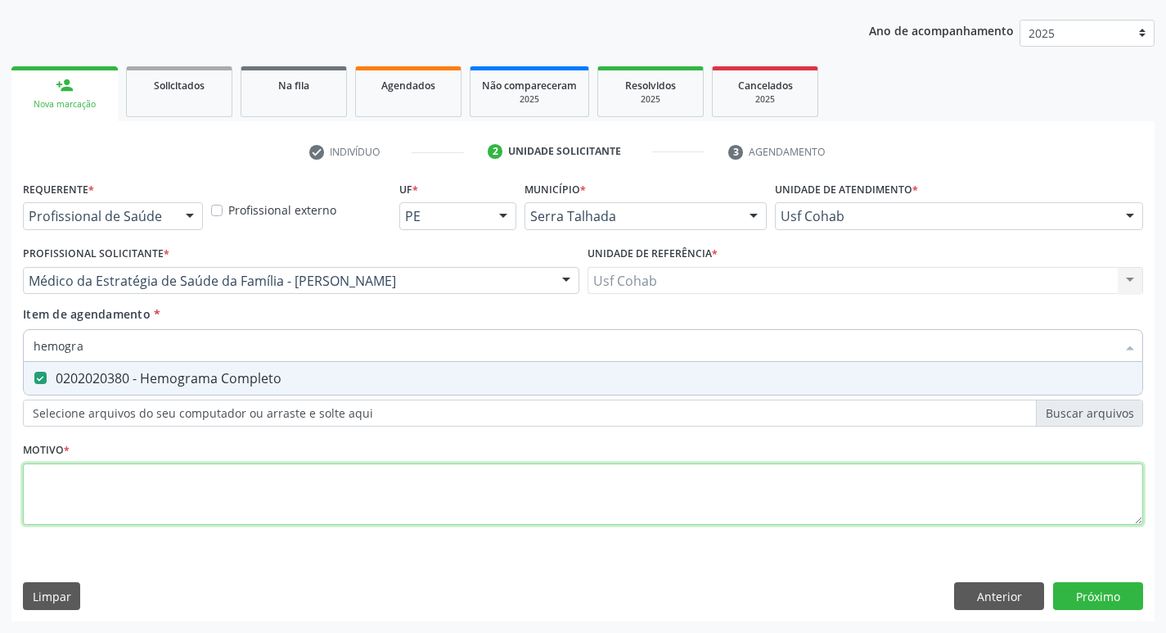
click at [90, 483] on div "Requerente * Profissional de Saúde Profissional de Saúde Paciente Nenhum result…" at bounding box center [583, 362] width 1120 height 371
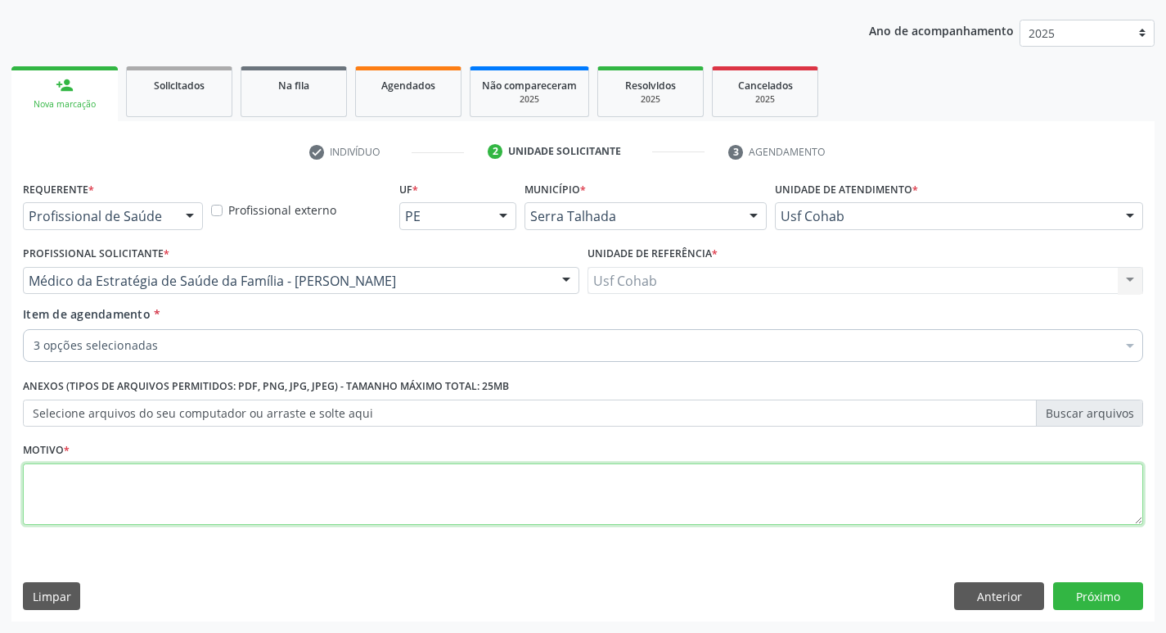
type textarea "2"
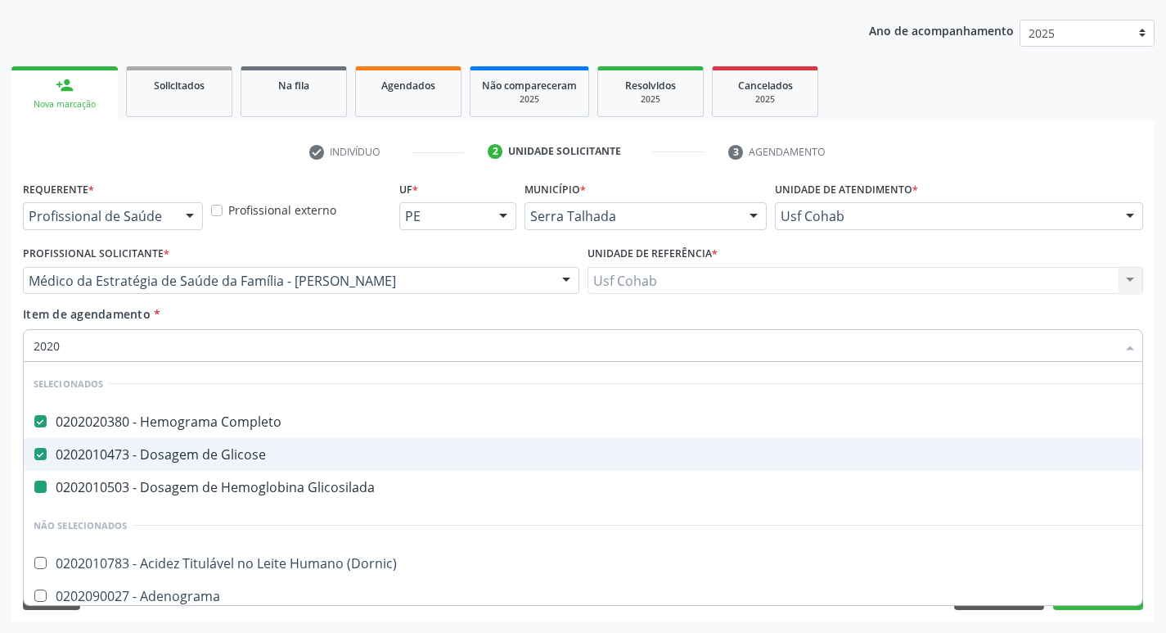
type input "20202"
checkbox Glicosilada "false"
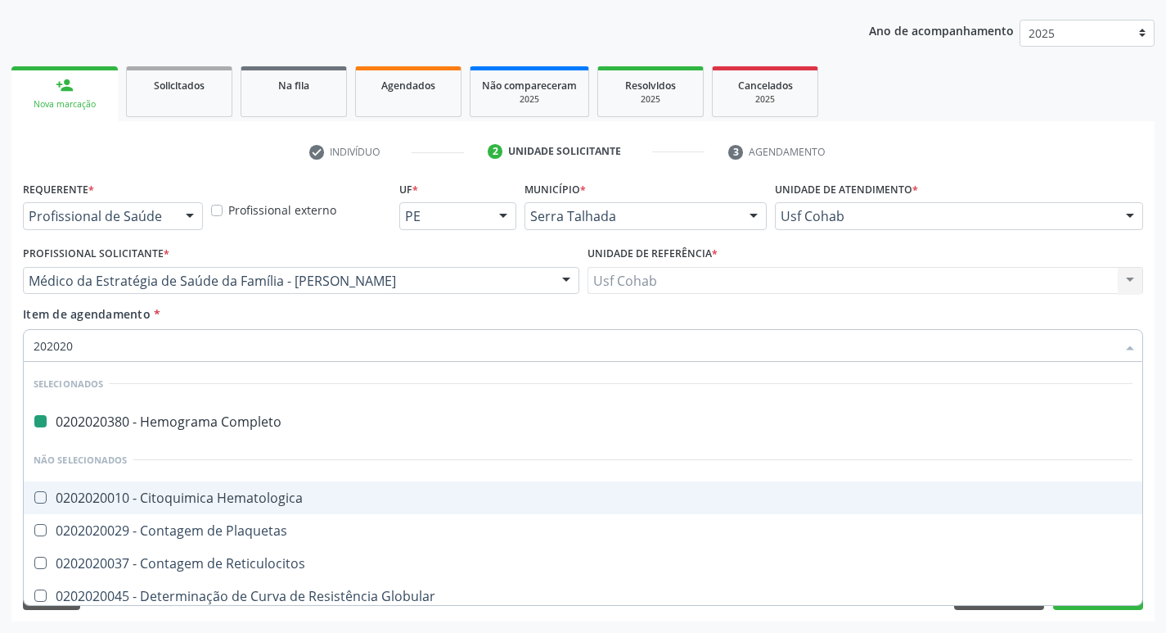
type input "2020200"
checkbox Completo "false"
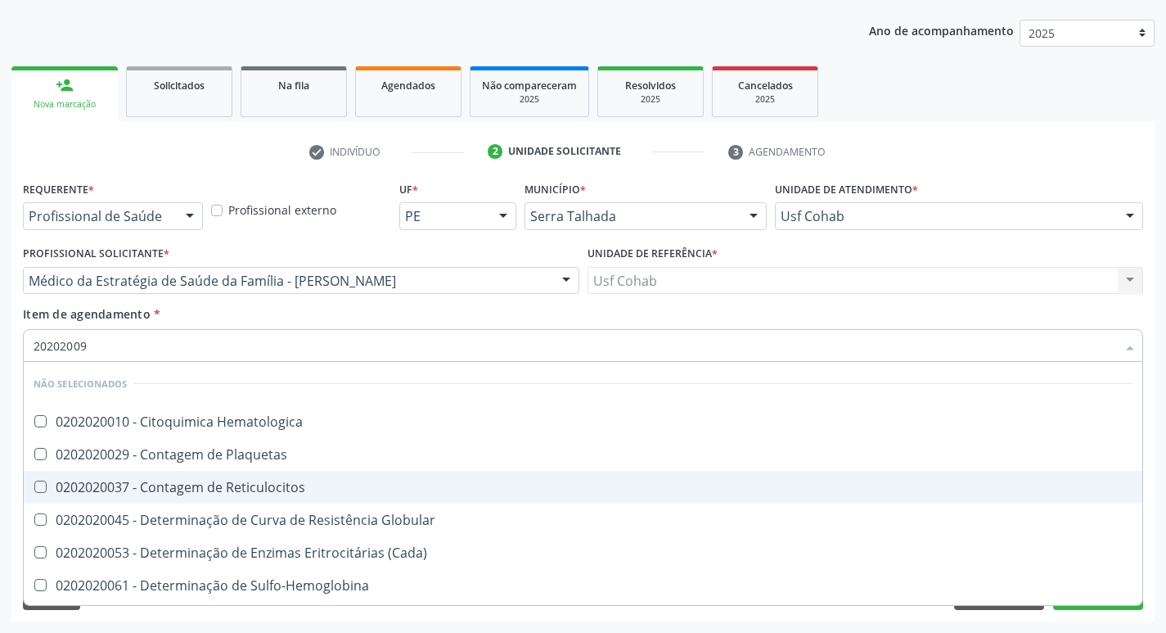
type input "202020096"
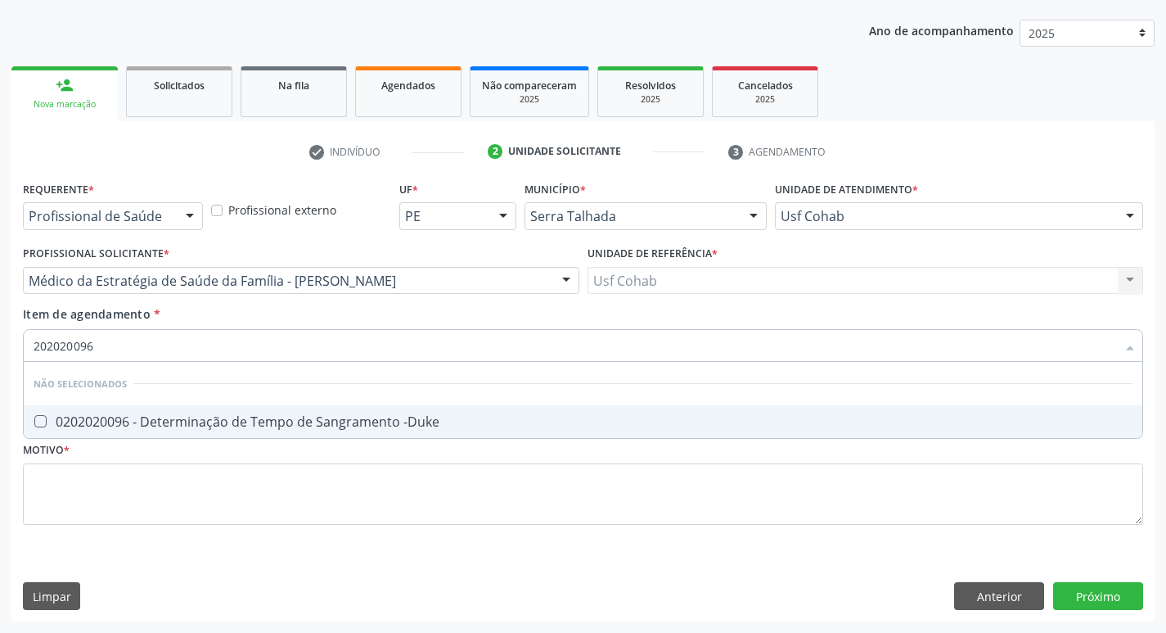
click at [49, 423] on div "0202020096 - Determinação de Tempo de Sangramento -Duke" at bounding box center [583, 421] width 1099 height 13
checkbox -Duke "true"
type input "2020200"
checkbox -Duke "false"
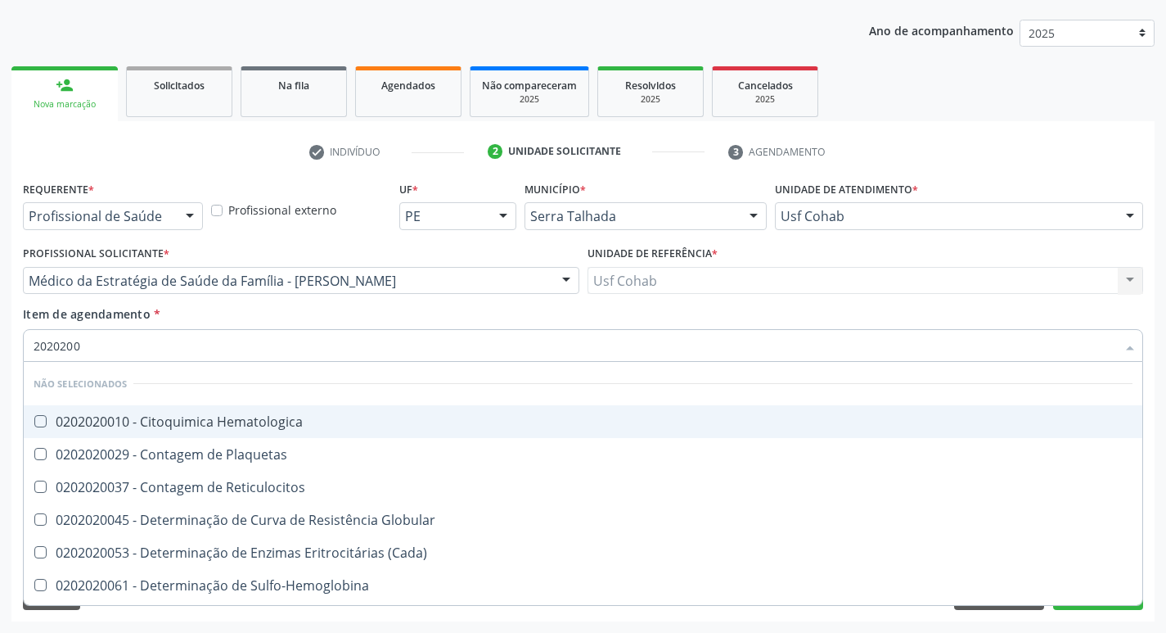
type input "202020"
checkbox Hematologica "true"
checkbox -Duke "false"
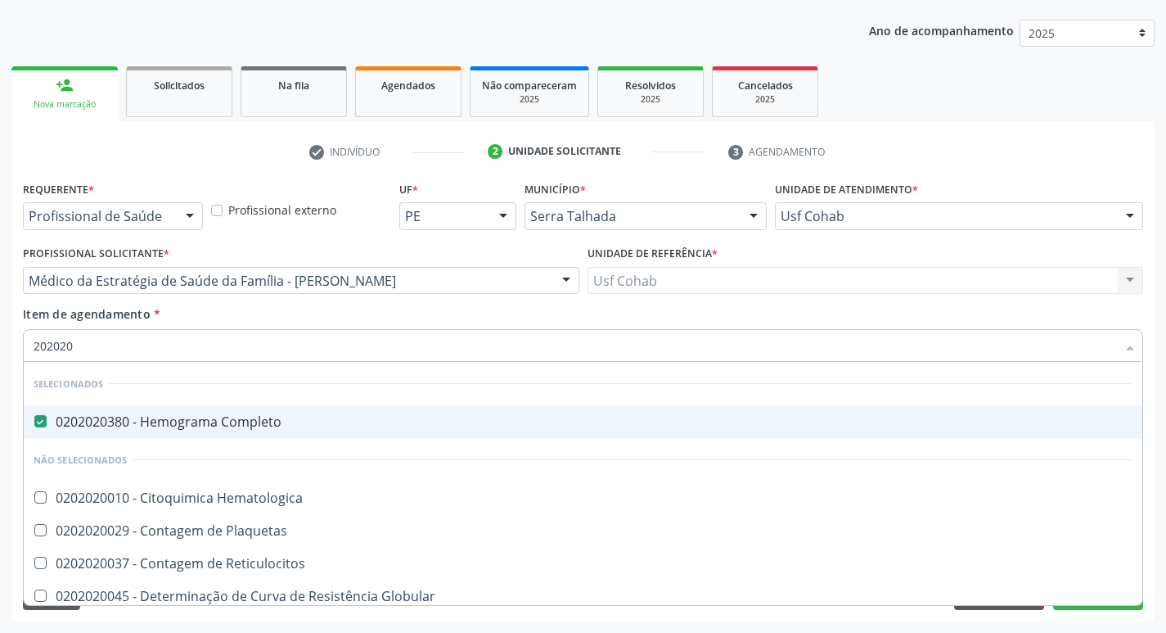
type input "2020200"
checkbox Completo "false"
checkbox Coagulação "true"
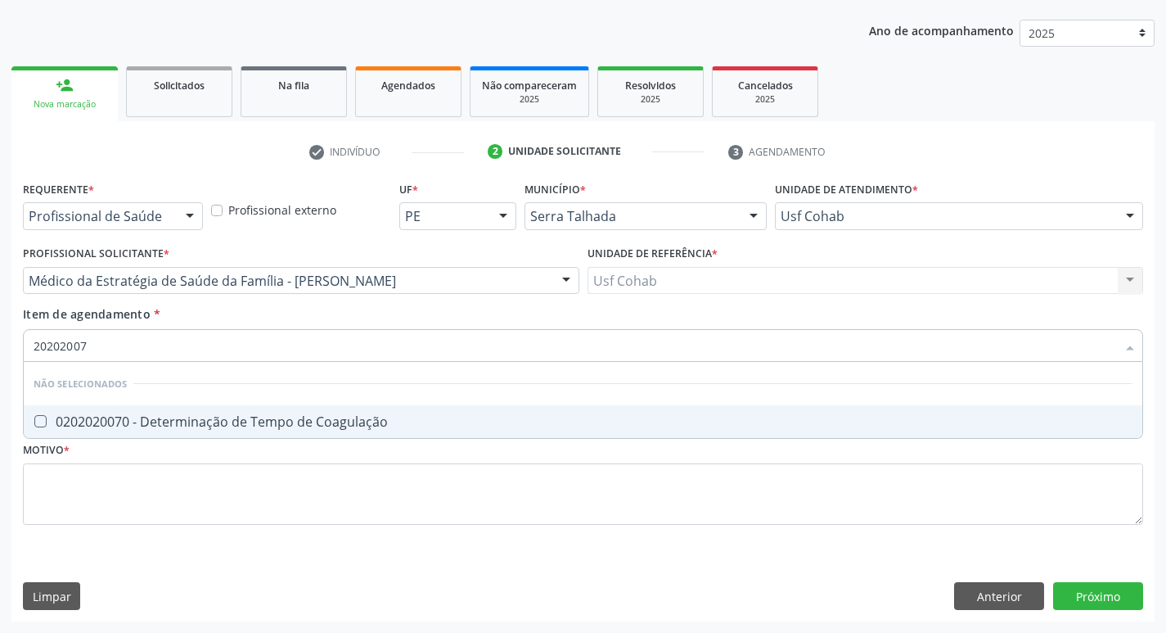
type input "202020070"
click at [45, 426] on Coagulação at bounding box center [40, 421] width 12 height 12
click at [34, 426] on Coagulação "checkbox" at bounding box center [29, 421] width 11 height 11
checkbox Coagulação "true"
type input "2020200"
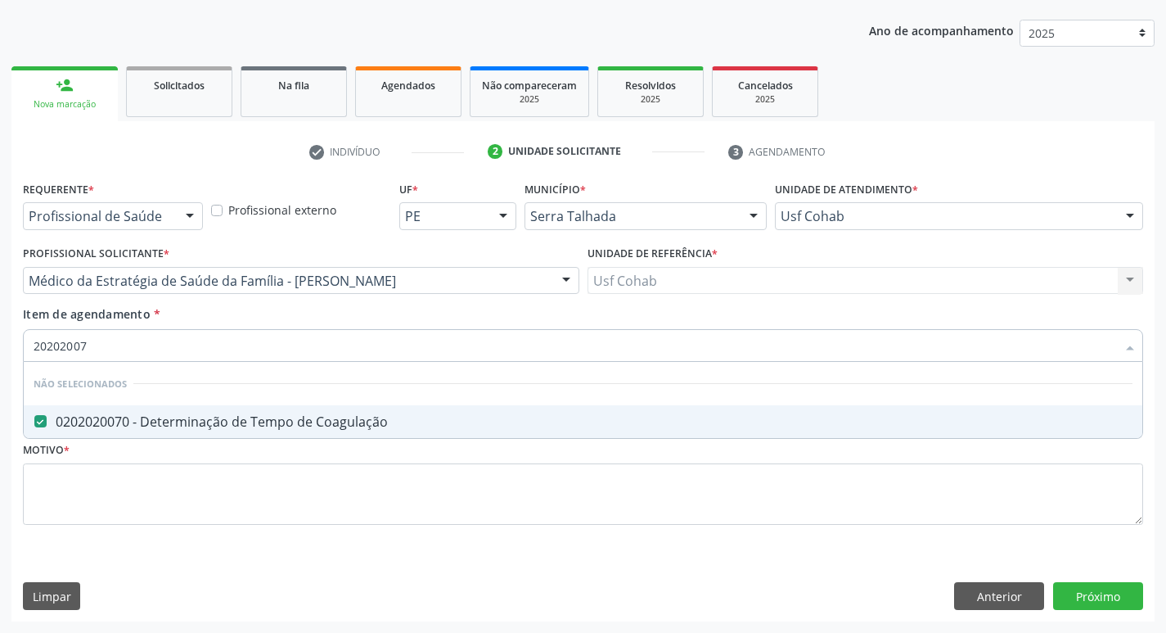
checkbox Coagulação "false"
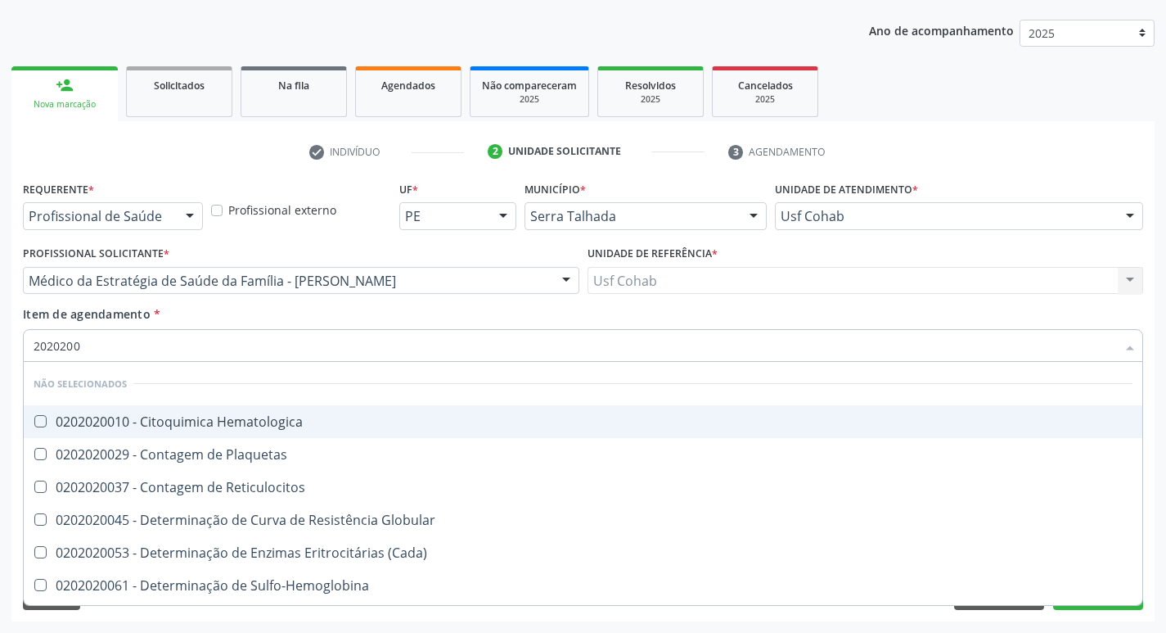
type input "202020"
checkbox Hematologica "true"
checkbox Coagulação "false"
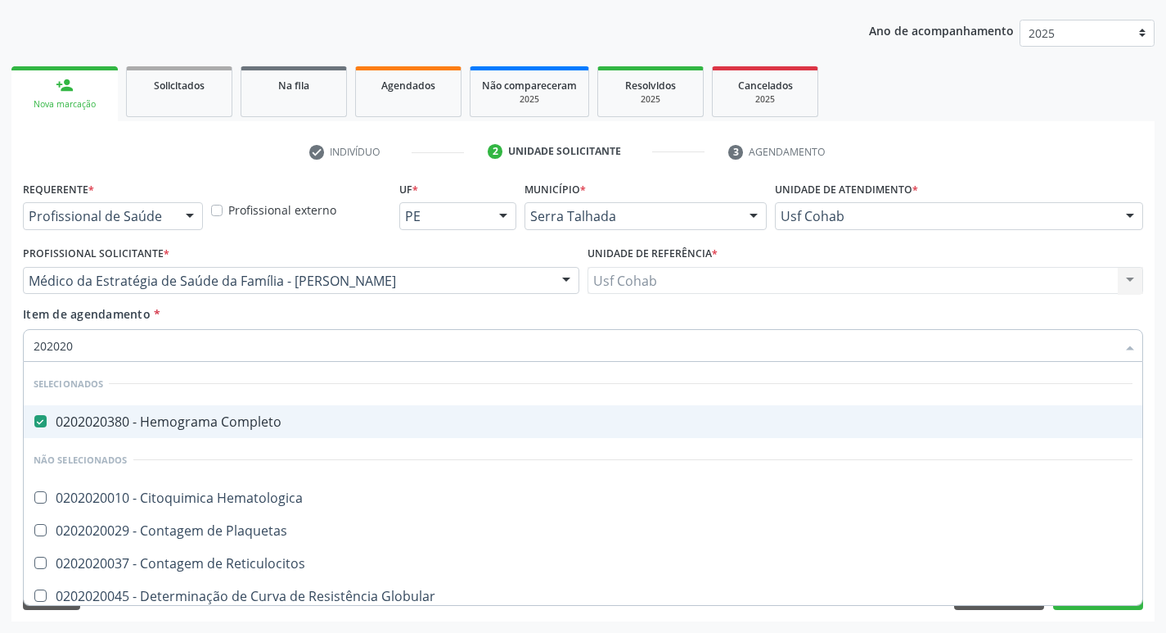
type input "2020201"
checkbox Completo "false"
checkbox Coagulação "false"
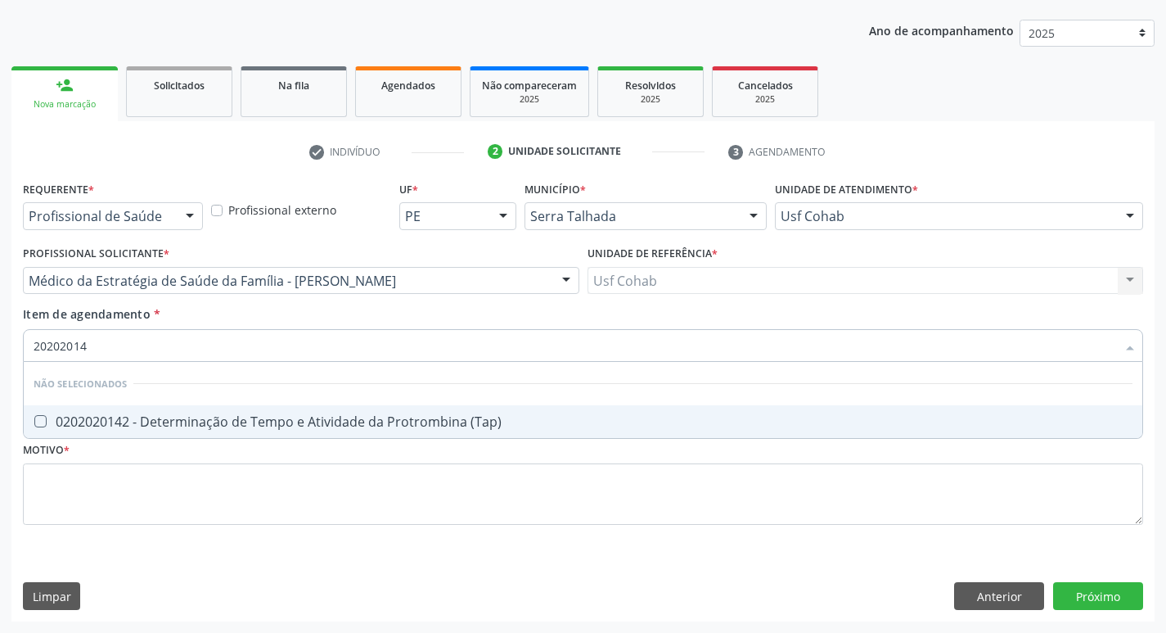
type input "202020142"
click at [35, 415] on \(Tap\) at bounding box center [40, 421] width 12 height 12
click at [34, 416] on \(Tap\) "checkbox" at bounding box center [29, 421] width 11 height 11
checkbox \(Tap\) "true"
click at [124, 352] on input "202020142" at bounding box center [575, 345] width 1083 height 33
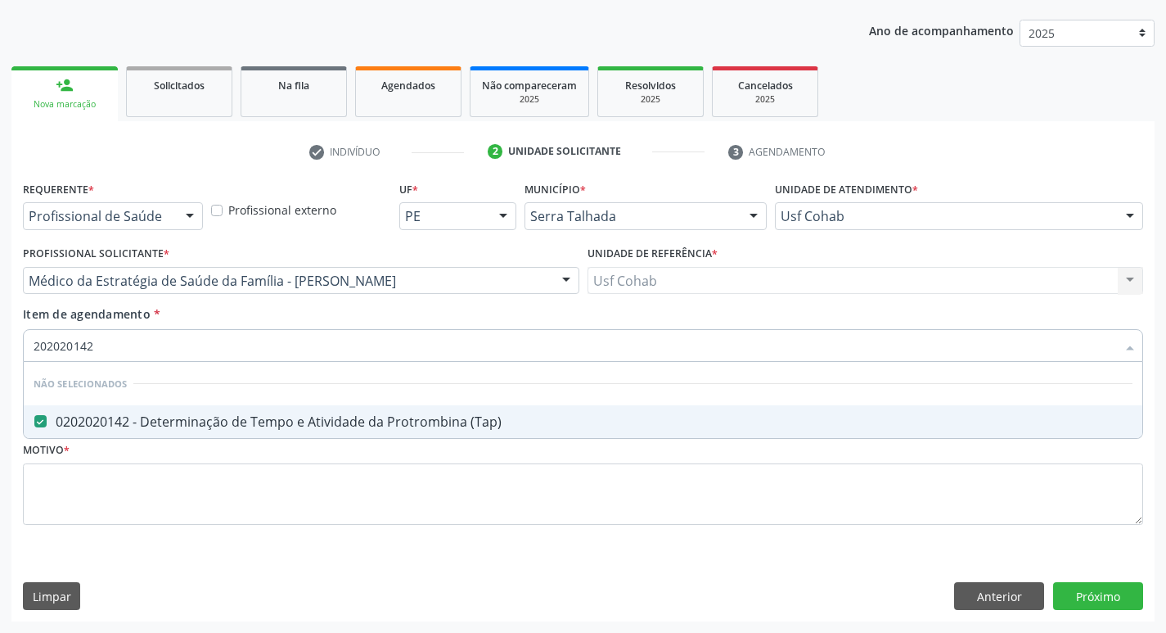
click at [11, 396] on div "Requerente * Profissional de Saúde Profissional de Saúde Paciente Nenhum result…" at bounding box center [582, 399] width 1143 height 444
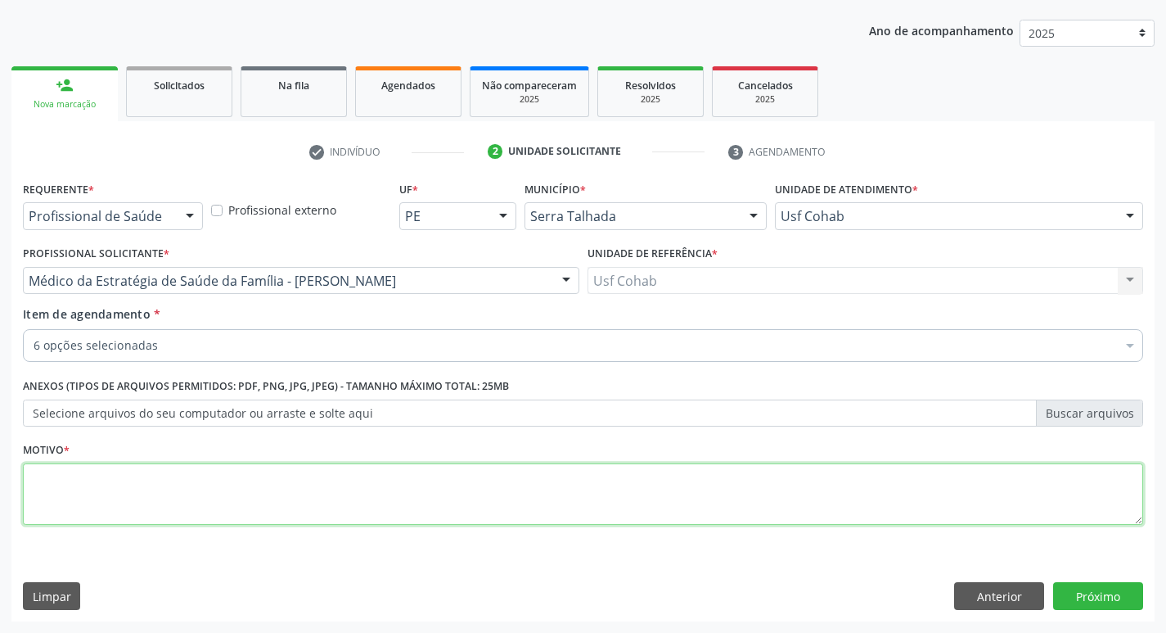
click at [174, 479] on textarea at bounding box center [583, 494] width 1120 height 62
type textarea "rastreio"
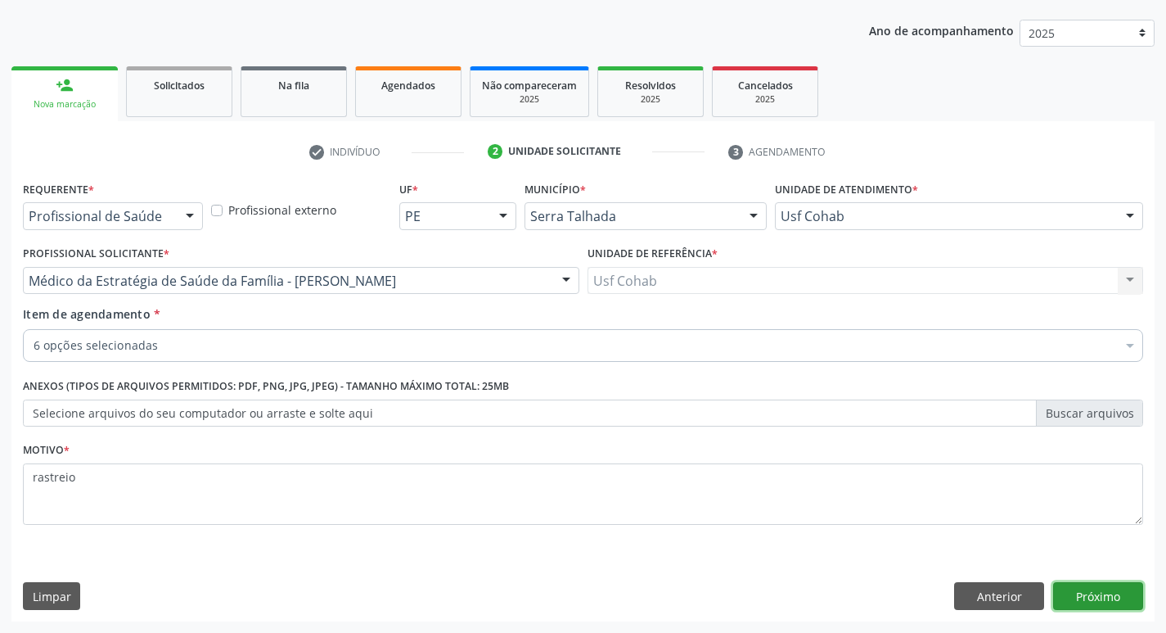
click at [1074, 602] on button "Próximo" at bounding box center [1098, 596] width 90 height 28
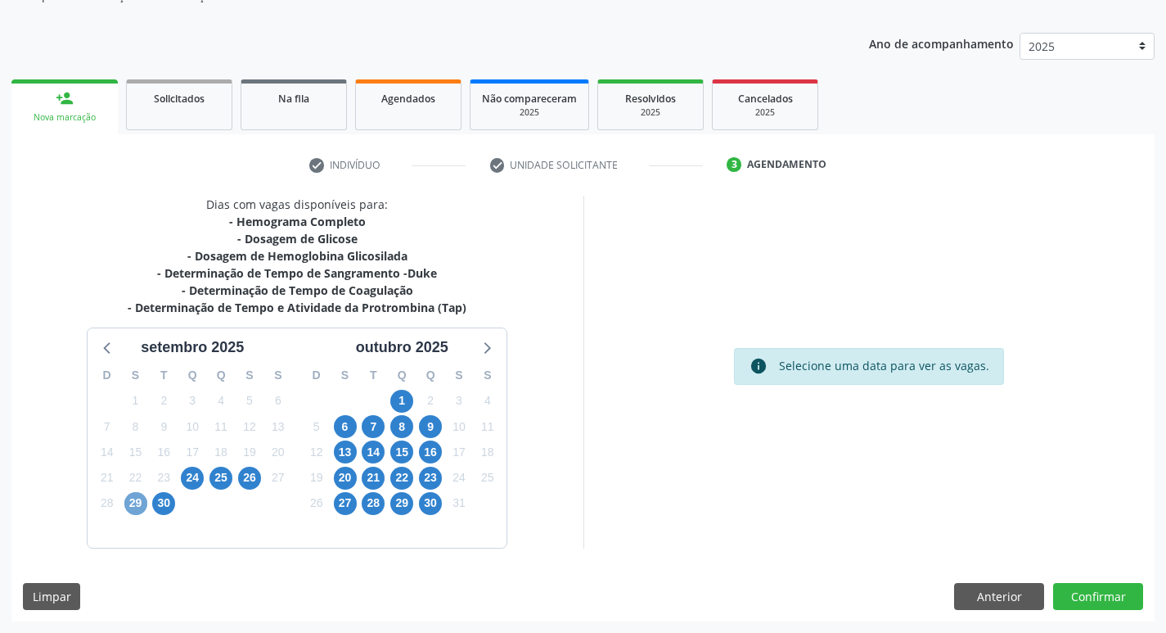
click at [129, 507] on span "29" at bounding box center [135, 503] width 23 height 23
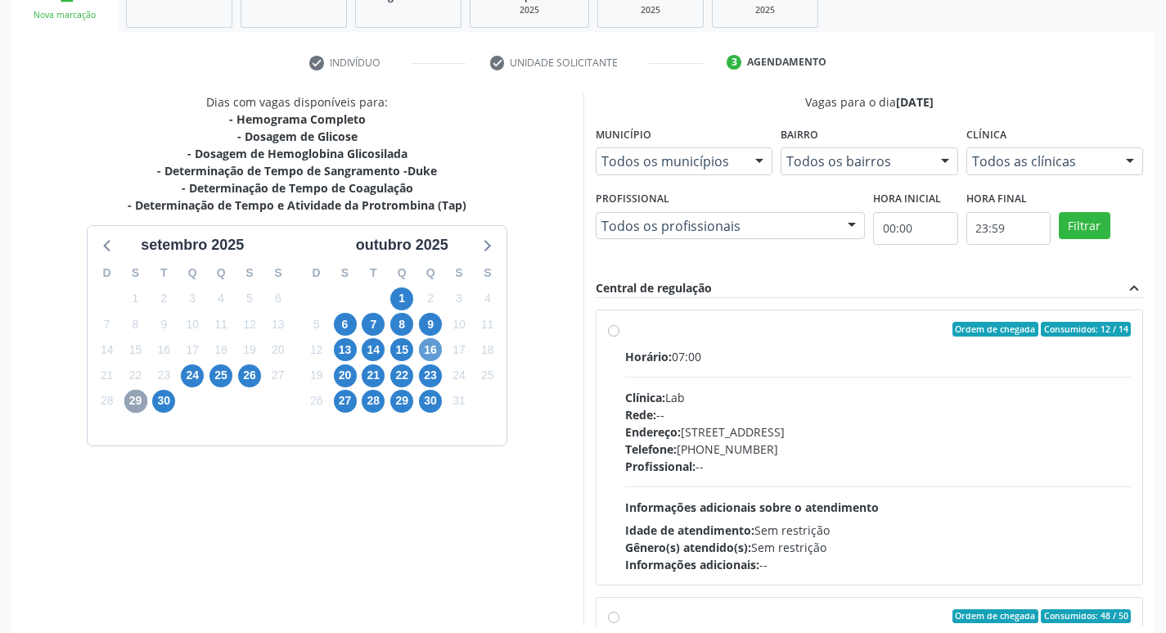
scroll to position [345, 0]
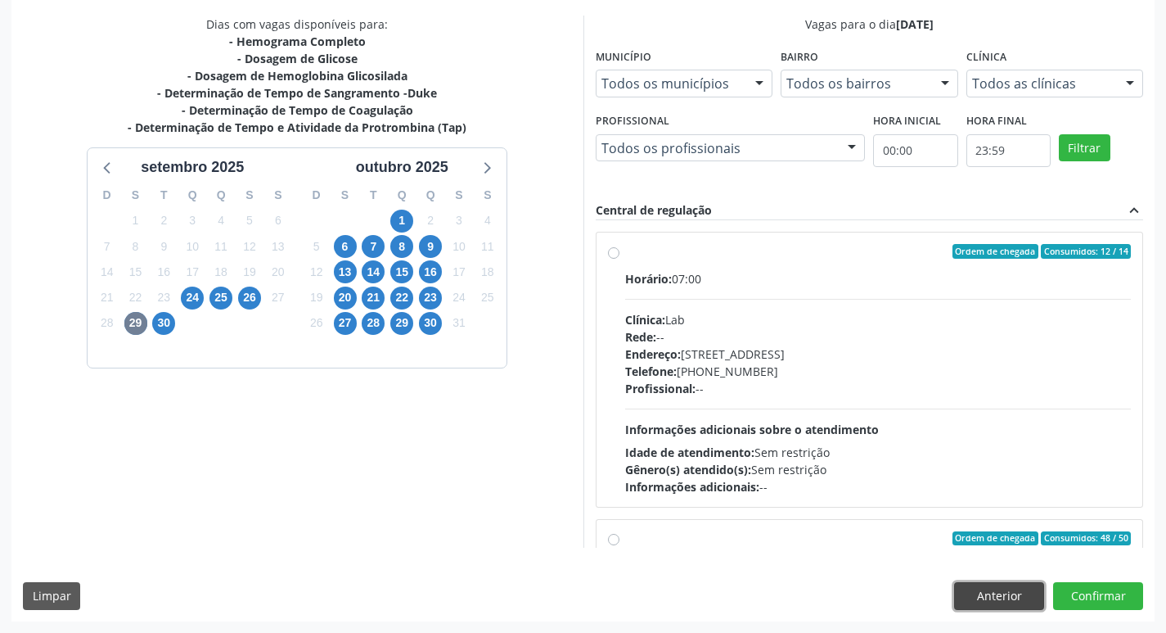
click at [1016, 588] on button "Anterior" at bounding box center [999, 596] width 90 height 28
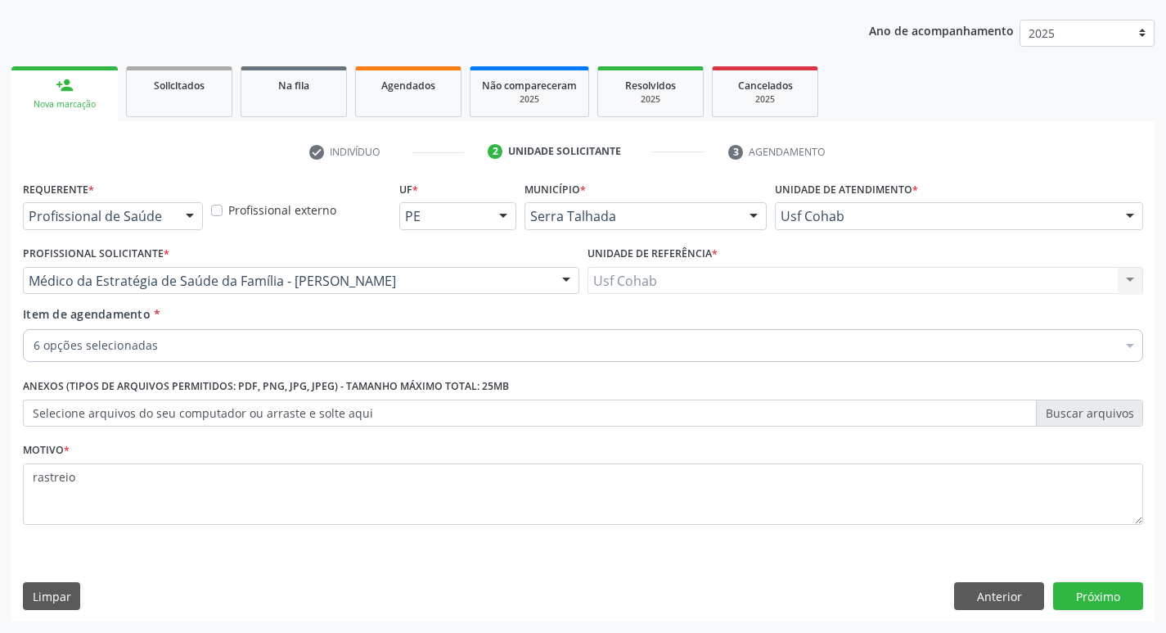
click at [120, 330] on div "6 opções selecionadas" at bounding box center [583, 345] width 1120 height 33
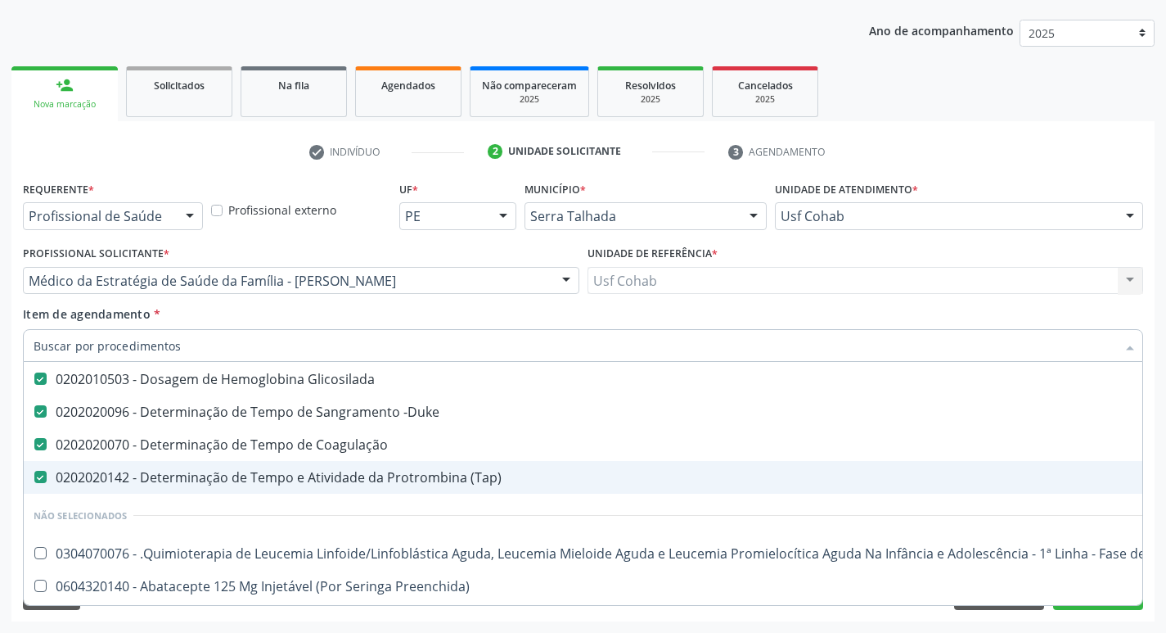
scroll to position [246, 0]
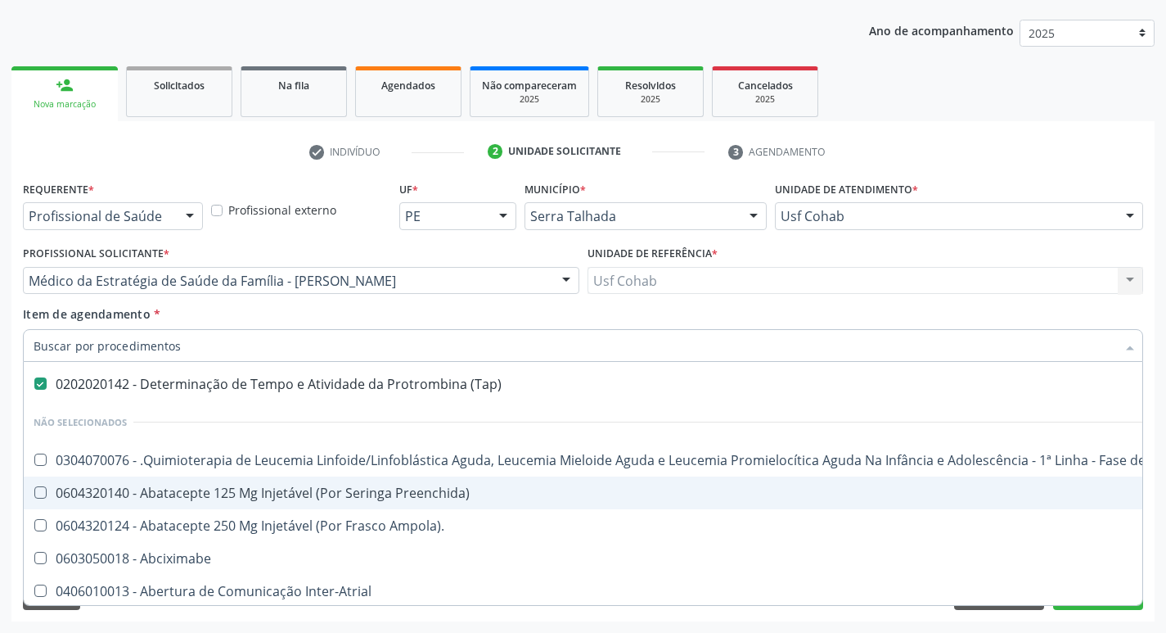
click at [1152, 491] on div "Requerente * Profissional de Saúde Profissional de Saúde Paciente Nenhum result…" at bounding box center [582, 399] width 1143 height 444
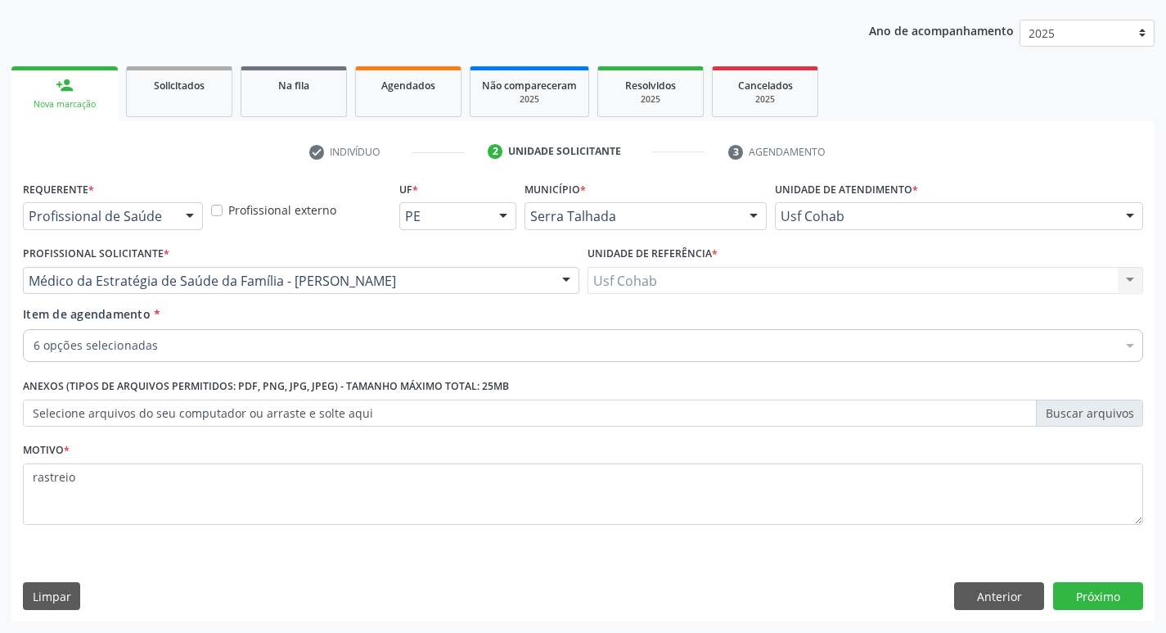
scroll to position [0, 0]
click at [1101, 602] on button "Próximo" at bounding box center [1098, 596] width 90 height 28
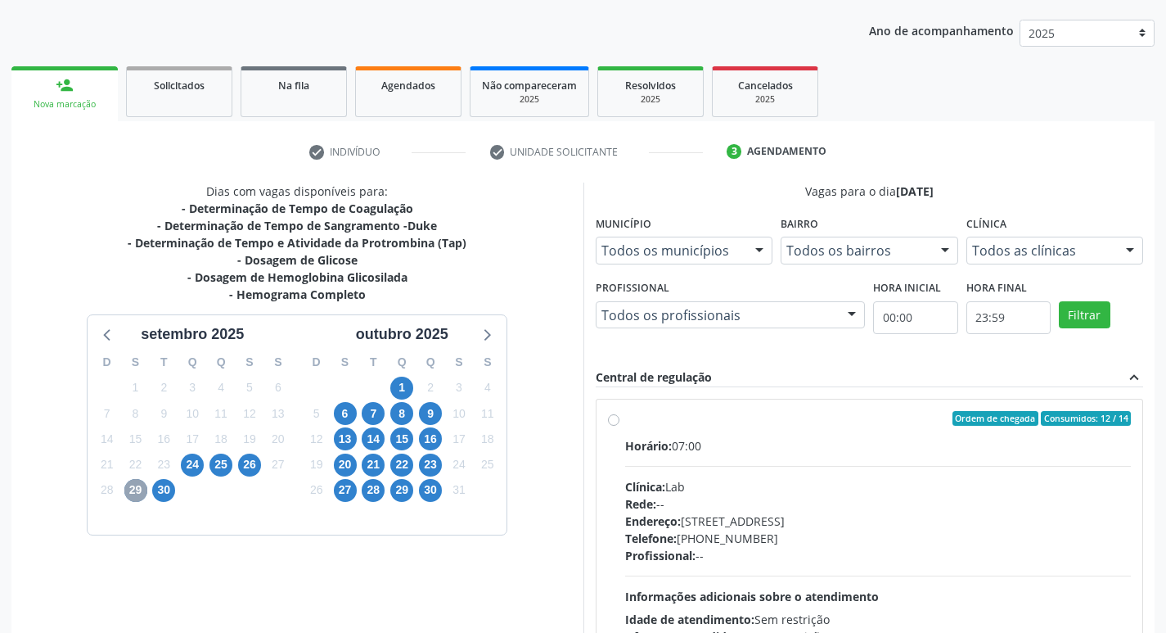
click at [135, 498] on span "29" at bounding box center [135, 490] width 23 height 23
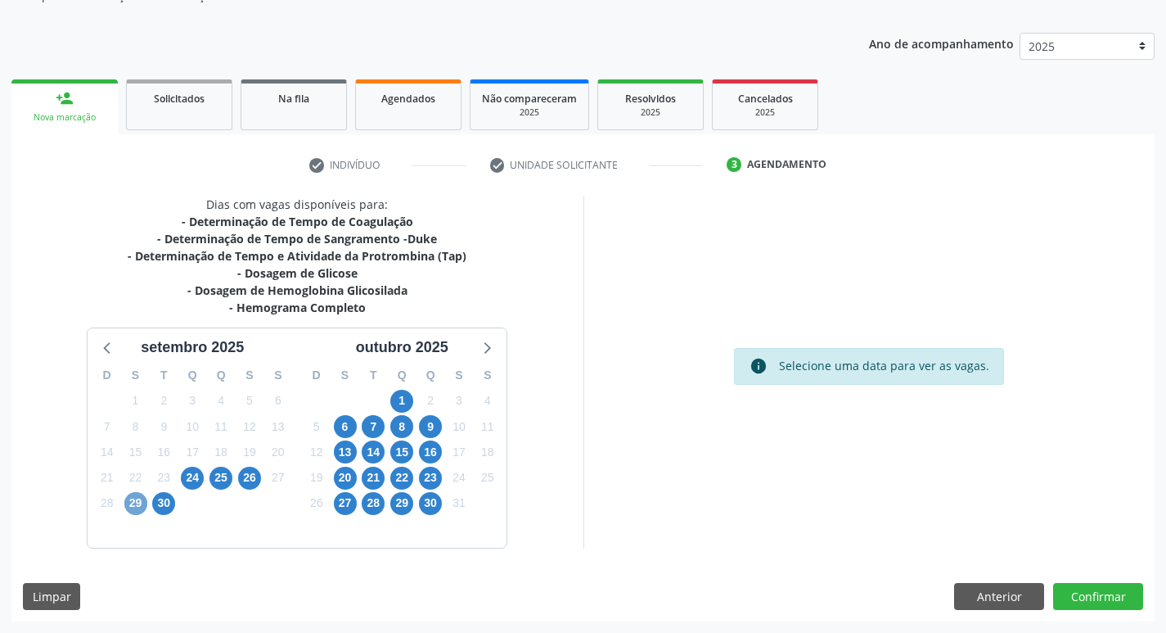
scroll to position [165, 0]
click at [141, 511] on span "29" at bounding box center [135, 503] width 23 height 23
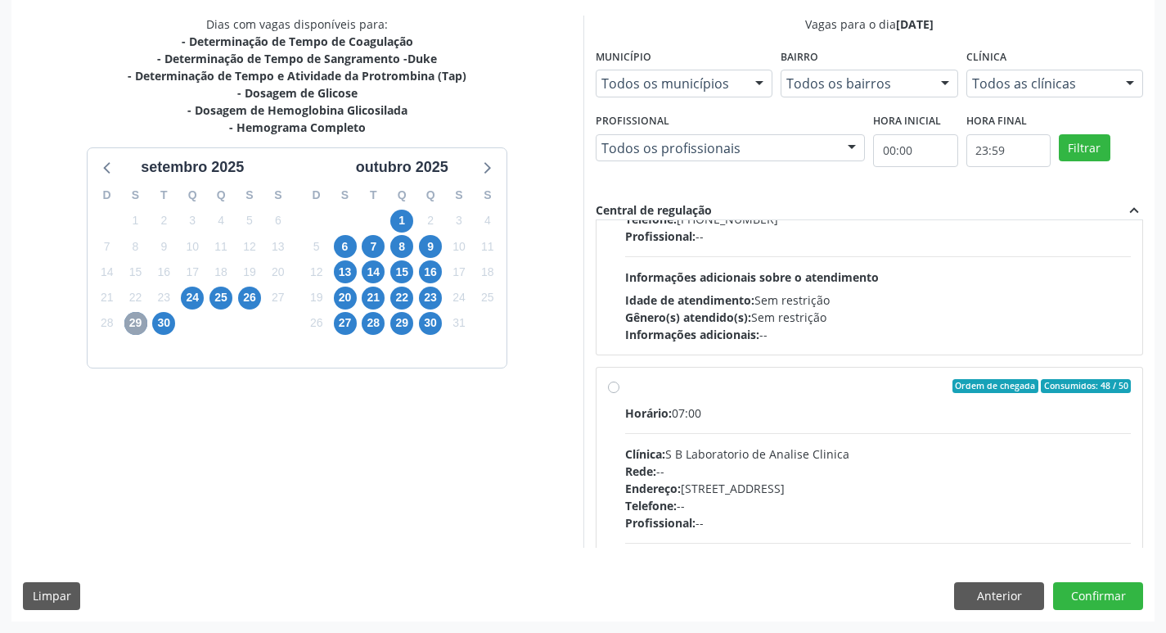
scroll to position [0, 0]
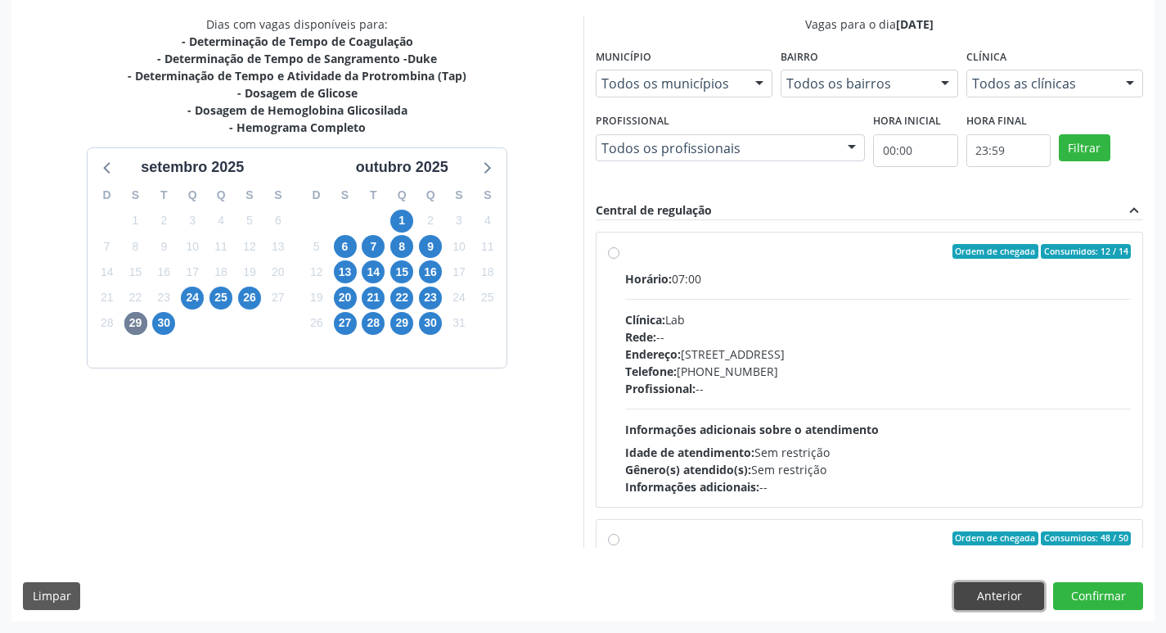
click at [993, 594] on button "Anterior" at bounding box center [999, 596] width 90 height 28
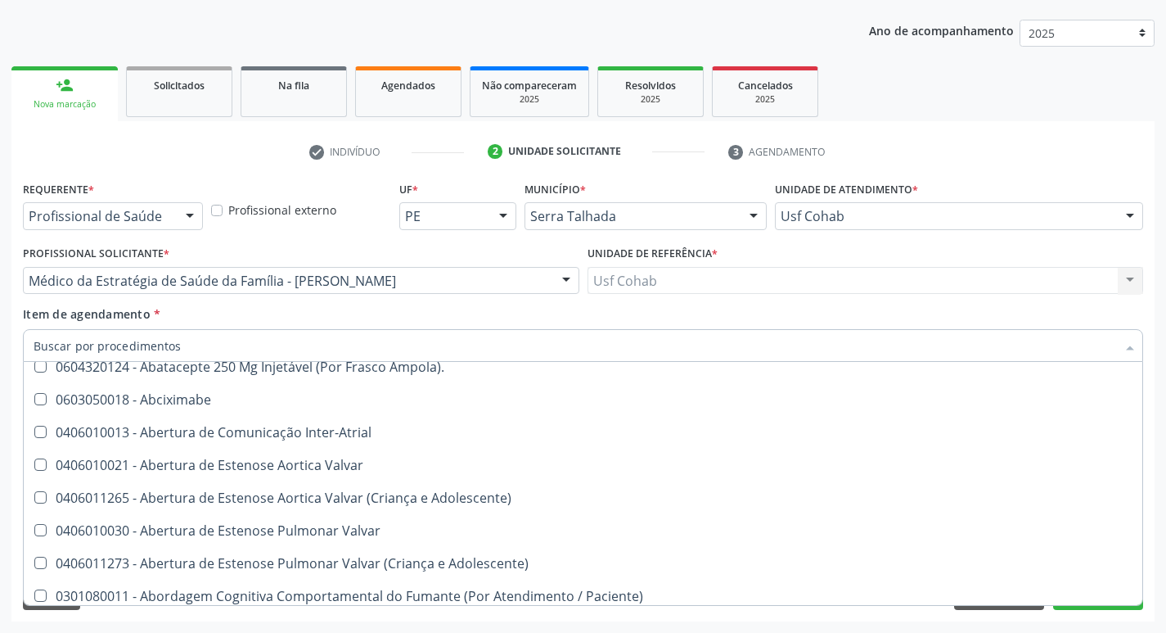
scroll to position [409, 0]
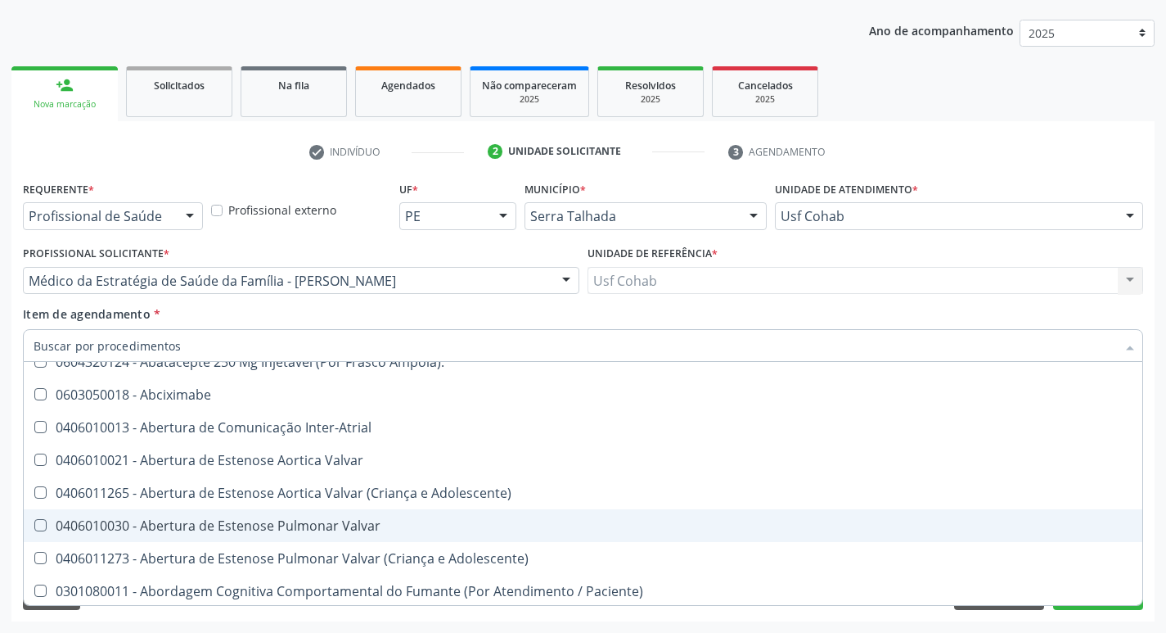
click at [1158, 525] on div "Acompanhamento Acompanhe a situação das marcações correntes e finalizadas Relat…" at bounding box center [583, 272] width 1166 height 721
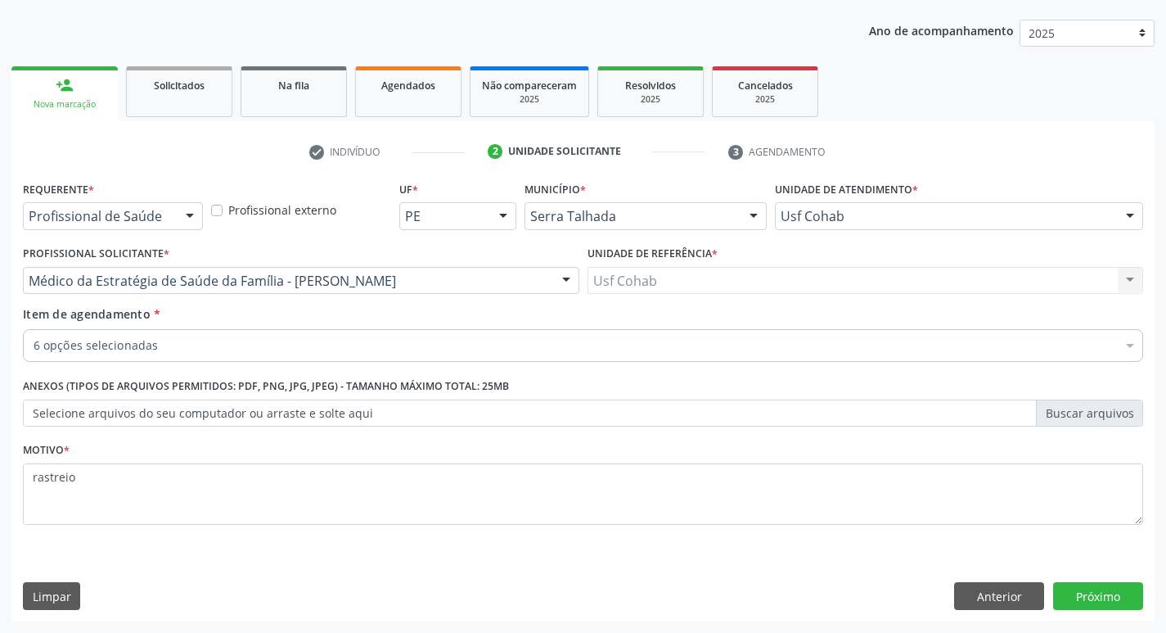
scroll to position [0, 0]
click at [1098, 600] on button "Próximo" at bounding box center [1098, 596] width 90 height 28
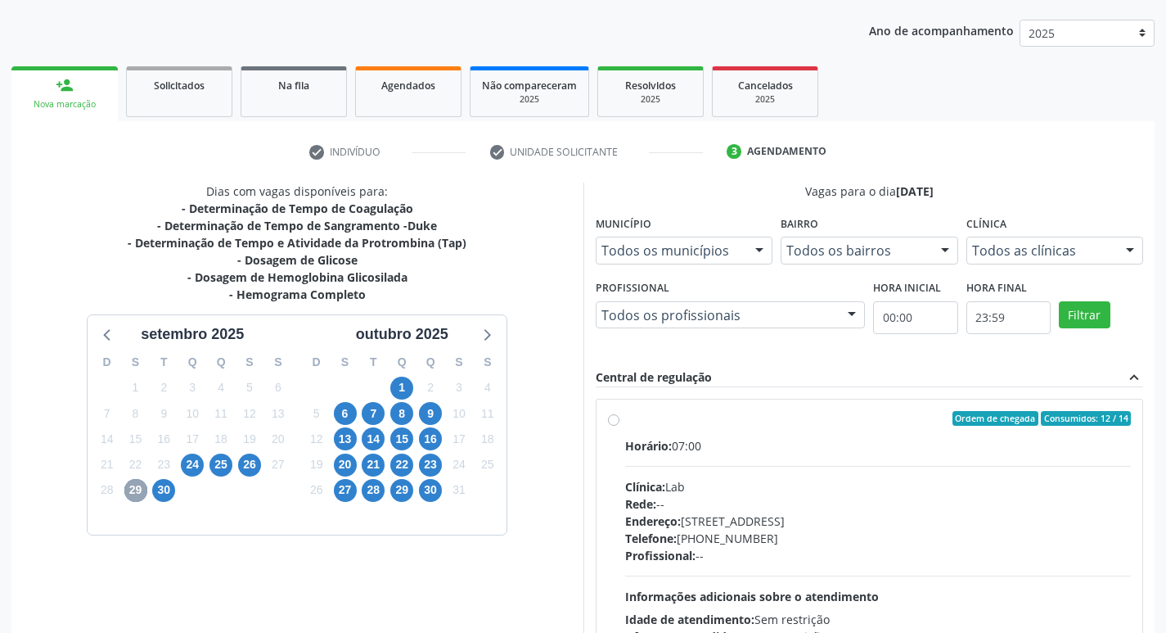
click at [139, 496] on span "29" at bounding box center [135, 490] width 23 height 23
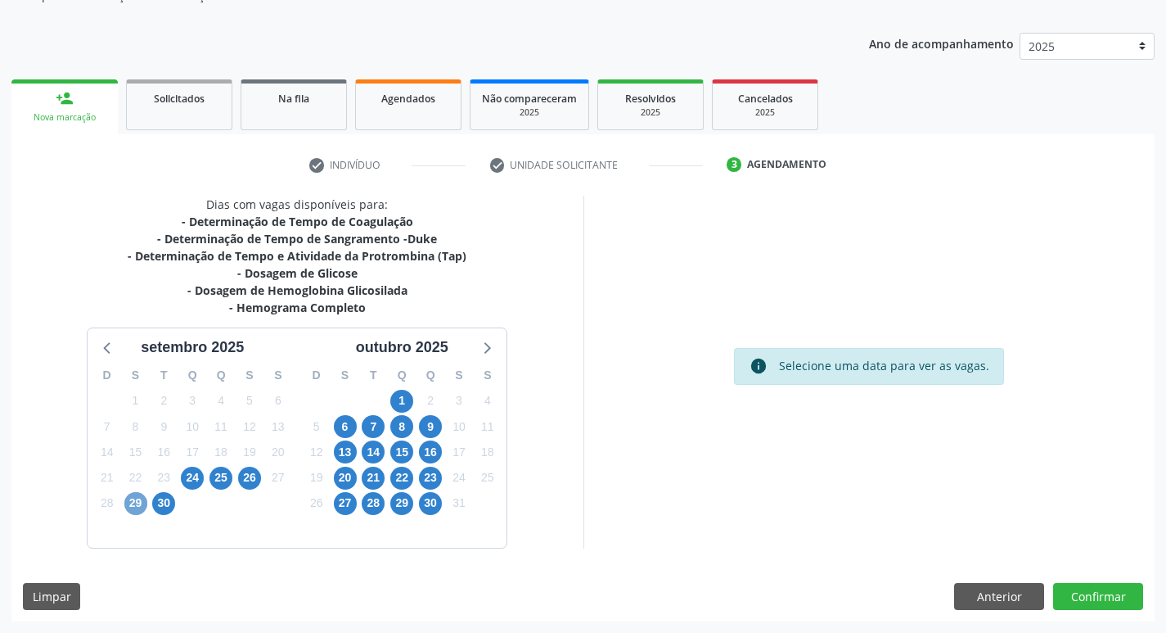
click at [140, 502] on span "29" at bounding box center [135, 503] width 23 height 23
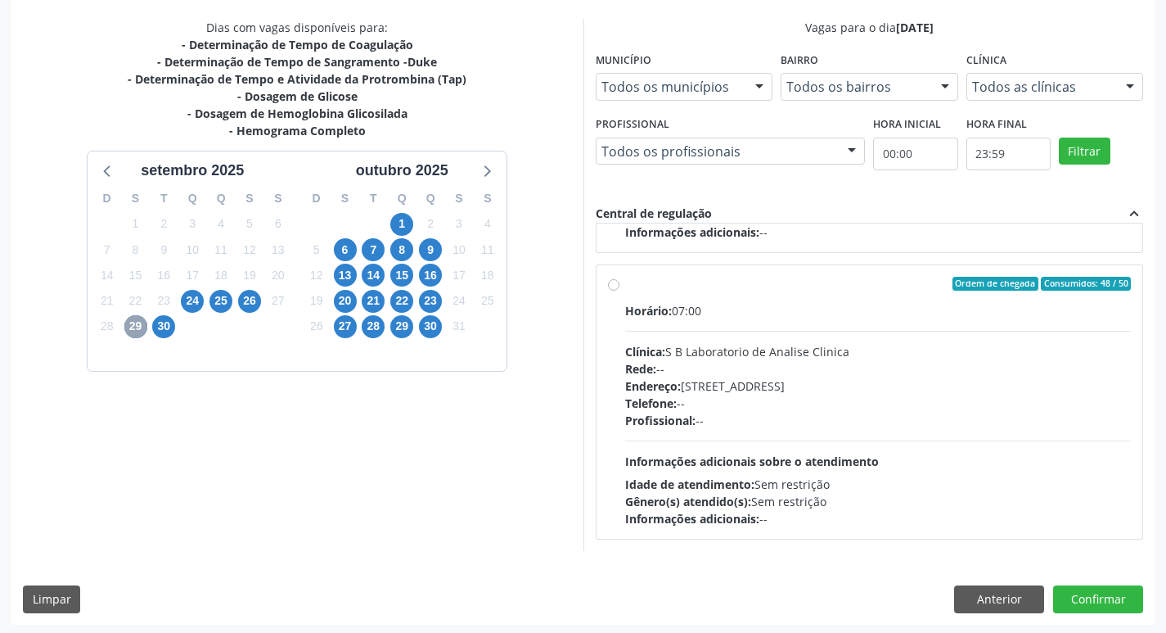
scroll to position [345, 0]
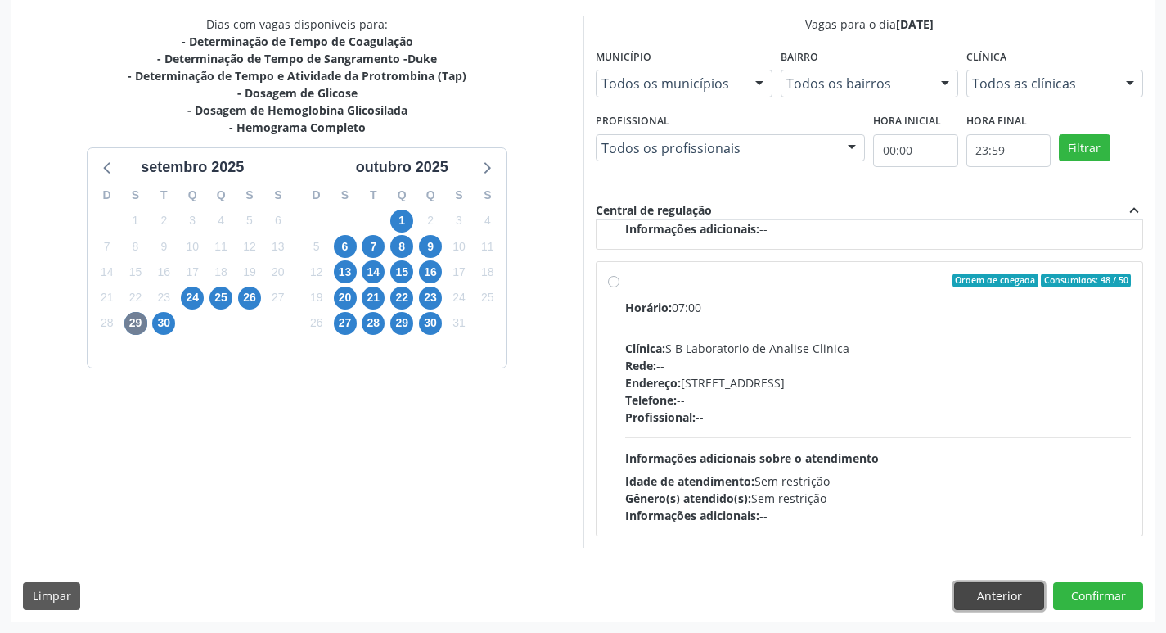
click at [984, 590] on button "Anterior" at bounding box center [999, 596] width 90 height 28
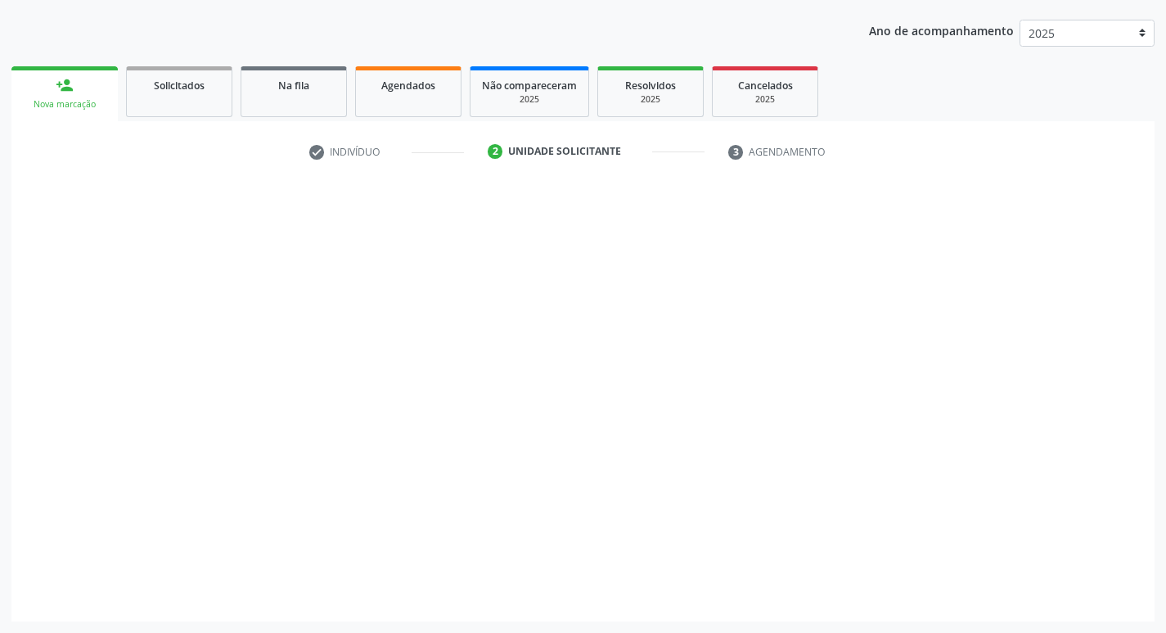
scroll to position [178, 0]
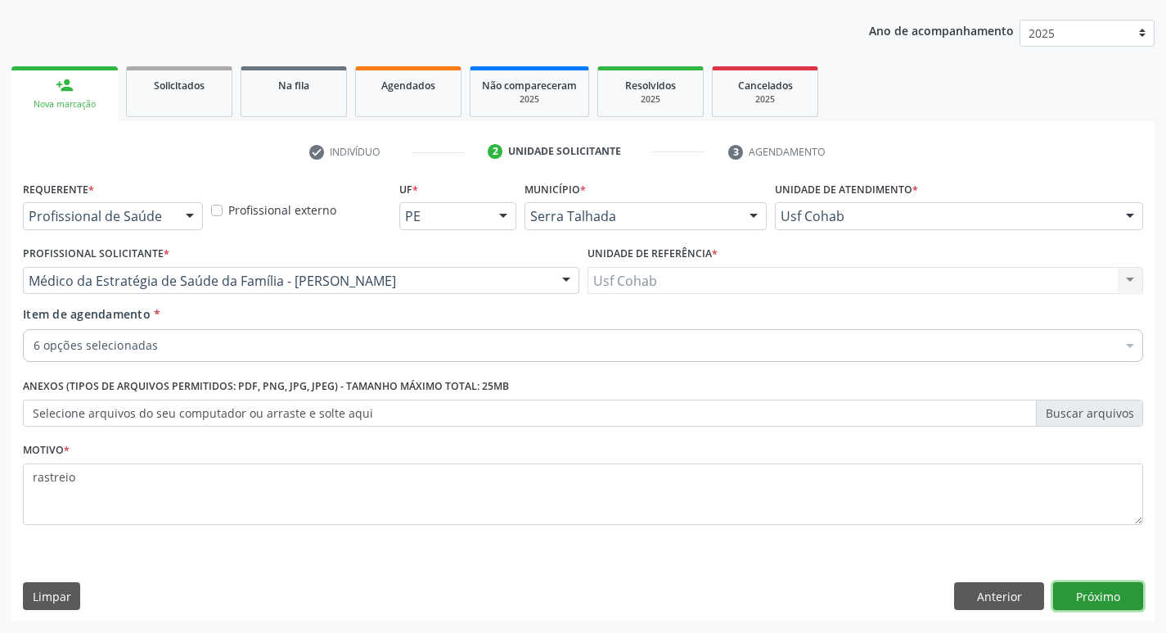
click at [1105, 595] on button "Próximo" at bounding box center [1098, 596] width 90 height 28
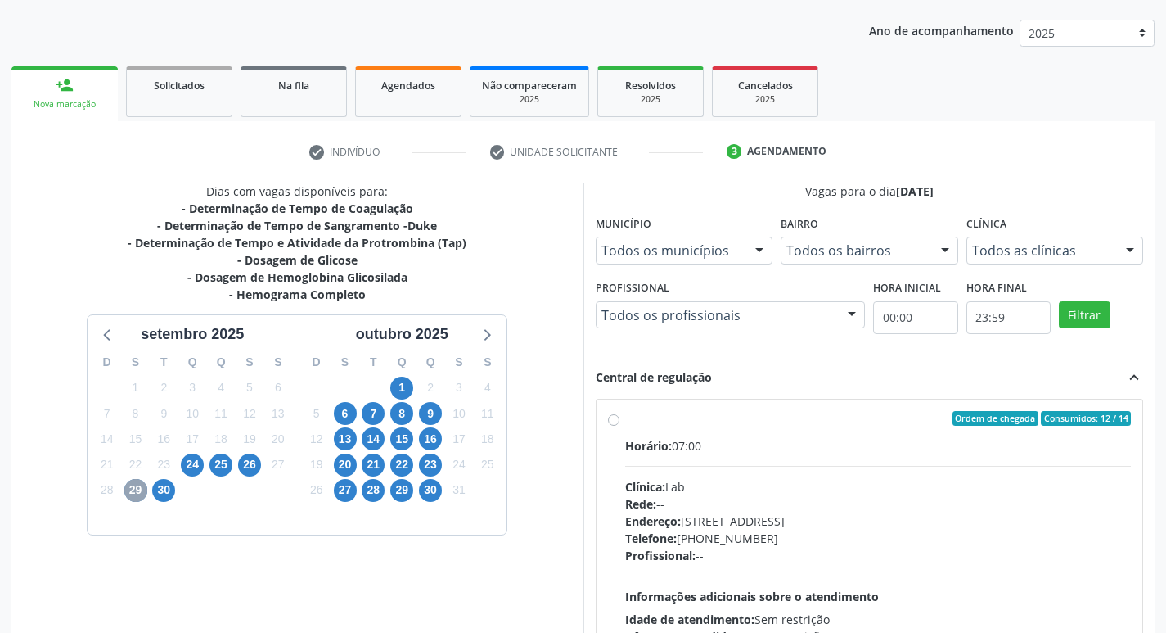
click at [133, 494] on span "29" at bounding box center [135, 490] width 23 height 23
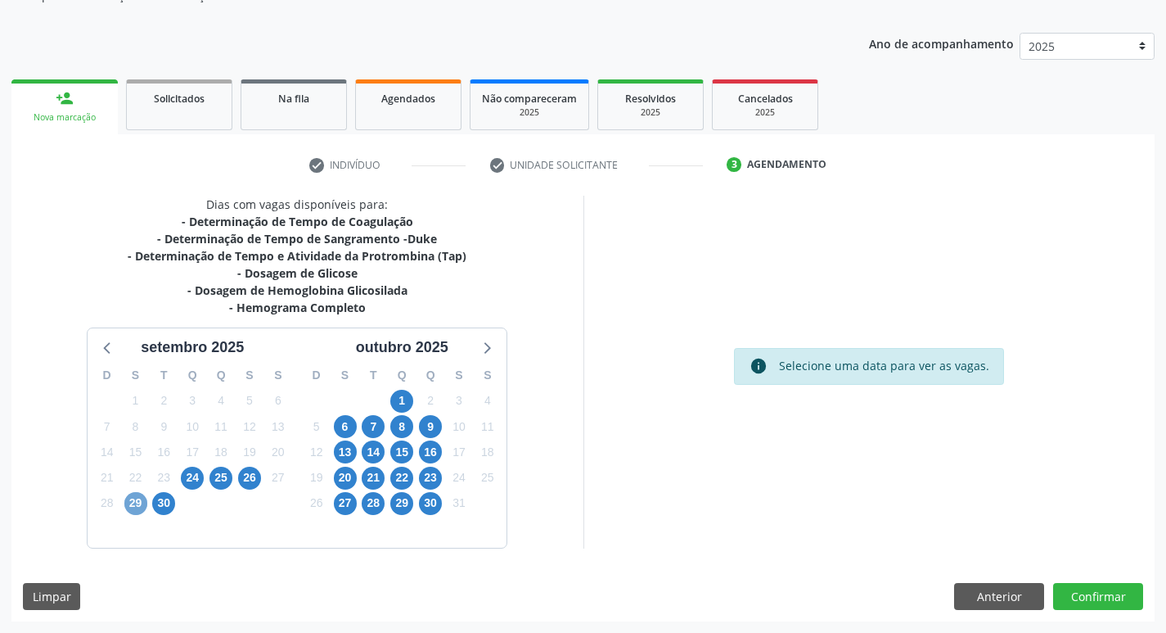
scroll to position [165, 0]
click at [137, 510] on span "29" at bounding box center [135, 503] width 23 height 23
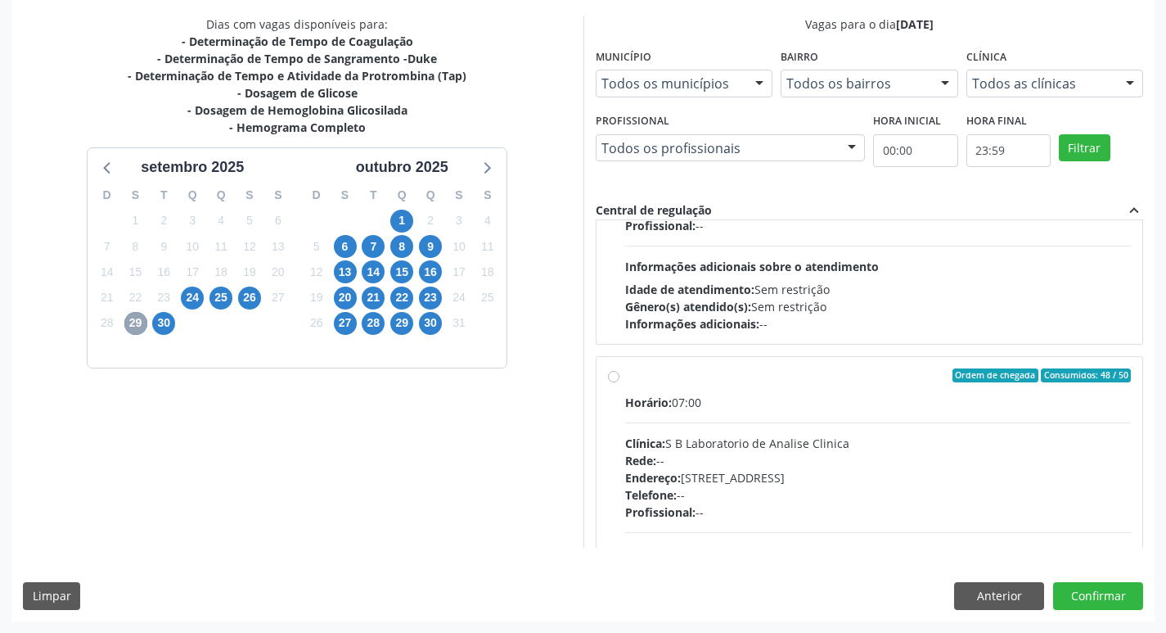
scroll to position [0, 0]
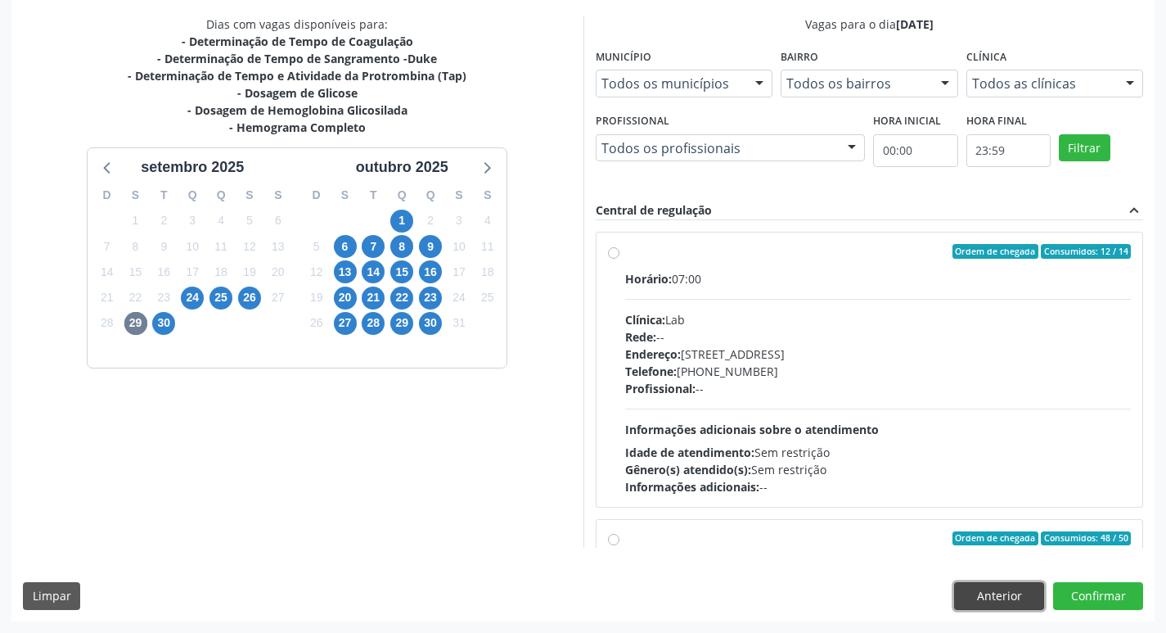
click at [962, 598] on button "Anterior" at bounding box center [999, 596] width 90 height 28
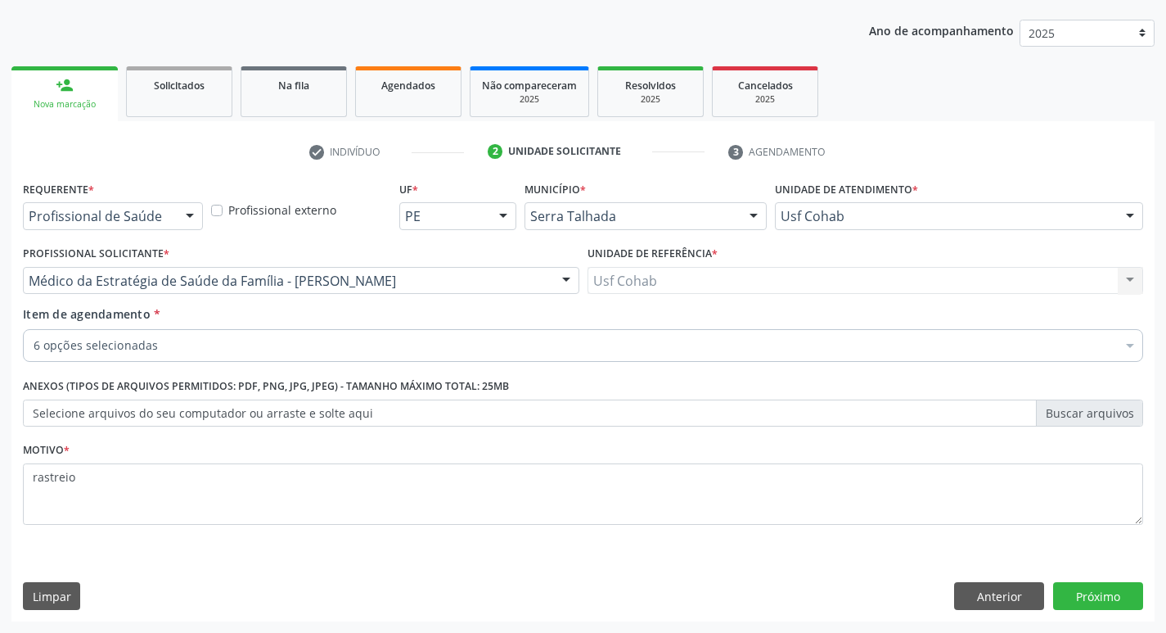
scroll to position [178, 0]
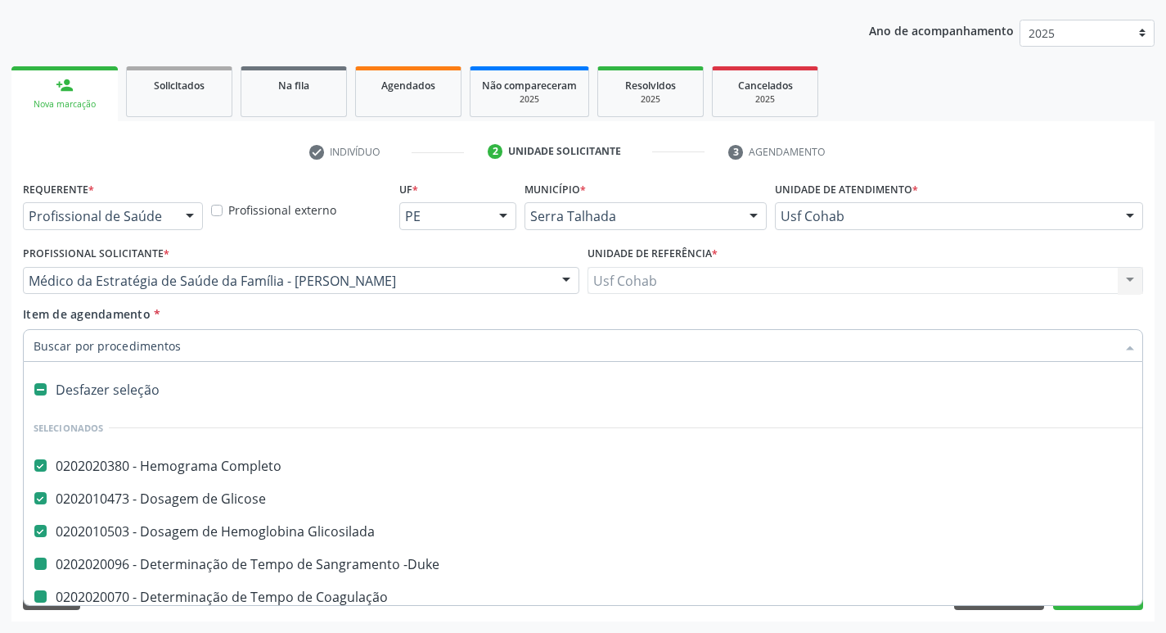
type input "h"
checkbox -Duke "false"
checkbox Coagulação "false"
checkbox \(Tap\) "false"
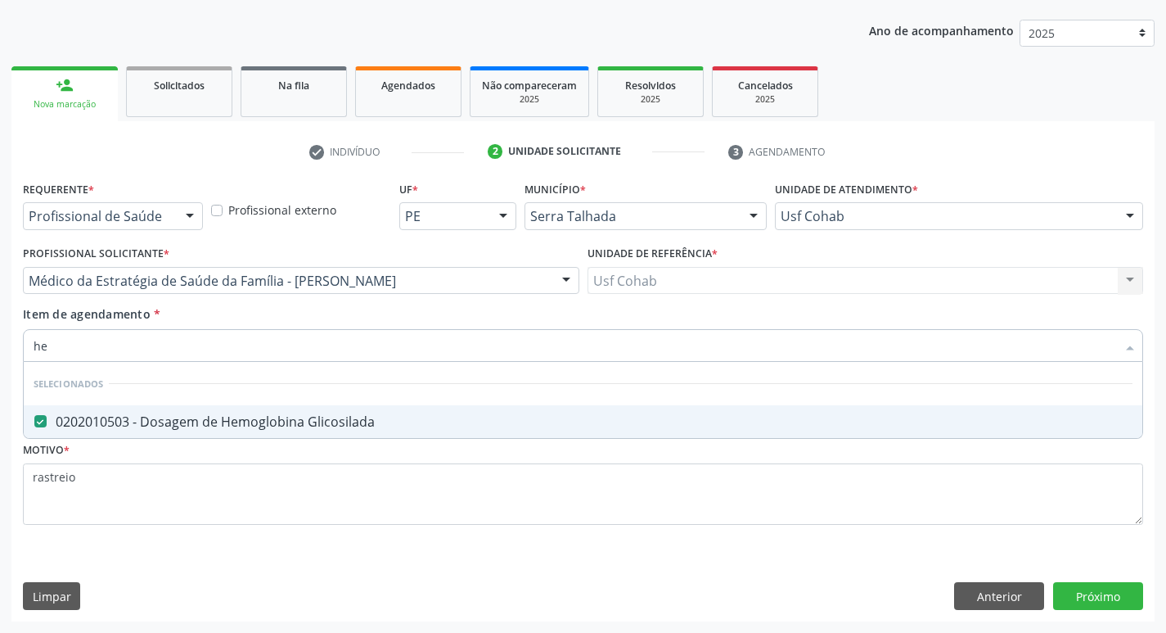
type input "h"
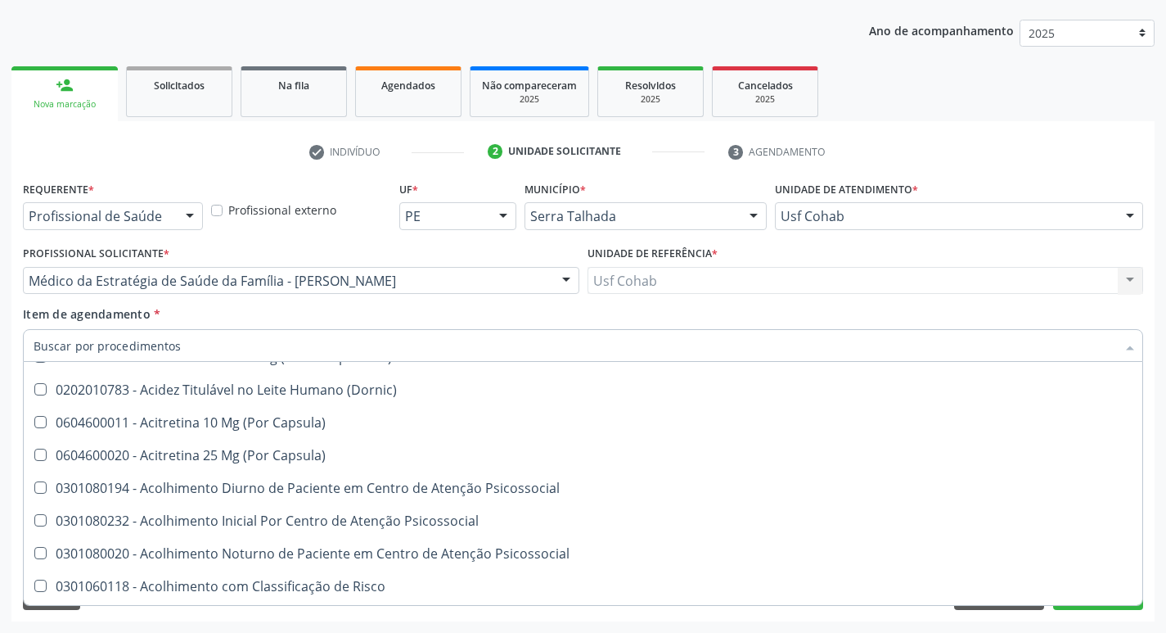
scroll to position [517, 0]
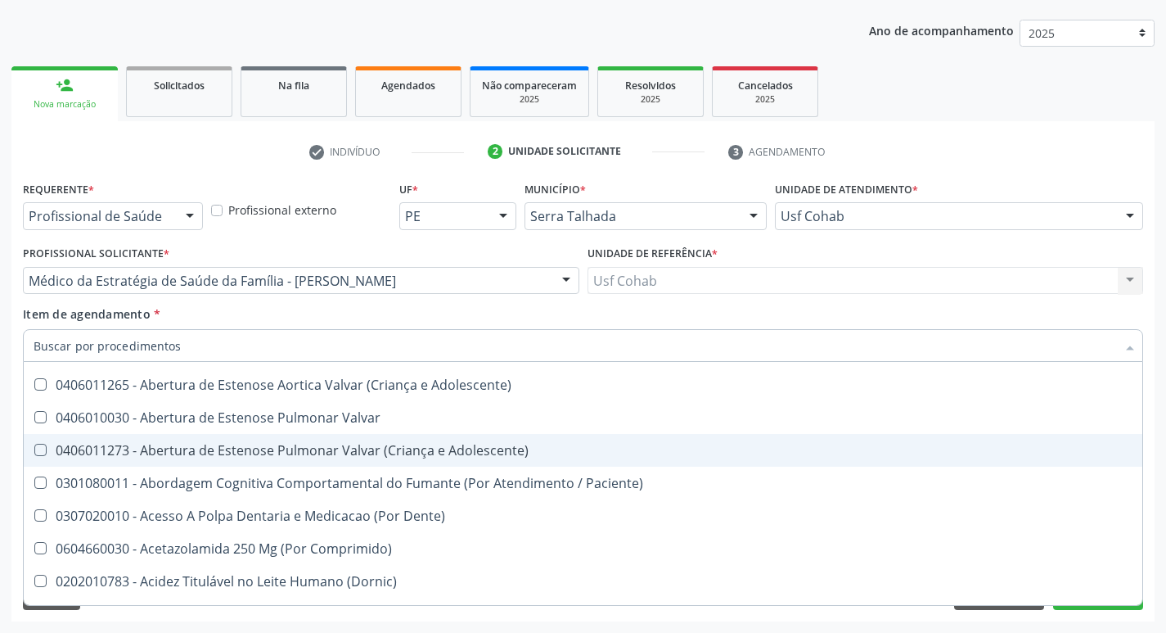
click at [959, 67] on ul "person_add Nova marcação Solicitados Na fila Agendados Não compareceram 2025 Re…" at bounding box center [582, 91] width 1143 height 59
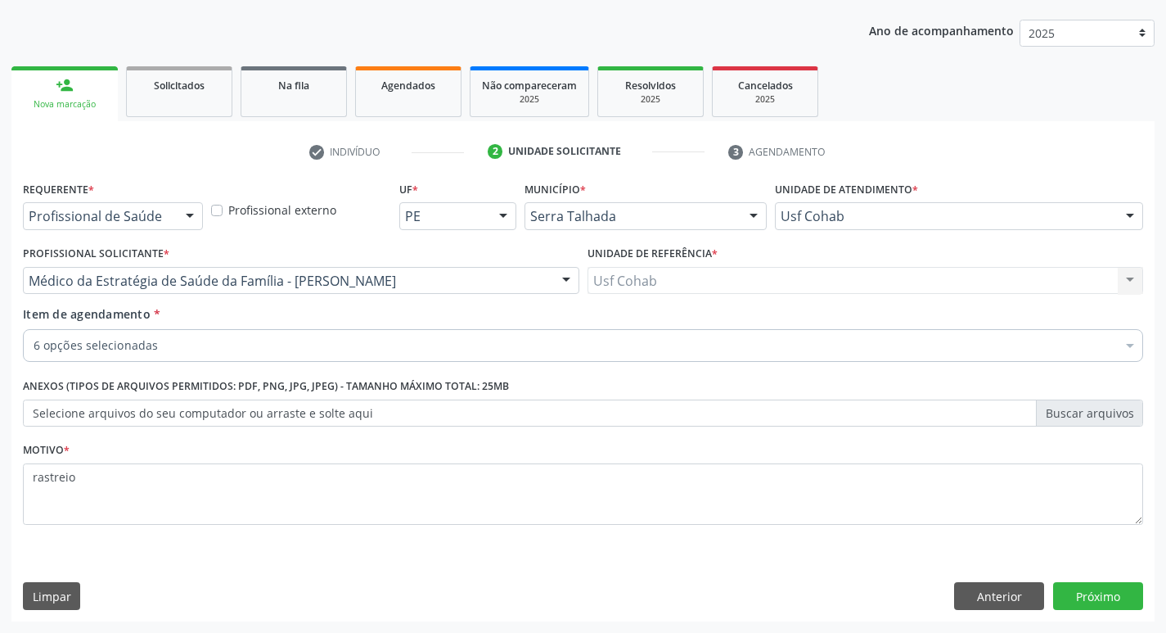
scroll to position [0, 0]
click at [1101, 602] on button "Próximo" at bounding box center [1098, 596] width 90 height 28
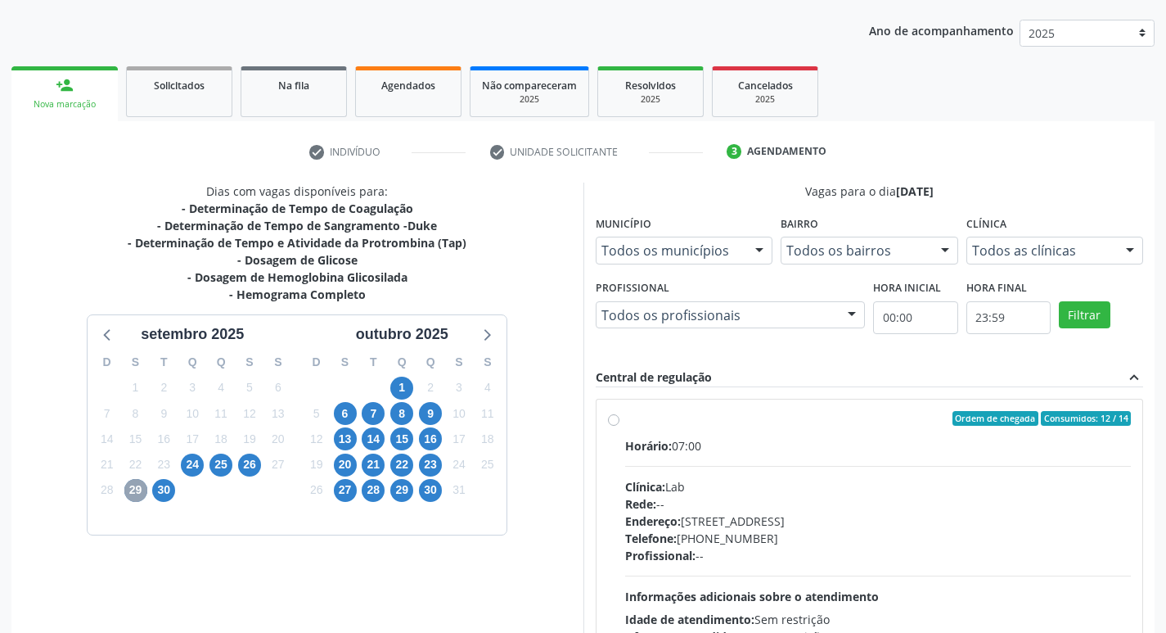
click at [131, 490] on span "29" at bounding box center [135, 490] width 23 height 23
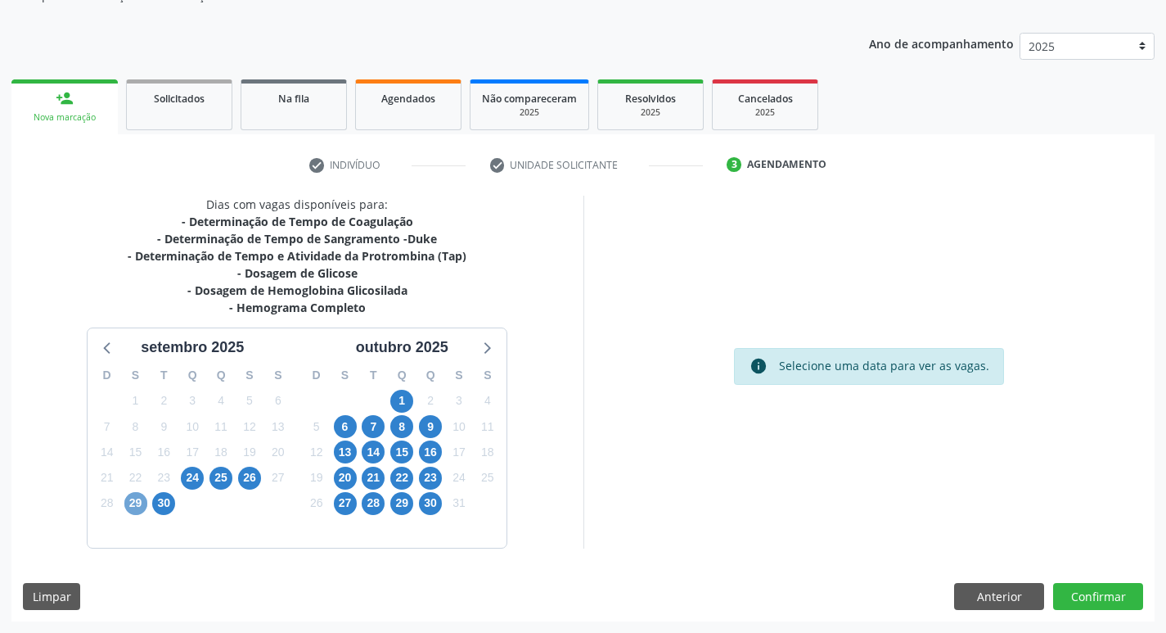
scroll to position [165, 0]
click at [133, 507] on span "29" at bounding box center [135, 503] width 23 height 23
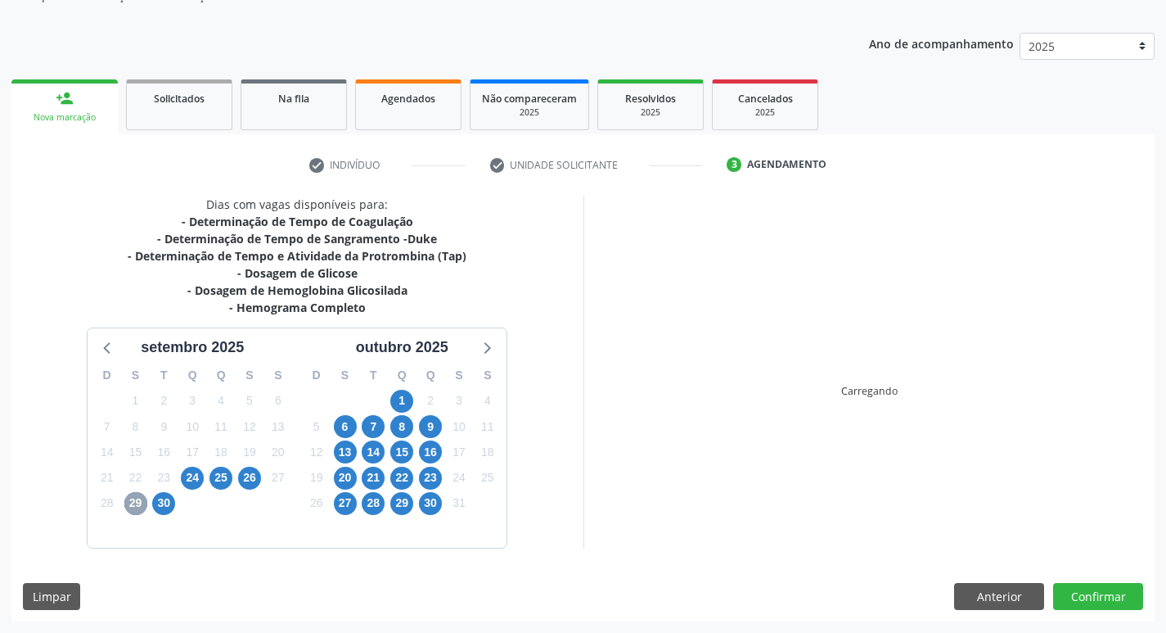
click at [133, 507] on span "29" at bounding box center [135, 503] width 23 height 23
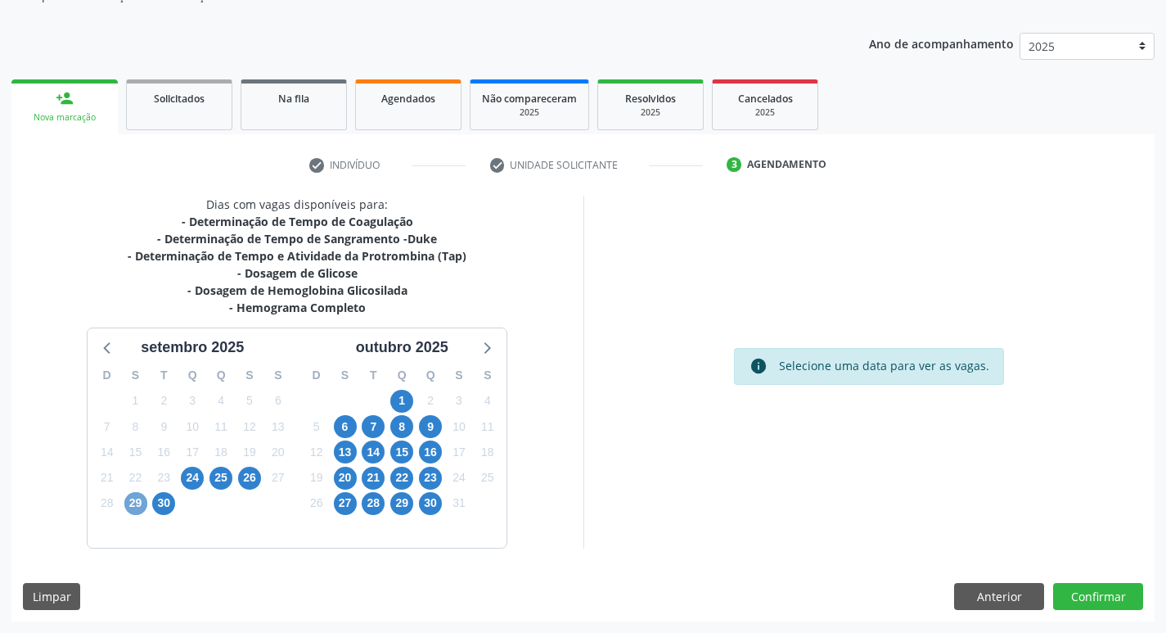
click at [133, 507] on span "29" at bounding box center [135, 503] width 23 height 23
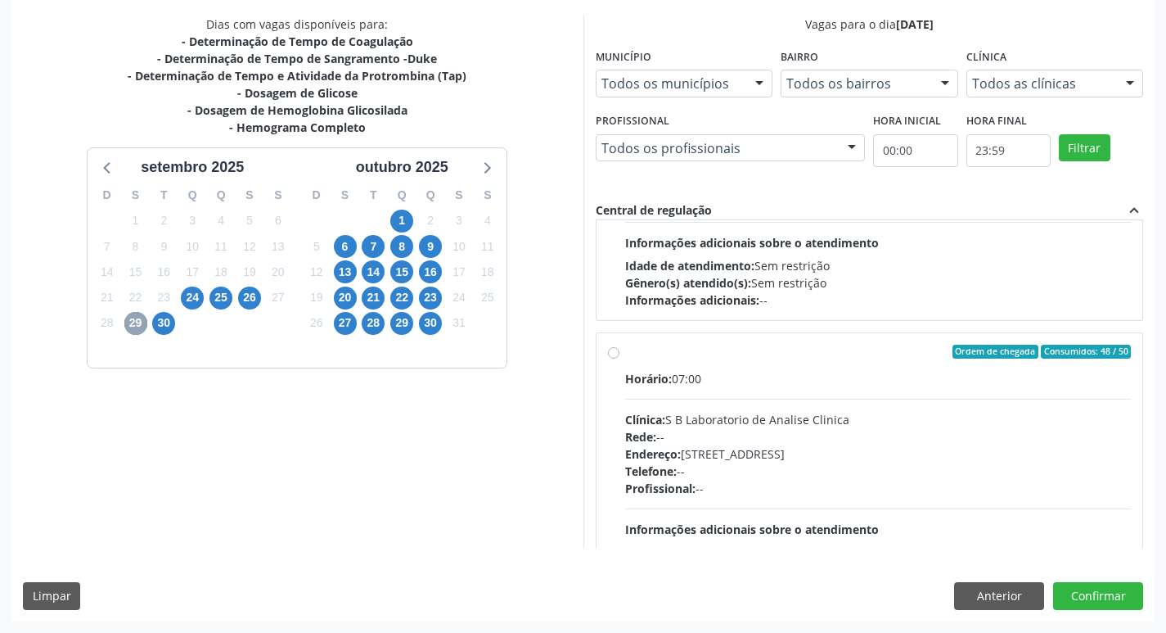
scroll to position [258, 0]
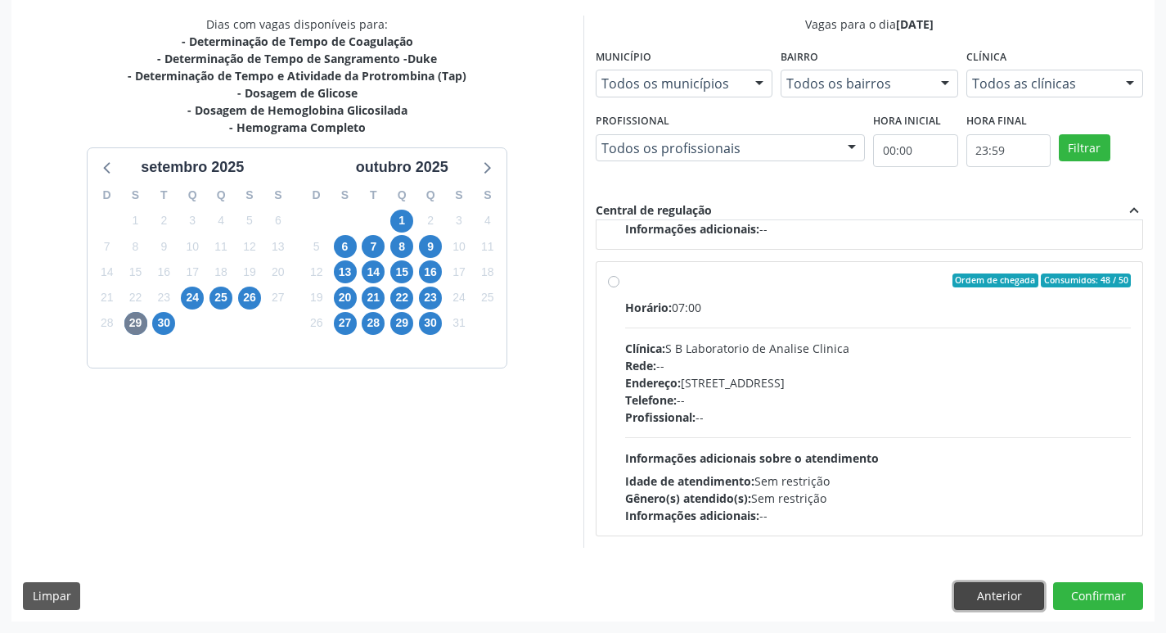
click at [995, 593] on button "Anterior" at bounding box center [999, 596] width 90 height 28
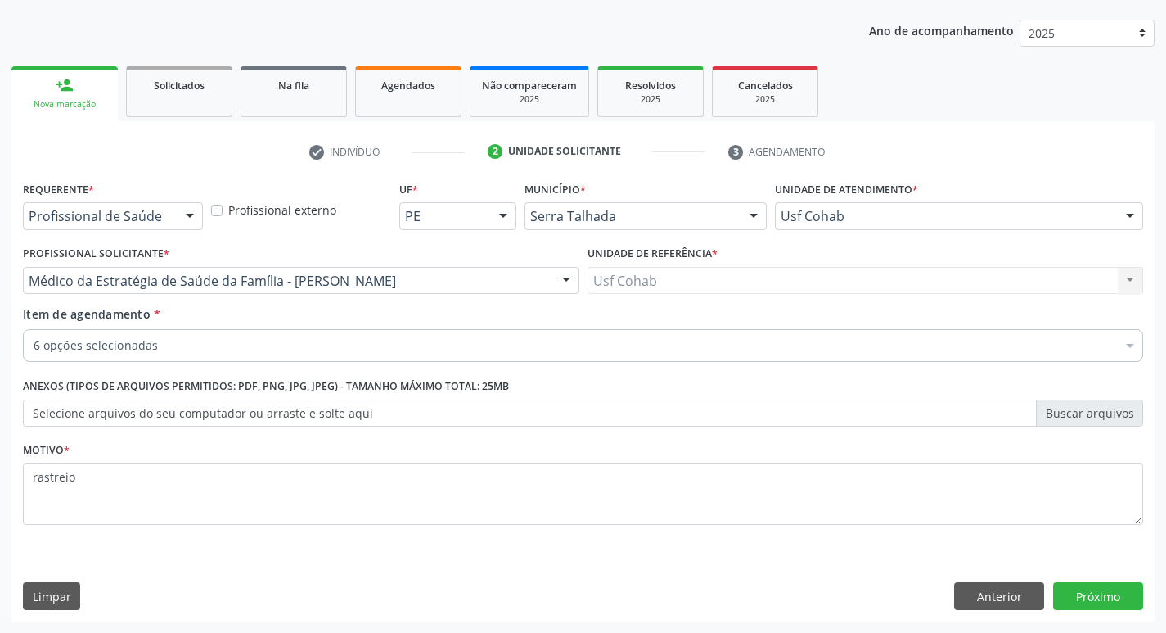
scroll to position [178, 0]
click at [1098, 593] on button "Próximo" at bounding box center [1098, 596] width 90 height 28
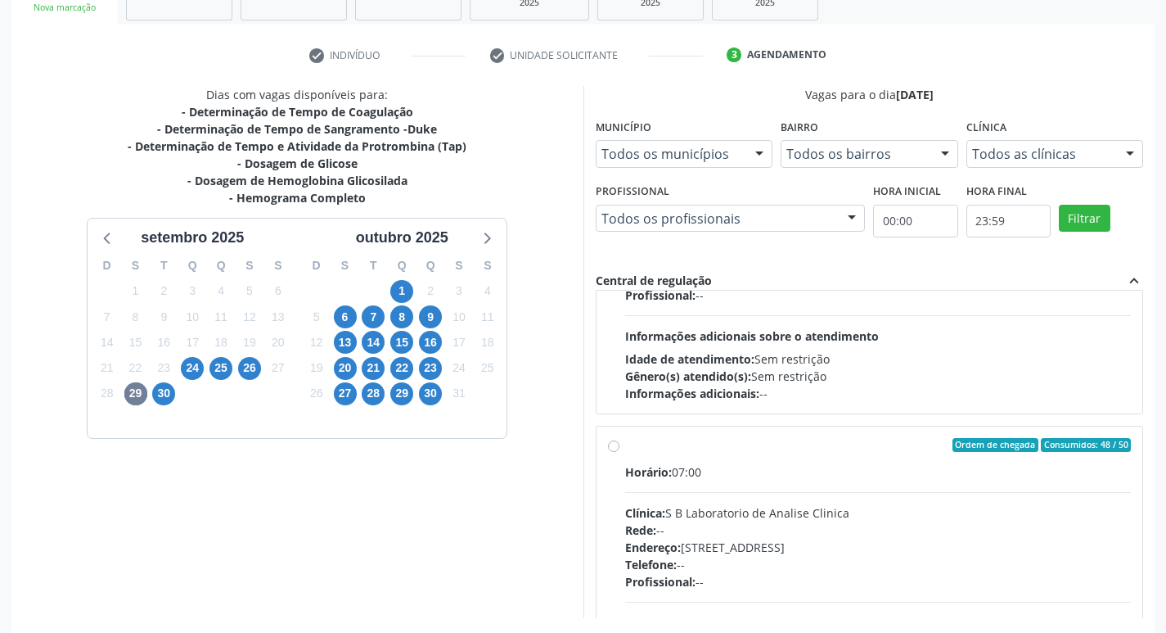
scroll to position [345, 0]
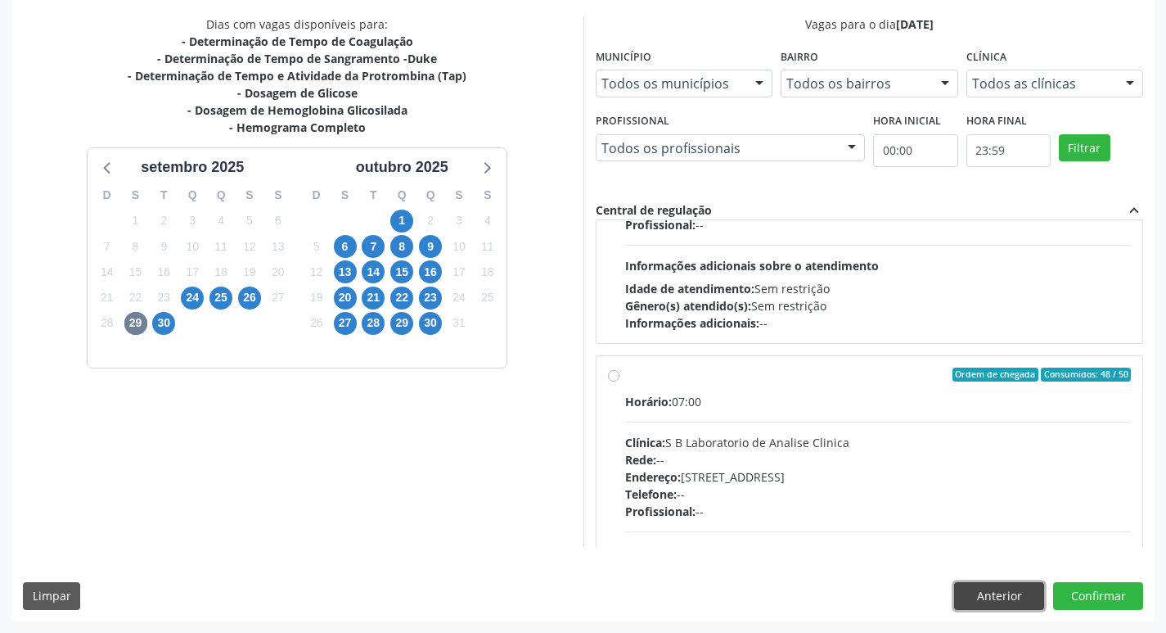
click at [969, 591] on button "Anterior" at bounding box center [999, 596] width 90 height 28
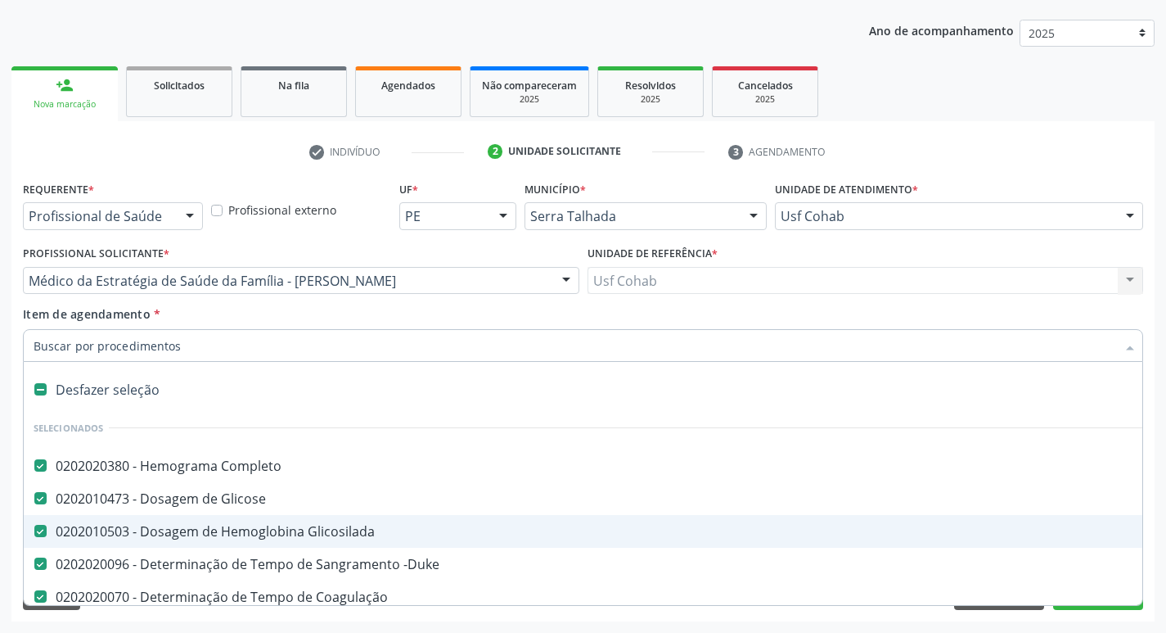
scroll to position [82, 0]
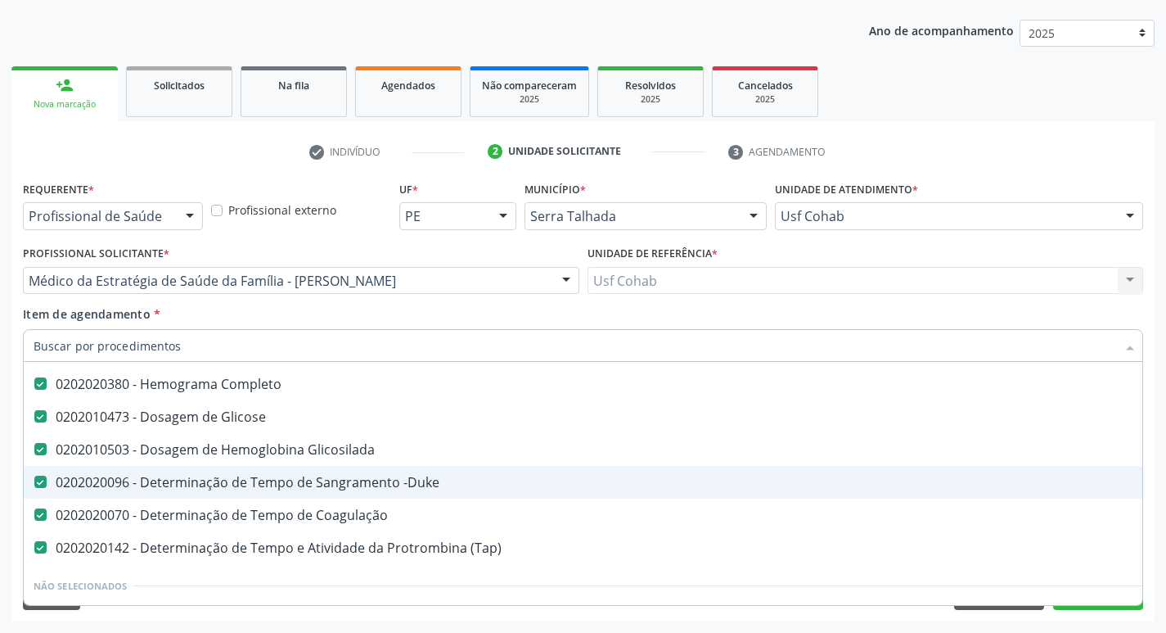
click at [44, 482] on -Duke at bounding box center [40, 482] width 12 height 12
click at [34, 482] on -Duke "checkbox" at bounding box center [29, 481] width 11 height 11
checkbox -Duke "false"
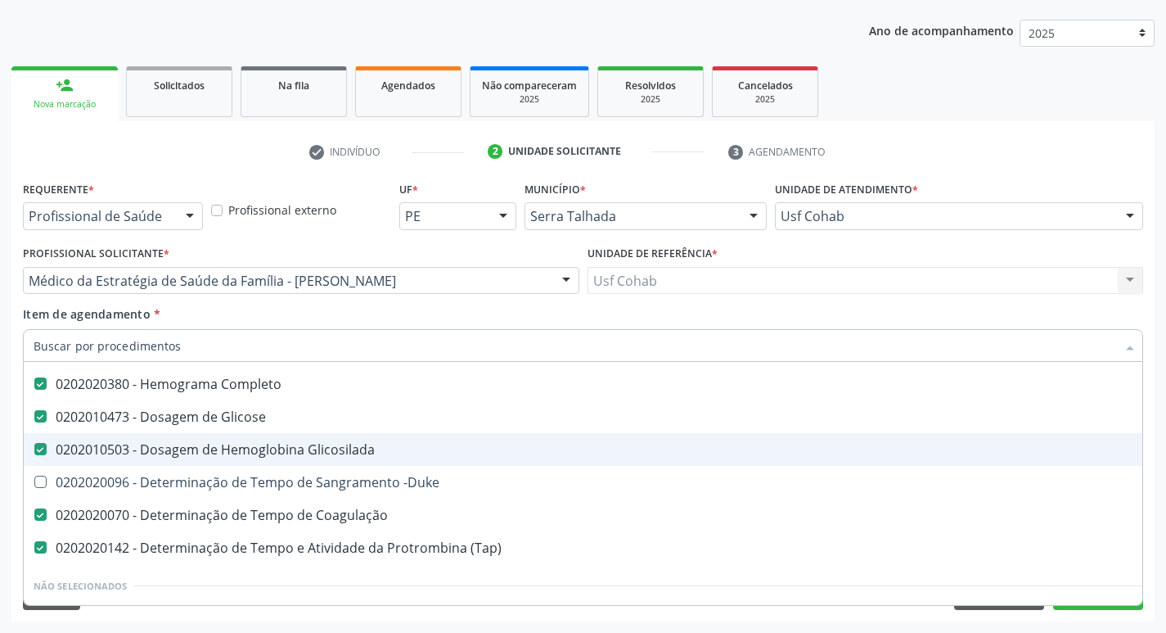
click at [137, 345] on input "Item de agendamento *" at bounding box center [575, 345] width 1083 height 33
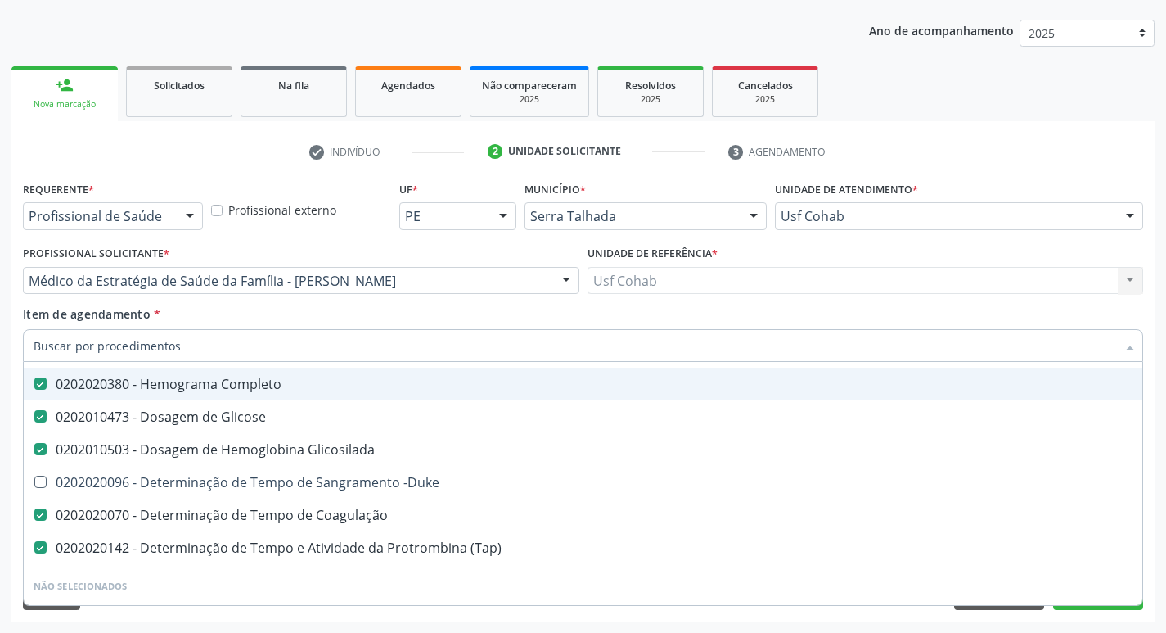
click at [156, 352] on input "Item de agendamento *" at bounding box center [575, 345] width 1083 height 33
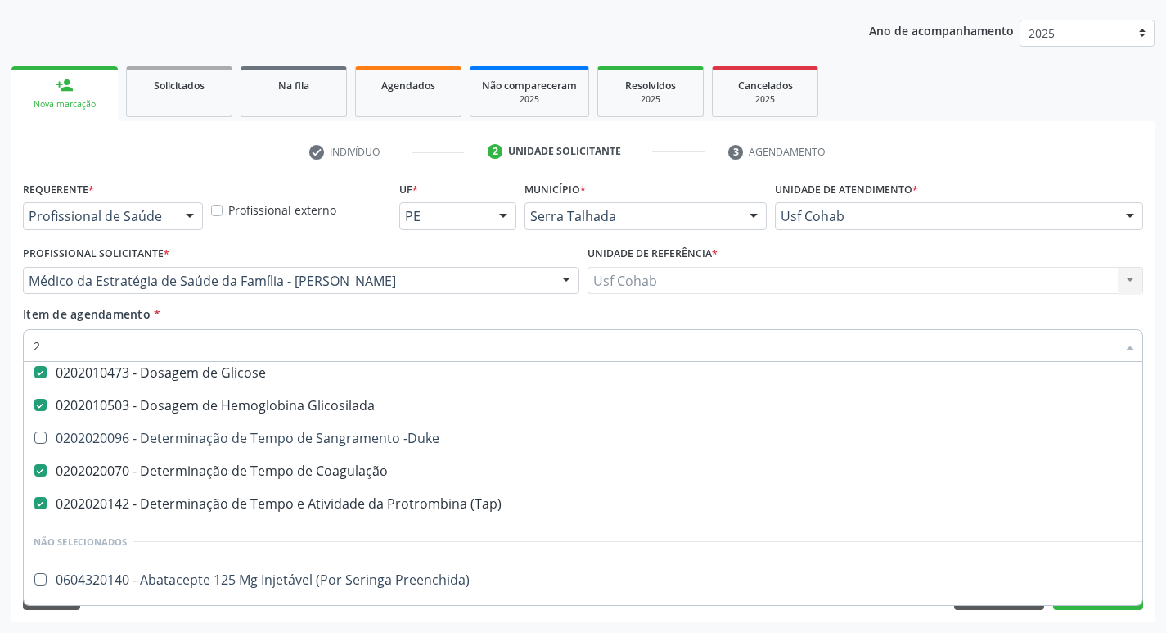
scroll to position [38, 0]
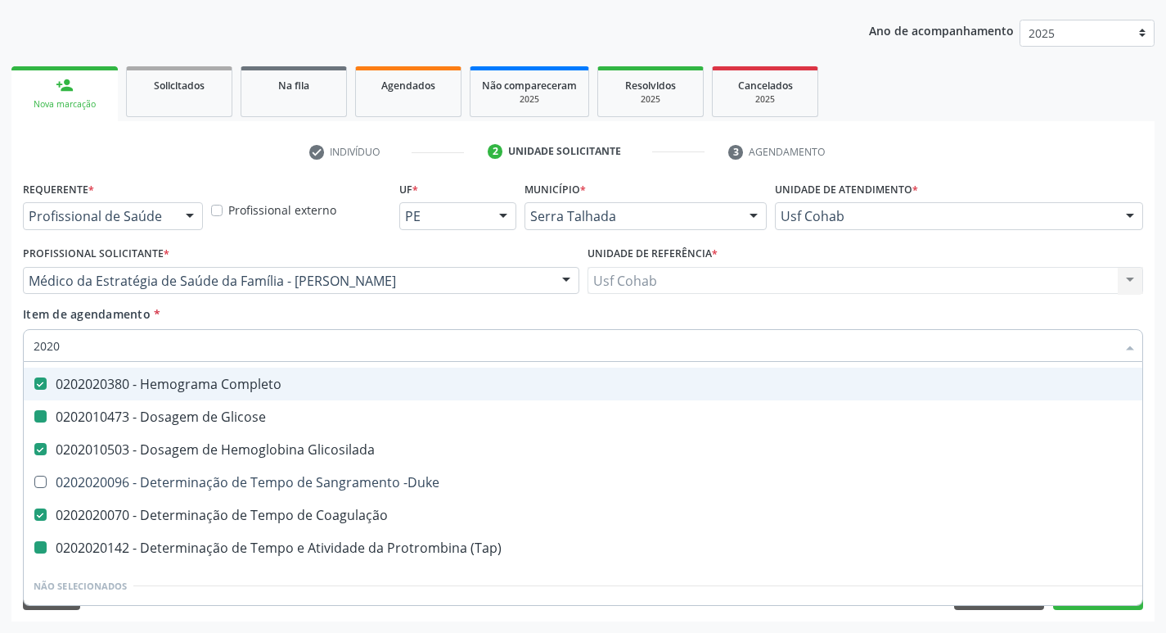
type input "20202"
checkbox Glicose "false"
checkbox -Duke "true"
checkbox \(Tap\) "false"
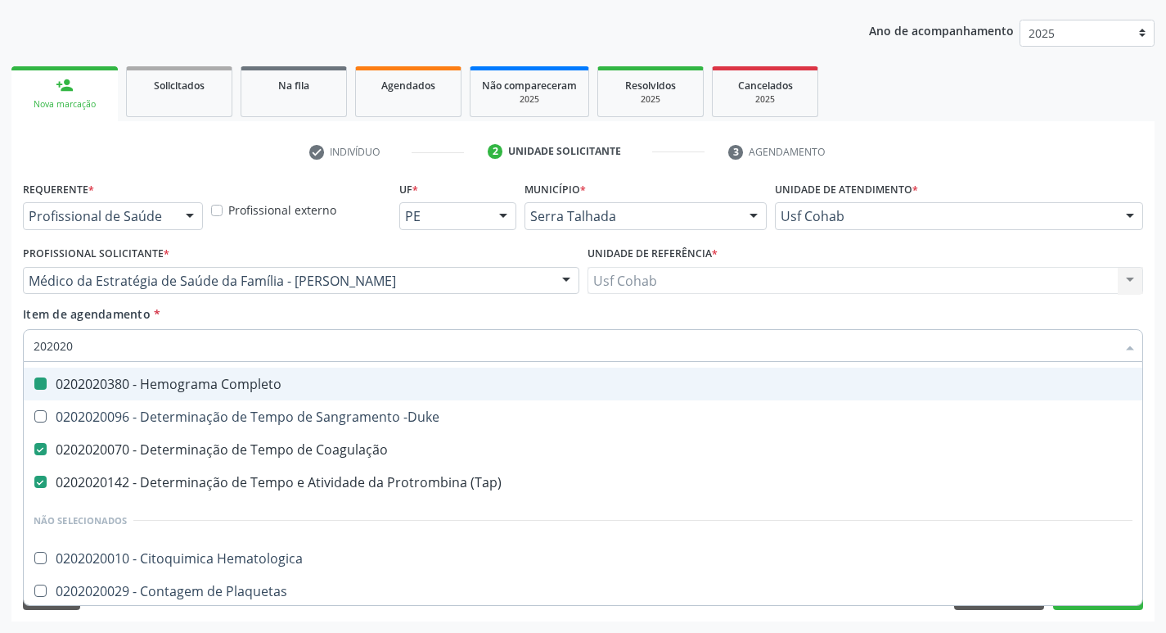
type input "2020200"
checkbox Completo "false"
checkbox -Duke "true"
checkbox \(Tap\) "false"
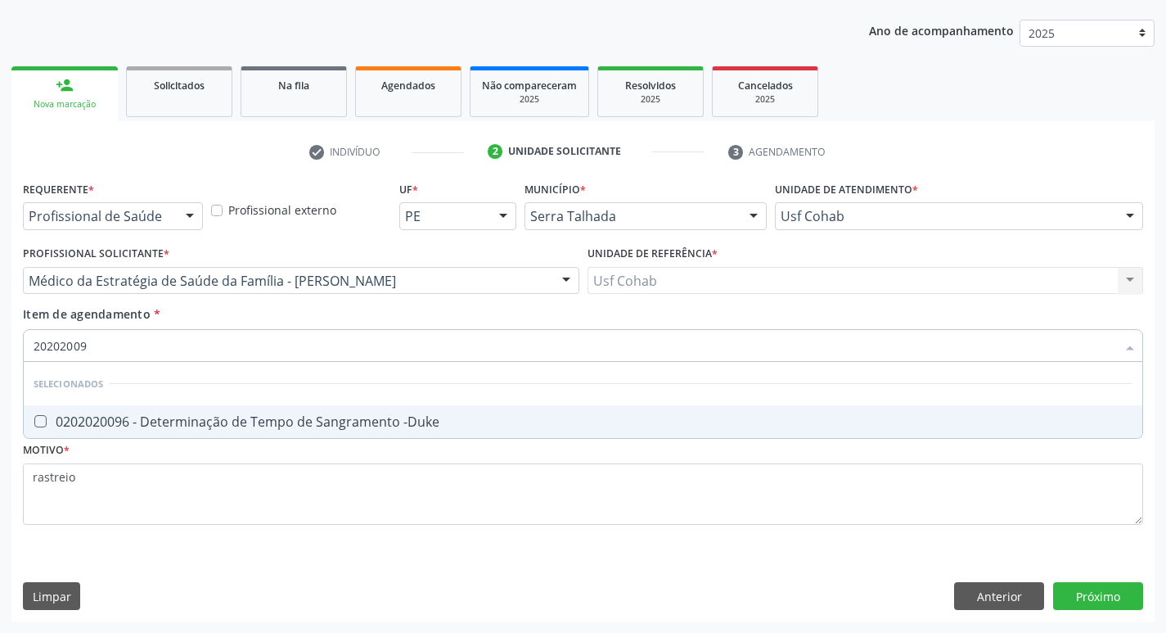
scroll to position [0, 0]
type input "202020096"
click at [44, 415] on -Duke at bounding box center [40, 421] width 12 height 12
click at [34, 416] on -Duke "checkbox" at bounding box center [29, 421] width 11 height 11
checkbox -Duke "true"
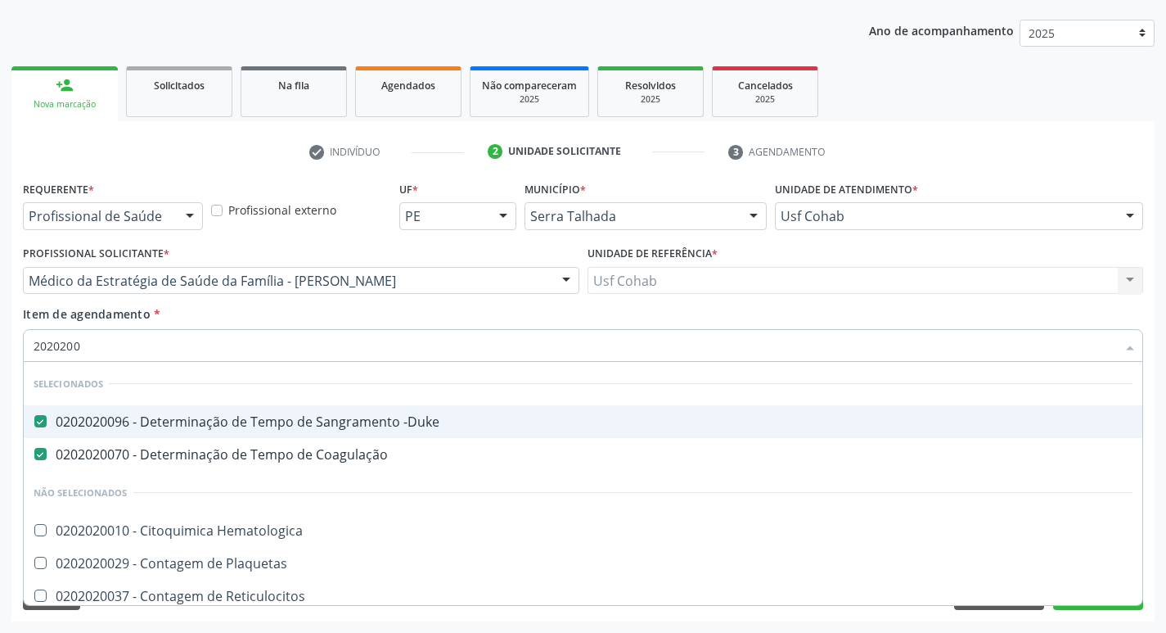
type input "202020"
checkbox Hematologica "true"
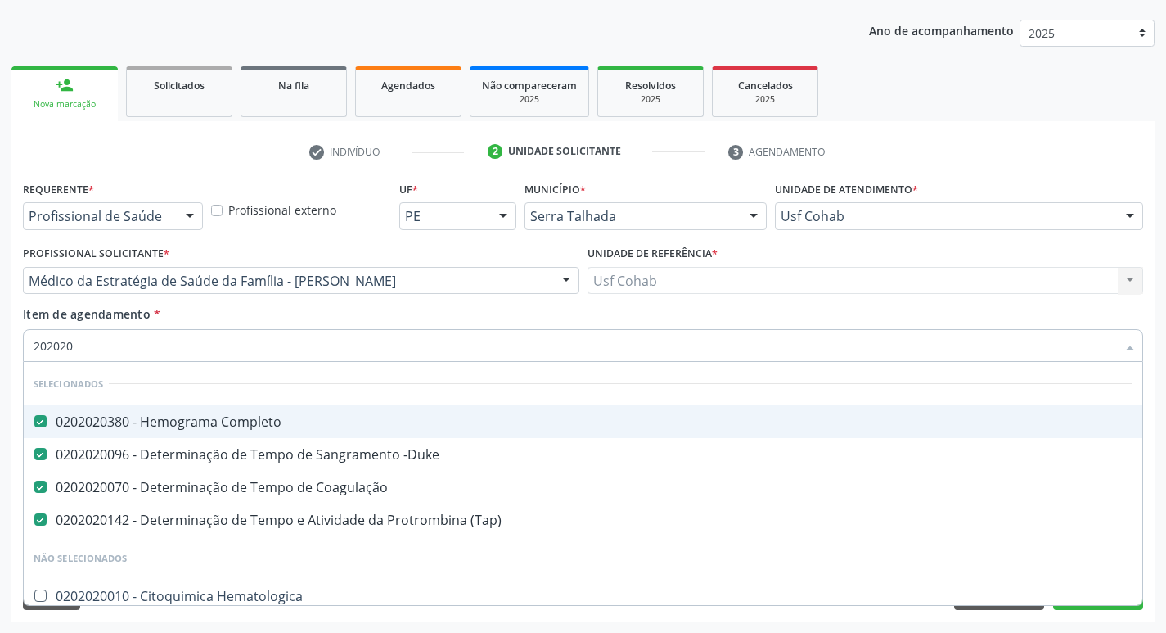
type input "2020200"
checkbox \(Tap\) "false"
type input "2020201"
checkbox Coagulação "false"
checkbox \(Tap\) "false"
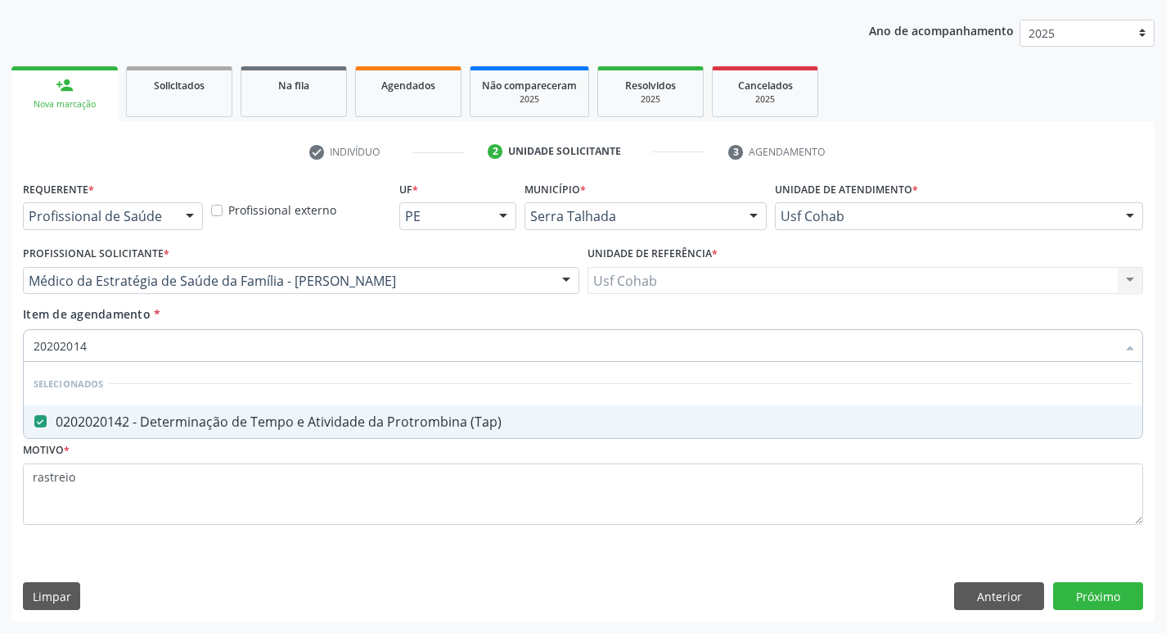
type input "202020142"
click at [1093, 603] on div "Requerente * Profissional de Saúde Profissional de Saúde Paciente Nenhum result…" at bounding box center [582, 399] width 1143 height 444
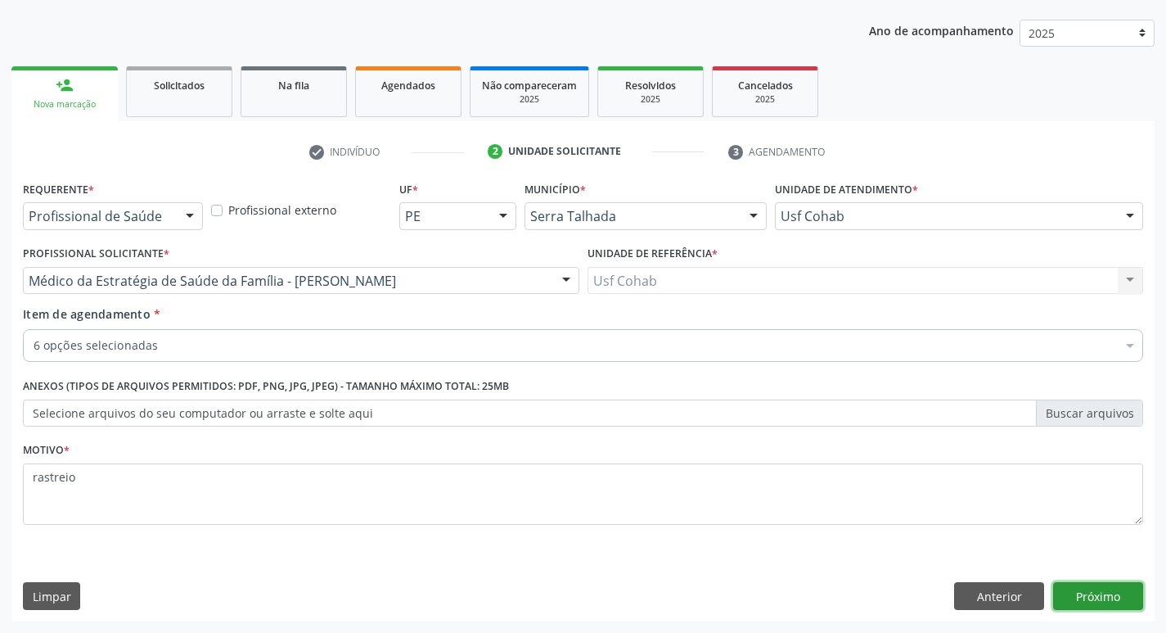
click at [1093, 603] on button "Próximo" at bounding box center [1098, 596] width 90 height 28
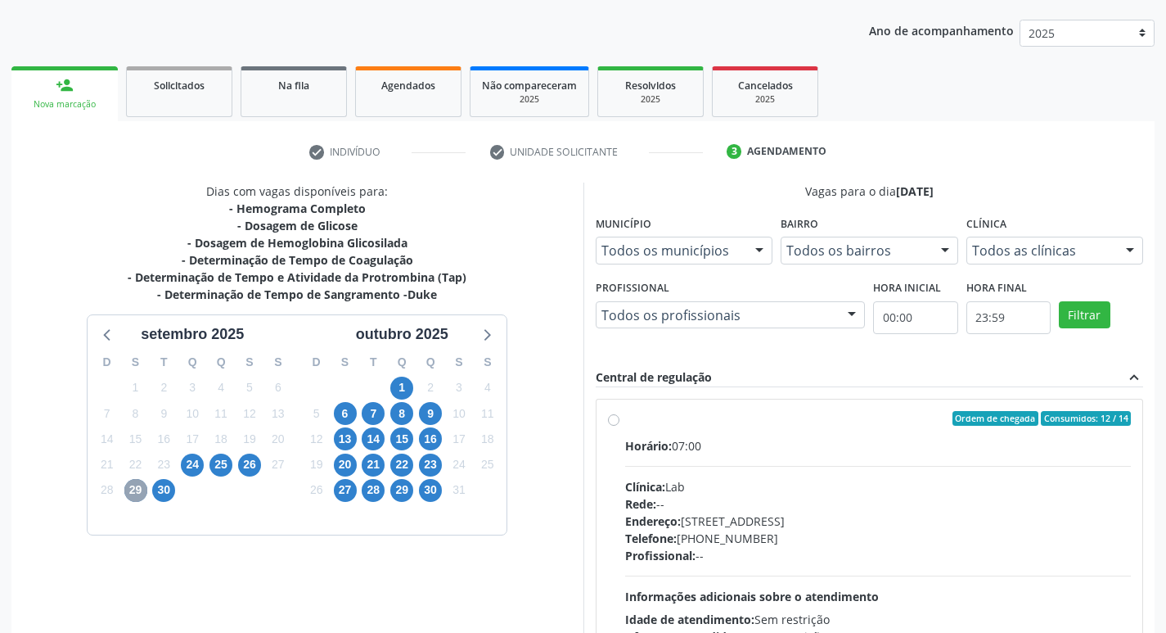
click at [135, 486] on span "29" at bounding box center [135, 490] width 23 height 23
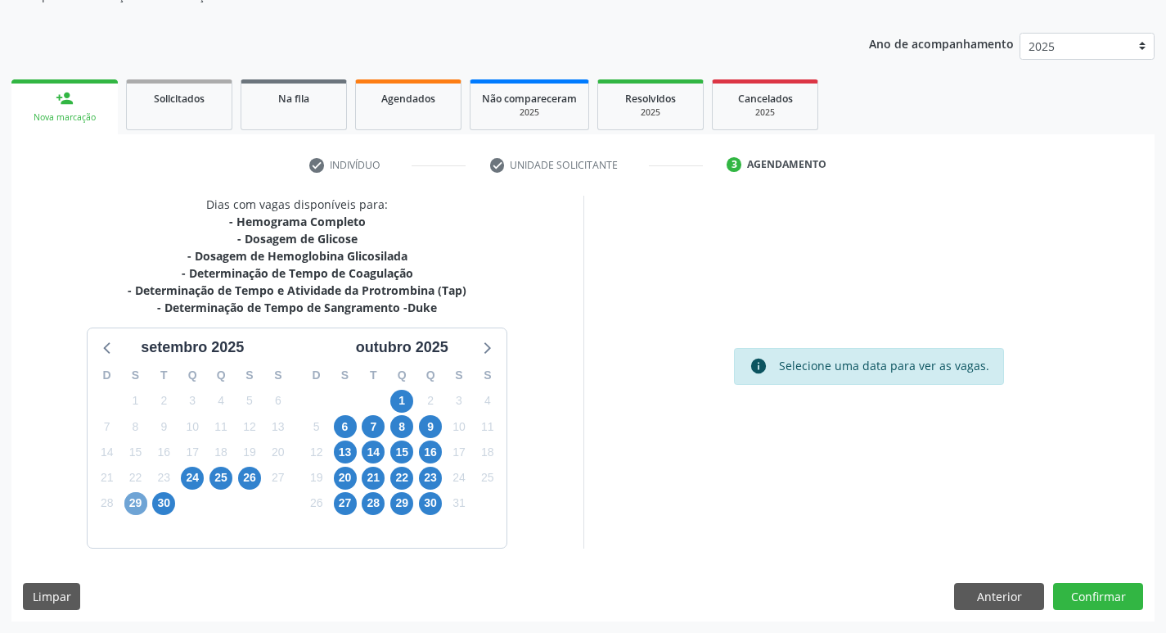
scroll to position [165, 0]
click at [140, 506] on span "29" at bounding box center [135, 503] width 23 height 23
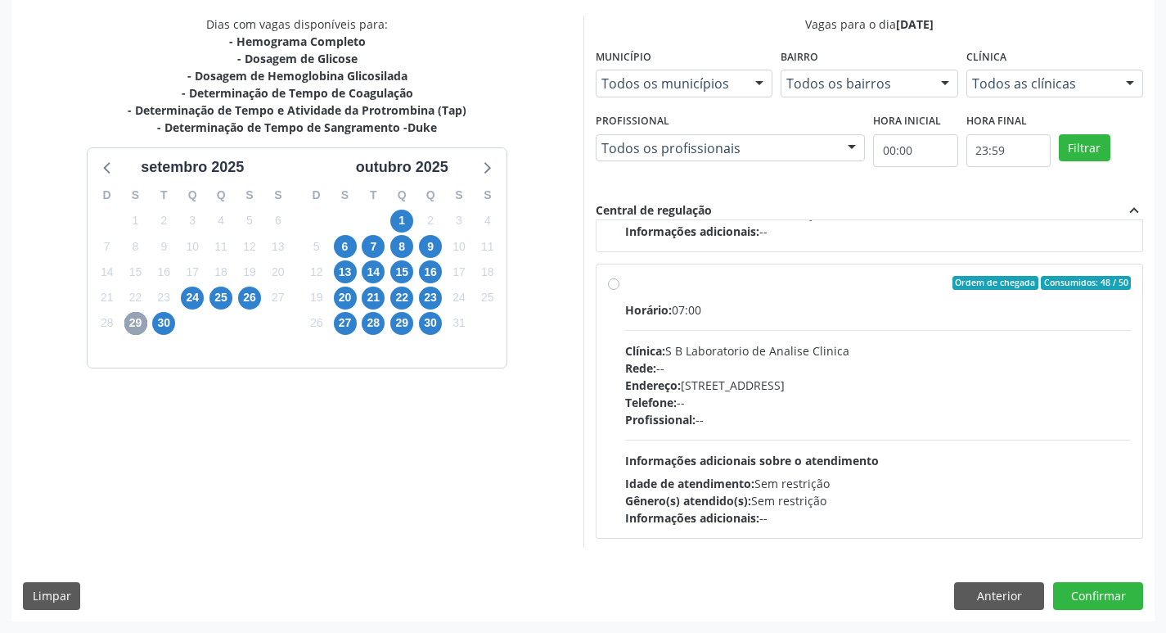
scroll to position [258, 0]
